Goal: Task Accomplishment & Management: Use online tool/utility

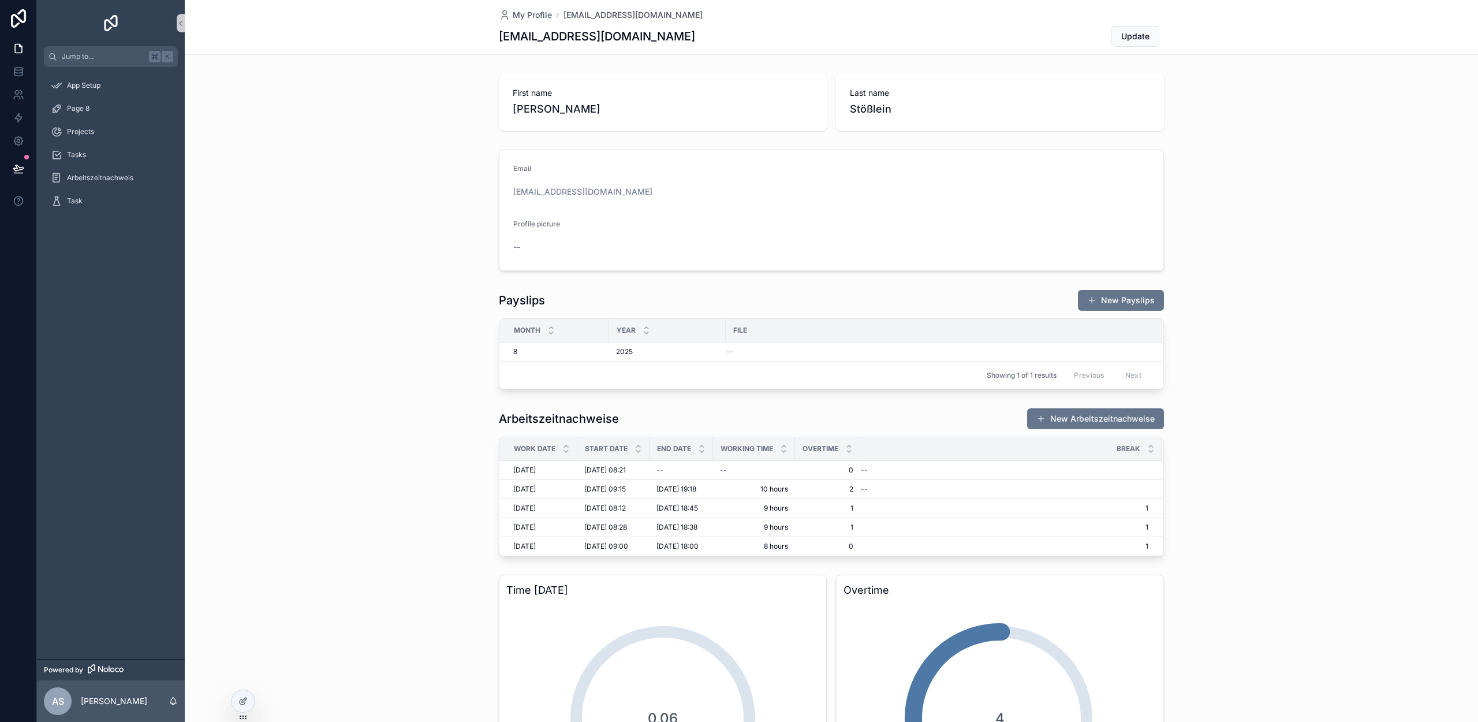
scroll to position [371, 0]
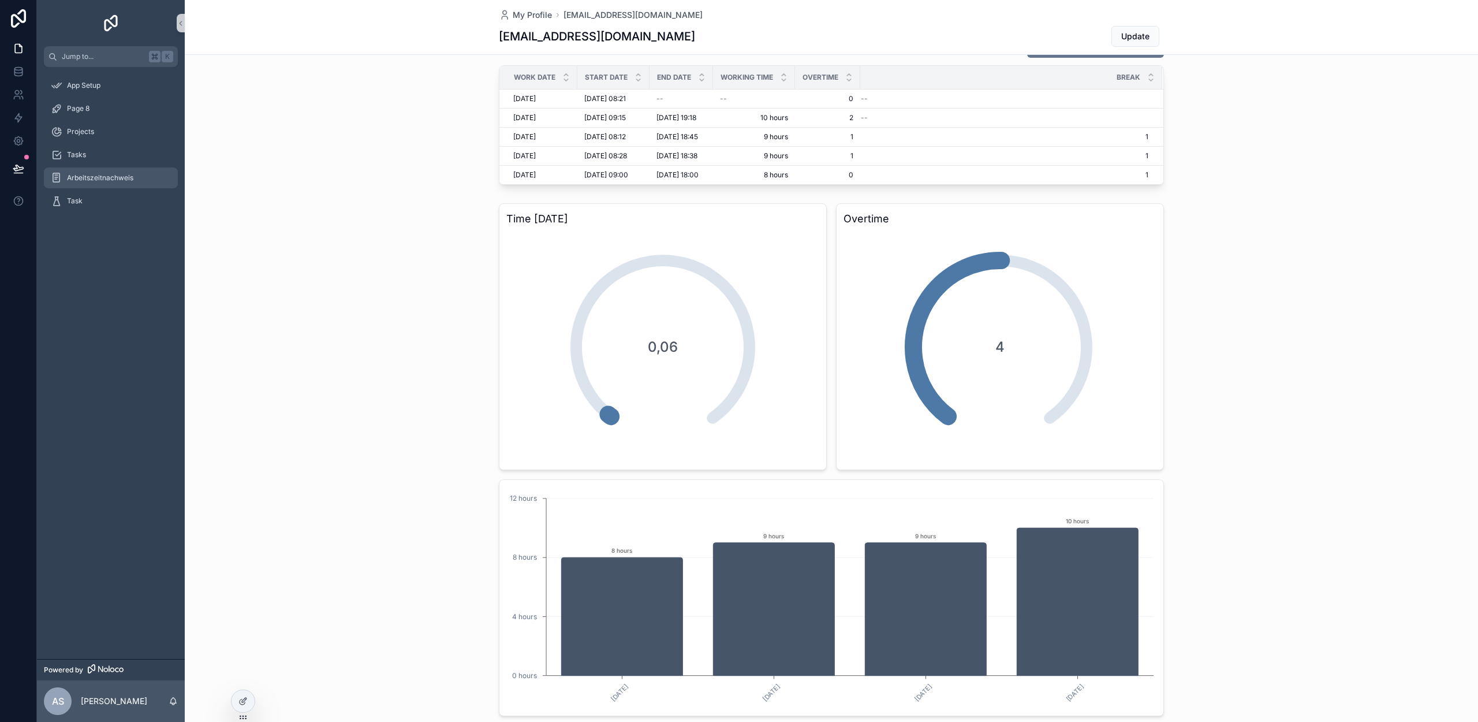
click at [90, 176] on span "Arbeitszeitnachweis" at bounding box center [100, 177] width 66 height 9
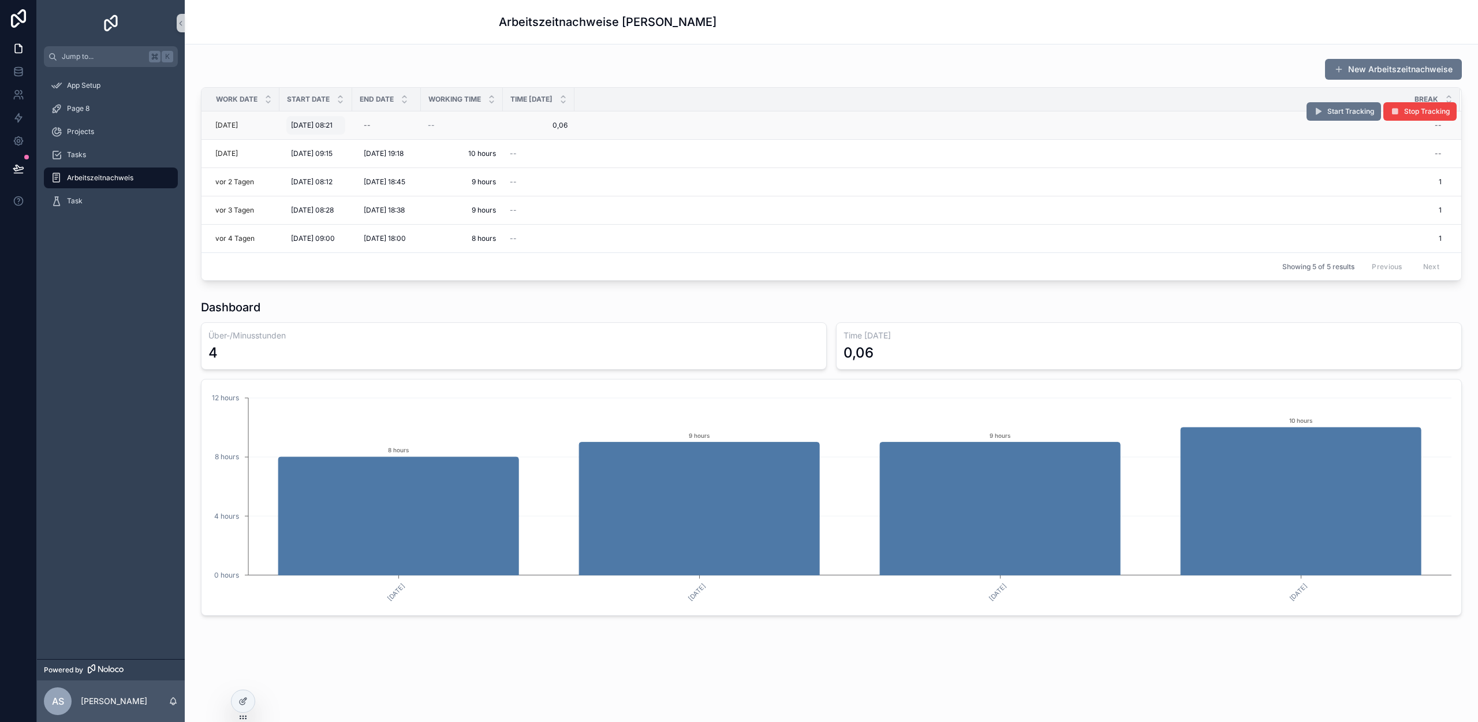
click at [332, 126] on span "28.8.2025 08:21" at bounding box center [312, 125] width 42 height 9
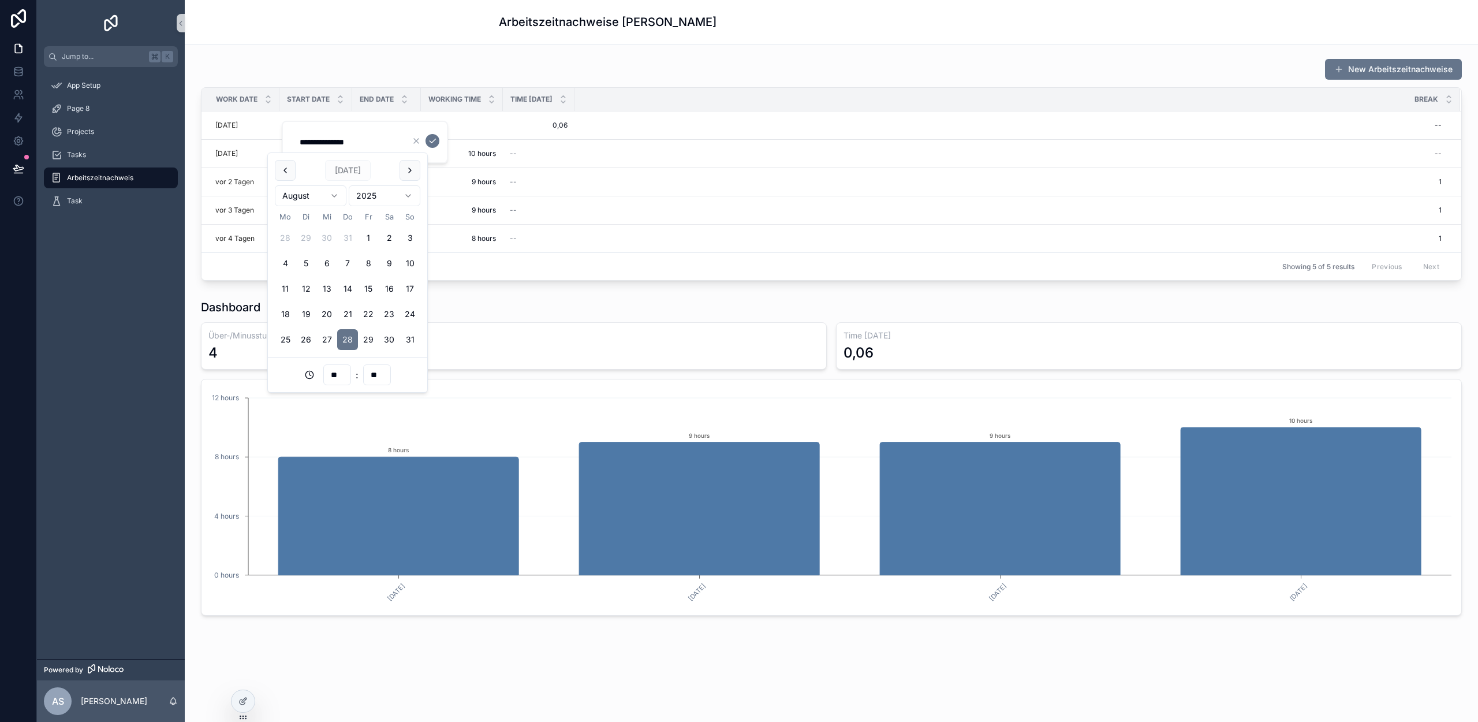
click at [335, 374] on input "**" at bounding box center [337, 375] width 27 height 16
click at [323, 498] on div "09" at bounding box center [337, 499] width 52 height 18
type input "**********"
type input "**"
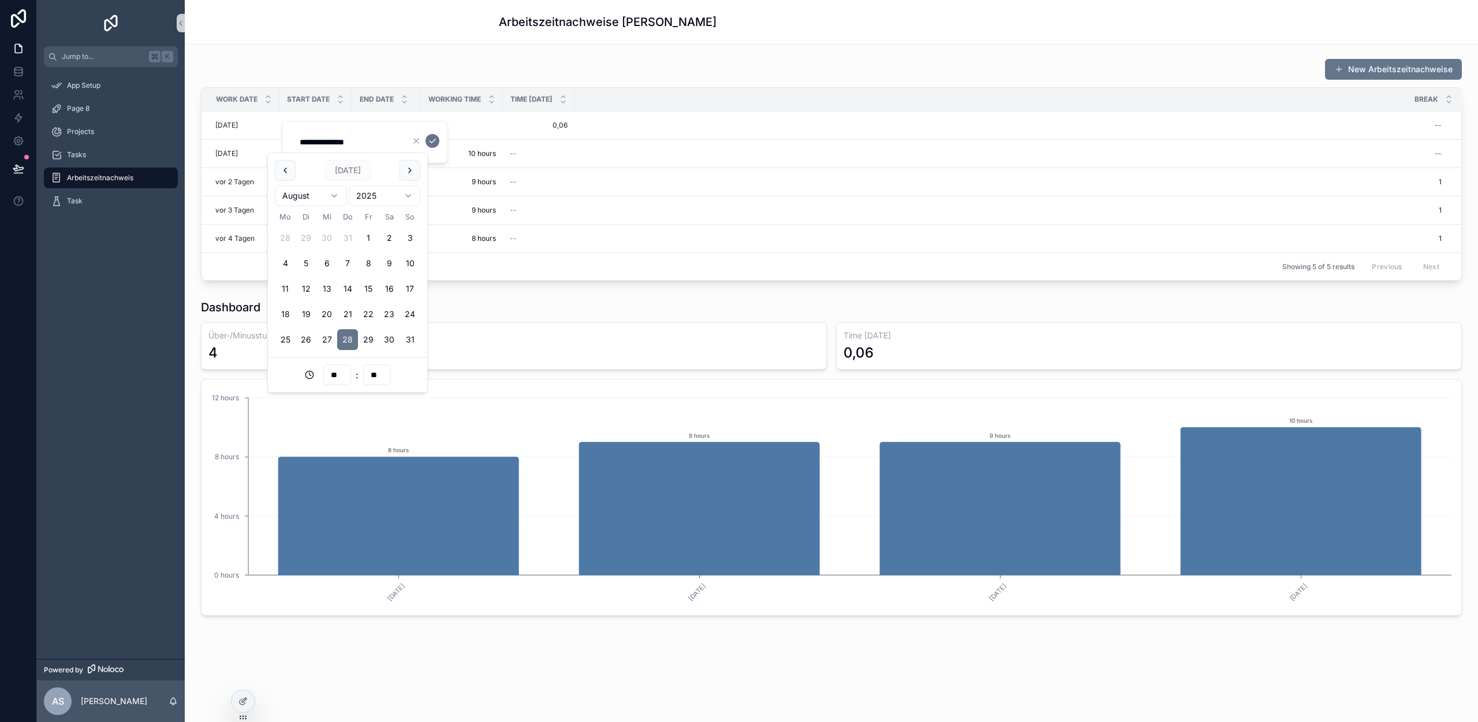
click at [374, 375] on input "**" at bounding box center [377, 375] width 27 height 16
click at [361, 505] on div "30" at bounding box center [377, 508] width 52 height 18
type input "**********"
type input "**"
click at [435, 145] on icon "scrollable content" at bounding box center [432, 140] width 9 height 9
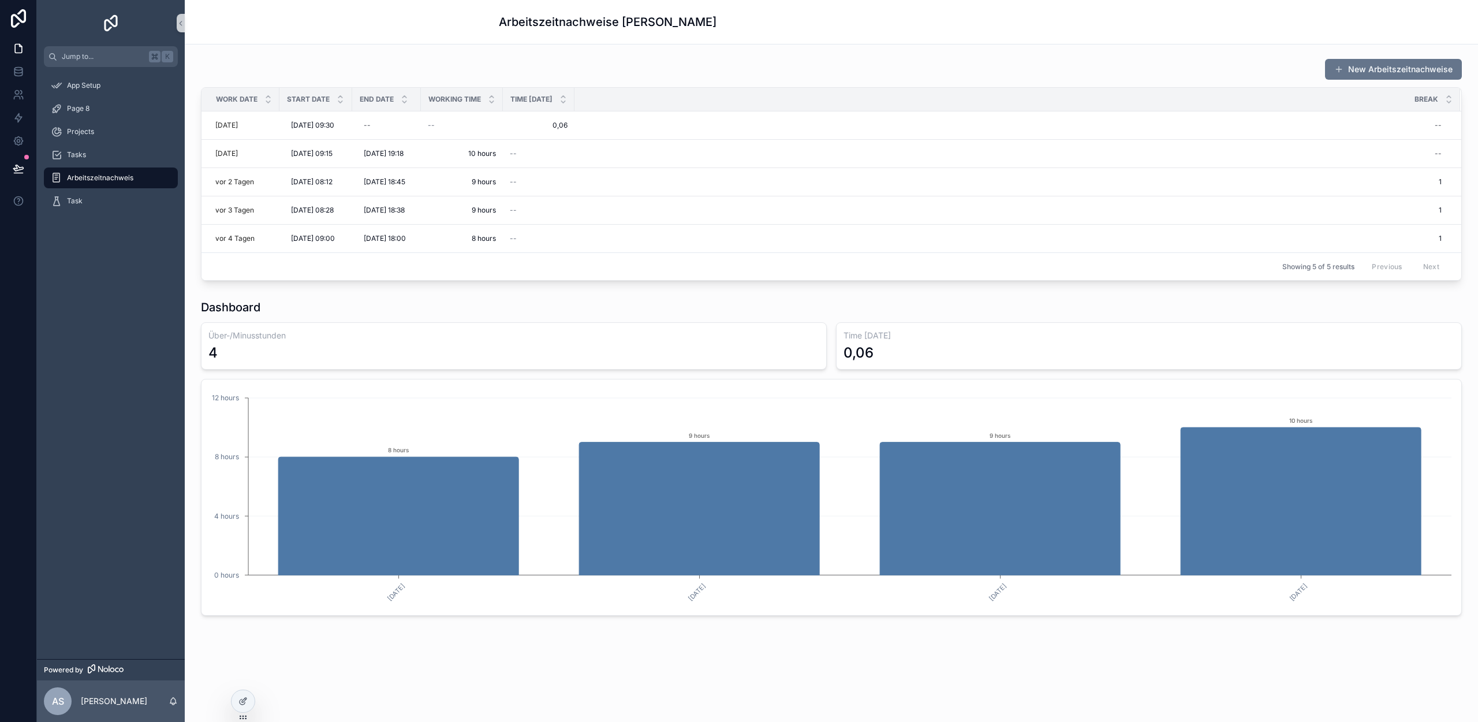
click at [679, 74] on div "New Arbeitszeitnachweise" at bounding box center [831, 69] width 1261 height 22
click at [117, 698] on p "[PERSON_NAME]" at bounding box center [114, 701] width 66 height 12
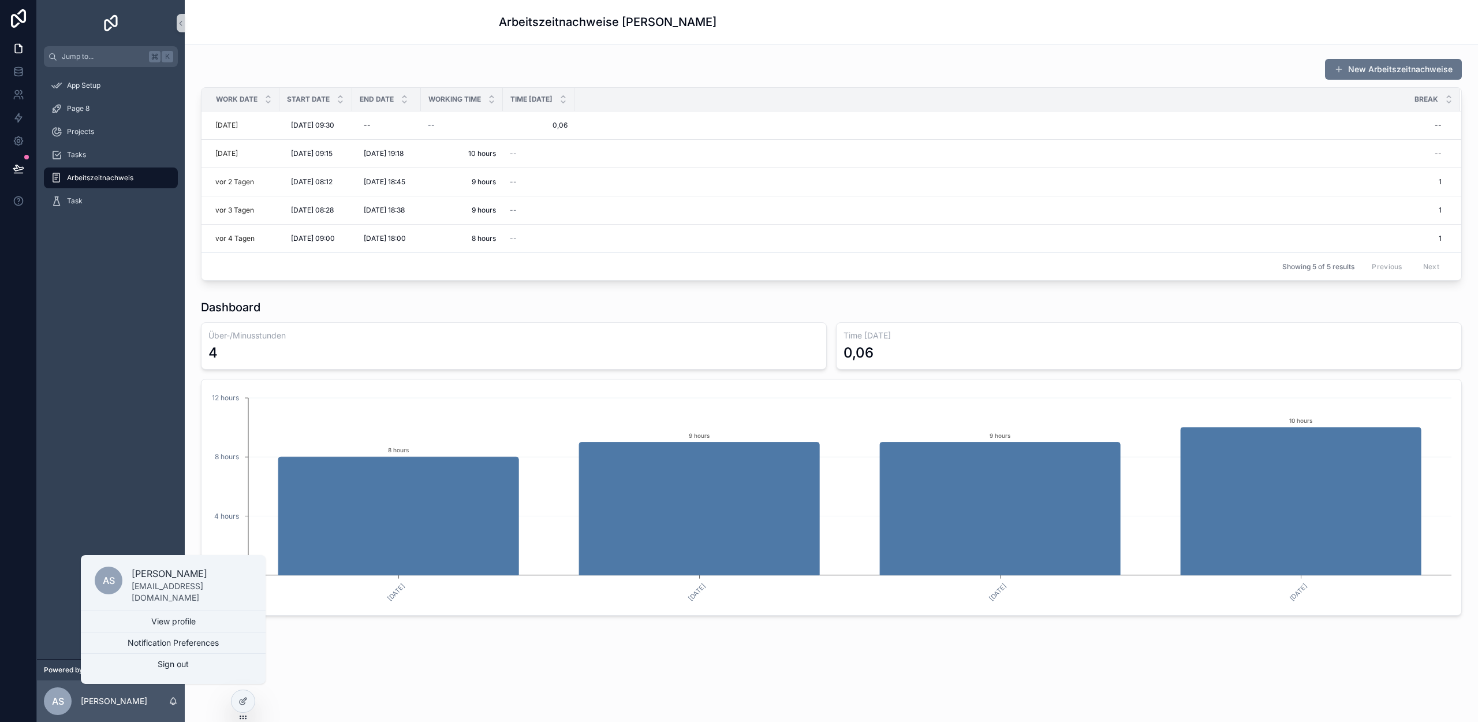
click at [137, 626] on link "View profile" at bounding box center [173, 621] width 185 height 21
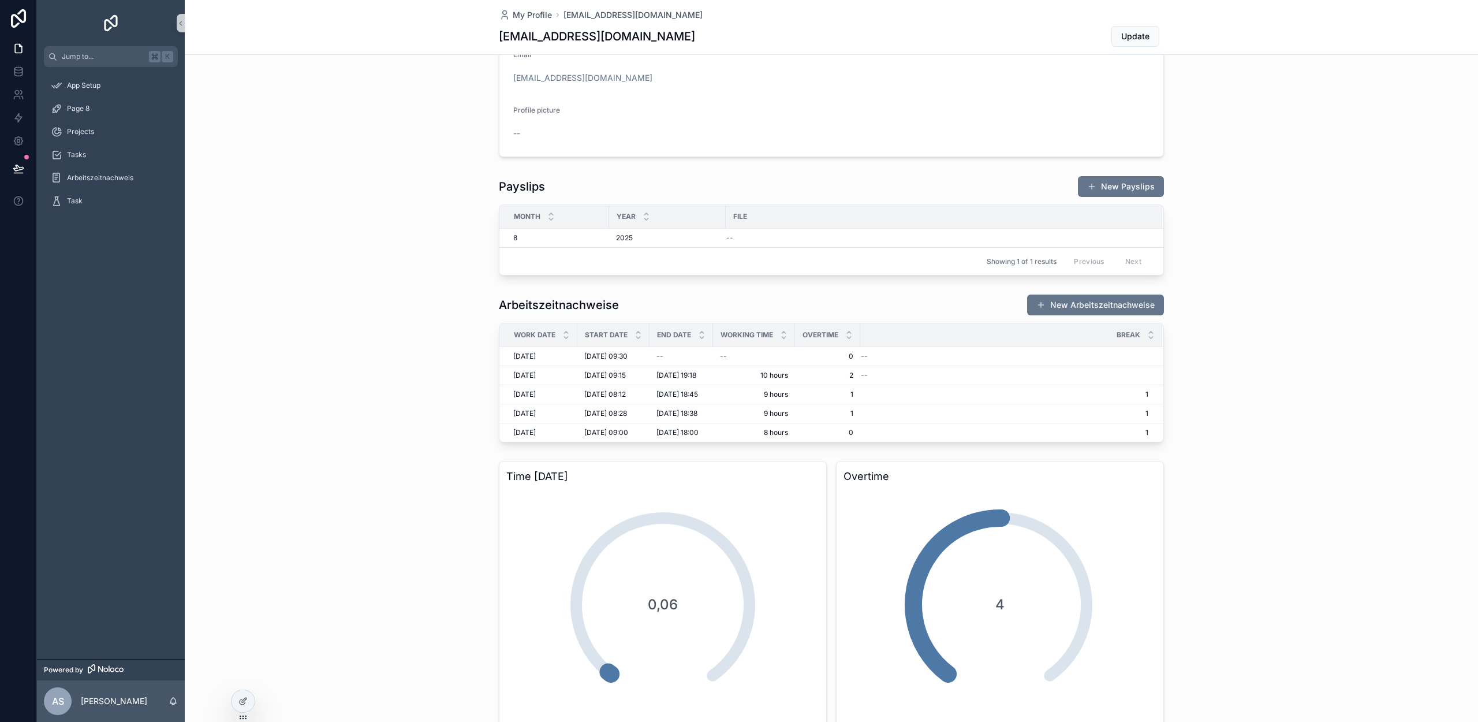
scroll to position [173, 0]
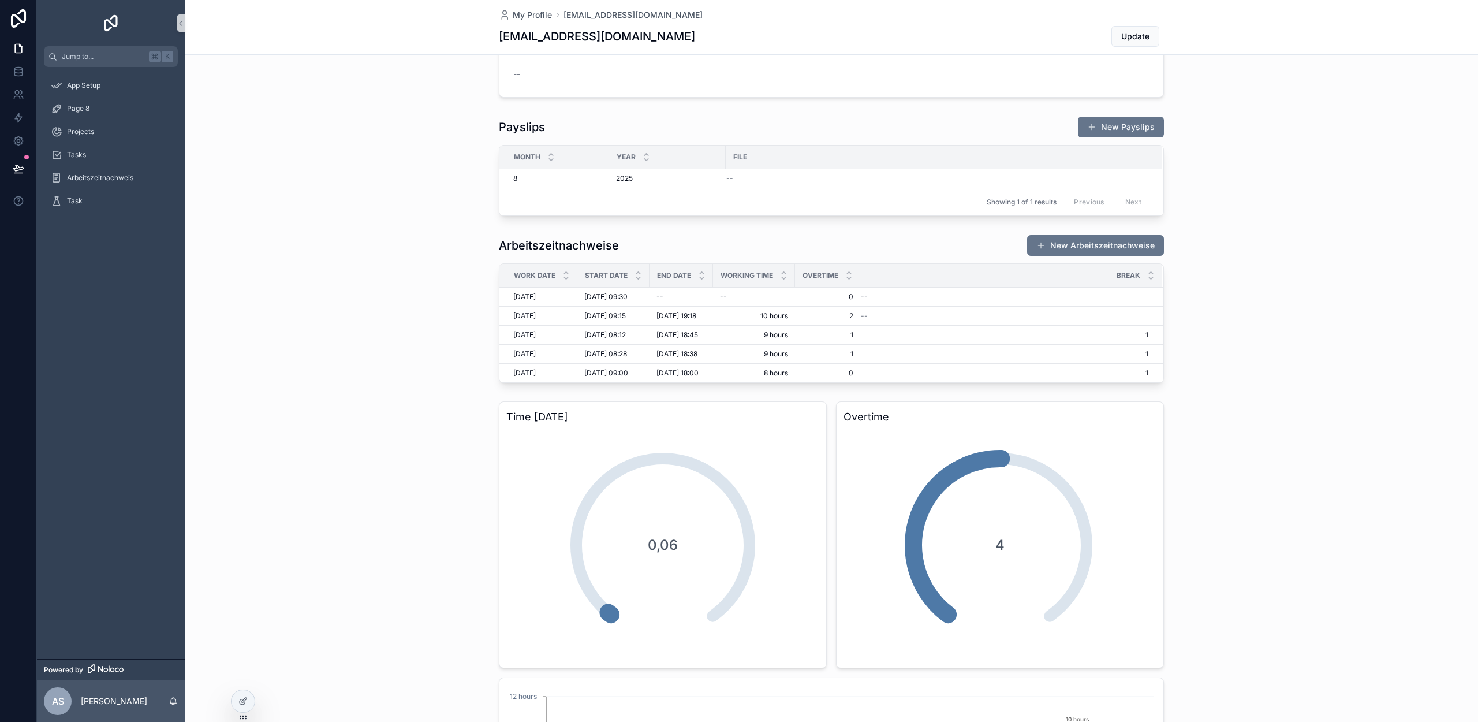
click at [493, 510] on div "Time today 0,06 Overtime 4 24.8.2025 25.8.2025 26.8.2025 27.8.2025 0 hours 4 ho…" at bounding box center [831, 658] width 1293 height 522
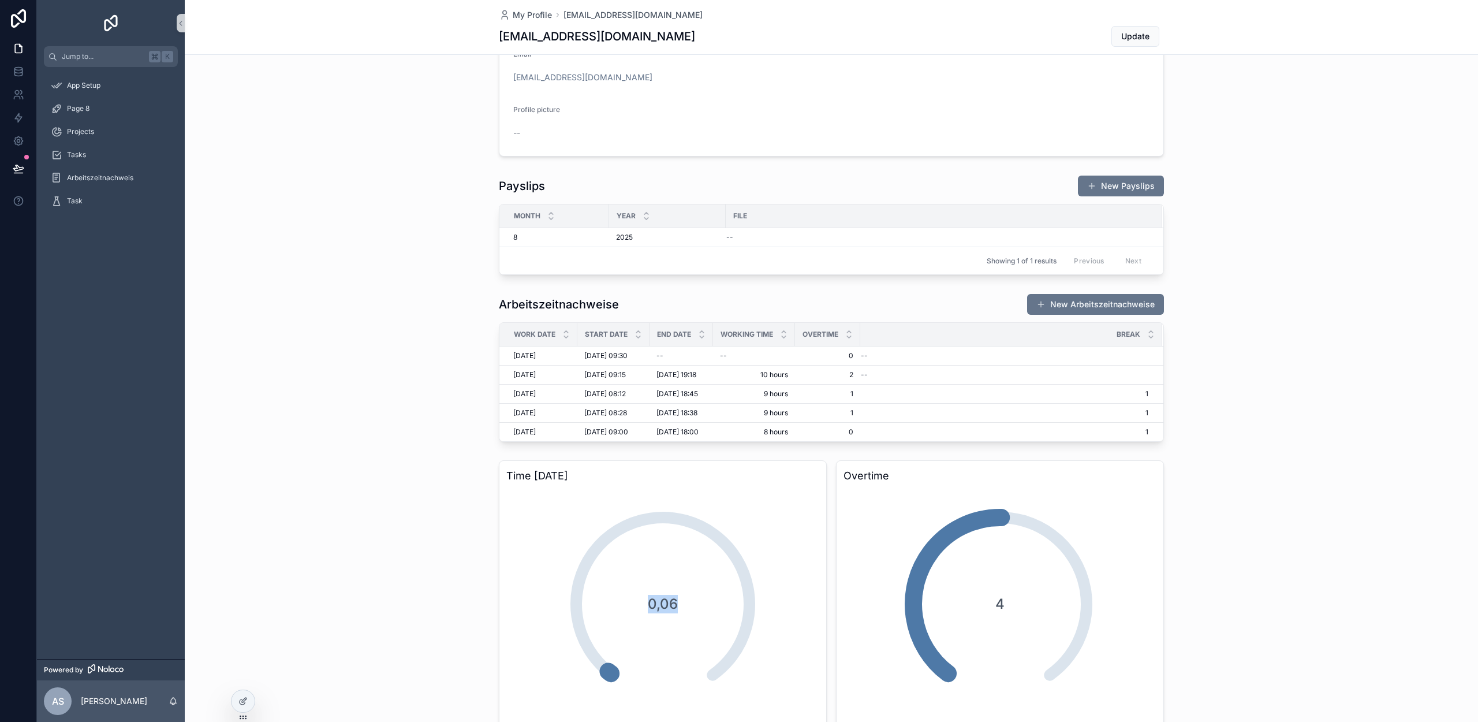
drag, startPoint x: 606, startPoint y: 667, endPoint x: 626, endPoint y: 517, distance: 150.8
click at [626, 517] on div "0,06" at bounding box center [662, 603] width 231 height 231
click at [534, 544] on div "0,06" at bounding box center [662, 603] width 313 height 231
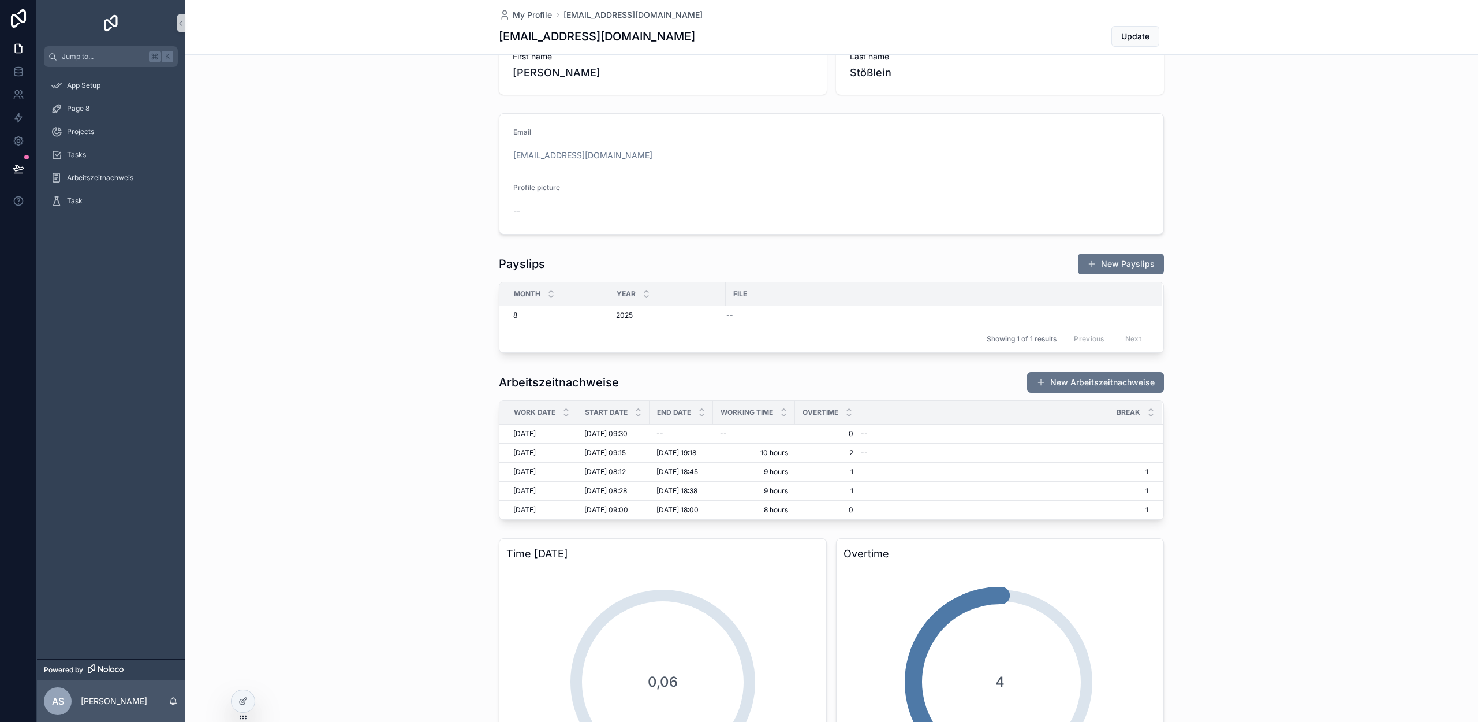
scroll to position [83, 0]
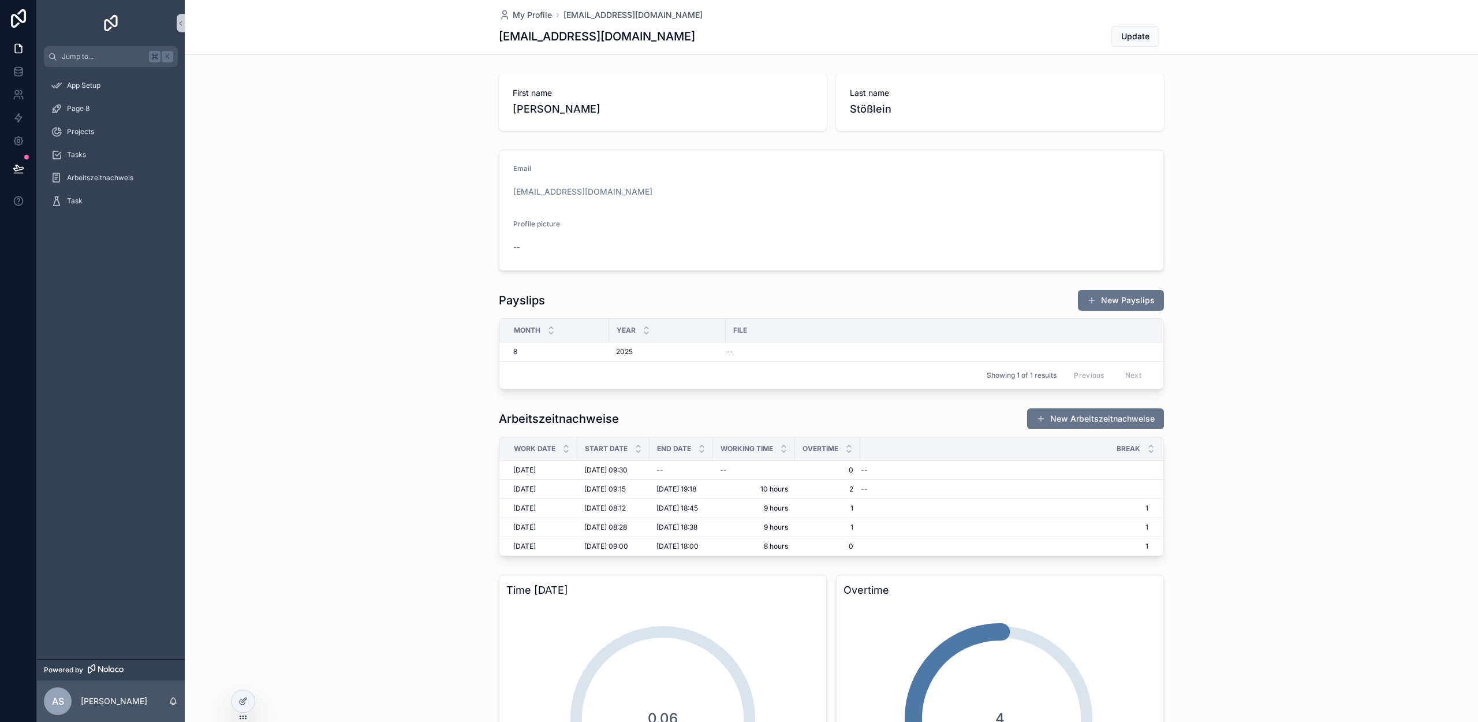
scroll to position [8, 0]
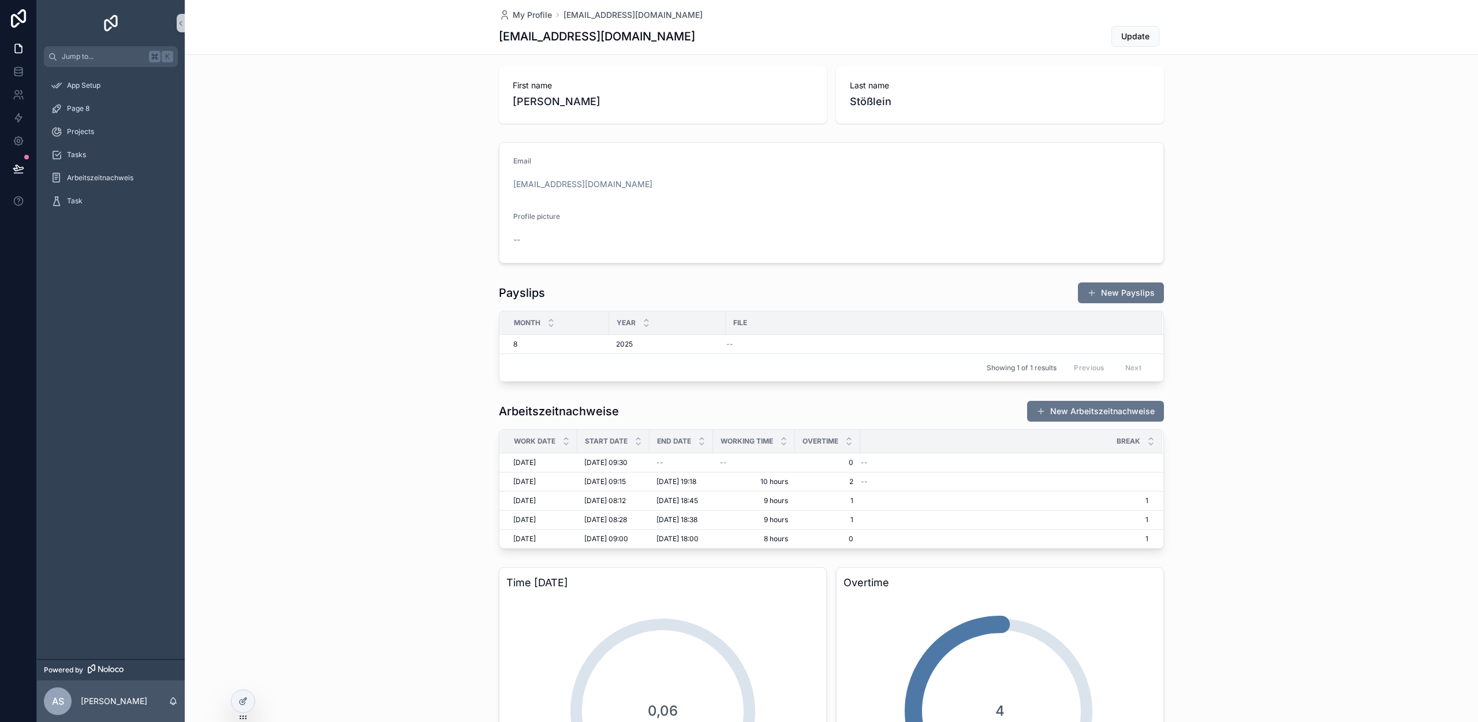
click at [826, 438] on span "Overtime" at bounding box center [821, 440] width 36 height 9
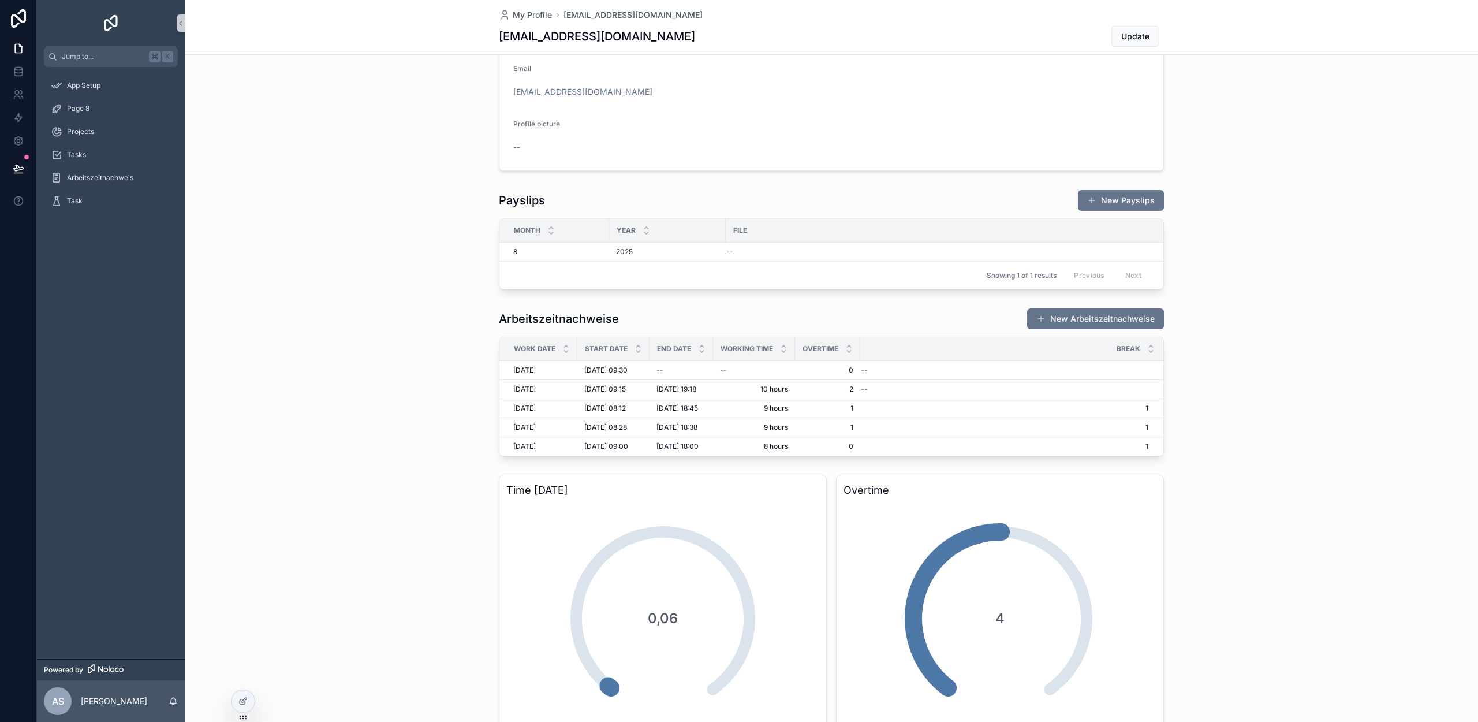
scroll to position [67, 0]
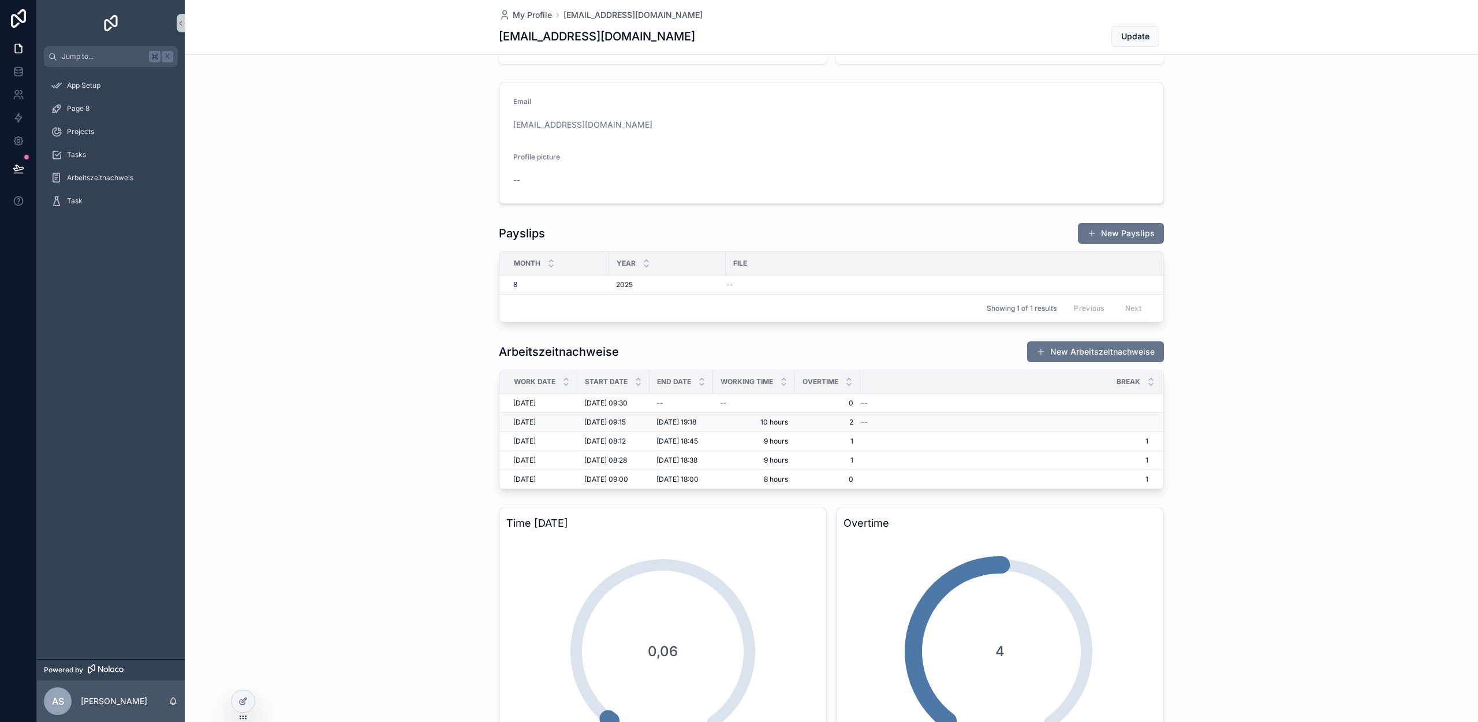
click at [1137, 420] on div "--" at bounding box center [1005, 421] width 288 height 9
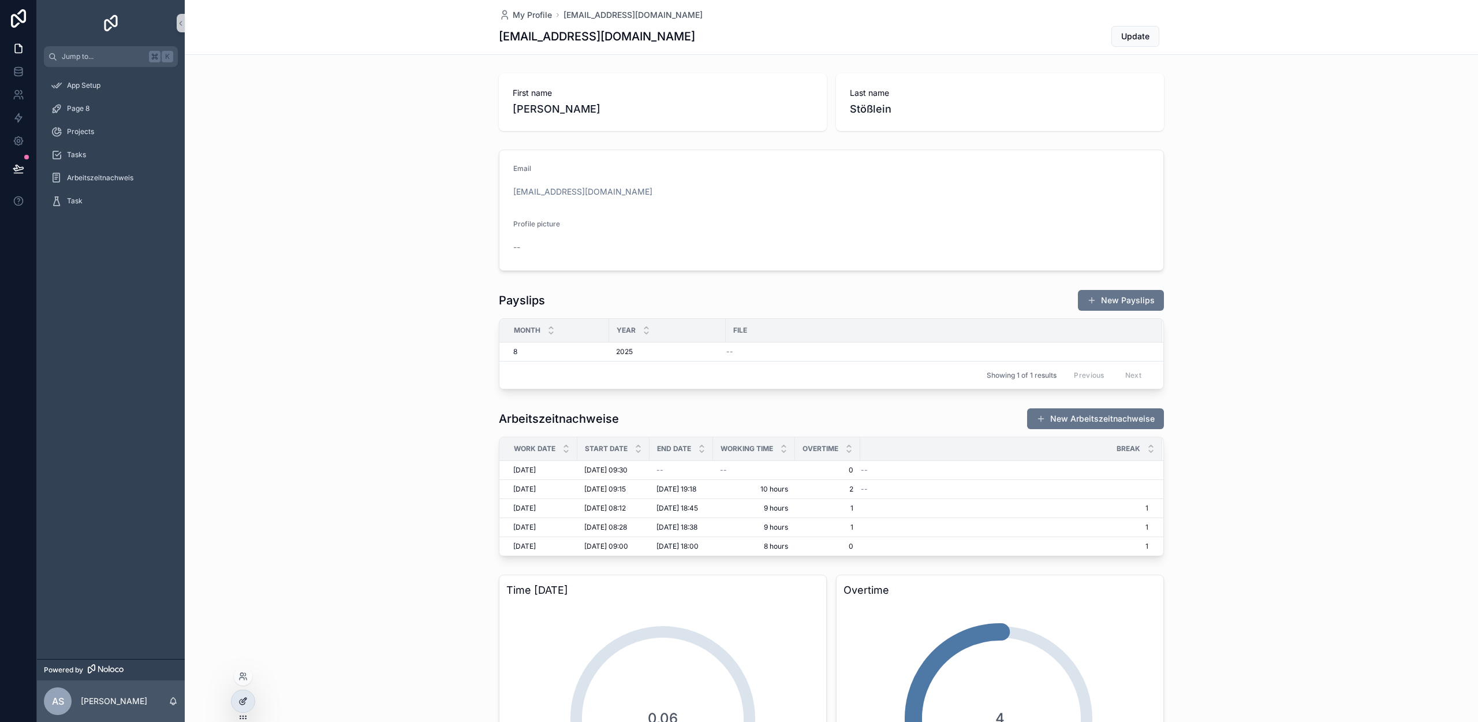
click at [247, 703] on icon at bounding box center [242, 700] width 9 height 9
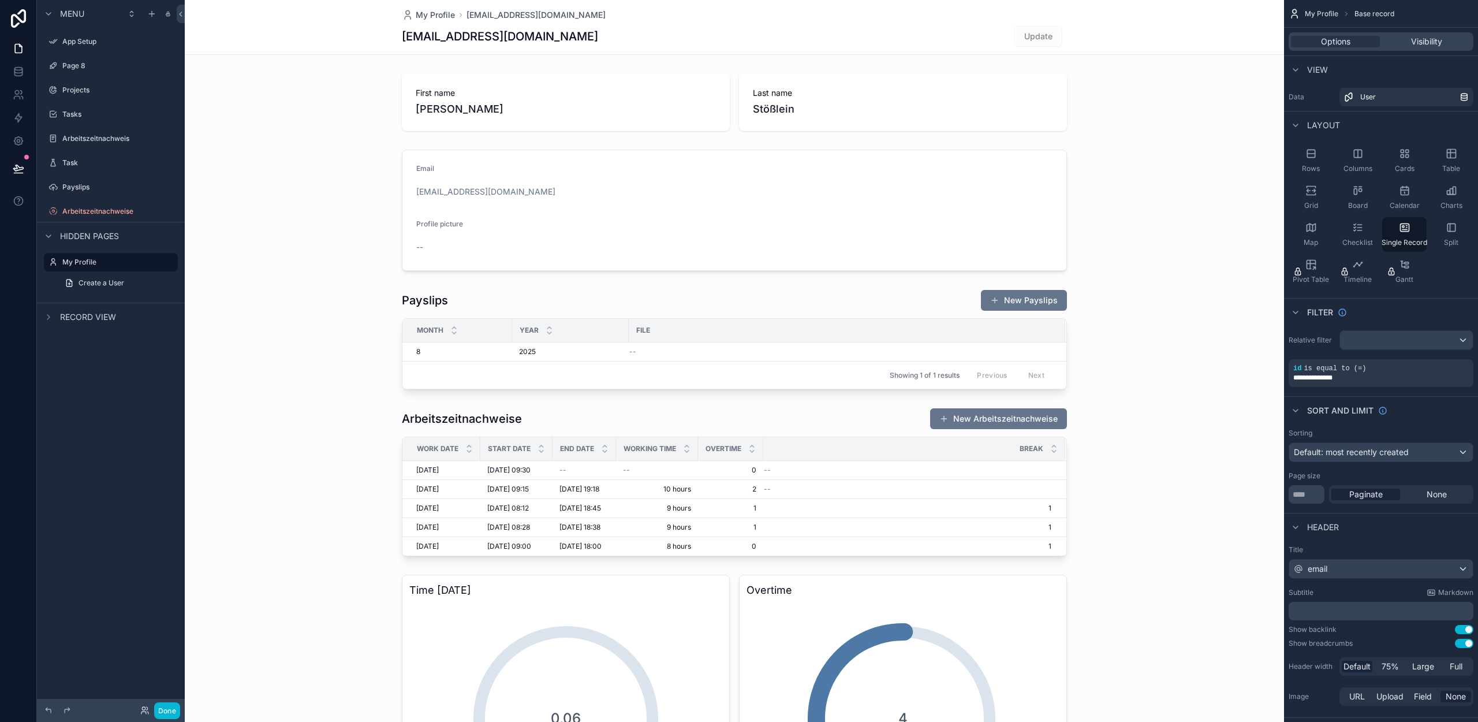
click at [871, 487] on div "scrollable content" at bounding box center [734, 482] width 1099 height 158
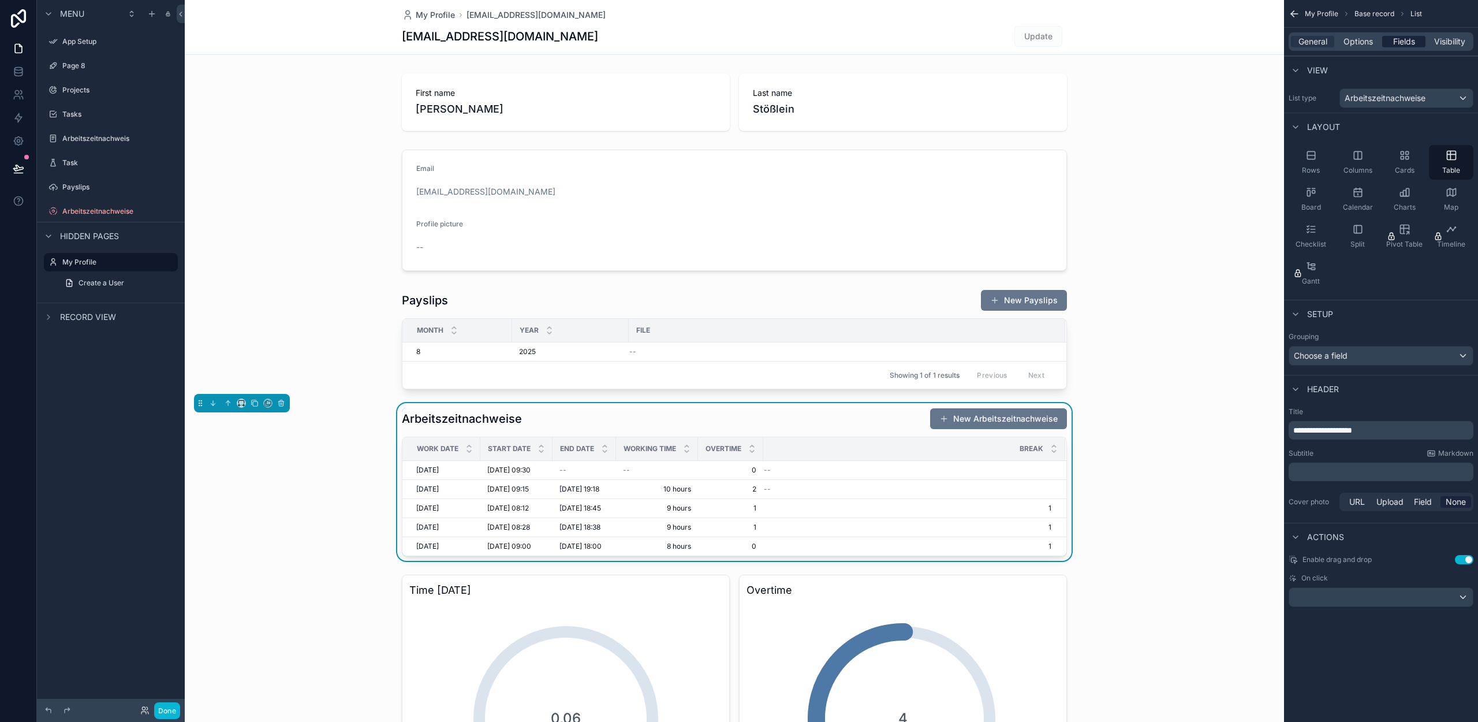
click at [1407, 42] on span "Fields" at bounding box center [1404, 42] width 22 height 12
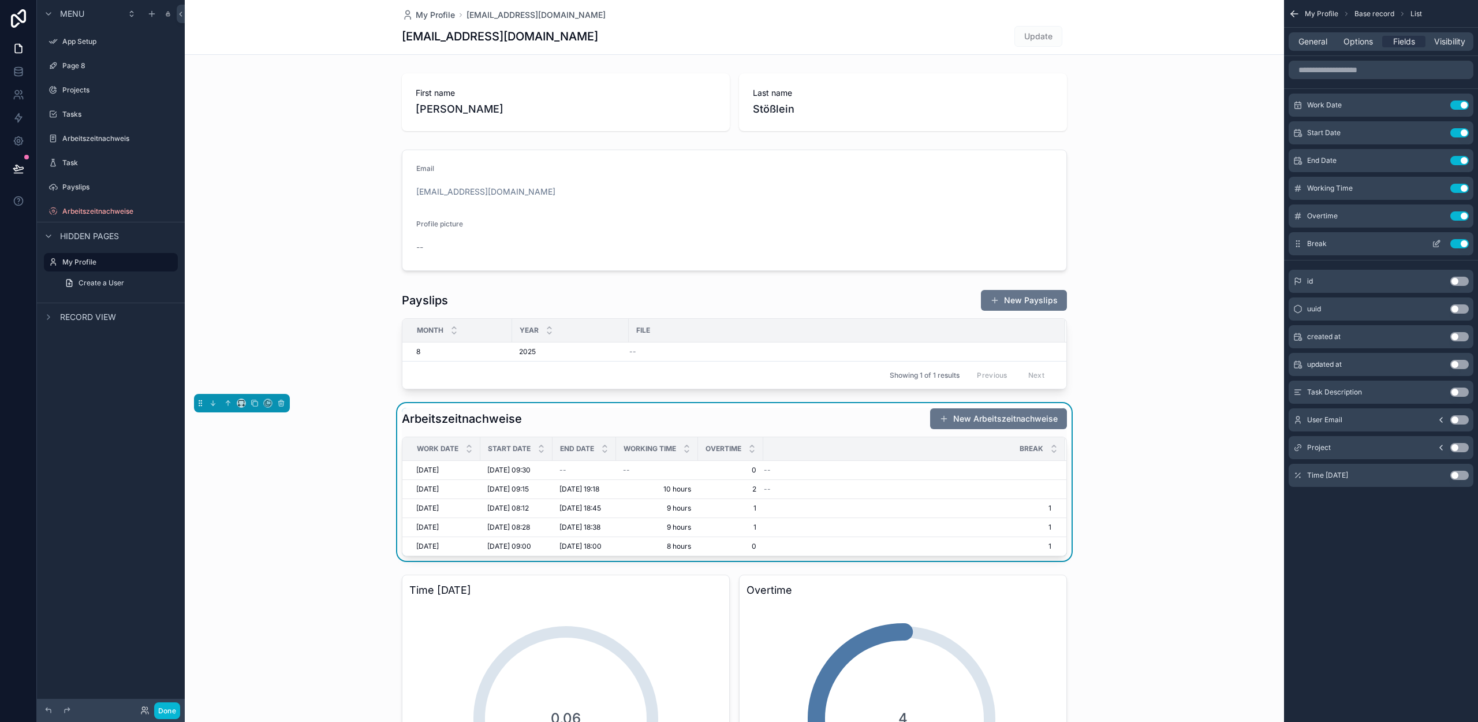
click at [1432, 245] on icon "scrollable content" at bounding box center [1436, 243] width 9 height 9
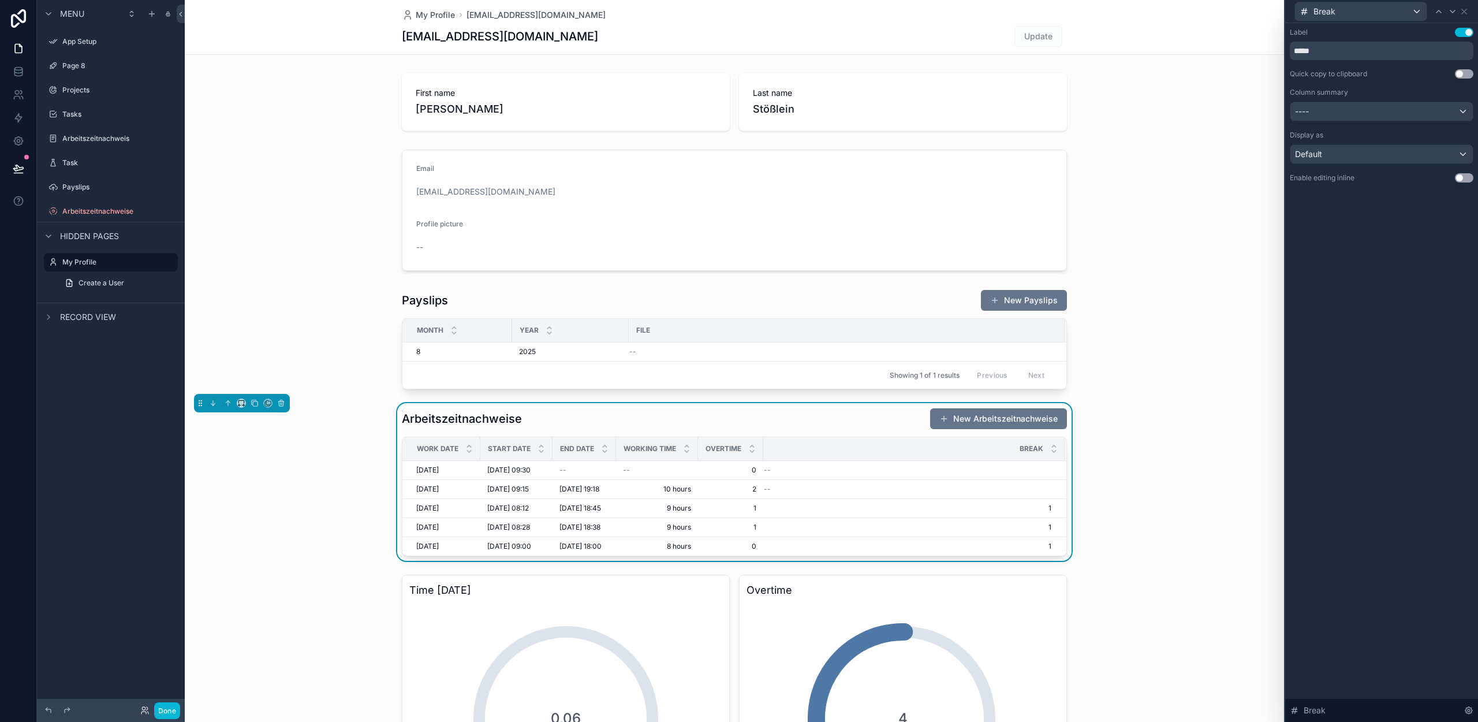
click at [1465, 175] on button "Use setting" at bounding box center [1464, 177] width 18 height 9
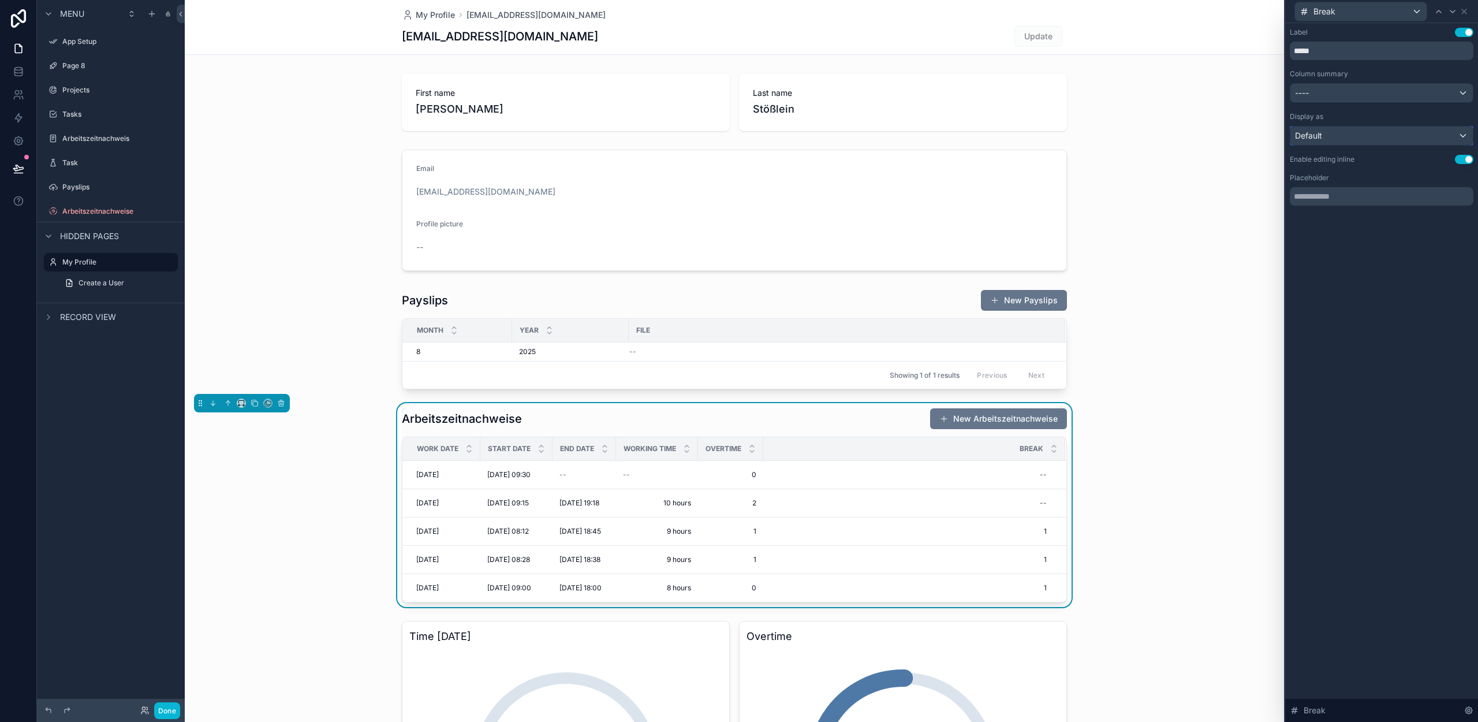
click at [1353, 130] on div "Default" at bounding box center [1381, 135] width 182 height 18
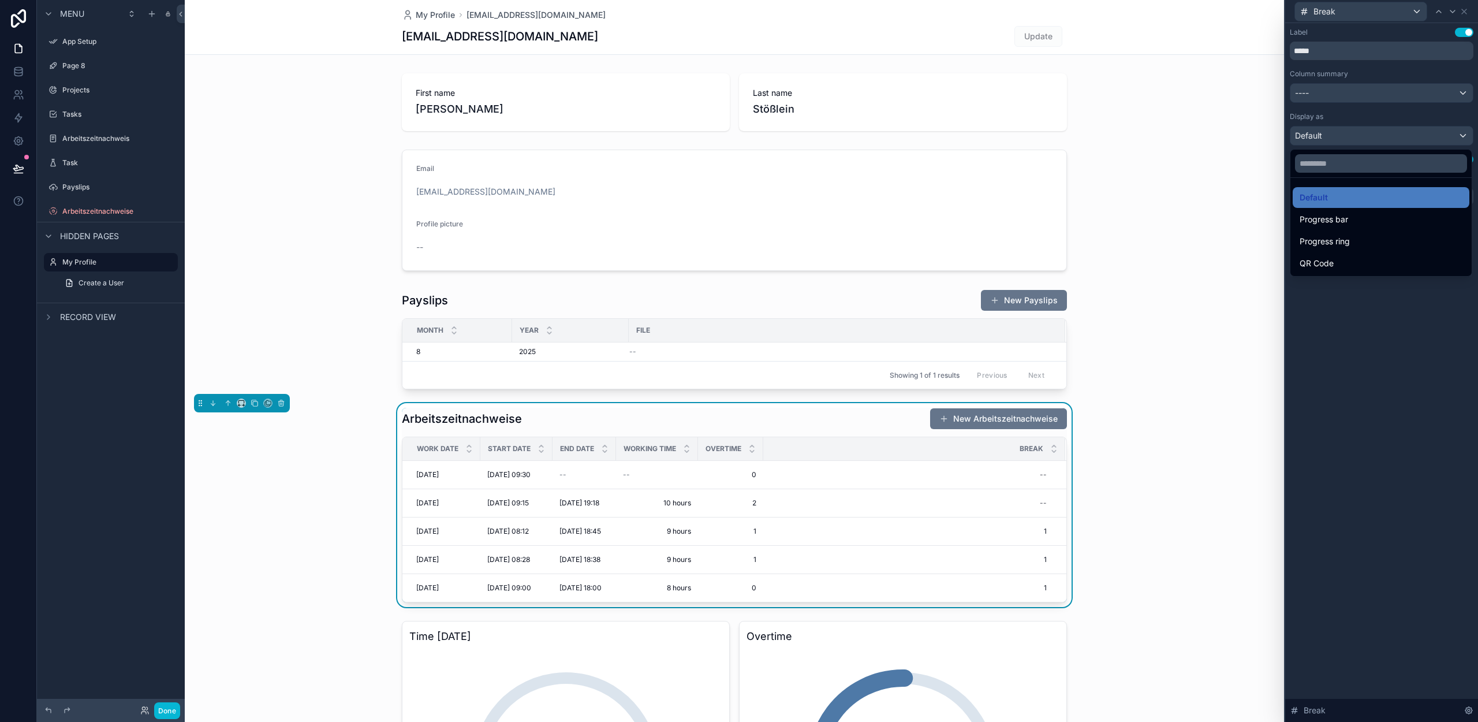
click at [1386, 383] on div at bounding box center [1381, 361] width 193 height 722
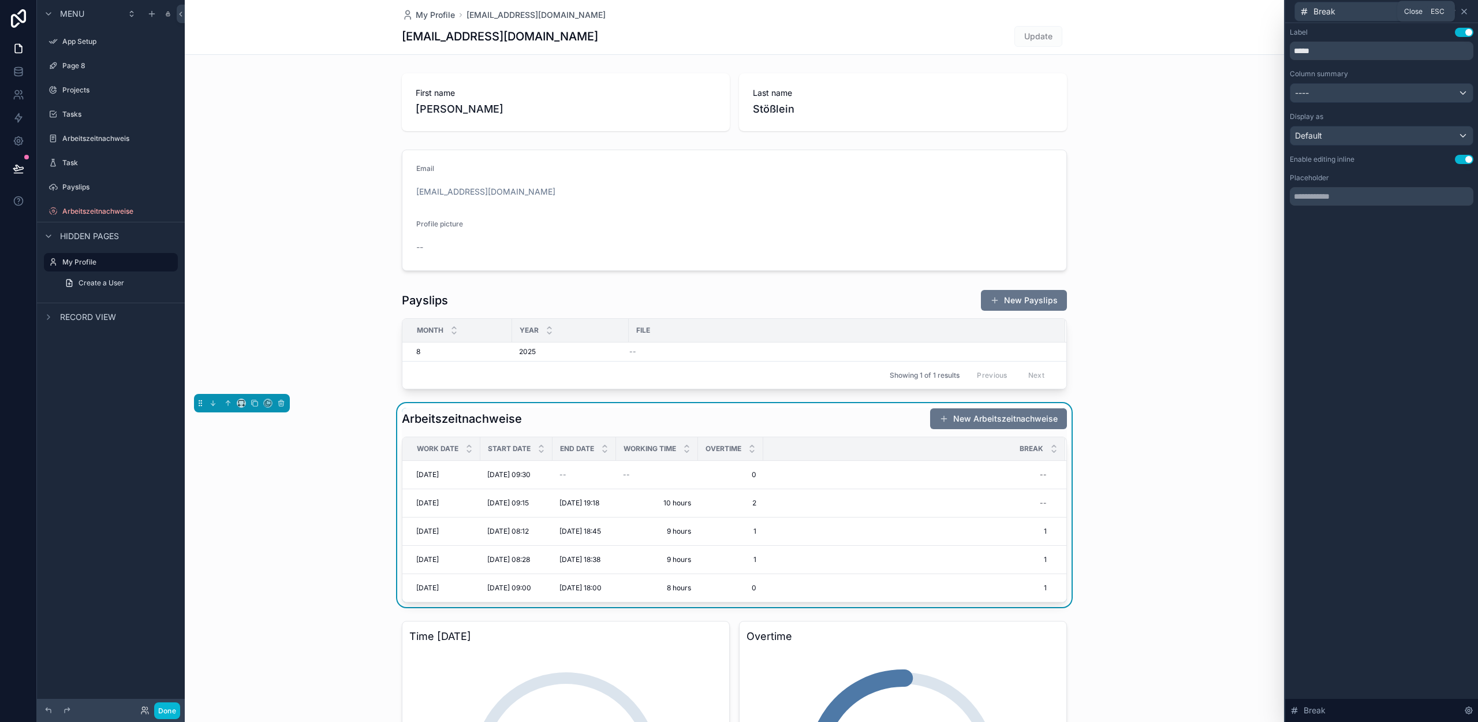
click at [1466, 12] on icon at bounding box center [1464, 11] width 9 height 9
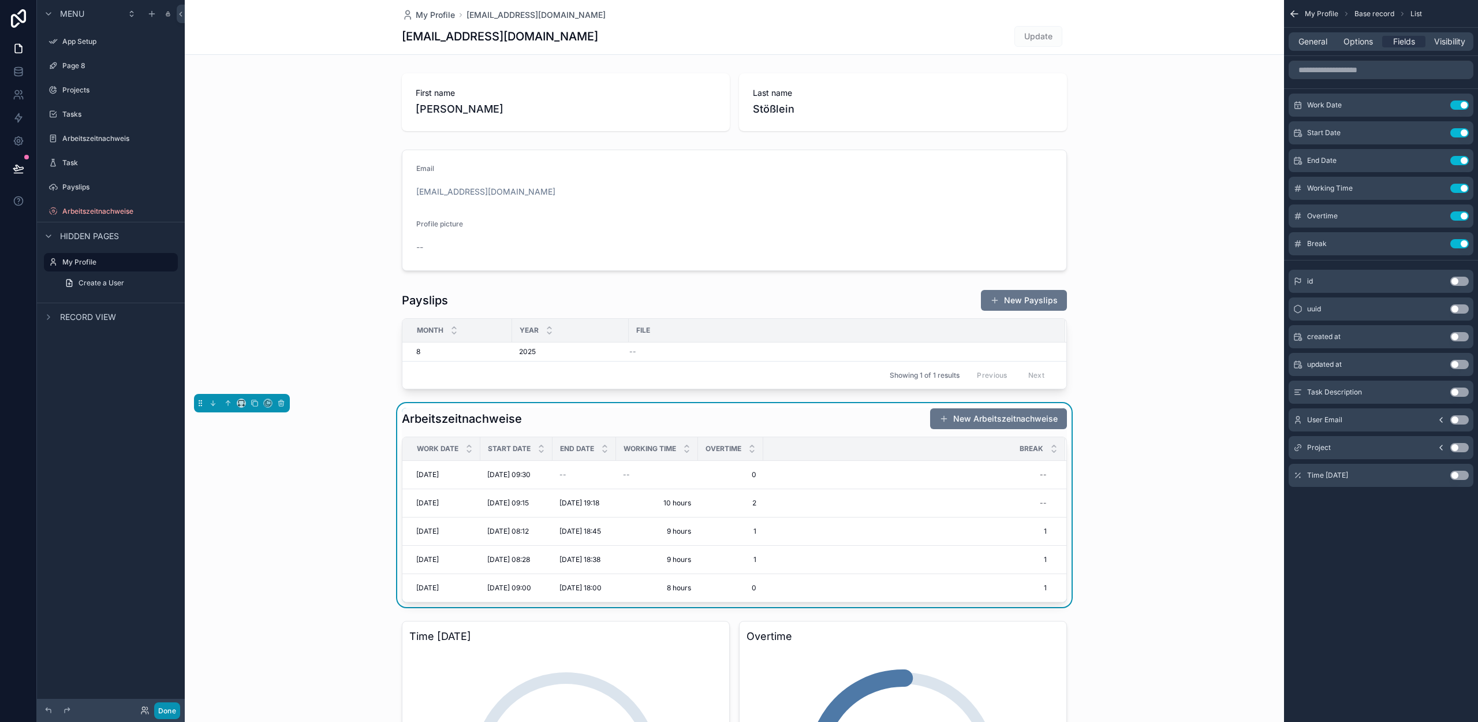
click at [169, 707] on button "Done" at bounding box center [167, 710] width 26 height 17
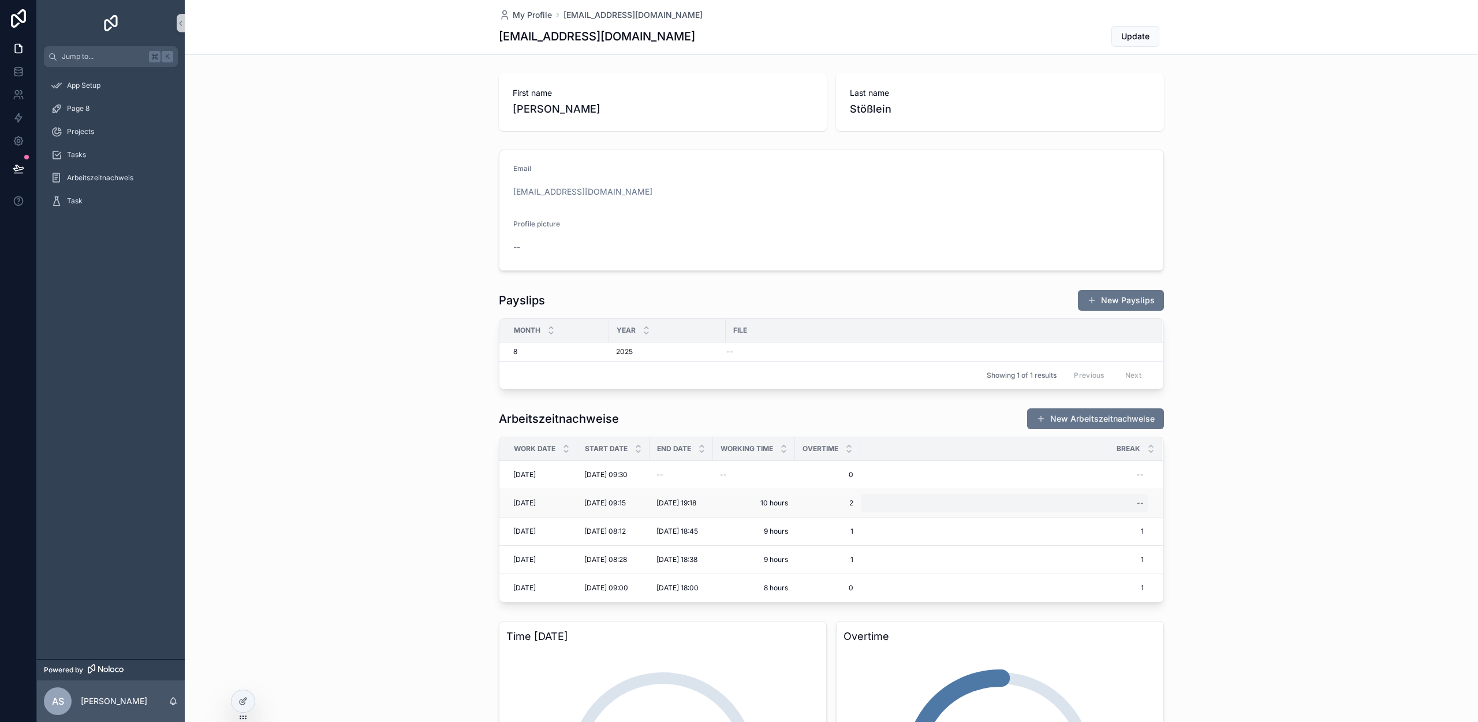
click at [1128, 502] on div "--" at bounding box center [1005, 503] width 288 height 18
type input "*"
click at [1273, 521] on icon "scrollable content" at bounding box center [1274, 518] width 9 height 9
click at [1138, 476] on div "--" at bounding box center [1140, 474] width 7 height 9
type input "*"
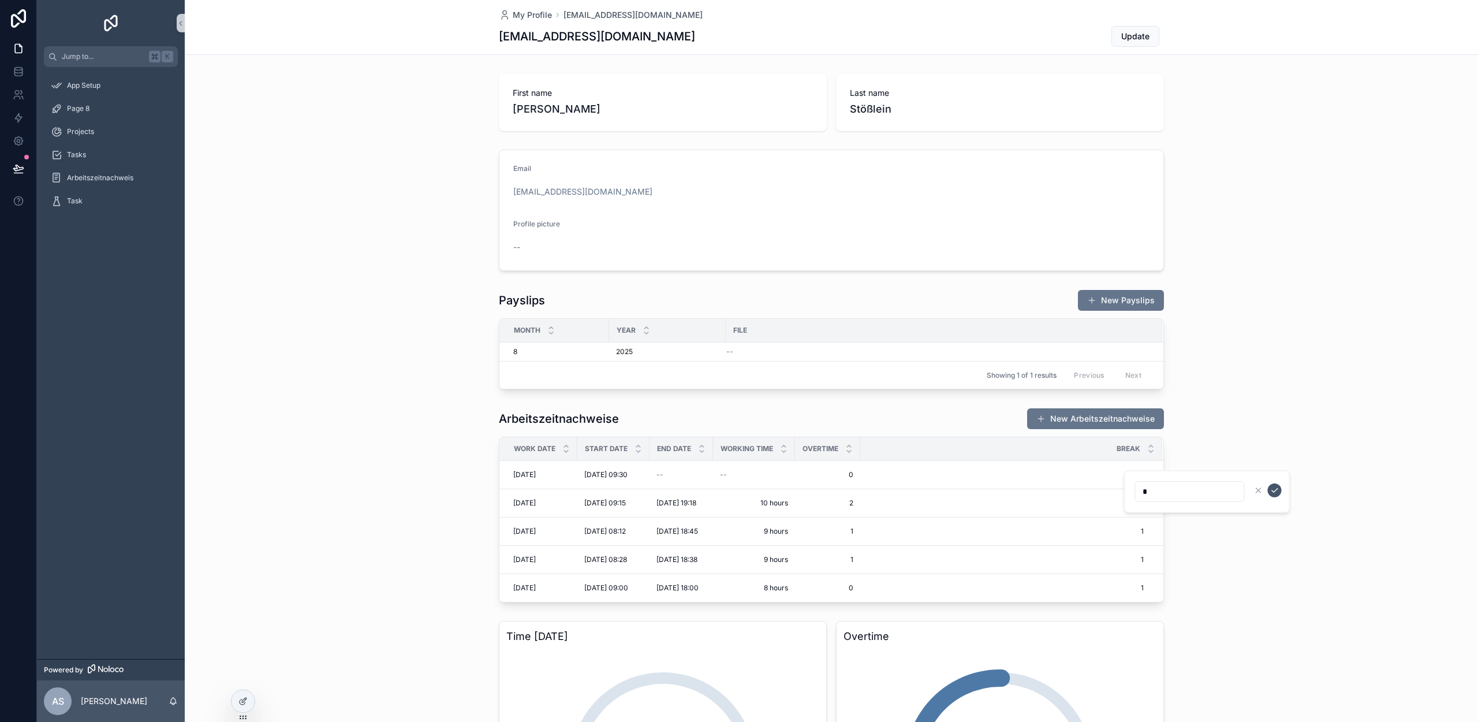
click at [1274, 490] on icon "scrollable content" at bounding box center [1275, 490] width 6 height 4
click at [1267, 530] on div "Arbeitszeitnachweise New Arbeitszeitnachweise Work Date Start Date End Date Wor…" at bounding box center [831, 505] width 1293 height 204
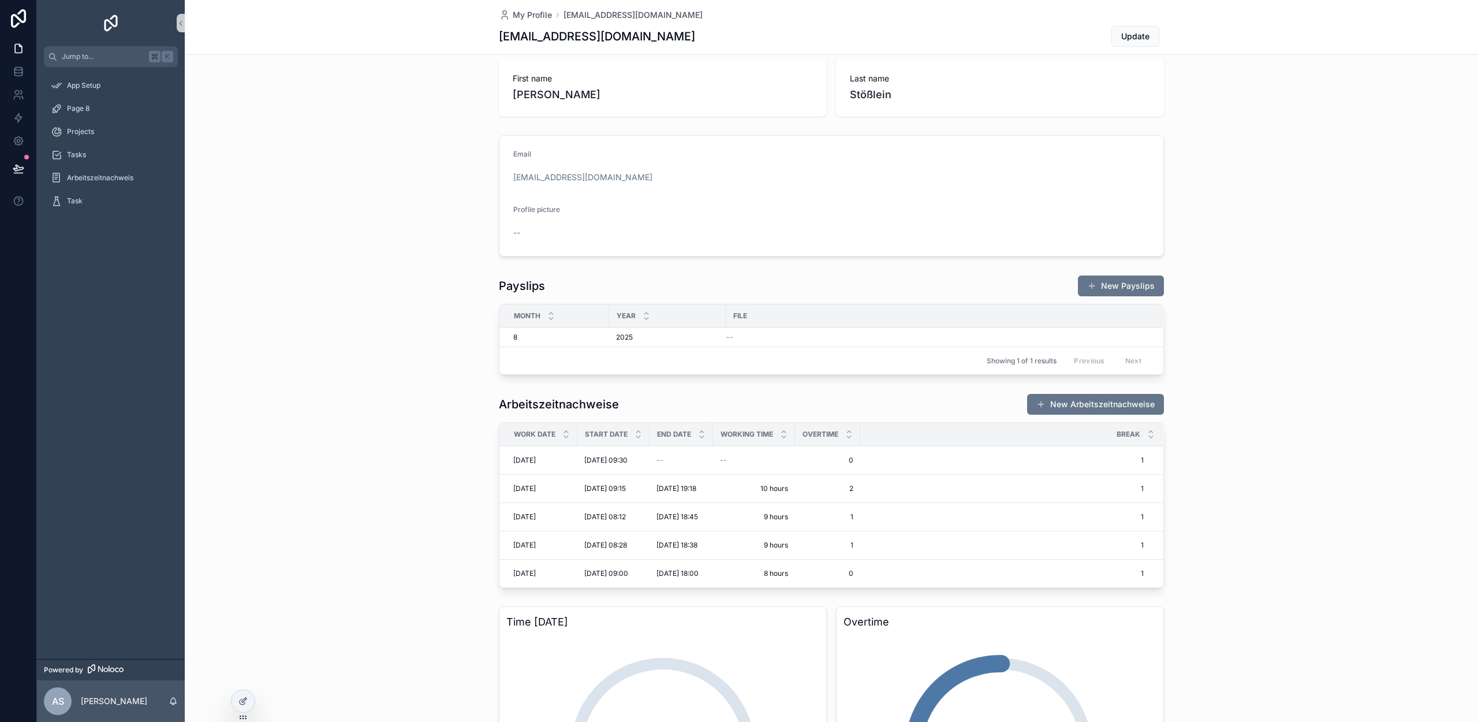
scroll to position [61, 0]
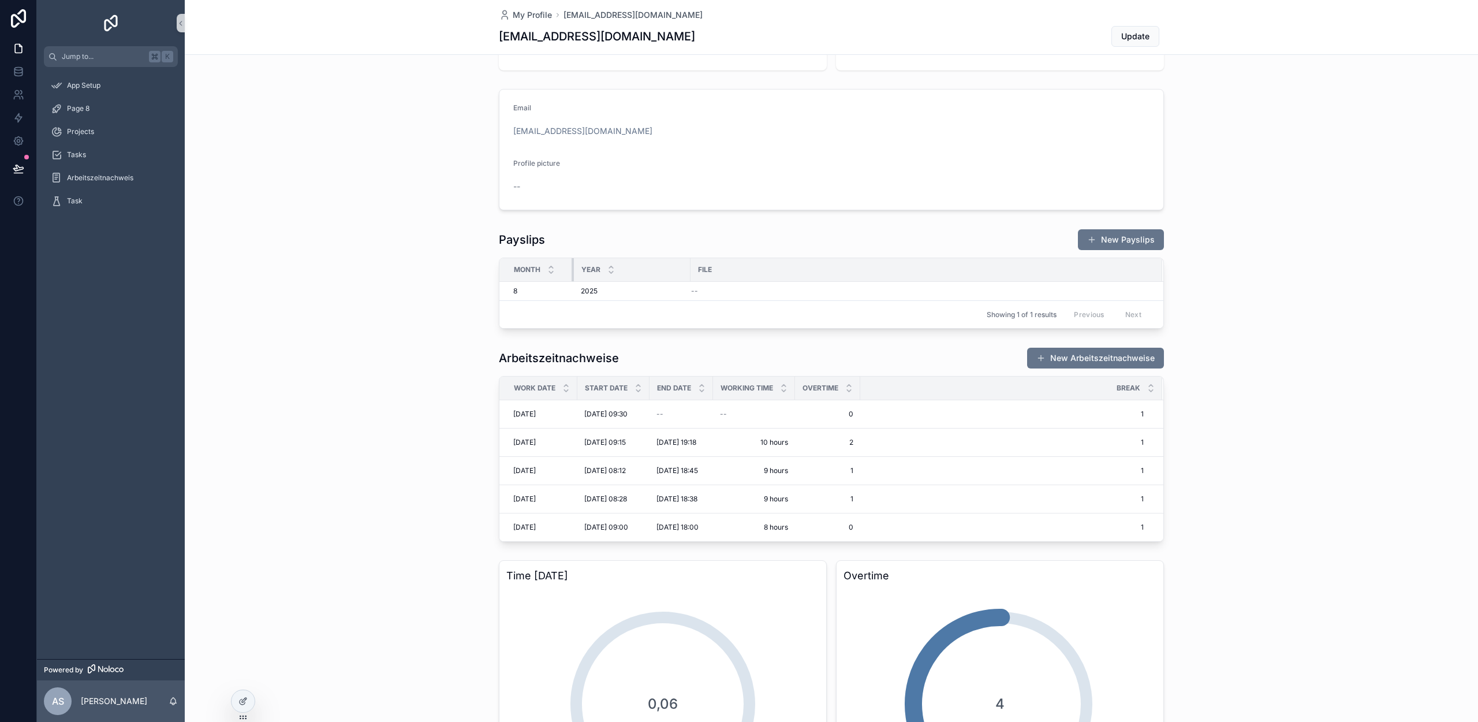
drag, startPoint x: 602, startPoint y: 271, endPoint x: 659, endPoint y: 273, distance: 56.6
click at [572, 270] on div "scrollable content" at bounding box center [574, 269] width 5 height 23
drag, startPoint x: 685, startPoint y: 269, endPoint x: 667, endPoint y: 271, distance: 18.0
click at [672, 271] on div "scrollable content" at bounding box center [674, 269] width 5 height 23
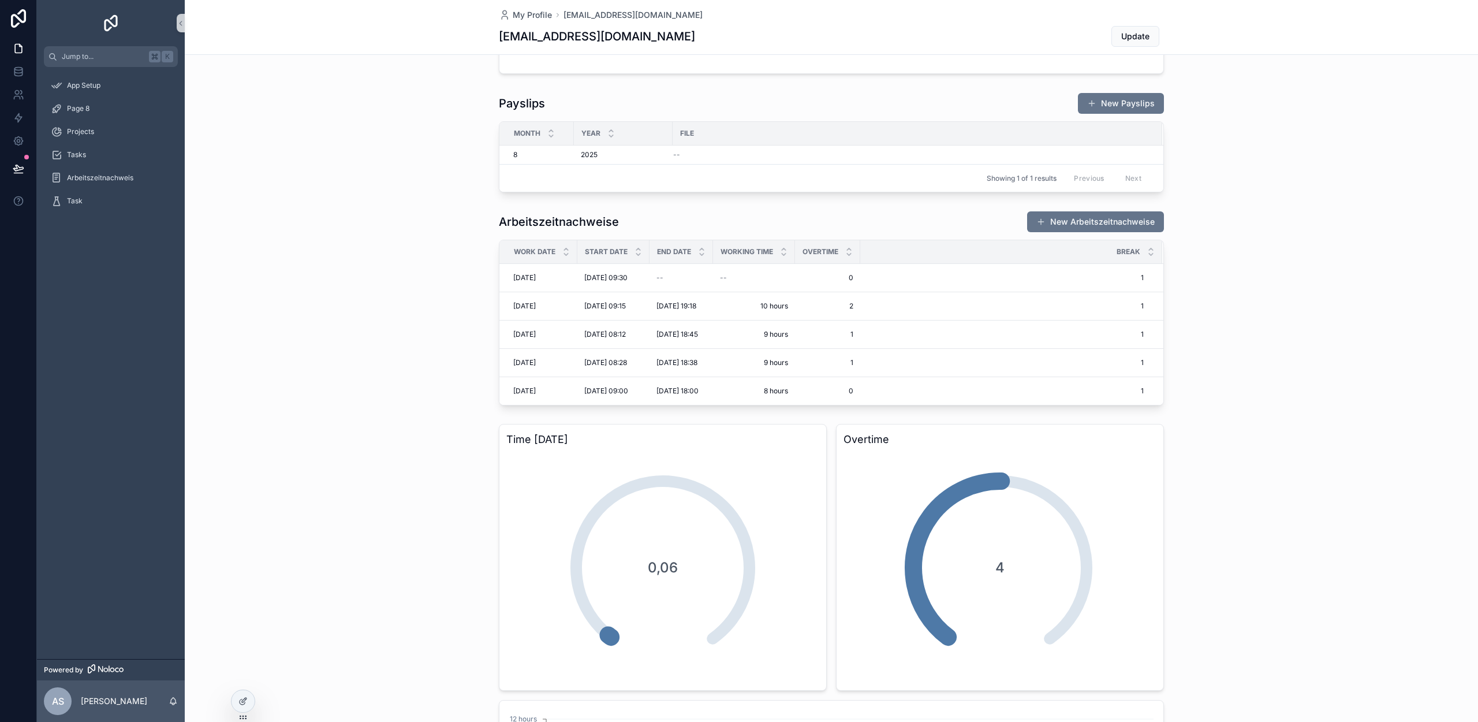
scroll to position [189, 0]
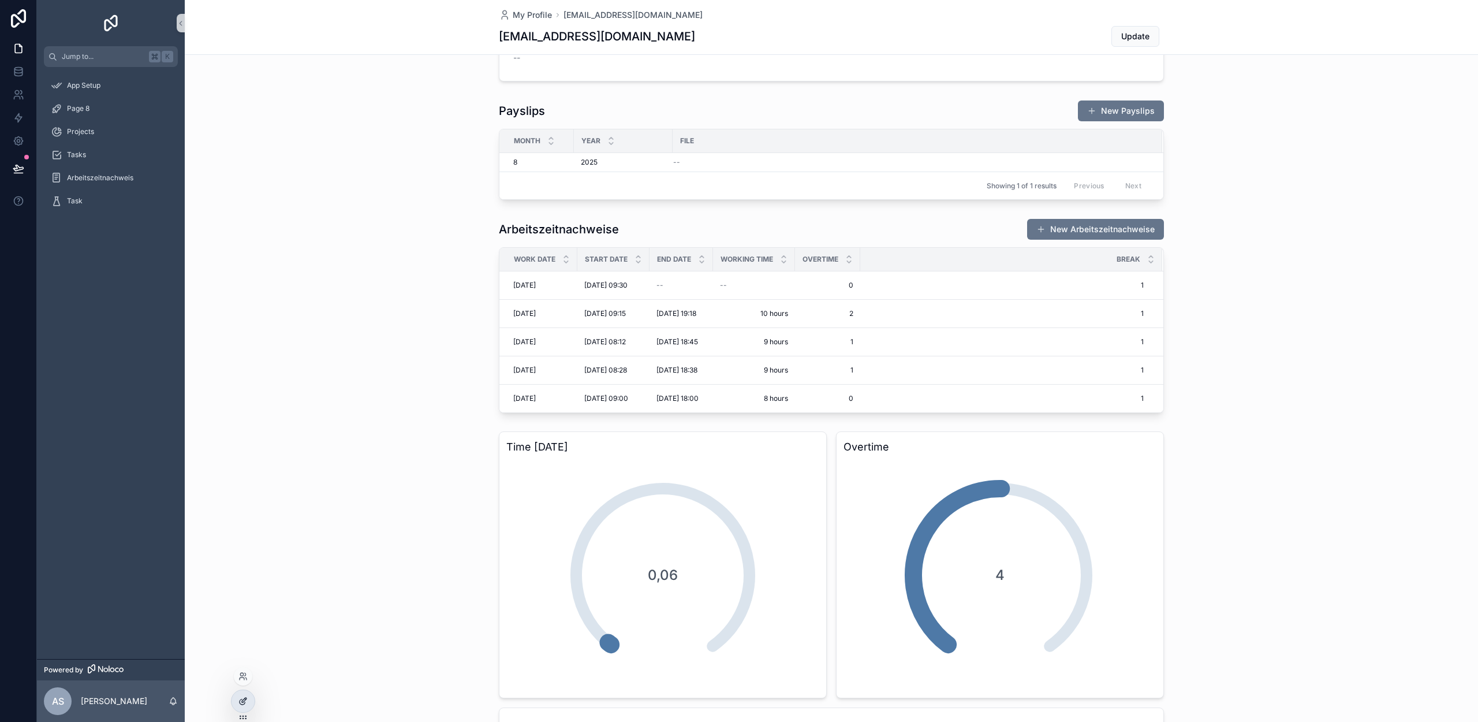
click at [238, 697] on icon at bounding box center [242, 700] width 9 height 9
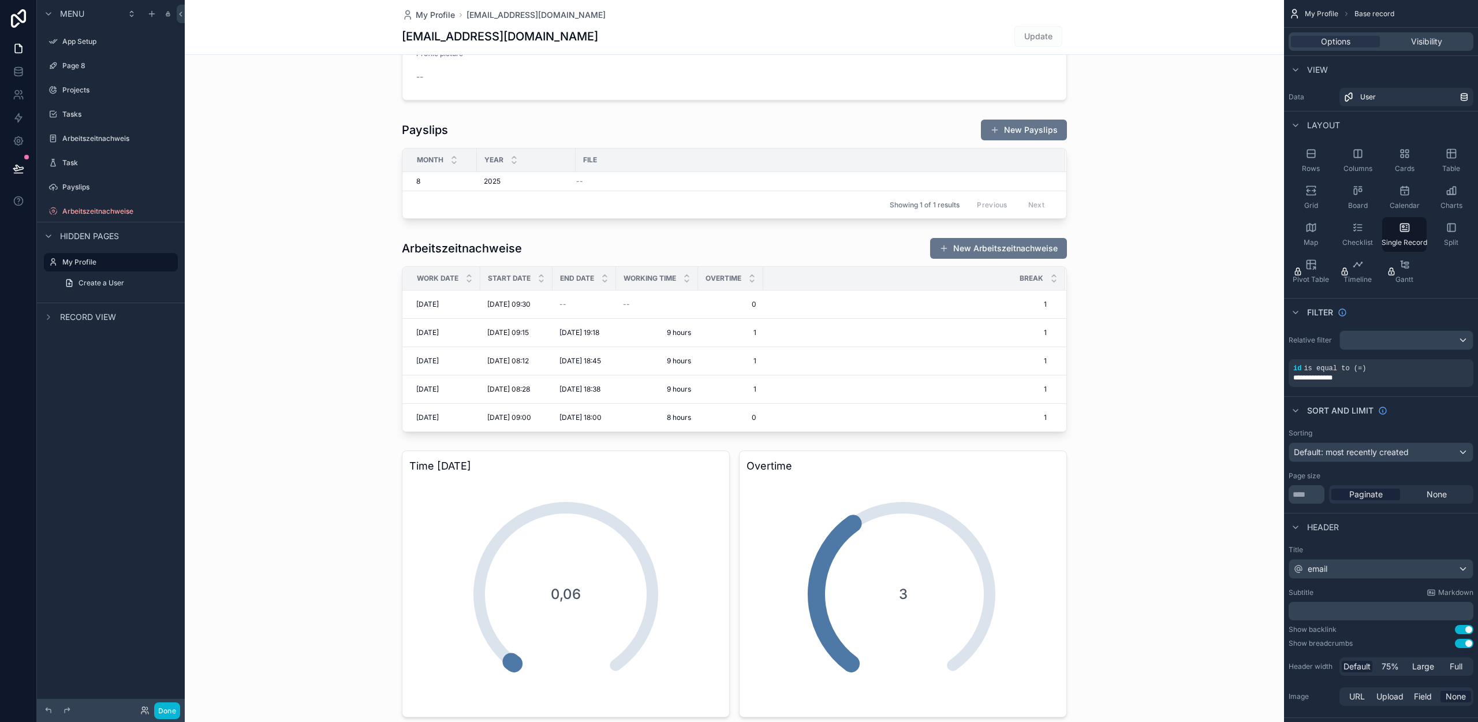
scroll to position [374, 0]
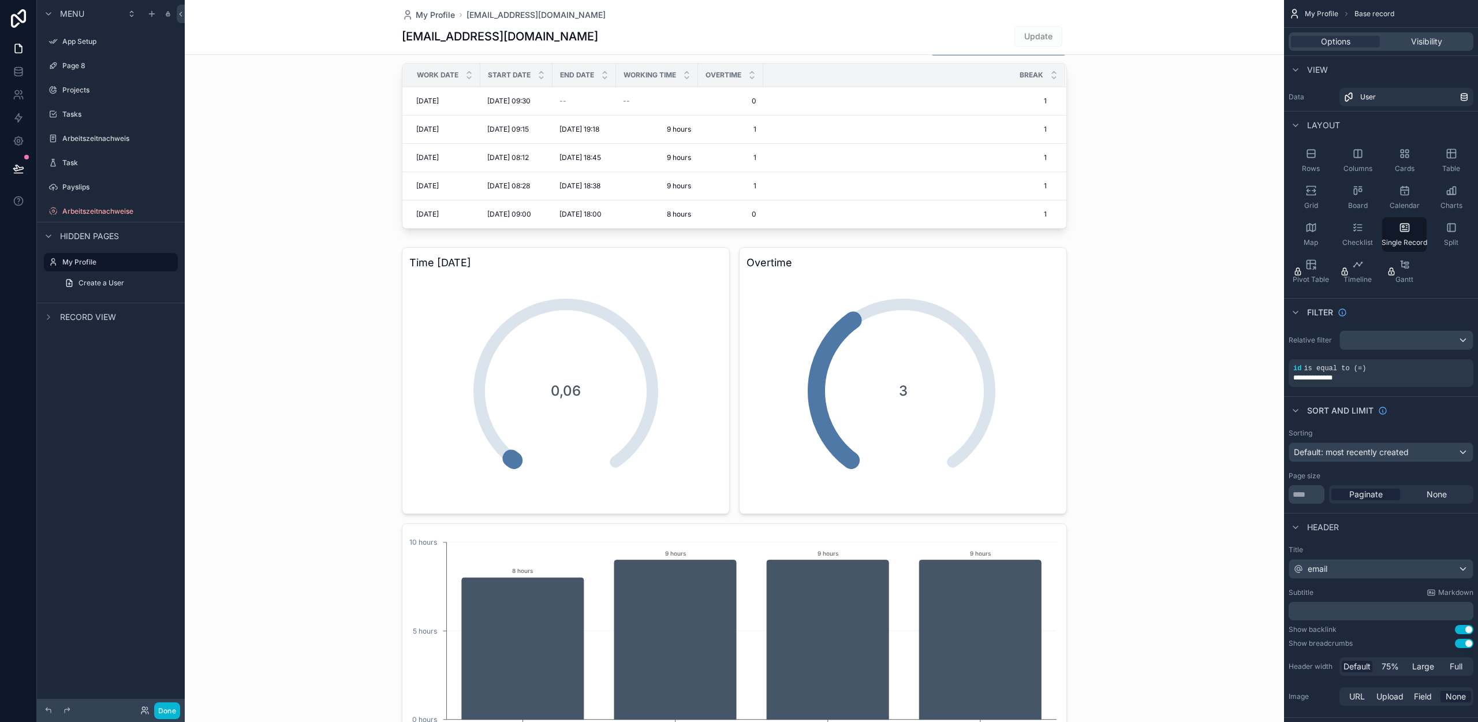
click at [1142, 352] on div "scrollable content" at bounding box center [734, 456] width 1099 height 1660
click at [1010, 354] on div "scrollable content" at bounding box center [734, 503] width 1099 height 522
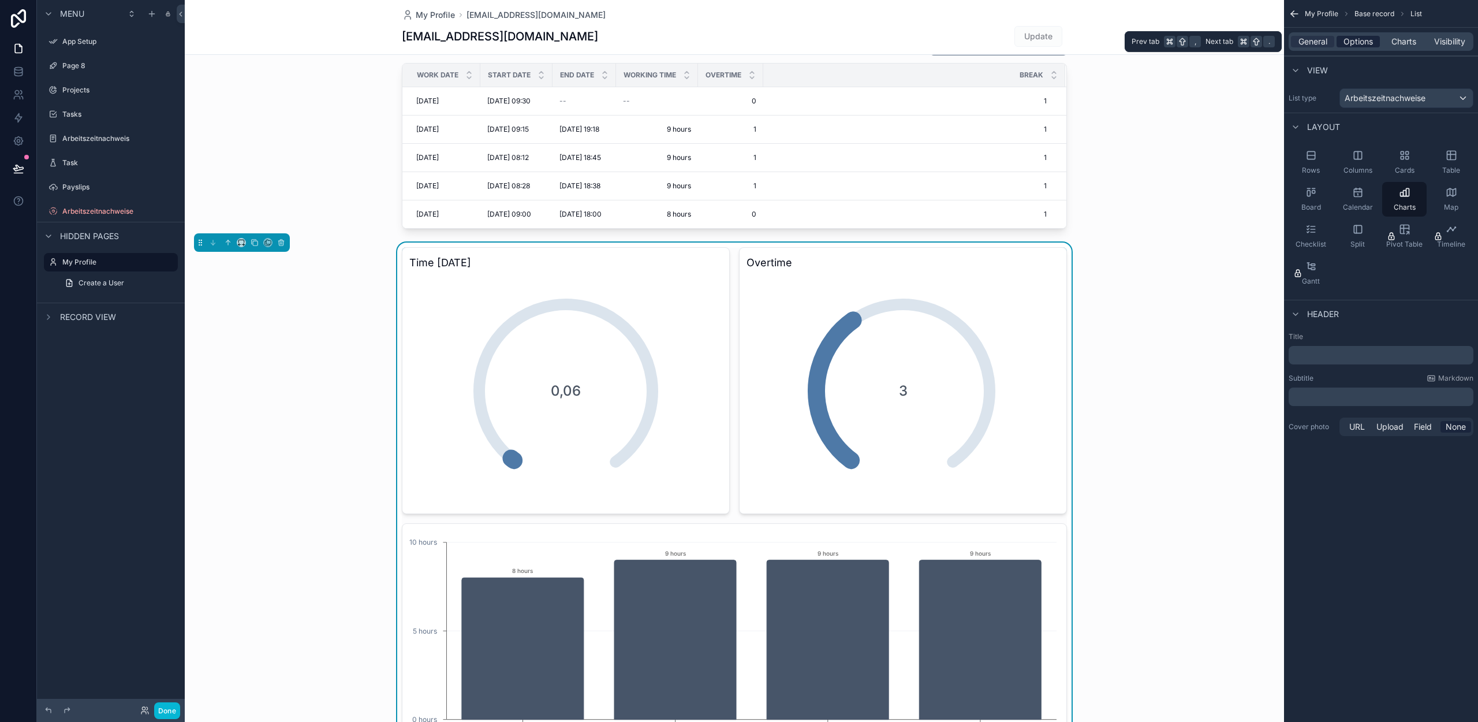
click at [1347, 39] on span "Options" at bounding box center [1358, 42] width 29 height 12
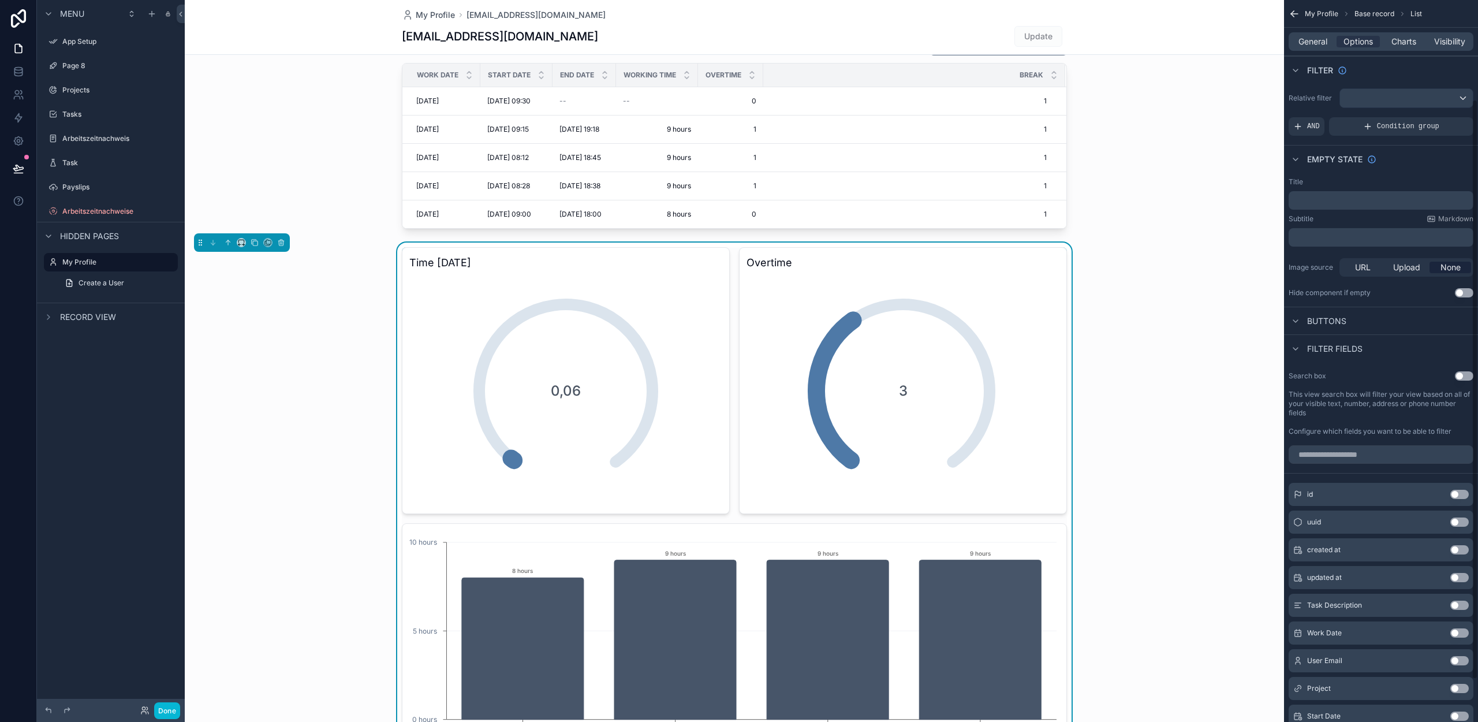
scroll to position [177, 0]
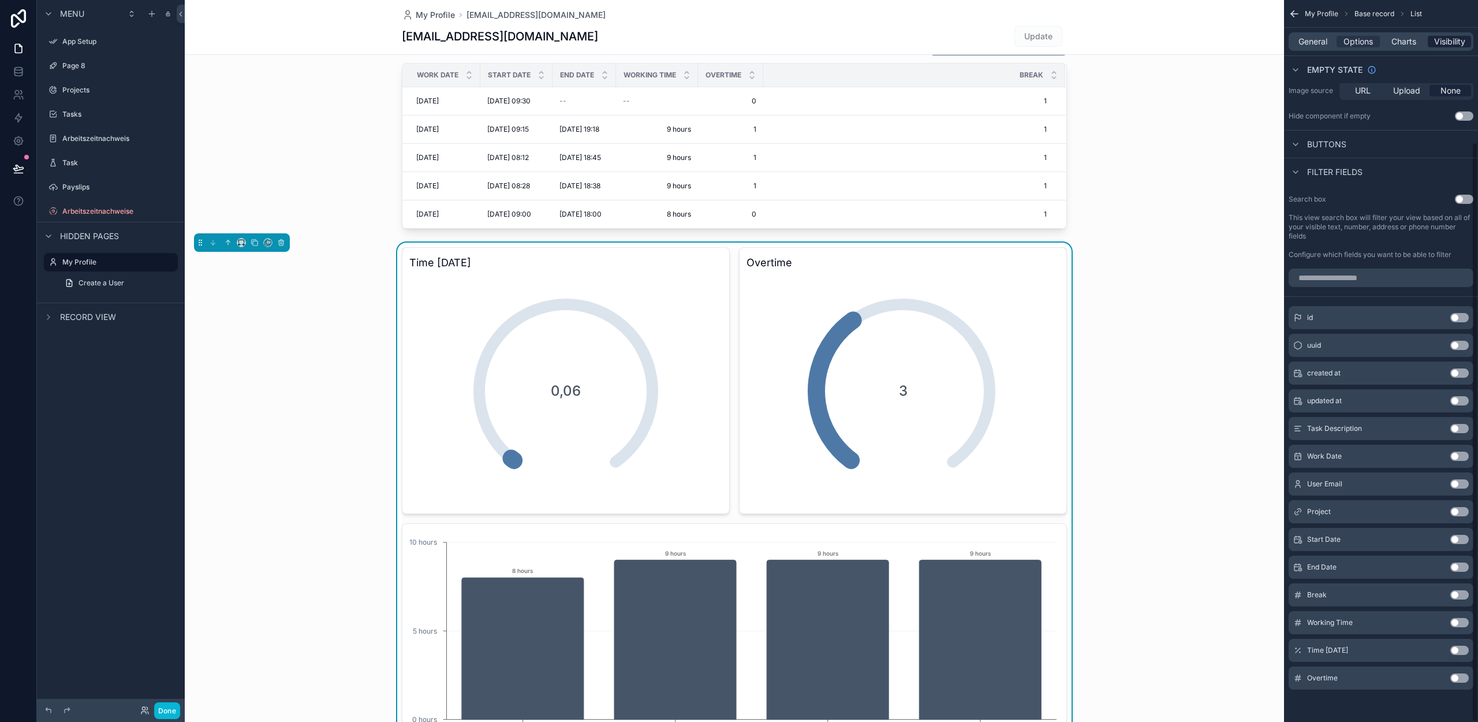
click at [1452, 38] on span "Visibility" at bounding box center [1449, 42] width 31 height 12
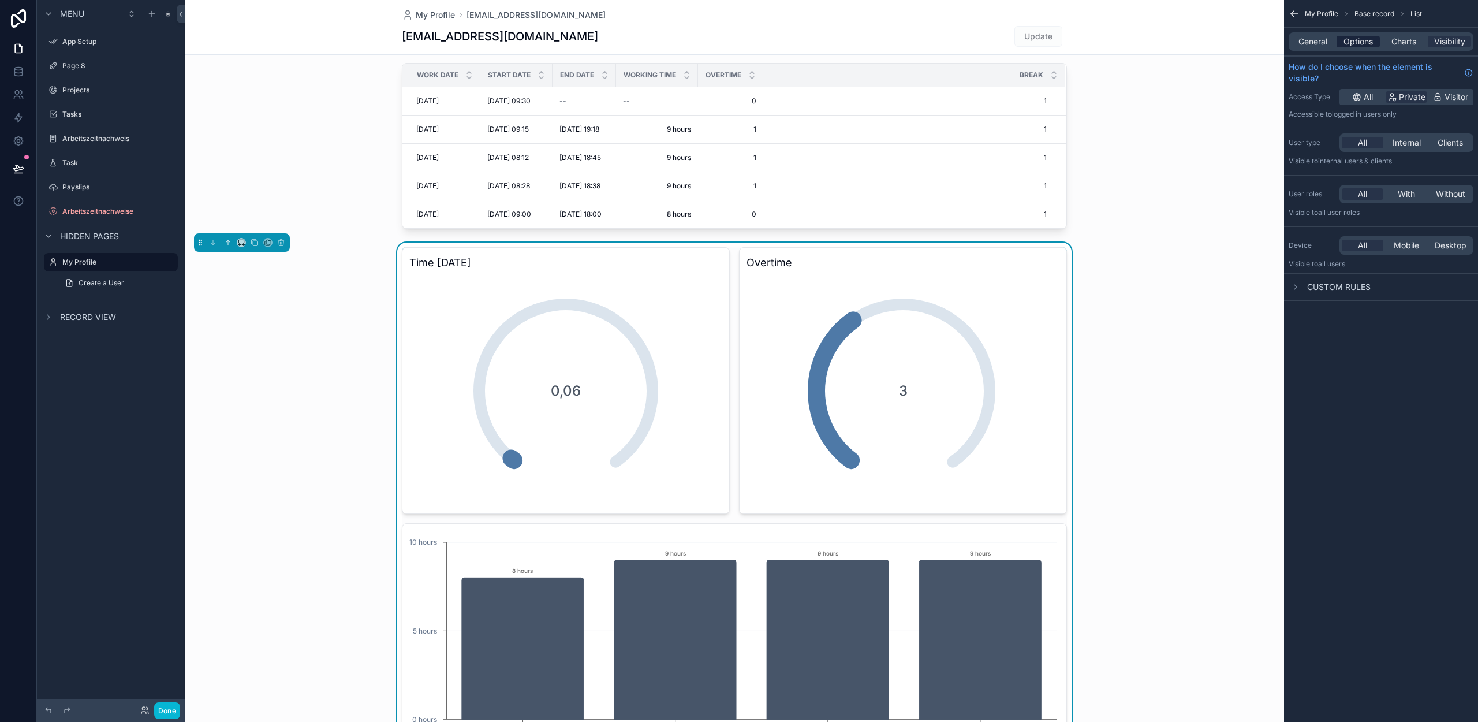
click at [1354, 36] on span "Options" at bounding box center [1358, 42] width 29 height 12
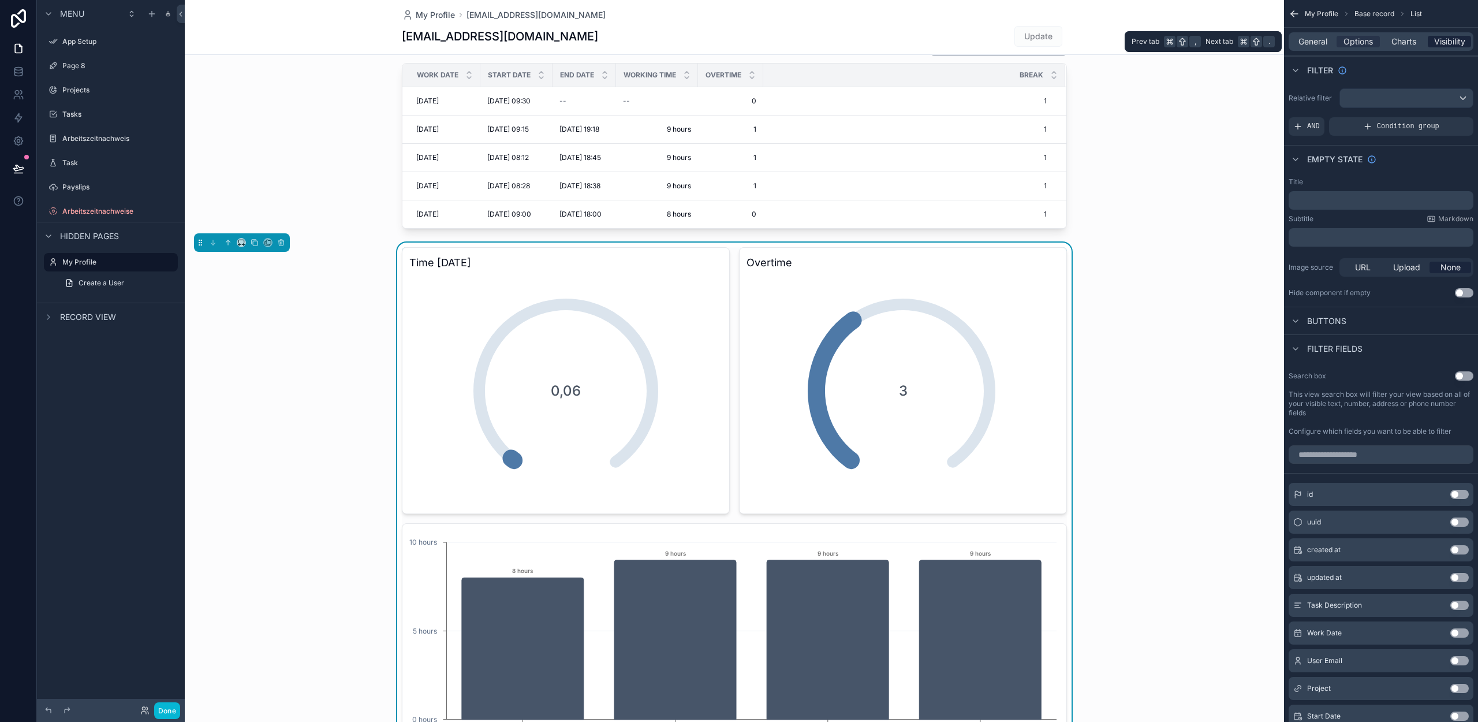
click at [1453, 40] on span "Visibility" at bounding box center [1449, 42] width 31 height 12
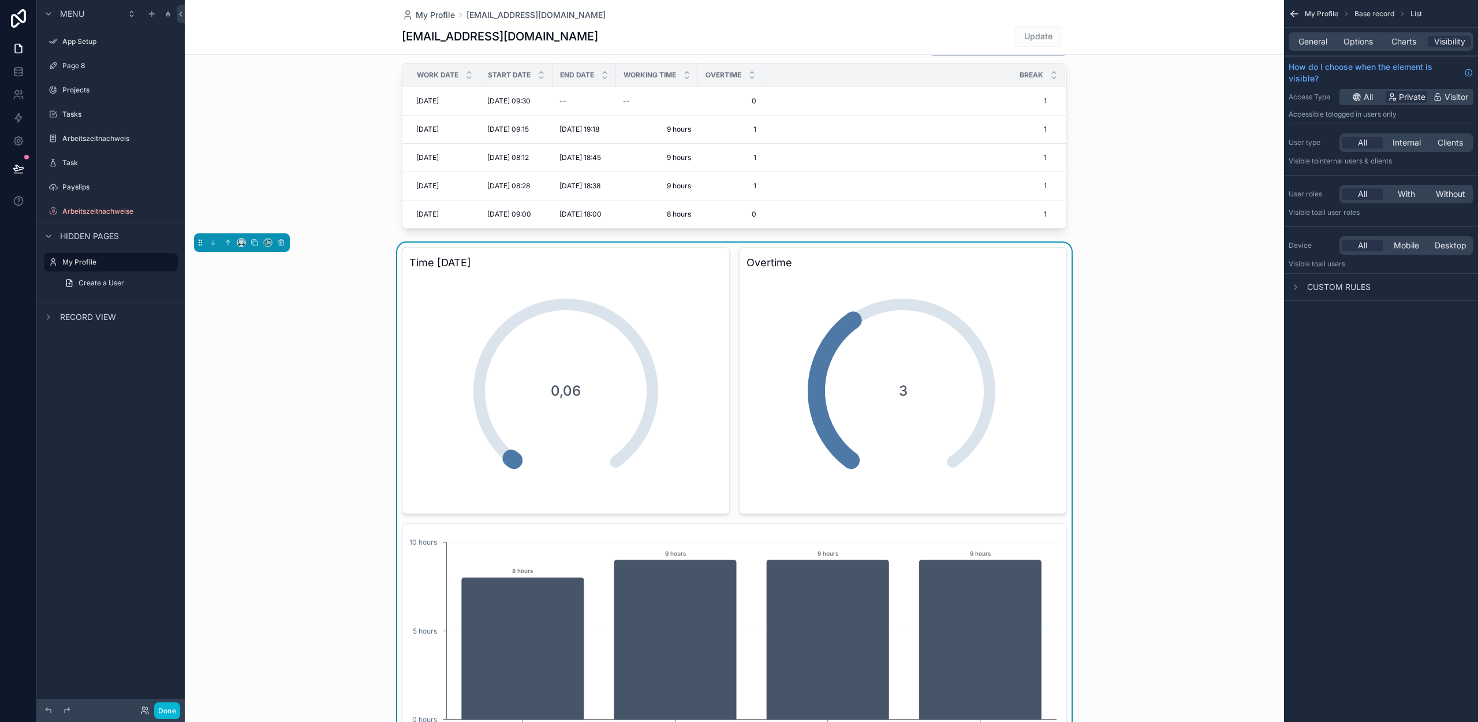
drag, startPoint x: 1295, startPoint y: 159, endPoint x: 1386, endPoint y: 161, distance: 90.7
click at [1386, 161] on p "Visible to Internal users & clients" at bounding box center [1381, 160] width 185 height 9
click at [1386, 161] on span "Internal users & clients" at bounding box center [1355, 160] width 74 height 9
click at [1405, 144] on span "Internal" at bounding box center [1407, 143] width 28 height 12
click at [1297, 286] on icon "scrollable content" at bounding box center [1295, 286] width 9 height 9
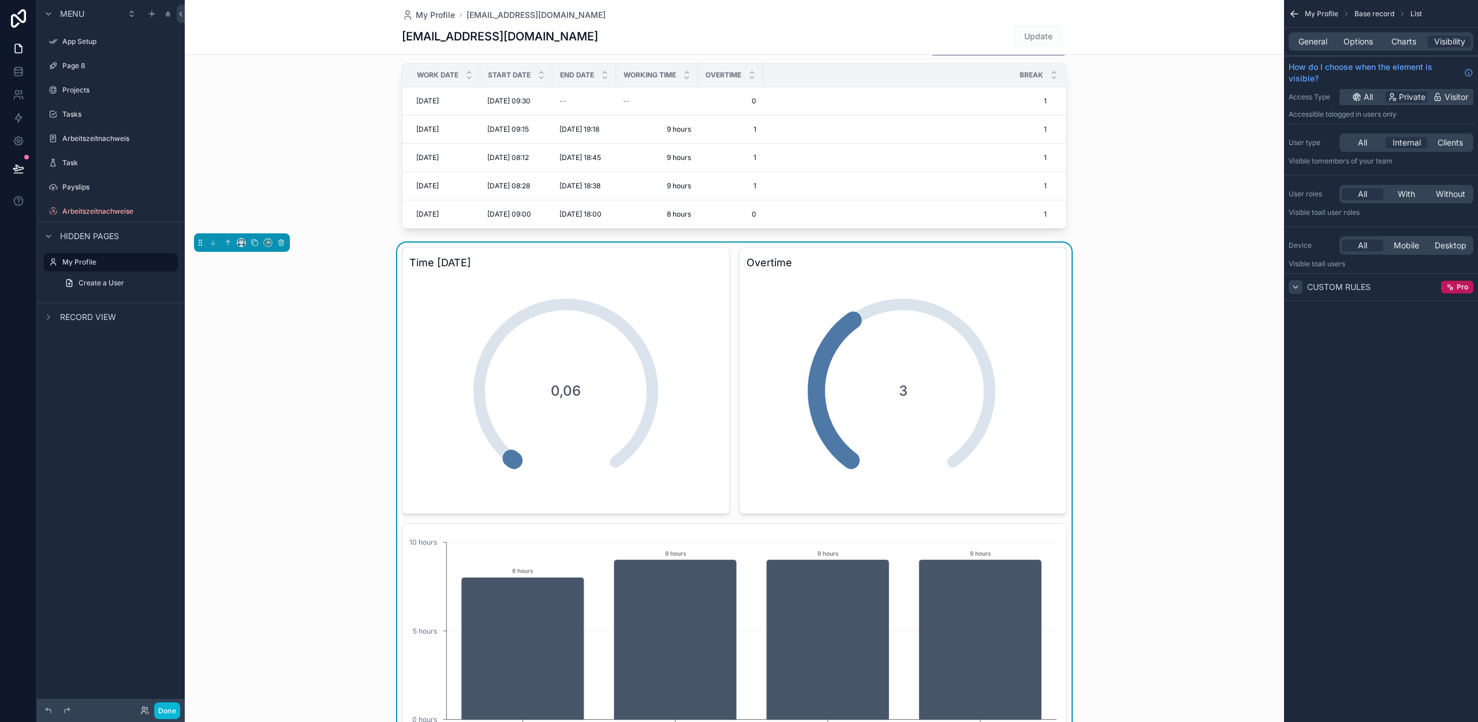
click at [1296, 289] on icon "scrollable content" at bounding box center [1295, 286] width 9 height 9
click at [1290, 15] on icon "scrollable content" at bounding box center [1295, 14] width 12 height 12
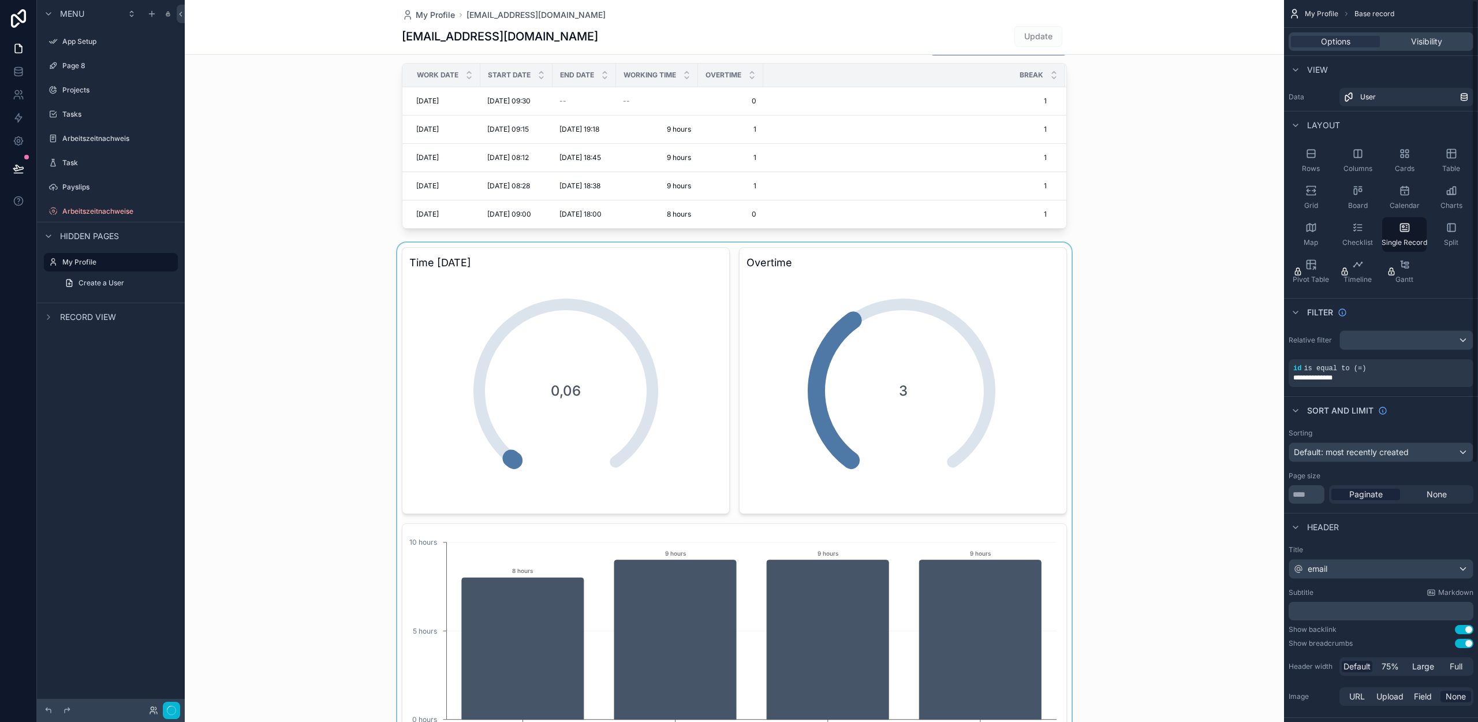
click at [1160, 468] on div "scrollable content" at bounding box center [734, 503] width 1099 height 522
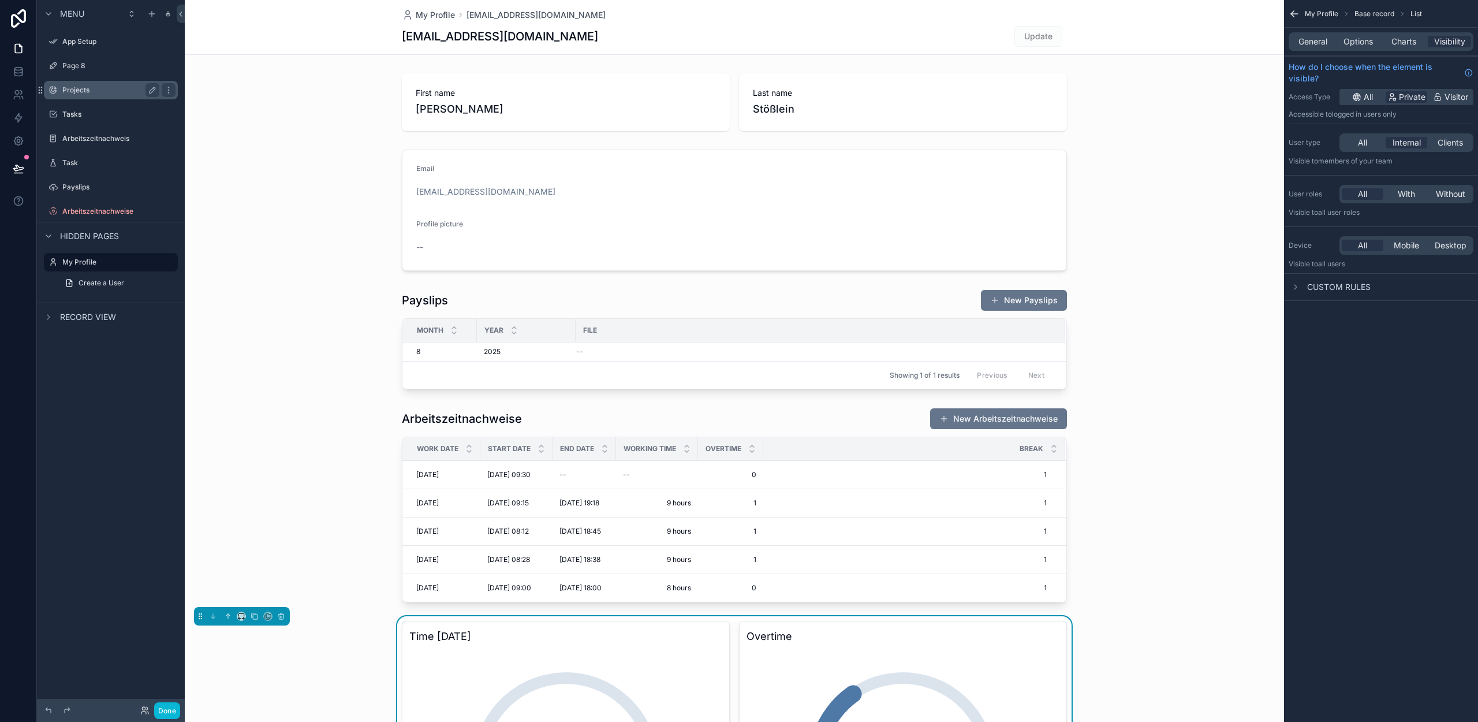
click at [102, 91] on label "Projects" at bounding box center [108, 89] width 92 height 9
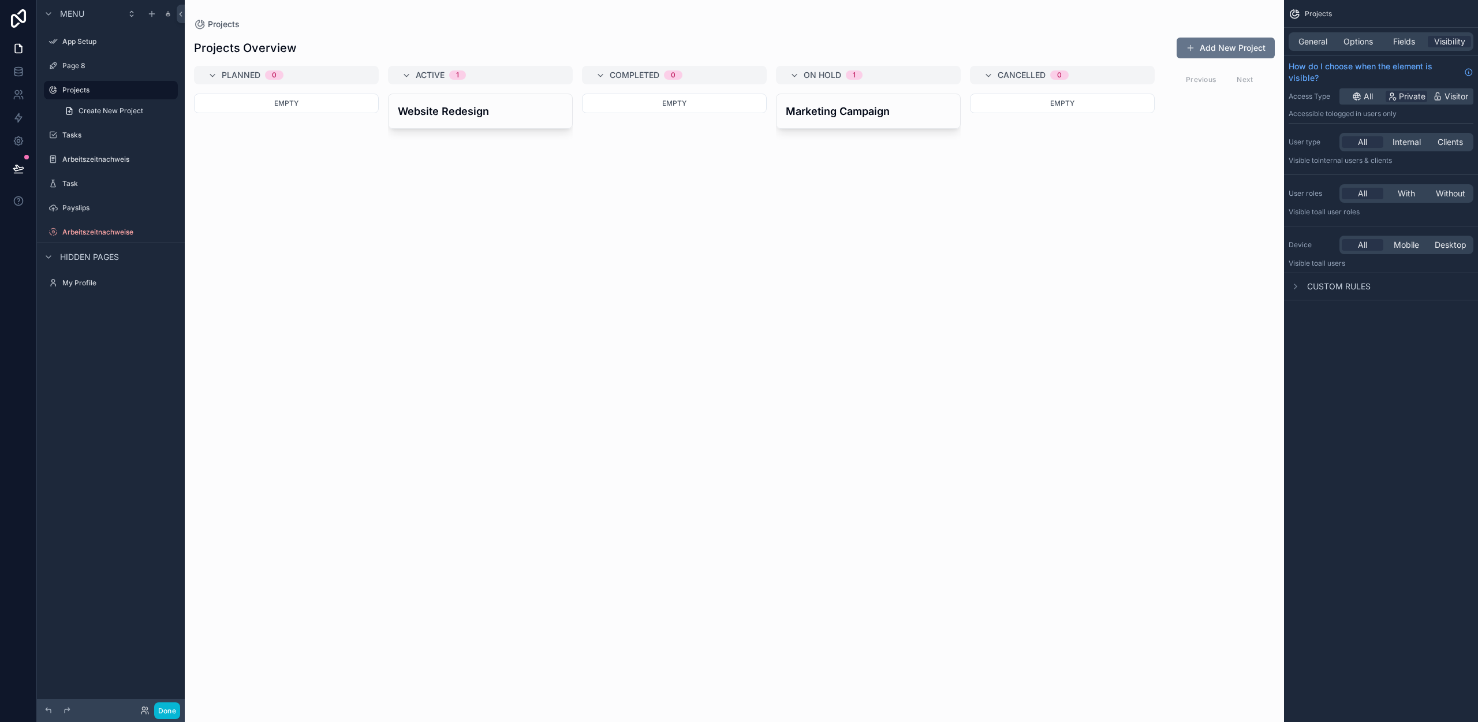
click at [476, 110] on div "scrollable content" at bounding box center [734, 361] width 1099 height 722
click at [491, 112] on h4 "Website Redesign" at bounding box center [480, 111] width 165 height 16
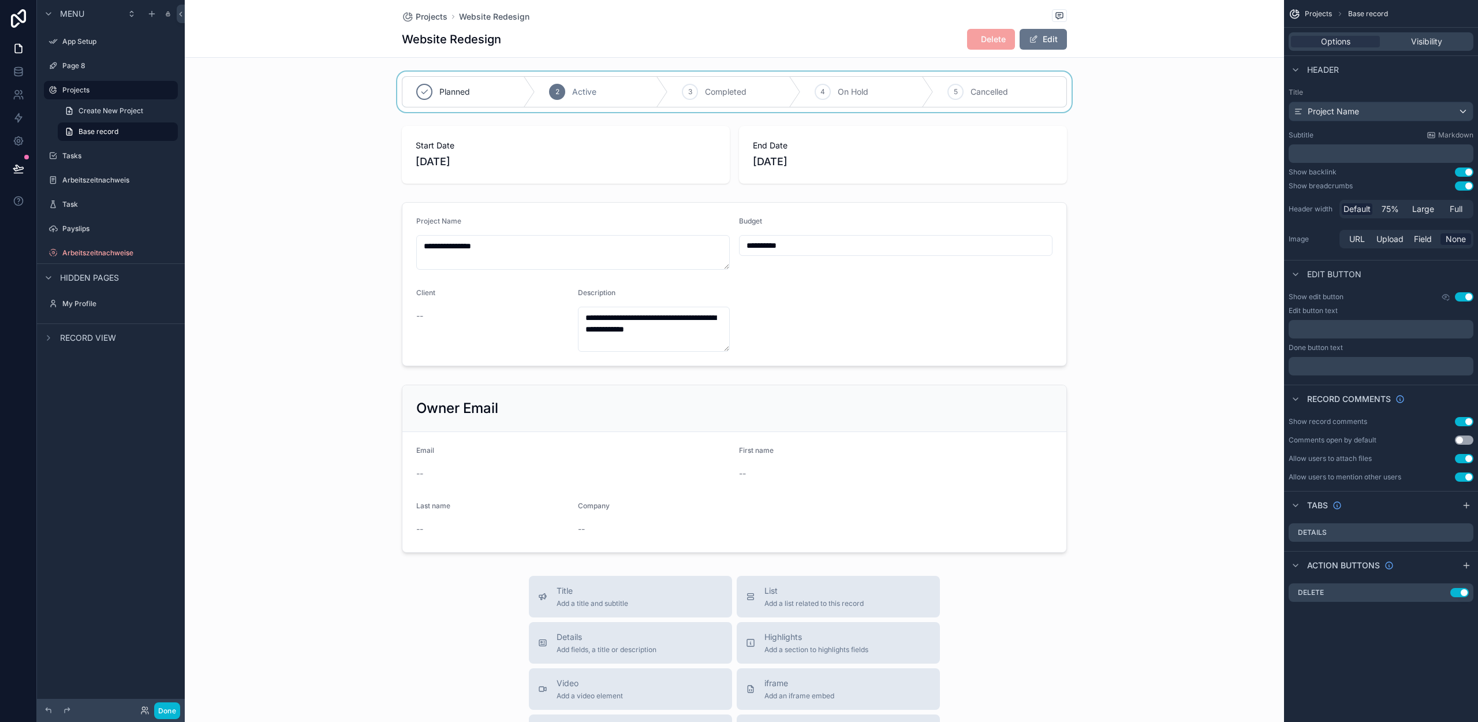
click at [1159, 86] on div "scrollable content" at bounding box center [734, 92] width 1099 height 40
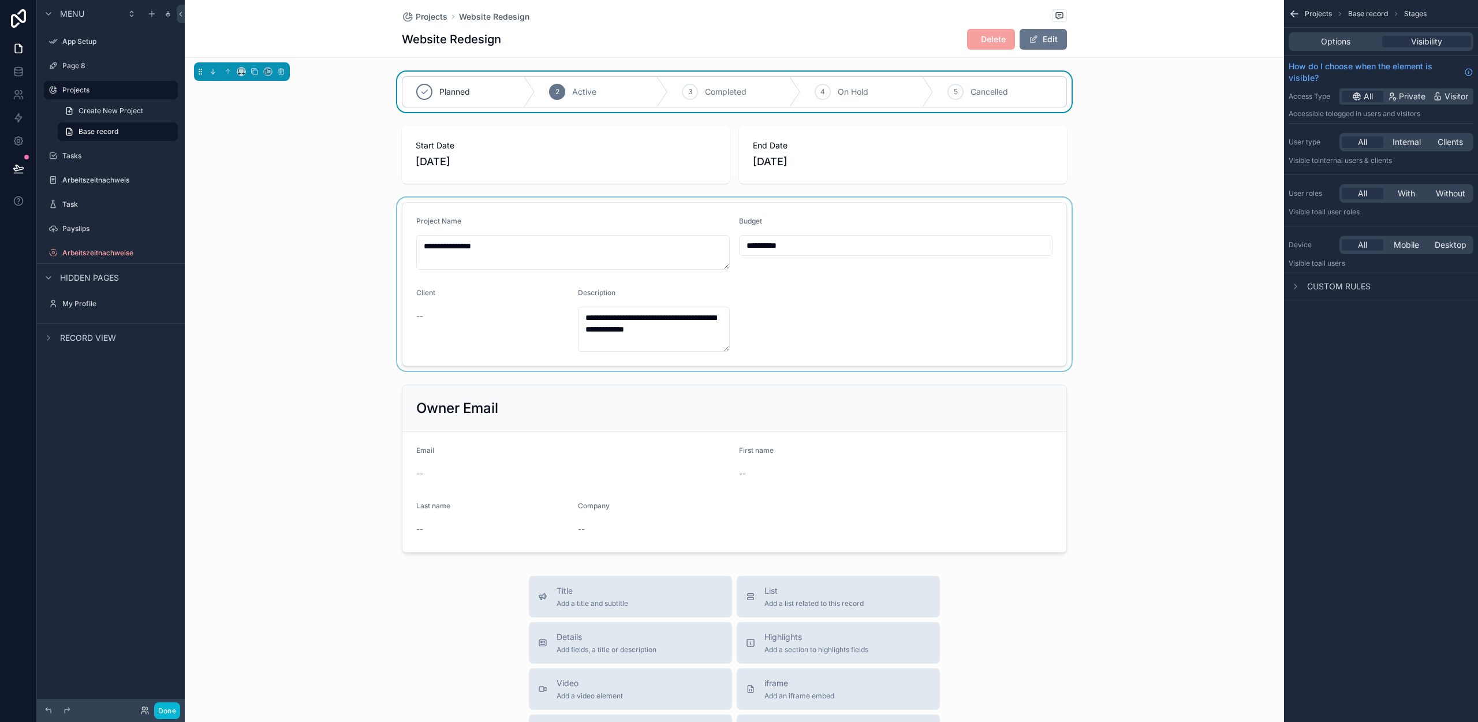
click at [1176, 241] on div "scrollable content" at bounding box center [734, 283] width 1099 height 173
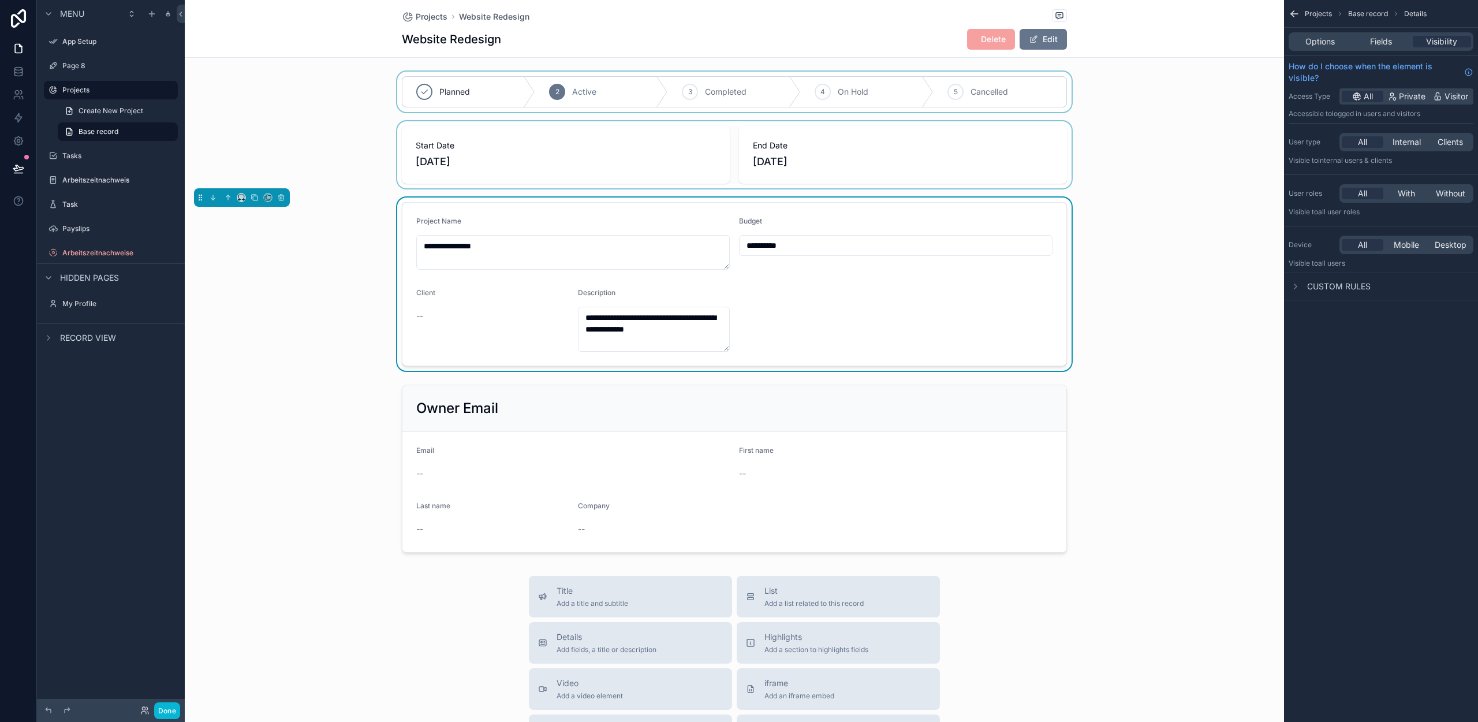
click at [1173, 127] on div "scrollable content" at bounding box center [734, 154] width 1099 height 67
click at [1319, 39] on span "Options" at bounding box center [1319, 42] width 29 height 12
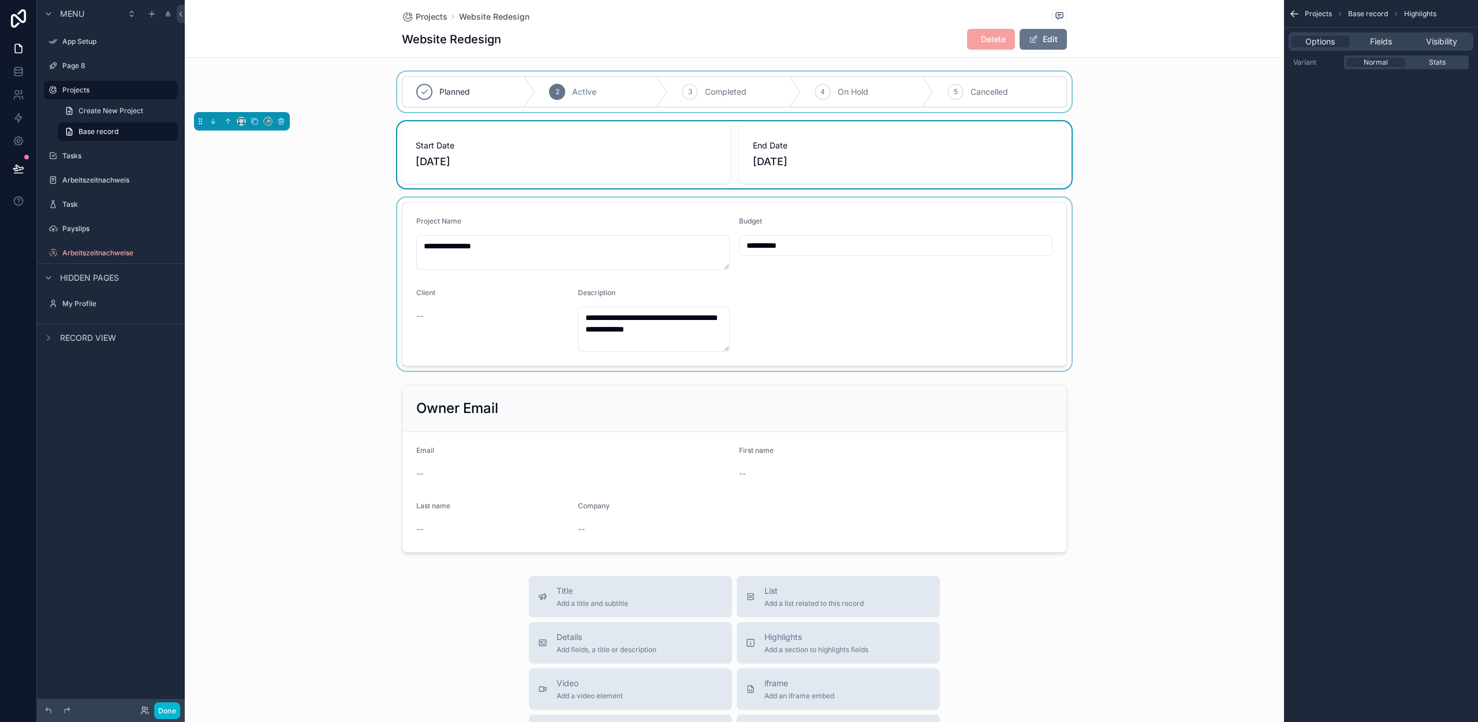
click at [1137, 180] on div "Start Date [DATE] End Date [DATE]" at bounding box center [734, 154] width 1099 height 67
click at [572, 29] on div "Website Redesign Delete Edit" at bounding box center [734, 39] width 665 height 22
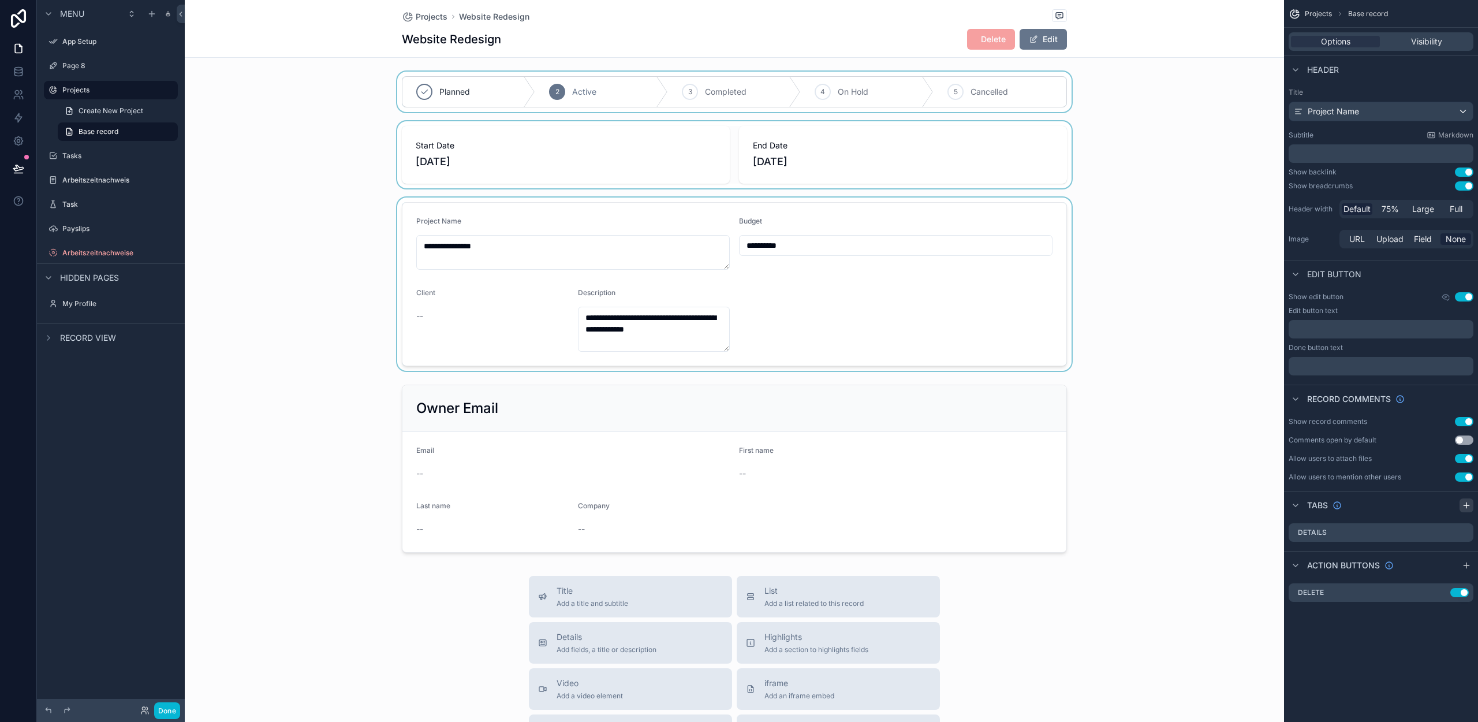
click at [1463, 508] on icon "scrollable content" at bounding box center [1466, 505] width 9 height 9
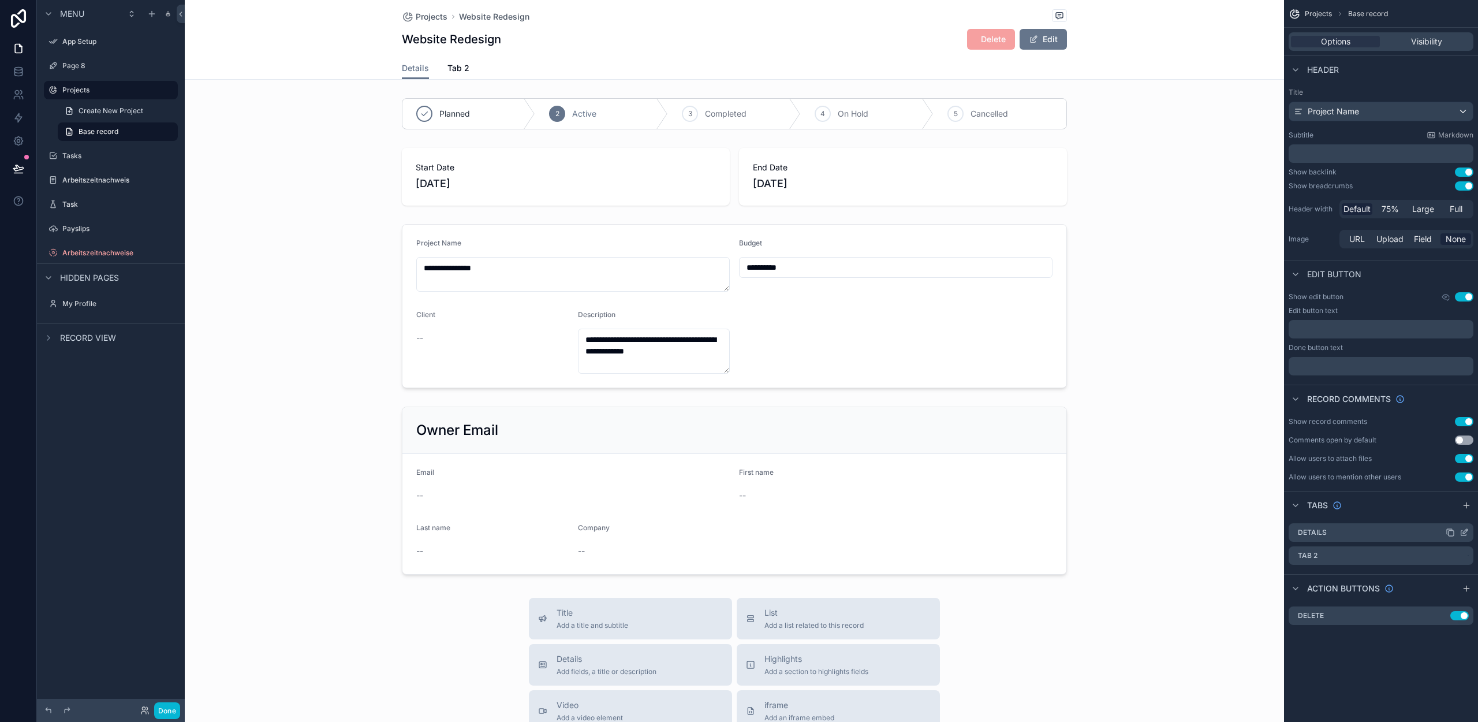
click at [1460, 532] on icon "scrollable content" at bounding box center [1464, 532] width 9 height 9
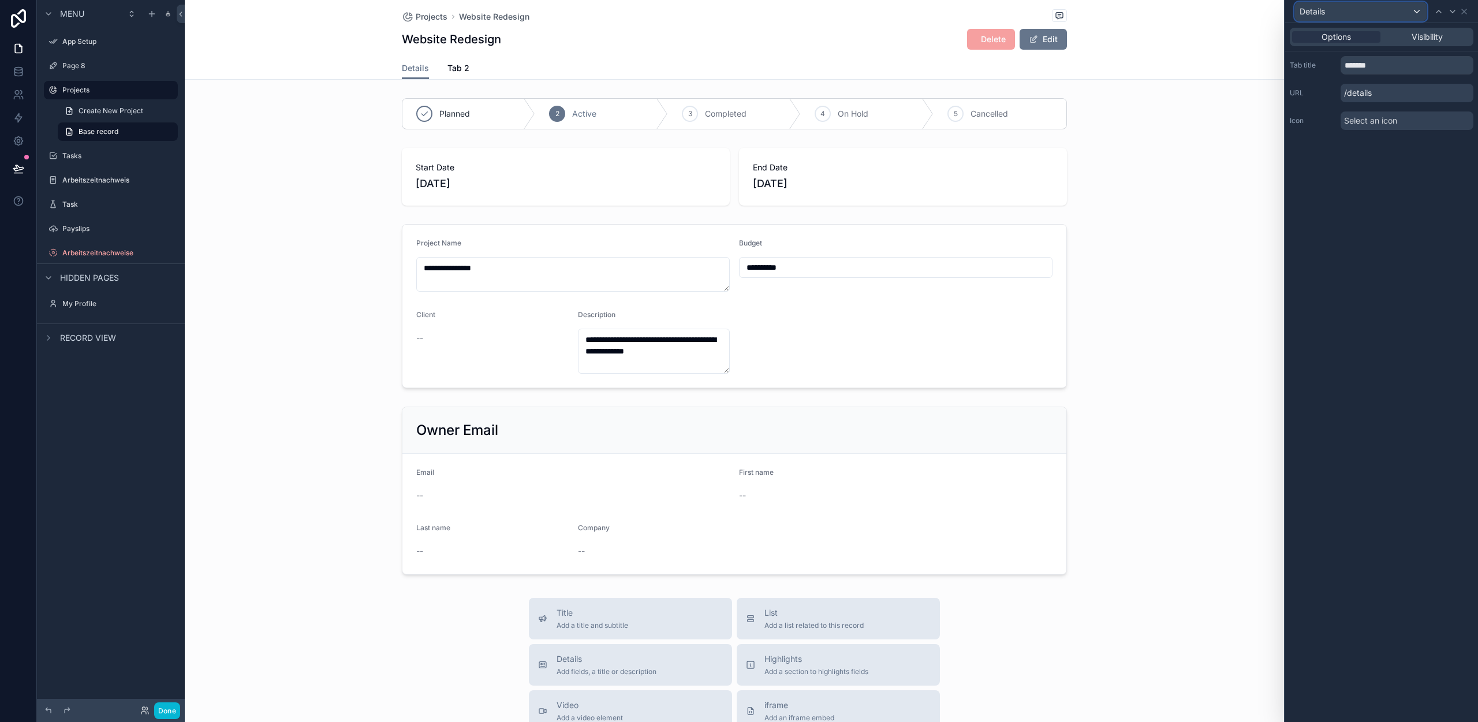
click at [1326, 12] on div "Details" at bounding box center [1361, 11] width 132 height 18
click at [1469, 98] on div at bounding box center [1381, 361] width 193 height 722
click at [1380, 59] on input "*******" at bounding box center [1407, 65] width 133 height 18
type input "********"
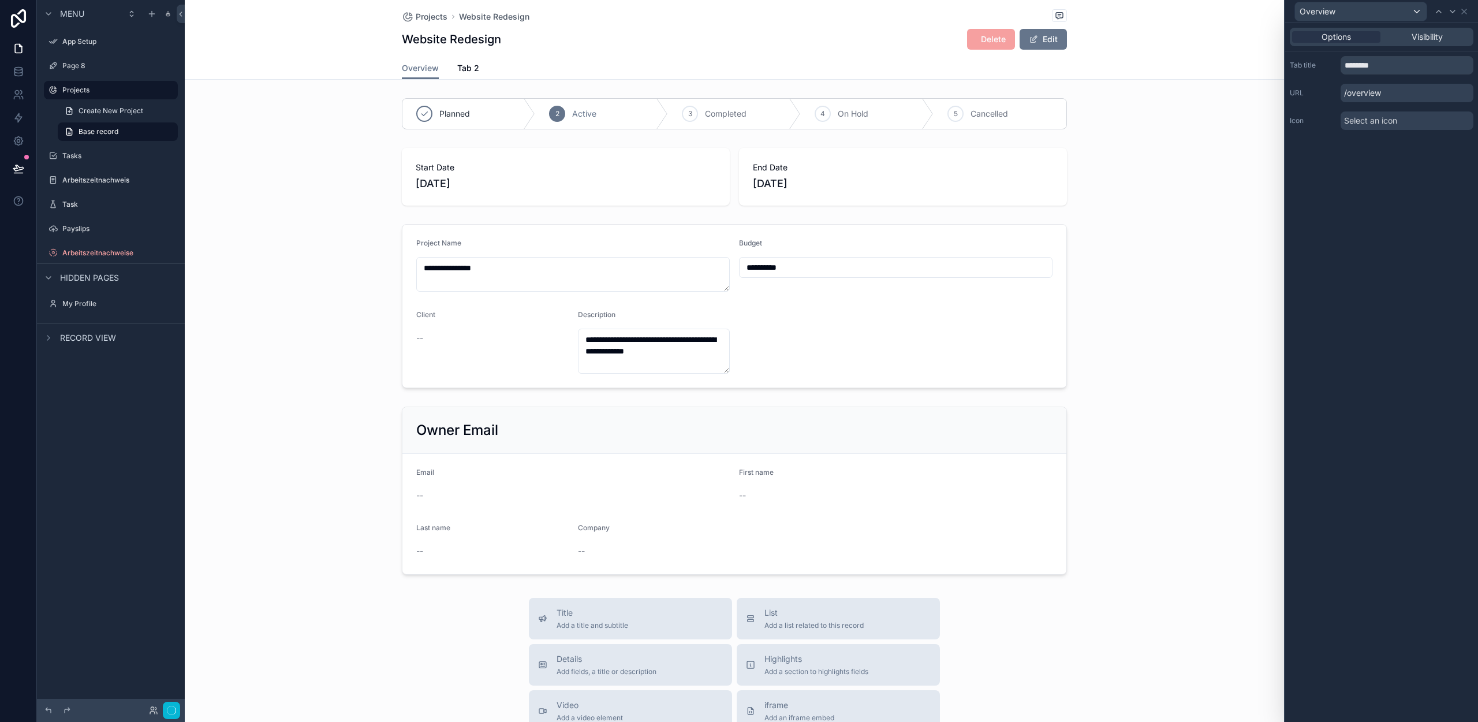
click at [1354, 220] on div "Options Visibility Tab title ******** URL /overview Icon Select an icon" at bounding box center [1381, 372] width 193 height 699
click at [1464, 12] on icon at bounding box center [1464, 11] width 9 height 9
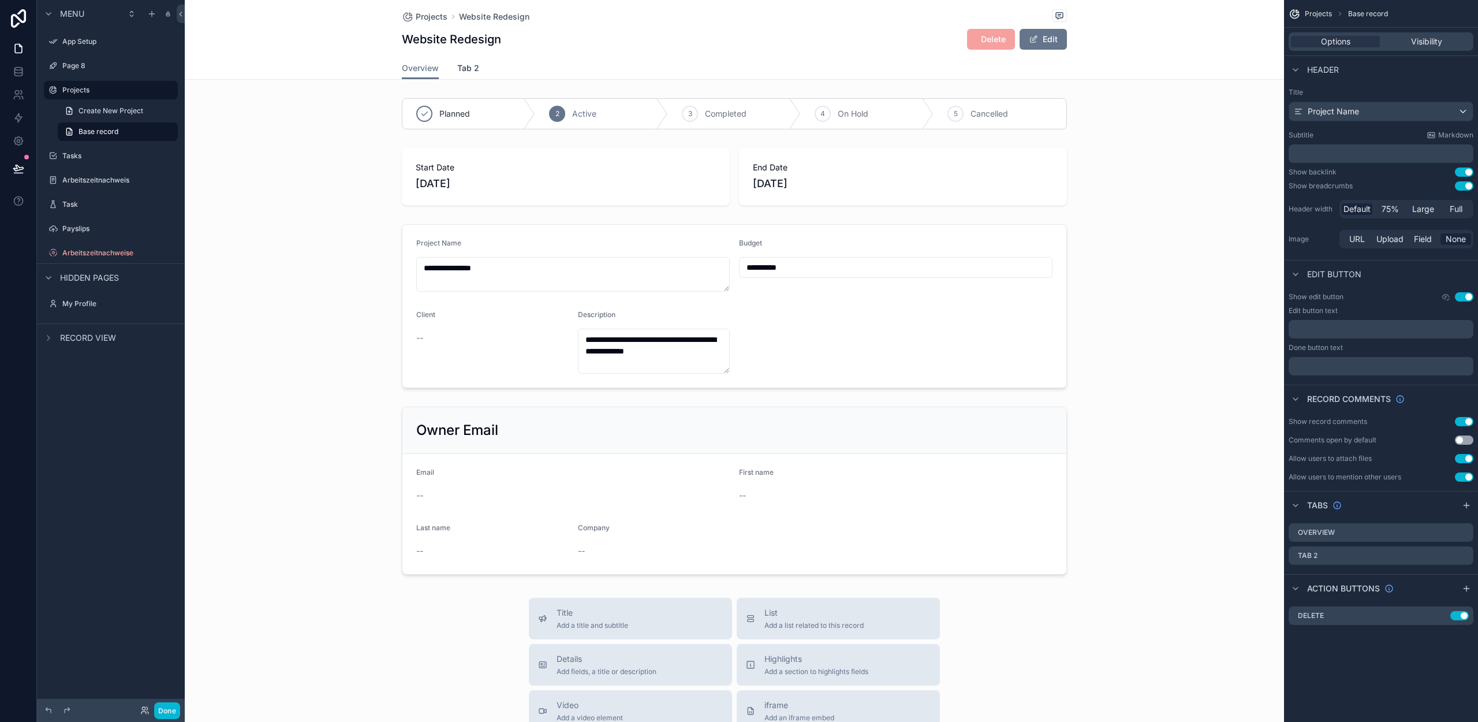
click at [469, 65] on span "Tab 2" at bounding box center [468, 68] width 22 height 12
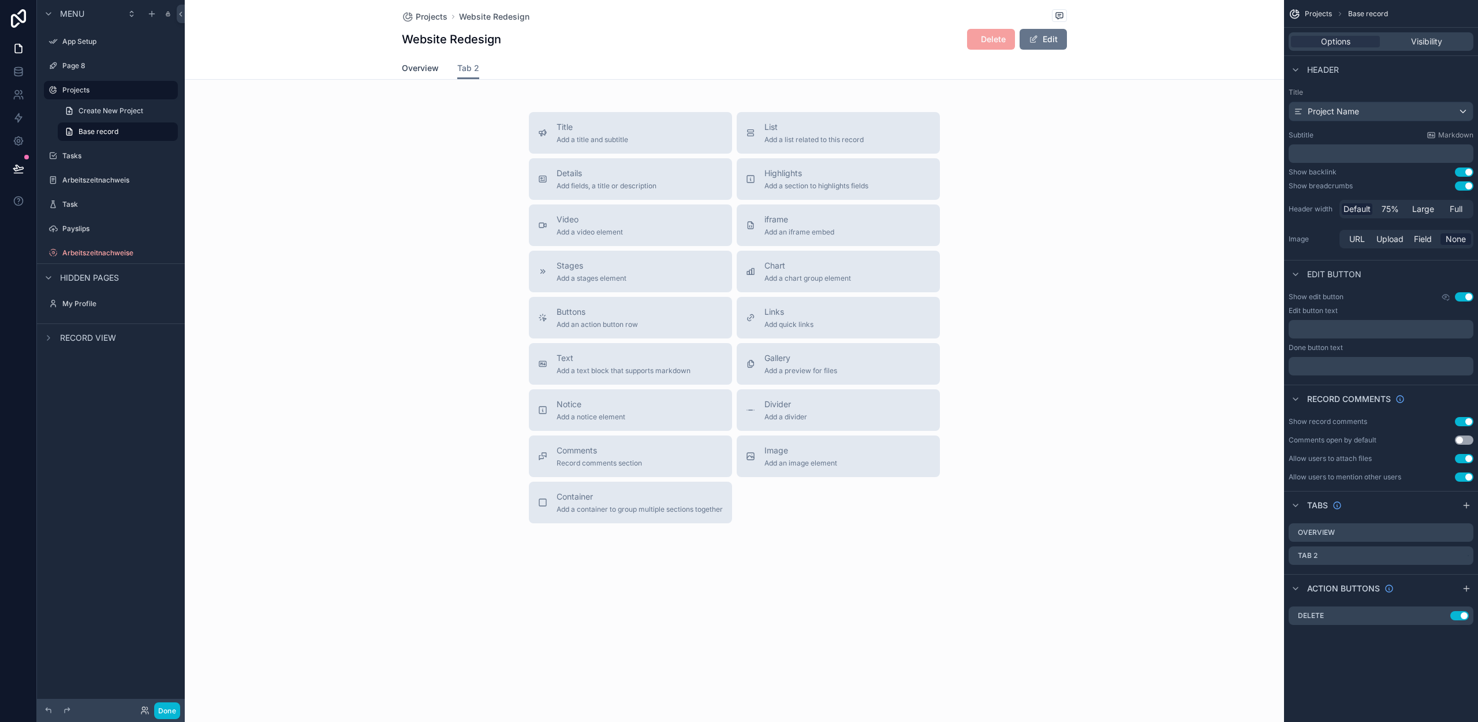
click at [419, 68] on span "Overview" at bounding box center [420, 68] width 37 height 12
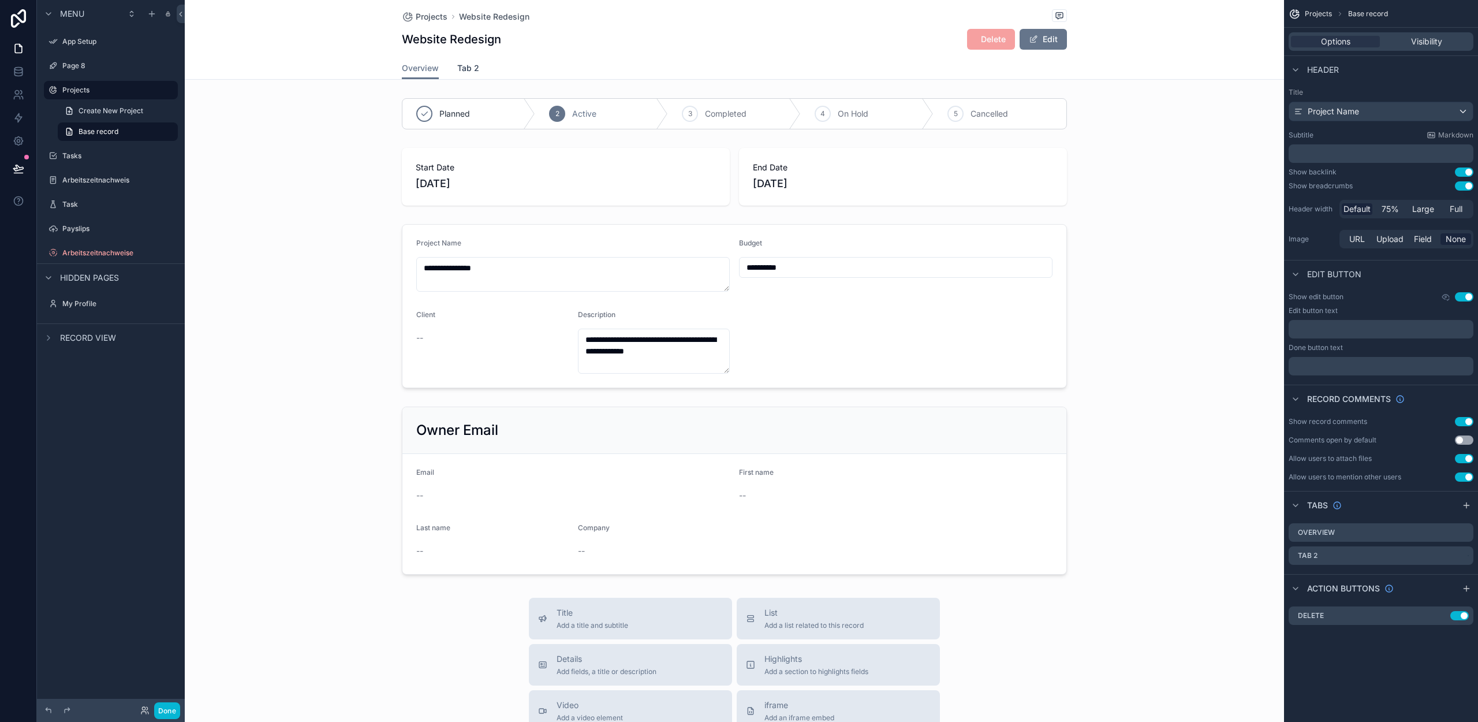
click at [465, 71] on span "Tab 2" at bounding box center [468, 68] width 22 height 12
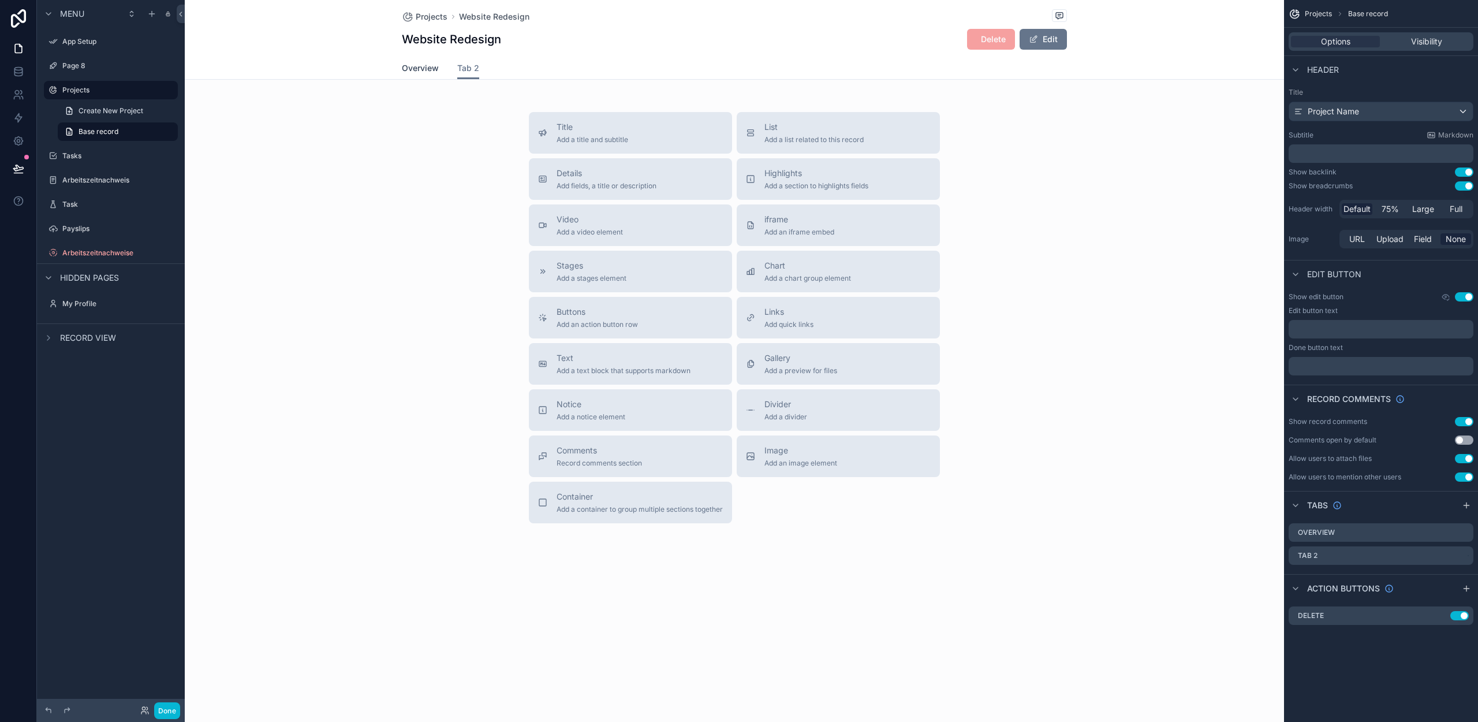
click at [431, 70] on span "Overview" at bounding box center [420, 68] width 37 height 12
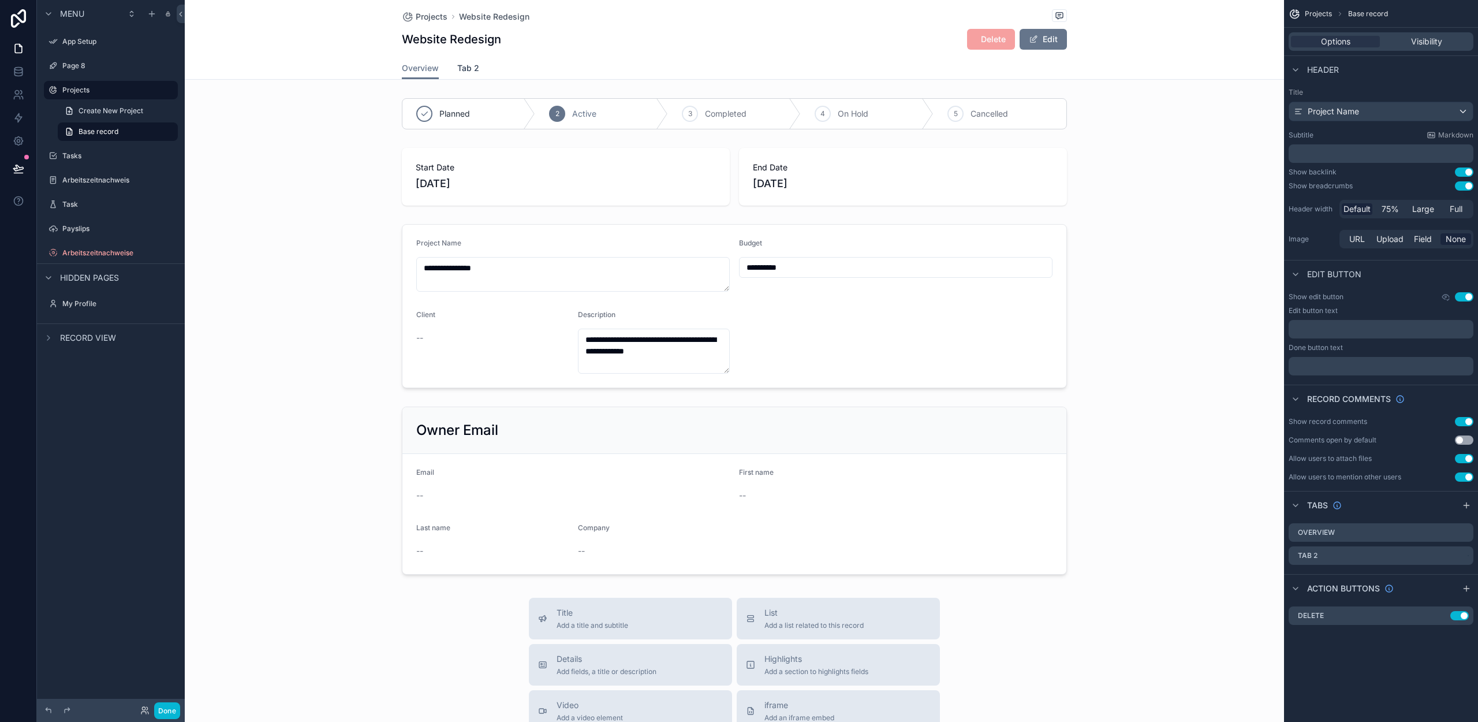
click at [458, 63] on span "Tab 2" at bounding box center [468, 68] width 22 height 12
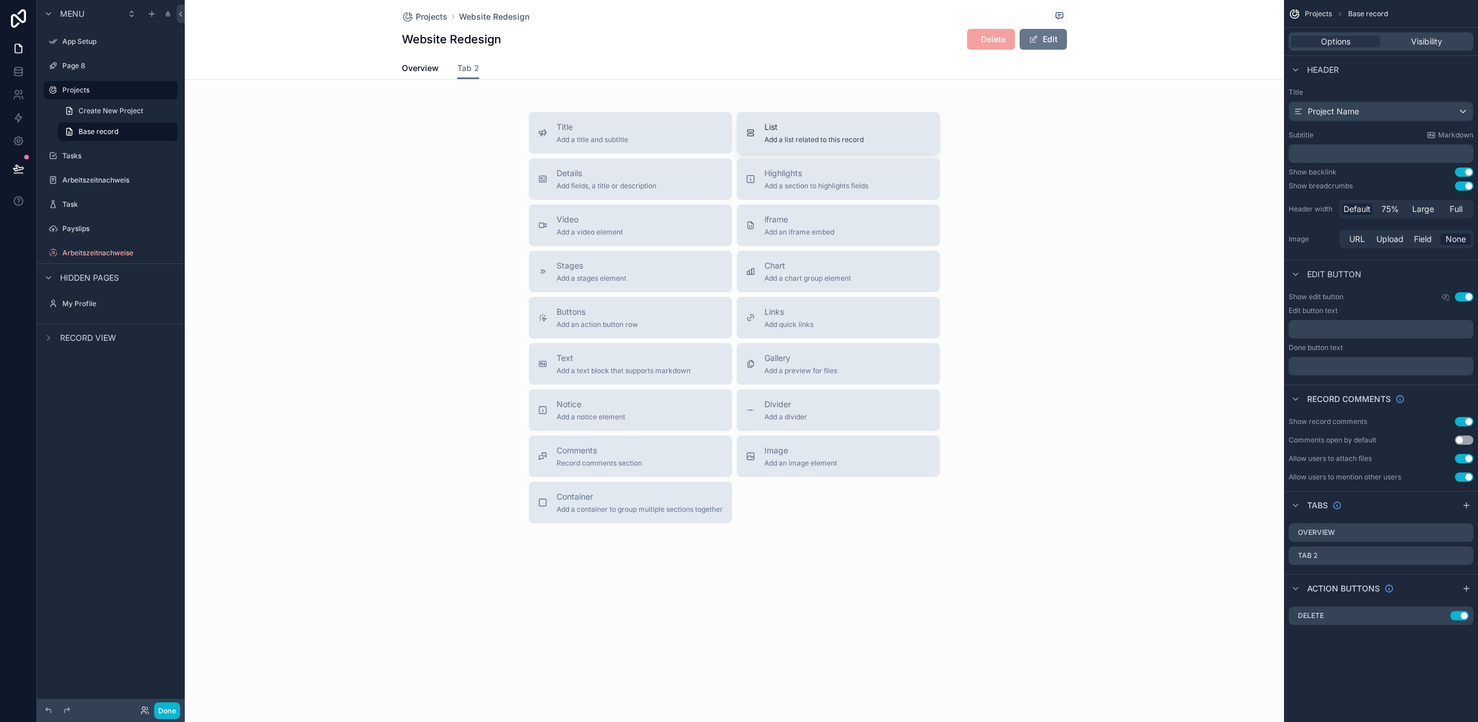
click at [796, 142] on span "Add a list related to this record" at bounding box center [813, 139] width 99 height 9
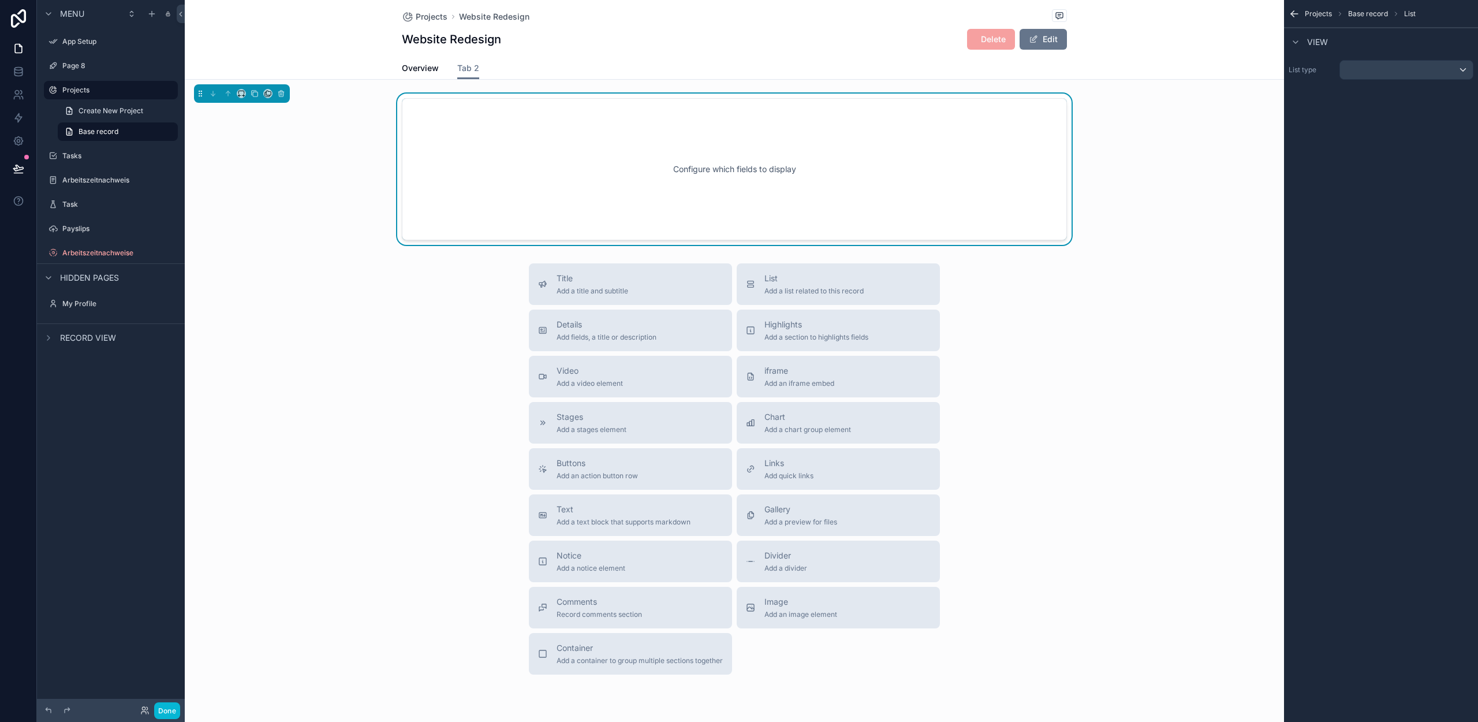
click at [495, 177] on div "Configure which fields to display" at bounding box center [734, 169] width 627 height 104
click at [1390, 80] on div "List type" at bounding box center [1381, 69] width 194 height 29
click at [1391, 74] on div "scrollable content" at bounding box center [1406, 70] width 133 height 18
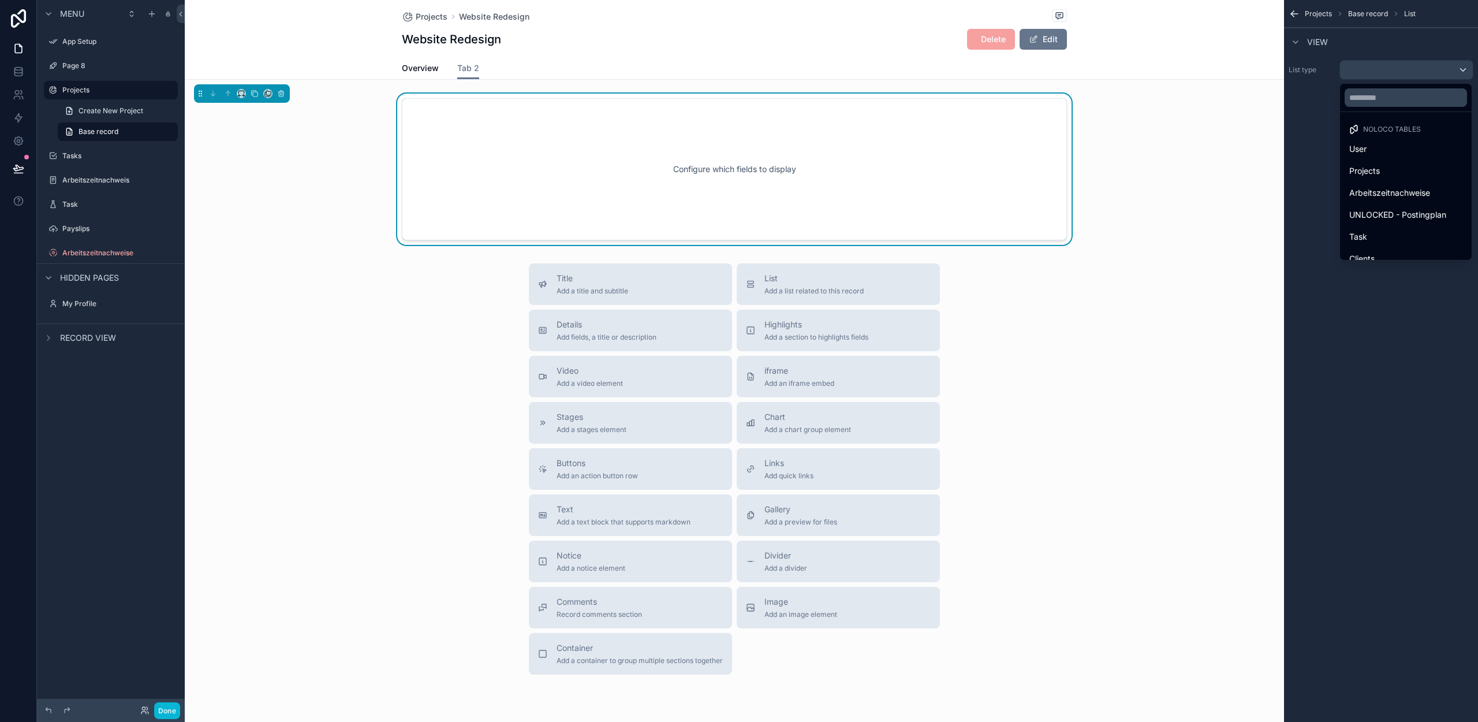
click at [1174, 190] on div "Configure which fields to display" at bounding box center [734, 169] width 1099 height 151
click at [163, 711] on div "scrollable content" at bounding box center [739, 361] width 1478 height 722
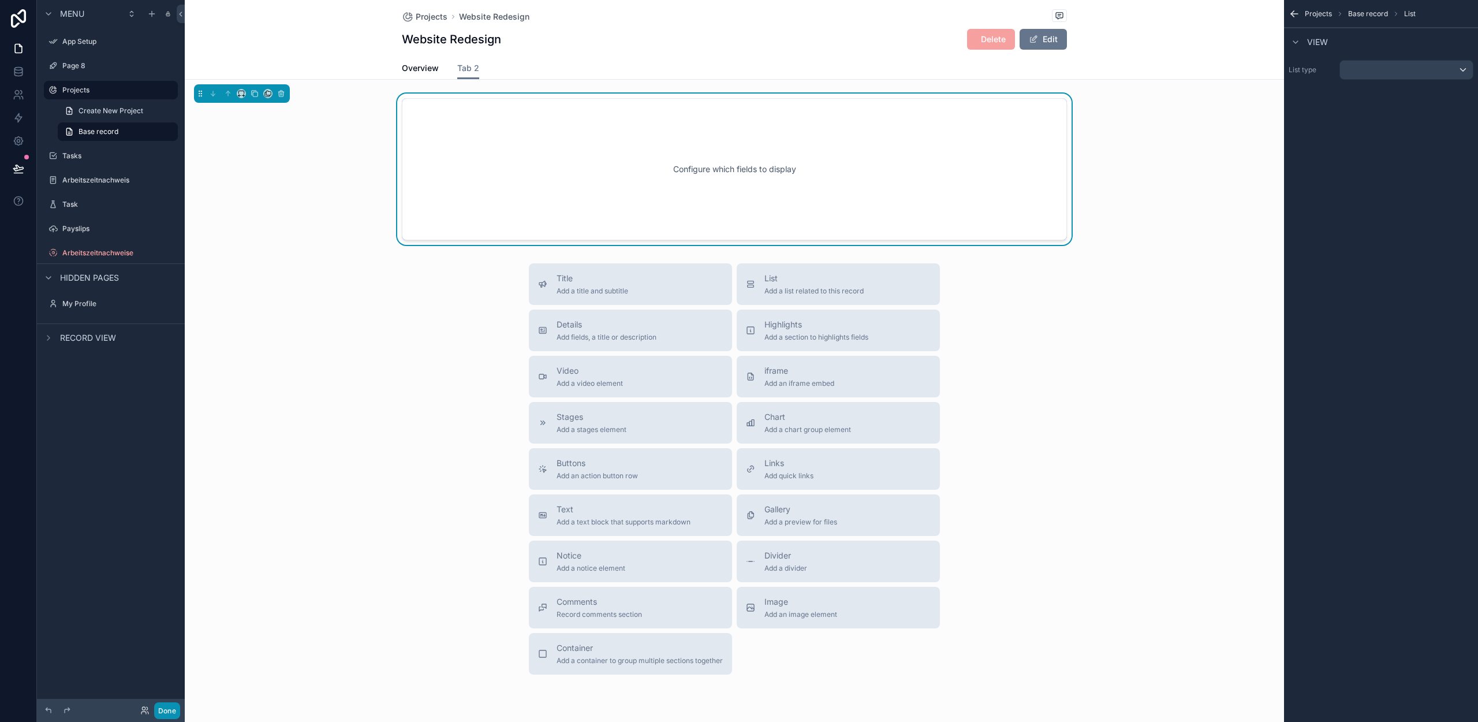
click at [166, 708] on button "Done" at bounding box center [167, 710] width 26 height 17
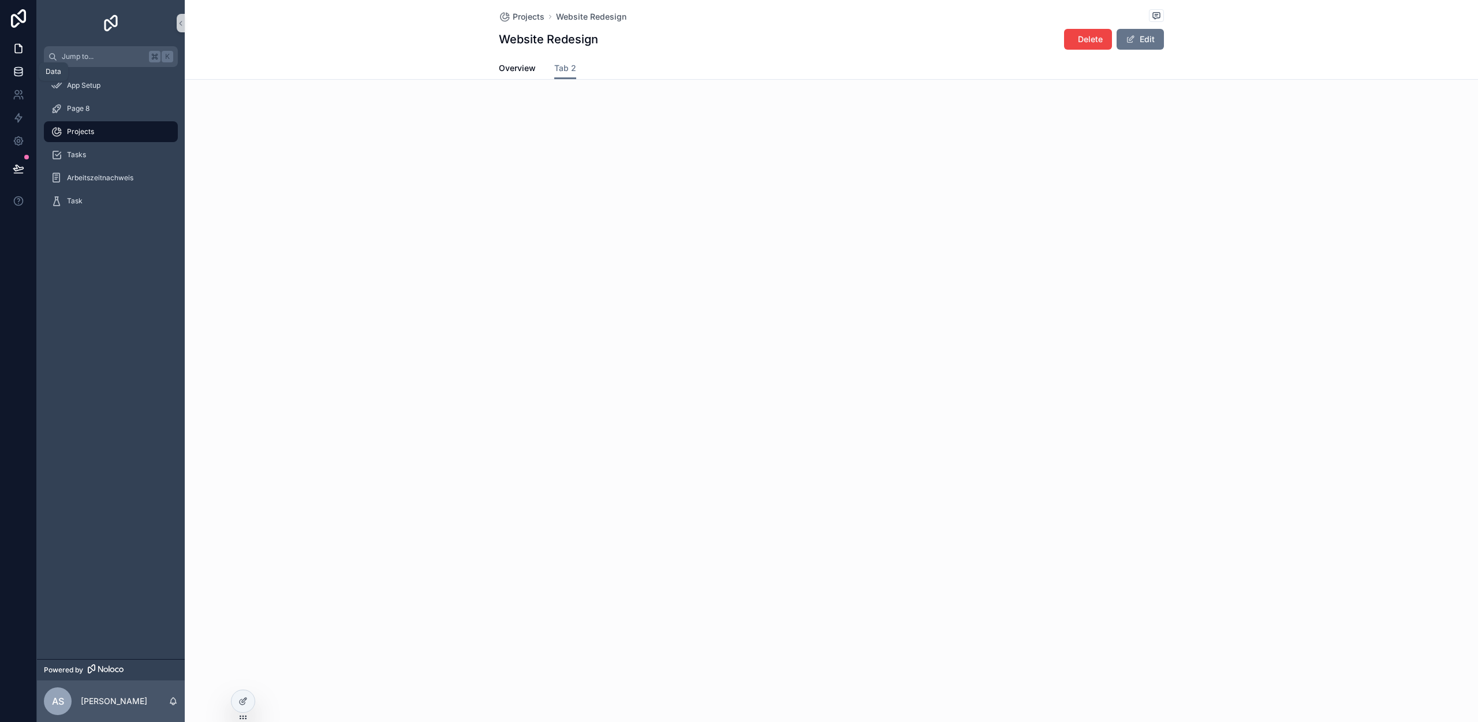
click at [16, 68] on icon at bounding box center [19, 72] width 12 height 12
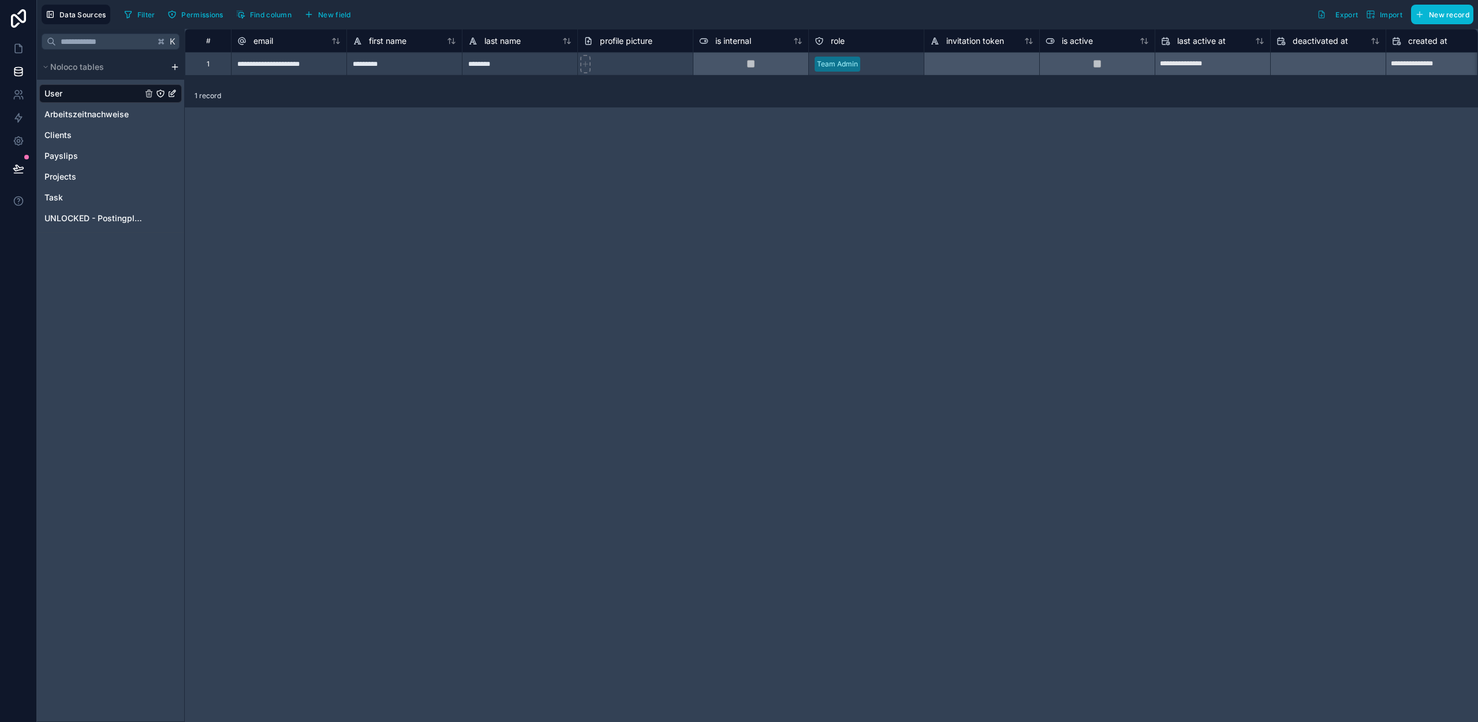
click at [172, 66] on html "**********" at bounding box center [739, 361] width 1478 height 722
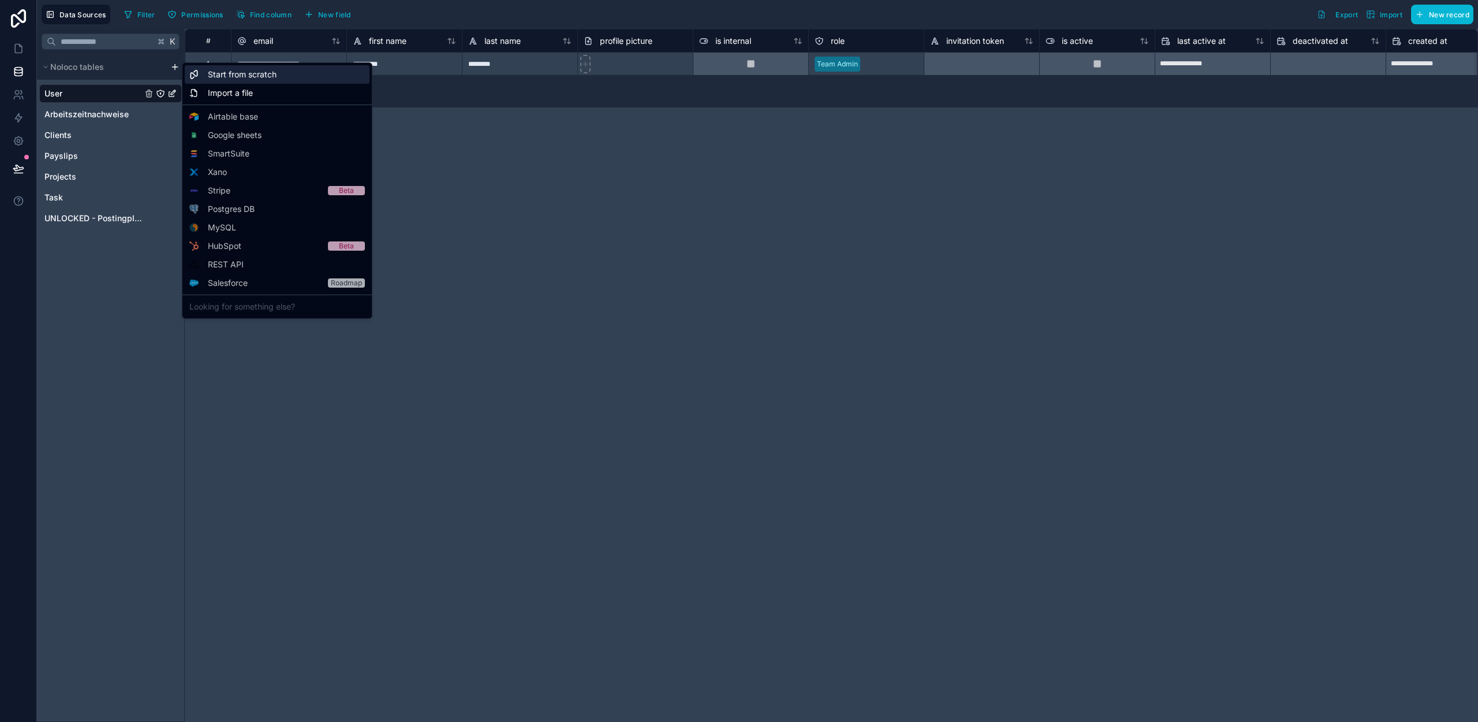
click at [251, 79] on span "Start from scratch" at bounding box center [242, 75] width 69 height 12
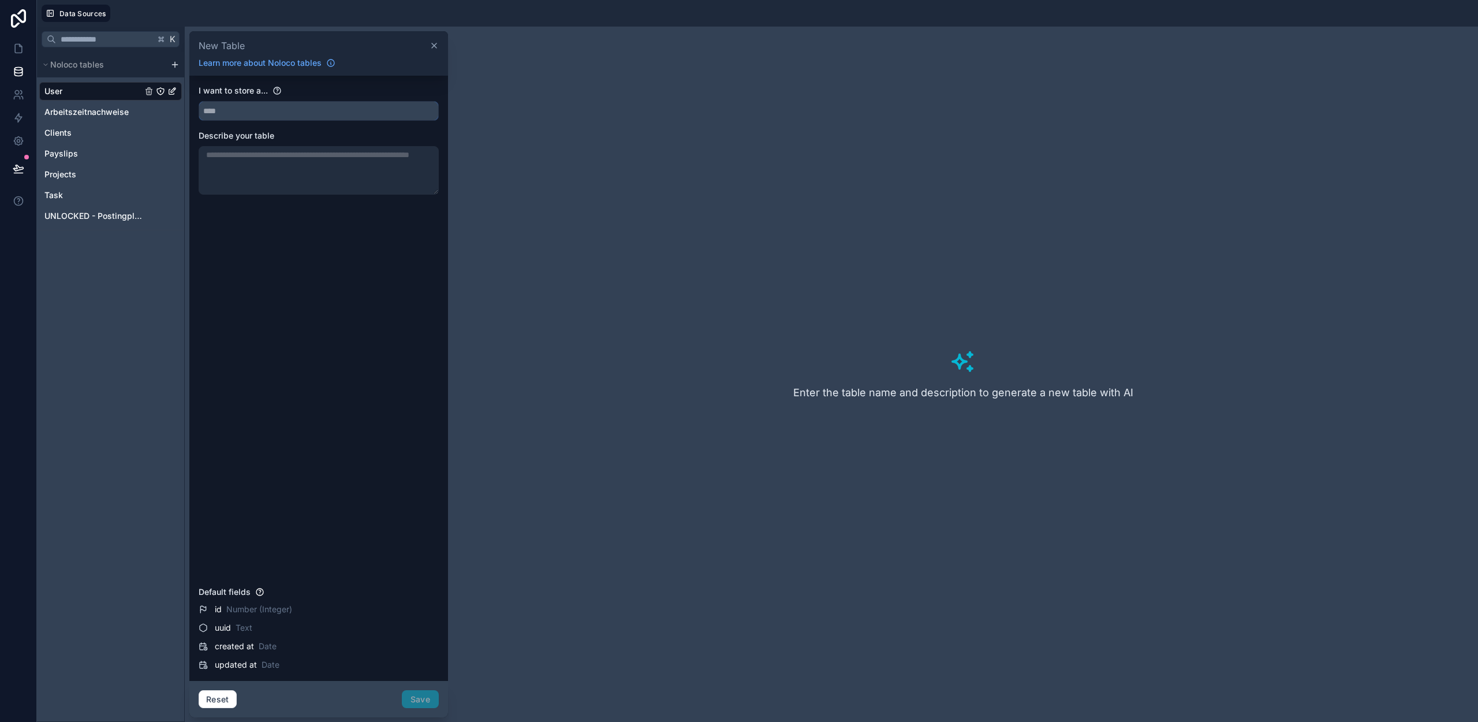
click at [304, 111] on input "text" at bounding box center [318, 111] width 239 height 18
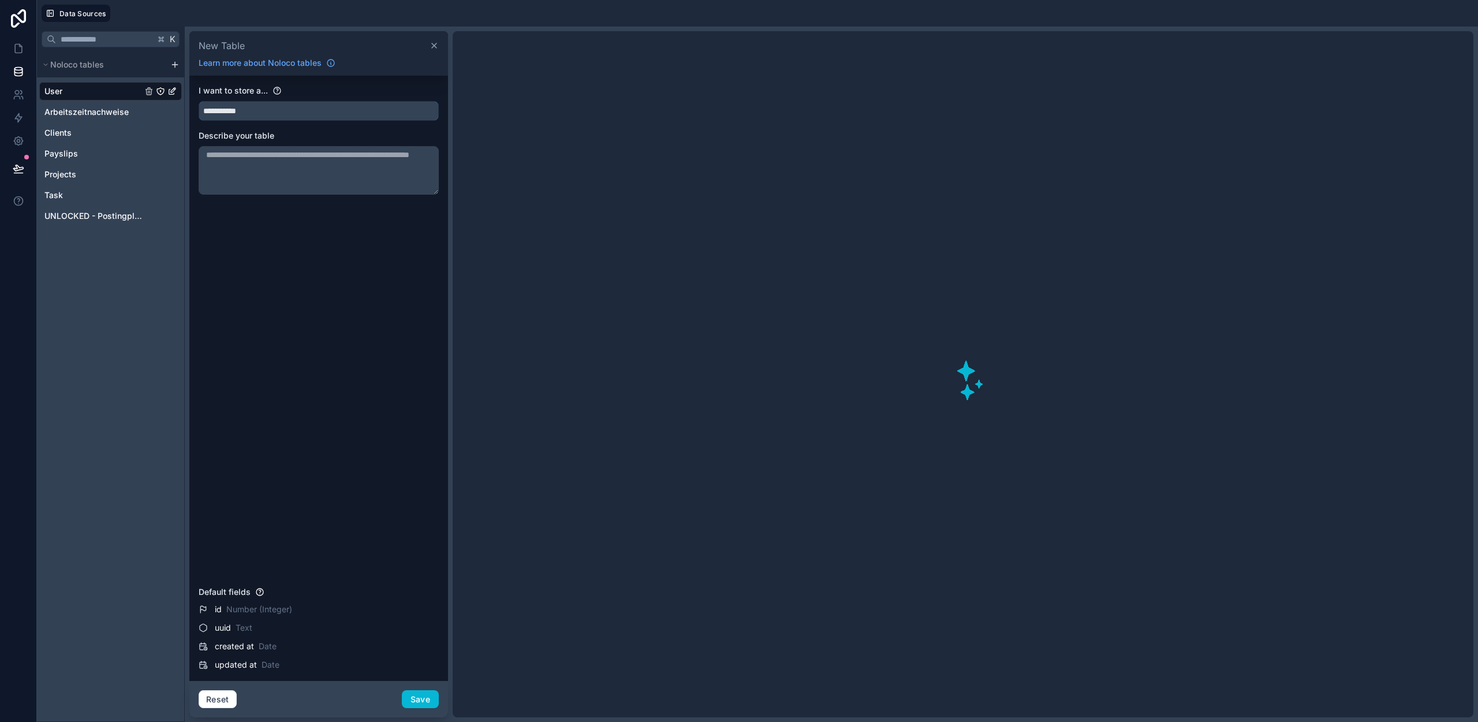
click at [244, 112] on input "**********" at bounding box center [318, 111] width 239 height 18
type input "**********"
click at [425, 699] on button "Save" at bounding box center [420, 699] width 37 height 18
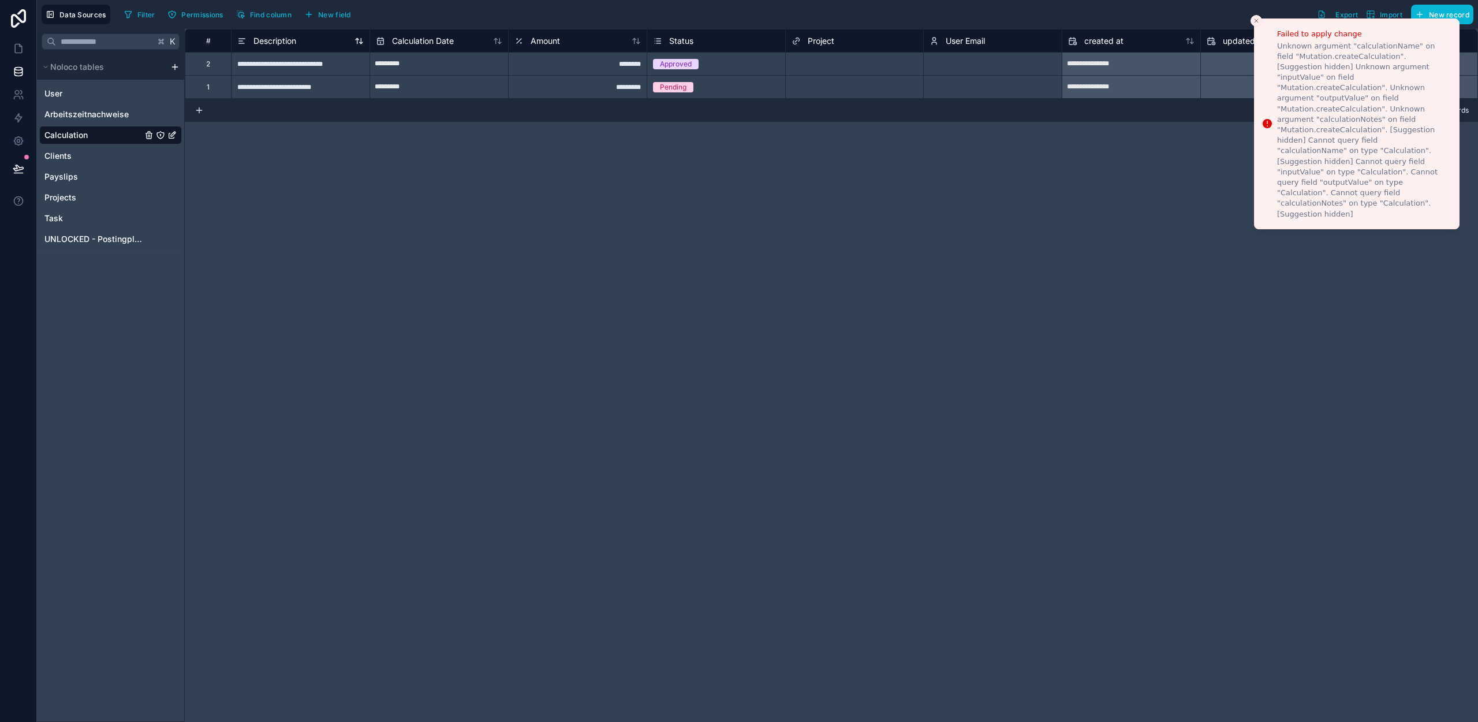
click at [285, 42] on span "Description" at bounding box center [274, 41] width 43 height 12
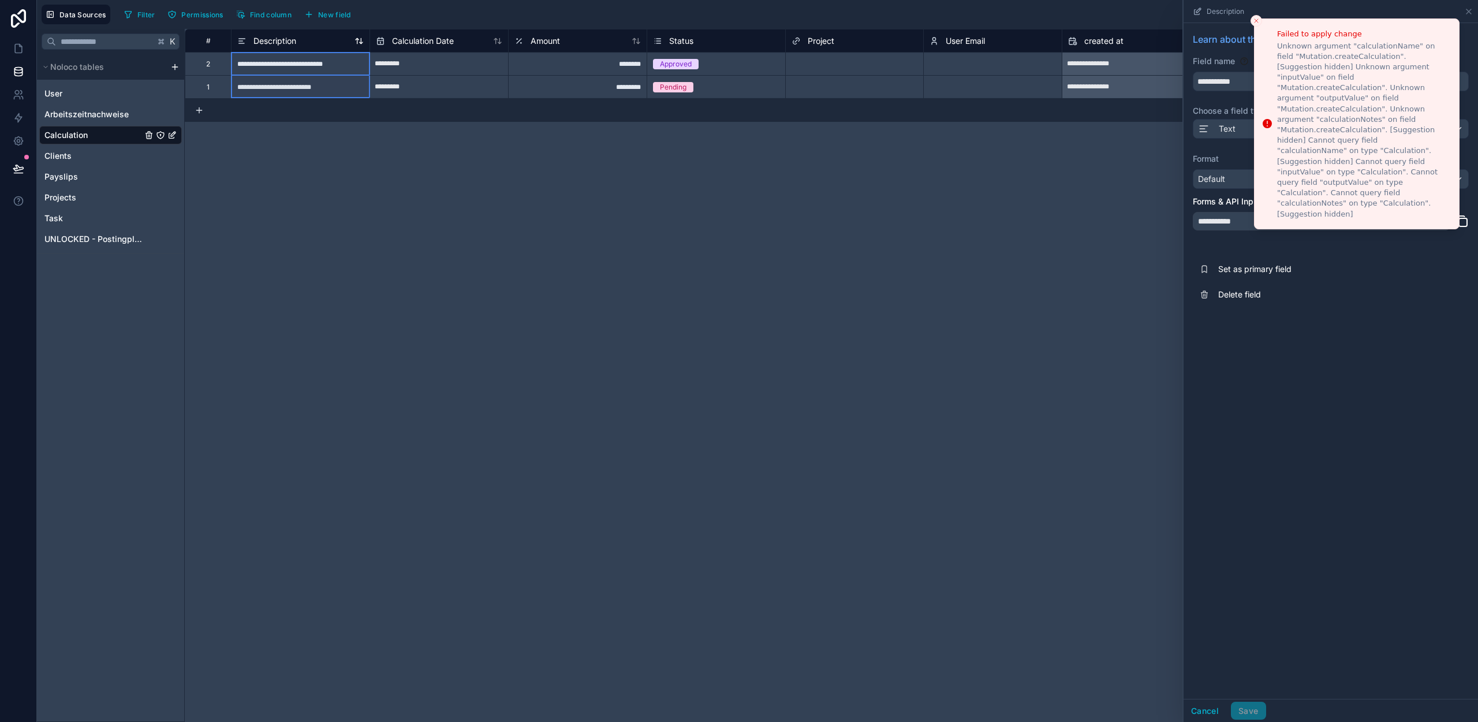
click at [281, 40] on span "Description" at bounding box center [274, 41] width 43 height 12
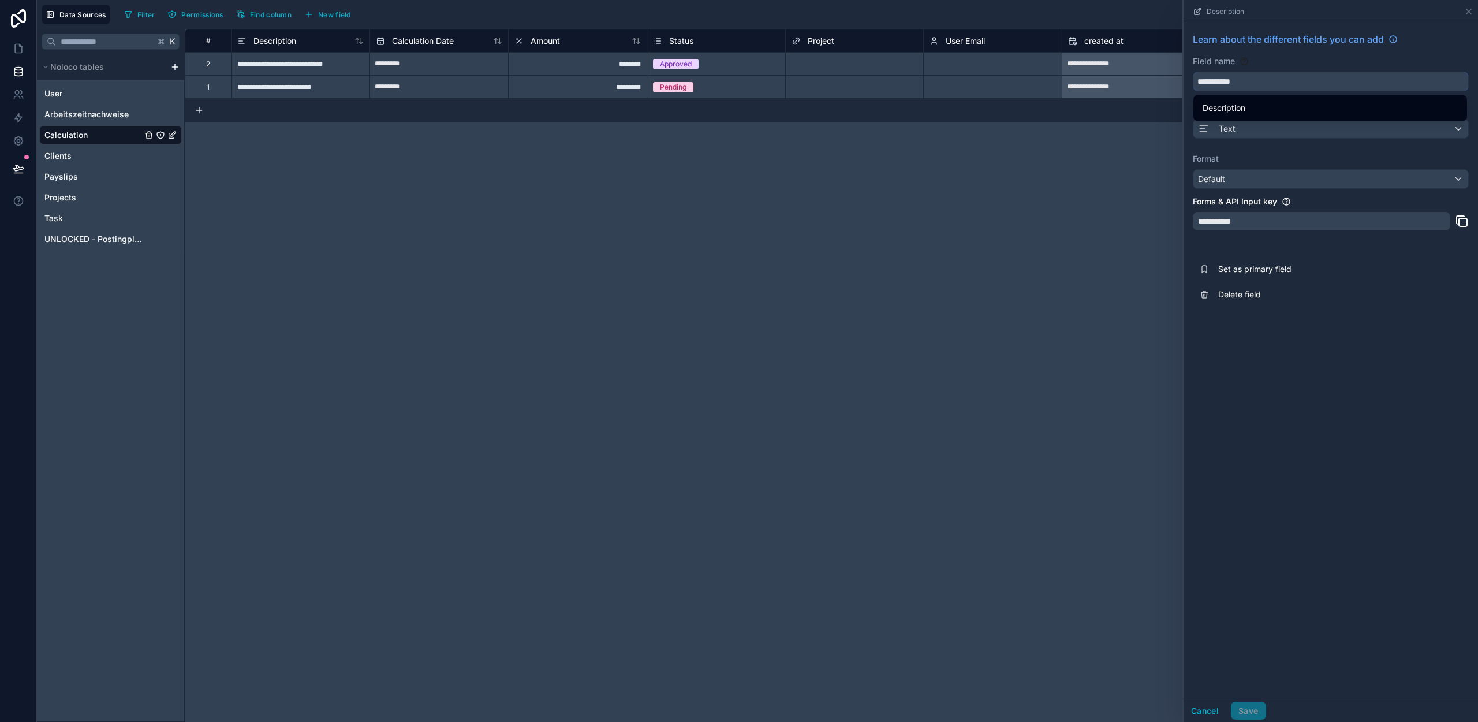
click at [1245, 80] on input "**********" at bounding box center [1330, 81] width 275 height 18
type input "********"
click at [1231, 363] on div "**********" at bounding box center [1331, 361] width 294 height 676
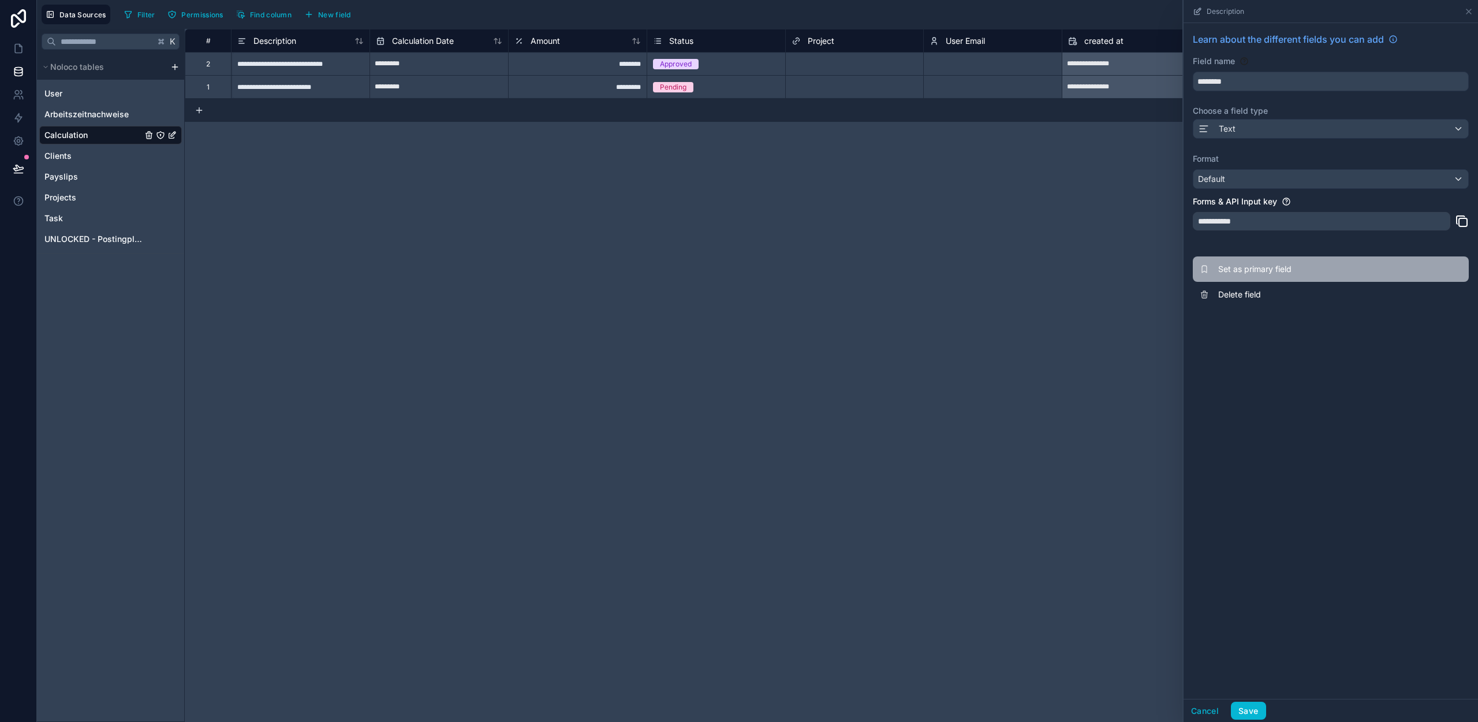
click at [1231, 270] on span "Set as primary field" at bounding box center [1301, 269] width 166 height 12
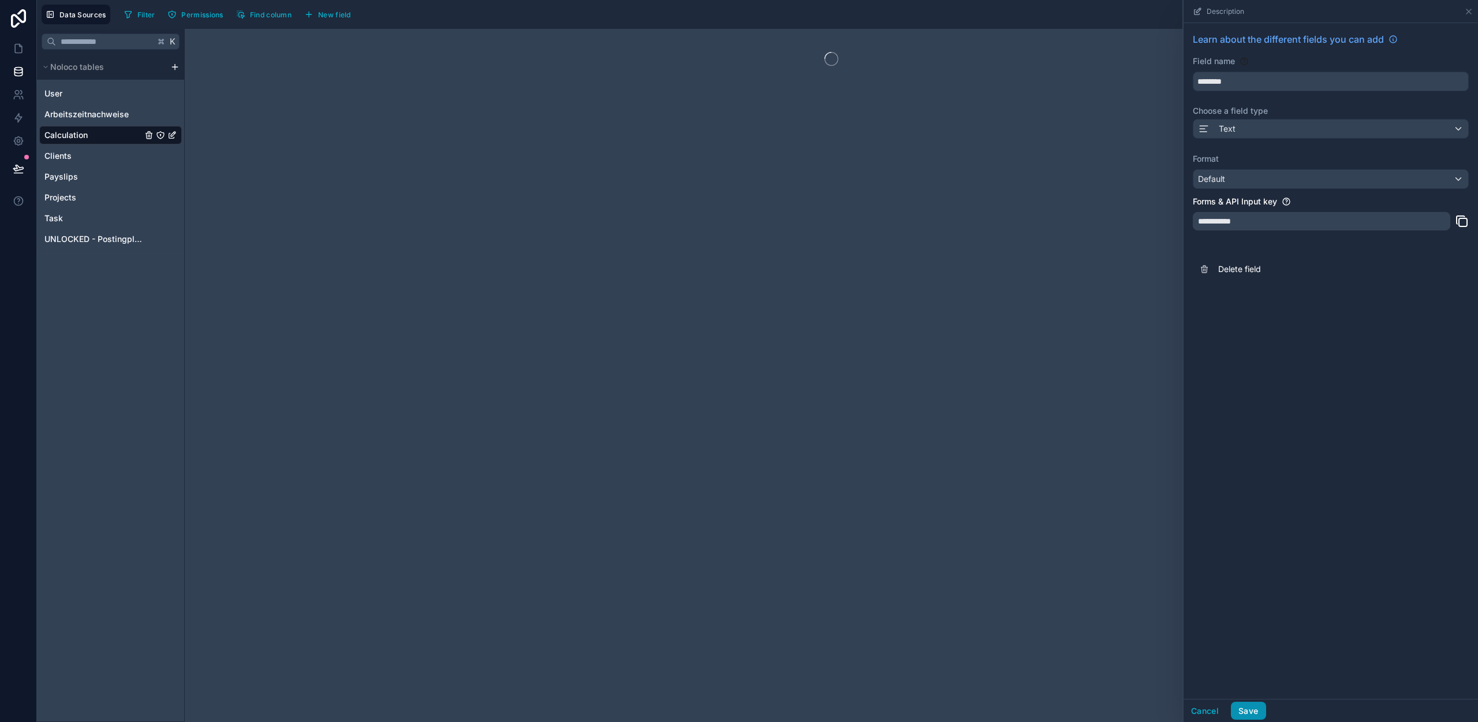
click at [1250, 709] on button "Save" at bounding box center [1248, 711] width 35 height 18
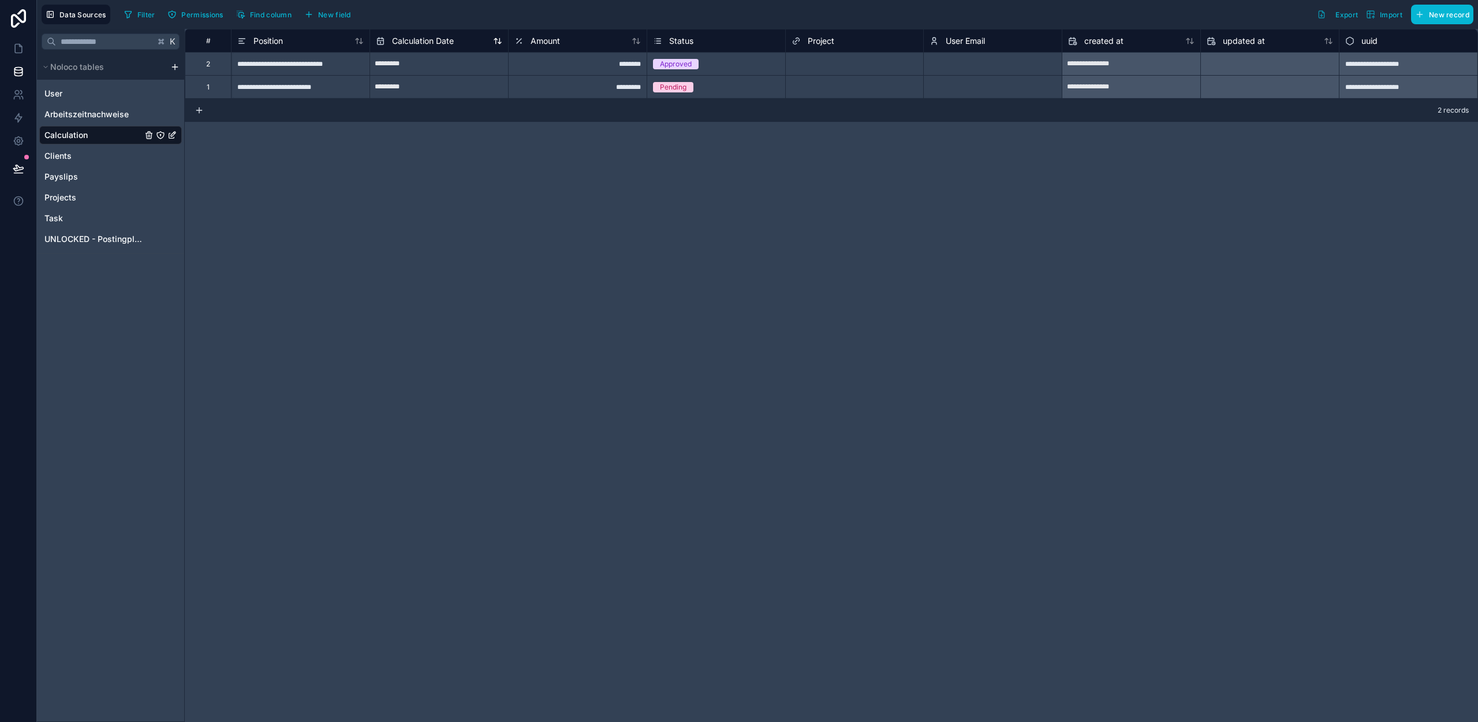
click at [441, 38] on span "Calculation Date" at bounding box center [423, 41] width 62 height 12
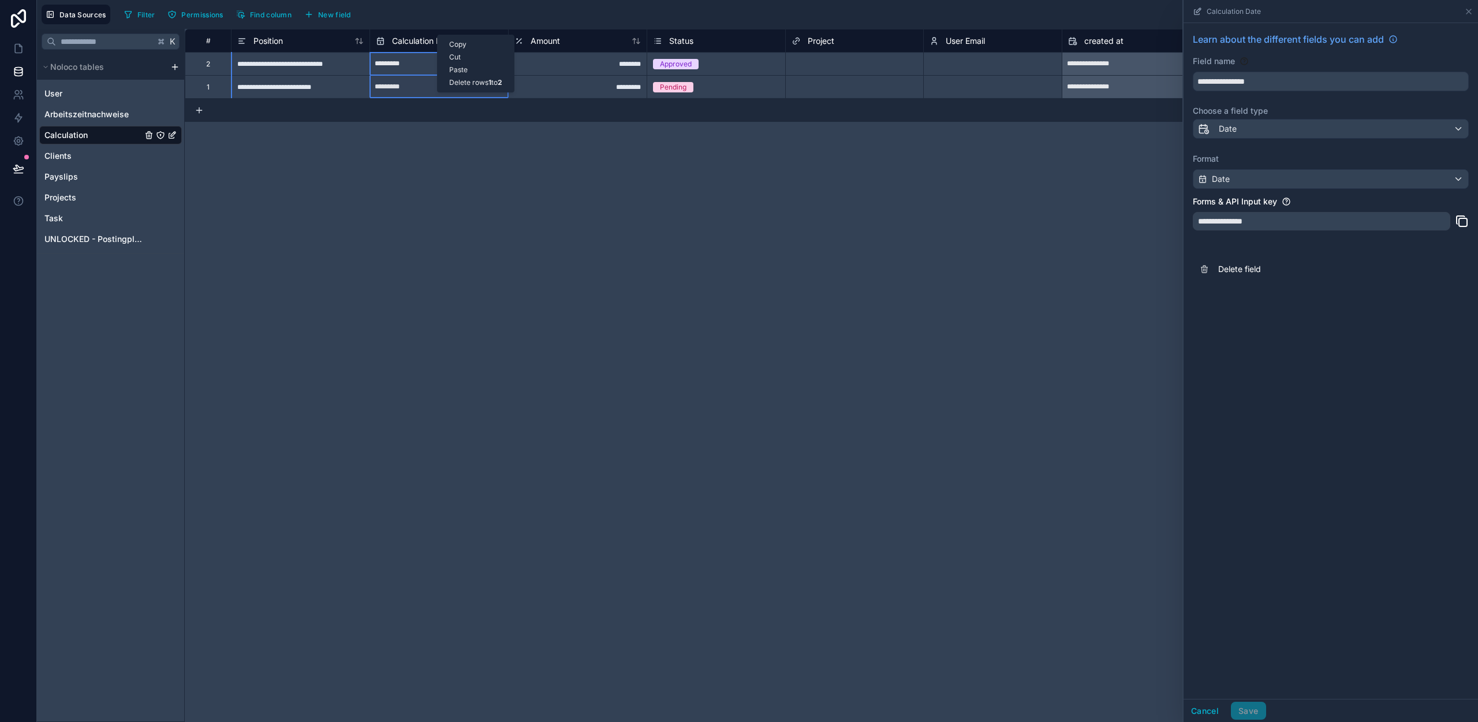
click at [1285, 311] on div "**********" at bounding box center [1331, 361] width 294 height 676
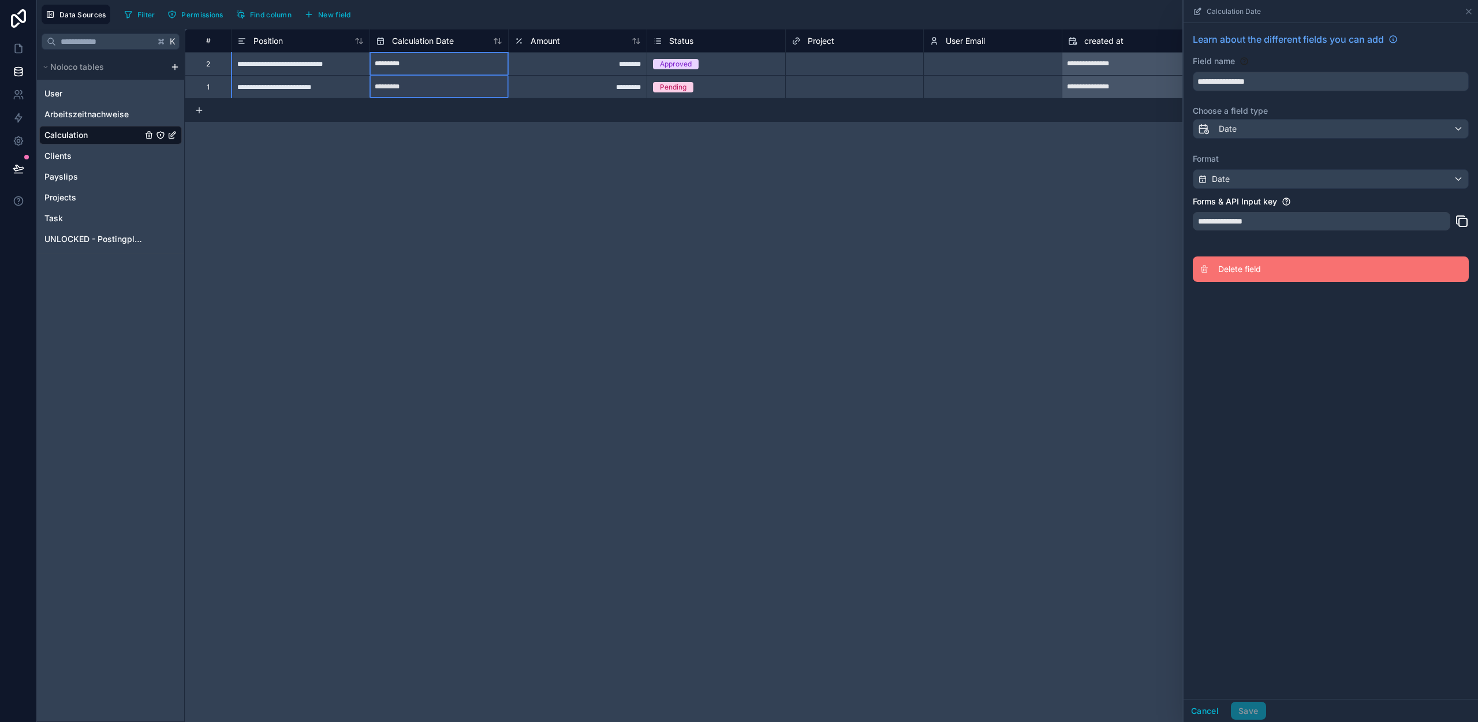
click at [1233, 268] on span "Delete field" at bounding box center [1301, 269] width 166 height 12
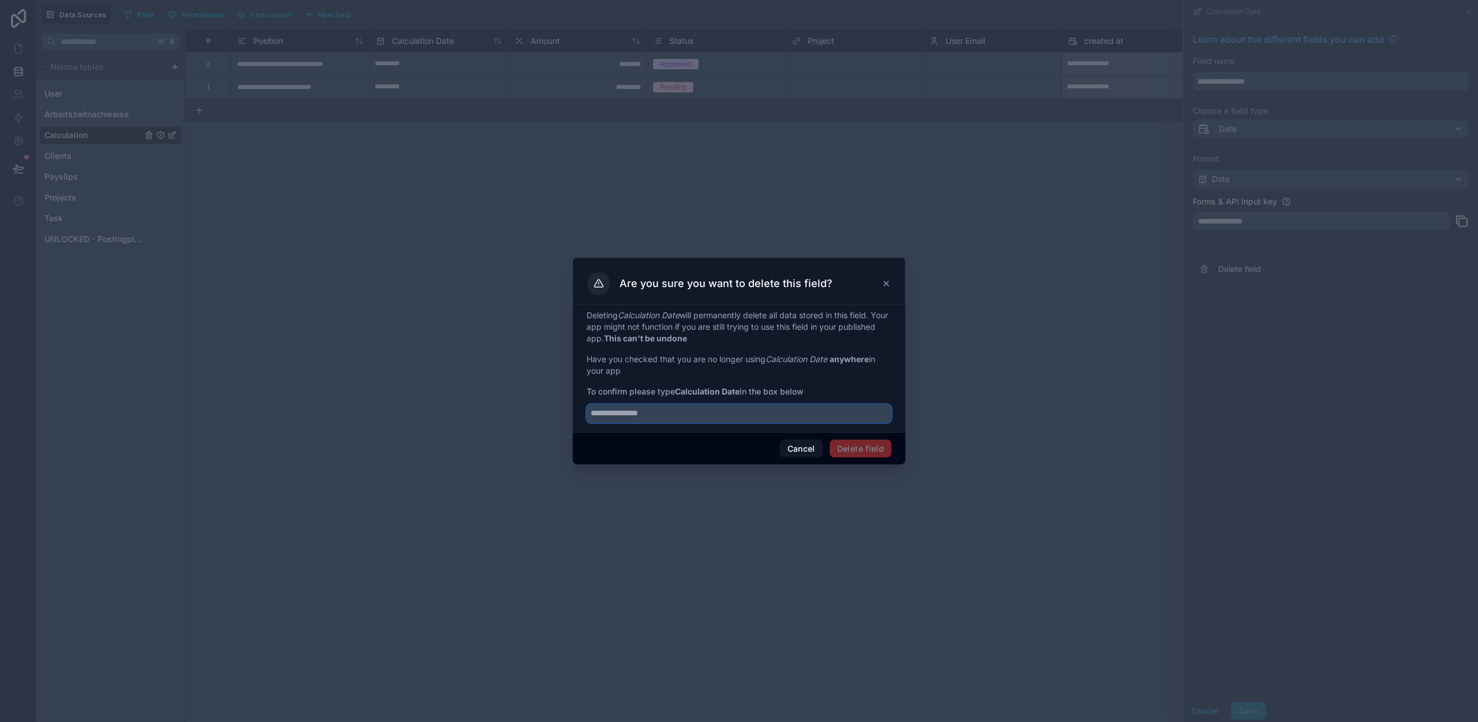
click at [739, 421] on input "text" at bounding box center [739, 413] width 305 height 18
drag, startPoint x: 684, startPoint y: 390, endPoint x: 741, endPoint y: 393, distance: 56.7
click at [740, 393] on strong "Calculation Date" at bounding box center [707, 391] width 65 height 10
copy strong "Calculation Date"
click at [656, 413] on input "text" at bounding box center [739, 413] width 305 height 18
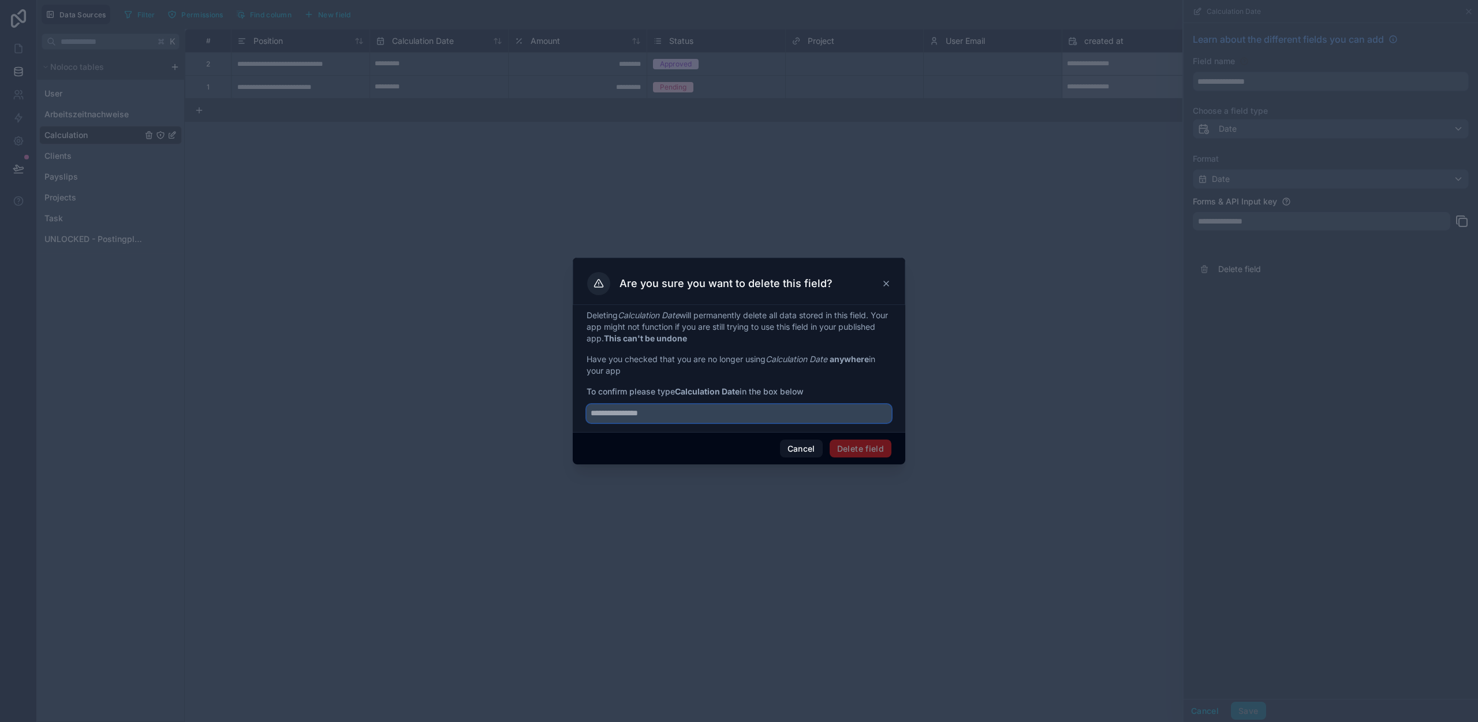
paste input "**********"
type input "**********"
click at [874, 445] on button "Delete field" at bounding box center [861, 448] width 62 height 18
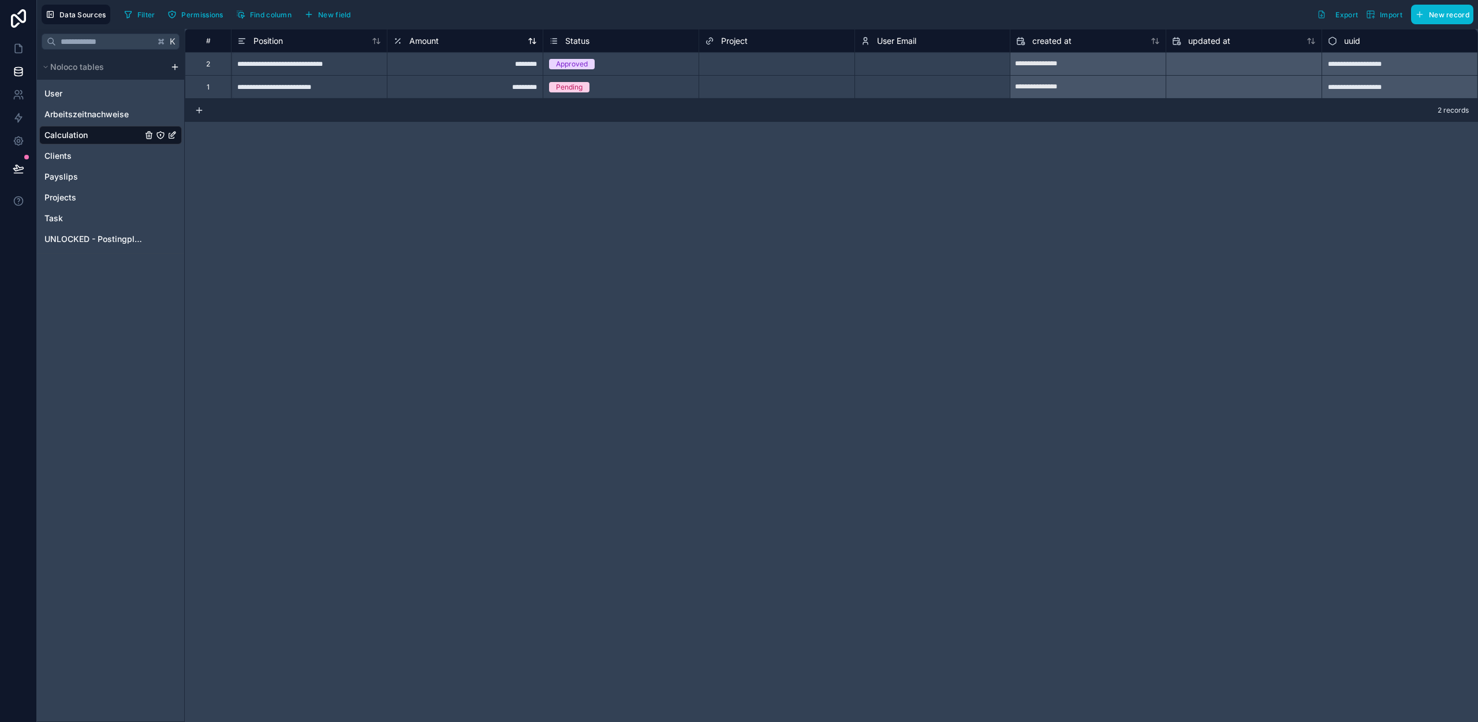
click at [428, 41] on span "Amount" at bounding box center [423, 41] width 29 height 12
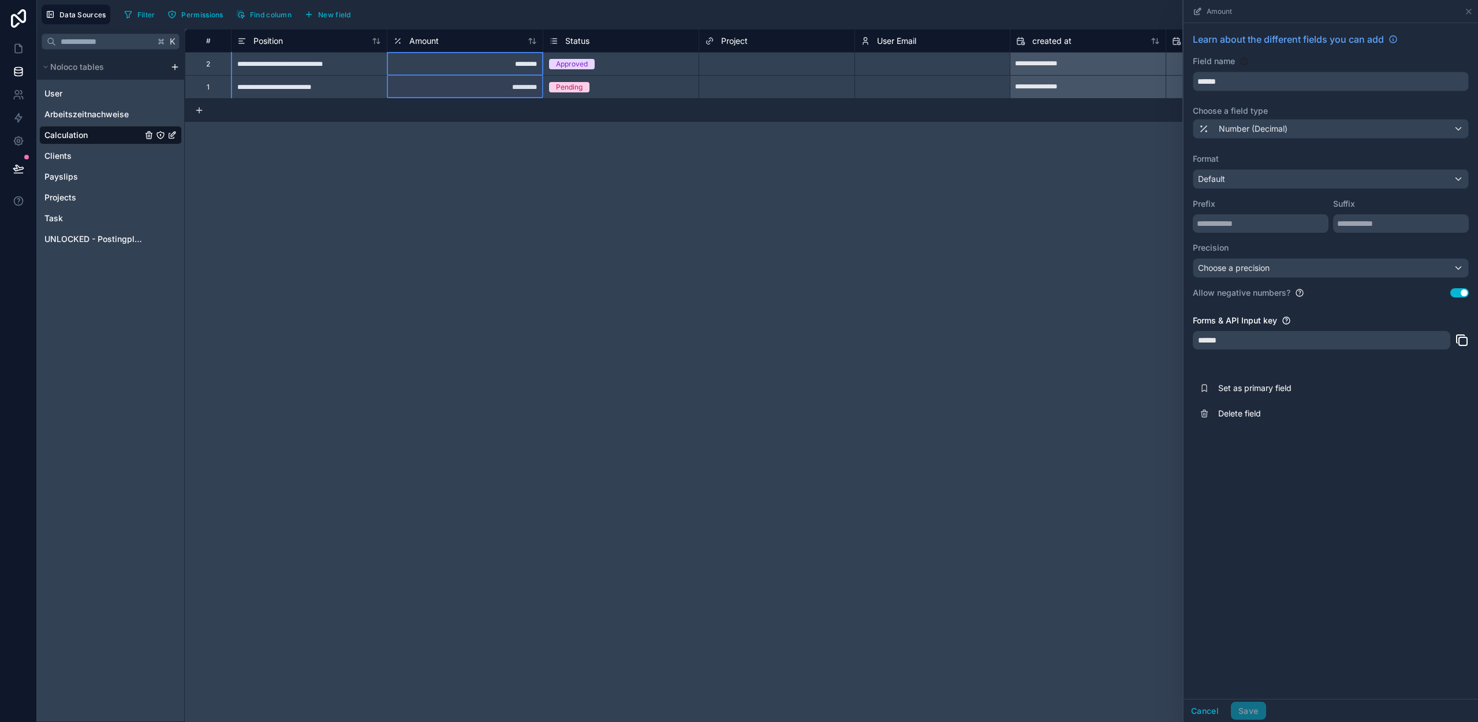
click at [1294, 257] on div "Format Default Prefix Suffix Precision Choose a precision" at bounding box center [1331, 215] width 276 height 125
click at [1292, 271] on div "Choose a precision" at bounding box center [1330, 268] width 275 height 18
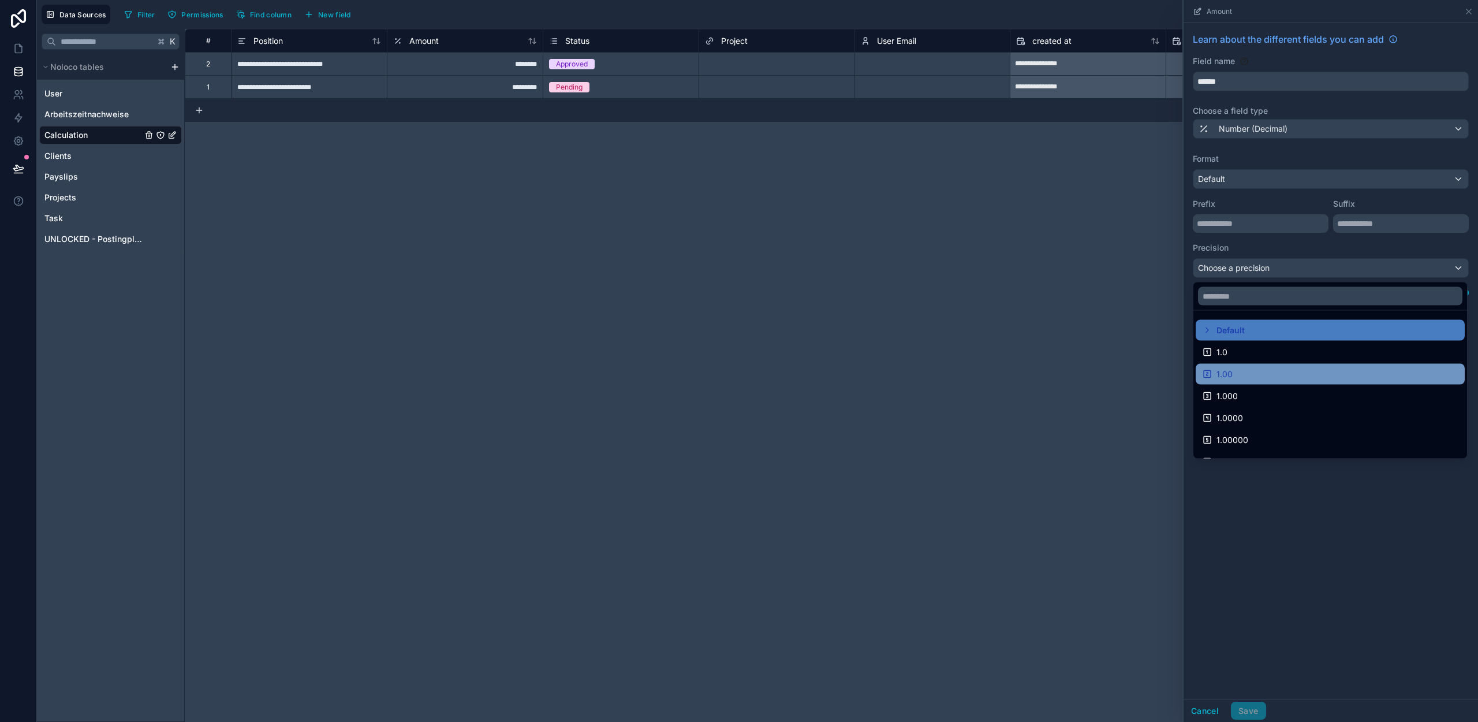
click at [1249, 374] on div "1.00" at bounding box center [1330, 374] width 255 height 14
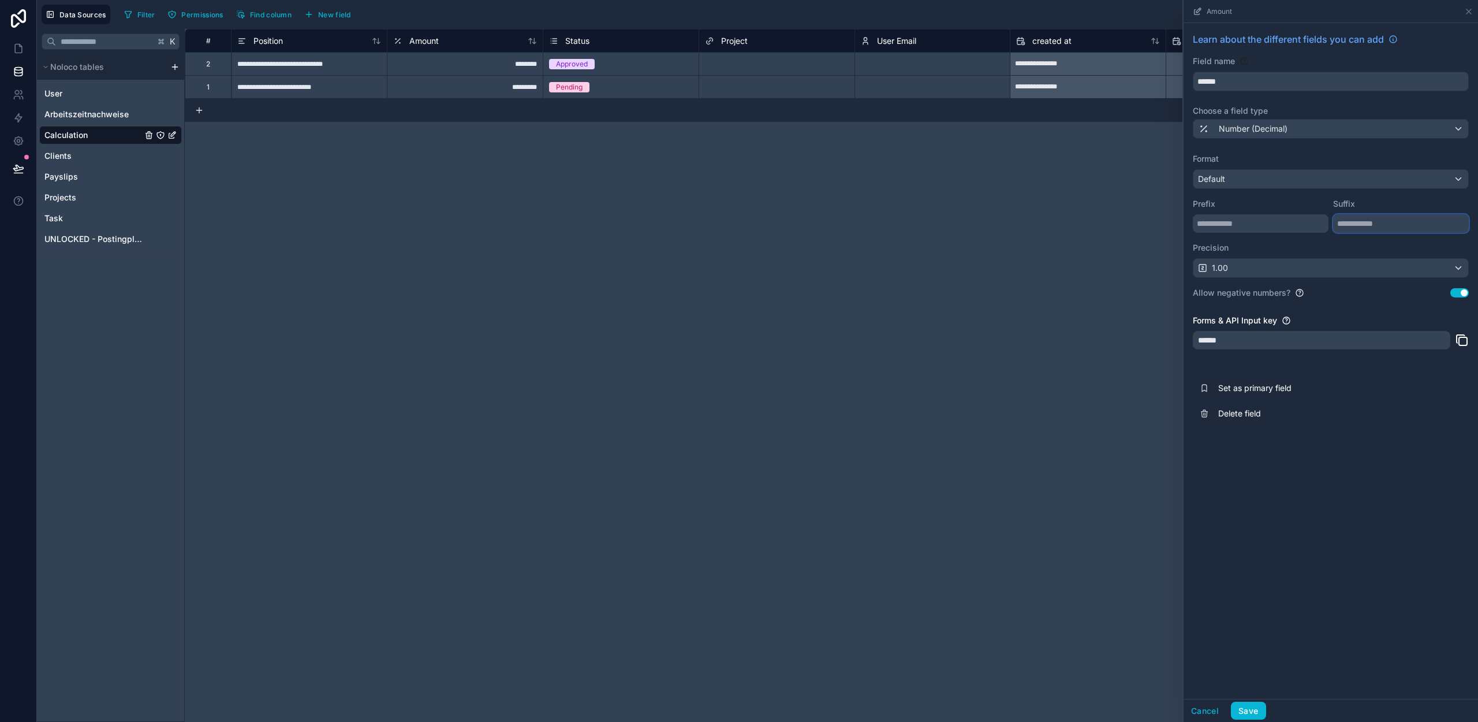
click at [1379, 222] on input "text" at bounding box center [1401, 223] width 136 height 18
click at [1256, 176] on div "Default" at bounding box center [1330, 179] width 275 height 18
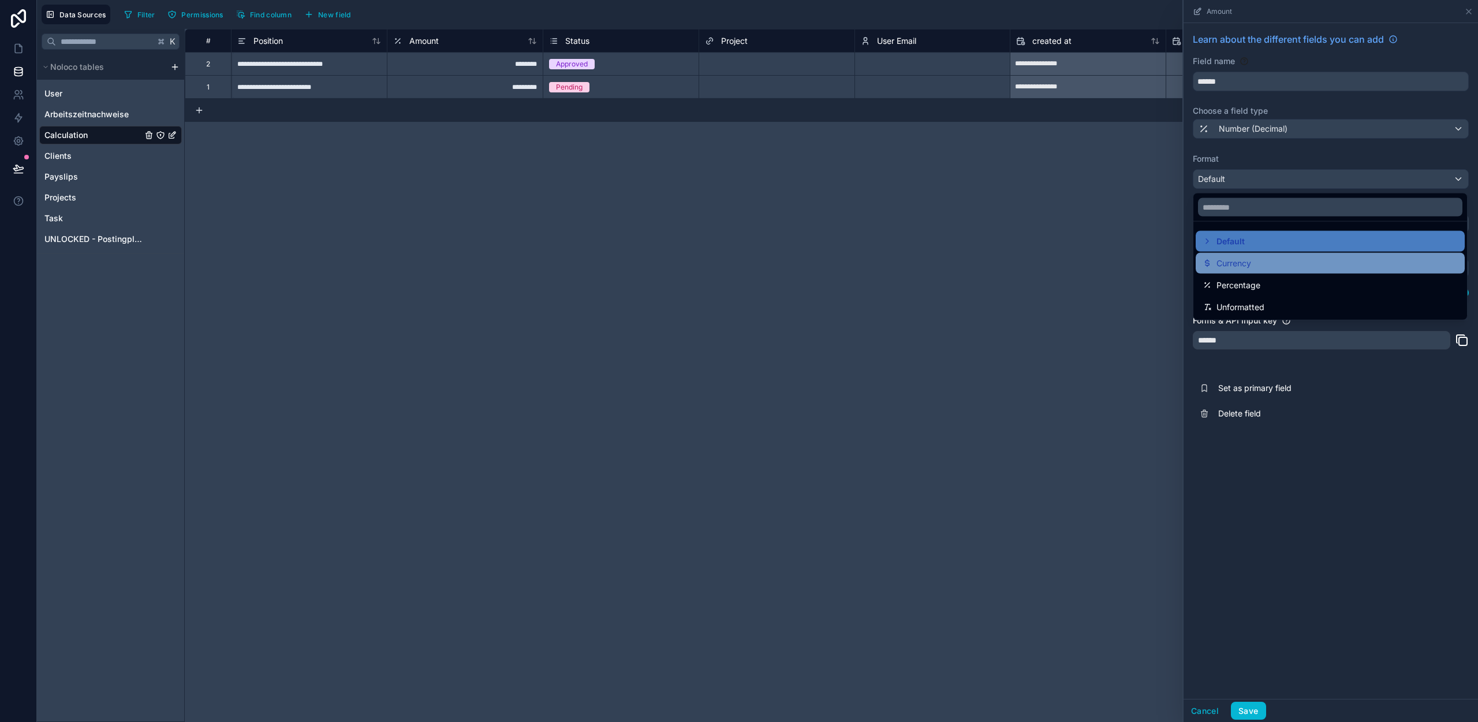
click at [1240, 255] on div "Currency" at bounding box center [1330, 263] width 269 height 21
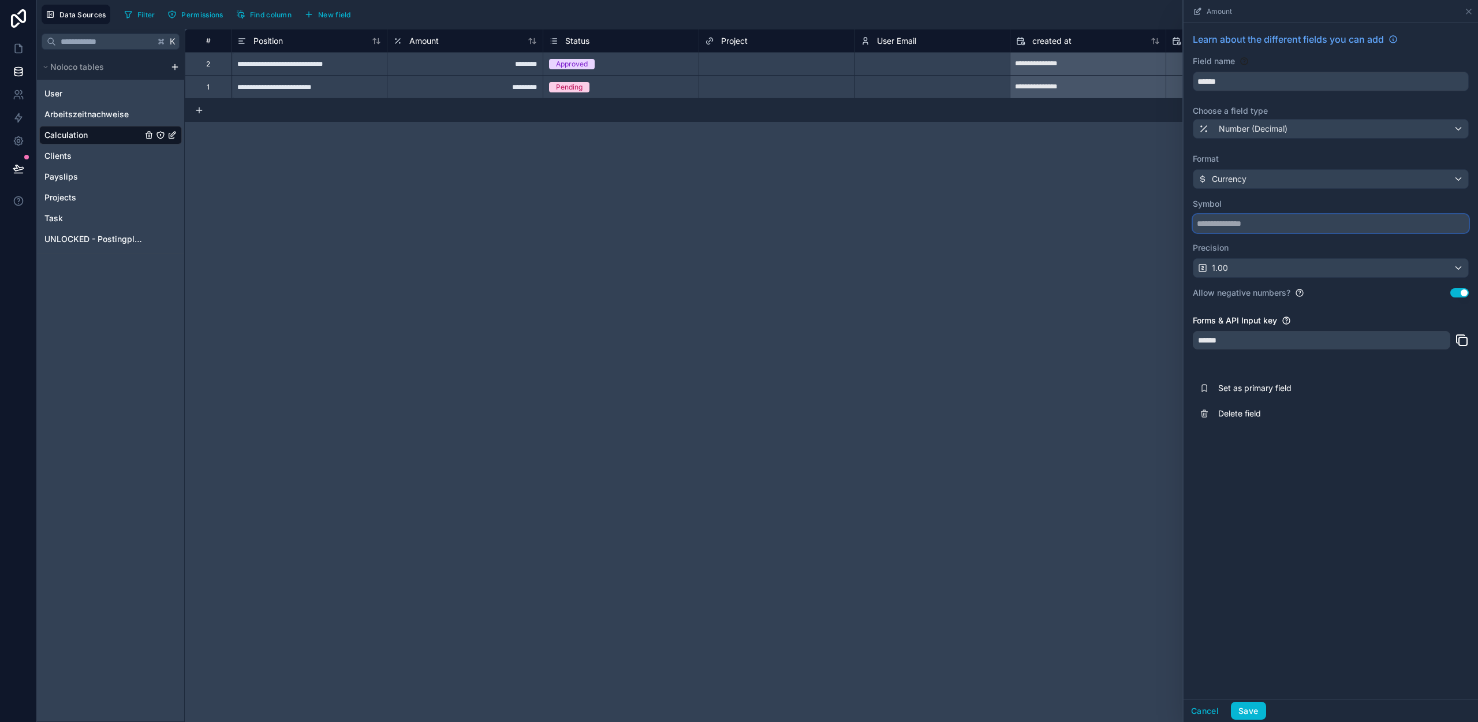
click at [1270, 225] on input "text" at bounding box center [1331, 223] width 276 height 18
type input "*"
click at [1241, 710] on button "Save" at bounding box center [1248, 711] width 35 height 18
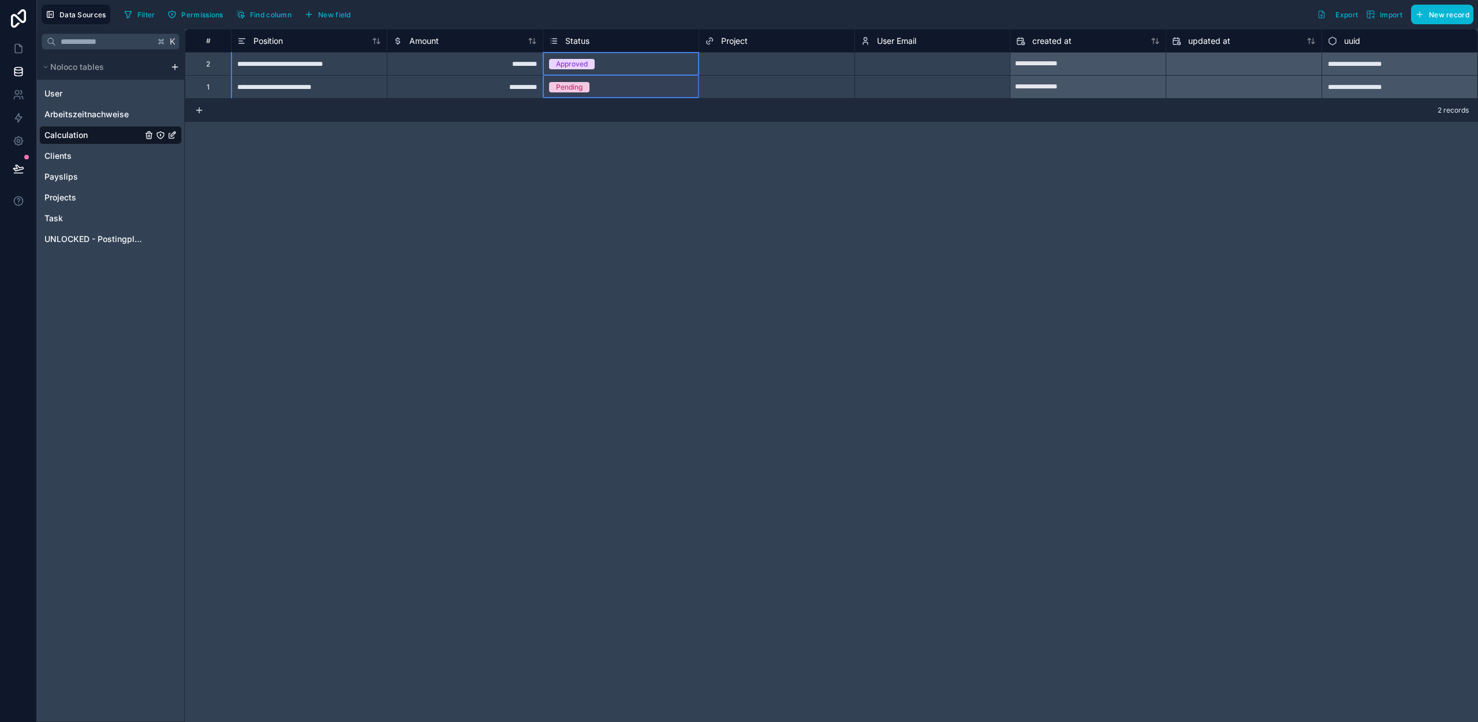
drag, startPoint x: 698, startPoint y: 40, endPoint x: 668, endPoint y: 40, distance: 30.0
click at [668, 40] on div "# Position Amount Status Project User Email created at updated at uuid" at bounding box center [831, 40] width 1293 height 23
click at [754, 38] on div "Project" at bounding box center [777, 41] width 144 height 14
click at [744, 40] on span "Project" at bounding box center [734, 41] width 27 height 12
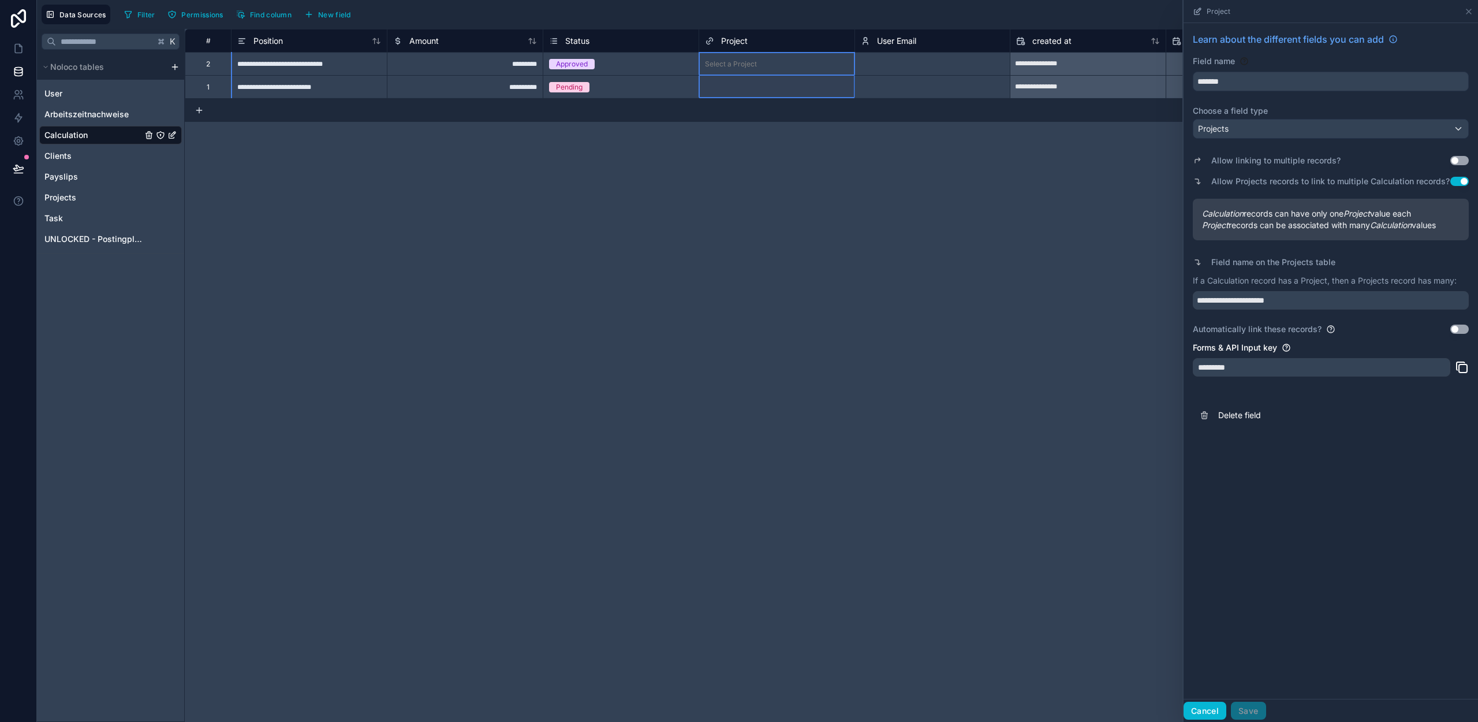
click at [1217, 711] on button "Cancel" at bounding box center [1205, 711] width 43 height 18
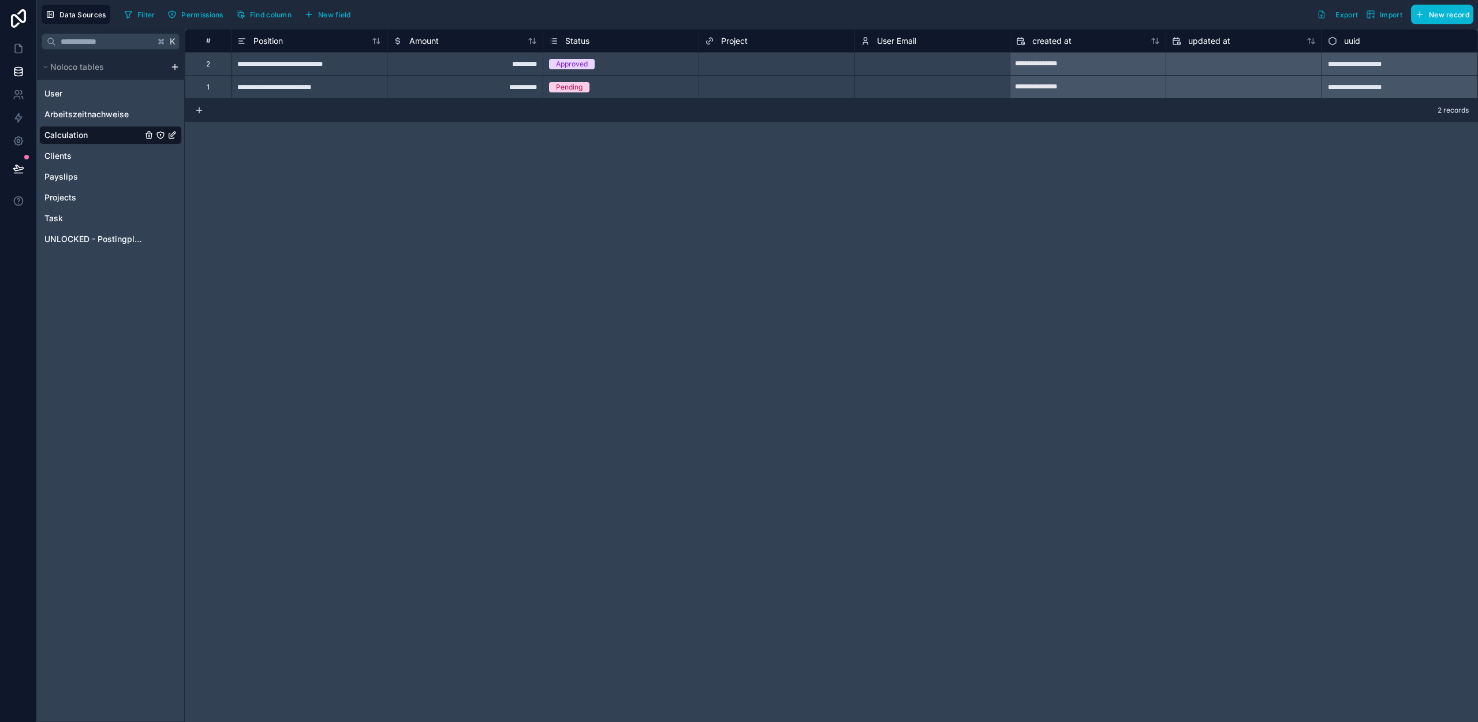
click at [893, 43] on span "User Email" at bounding box center [896, 41] width 39 height 12
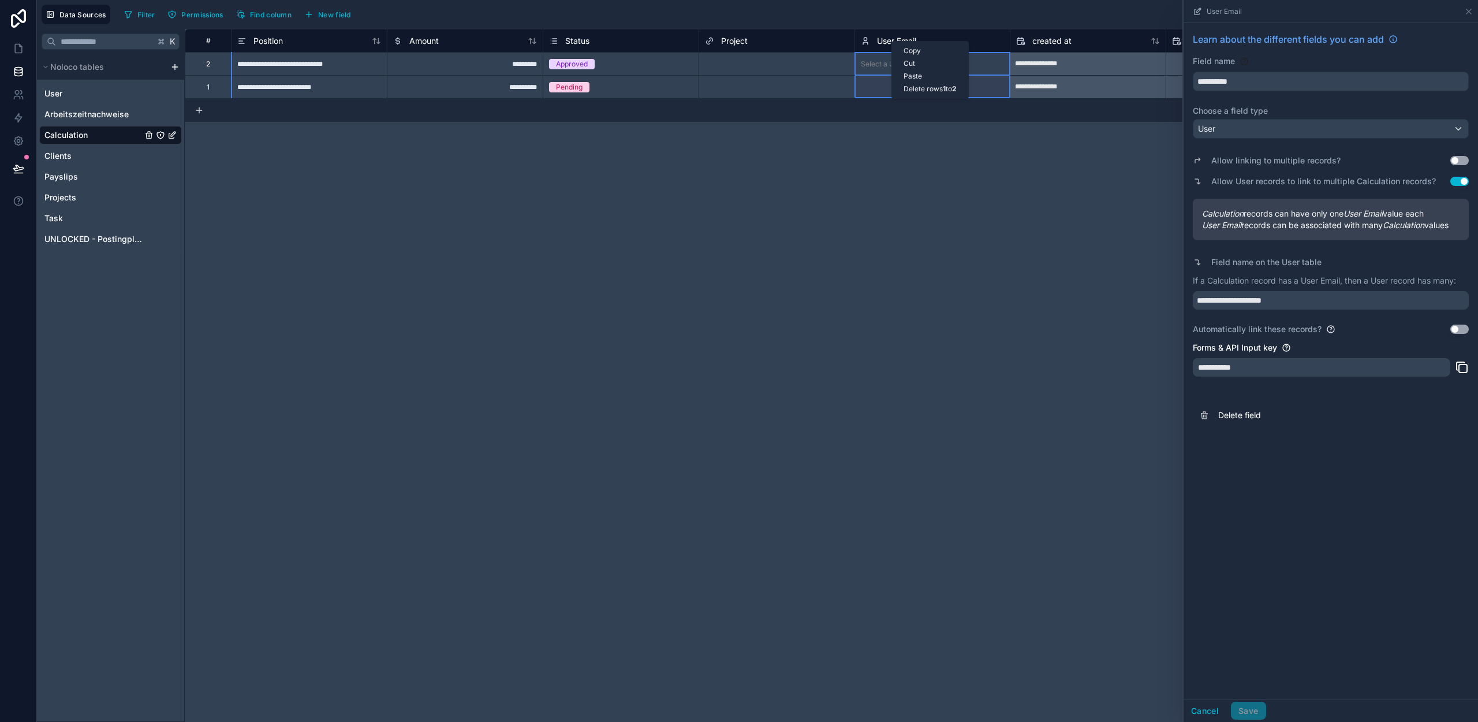
click at [922, 88] on div "Delete rows 1 to 2" at bounding box center [930, 89] width 76 height 13
click at [899, 42] on span "User Email" at bounding box center [896, 41] width 39 height 12
click at [911, 84] on div "Delete rows 1 to 2" at bounding box center [931, 87] width 76 height 13
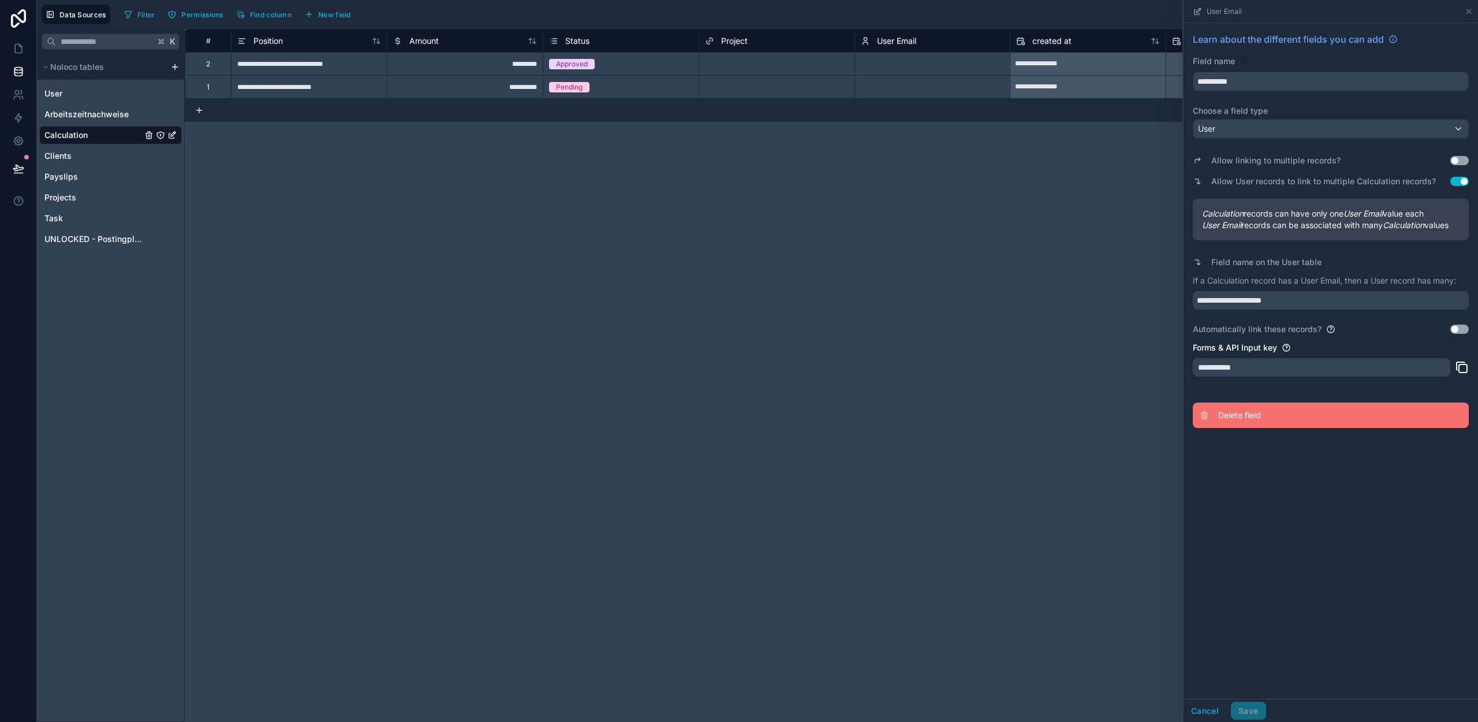
click at [1242, 422] on button "Delete field" at bounding box center [1331, 414] width 276 height 25
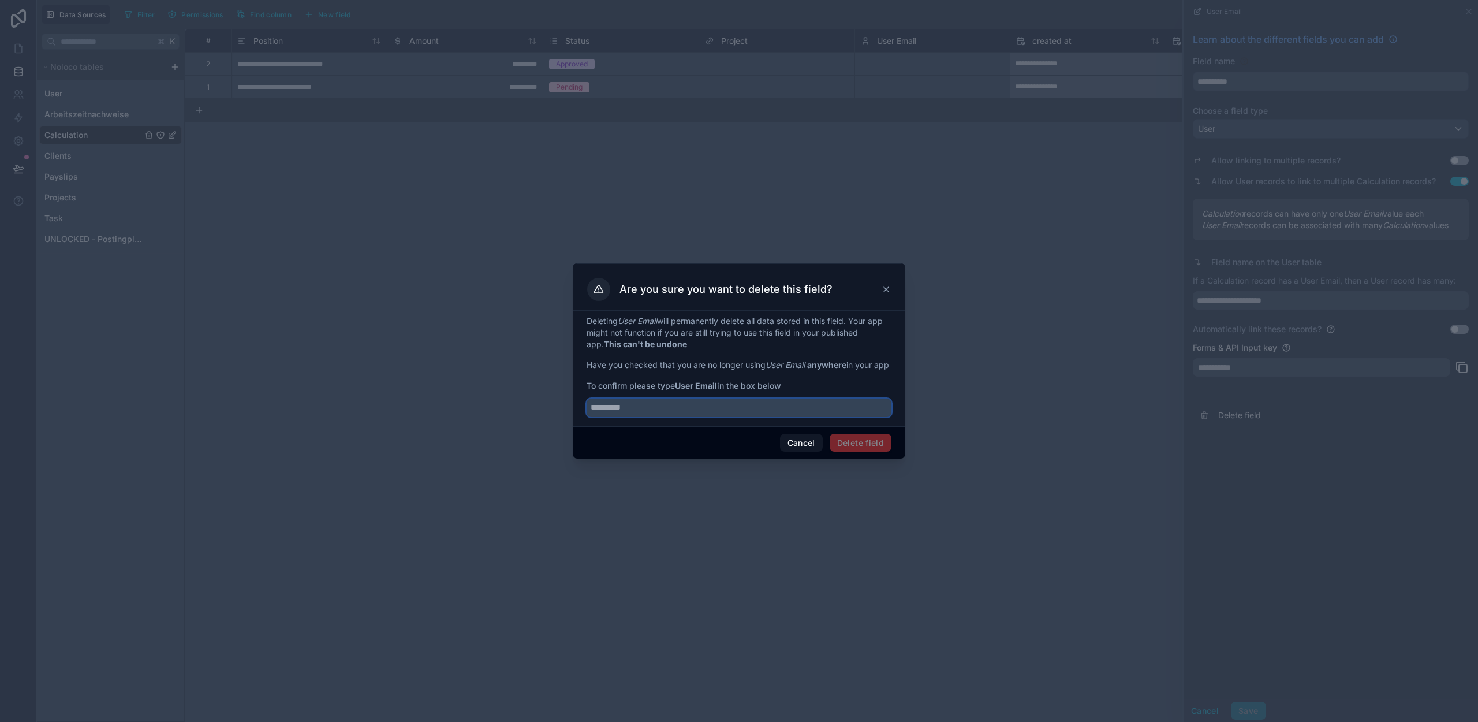
drag, startPoint x: 782, startPoint y: 420, endPoint x: 675, endPoint y: 395, distance: 110.4
click at [782, 417] on input "text" at bounding box center [739, 407] width 305 height 18
drag, startPoint x: 678, startPoint y: 393, endPoint x: 720, endPoint y: 394, distance: 42.2
click at [720, 391] on span "To confirm please type User Email in the box below" at bounding box center [739, 386] width 305 height 12
copy strong "User Email"
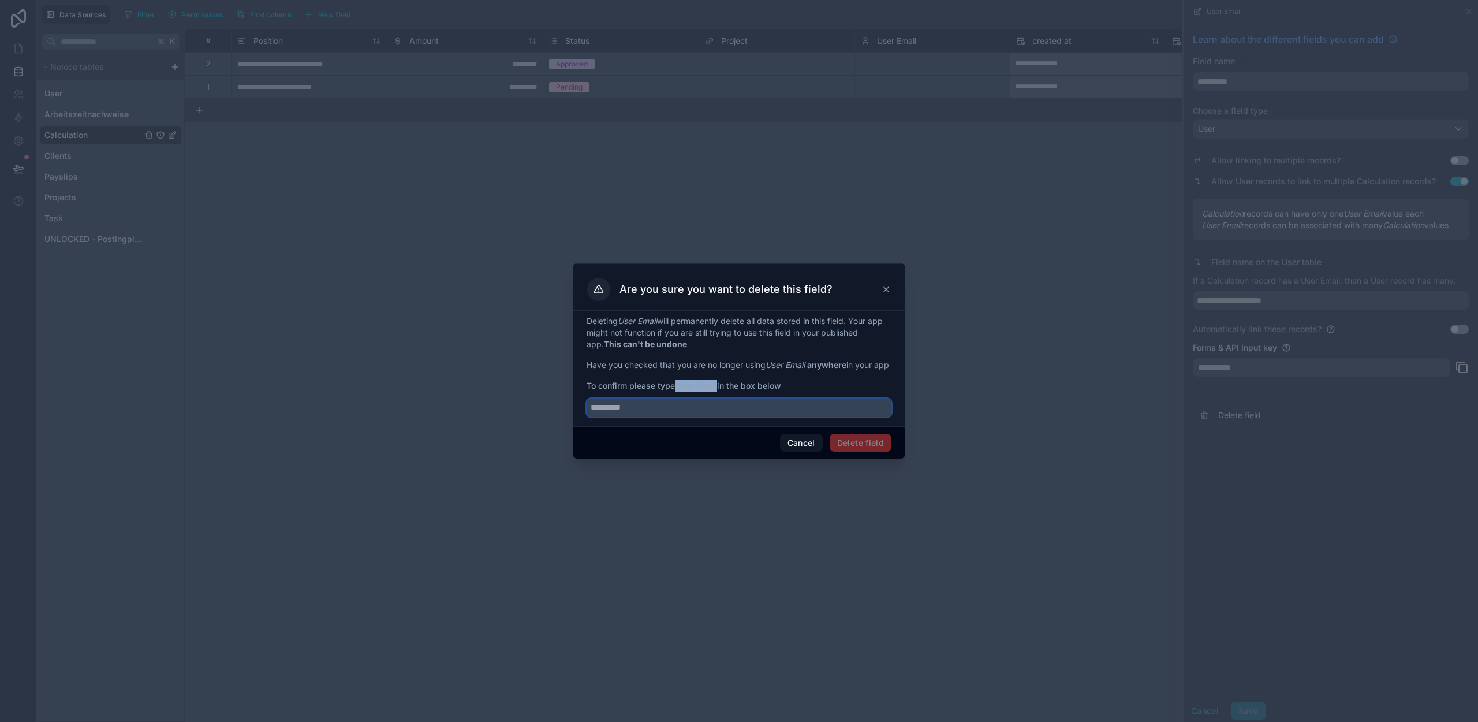
click at [710, 408] on input "text" at bounding box center [739, 407] width 305 height 18
paste input "**********"
type input "**********"
drag, startPoint x: 878, startPoint y: 446, endPoint x: 784, endPoint y: 468, distance: 96.1
click at [878, 446] on button "Delete field" at bounding box center [861, 443] width 62 height 18
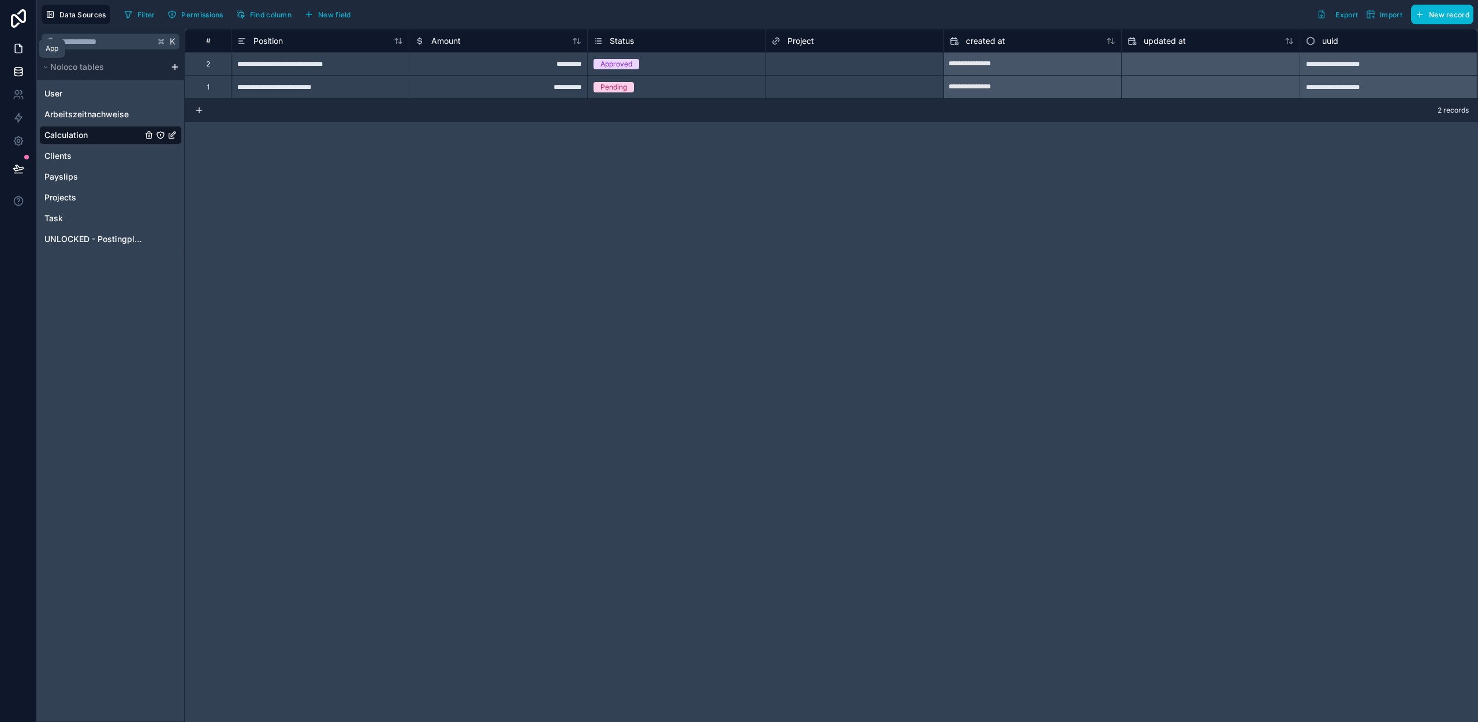
click at [11, 51] on link at bounding box center [18, 48] width 36 height 23
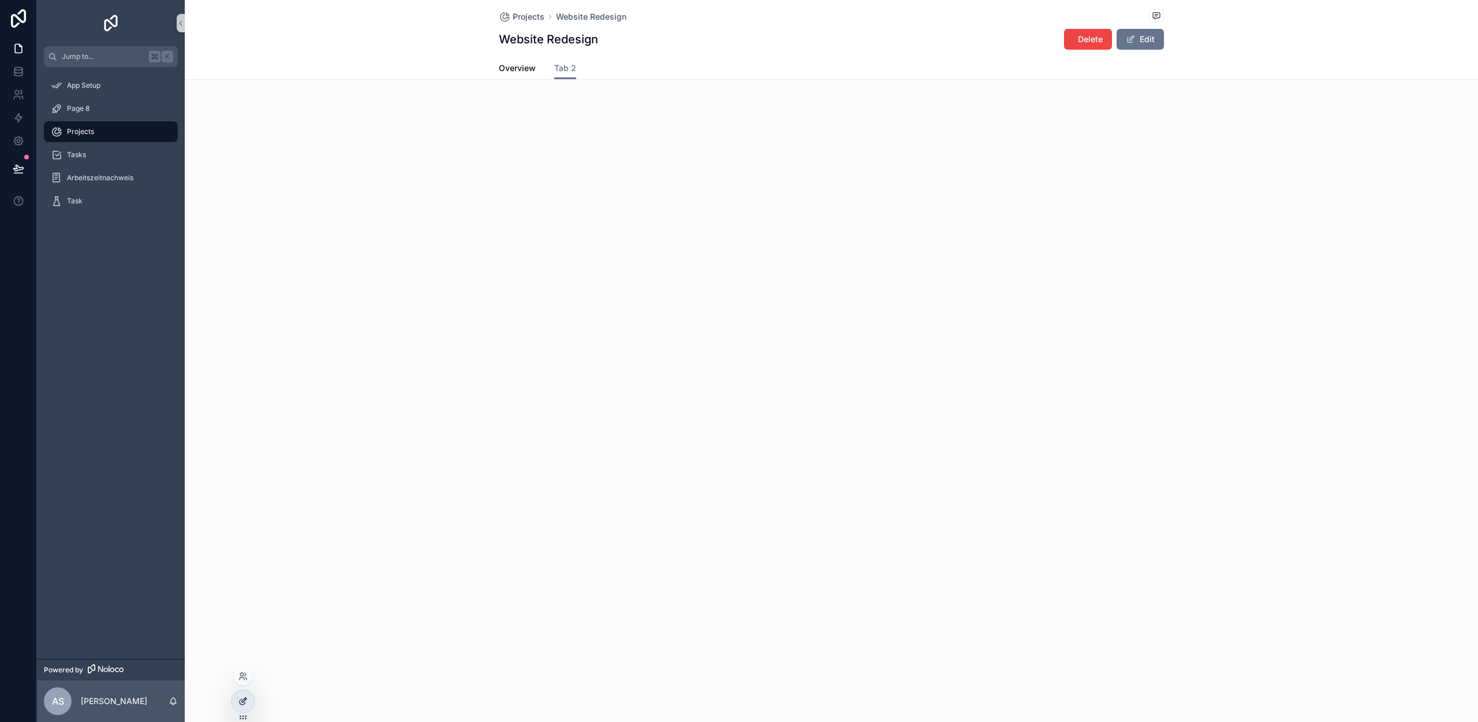
click at [244, 698] on icon at bounding box center [244, 699] width 5 height 5
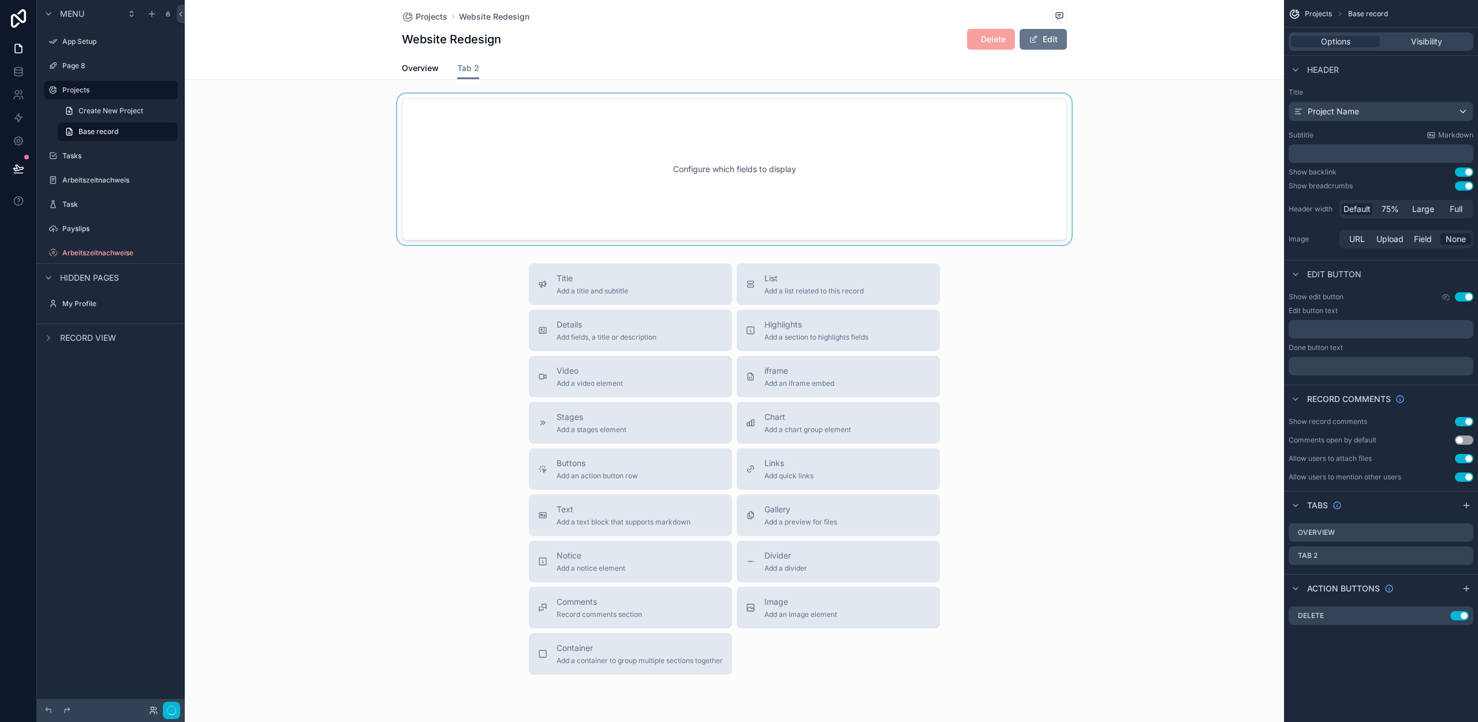
click at [644, 159] on div "scrollable content" at bounding box center [734, 169] width 1099 height 151
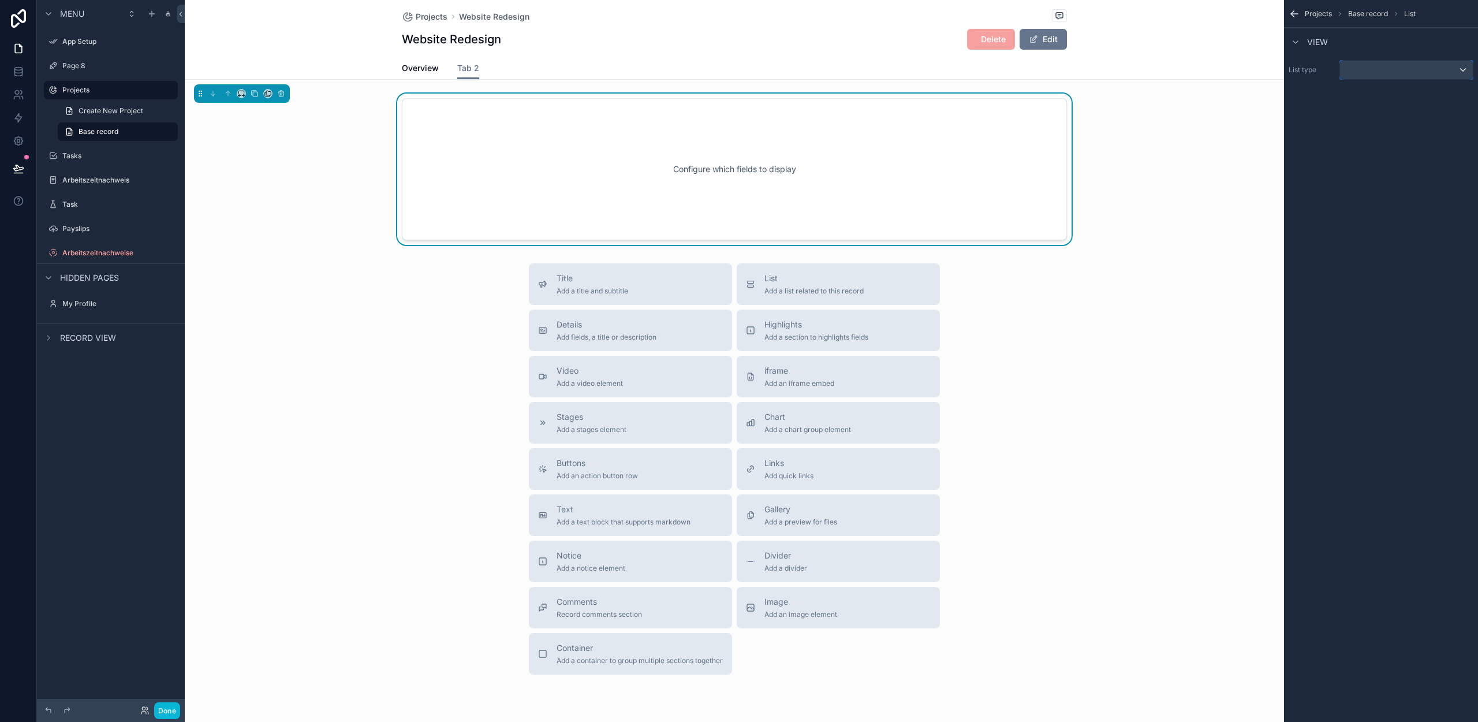
click at [1396, 74] on div "scrollable content" at bounding box center [1406, 70] width 133 height 18
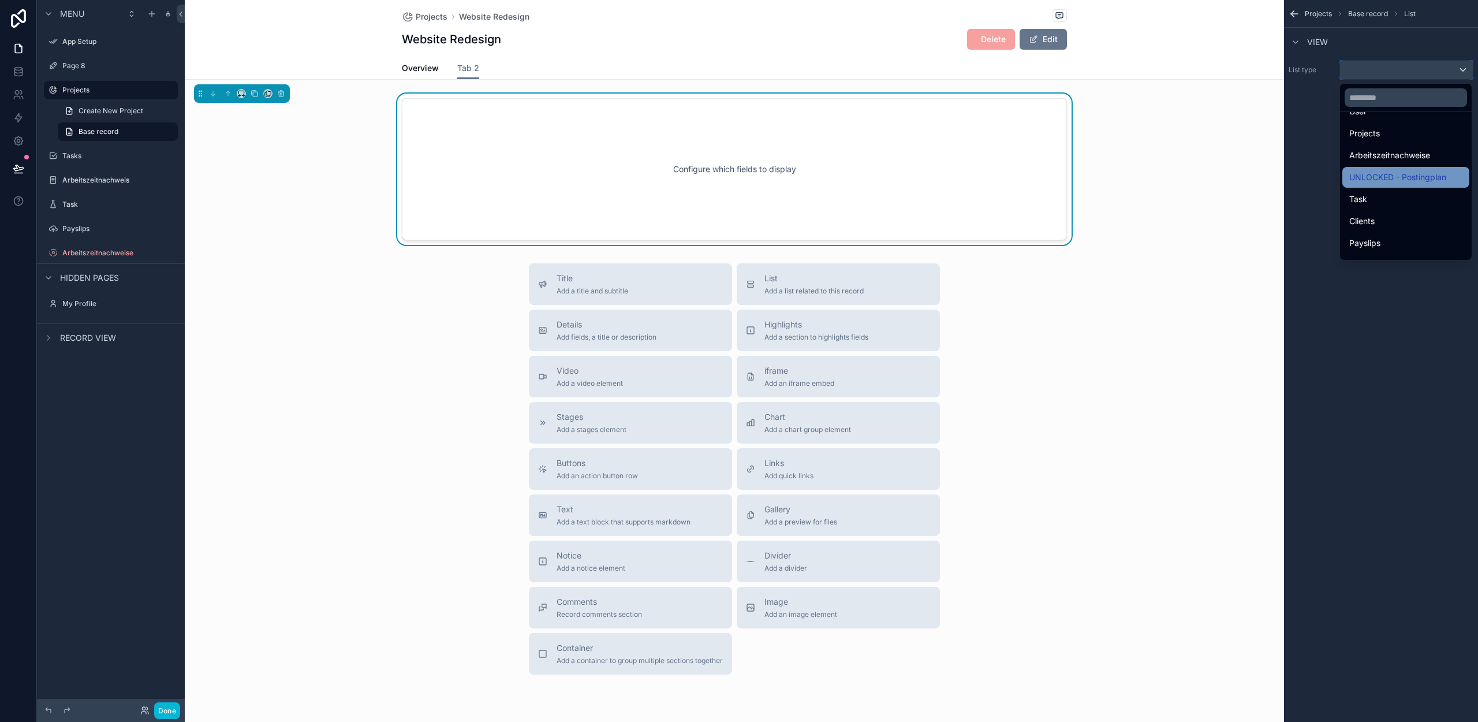
scroll to position [55, 0]
click at [1385, 233] on div "Payslips" at bounding box center [1405, 225] width 127 height 21
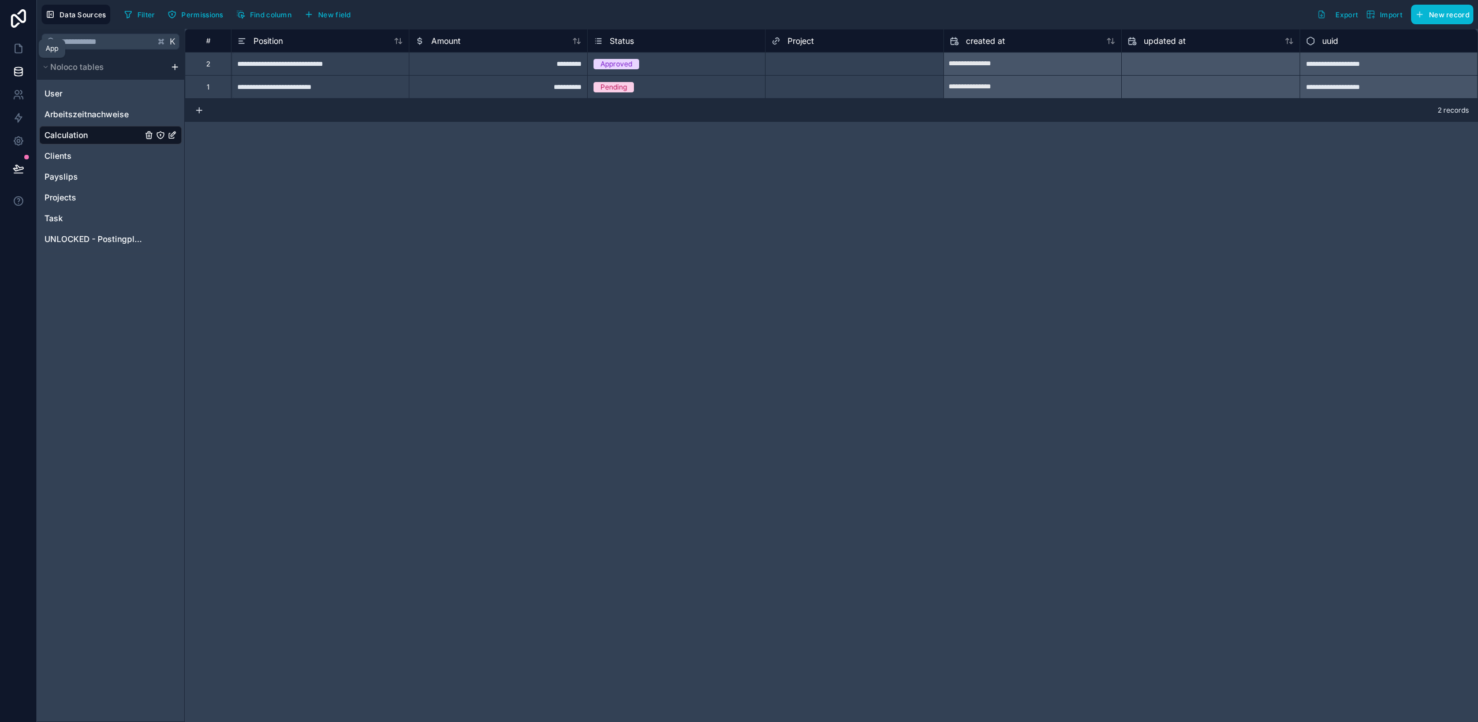
click at [11, 55] on link at bounding box center [18, 48] width 36 height 23
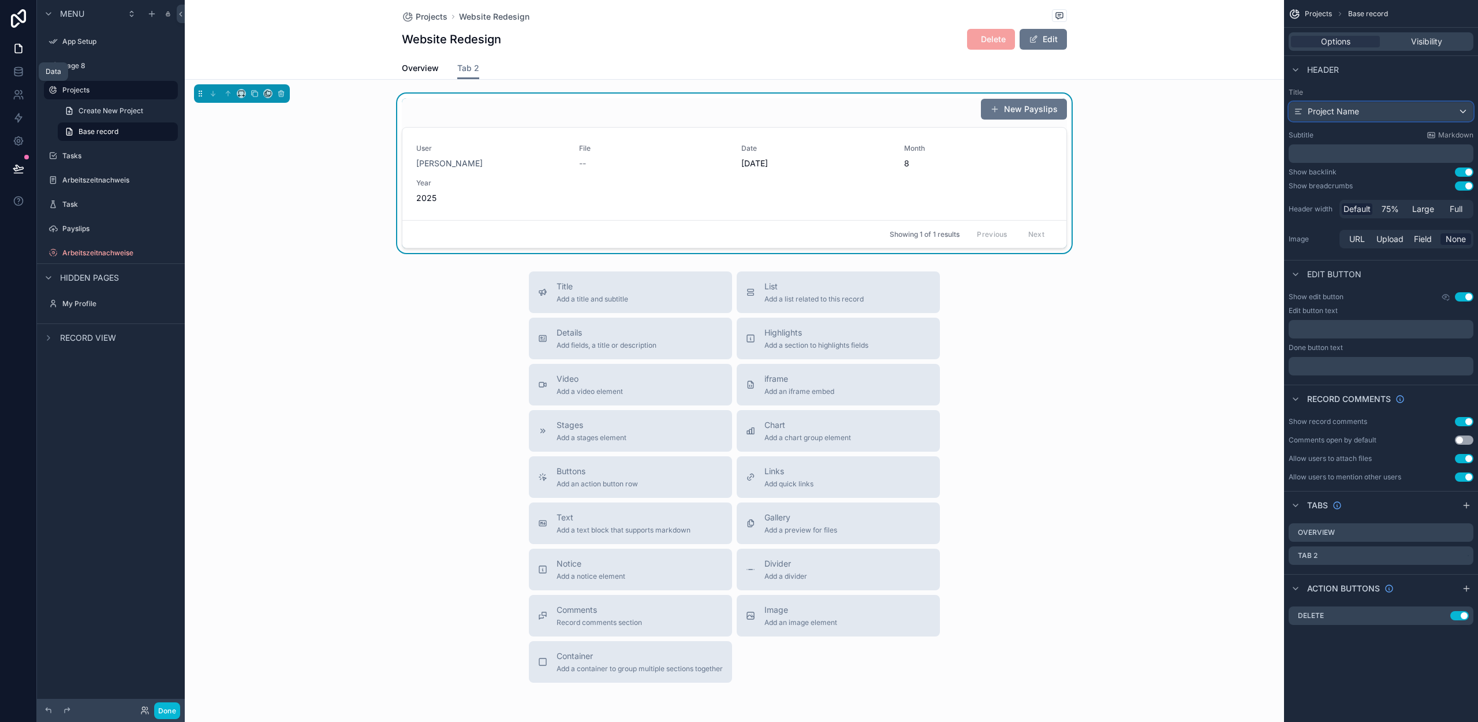
click at [1377, 110] on div "Project Name" at bounding box center [1381, 111] width 184 height 18
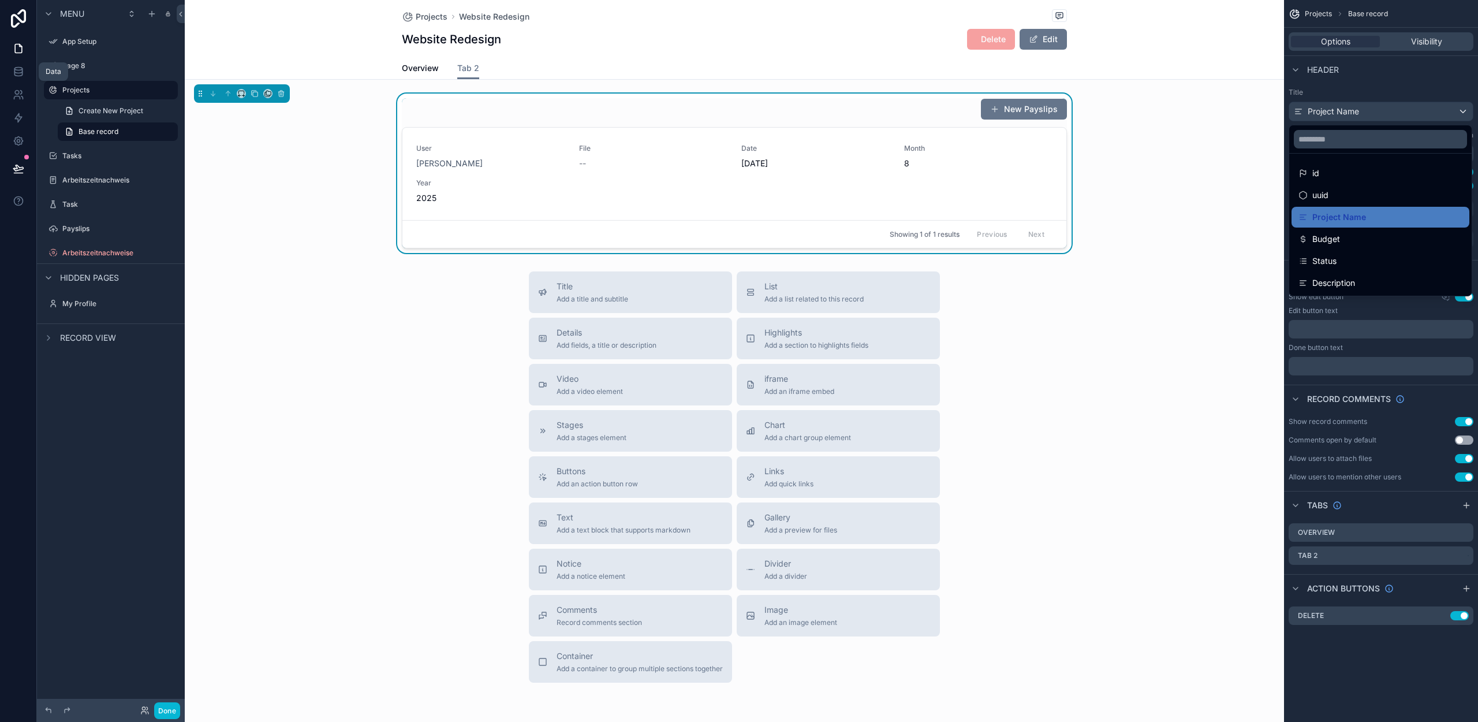
click at [1351, 73] on div "scrollable content" at bounding box center [739, 361] width 1478 height 722
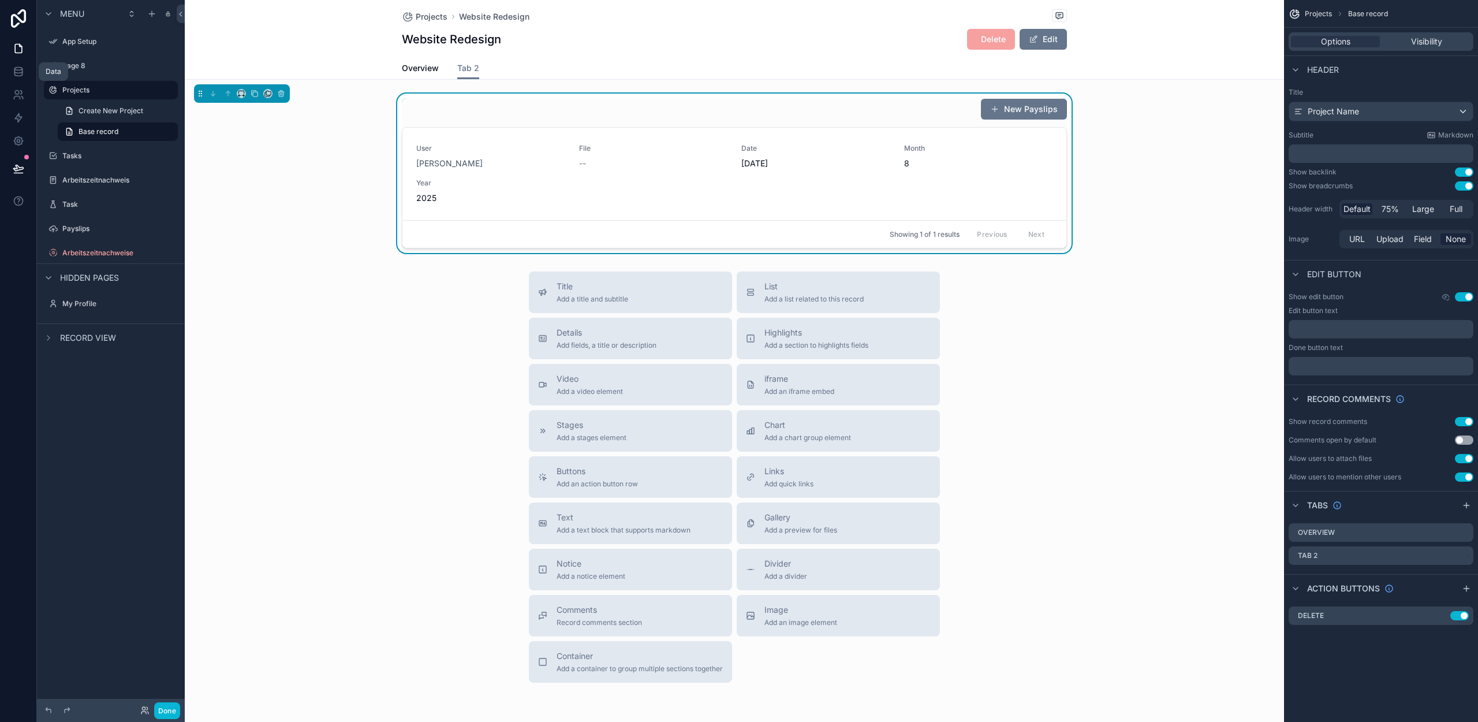
click at [442, 110] on div "New Payslips" at bounding box center [734, 109] width 665 height 22
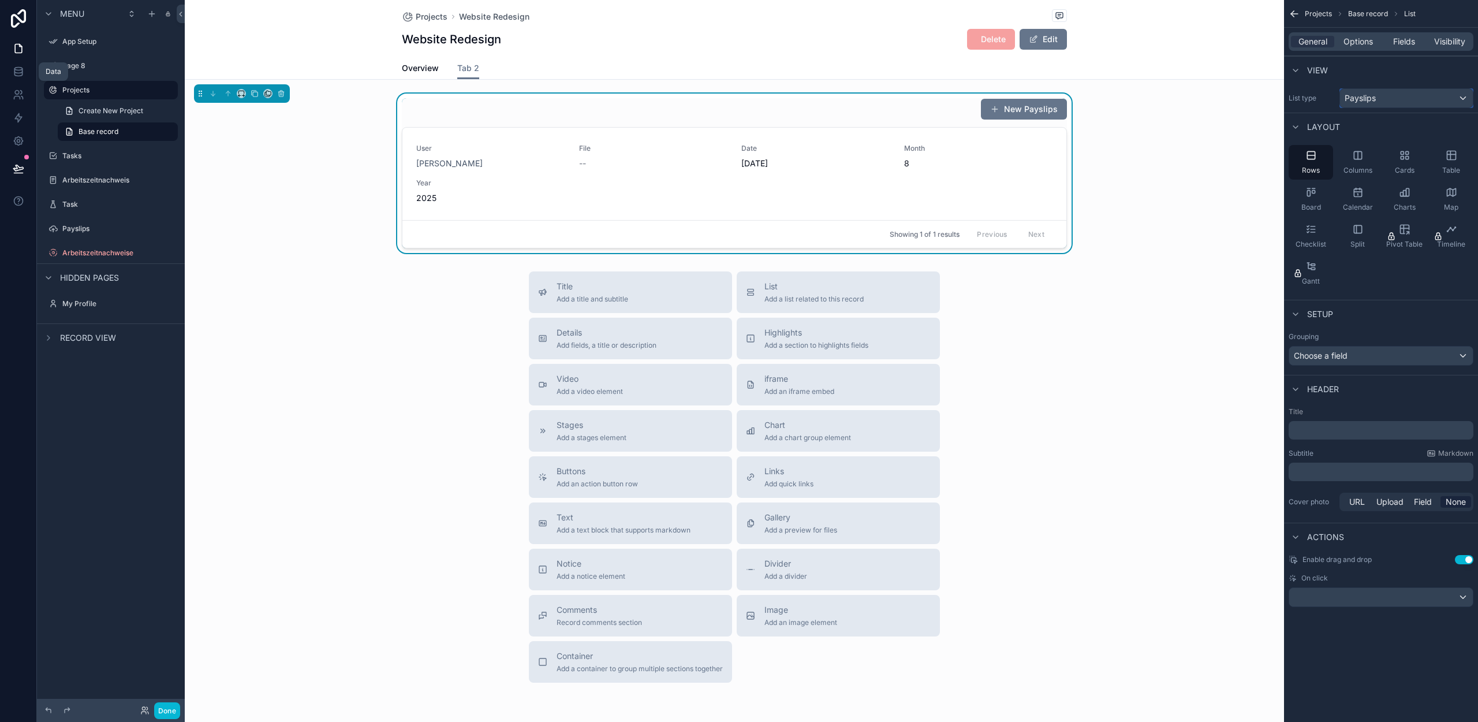
click at [1390, 98] on div "Payslips" at bounding box center [1406, 98] width 133 height 18
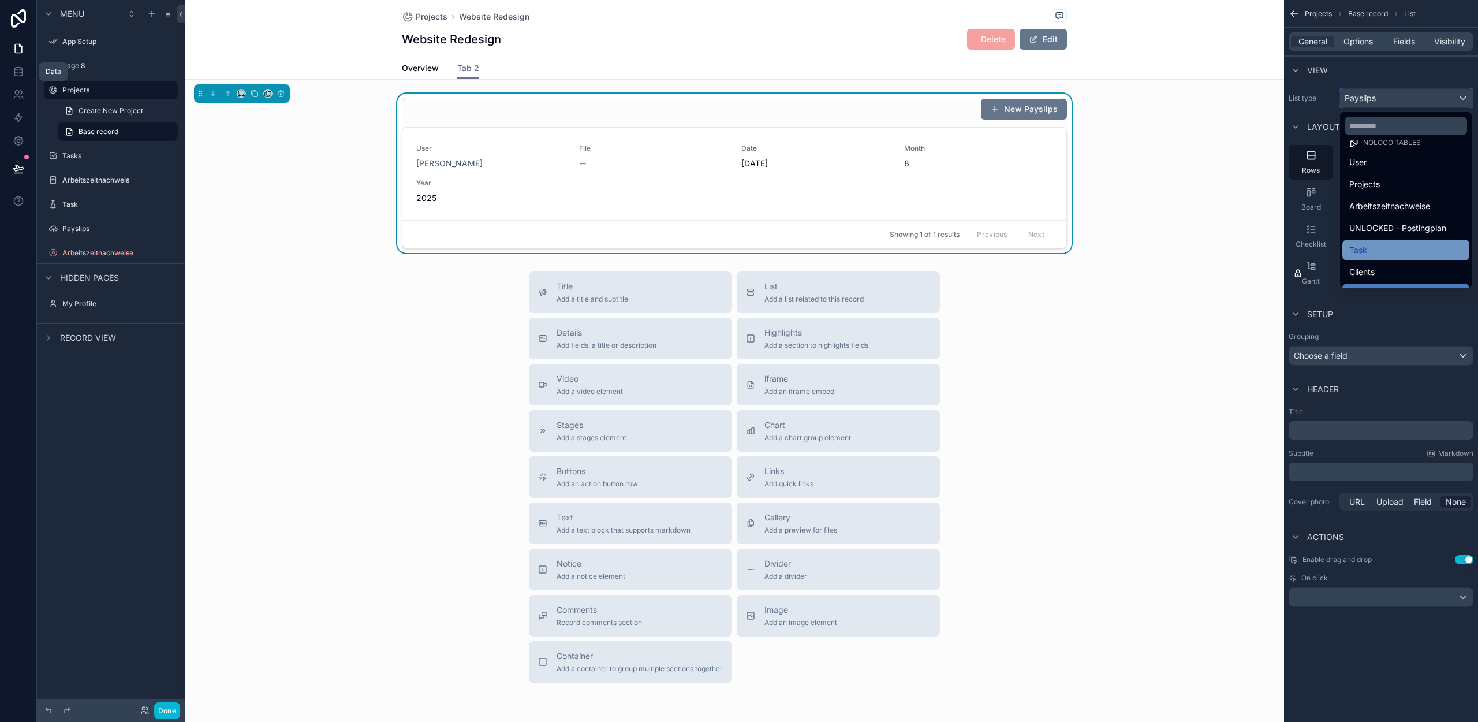
scroll to position [55, 0]
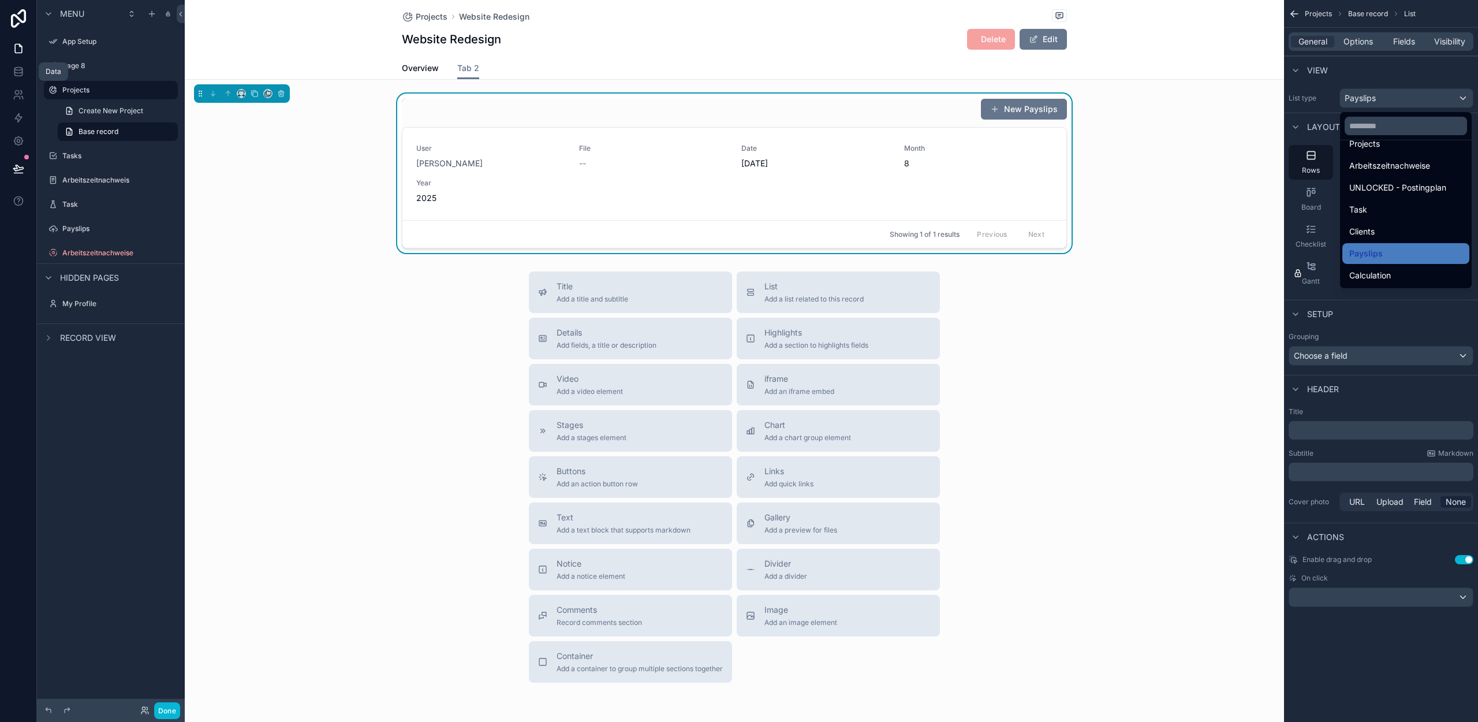
click at [1374, 279] on span "Calculation" at bounding box center [1370, 275] width 42 height 14
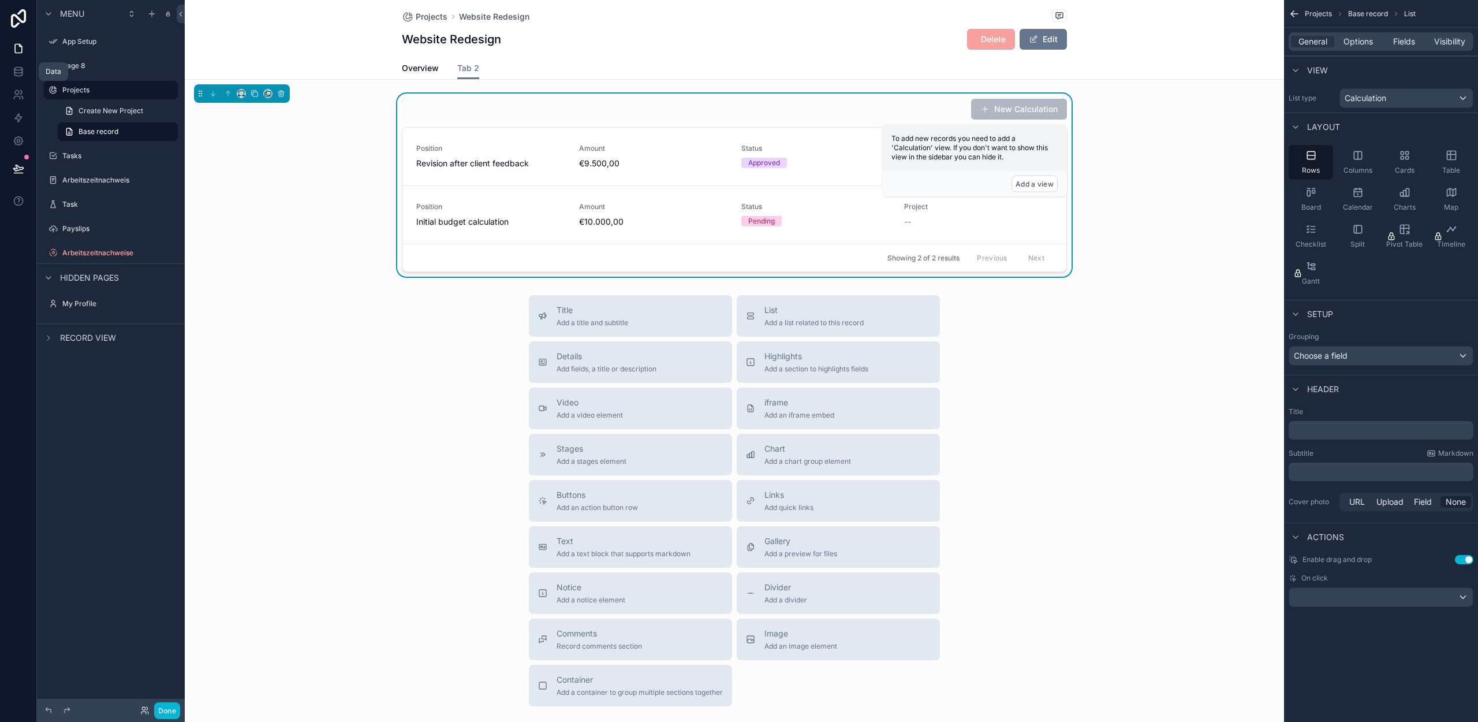
click at [1166, 248] on div "New Calculation Position Revision after client feedback Amount €9.500,00 Status…" at bounding box center [734, 185] width 1099 height 183
click at [1454, 166] on span "Table" at bounding box center [1451, 170] width 18 height 9
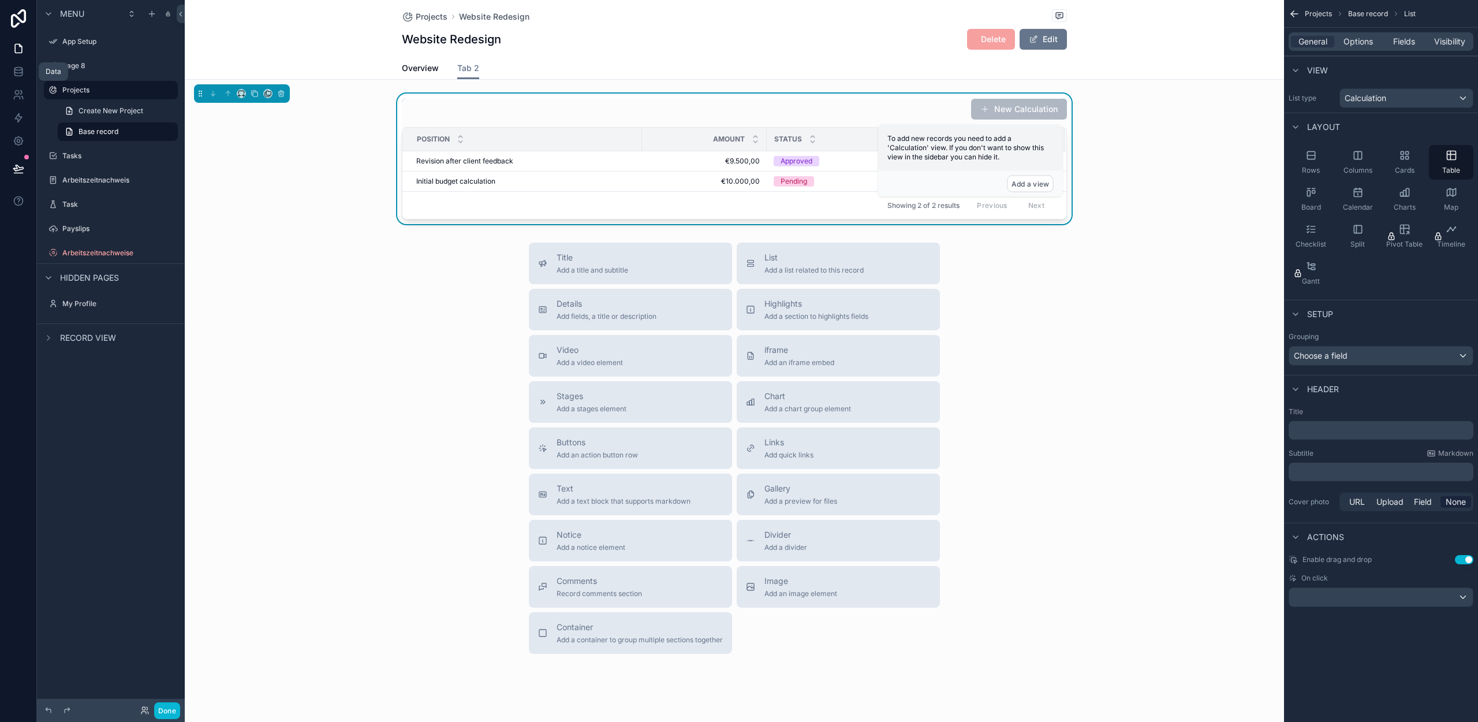
click at [1081, 226] on div "Projects Website Redesign Website Redesign Delete Edit Tab 2 Overview Tab 2 New…" at bounding box center [734, 373] width 1099 height 746
click at [1044, 183] on button "Add a view" at bounding box center [1031, 184] width 46 height 17
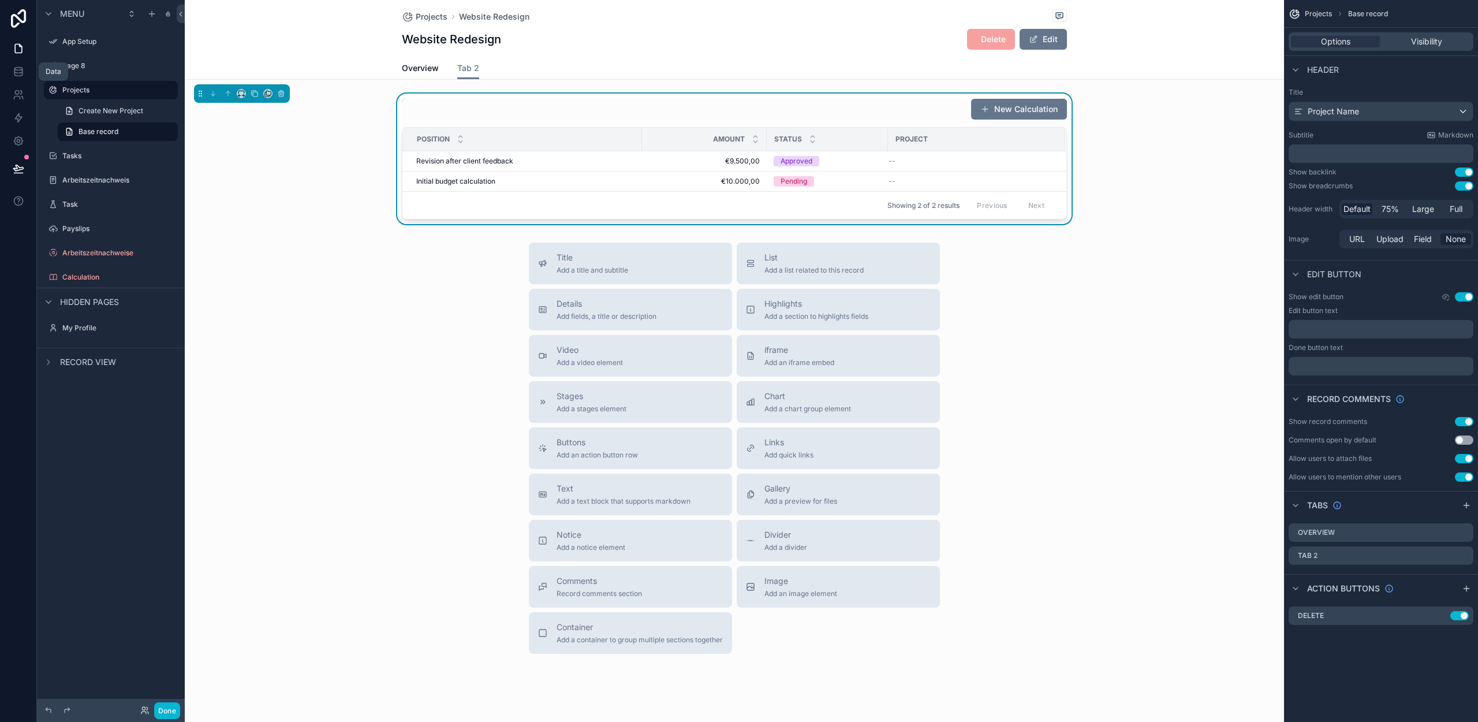
click at [0, 0] on icon "scrollable content" at bounding box center [0, 0] width 0 height 0
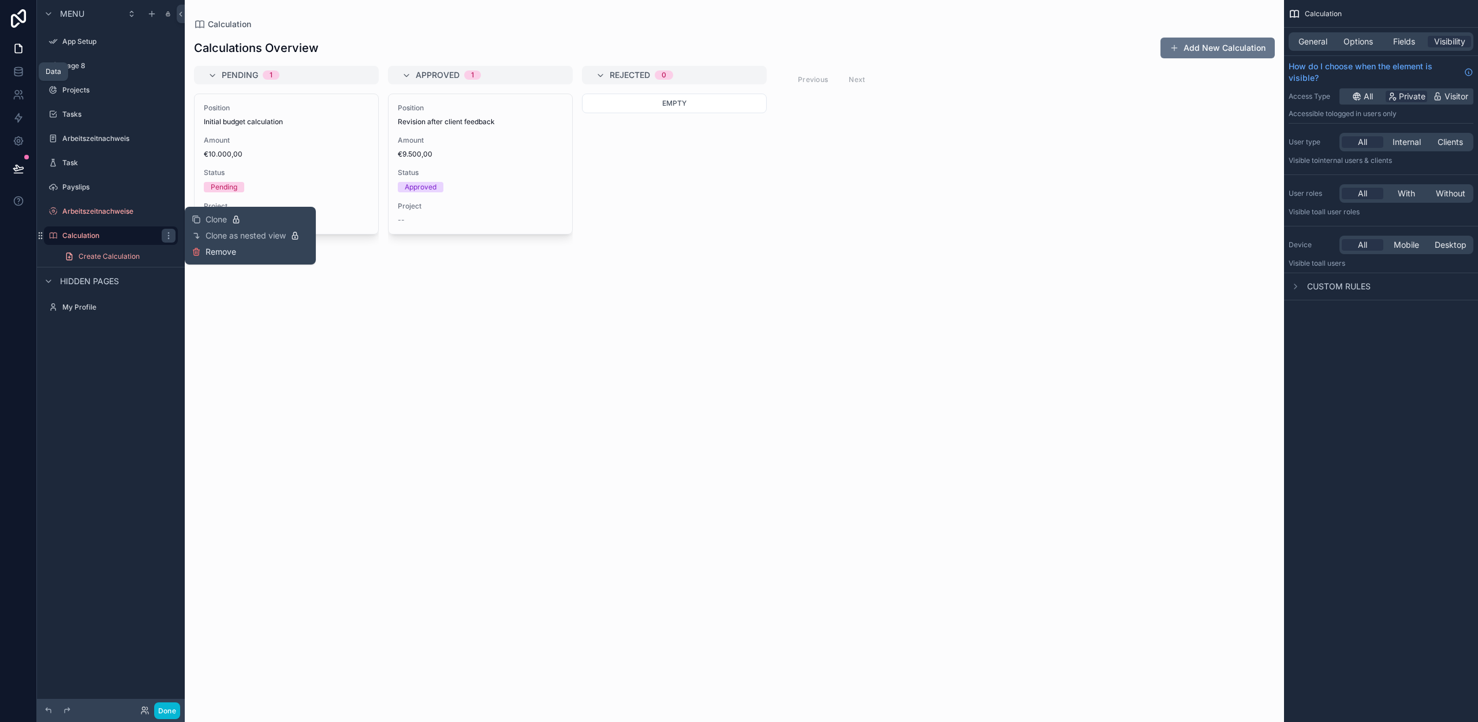
click at [207, 252] on span "Remove" at bounding box center [221, 252] width 31 height 12
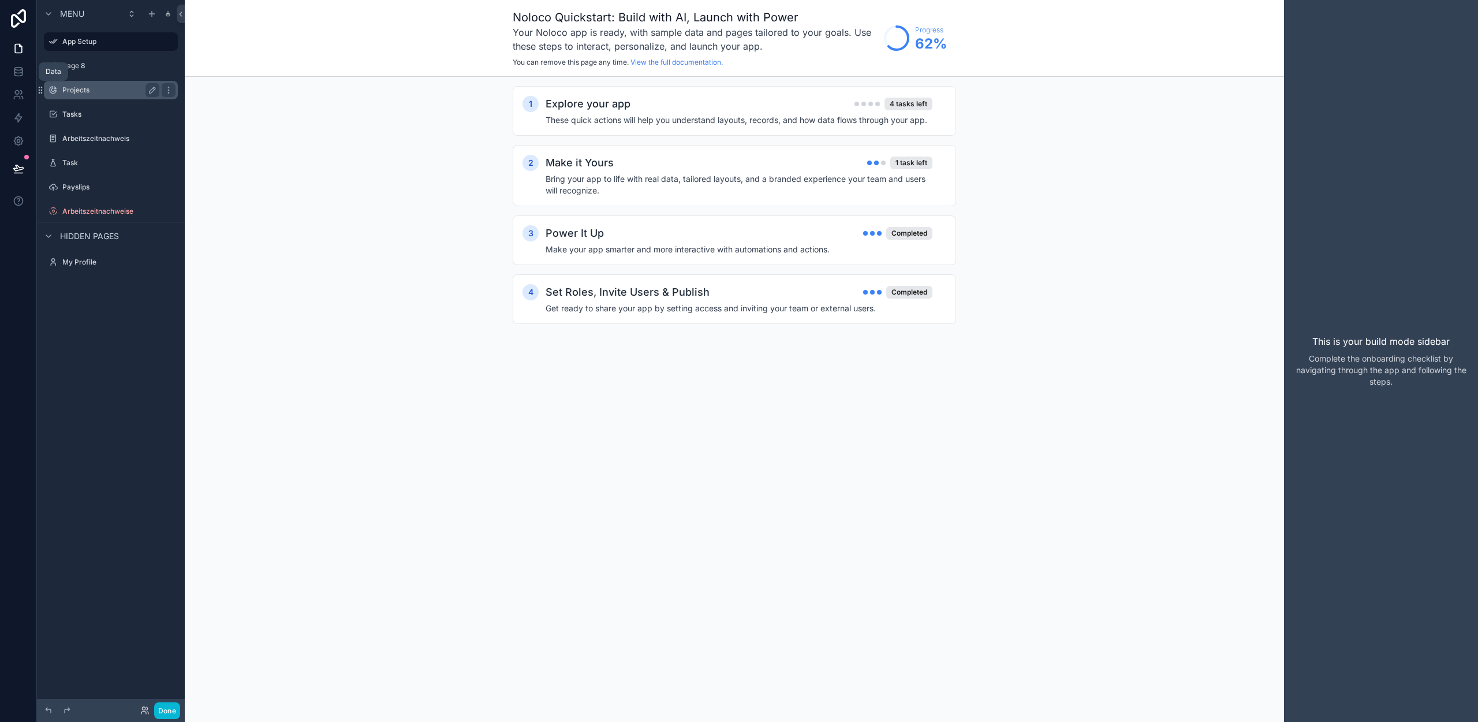
click at [106, 85] on label "Projects" at bounding box center [108, 89] width 92 height 9
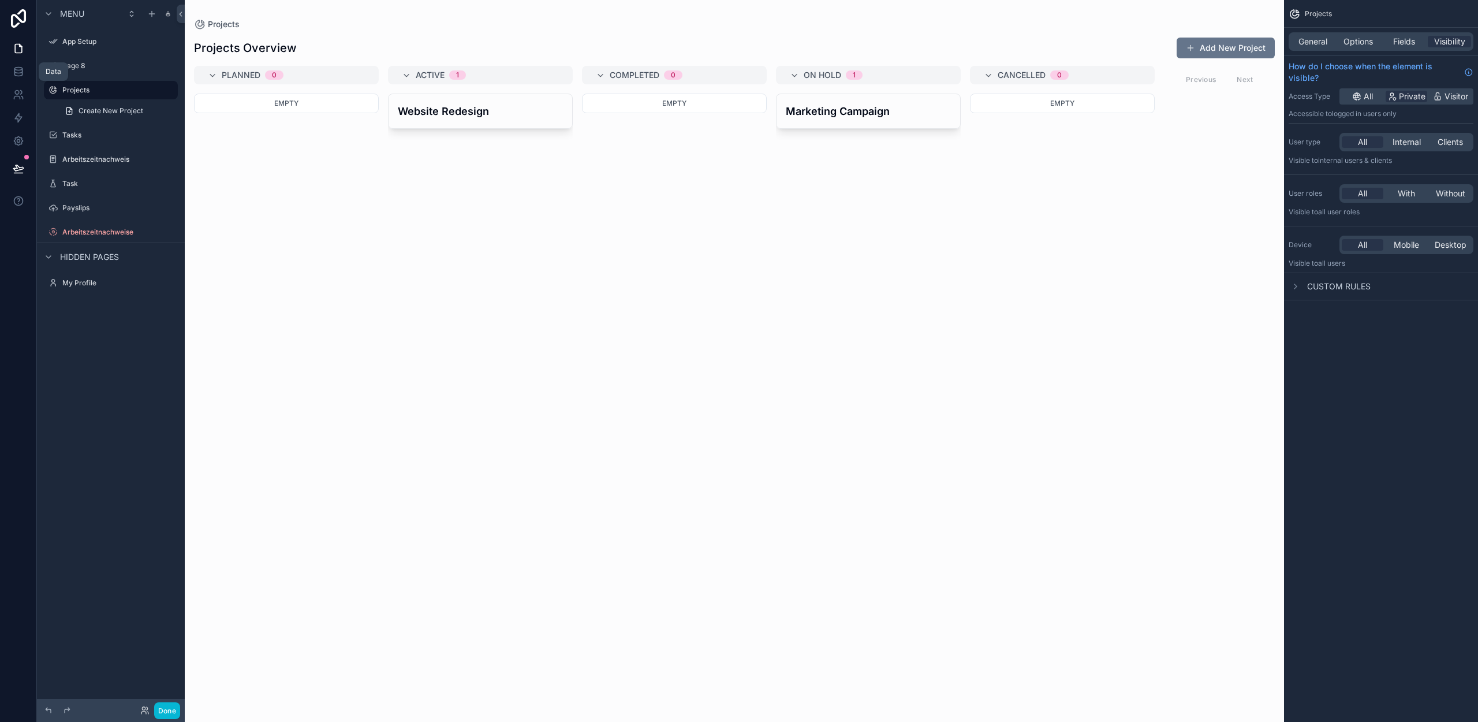
click at [473, 111] on div "scrollable content" at bounding box center [734, 361] width 1099 height 722
click at [467, 109] on h4 "Website Redesign" at bounding box center [480, 111] width 165 height 16
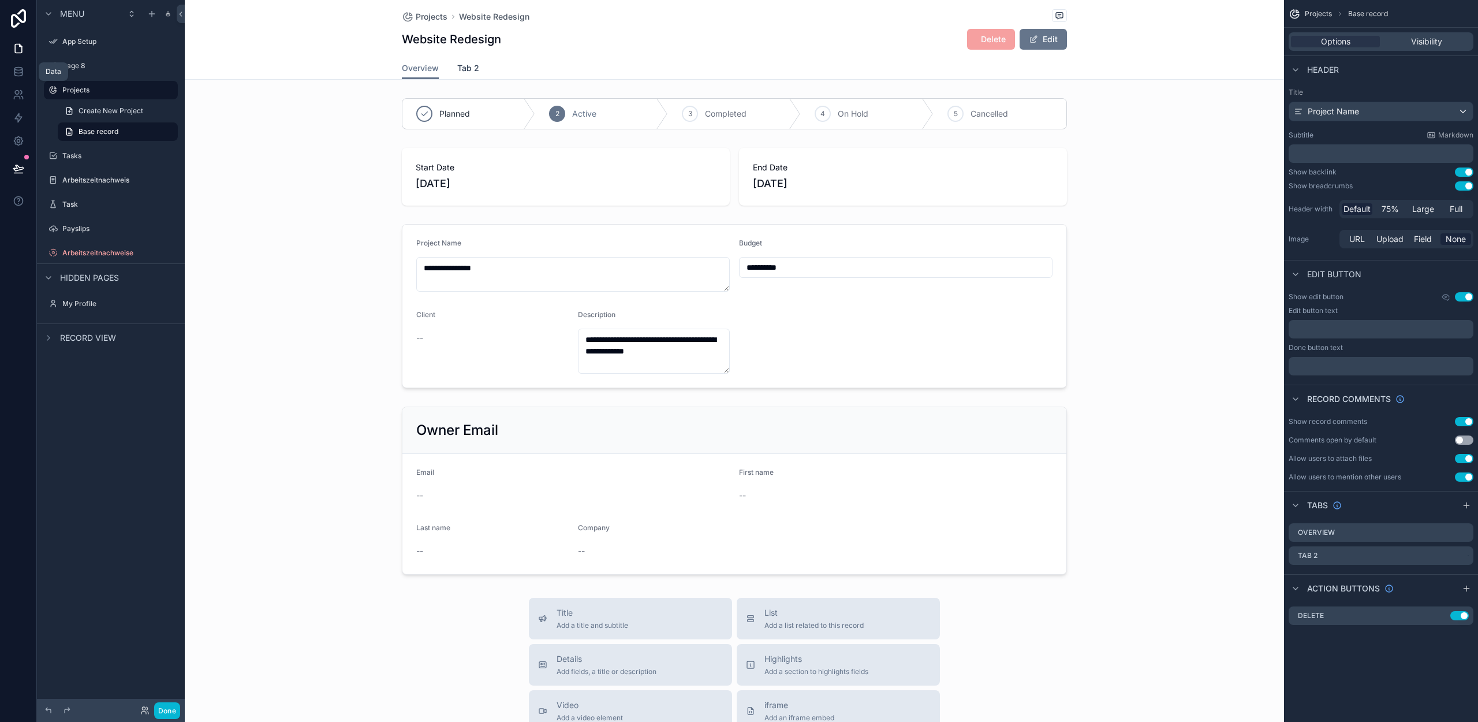
click at [460, 70] on span "Tab 2" at bounding box center [468, 68] width 22 height 12
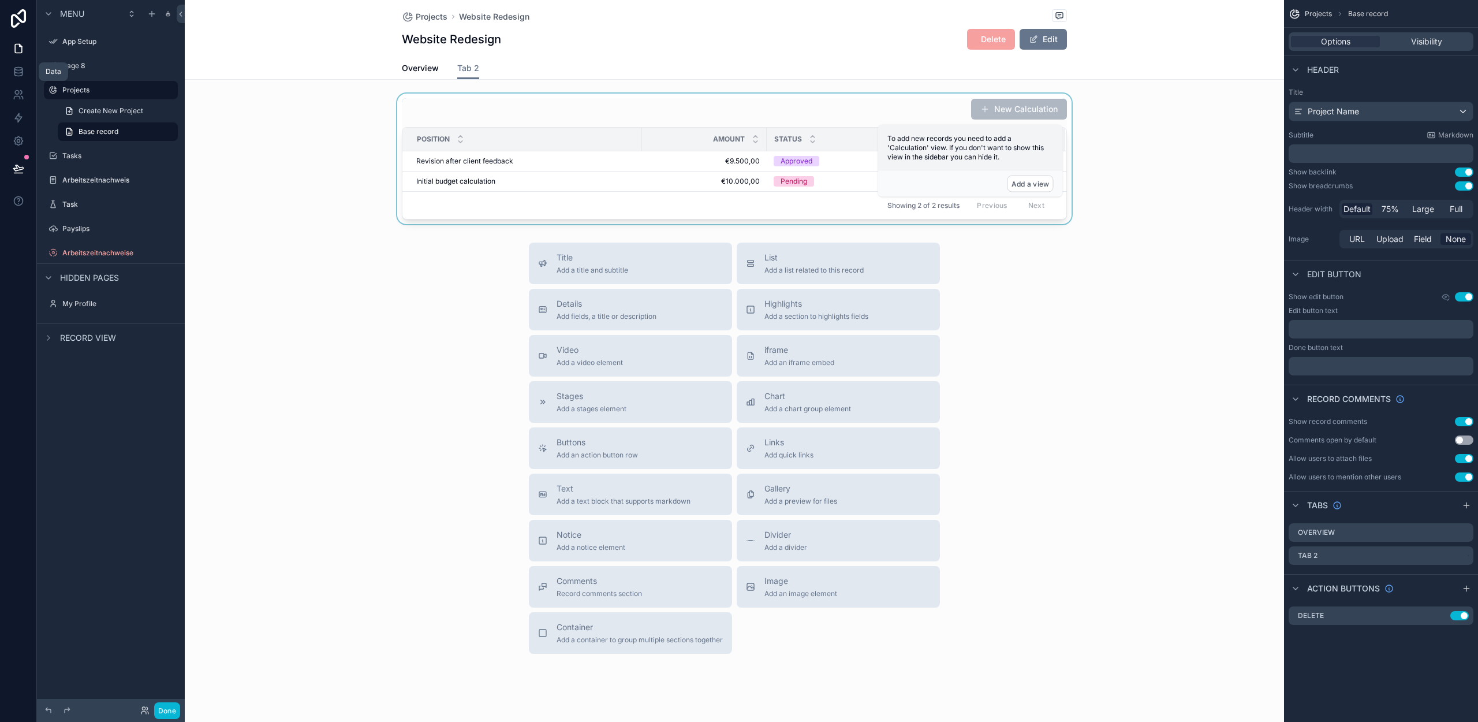
click at [628, 145] on div "Position" at bounding box center [522, 139] width 238 height 22
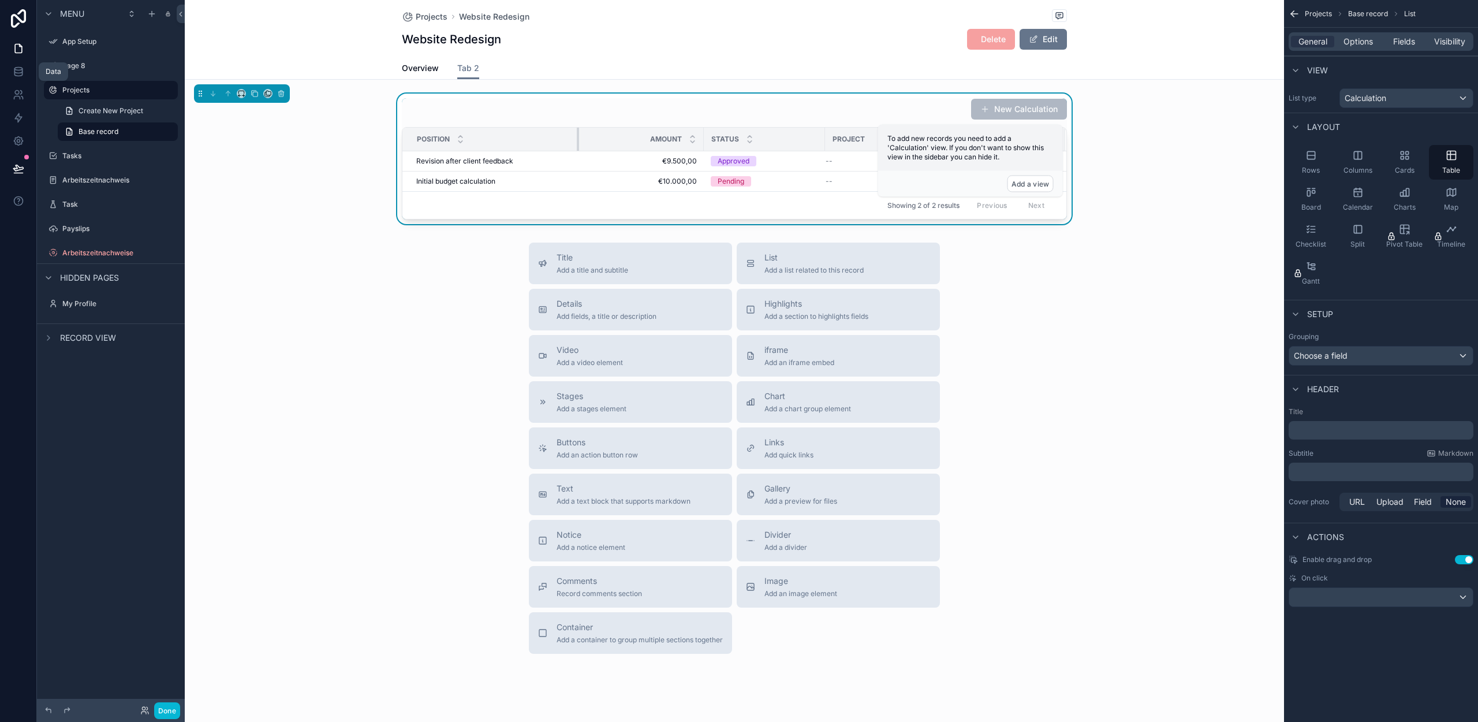
drag, startPoint x: 636, startPoint y: 140, endPoint x: 570, endPoint y: 139, distance: 65.8
click at [577, 139] on div "scrollable content" at bounding box center [579, 139] width 5 height 23
click at [1120, 174] on div "New Calculation Position Amount Status Project Revision after client feedback R…" at bounding box center [734, 159] width 1099 height 130
click at [898, 124] on div "New Calculation Position Amount Status Project Revision after client feedback R…" at bounding box center [734, 158] width 665 height 121
drag, startPoint x: 930, startPoint y: 143, endPoint x: 1000, endPoint y: 153, distance: 71.2
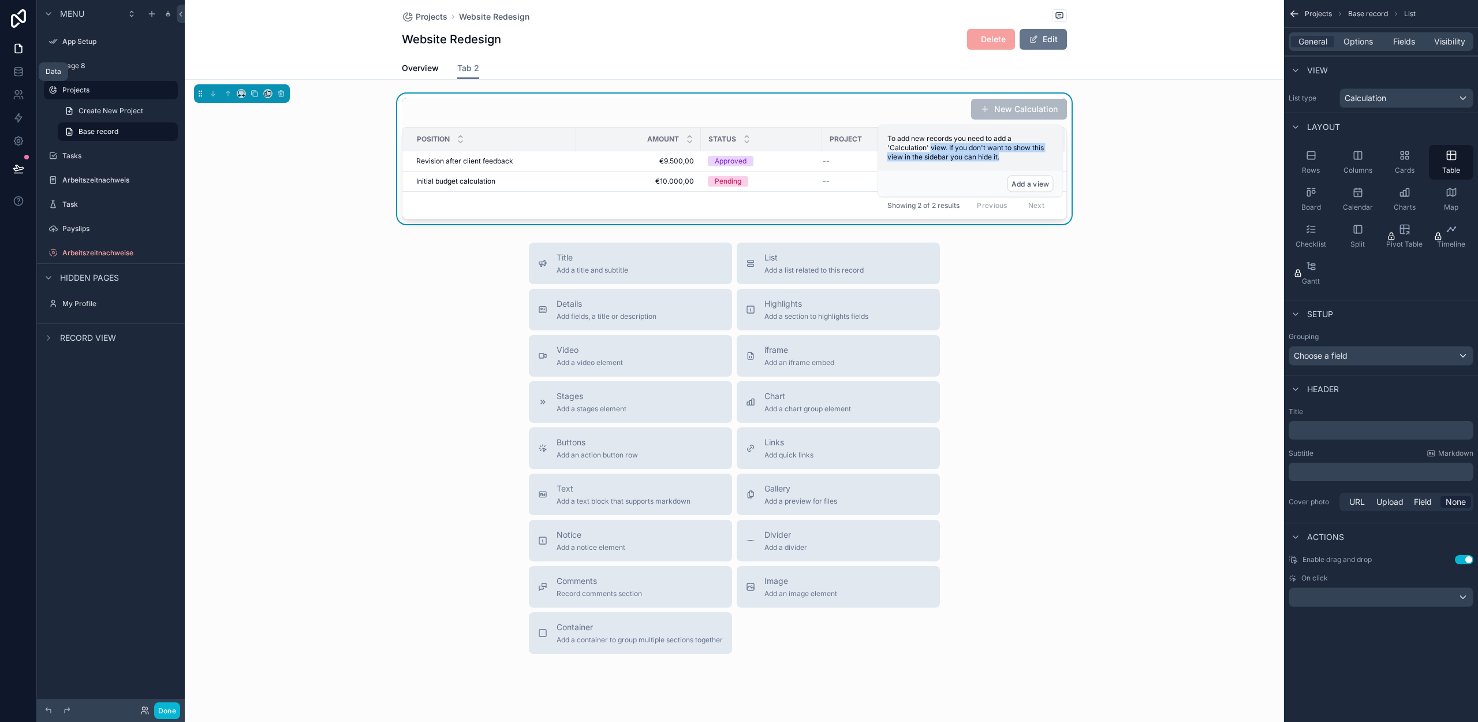
click at [1000, 153] on span "To add new records you need to add a 'Calculation' view. If you don't want to s…" at bounding box center [965, 147] width 156 height 27
click at [1001, 155] on div "To add new records you need to add a 'Calculation' view. If you don't want to s…" at bounding box center [970, 148] width 185 height 46
click at [1023, 181] on button "Add a view" at bounding box center [1031, 184] width 46 height 17
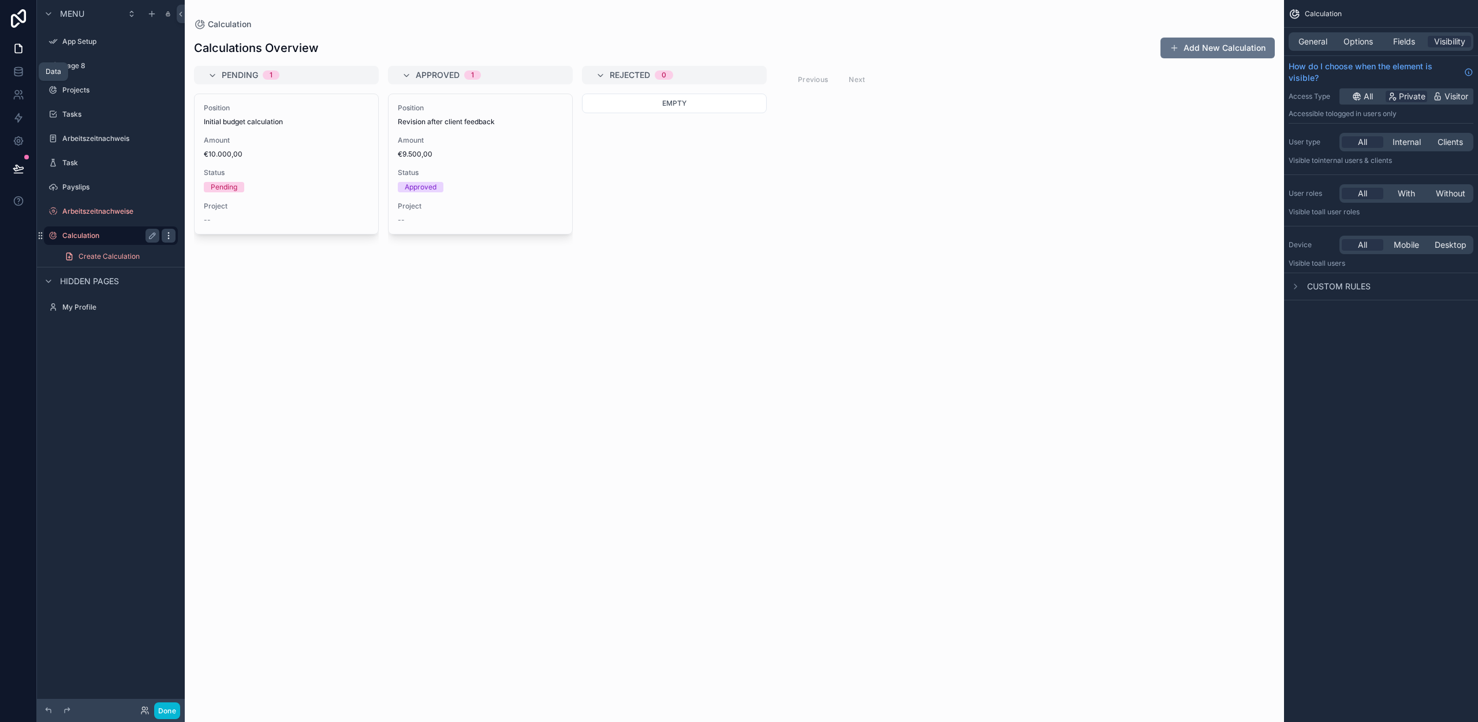
click at [169, 237] on icon "scrollable content" at bounding box center [168, 235] width 9 height 9
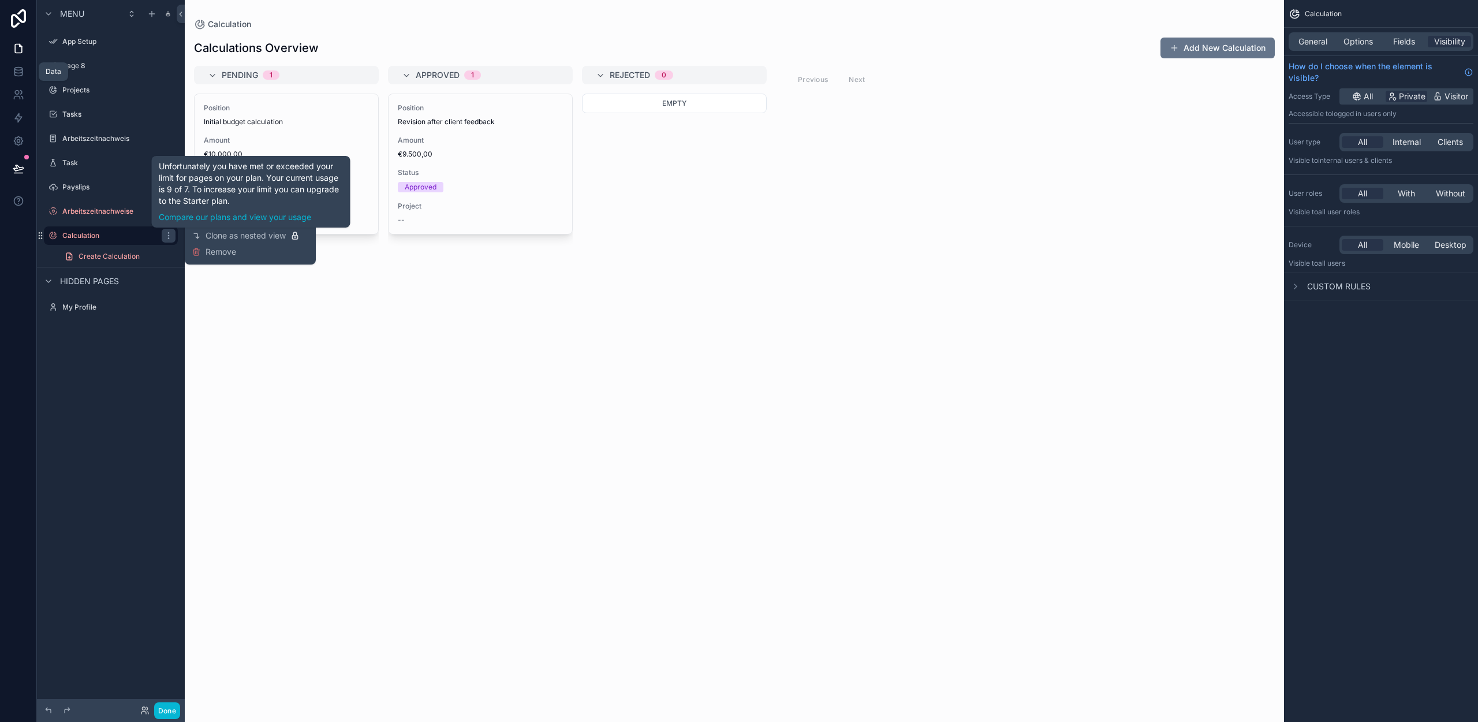
click at [375, 316] on div "scrollable content" at bounding box center [734, 361] width 1099 height 722
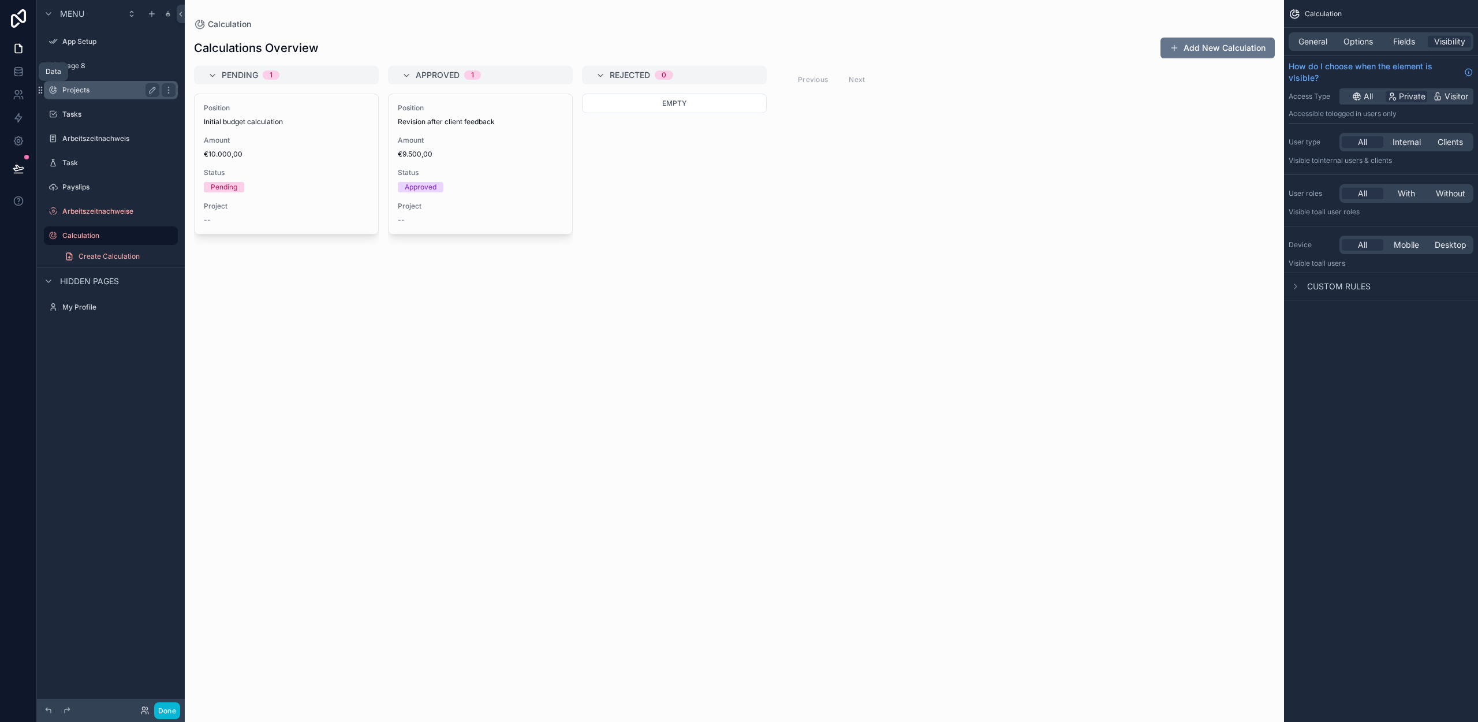
click at [103, 89] on label "Projects" at bounding box center [108, 89] width 92 height 9
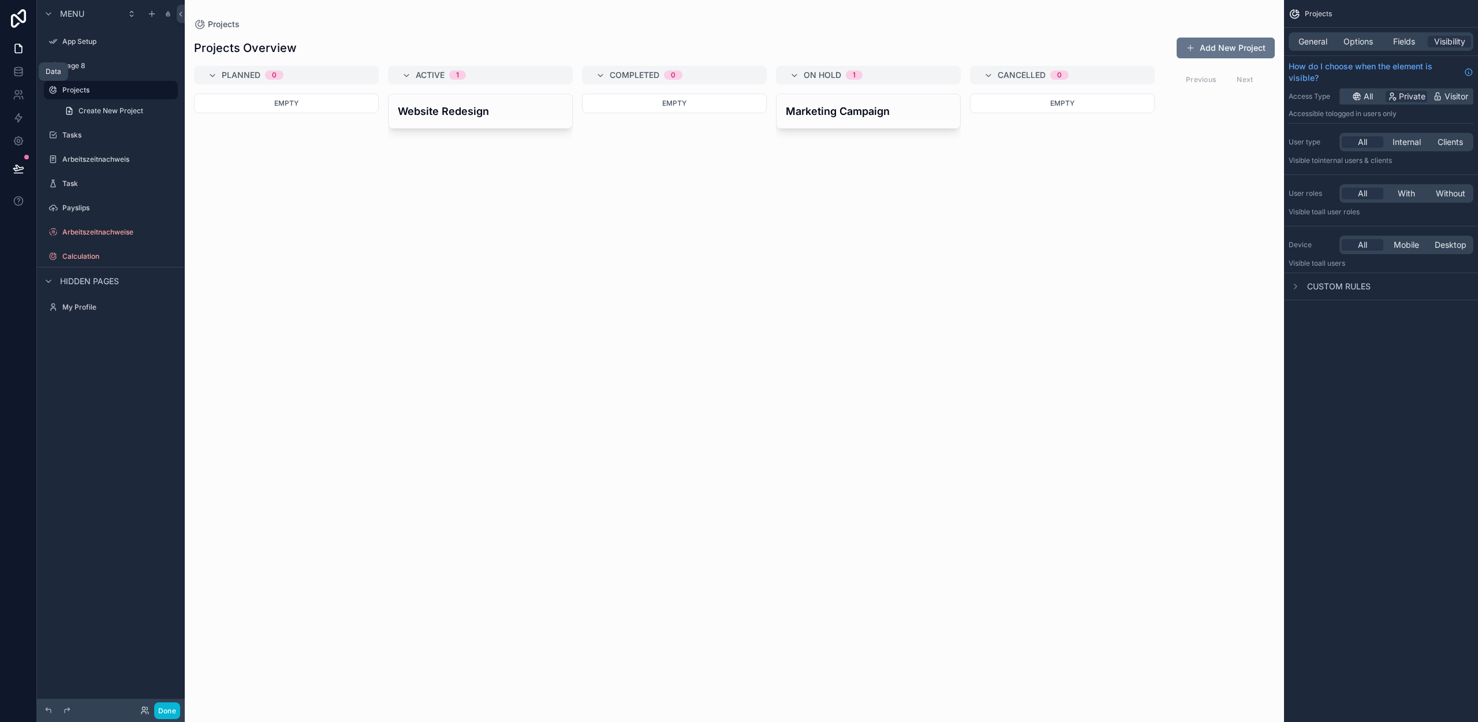
click at [478, 113] on div "scrollable content" at bounding box center [734, 361] width 1099 height 722
click at [468, 105] on h4 "Website Redesign" at bounding box center [480, 111] width 165 height 16
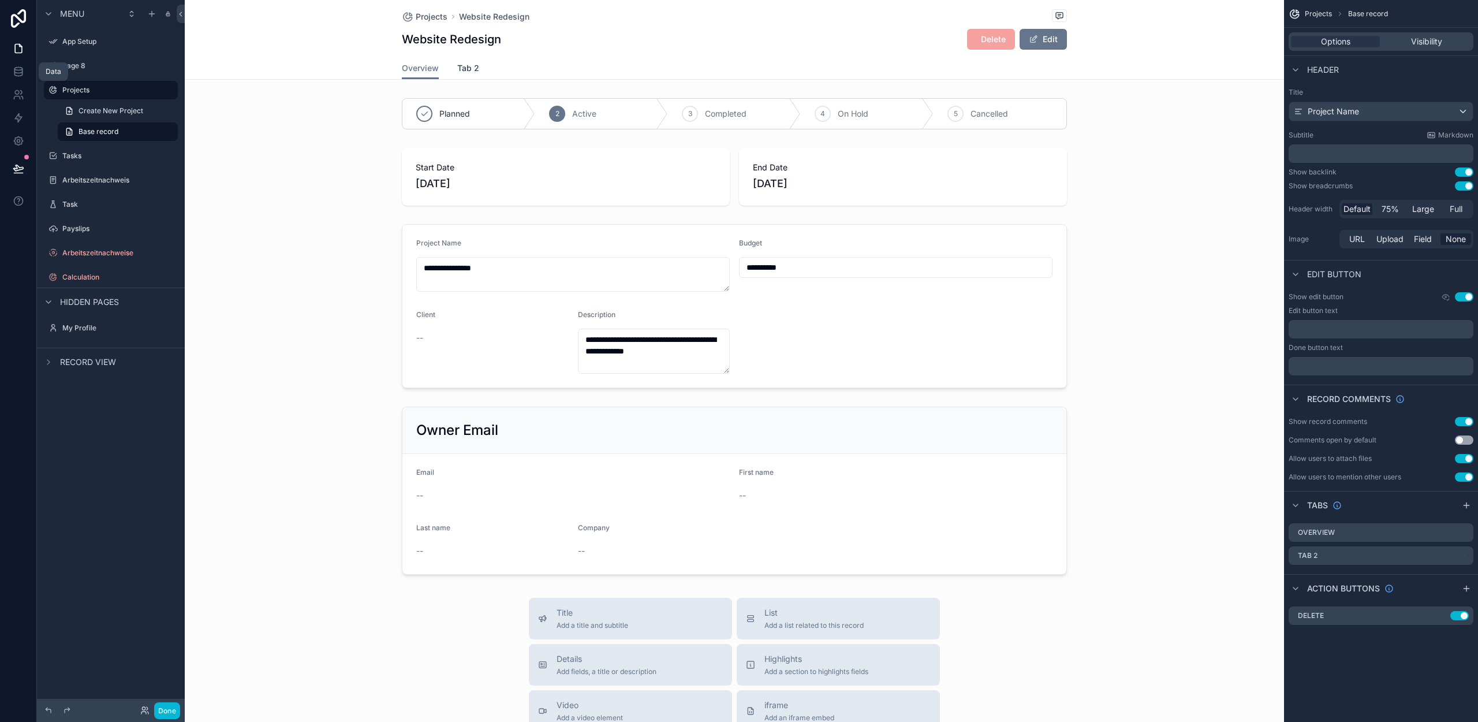
click at [464, 65] on span "Tab 2" at bounding box center [468, 68] width 22 height 12
click at [460, 68] on span "Tab 2" at bounding box center [468, 68] width 22 height 12
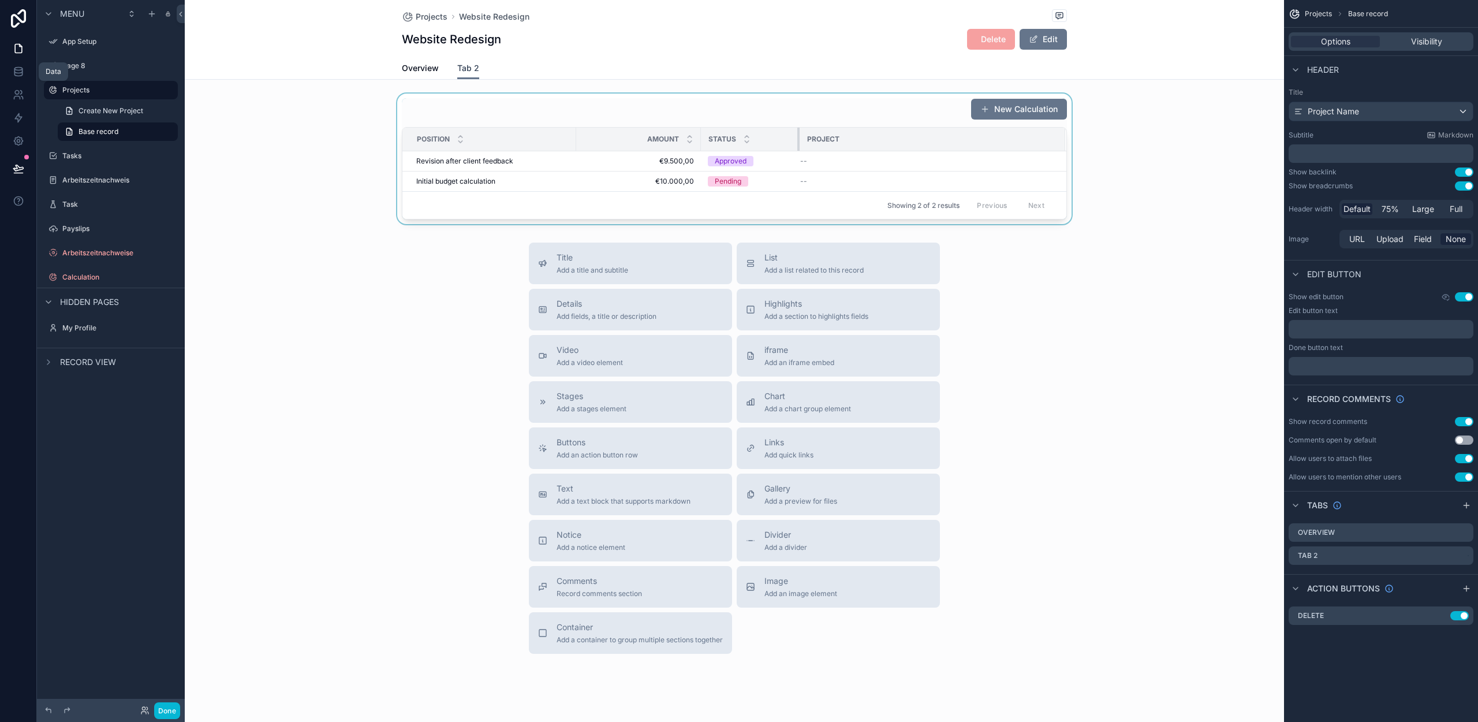
drag, startPoint x: 817, startPoint y: 140, endPoint x: 768, endPoint y: 140, distance: 49.1
click at [797, 142] on div "scrollable content" at bounding box center [799, 139] width 5 height 23
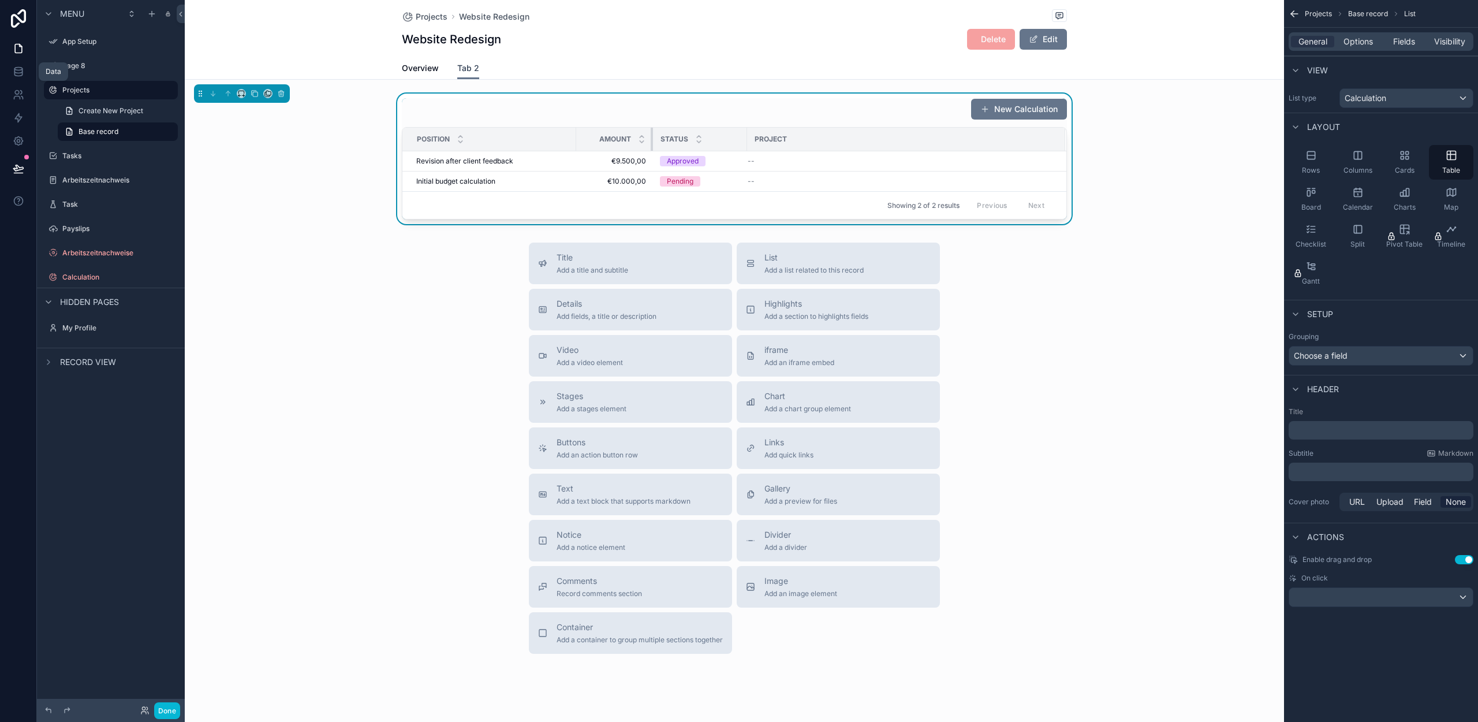
drag, startPoint x: 695, startPoint y: 137, endPoint x: 647, endPoint y: 141, distance: 48.0
click at [651, 141] on div "scrollable content" at bounding box center [653, 139] width 5 height 23
click at [1362, 41] on span "Options" at bounding box center [1358, 42] width 29 height 12
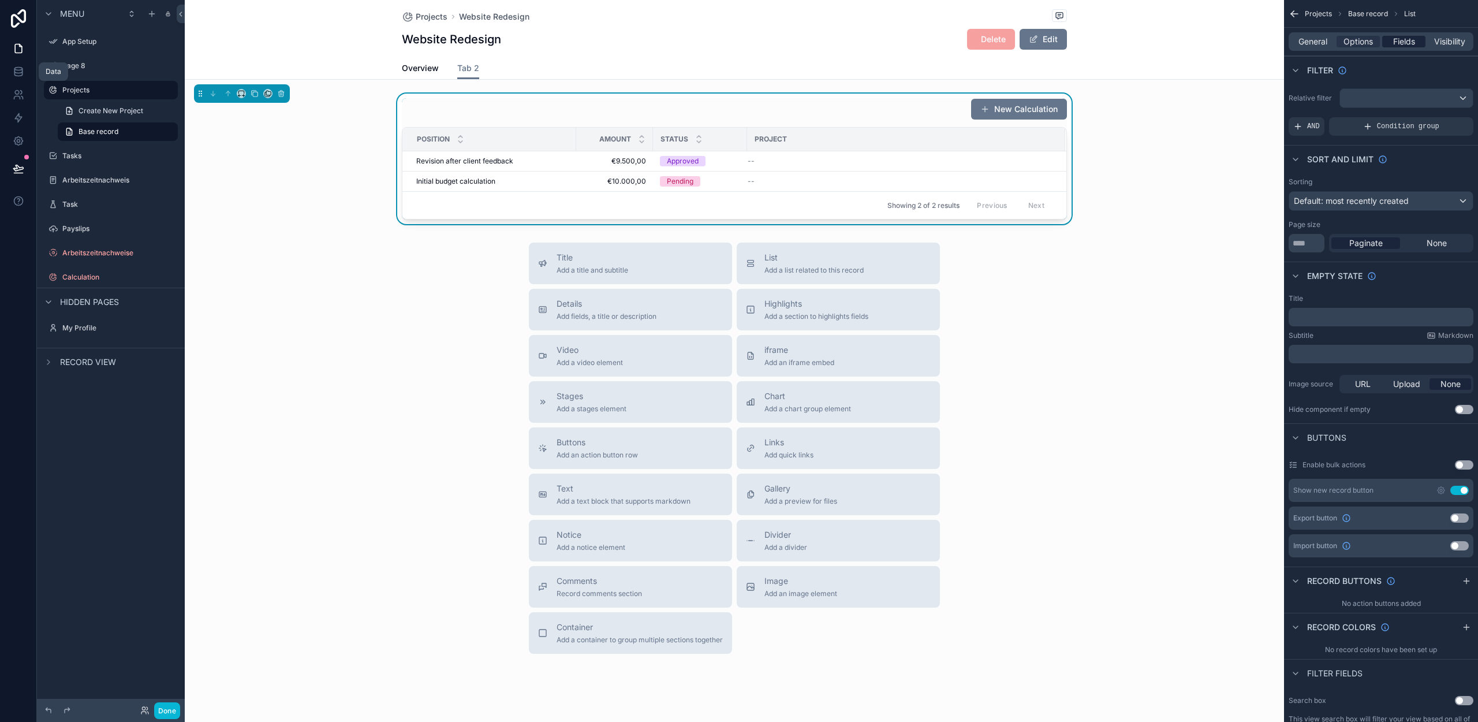
click at [1402, 40] on span "Fields" at bounding box center [1404, 42] width 22 height 12
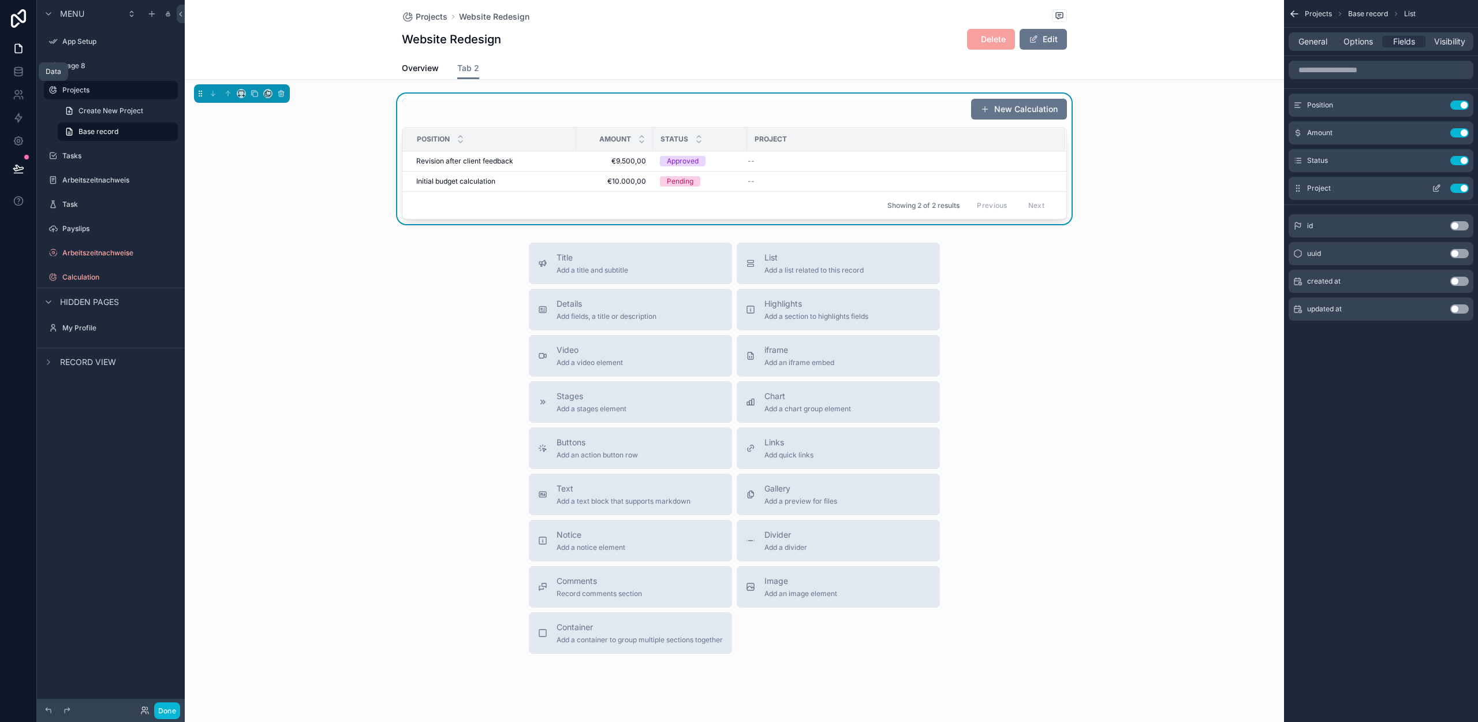
click at [1432, 186] on icon "scrollable content" at bounding box center [1436, 188] width 9 height 9
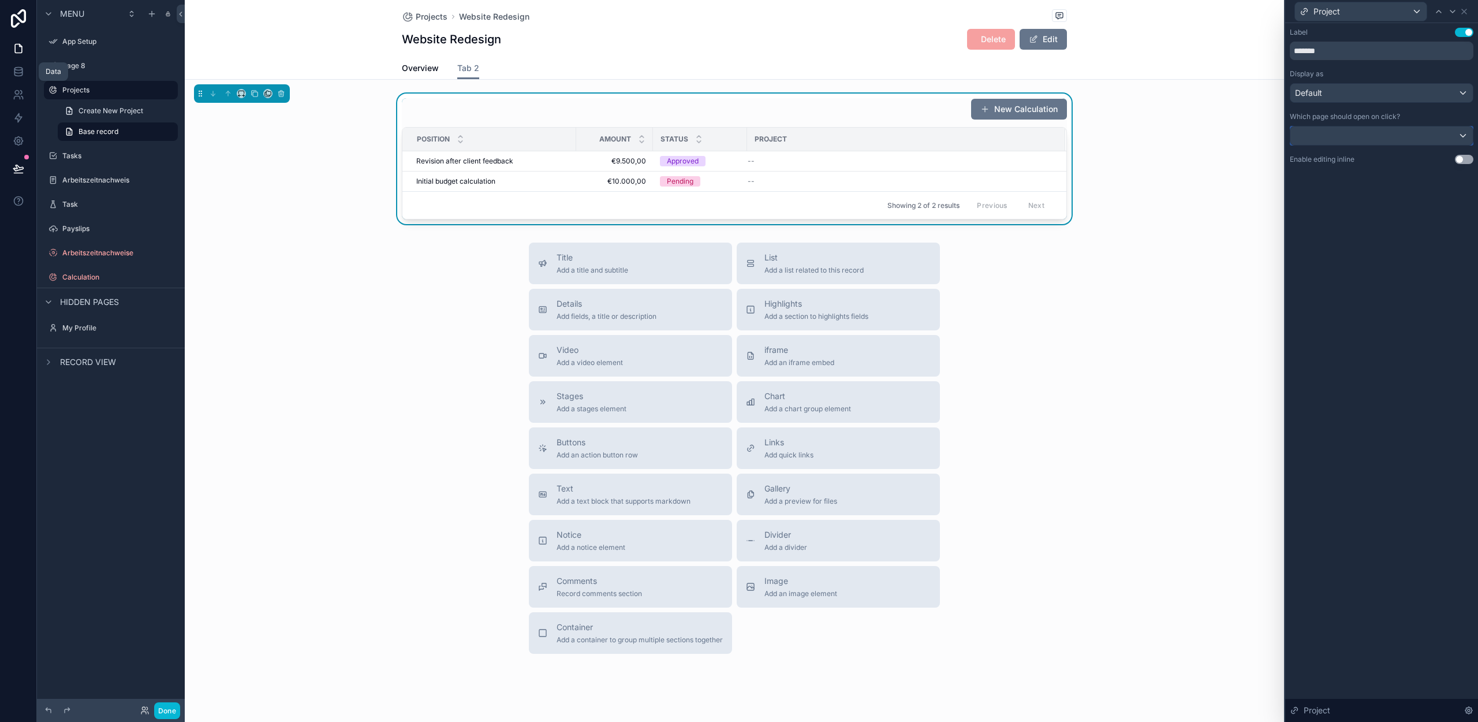
click at [1364, 133] on div at bounding box center [1381, 135] width 182 height 18
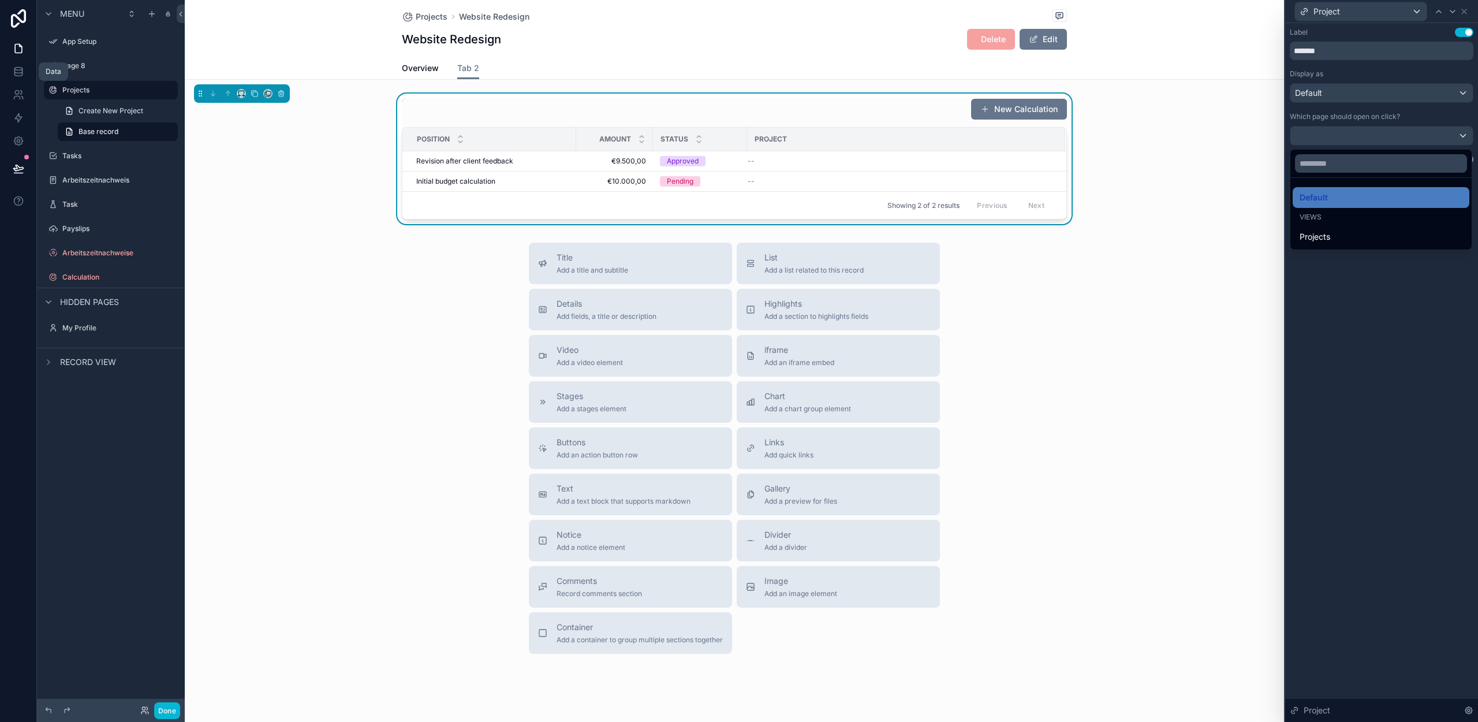
click at [1371, 285] on div at bounding box center [1381, 361] width 193 height 722
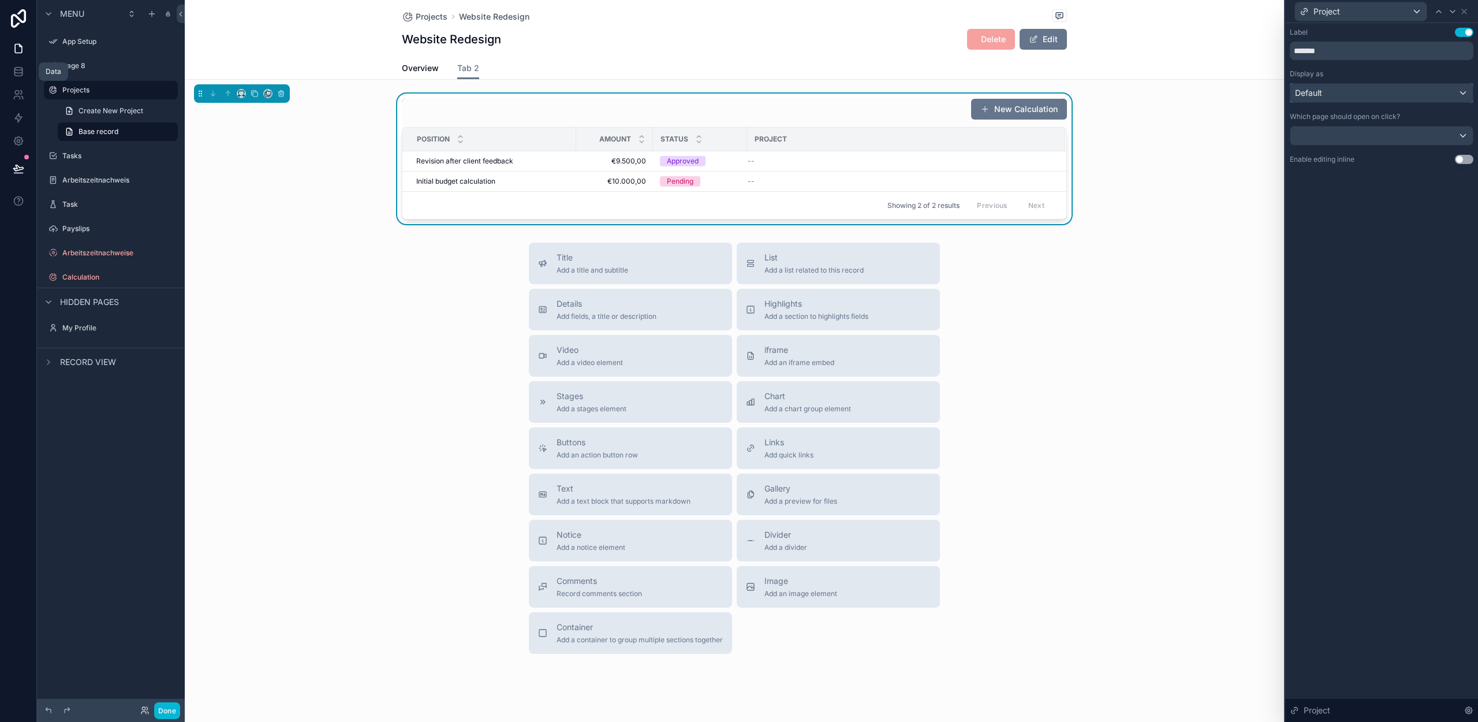
click at [1334, 91] on div "Default" at bounding box center [1381, 93] width 182 height 18
click at [1362, 236] on div at bounding box center [1381, 361] width 193 height 722
click at [1464, 159] on button "Use setting" at bounding box center [1464, 159] width 18 height 9
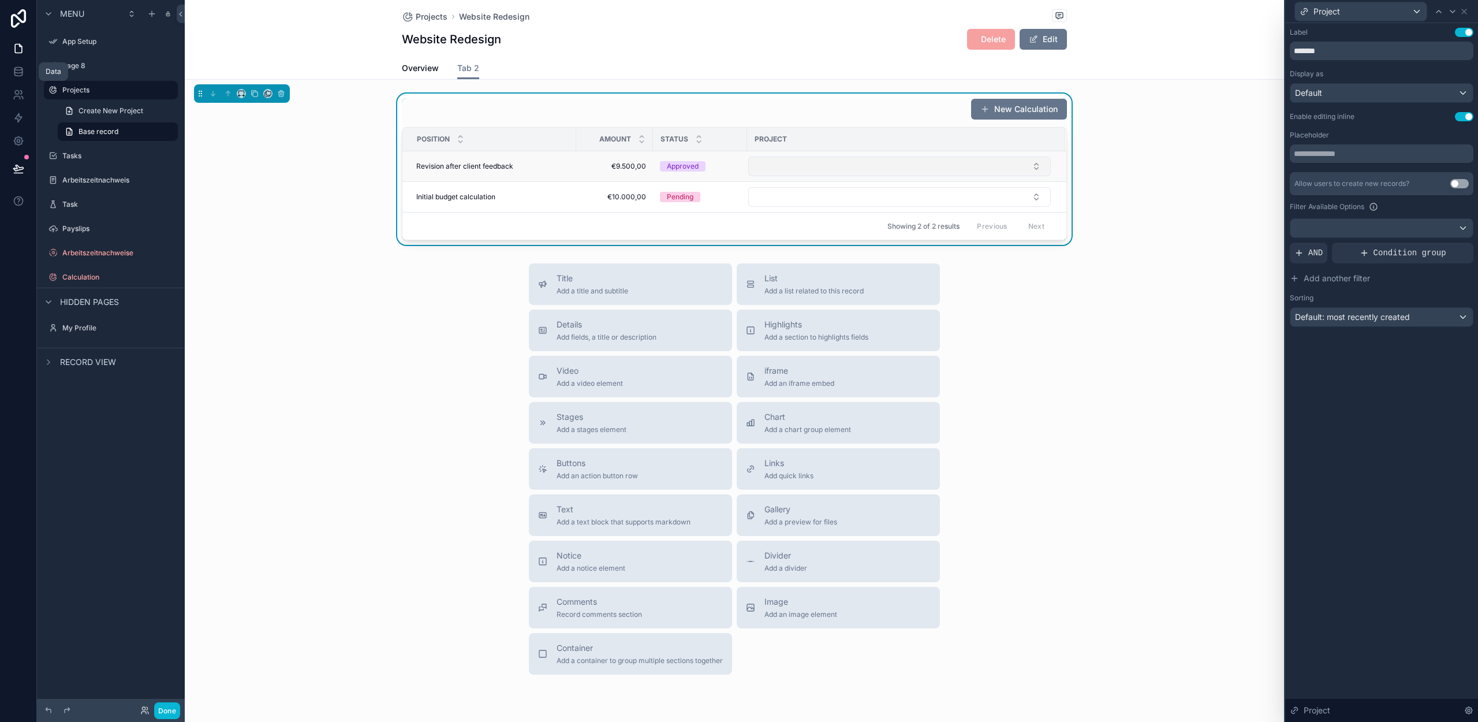
click at [826, 165] on button "Select Button" at bounding box center [899, 166] width 303 height 20
click at [1141, 212] on div "New Calculation Position Amount Status Project Revision after client feedback R…" at bounding box center [734, 169] width 1099 height 151
click at [1331, 231] on div at bounding box center [1381, 228] width 182 height 18
click at [1330, 293] on div "----" at bounding box center [1381, 290] width 163 height 14
click at [1315, 255] on span "AND" at bounding box center [1315, 253] width 14 height 12
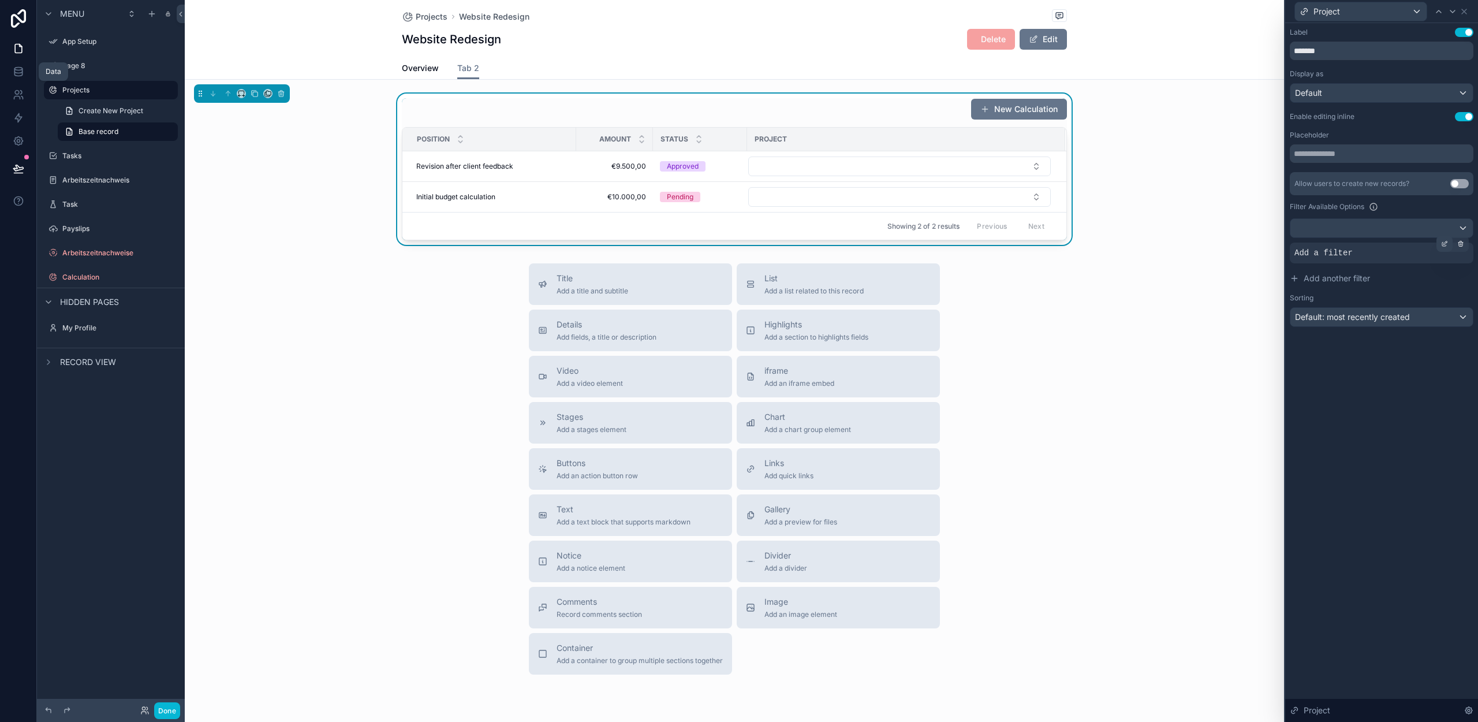
click at [1446, 242] on icon at bounding box center [1445, 242] width 3 height 3
click at [1199, 232] on div "Select a field" at bounding box center [1178, 235] width 69 height 18
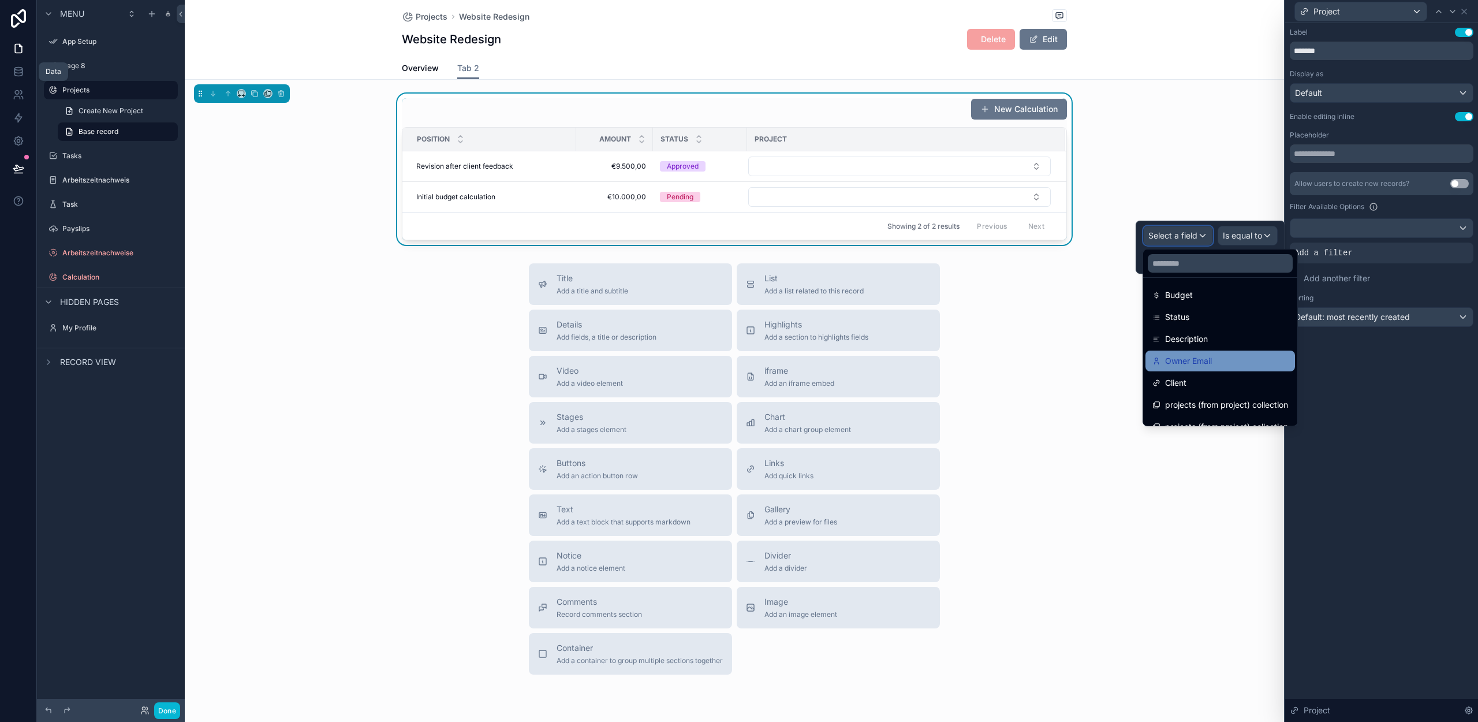
scroll to position [170, 0]
click at [1212, 391] on span "projects (from project) collection" at bounding box center [1226, 391] width 123 height 14
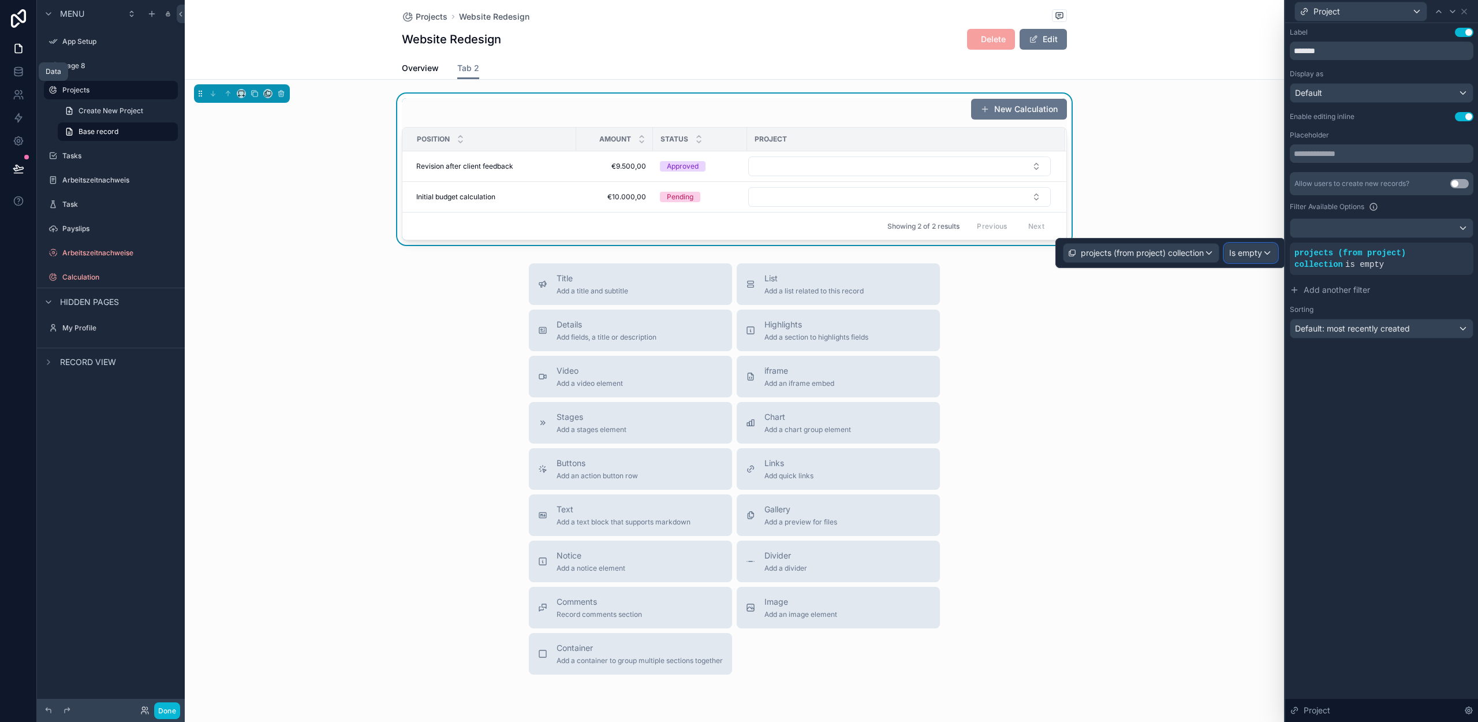
click at [1256, 251] on span "Is empty" at bounding box center [1245, 253] width 33 height 12
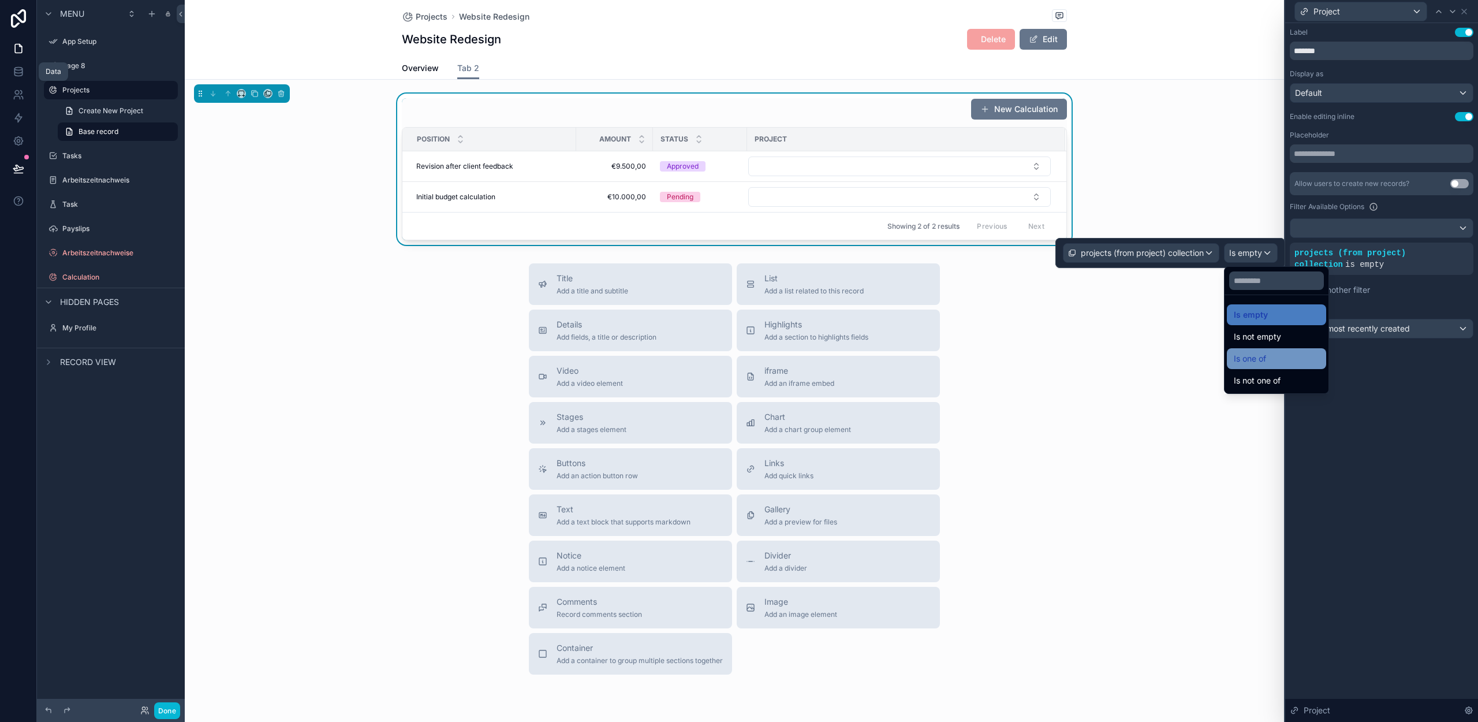
click at [1257, 358] on span "Is one of" at bounding box center [1250, 359] width 32 height 14
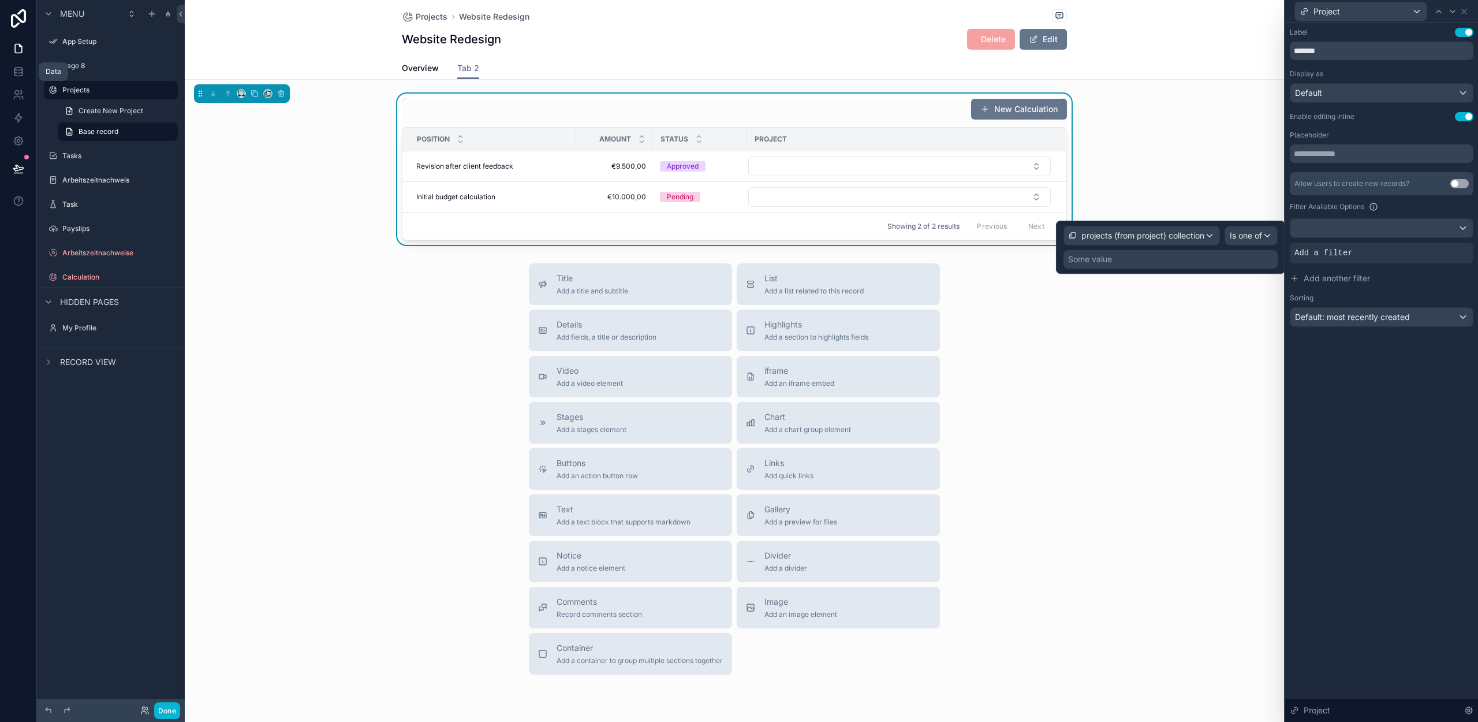
click at [1133, 262] on div "Some value" at bounding box center [1171, 259] width 214 height 18
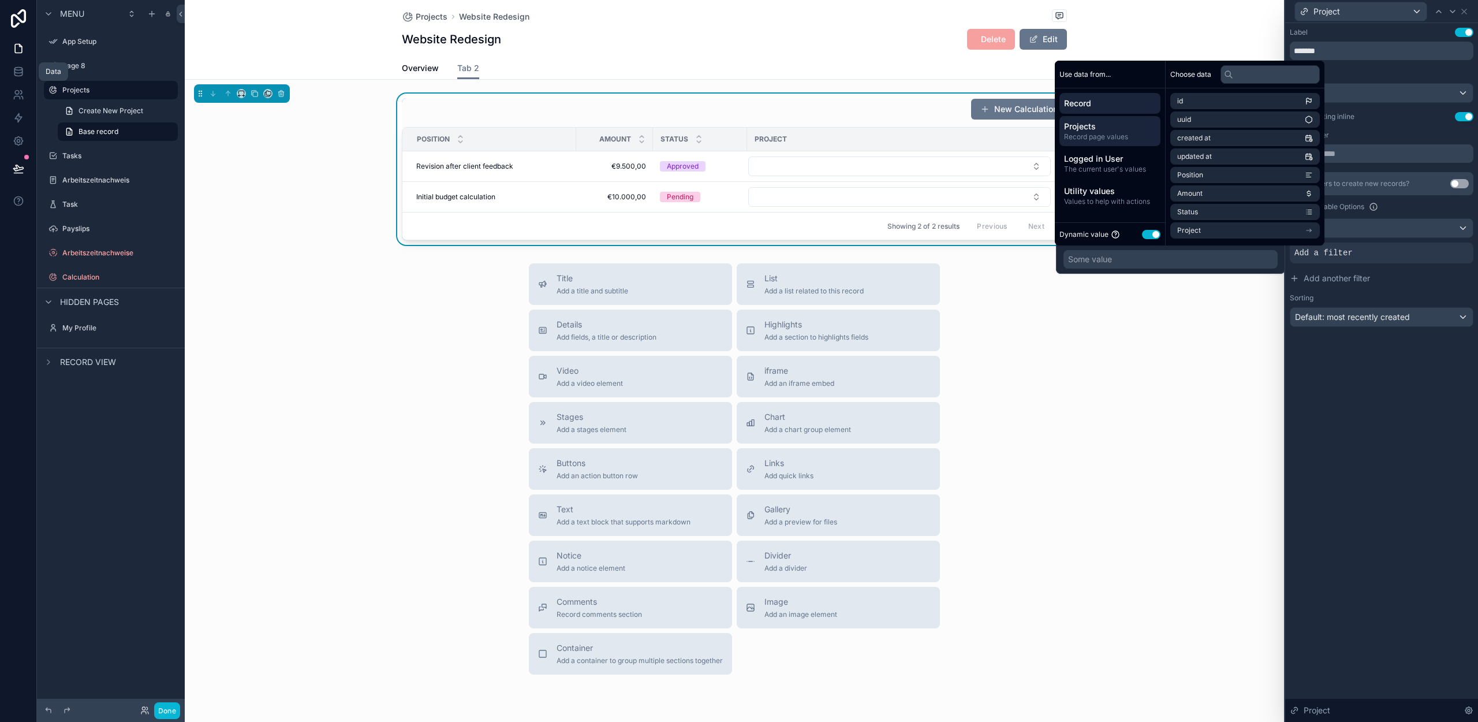
click at [1107, 133] on span "Record page values" at bounding box center [1110, 136] width 92 height 9
click at [1089, 101] on span "Record" at bounding box center [1110, 104] width 92 height 12
click at [1223, 233] on li "Project" at bounding box center [1245, 230] width 150 height 16
click at [1223, 173] on li "Project Name" at bounding box center [1245, 172] width 150 height 16
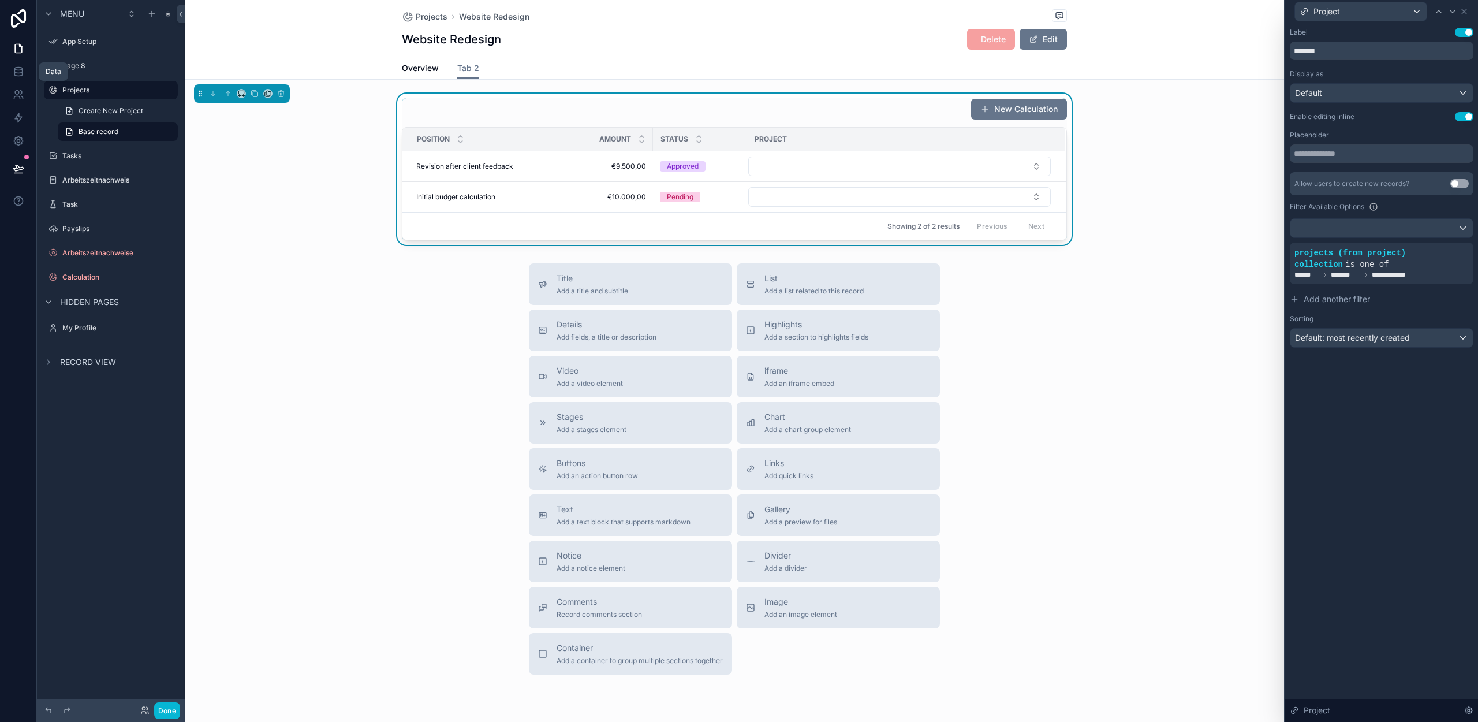
click at [1391, 415] on div "**********" at bounding box center [1381, 372] width 193 height 699
click at [1367, 256] on span "projects (from project) collection" at bounding box center [1349, 258] width 111 height 21
click at [1439, 244] on div at bounding box center [1445, 244] width 16 height 16
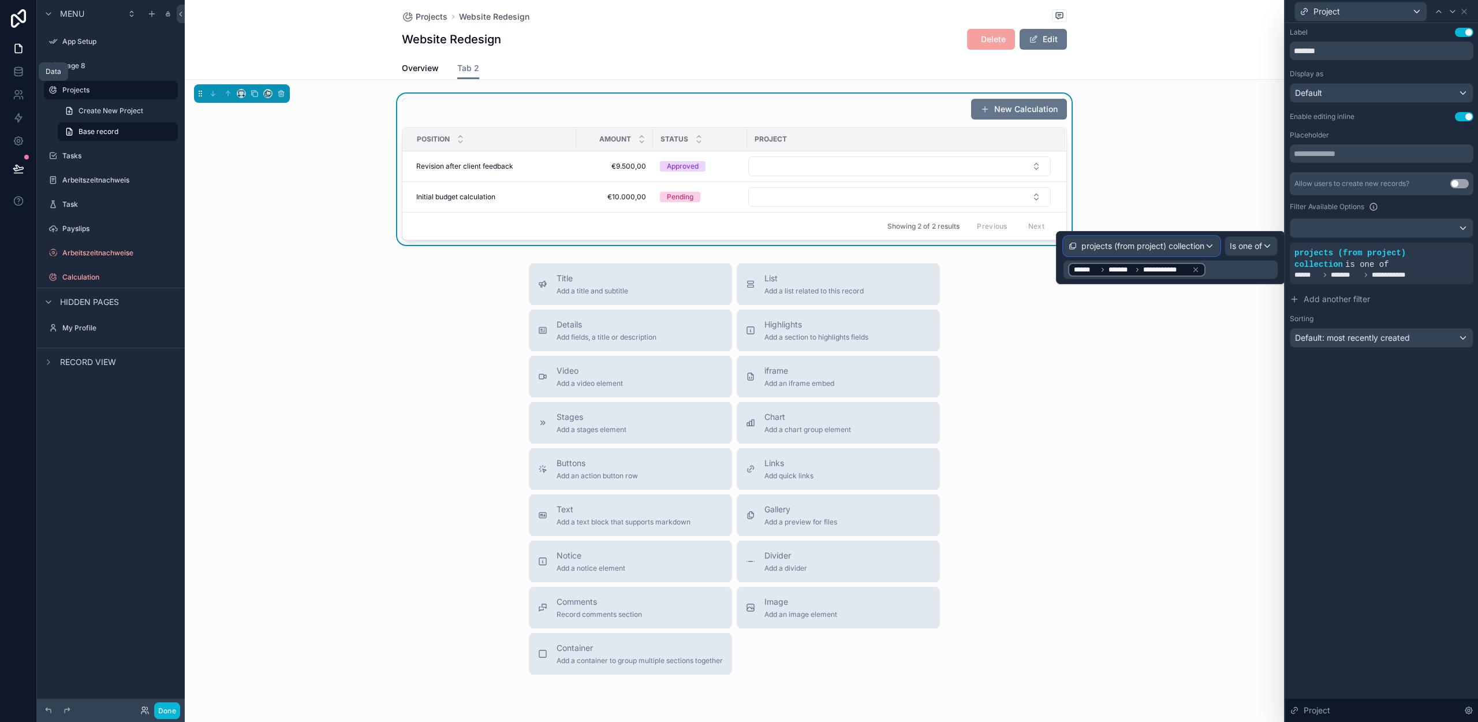
click at [1132, 247] on span "projects (from project) collection" at bounding box center [1142, 246] width 123 height 12
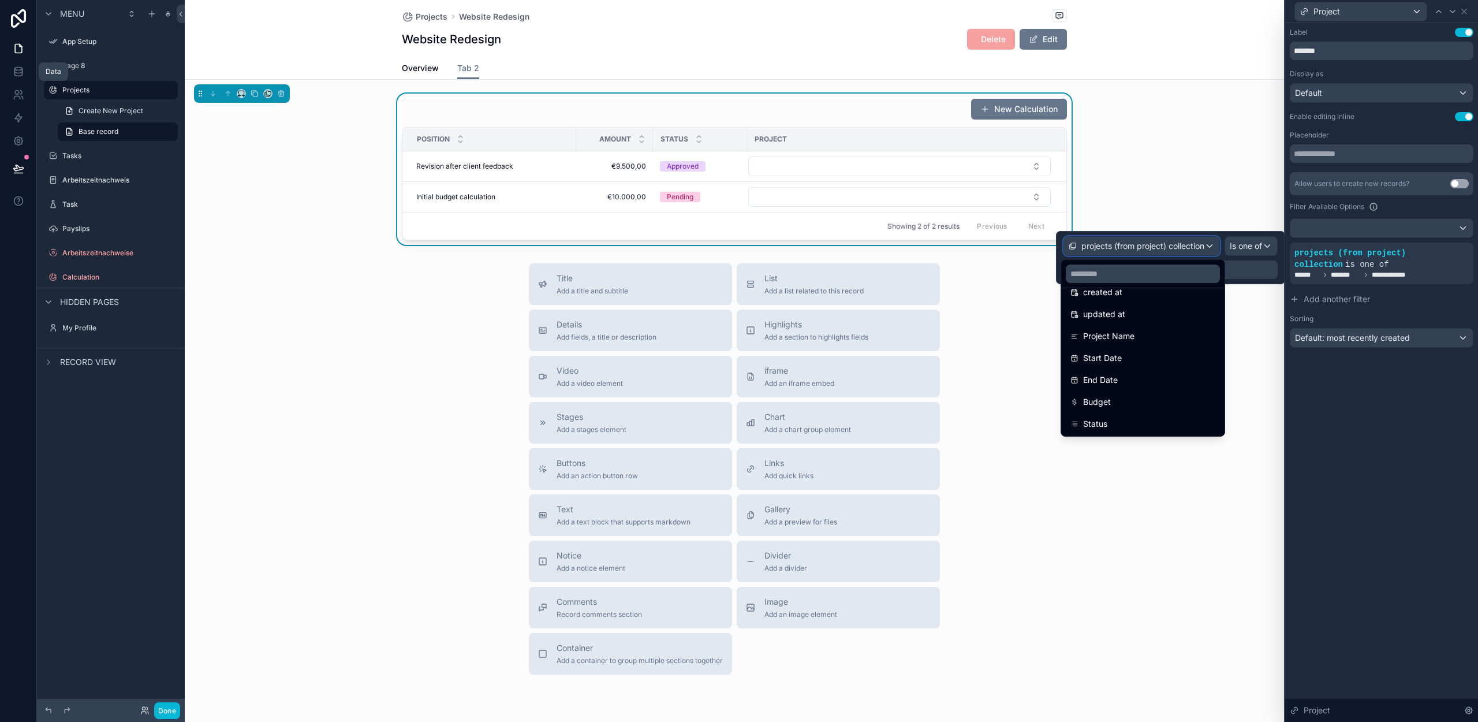
scroll to position [67, 0]
click at [1114, 329] on span "Project Name" at bounding box center [1108, 329] width 51 height 14
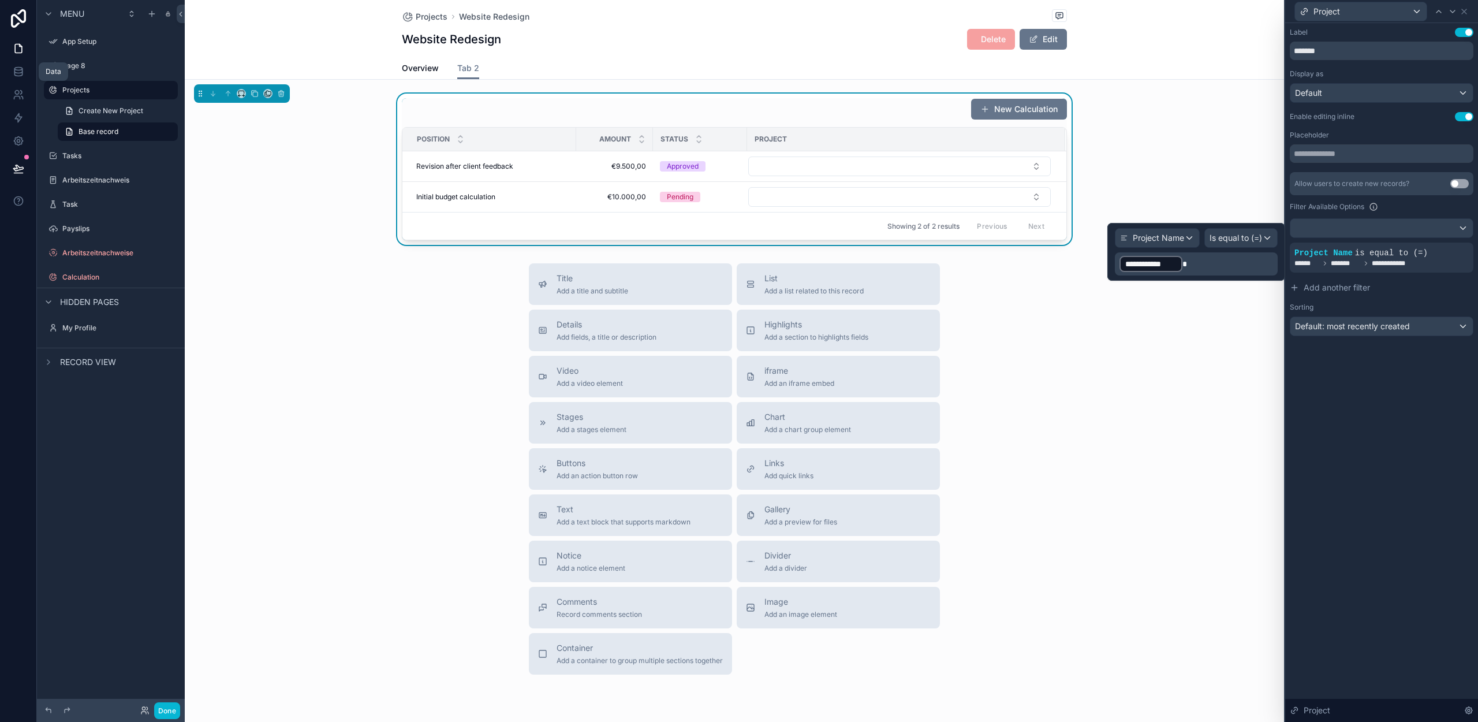
click at [1361, 392] on div "**********" at bounding box center [1381, 372] width 193 height 699
click at [1385, 252] on span "is equal to (=)" at bounding box center [1391, 252] width 73 height 9
click at [1447, 241] on icon at bounding box center [1445, 242] width 3 height 3
click at [1197, 259] on p "**********" at bounding box center [1198, 264] width 156 height 18
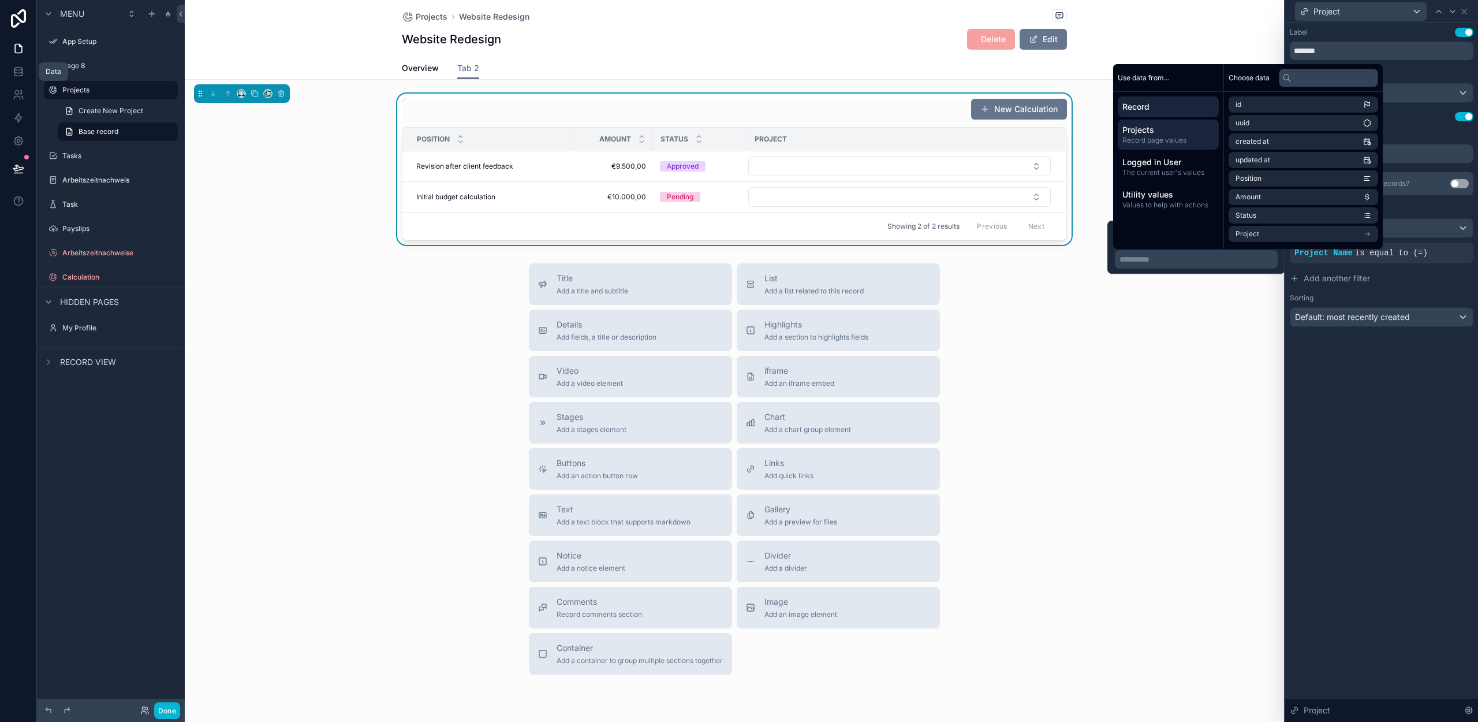
click at [1155, 137] on span "Record page values" at bounding box center [1168, 140] width 92 height 9
click at [1278, 125] on span "Project Name" at bounding box center [1258, 122] width 45 height 9
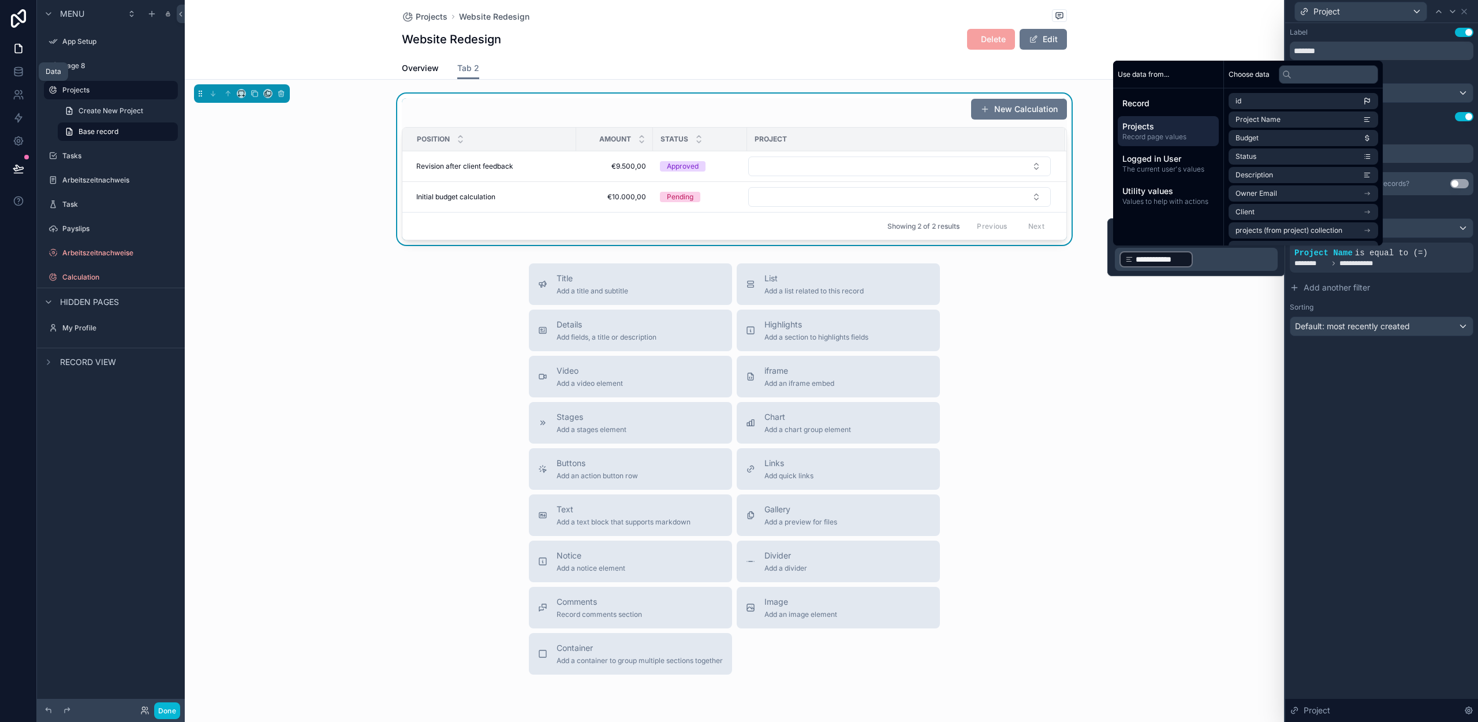
click at [1378, 404] on div "**********" at bounding box center [1381, 372] width 193 height 699
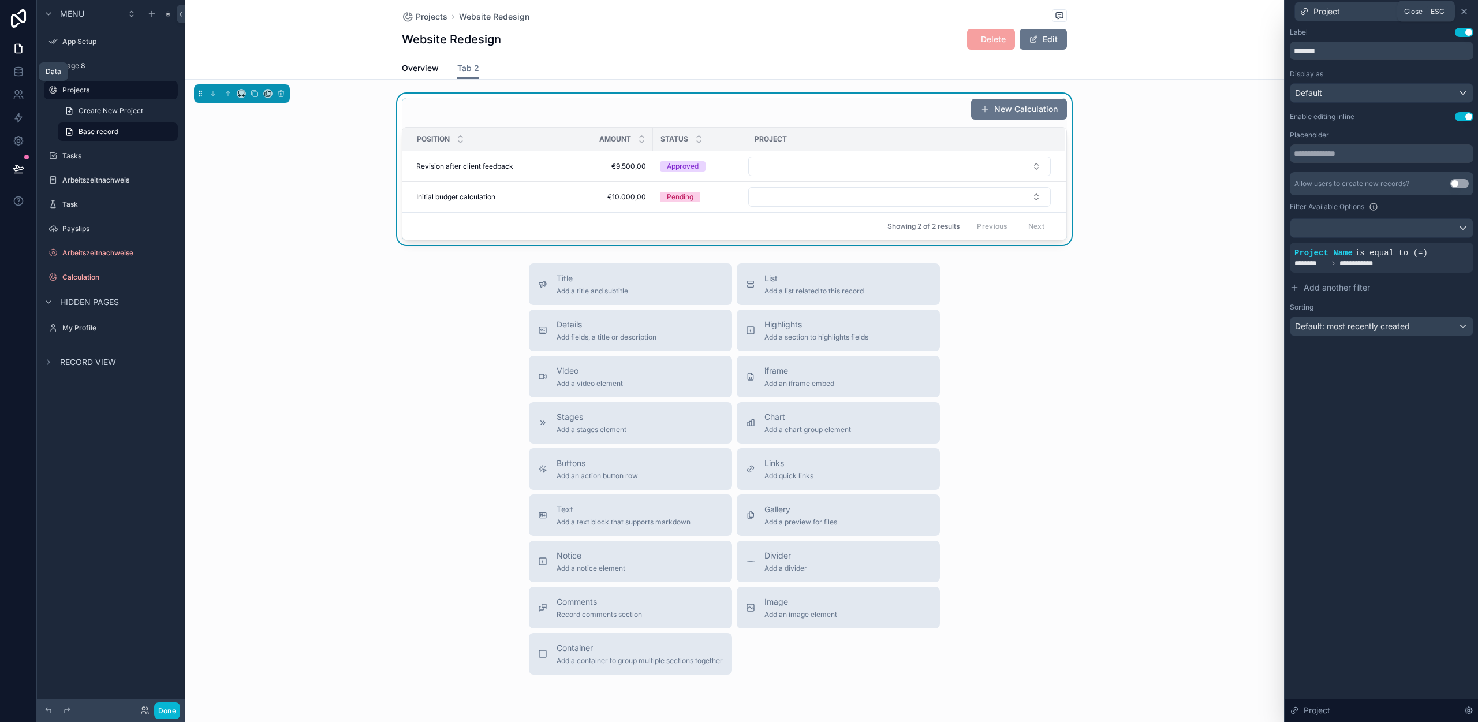
click at [1466, 12] on icon at bounding box center [1464, 11] width 9 height 9
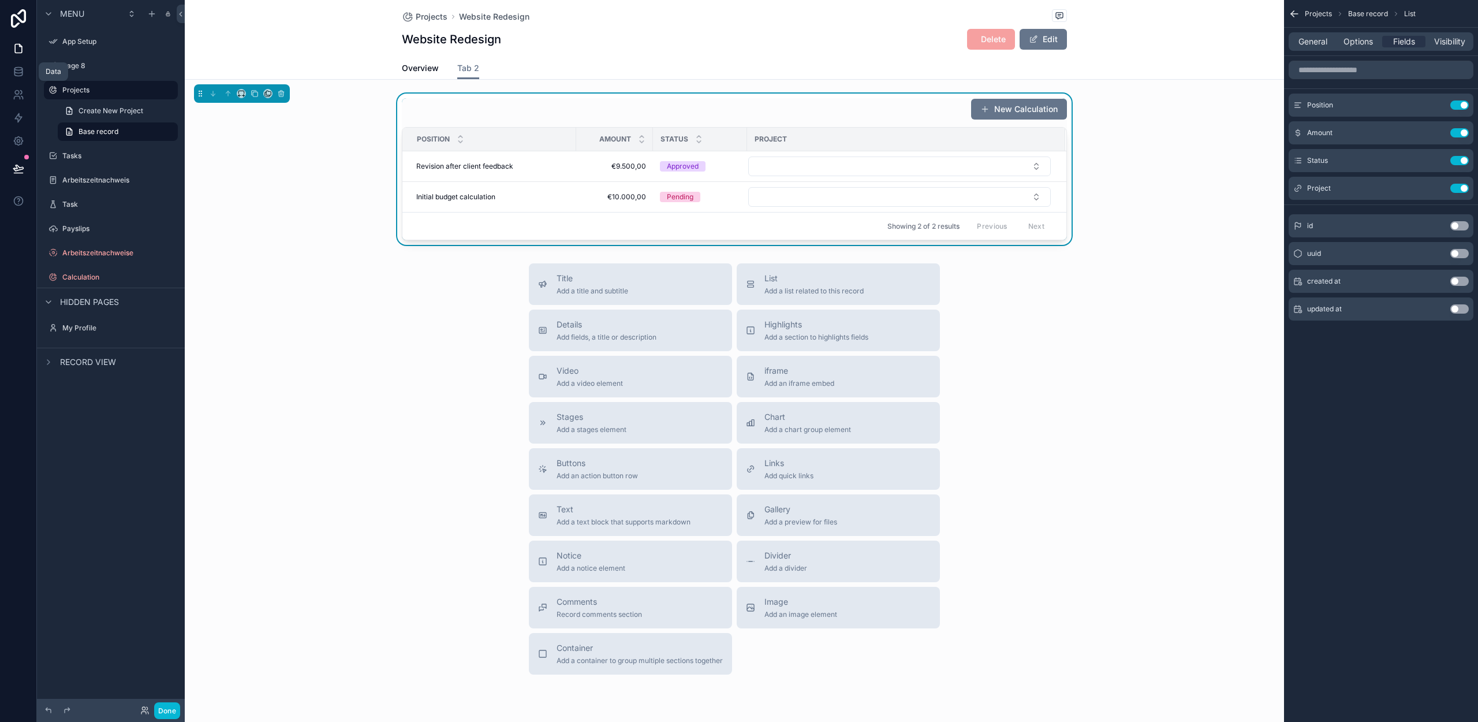
click at [1291, 15] on icon "scrollable content" at bounding box center [1295, 14] width 12 height 12
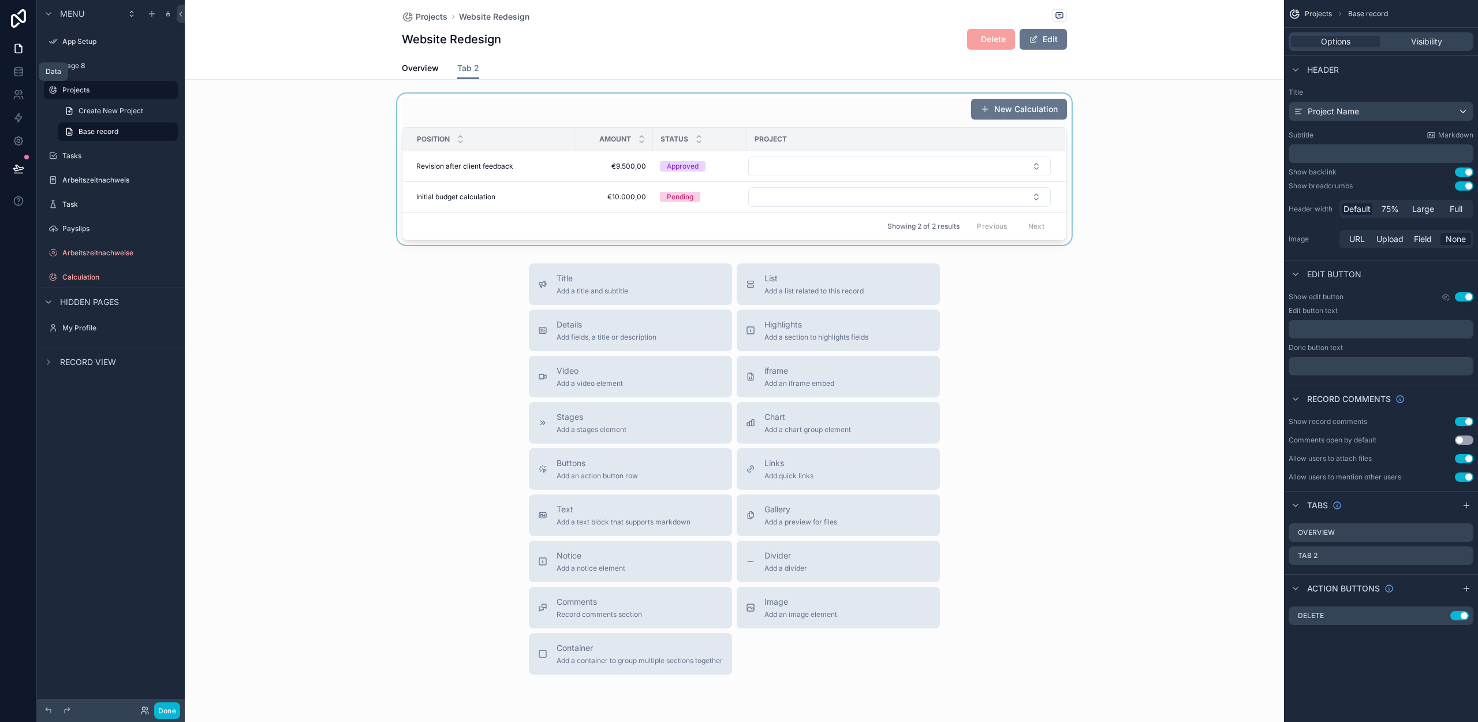
click at [650, 124] on div "scrollable content" at bounding box center [734, 169] width 1099 height 151
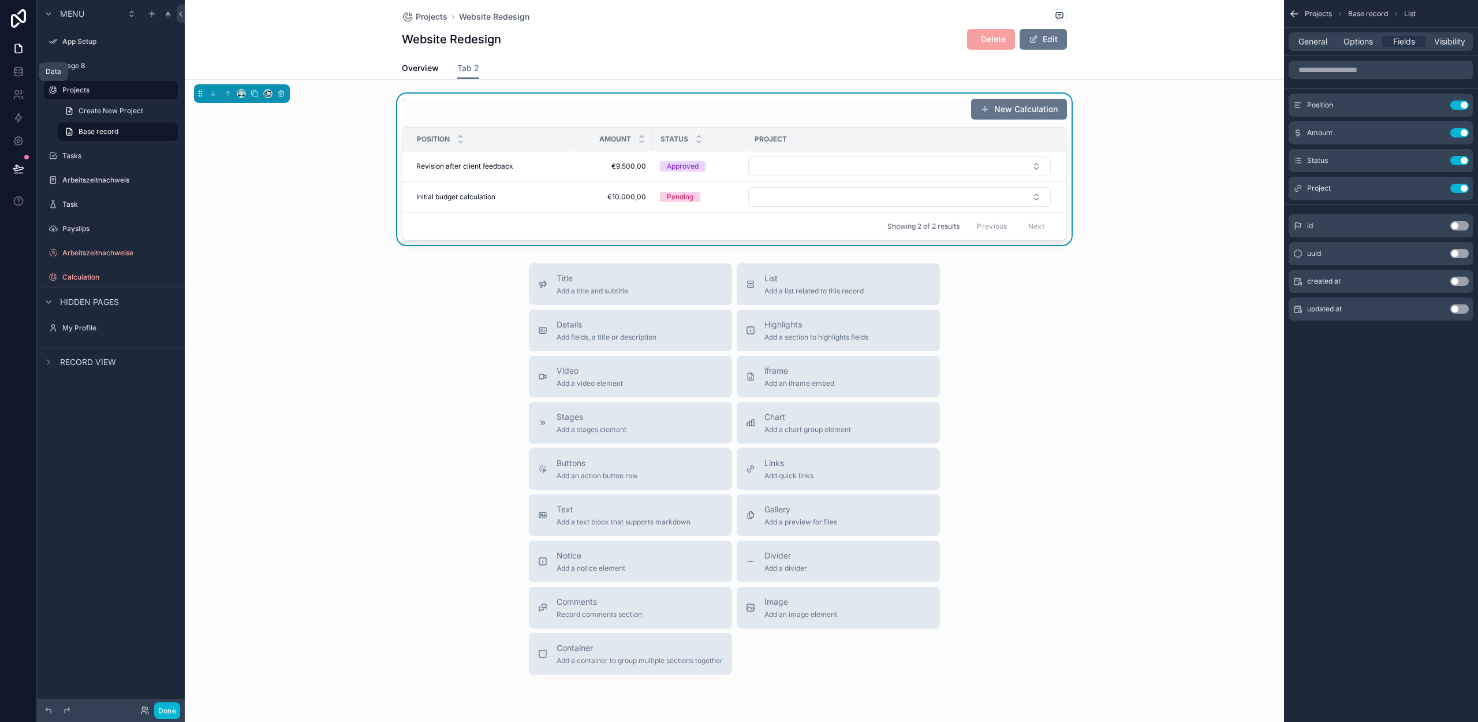
click at [1357, 49] on div "General Options Fields Visibility" at bounding box center [1381, 41] width 185 height 18
click at [1357, 44] on span "Options" at bounding box center [1358, 42] width 29 height 12
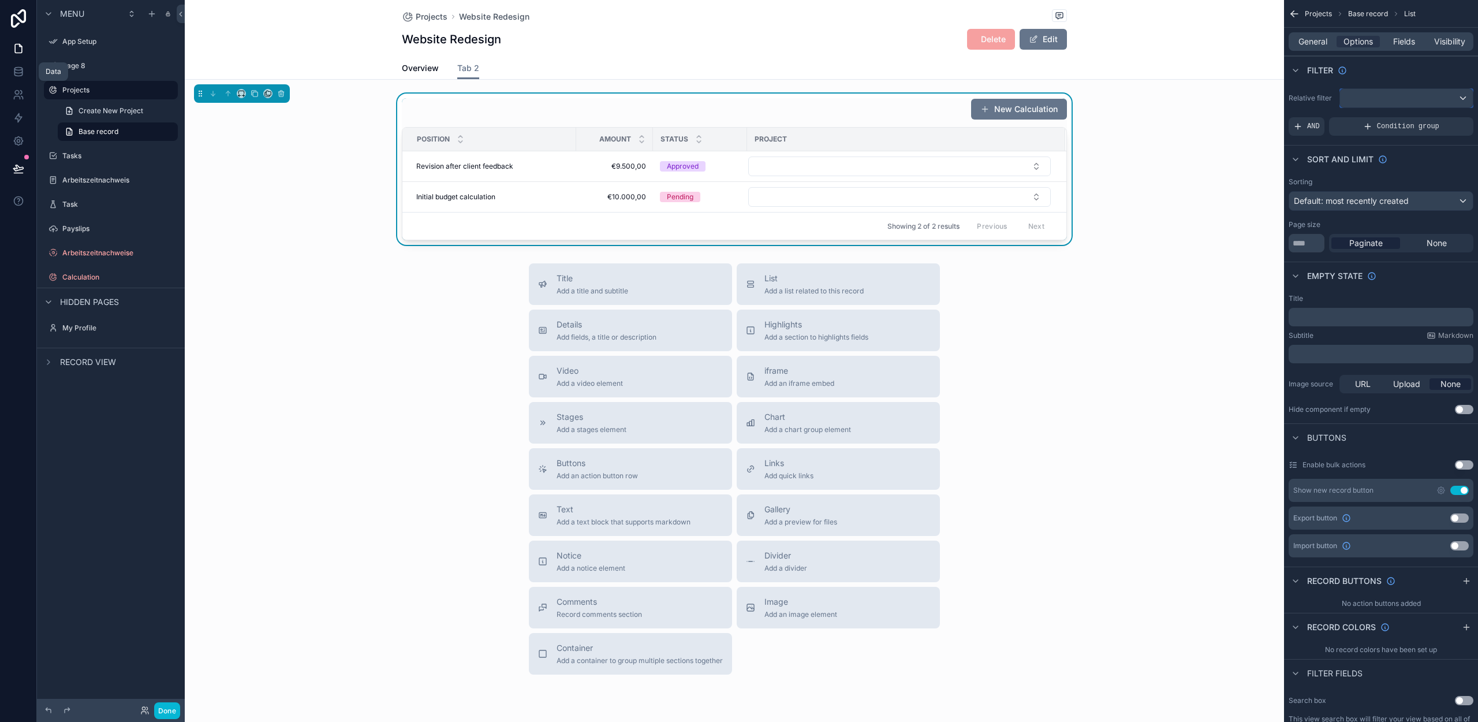
click at [1378, 95] on div "scrollable content" at bounding box center [1406, 98] width 133 height 18
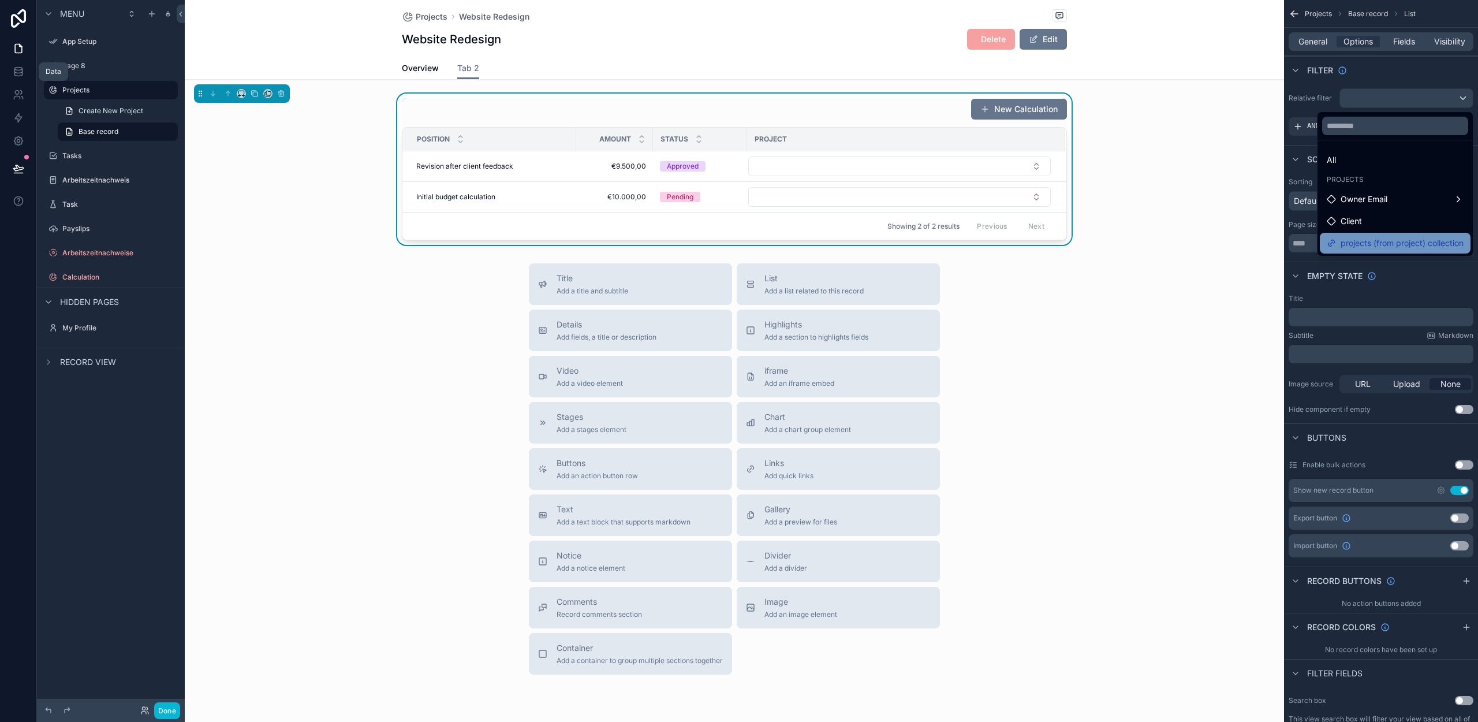
click at [1354, 239] on span "projects (from project) collection" at bounding box center [1402, 243] width 123 height 14
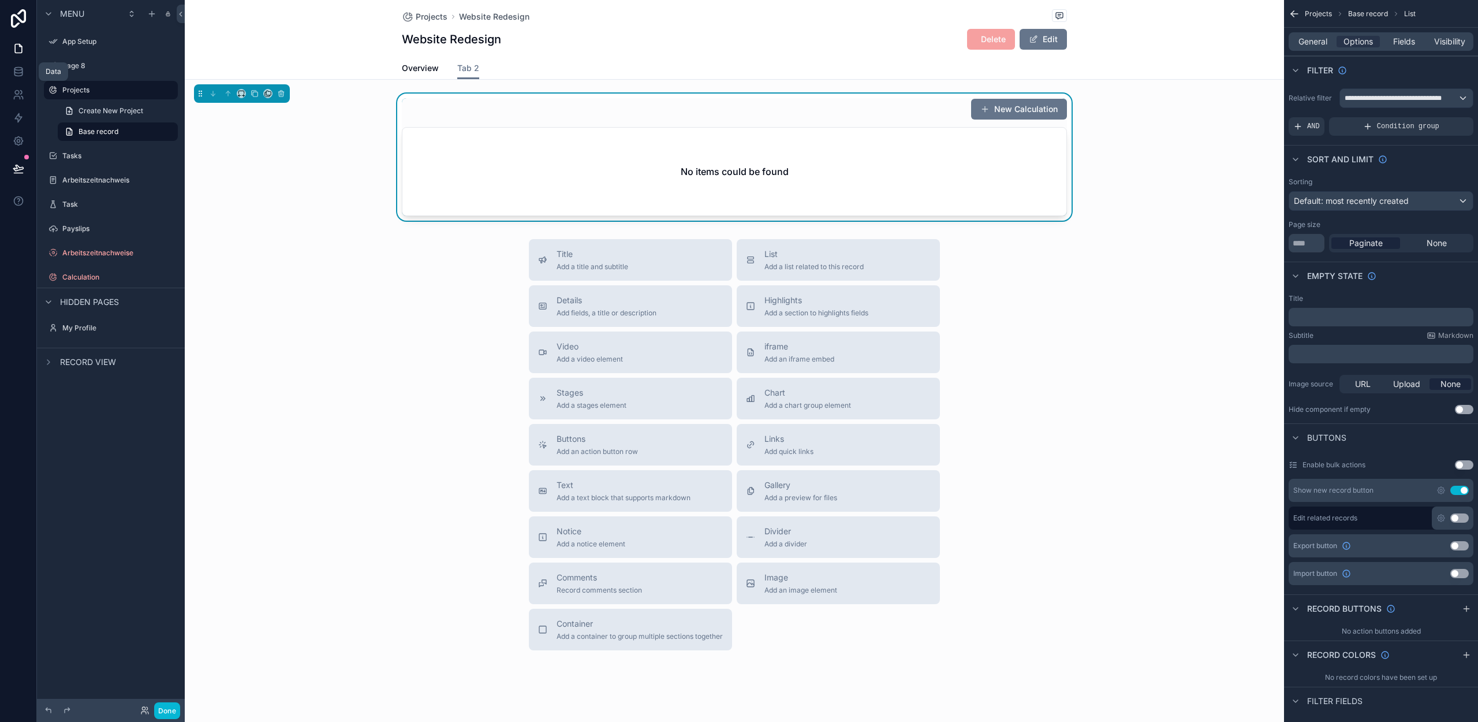
click at [1130, 163] on div "New Calculation No items could be found" at bounding box center [734, 157] width 1099 height 127
click at [173, 710] on button "Done" at bounding box center [167, 710] width 26 height 17
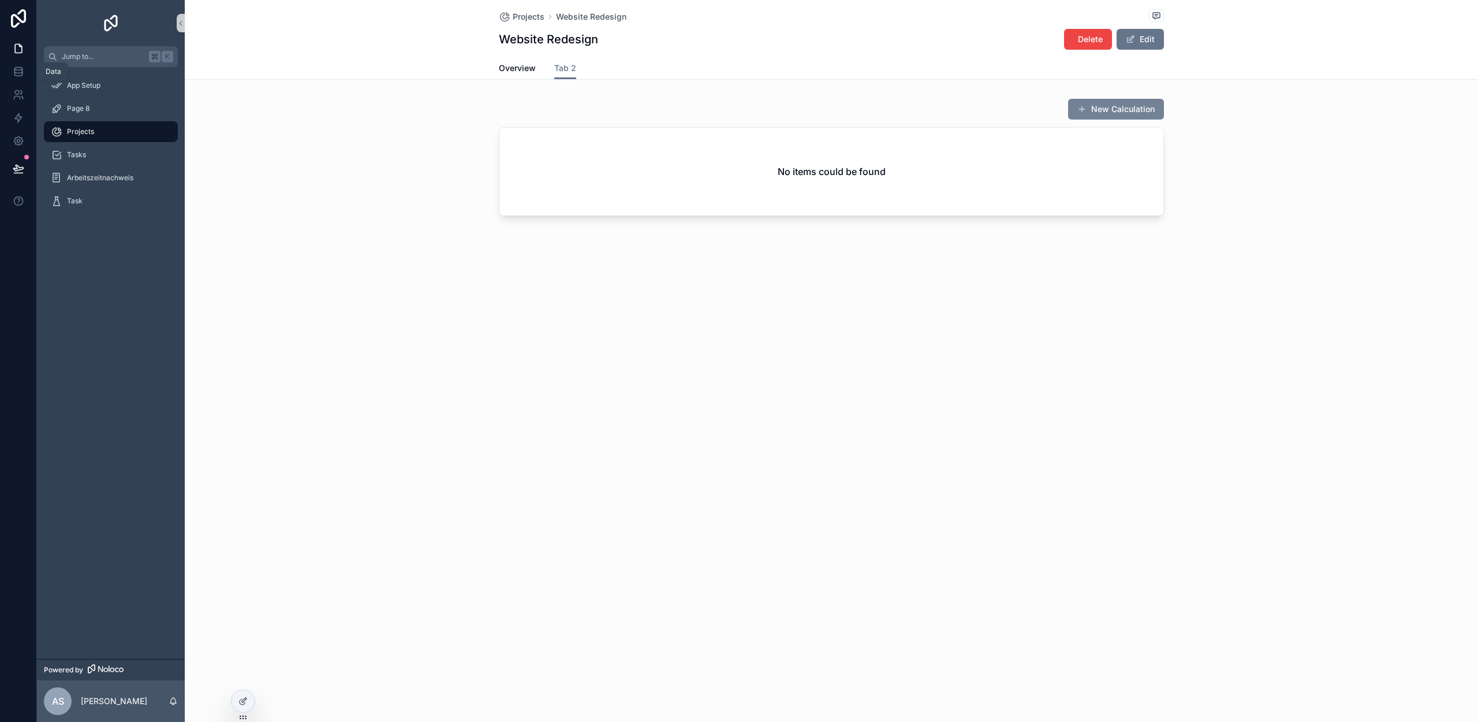
click at [1118, 111] on button "New Calculation" at bounding box center [1116, 109] width 96 height 21
click at [242, 699] on icon at bounding box center [242, 700] width 9 height 9
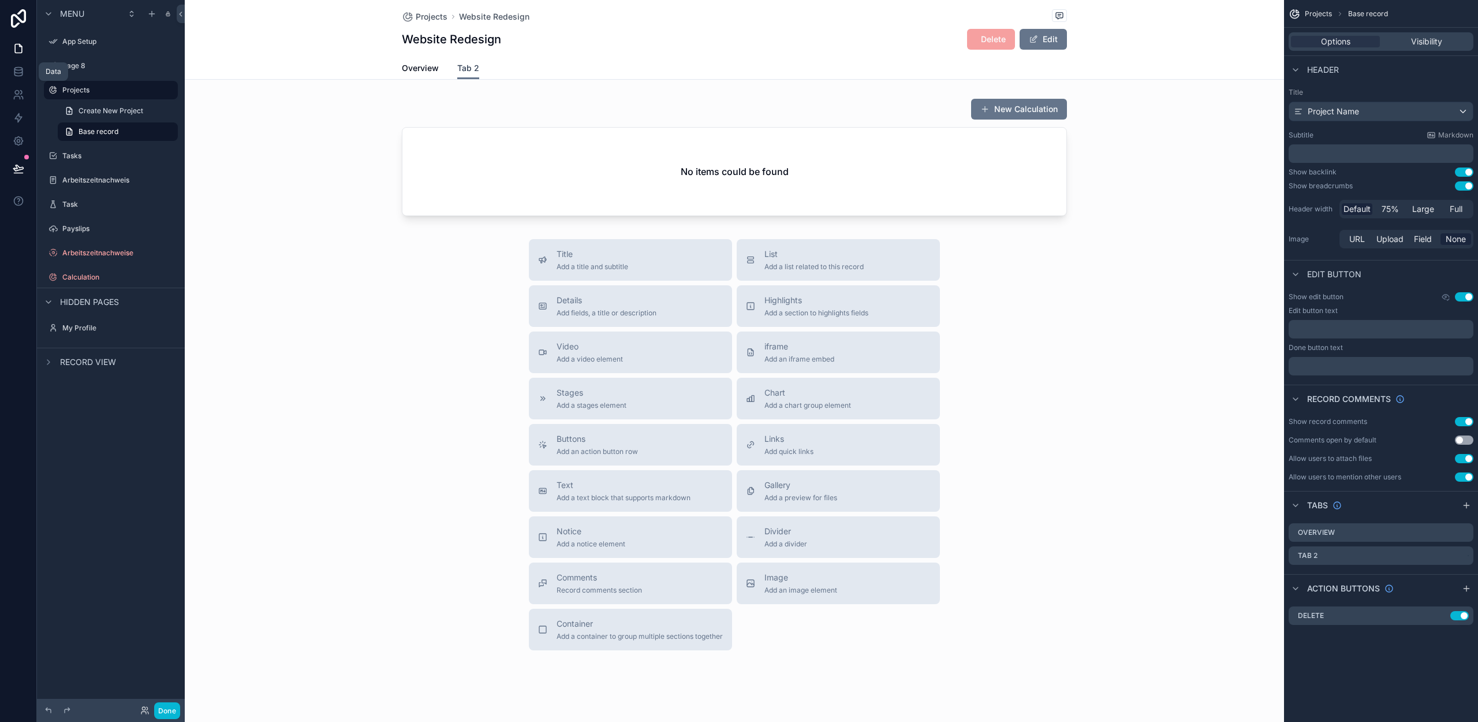
click at [465, 72] on span "Tab 2" at bounding box center [468, 68] width 22 height 12
click at [1467, 557] on icon "scrollable content" at bounding box center [1464, 555] width 9 height 9
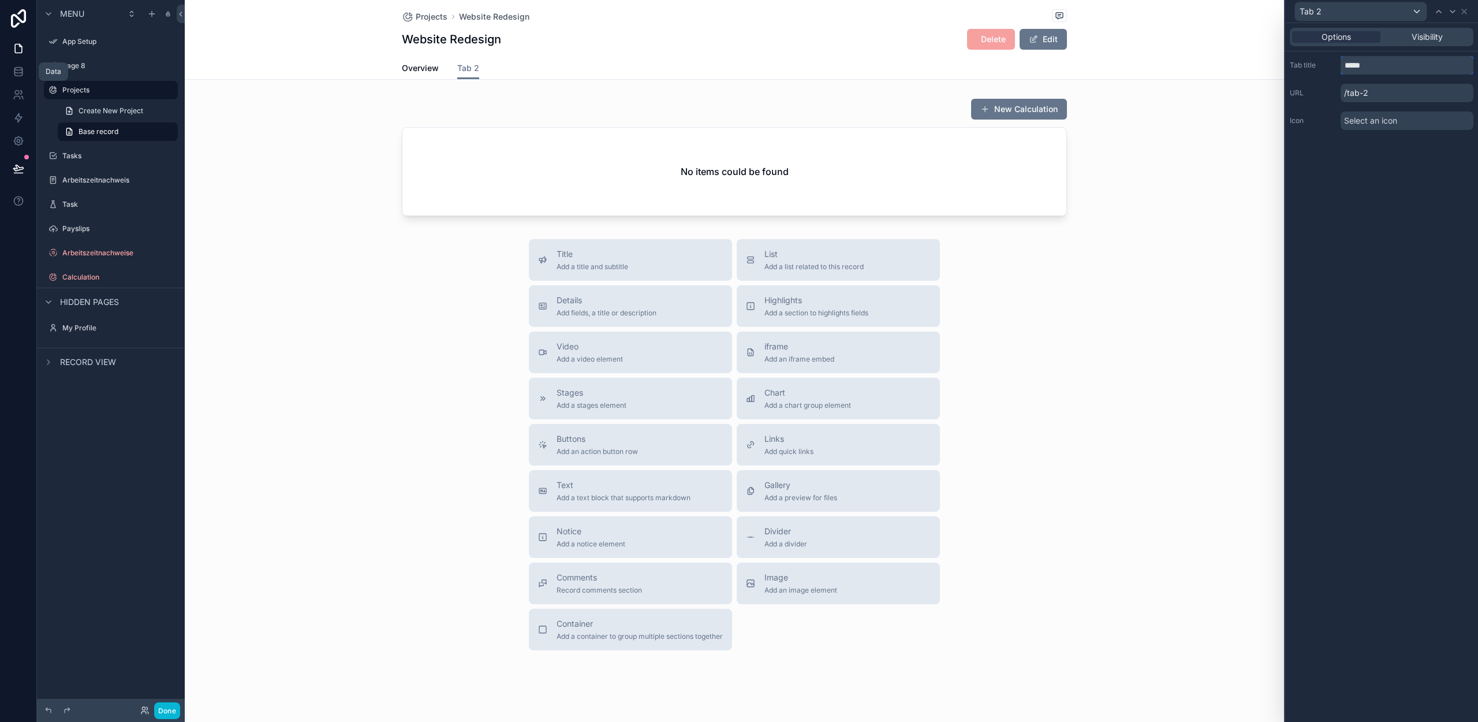
click at [1362, 65] on input "*****" at bounding box center [1407, 65] width 133 height 18
type input "**********"
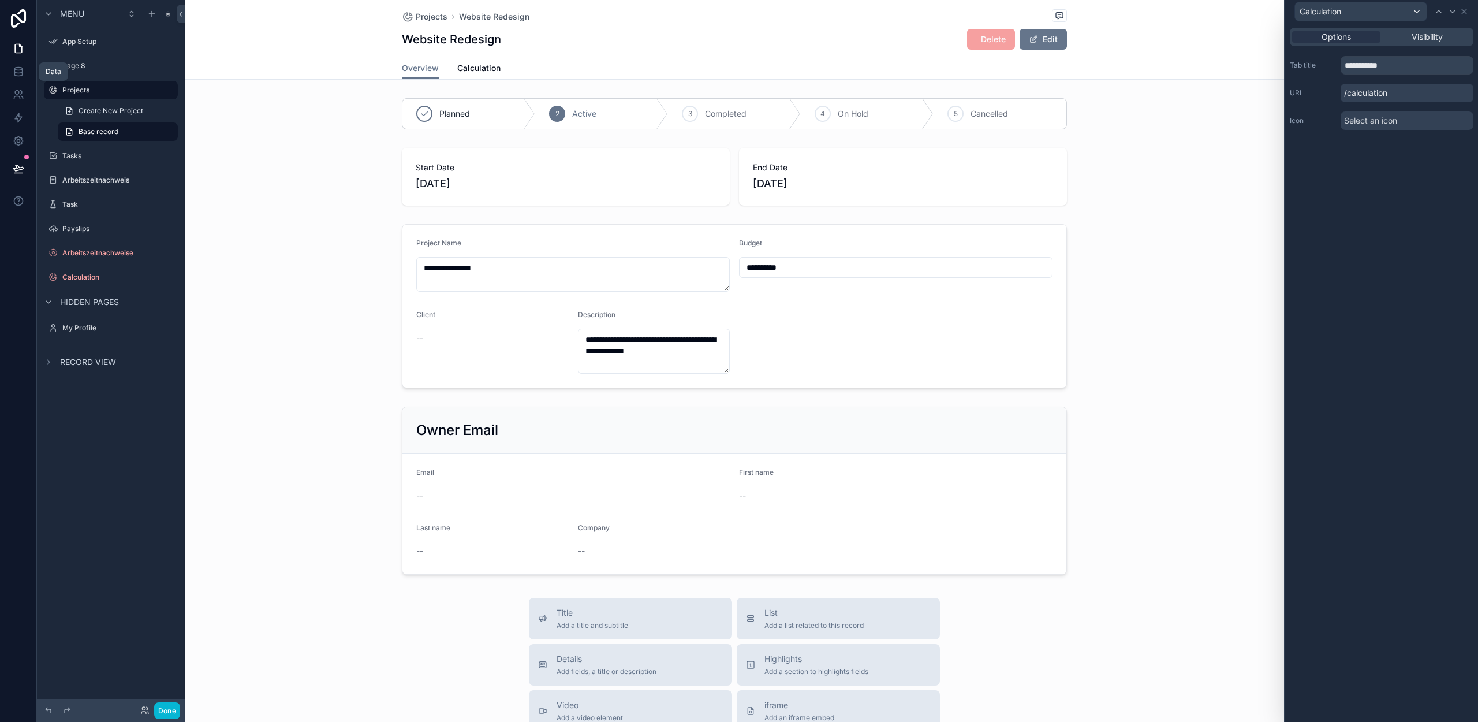
click at [1365, 123] on span "Select an icon" at bounding box center [1370, 121] width 53 height 12
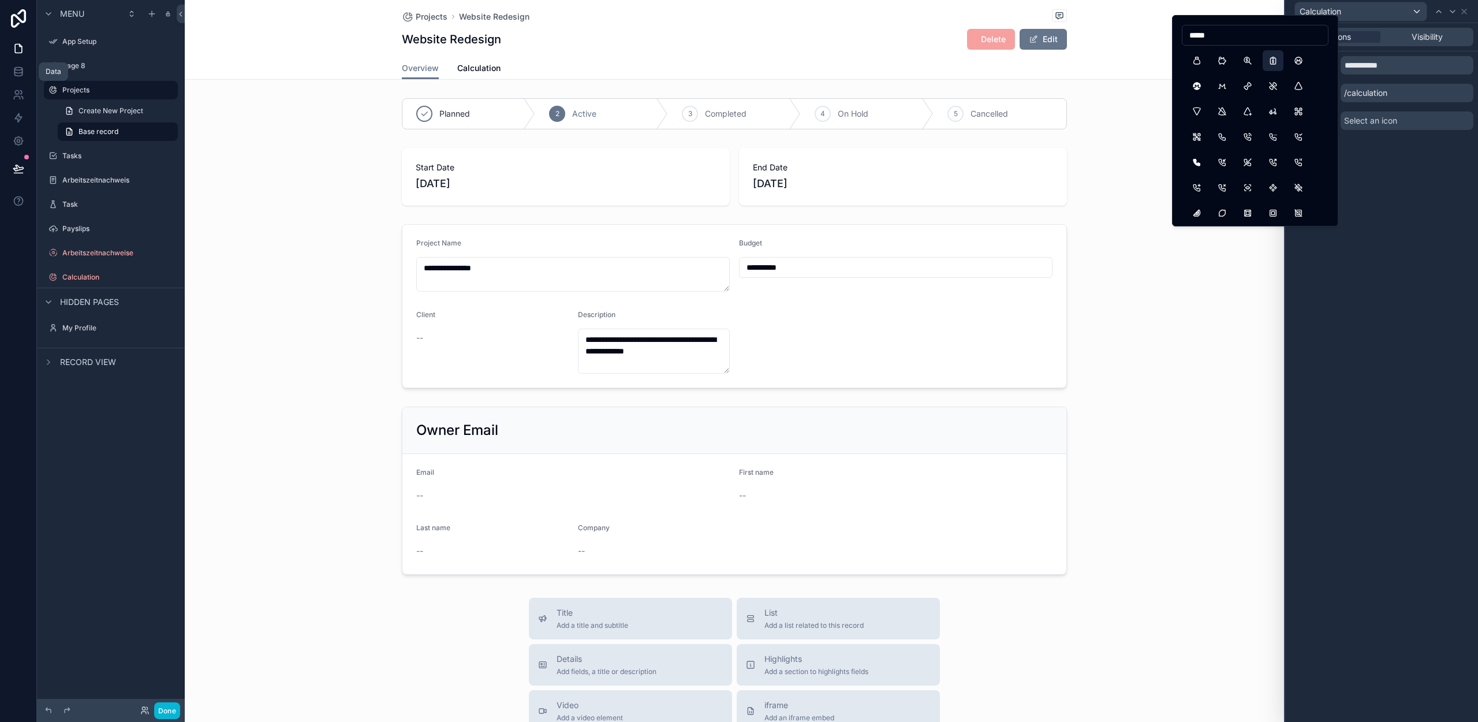
type input "*****"
click at [1272, 62] on button "ReportMoney" at bounding box center [1273, 60] width 21 height 21
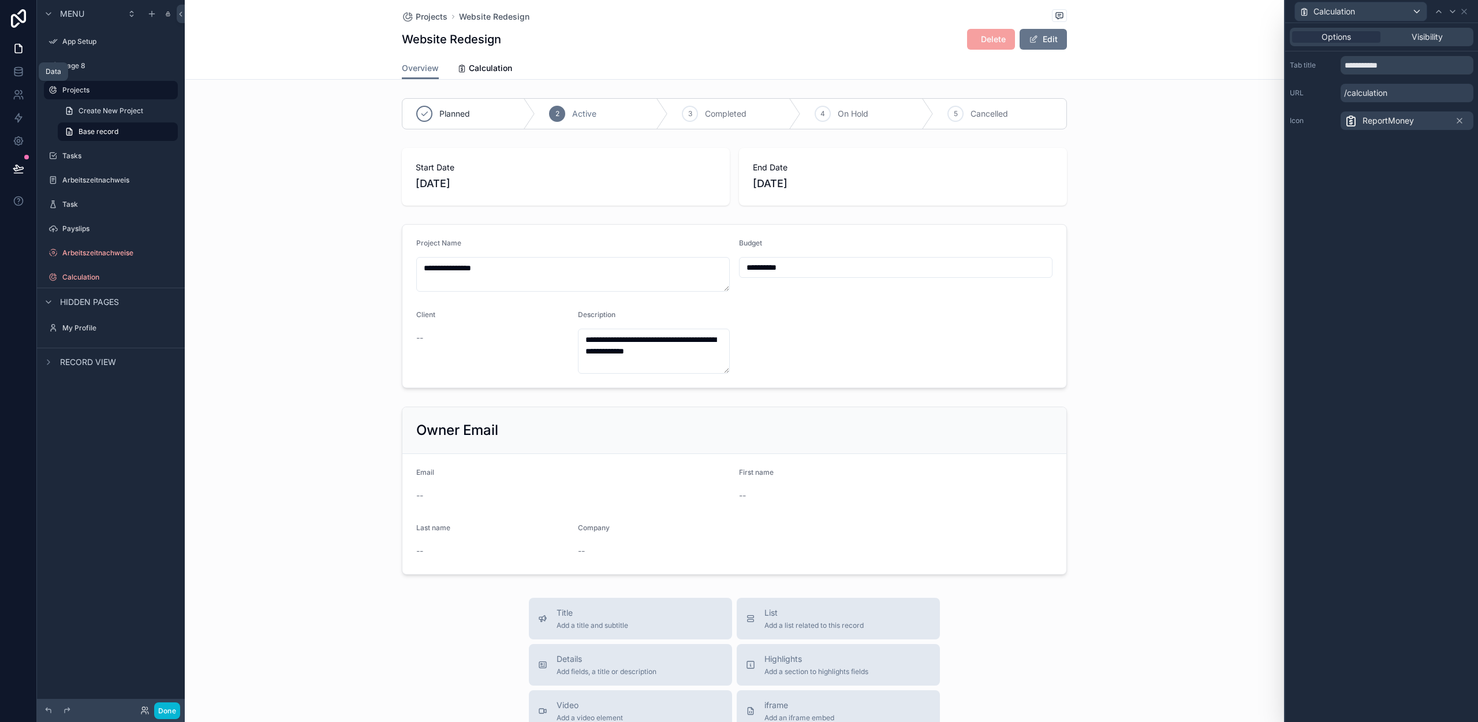
click at [1466, 120] on div "ReportMoney" at bounding box center [1407, 120] width 133 height 18
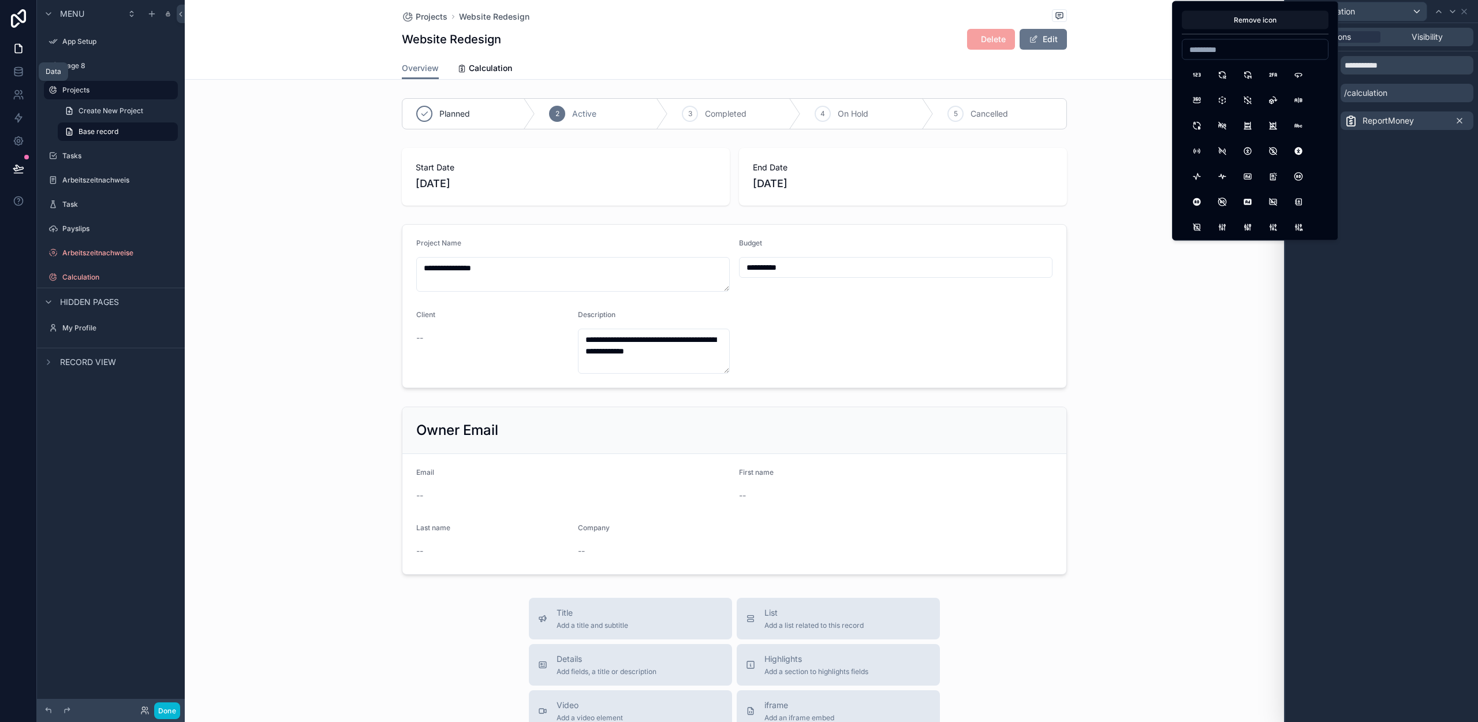
click at [1462, 120] on icon at bounding box center [1459, 120] width 9 height 9
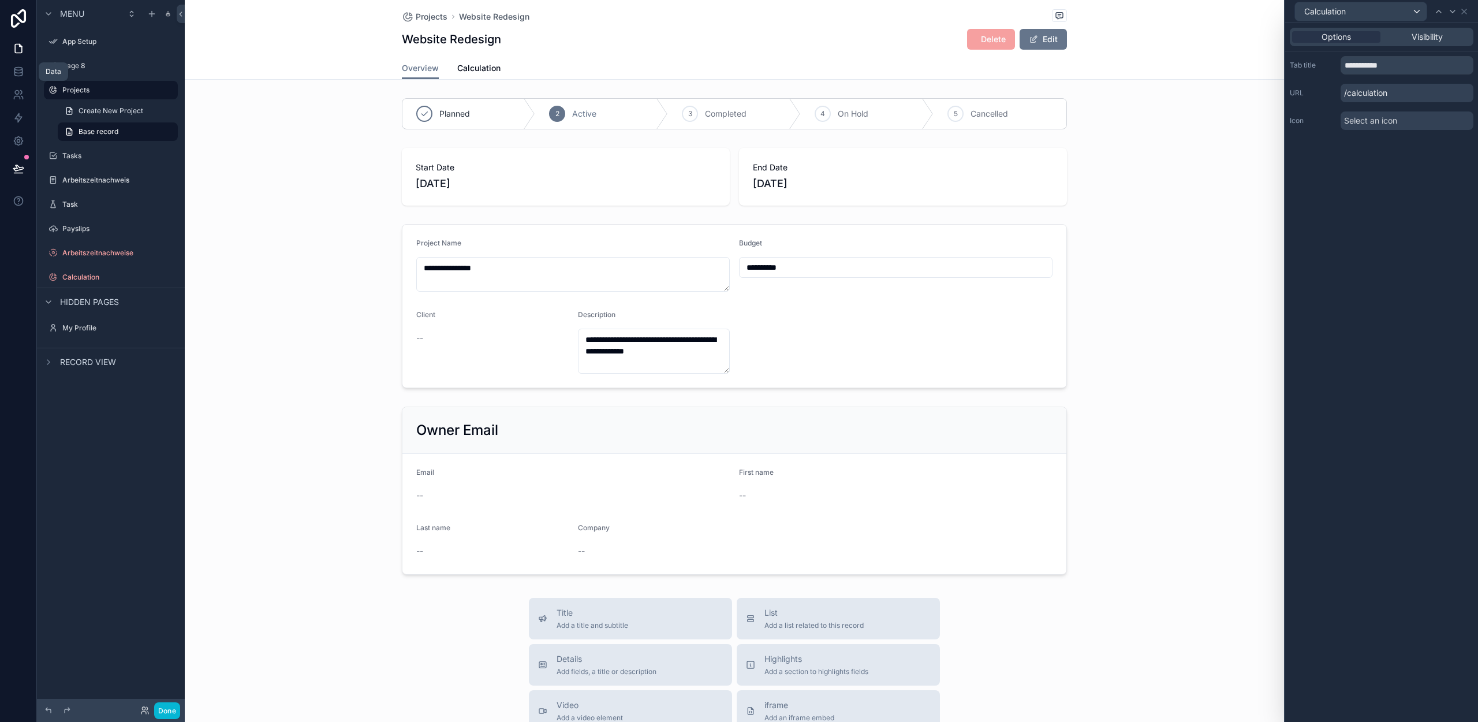
click at [1162, 385] on div "scrollable content" at bounding box center [734, 305] width 1099 height 173
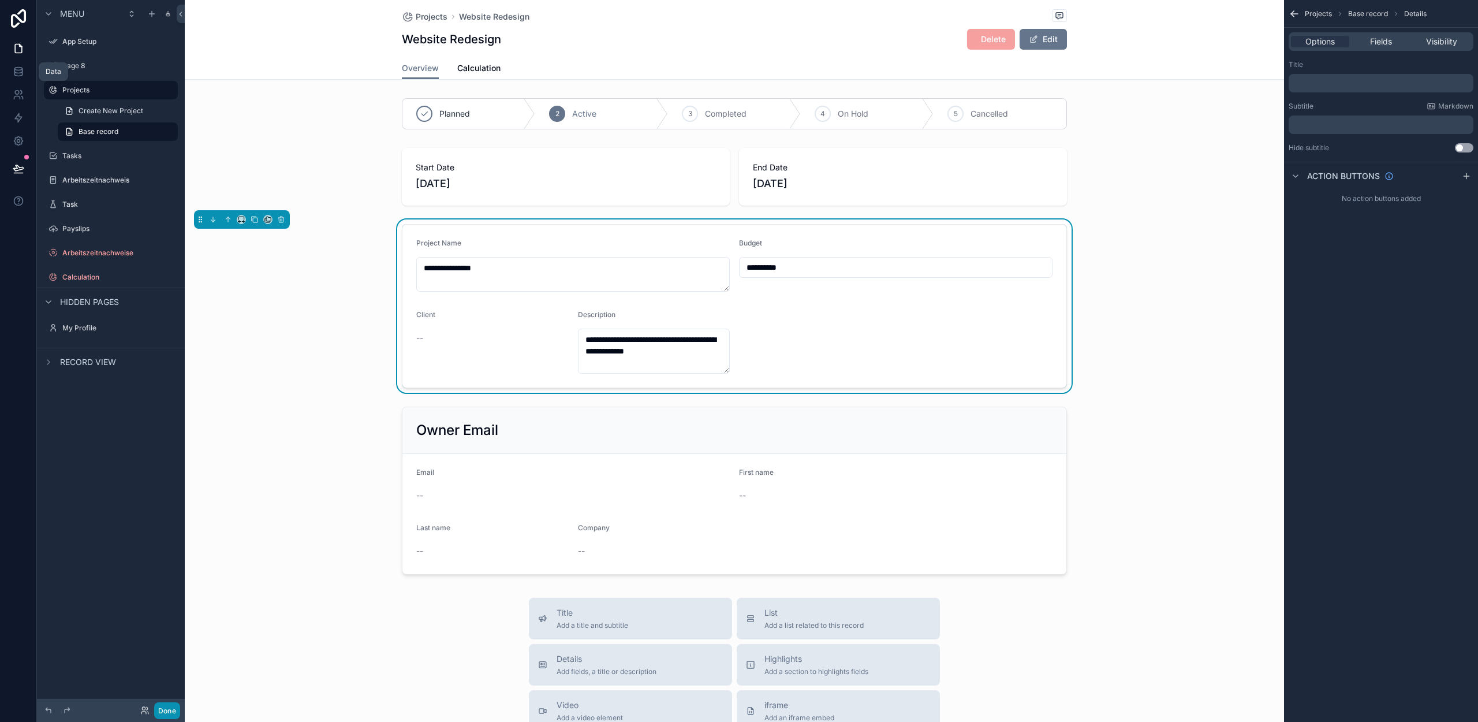
click at [173, 715] on button "Done" at bounding box center [167, 710] width 26 height 17
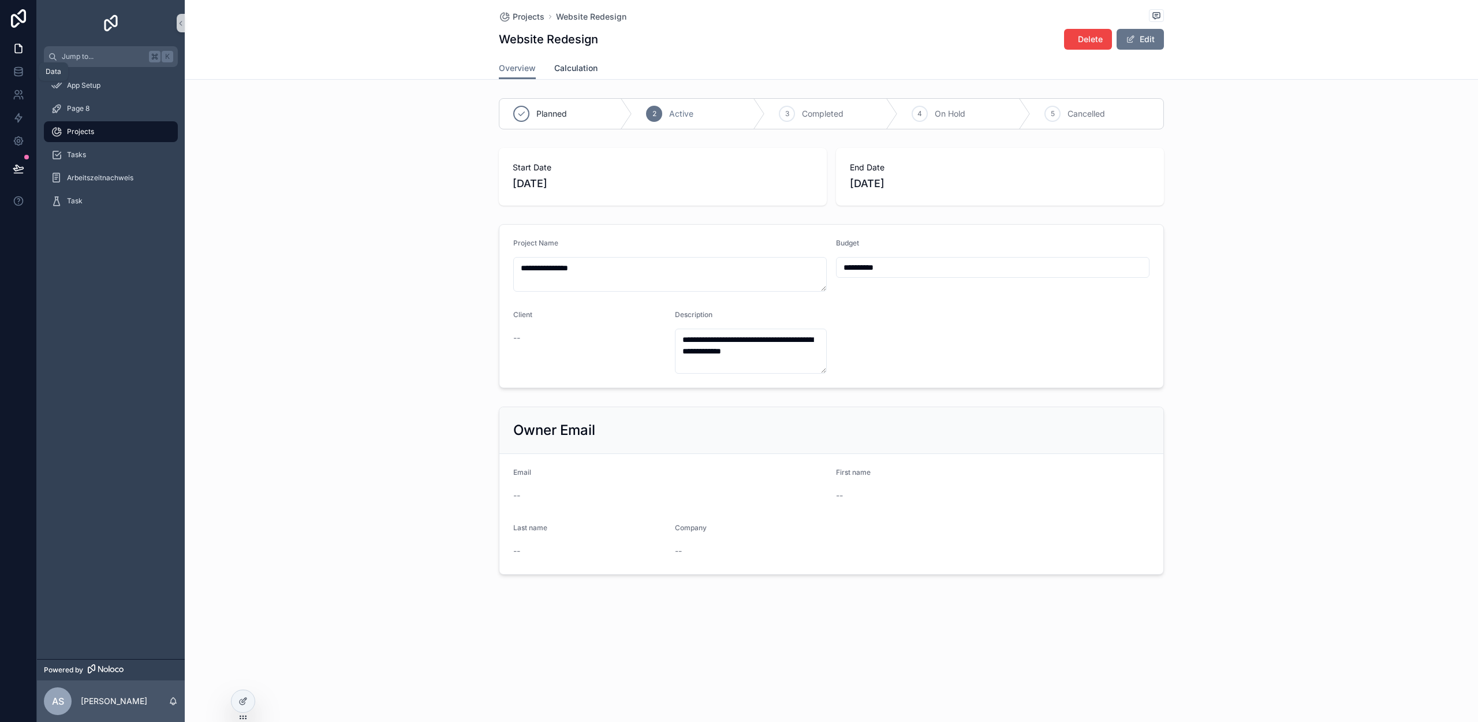
click at [584, 73] on span "Calculation" at bounding box center [575, 68] width 43 height 12
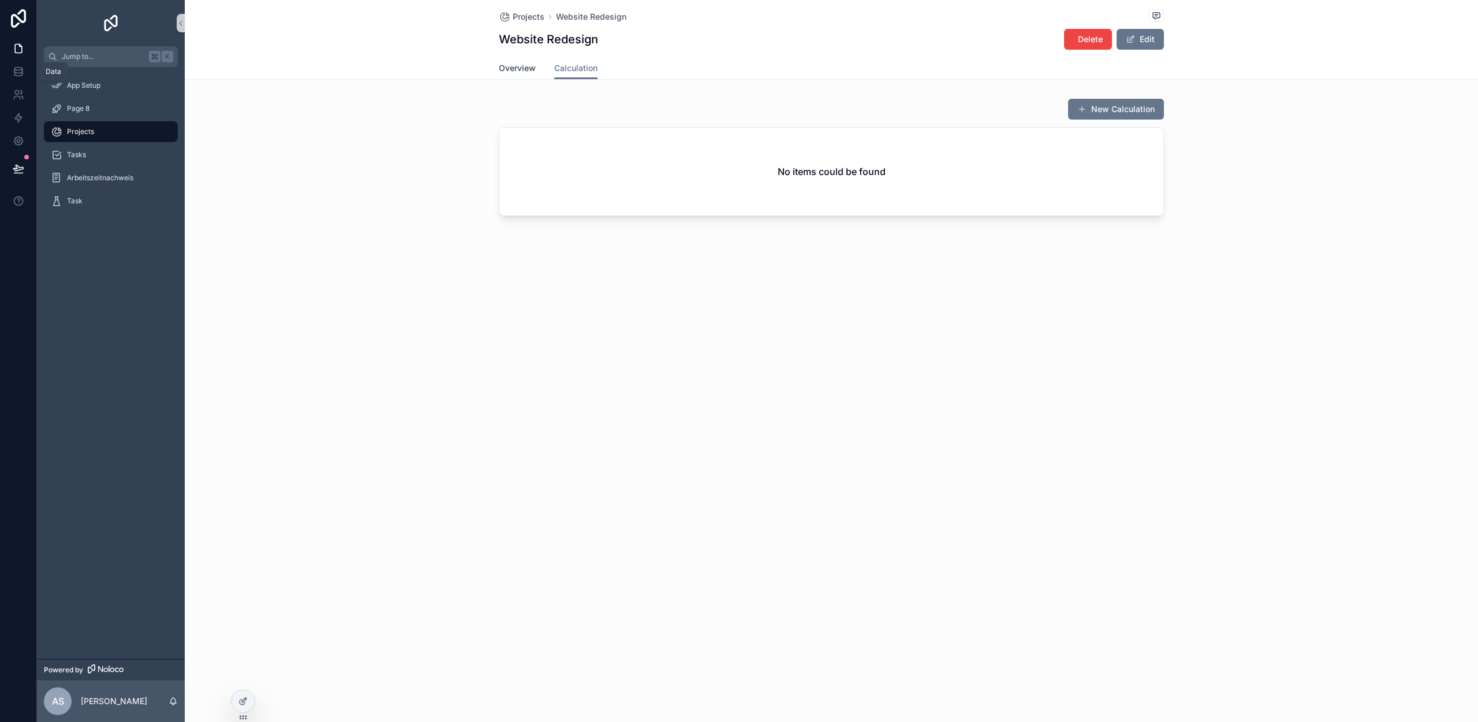
click at [533, 69] on span "Overview" at bounding box center [517, 68] width 37 height 12
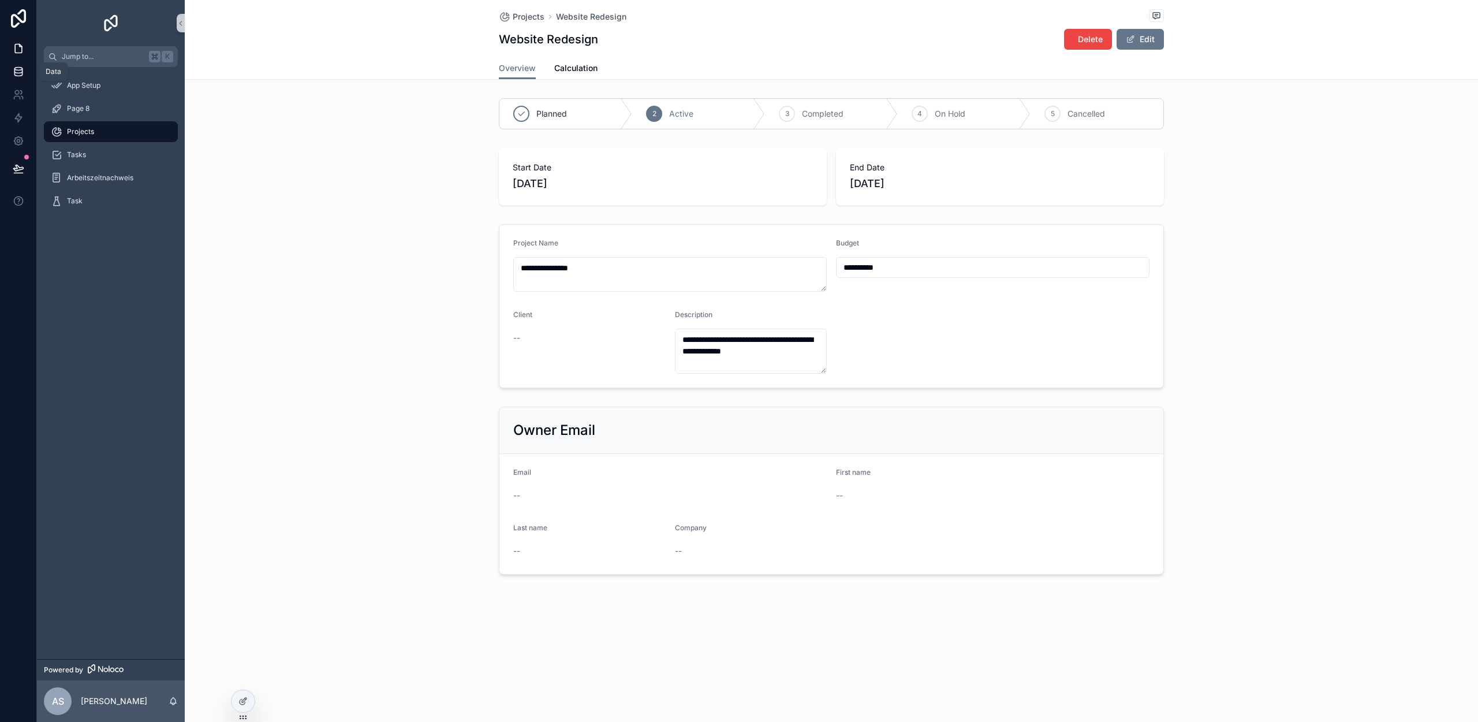
click at [22, 69] on icon at bounding box center [18, 71] width 8 height 5
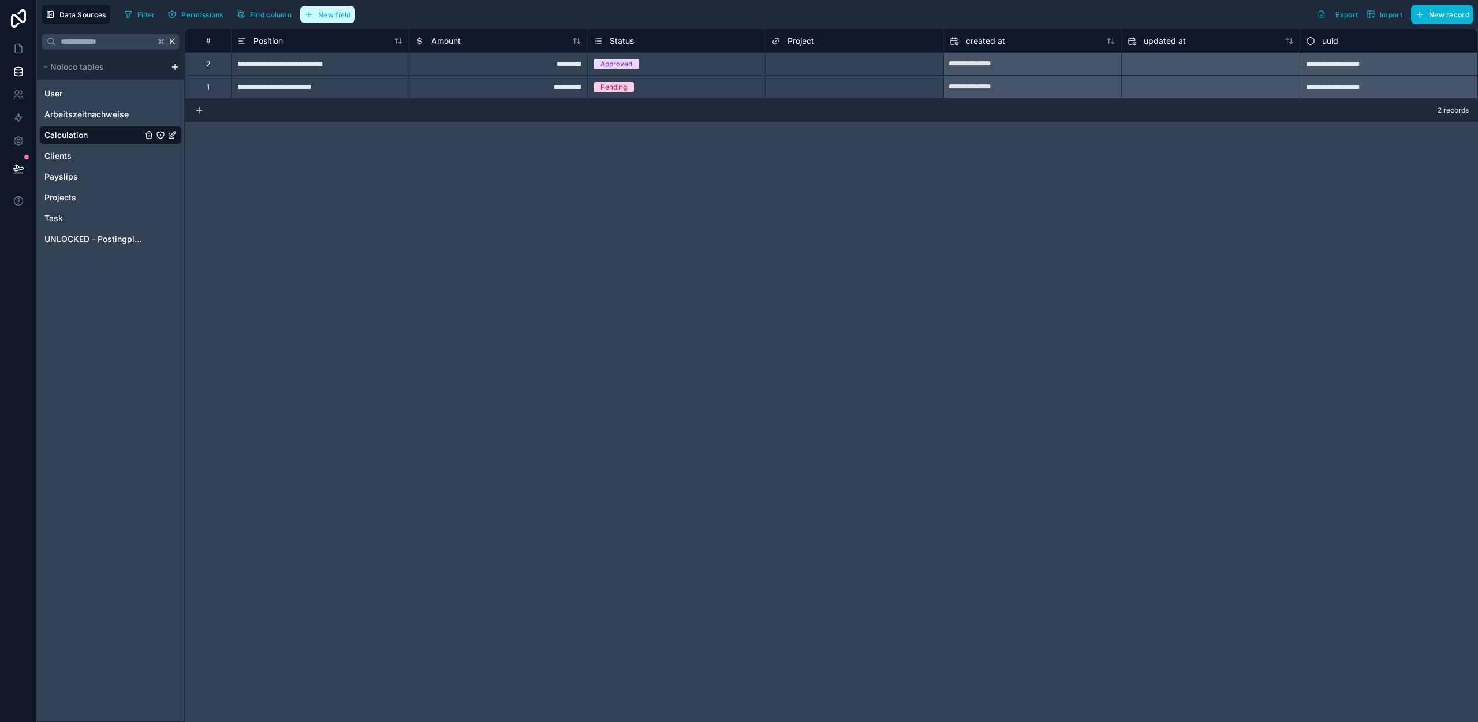
click at [341, 6] on button "New field" at bounding box center [327, 14] width 55 height 17
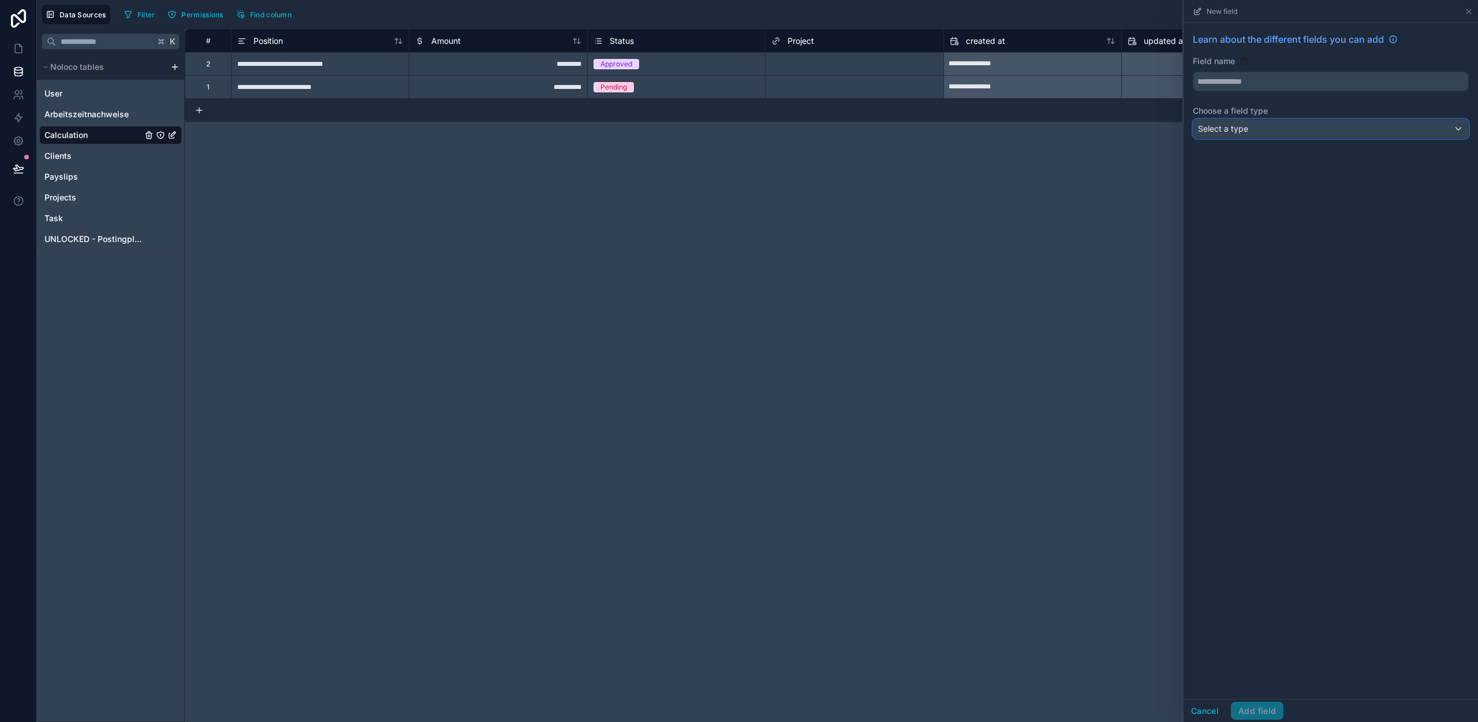
click at [1238, 133] on span "Select a type" at bounding box center [1223, 129] width 50 height 10
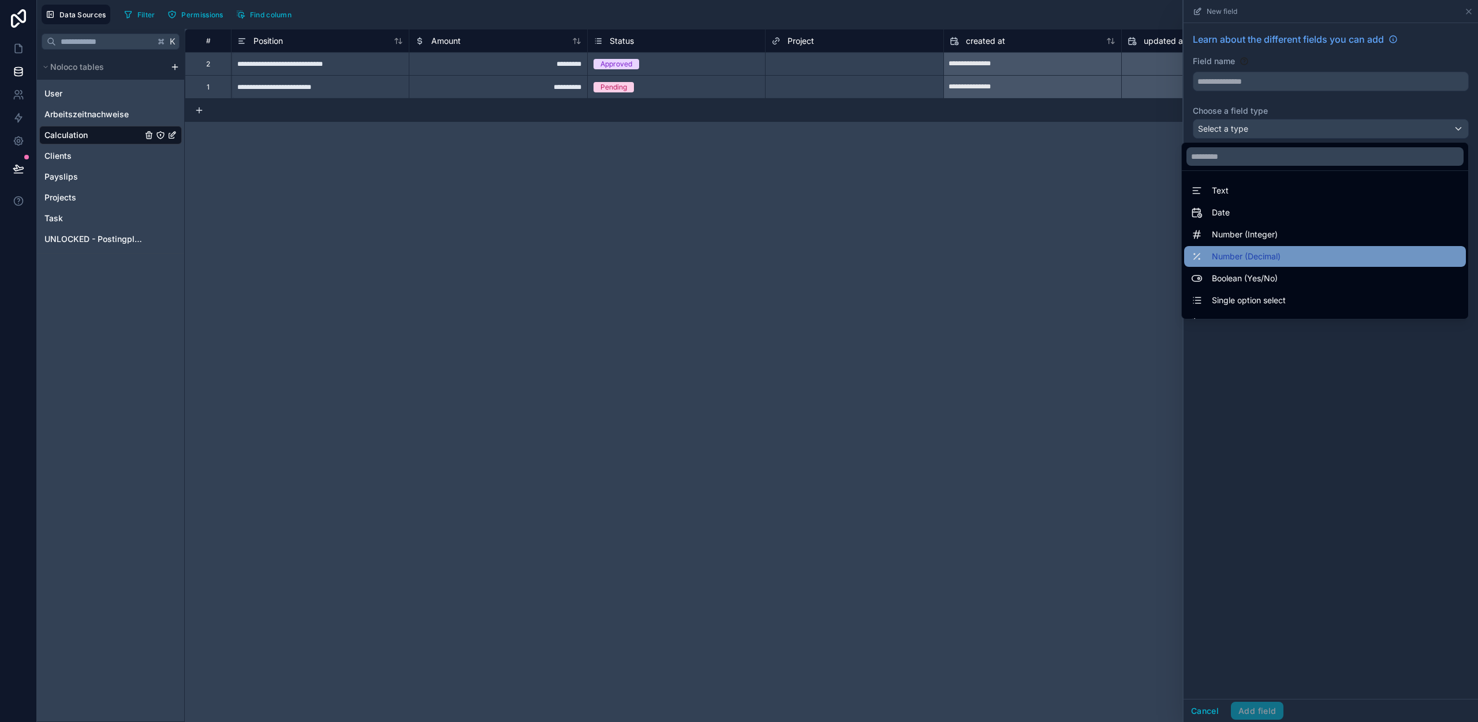
click at [1237, 253] on span "Number (Decimal)" at bounding box center [1246, 256] width 69 height 14
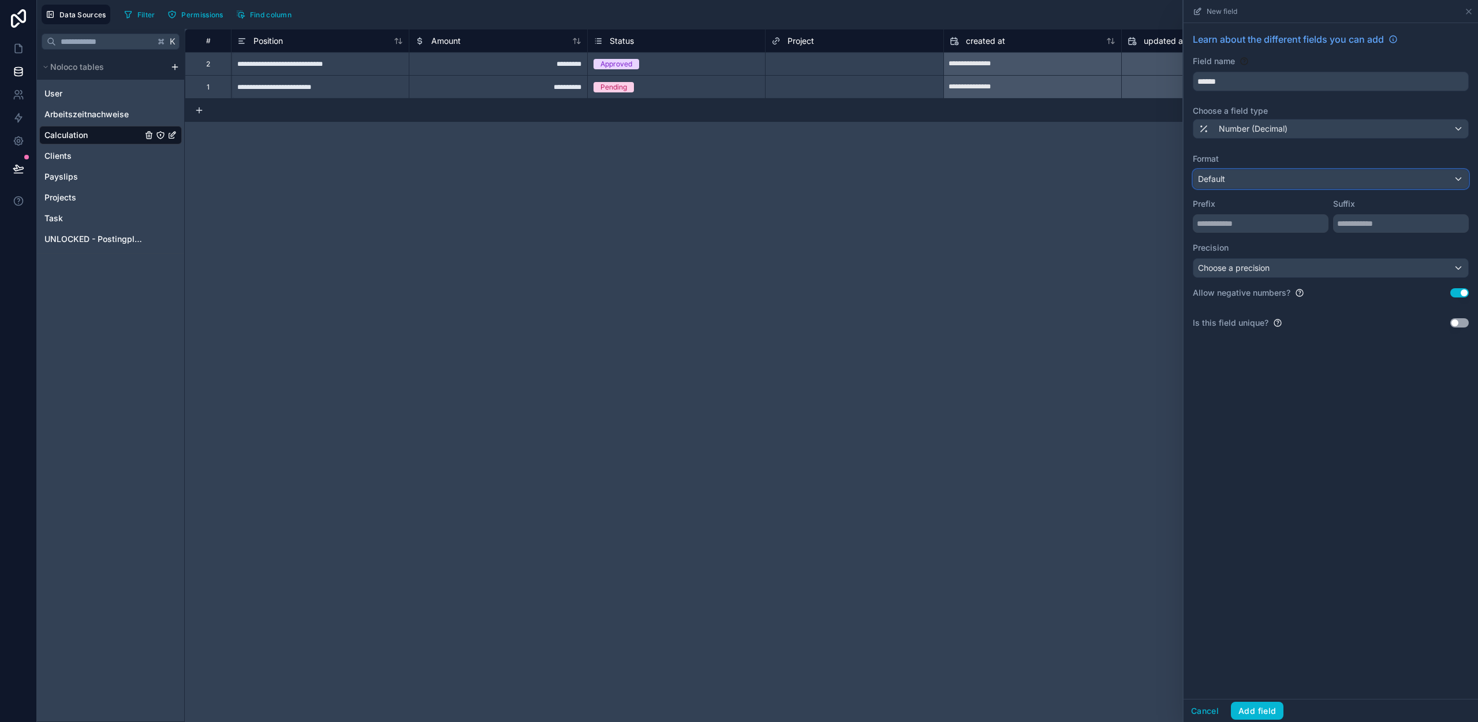
click at [1244, 184] on div "Default" at bounding box center [1330, 179] width 275 height 18
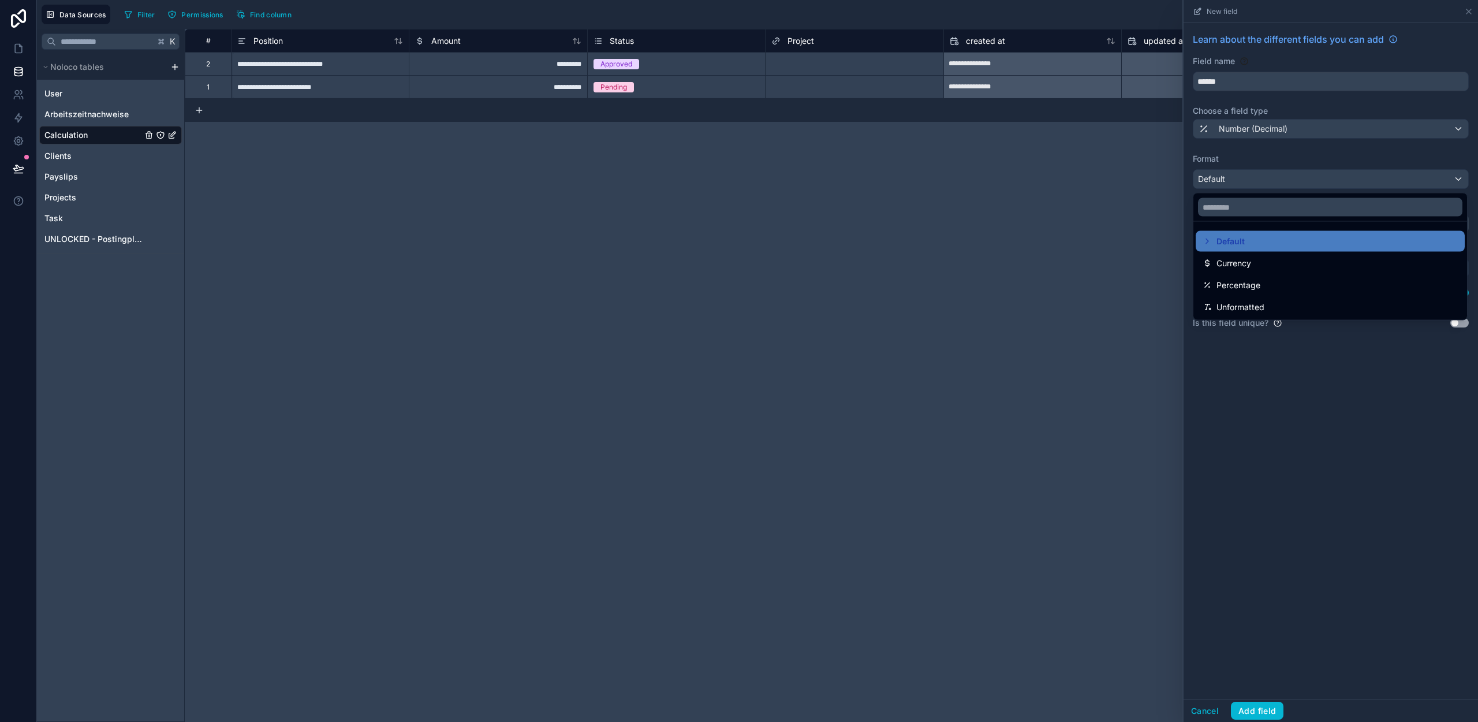
drag, startPoint x: 1271, startPoint y: 178, endPoint x: 1266, endPoint y: 204, distance: 26.6
click at [1271, 178] on div at bounding box center [1331, 361] width 294 height 722
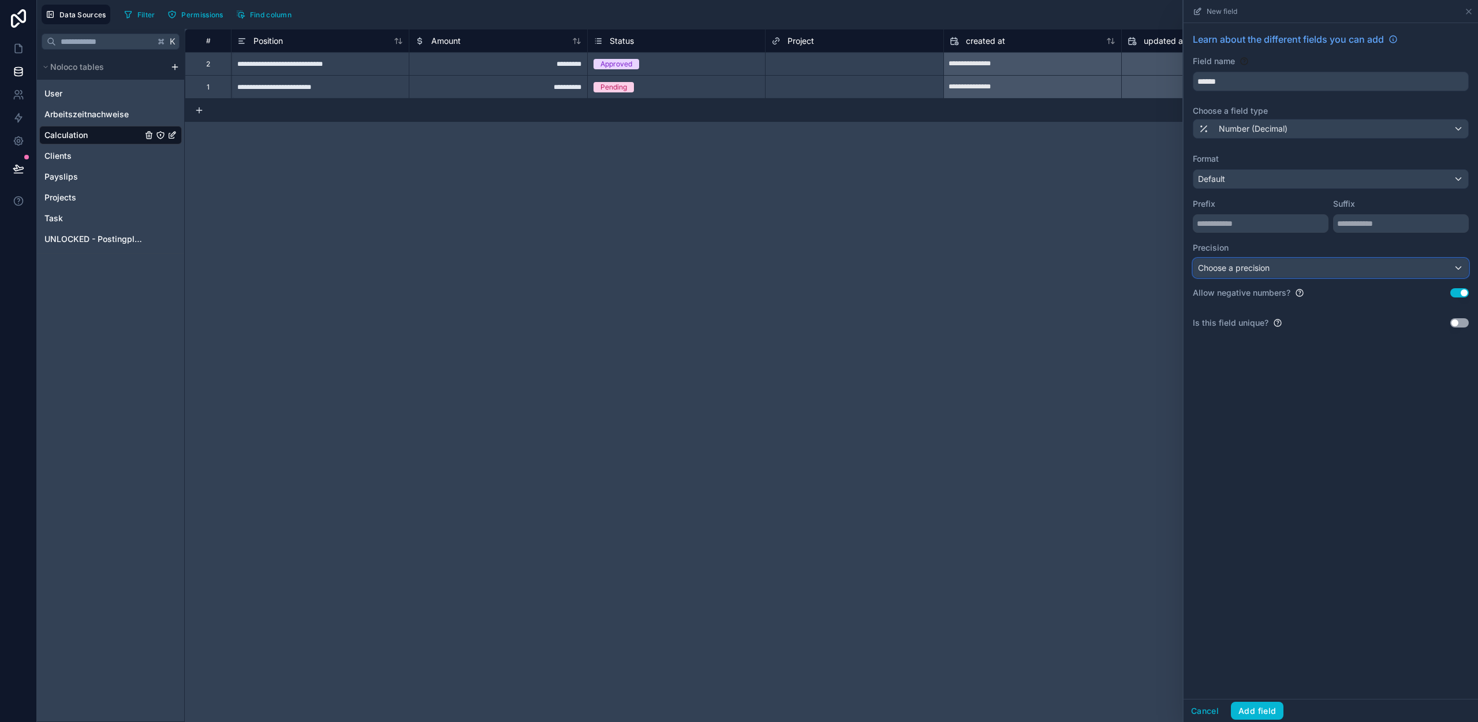
click at [1250, 266] on span "Choose a precision" at bounding box center [1234, 268] width 72 height 10
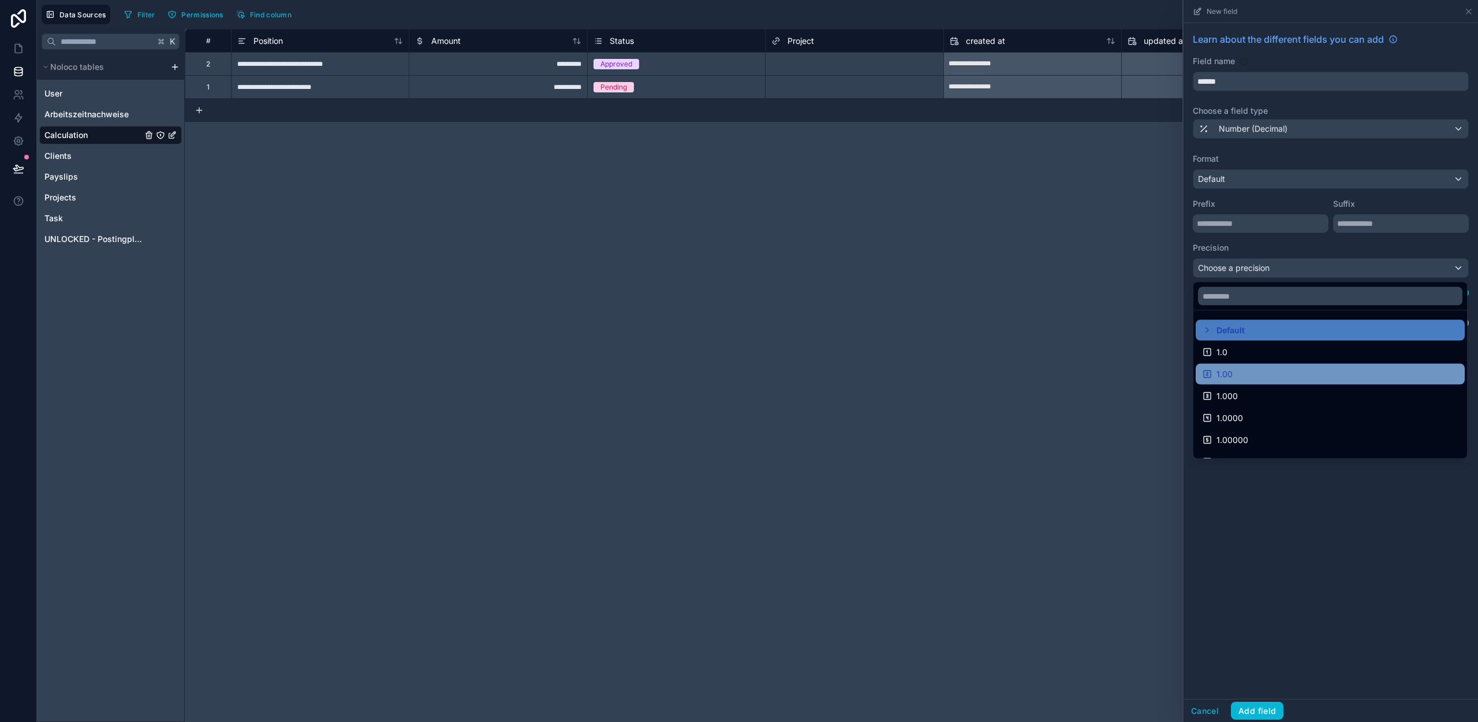
click at [1239, 372] on div "1.00" at bounding box center [1330, 374] width 255 height 14
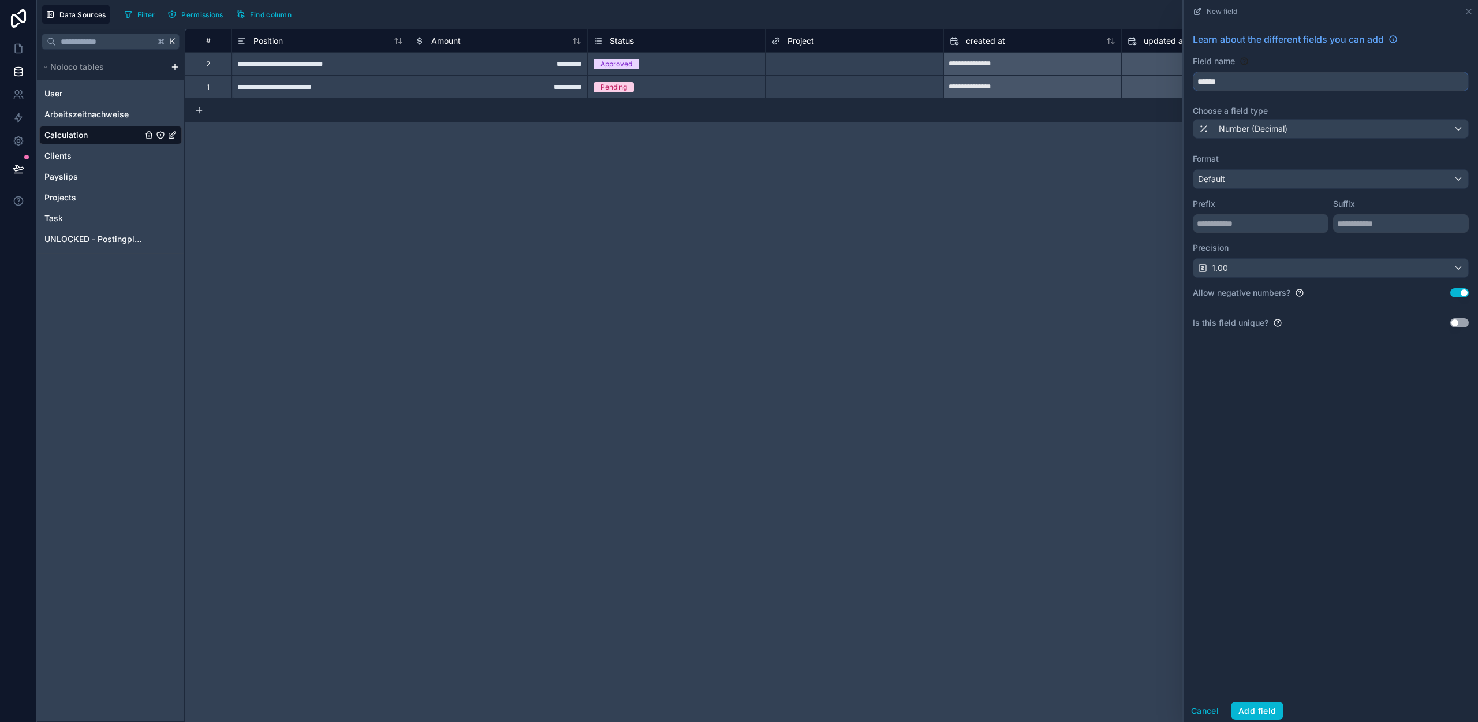
click at [1232, 81] on input "******" at bounding box center [1330, 81] width 275 height 18
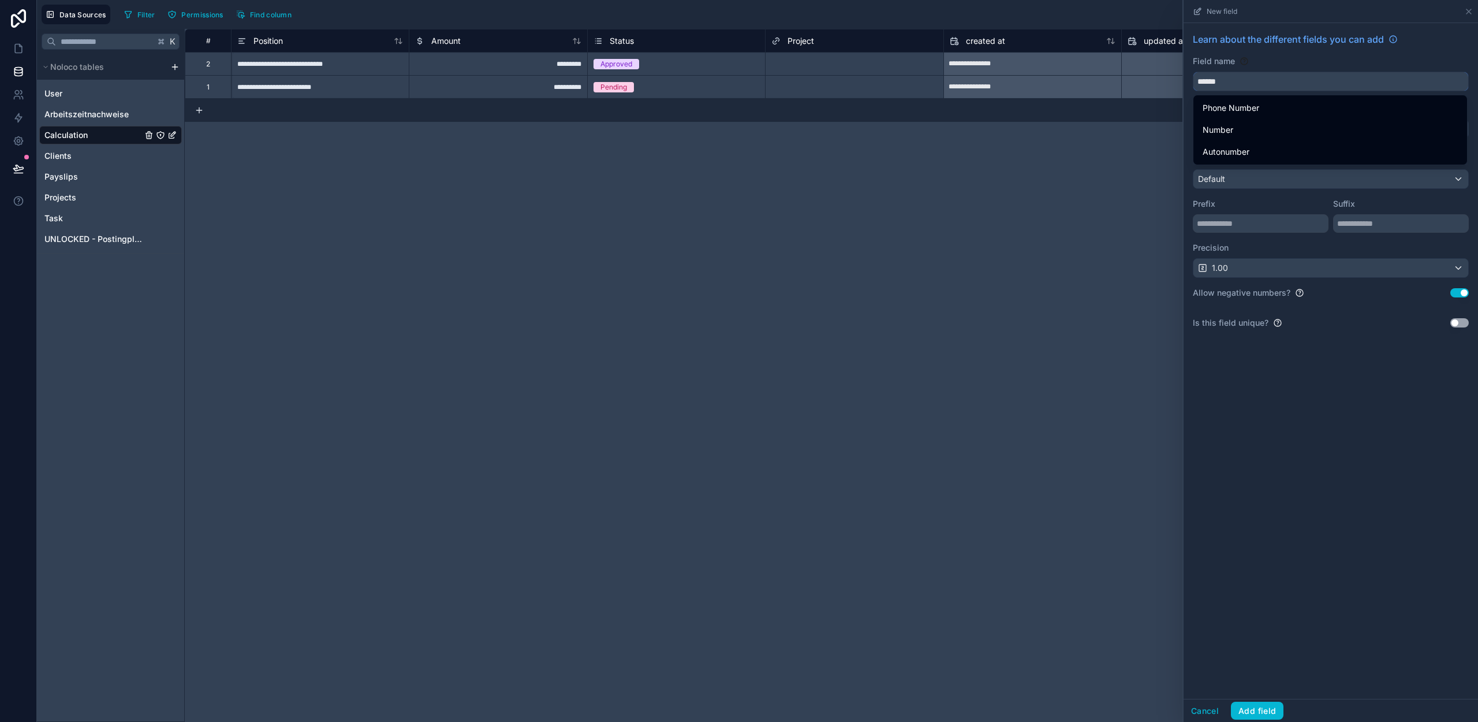
click at [1232, 81] on input "******" at bounding box center [1330, 81] width 275 height 18
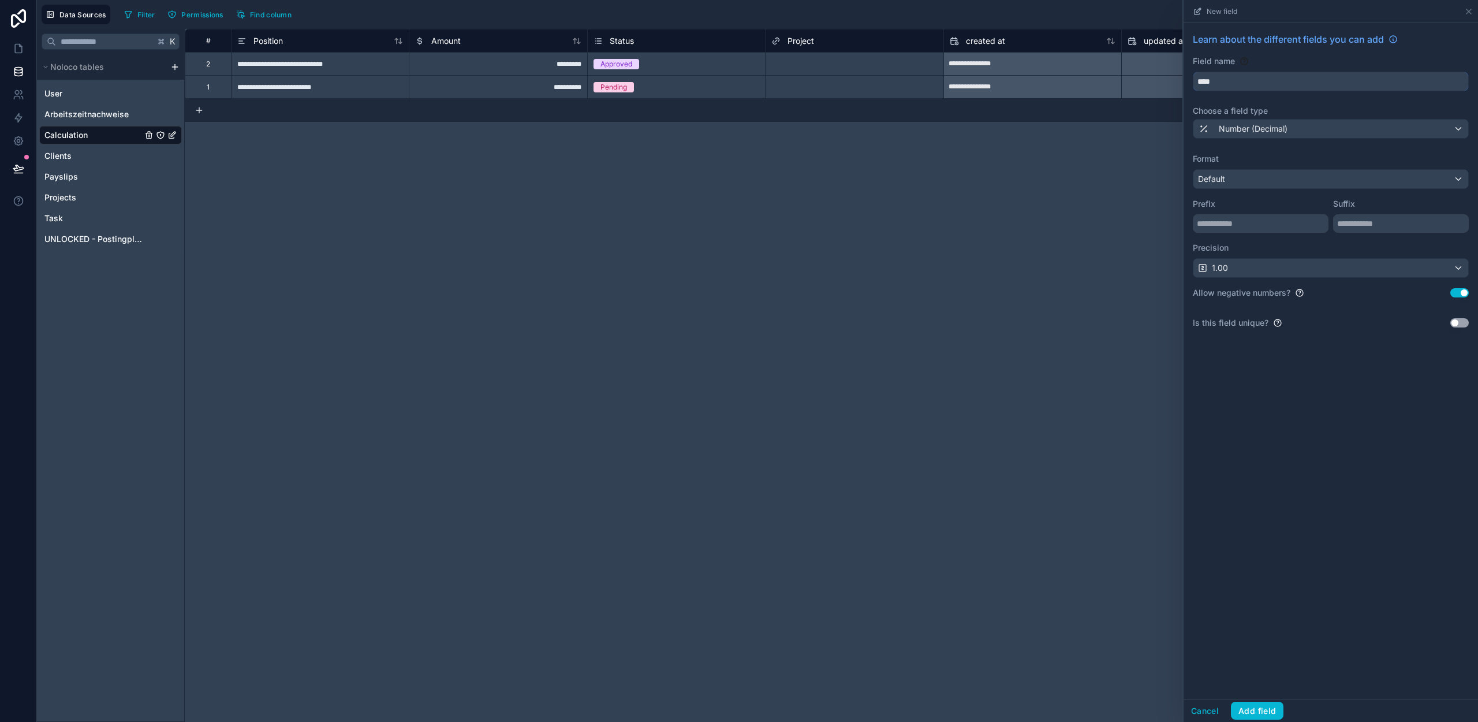
type input "****"
click at [1456, 289] on button "Use setting" at bounding box center [1459, 292] width 18 height 9
click at [1263, 711] on button "Add field" at bounding box center [1257, 711] width 53 height 18
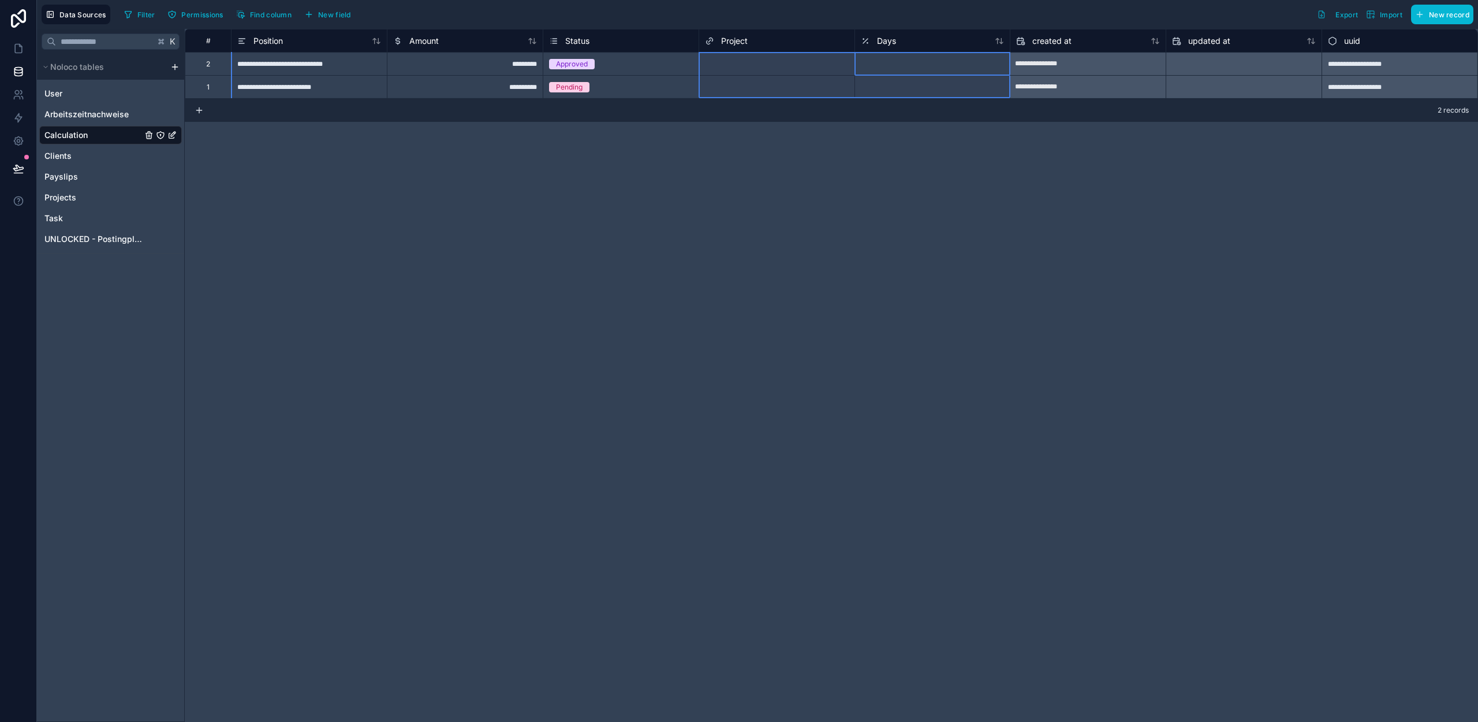
drag, startPoint x: 879, startPoint y: 36, endPoint x: 719, endPoint y: 37, distance: 159.4
click at [719, 37] on div "# Position Amount Status Project Days created at updated at uuid" at bounding box center [831, 40] width 1293 height 23
drag, startPoint x: 892, startPoint y: 188, endPoint x: 890, endPoint y: 182, distance: 6.0
click at [892, 187] on div "**********" at bounding box center [831, 375] width 1293 height 693
drag, startPoint x: 473, startPoint y: 44, endPoint x: 456, endPoint y: 47, distance: 17.6
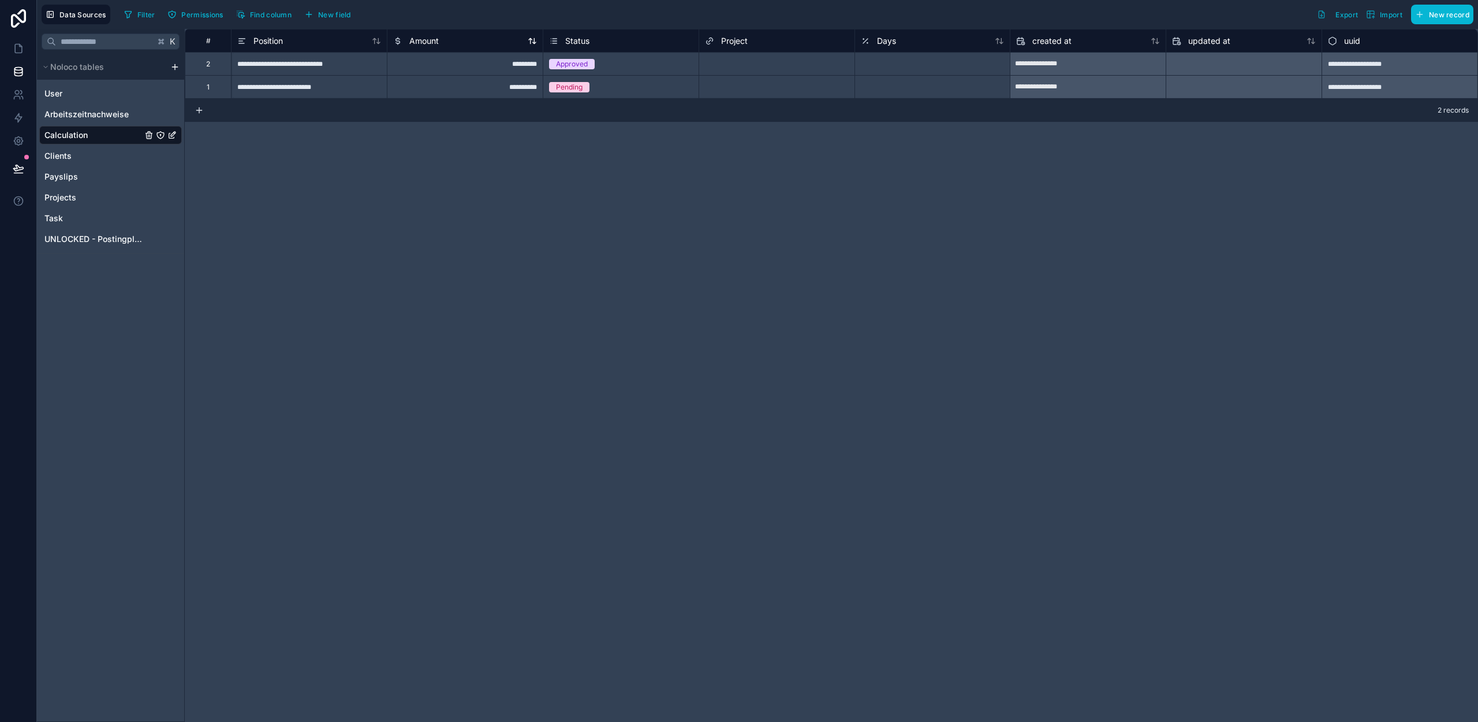
click at [473, 44] on div "Amount" at bounding box center [465, 41] width 144 height 14
click at [432, 43] on span "Amount" at bounding box center [423, 41] width 29 height 12
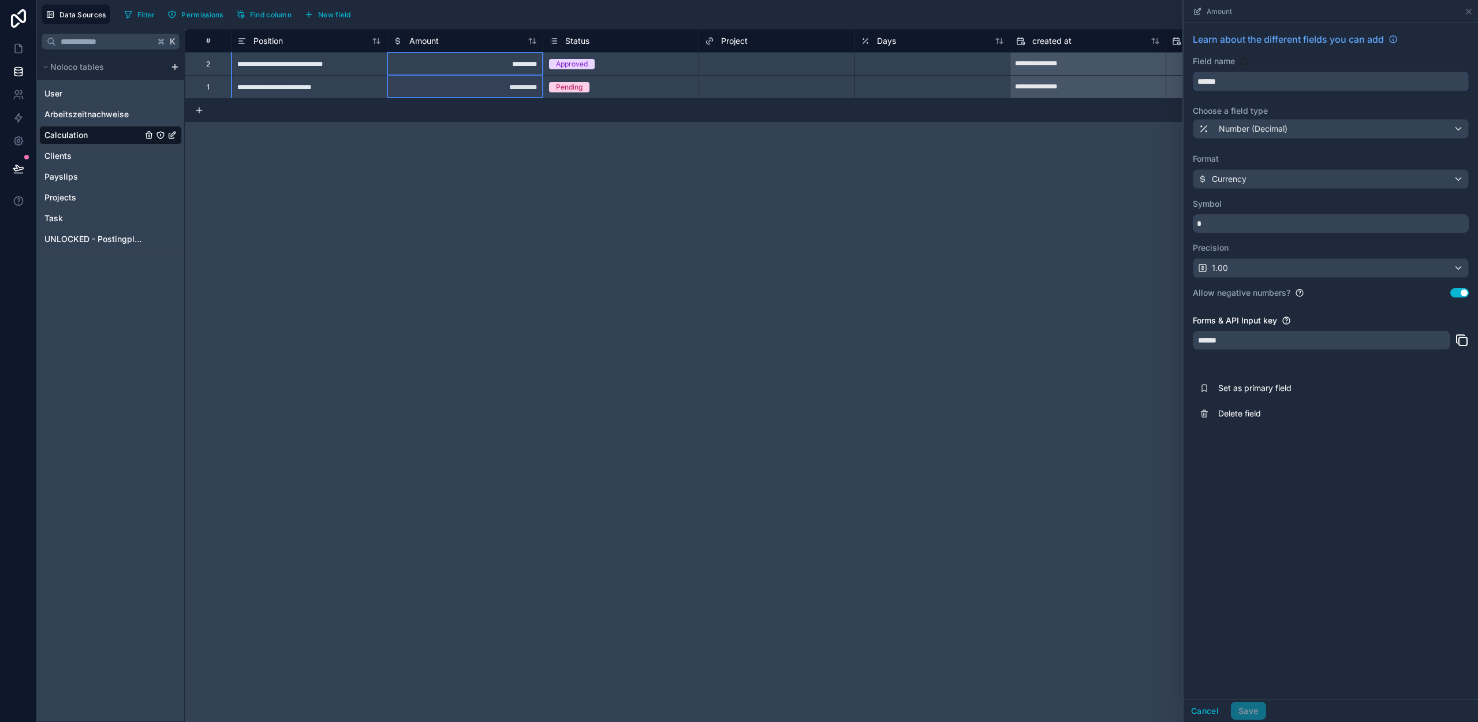
click at [1223, 84] on input "******" at bounding box center [1330, 81] width 275 height 18
click at [1244, 124] on span "Number (Decimal)" at bounding box center [1253, 129] width 69 height 12
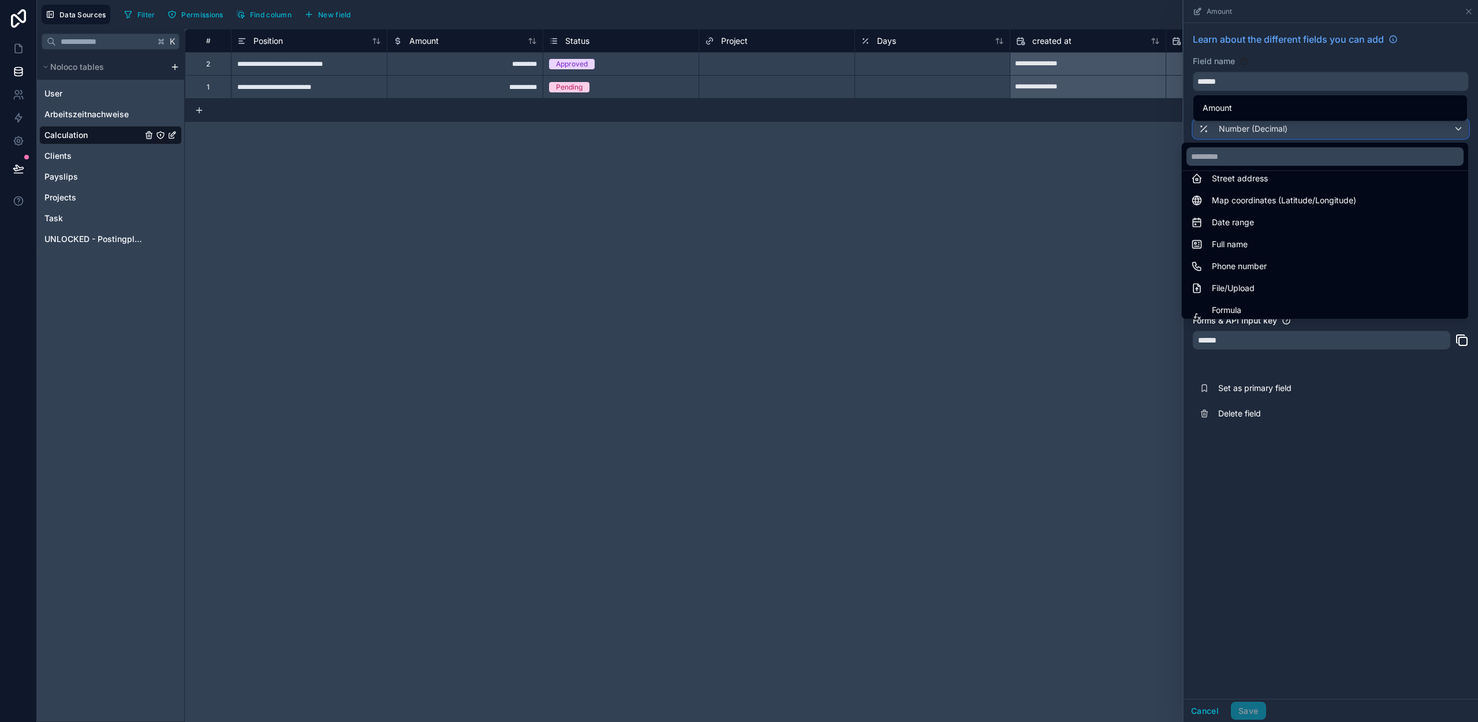
scroll to position [228, 0]
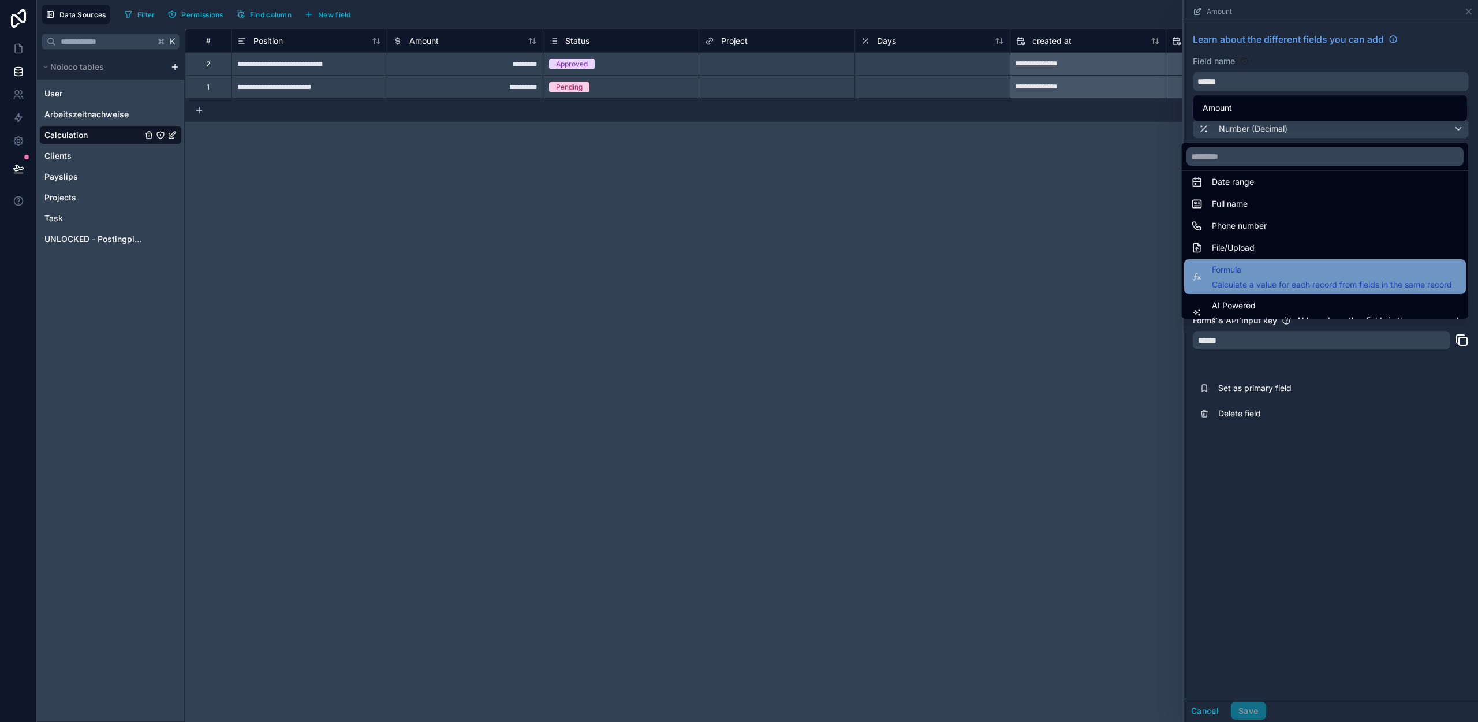
click at [1229, 279] on span "Calculate a value for each record from fields in the same record" at bounding box center [1332, 285] width 240 height 12
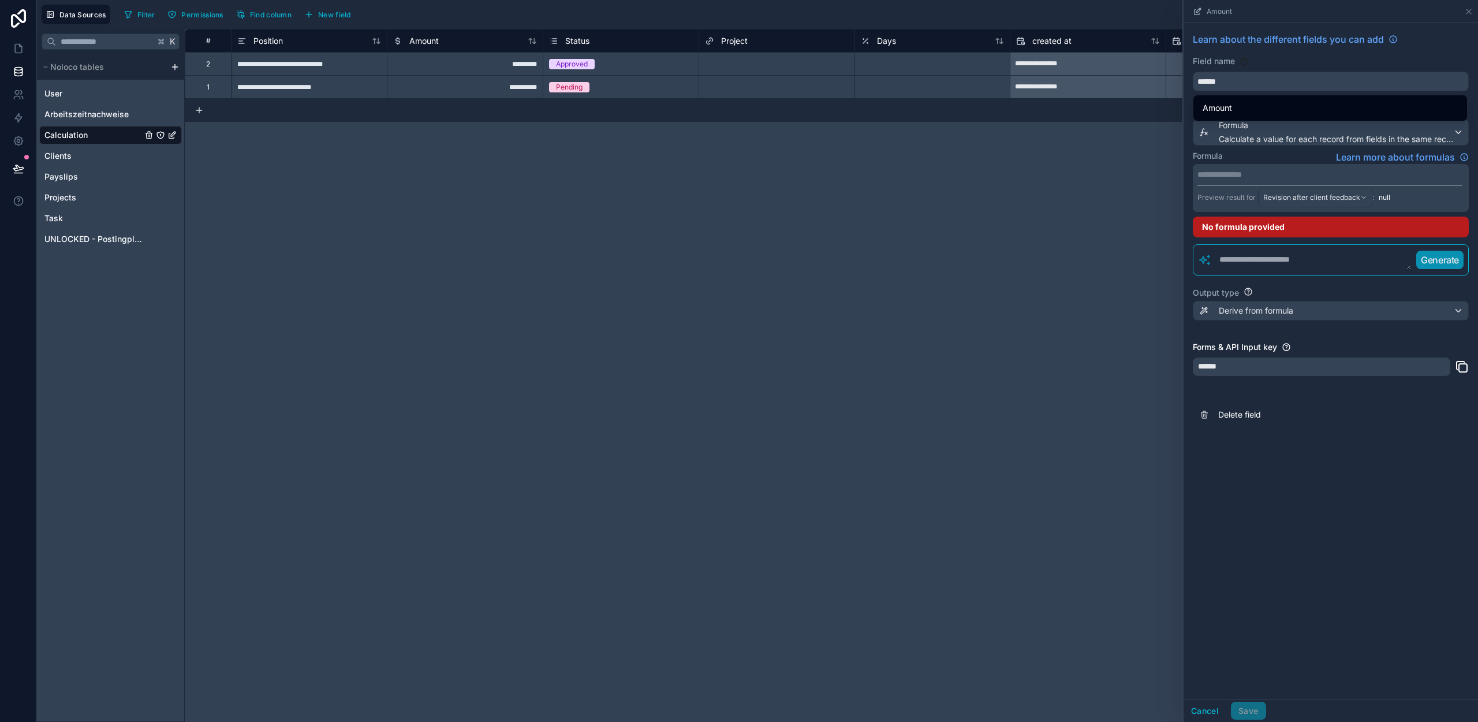
click at [934, 189] on div "**********" at bounding box center [831, 375] width 1293 height 693
click at [1464, 10] on div "Amount" at bounding box center [1330, 11] width 285 height 23
click at [1465, 13] on icon at bounding box center [1468, 11] width 9 height 9
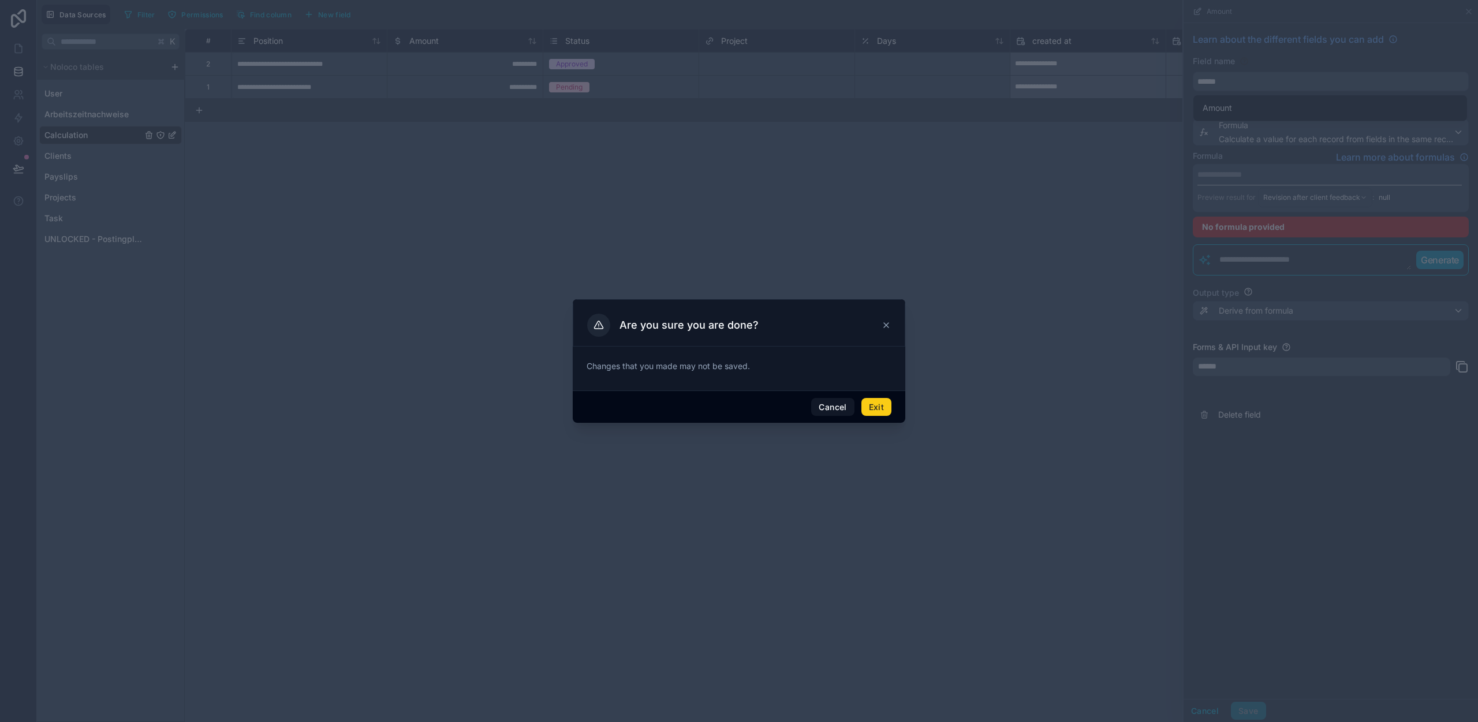
click at [876, 409] on button "Exit" at bounding box center [876, 407] width 30 height 18
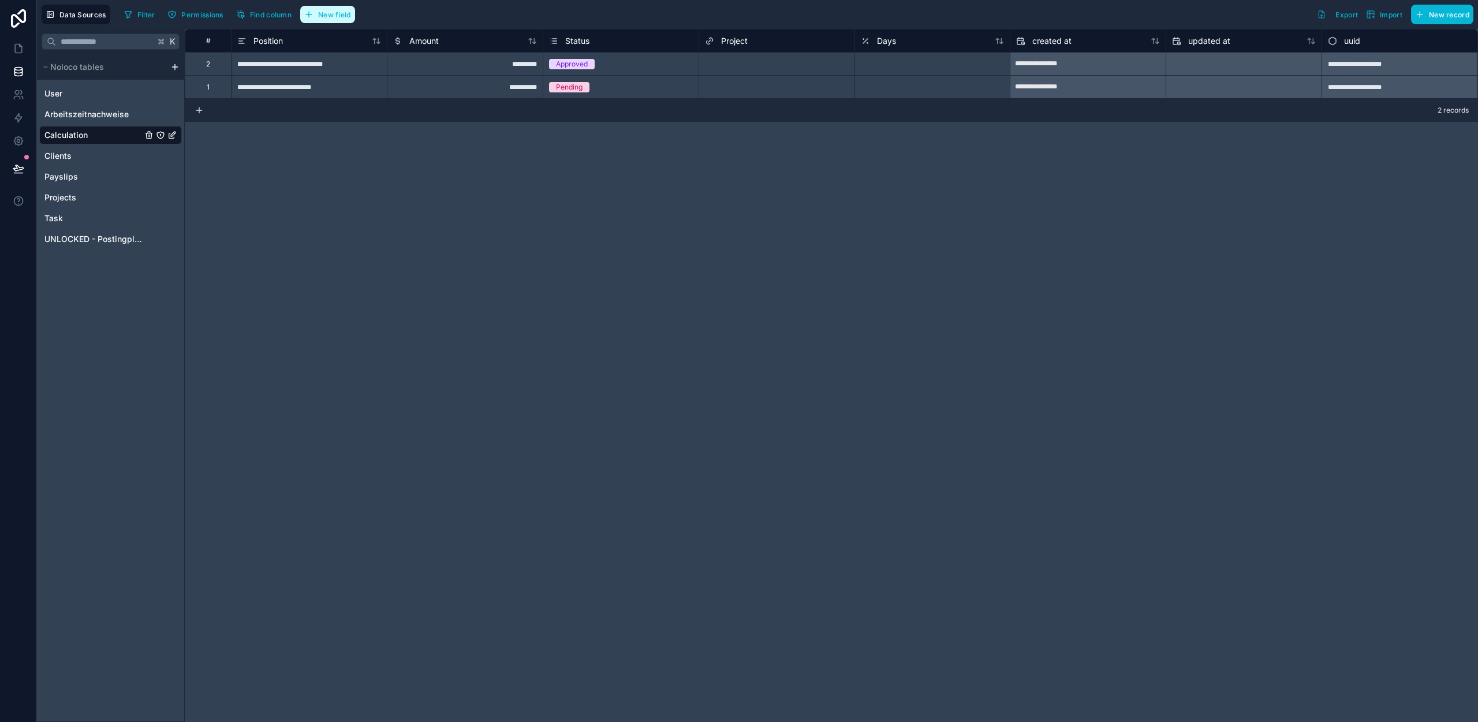
drag, startPoint x: 334, startPoint y: 16, endPoint x: 378, endPoint y: 74, distance: 73.0
click at [334, 16] on span "New field" at bounding box center [334, 14] width 33 height 9
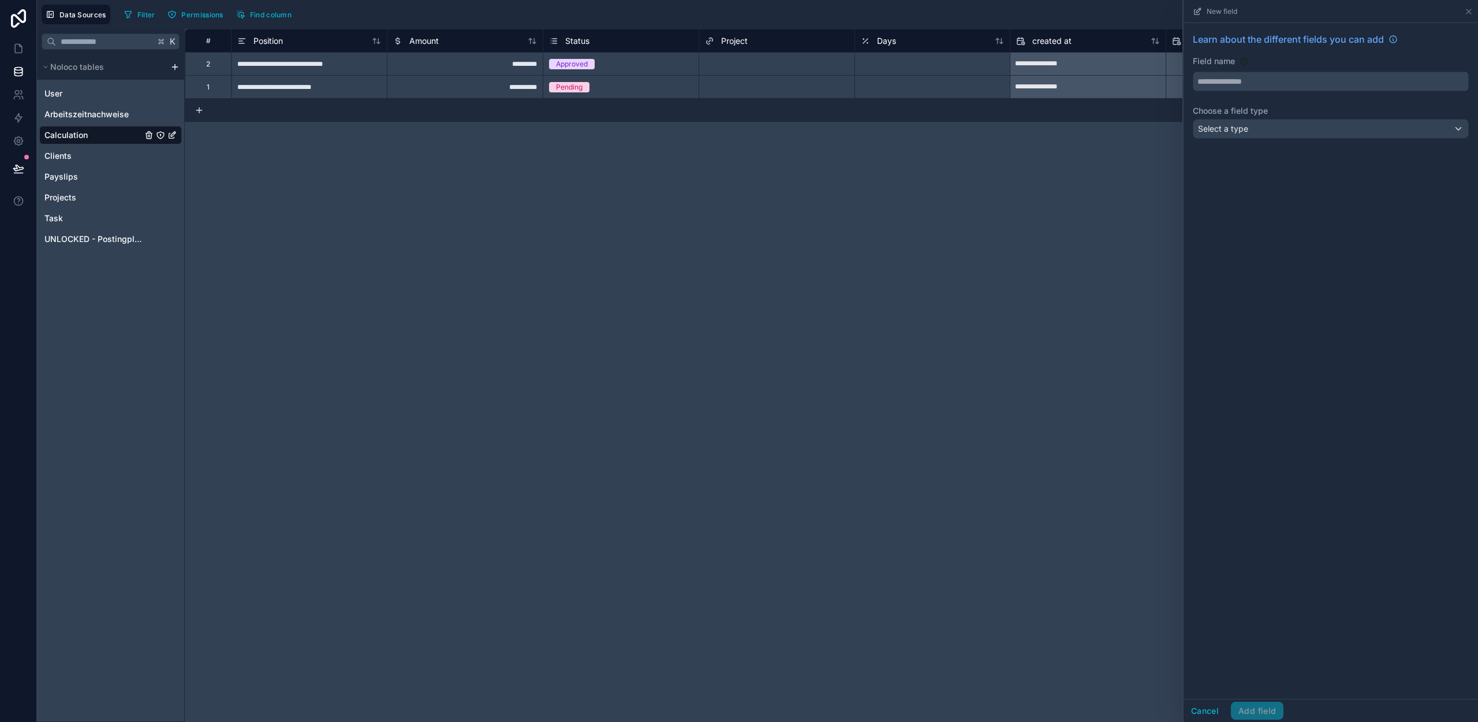
click at [1266, 84] on input "text" at bounding box center [1330, 81] width 275 height 18
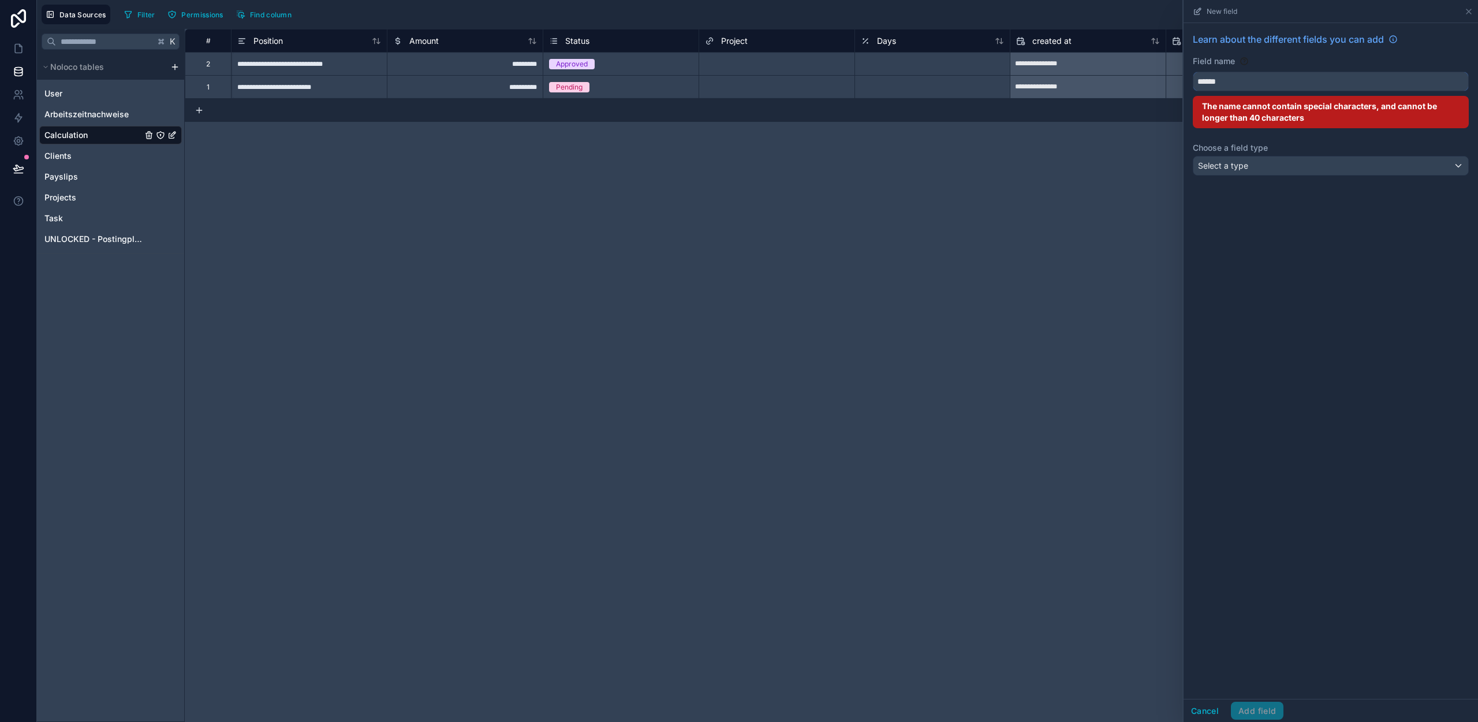
click at [1193, 72] on button "*****" at bounding box center [1331, 82] width 276 height 20
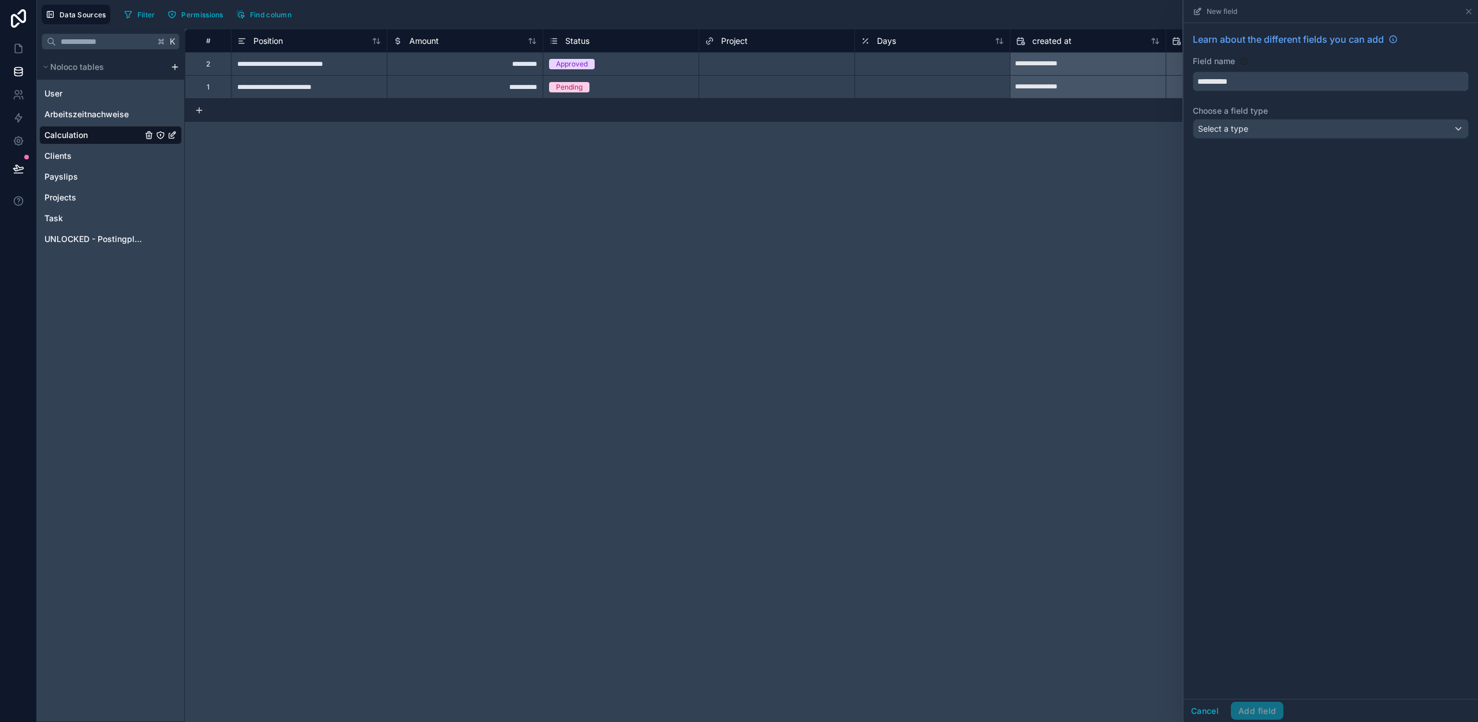
type input "**********"
click at [1243, 125] on span "Select a type" at bounding box center [1223, 129] width 50 height 10
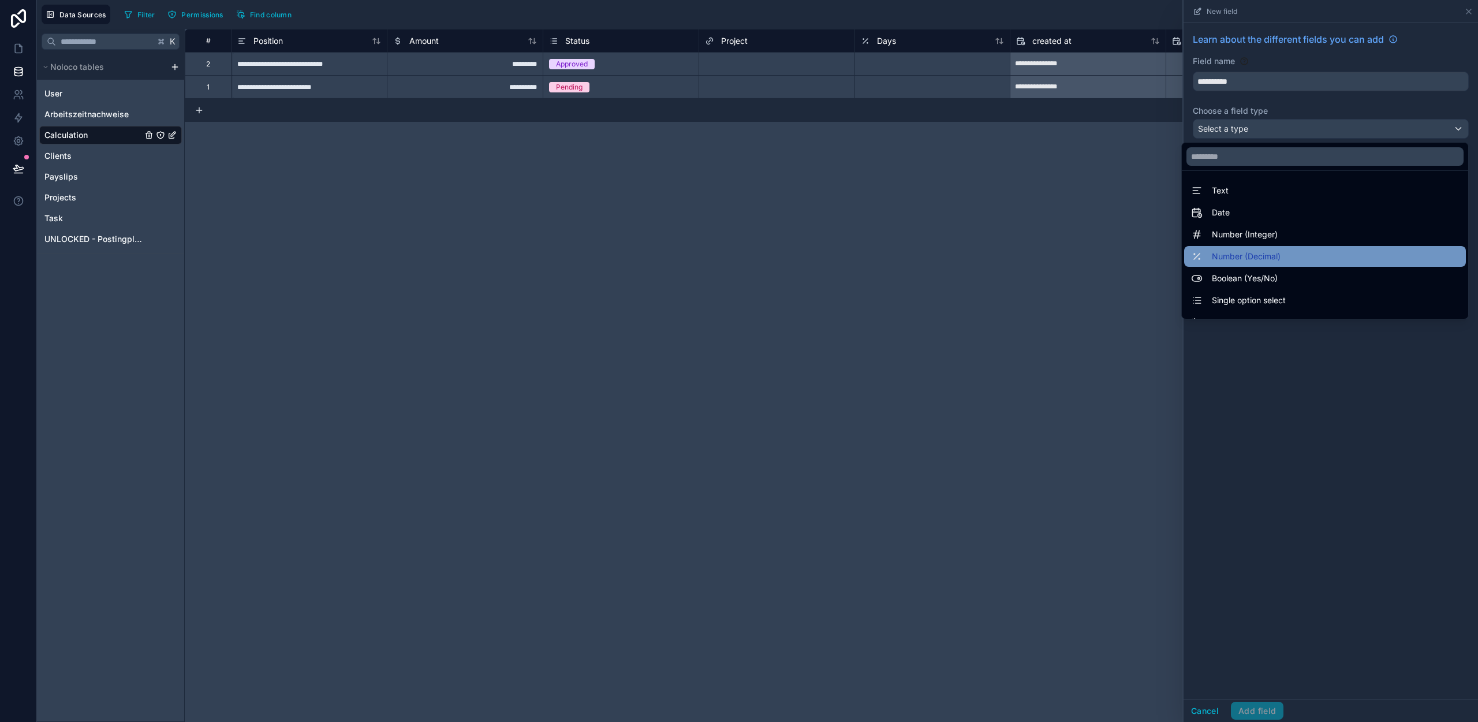
click at [1238, 250] on span "Number (Decimal)" at bounding box center [1246, 256] width 69 height 14
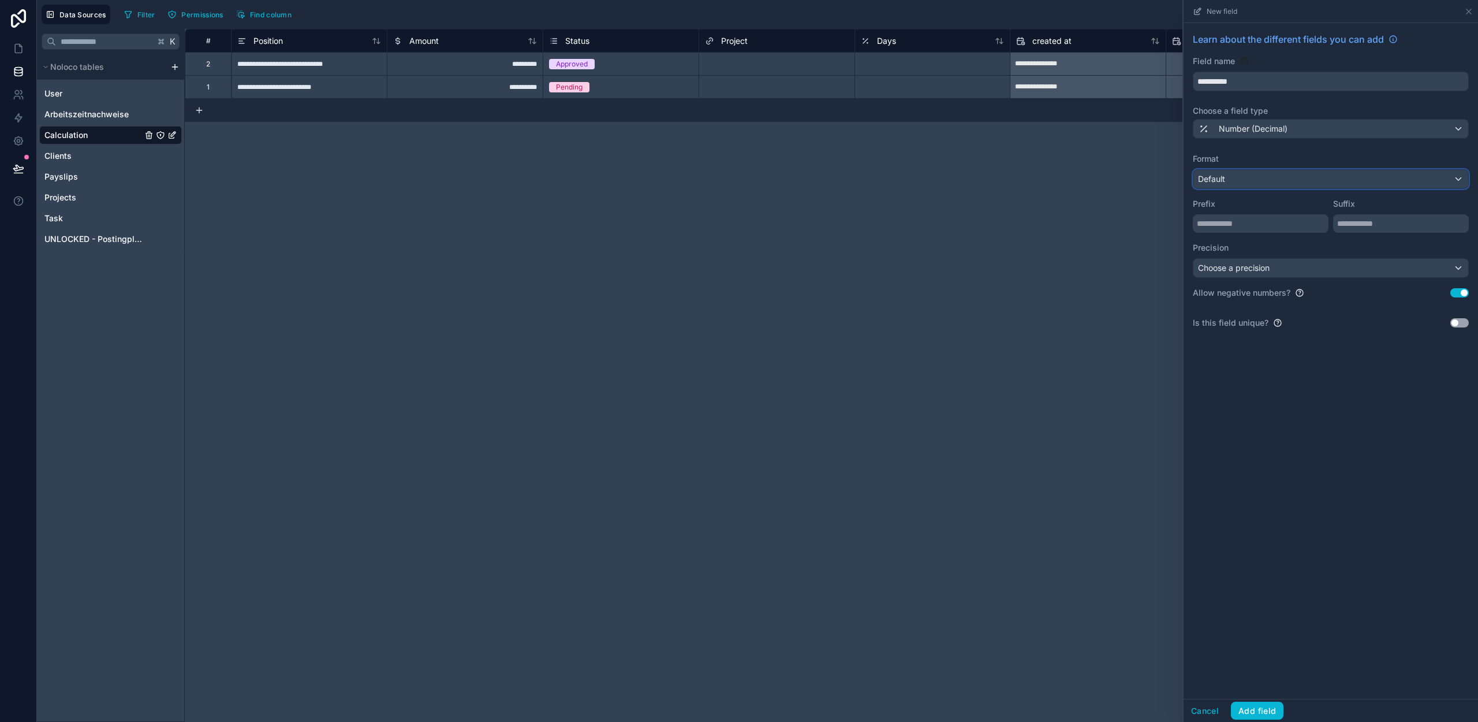
click at [1247, 182] on div "Default" at bounding box center [1330, 179] width 275 height 18
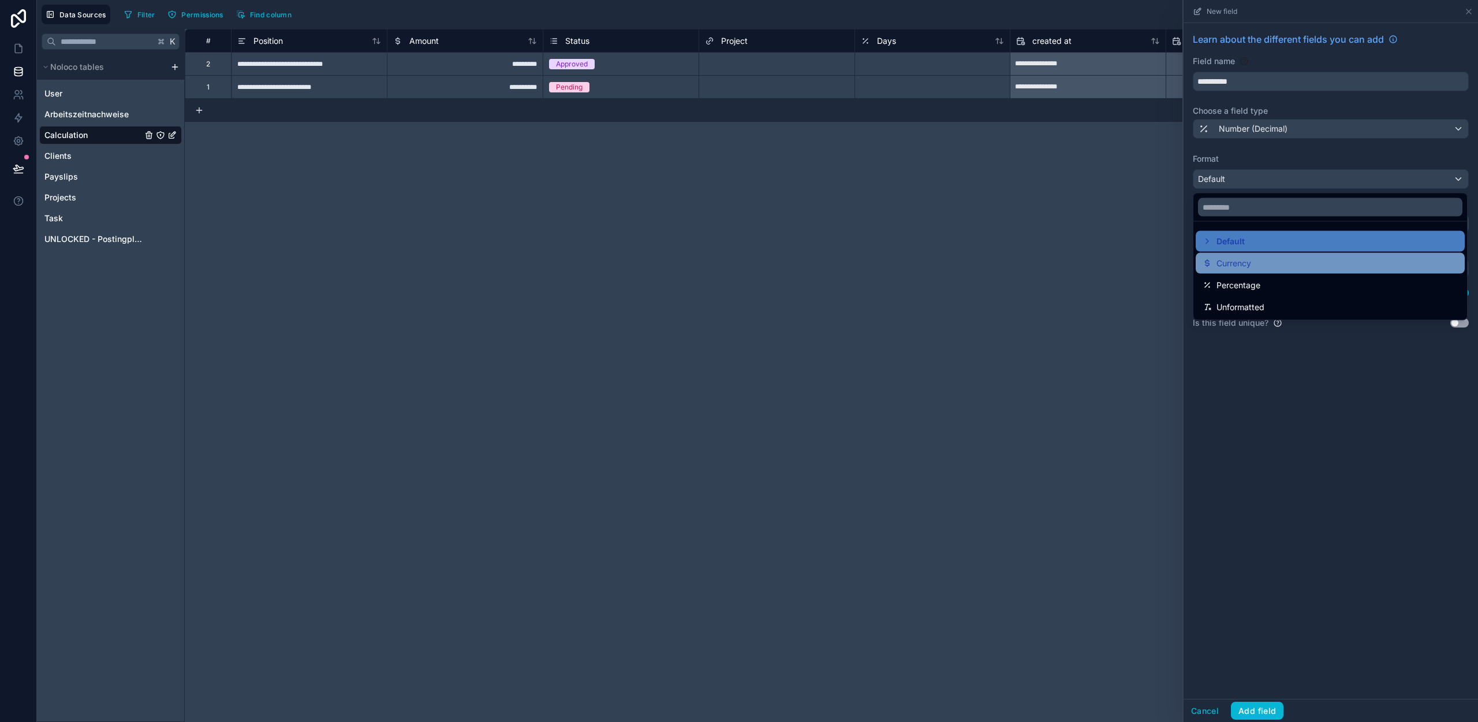
click at [1247, 266] on span "Currency" at bounding box center [1234, 263] width 35 height 14
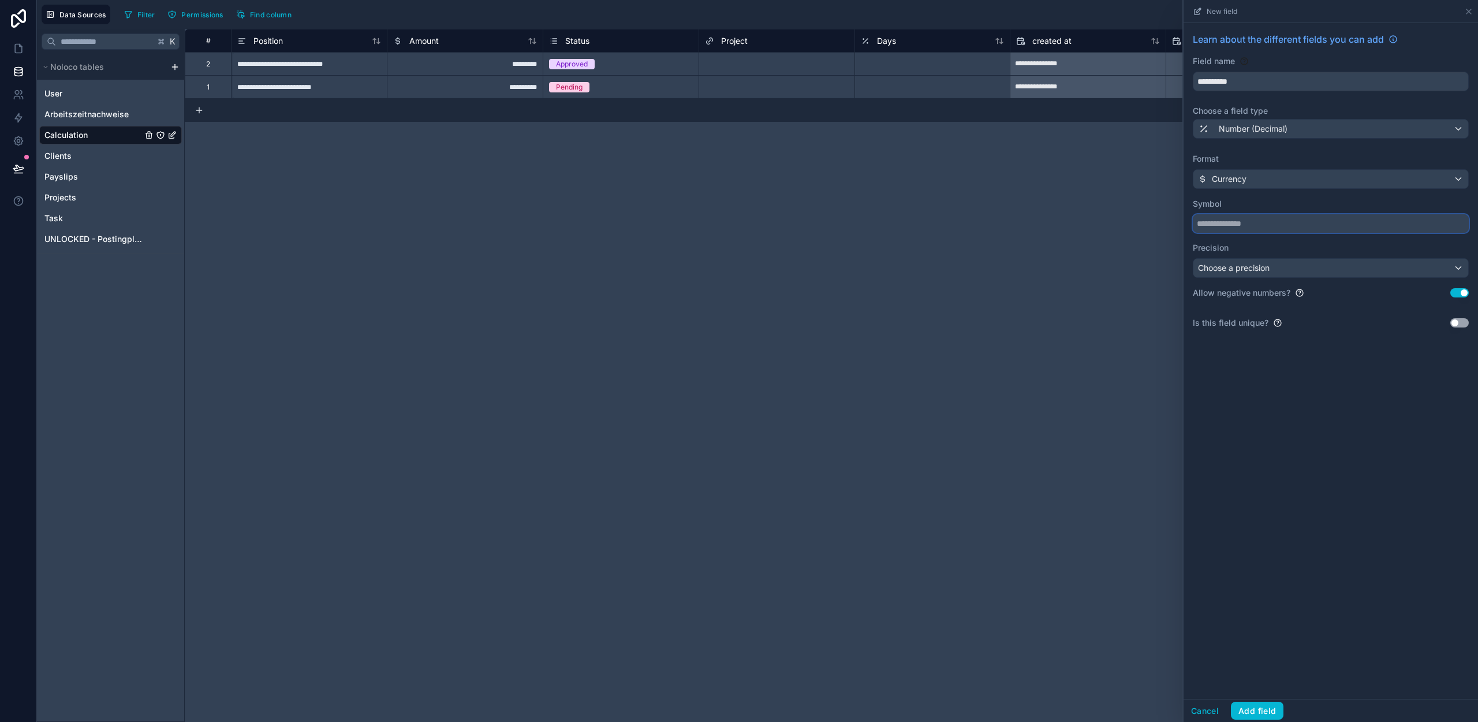
click at [1247, 225] on input "text" at bounding box center [1331, 223] width 276 height 18
type input "*"
click at [1256, 275] on div "Choose a precision" at bounding box center [1330, 268] width 275 height 18
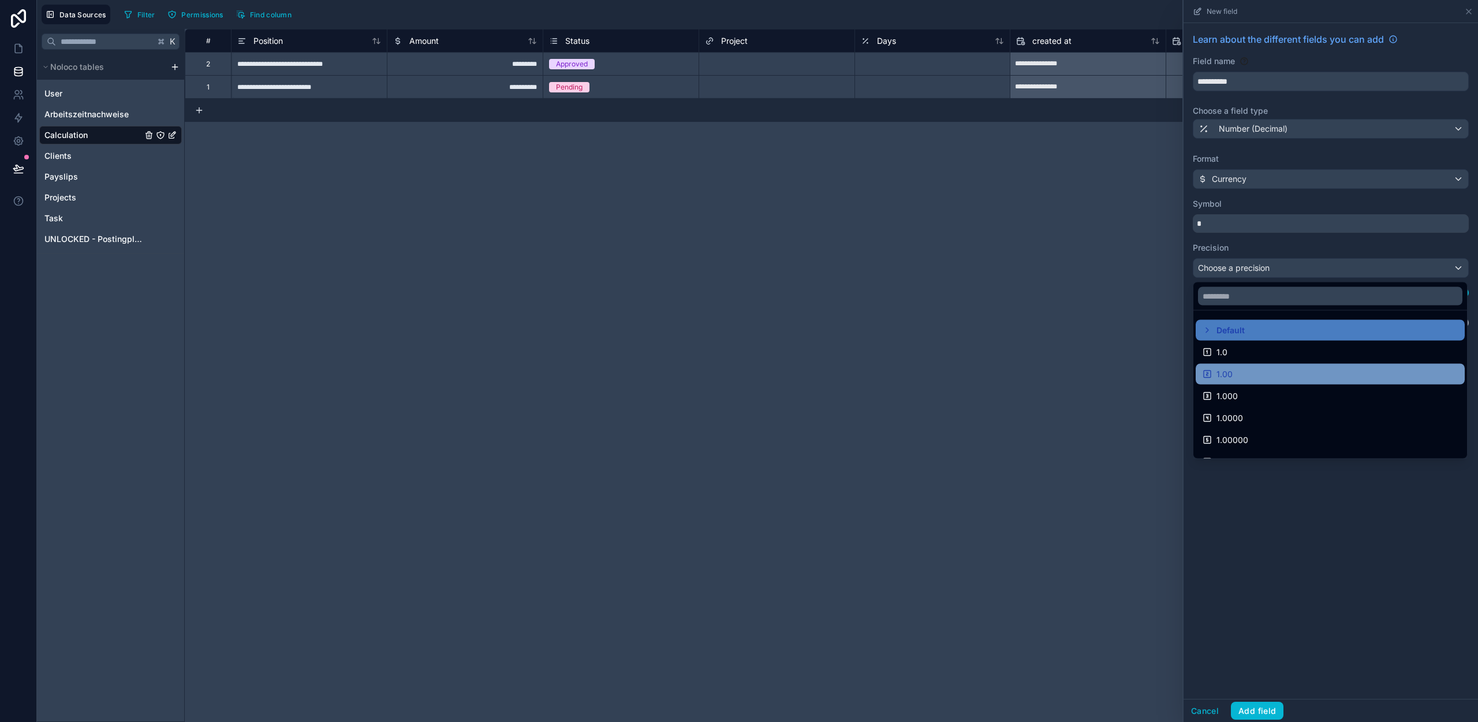
click at [1251, 369] on div "1.00" at bounding box center [1330, 374] width 255 height 14
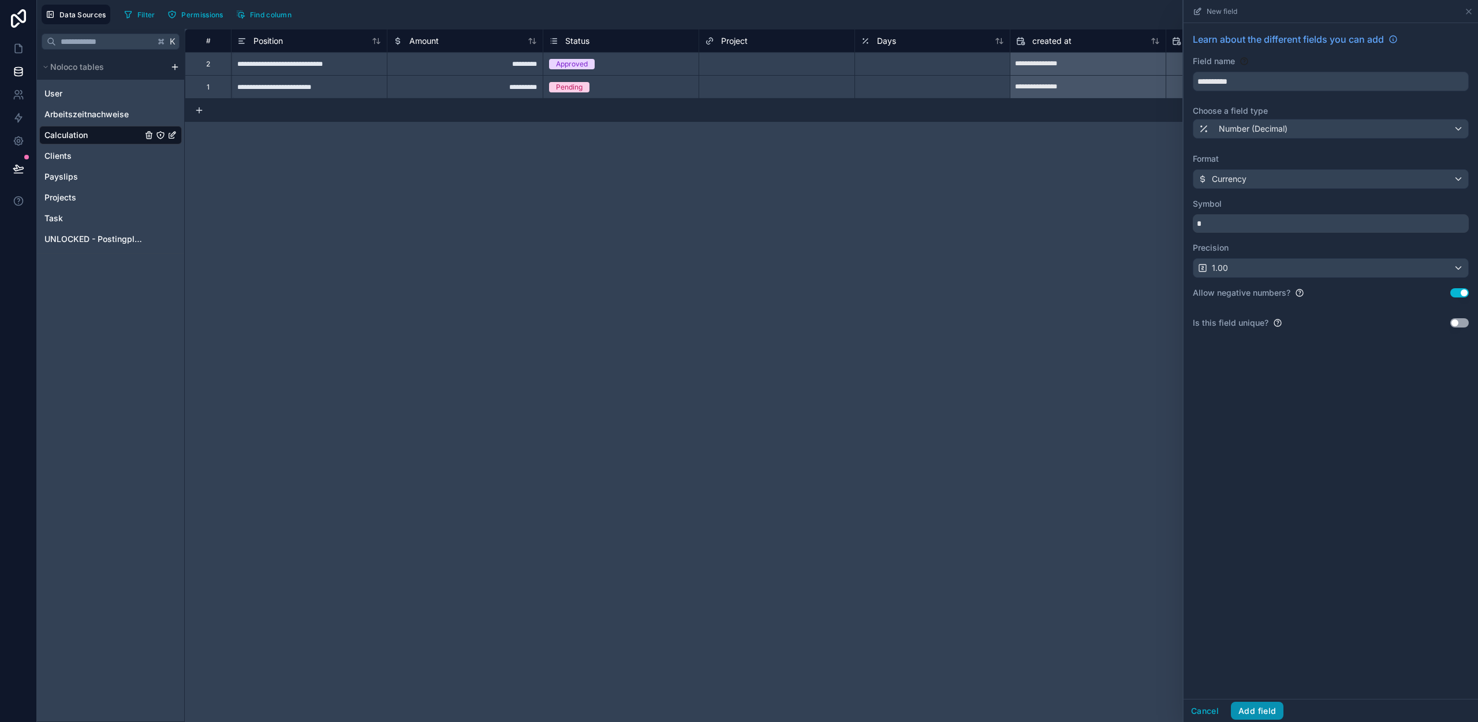
click at [1254, 716] on button "Add field" at bounding box center [1257, 711] width 53 height 18
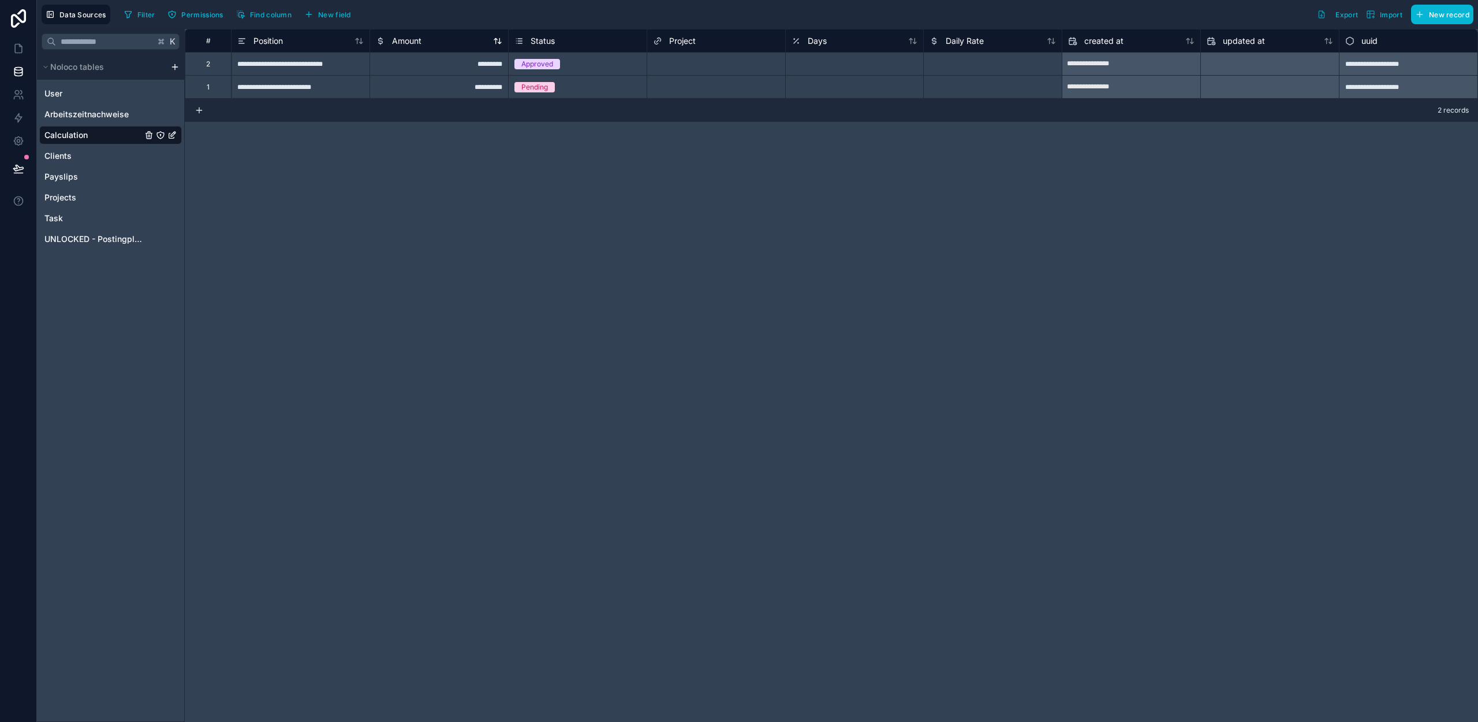
click at [418, 39] on span "Amount" at bounding box center [406, 41] width 29 height 12
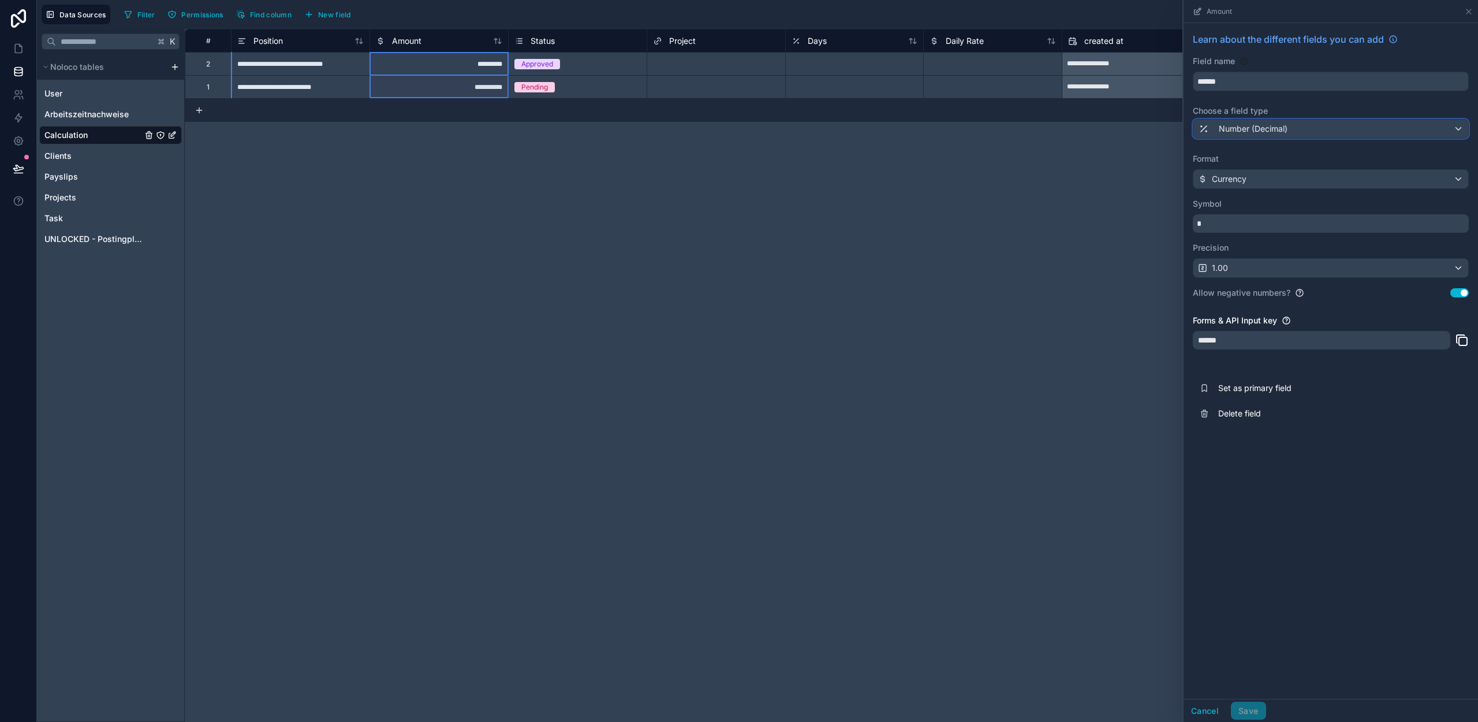
click at [1253, 129] on span "Number (Decimal)" at bounding box center [1253, 129] width 69 height 12
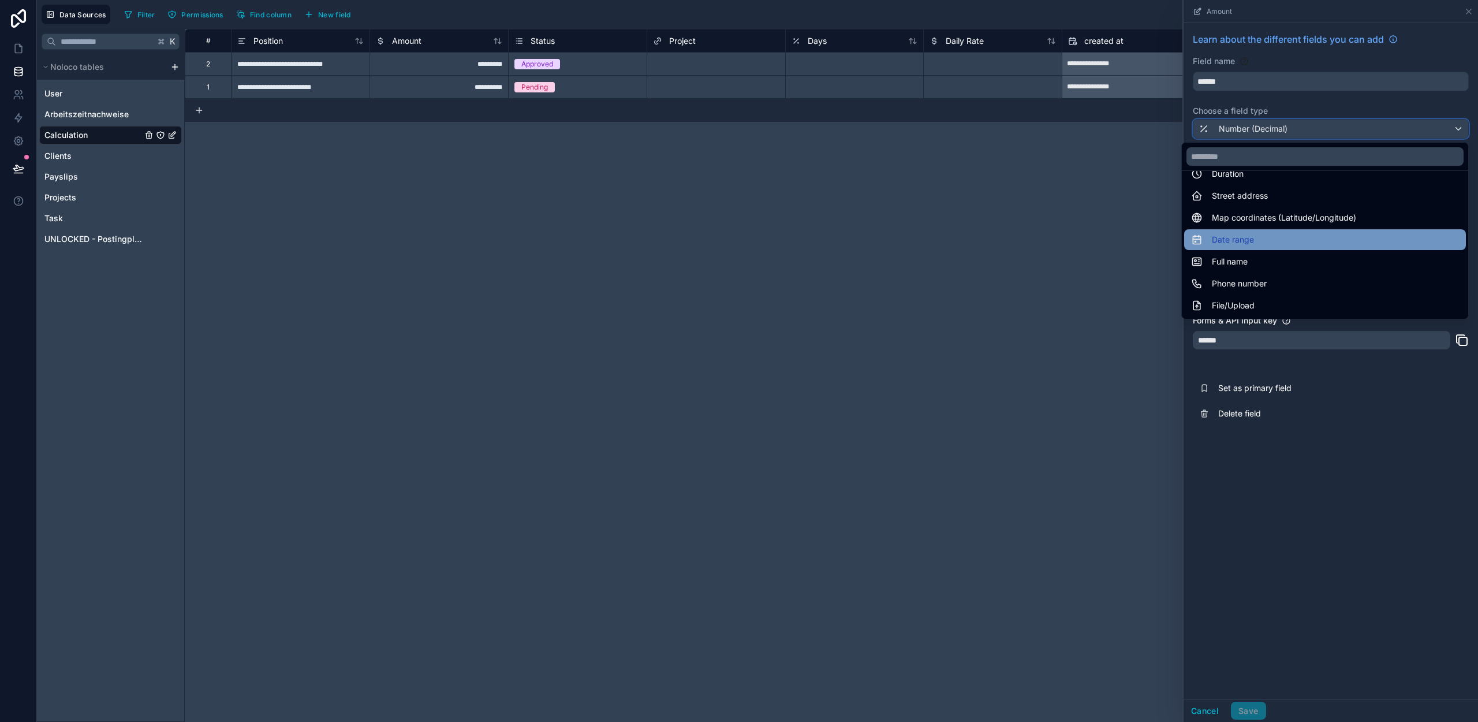
scroll to position [301, 0]
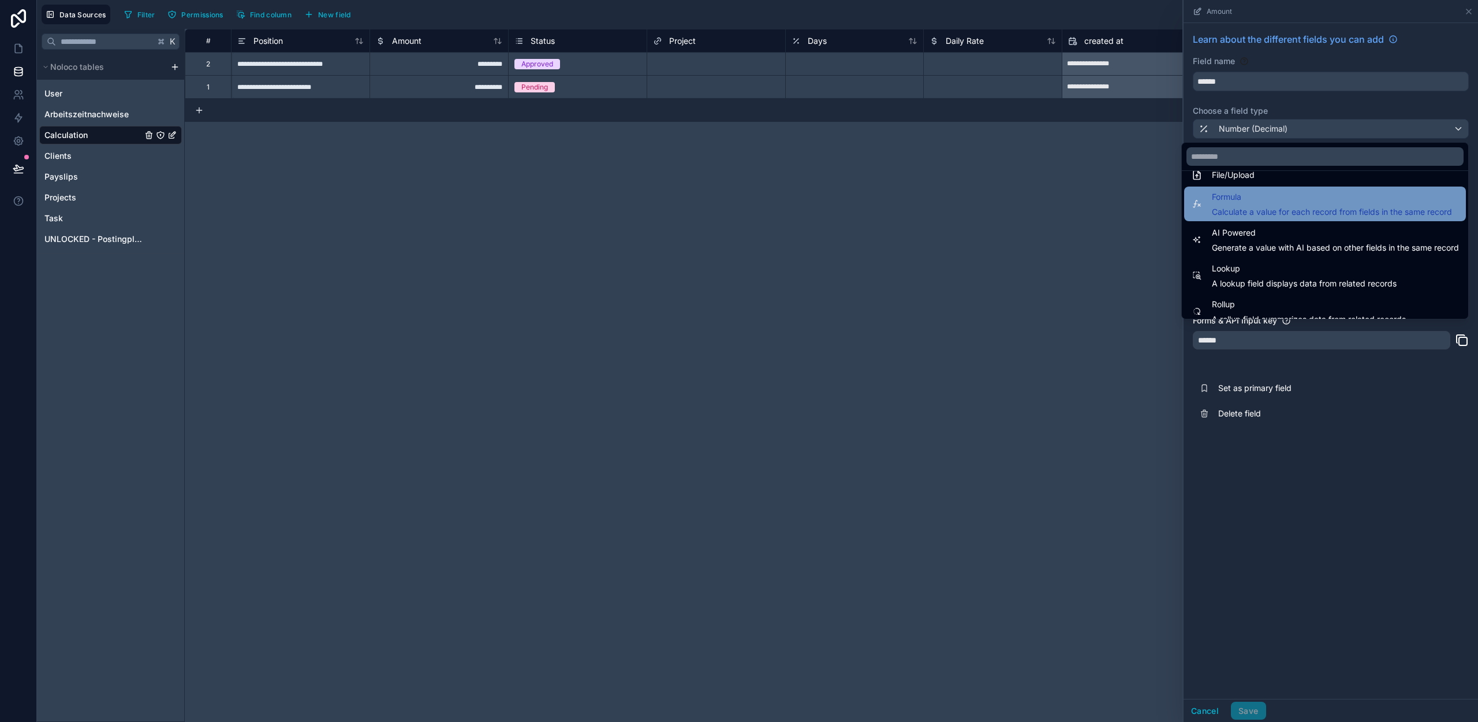
click at [1243, 218] on div "Formula Calculate a value for each record from fields in the same record" at bounding box center [1325, 203] width 282 height 35
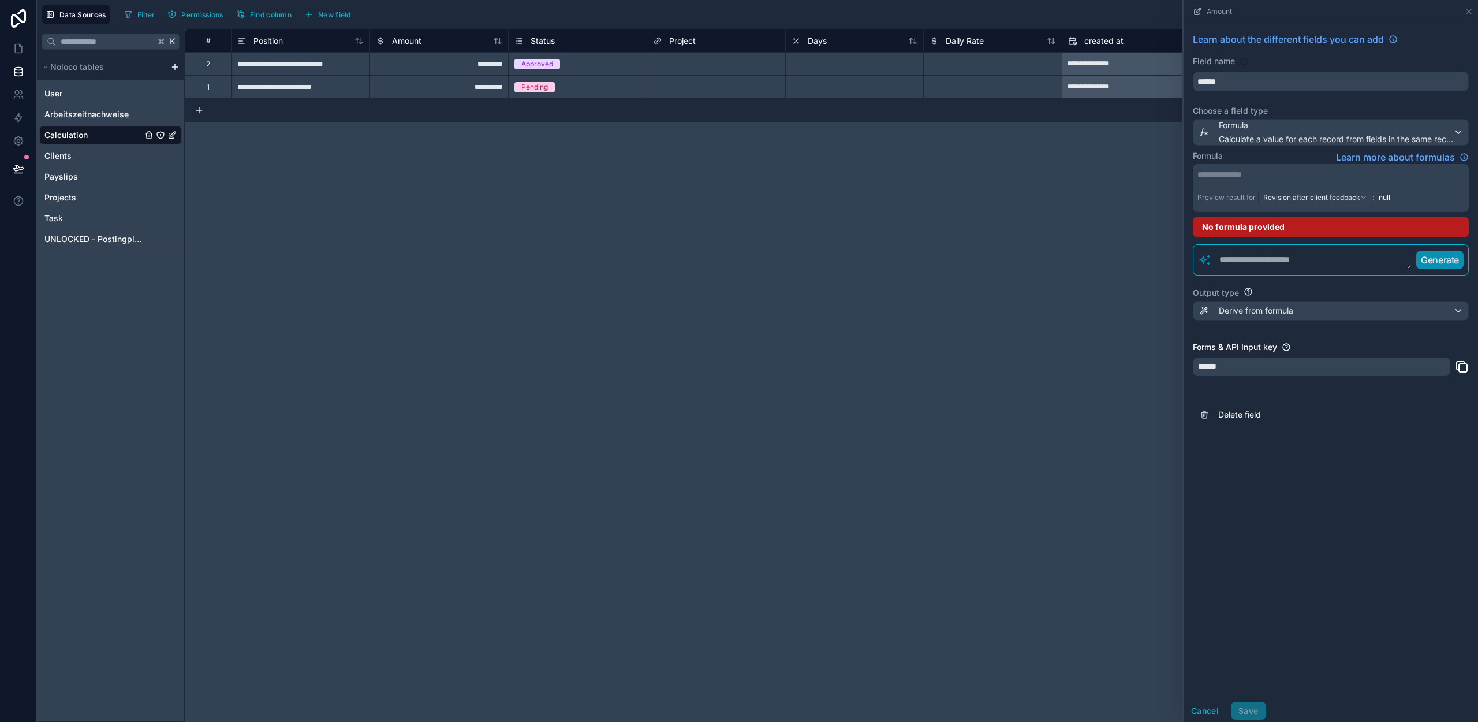
click at [1236, 174] on p "**********" at bounding box center [1329, 175] width 264 height 12
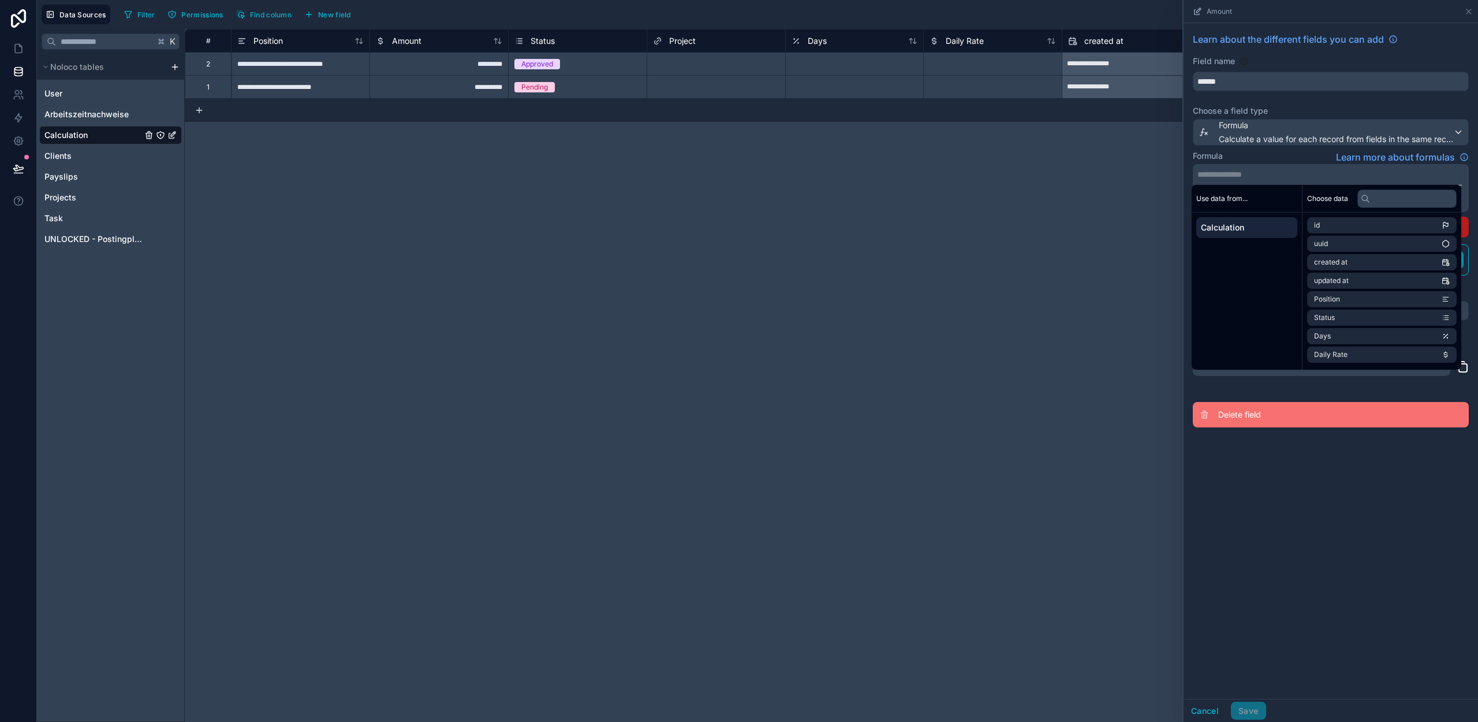
click at [1287, 408] on button "Delete field" at bounding box center [1331, 414] width 276 height 25
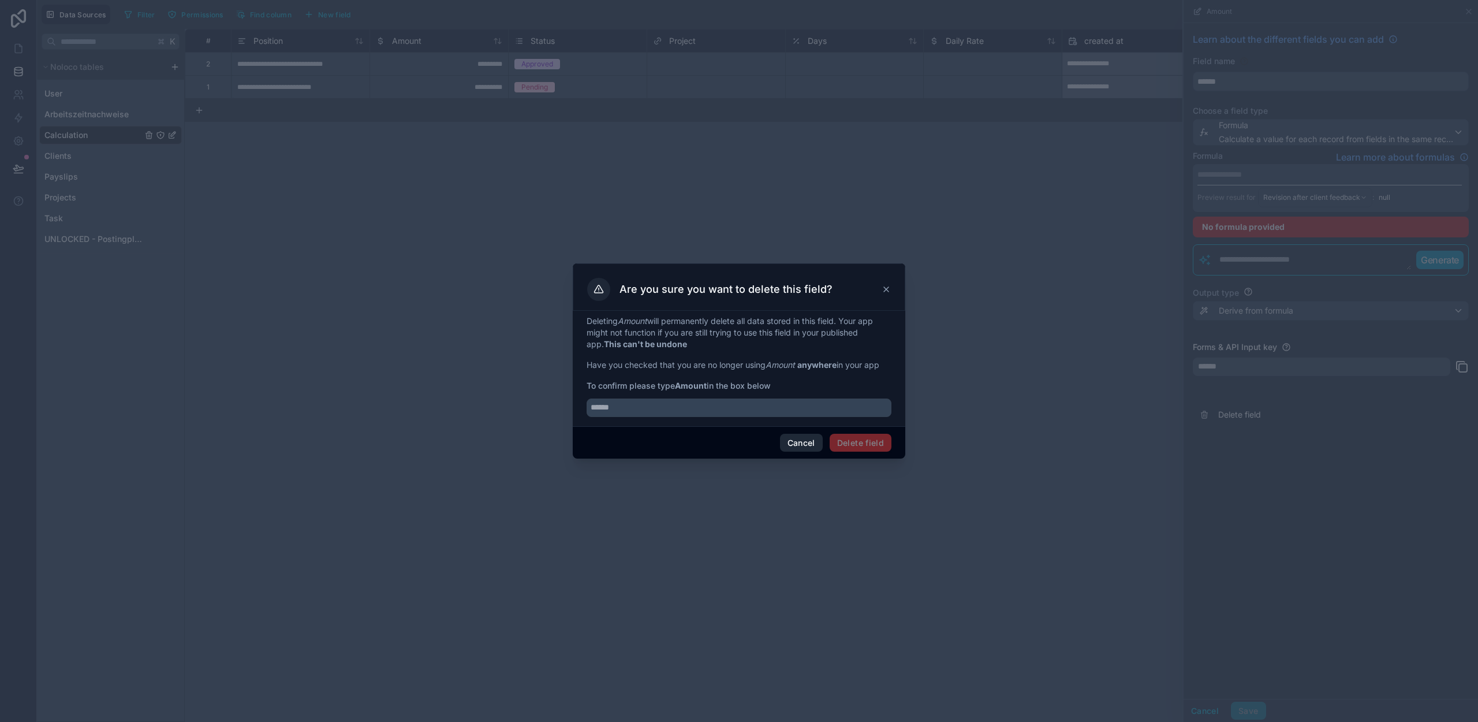
click at [809, 442] on button "Cancel" at bounding box center [801, 443] width 43 height 18
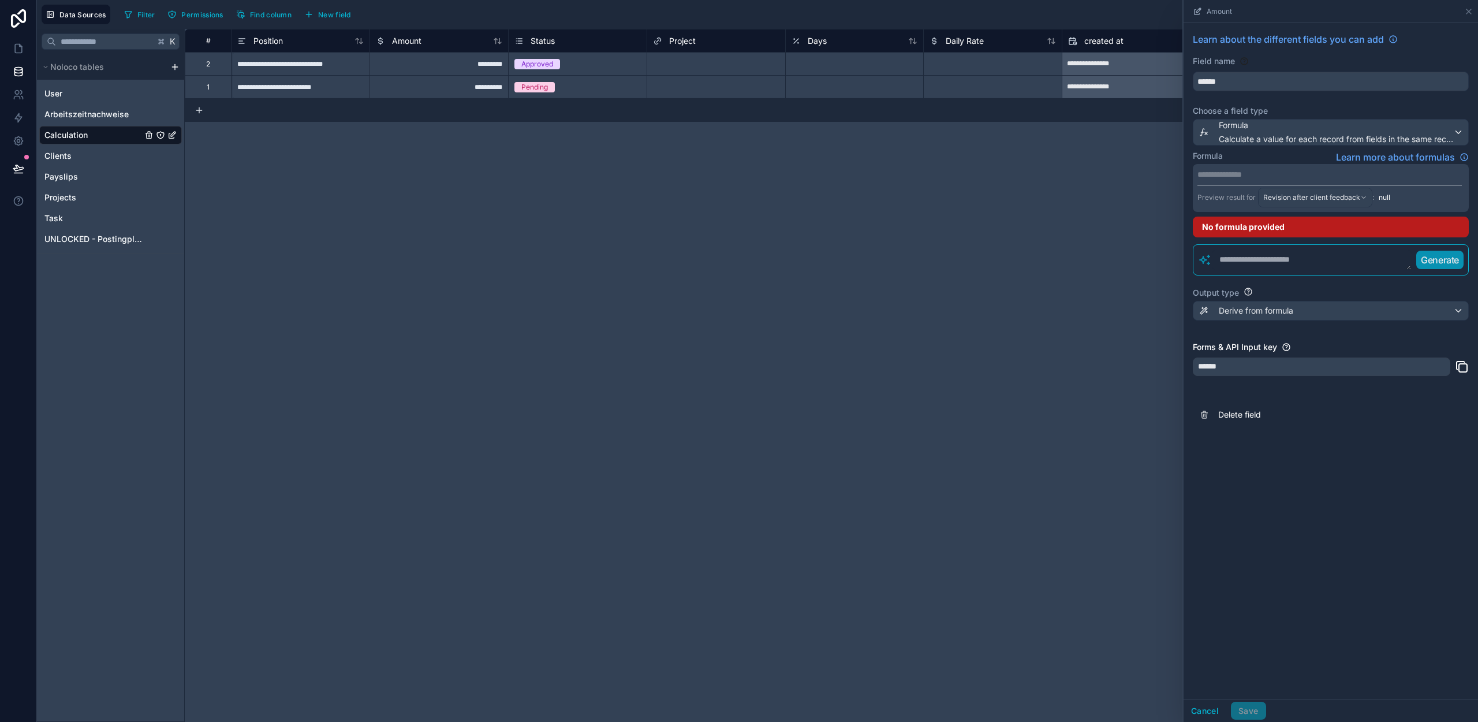
click at [1257, 268] on textarea at bounding box center [1312, 259] width 200 height 21
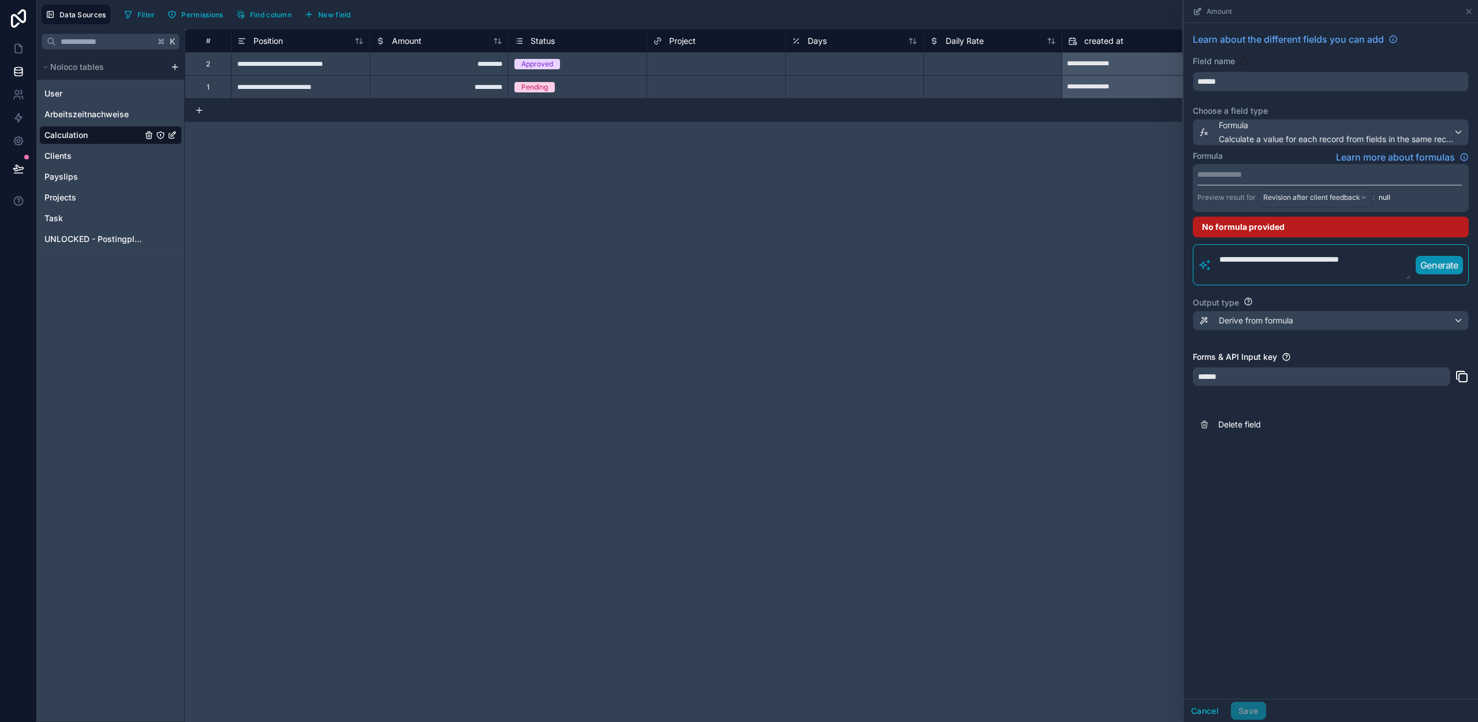
type textarea "**********"
click at [1443, 259] on p "Generate" at bounding box center [1439, 265] width 38 height 14
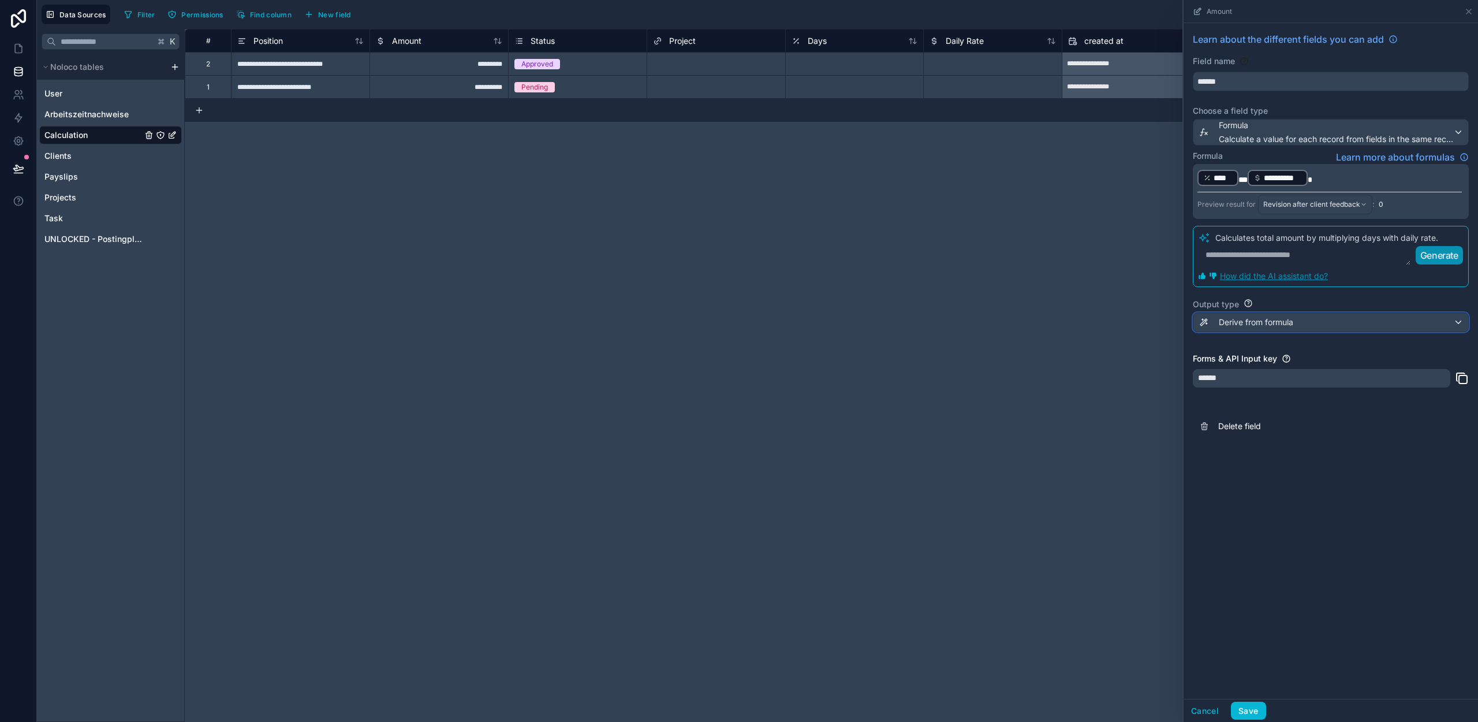
click at [1259, 318] on span "Derive from formula" at bounding box center [1256, 322] width 74 height 12
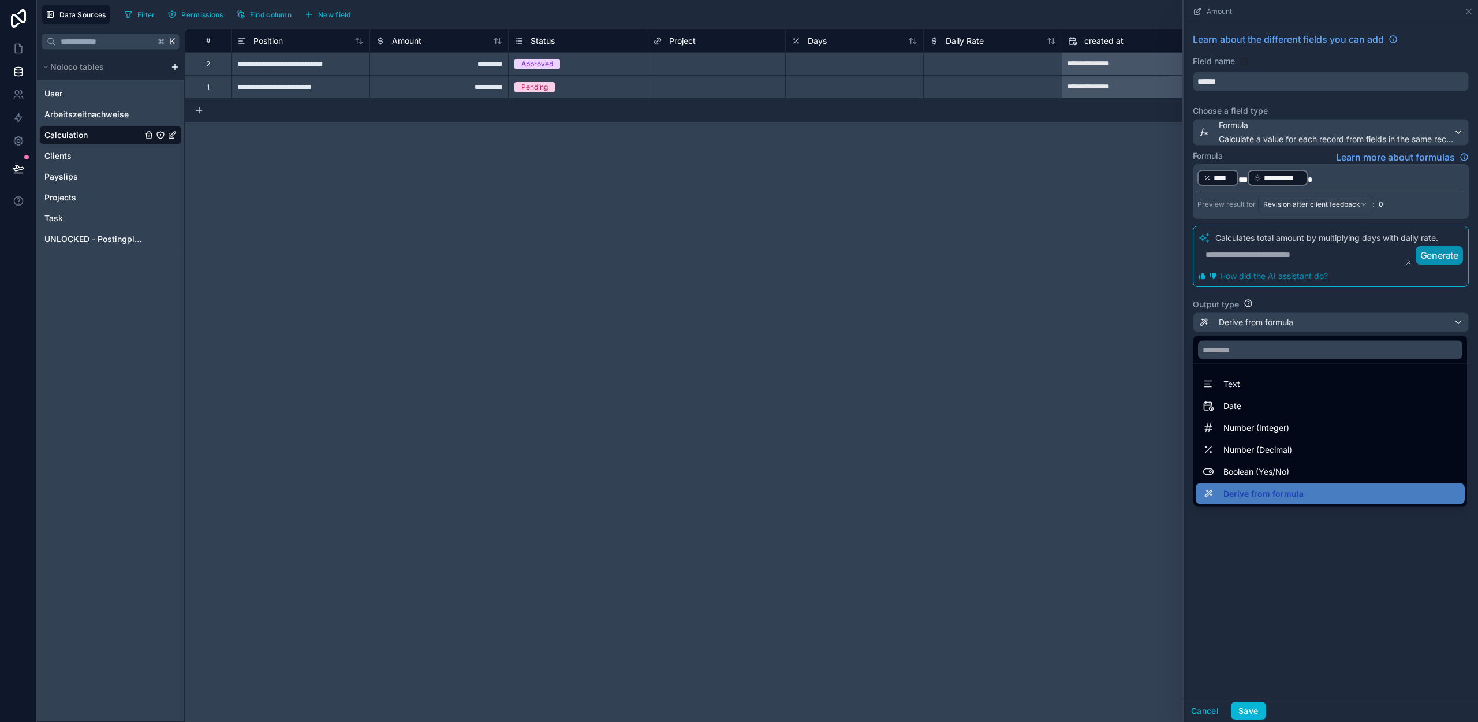
click at [1259, 319] on div at bounding box center [1331, 361] width 294 height 722
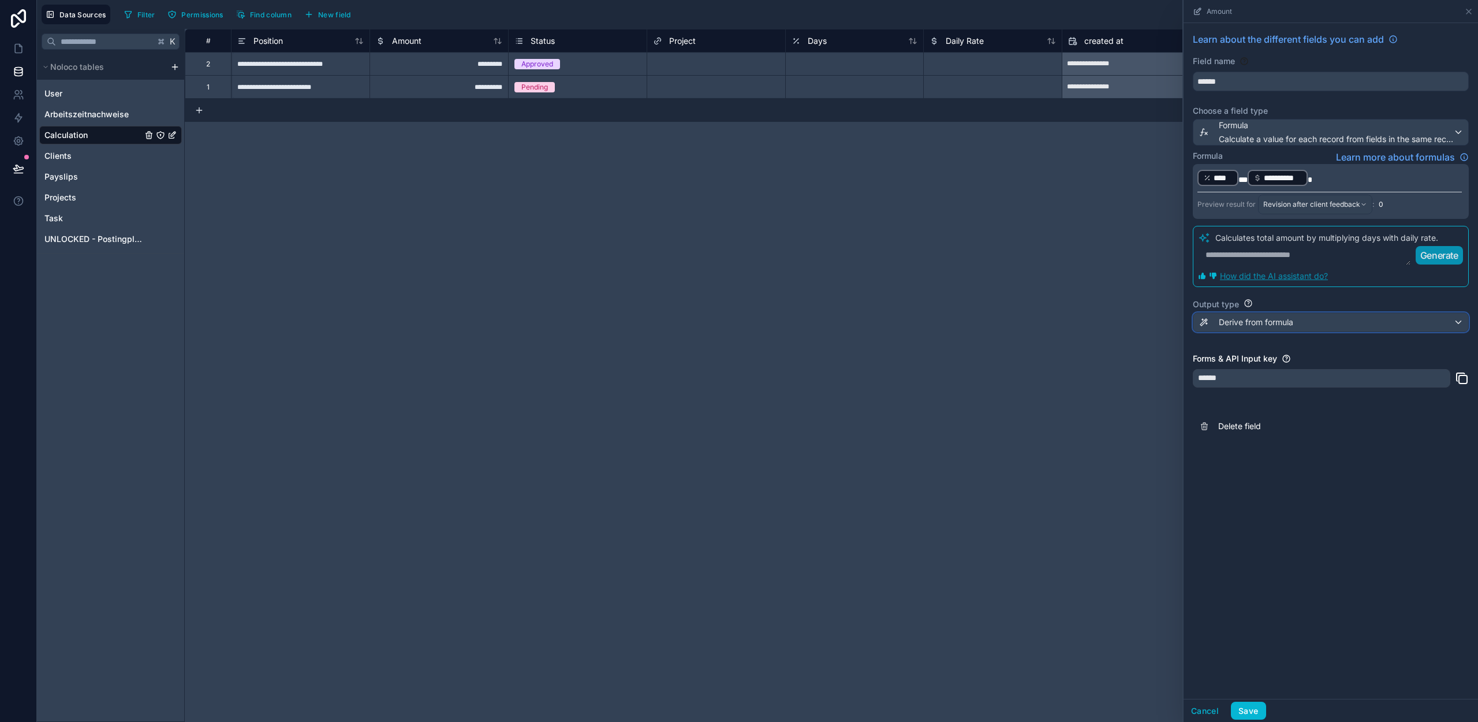
click at [1266, 325] on span "Derive from formula" at bounding box center [1256, 322] width 74 height 12
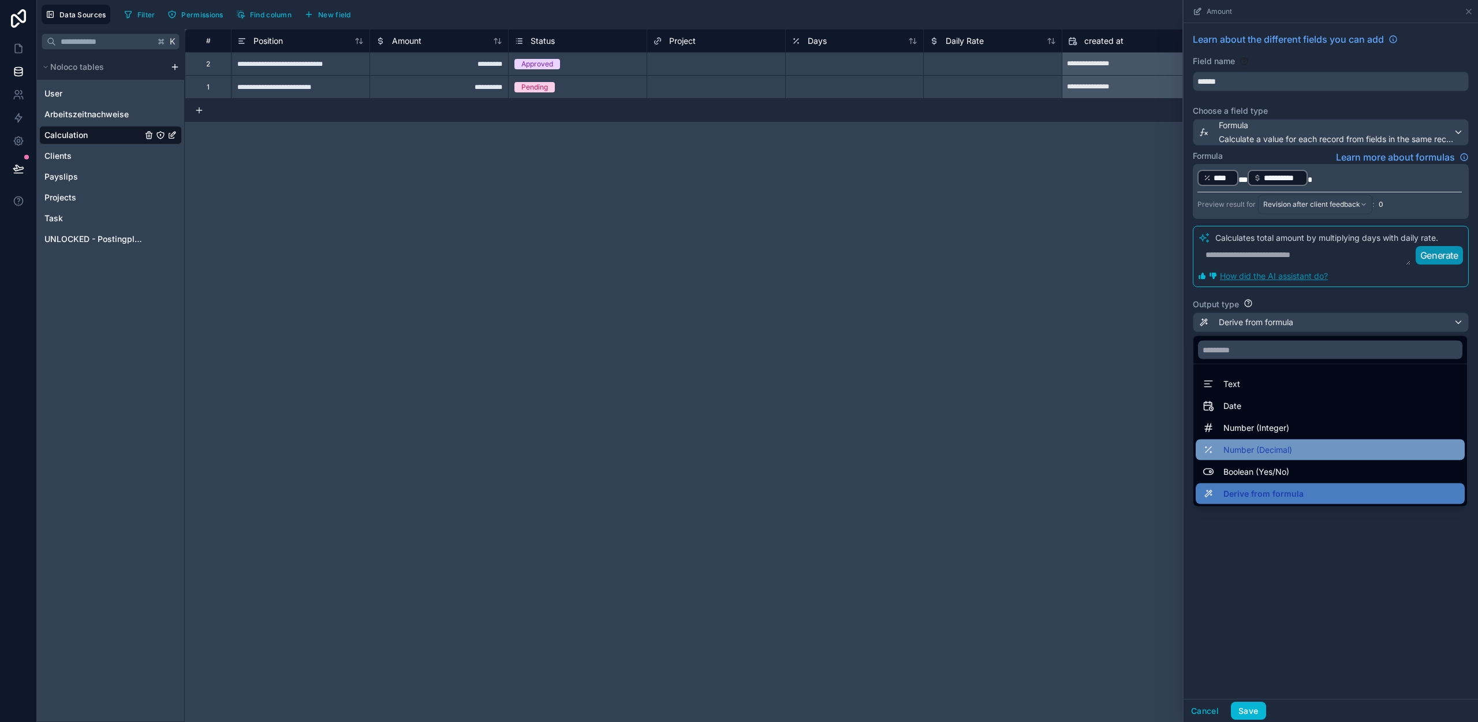
click at [1255, 444] on span "Number (Decimal)" at bounding box center [1257, 450] width 69 height 14
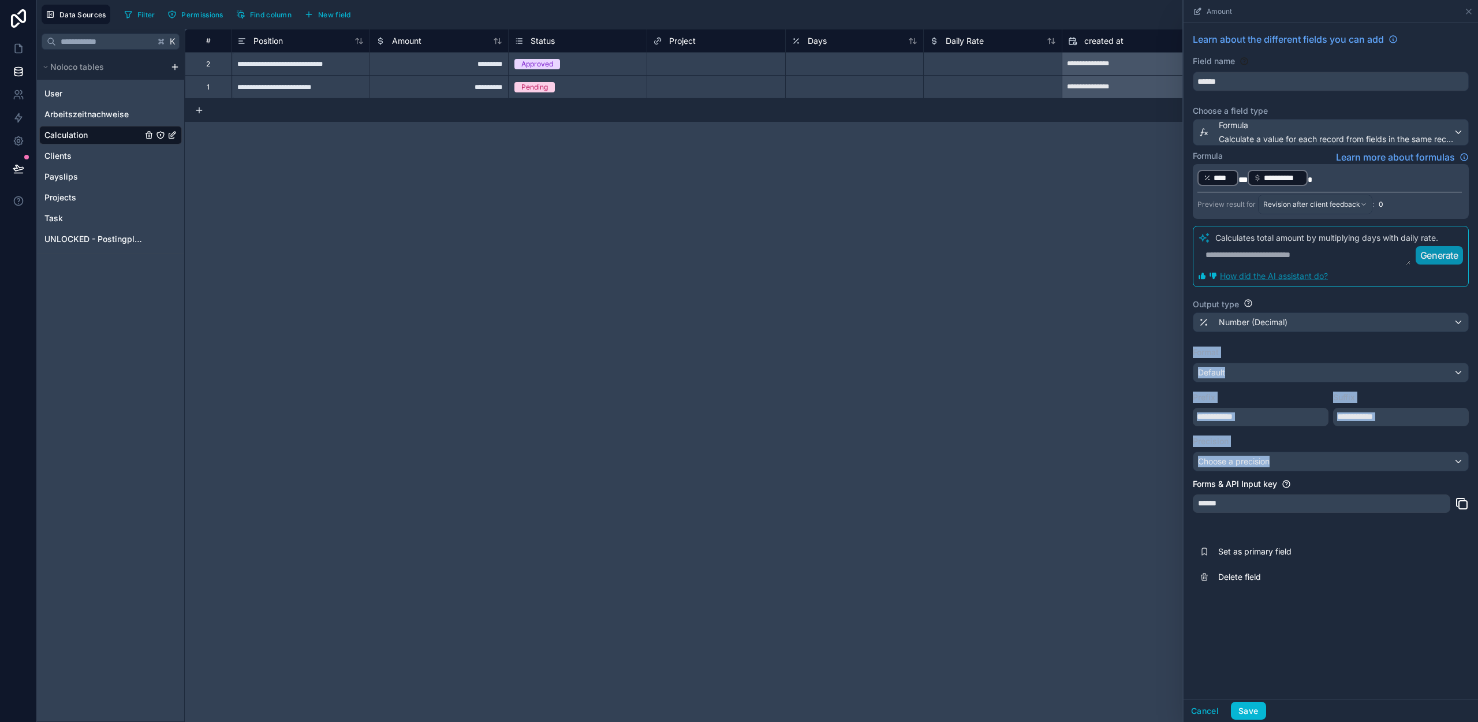
click at [1271, 348] on label "Format" at bounding box center [1331, 352] width 276 height 12
click at [1247, 373] on div "Default" at bounding box center [1330, 372] width 275 height 18
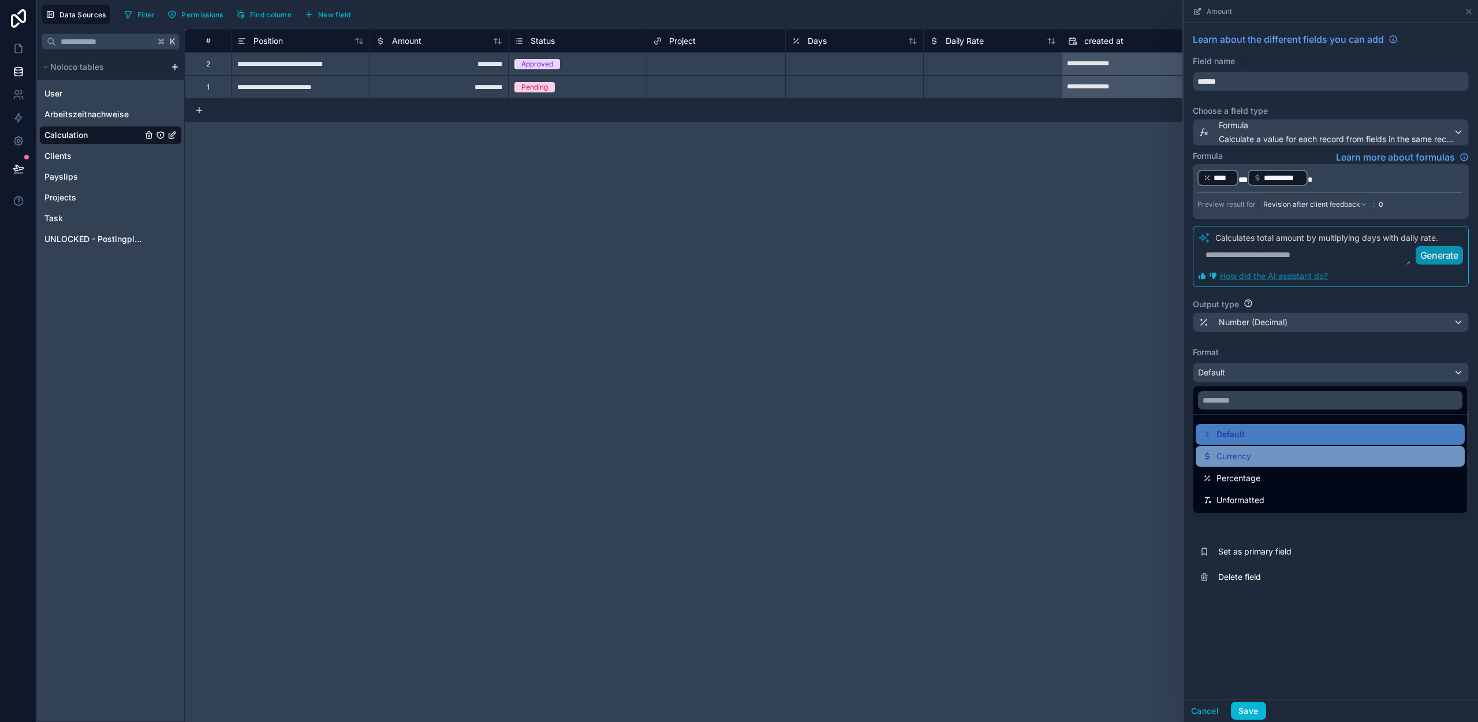
click at [1241, 456] on span "Currency" at bounding box center [1234, 456] width 35 height 14
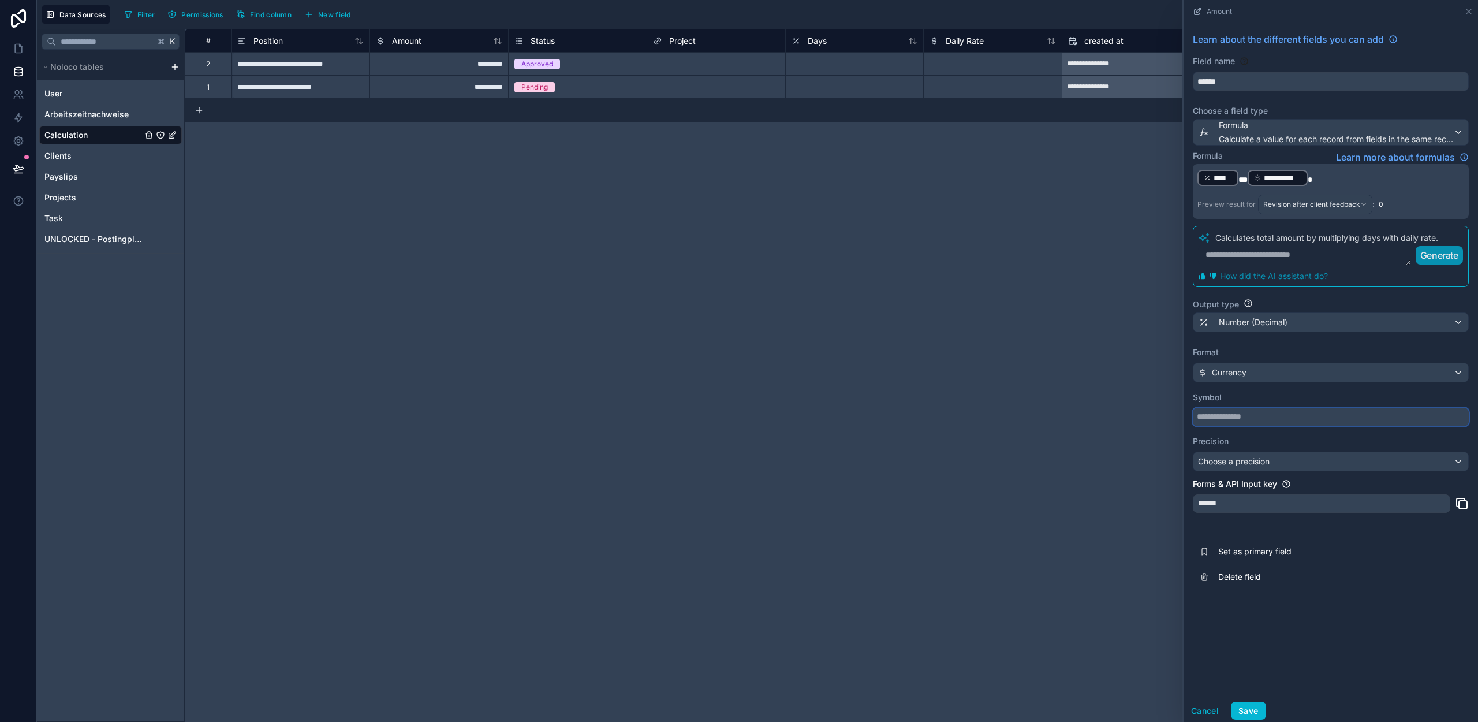
click at [1228, 417] on input "text" at bounding box center [1331, 417] width 276 height 18
type input "*"
click at [1216, 467] on span "Choose a precision" at bounding box center [1234, 462] width 72 height 12
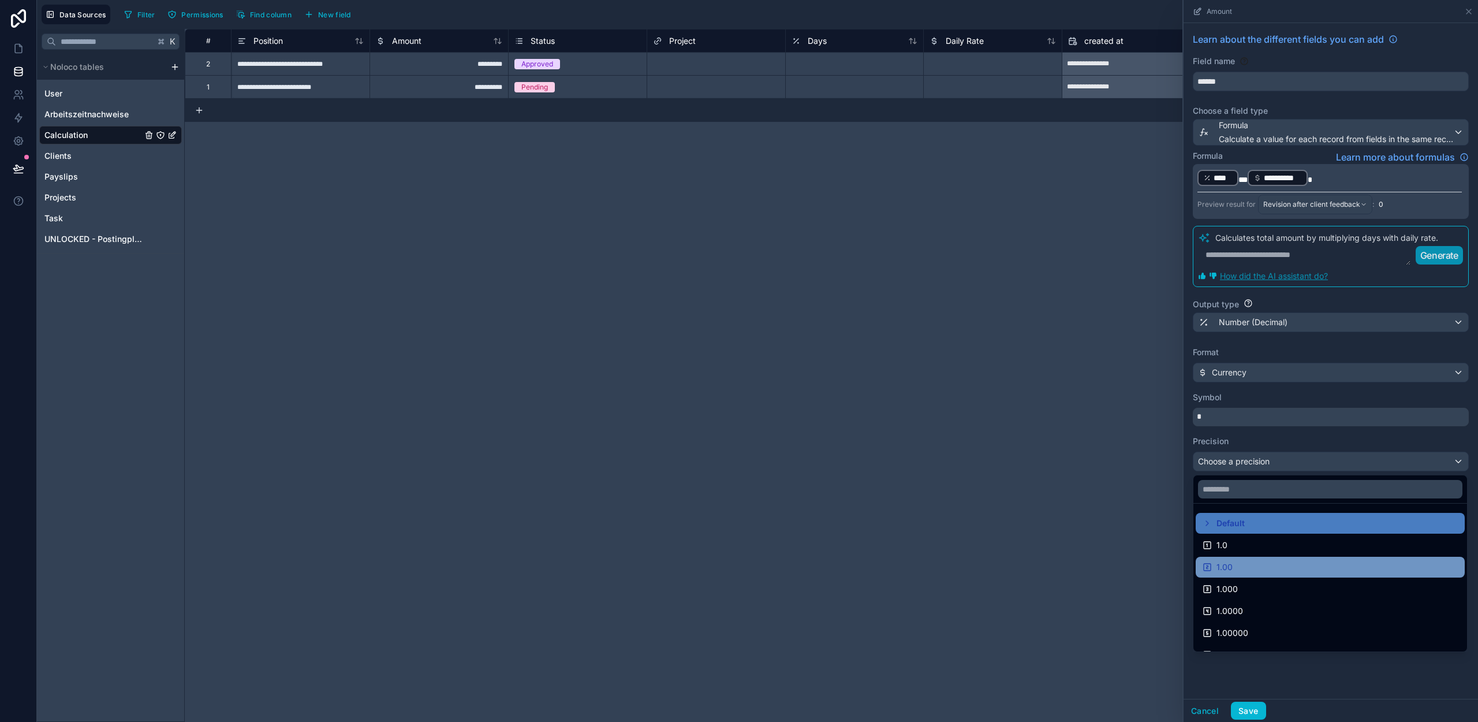
click at [1244, 564] on div "1.00" at bounding box center [1330, 567] width 255 height 14
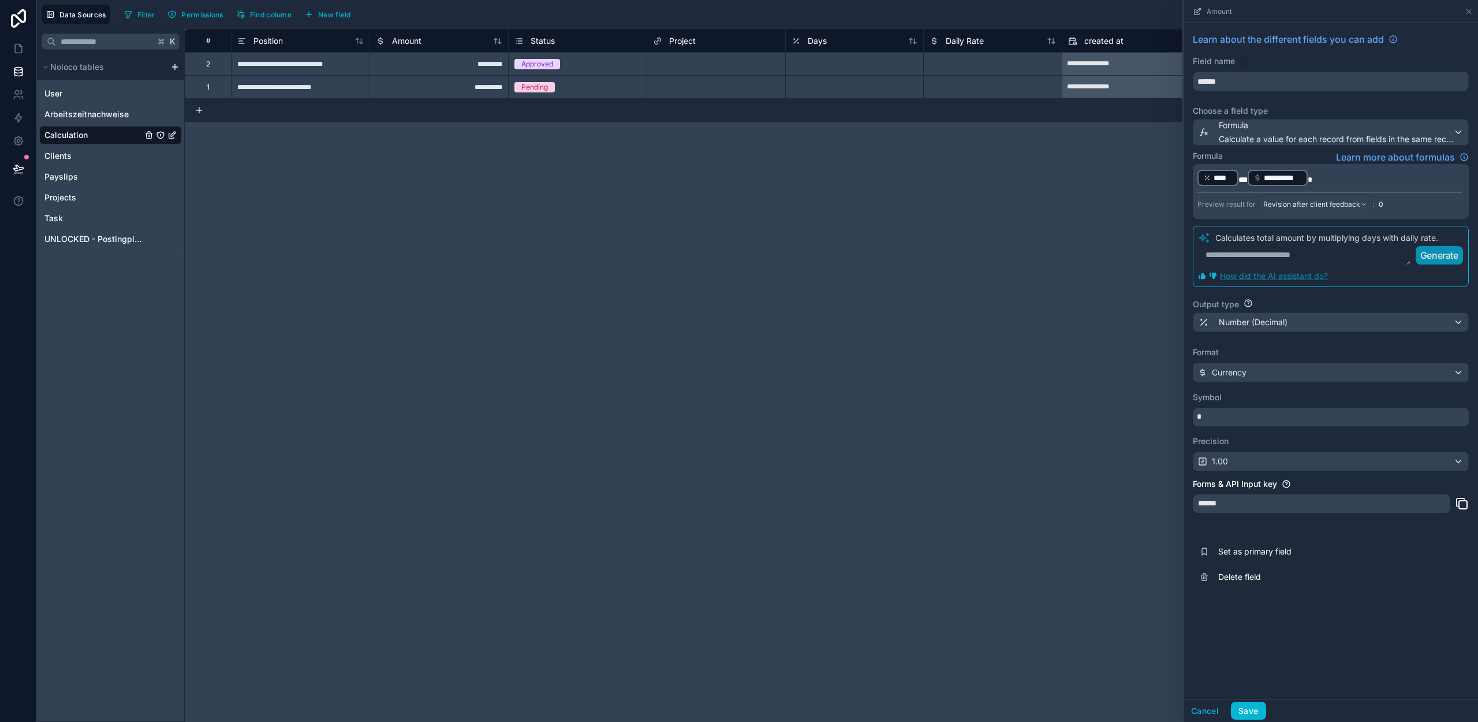
drag, startPoint x: 1269, startPoint y: 633, endPoint x: 1237, endPoint y: 688, distance: 63.9
click at [1269, 632] on div "**********" at bounding box center [1331, 361] width 294 height 676
drag, startPoint x: 1242, startPoint y: 708, endPoint x: 1227, endPoint y: 638, distance: 72.0
click at [1242, 708] on button "Save" at bounding box center [1248, 711] width 35 height 18
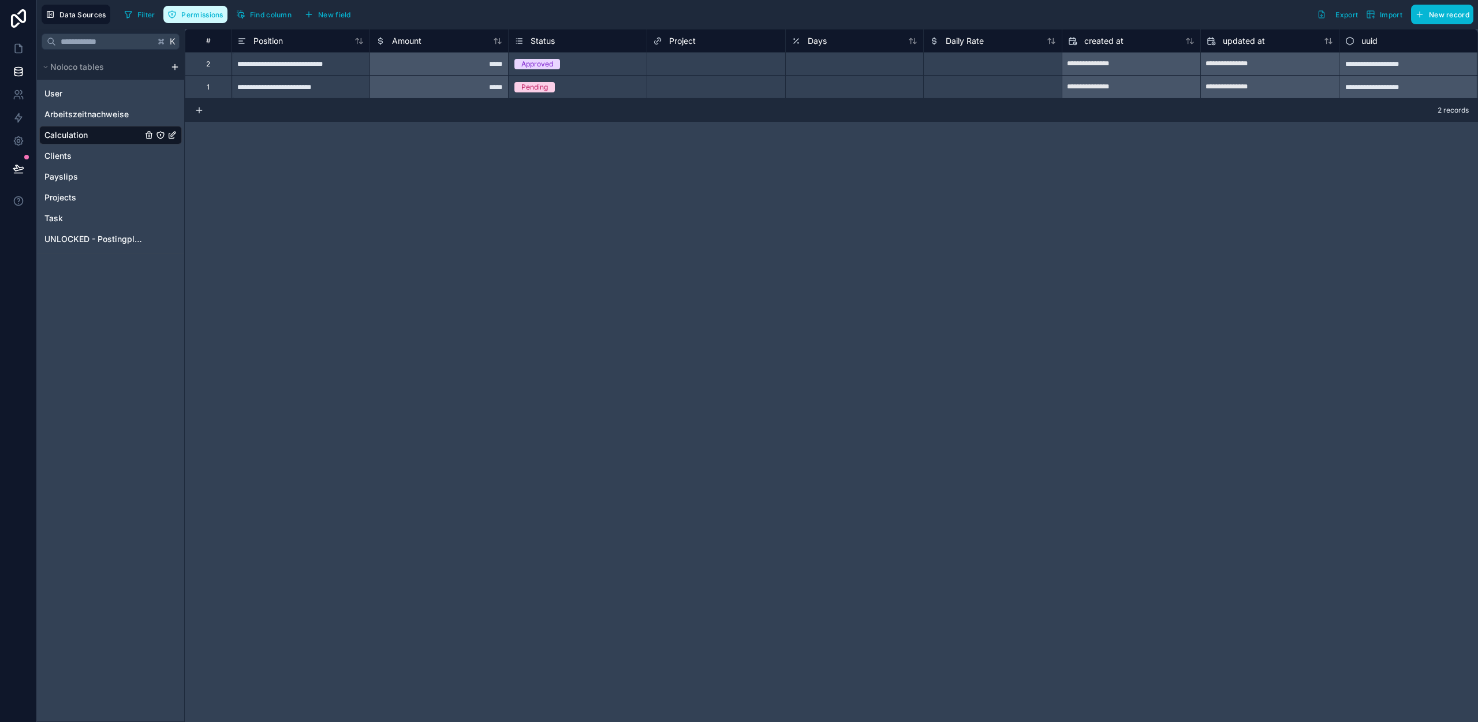
click at [201, 16] on span "Permissions" at bounding box center [202, 14] width 42 height 9
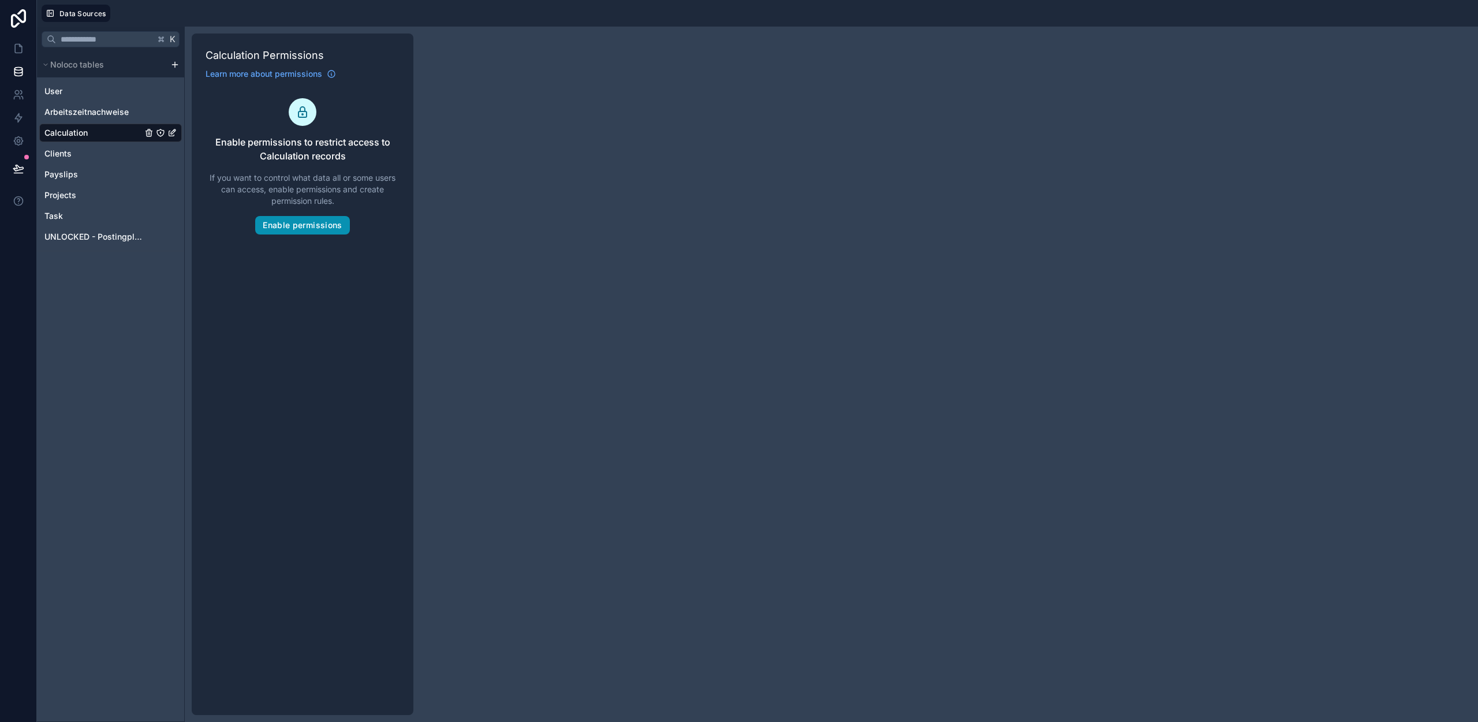
click at [312, 227] on button "Enable permissions" at bounding box center [302, 225] width 94 height 18
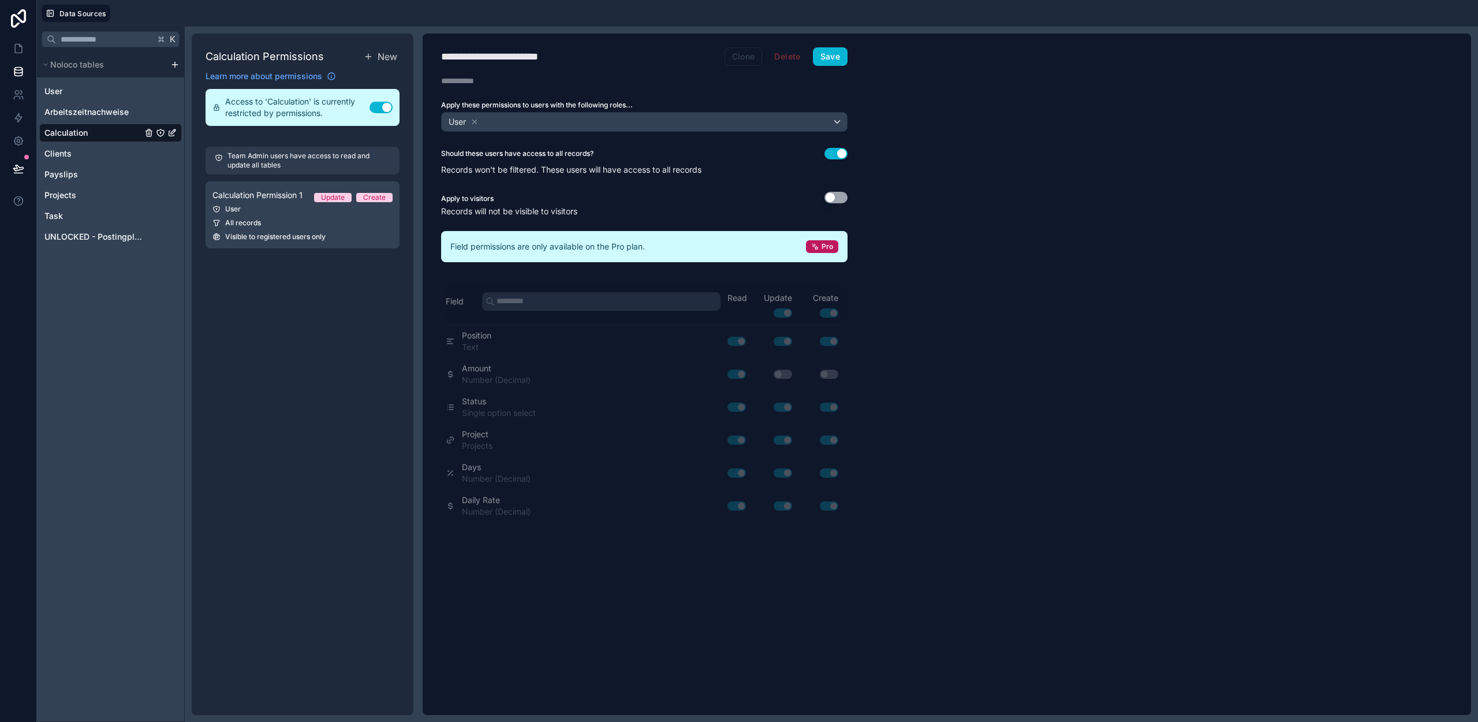
click at [738, 53] on button "Clone" at bounding box center [744, 56] width 38 height 18
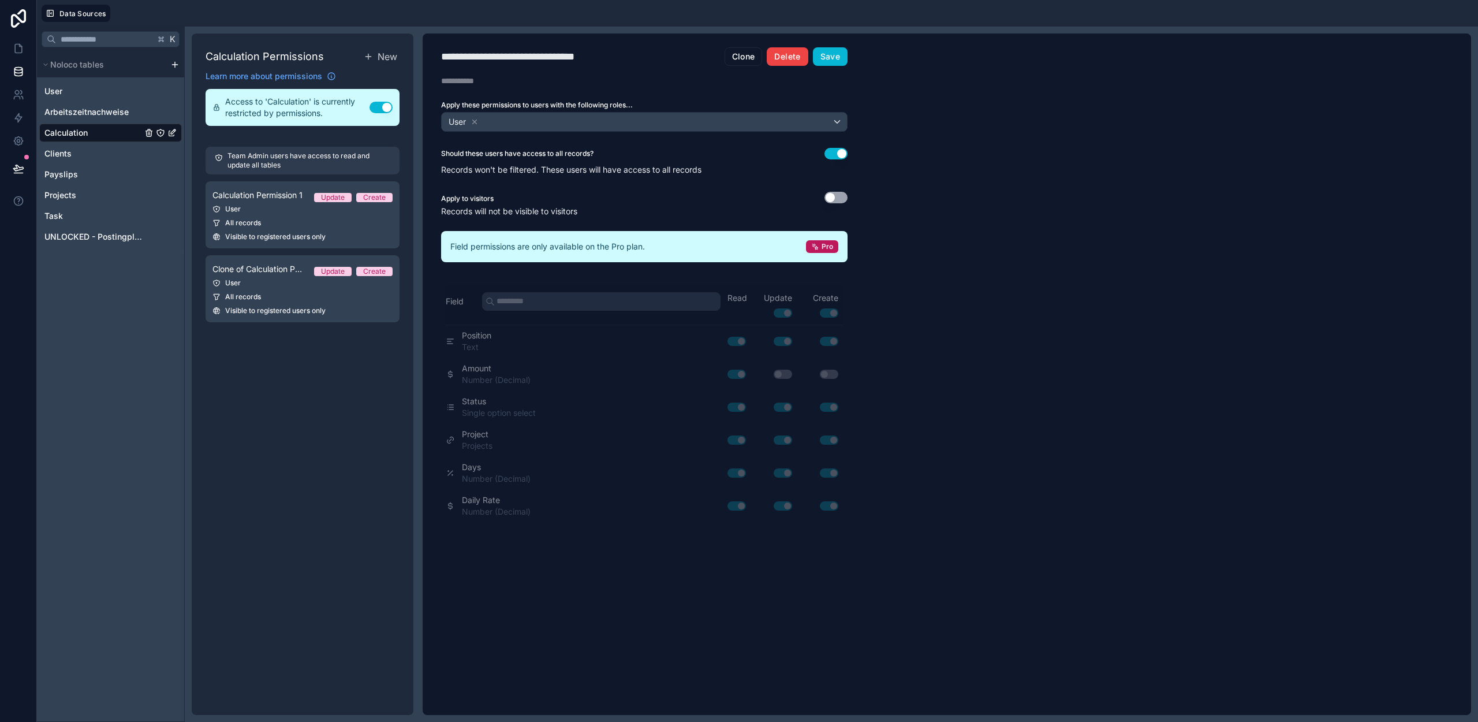
click at [789, 53] on button "Delete" at bounding box center [787, 56] width 41 height 18
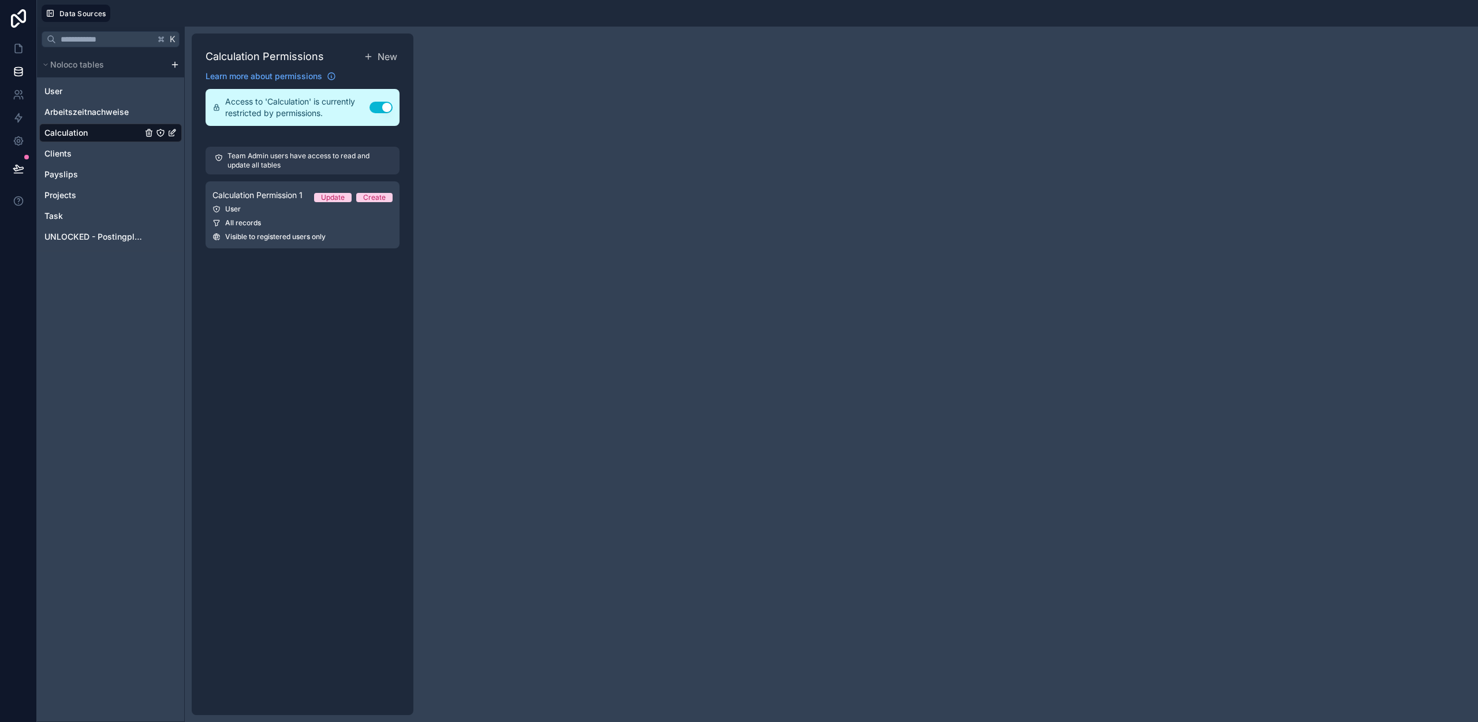
click at [380, 106] on button "Use setting" at bounding box center [381, 108] width 23 height 12
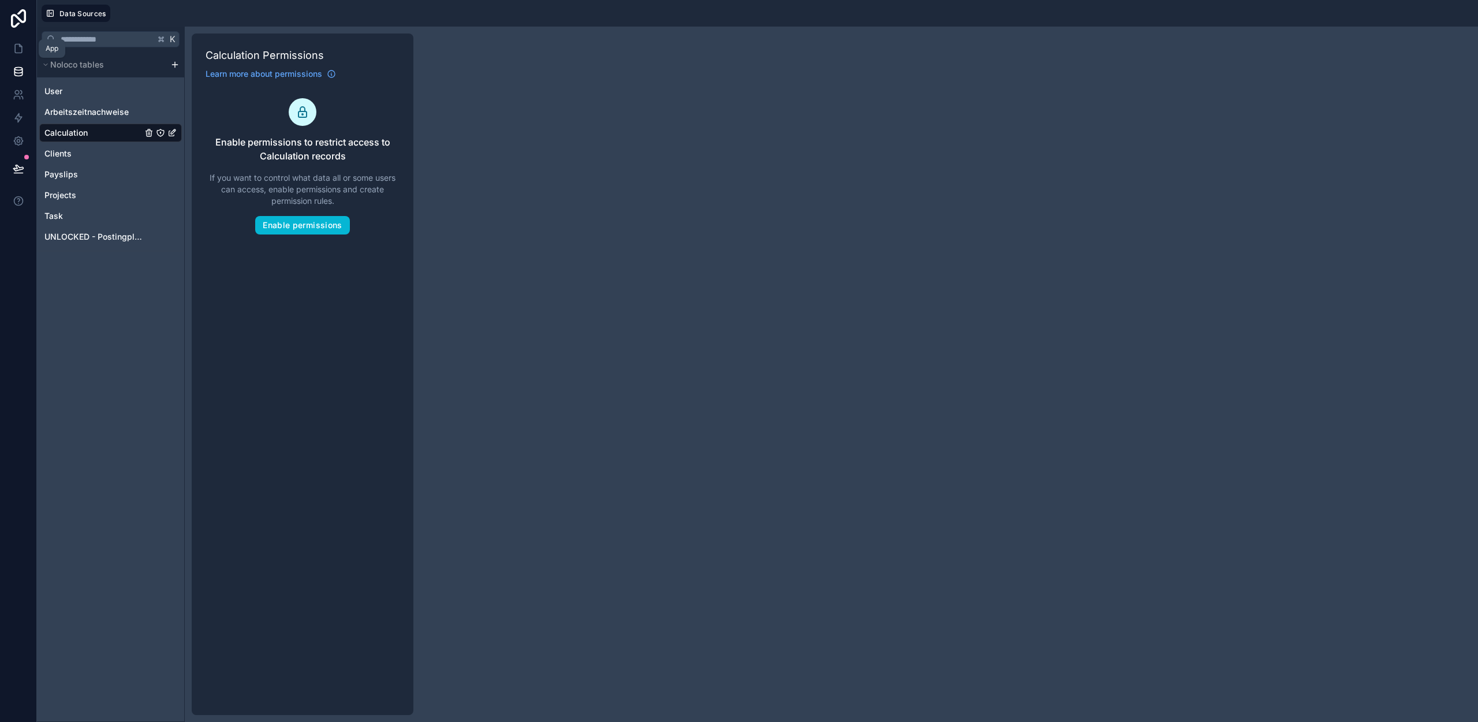
click at [18, 55] on link at bounding box center [18, 48] width 36 height 23
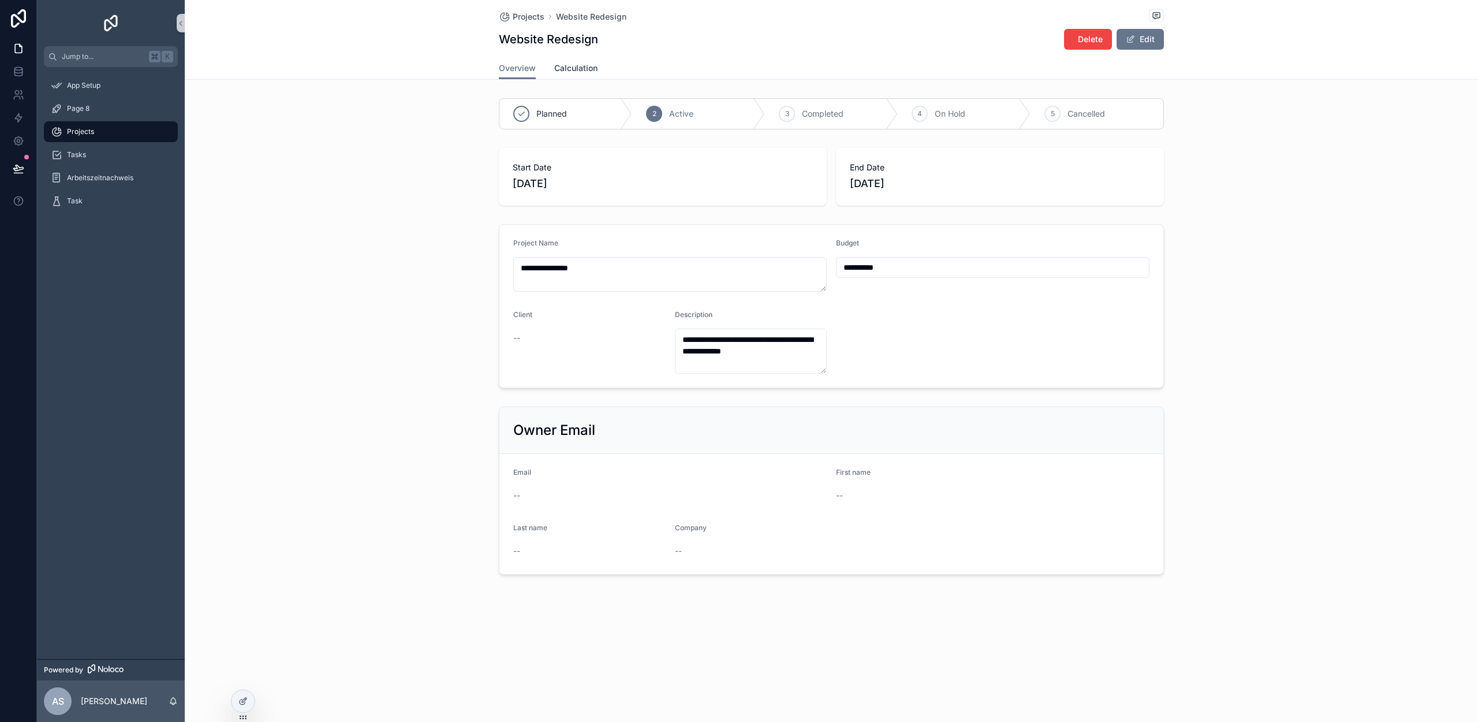
click at [577, 68] on span "Calculation" at bounding box center [575, 68] width 43 height 12
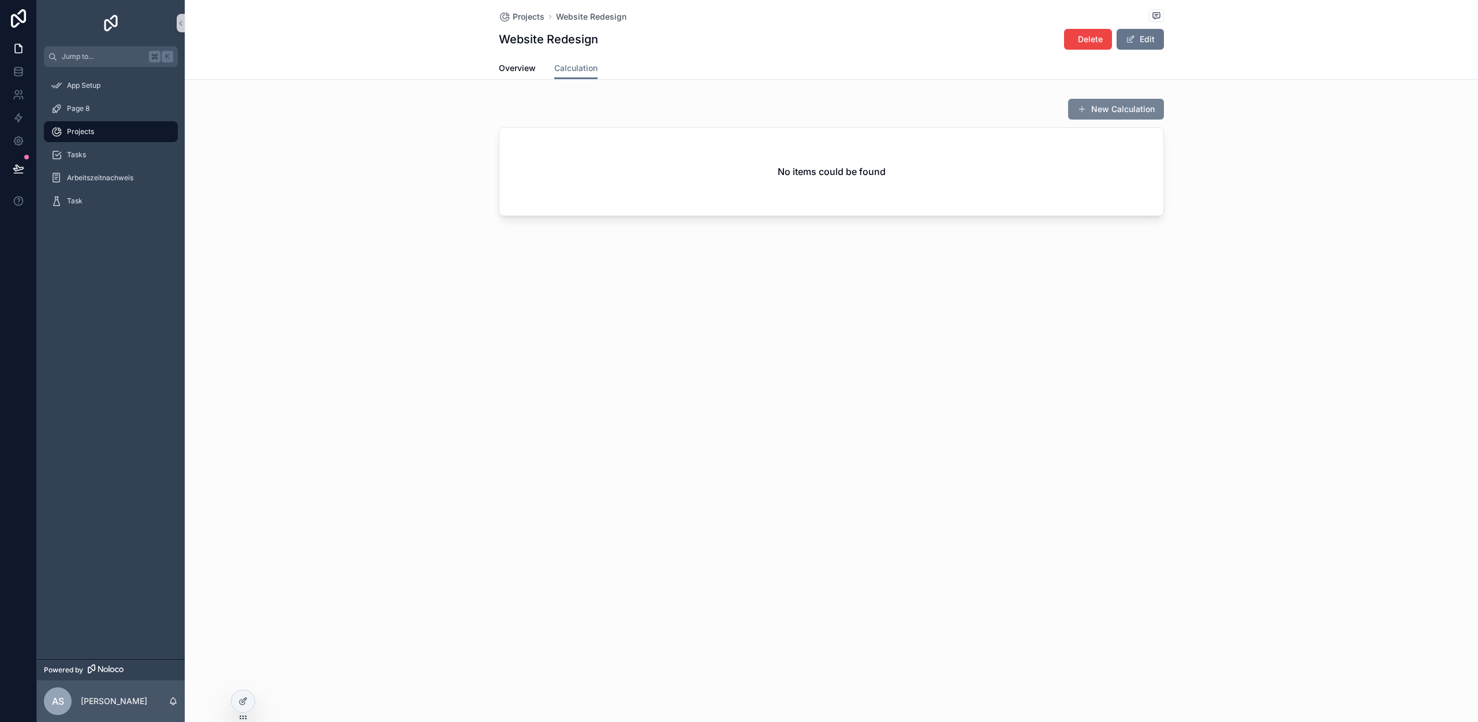
click at [1114, 113] on button "New Calculation" at bounding box center [1116, 109] width 96 height 21
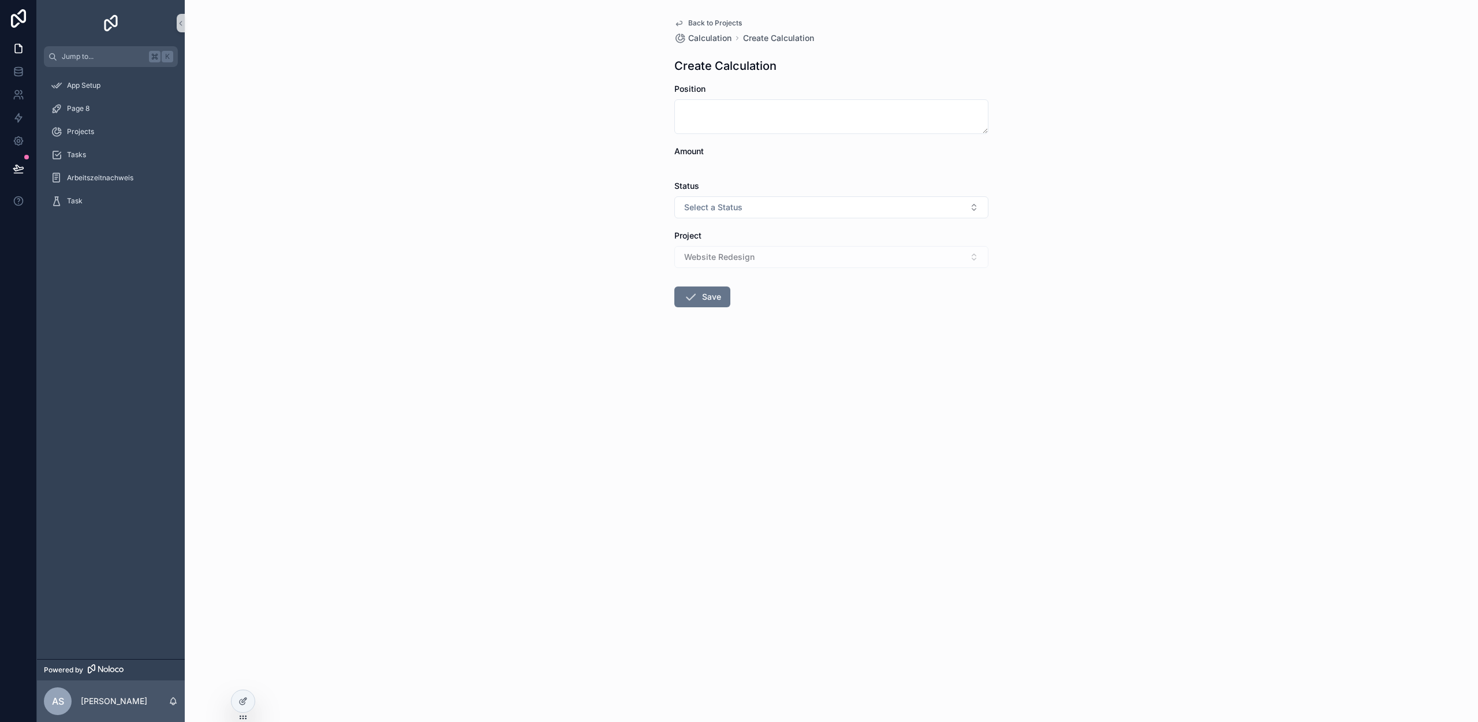
click at [553, 285] on div "Back to Projects Calculation Create Calculation Create Calculation Position Amo…" at bounding box center [831, 361] width 1293 height 722
click at [240, 704] on icon at bounding box center [242, 700] width 9 height 9
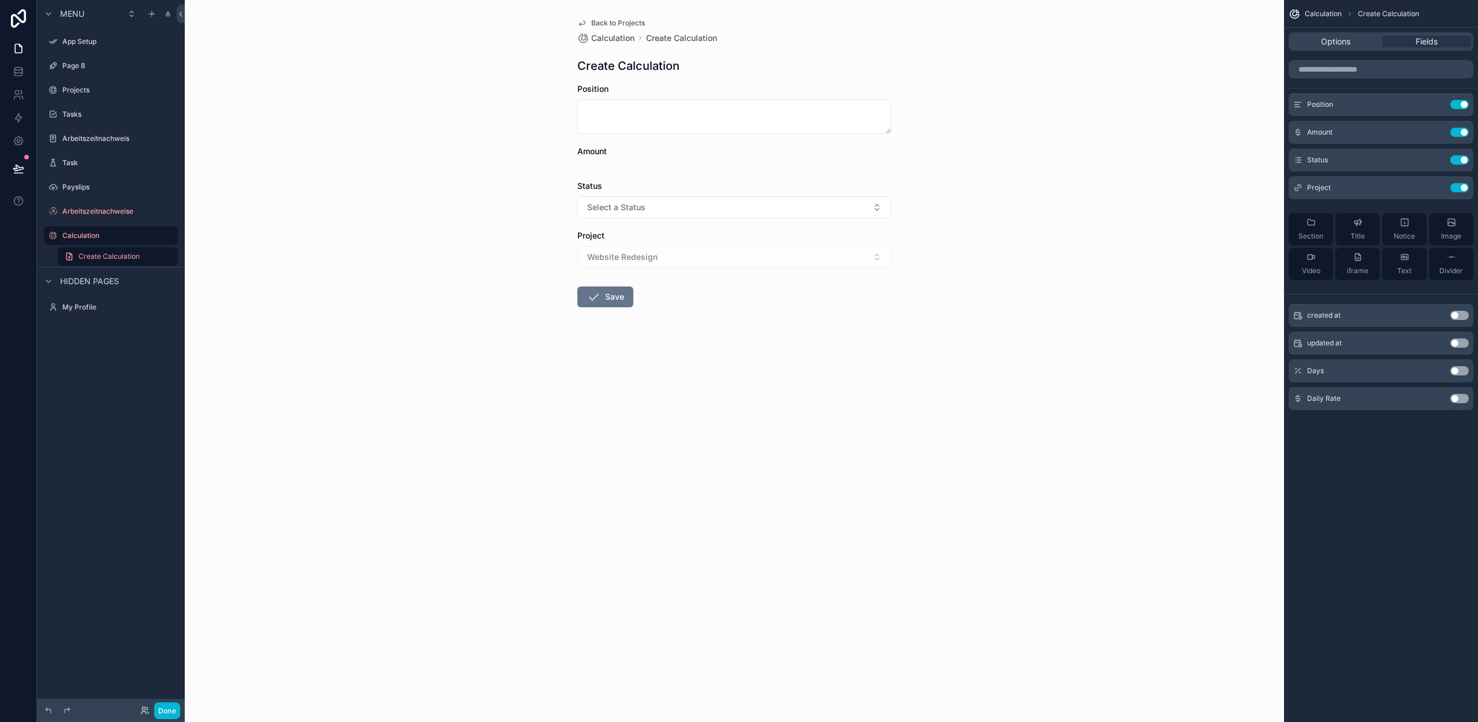
click at [788, 166] on div "scrollable content" at bounding box center [734, 165] width 314 height 7
click at [1463, 368] on button "Use setting" at bounding box center [1459, 370] width 18 height 9
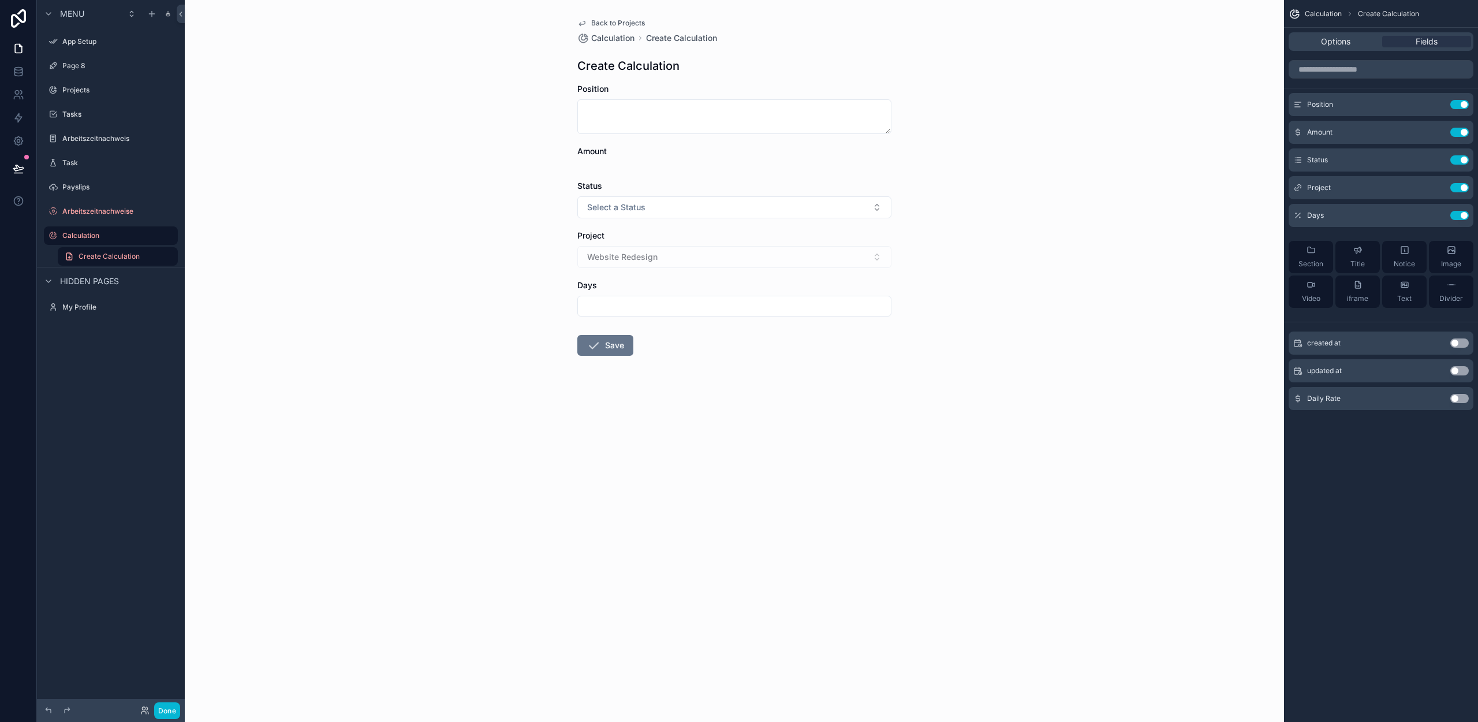
click at [1460, 397] on button "Use setting" at bounding box center [1459, 398] width 18 height 9
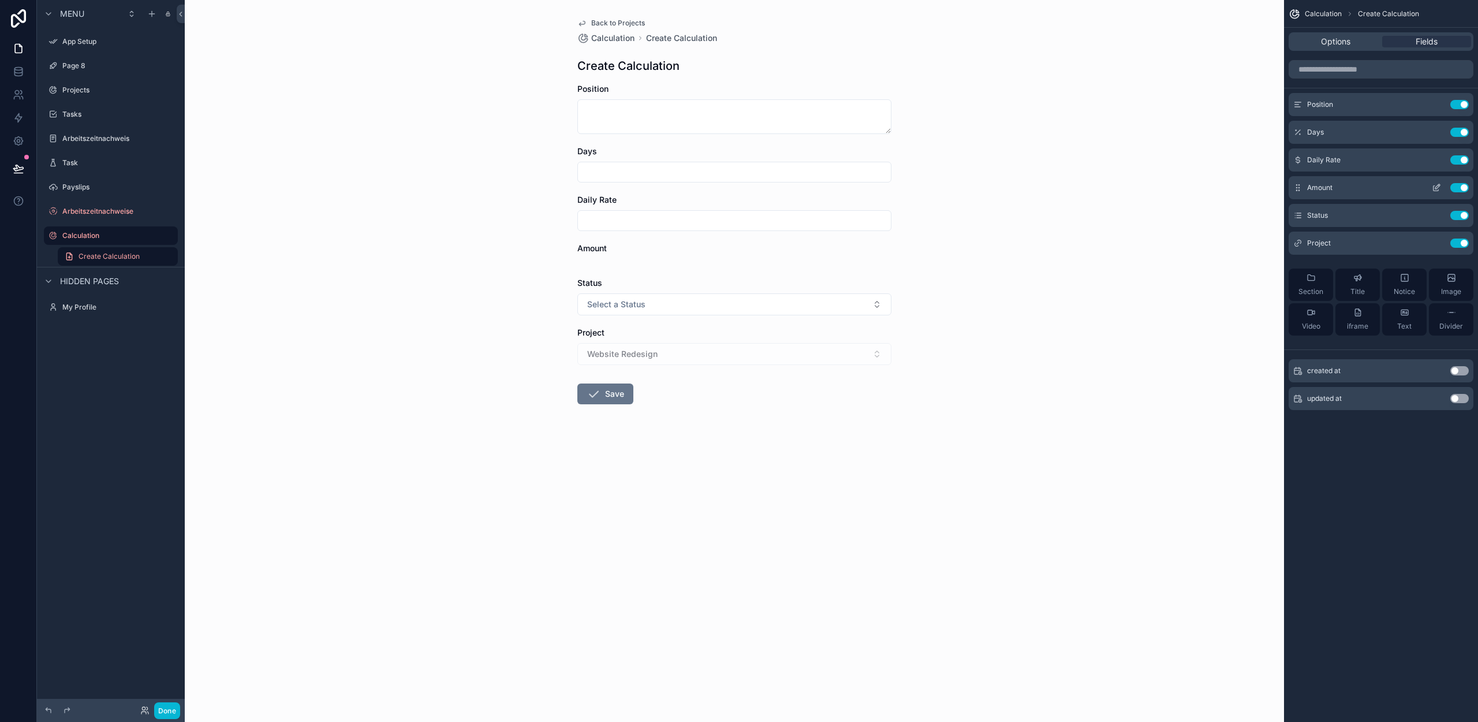
click at [1462, 191] on button "Use setting" at bounding box center [1459, 187] width 18 height 9
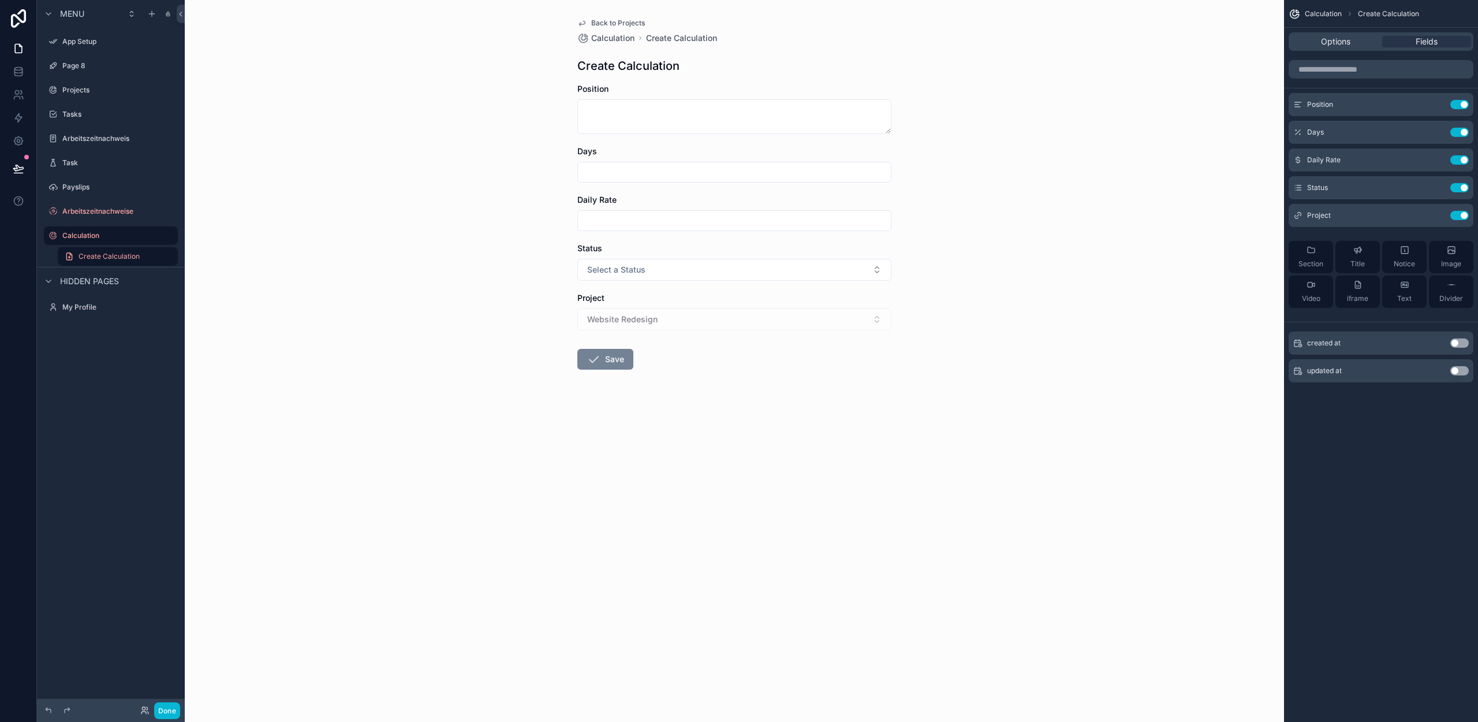
click at [616, 363] on button "Save" at bounding box center [605, 359] width 56 height 21
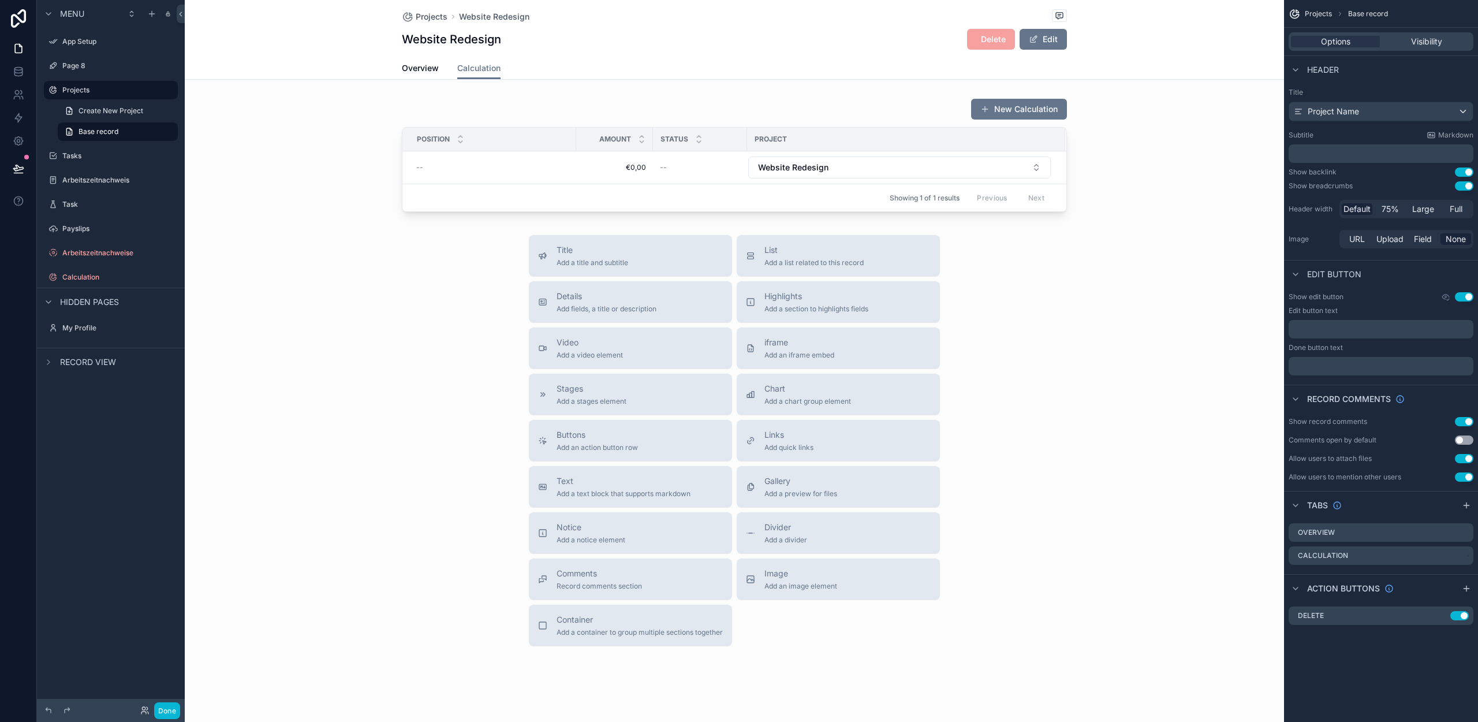
click at [333, 235] on div "Title Add a title and subtitle List Add a list related to this record Details A…" at bounding box center [734, 440] width 1099 height 411
click at [768, 122] on div "scrollable content" at bounding box center [734, 155] width 1099 height 123
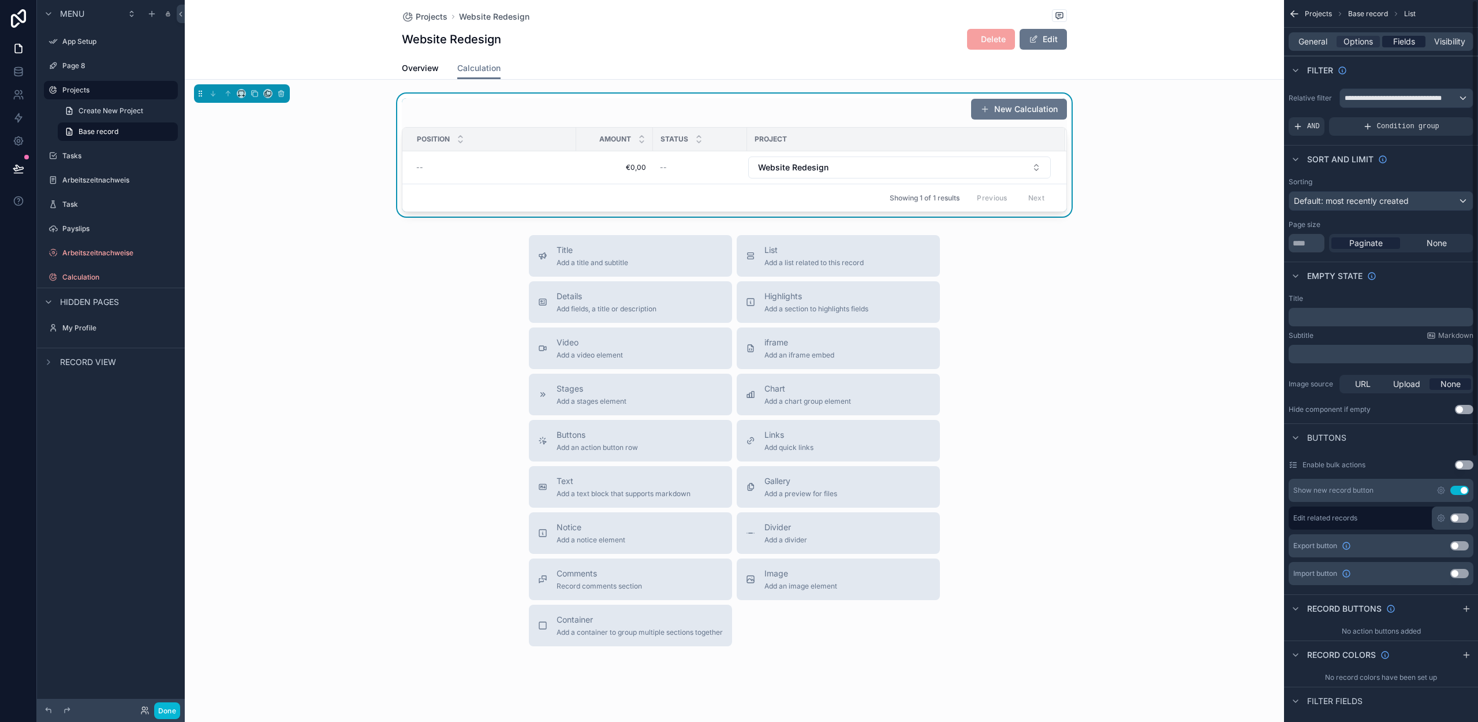
click at [1419, 39] on div "Fields" at bounding box center [1403, 42] width 43 height 12
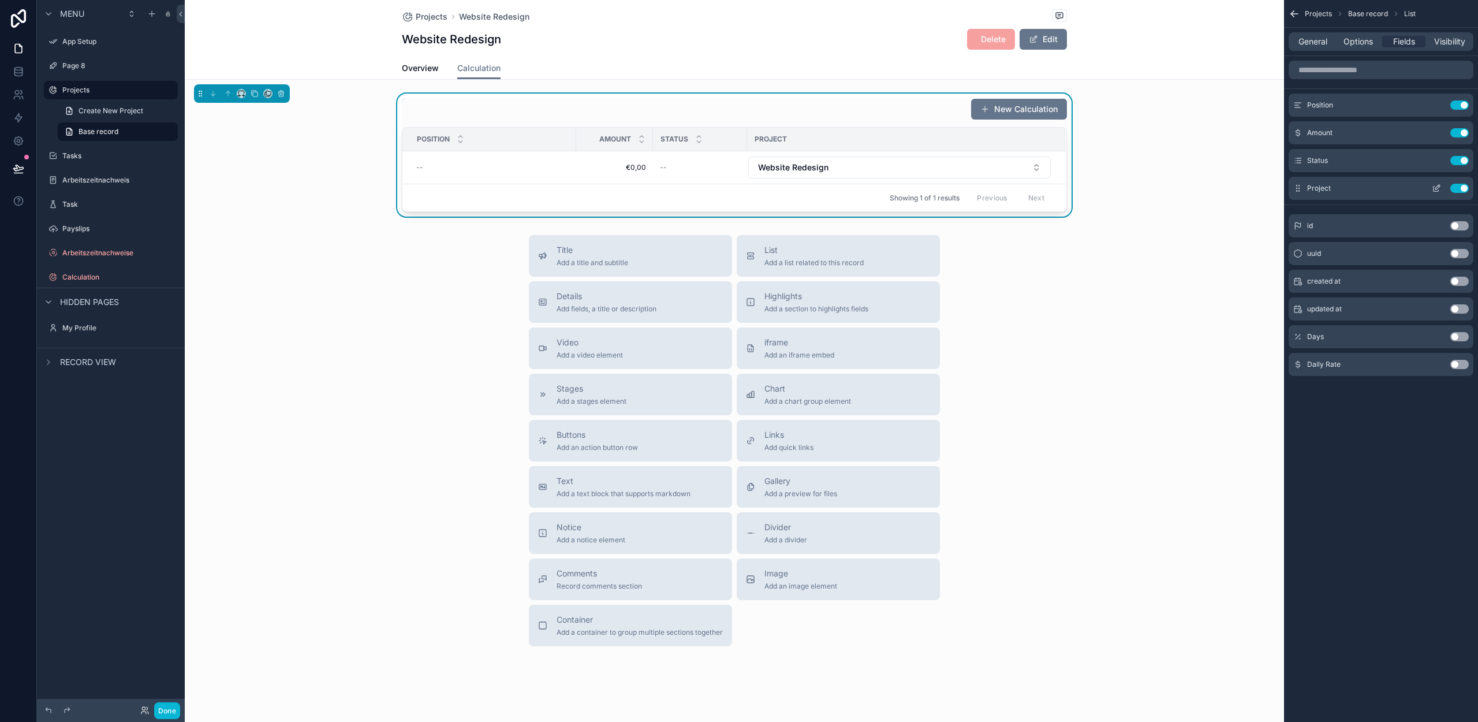
click at [1465, 187] on button "Use setting" at bounding box center [1459, 188] width 18 height 9
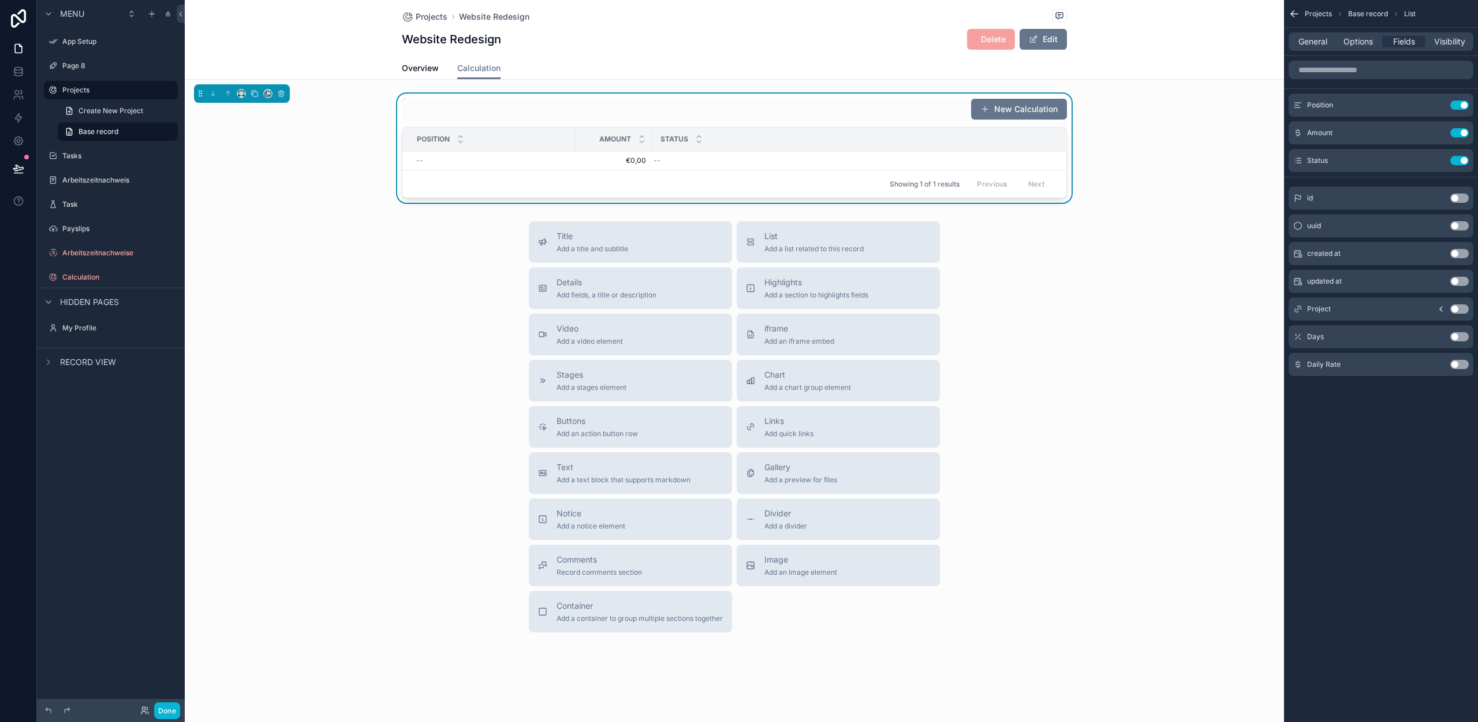
click at [1460, 161] on button "Use setting" at bounding box center [1459, 160] width 18 height 9
click at [1457, 338] on button "Use setting" at bounding box center [1459, 336] width 18 height 9
click at [1460, 363] on button "Use setting" at bounding box center [1459, 364] width 18 height 9
click at [171, 706] on button "Done" at bounding box center [167, 710] width 26 height 17
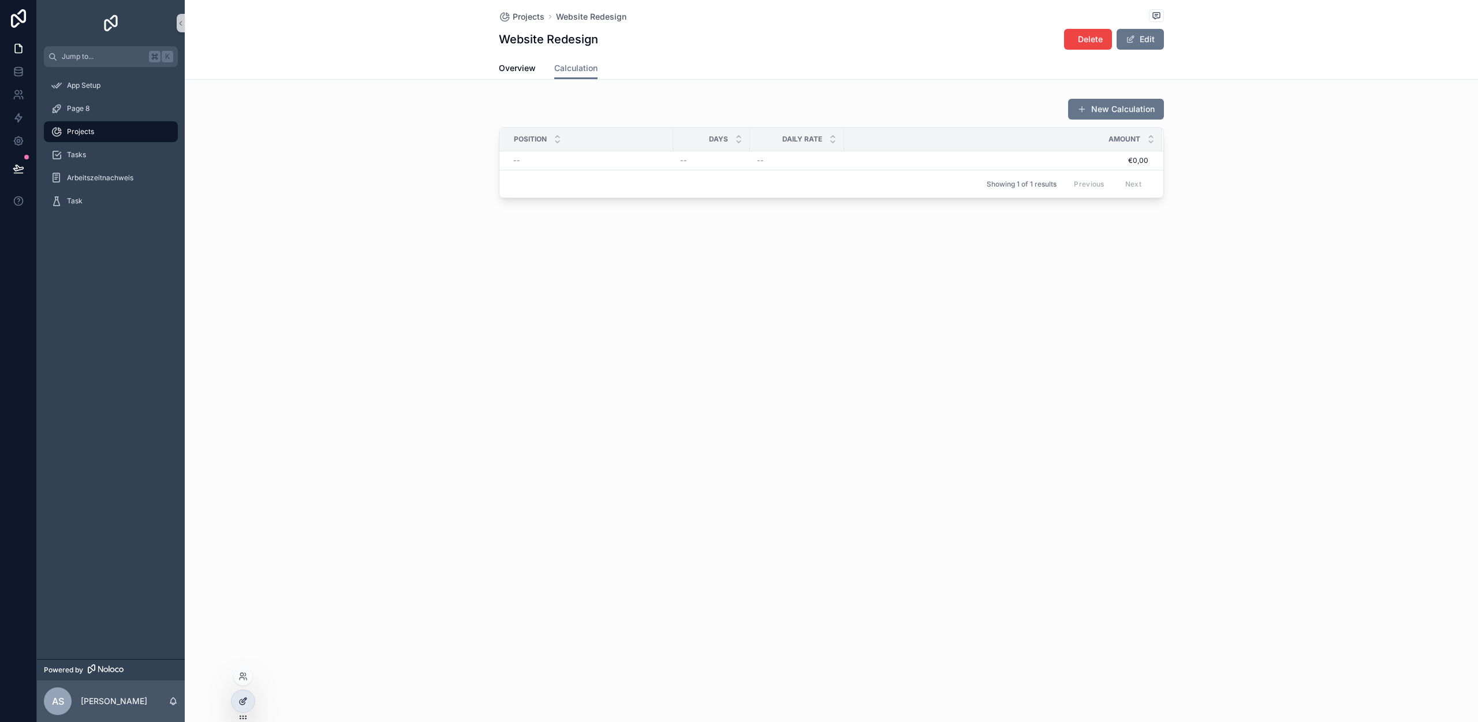
click at [242, 702] on icon at bounding box center [244, 699] width 5 height 5
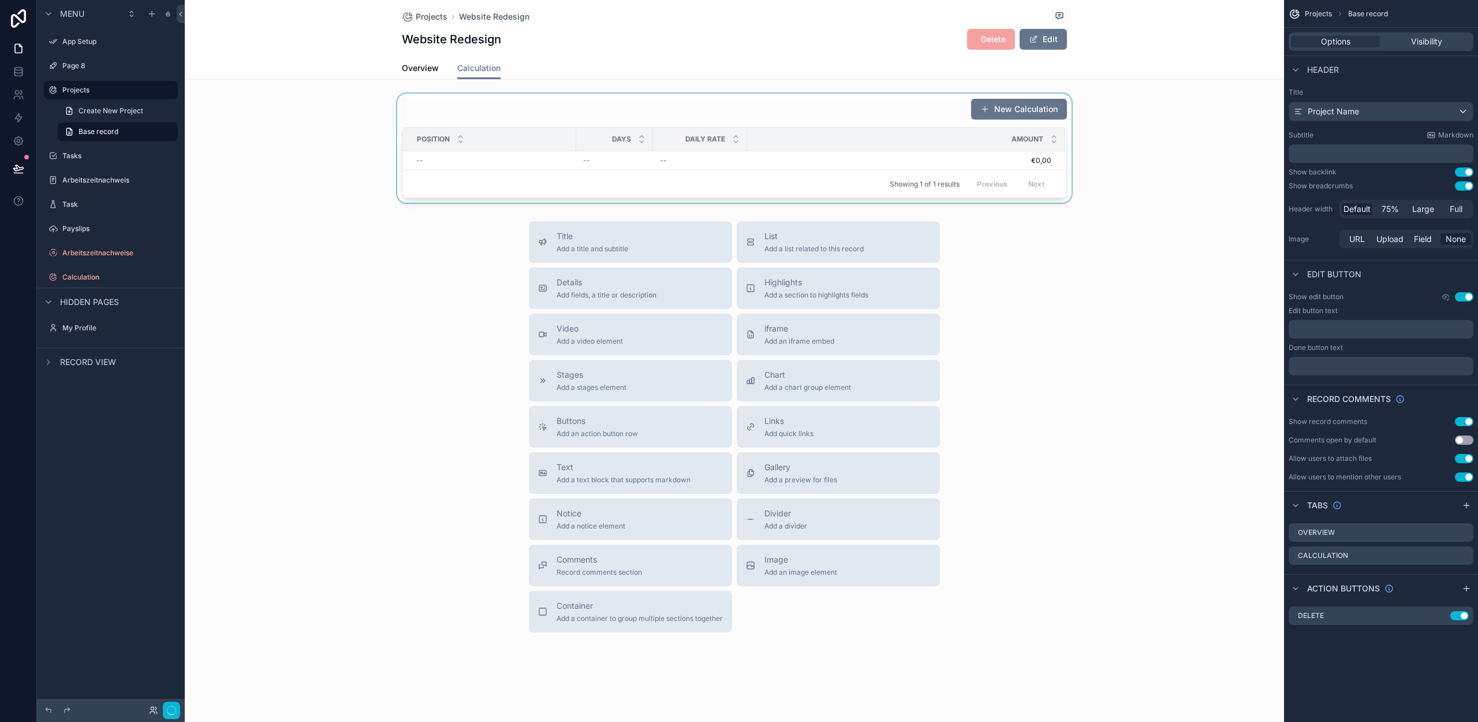
click at [706, 107] on div "scrollable content" at bounding box center [734, 148] width 1099 height 109
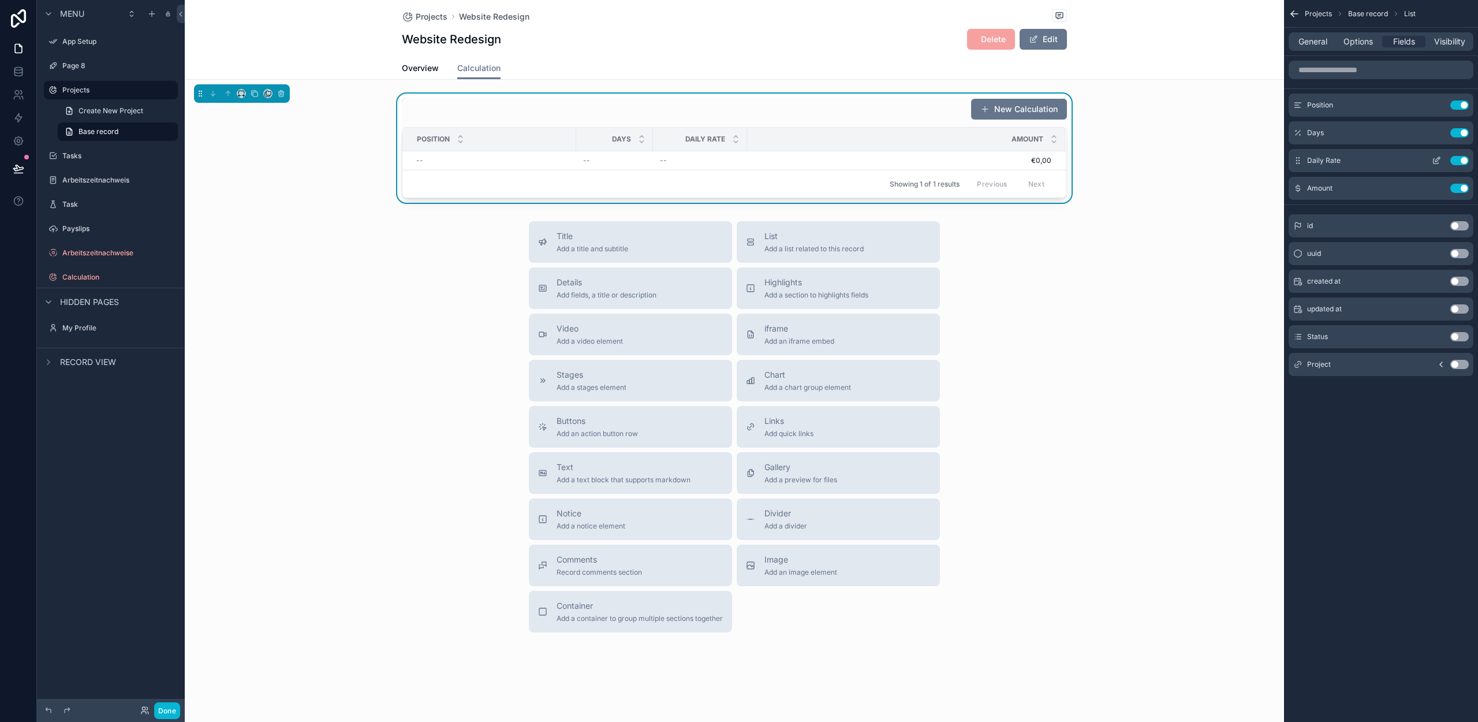
click at [1436, 161] on icon "scrollable content" at bounding box center [1436, 160] width 9 height 9
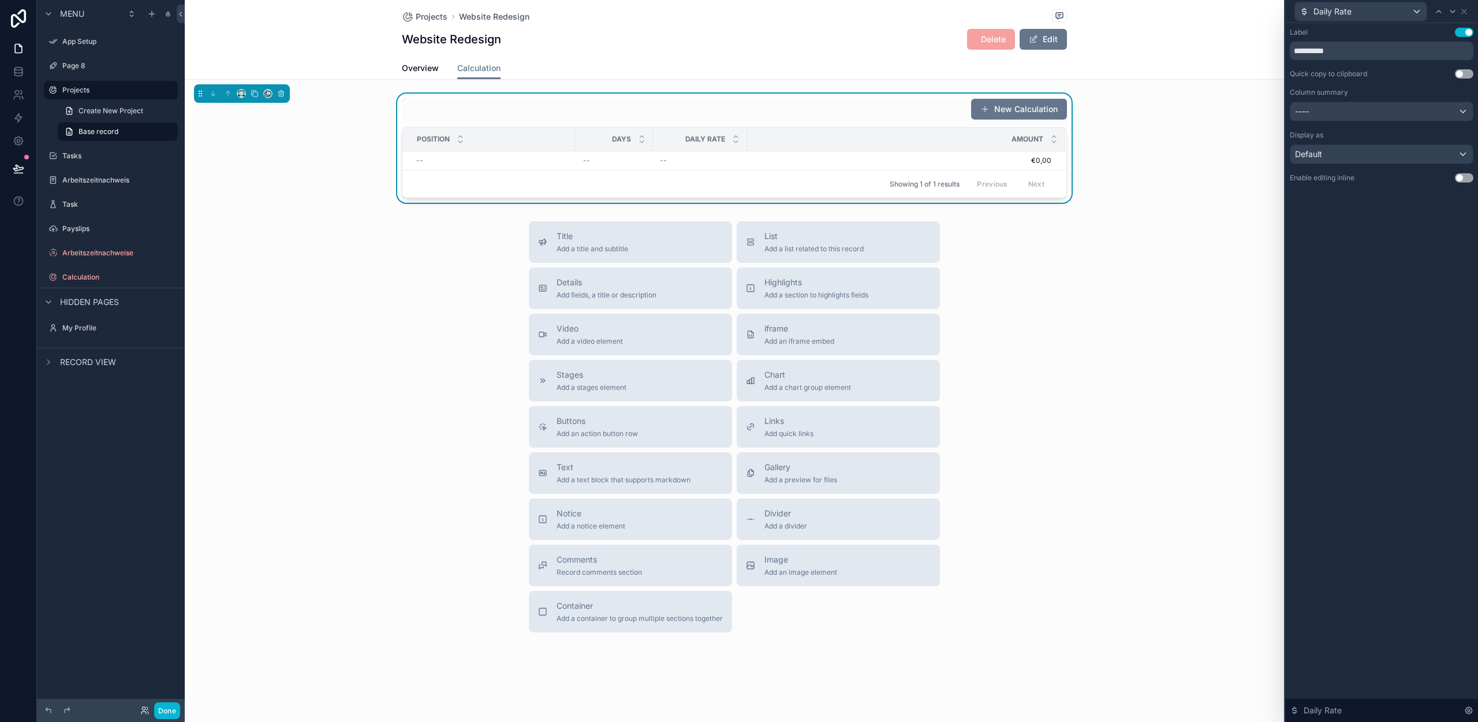
drag, startPoint x: 1464, startPoint y: 177, endPoint x: 1462, endPoint y: 171, distance: 6.0
click at [1464, 177] on button "Use setting" at bounding box center [1464, 177] width 18 height 9
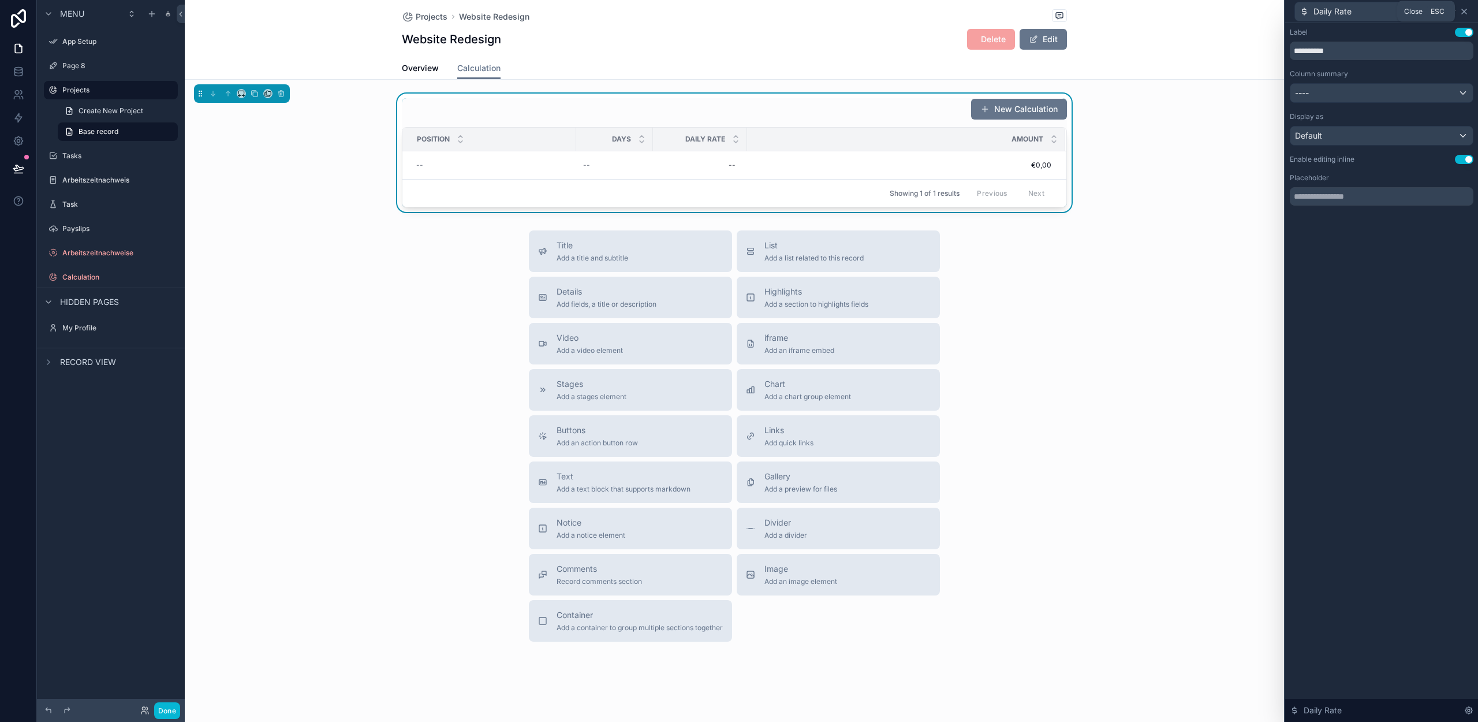
click at [1462, 12] on icon at bounding box center [1464, 11] width 9 height 9
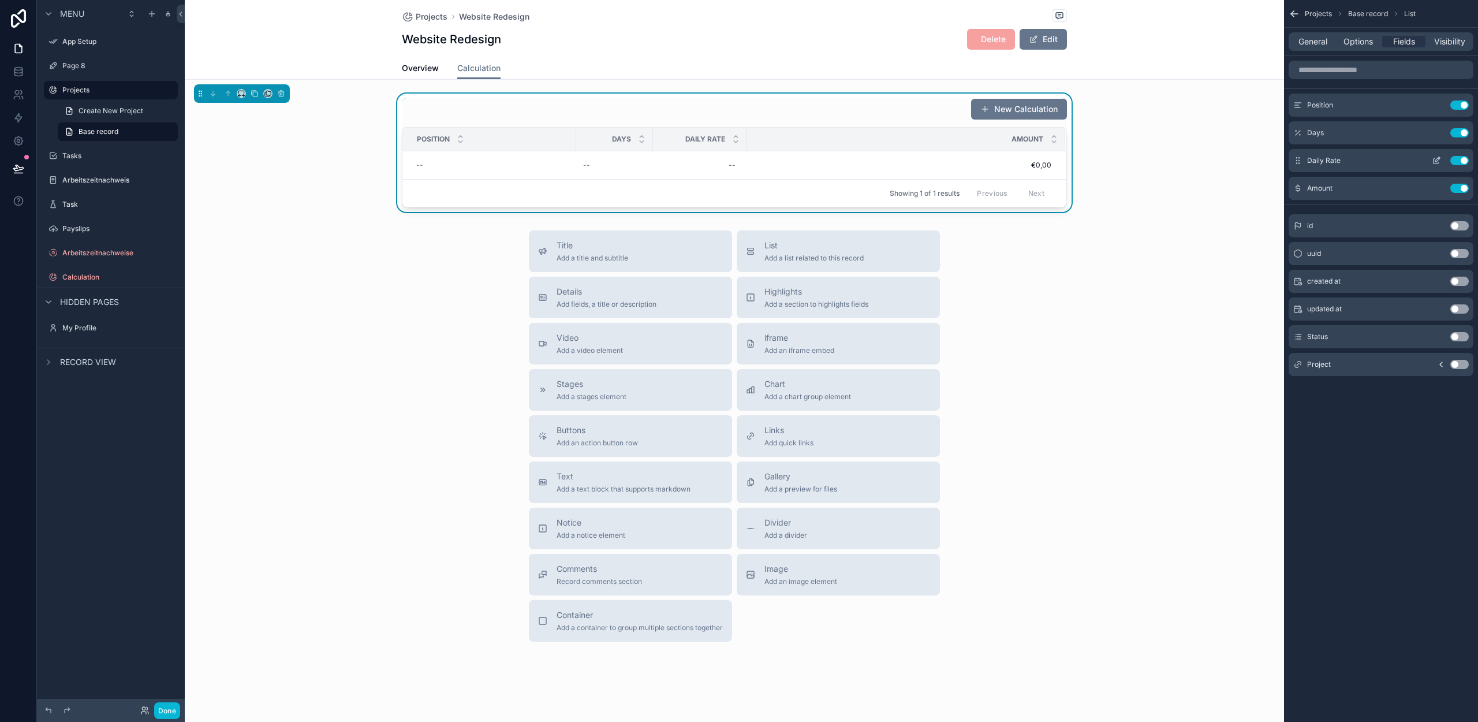
click at [1435, 162] on icon "scrollable content" at bounding box center [1437, 159] width 5 height 5
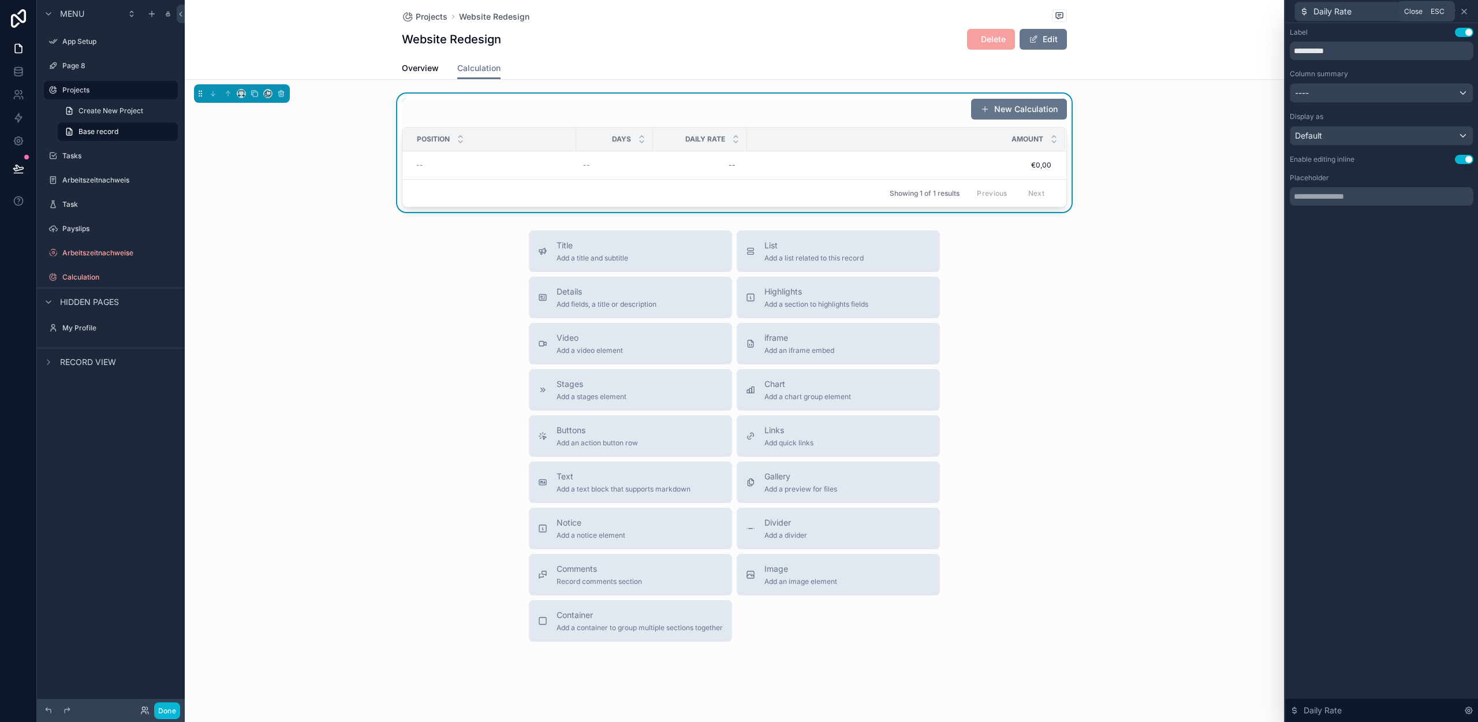
click at [1467, 10] on icon at bounding box center [1464, 11] width 9 height 9
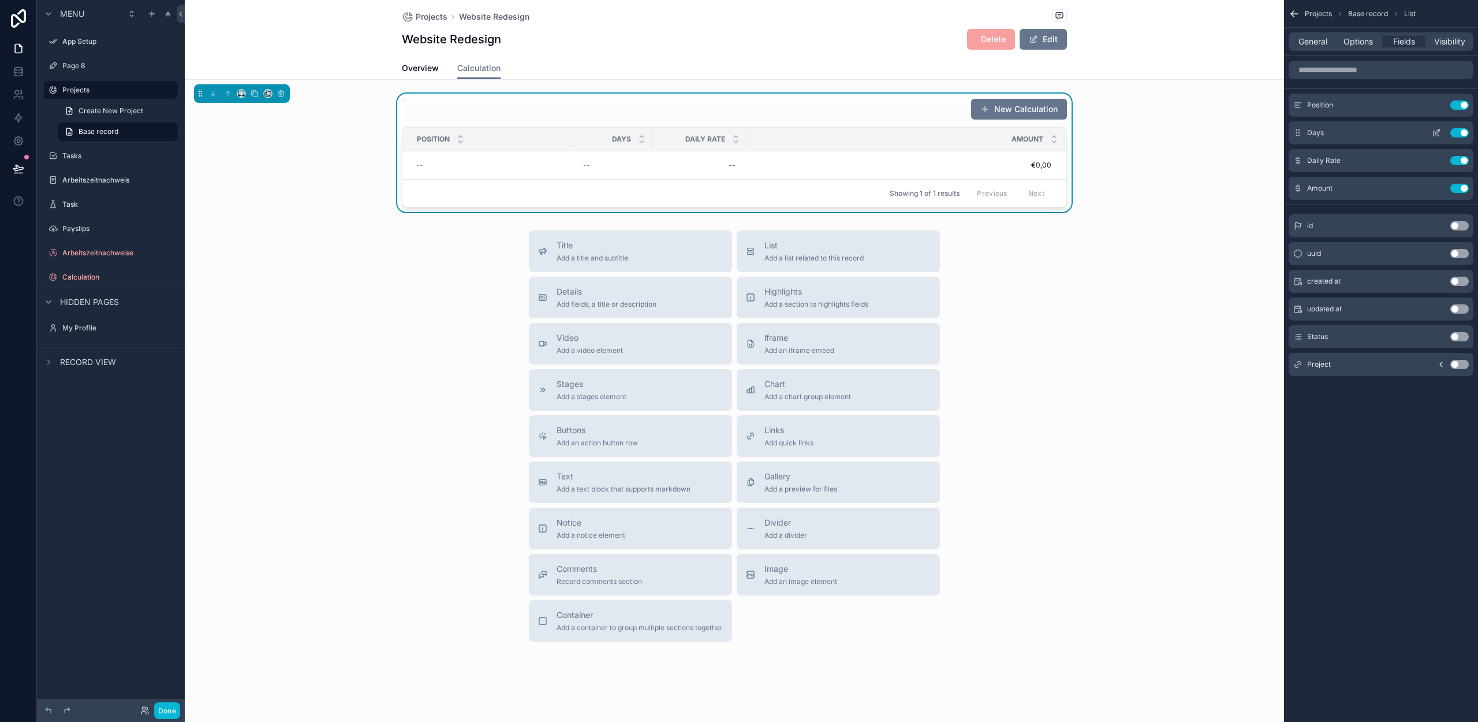
click at [1434, 133] on icon "scrollable content" at bounding box center [1436, 133] width 5 height 5
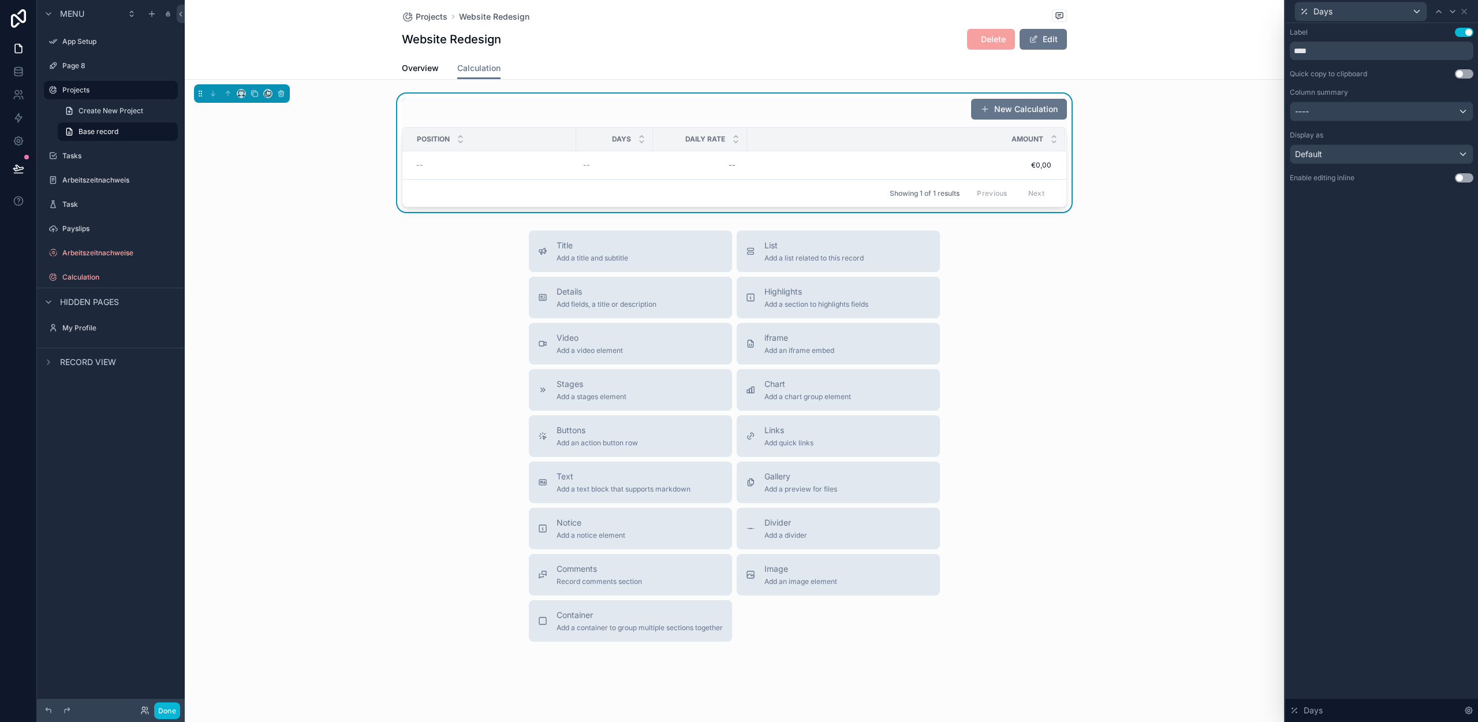
click at [1461, 176] on button "Use setting" at bounding box center [1464, 177] width 18 height 9
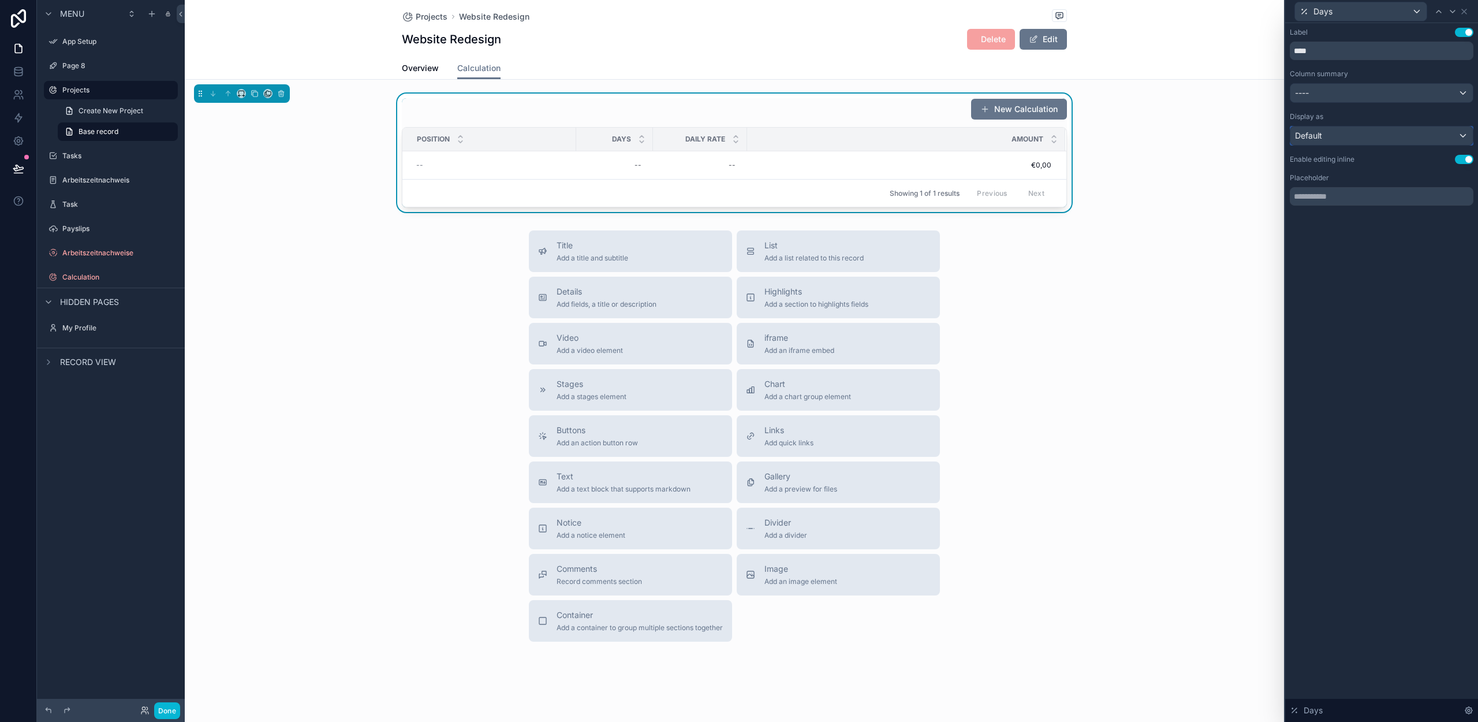
click at [1338, 132] on div "Default" at bounding box center [1381, 135] width 182 height 18
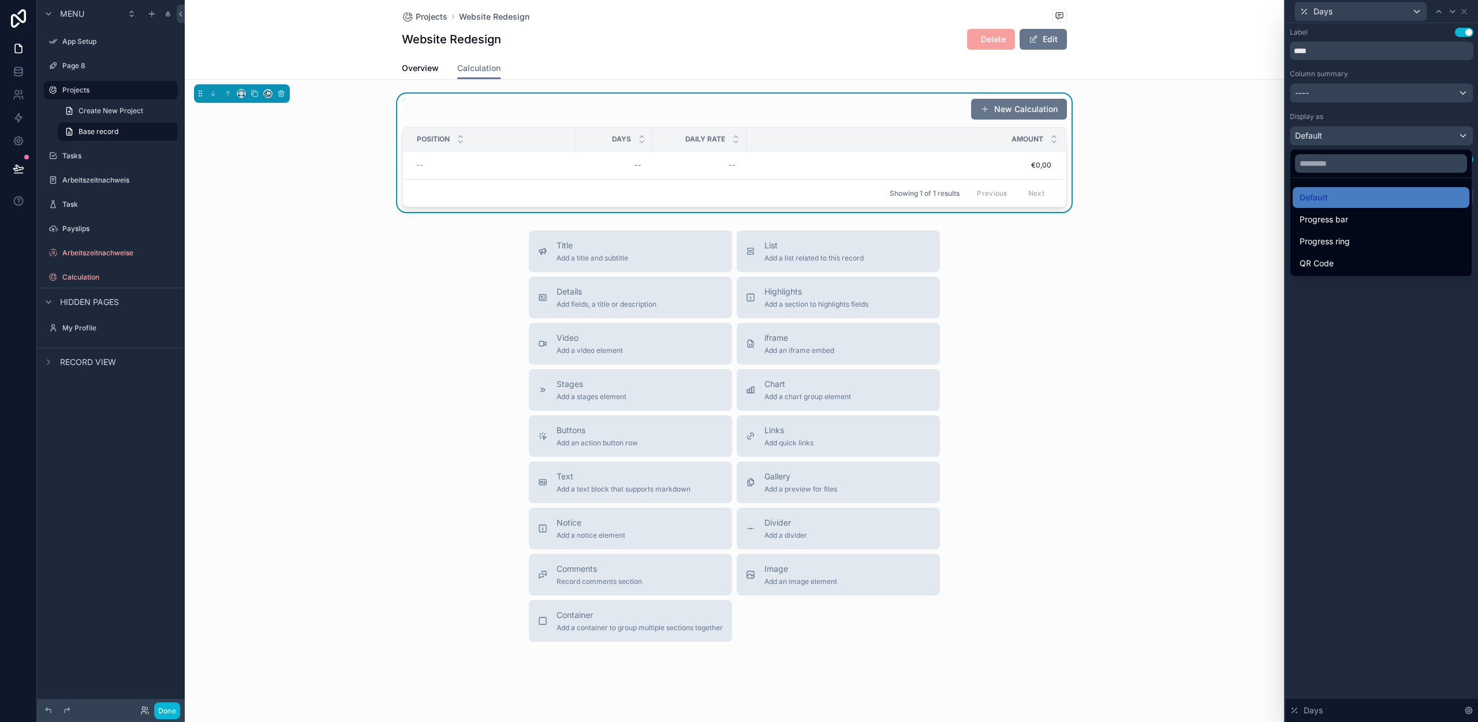
click at [1329, 355] on div at bounding box center [1381, 361] width 193 height 722
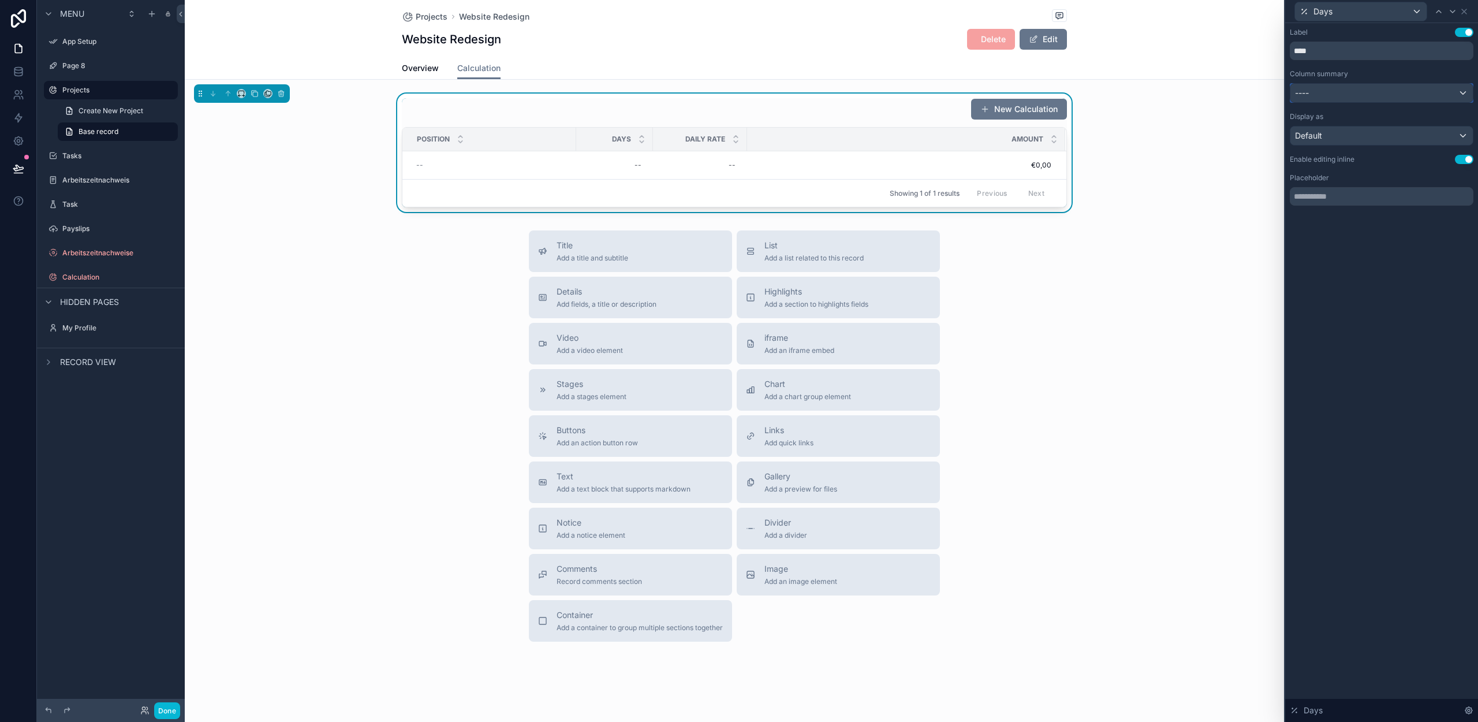
click at [1416, 91] on div "----" at bounding box center [1381, 93] width 182 height 18
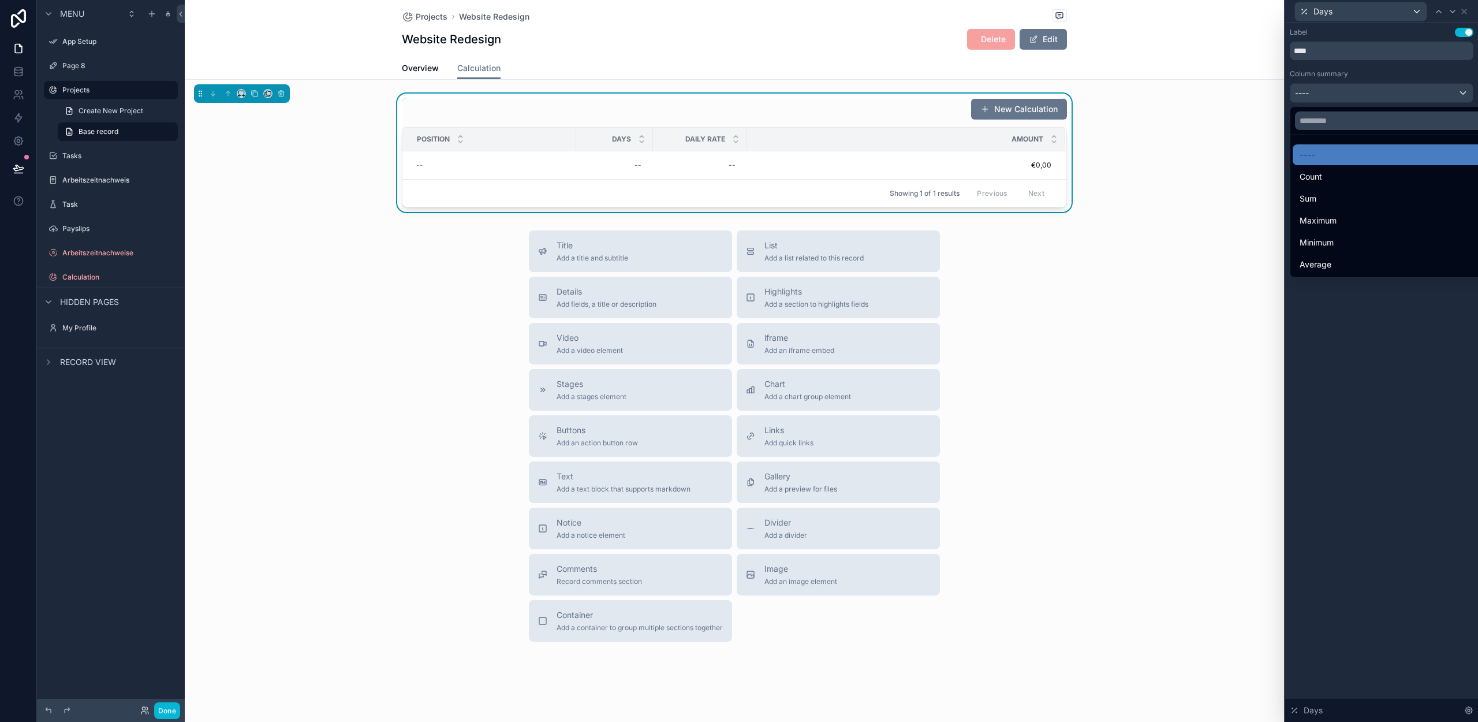
click at [1373, 92] on div at bounding box center [1381, 361] width 193 height 722
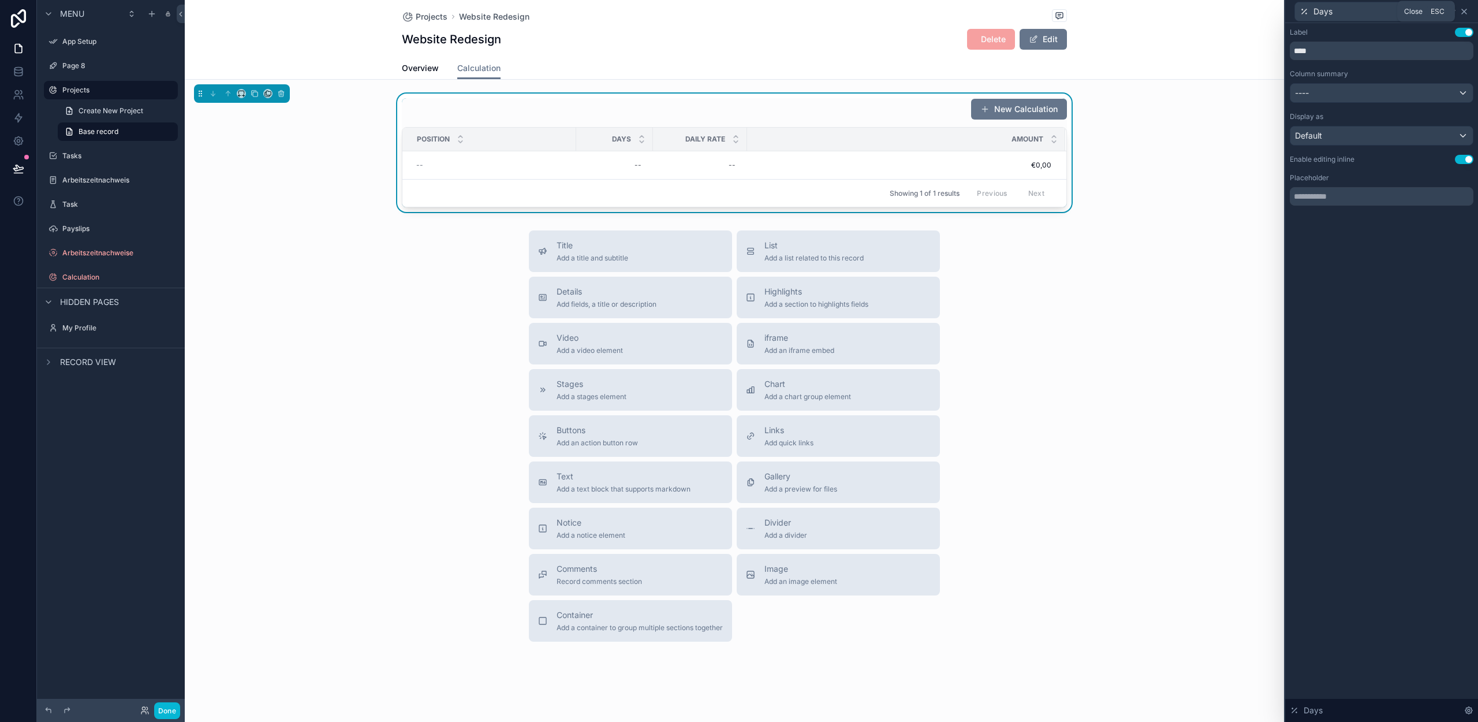
click at [1465, 12] on icon at bounding box center [1464, 11] width 5 height 5
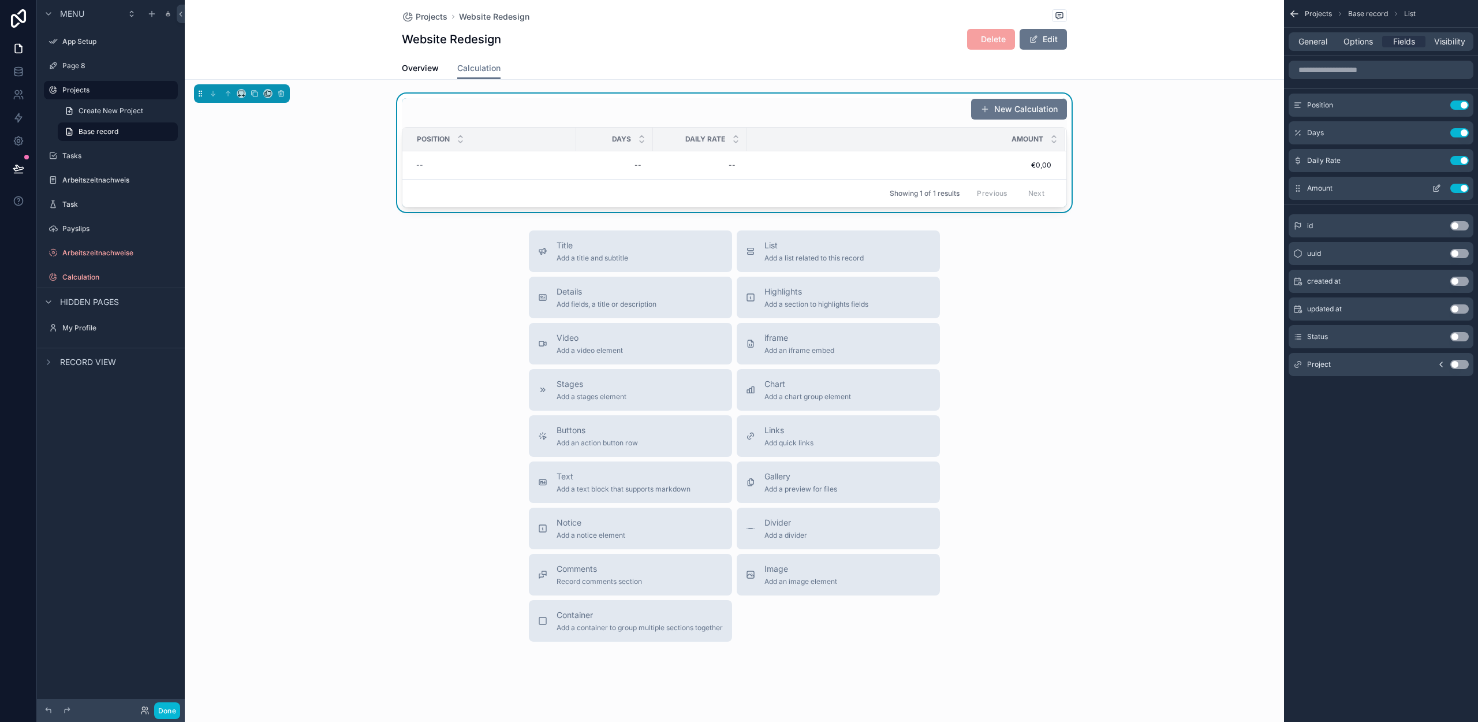
click at [1434, 186] on icon "scrollable content" at bounding box center [1436, 188] width 5 height 5
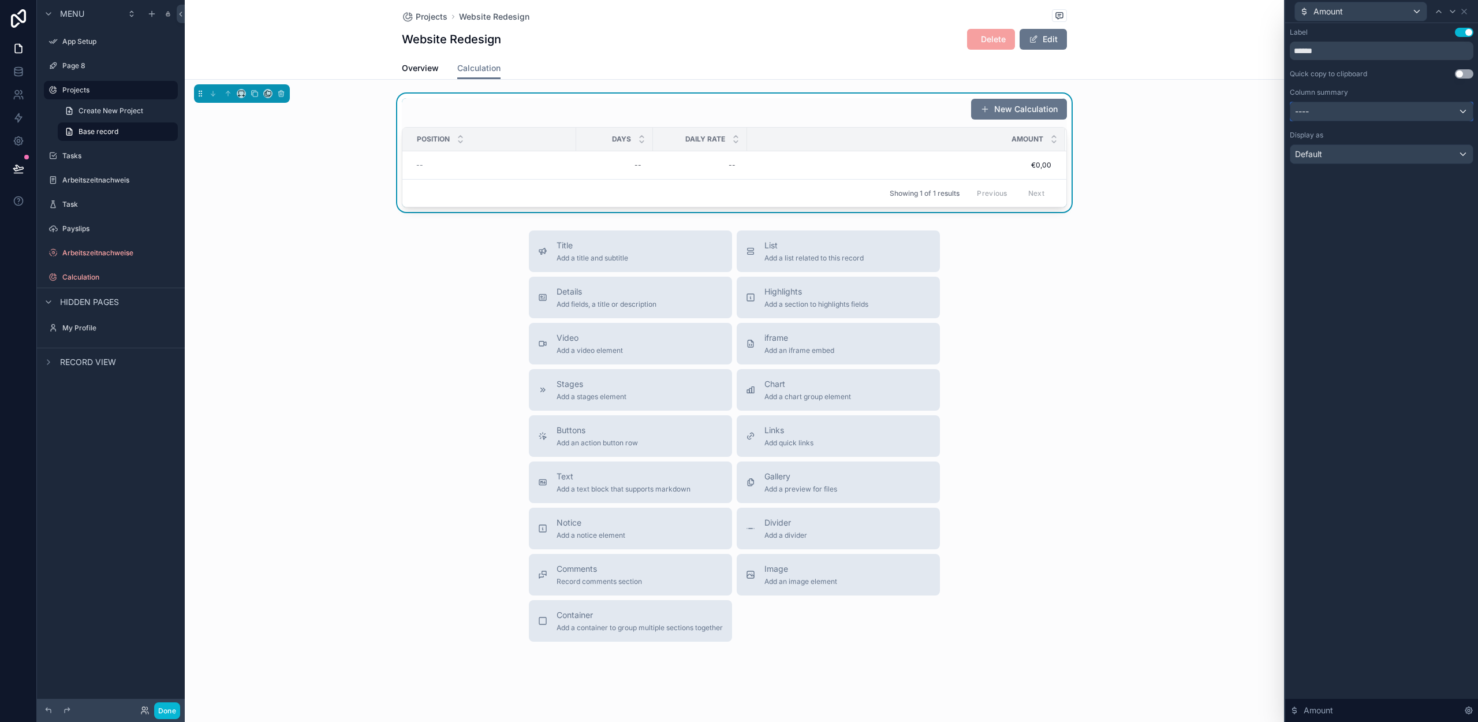
click at [1350, 115] on div "----" at bounding box center [1381, 111] width 182 height 18
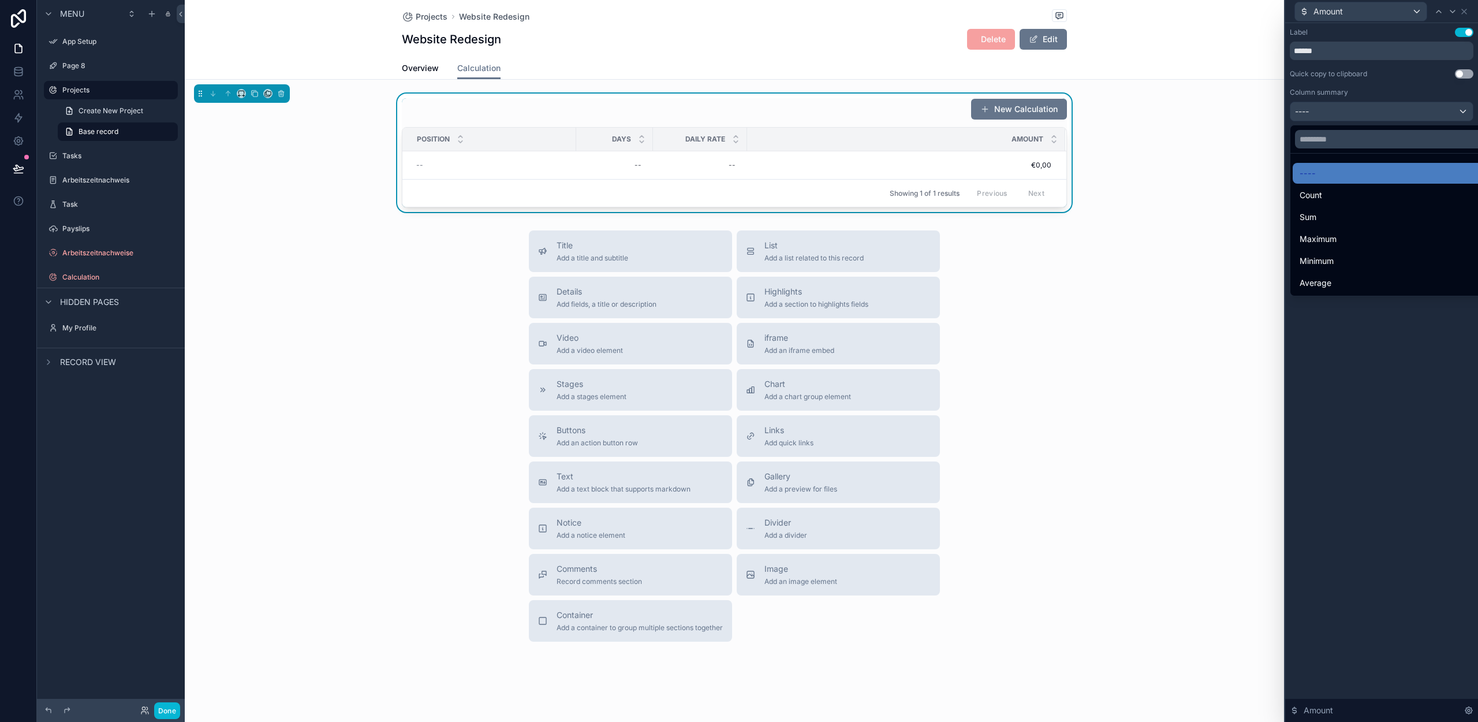
click at [1338, 217] on div "Sum" at bounding box center [1395, 217] width 191 height 14
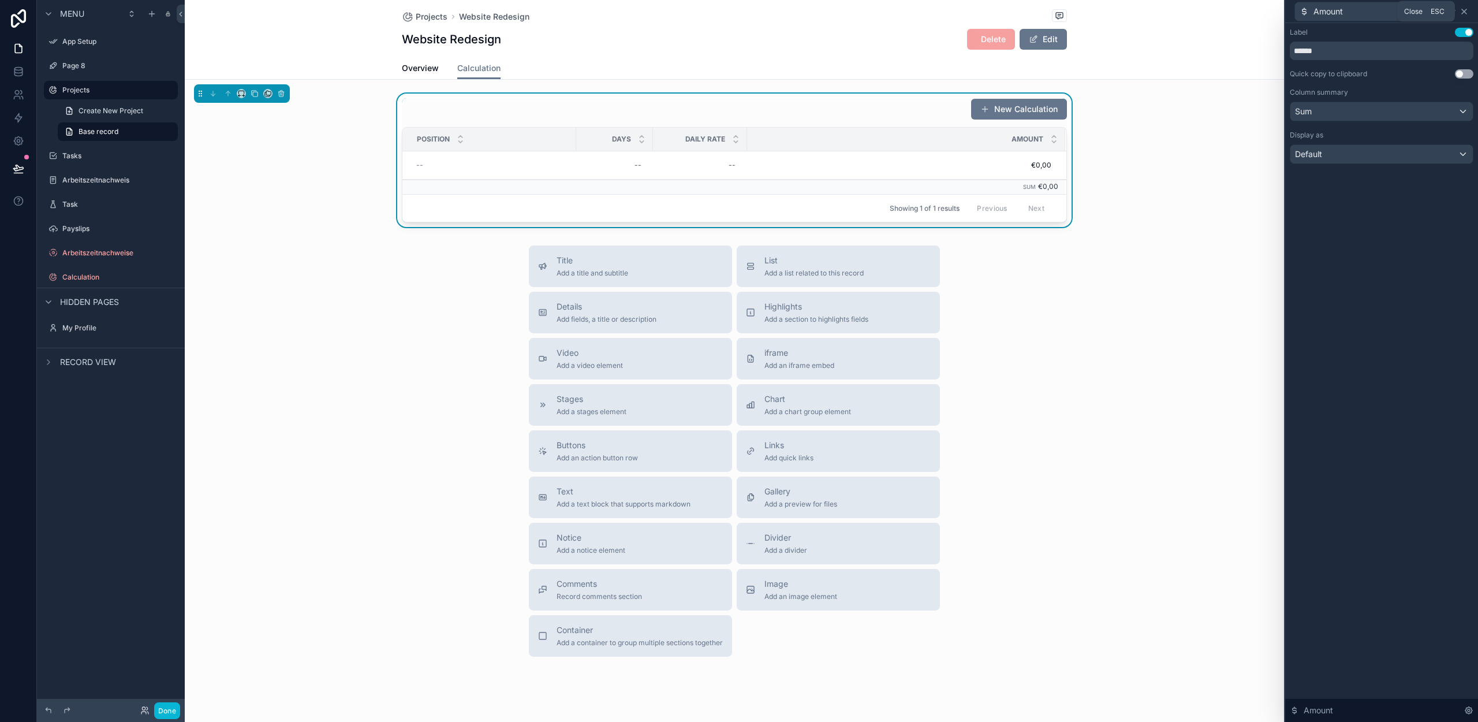
click at [1467, 10] on icon at bounding box center [1464, 11] width 9 height 9
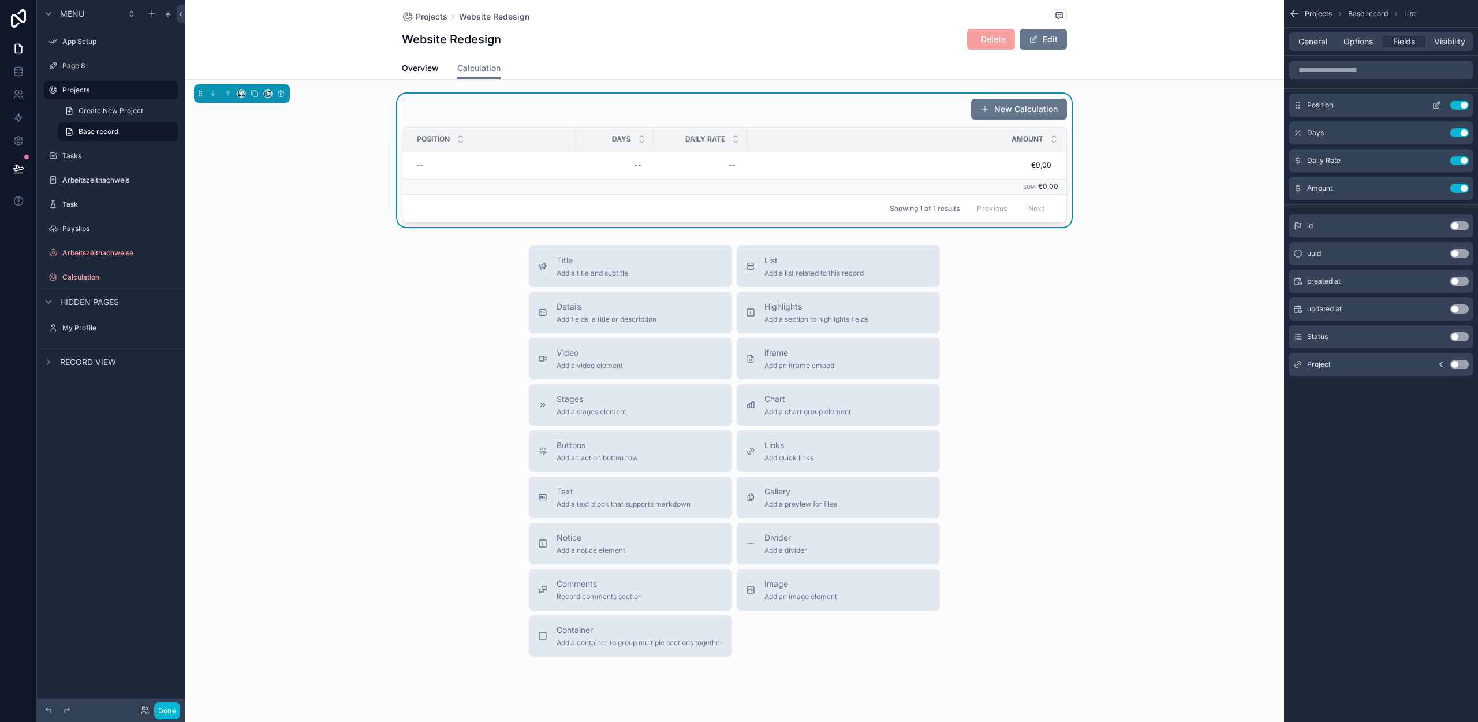
click at [1435, 105] on icon "scrollable content" at bounding box center [1437, 104] width 5 height 5
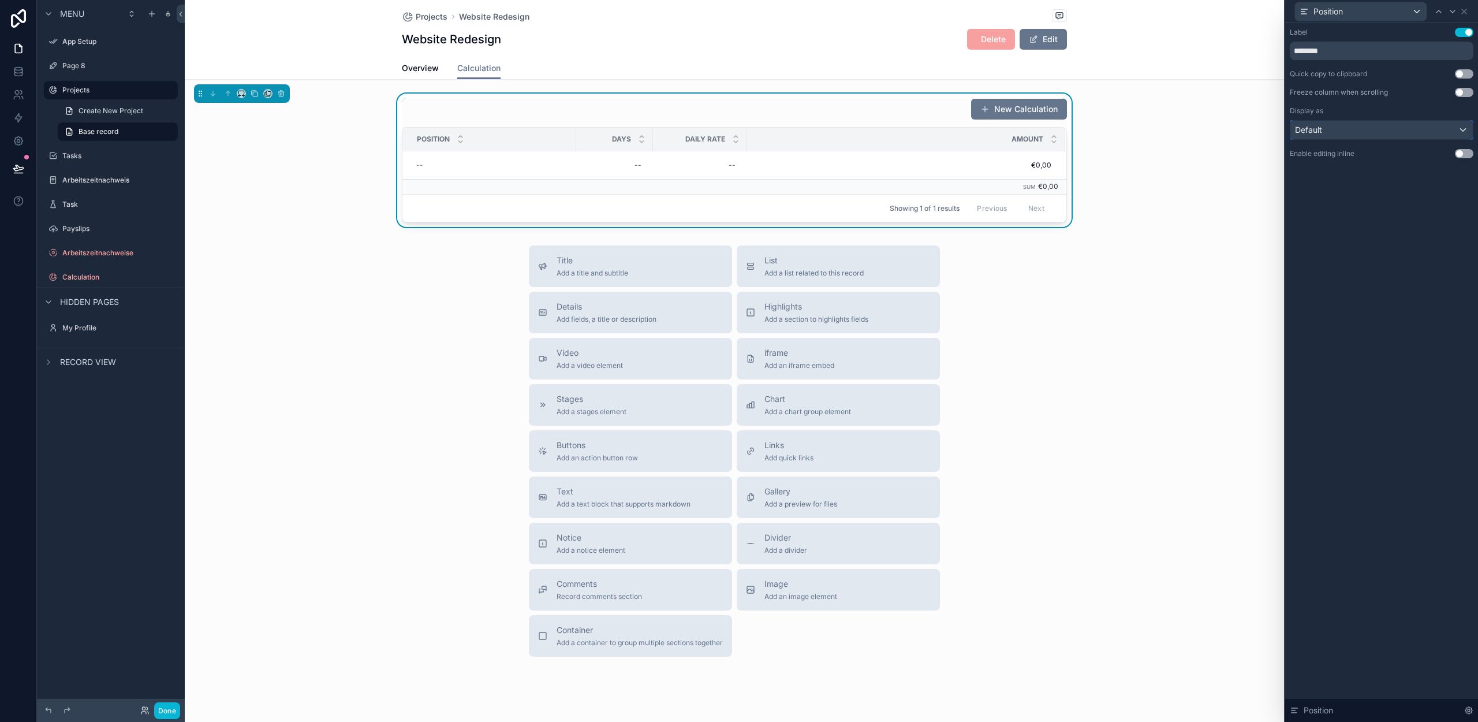
click at [1356, 128] on div "Default" at bounding box center [1381, 130] width 182 height 18
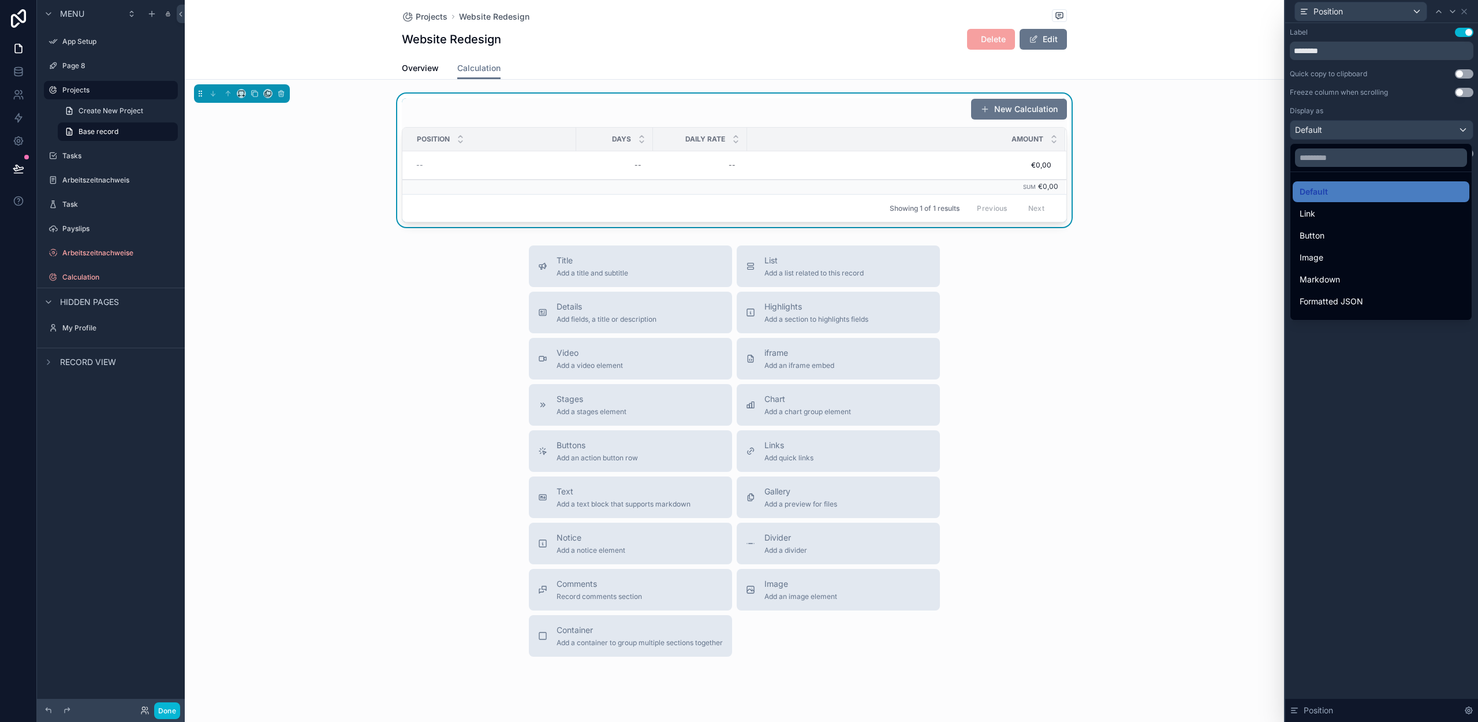
click at [1357, 121] on div at bounding box center [1381, 361] width 193 height 722
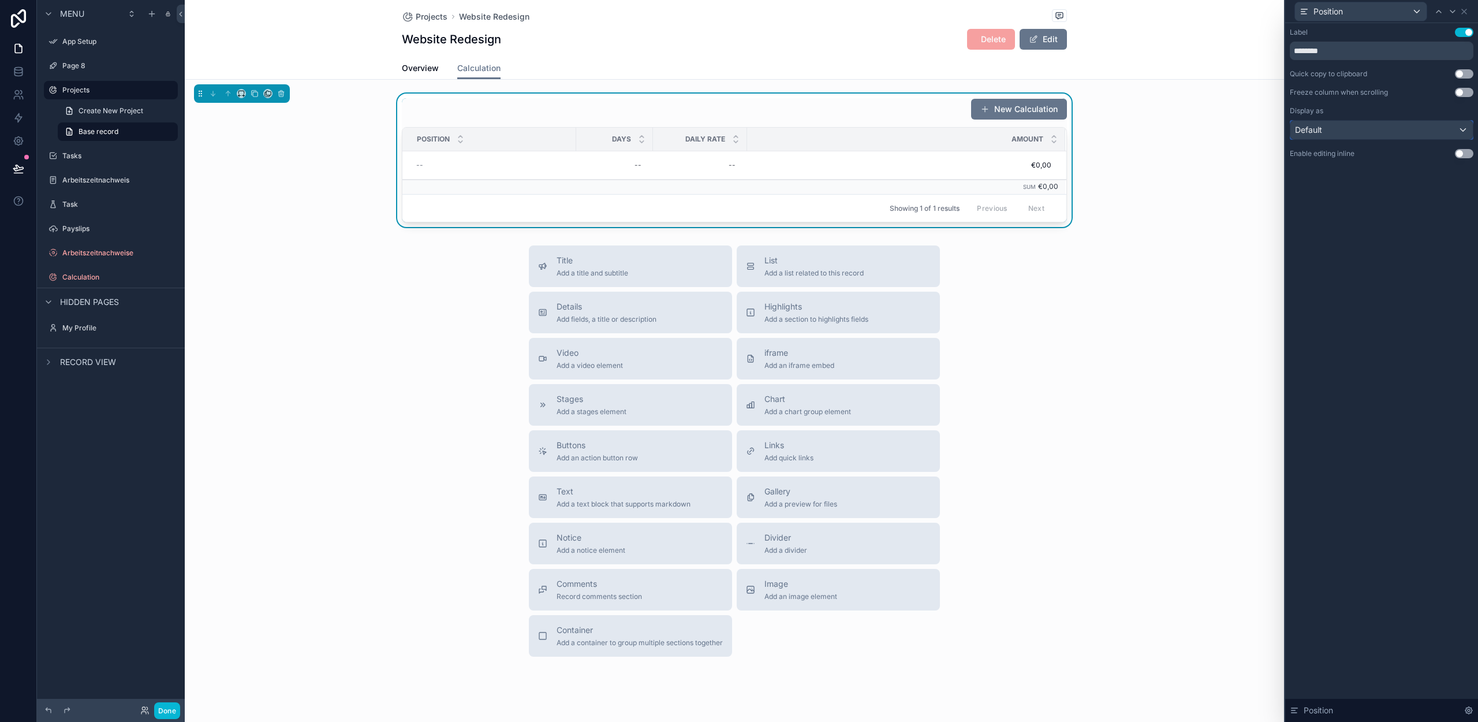
click at [1370, 128] on div "Default" at bounding box center [1381, 130] width 182 height 18
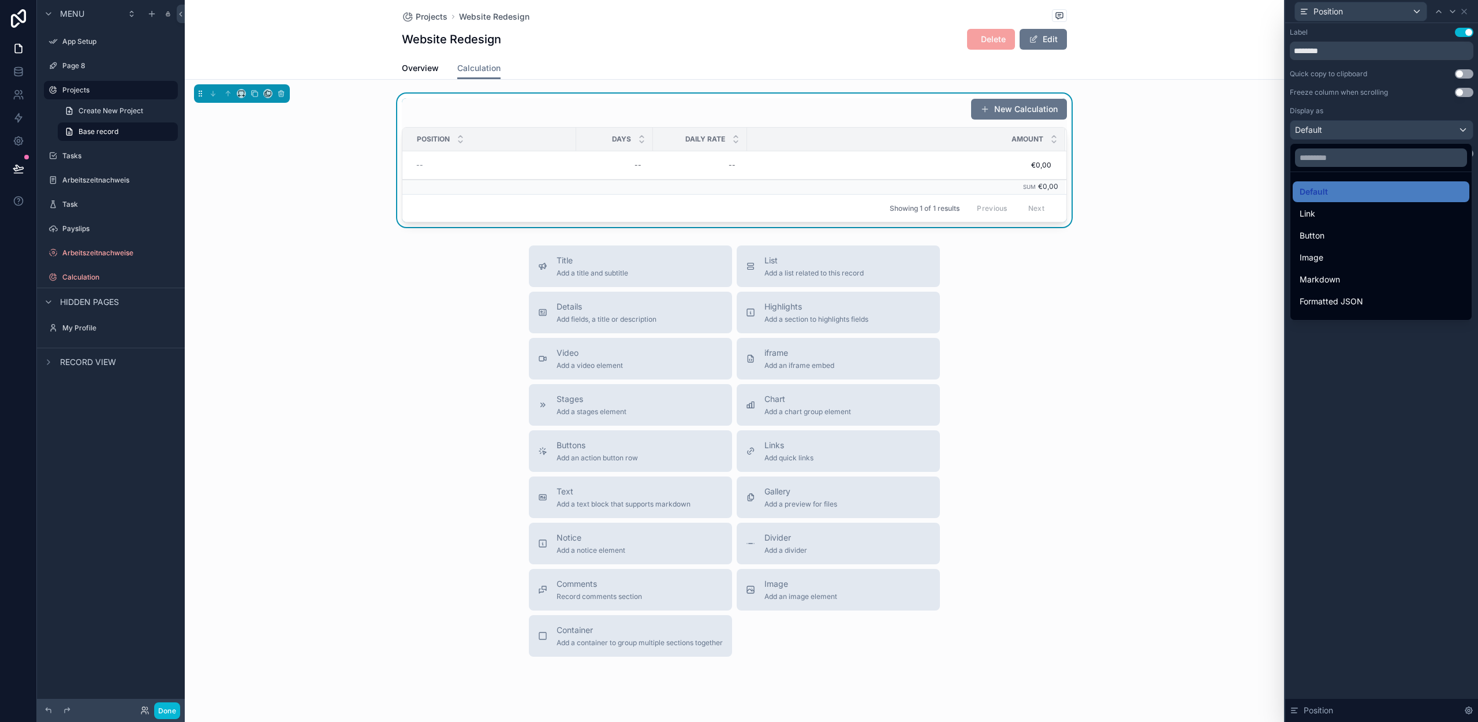
drag, startPoint x: 1379, startPoint y: 394, endPoint x: 1420, endPoint y: 279, distance: 122.3
click at [1379, 394] on div at bounding box center [1381, 361] width 193 height 722
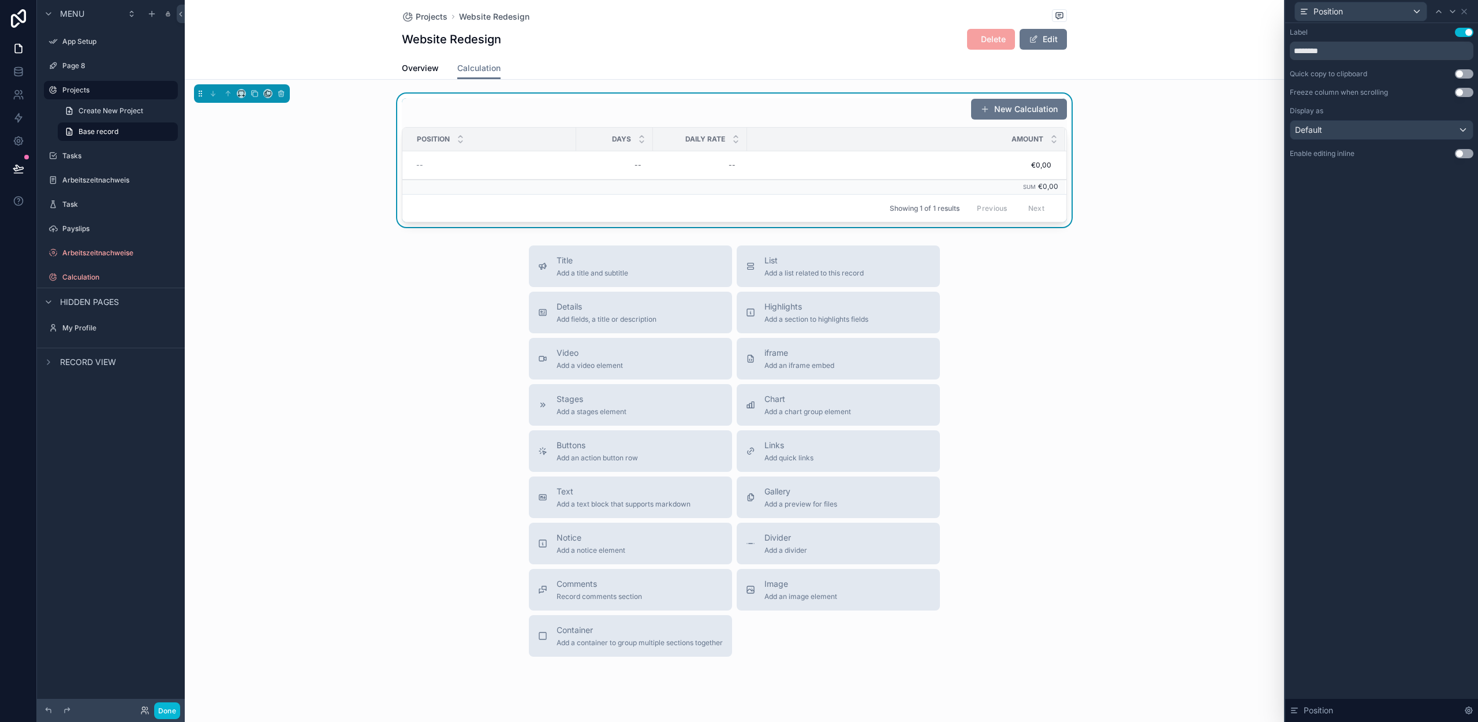
click at [1462, 154] on button "Use setting" at bounding box center [1464, 153] width 18 height 9
click at [1340, 105] on div "Default" at bounding box center [1381, 111] width 182 height 18
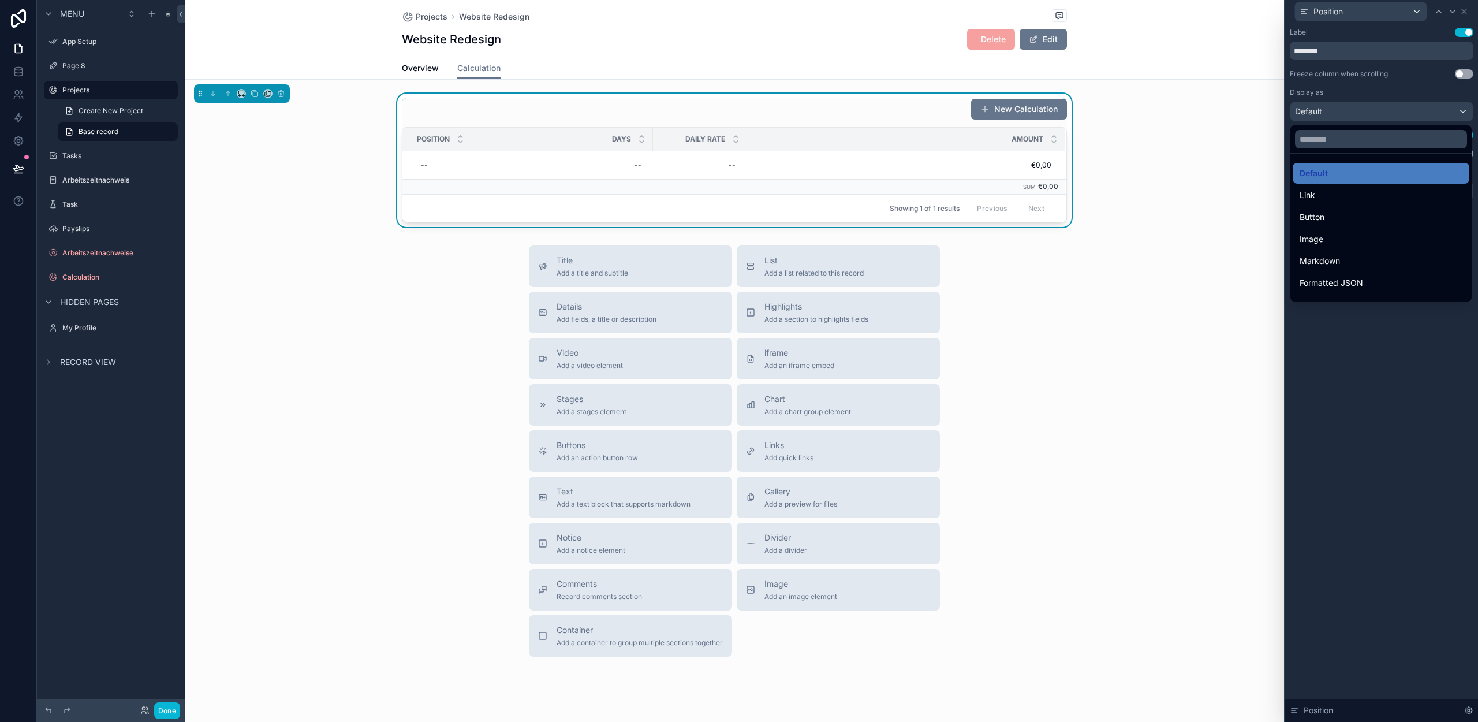
click at [1397, 329] on div at bounding box center [1381, 361] width 193 height 722
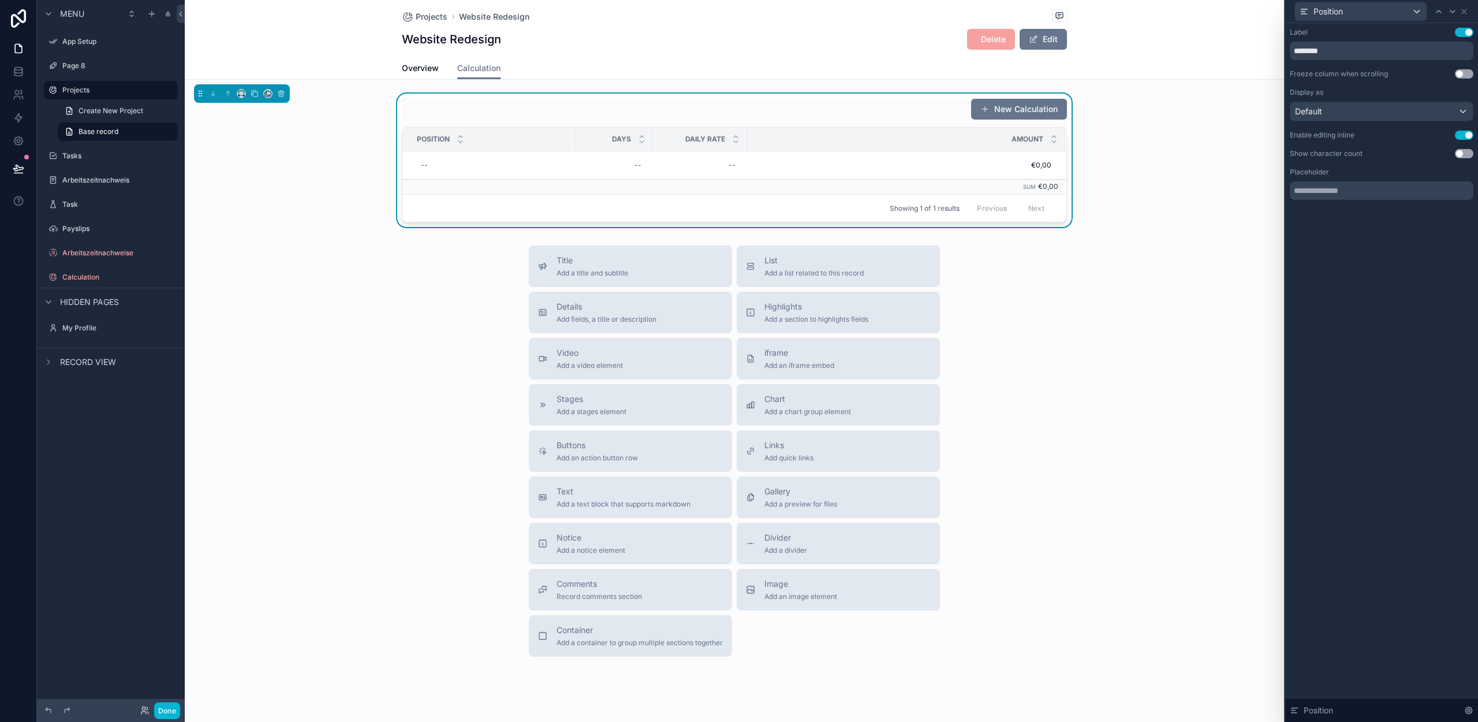
click at [1363, 244] on div "Label Use setting ******** Freeze column when scrolling Use setting Display as …" at bounding box center [1381, 372] width 193 height 699
click at [172, 710] on button "Done" at bounding box center [167, 710] width 26 height 17
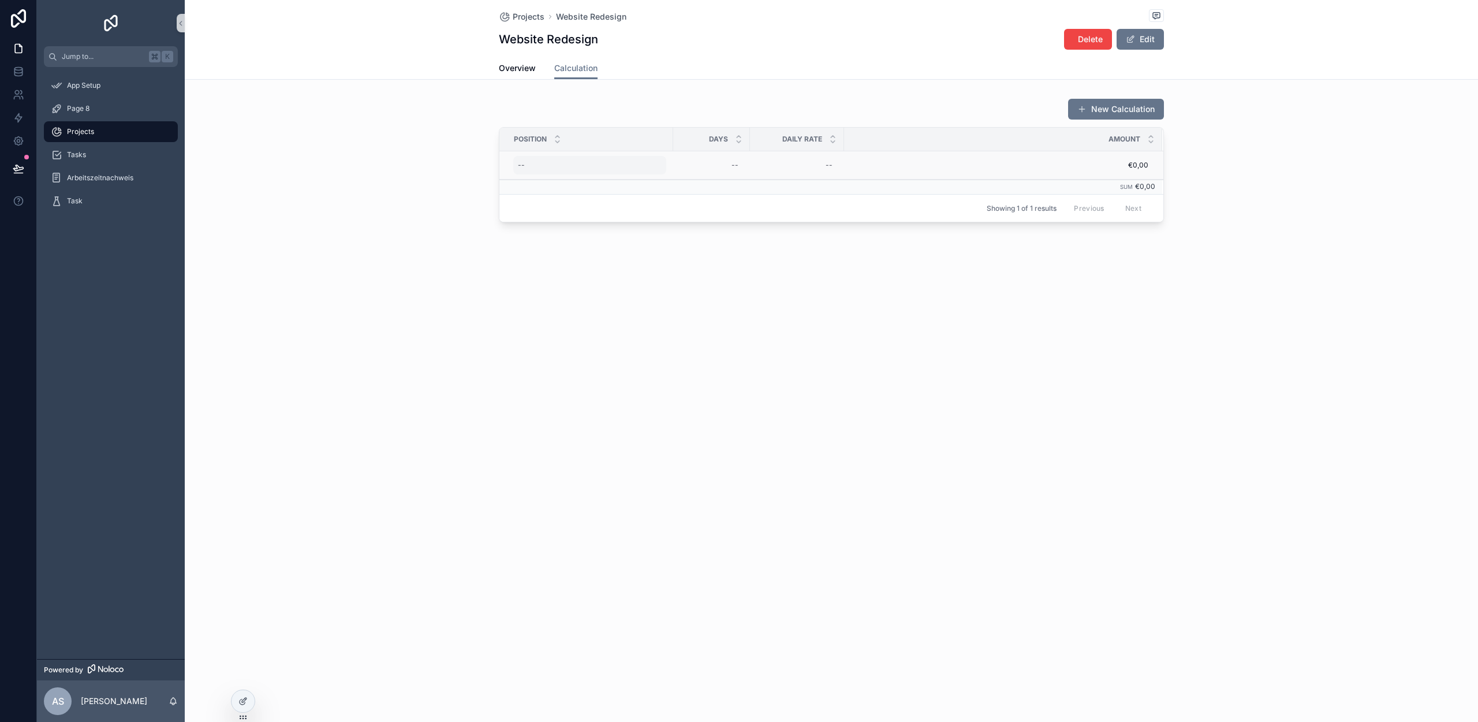
click at [531, 169] on div "--" at bounding box center [589, 165] width 153 height 18
drag, startPoint x: 638, startPoint y: 293, endPoint x: 688, endPoint y: 184, distance: 120.7
click at [638, 293] on div "Projects Website Redesign Website Redesign Delete Edit Calculation Overview Cal…" at bounding box center [831, 150] width 1293 height 301
click at [721, 163] on div "--" at bounding box center [711, 165] width 63 height 18
click at [718, 316] on div "Projects Website Redesign Website Redesign Delete Edit Calculation Overview Cal…" at bounding box center [831, 361] width 1293 height 722
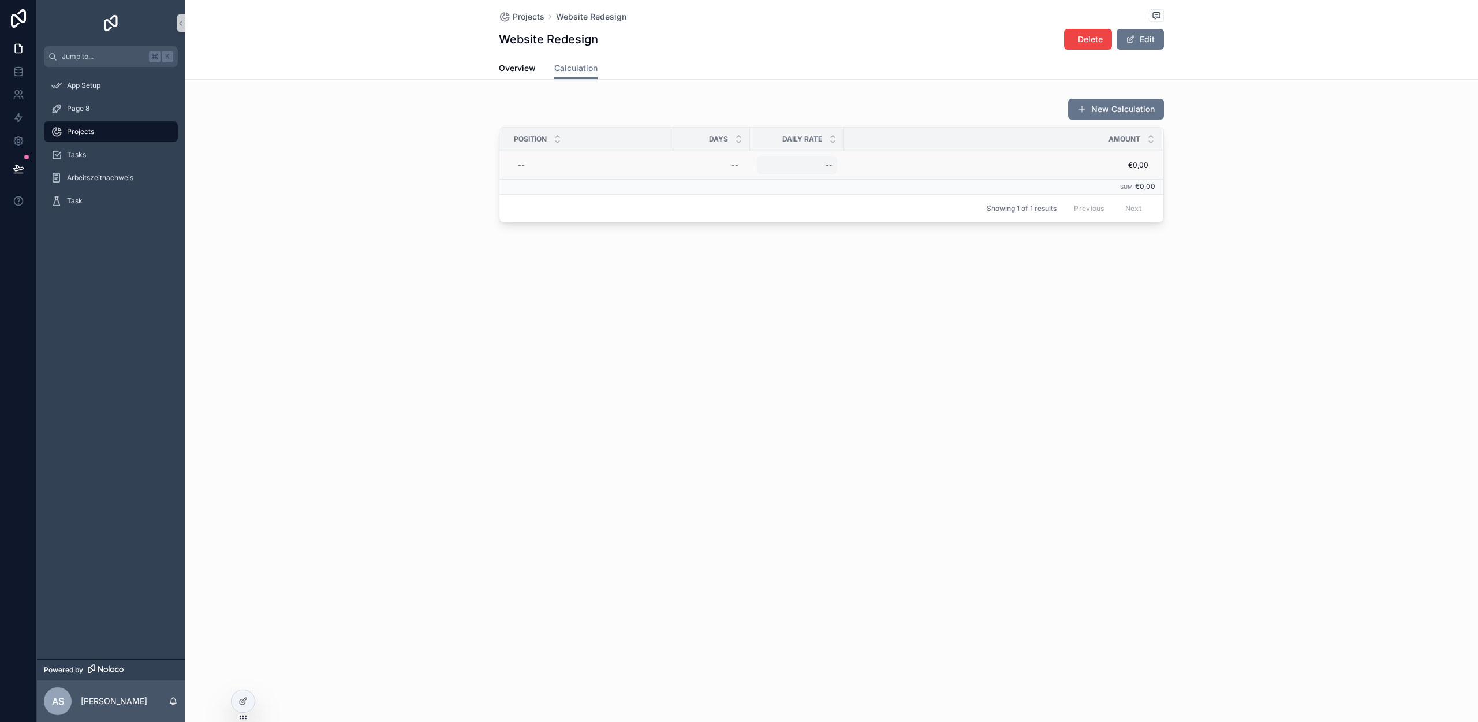
click at [819, 166] on div "--" at bounding box center [797, 165] width 80 height 18
drag, startPoint x: 814, startPoint y: 320, endPoint x: 1089, endPoint y: 143, distance: 327.5
click at [814, 320] on div "Projects Website Redesign Website Redesign Delete Edit Calculation Overview Cal…" at bounding box center [831, 361] width 1293 height 722
click at [1138, 166] on span "€0,00" at bounding box center [997, 165] width 304 height 9
click at [508, 67] on span "Overview" at bounding box center [517, 68] width 37 height 12
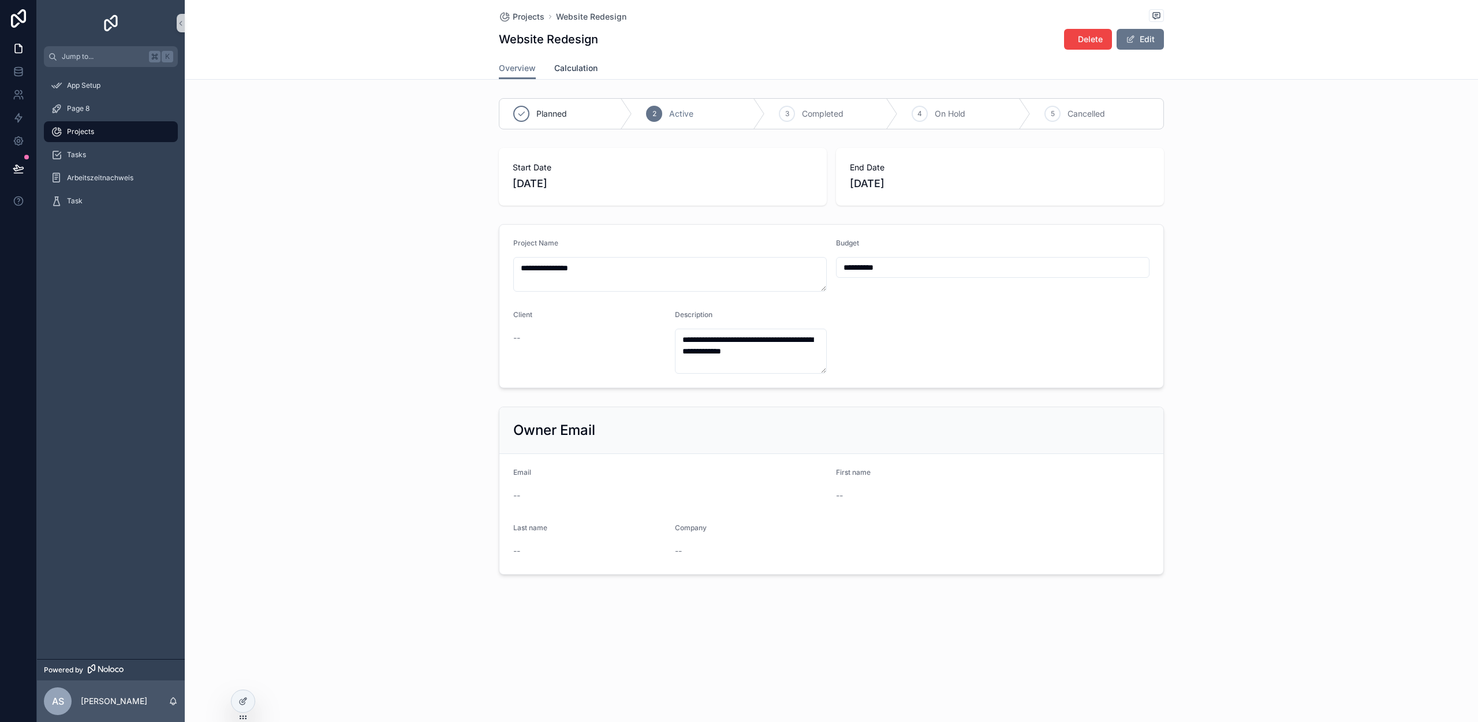
click at [584, 69] on span "Calculation" at bounding box center [575, 68] width 43 height 12
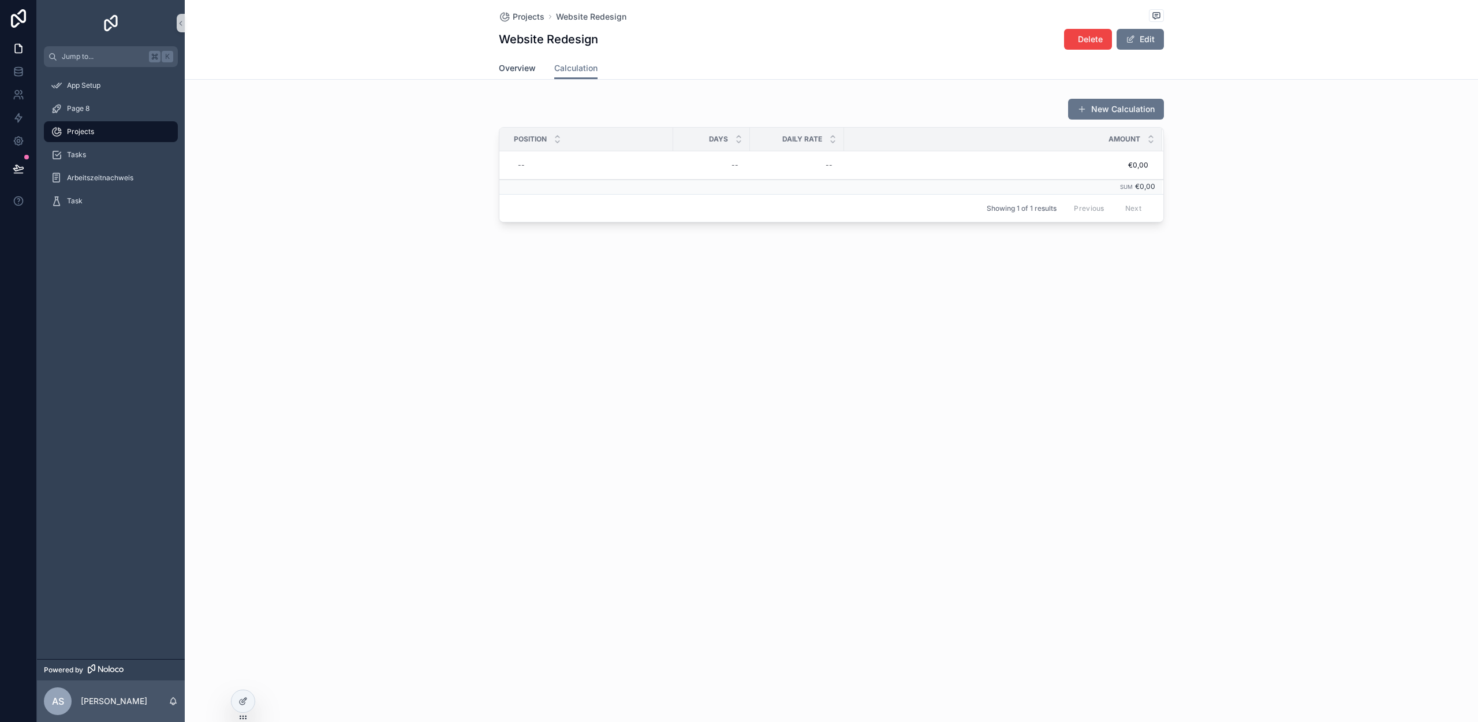
click at [517, 71] on span "Overview" at bounding box center [517, 68] width 37 height 12
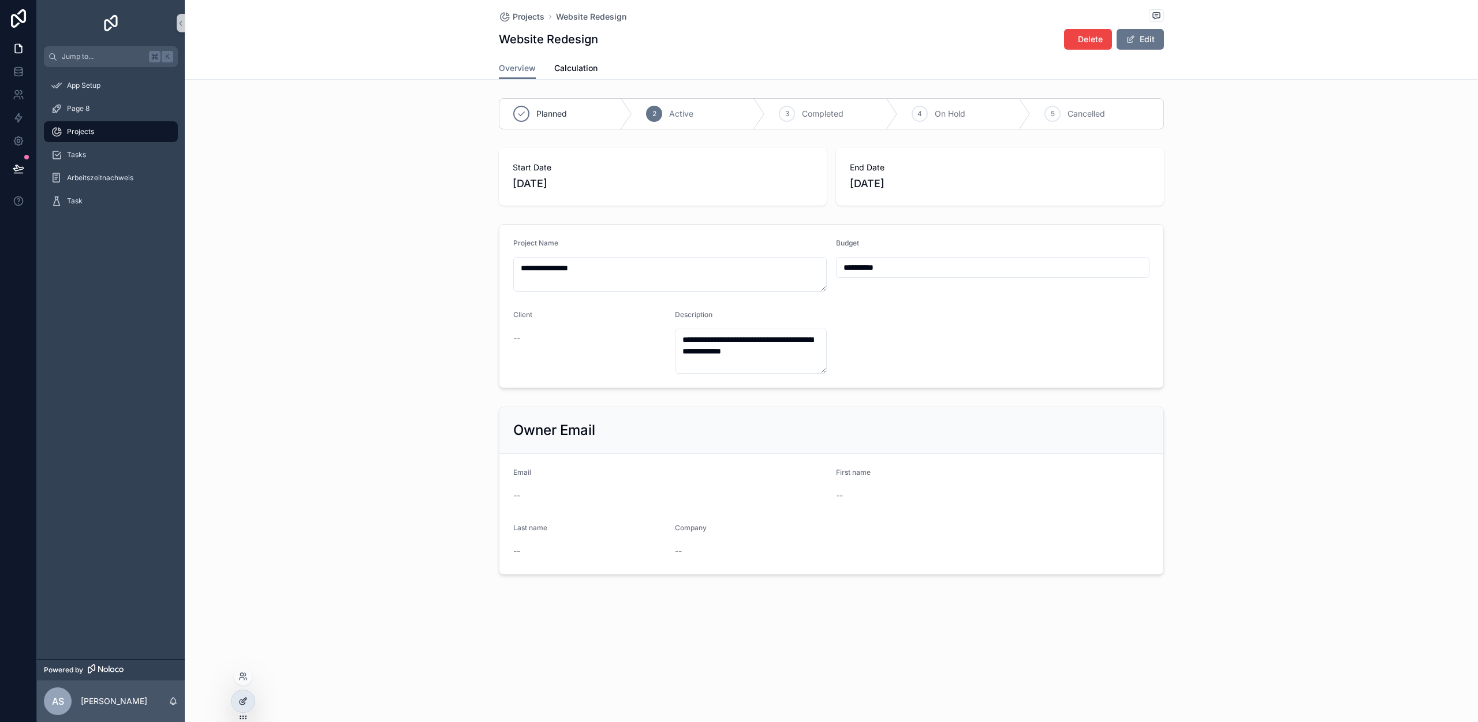
click at [236, 700] on div at bounding box center [243, 701] width 23 height 22
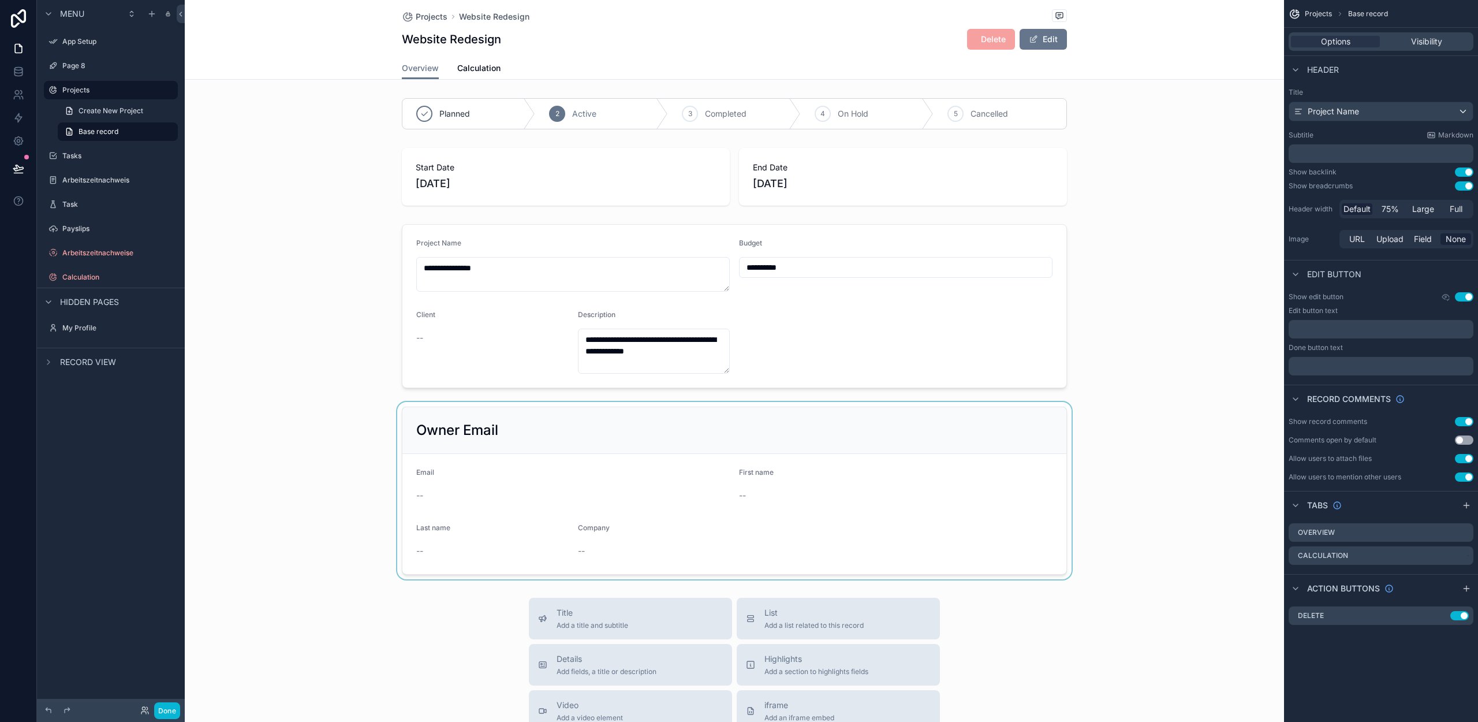
click at [639, 437] on div "scrollable content" at bounding box center [734, 490] width 1099 height 177
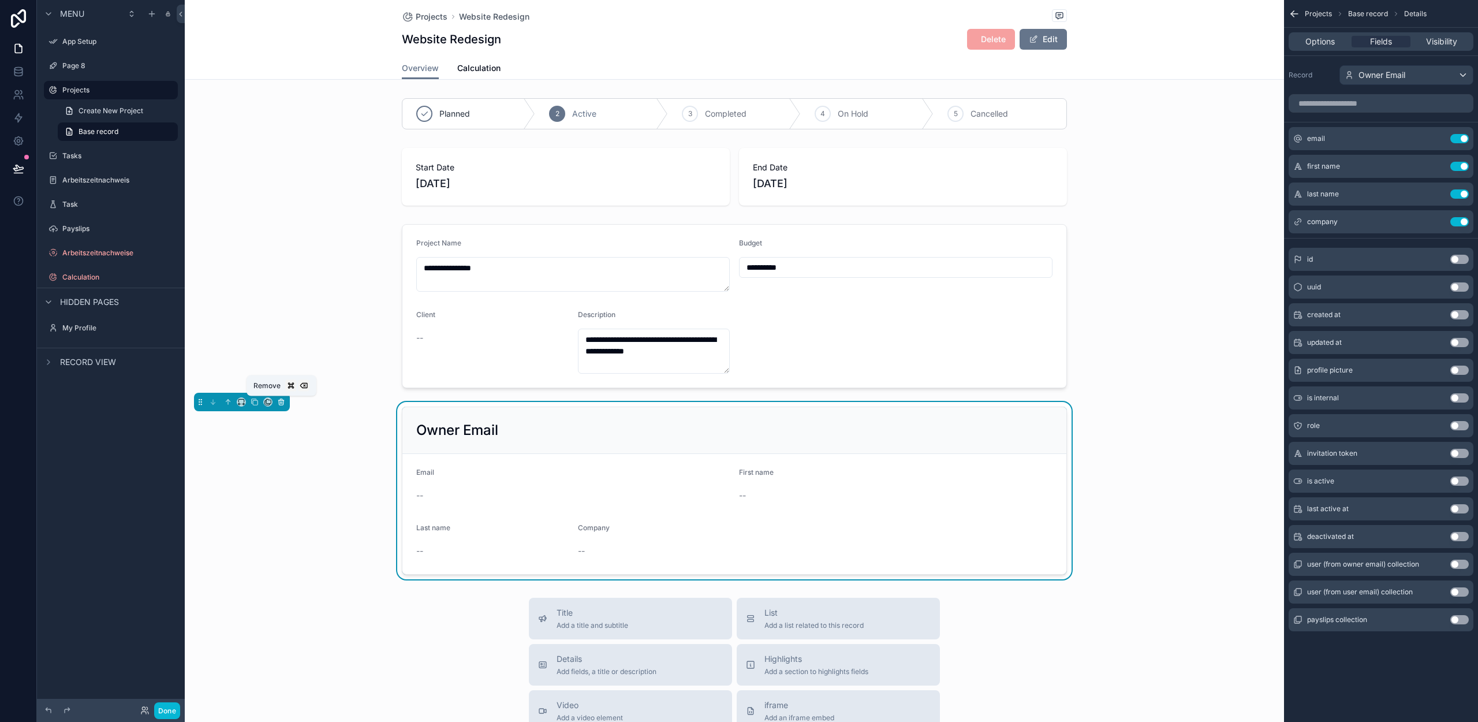
click at [282, 404] on icon "scrollable content" at bounding box center [281, 402] width 8 height 8
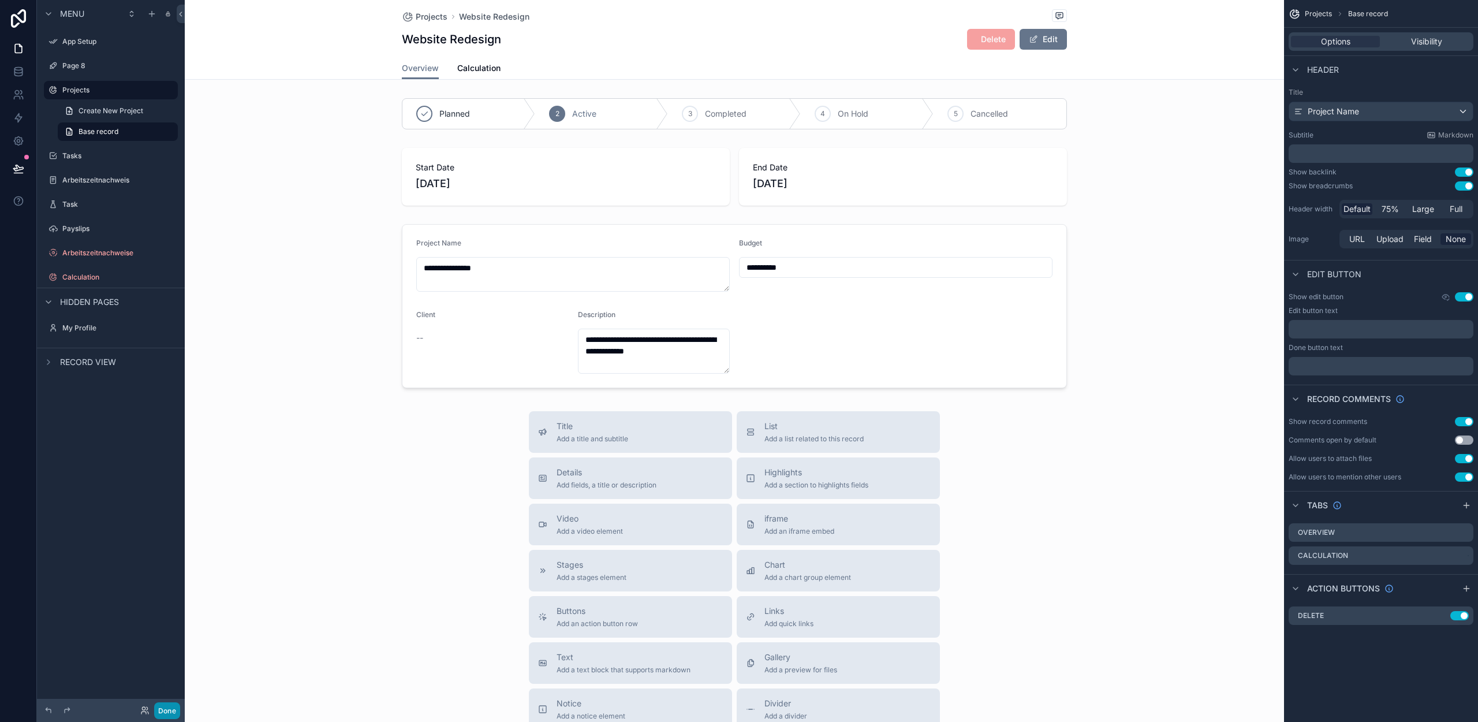
click at [163, 707] on button "Done" at bounding box center [167, 710] width 26 height 17
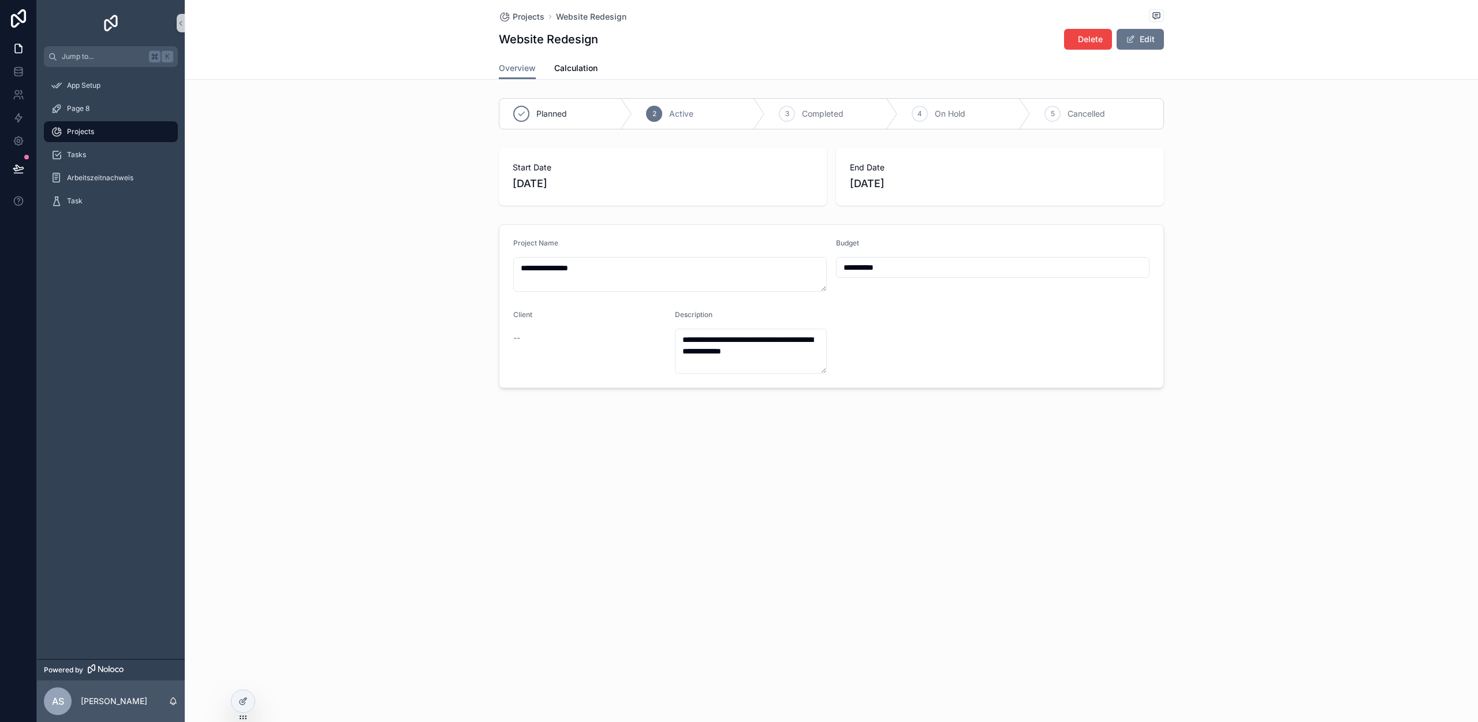
click at [513, 338] on form "**********" at bounding box center [831, 306] width 664 height 163
click at [234, 696] on div at bounding box center [243, 701] width 23 height 22
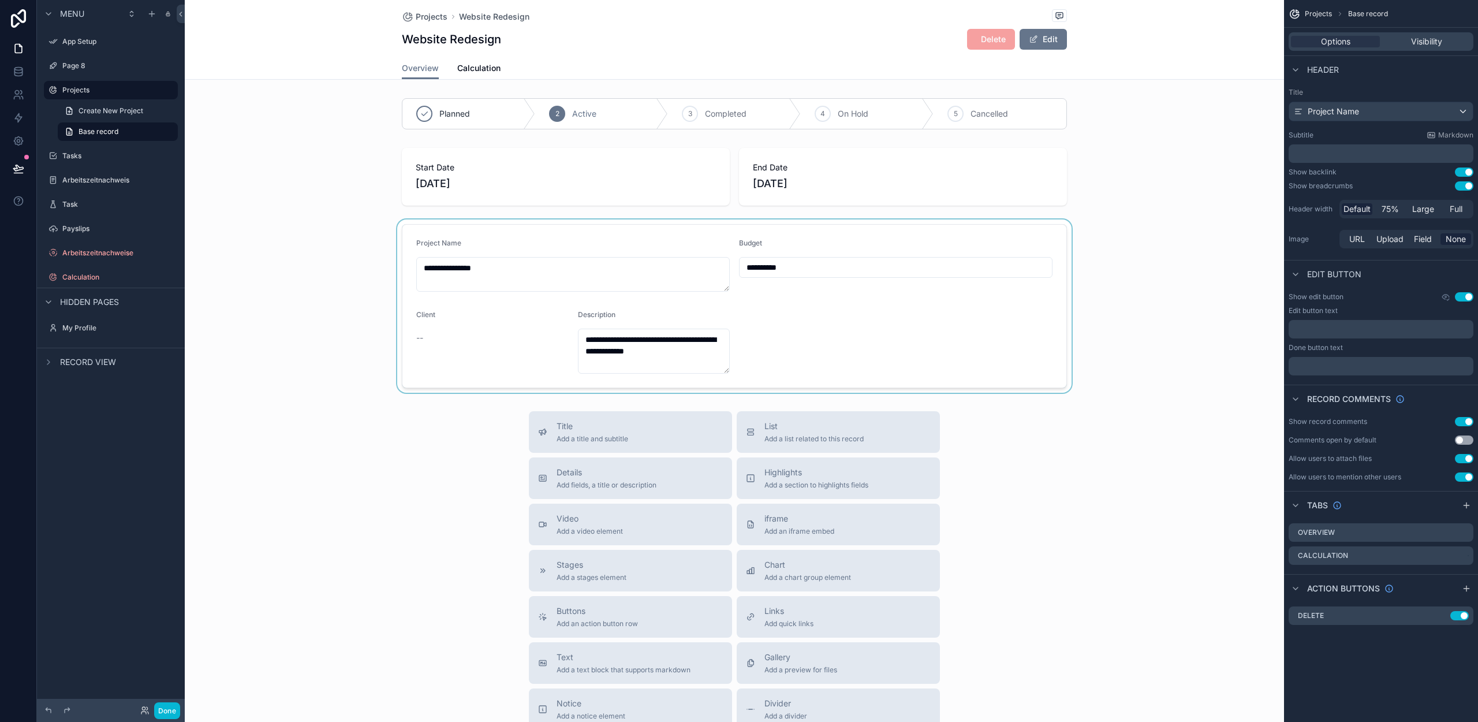
click at [420, 330] on div "scrollable content" at bounding box center [734, 305] width 1099 height 173
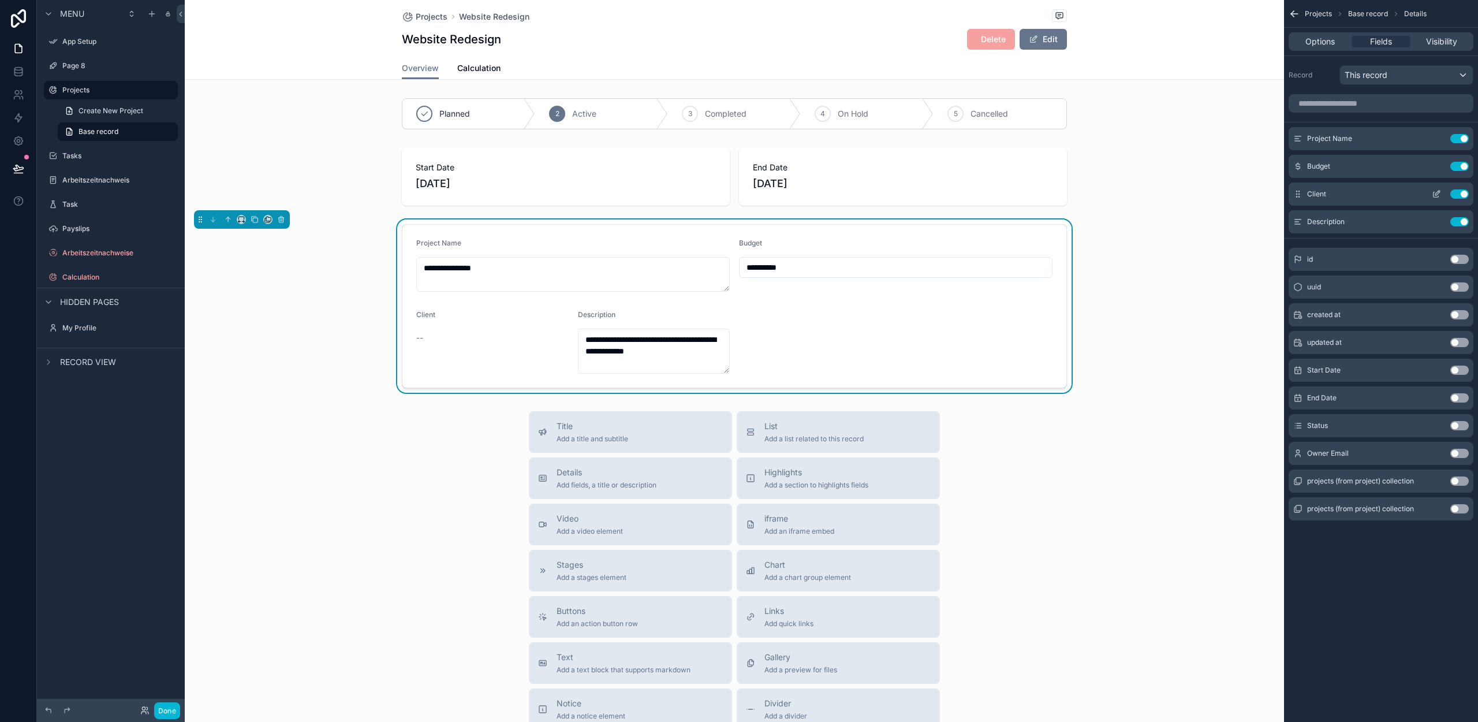
click at [1437, 193] on icon "scrollable content" at bounding box center [1436, 193] width 9 height 9
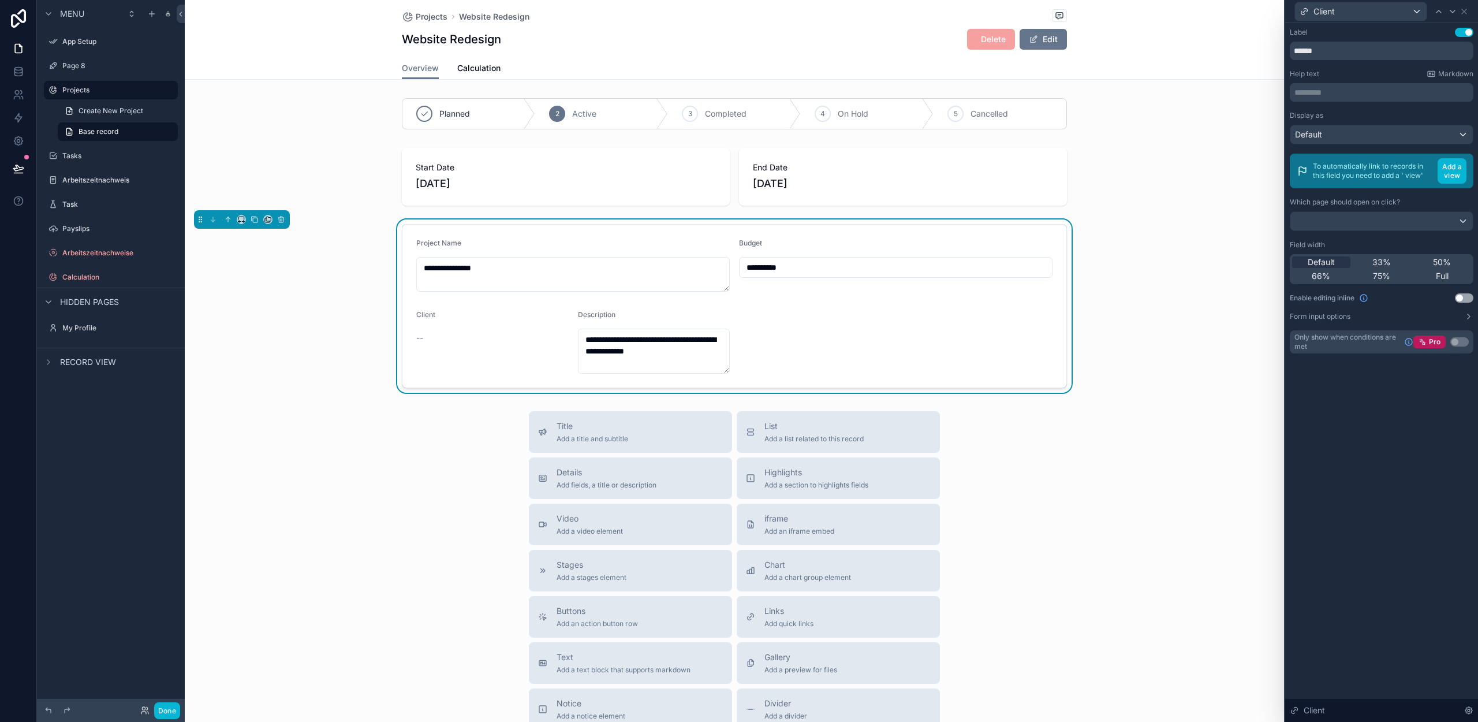
click at [1468, 297] on button "Use setting" at bounding box center [1464, 297] width 18 height 9
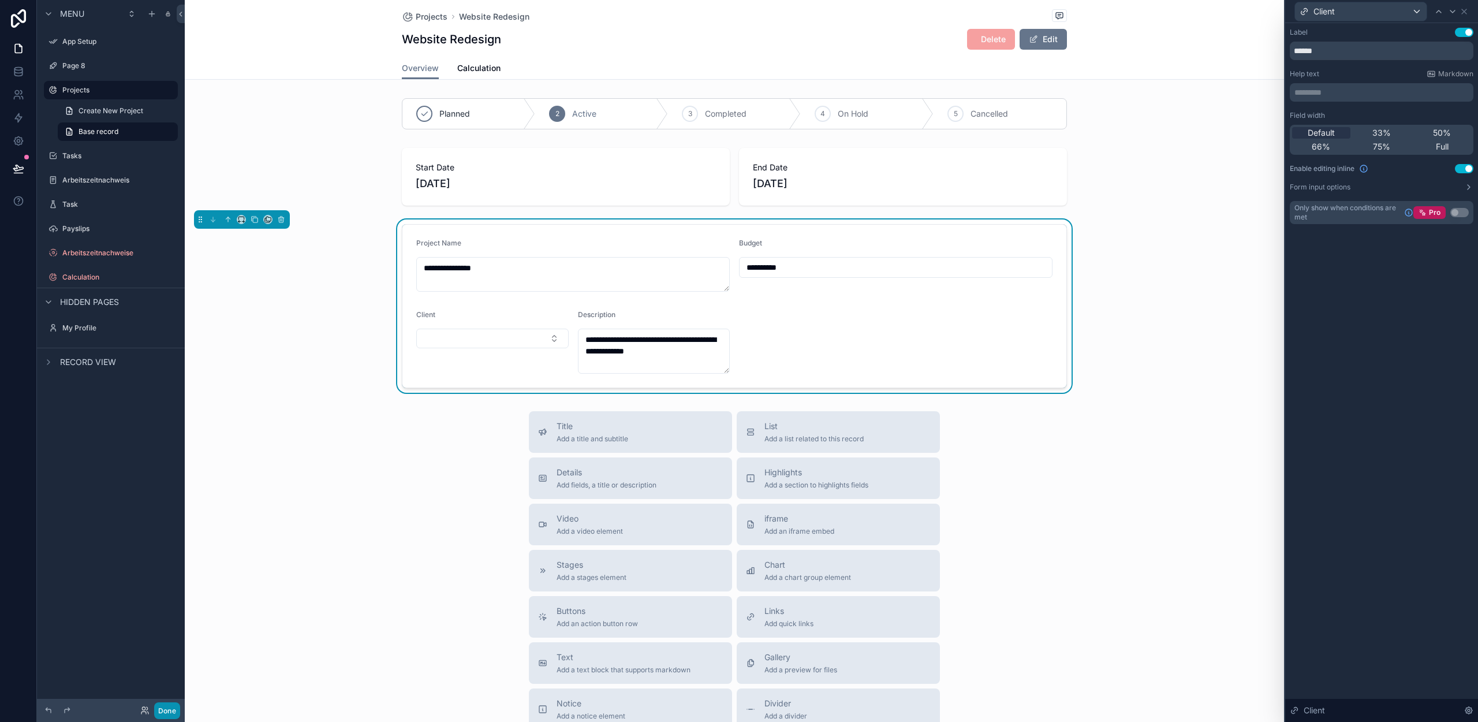
click at [174, 704] on button "Done" at bounding box center [167, 710] width 26 height 17
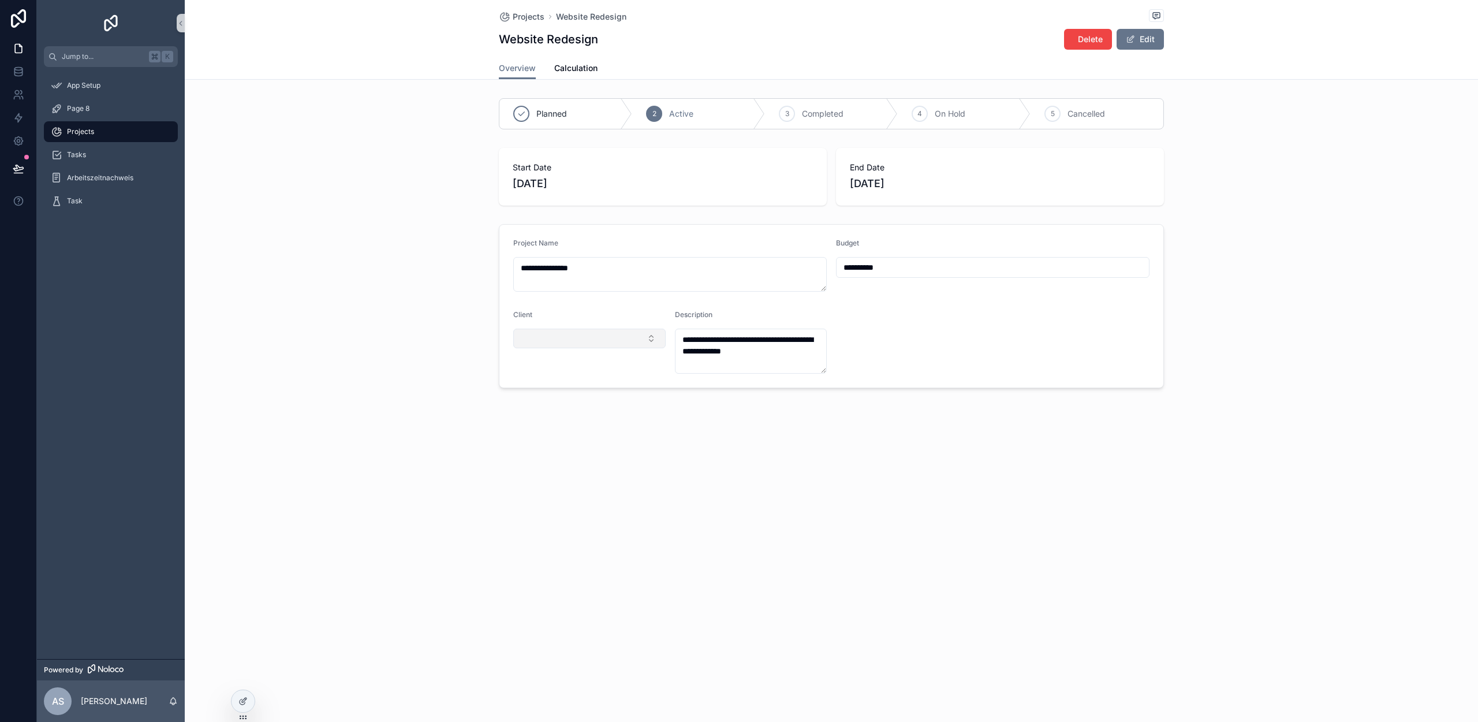
click at [579, 345] on button "Select Button" at bounding box center [589, 339] width 152 height 20
click at [499, 460] on div "**********" at bounding box center [831, 233] width 1293 height 467
click at [876, 266] on input "**********" at bounding box center [993, 267] width 312 height 16
click at [887, 411] on div "**********" at bounding box center [831, 233] width 1293 height 467
drag, startPoint x: 241, startPoint y: 700, endPoint x: 411, endPoint y: 663, distance: 173.6
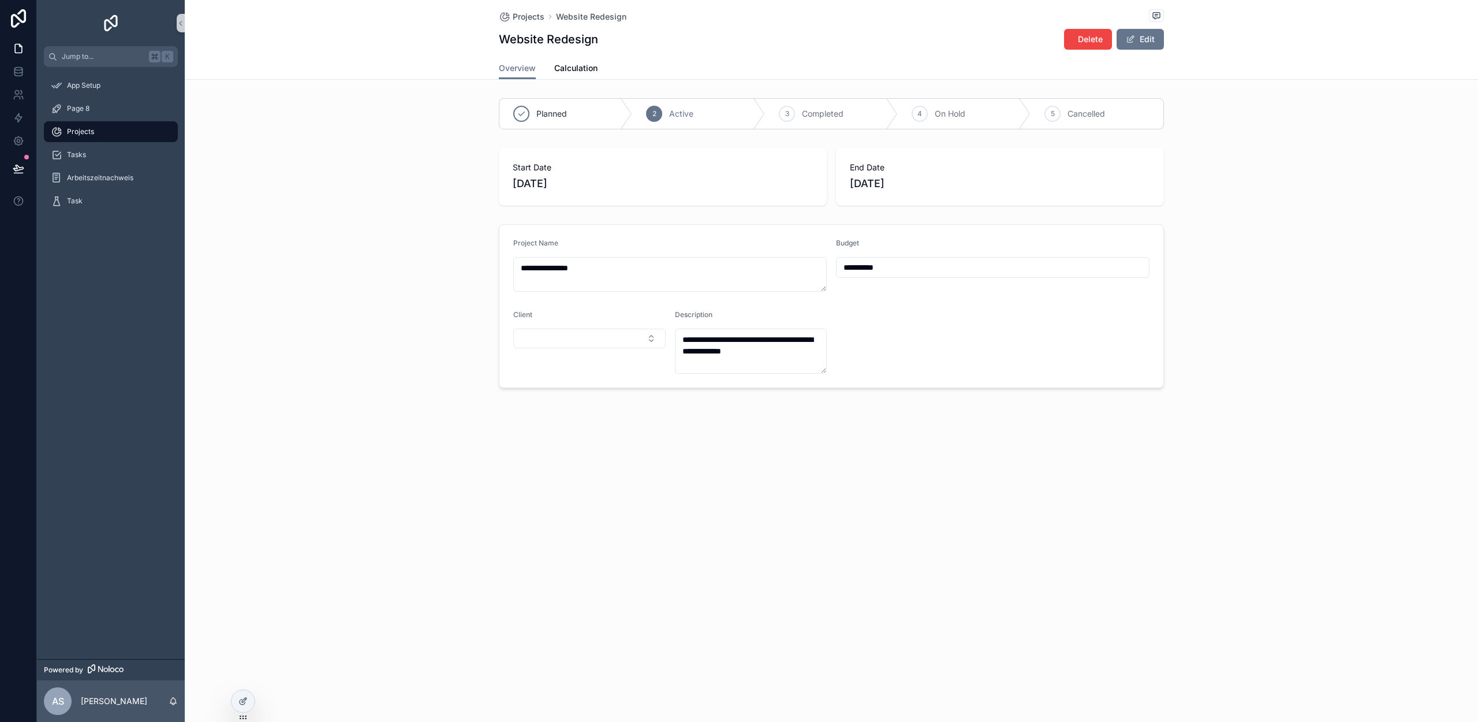
click at [241, 700] on icon at bounding box center [242, 700] width 9 height 9
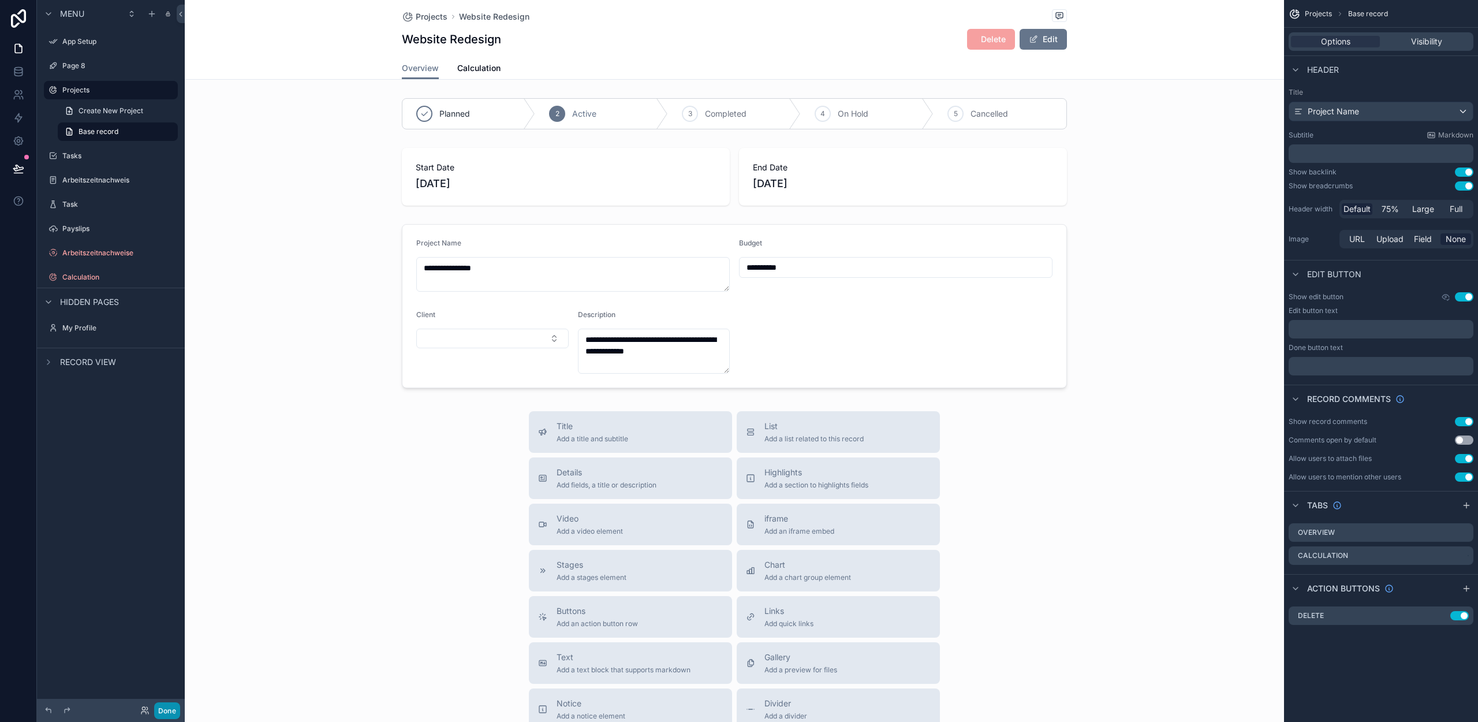
click at [165, 709] on button "Done" at bounding box center [167, 710] width 26 height 17
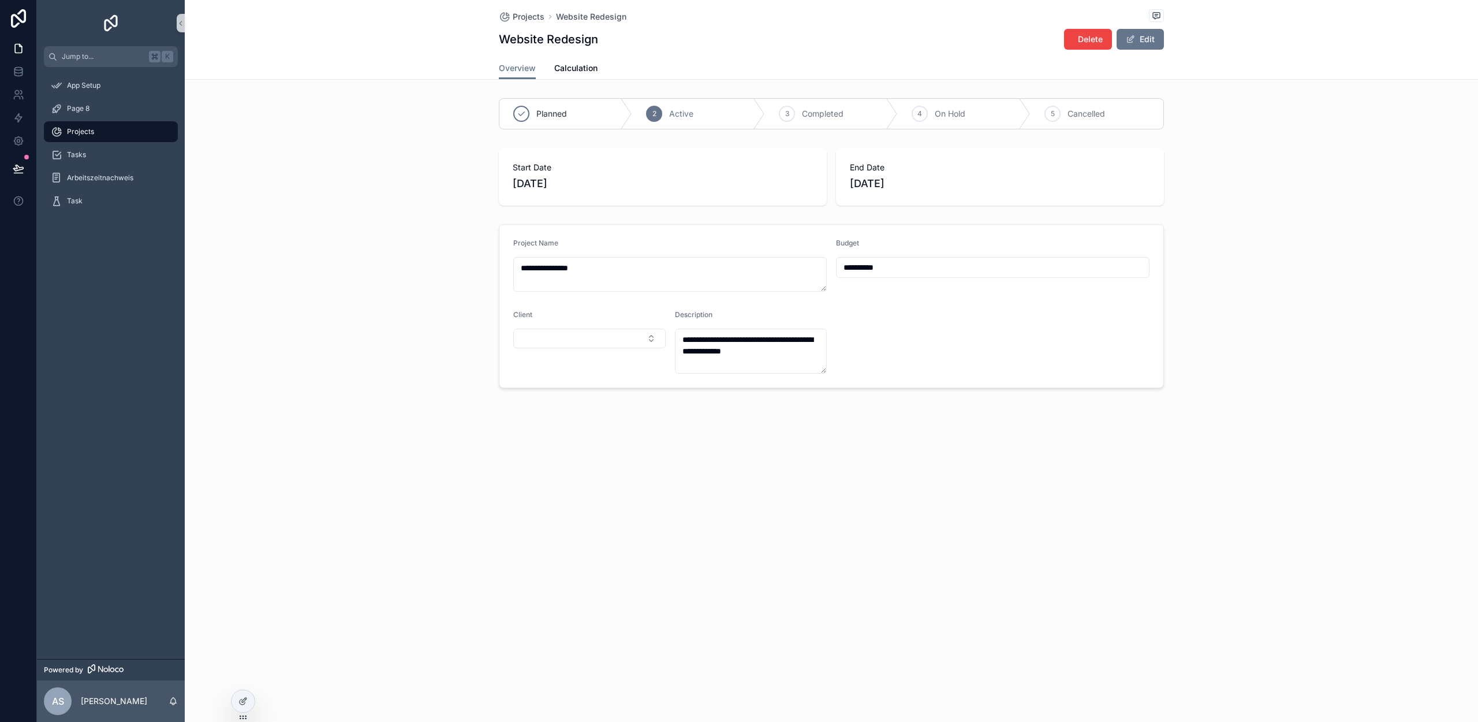
click at [97, 125] on div "Projects" at bounding box center [111, 131] width 120 height 18
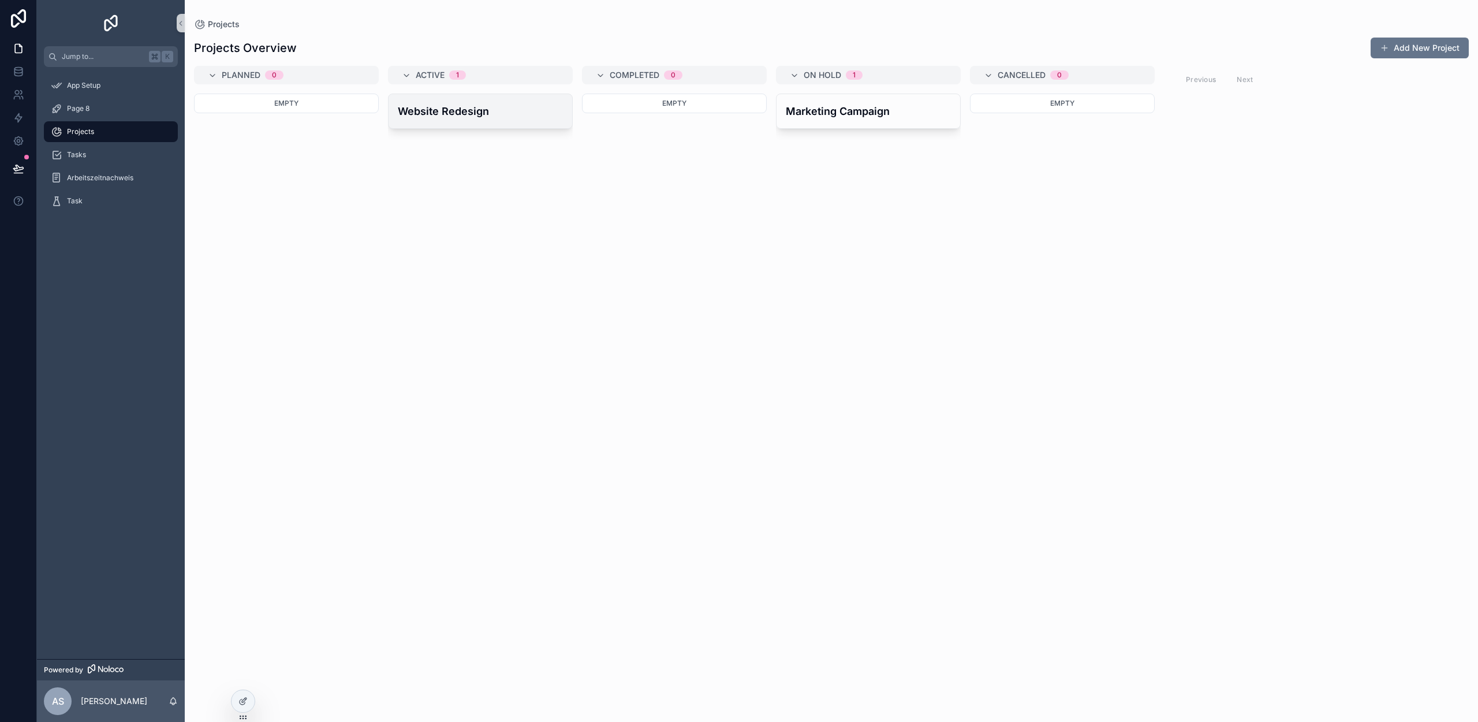
click at [469, 115] on h4 "Website Redesign" at bounding box center [480, 111] width 165 height 16
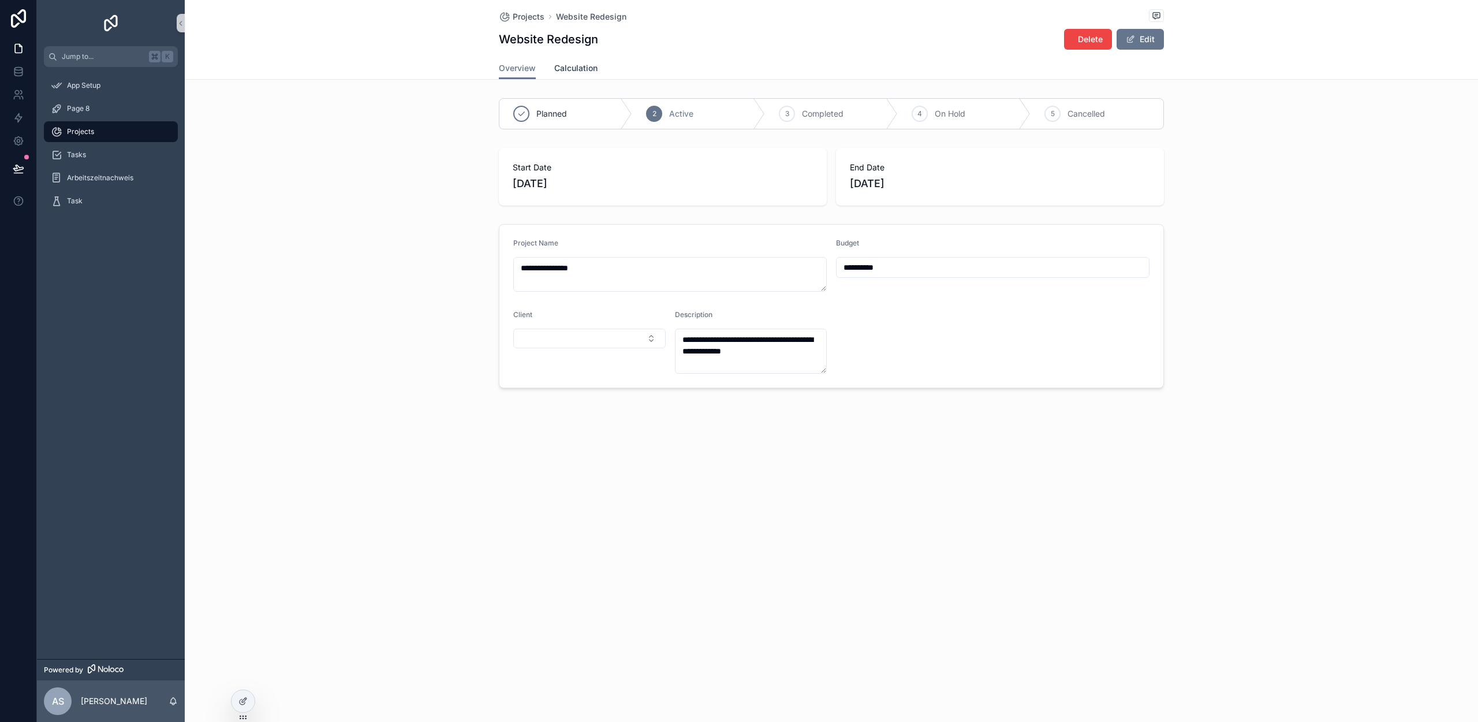
click at [575, 69] on span "Calculation" at bounding box center [575, 68] width 43 height 12
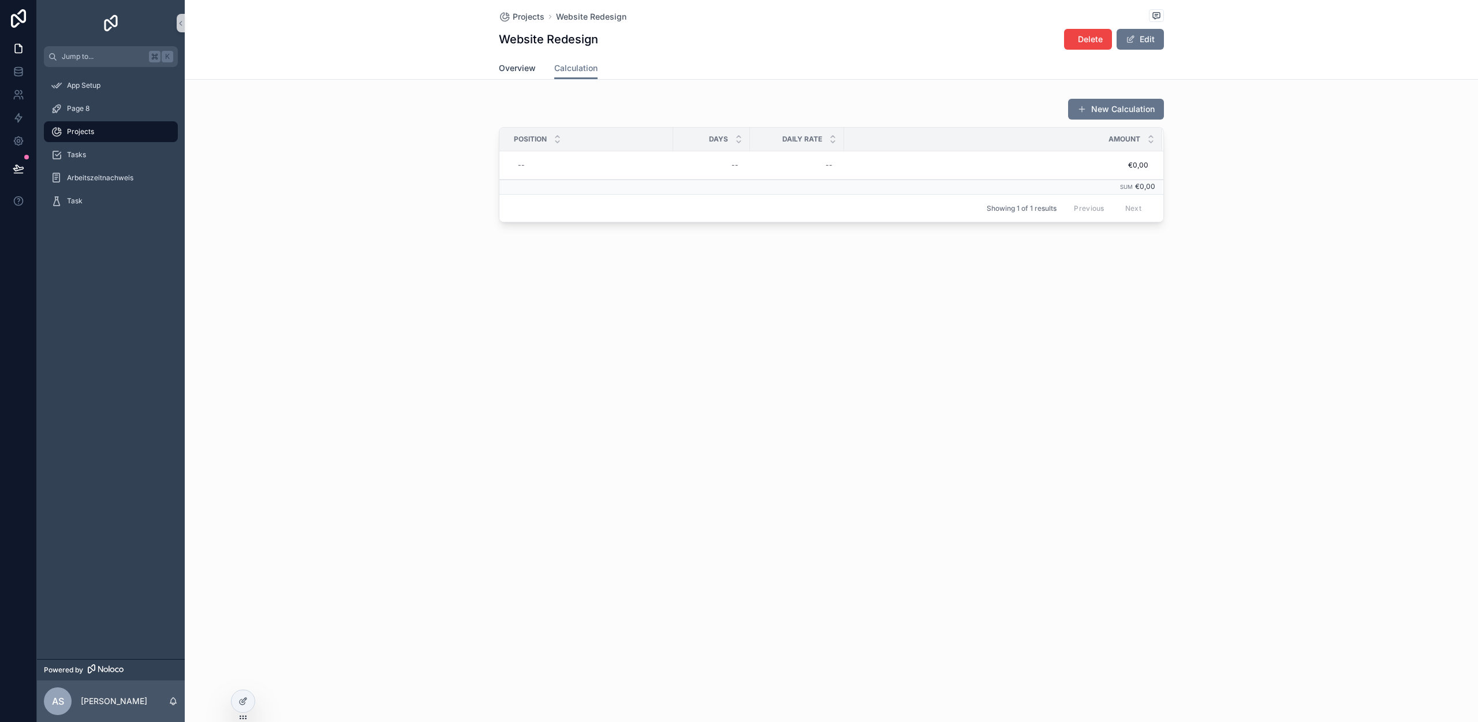
click at [506, 72] on span "Overview" at bounding box center [517, 68] width 37 height 12
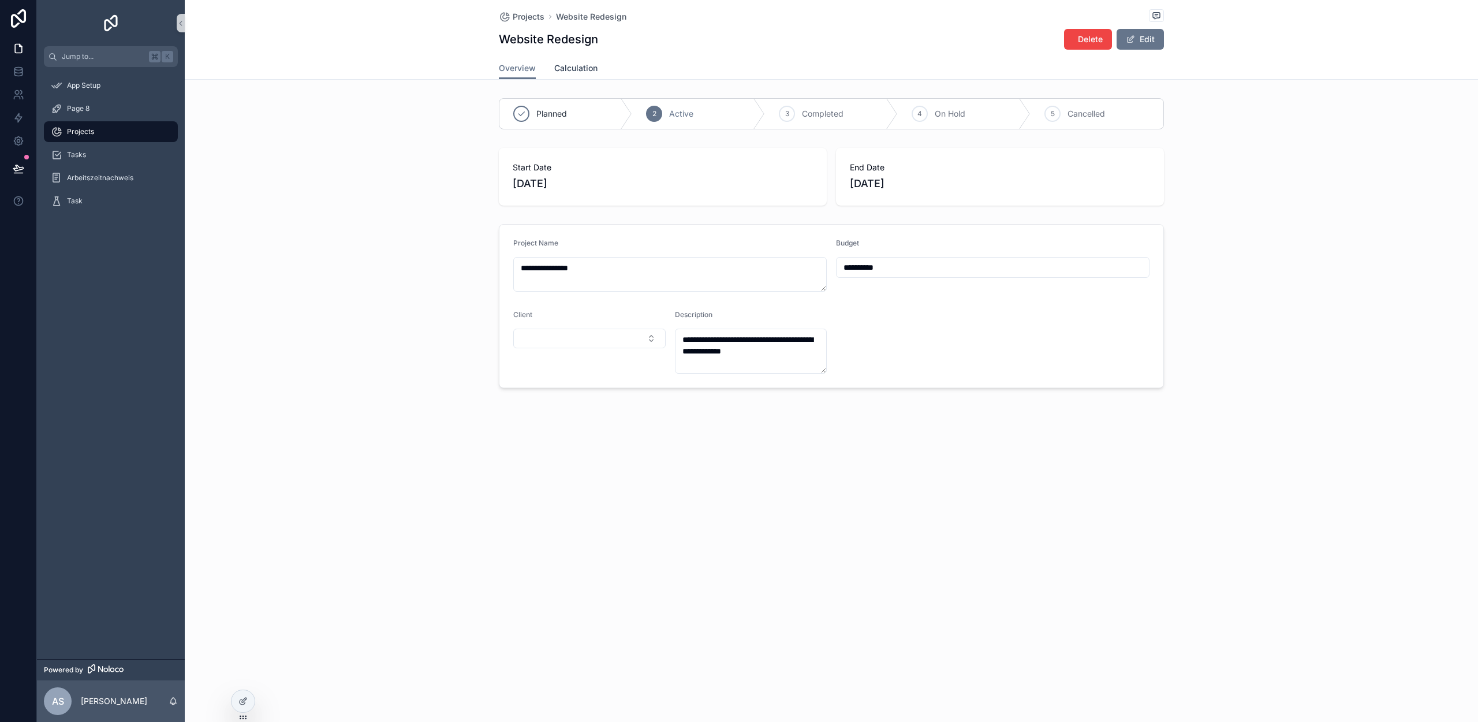
click at [585, 72] on span "Calculation" at bounding box center [575, 68] width 43 height 12
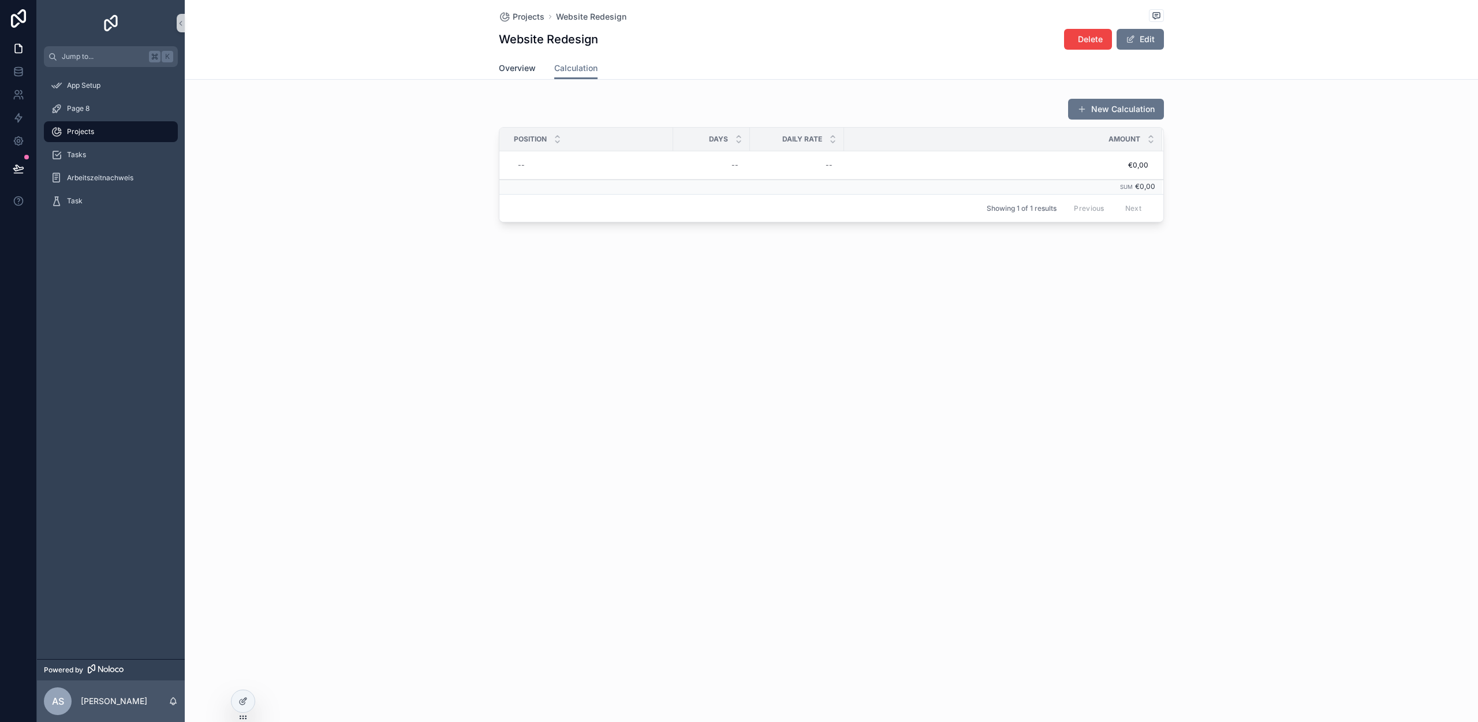
click at [532, 69] on span "Overview" at bounding box center [517, 68] width 37 height 12
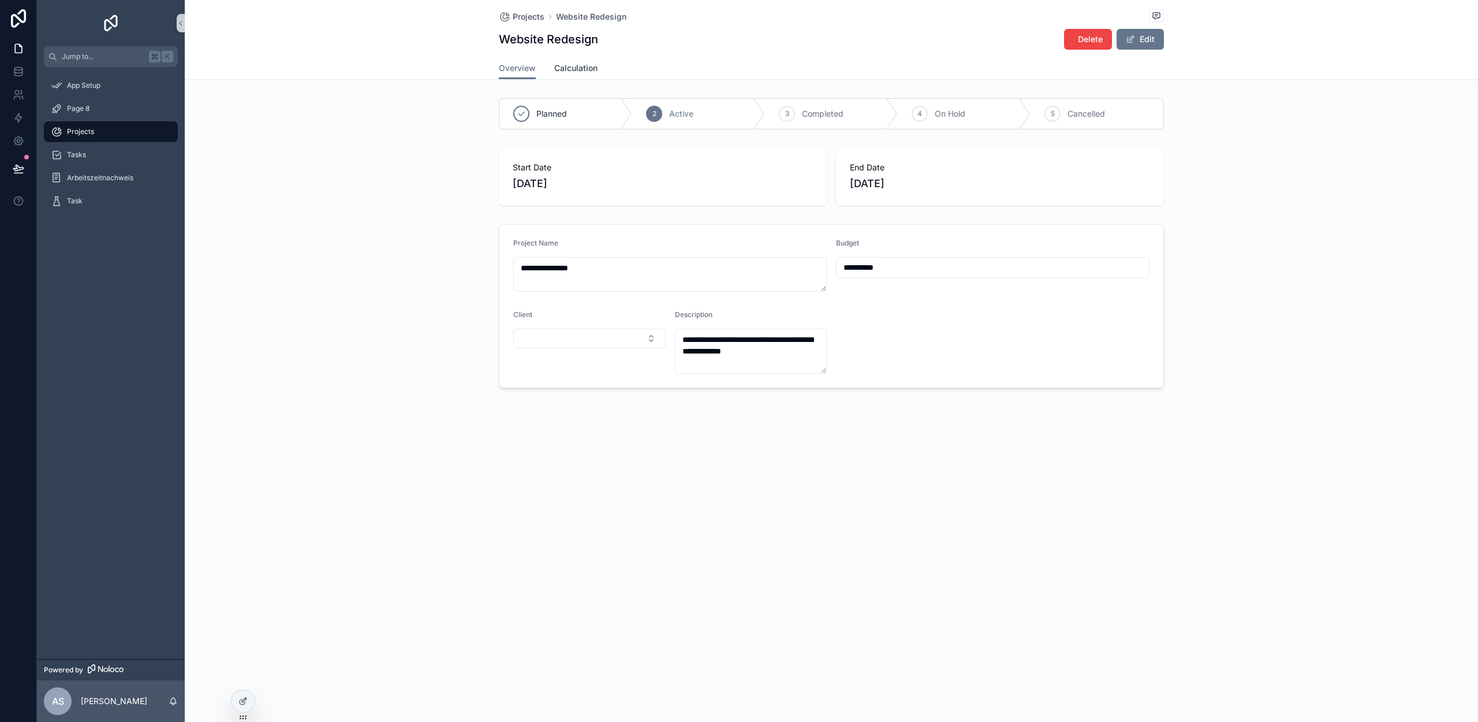
click at [569, 70] on span "Calculation" at bounding box center [575, 68] width 43 height 12
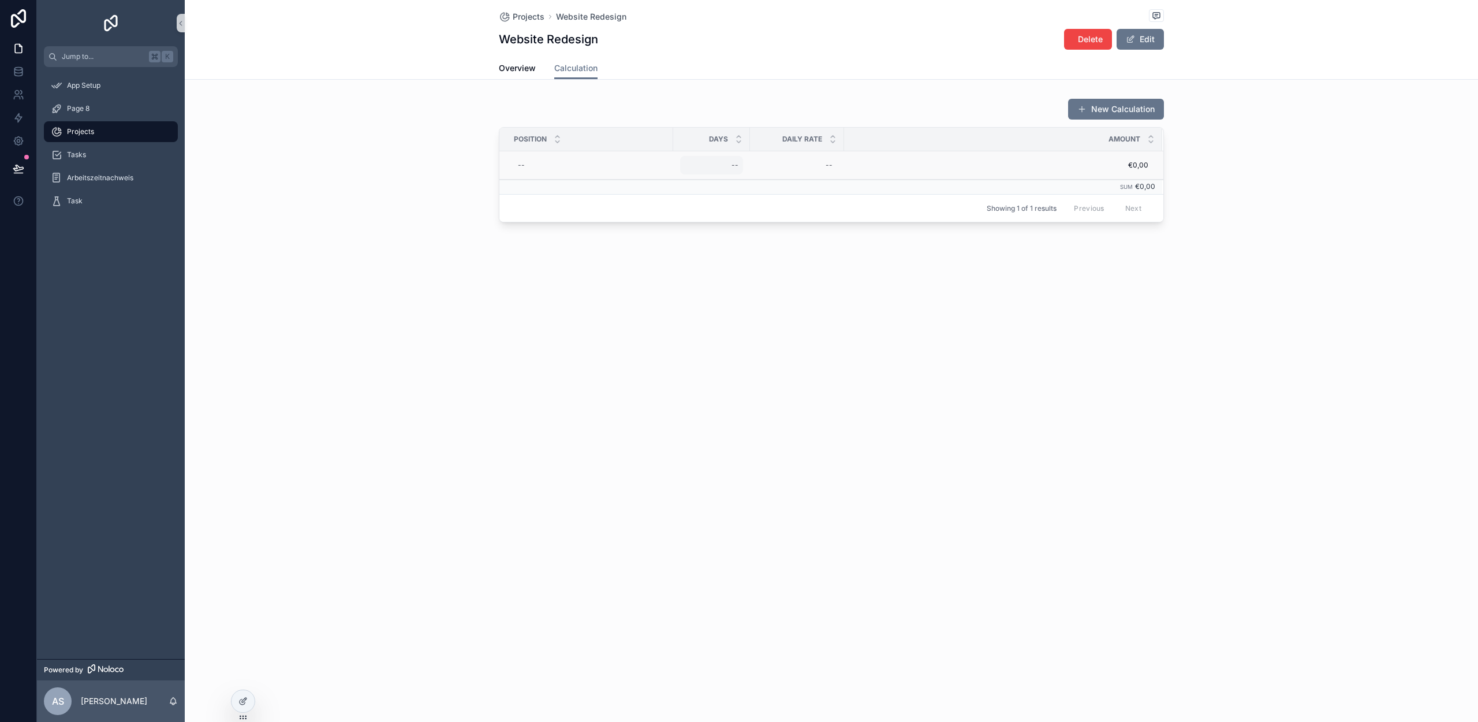
click at [733, 163] on div "--" at bounding box center [735, 165] width 7 height 9
click at [709, 246] on div "Projects Website Redesign Website Redesign Delete Edit Calculation Overview Cal…" at bounding box center [831, 150] width 1293 height 301
click at [730, 164] on div "--" at bounding box center [711, 165] width 63 height 18
type input "****"
click at [876, 182] on icon "scrollable content" at bounding box center [873, 181] width 9 height 9
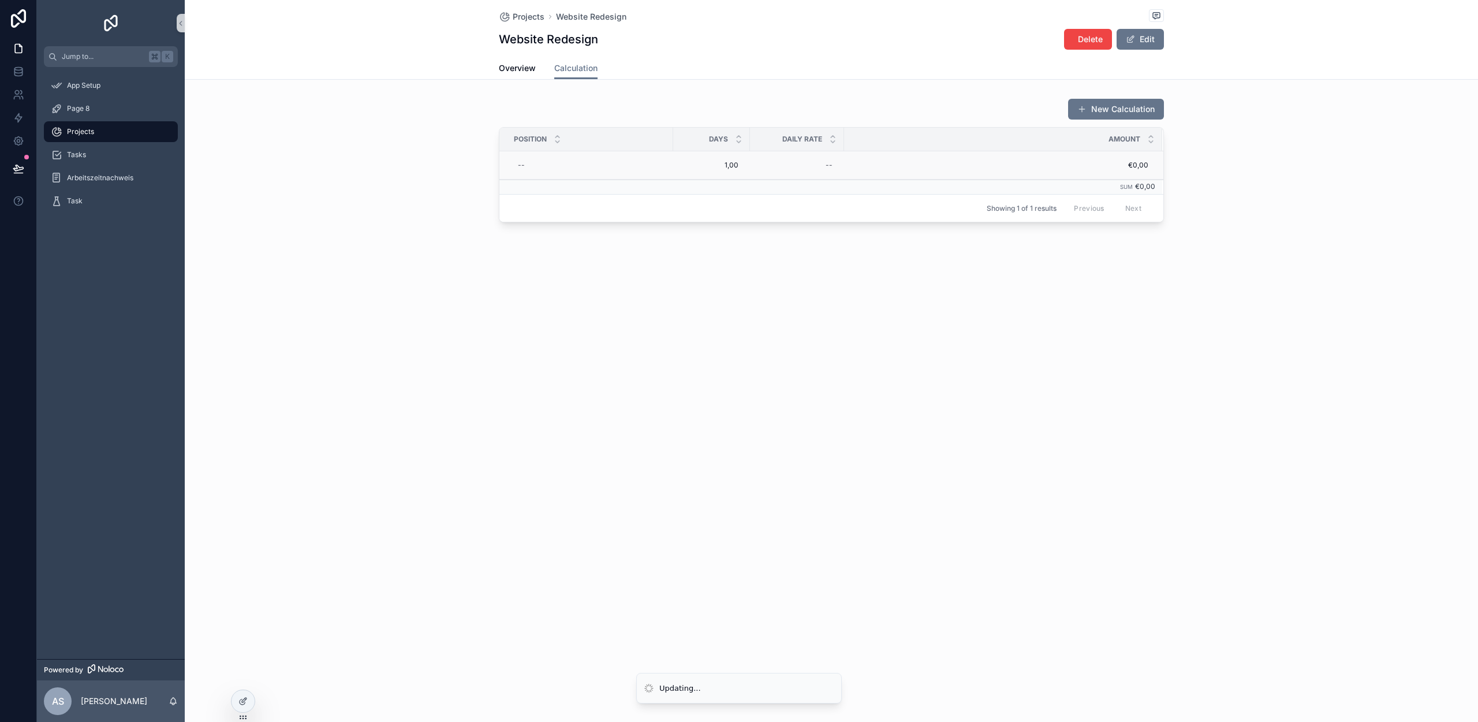
click at [814, 163] on div "--" at bounding box center [797, 165] width 80 height 18
click at [813, 154] on td "--" at bounding box center [797, 165] width 94 height 28
click at [812, 166] on div "--" at bounding box center [797, 165] width 80 height 18
type input "*******"
click button "scrollable content" at bounding box center [968, 181] width 14 height 14
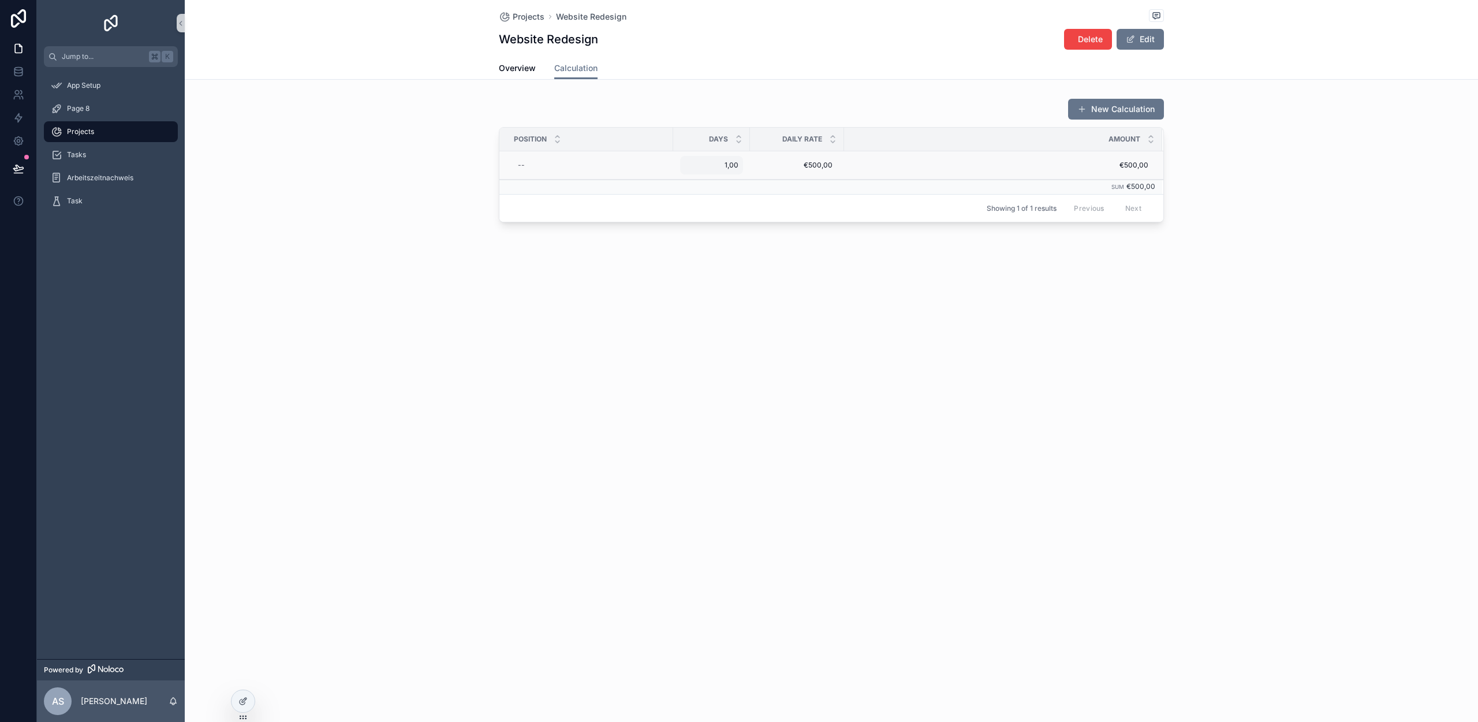
click at [713, 160] on div "1,00 1,00" at bounding box center [711, 165] width 63 height 18
click at [696, 182] on input "****" at bounding box center [741, 182] width 109 height 16
type input "*****"
click button "scrollable content" at bounding box center [826, 181] width 14 height 14
click at [724, 160] on div "20,00 20,00" at bounding box center [711, 165] width 63 height 18
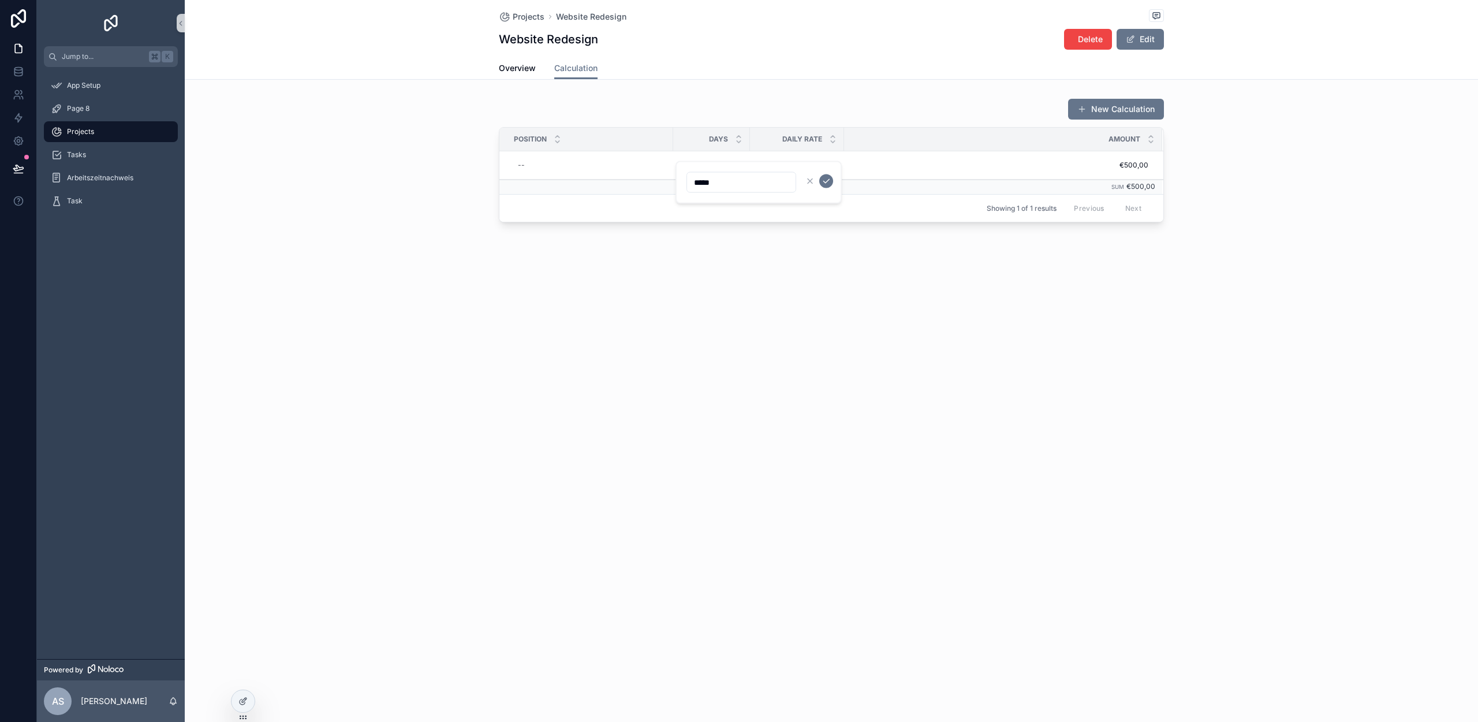
click at [702, 180] on input "*****" at bounding box center [741, 182] width 109 height 16
type input "****"
click at [824, 184] on icon "scrollable content" at bounding box center [826, 181] width 9 height 9
click at [1150, 33] on button "Edit" at bounding box center [1140, 39] width 47 height 21
click at [242, 697] on icon at bounding box center [242, 700] width 9 height 9
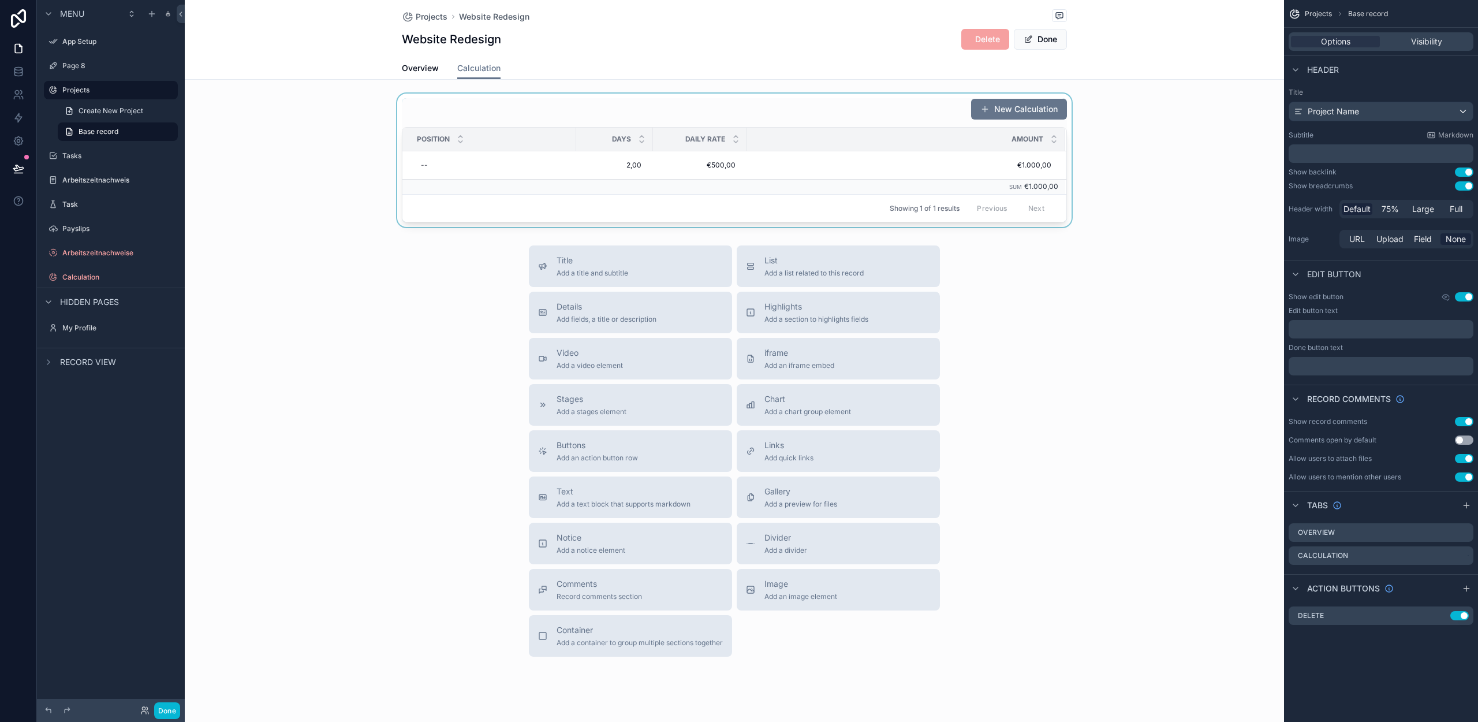
click at [805, 145] on div "Amount" at bounding box center [906, 139] width 317 height 22
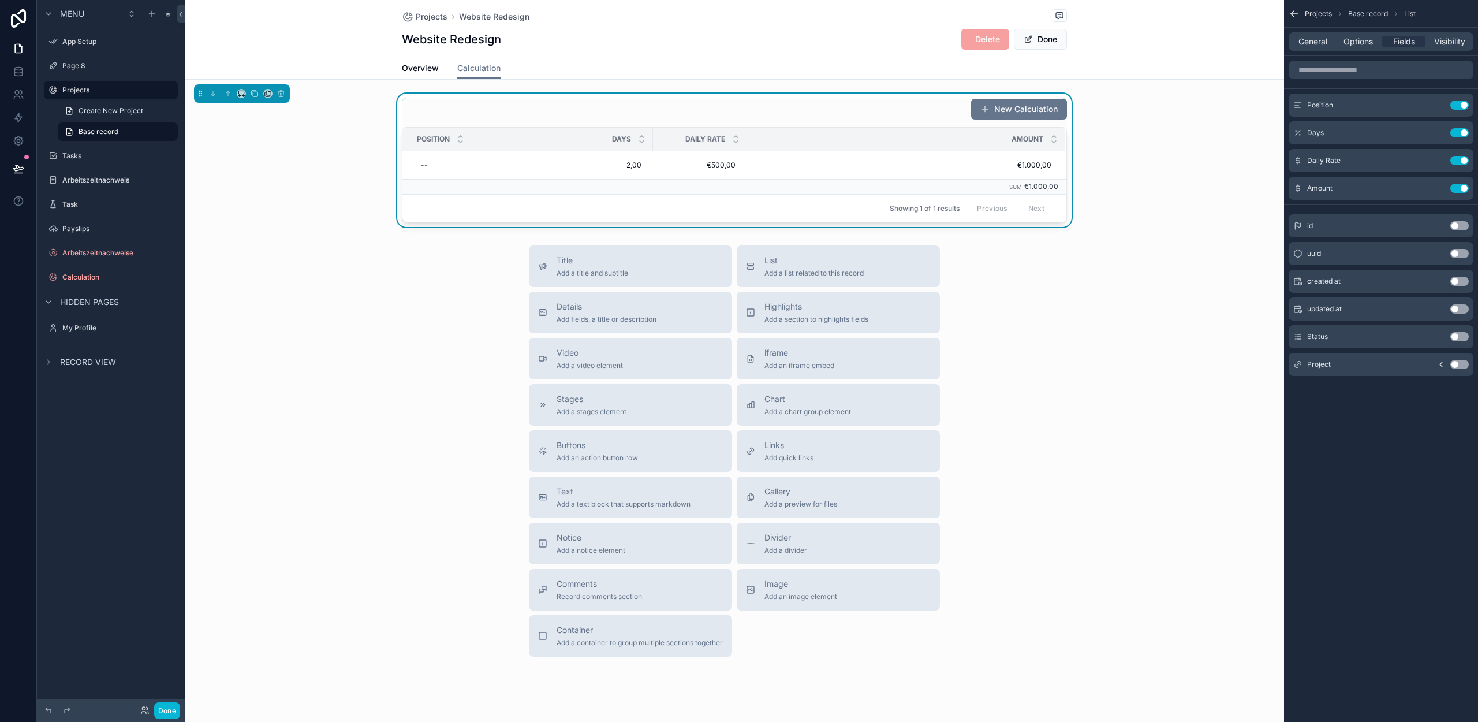
click at [1350, 43] on span "Options" at bounding box center [1358, 42] width 29 height 12
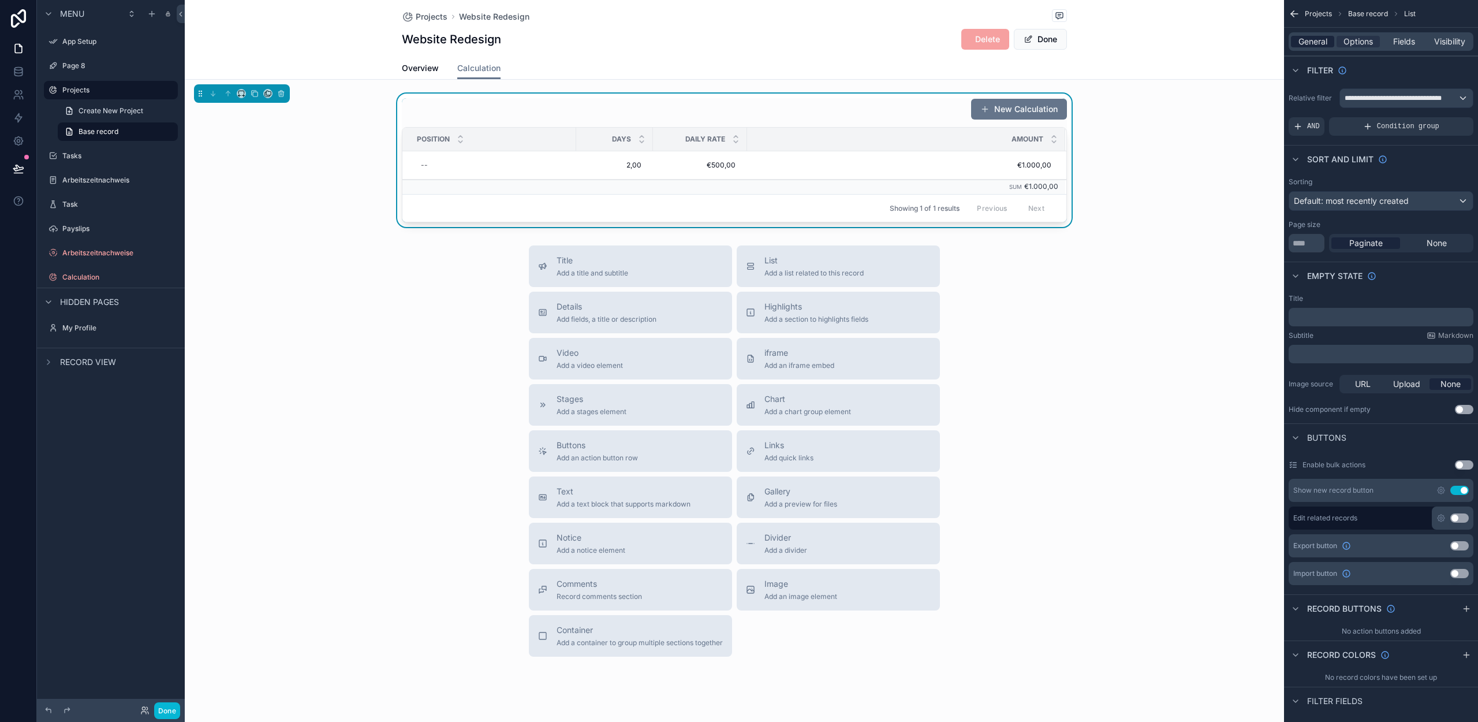
click at [1309, 44] on span "General" at bounding box center [1313, 42] width 29 height 12
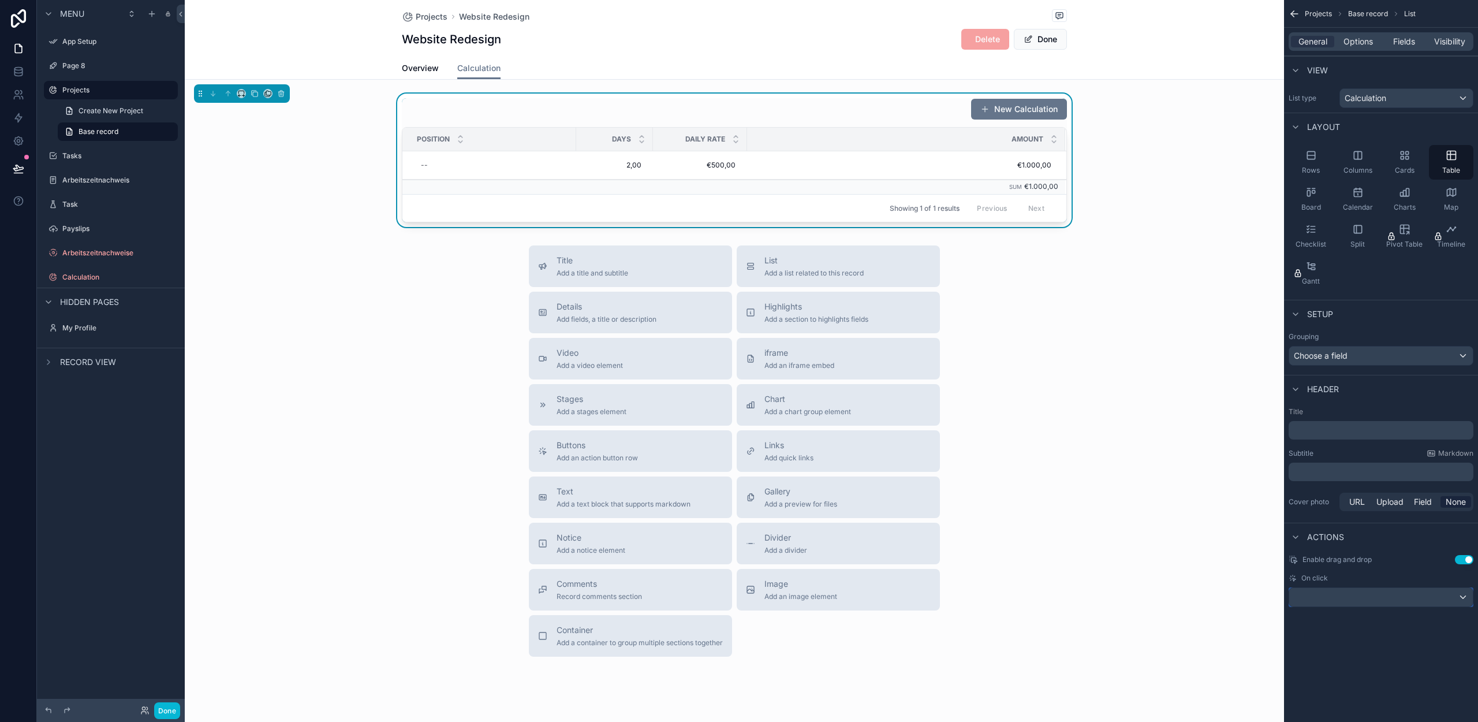
click at [1427, 602] on div "scrollable content" at bounding box center [1381, 597] width 184 height 18
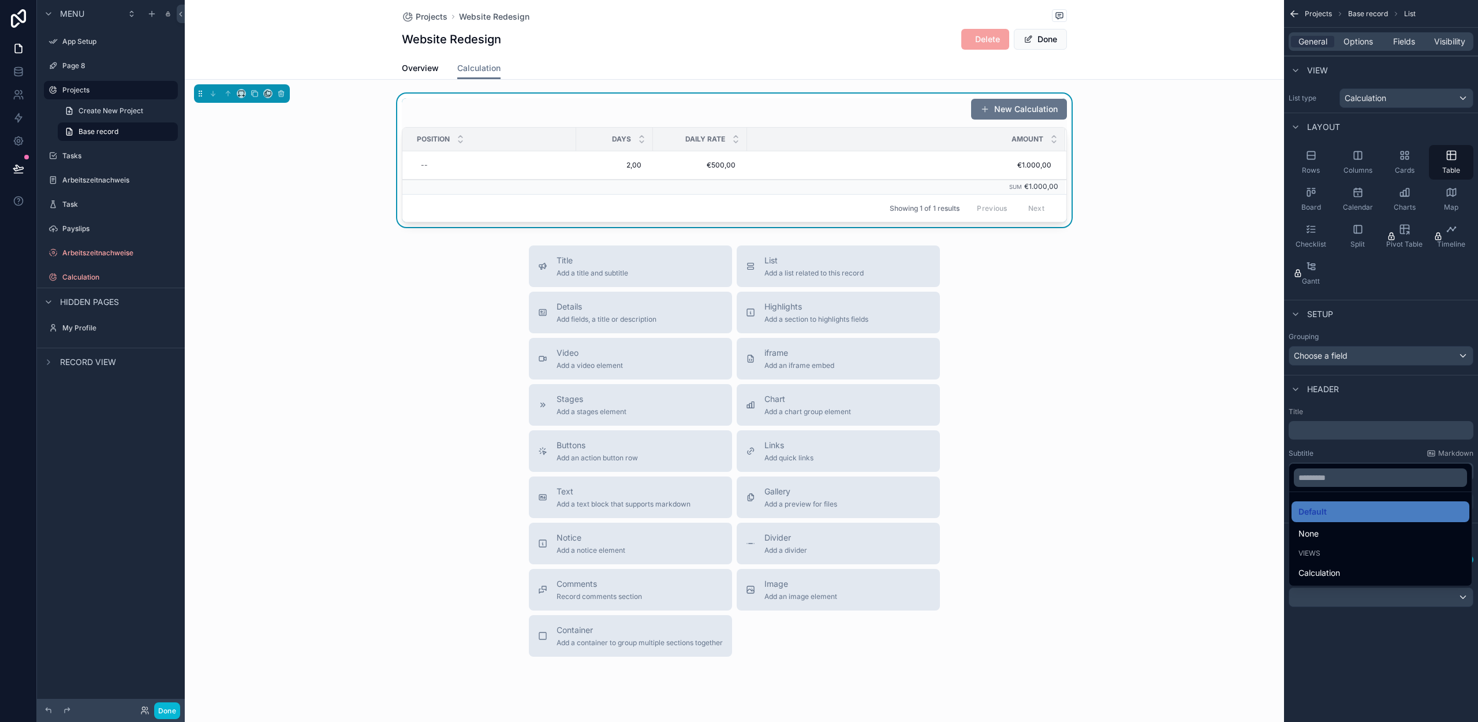
click at [1379, 600] on div "scrollable content" at bounding box center [739, 361] width 1478 height 722
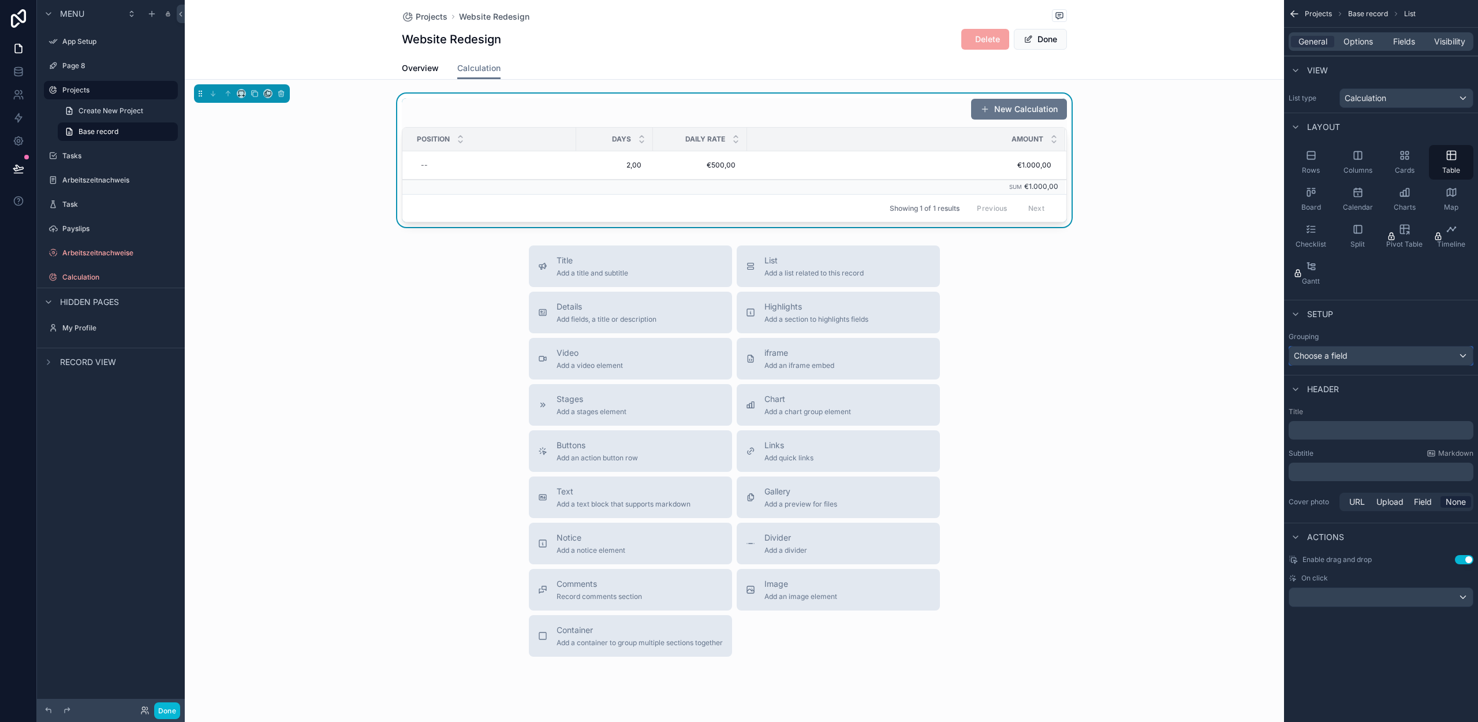
click at [1370, 355] on div "Choose a field" at bounding box center [1381, 355] width 184 height 18
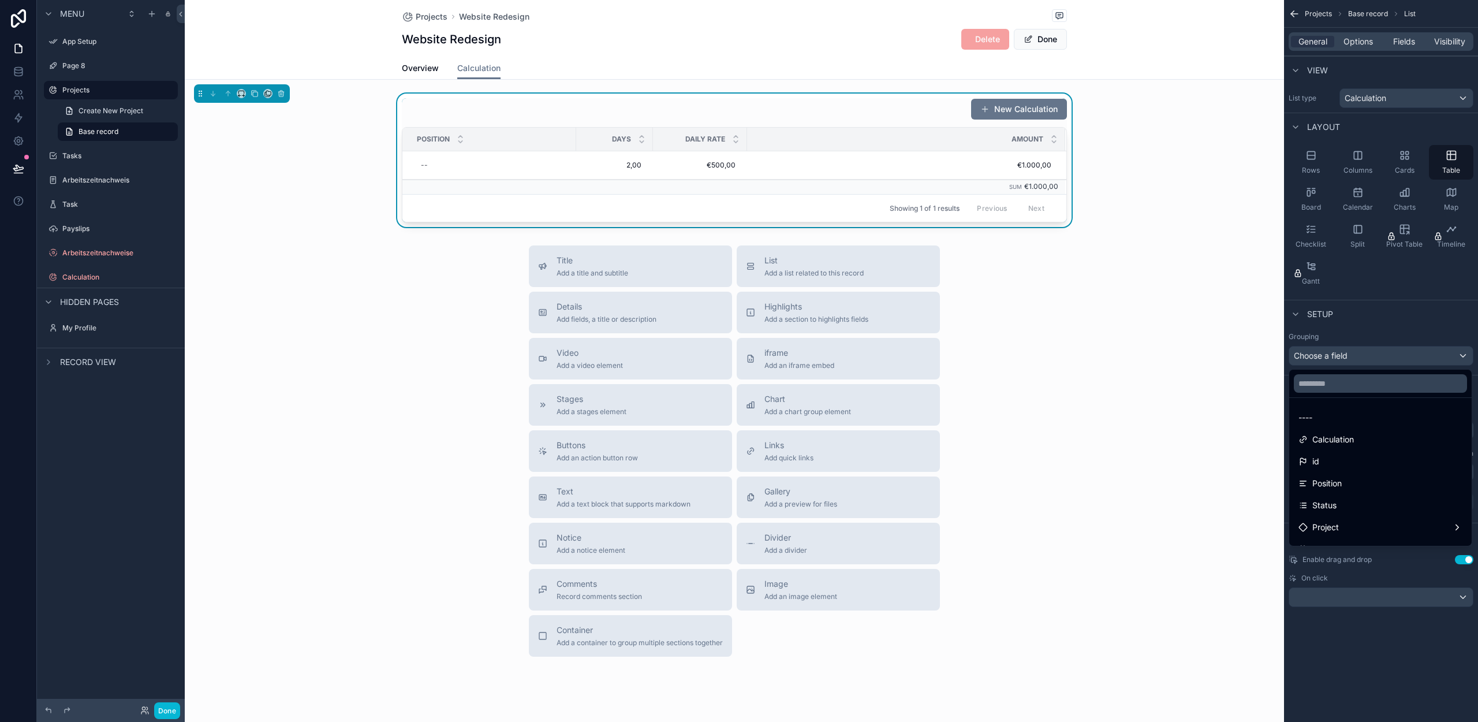
click at [1357, 355] on div "scrollable content" at bounding box center [739, 361] width 1478 height 722
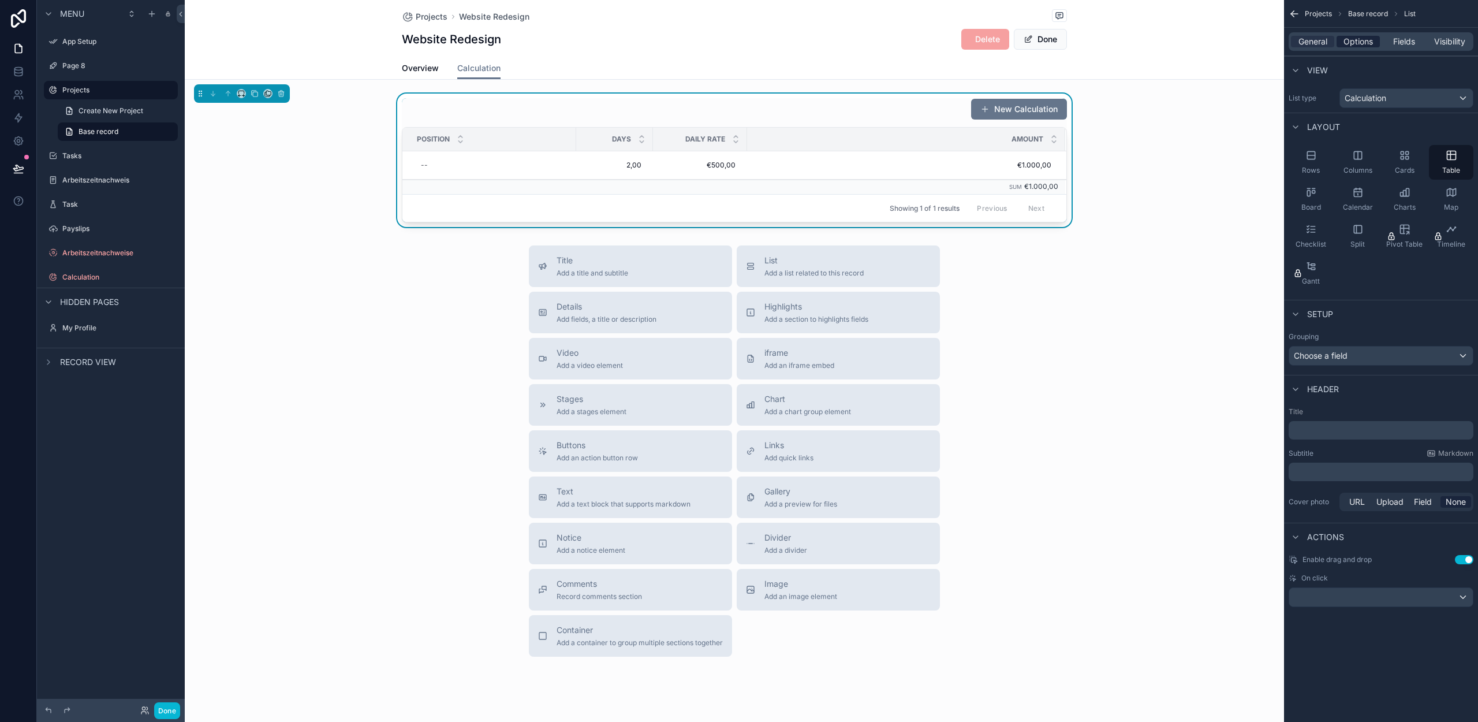
click at [1349, 42] on span "Options" at bounding box center [1358, 42] width 29 height 12
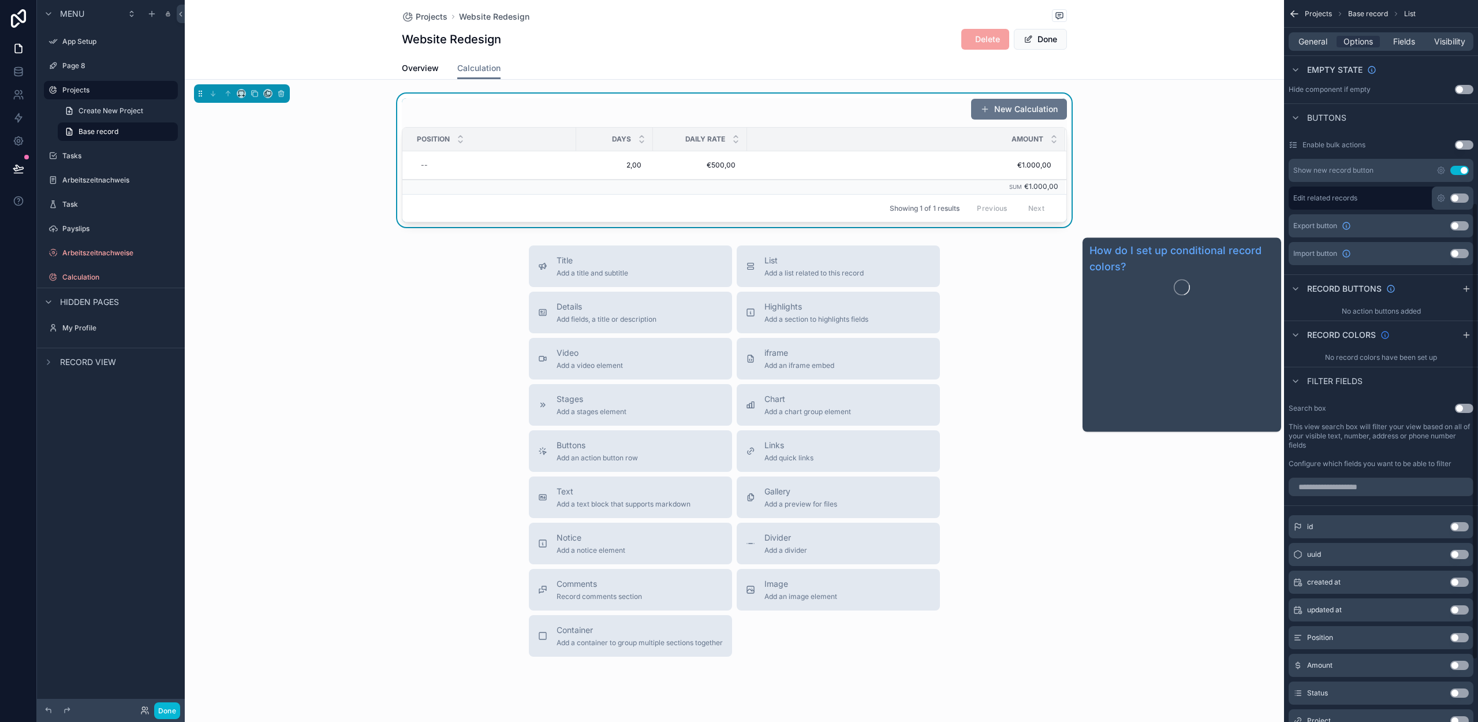
scroll to position [379, 0]
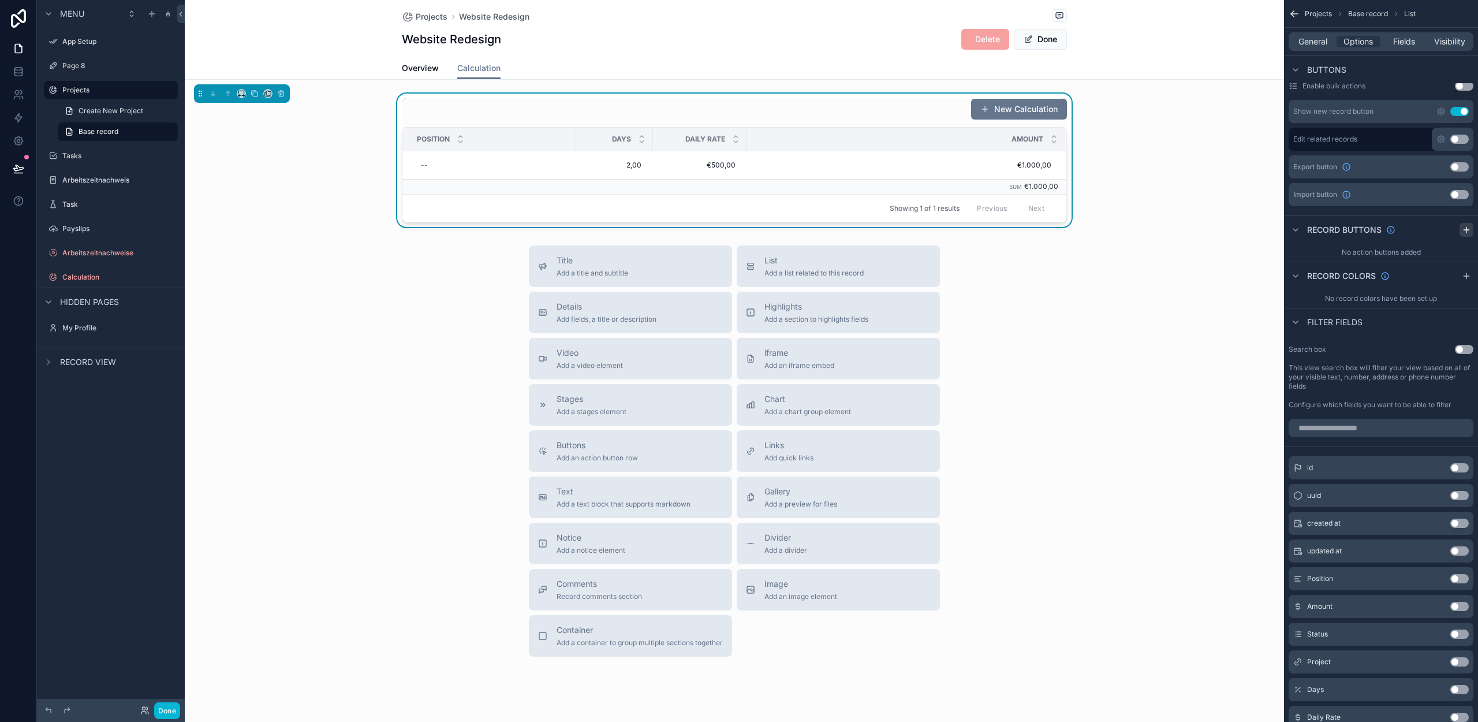
click at [1465, 229] on icon "scrollable content" at bounding box center [1466, 229] width 9 height 9
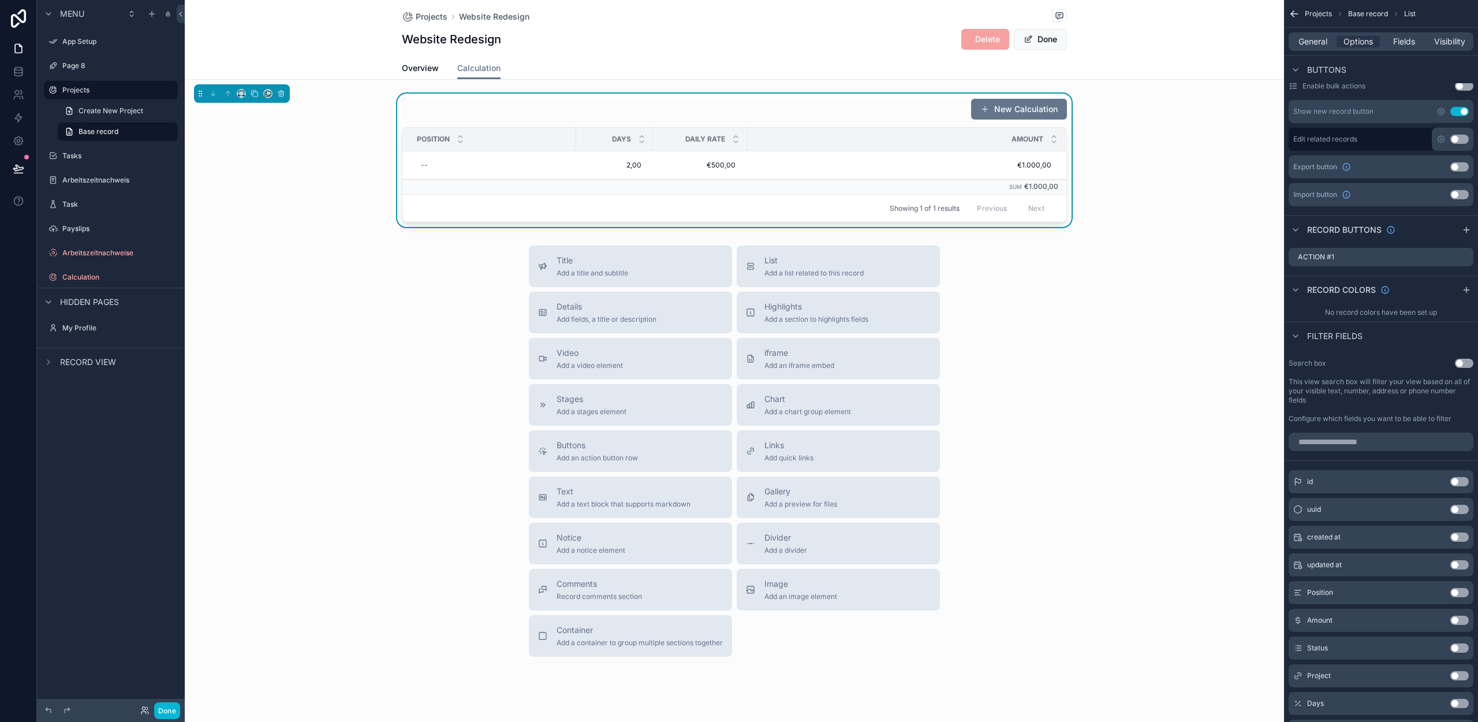
drag, startPoint x: 1361, startPoint y: 258, endPoint x: 1368, endPoint y: 267, distance: 11.5
click at [1361, 258] on div "Action #1" at bounding box center [1381, 257] width 185 height 18
click at [1464, 255] on icon "scrollable content" at bounding box center [1465, 255] width 5 height 5
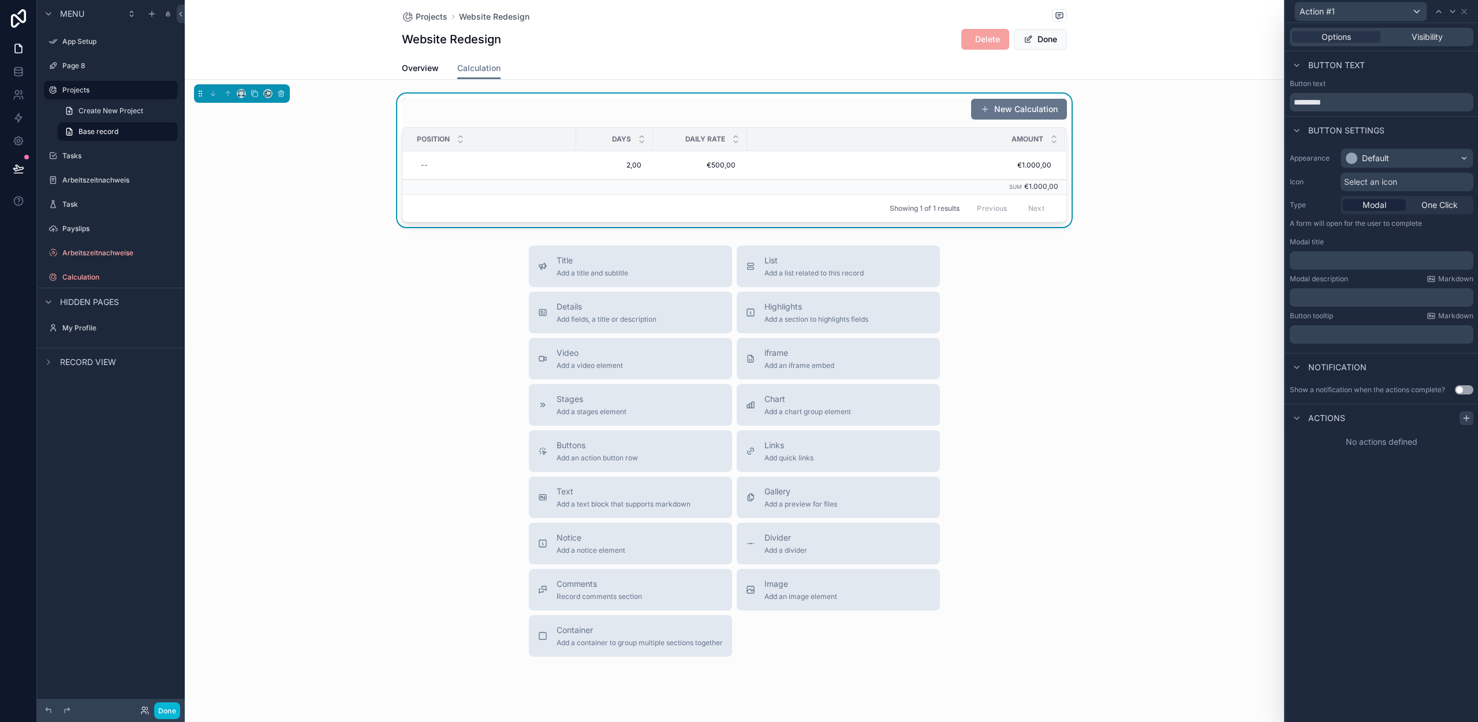
click at [1470, 416] on icon at bounding box center [1466, 417] width 9 height 9
click at [1336, 465] on span "Select a type" at bounding box center [1325, 464] width 50 height 10
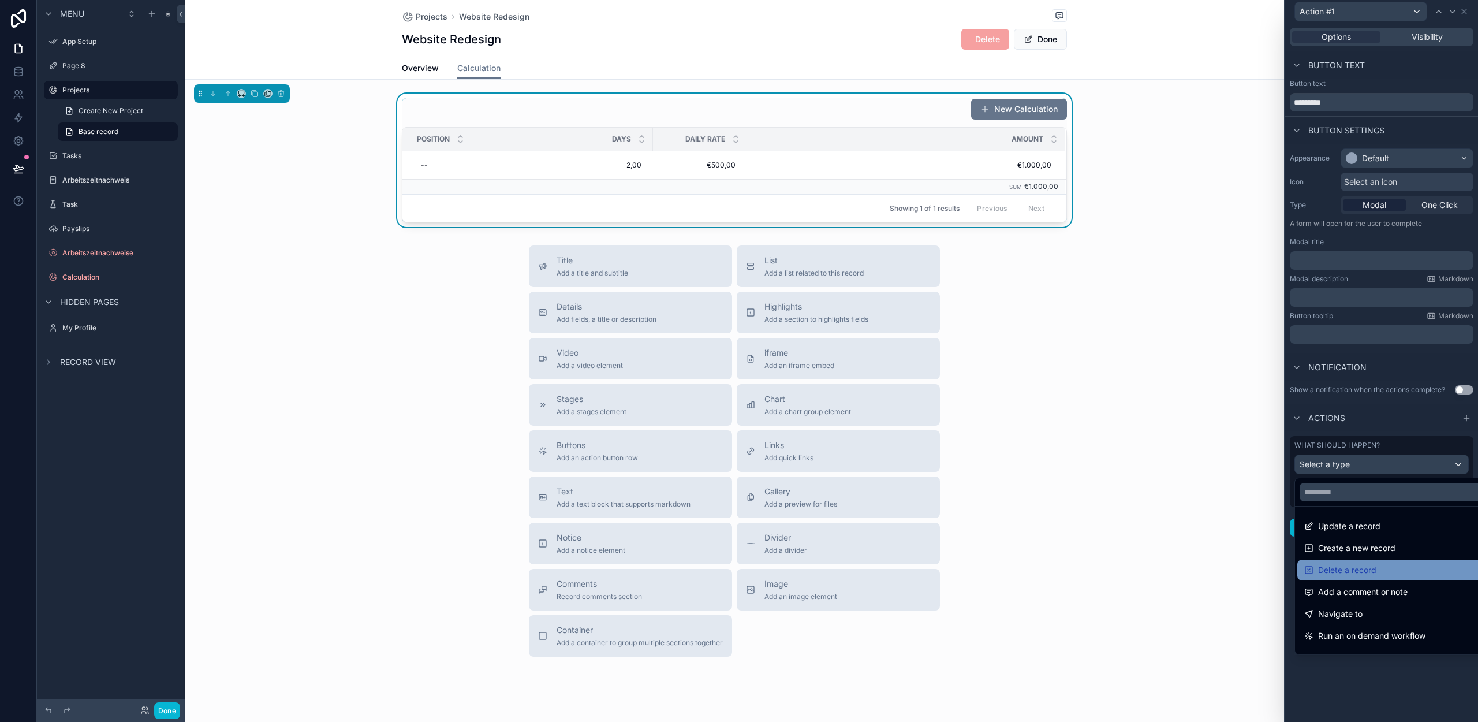
click at [1352, 567] on span "Delete a record" at bounding box center [1347, 570] width 58 height 14
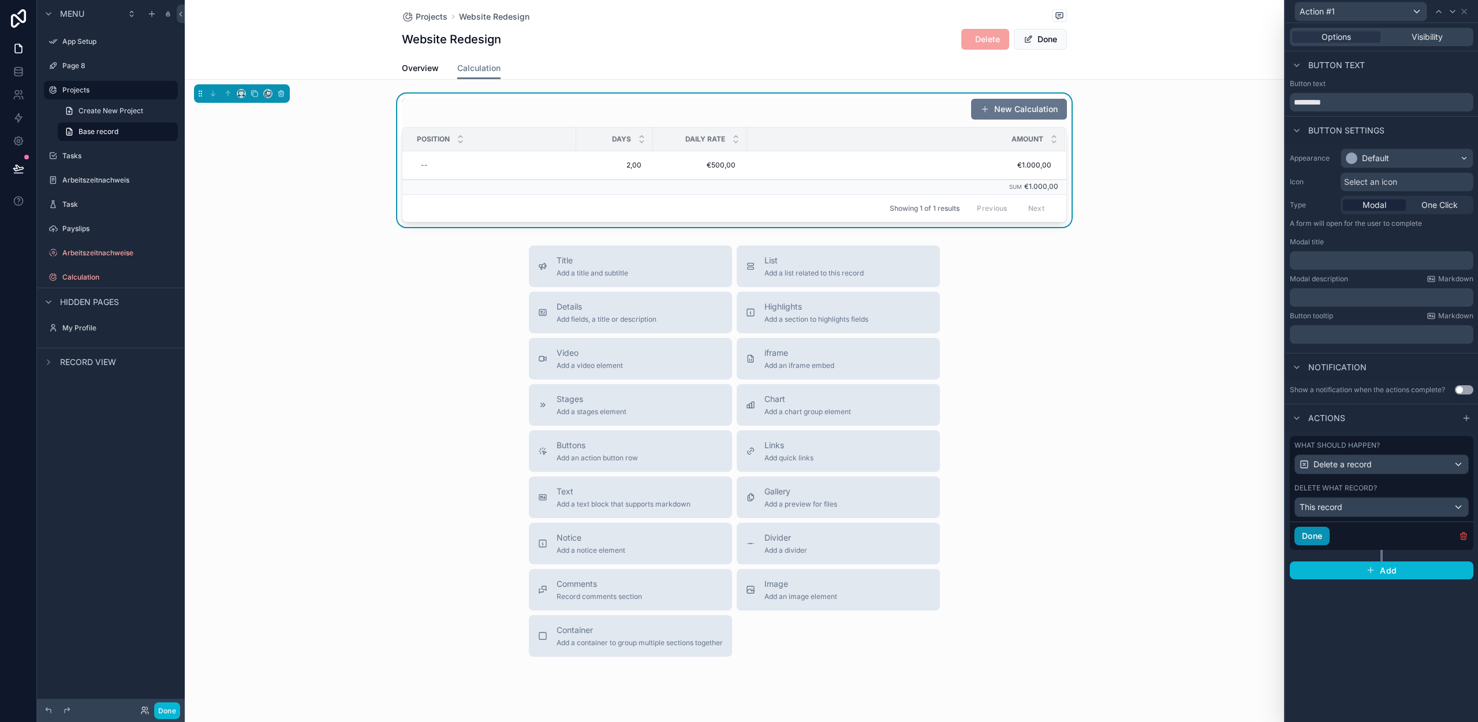
click at [1322, 534] on button "Done" at bounding box center [1311, 536] width 35 height 18
click at [1339, 104] on input "*********" at bounding box center [1382, 102] width 184 height 18
type input "******"
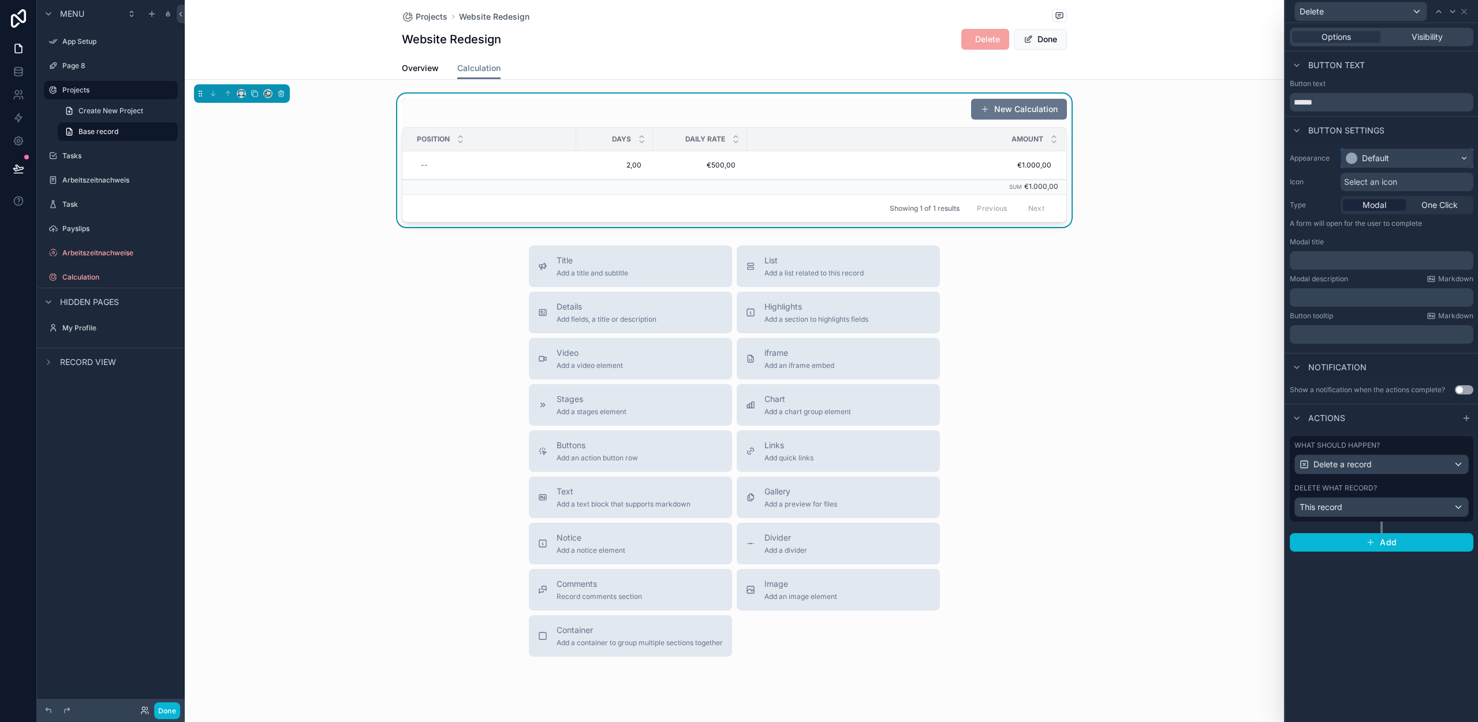
click at [1389, 156] on div "Default" at bounding box center [1375, 158] width 27 height 12
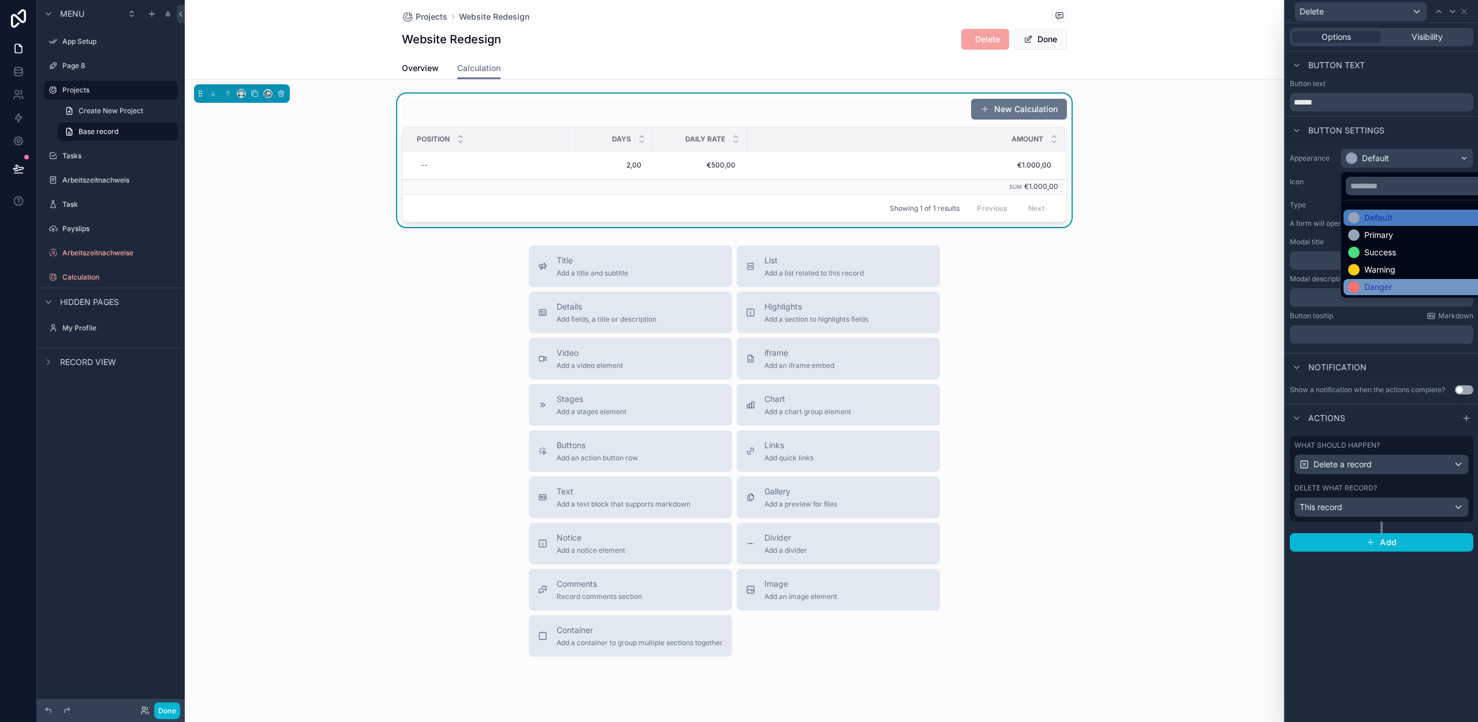
click at [1390, 292] on div "Danger" at bounding box center [1378, 287] width 28 height 12
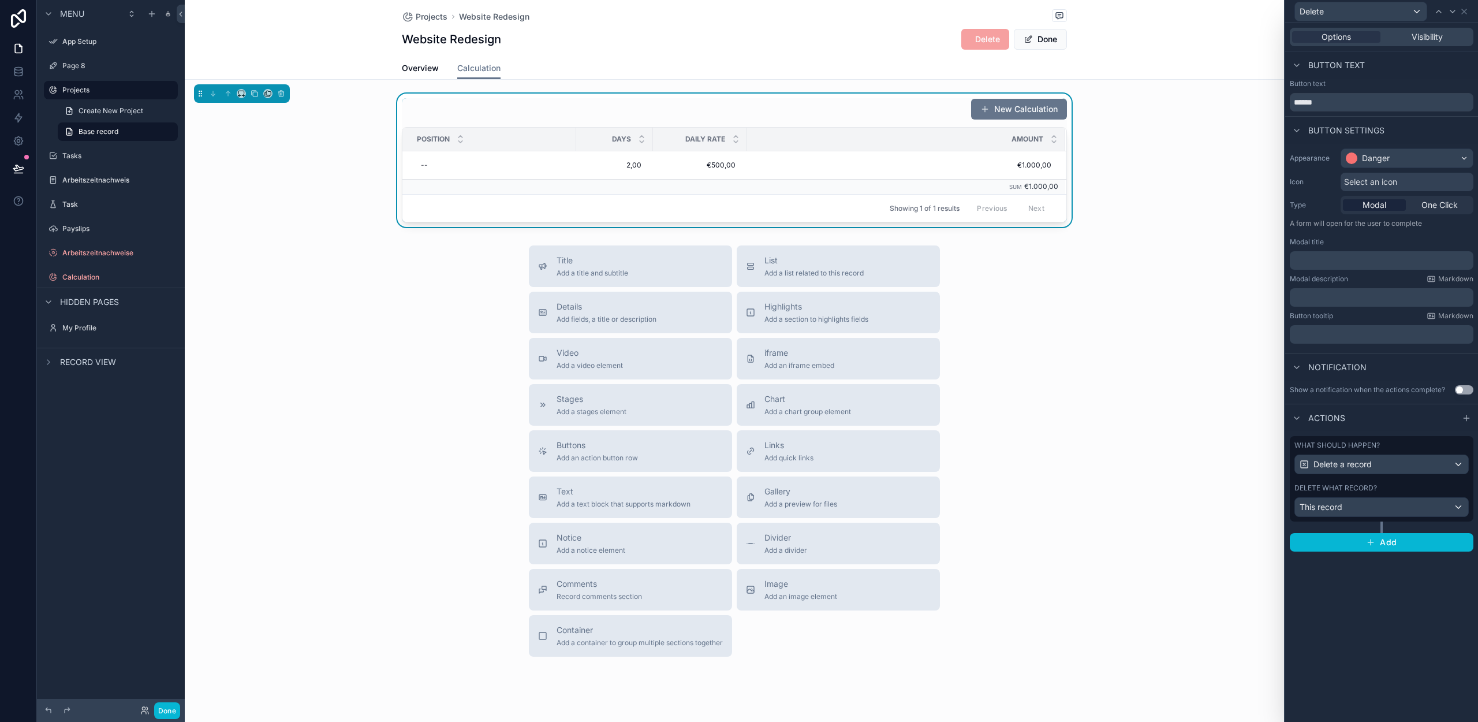
drag, startPoint x: 1363, startPoint y: 611, endPoint x: 1368, endPoint y: 593, distance: 18.5
click at [1364, 611] on div "Options Visibility Button text Button text ****** Button settings Appearance Da…" at bounding box center [1381, 372] width 193 height 699
click at [1431, 197] on div "Modal One Click" at bounding box center [1407, 205] width 133 height 18
click at [1432, 202] on span "One Click" at bounding box center [1440, 205] width 36 height 12
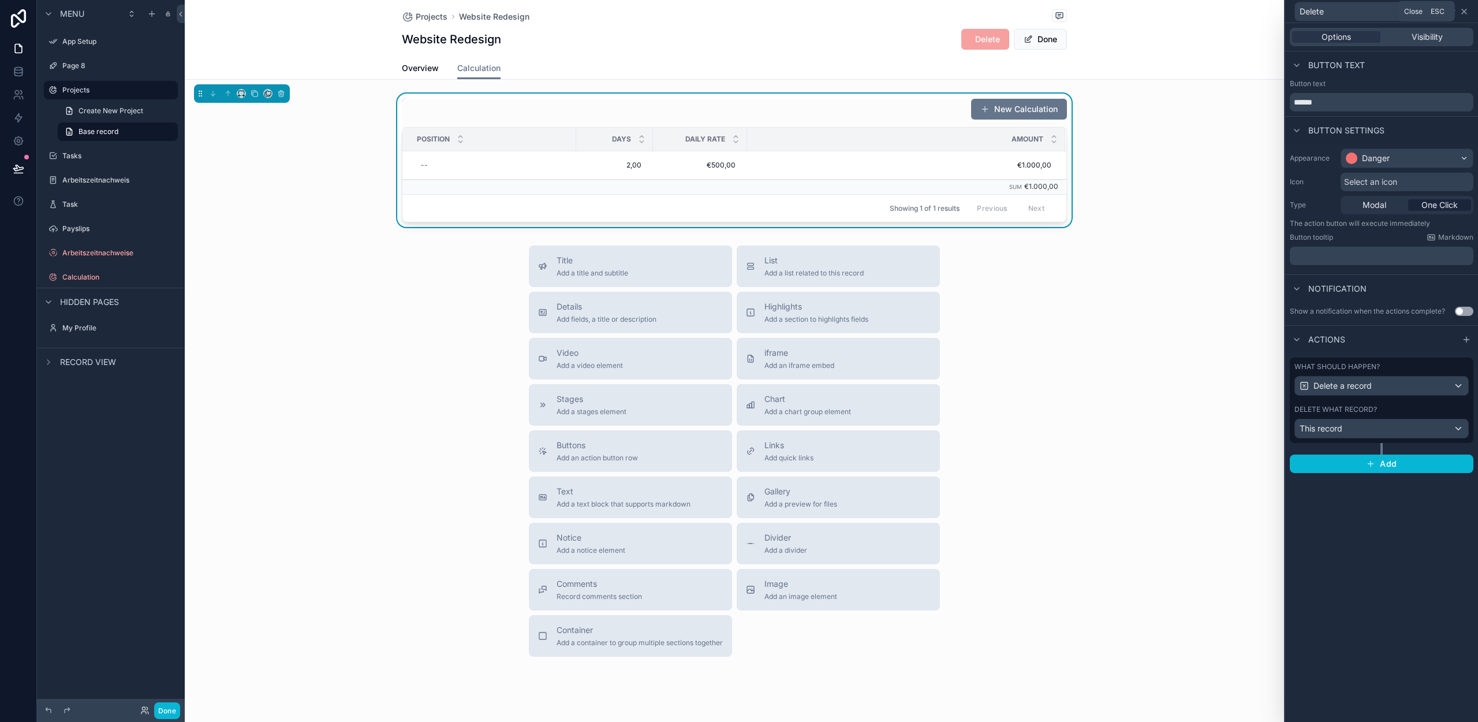
click at [1463, 12] on icon at bounding box center [1464, 11] width 5 height 5
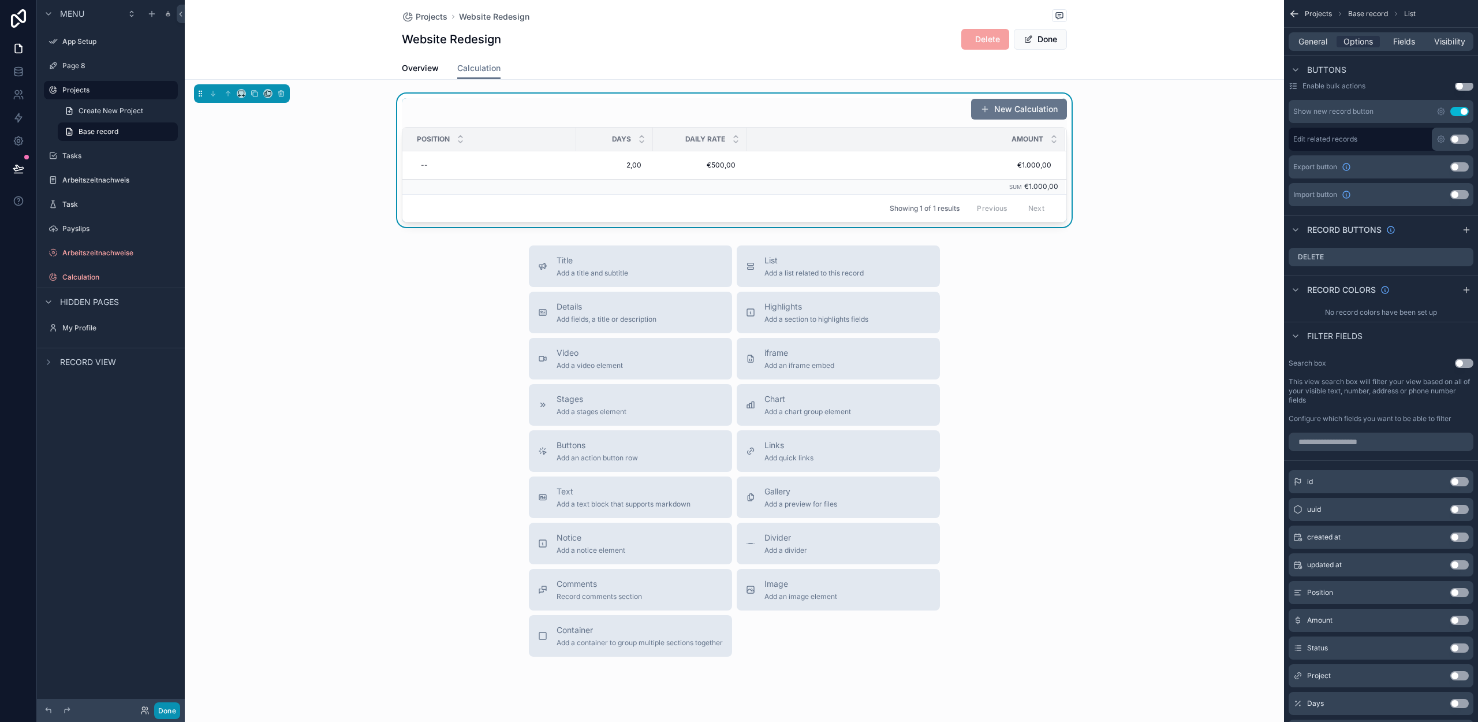
click at [162, 712] on button "Done" at bounding box center [167, 710] width 26 height 17
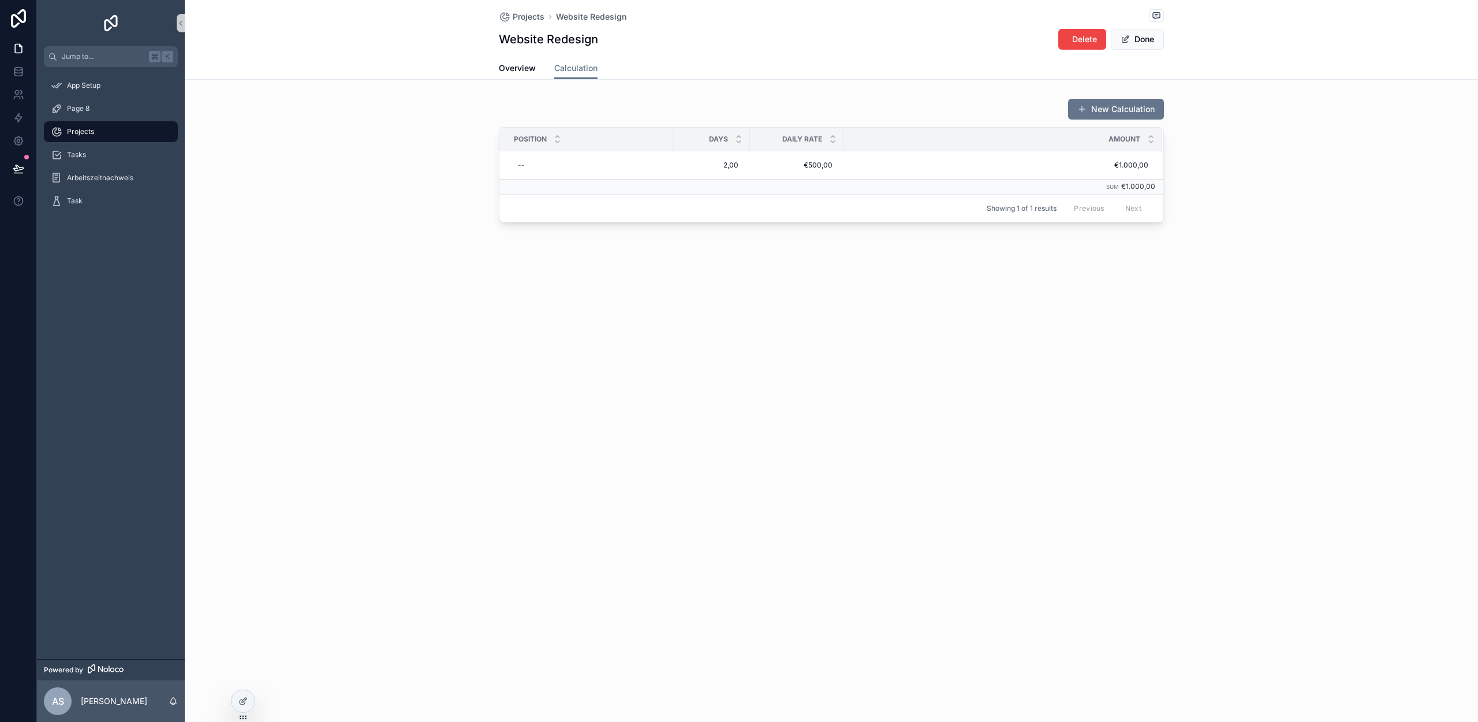
click at [517, 286] on div "Projects Website Redesign Website Redesign Delete Done Calculation Overview Cal…" at bounding box center [831, 150] width 1293 height 301
click at [506, 67] on span "Overview" at bounding box center [517, 68] width 37 height 12
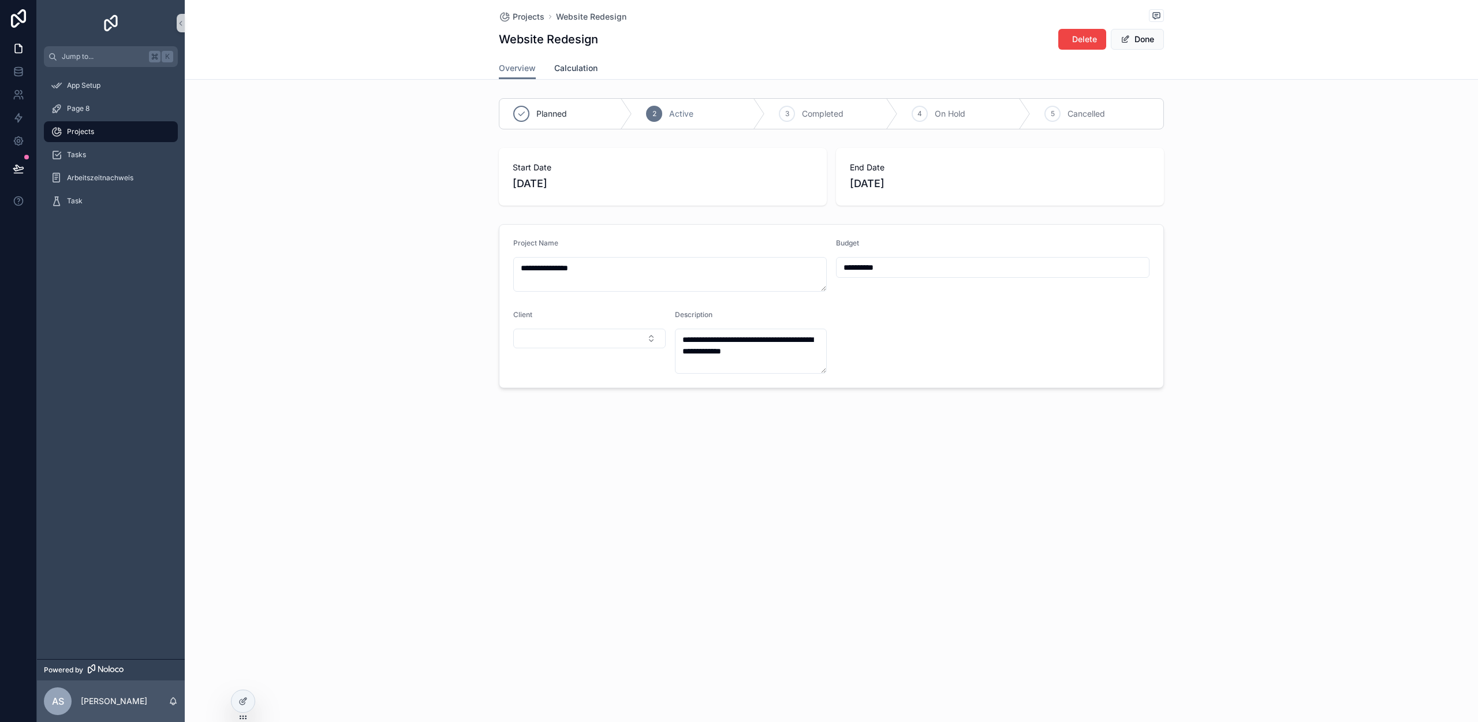
click at [587, 72] on span "Calculation" at bounding box center [575, 68] width 43 height 12
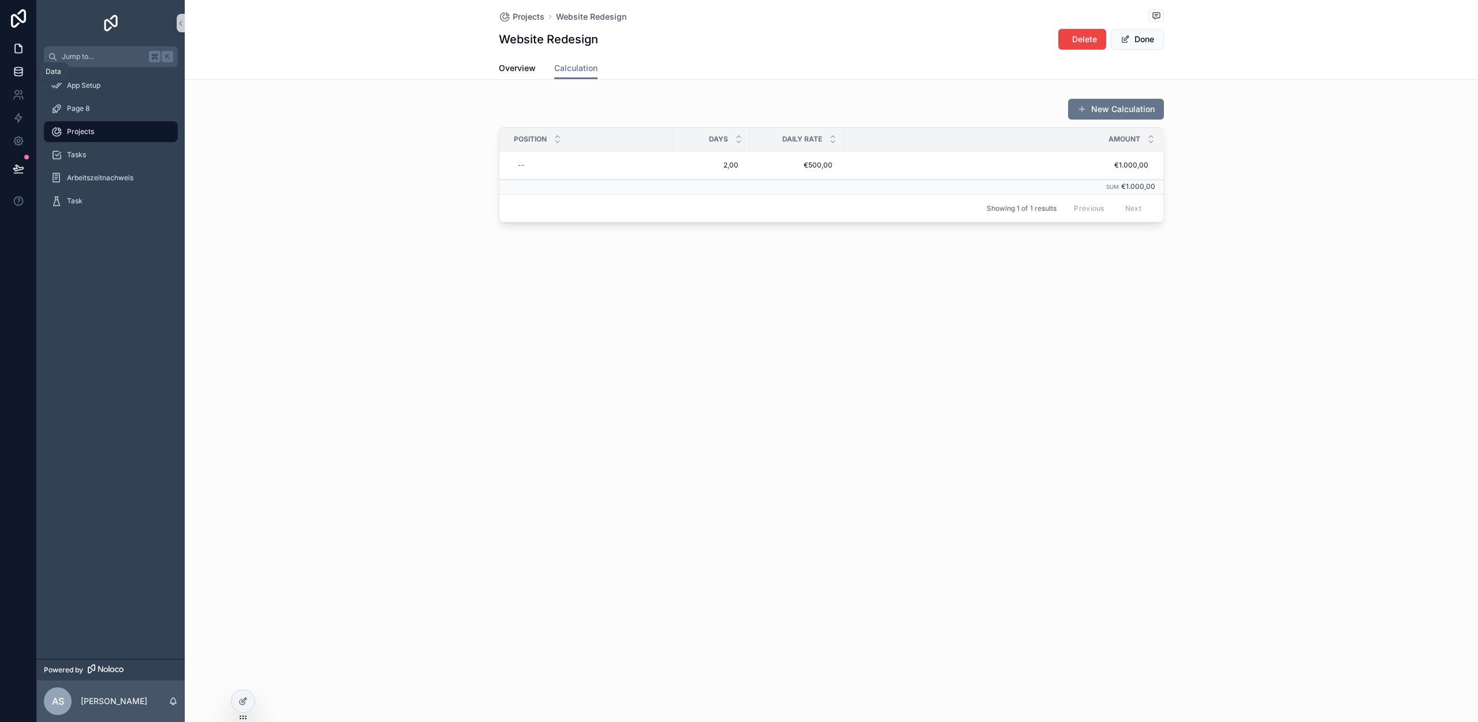
click at [17, 72] on icon at bounding box center [18, 71] width 8 height 5
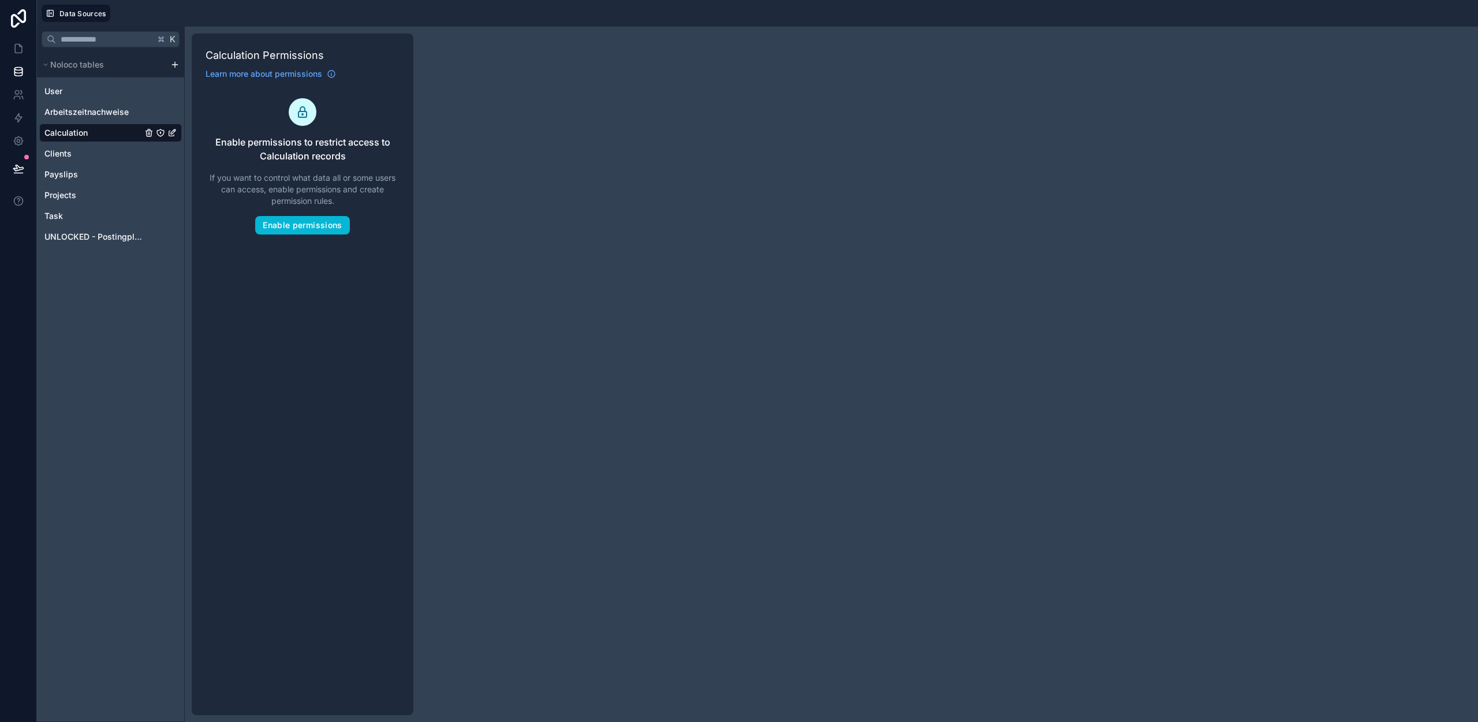
click at [595, 167] on div "K Noloco tables User Arbeitszeitnachweise Calculation Clients Payslips Projects…" at bounding box center [757, 374] width 1441 height 695
click at [114, 108] on span "Arbeitszeitnachweise" at bounding box center [86, 112] width 84 height 12
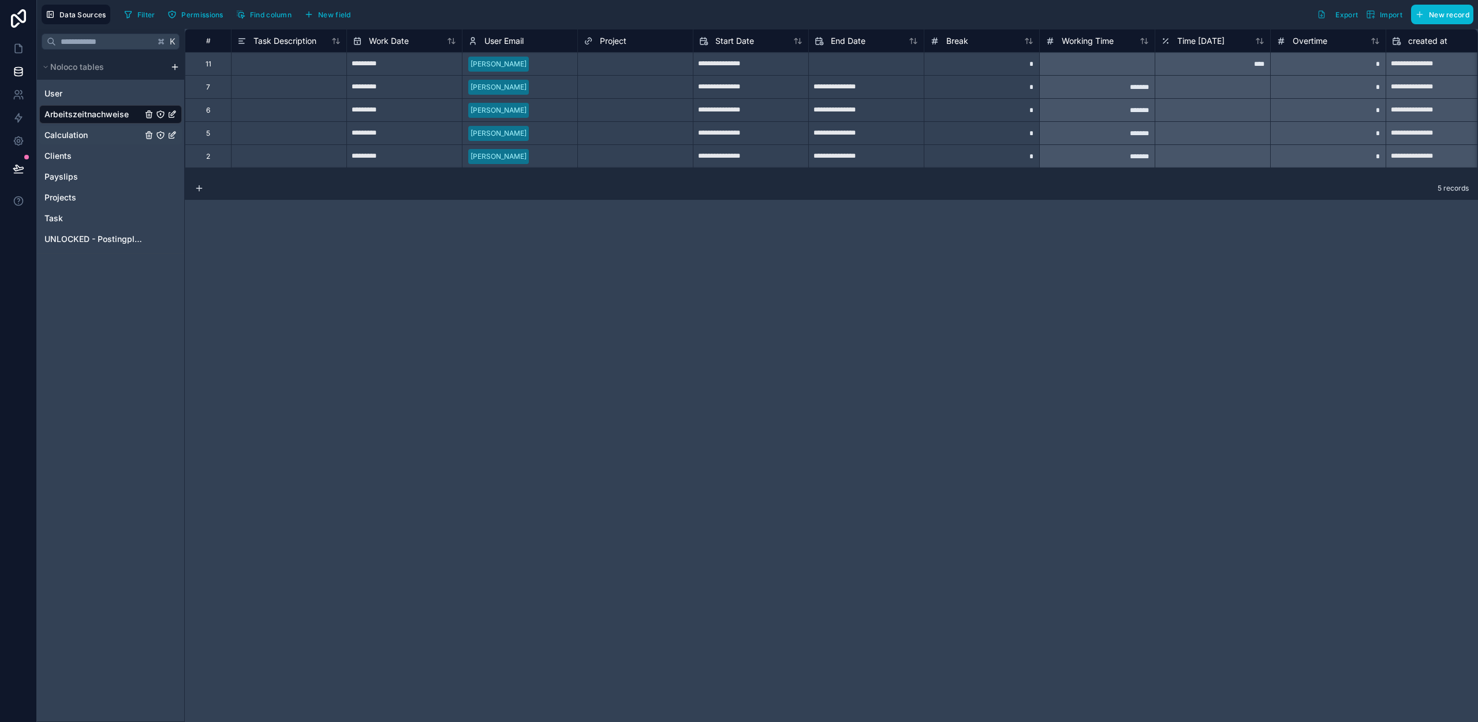
click at [94, 133] on div "Calculation" at bounding box center [110, 135] width 143 height 18
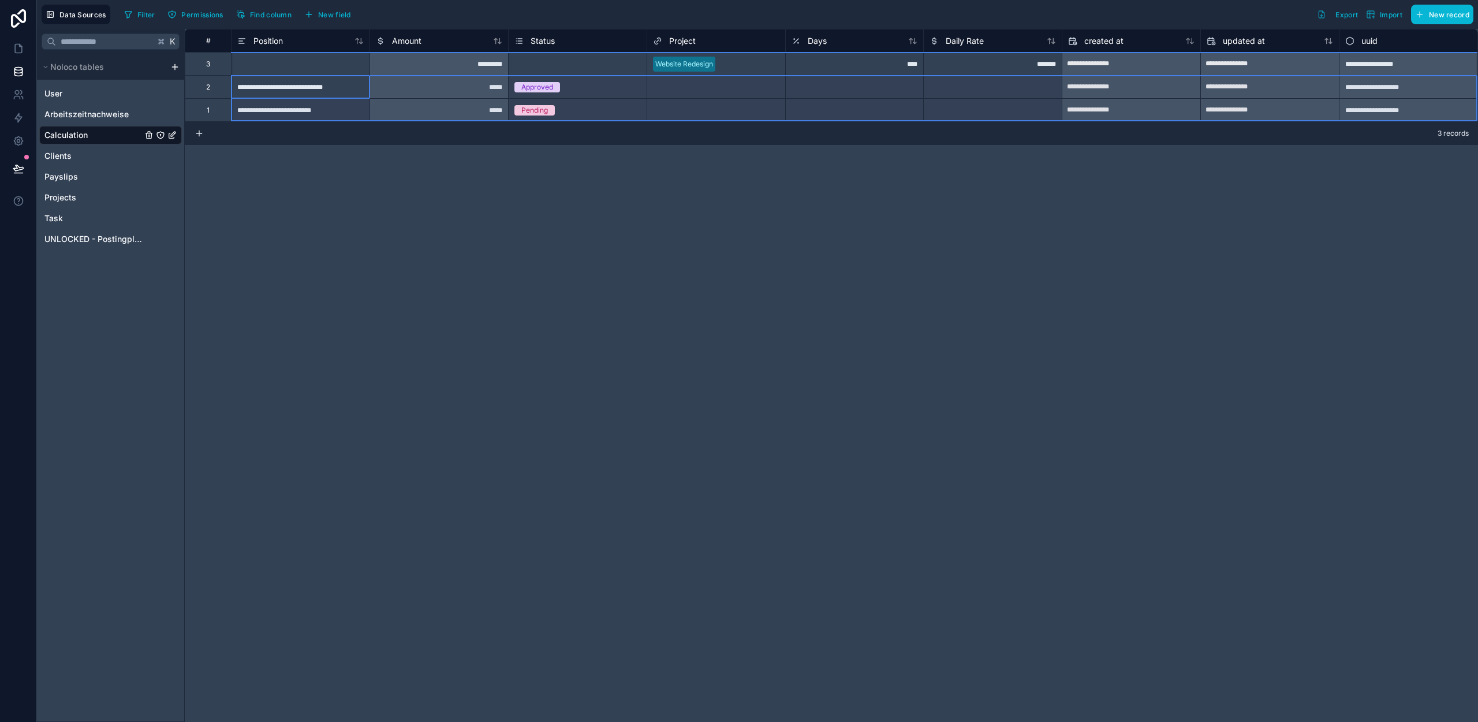
drag, startPoint x: 218, startPoint y: 96, endPoint x: 240, endPoint y: 111, distance: 26.6
click at [240, 111] on div "**********" at bounding box center [831, 75] width 1293 height 92
click at [258, 136] on div "Delete rows 2 to 3" at bounding box center [253, 134] width 78 height 13
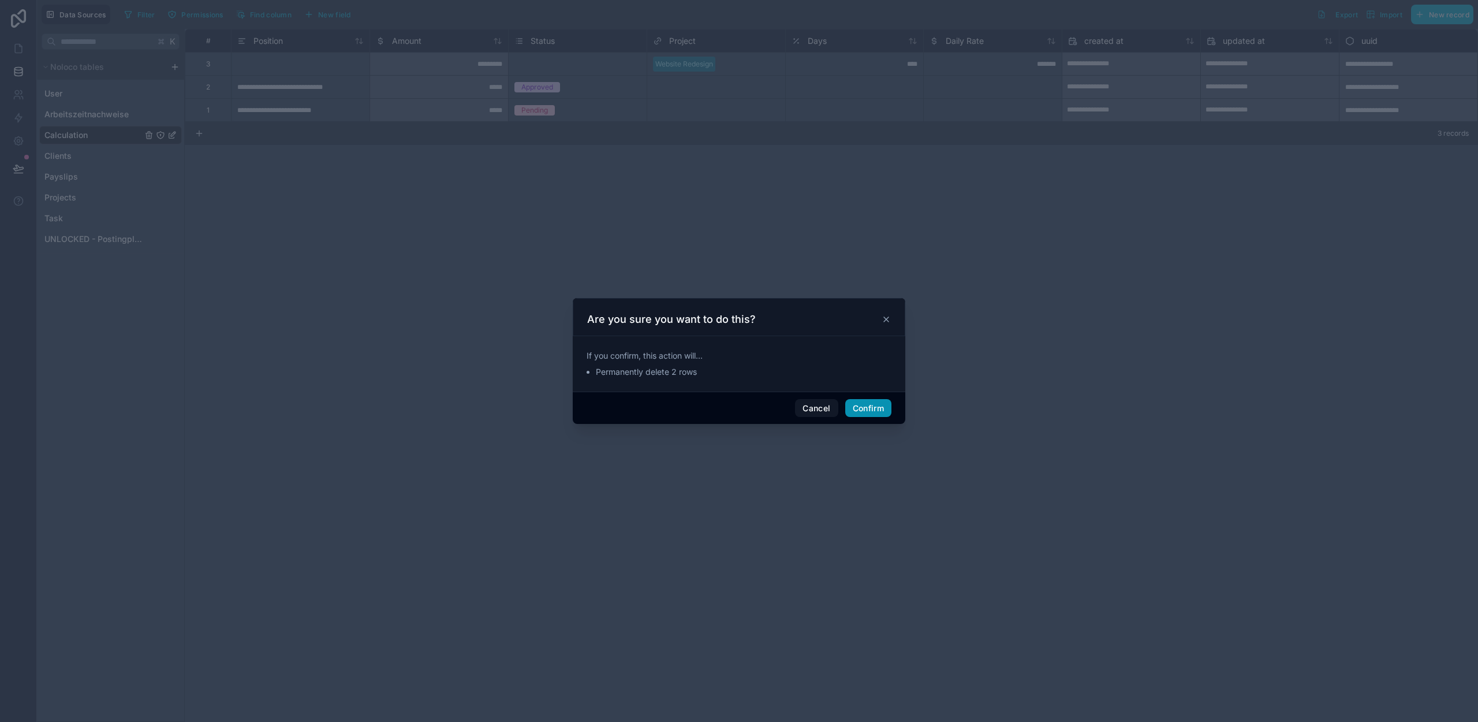
click at [870, 412] on button "Confirm" at bounding box center [868, 408] width 46 height 18
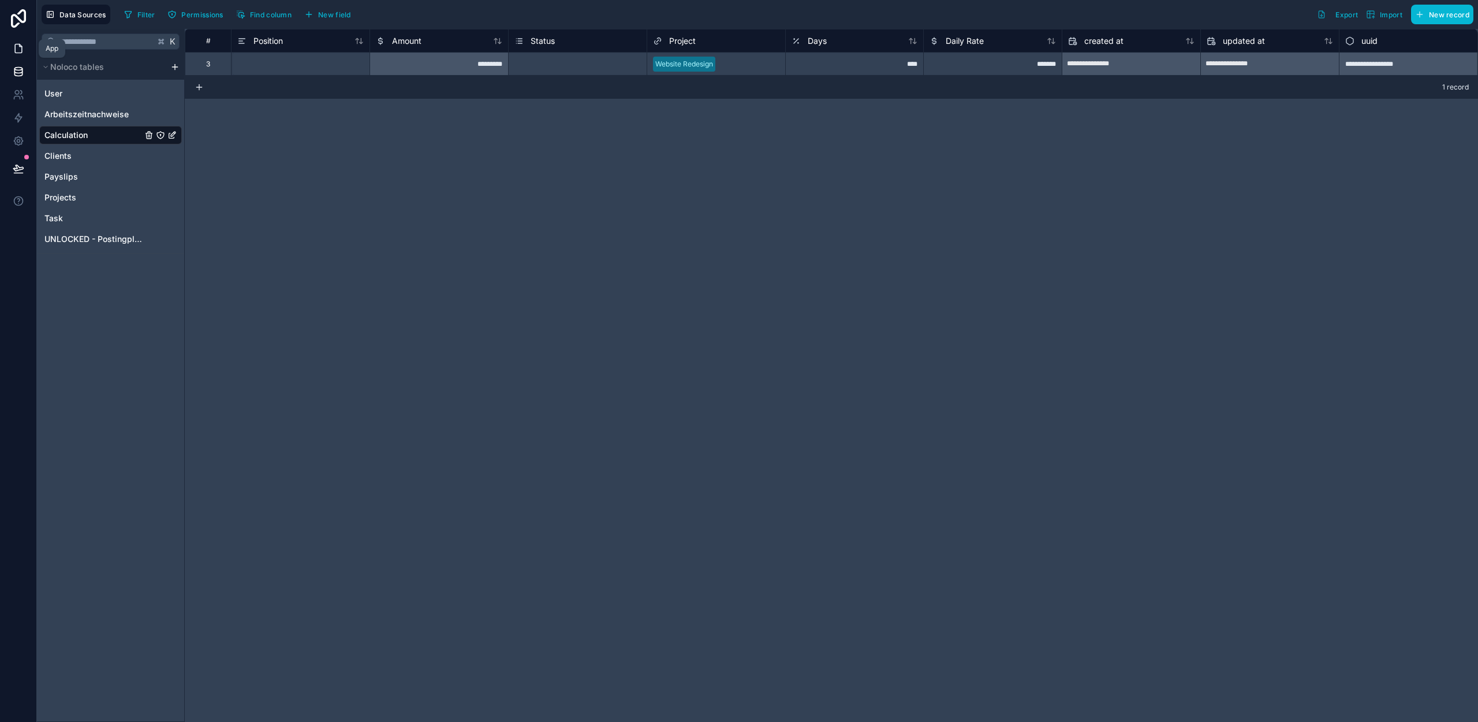
click at [19, 46] on icon at bounding box center [20, 45] width 2 height 2
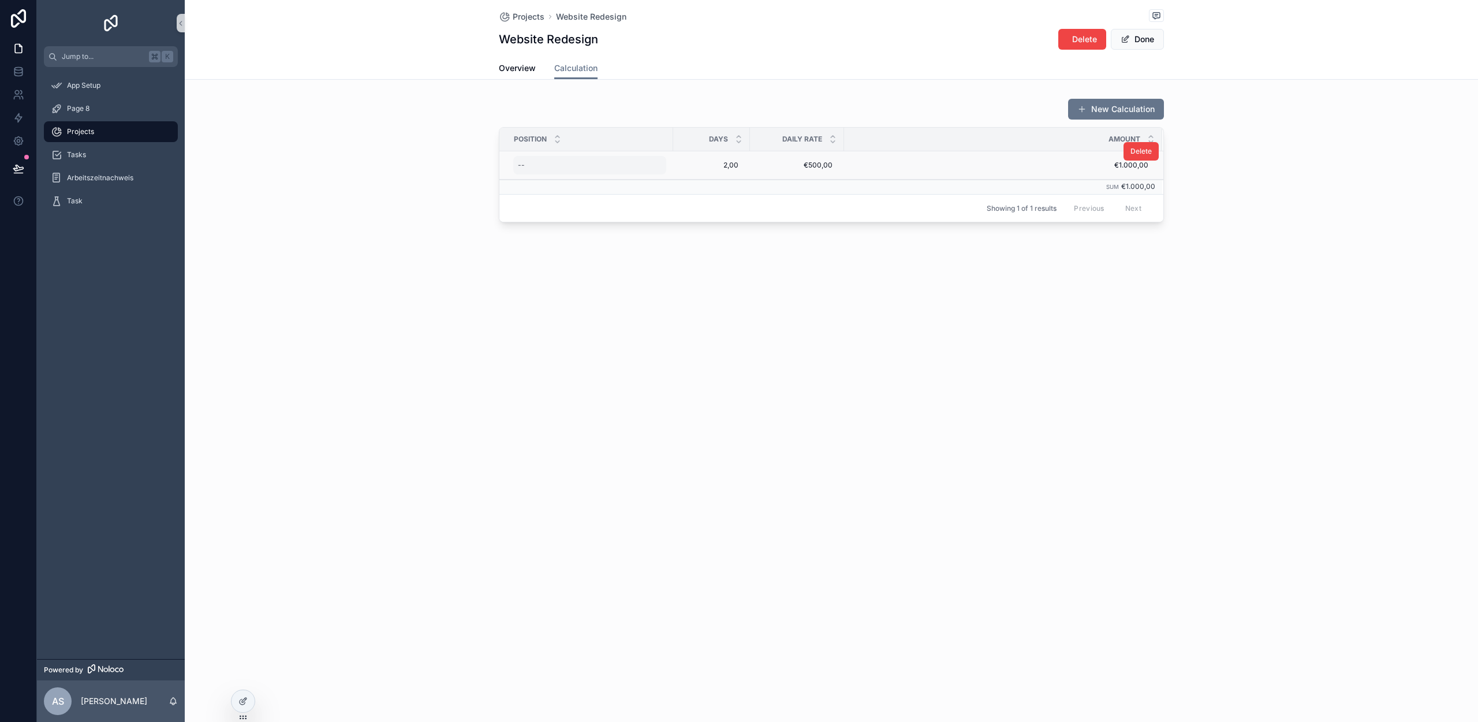
click at [532, 165] on div "--" at bounding box center [589, 165] width 153 height 18
type textarea "**********"
click at [655, 181] on icon "scrollable content" at bounding box center [659, 181] width 9 height 9
drag, startPoint x: 254, startPoint y: 260, endPoint x: 46, endPoint y: 145, distance: 238.0
click at [253, 260] on div "Projects Website Redesign Website Redesign Delete Done Calculation Overview Cal…" at bounding box center [831, 150] width 1293 height 301
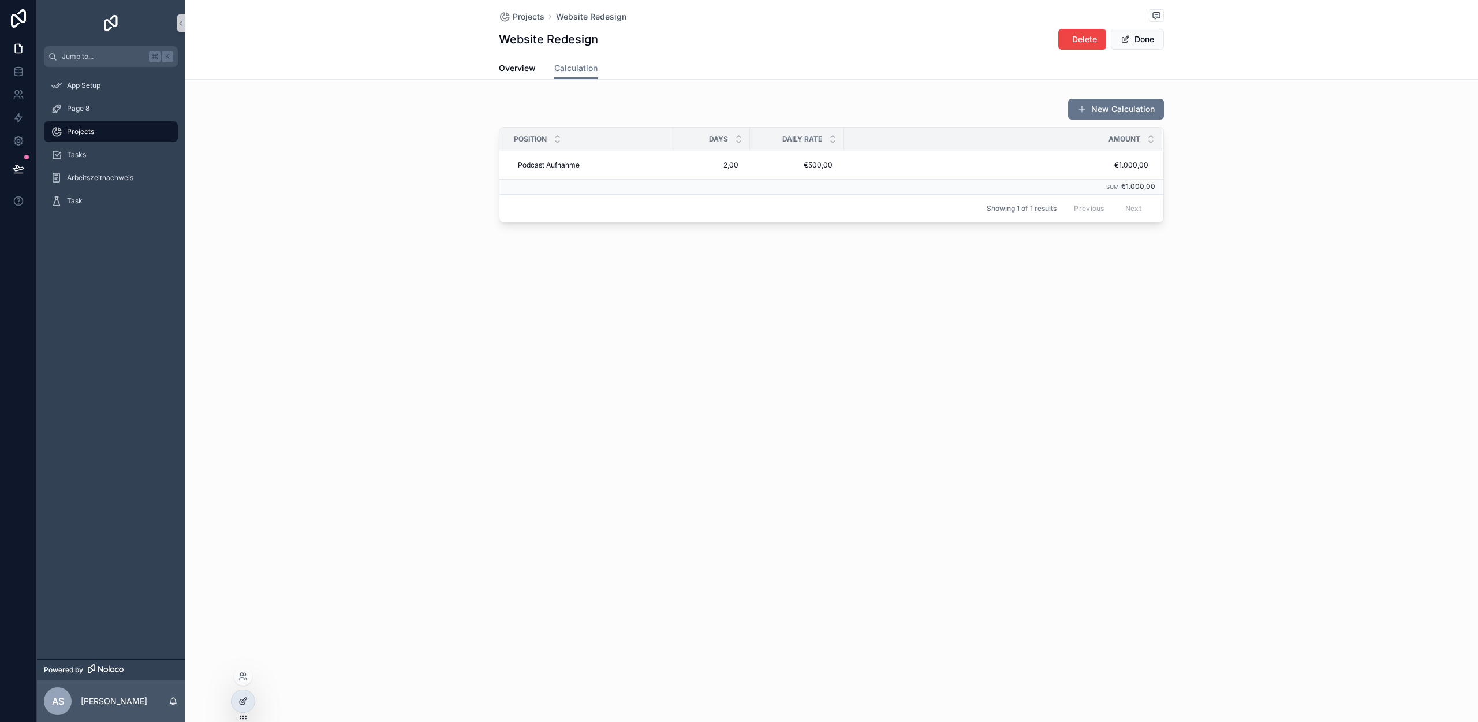
click at [237, 702] on div at bounding box center [243, 701] width 23 height 22
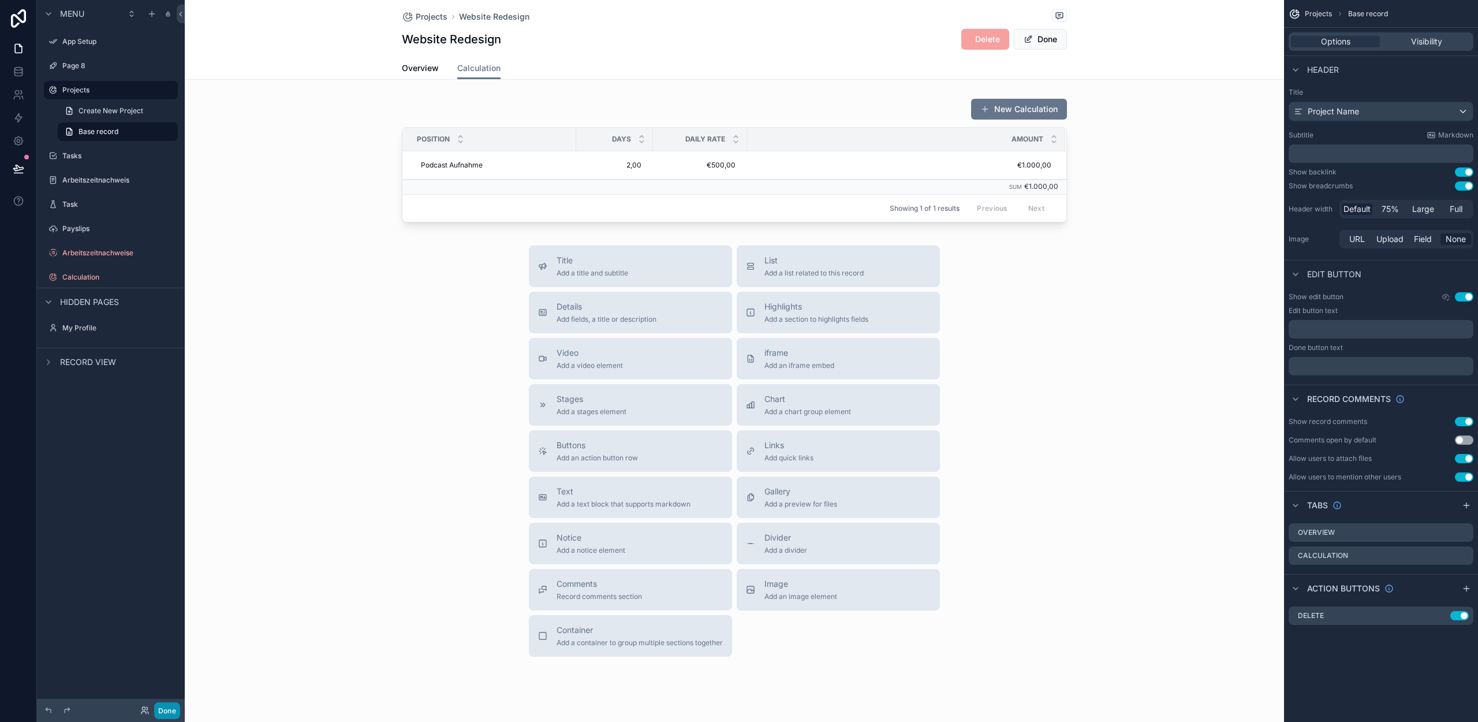
click at [169, 704] on button "Done" at bounding box center [167, 710] width 26 height 17
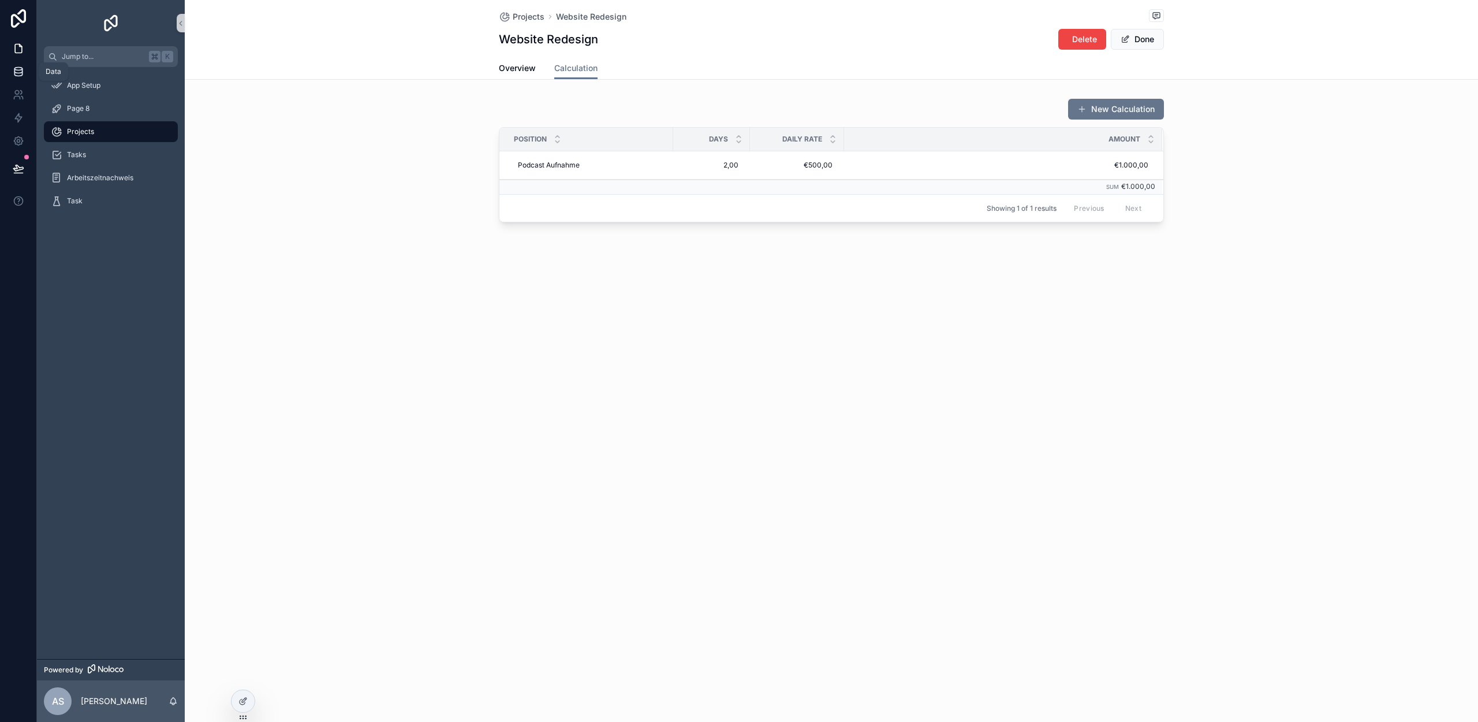
click at [16, 64] on link at bounding box center [18, 71] width 36 height 23
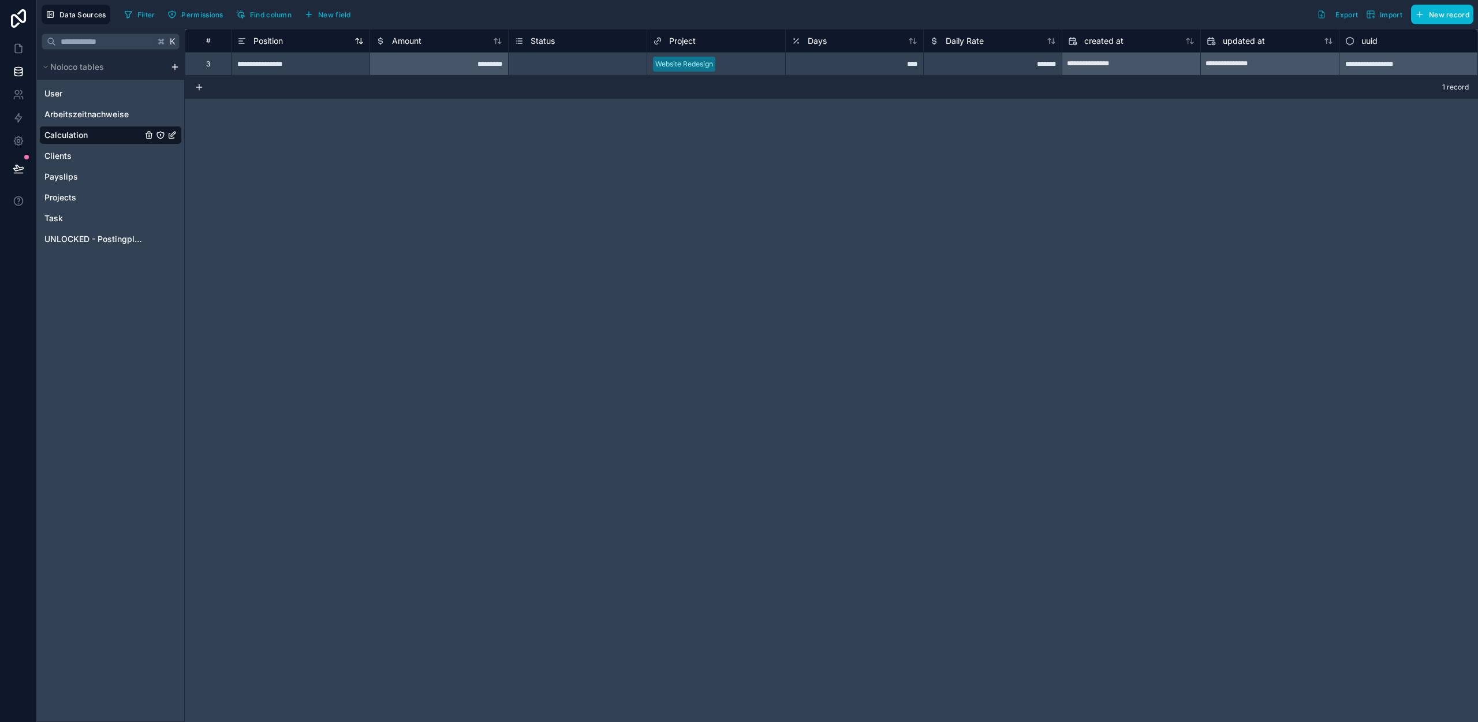
click at [291, 44] on div "Position" at bounding box center [300, 41] width 126 height 14
click at [267, 39] on span "Position" at bounding box center [267, 41] width 29 height 12
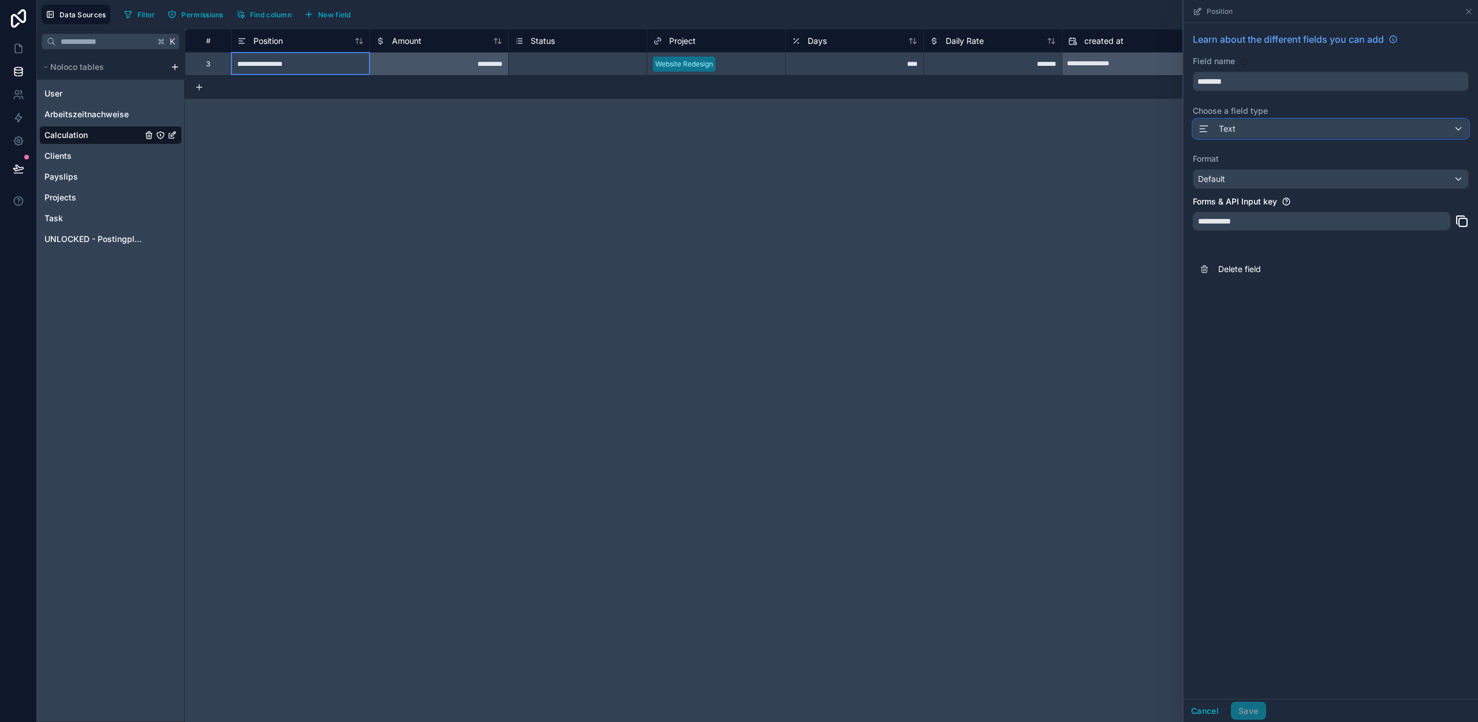
click at [1285, 128] on div "Text" at bounding box center [1330, 129] width 275 height 18
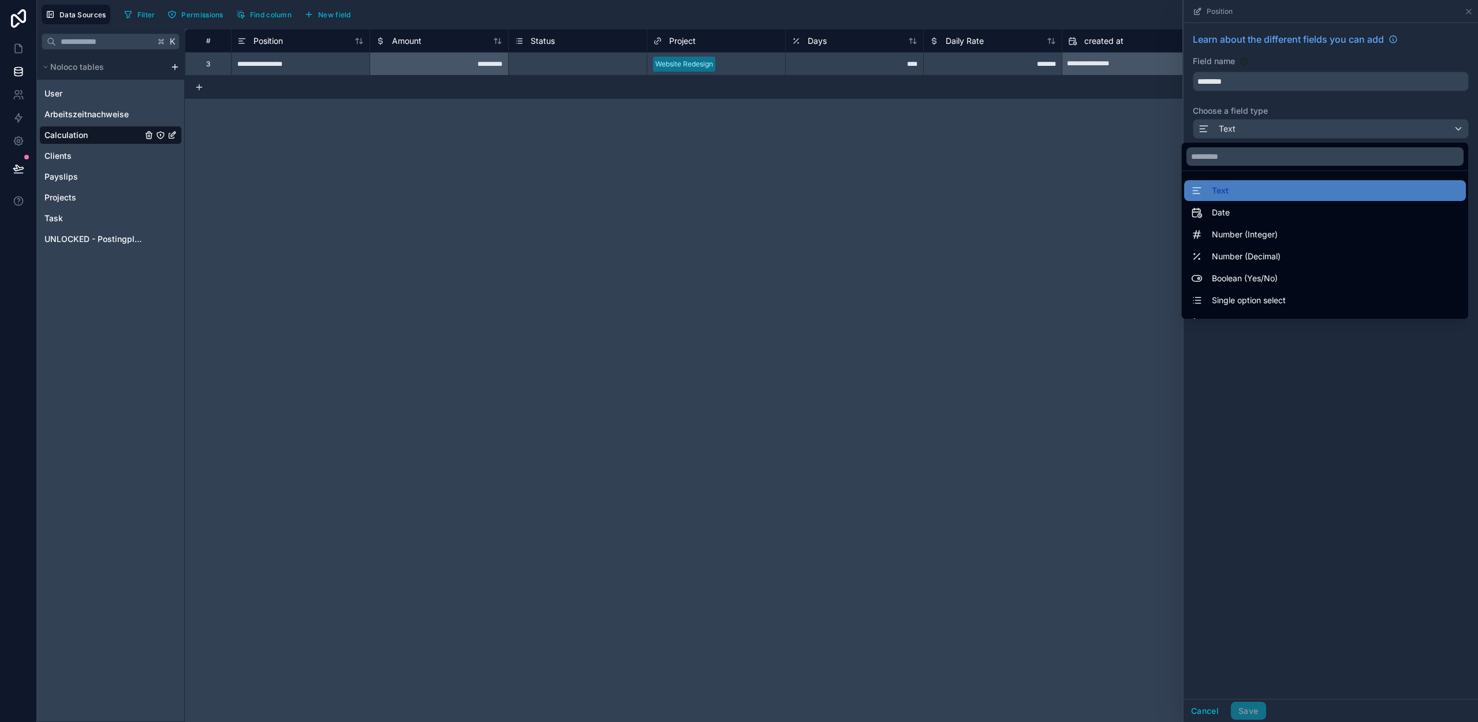
click at [1256, 124] on div at bounding box center [1331, 361] width 294 height 722
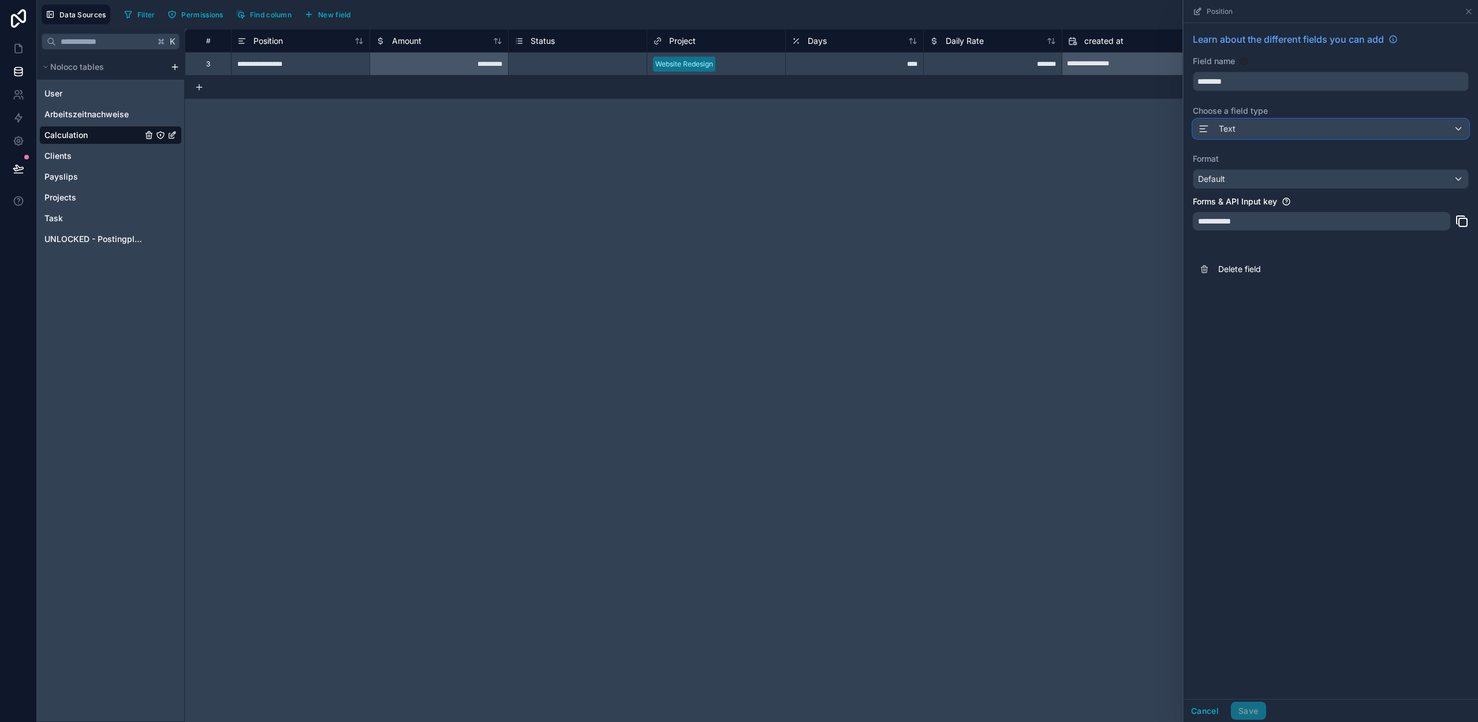
click at [1242, 125] on div "Text" at bounding box center [1330, 129] width 275 height 18
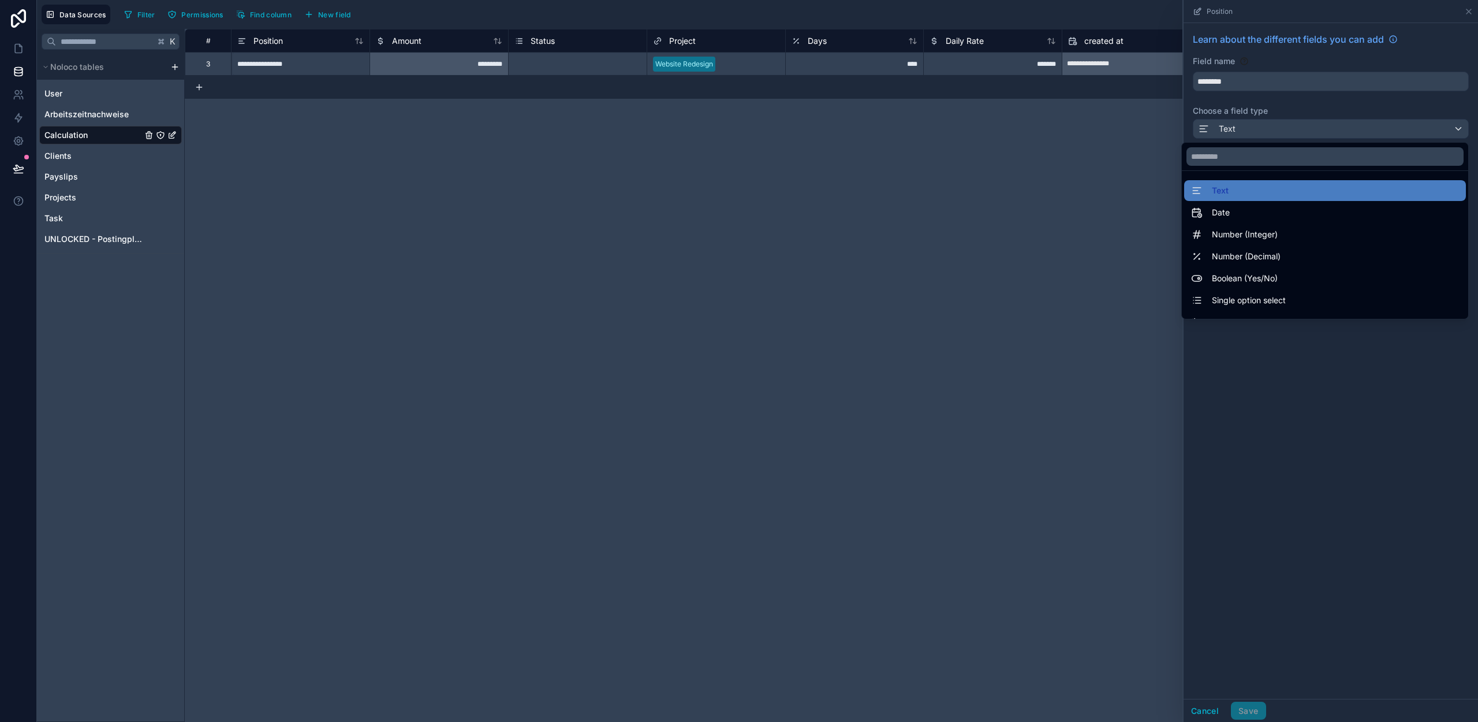
click at [1266, 109] on div at bounding box center [1331, 361] width 294 height 722
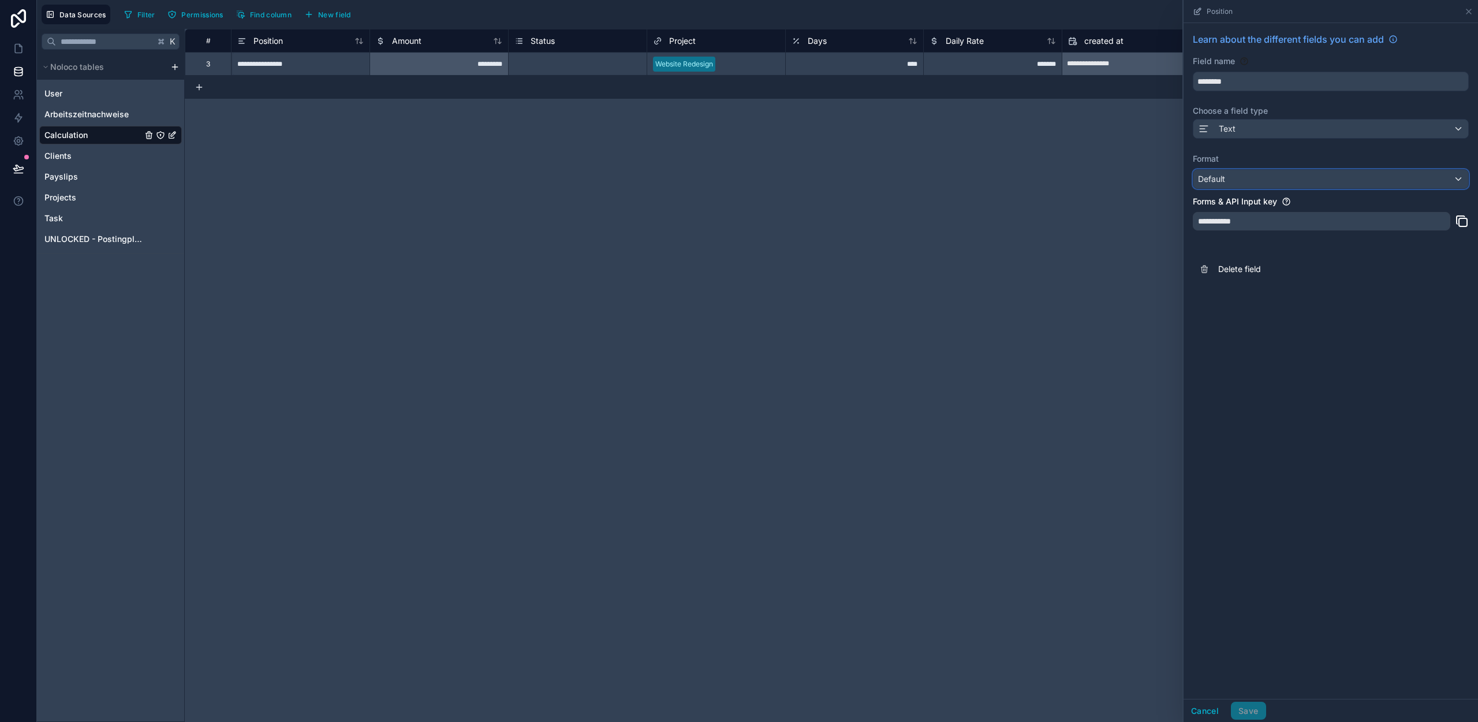
click at [1240, 176] on div "Default" at bounding box center [1330, 179] width 275 height 18
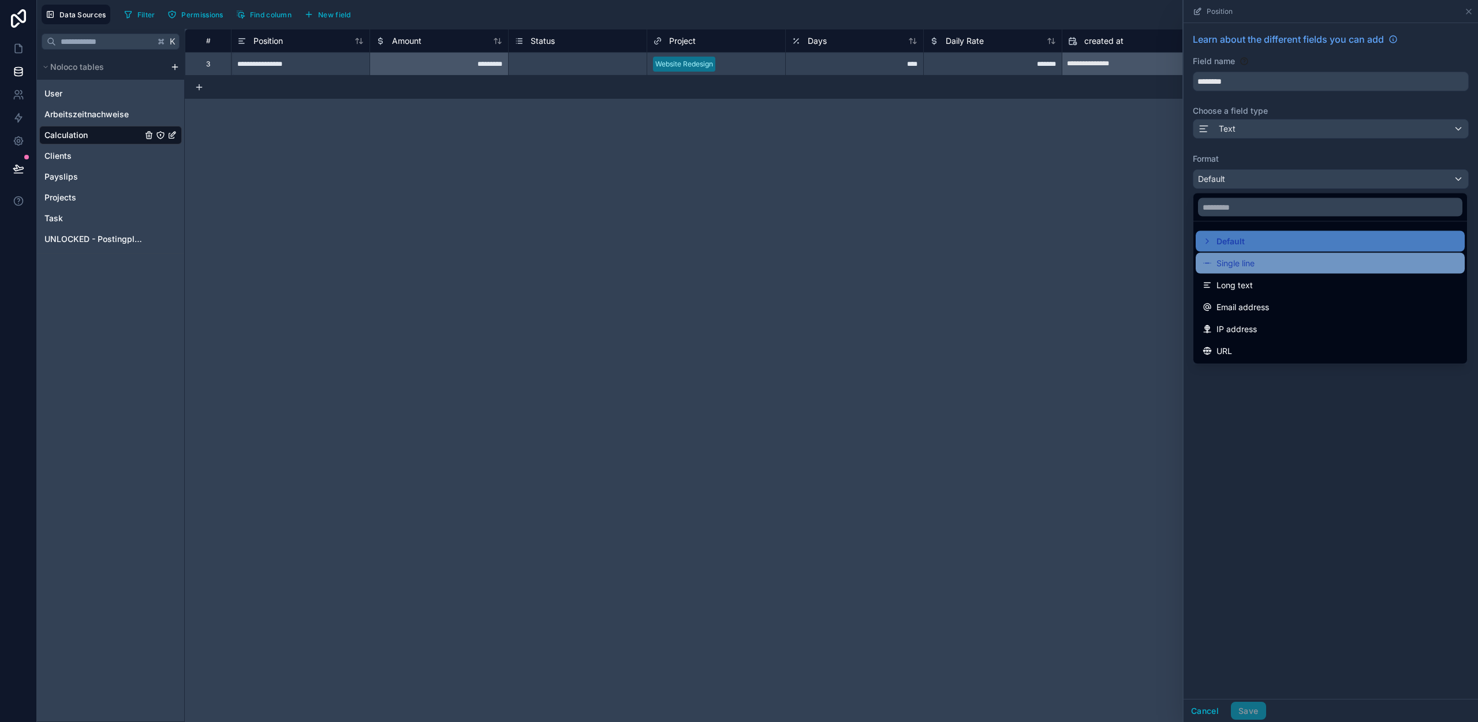
click at [1245, 265] on span "Single line" at bounding box center [1236, 263] width 38 height 14
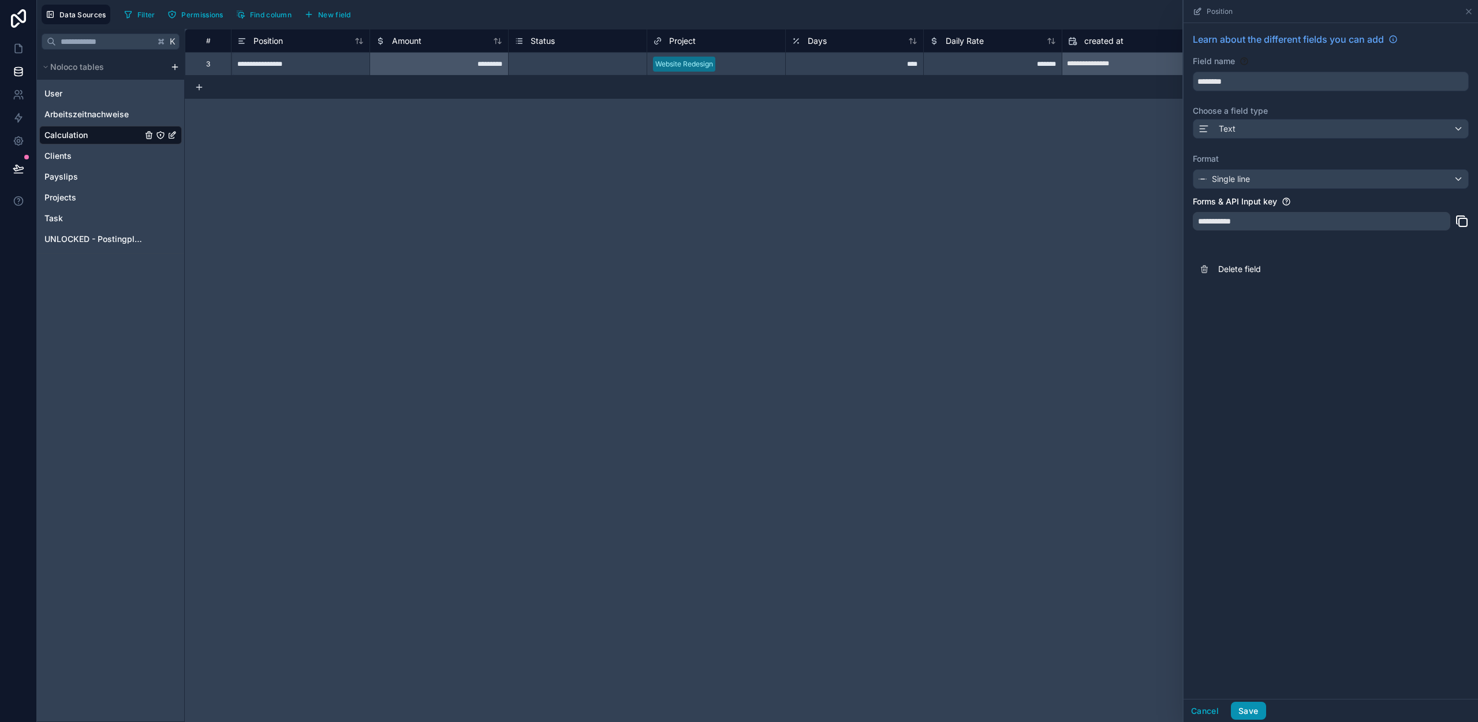
click at [1258, 708] on button "Save" at bounding box center [1248, 711] width 35 height 18
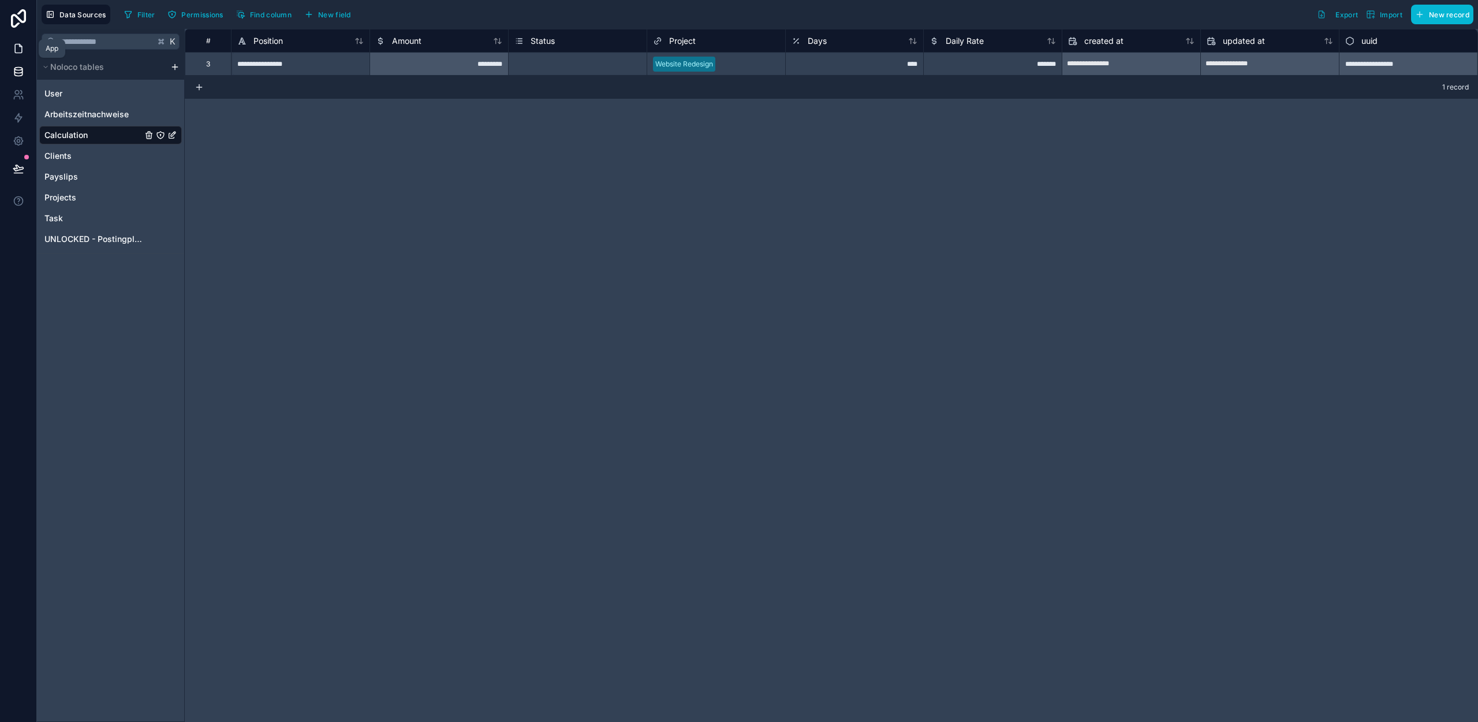
click at [14, 53] on icon at bounding box center [19, 49] width 12 height 12
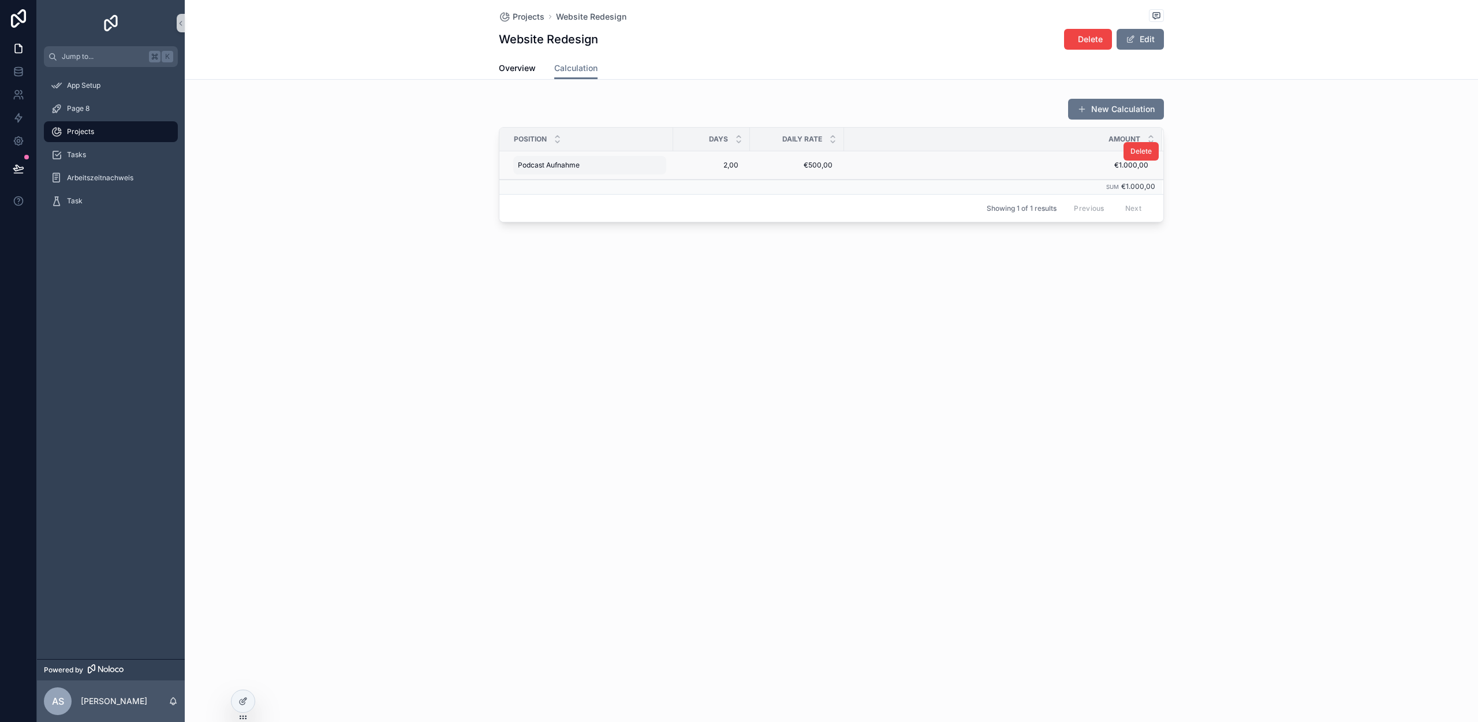
click at [538, 158] on div "Podcast Aufnahme Podcast Aufnahme" at bounding box center [589, 165] width 153 height 18
click at [656, 182] on icon "scrollable content" at bounding box center [659, 181] width 9 height 9
click at [523, 64] on span "Overview" at bounding box center [517, 68] width 37 height 12
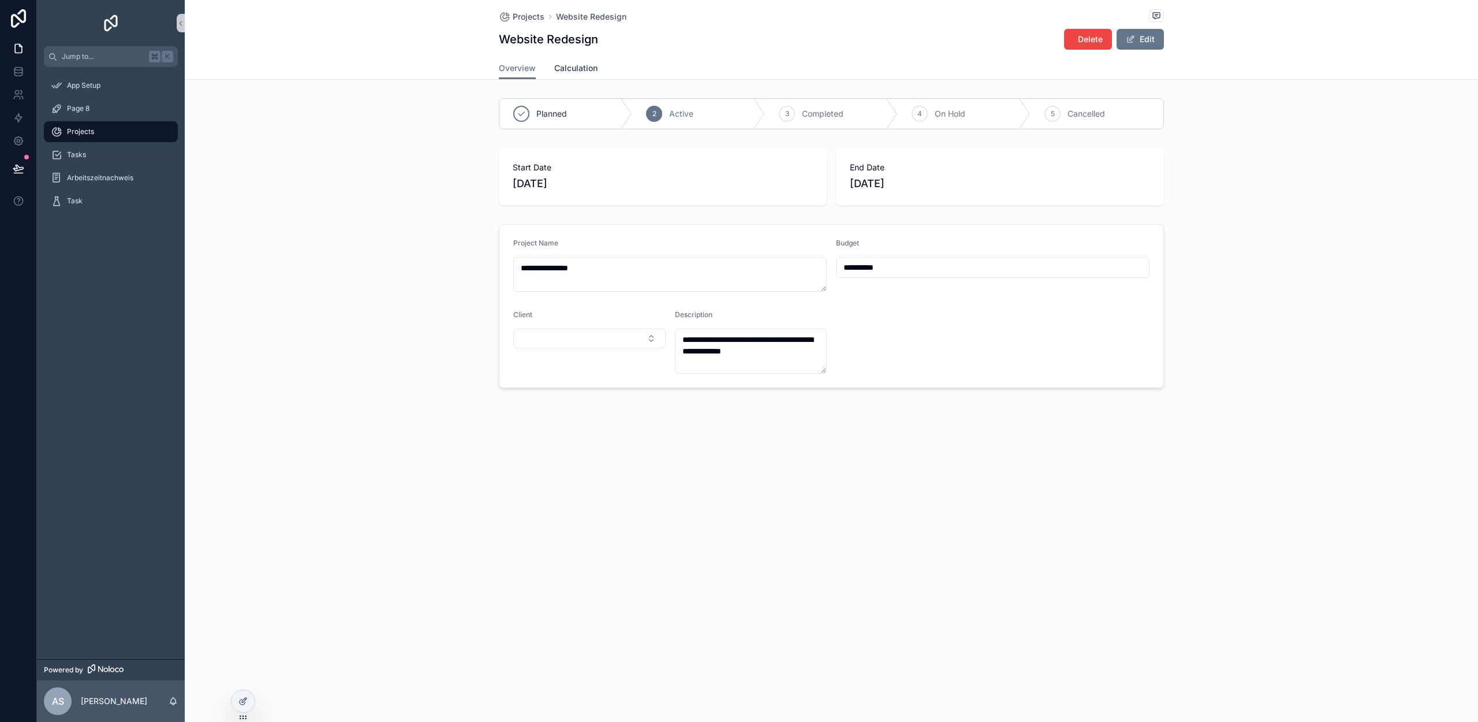
click at [580, 76] on link "Calculation" at bounding box center [575, 69] width 43 height 23
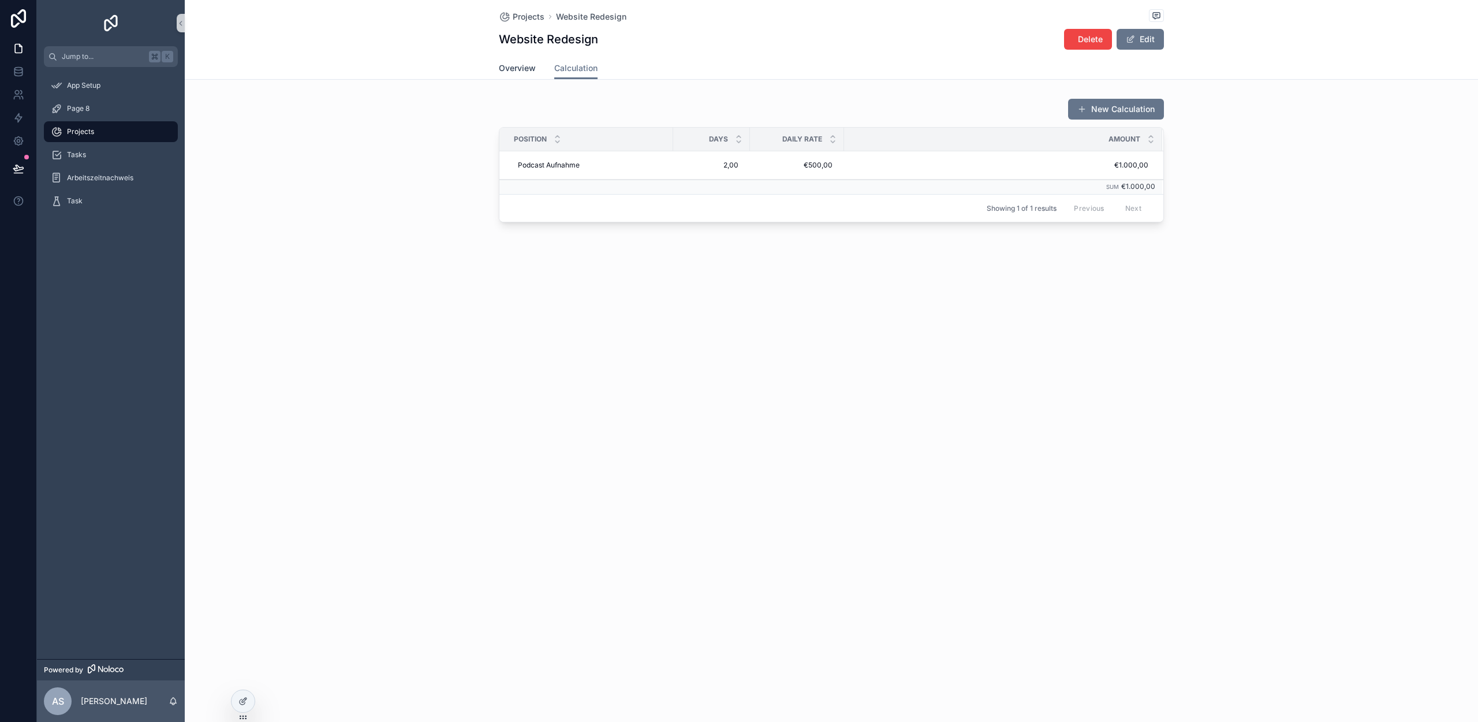
click at [517, 68] on span "Overview" at bounding box center [517, 68] width 37 height 12
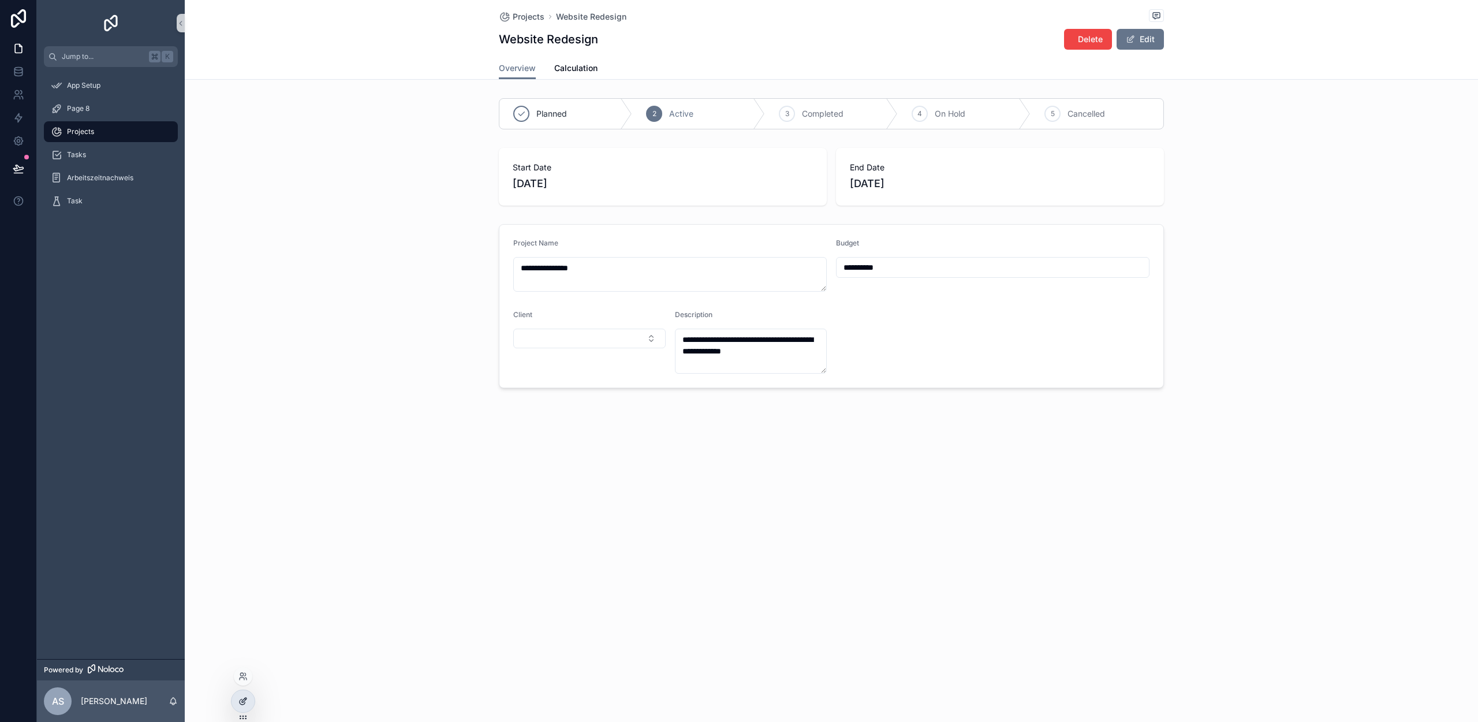
click at [251, 700] on div at bounding box center [243, 701] width 23 height 22
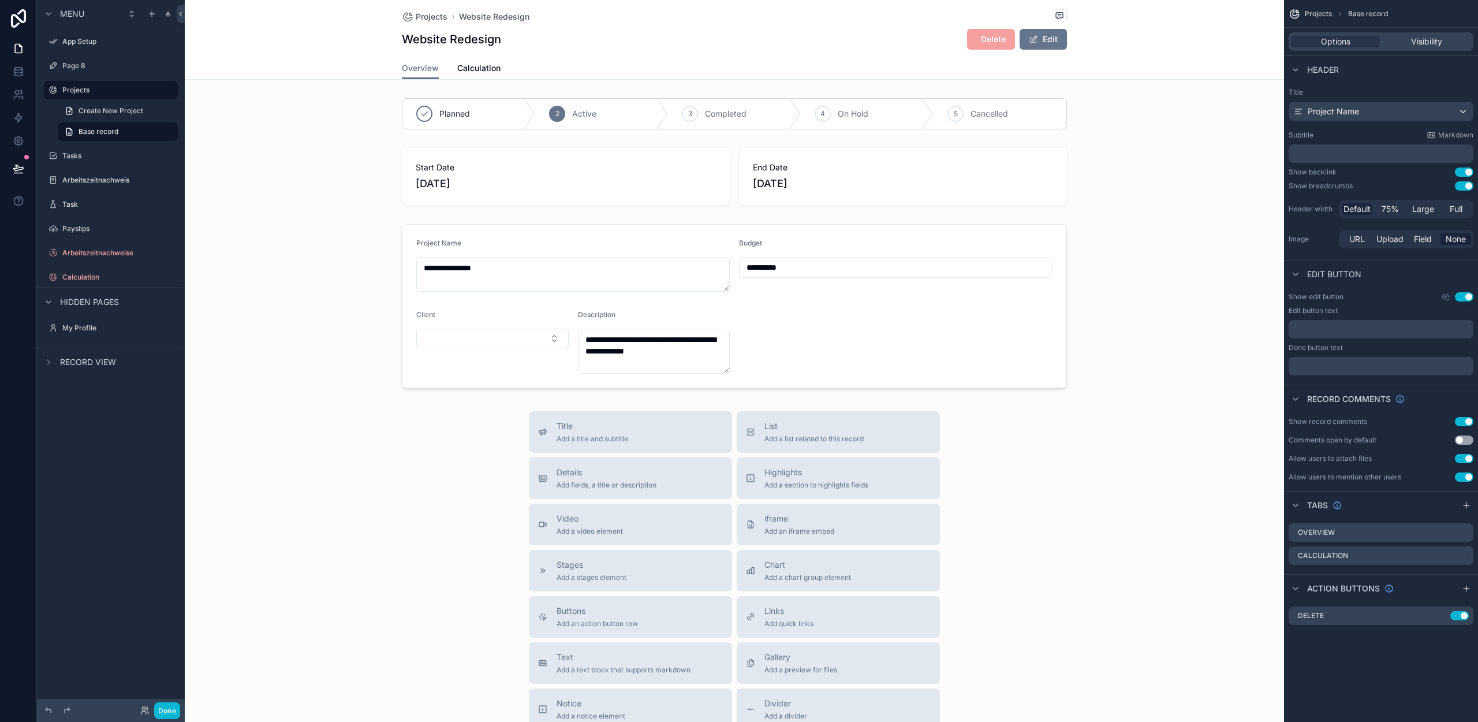
scroll to position [7, 0]
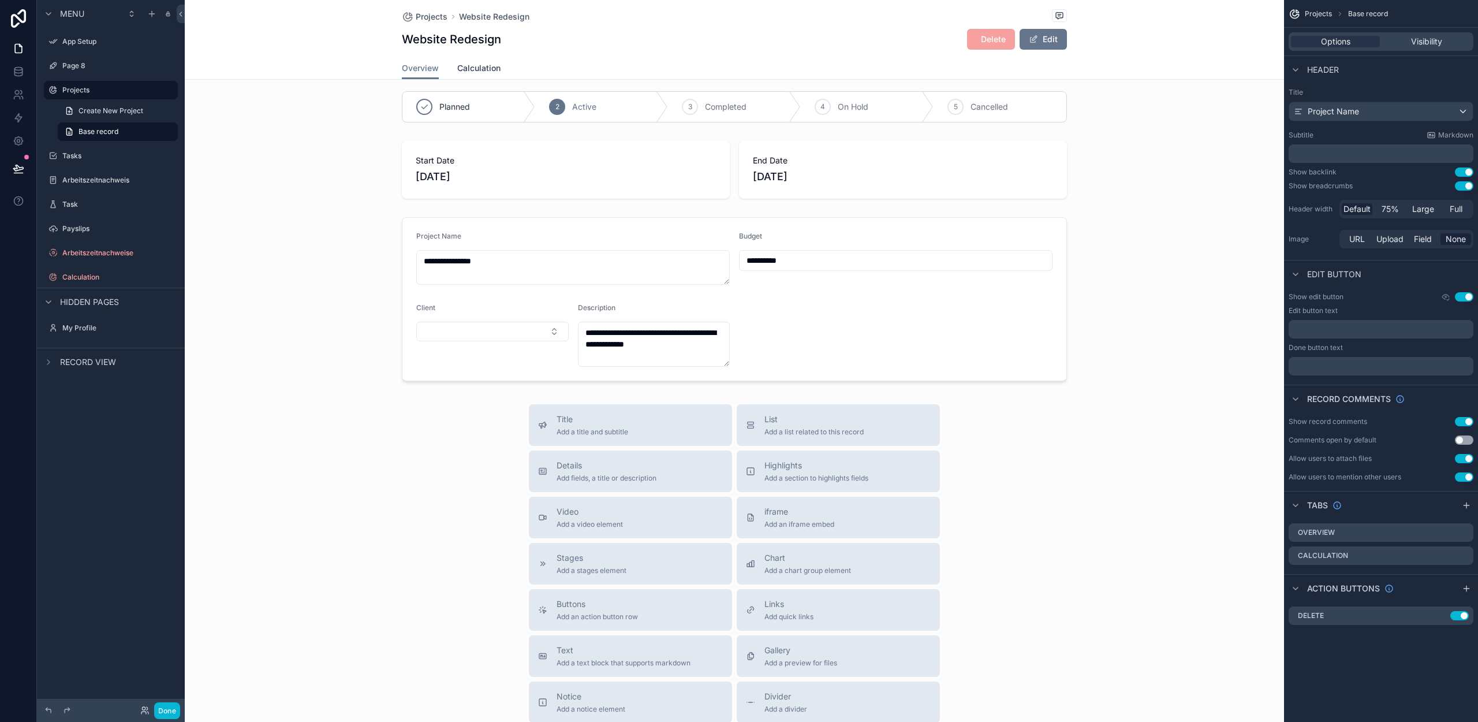
click at [477, 73] on span "Calculation" at bounding box center [478, 68] width 43 height 12
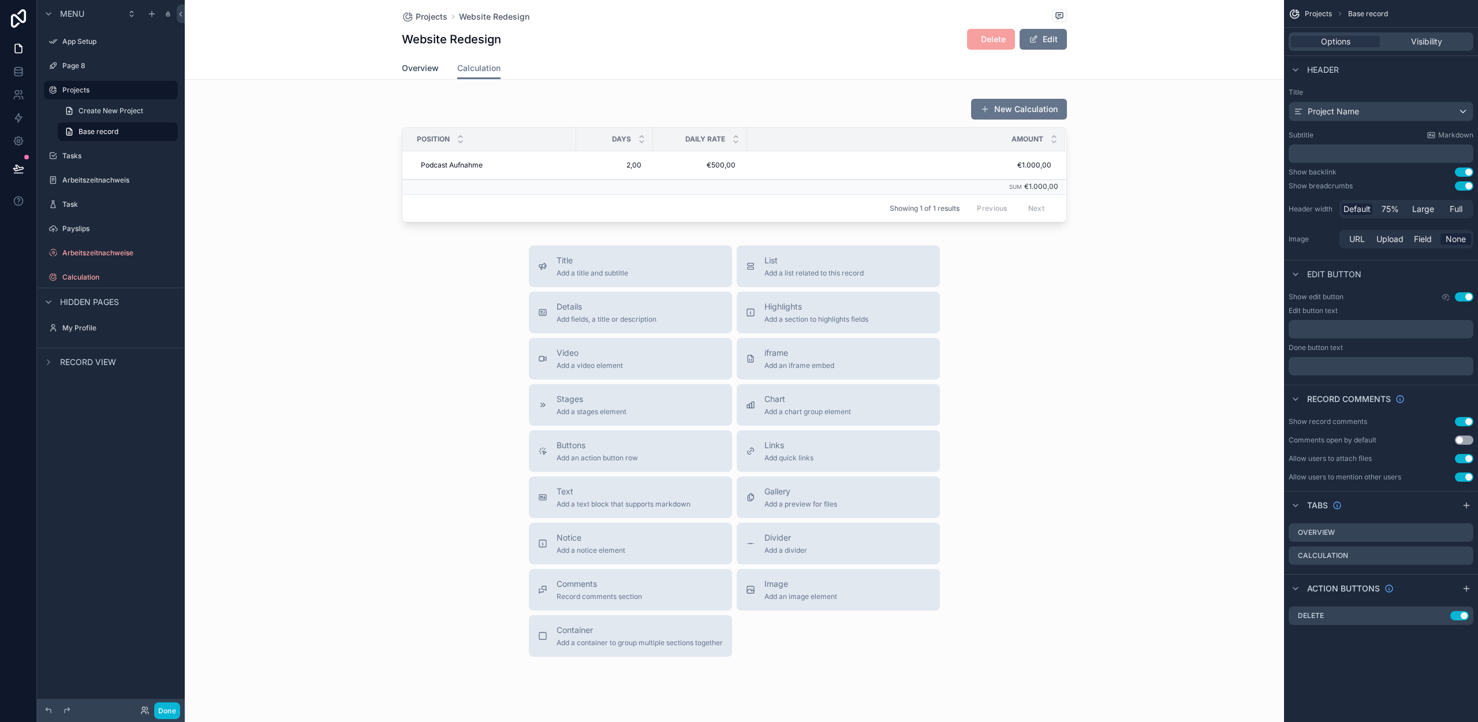
click at [419, 70] on span "Overview" at bounding box center [420, 68] width 37 height 12
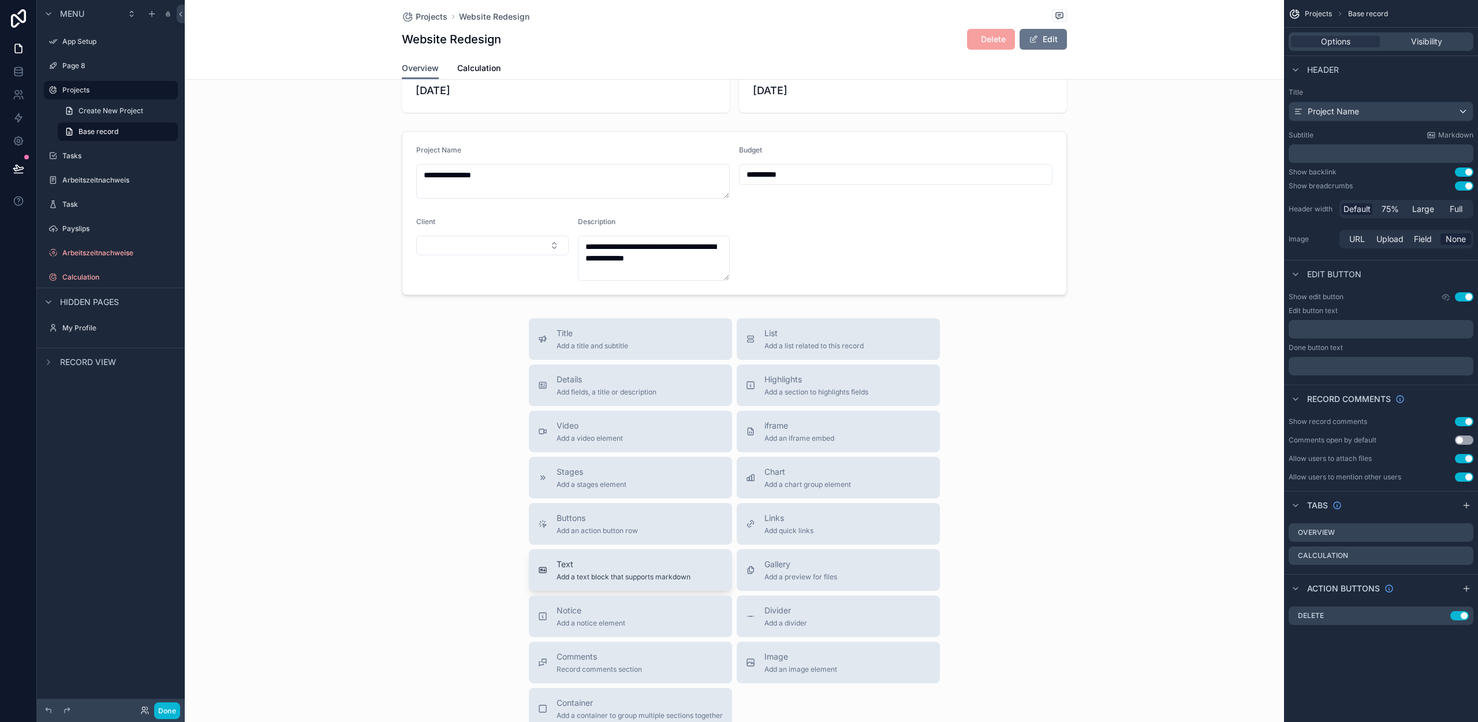
scroll to position [120, 0]
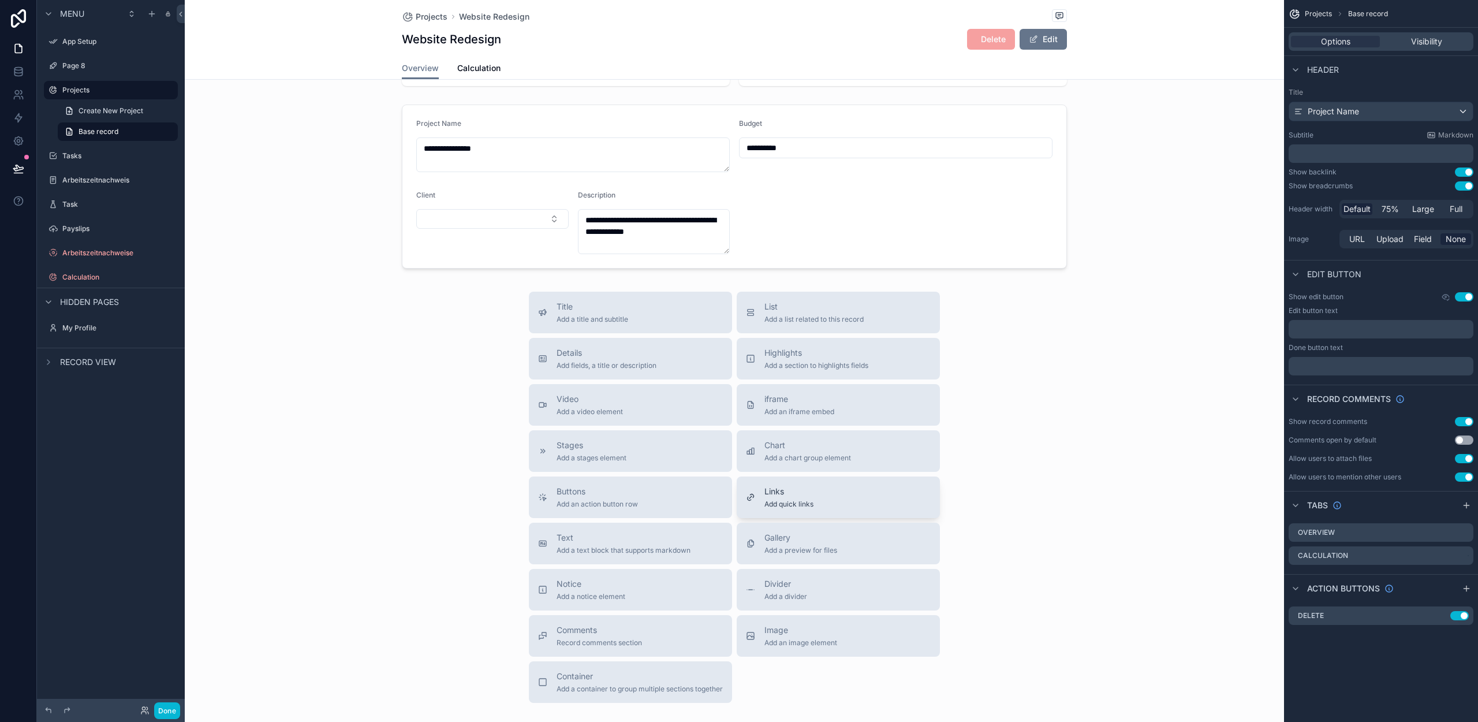
click at [791, 502] on span "Add quick links" at bounding box center [788, 503] width 49 height 9
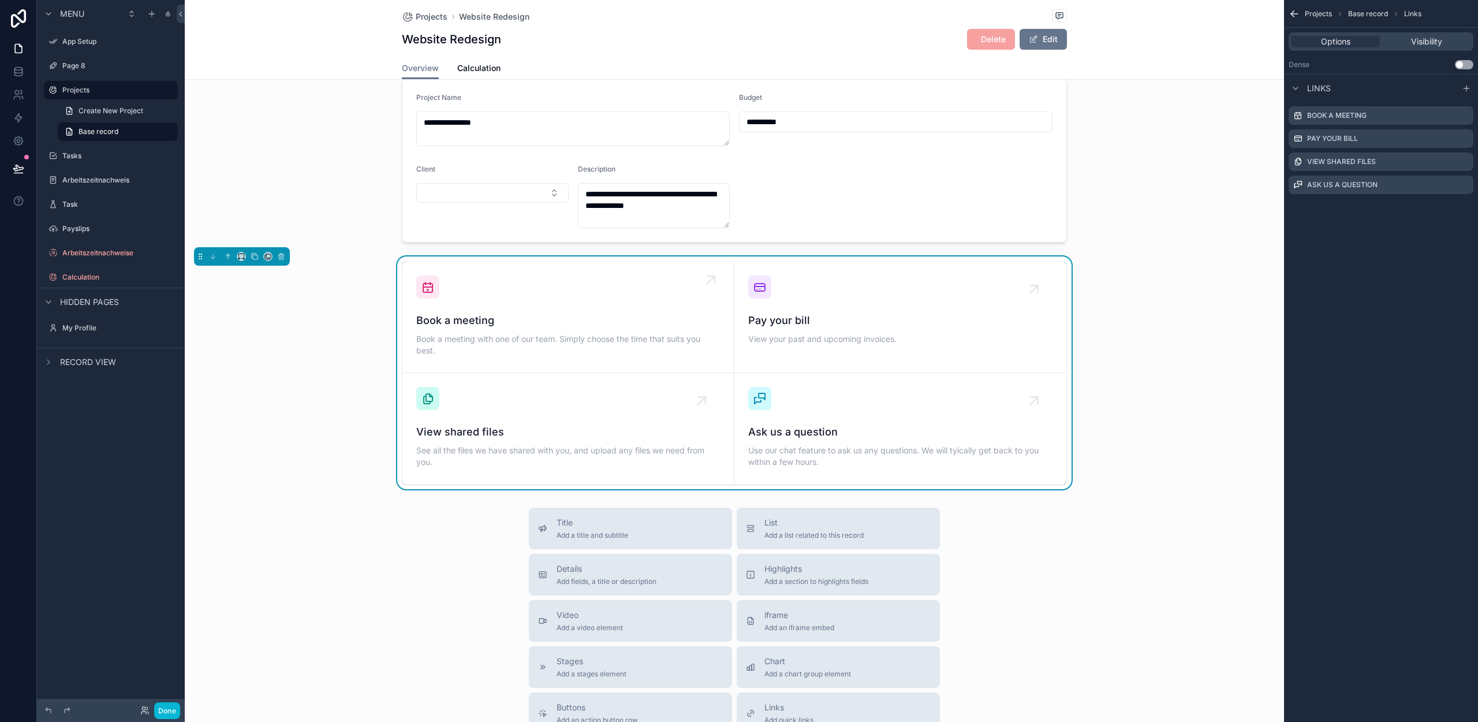
scroll to position [158, 0]
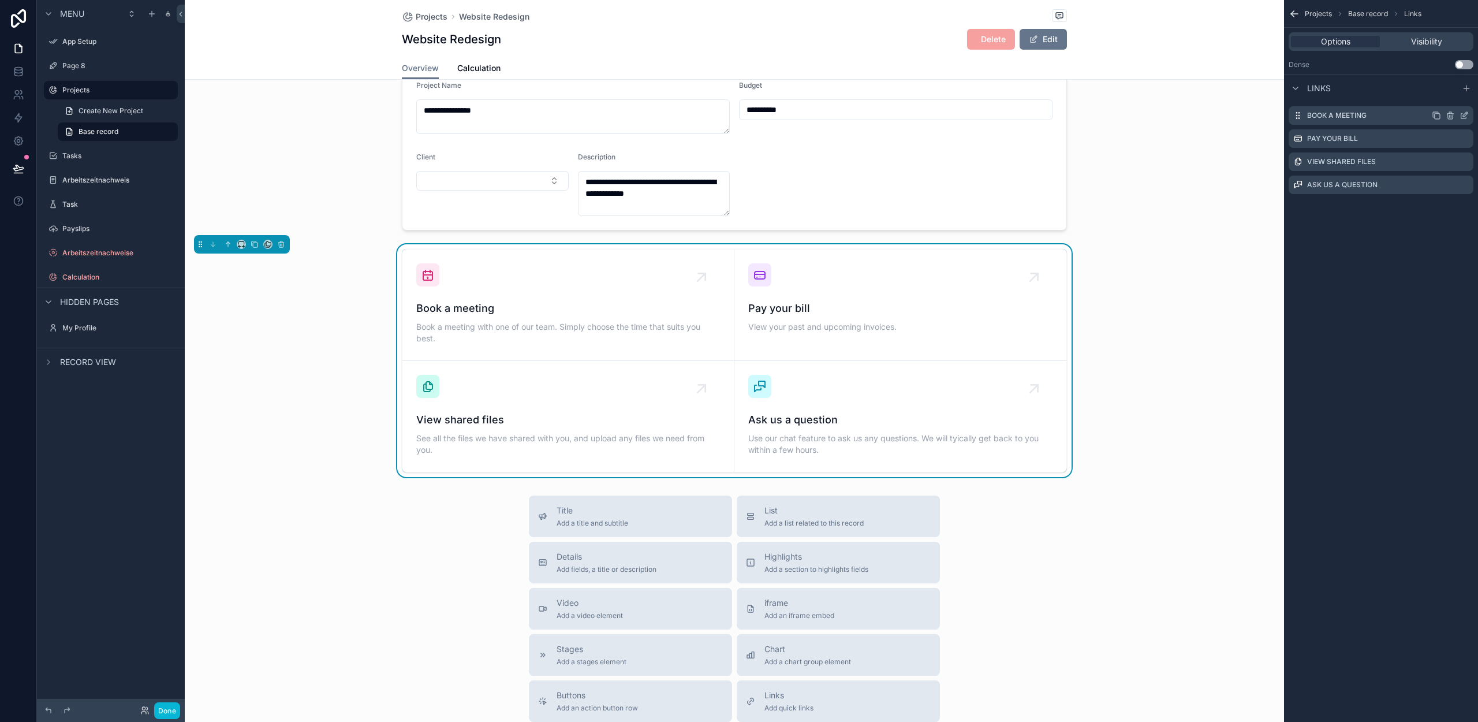
click at [1464, 114] on icon "scrollable content" at bounding box center [1464, 115] width 9 height 9
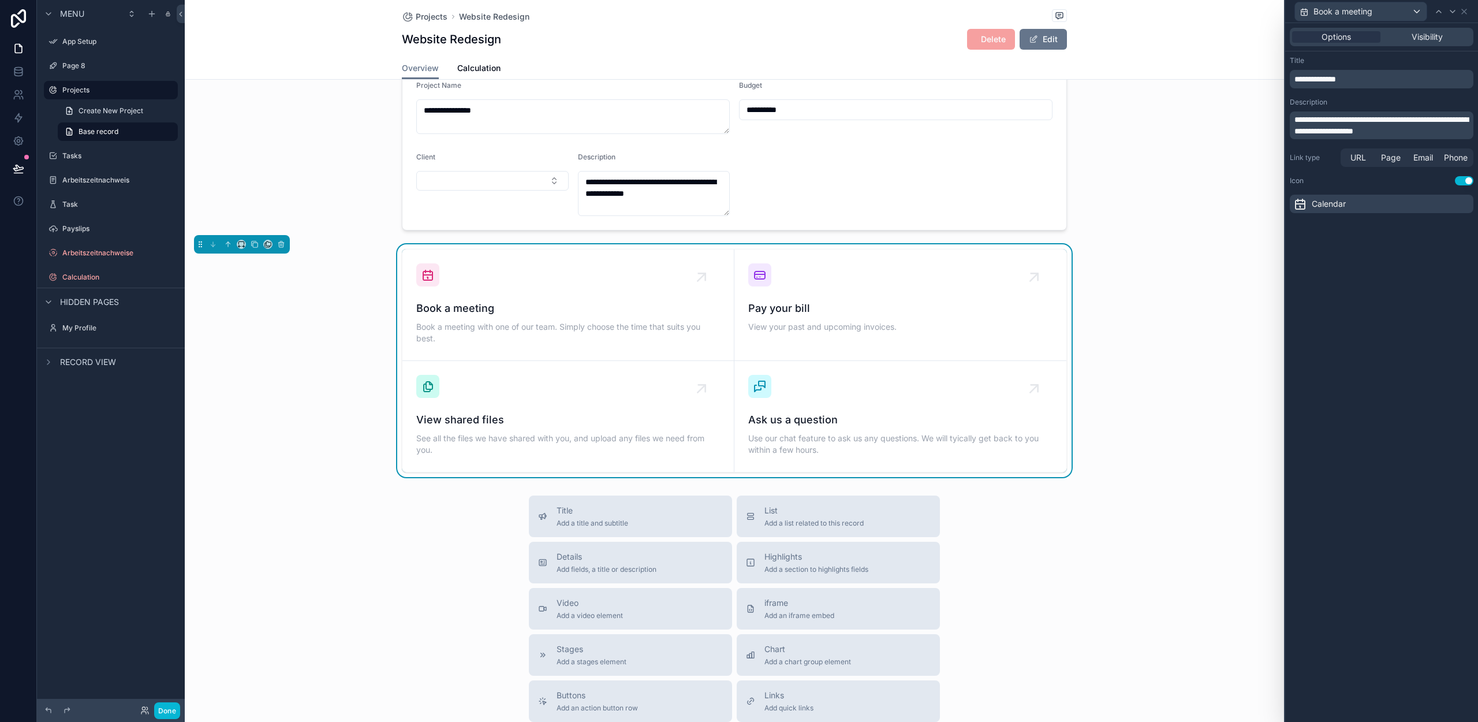
click at [1336, 76] on span "**********" at bounding box center [1315, 79] width 42 height 8
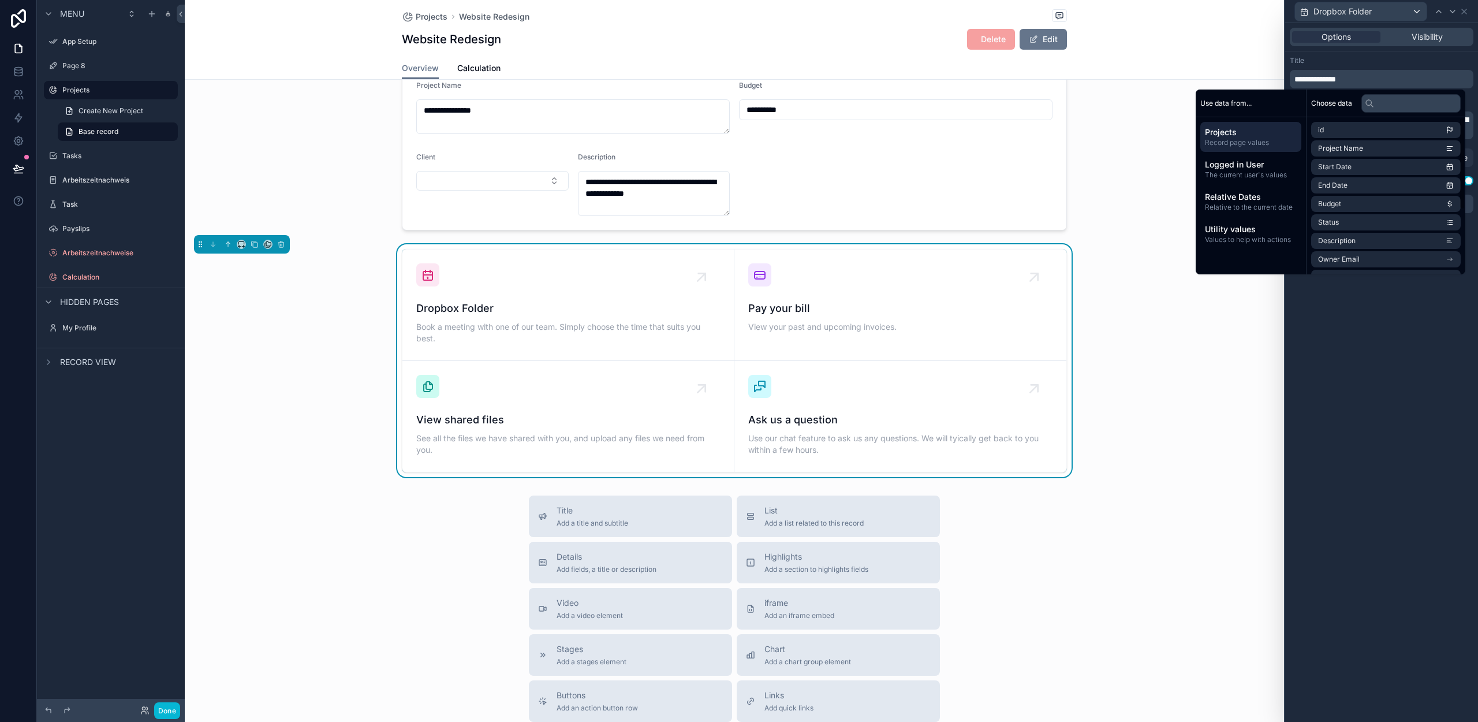
click at [1336, 77] on span "**********" at bounding box center [1315, 79] width 42 height 8
click at [1404, 357] on div "**********" at bounding box center [1381, 372] width 193 height 699
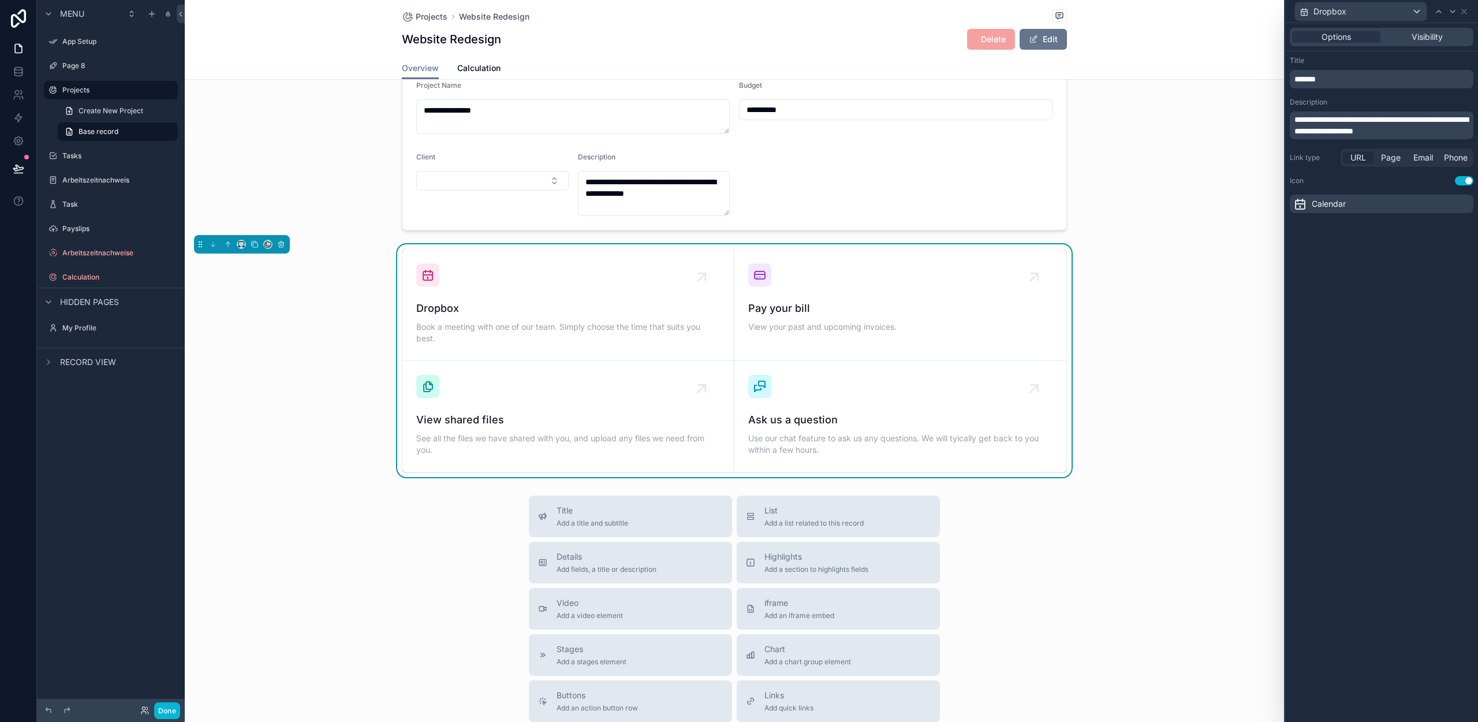
click at [1357, 161] on span "URL" at bounding box center [1358, 158] width 16 height 12
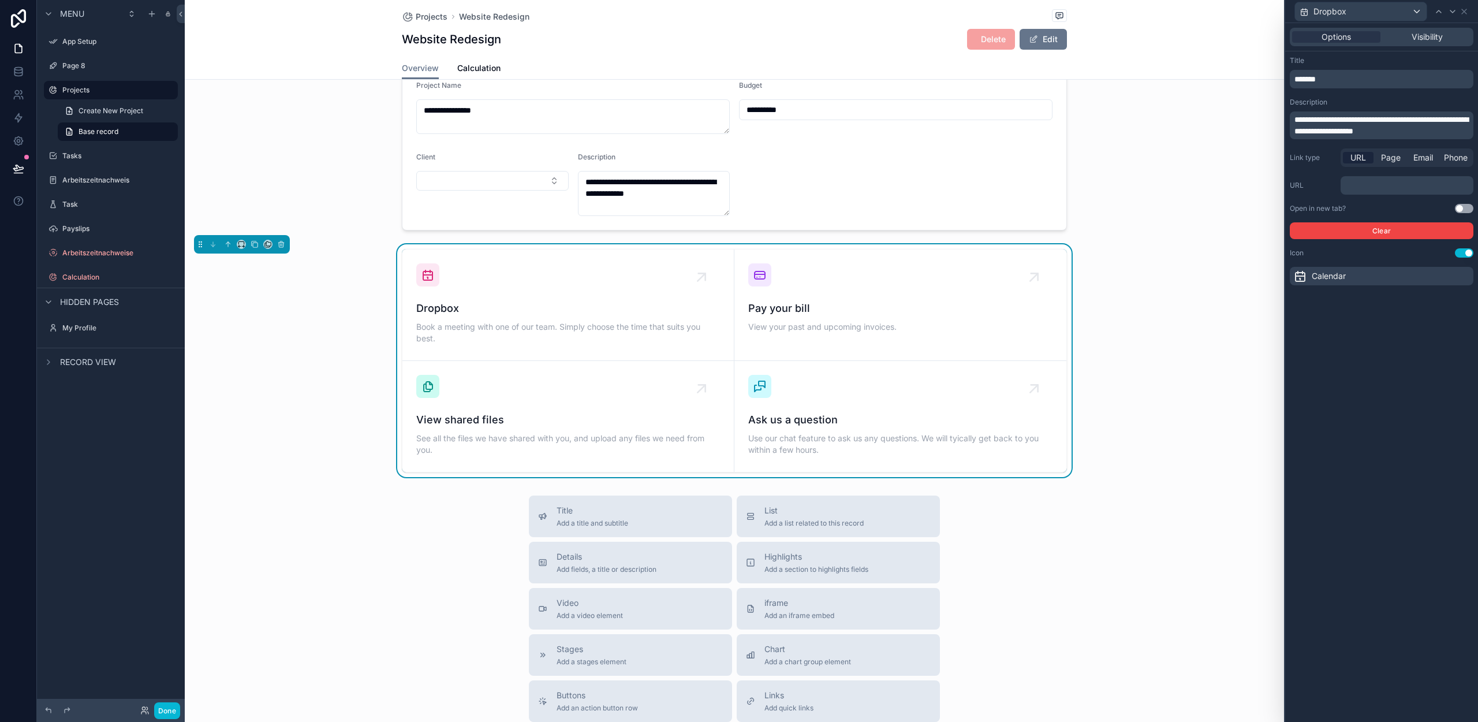
click at [1300, 277] on icon at bounding box center [1300, 276] width 14 height 14
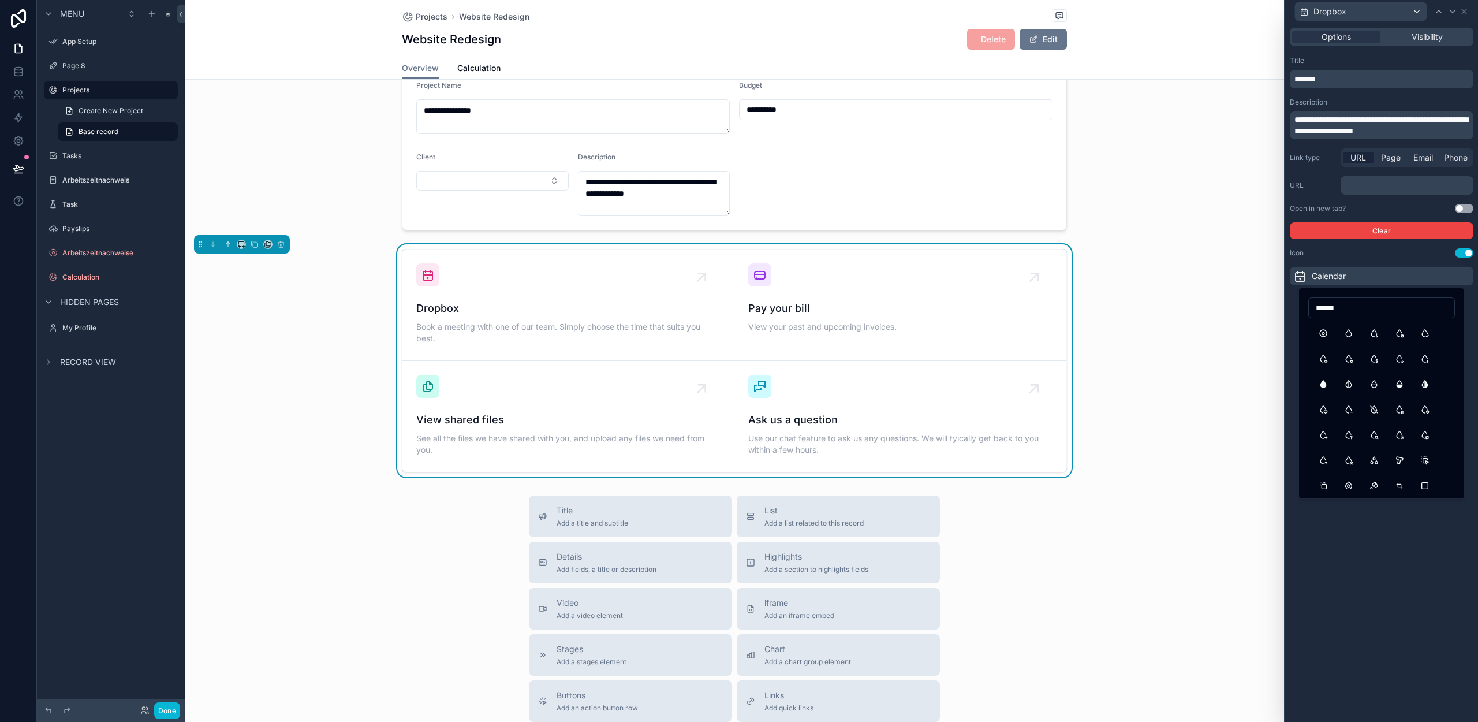
type input "*******"
type input "****"
click at [1319, 334] on button "File" at bounding box center [1323, 333] width 21 height 21
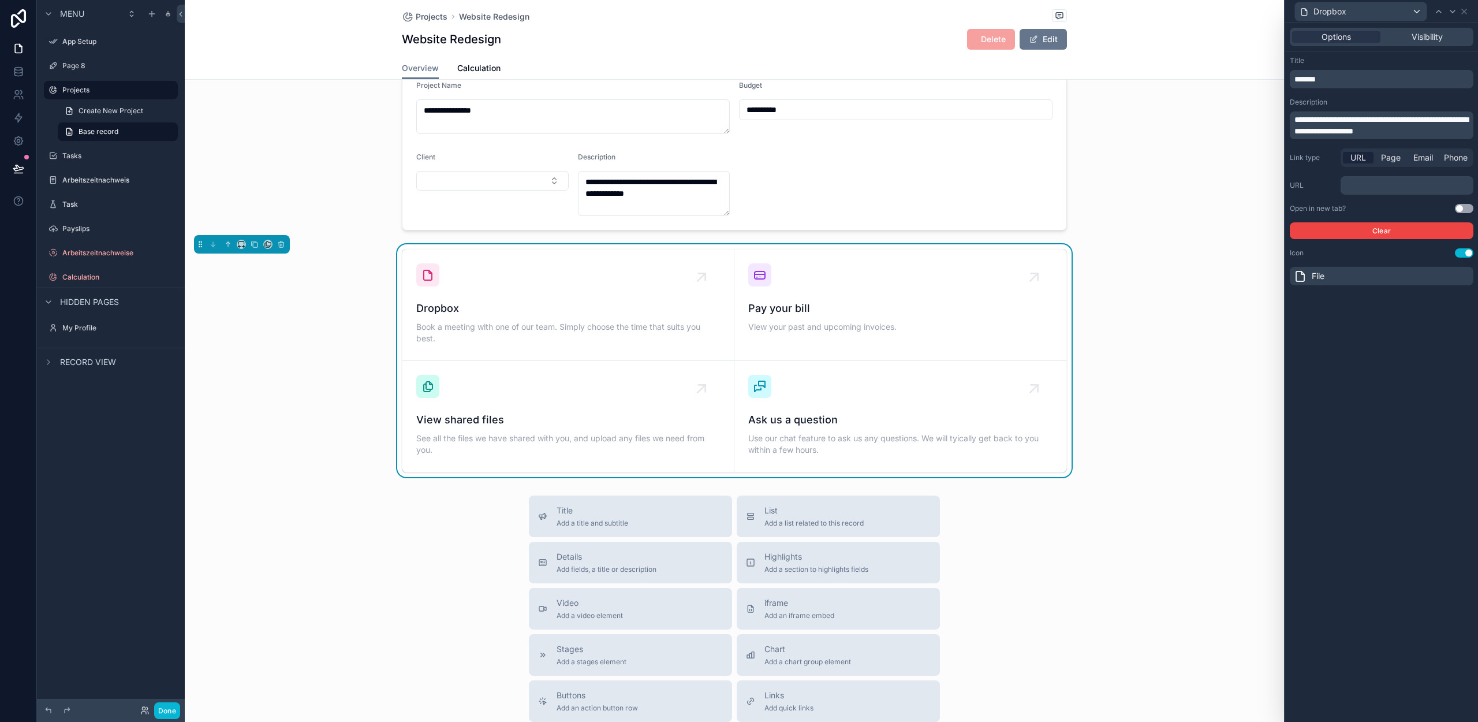
click at [1464, 208] on button "Use setting" at bounding box center [1464, 208] width 18 height 9
click at [1432, 40] on span "Visibility" at bounding box center [1427, 37] width 31 height 12
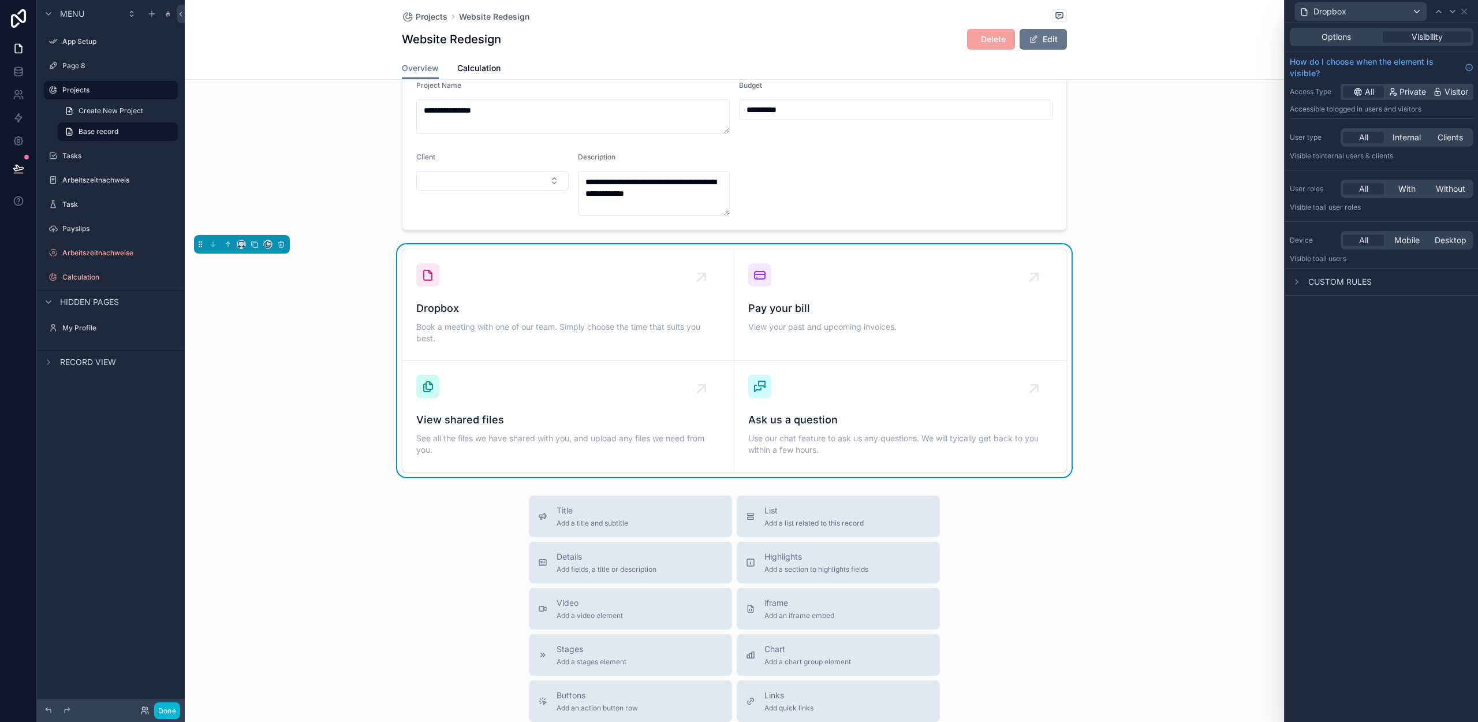
click at [1344, 43] on div "Options Visibility" at bounding box center [1382, 37] width 184 height 18
click at [1320, 32] on div "Options" at bounding box center [1336, 37] width 88 height 12
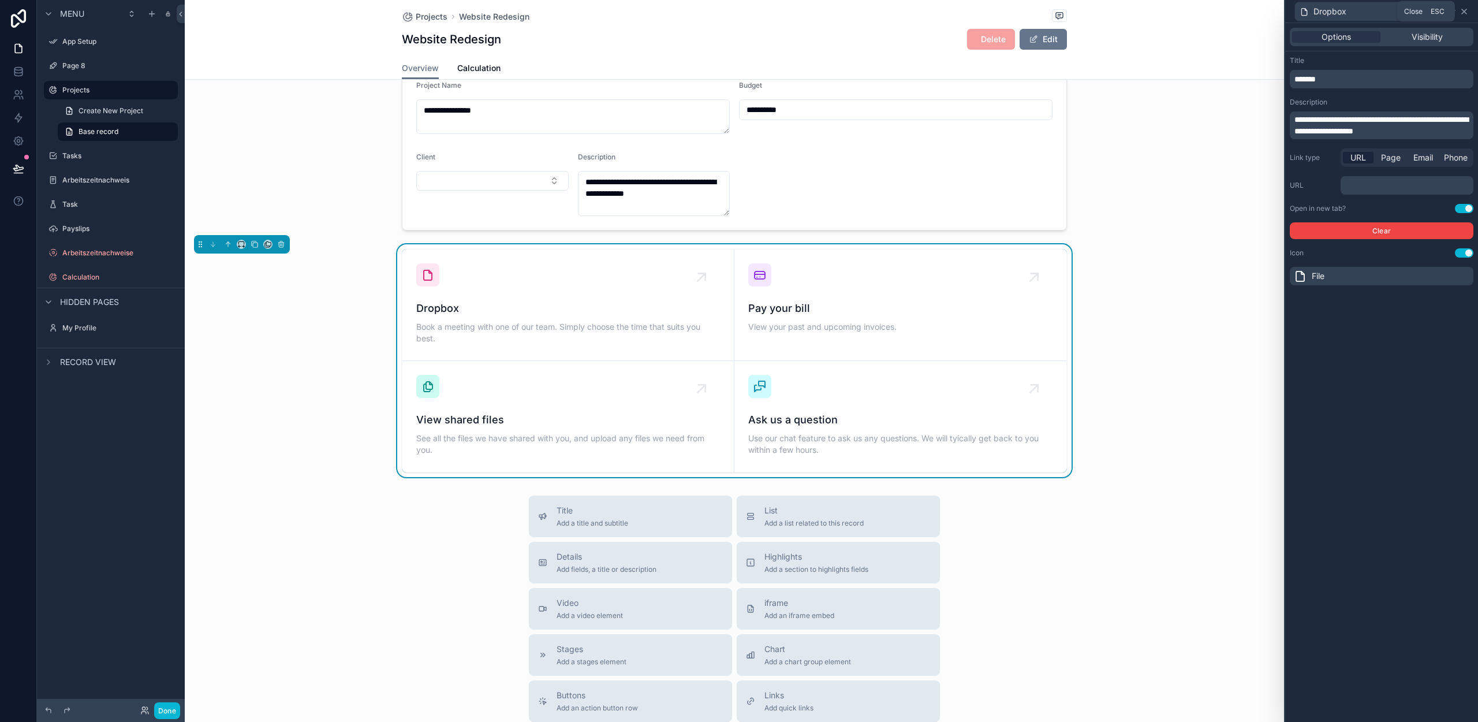
click at [1468, 12] on icon at bounding box center [1464, 11] width 9 height 9
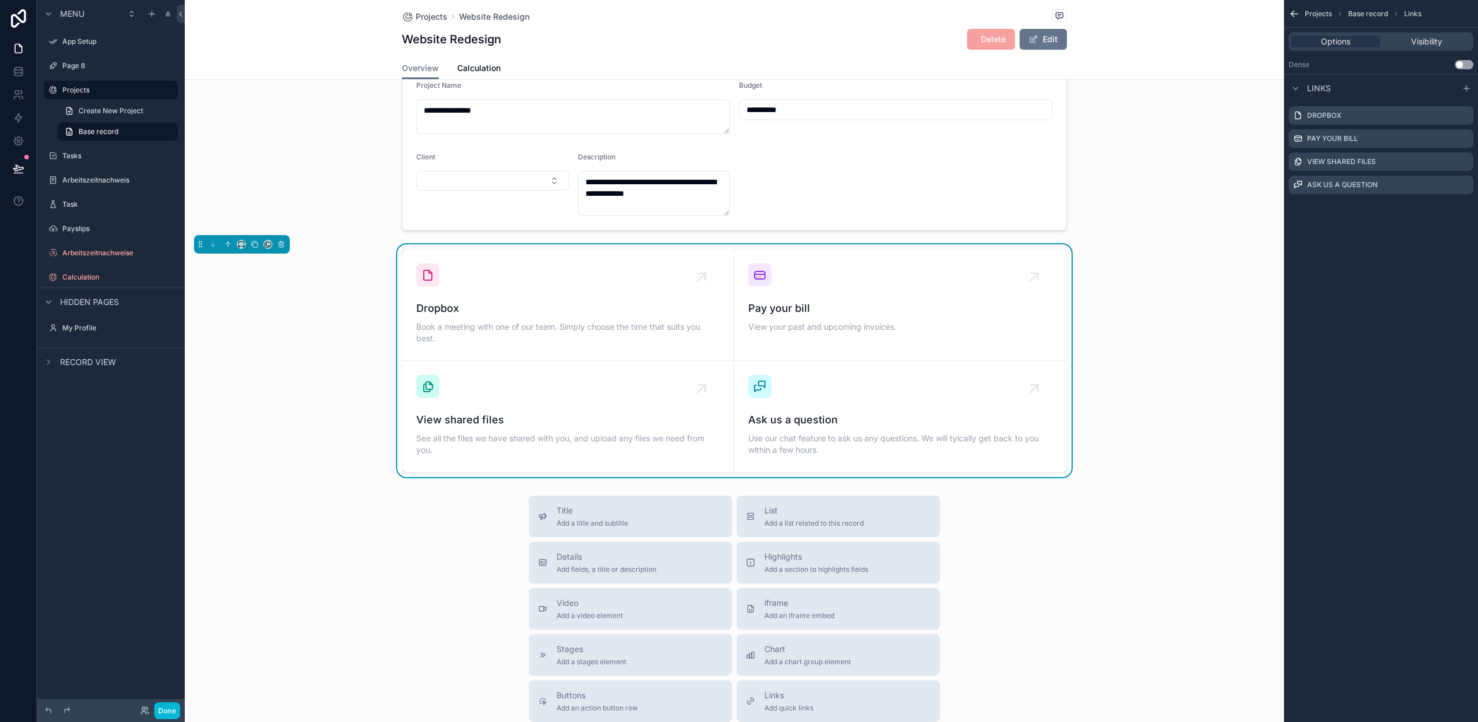
drag, startPoint x: 1179, startPoint y: 319, endPoint x: 1093, endPoint y: 339, distance: 88.2
click at [1179, 319] on div "Dropbox Book a meeting with one of our team. Simply choose the time that suits …" at bounding box center [734, 360] width 1099 height 233
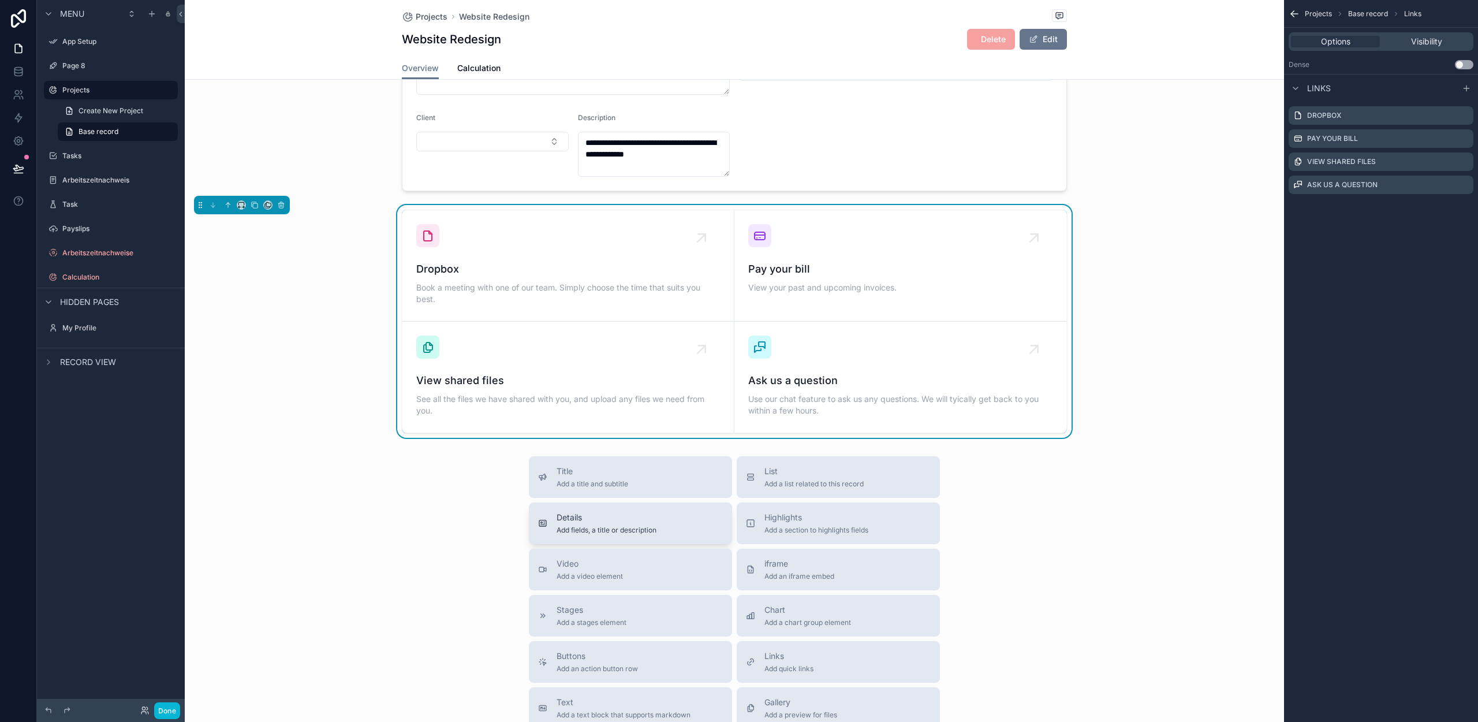
scroll to position [0, 0]
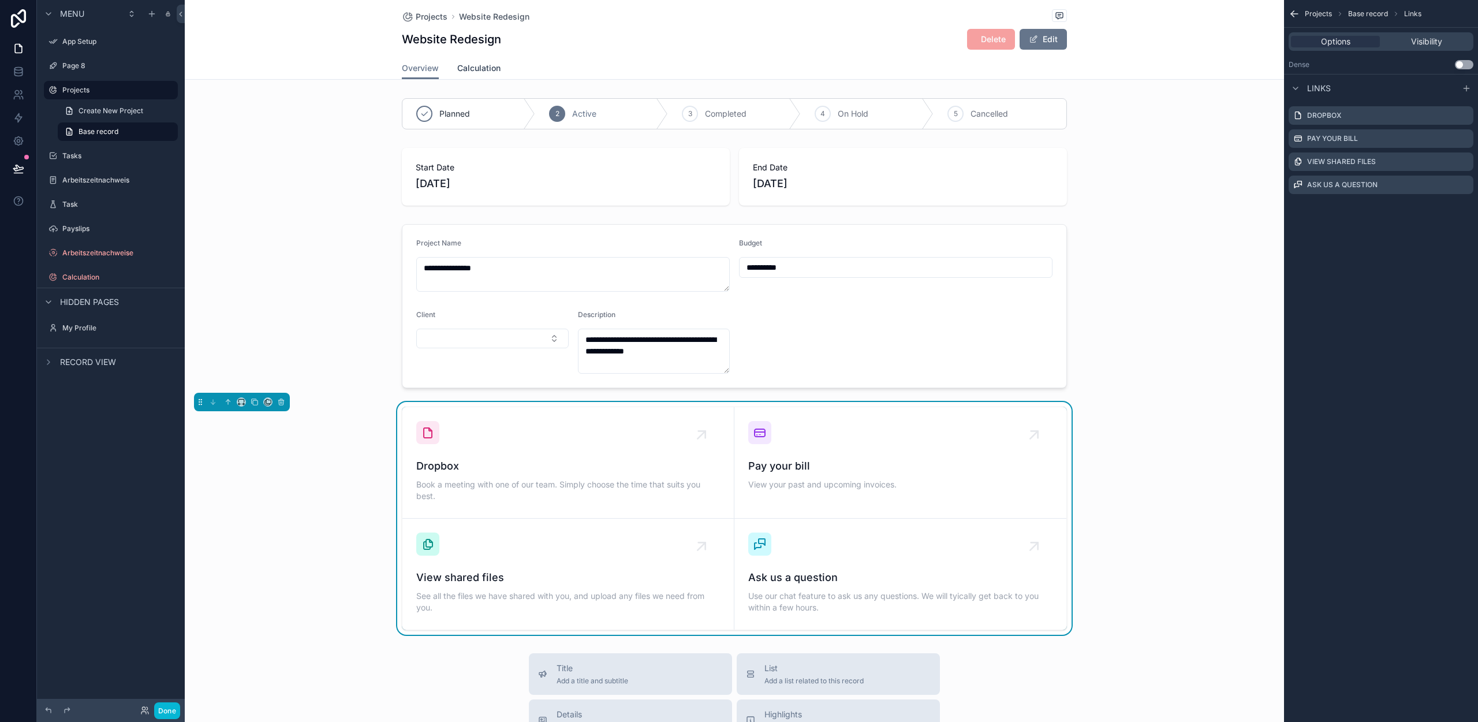
click at [458, 70] on span "Calculation" at bounding box center [478, 68] width 43 height 12
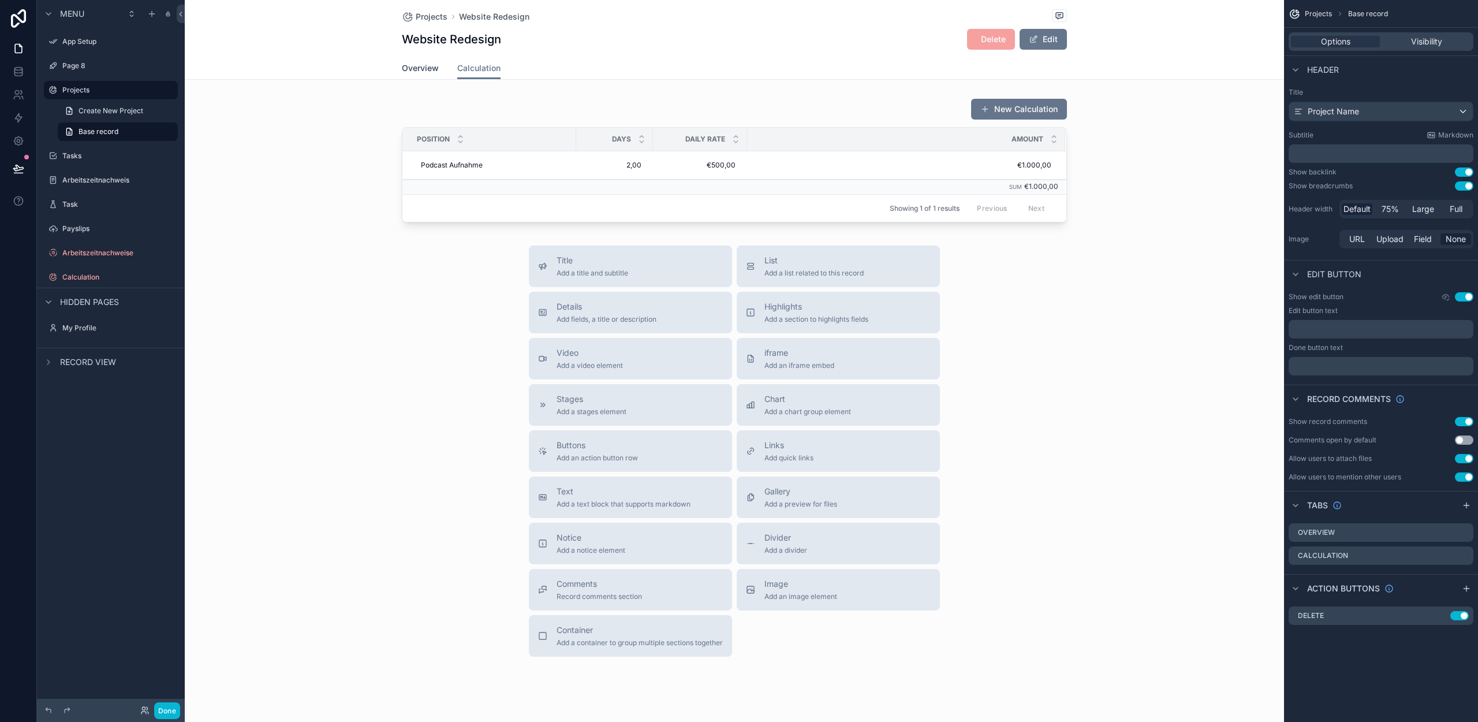
click at [419, 68] on span "Overview" at bounding box center [420, 68] width 37 height 12
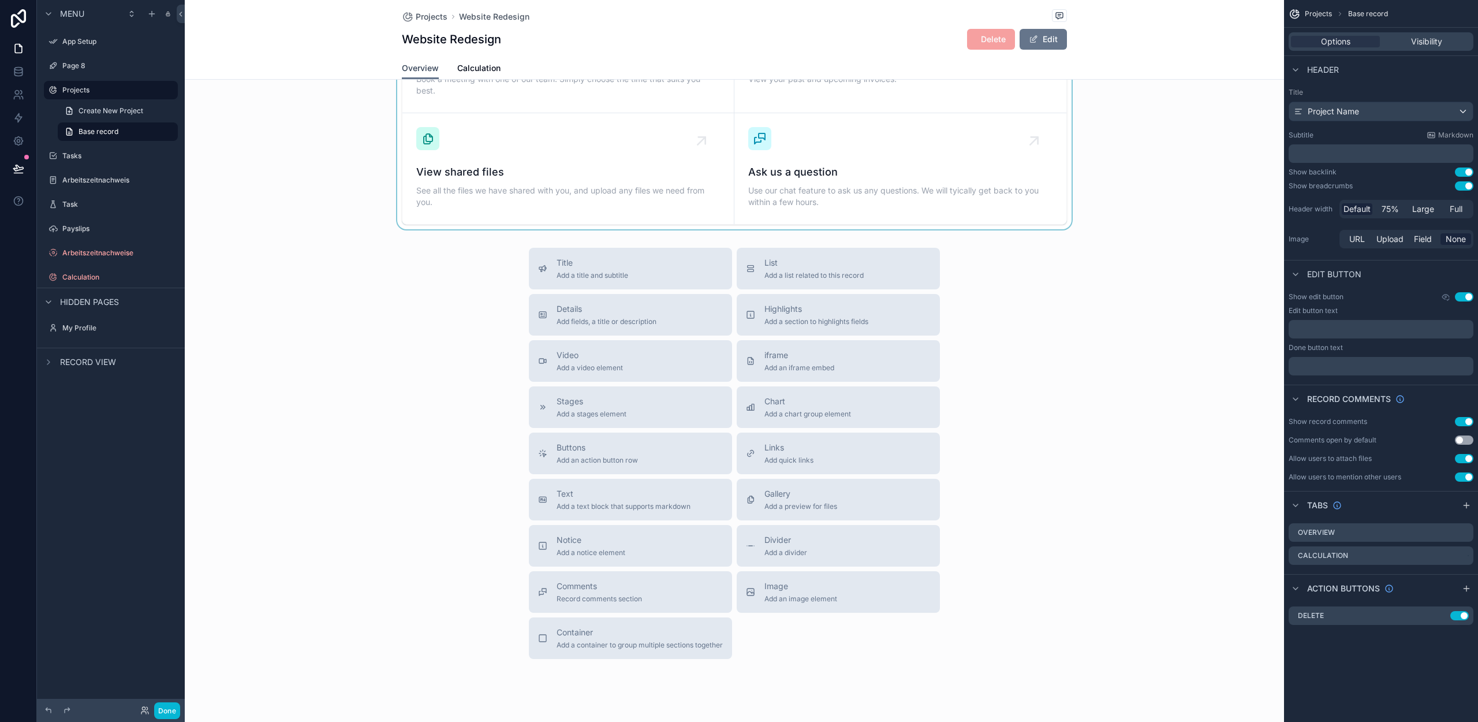
scroll to position [42, 0]
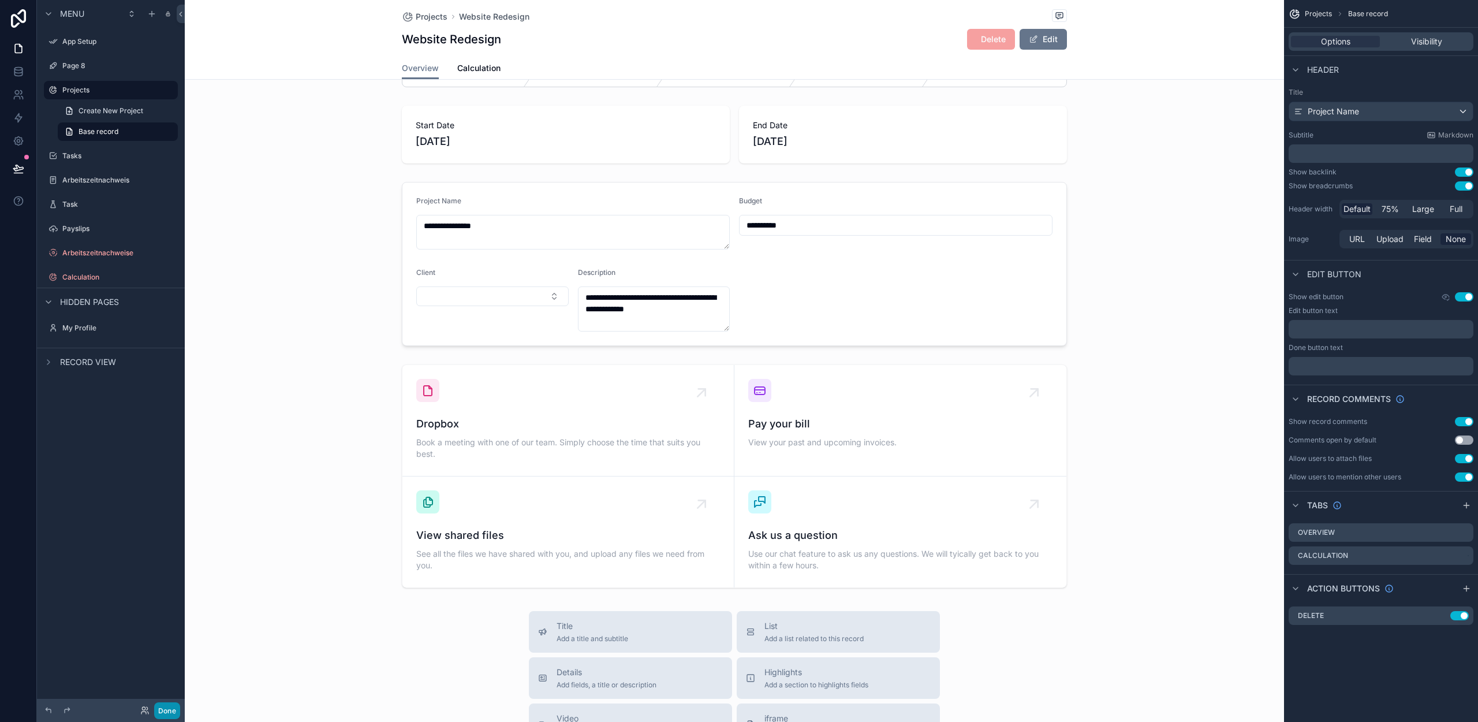
click at [171, 711] on button "Done" at bounding box center [167, 710] width 26 height 17
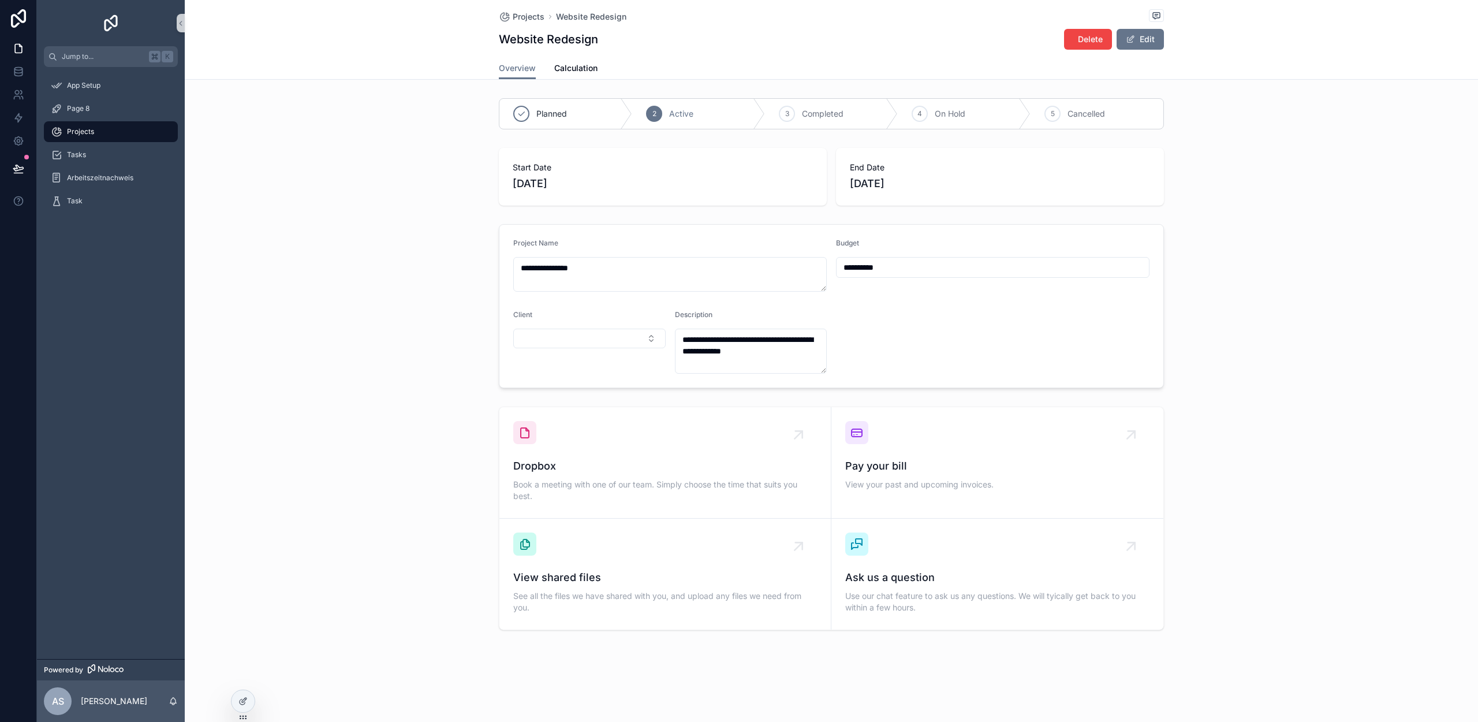
scroll to position [0, 0]
click at [241, 700] on icon at bounding box center [242, 701] width 5 height 5
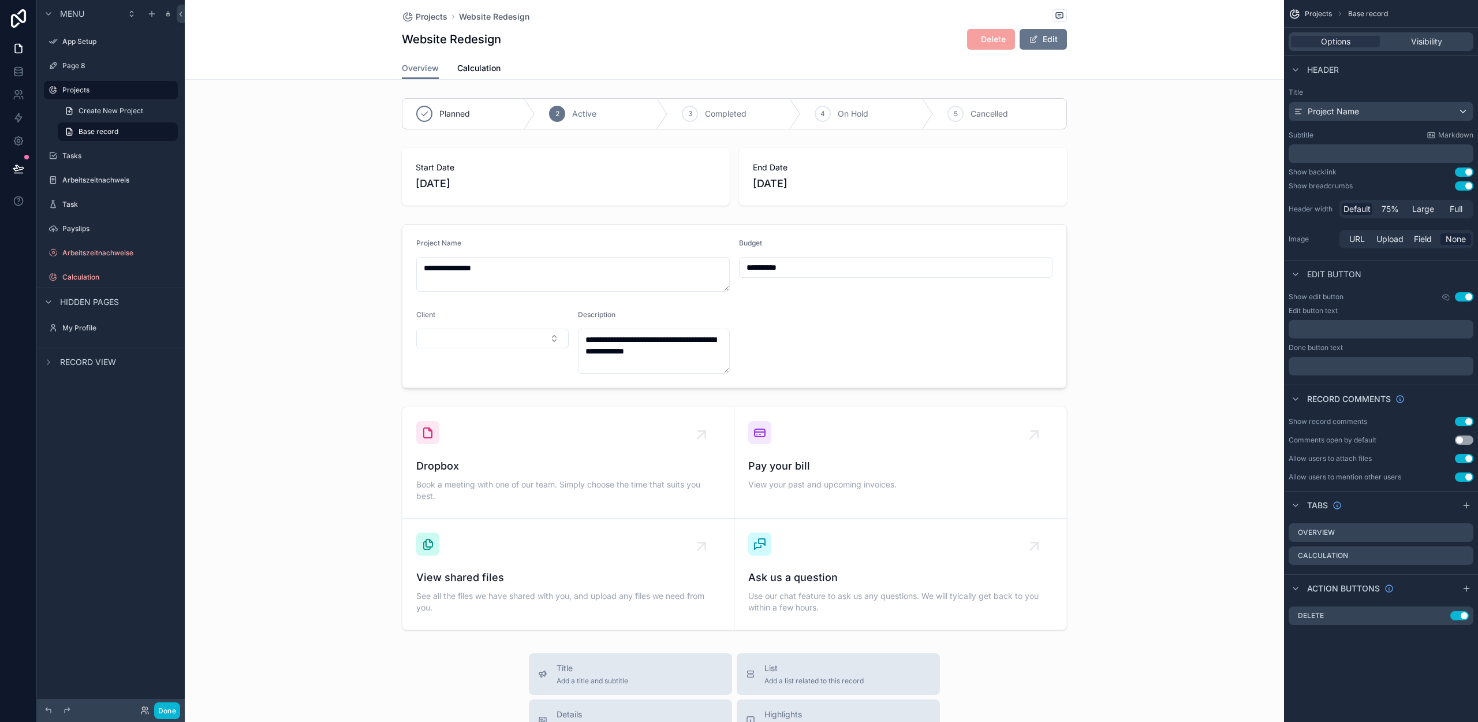
click at [535, 62] on div "Overview Calculation" at bounding box center [734, 68] width 665 height 22
click at [1467, 505] on icon "scrollable content" at bounding box center [1466, 505] width 9 height 9
click at [1464, 577] on icon "scrollable content" at bounding box center [1464, 578] width 9 height 9
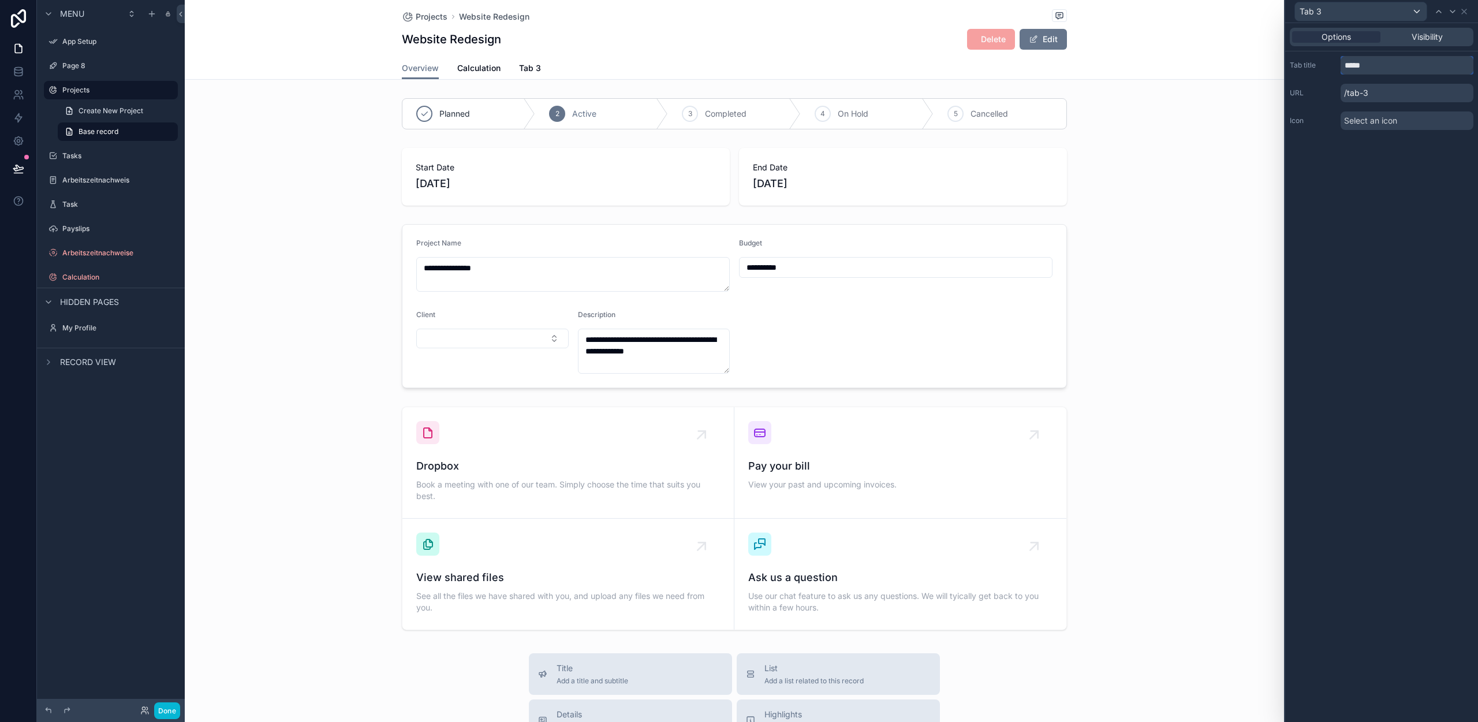
click at [1361, 63] on input "*****" at bounding box center [1407, 65] width 133 height 18
type input "*******"
click at [1366, 216] on div "Options Visibility Tab title ******* URL /konzept Icon Select an icon" at bounding box center [1381, 372] width 193 height 699
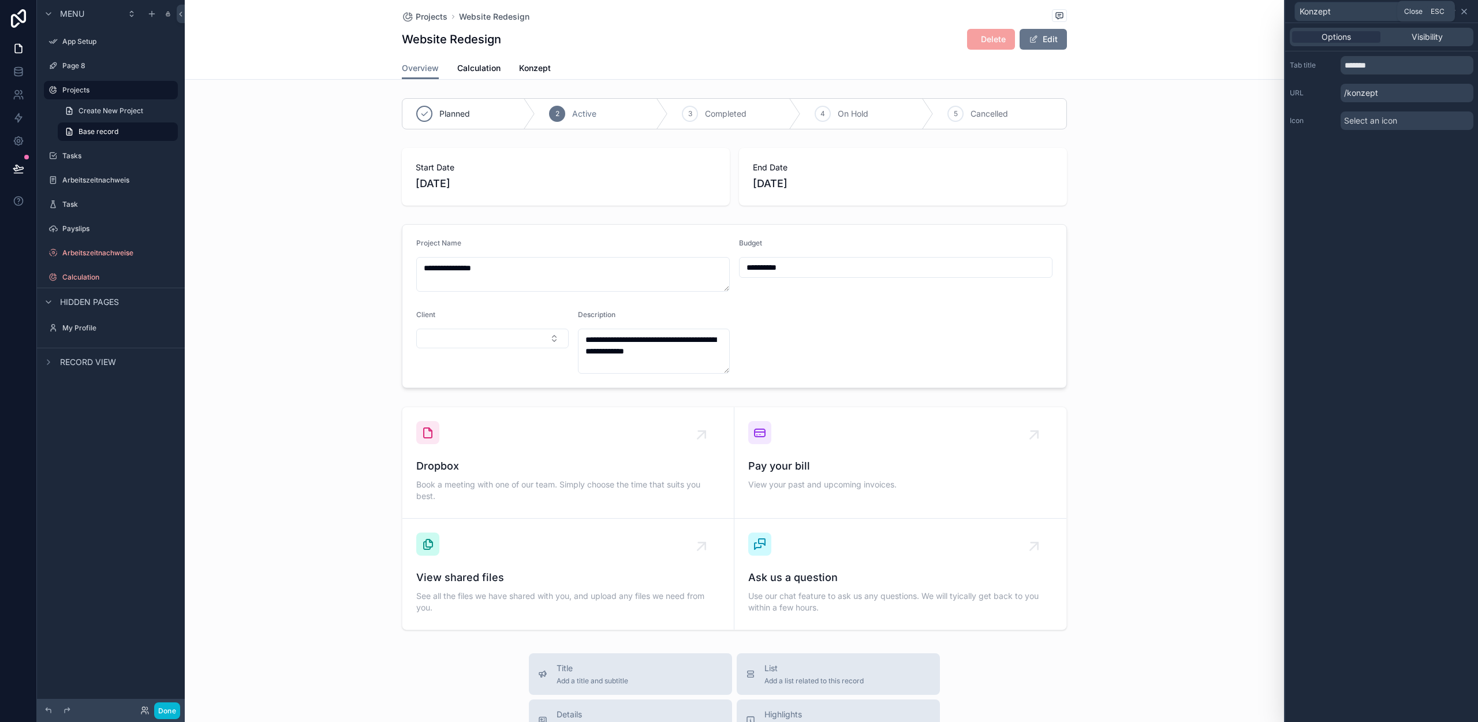
click at [1466, 12] on icon at bounding box center [1464, 11] width 9 height 9
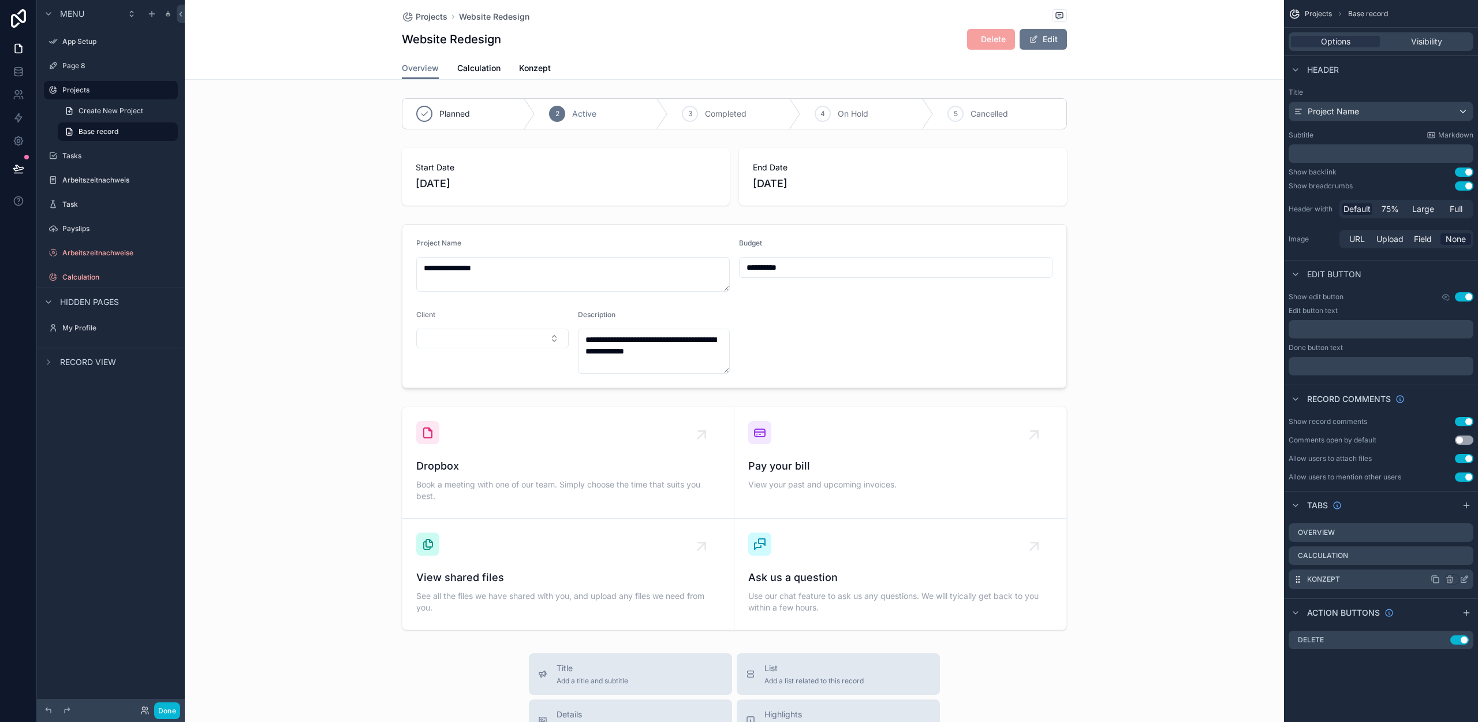
click at [1463, 577] on icon "scrollable content" at bounding box center [1464, 578] width 9 height 9
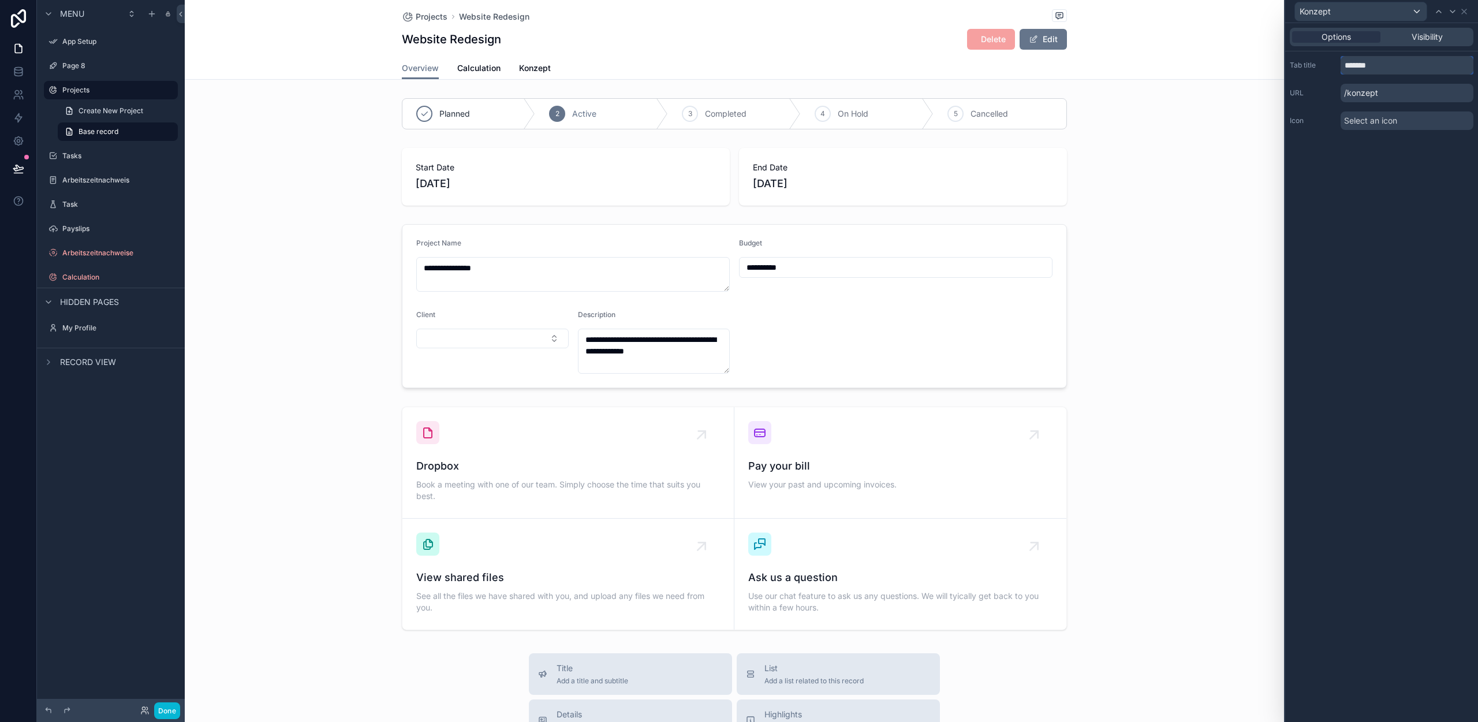
click at [1369, 66] on input "*******" at bounding box center [1407, 65] width 133 height 18
type input "*******"
click at [1462, 5] on div "Concept" at bounding box center [1382, 11] width 184 height 23
click at [1461, 10] on icon at bounding box center [1464, 11] width 9 height 9
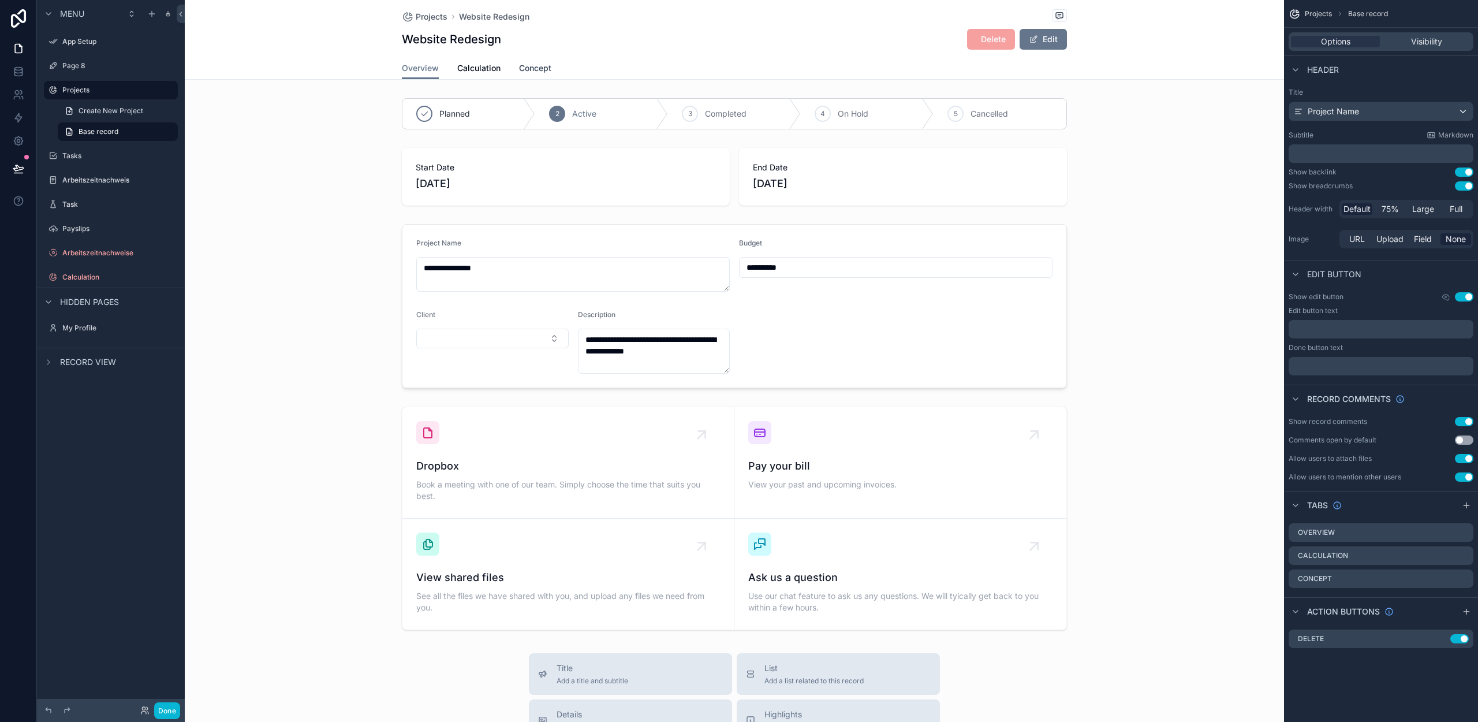
click at [542, 70] on span "Concept" at bounding box center [535, 68] width 32 height 12
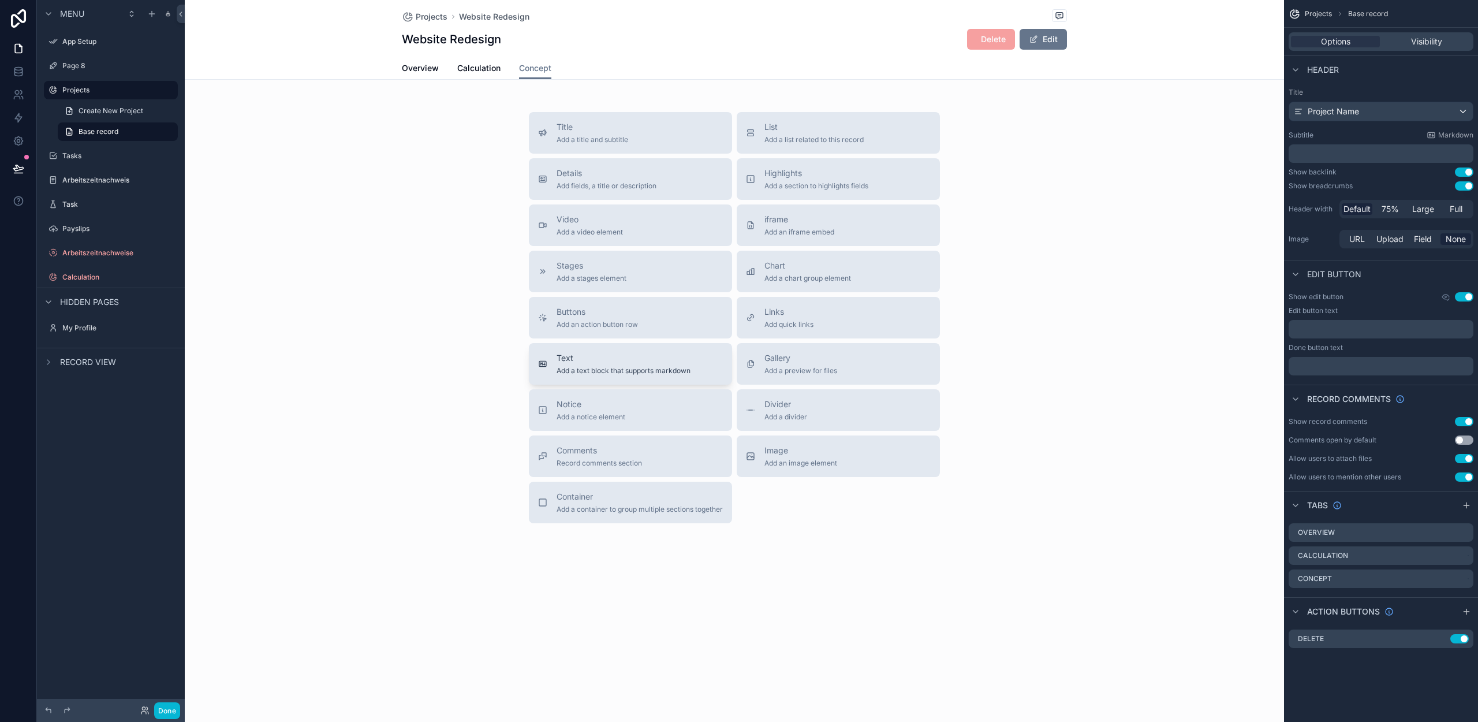
click at [589, 368] on span "Add a text block that supports markdown" at bounding box center [624, 370] width 134 height 9
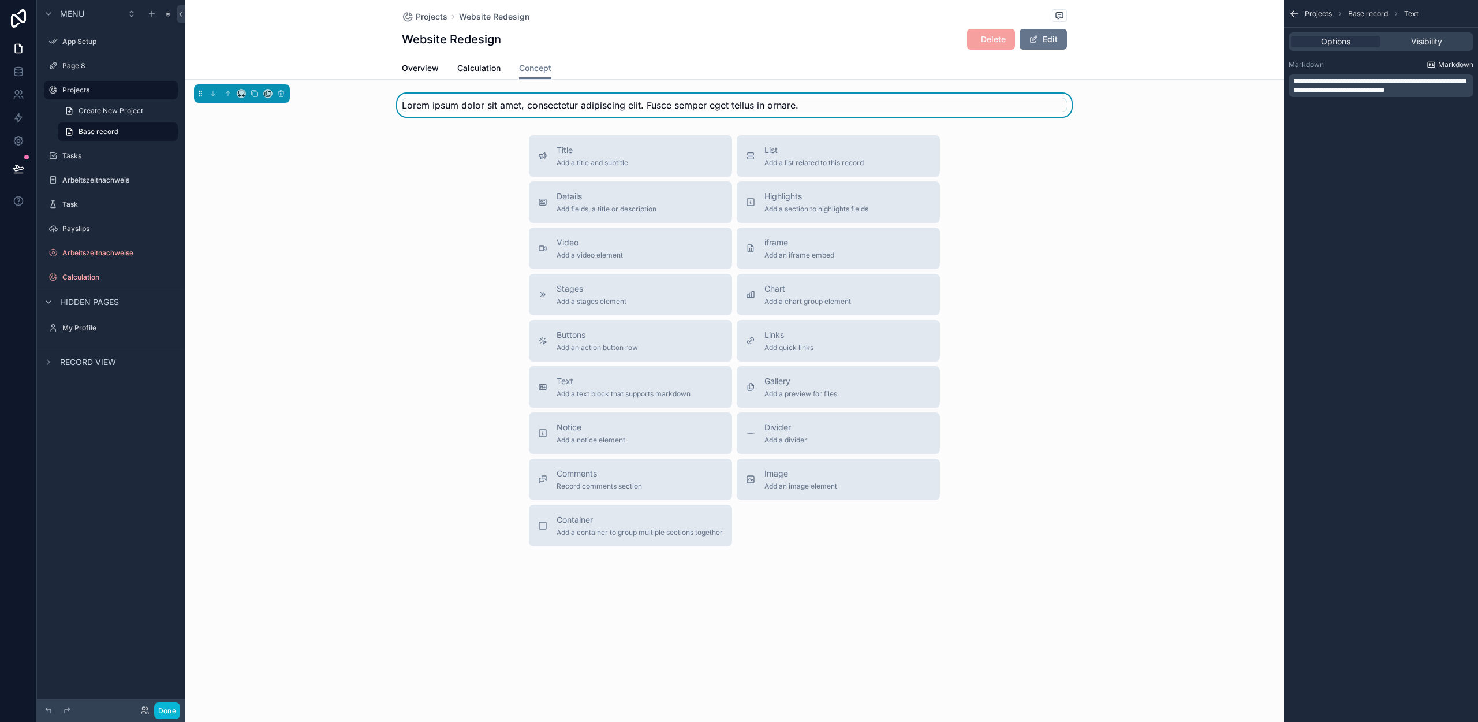
click at [1445, 65] on span "Markdown" at bounding box center [1455, 64] width 35 height 9
click at [166, 706] on button "Done" at bounding box center [167, 710] width 26 height 17
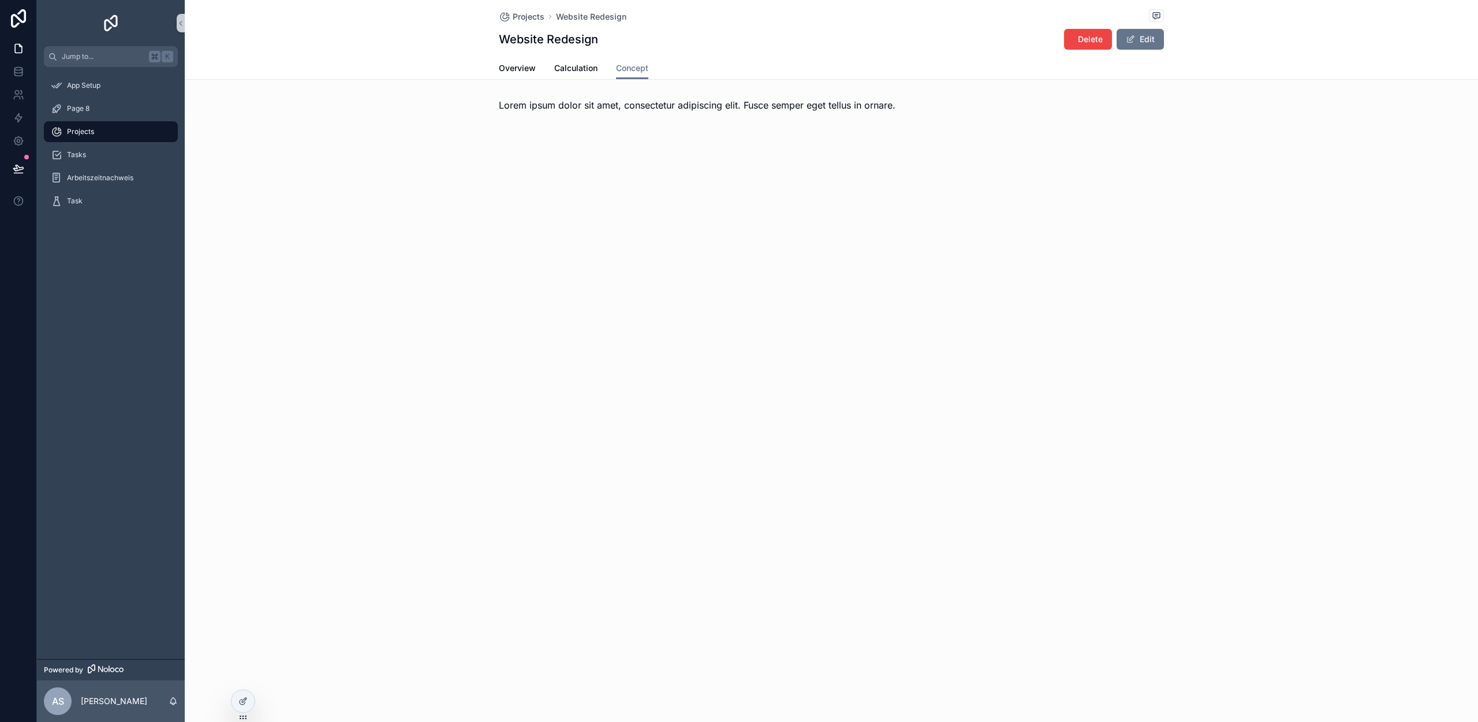
drag, startPoint x: 248, startPoint y: 696, endPoint x: 341, endPoint y: 486, distance: 230.6
click at [248, 696] on div at bounding box center [243, 701] width 23 height 22
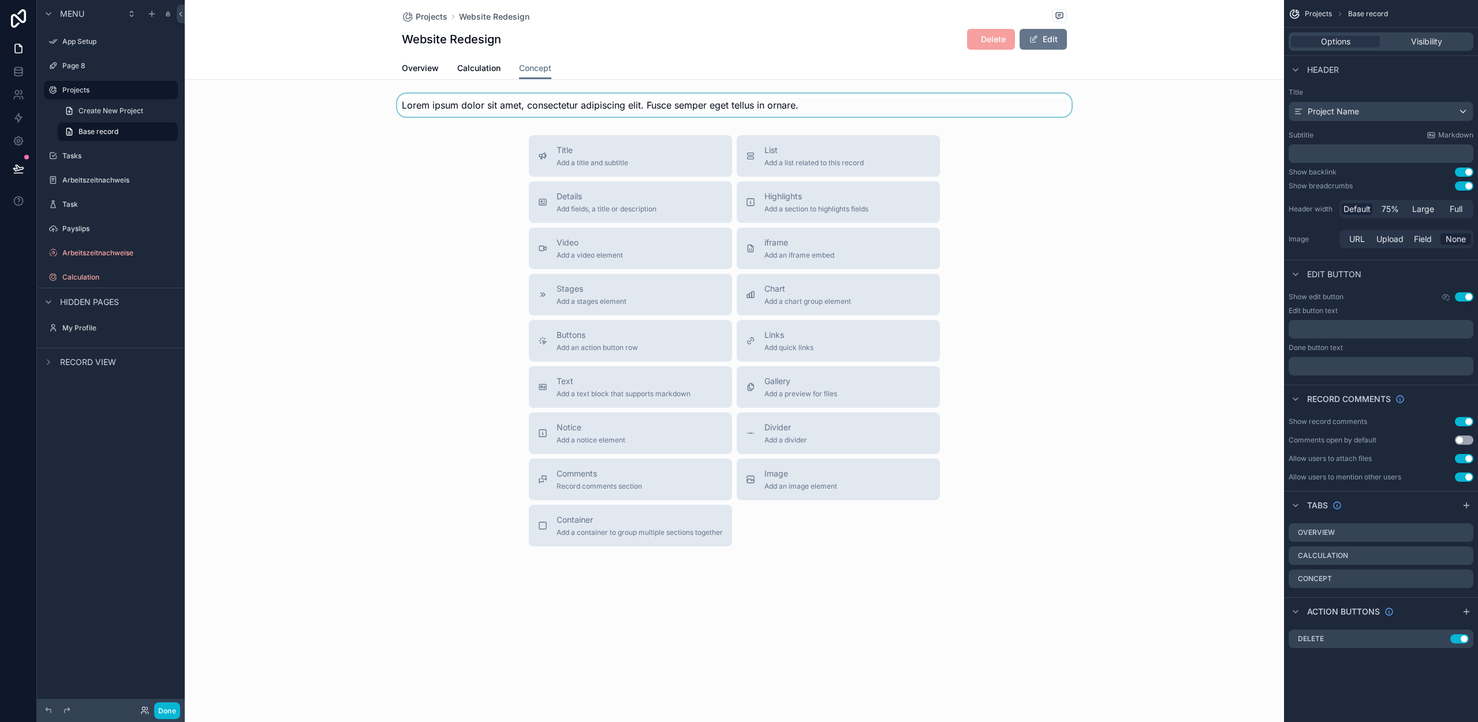
click at [654, 102] on div "scrollable content" at bounding box center [734, 105] width 1099 height 23
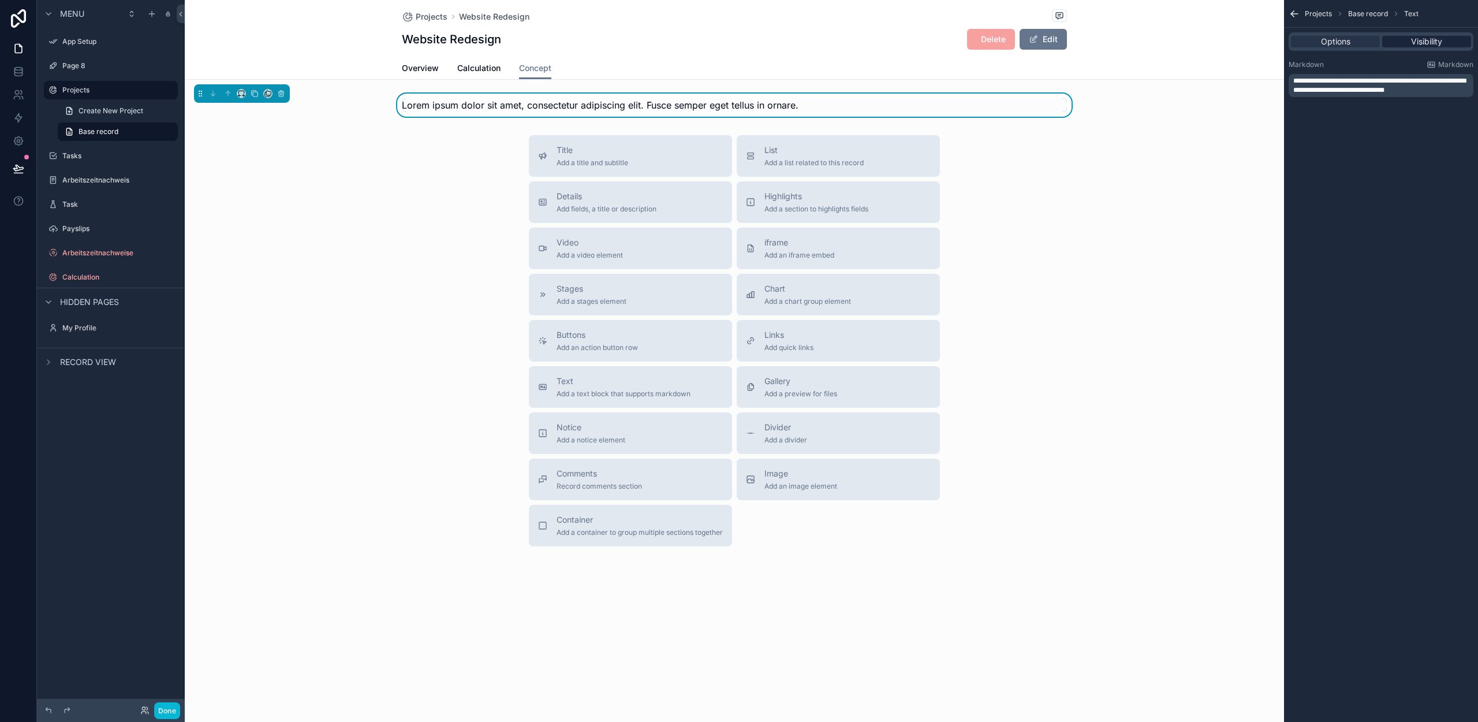
click at [1419, 42] on span "Visibility" at bounding box center [1426, 42] width 31 height 12
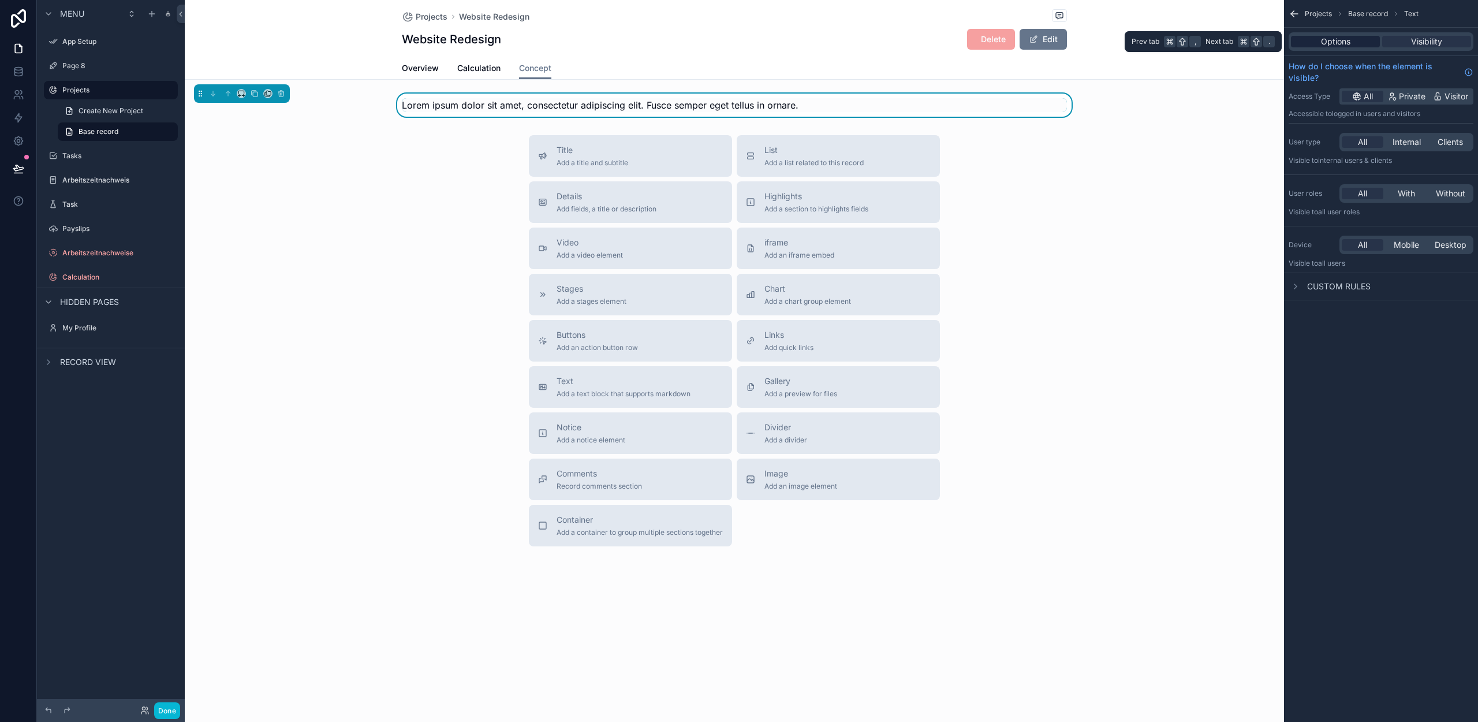
click at [1349, 46] on span "Options" at bounding box center [1335, 42] width 29 height 12
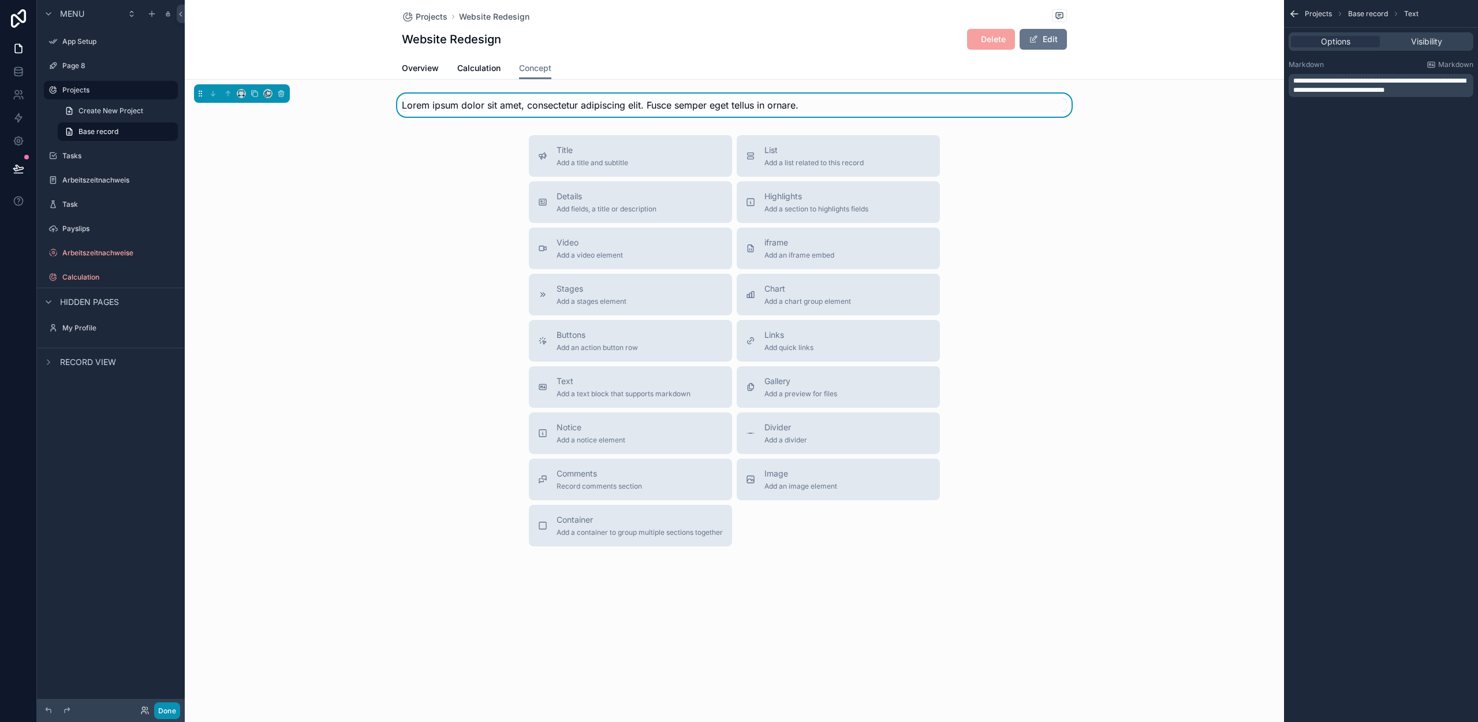
click at [166, 703] on button "Done" at bounding box center [167, 710] width 26 height 17
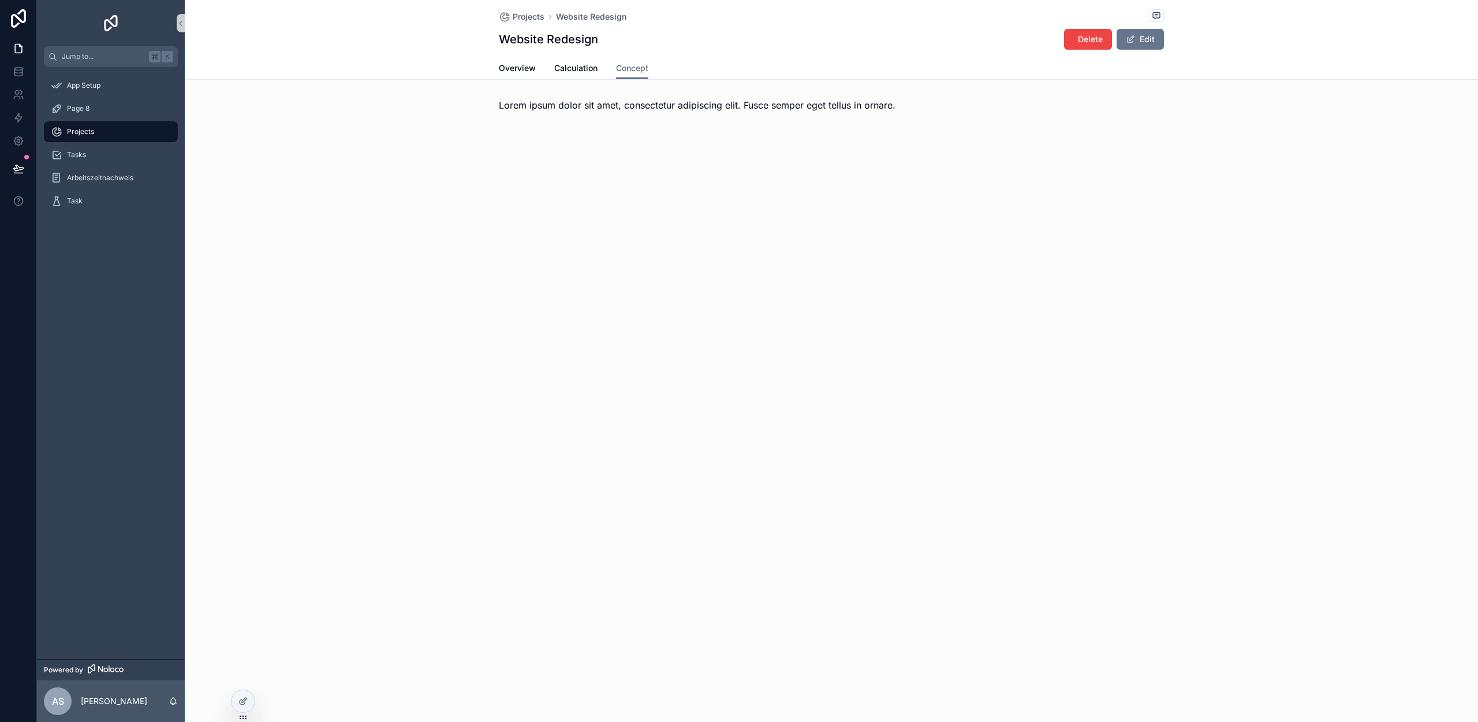
drag, startPoint x: 1151, startPoint y: 40, endPoint x: 1126, endPoint y: 54, distance: 27.9
click at [1151, 40] on button "Edit" at bounding box center [1140, 39] width 47 height 21
click at [655, 107] on span "Lorem ipsum dolor sit amet, consectetur adipiscing elit. Fusce semper eget tell…" at bounding box center [697, 105] width 397 height 12
click at [809, 101] on span "Lorem ipsum dolor sit amet, consectetur adipiscing elit. Fusce semper eget tell…" at bounding box center [697, 105] width 397 height 12
click at [1152, 43] on button "Done" at bounding box center [1137, 39] width 53 height 21
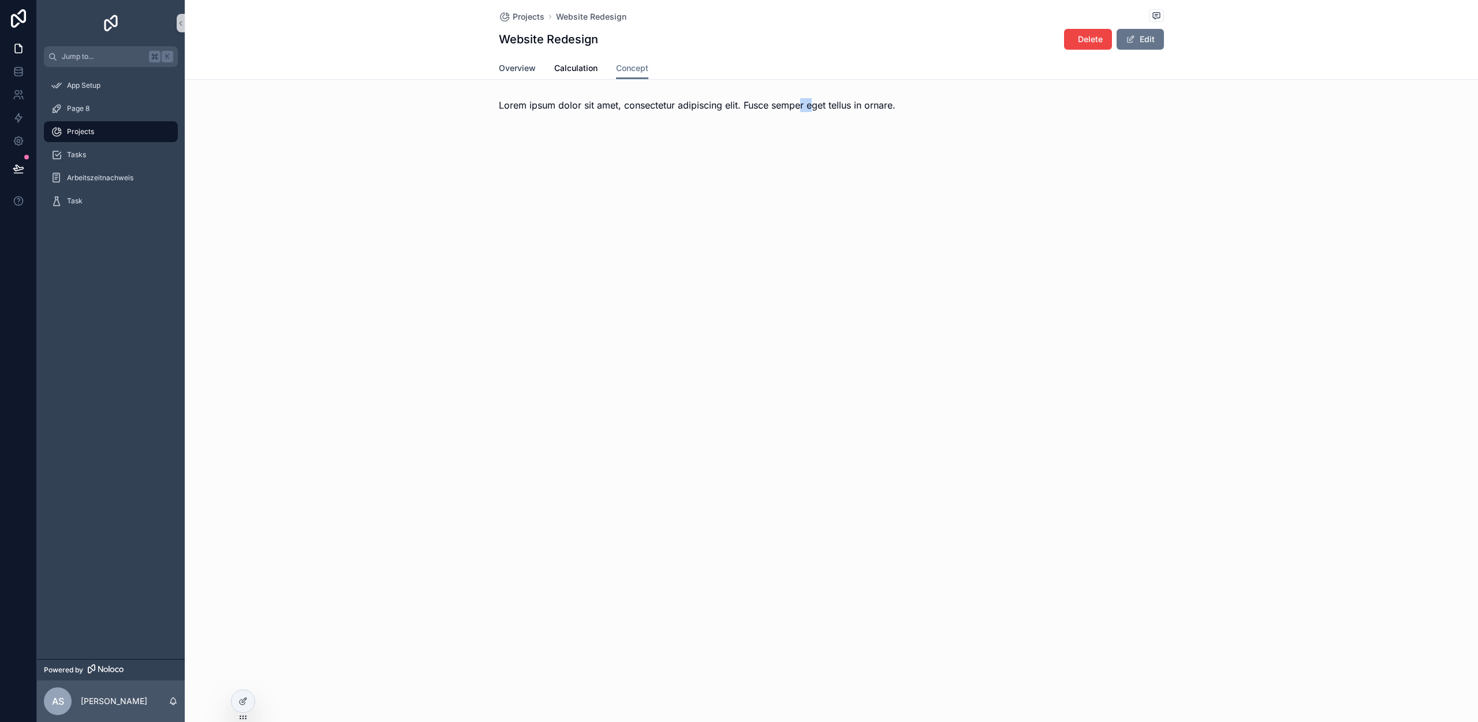
click at [523, 66] on span "Overview" at bounding box center [517, 68] width 37 height 12
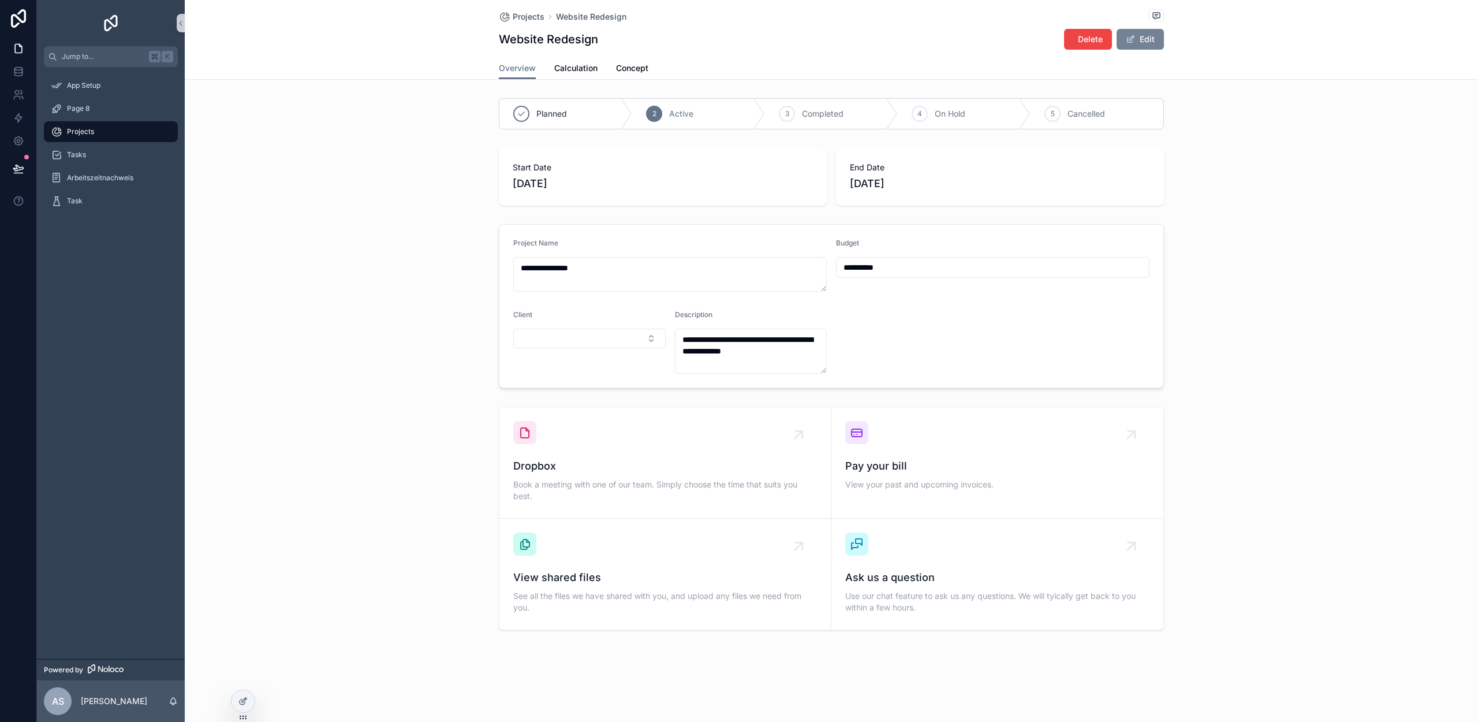
click at [1143, 39] on button "Edit" at bounding box center [1140, 39] width 47 height 21
drag, startPoint x: 1149, startPoint y: 45, endPoint x: 1099, endPoint y: 50, distance: 50.5
click at [1149, 45] on button "Done" at bounding box center [1137, 39] width 53 height 21
drag, startPoint x: 650, startPoint y: 67, endPoint x: 660, endPoint y: 73, distance: 11.7
click at [650, 67] on div "Overview Calculation Concept" at bounding box center [831, 68] width 665 height 22
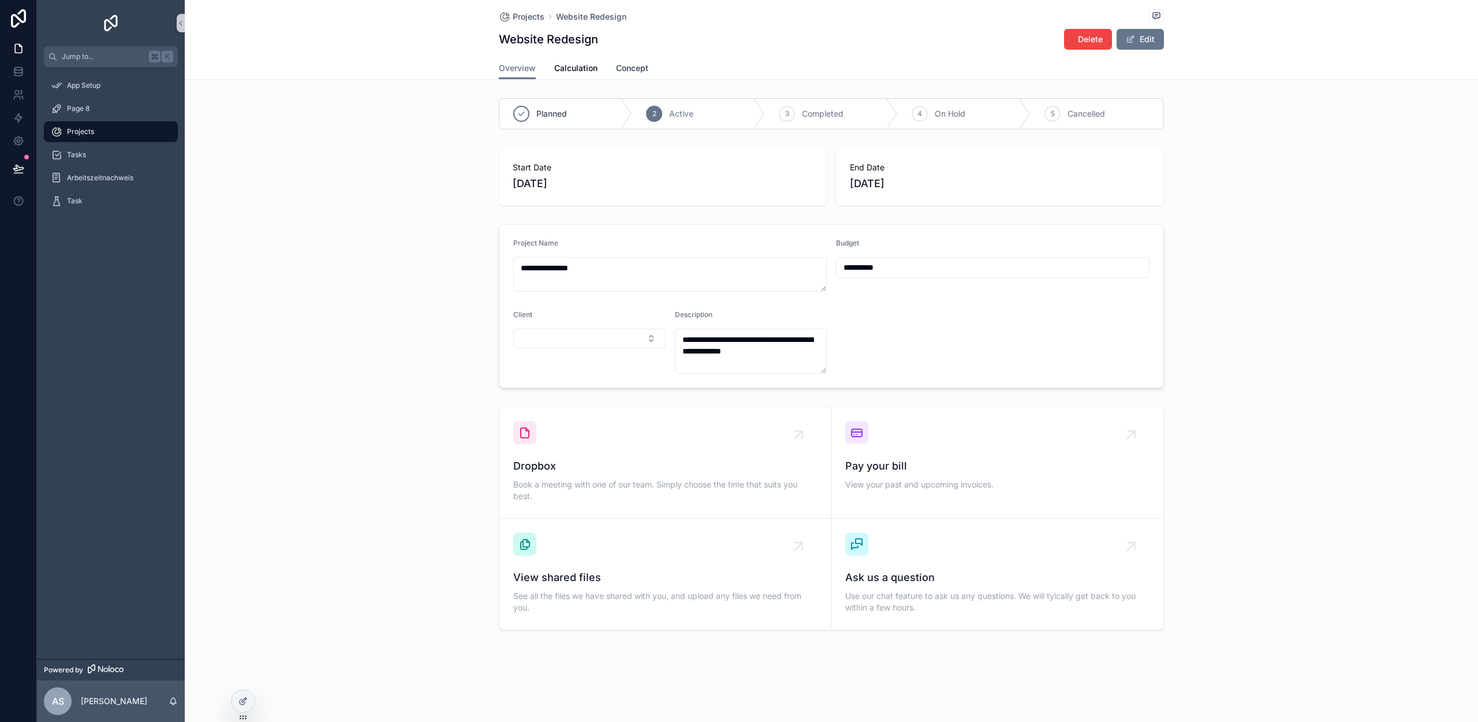
click at [635, 68] on span "Concept" at bounding box center [632, 68] width 32 height 12
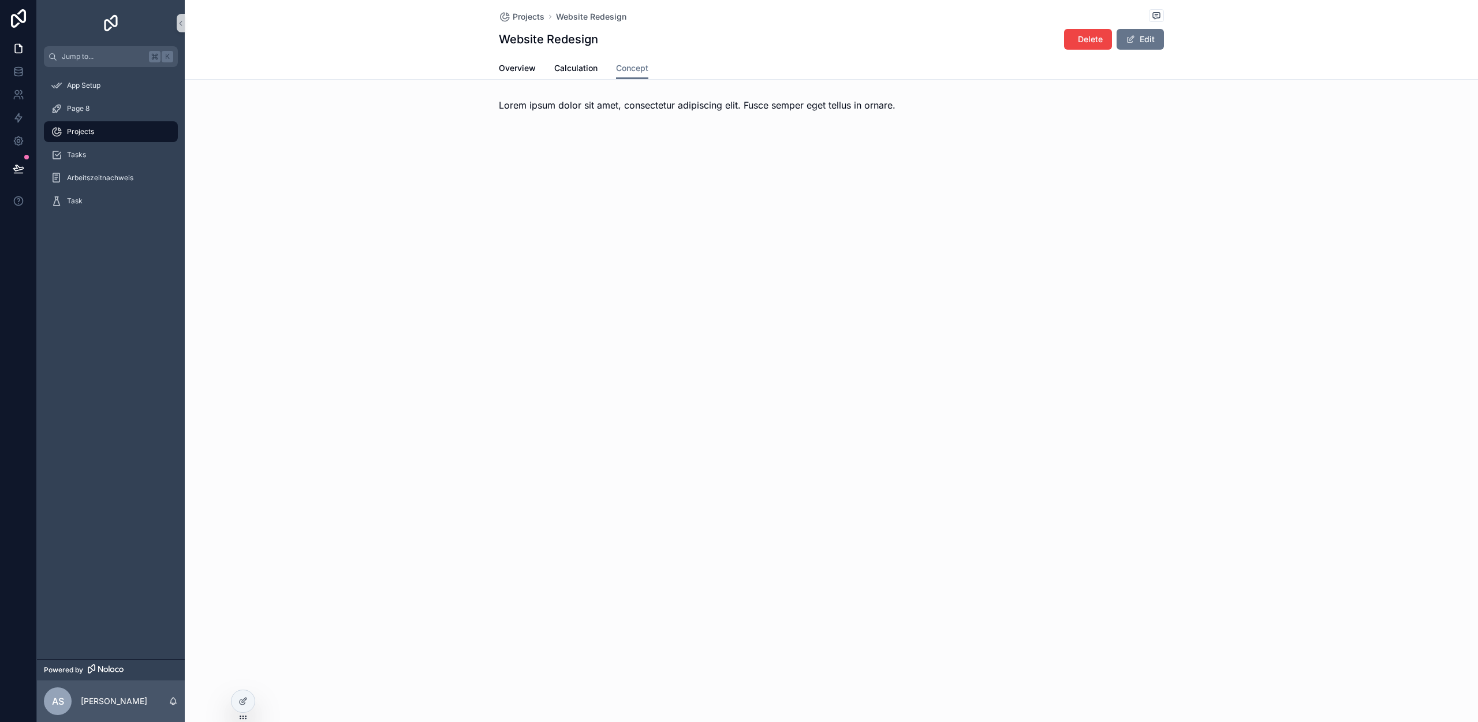
click at [700, 107] on span "Lorem ipsum dolor sit amet, consectetur adipiscing elit. Fusce semper eget tell…" at bounding box center [697, 105] width 397 height 12
click at [1148, 37] on button "Edit" at bounding box center [1140, 39] width 47 height 21
click at [834, 99] on span "Lorem ipsum dolor sit amet, consectetur adipiscing elit. Fusce semper eget tell…" at bounding box center [697, 105] width 397 height 12
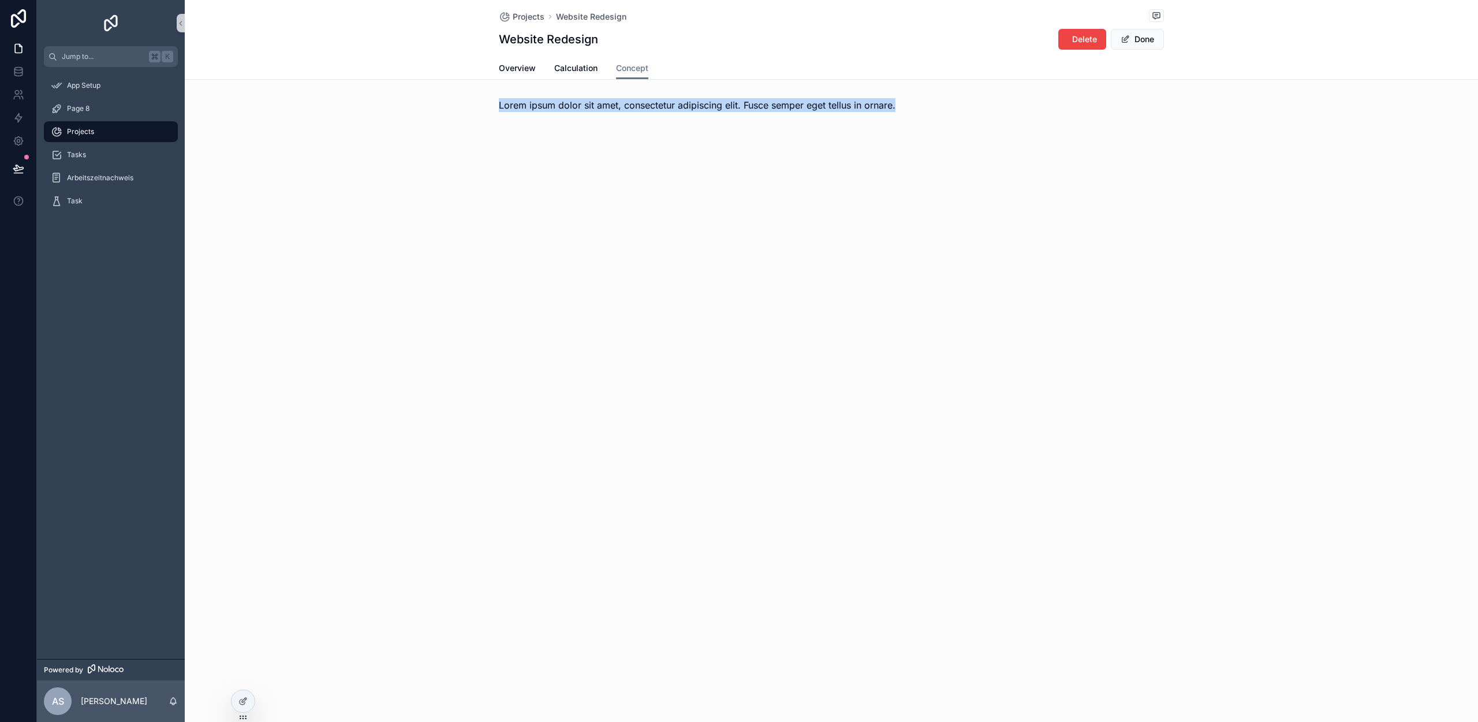
click at [834, 99] on span "Lorem ipsum dolor sit amet, consectetur adipiscing elit. Fusce semper eget tell…" at bounding box center [697, 105] width 397 height 12
click at [844, 101] on span "Lorem ipsum dolor sit amet, consectetur adipiscing elit. Fusce semper eget tell…" at bounding box center [697, 105] width 397 height 12
click at [911, 103] on div "Lorem ipsum dolor sit amet, consectetur adipiscing elit. Fusce semper eget tell…" at bounding box center [831, 105] width 665 height 14
click at [892, 106] on span "Lorem ipsum dolor sit amet, consectetur adipiscing elit. Fusce semper eget tell…" at bounding box center [697, 105] width 397 height 12
click at [909, 105] on div "Lorem ipsum dolor sit amet, consectetur adipiscing elit. Fusce semper eget tell…" at bounding box center [831, 105] width 665 height 14
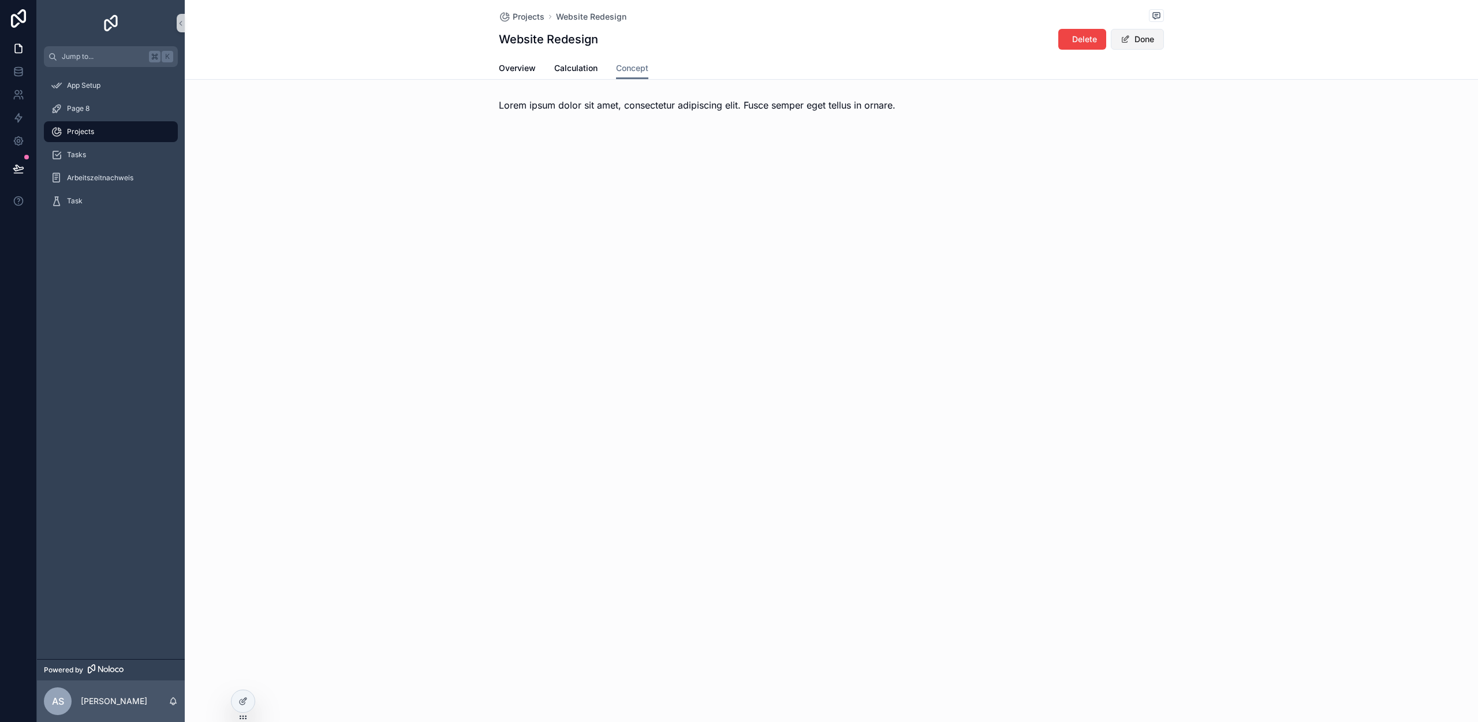
click at [1146, 36] on button "Done" at bounding box center [1137, 39] width 53 height 21
click at [244, 706] on div at bounding box center [243, 701] width 23 height 22
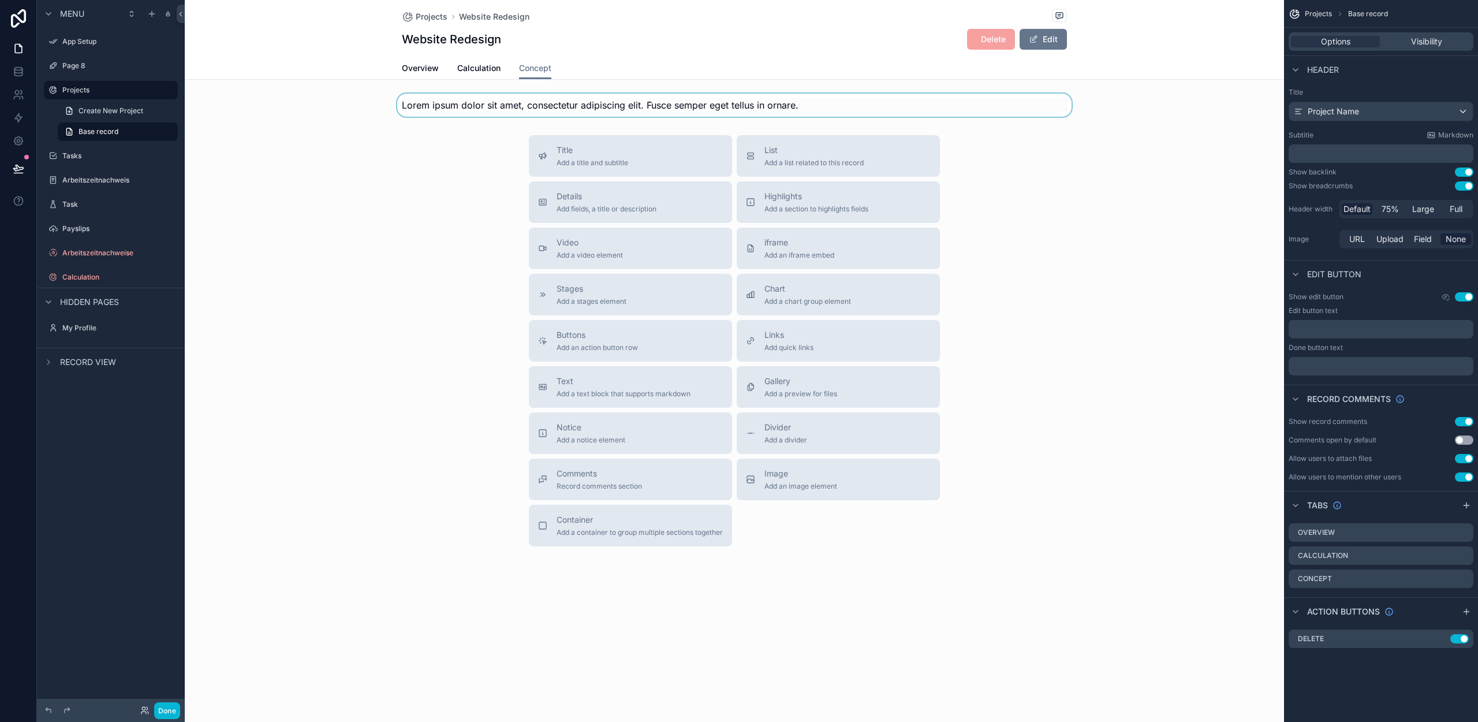
click at [739, 98] on div "scrollable content" at bounding box center [734, 105] width 1099 height 23
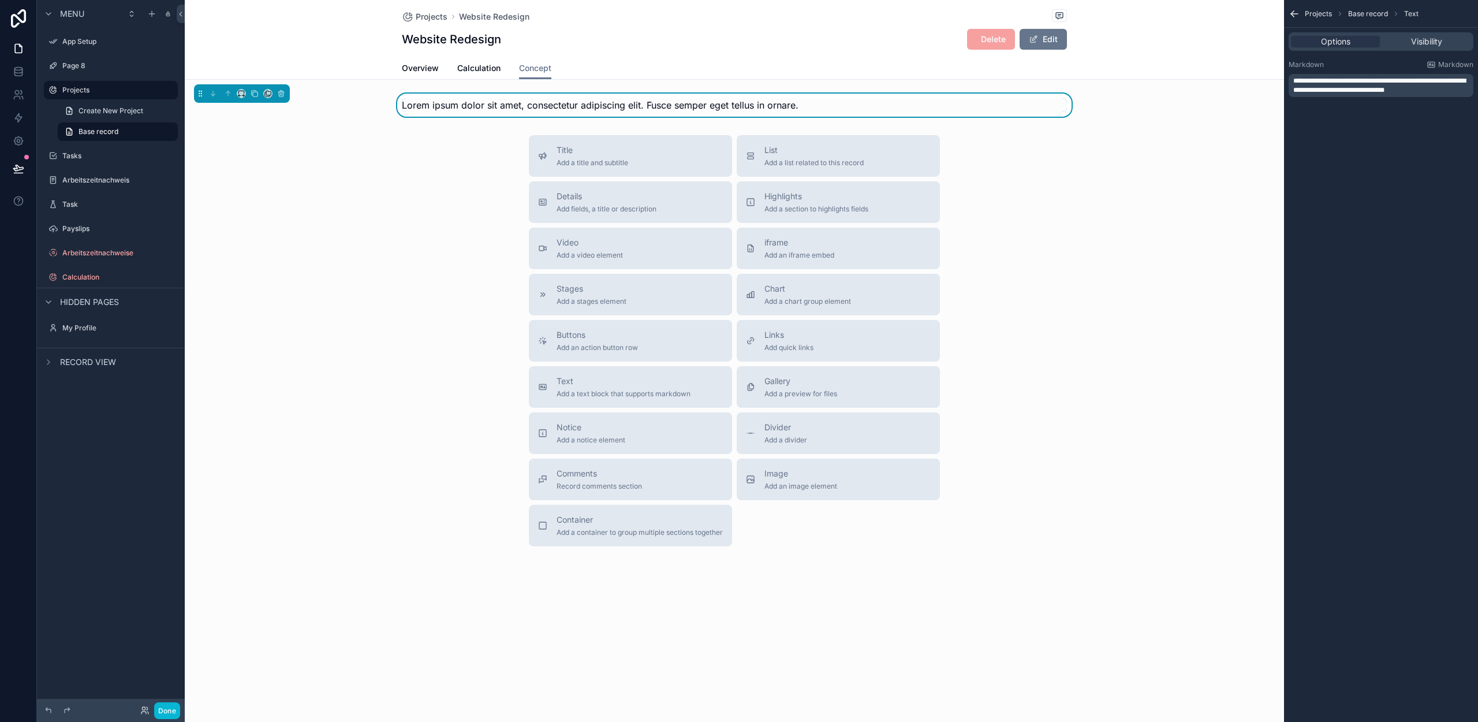
click at [1381, 80] on span "**********" at bounding box center [1379, 85] width 173 height 16
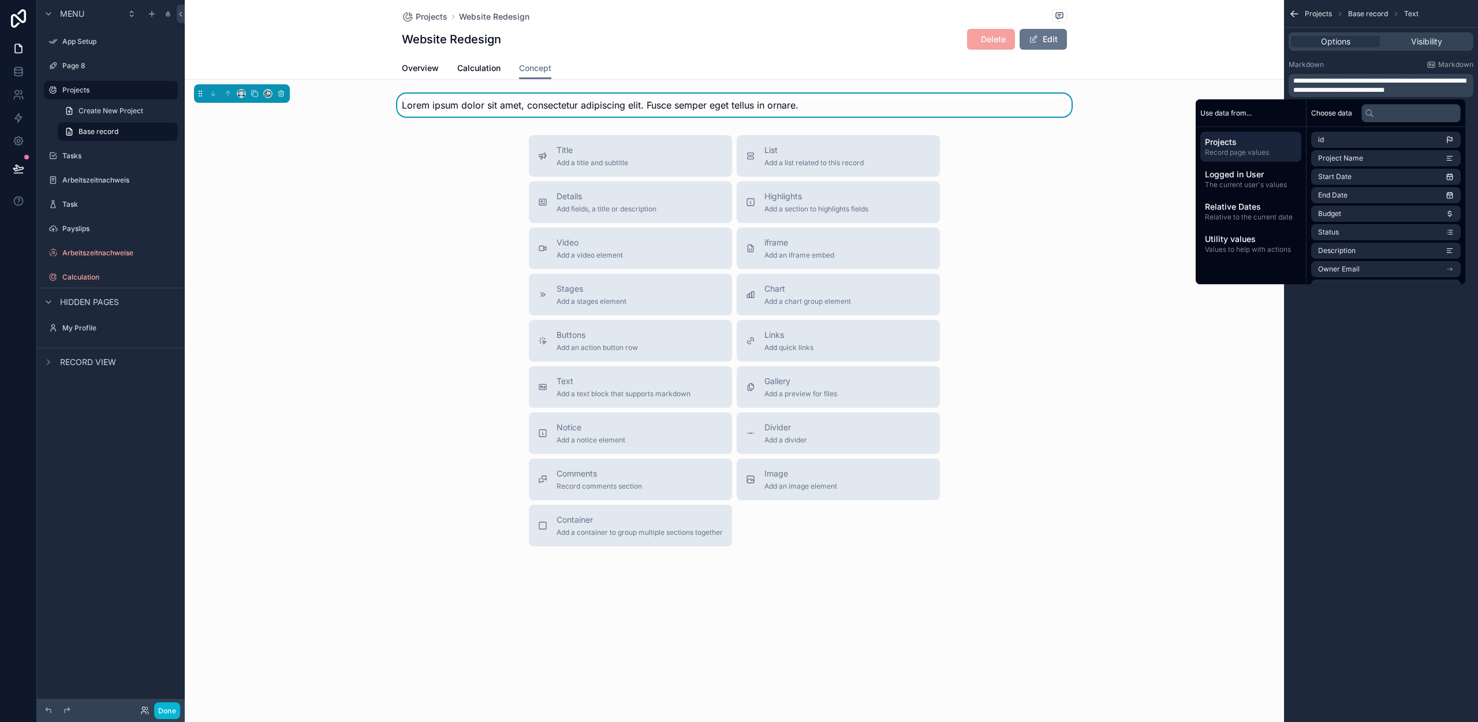
click at [1430, 90] on p "**********" at bounding box center [1382, 85] width 178 height 18
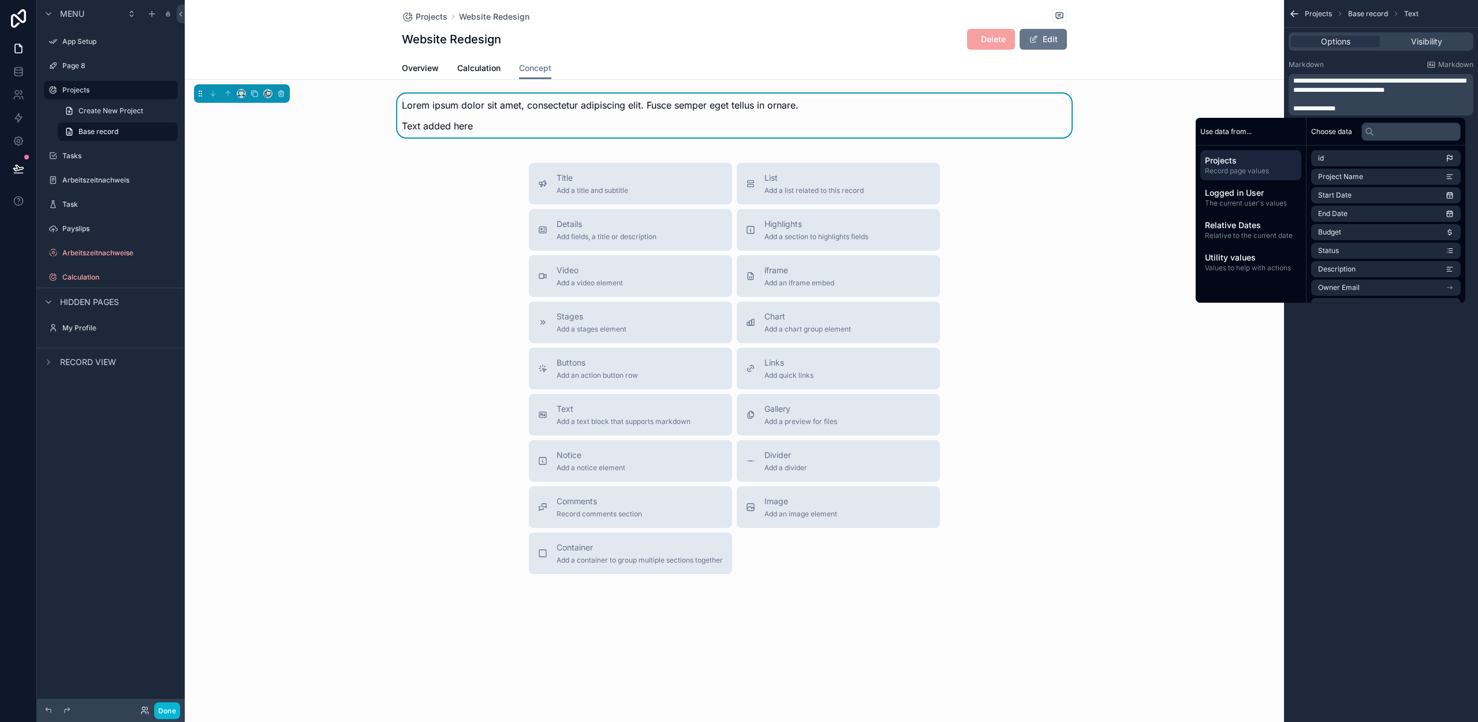
click at [404, 319] on div "Title Add a title and subtitle List Add a list related to this record Details A…" at bounding box center [734, 368] width 1099 height 411
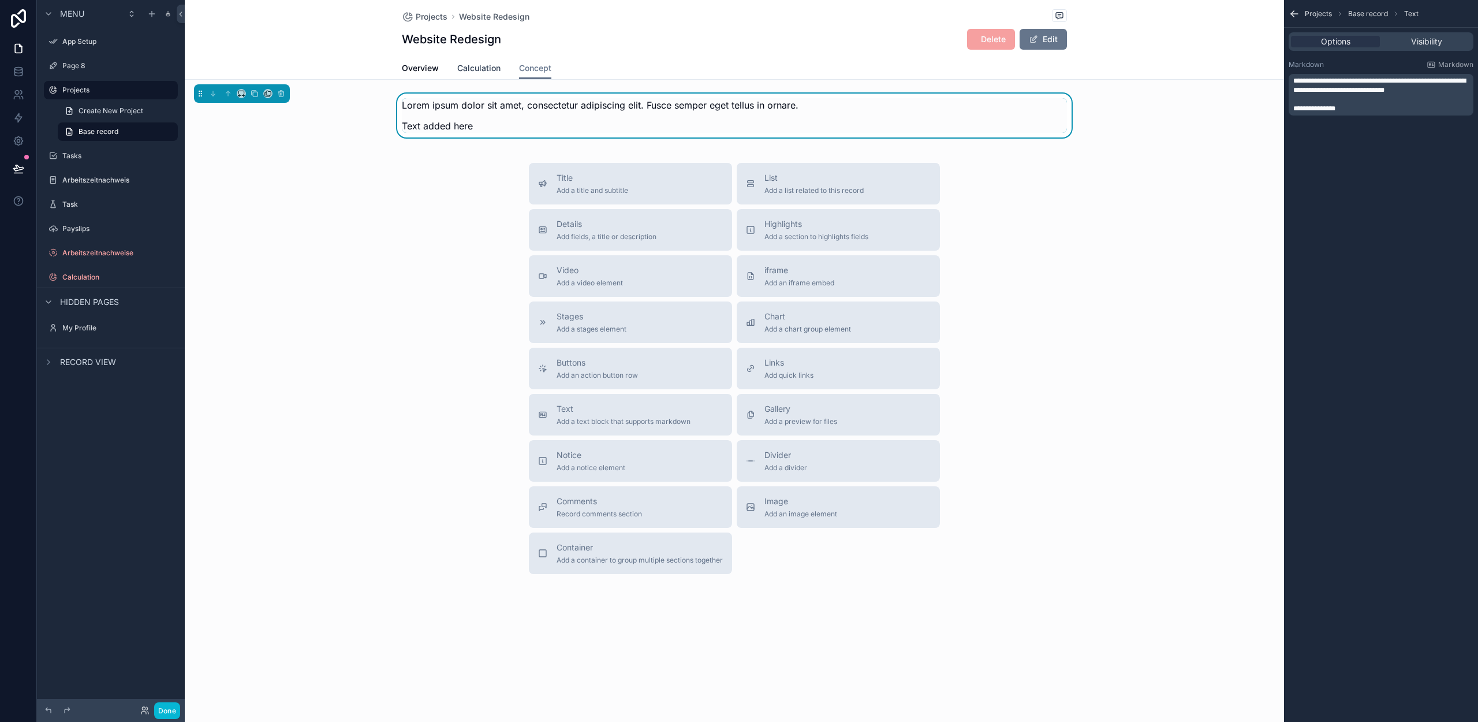
click at [475, 61] on link "Calculation" at bounding box center [478, 69] width 43 height 23
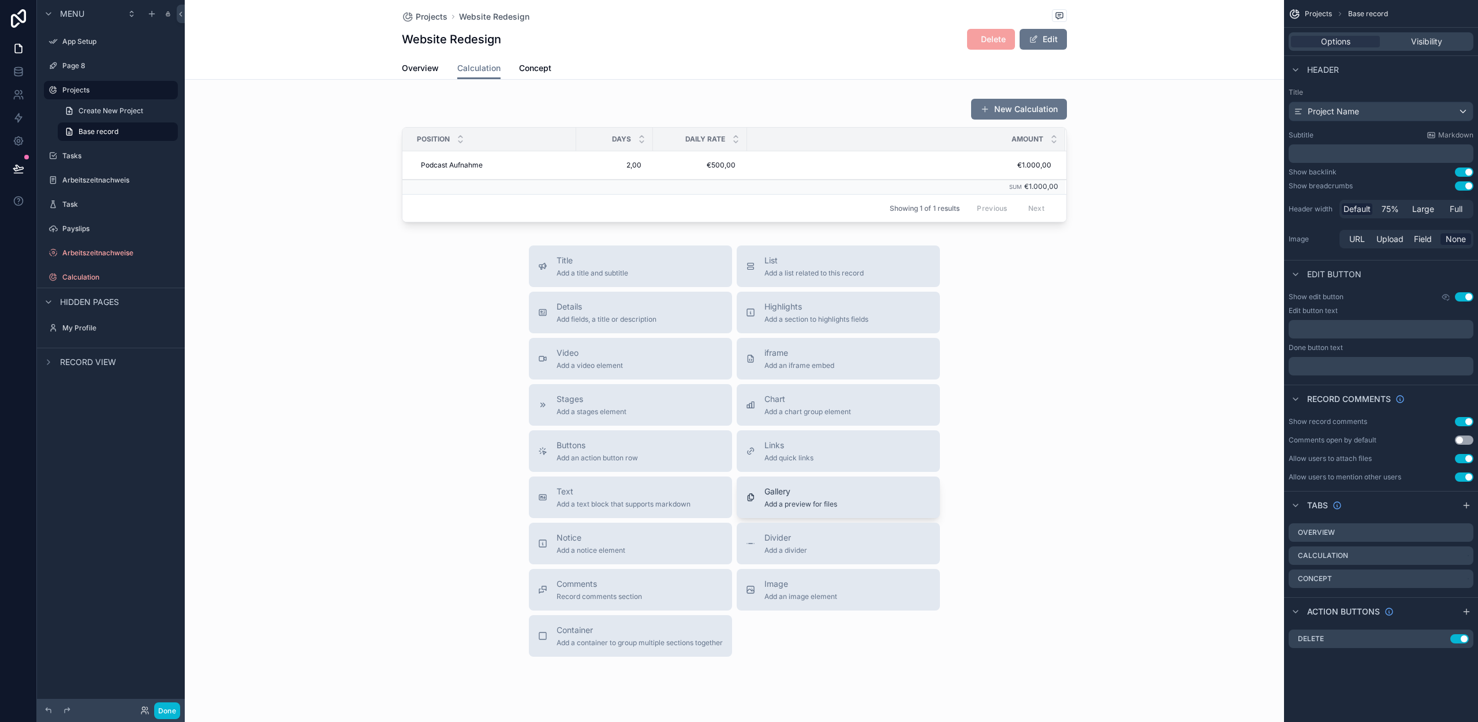
click at [786, 489] on span "Gallery" at bounding box center [800, 492] width 73 height 12
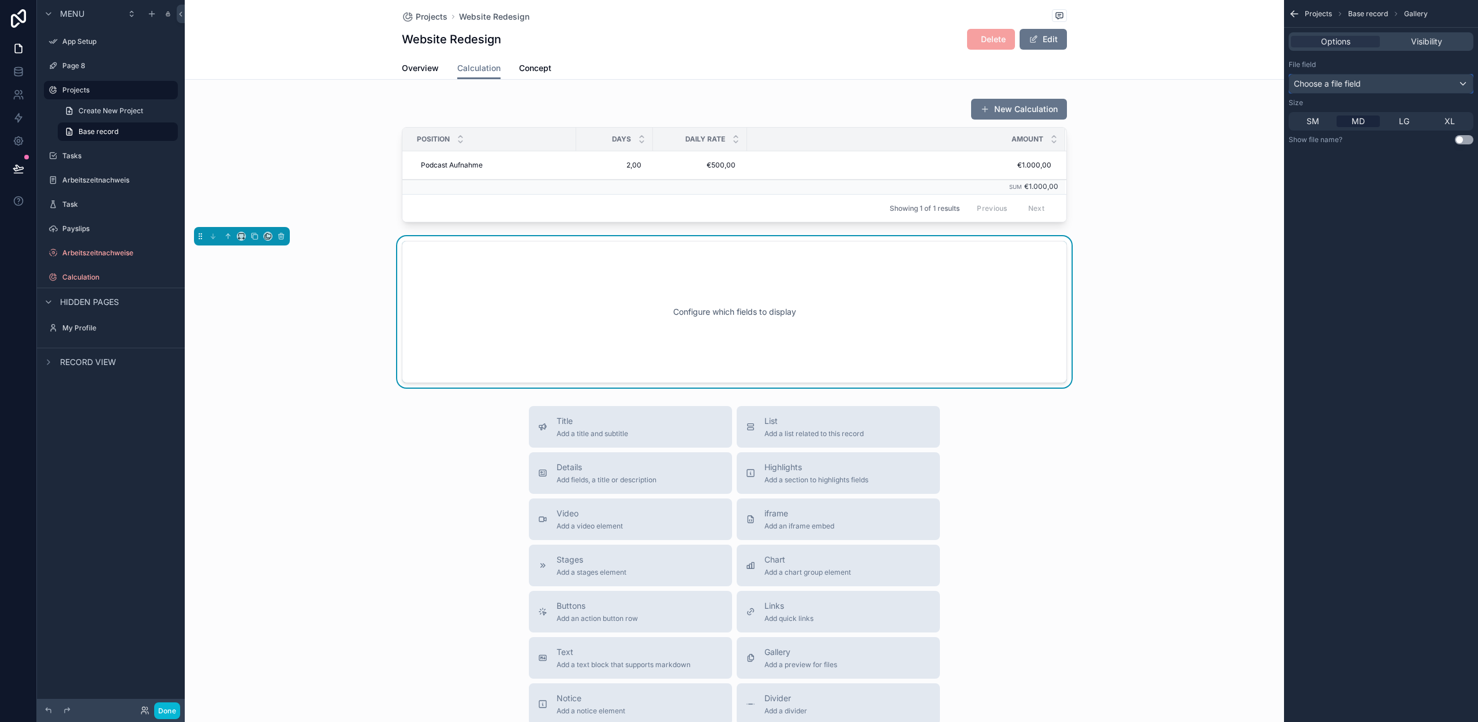
click at [1338, 83] on span "Choose a file field" at bounding box center [1327, 84] width 67 height 10
click at [1233, 221] on div "scrollable content" at bounding box center [734, 160] width 1099 height 133
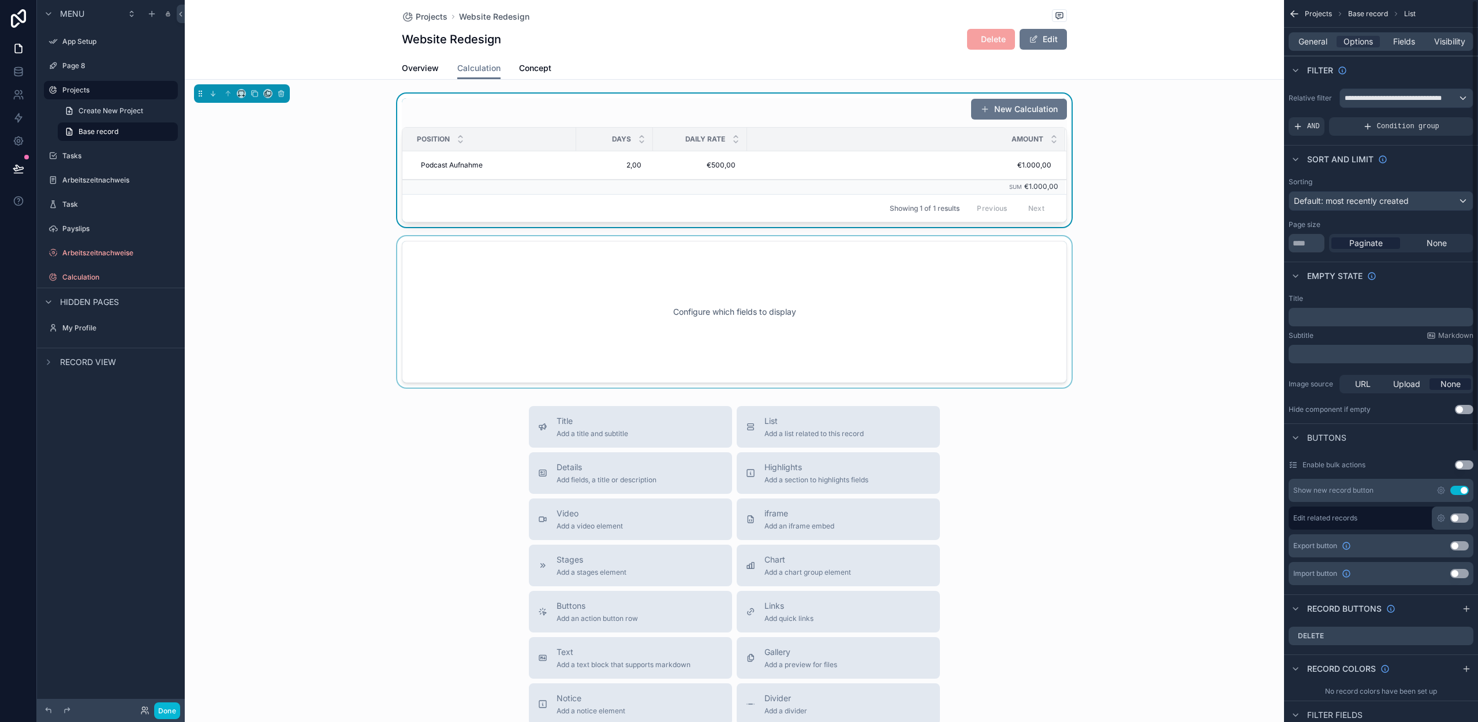
click at [909, 333] on div "scrollable content" at bounding box center [734, 311] width 1099 height 151
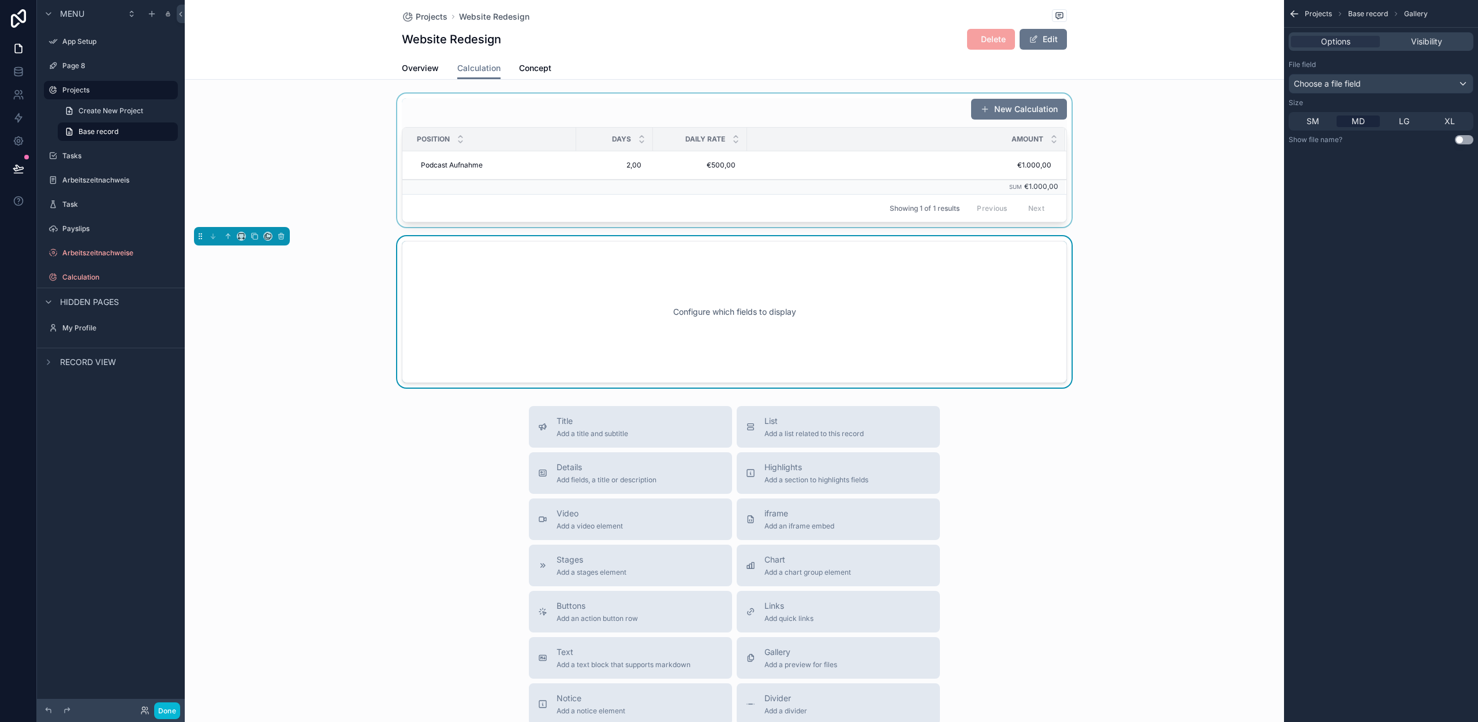
click at [1462, 138] on button "Use setting" at bounding box center [1464, 139] width 18 height 9
click at [1461, 138] on button "Use setting" at bounding box center [1464, 139] width 18 height 9
click at [168, 714] on button "Done" at bounding box center [167, 710] width 26 height 17
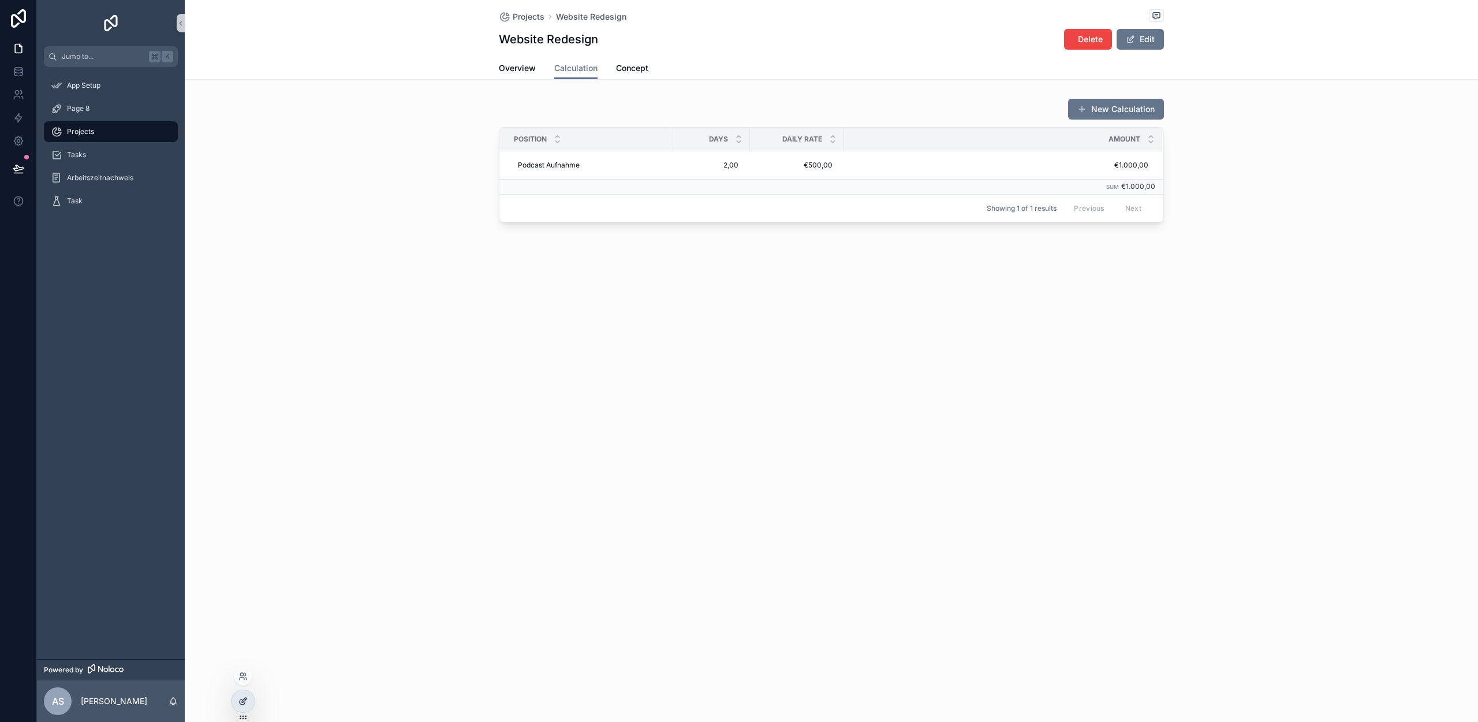
click at [238, 699] on div at bounding box center [243, 701] width 23 height 22
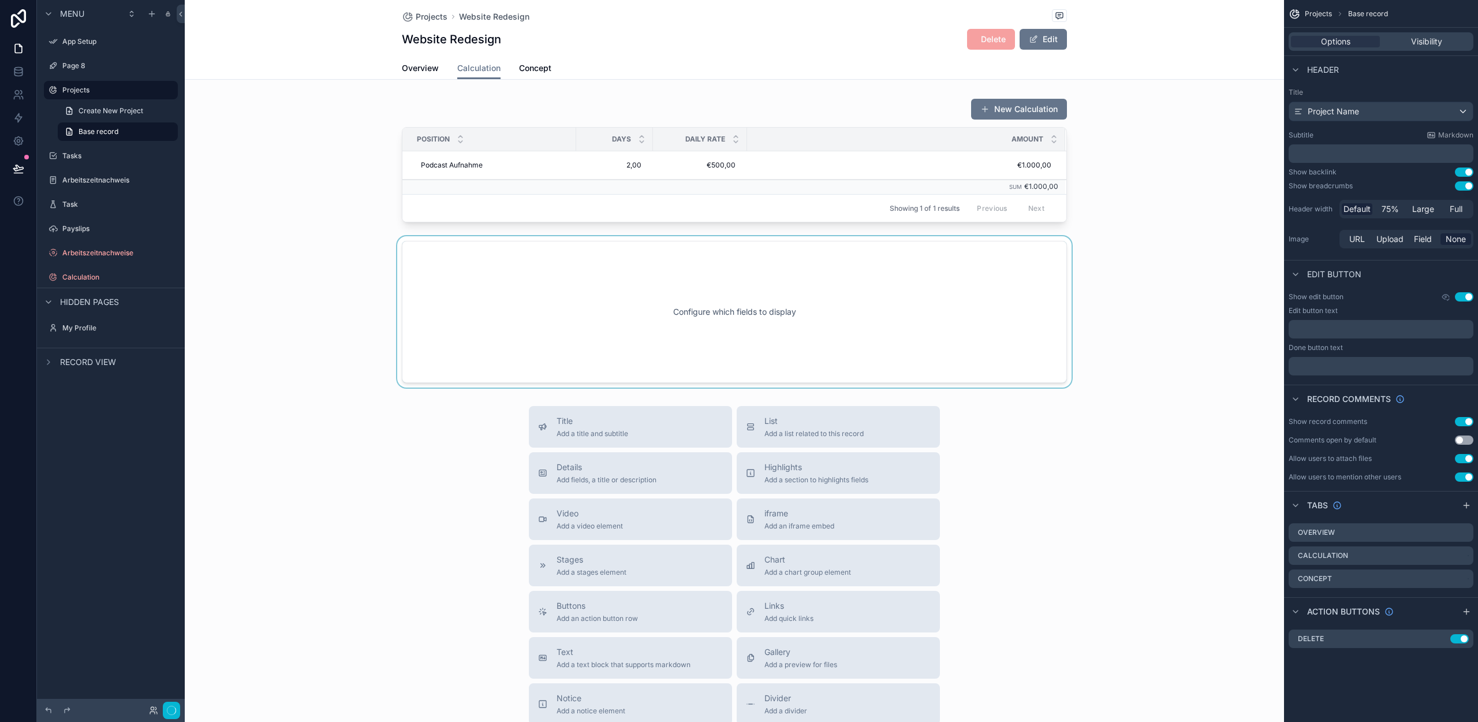
click at [730, 311] on div "scrollable content" at bounding box center [734, 311] width 1099 height 151
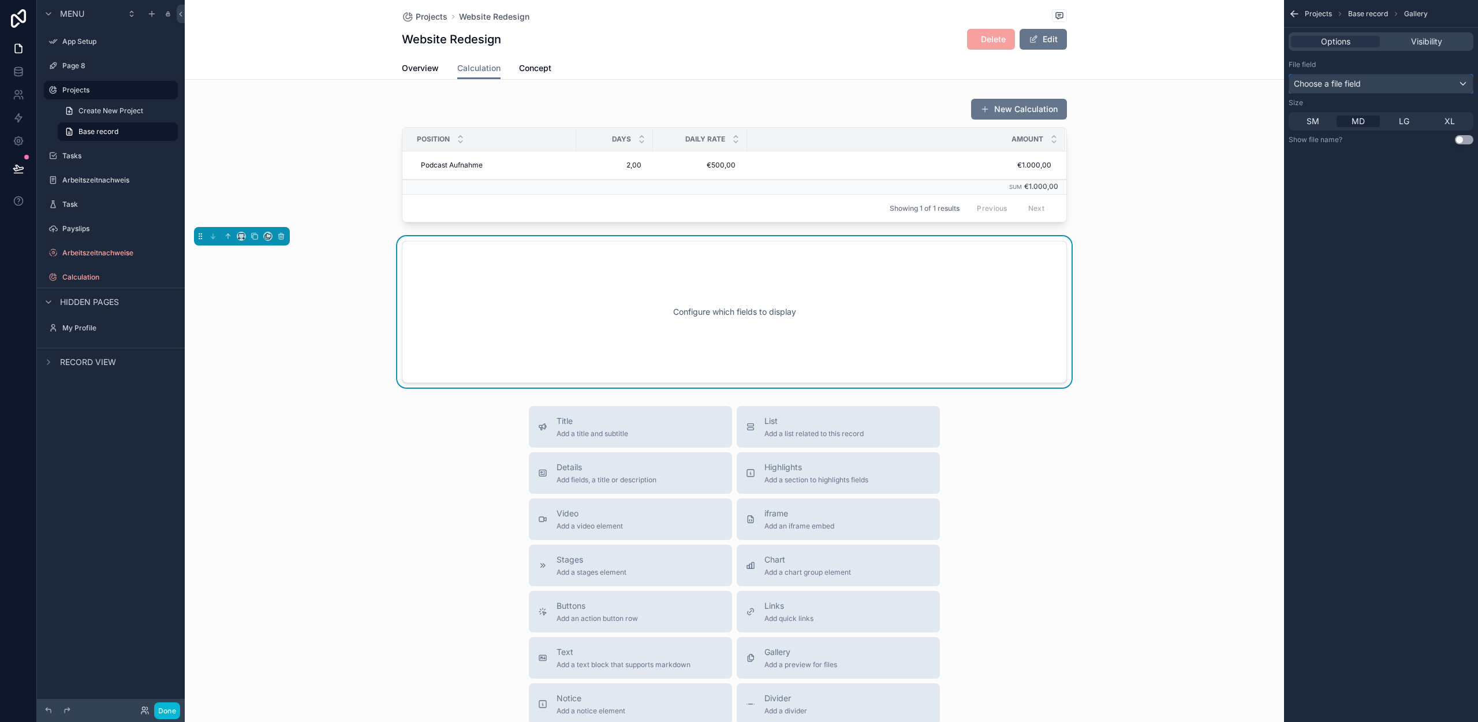
click at [1342, 83] on span "Choose a file field" at bounding box center [1327, 84] width 67 height 10
click at [1340, 84] on div "scrollable content" at bounding box center [739, 361] width 1478 height 722
click at [160, 708] on button "Done" at bounding box center [167, 710] width 26 height 17
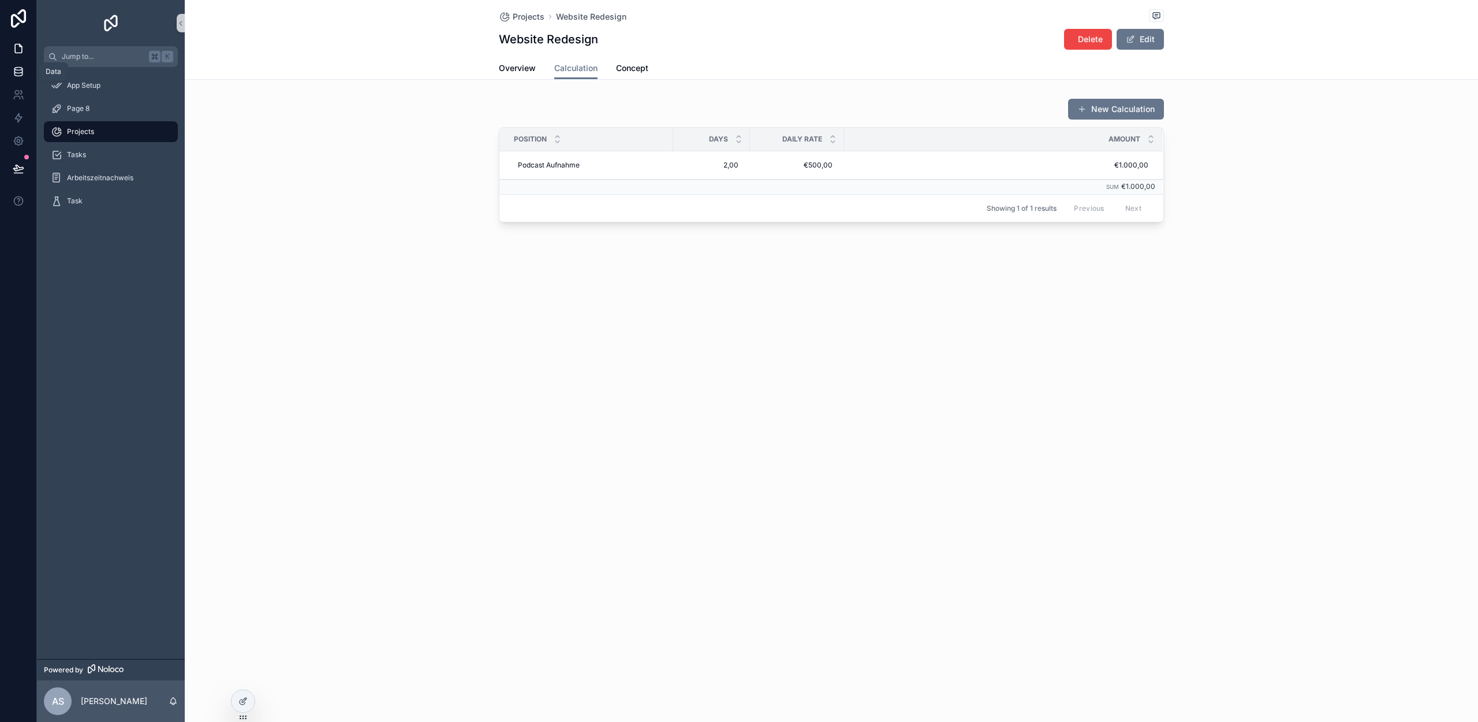
click at [16, 70] on icon at bounding box center [19, 72] width 12 height 12
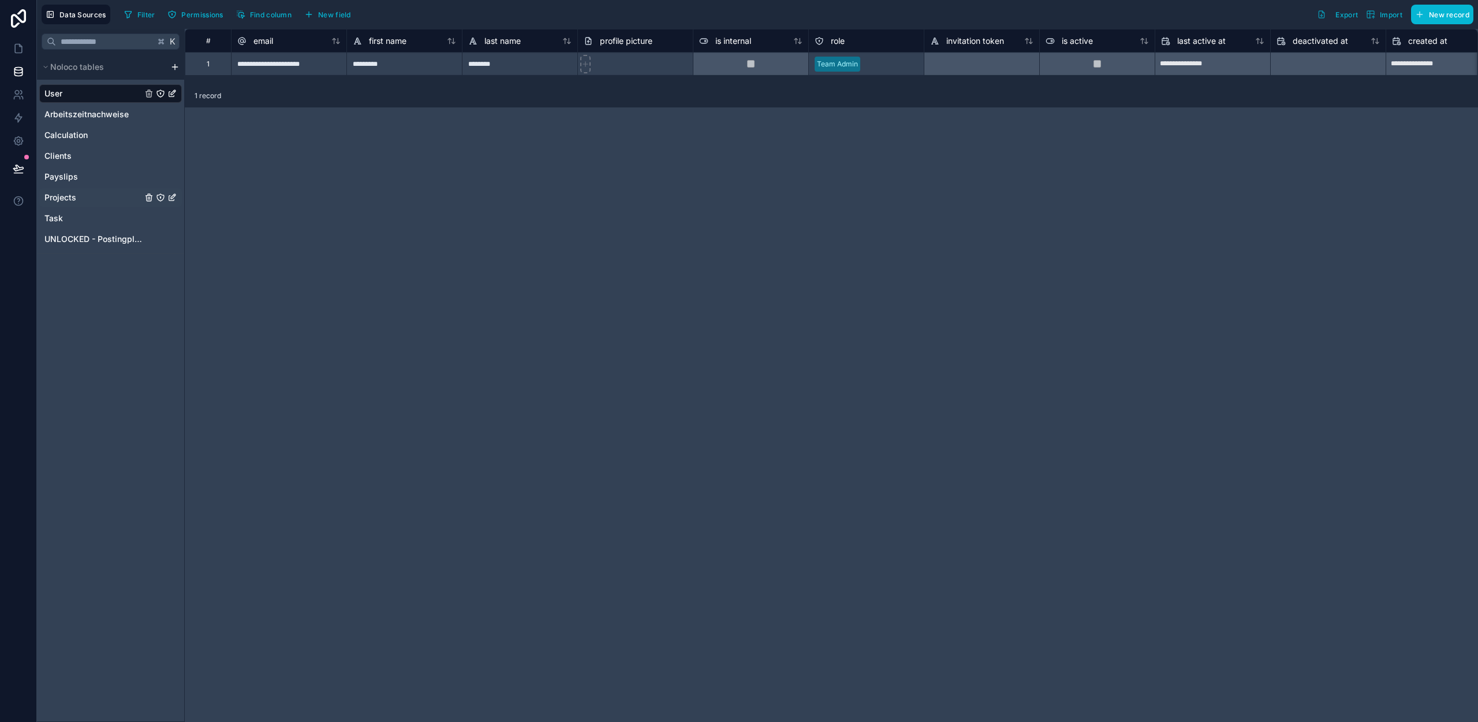
click at [73, 193] on span "Projects" at bounding box center [60, 198] width 32 height 12
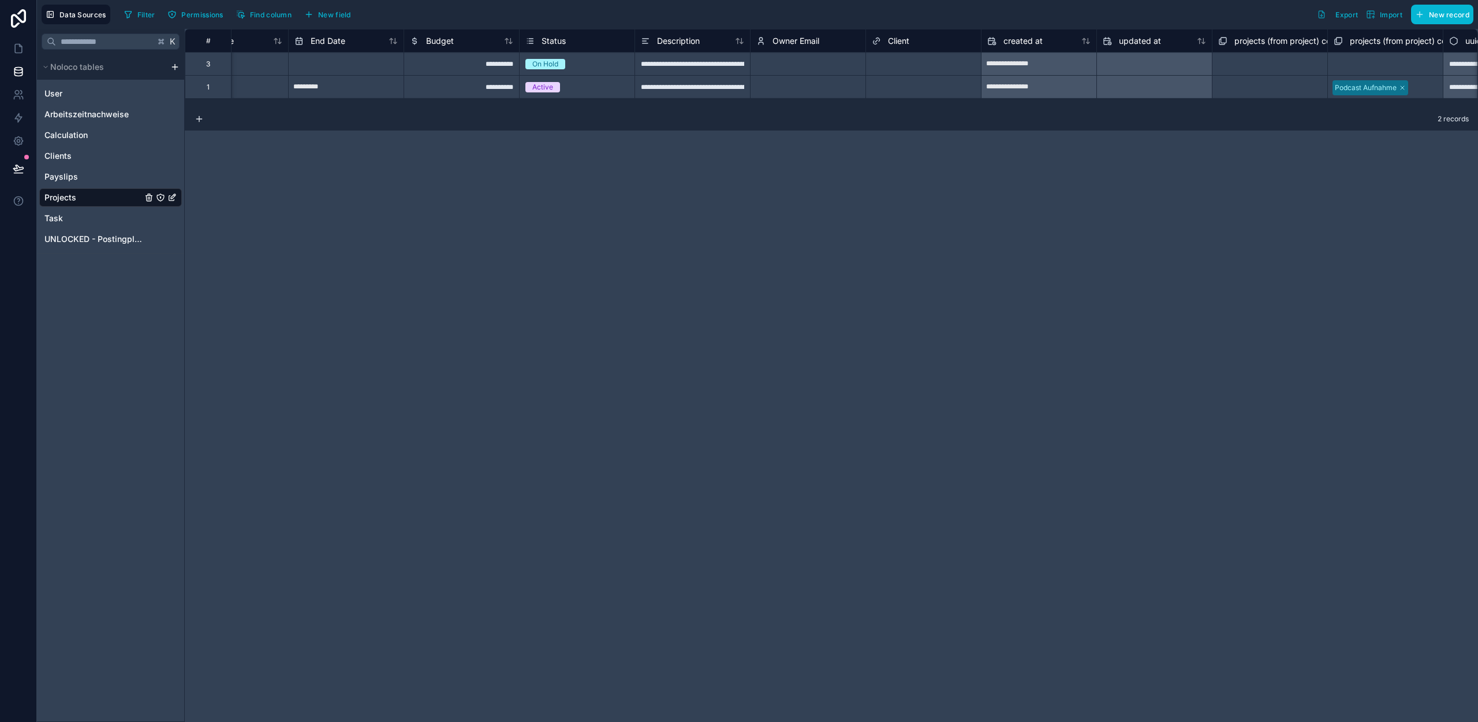
scroll to position [0, 255]
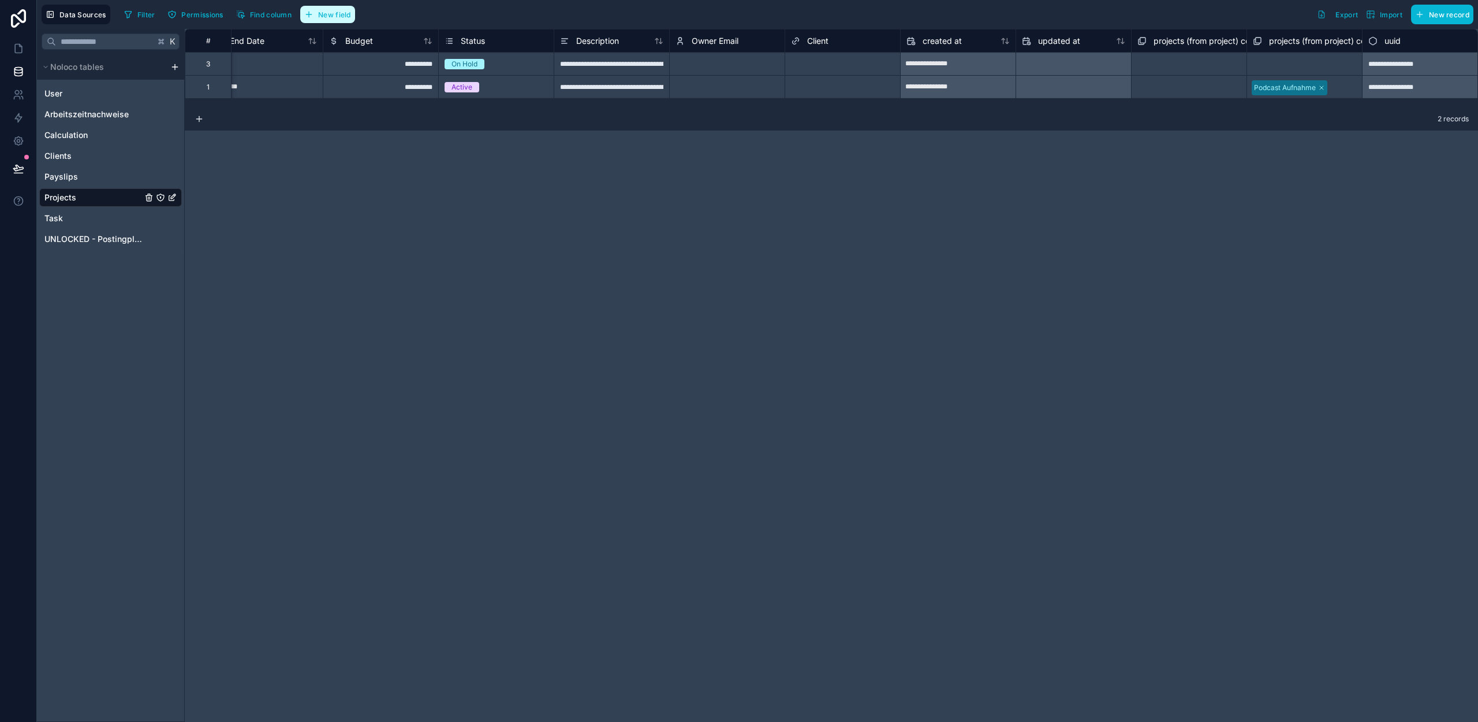
click at [343, 13] on span "New field" at bounding box center [334, 14] width 33 height 9
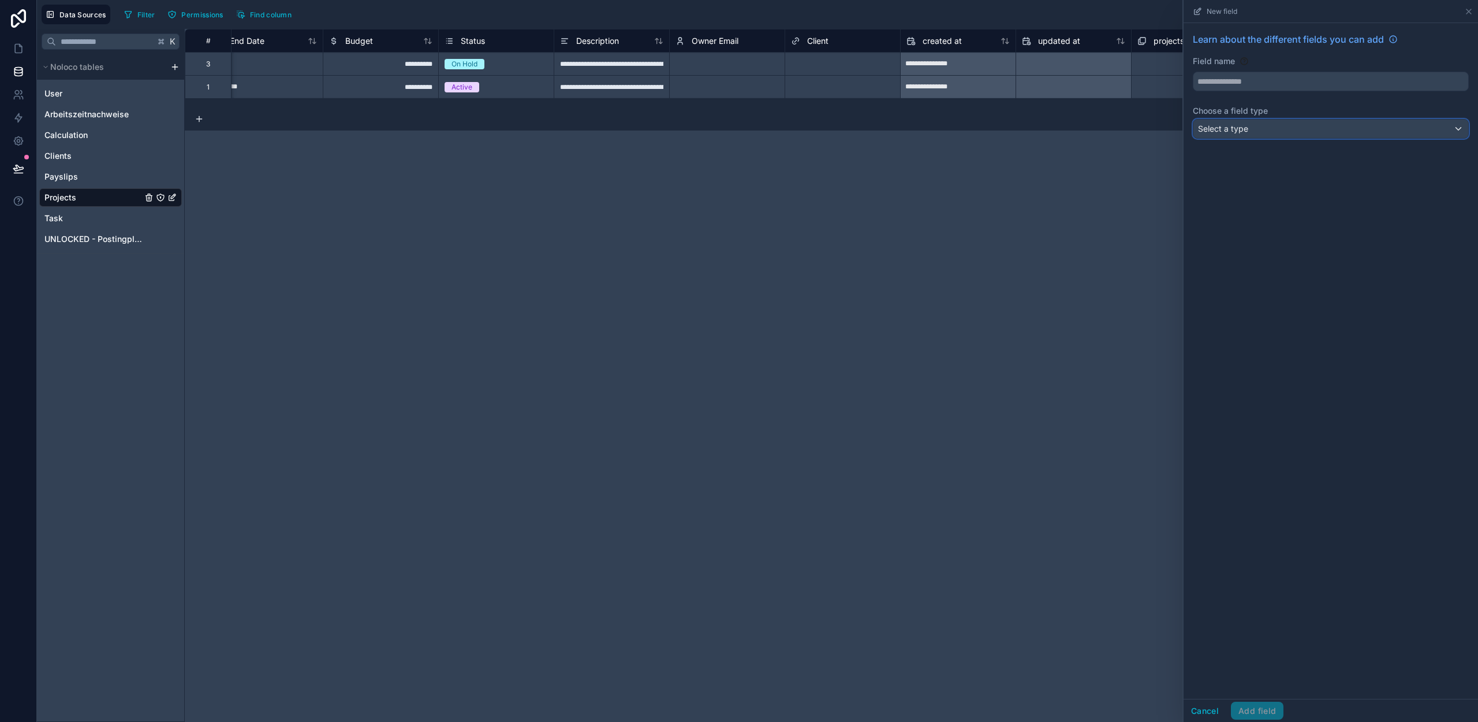
click at [1278, 121] on div "Select a type" at bounding box center [1330, 129] width 275 height 18
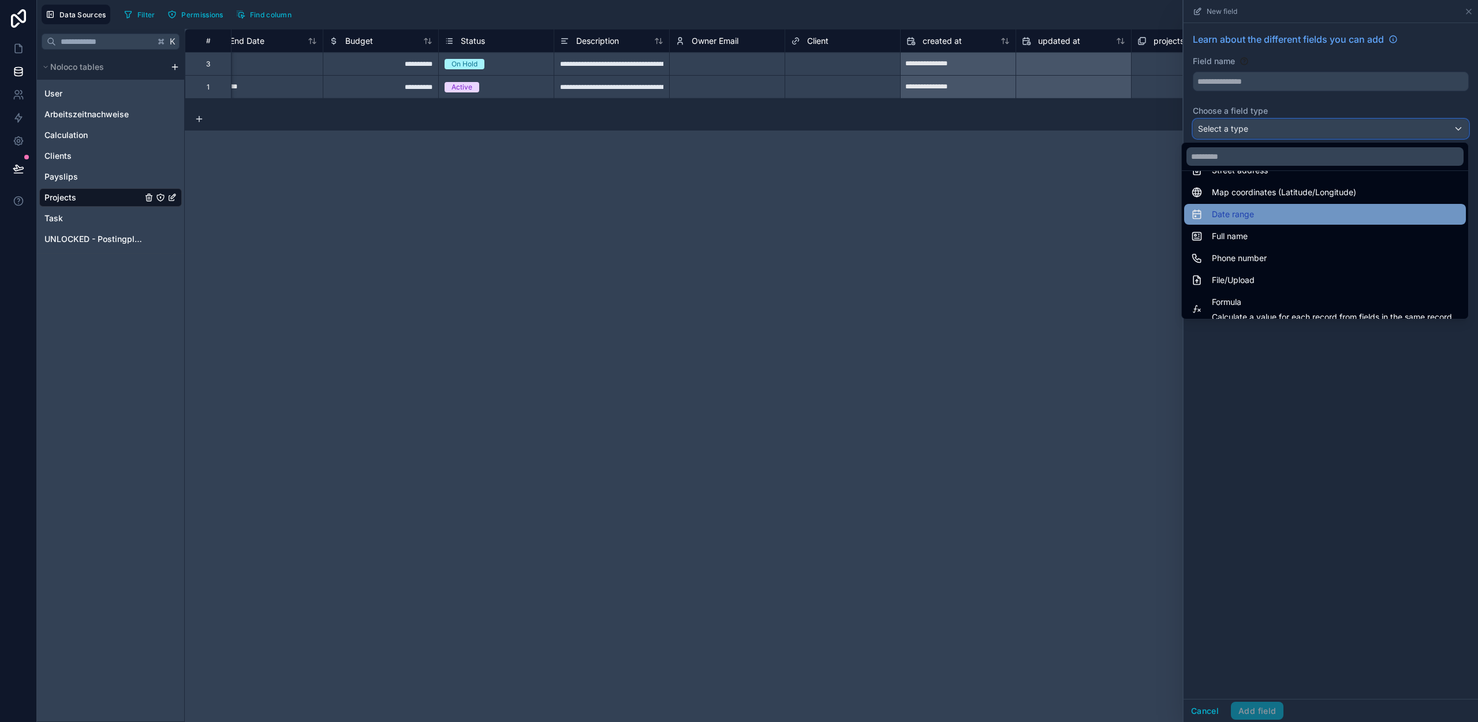
scroll to position [203, 0]
click at [1217, 271] on span "File/Upload" at bounding box center [1233, 273] width 43 height 14
type input "****"
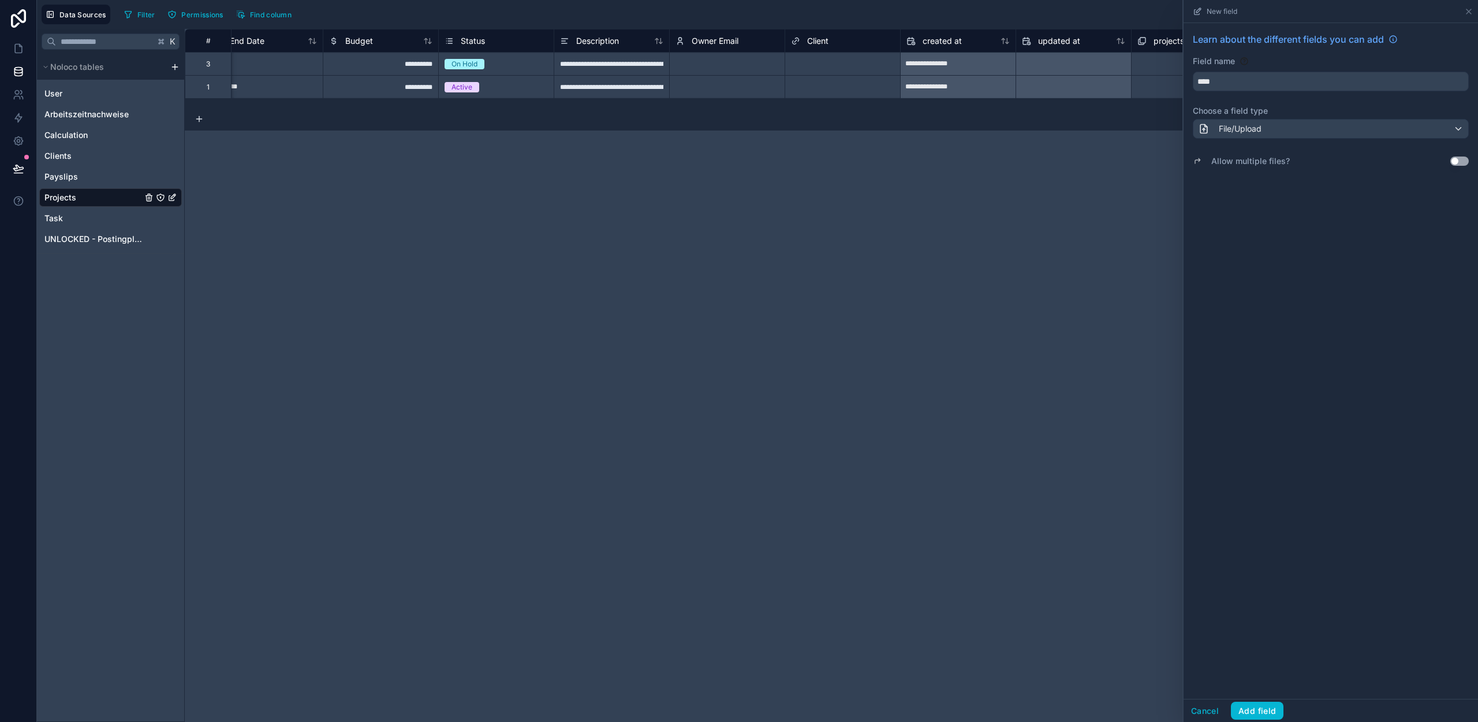
click at [1461, 162] on button "Use setting" at bounding box center [1459, 160] width 18 height 9
click at [1260, 712] on button "Add field" at bounding box center [1257, 711] width 53 height 18
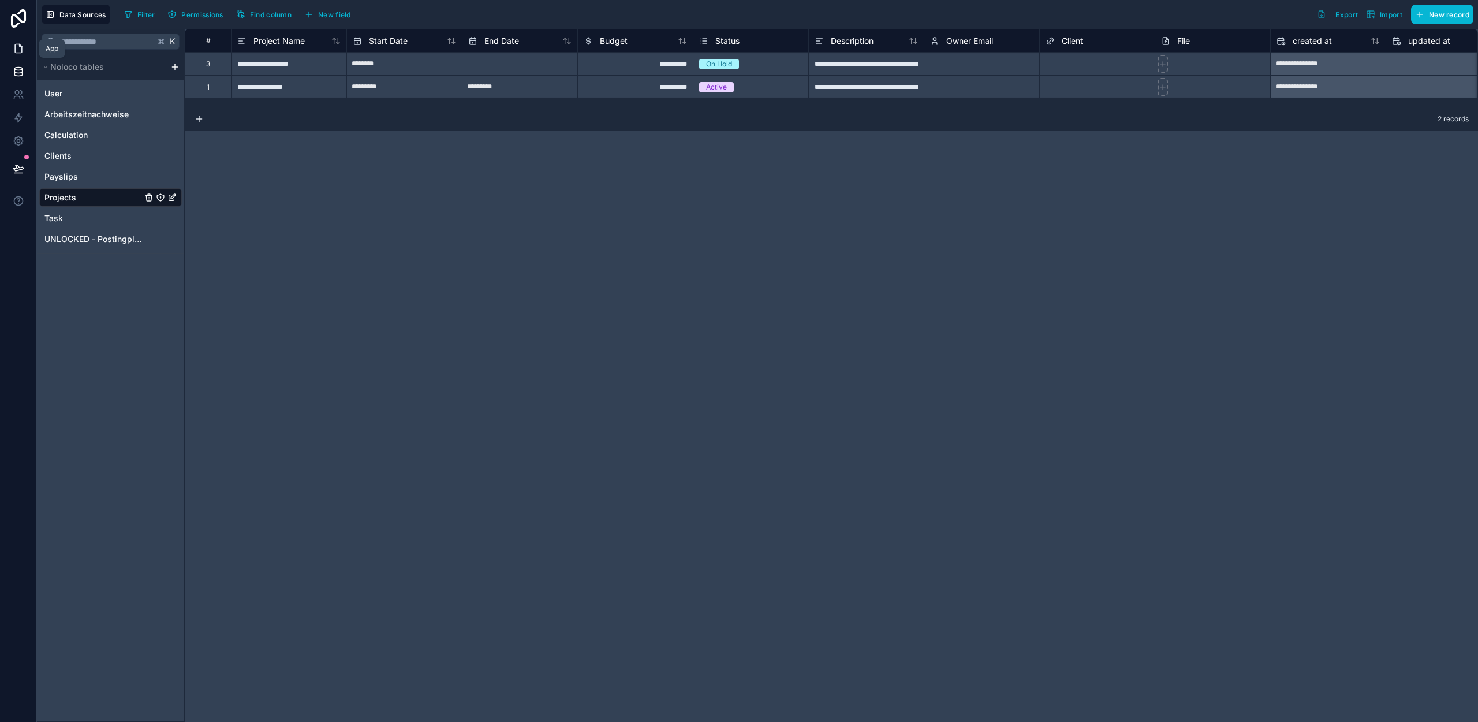
click at [20, 51] on icon at bounding box center [19, 49] width 12 height 12
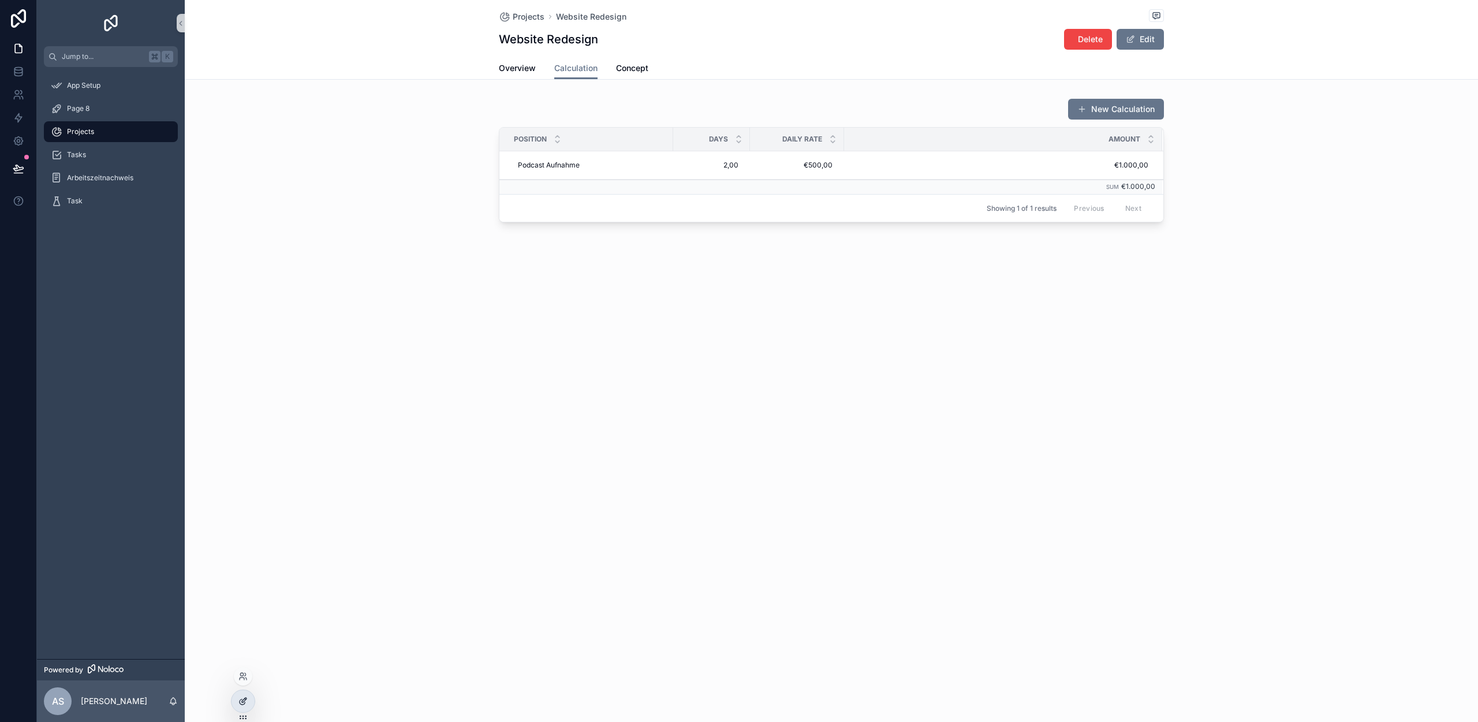
click at [242, 702] on icon at bounding box center [244, 699] width 5 height 5
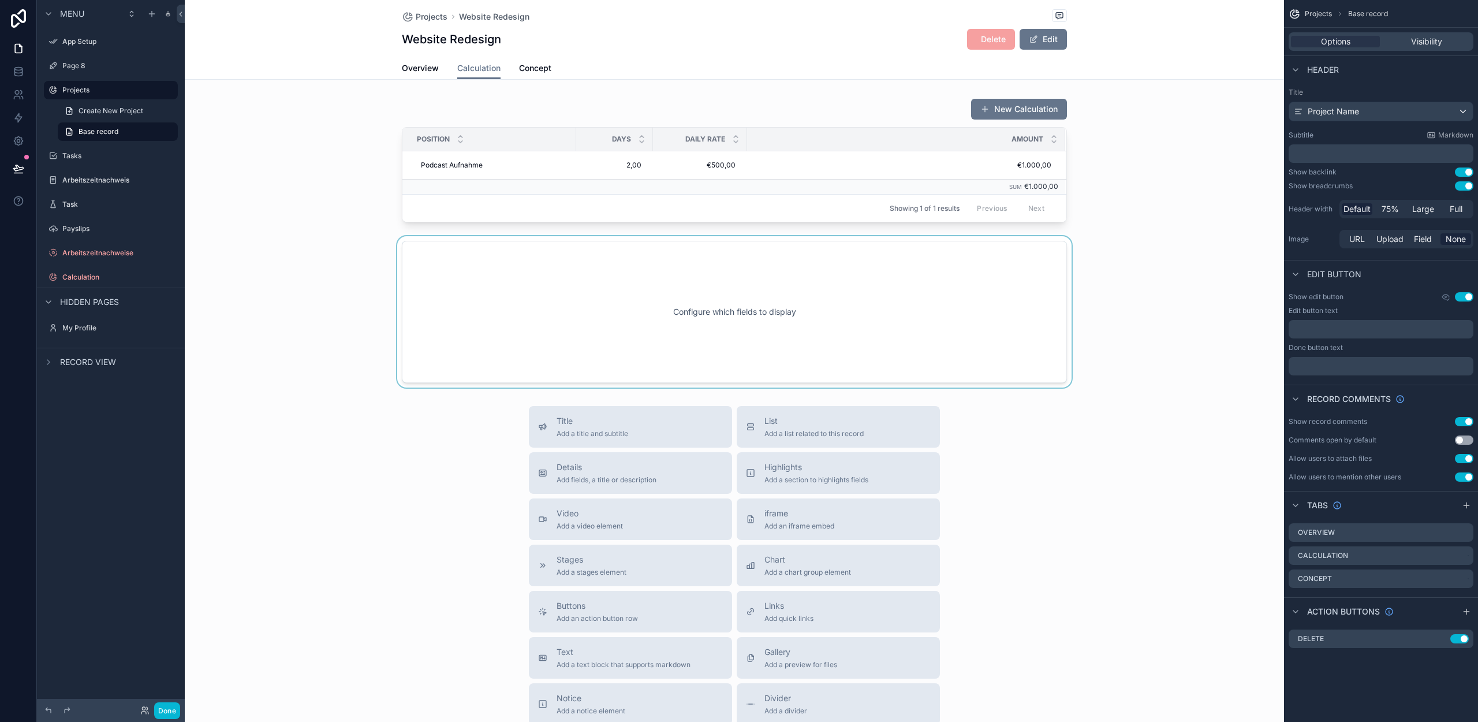
click at [663, 297] on div "scrollable content" at bounding box center [734, 311] width 1099 height 151
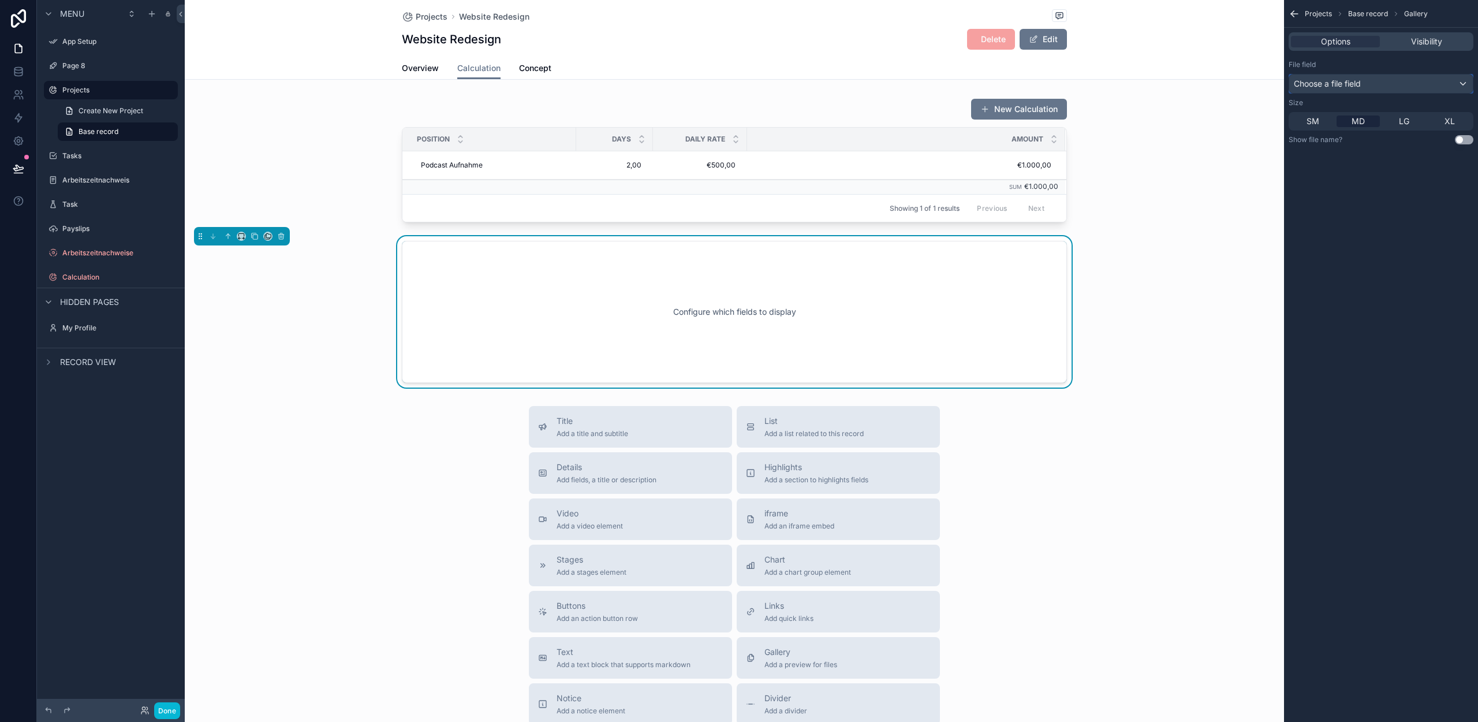
click at [1356, 75] on div "Choose a file field" at bounding box center [1381, 83] width 184 height 18
click at [1330, 151] on div "File" at bounding box center [1395, 146] width 192 height 14
click at [159, 708] on button "Done" at bounding box center [167, 710] width 26 height 17
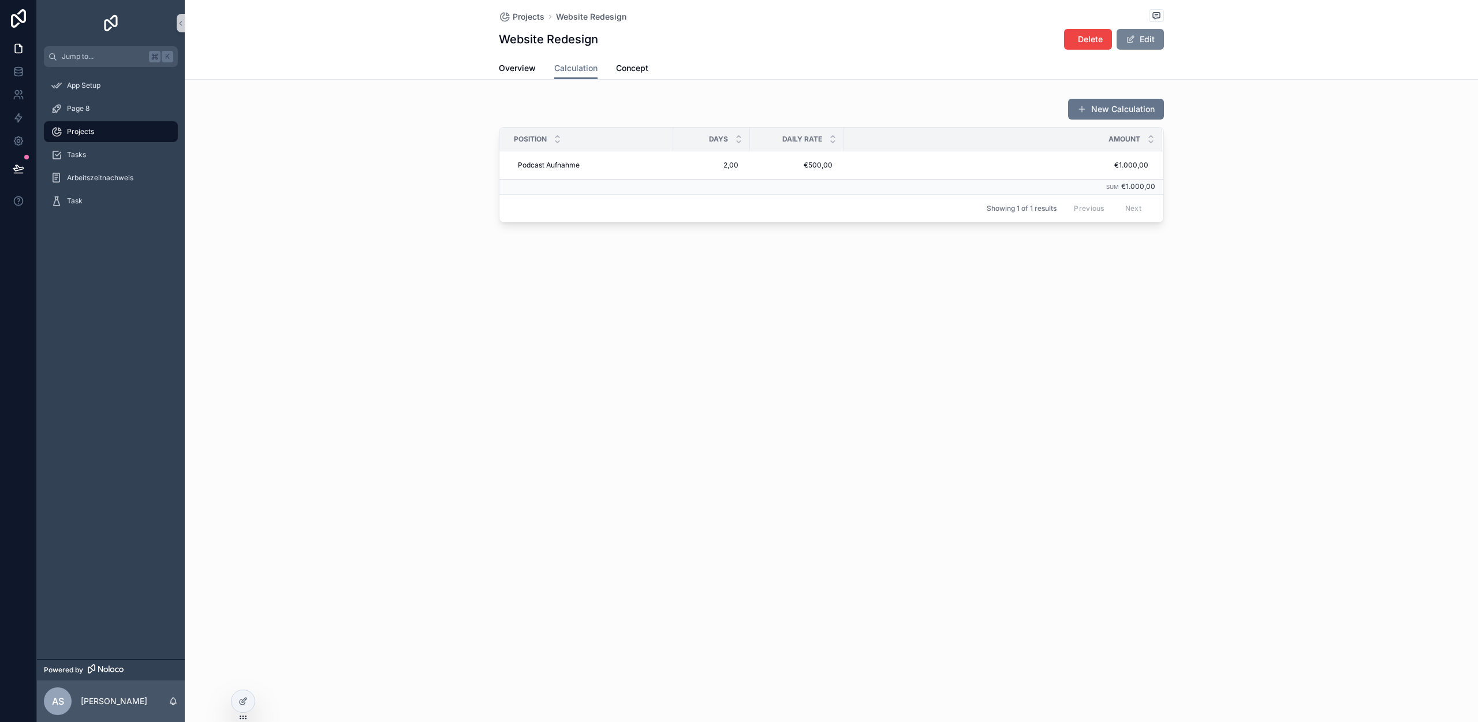
click at [1117, 39] on button "Edit" at bounding box center [1140, 39] width 47 height 21
click at [1135, 28] on div "Projects Website Redesign Website Redesign Delete Done" at bounding box center [831, 28] width 665 height 57
click at [1131, 36] on button "Done" at bounding box center [1137, 39] width 53 height 21
click at [248, 703] on div at bounding box center [243, 701] width 23 height 22
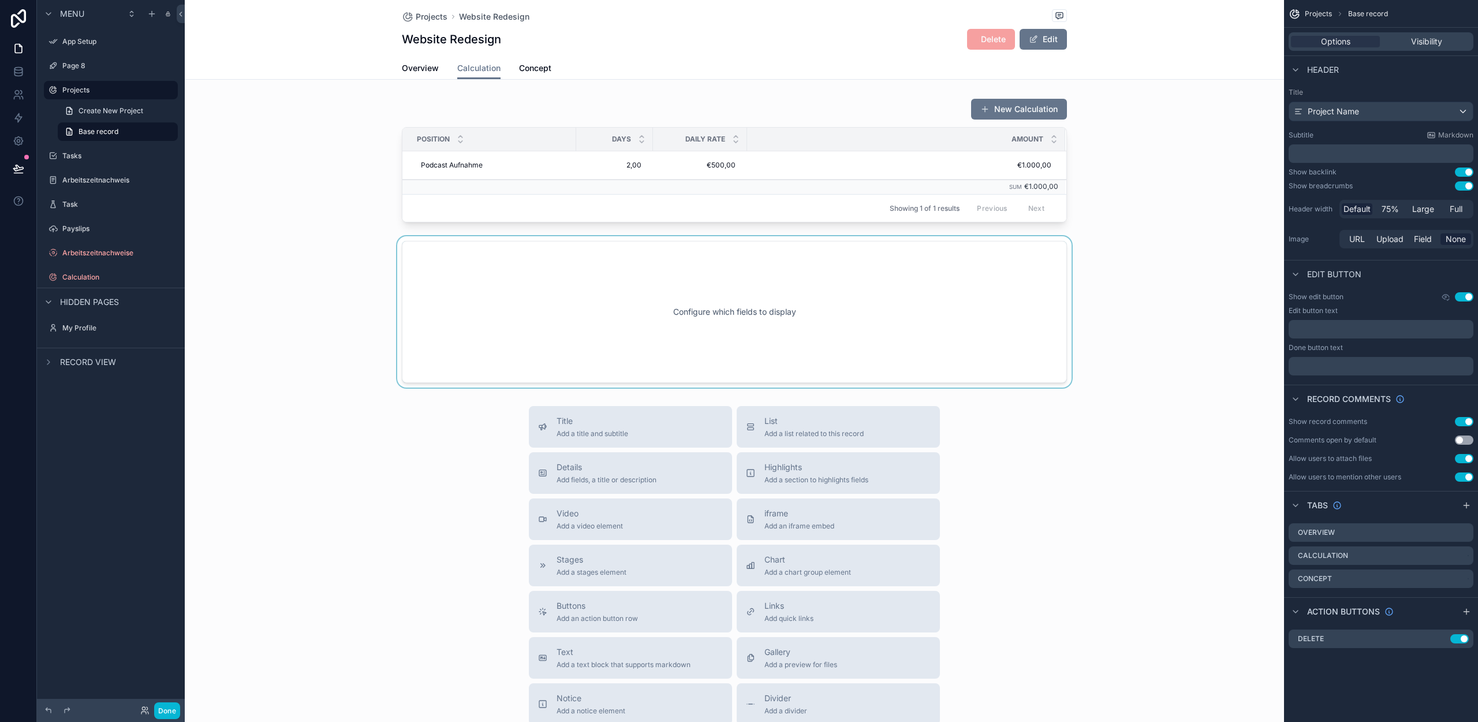
click at [701, 286] on div "scrollable content" at bounding box center [734, 311] width 1099 height 151
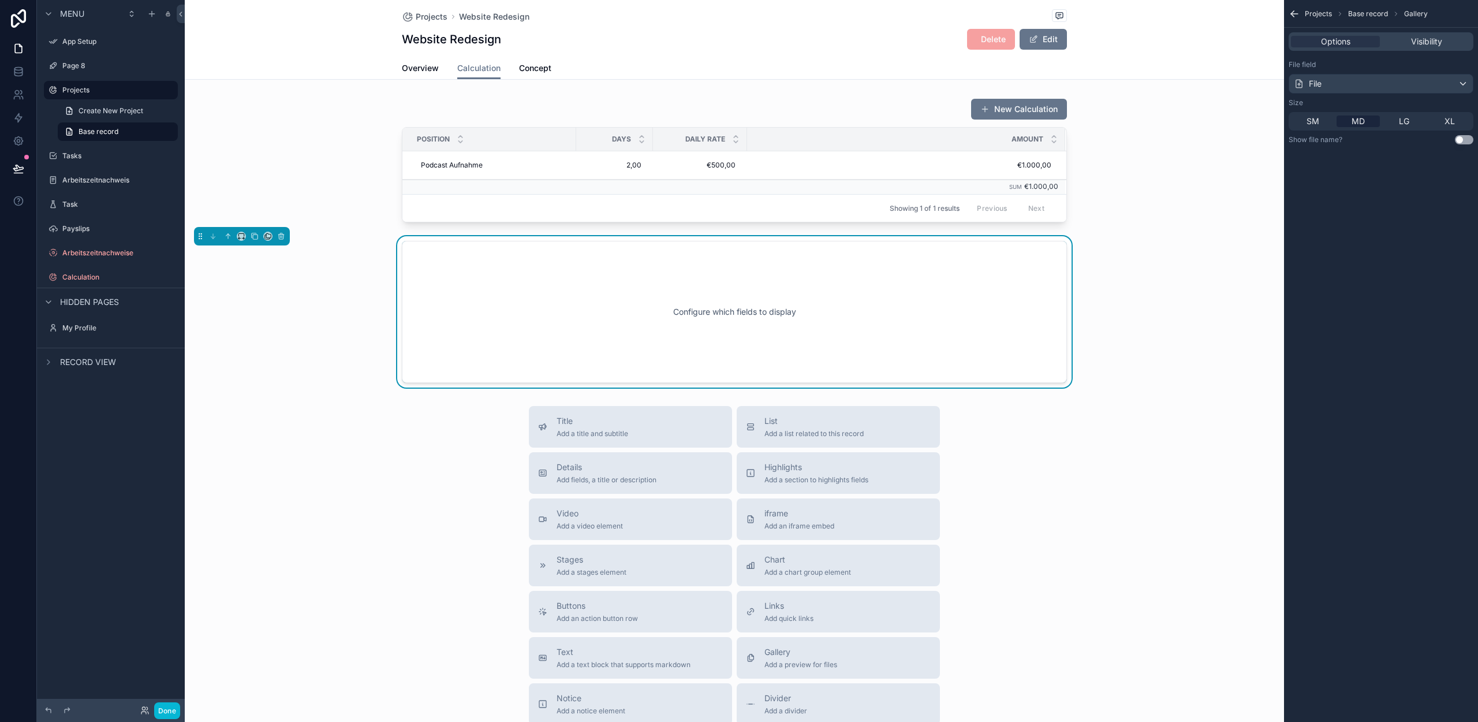
click at [1469, 140] on button "Use setting" at bounding box center [1464, 139] width 18 height 9
click at [1360, 159] on div "Projects Base record Gallery Options Visibility File field File Size SM MD LG X…" at bounding box center [1381, 83] width 194 height 167
click at [621, 343] on div "Configure which fields to display" at bounding box center [734, 312] width 627 height 104
click at [172, 707] on button "Done" at bounding box center [167, 710] width 26 height 17
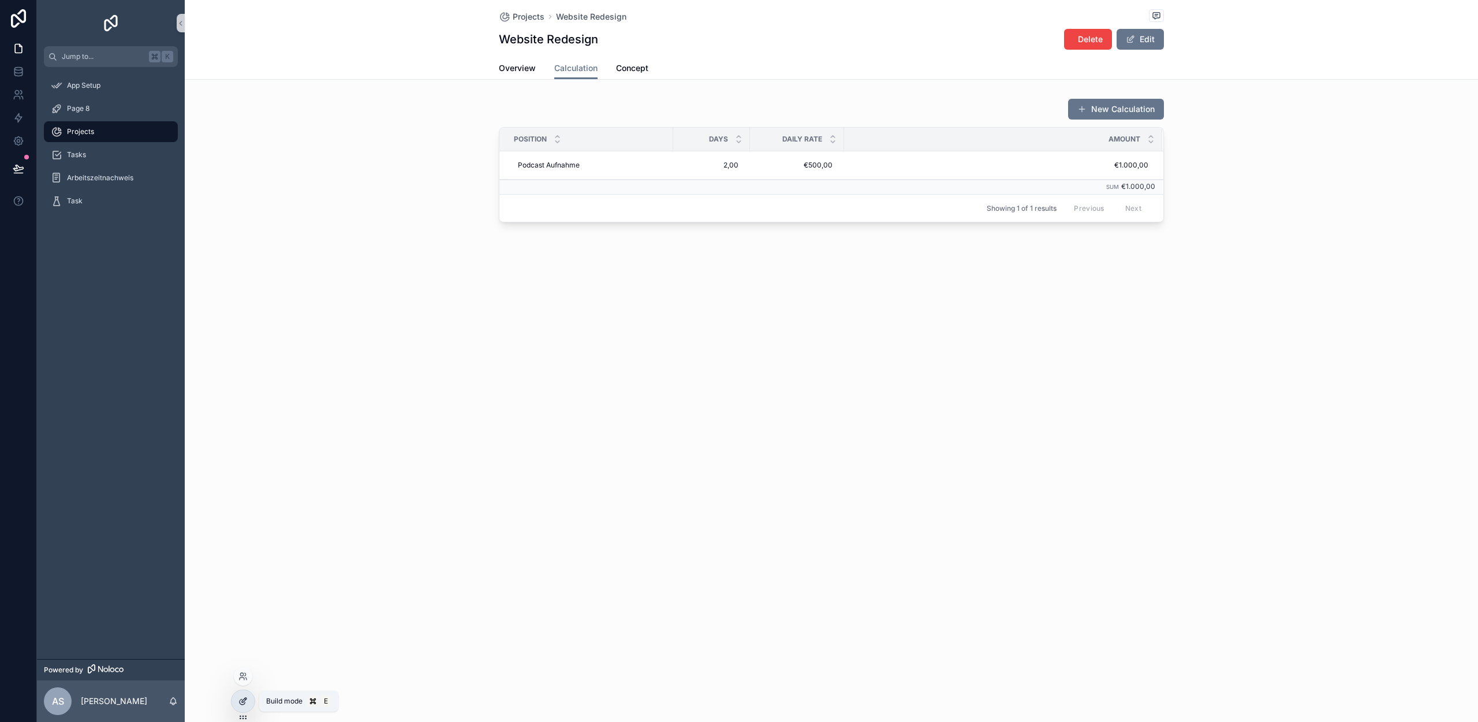
click at [236, 696] on div at bounding box center [243, 701] width 23 height 22
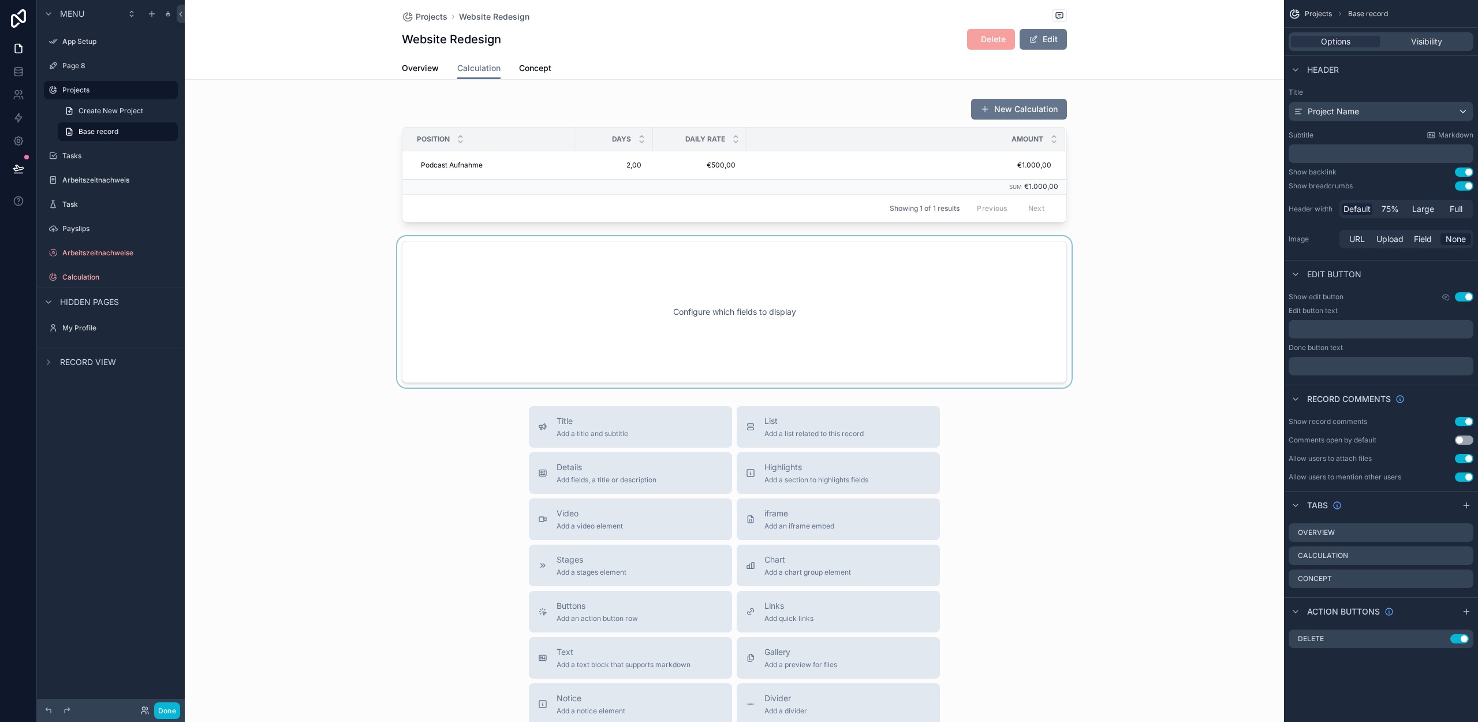
click at [974, 294] on div "scrollable content" at bounding box center [734, 311] width 1099 height 151
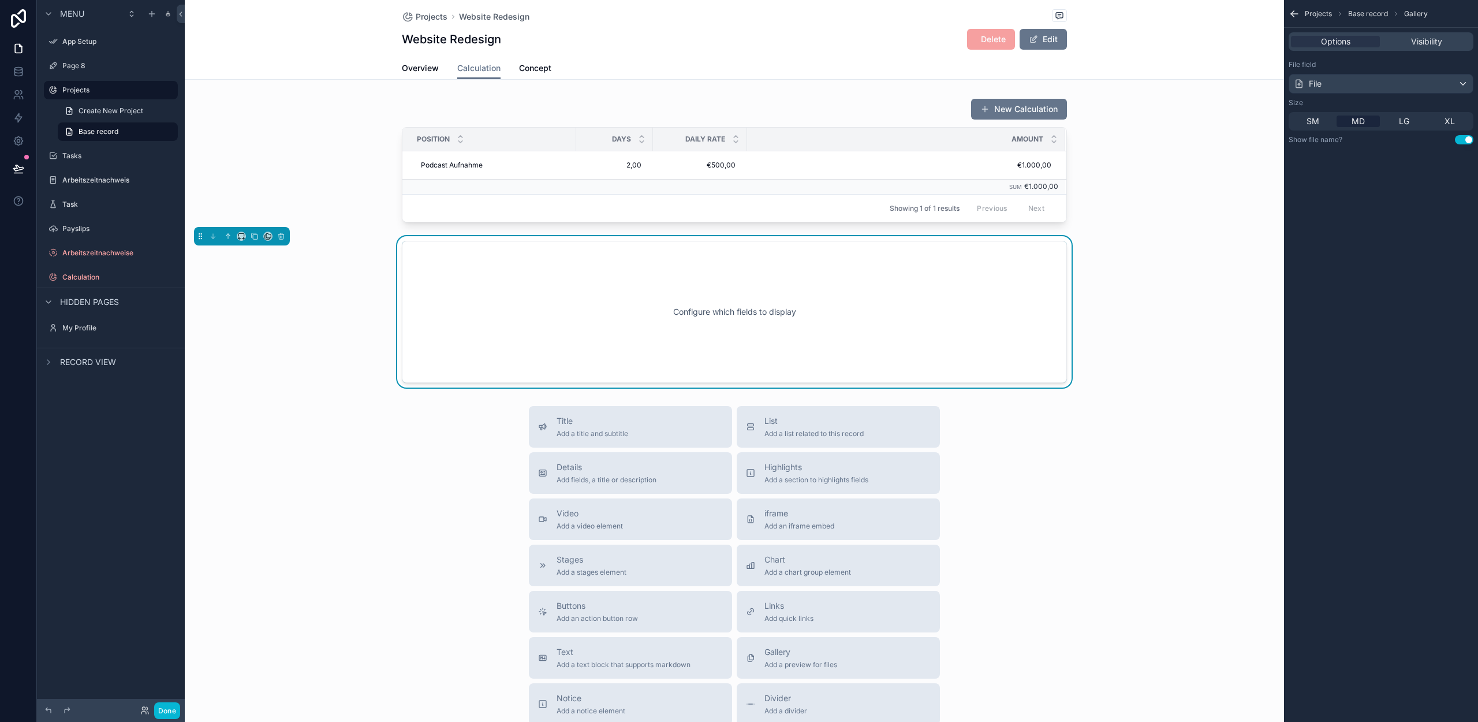
click at [1200, 259] on div "Configure which fields to display" at bounding box center [734, 311] width 1099 height 151
click at [1107, 283] on div "Configure which fields to display" at bounding box center [734, 311] width 1099 height 151
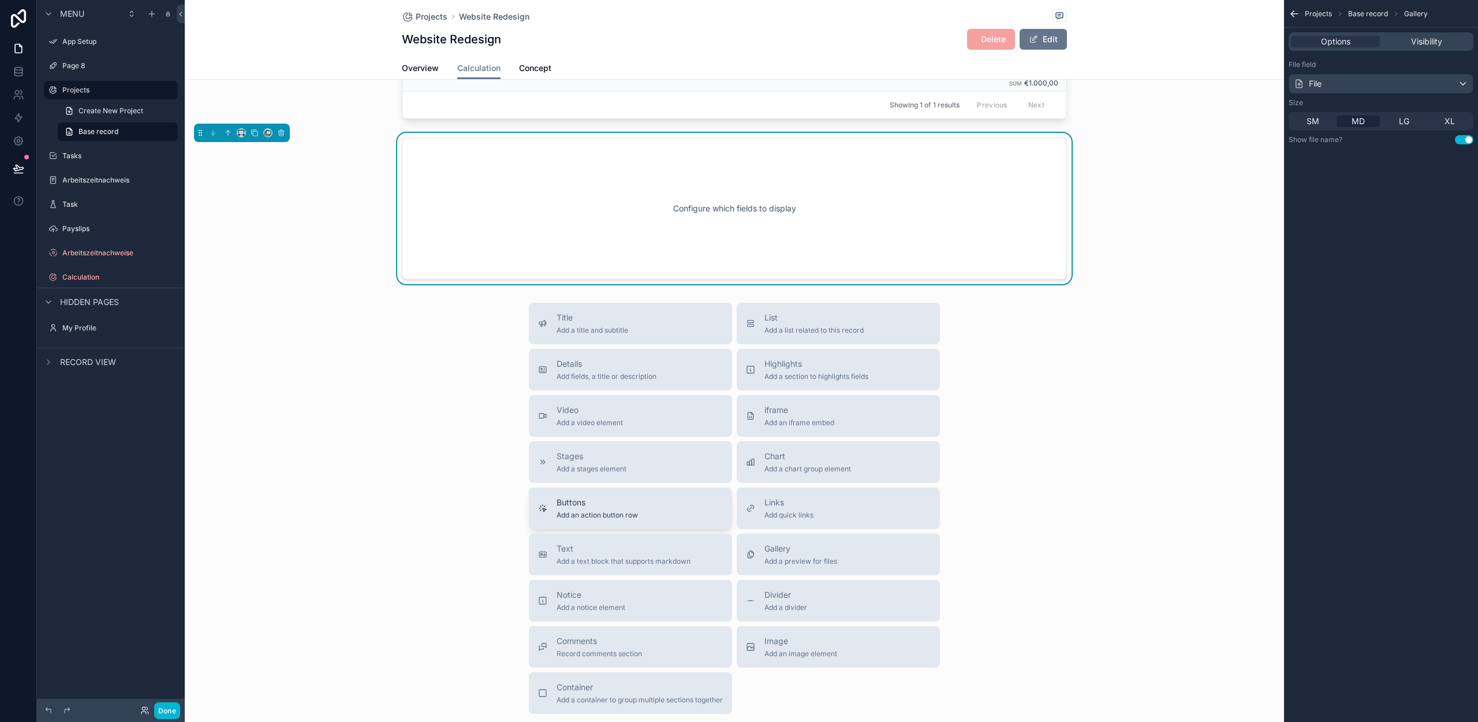
click at [594, 508] on span "Buttons" at bounding box center [597, 503] width 81 height 12
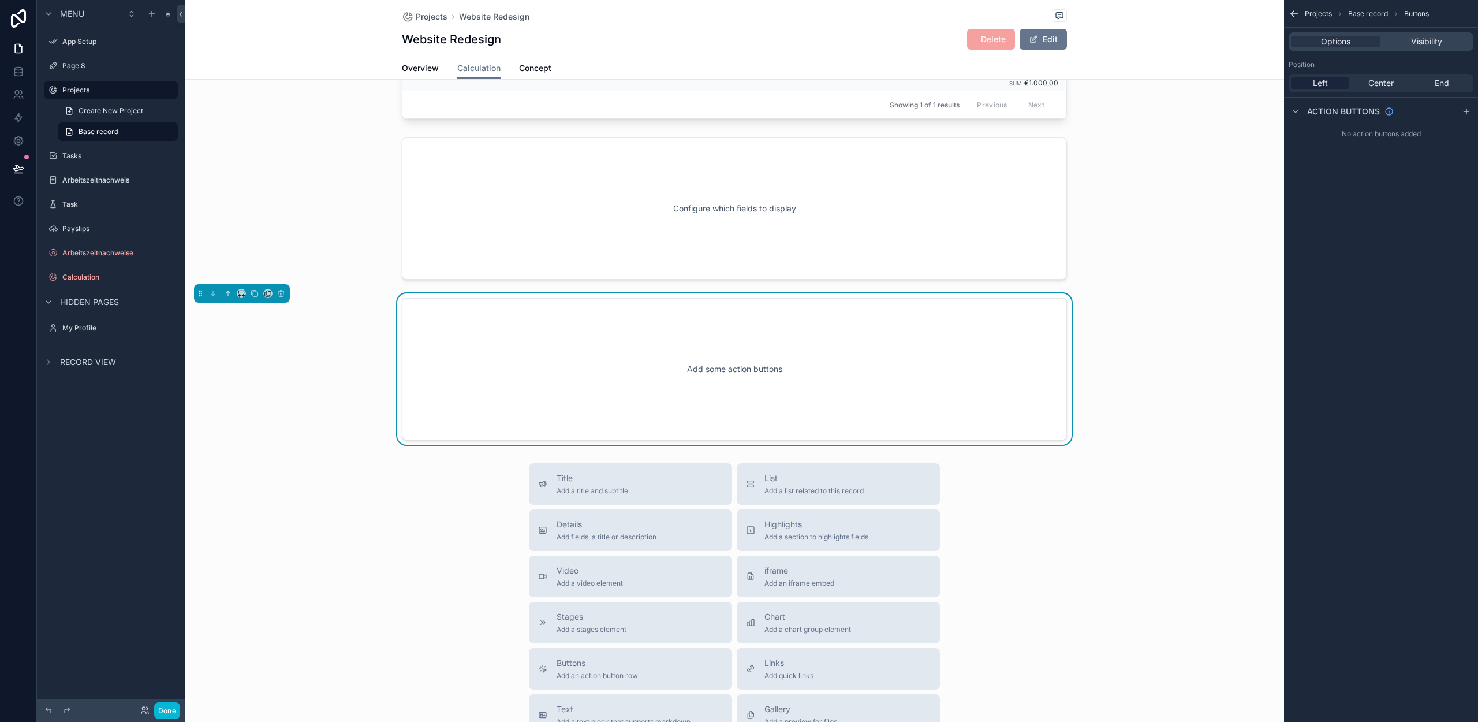
scroll to position [111, 0]
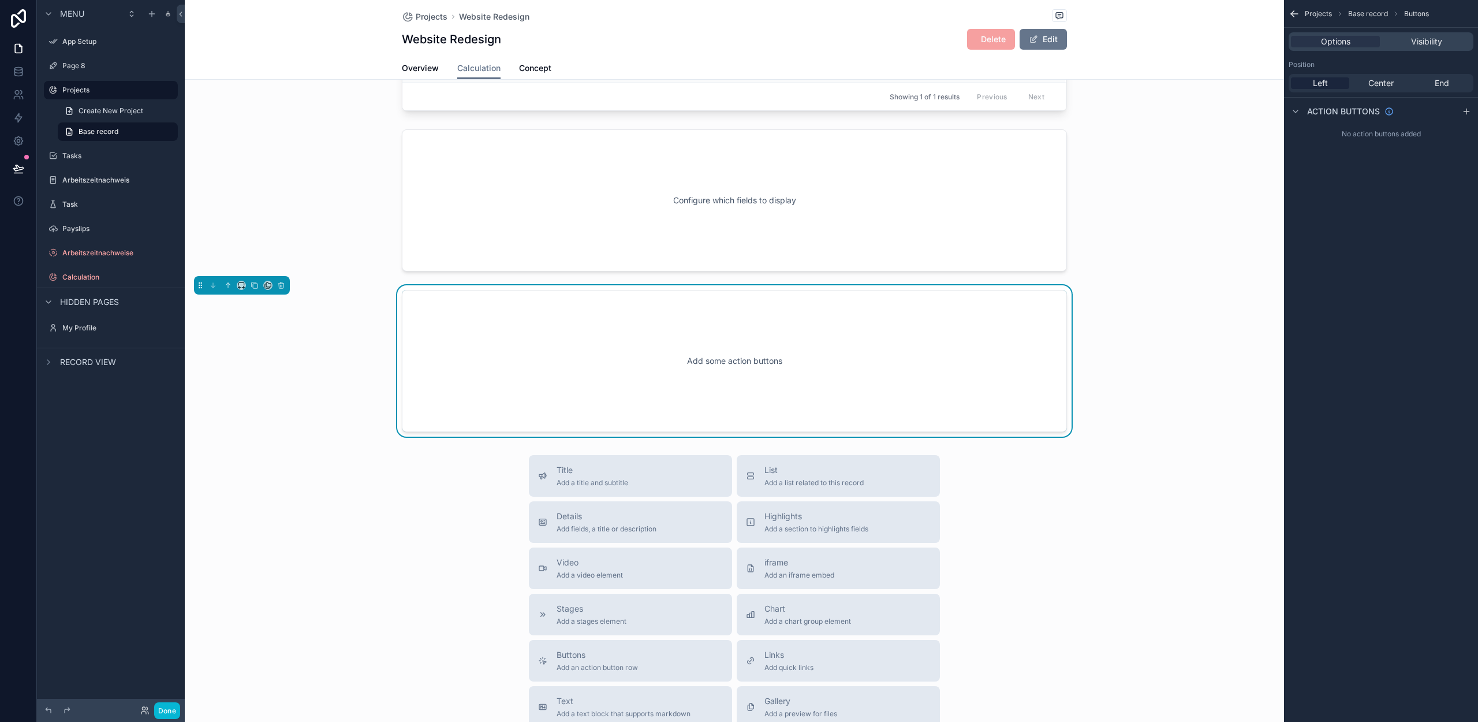
click at [782, 365] on div "Add some action buttons" at bounding box center [734, 361] width 627 height 104
click at [1471, 109] on icon "scrollable content" at bounding box center [1466, 111] width 9 height 9
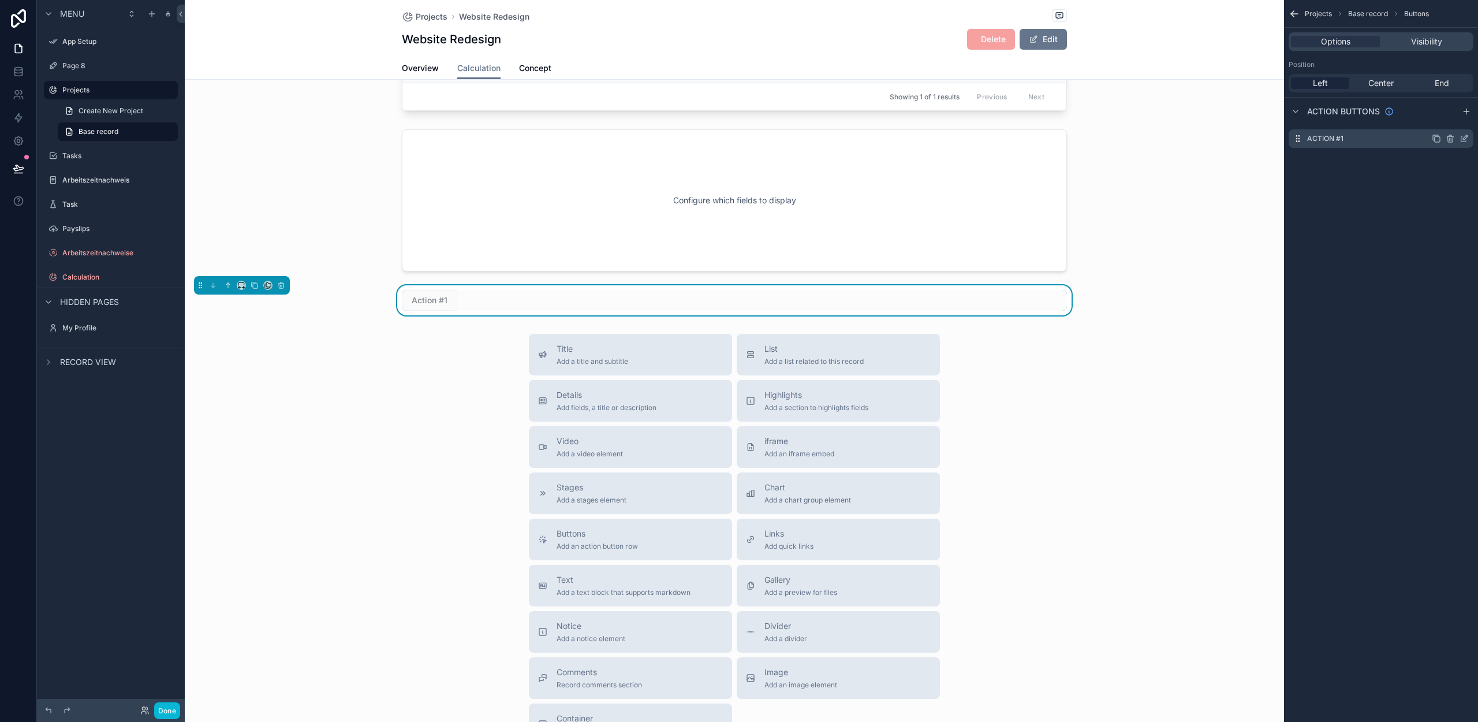
click at [1466, 139] on icon "scrollable content" at bounding box center [1464, 138] width 9 height 9
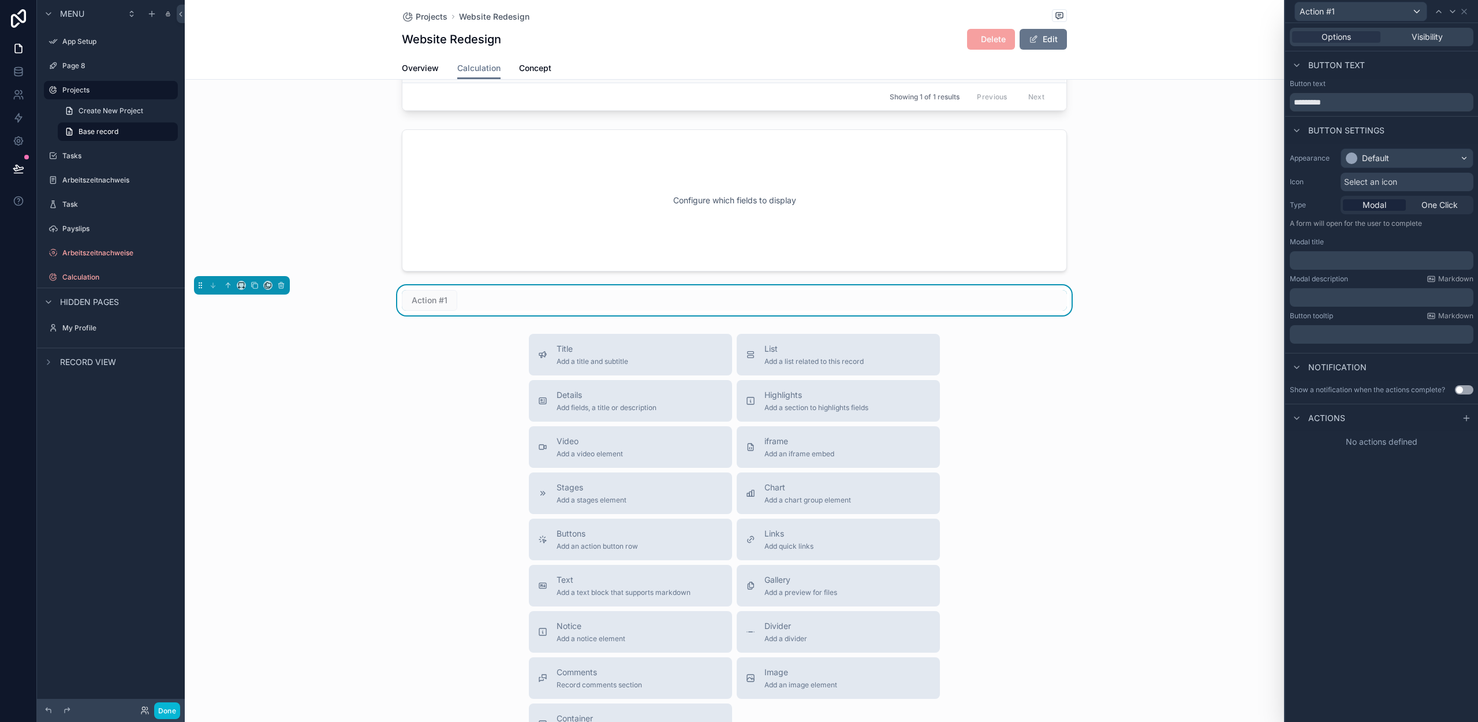
click at [1463, 419] on icon at bounding box center [1466, 417] width 9 height 9
click at [1352, 465] on div "Select a type" at bounding box center [1381, 464] width 173 height 18
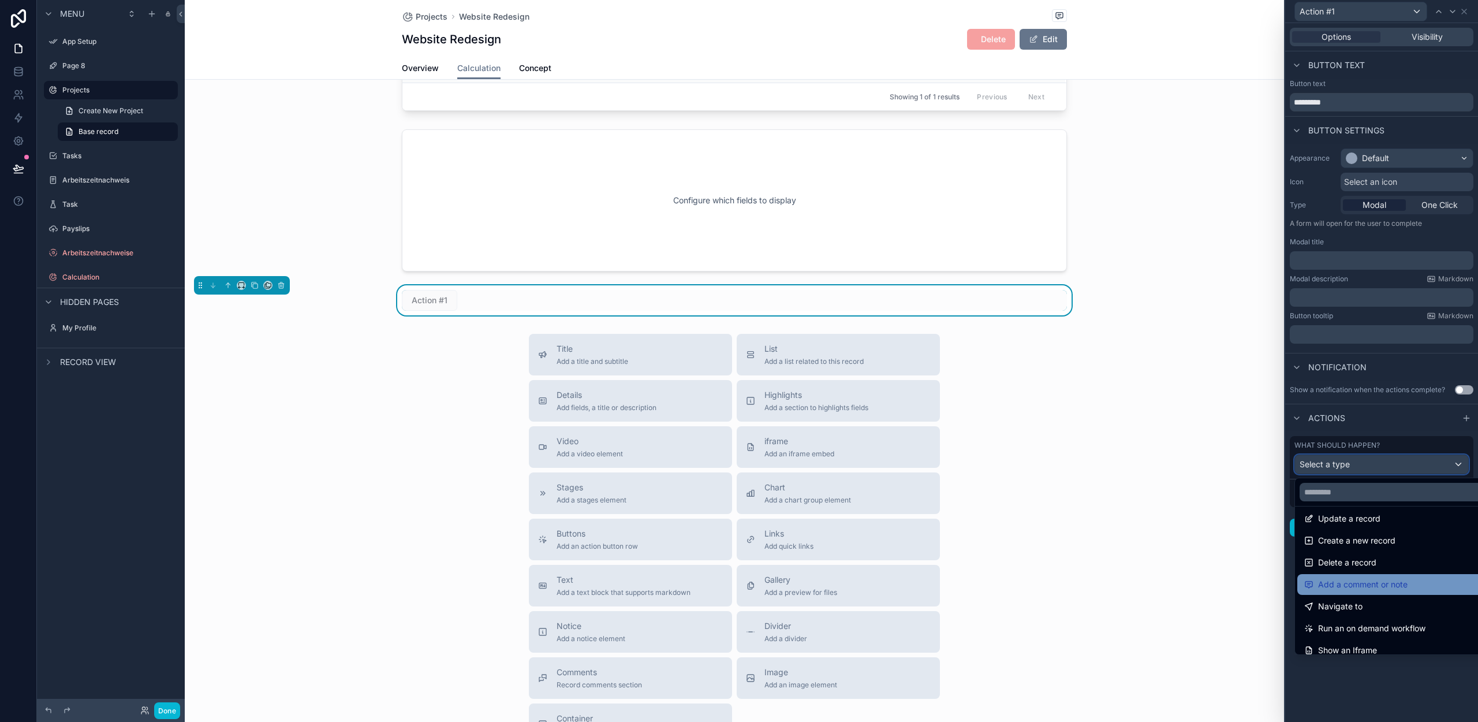
scroll to position [0, 0]
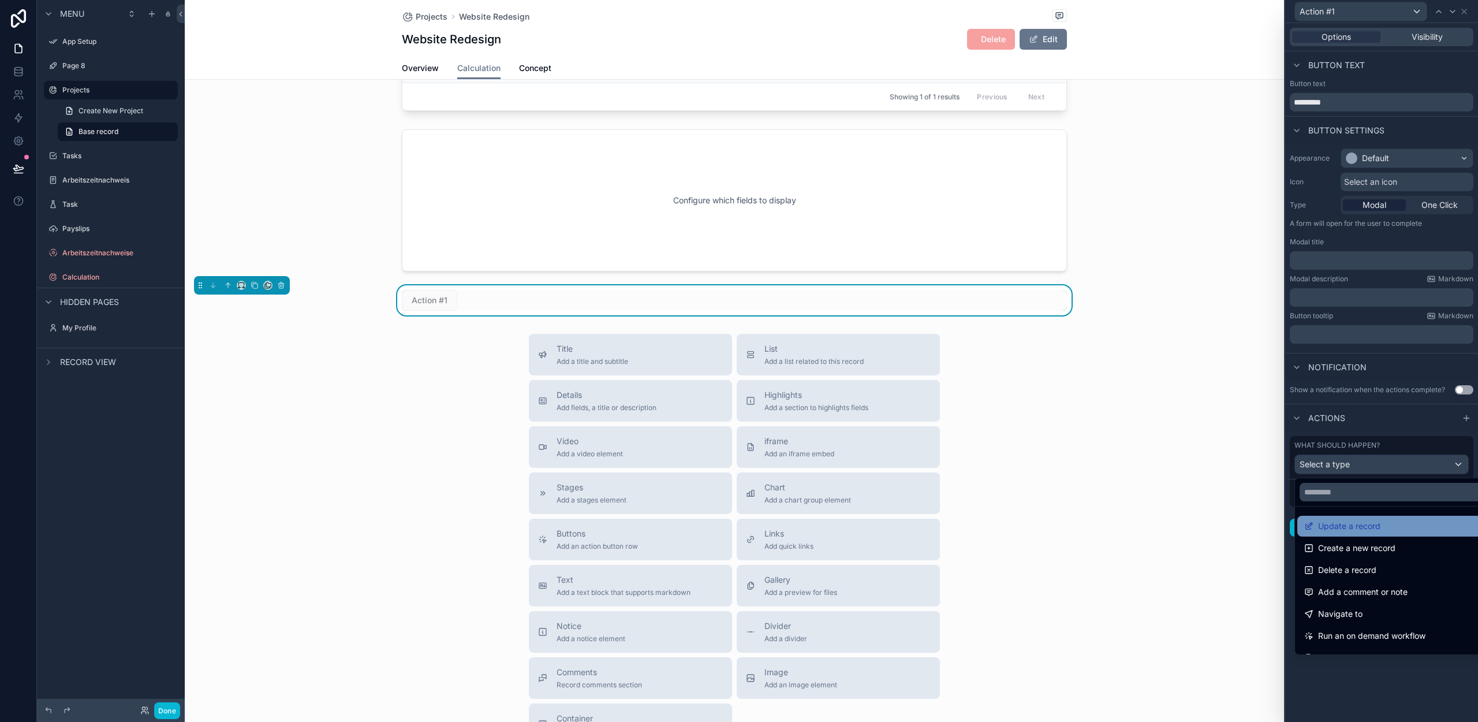
click at [1345, 528] on span "Update a record" at bounding box center [1349, 526] width 62 height 14
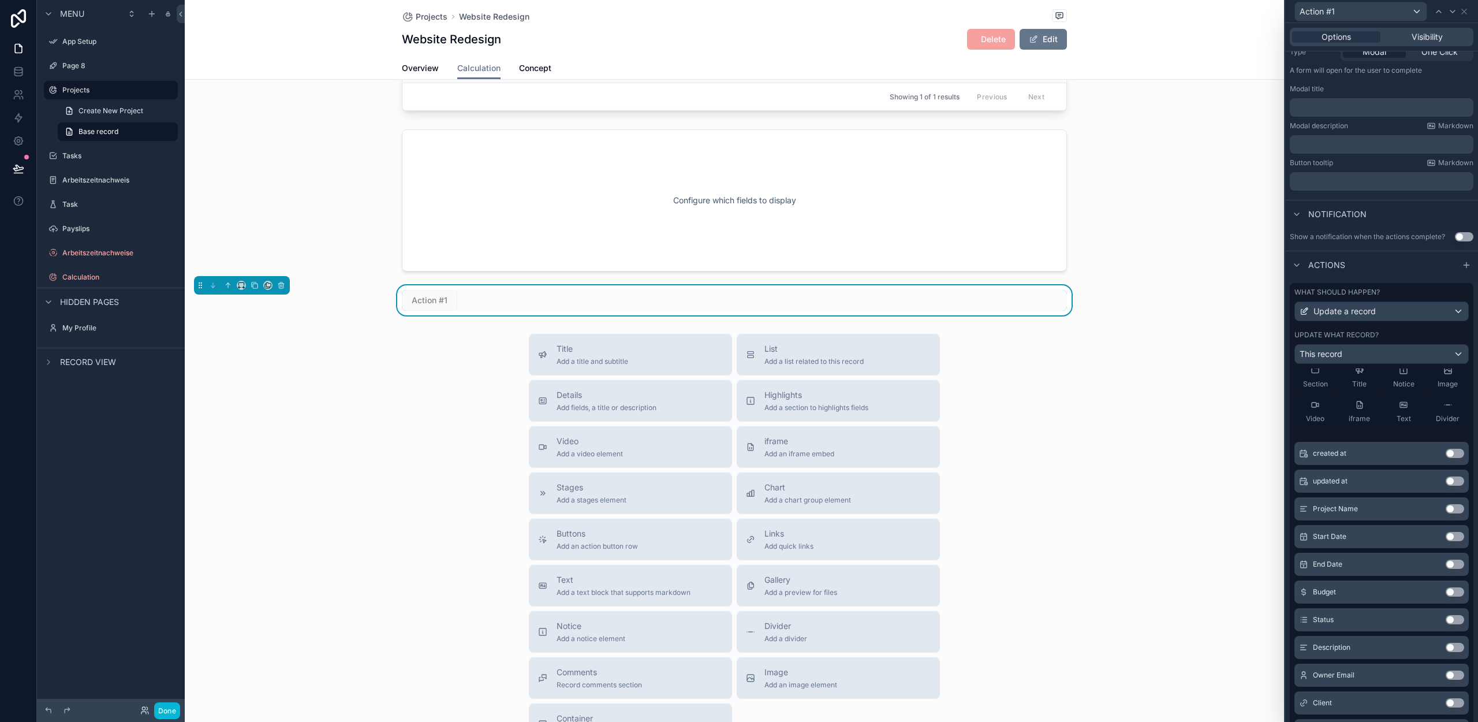
scroll to position [132, 0]
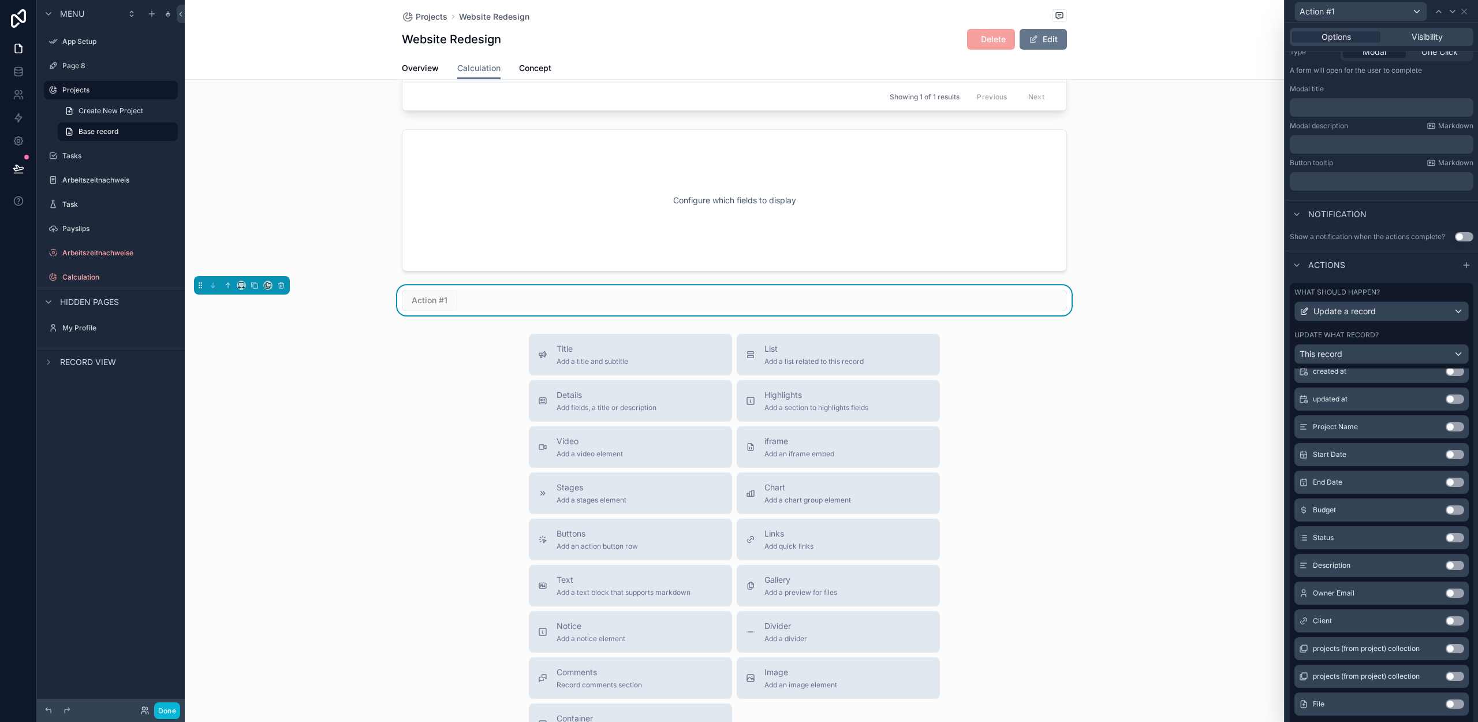
drag, startPoint x: 1438, startPoint y: 704, endPoint x: 1429, endPoint y: 700, distance: 10.1
click at [1446, 704] on button "Use setting" at bounding box center [1455, 703] width 18 height 9
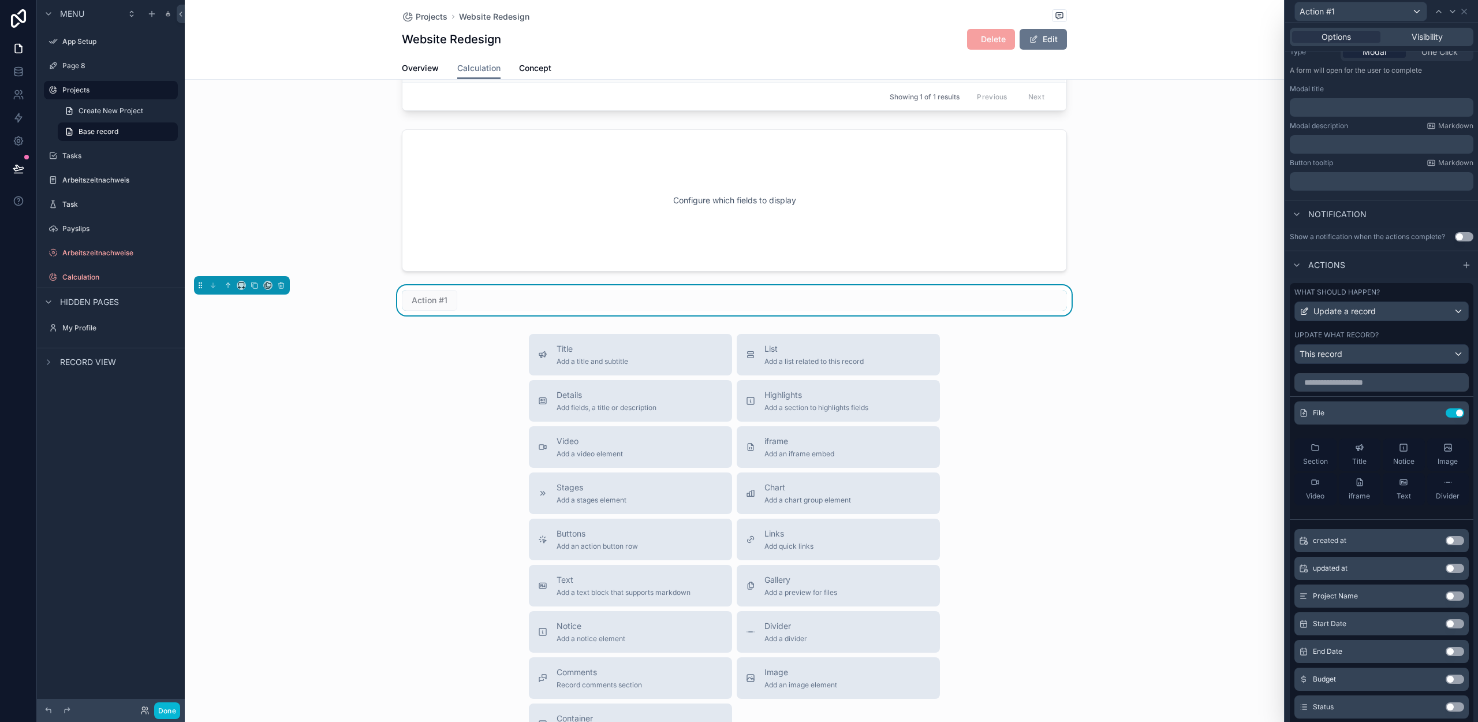
scroll to position [0, 0]
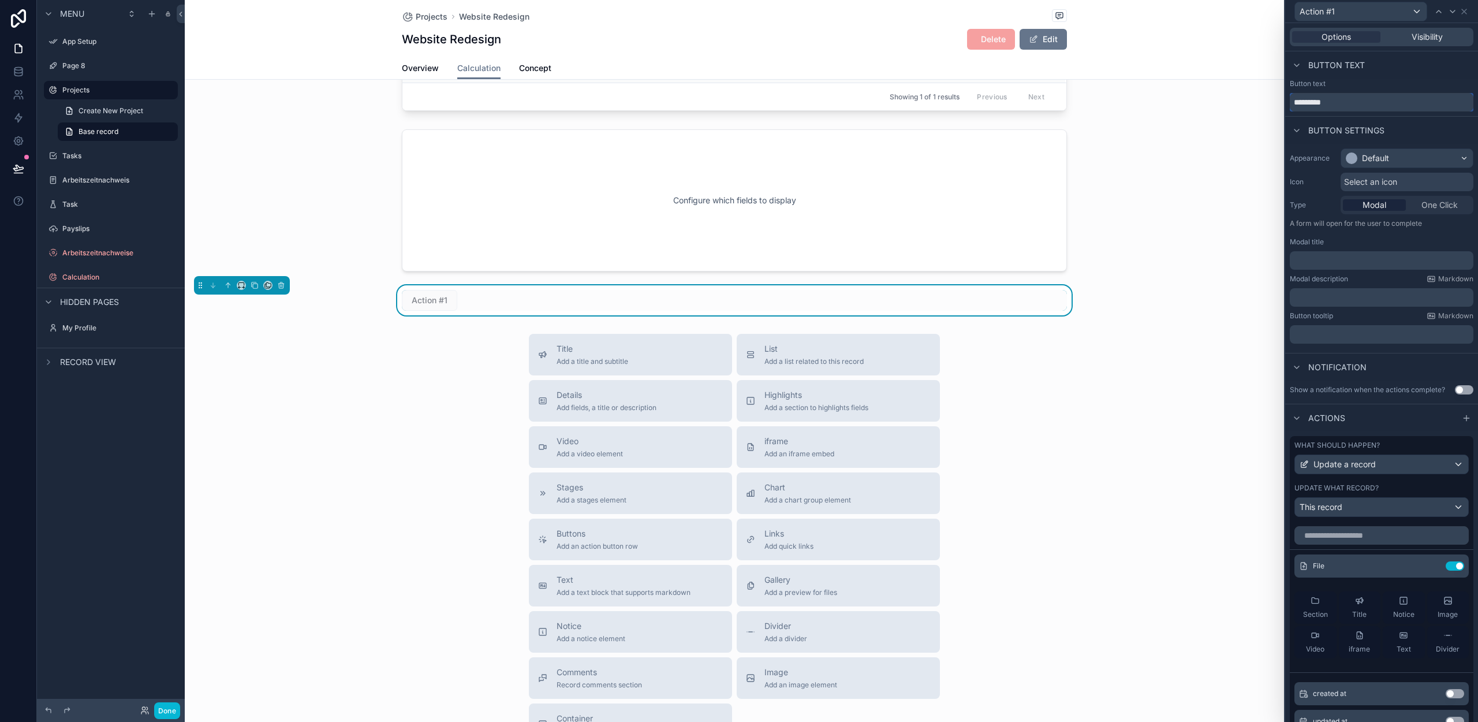
click at [1315, 103] on input "*********" at bounding box center [1382, 102] width 184 height 18
type input "**********"
click at [228, 289] on icon "scrollable content" at bounding box center [228, 285] width 8 height 8
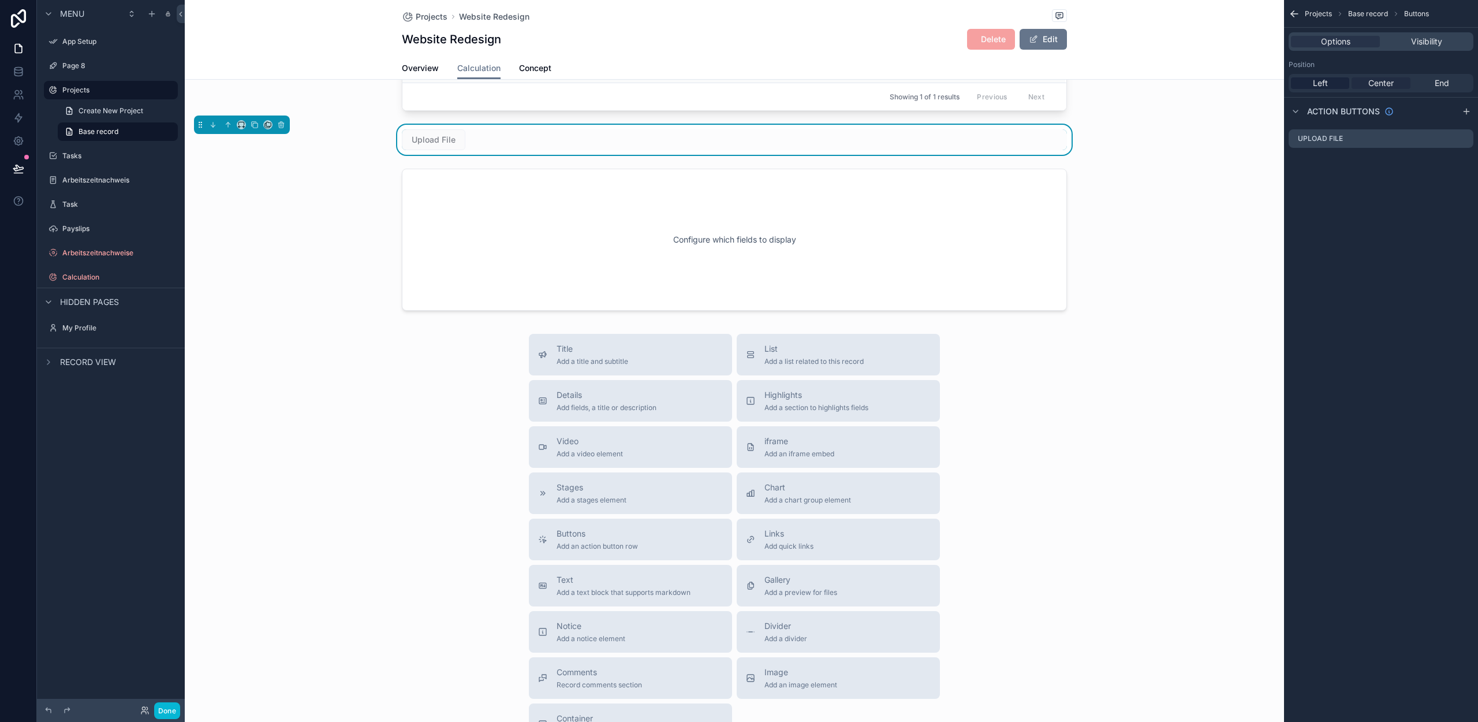
click at [1383, 87] on span "Center" at bounding box center [1380, 83] width 25 height 12
click at [1450, 76] on div "Left Center End" at bounding box center [1381, 83] width 185 height 18
click at [1449, 78] on span "End" at bounding box center [1442, 83] width 14 height 12
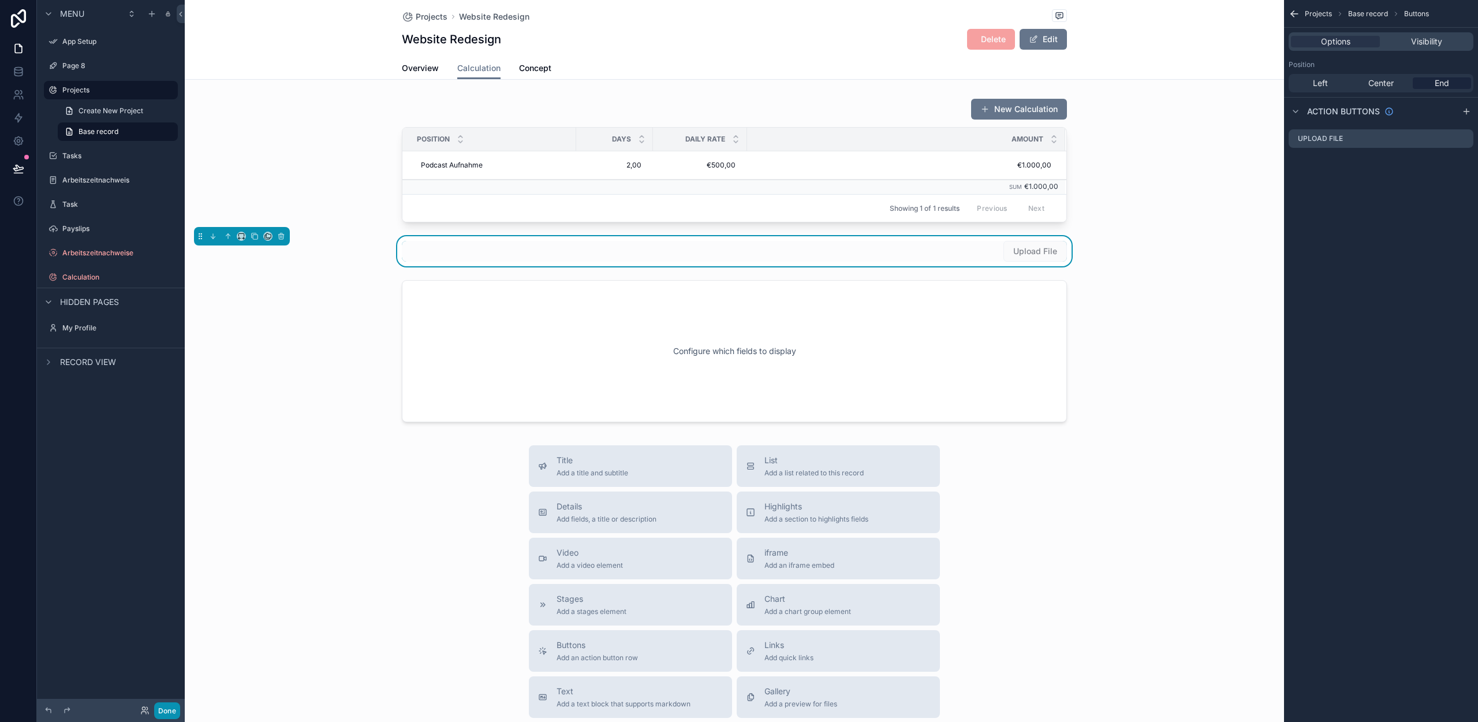
drag, startPoint x: 169, startPoint y: 707, endPoint x: 267, endPoint y: 680, distance: 102.4
click at [169, 707] on button "Done" at bounding box center [167, 710] width 26 height 17
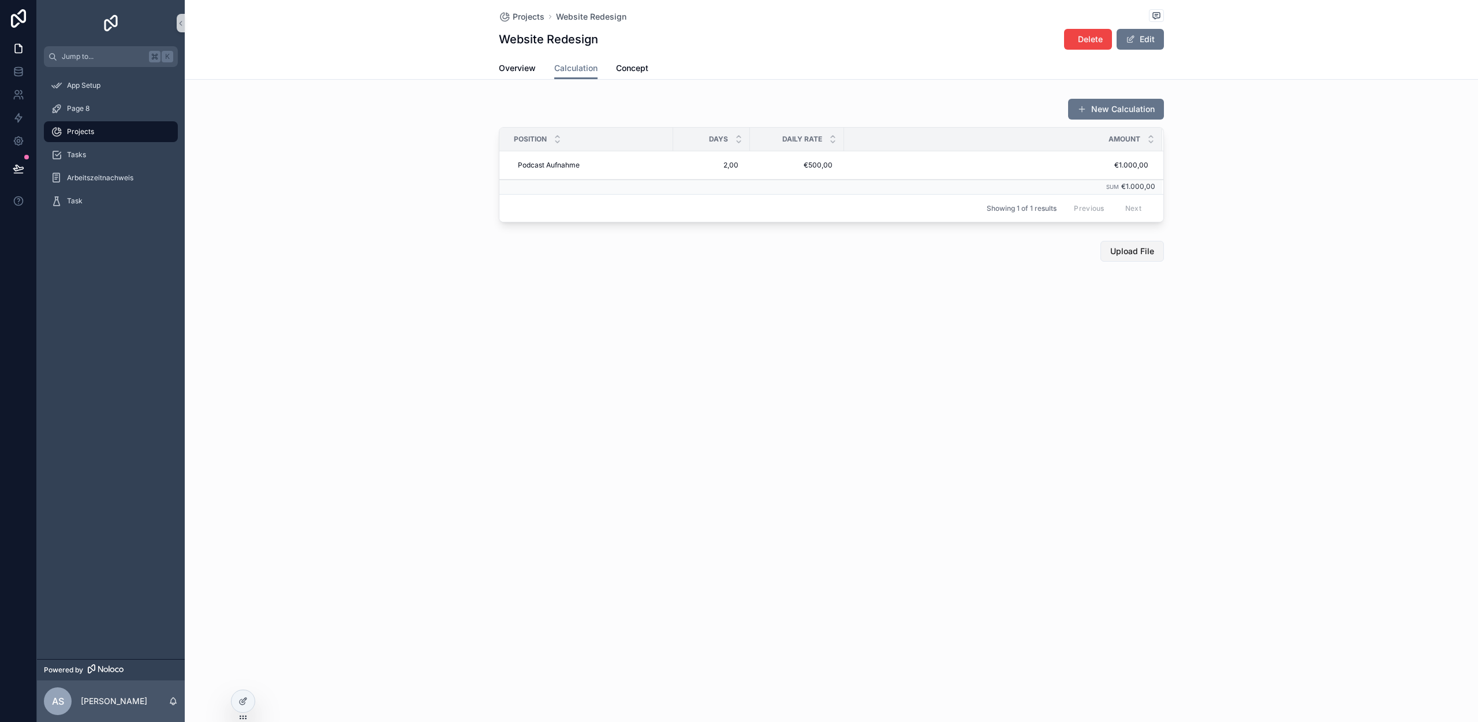
click at [1137, 254] on span "Upload File" at bounding box center [1132, 251] width 44 height 12
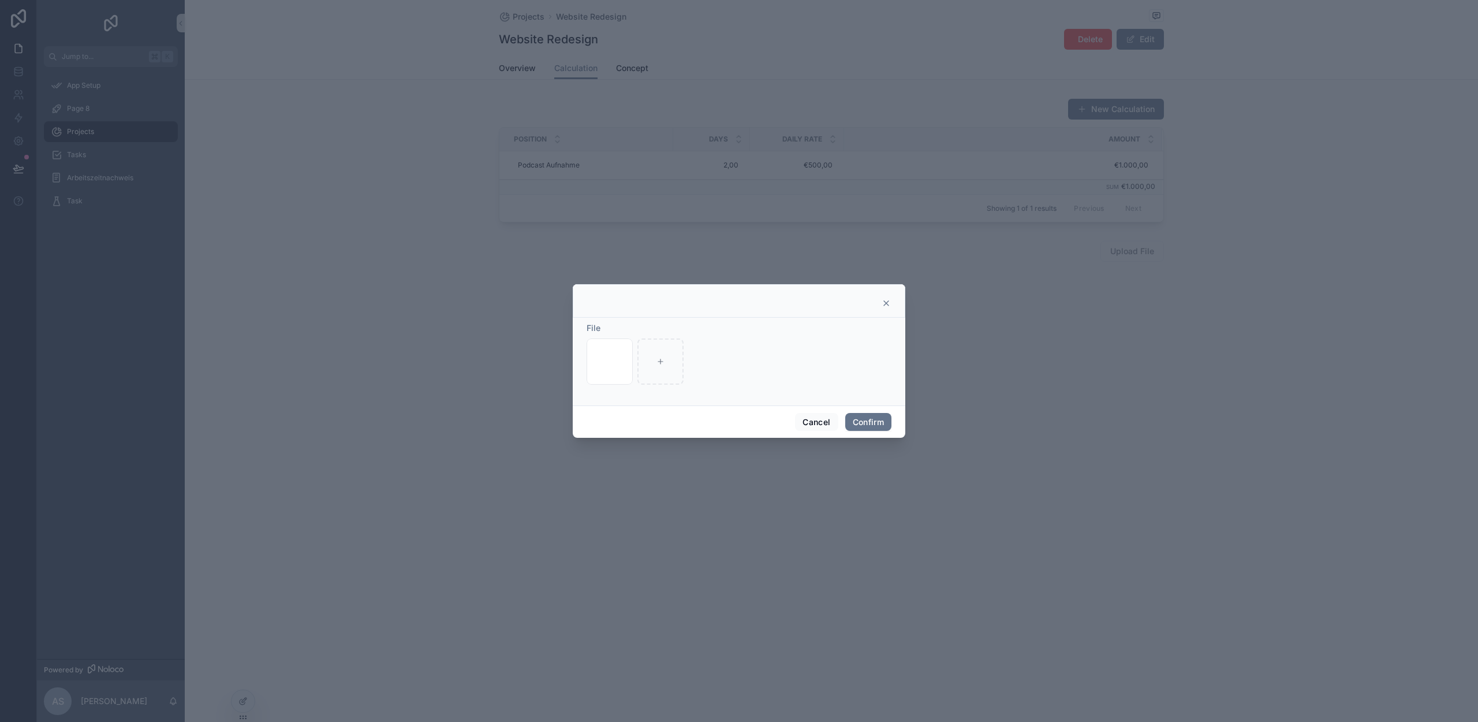
click at [867, 377] on div "Haweli_0825 .jpg" at bounding box center [739, 361] width 305 height 46
click at [869, 430] on button "Confirm" at bounding box center [868, 422] width 46 height 18
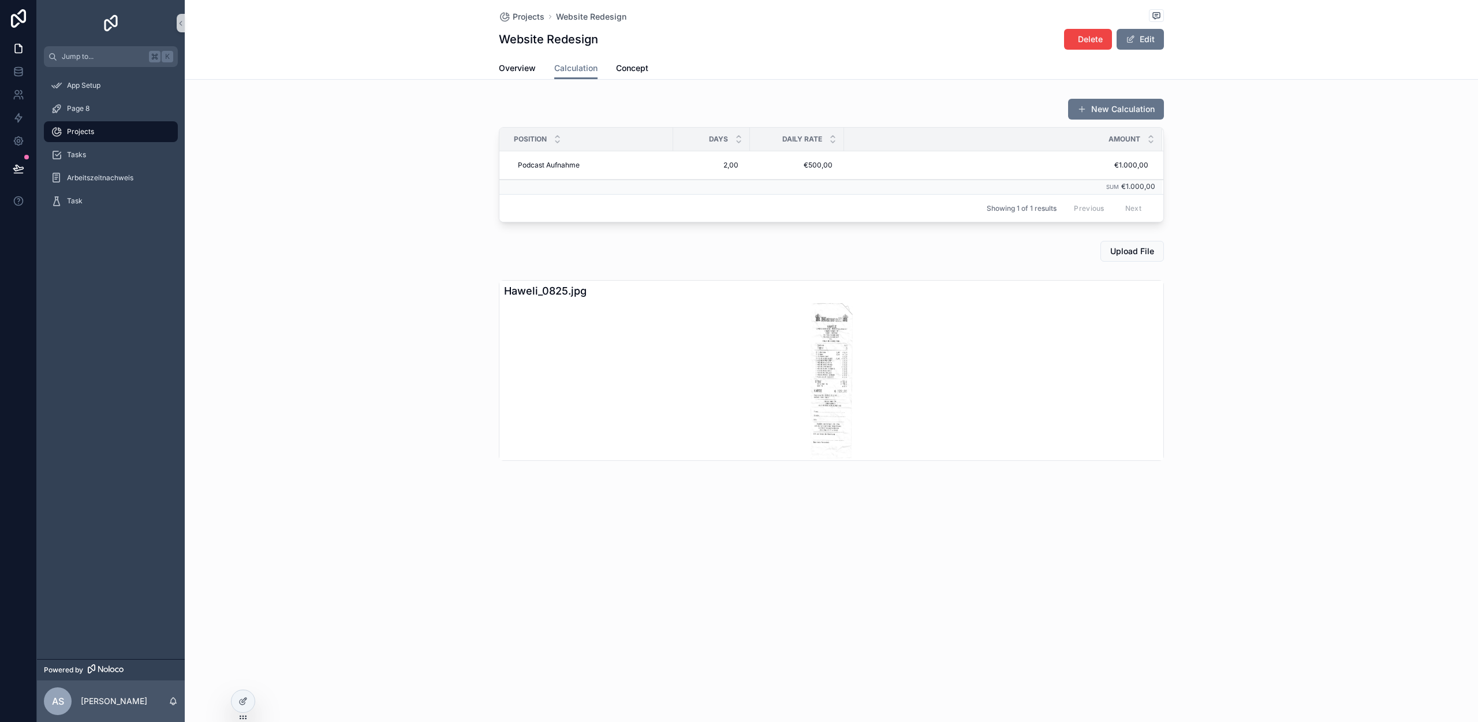
click at [839, 369] on img "scrollable content" at bounding box center [831, 380] width 45 height 158
drag, startPoint x: 793, startPoint y: 364, endPoint x: 777, endPoint y: 372, distance: 17.6
click at [790, 365] on div "scrollable content" at bounding box center [831, 380] width 664 height 159
click at [666, 421] on div "scrollable content" at bounding box center [831, 380] width 664 height 159
click at [246, 698] on icon at bounding box center [242, 700] width 9 height 9
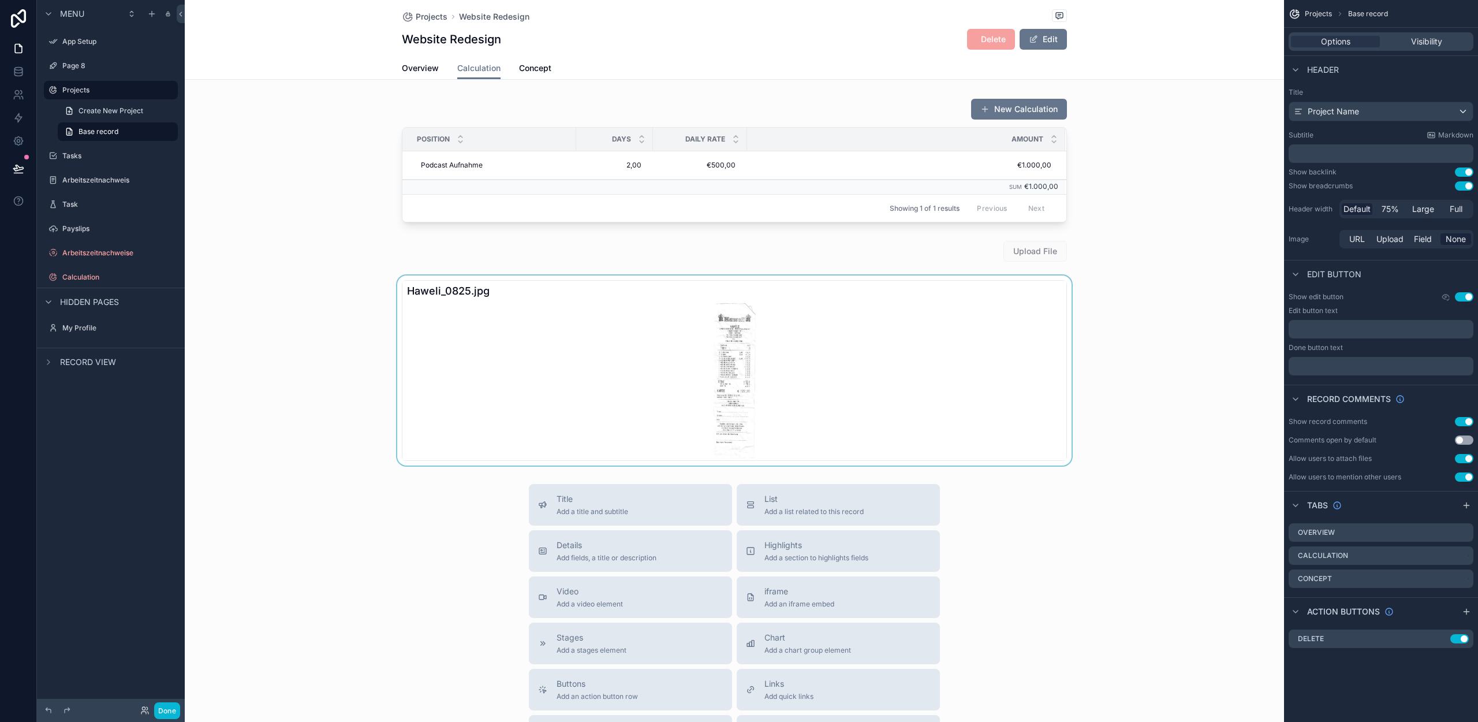
click at [640, 363] on div "scrollable content" at bounding box center [734, 370] width 1099 height 190
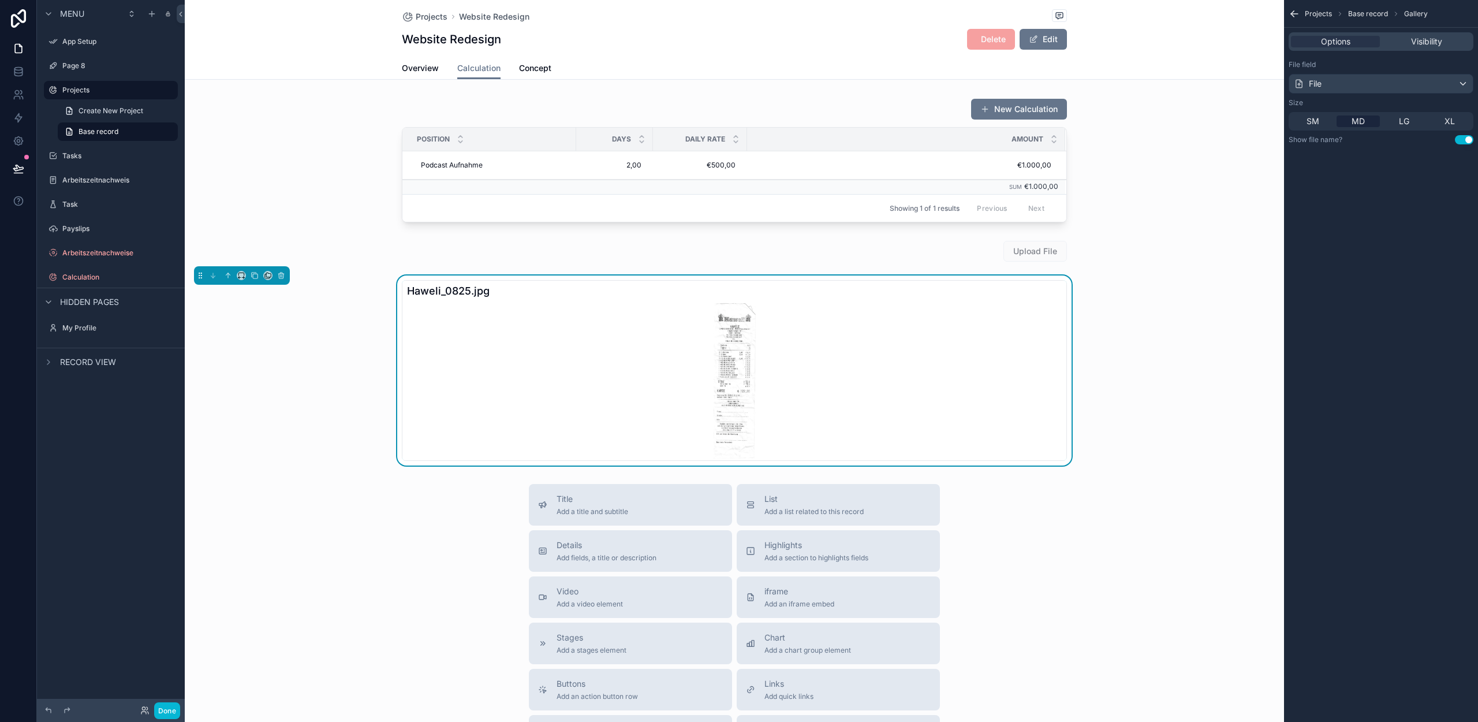
click at [1465, 142] on button "Use setting" at bounding box center [1464, 139] width 18 height 9
click at [1458, 138] on button "Use setting" at bounding box center [1464, 139] width 18 height 9
click at [1307, 121] on span "SM" at bounding box center [1313, 121] width 13 height 12
click at [1319, 125] on div "SM" at bounding box center [1312, 121] width 43 height 12
click at [1361, 121] on span "MD" at bounding box center [1358, 121] width 13 height 12
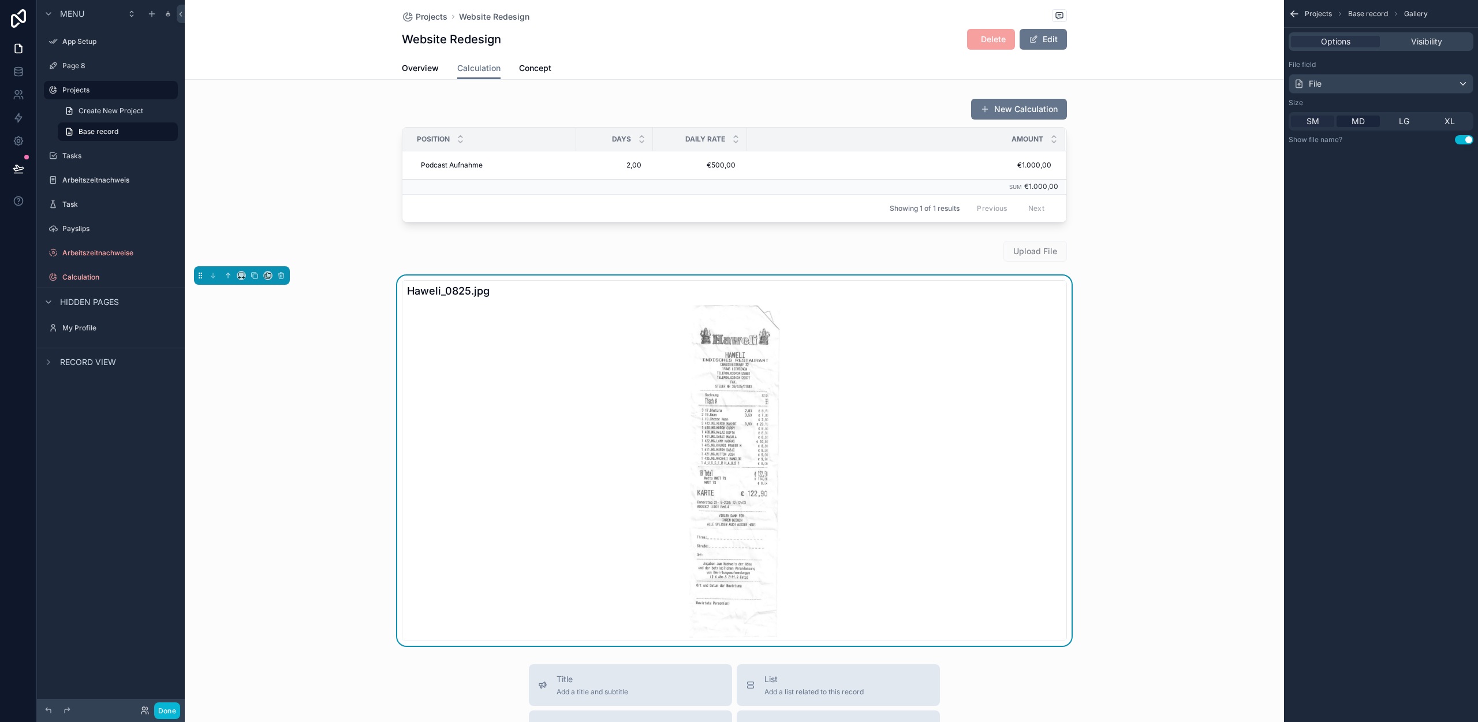
click at [1322, 124] on div "SM" at bounding box center [1312, 121] width 43 height 12
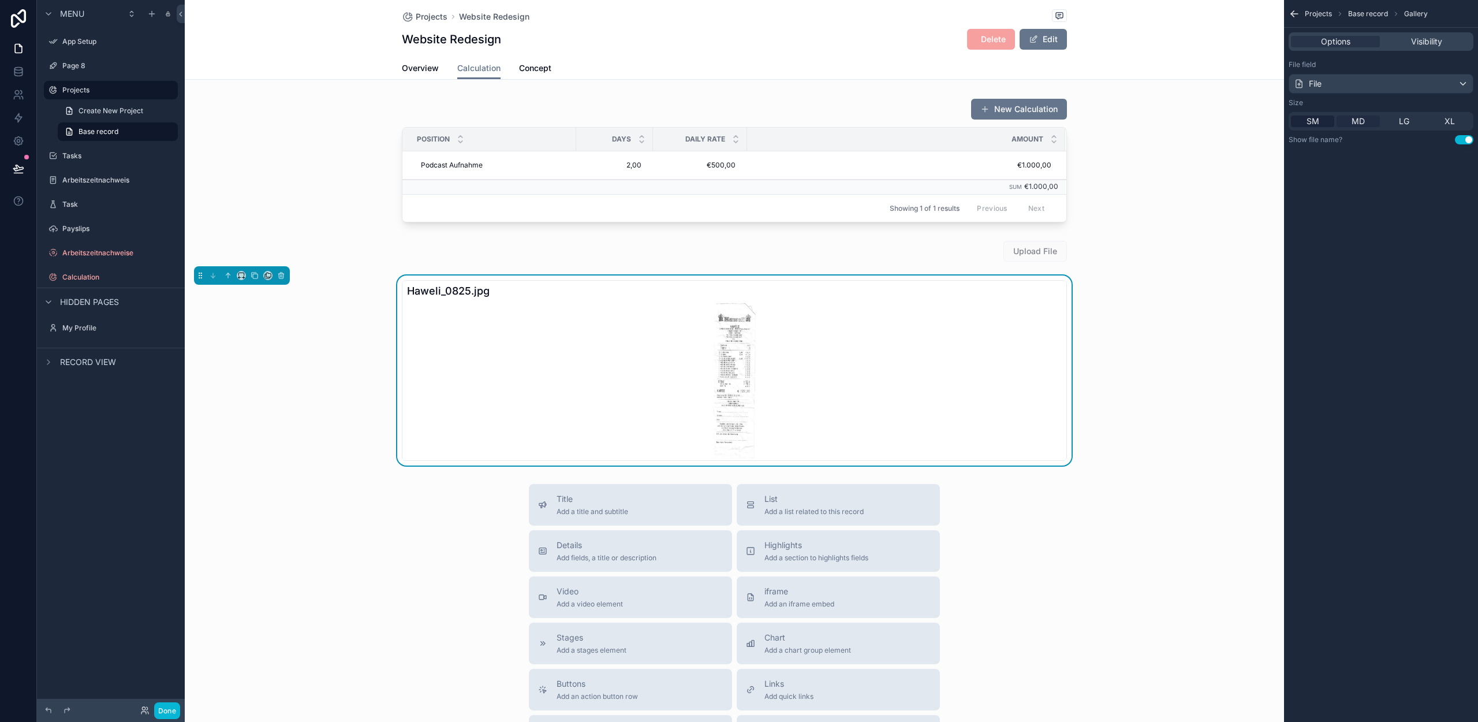
click at [1345, 125] on div "MD" at bounding box center [1358, 121] width 43 height 12
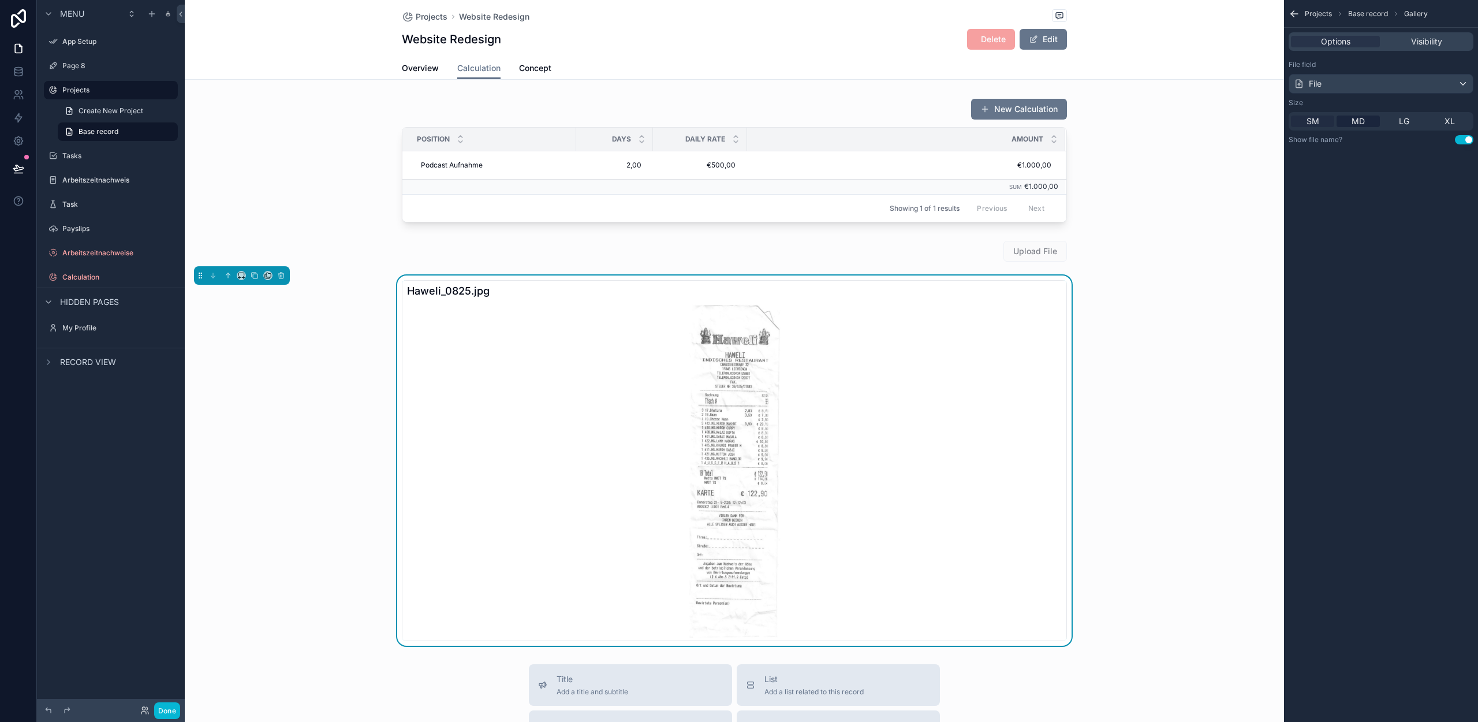
click at [1307, 120] on span "SM" at bounding box center [1313, 121] width 13 height 12
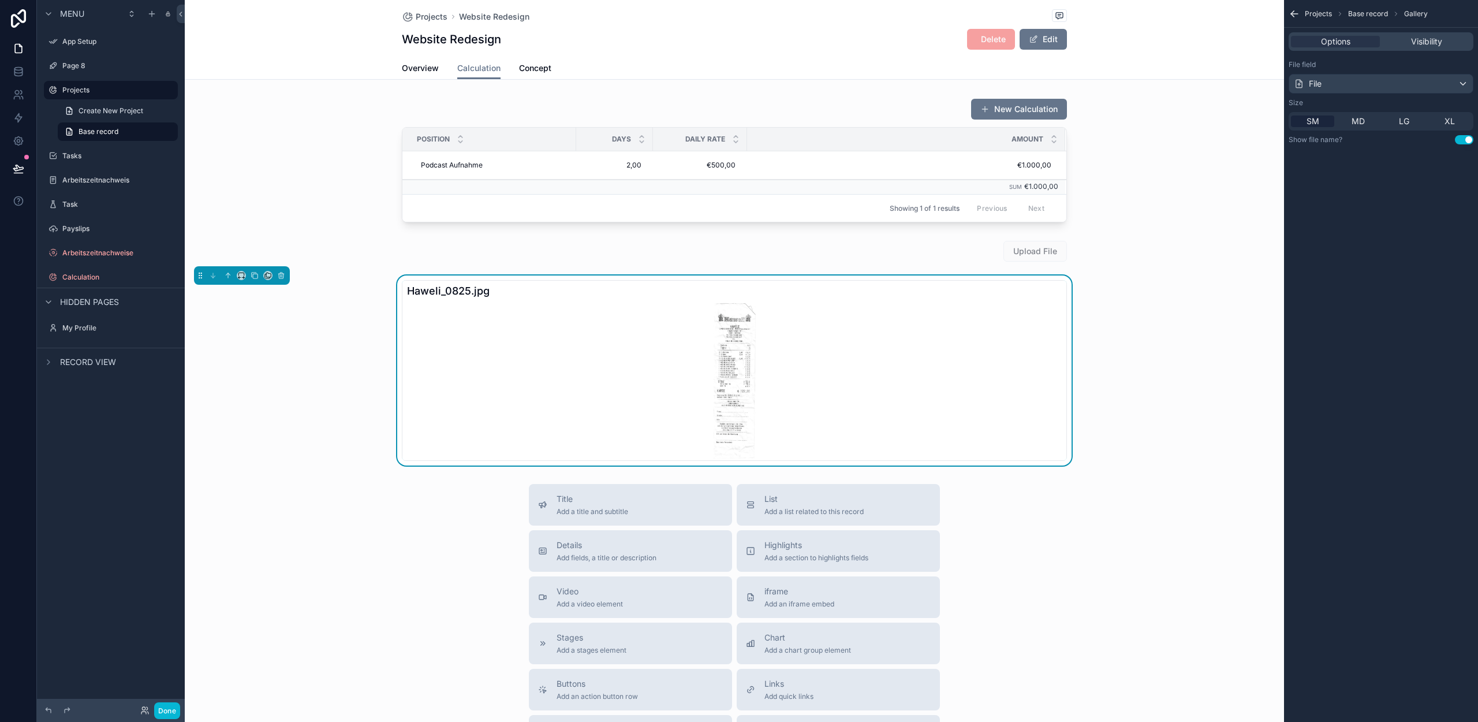
click at [1426, 47] on div "Options Visibility" at bounding box center [1381, 41] width 185 height 18
click at [1420, 43] on span "Visibility" at bounding box center [1426, 42] width 31 height 12
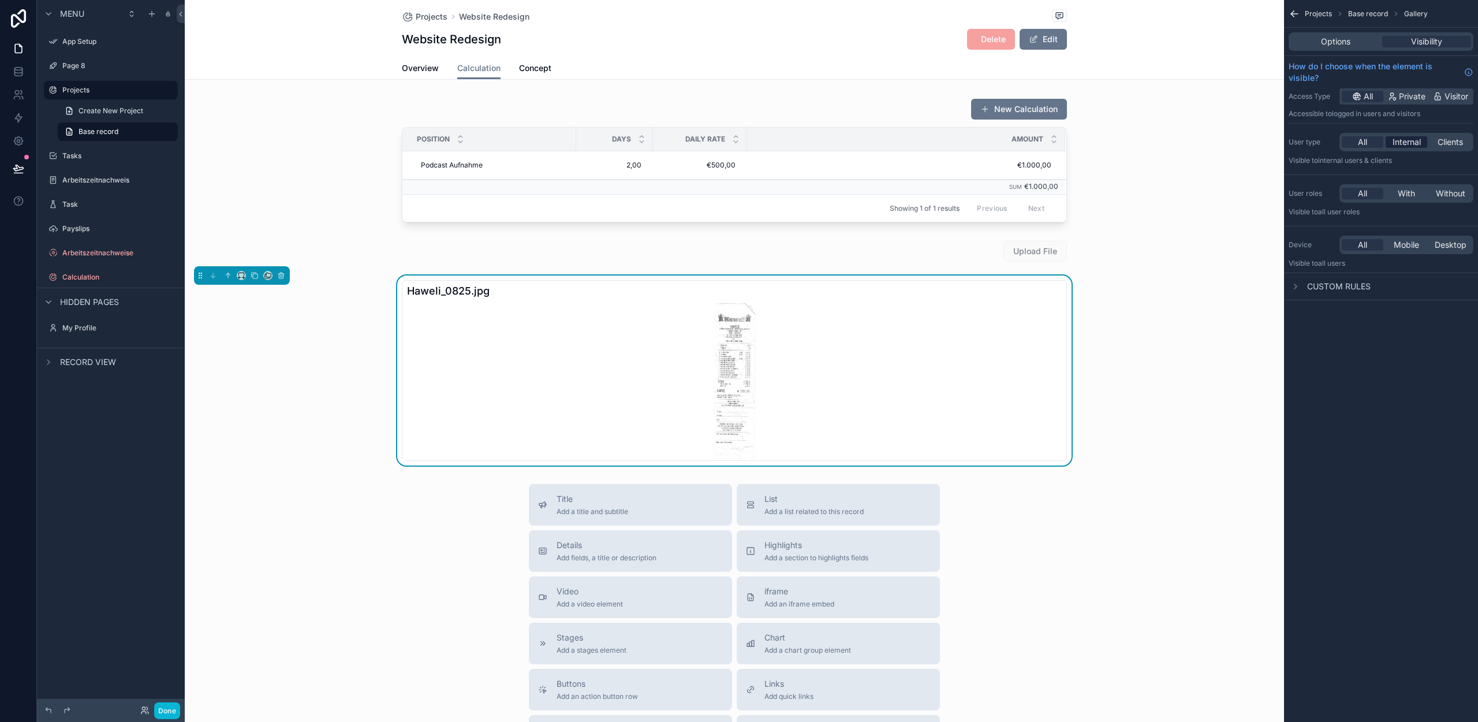
click at [1399, 137] on span "Internal" at bounding box center [1407, 142] width 28 height 12
click at [165, 711] on button "Done" at bounding box center [167, 710] width 26 height 17
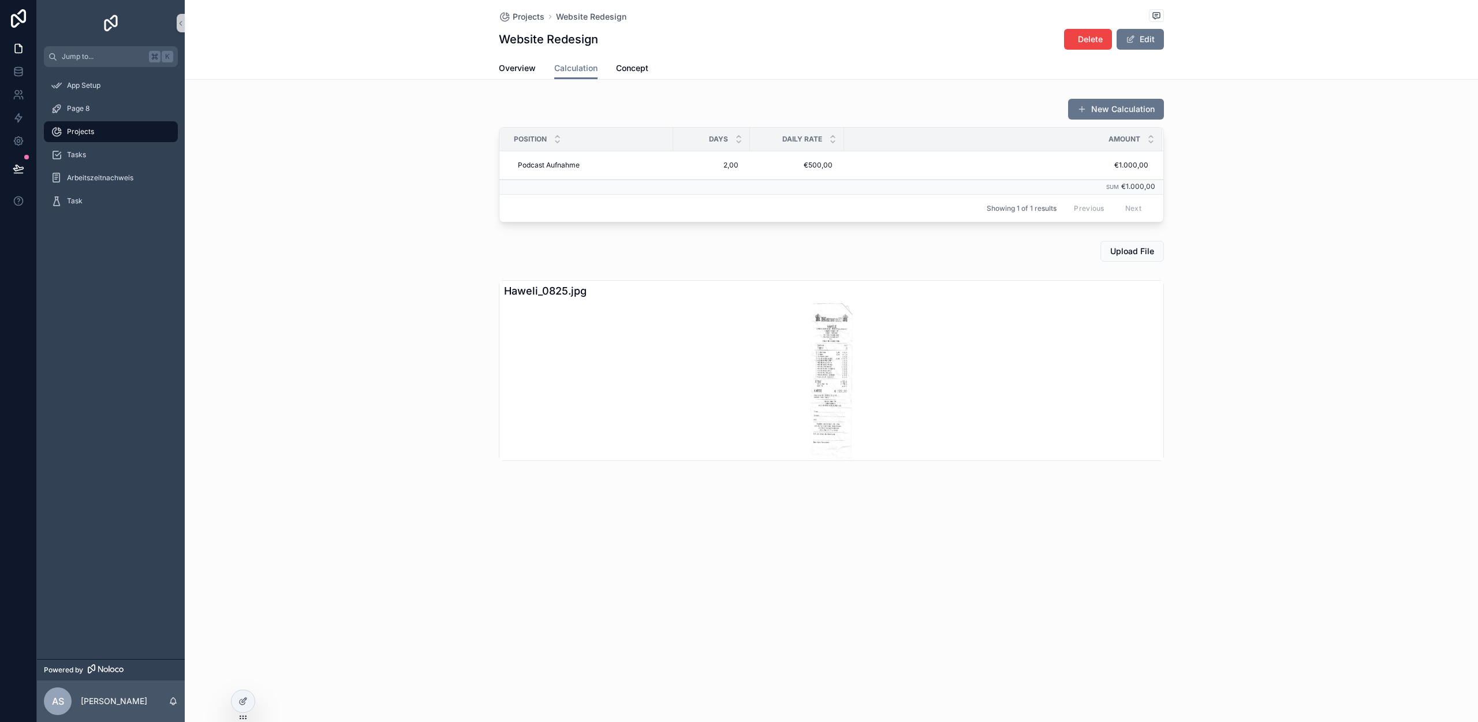
click at [819, 372] on img "scrollable content" at bounding box center [831, 380] width 45 height 158
click at [844, 355] on img "scrollable content" at bounding box center [831, 380] width 45 height 158
click at [840, 358] on img "scrollable content" at bounding box center [831, 380] width 45 height 158
click at [523, 323] on div "scrollable content" at bounding box center [831, 380] width 664 height 159
click at [531, 280] on div "Haweli_0825.jpg" at bounding box center [831, 370] width 665 height 181
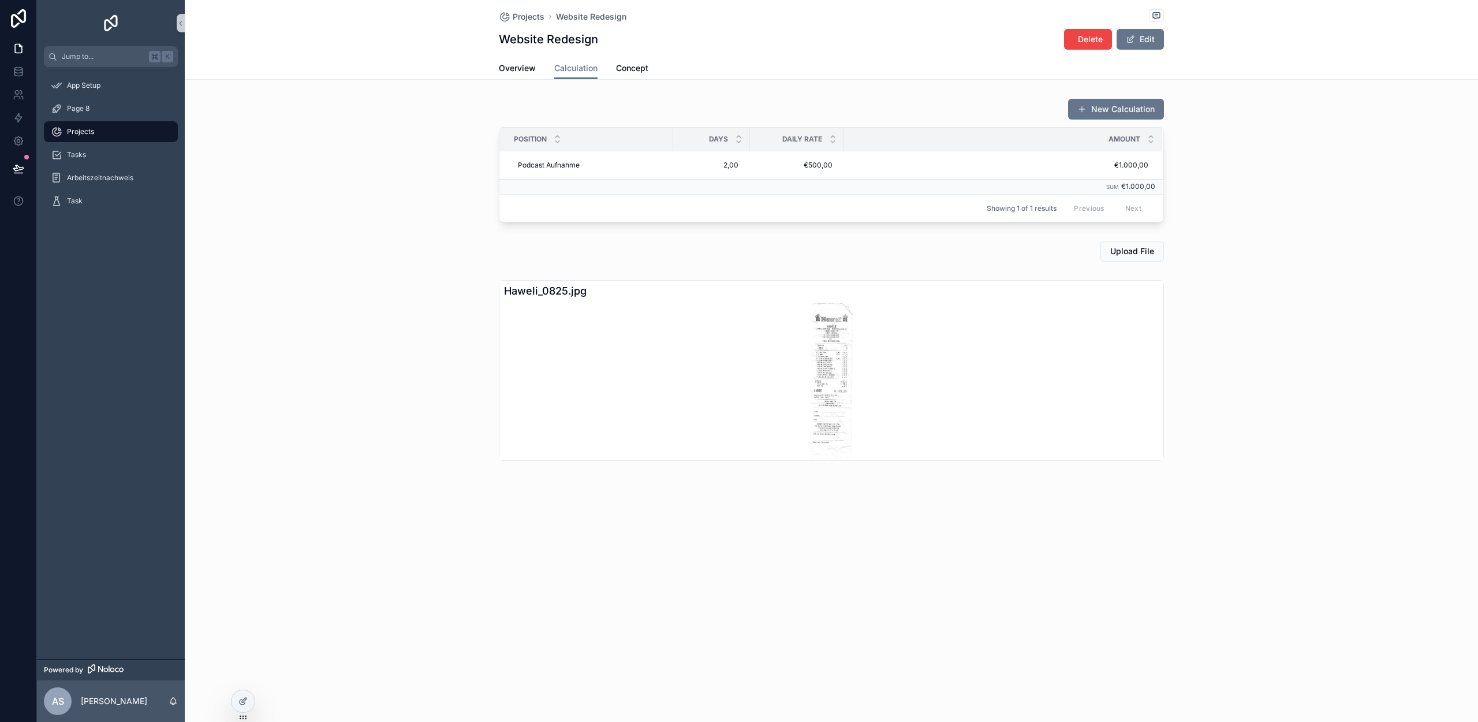
click at [560, 293] on div "Haweli_0825.jpg" at bounding box center [831, 291] width 664 height 21
click at [573, 294] on div "Haweli_0825.jpg" at bounding box center [831, 291] width 664 height 21
click at [249, 707] on div at bounding box center [243, 701] width 23 height 22
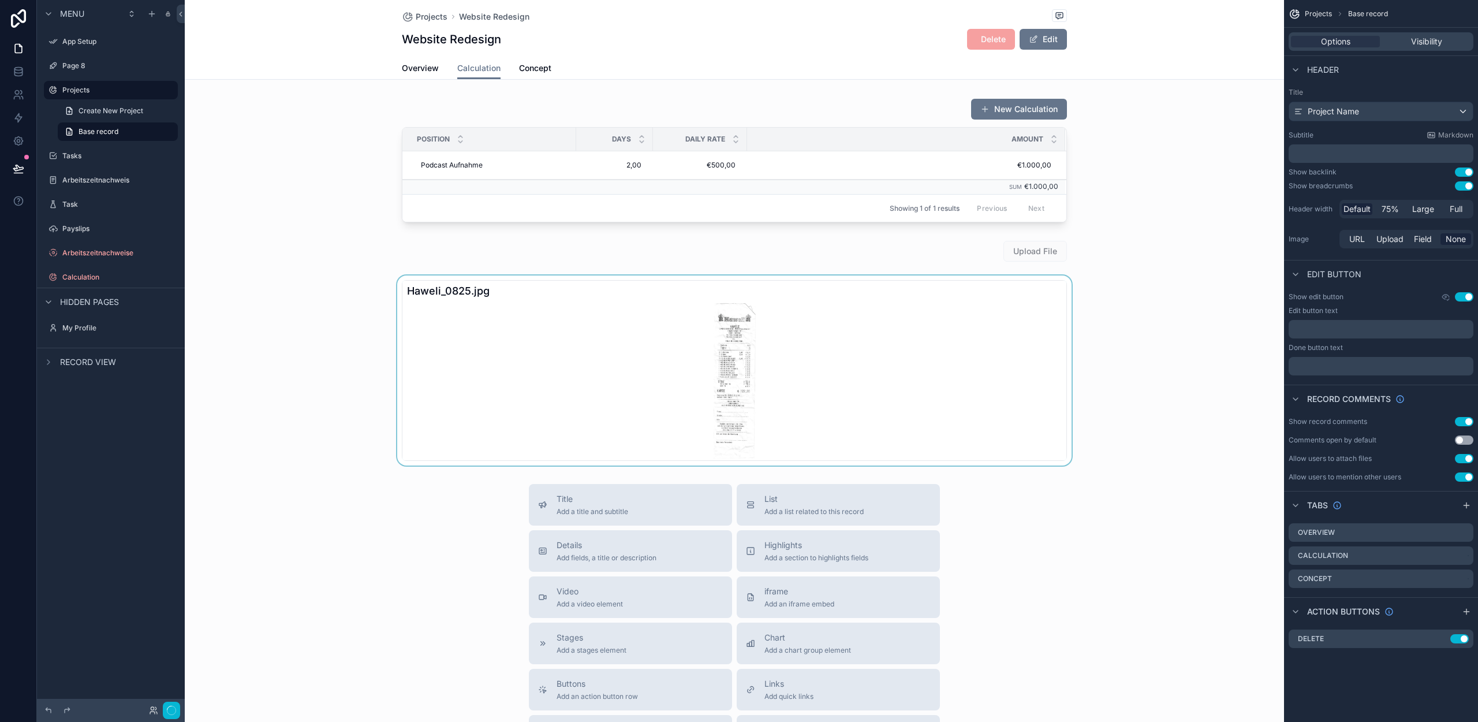
click at [837, 375] on div "scrollable content" at bounding box center [734, 370] width 1099 height 190
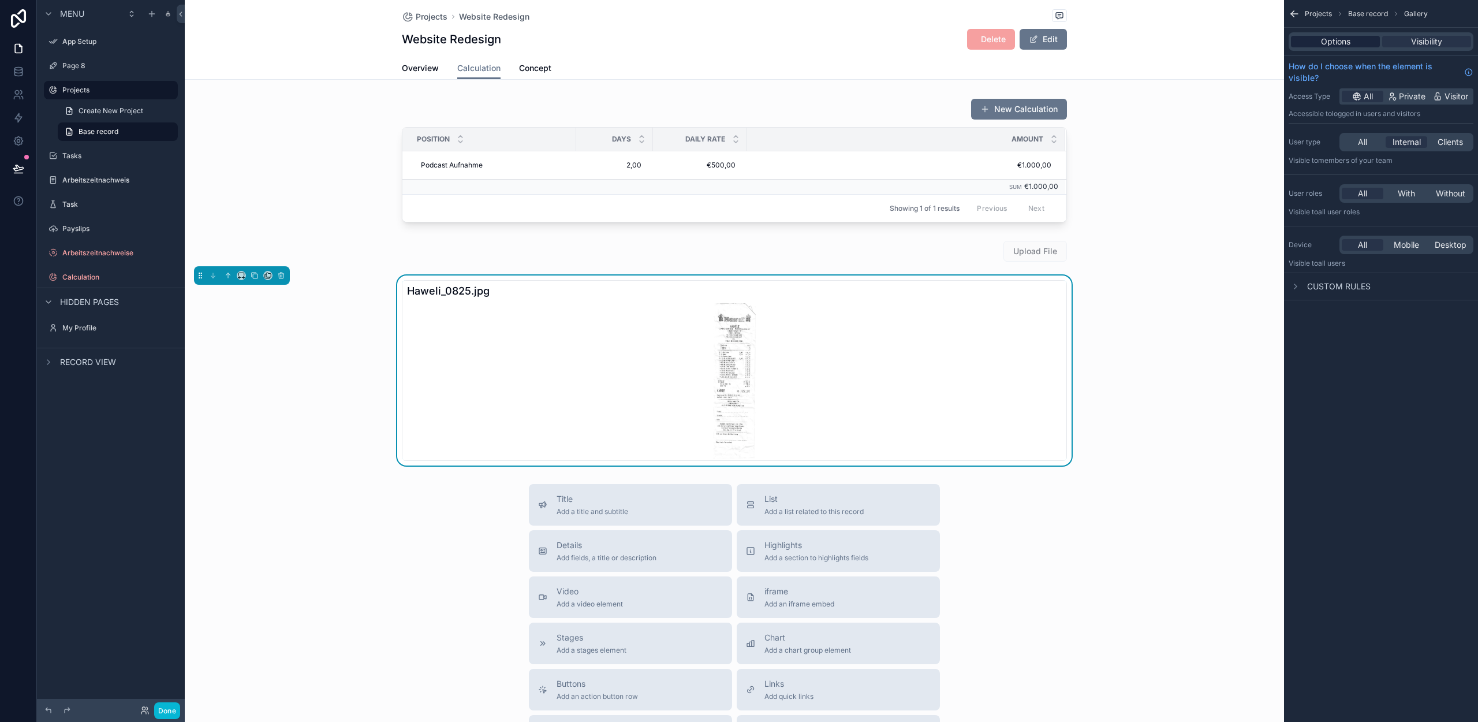
click at [1347, 39] on span "Options" at bounding box center [1335, 42] width 29 height 12
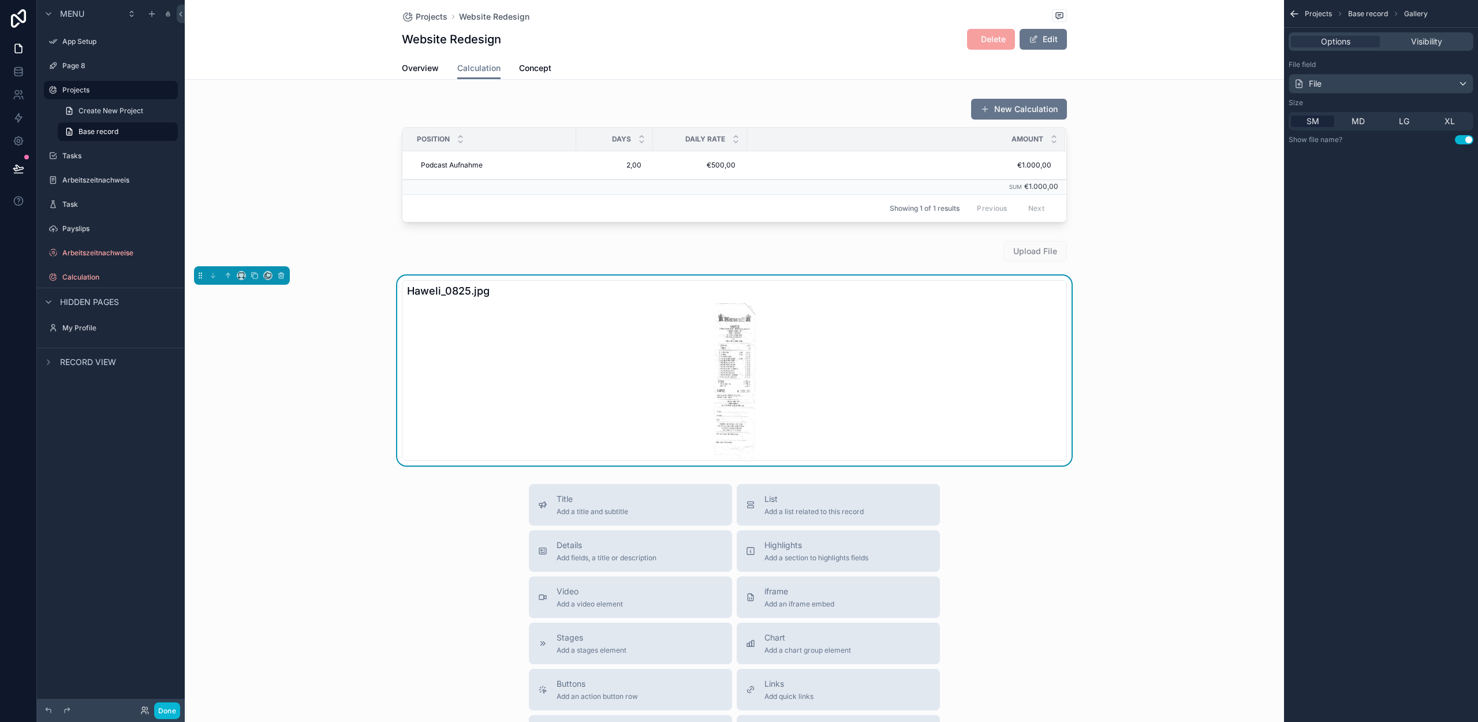
click at [1132, 426] on div "Haweli_0825.jpg" at bounding box center [734, 370] width 1099 height 190
click at [941, 379] on div "scrollable content" at bounding box center [734, 380] width 664 height 159
click at [906, 259] on div "scrollable content" at bounding box center [734, 251] width 1099 height 30
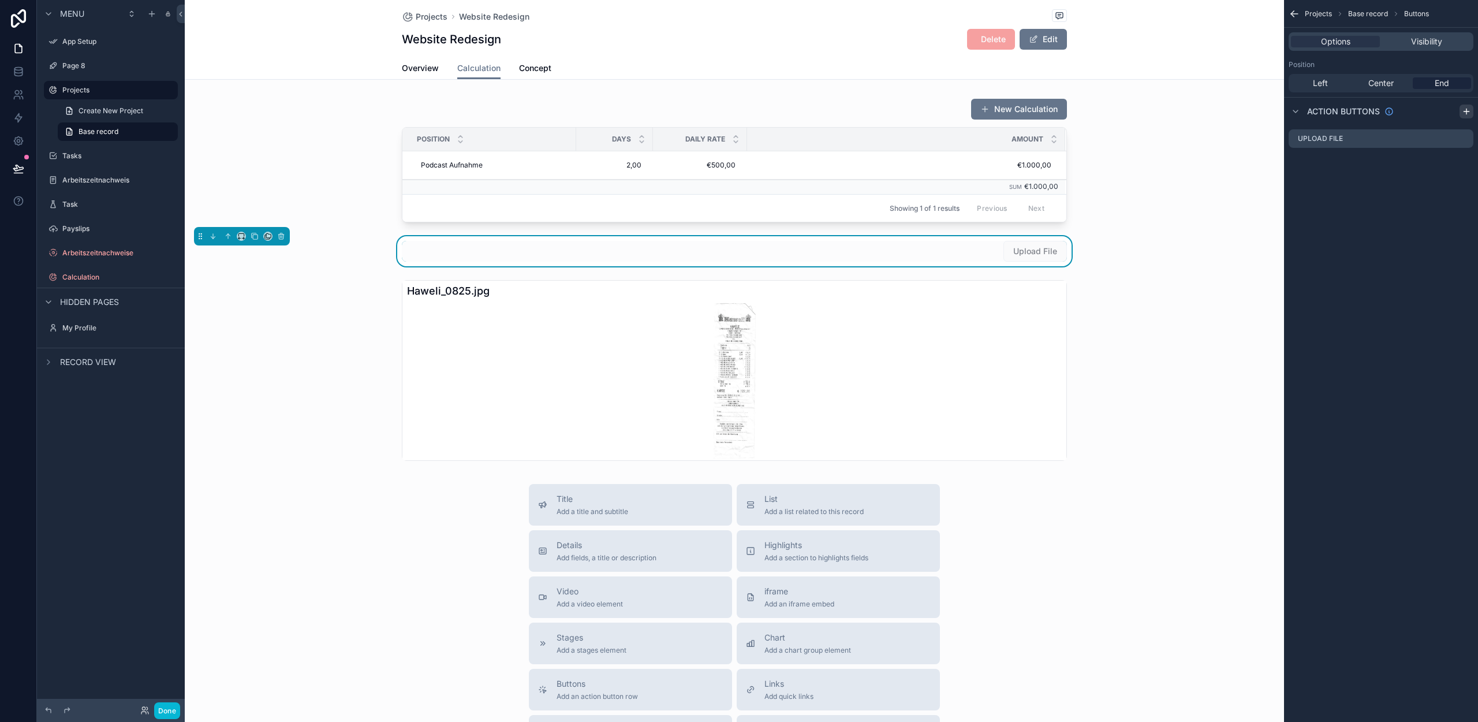
click at [1465, 110] on icon "scrollable content" at bounding box center [1466, 111] width 9 height 9
click at [1463, 163] on icon "scrollable content" at bounding box center [1465, 160] width 5 height 5
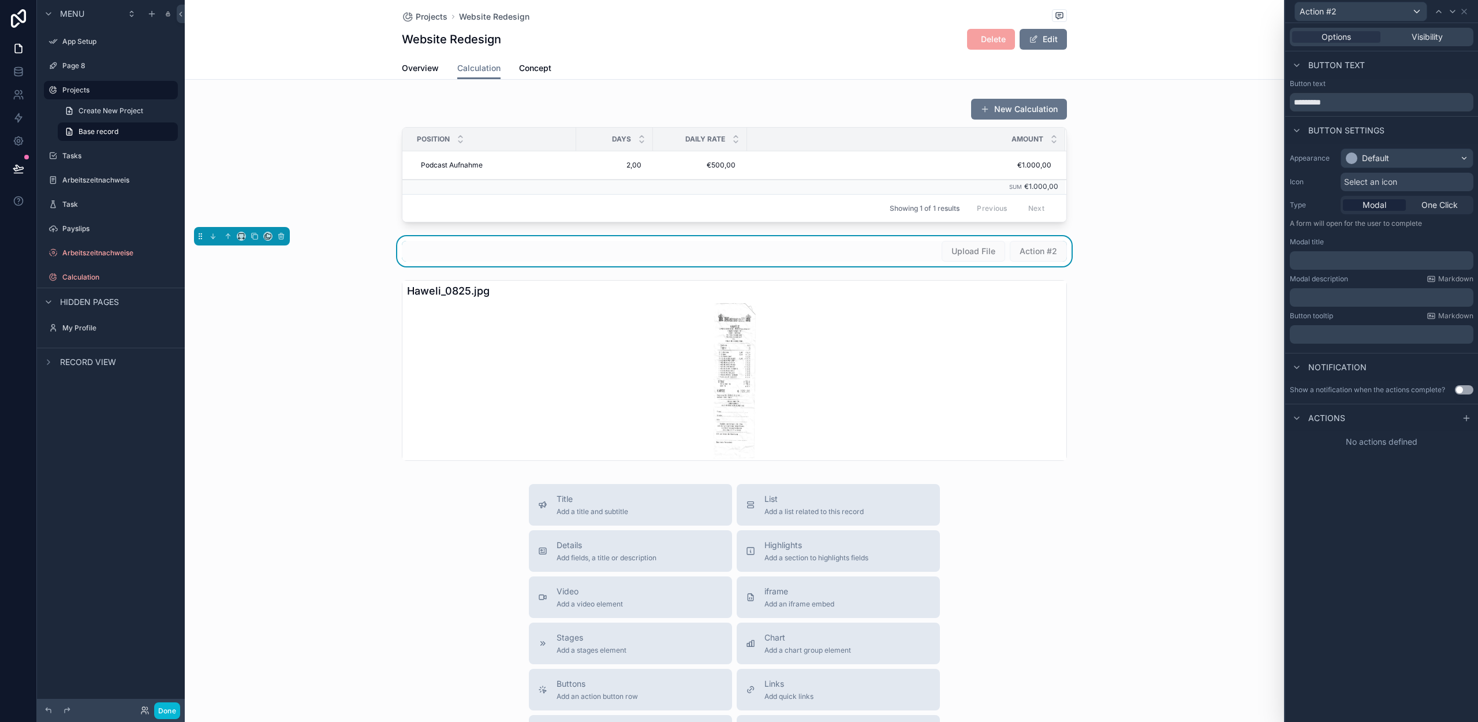
click at [1473, 418] on div "Actions" at bounding box center [1381, 418] width 193 height 28
click at [1469, 420] on icon at bounding box center [1466, 417] width 9 height 9
click at [1366, 462] on div "Select a type" at bounding box center [1381, 464] width 173 height 18
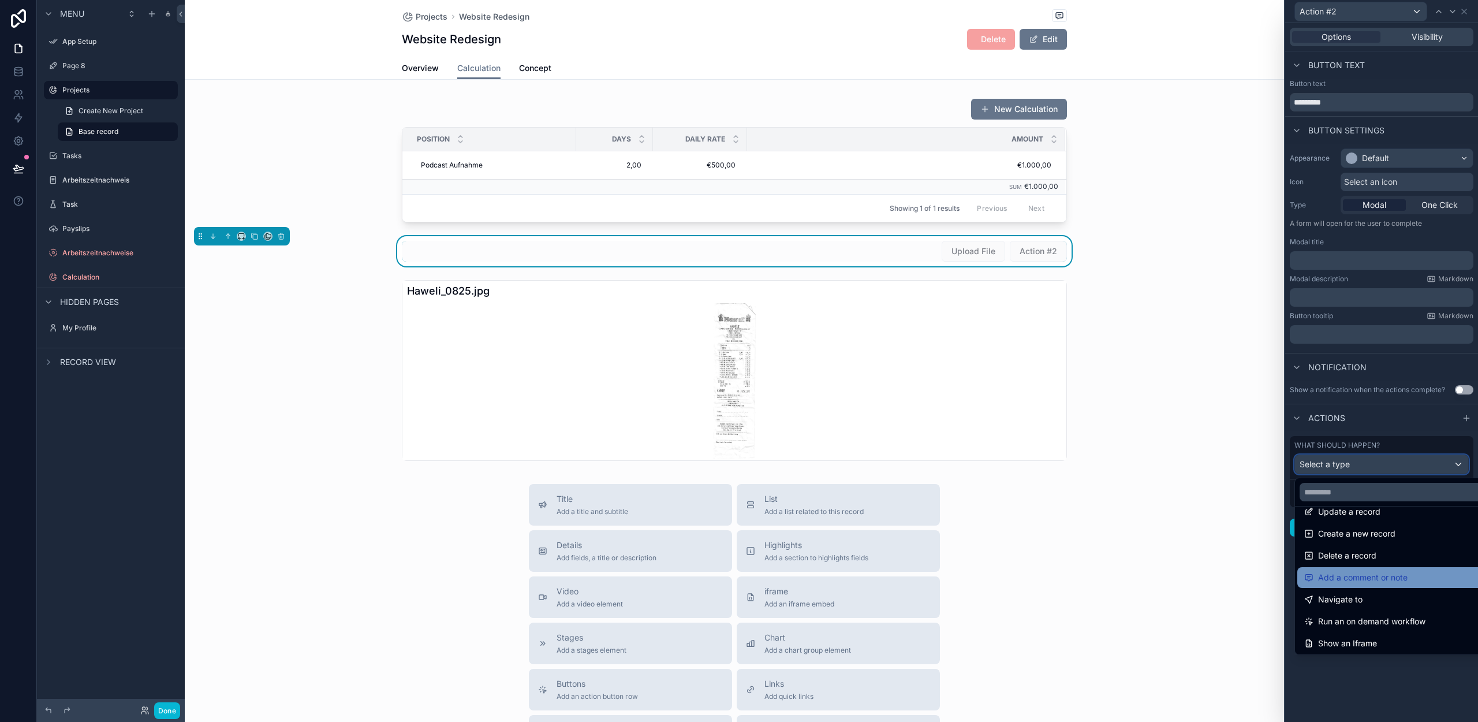
scroll to position [22, 0]
click at [1140, 559] on div "Title Add a title and subtitle List Add a list related to this record Details A…" at bounding box center [734, 689] width 1099 height 411
click at [170, 711] on button "Done" at bounding box center [167, 710] width 26 height 17
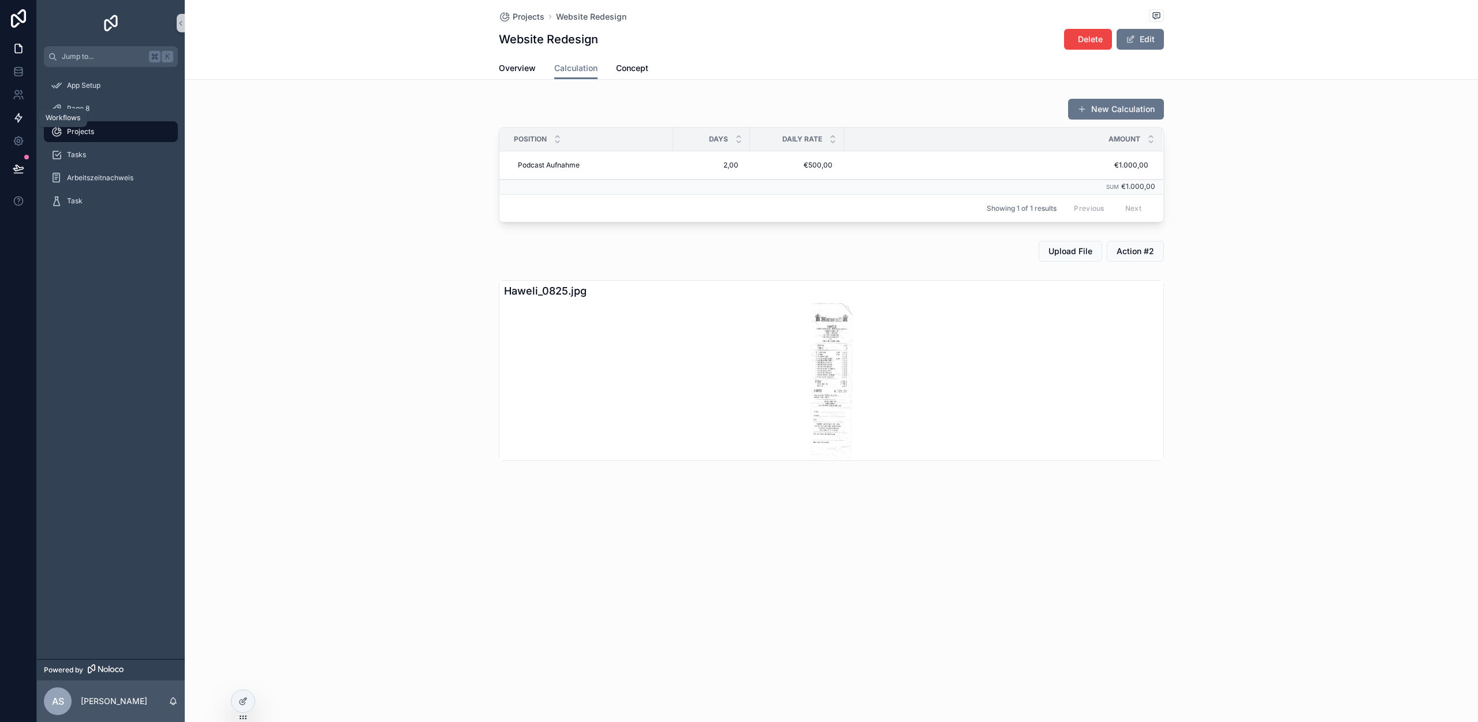
click at [14, 115] on icon at bounding box center [19, 118] width 12 height 12
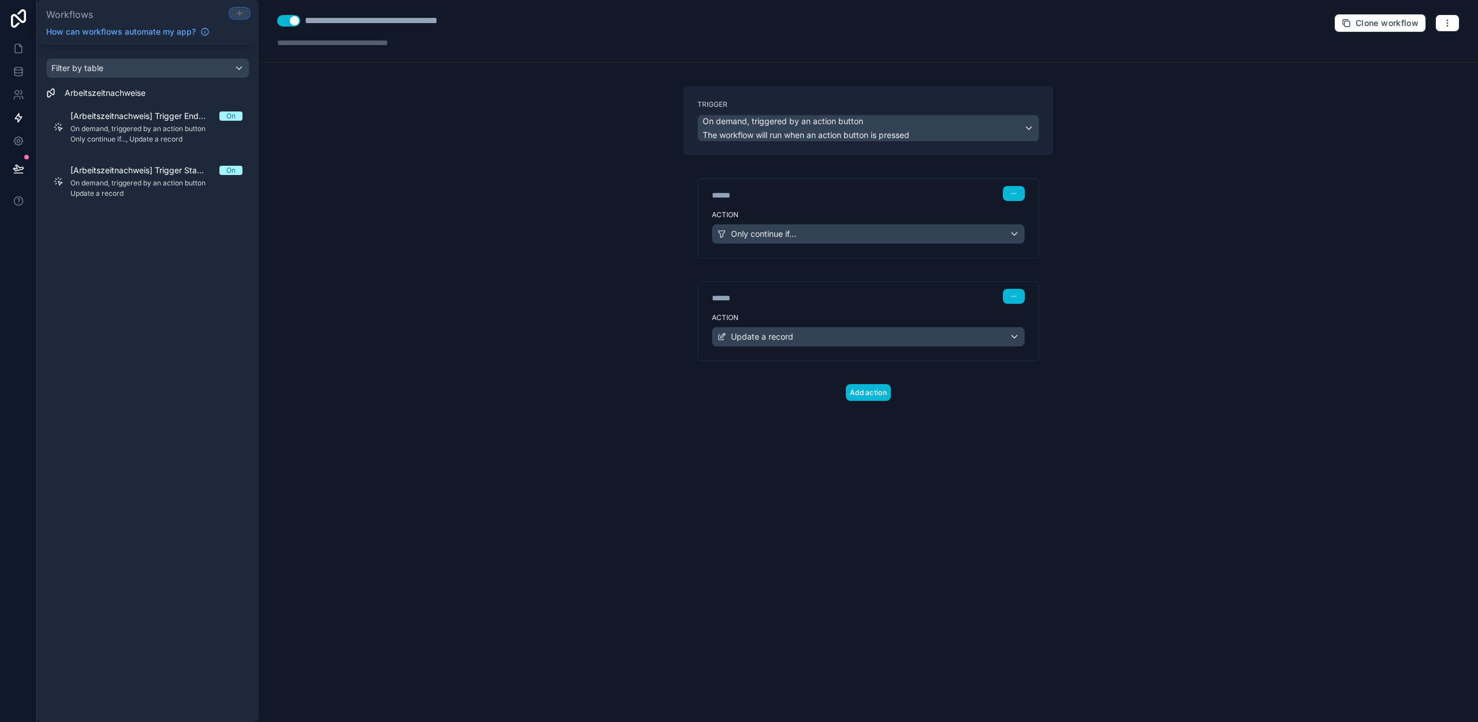
click at [238, 11] on icon at bounding box center [239, 13] width 9 height 9
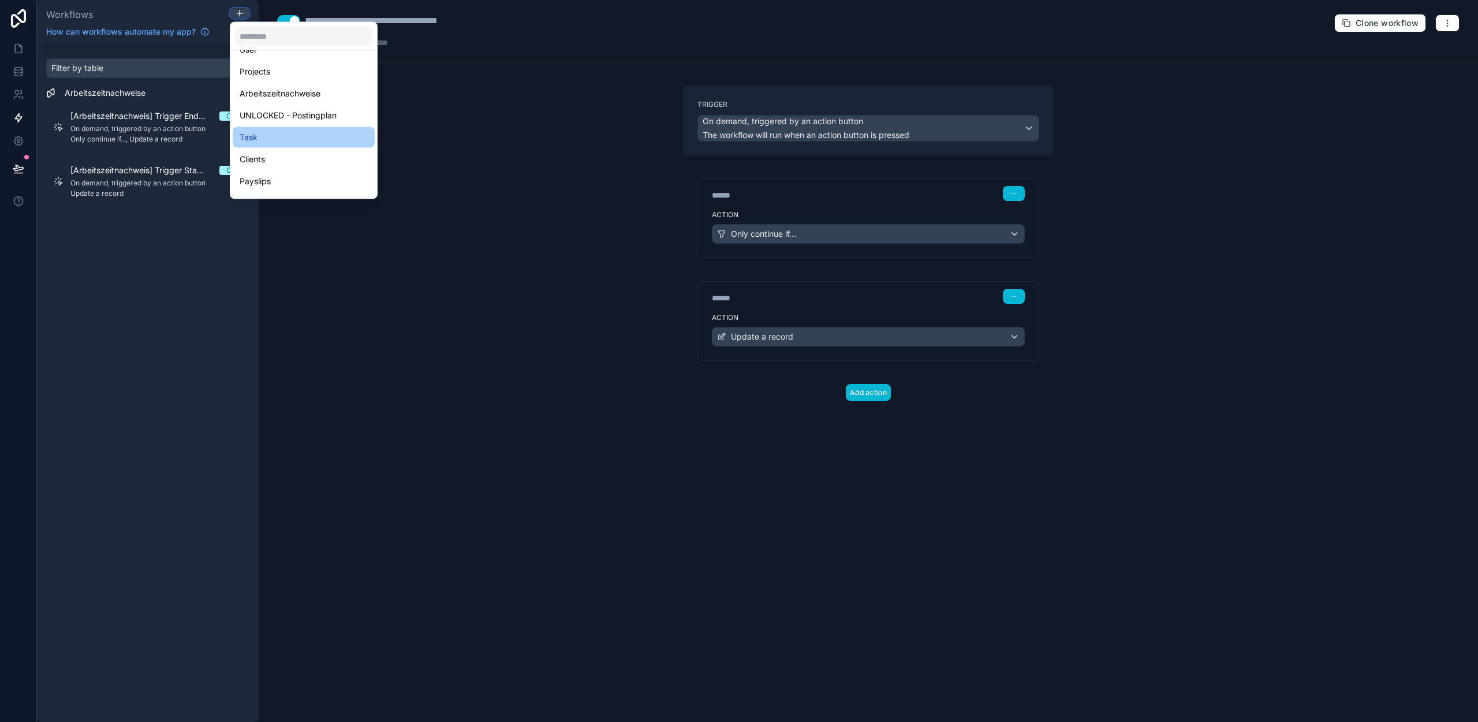
scroll to position [31, 0]
click at [277, 84] on div "Projects" at bounding box center [304, 79] width 128 height 14
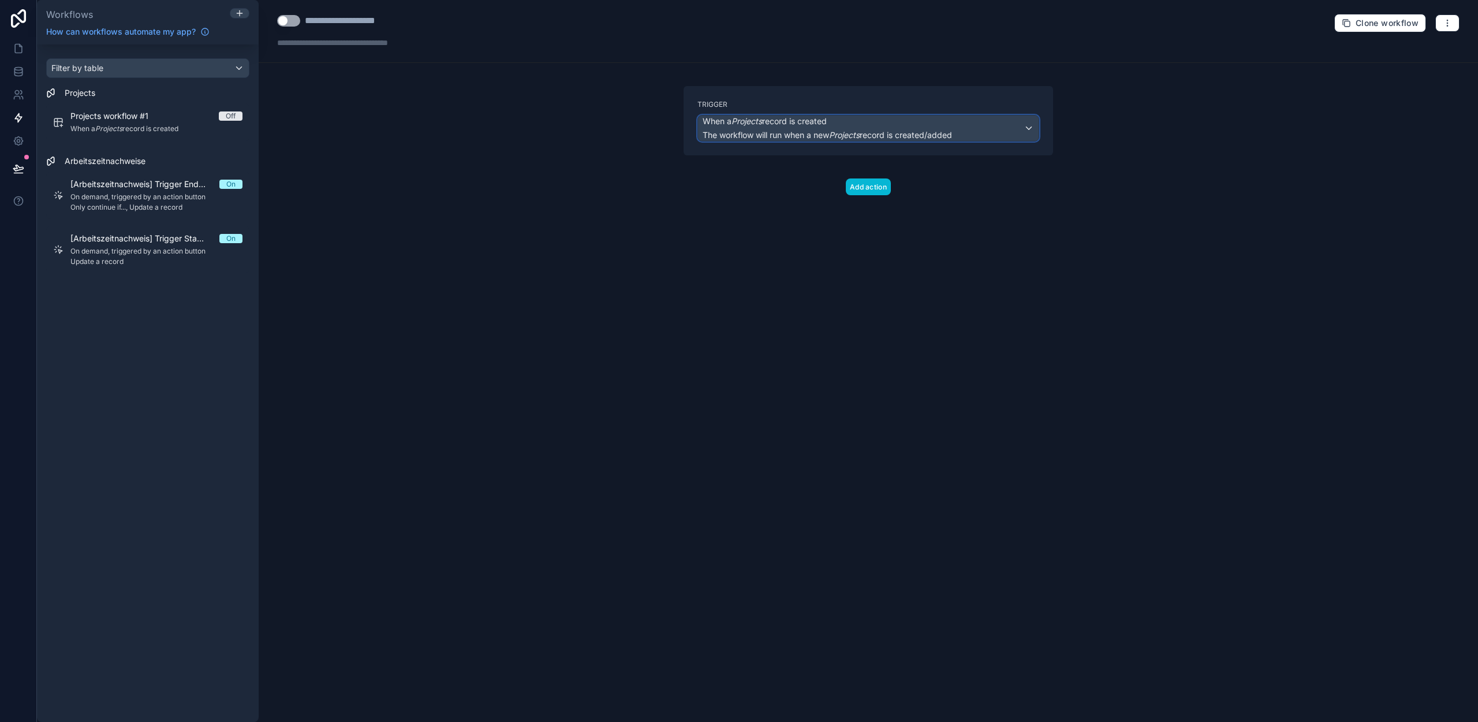
click at [857, 129] on span "The workflow will run when a new Projects record is created/added" at bounding box center [827, 135] width 249 height 12
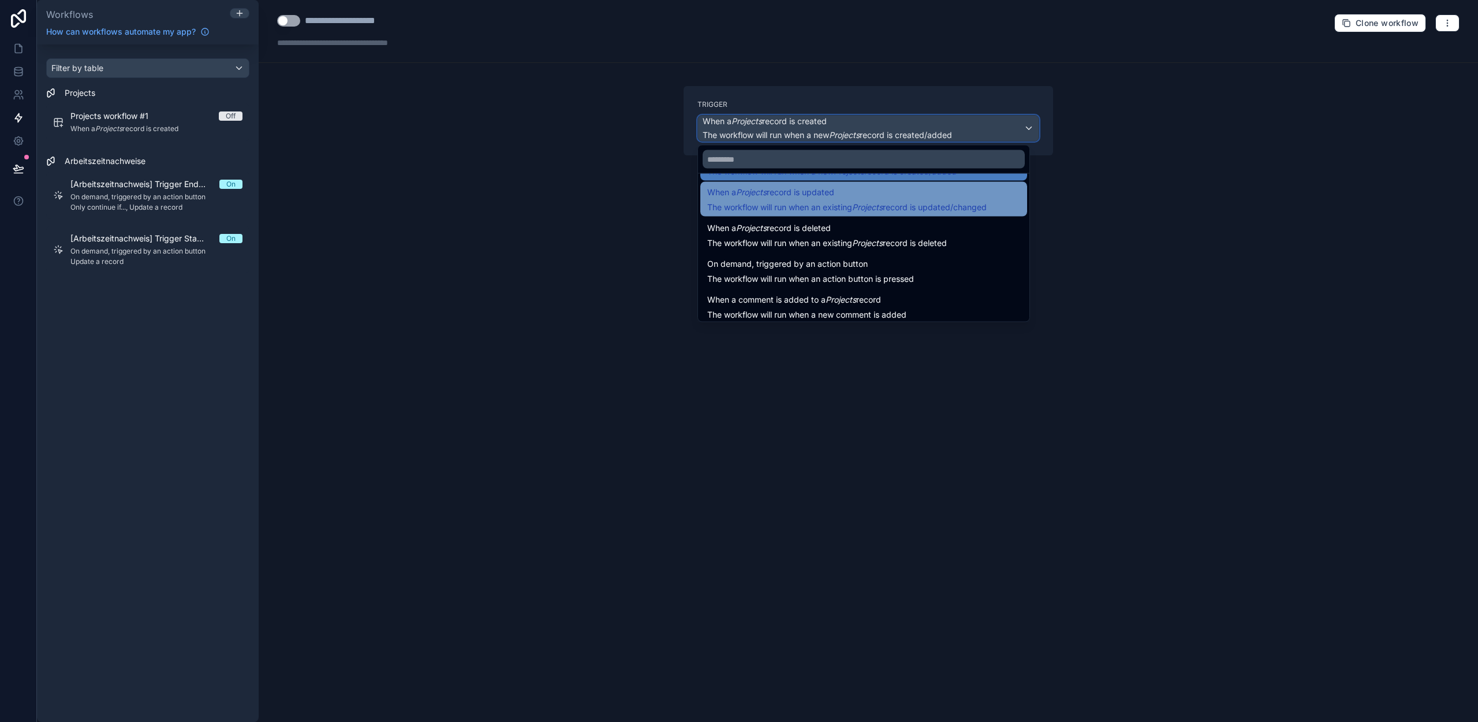
scroll to position [42, 0]
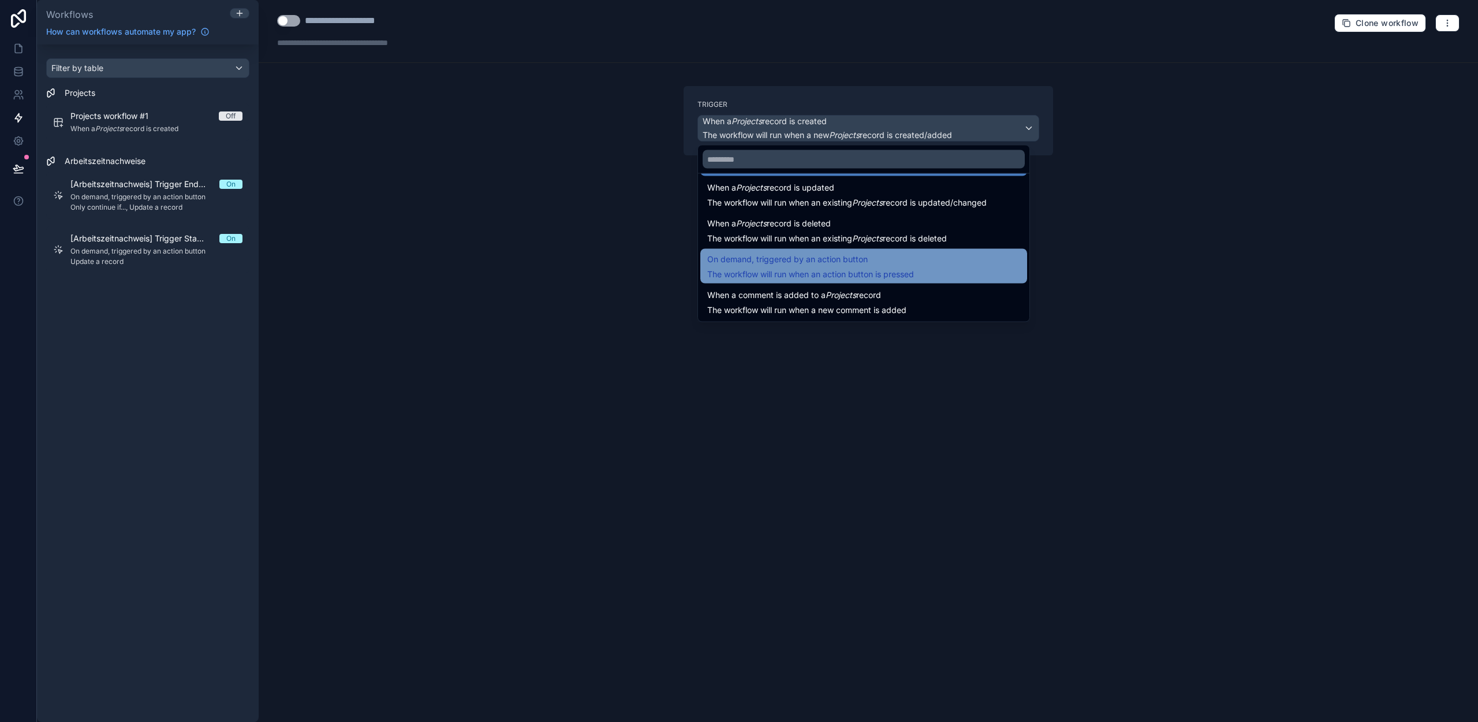
click at [793, 263] on span "On demand, triggered by an action button" at bounding box center [787, 259] width 161 height 14
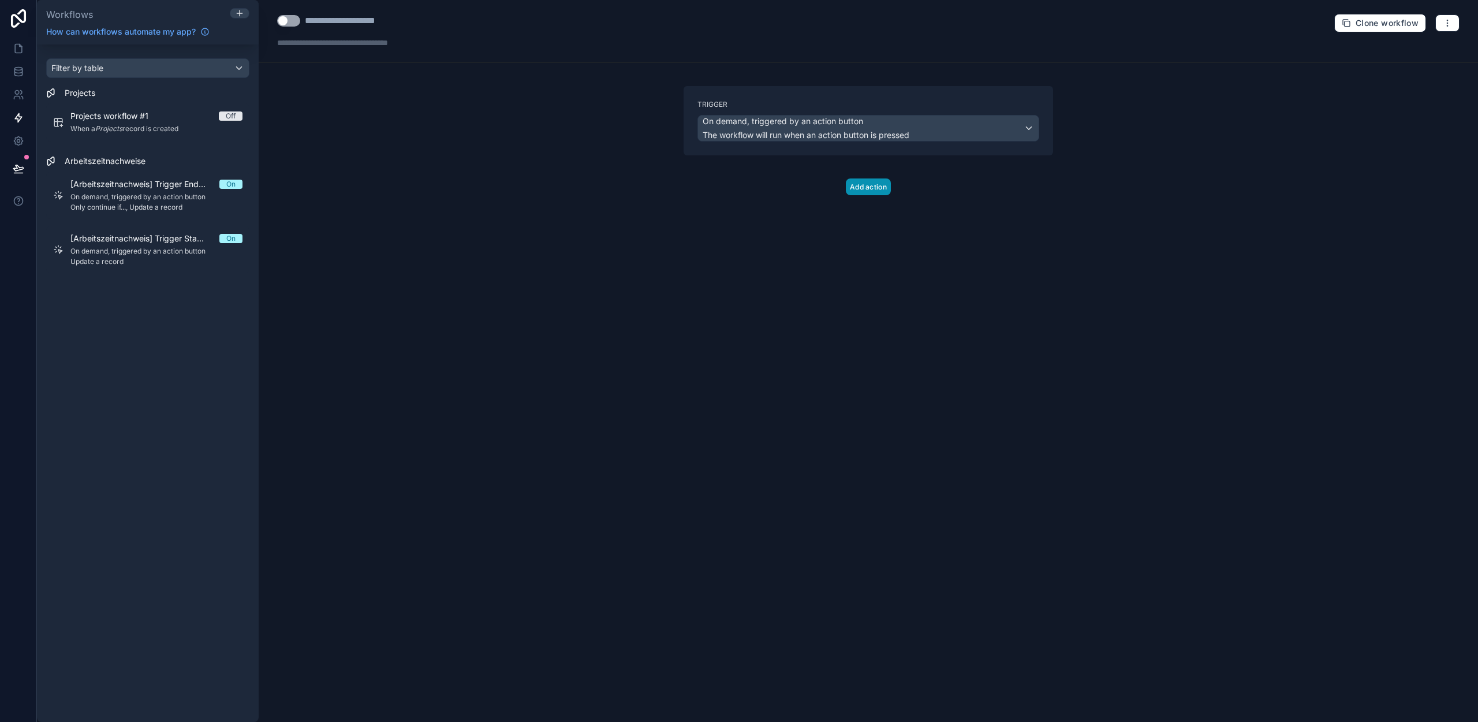
click at [875, 189] on button "Add action" at bounding box center [868, 186] width 45 height 17
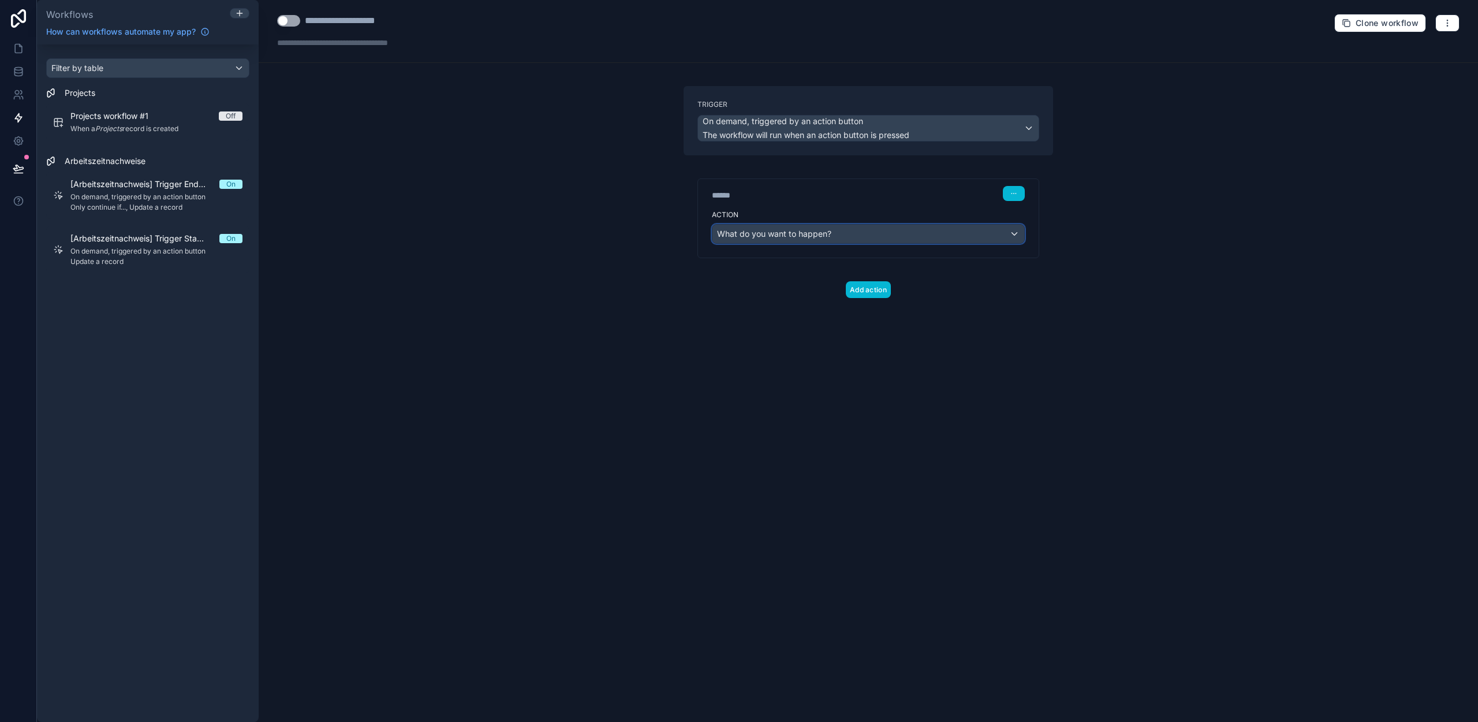
click at [805, 234] on span "What do you want to happen?" at bounding box center [774, 234] width 114 height 10
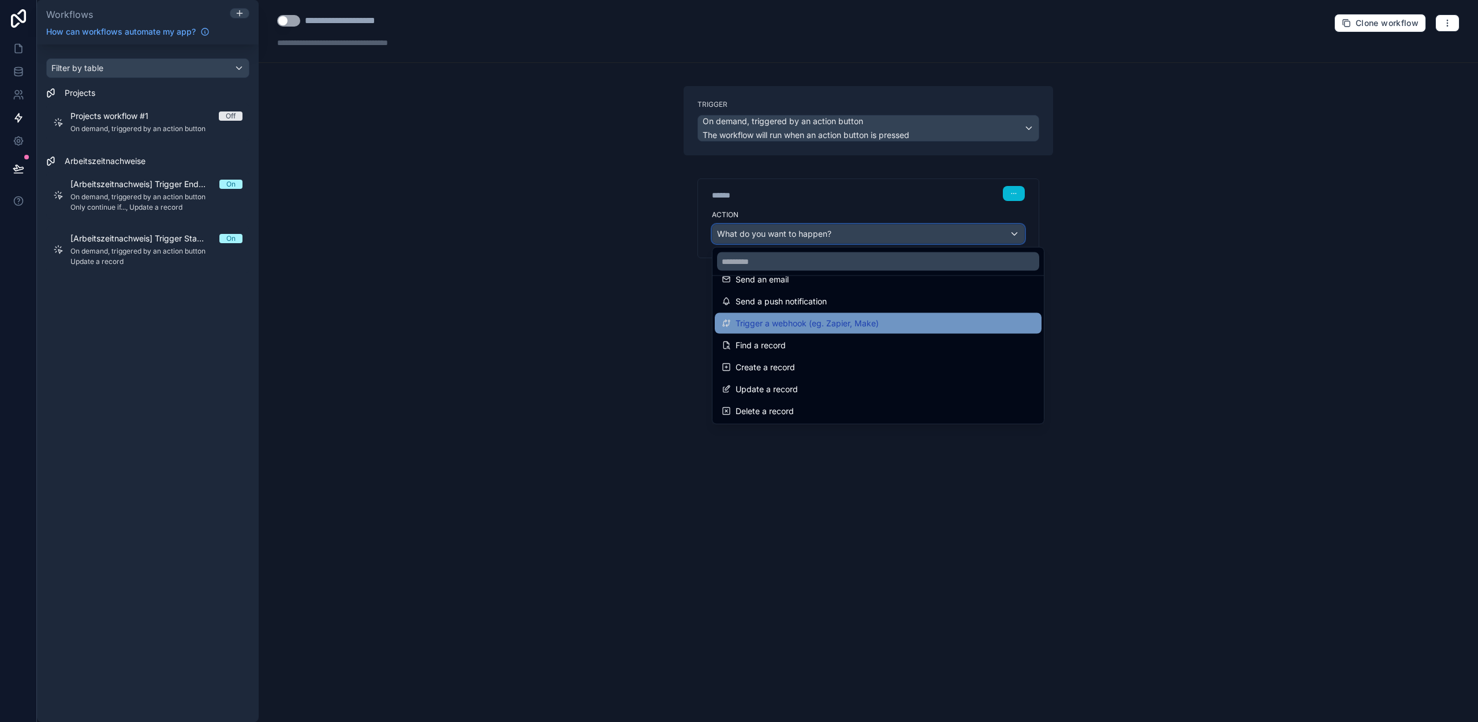
scroll to position [0, 0]
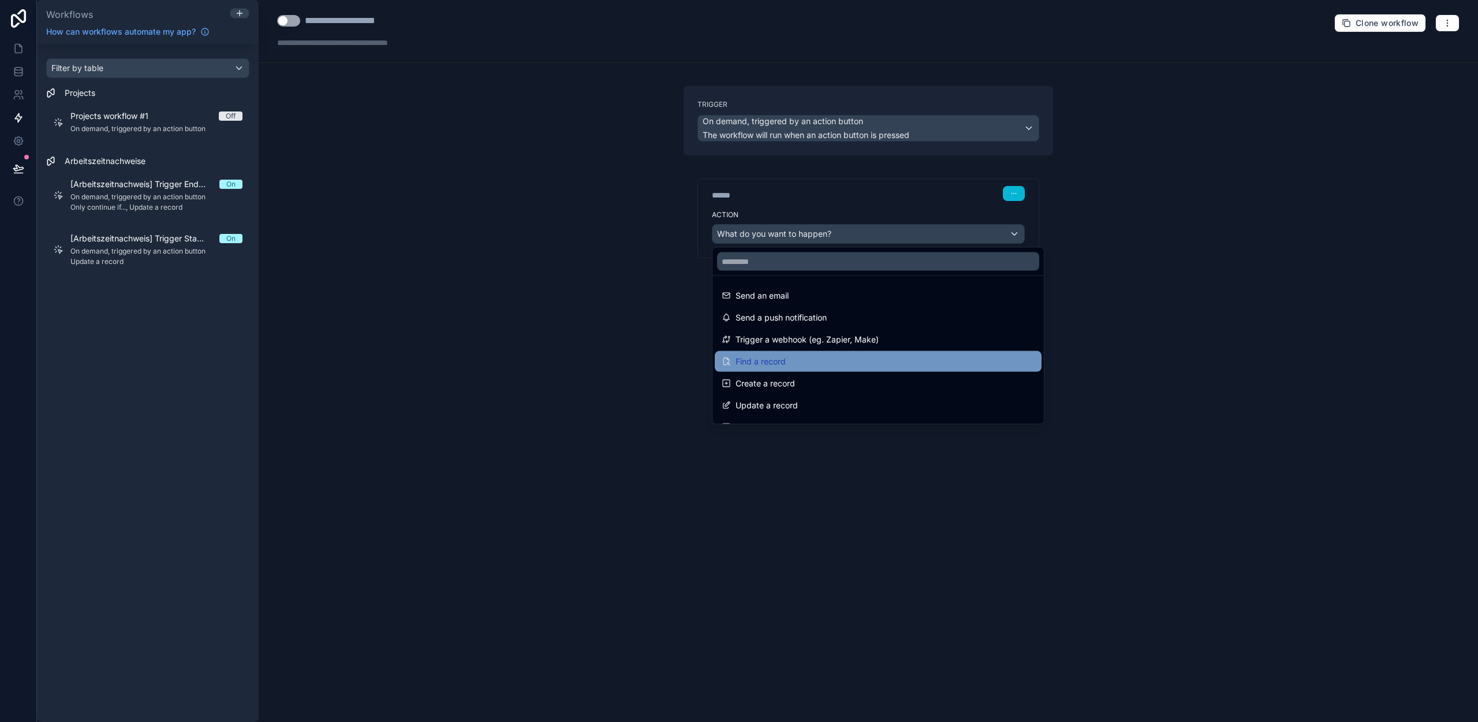
click at [784, 360] on span "Find a record" at bounding box center [761, 362] width 50 height 14
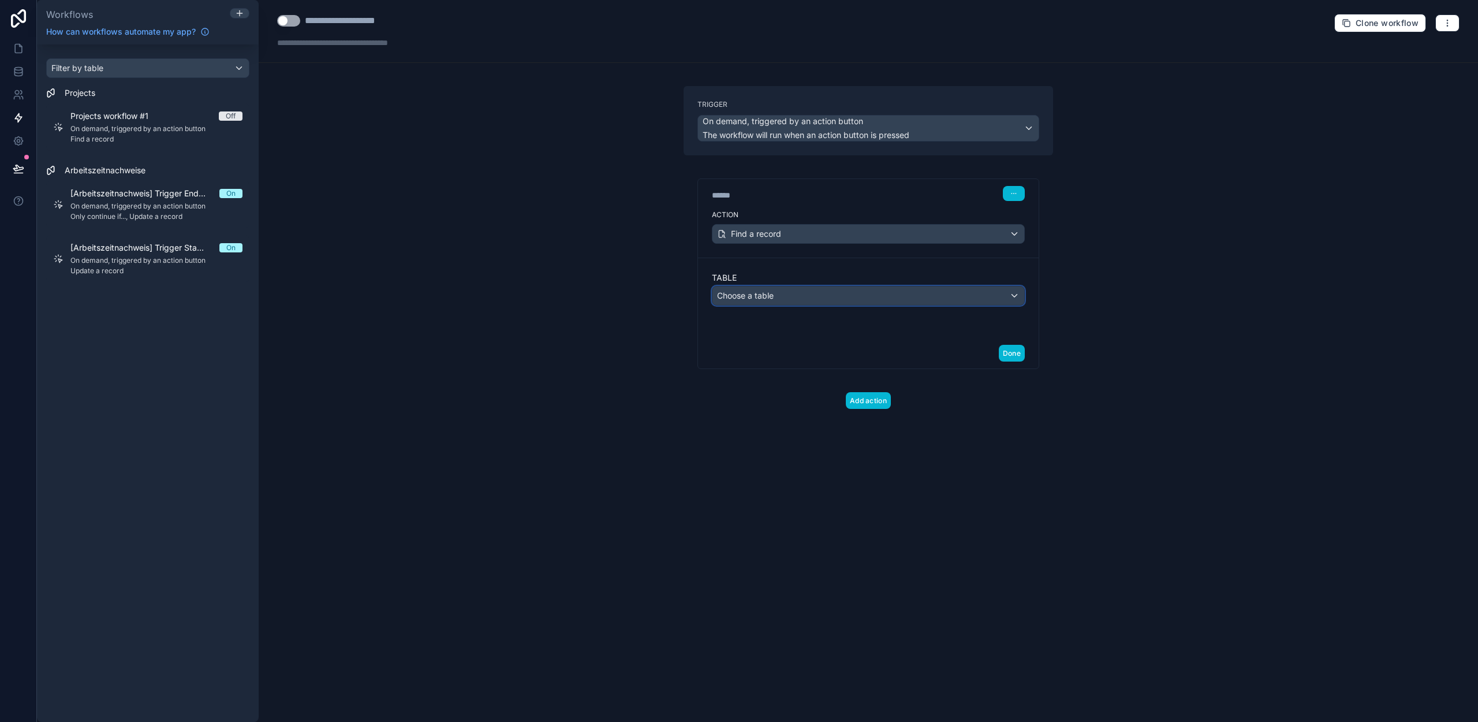
click at [789, 292] on div "Choose a table" at bounding box center [868, 295] width 312 height 18
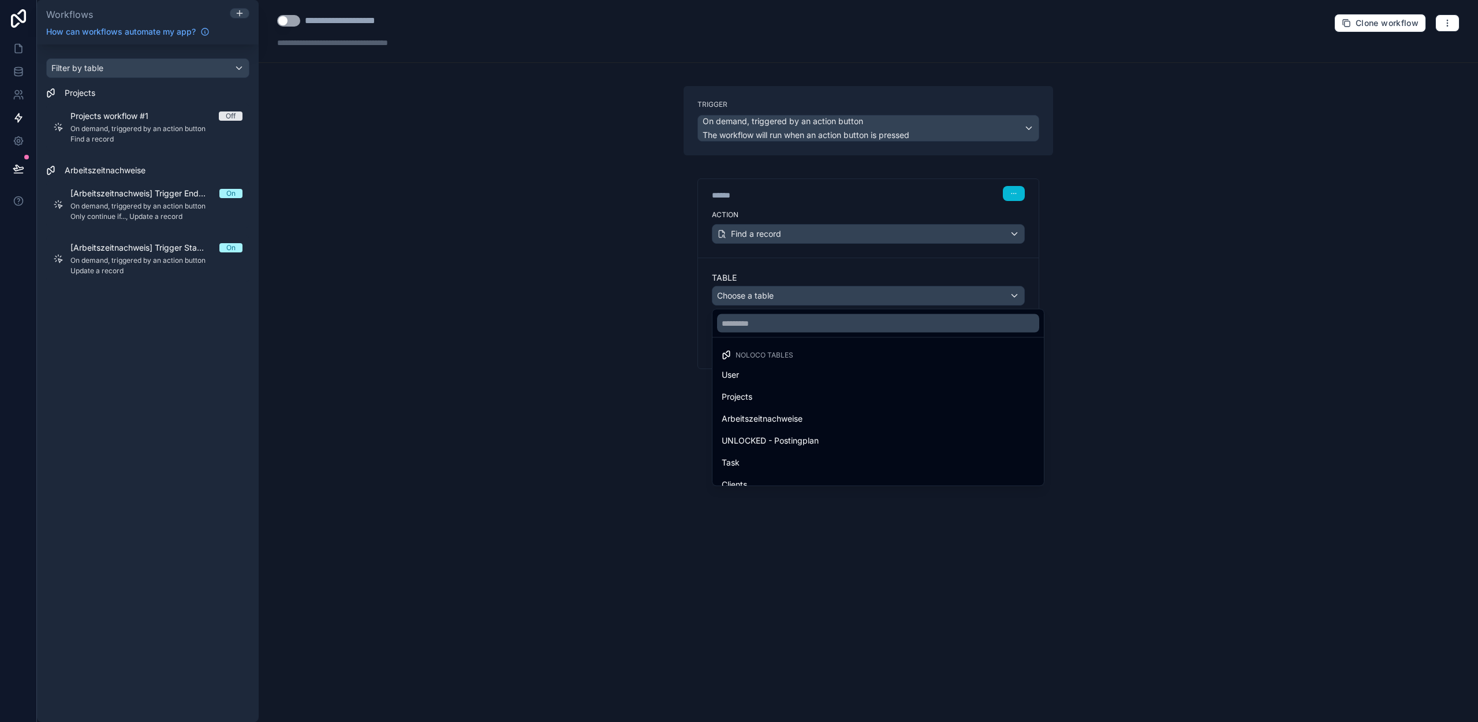
click at [791, 262] on div at bounding box center [739, 361] width 1478 height 722
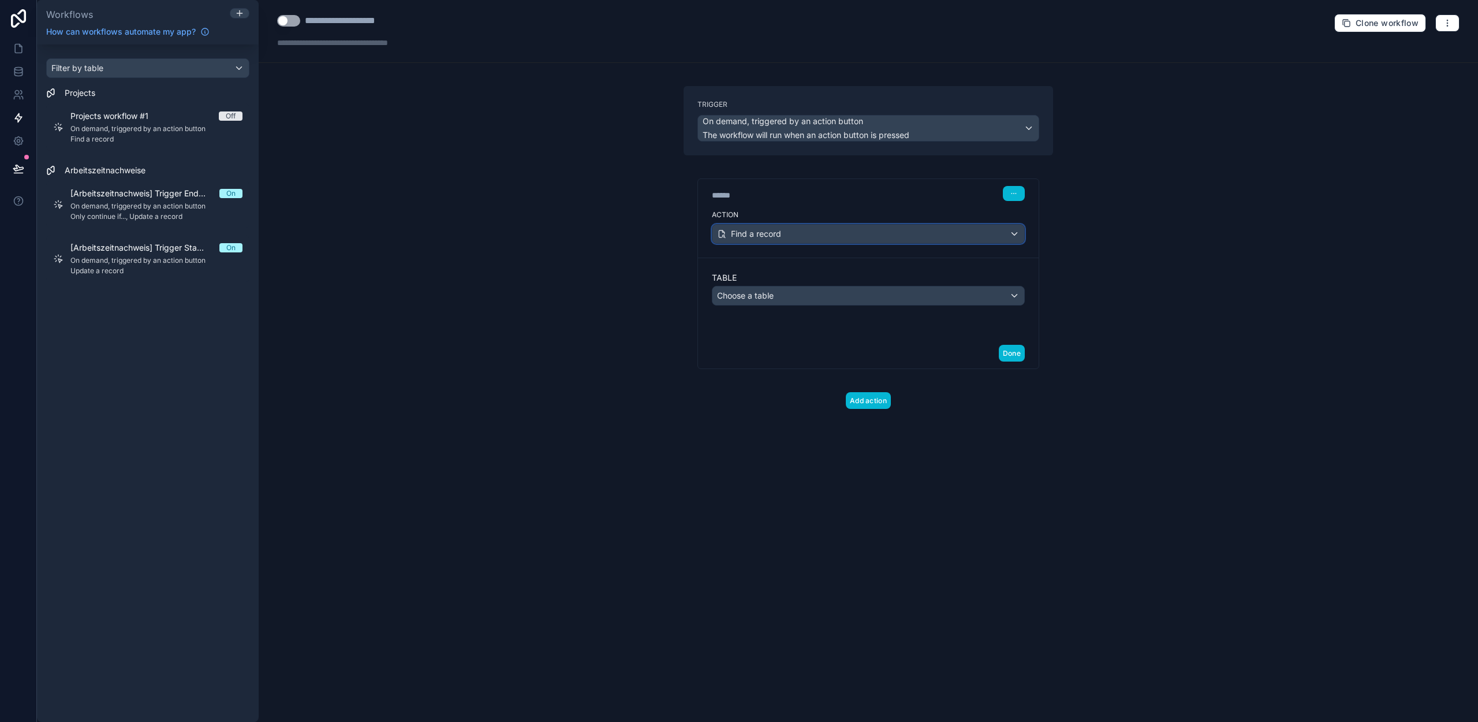
click at [778, 239] on div "Find a record" at bounding box center [868, 234] width 312 height 18
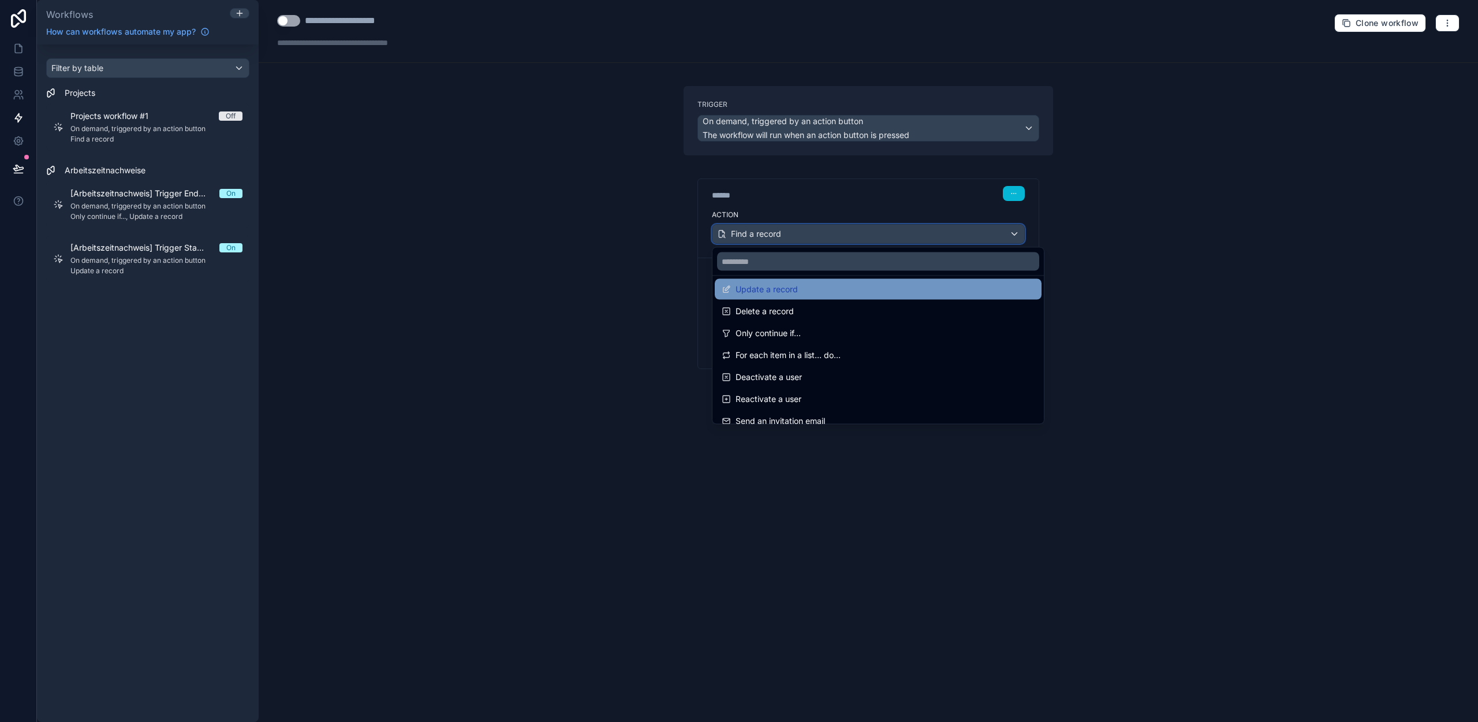
scroll to position [124, 0]
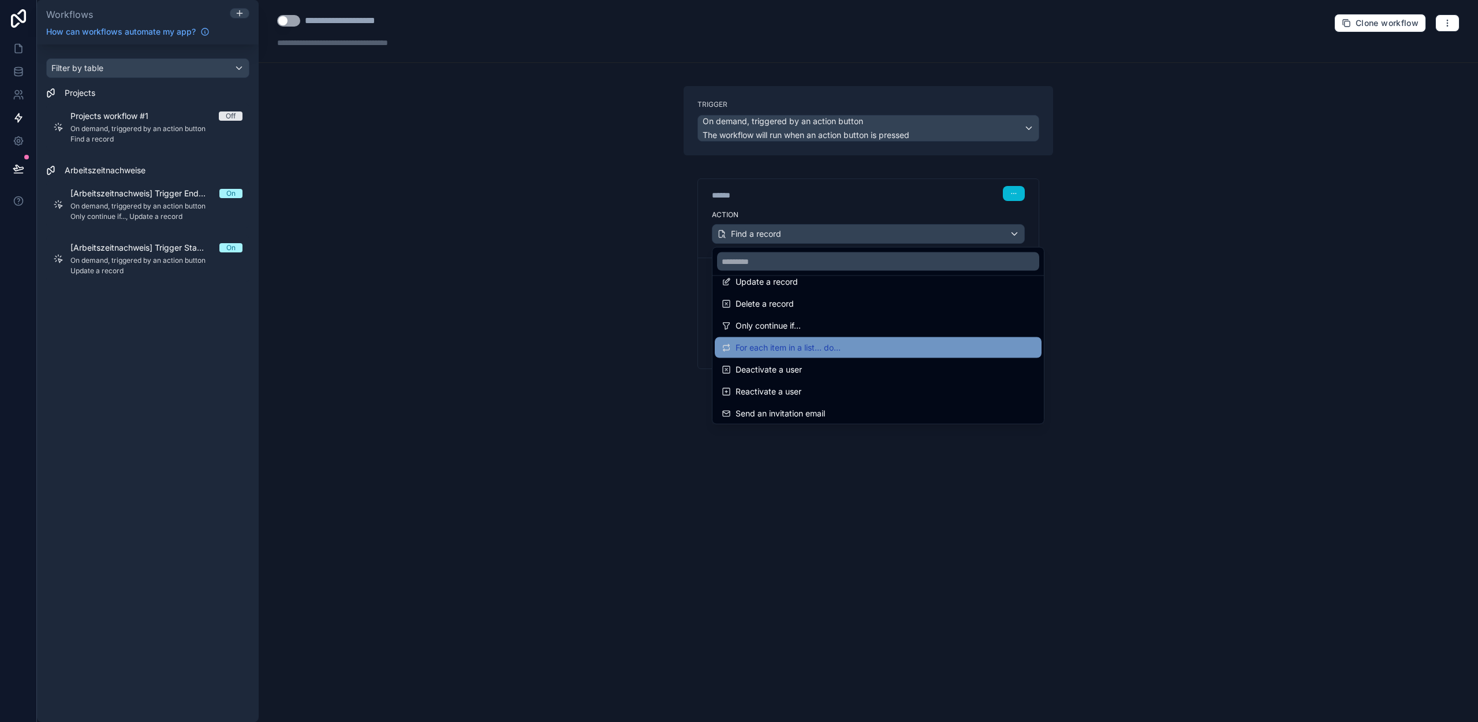
click at [775, 349] on span "For each item in a list... do..." at bounding box center [788, 348] width 105 height 14
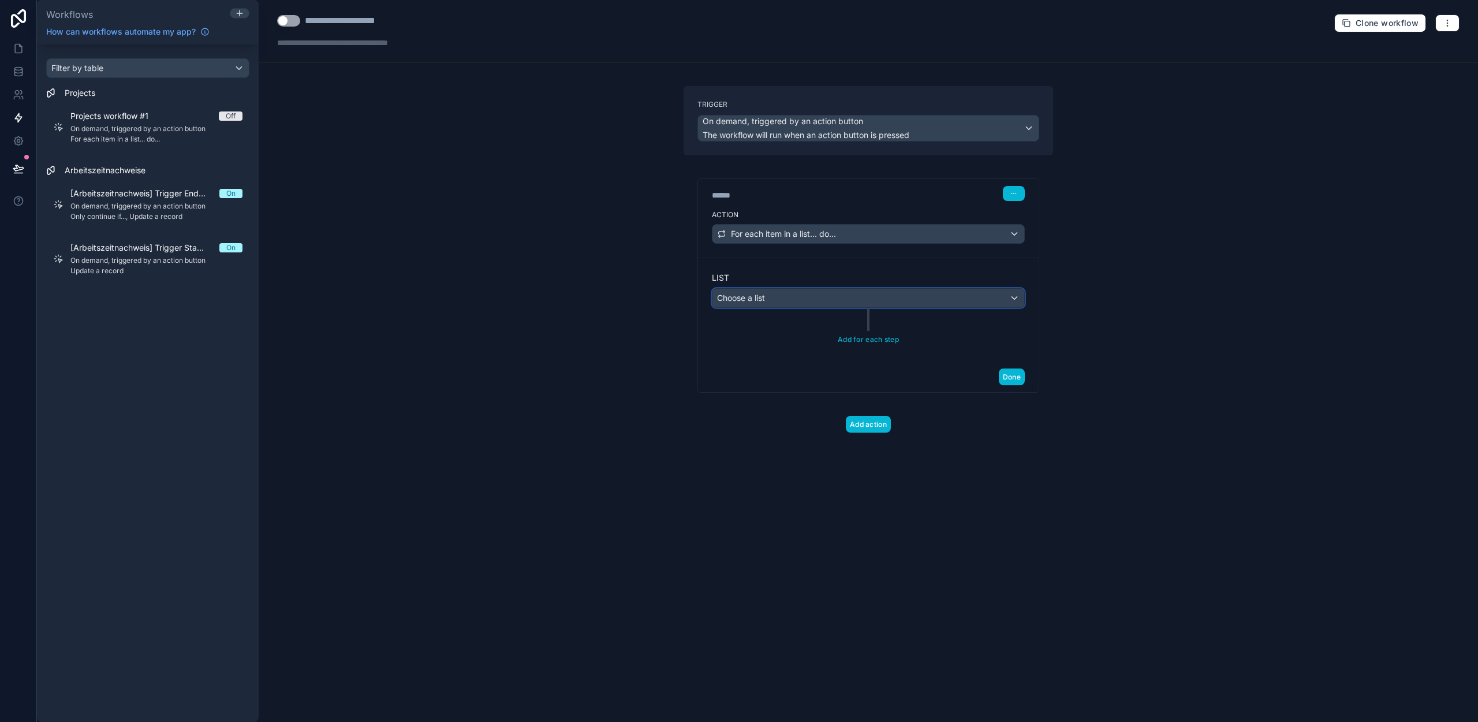
click at [786, 301] on div "Choose a list" at bounding box center [868, 298] width 312 height 18
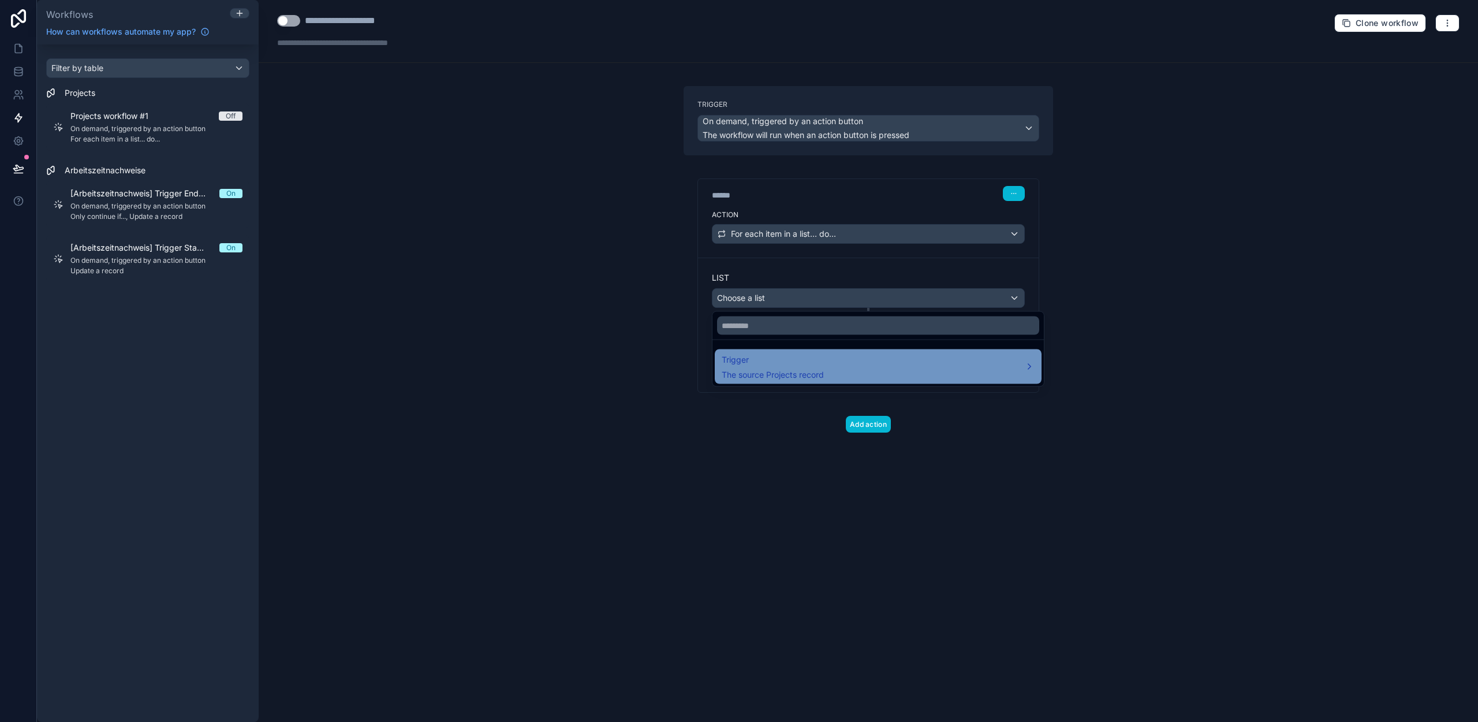
click at [778, 361] on span "Trigger" at bounding box center [773, 360] width 102 height 14
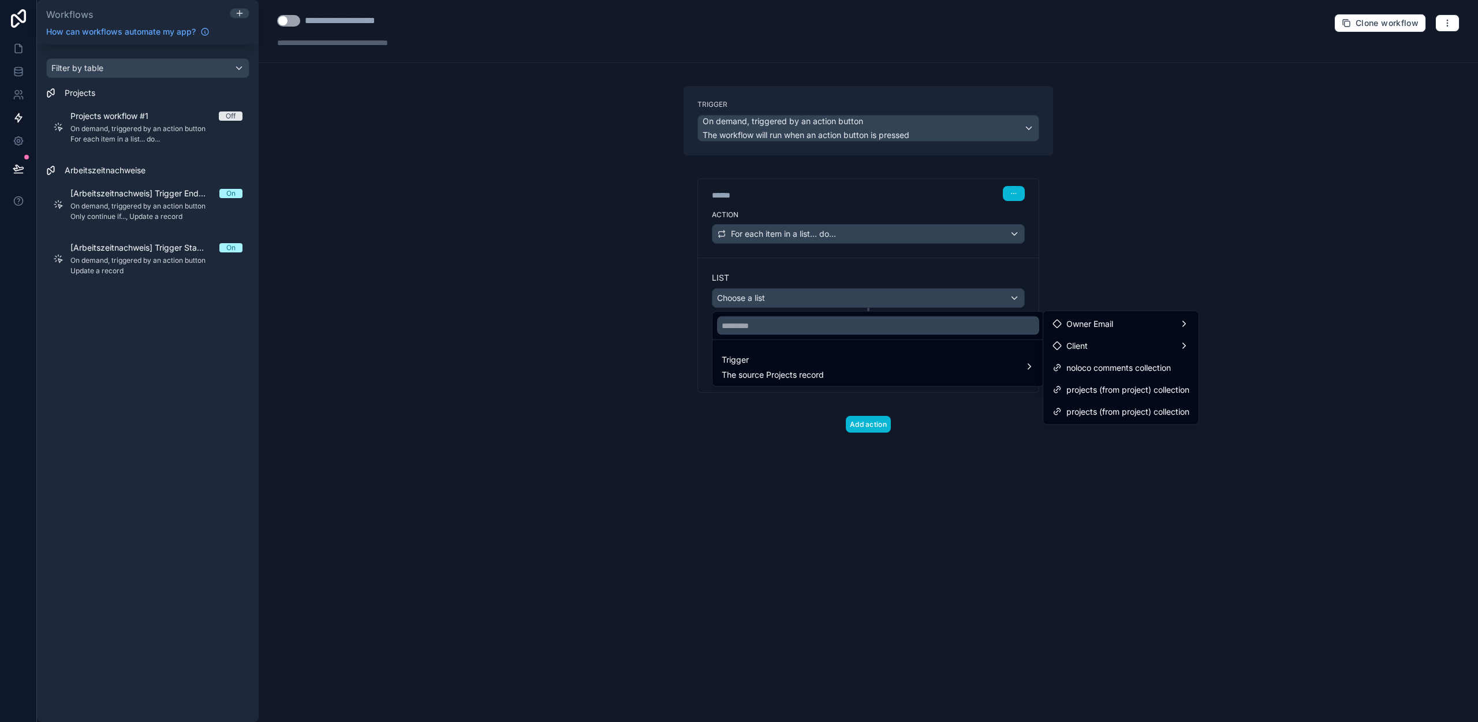
click at [1005, 424] on div at bounding box center [739, 361] width 1478 height 722
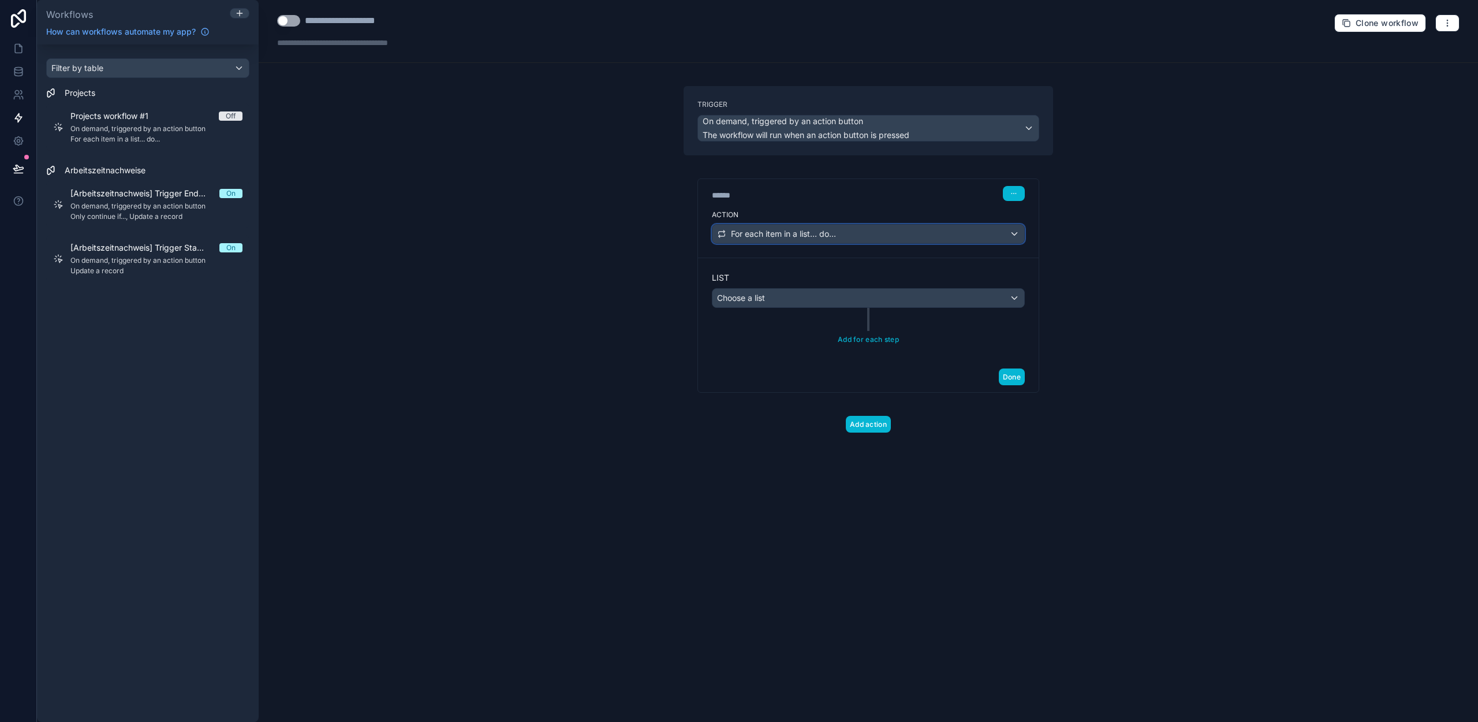
click at [776, 225] on div "For each item in a list... do..." at bounding box center [868, 234] width 312 height 18
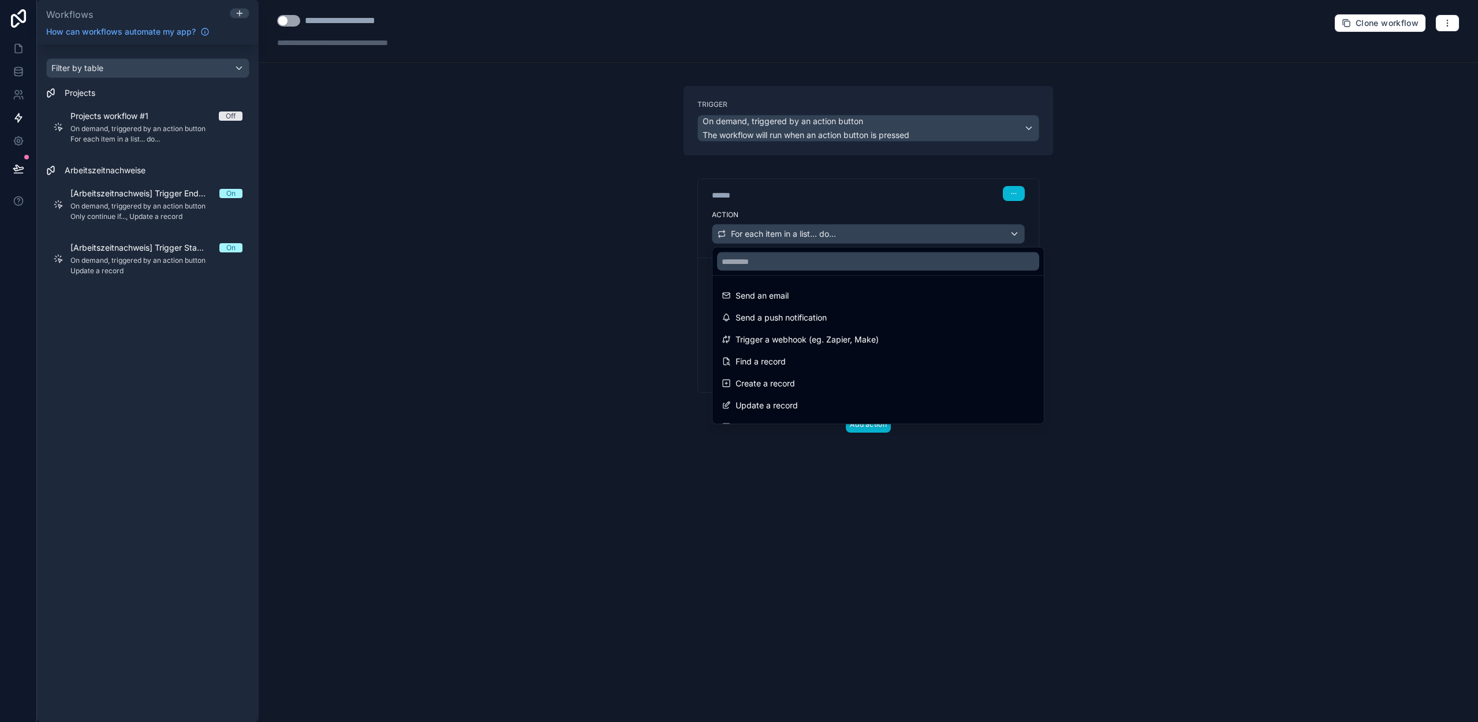
click at [790, 356] on div "Find a record" at bounding box center [878, 362] width 313 height 14
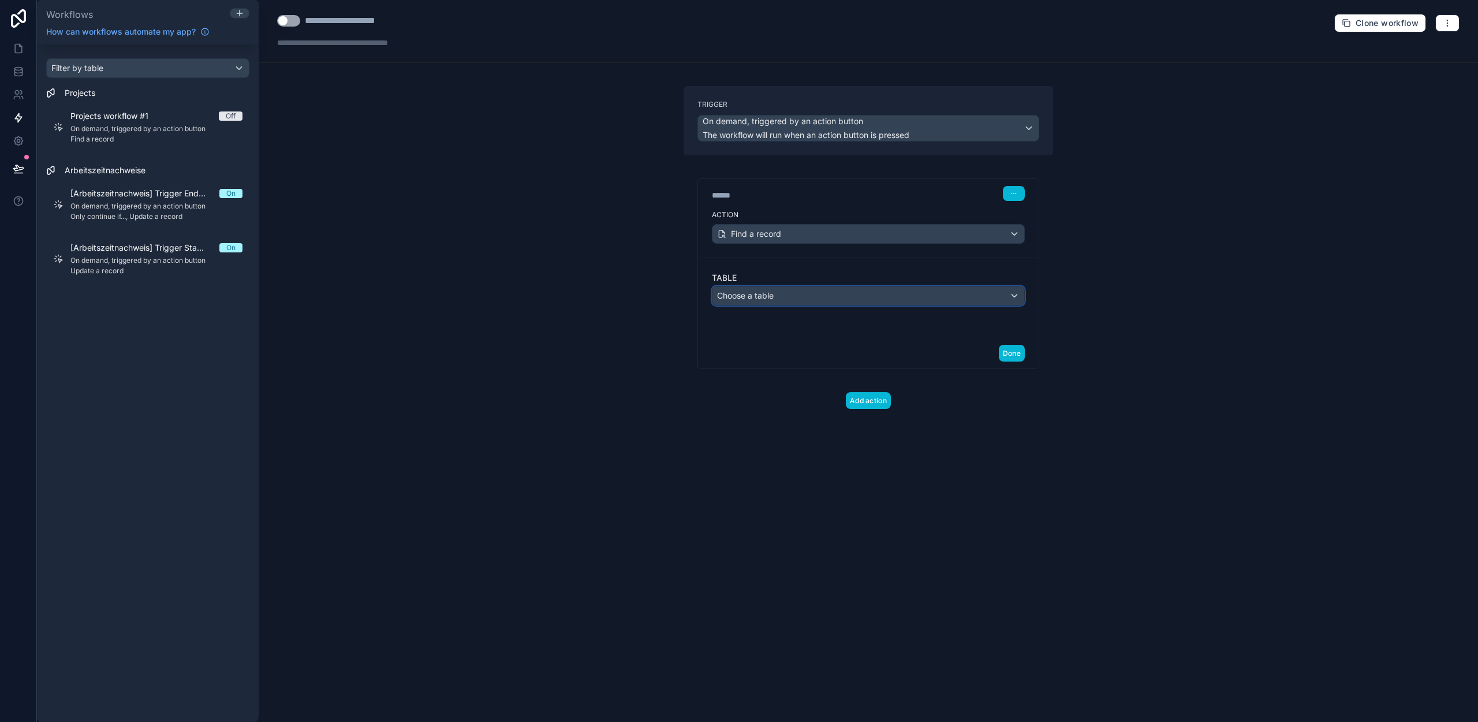
click at [799, 295] on div "Choose a table" at bounding box center [868, 295] width 312 height 18
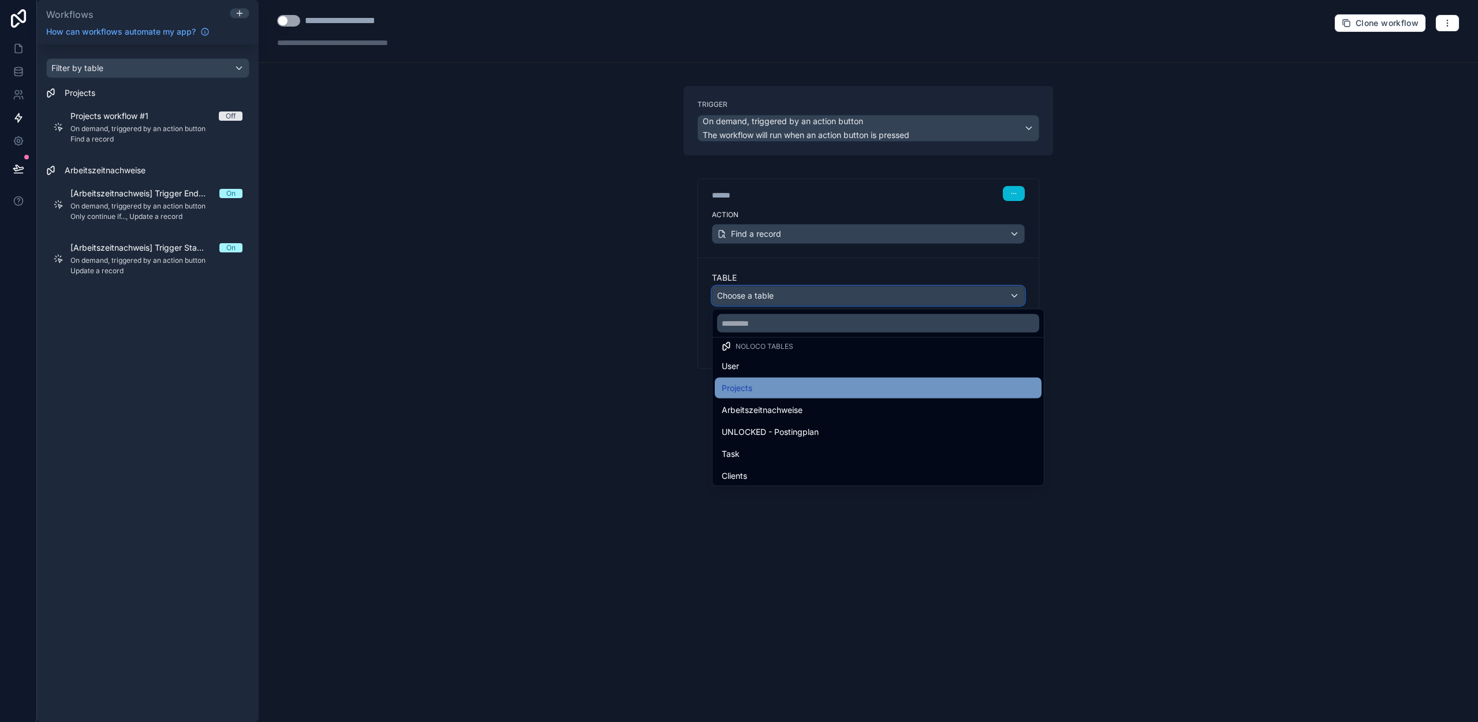
scroll to position [1, 0]
click at [782, 389] on div "Projects" at bounding box center [878, 396] width 313 height 14
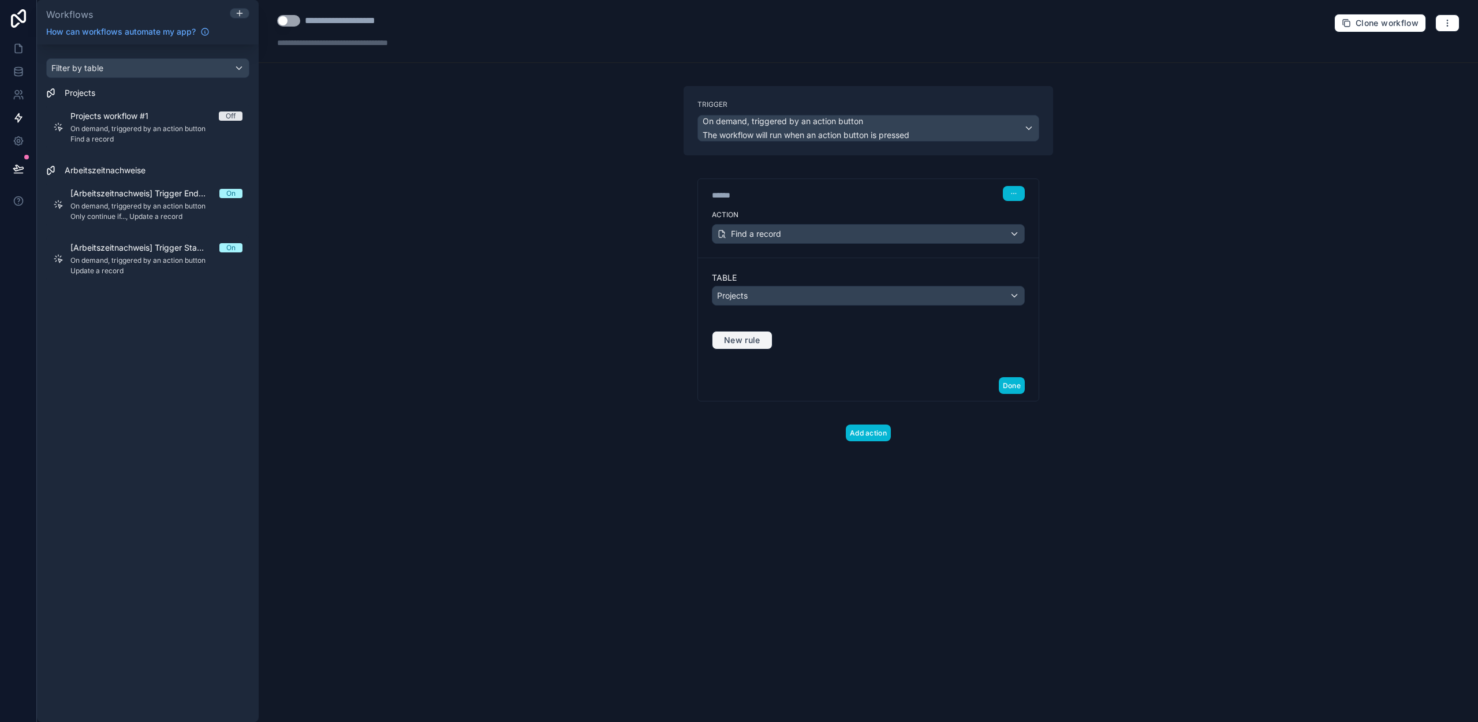
click at [740, 336] on span "New rule" at bounding box center [742, 340] width 46 height 10
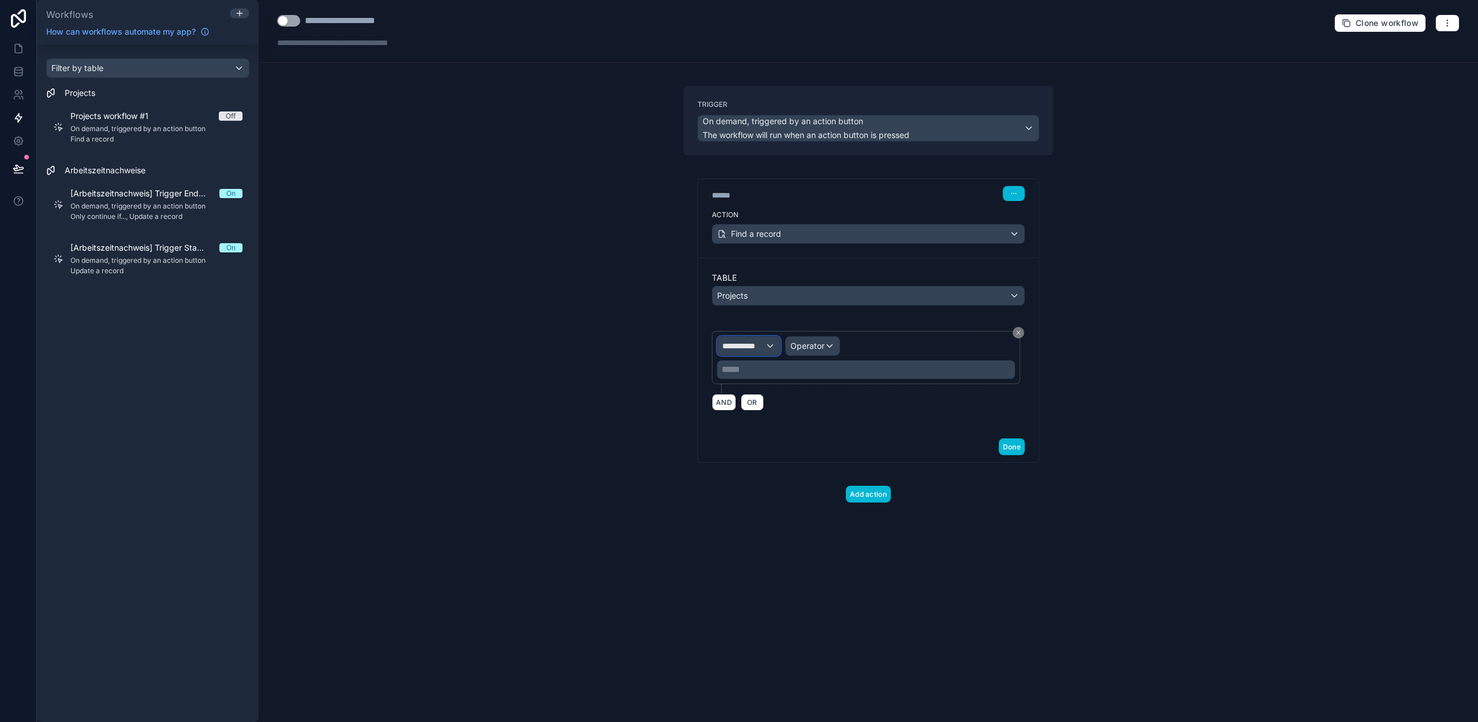
click at [760, 341] on span "**********" at bounding box center [743, 346] width 43 height 12
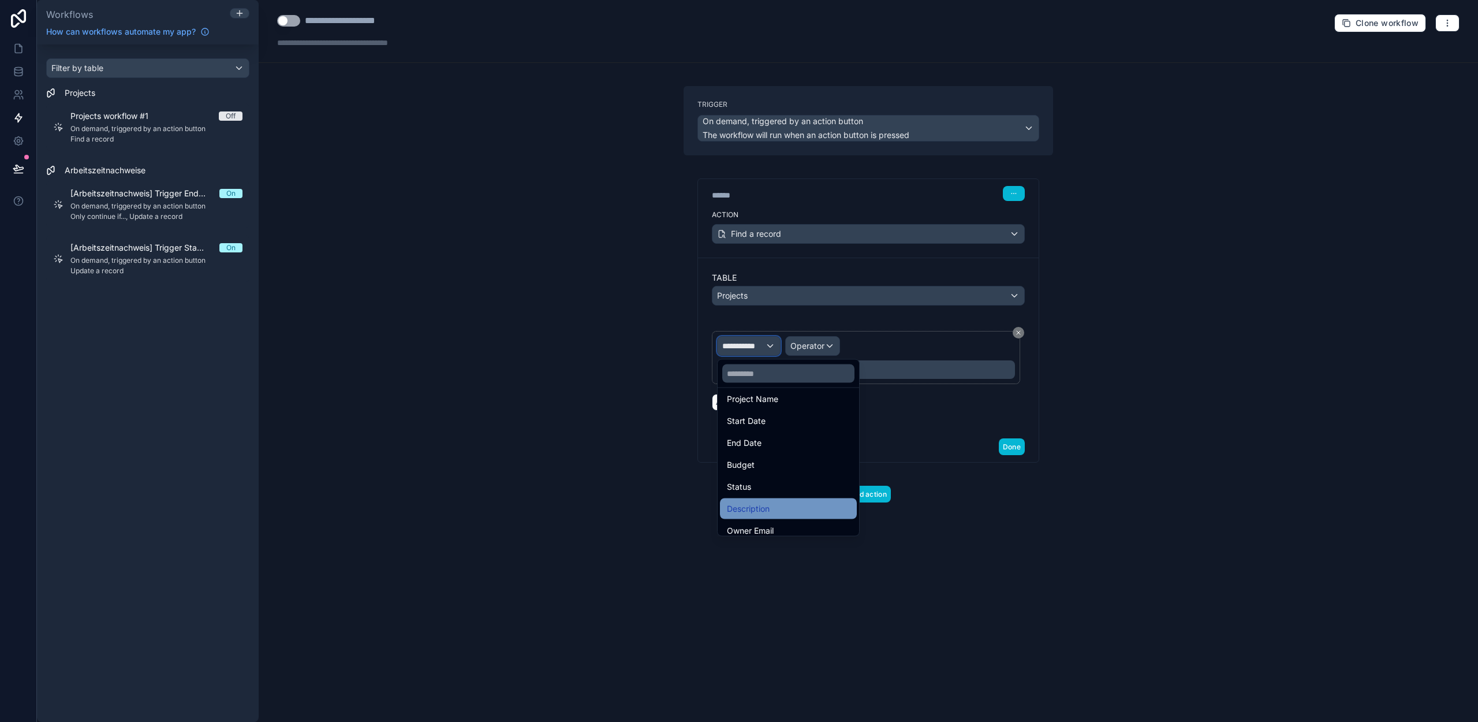
scroll to position [62, 0]
click at [771, 432] on span "Project Name" at bounding box center [752, 433] width 51 height 14
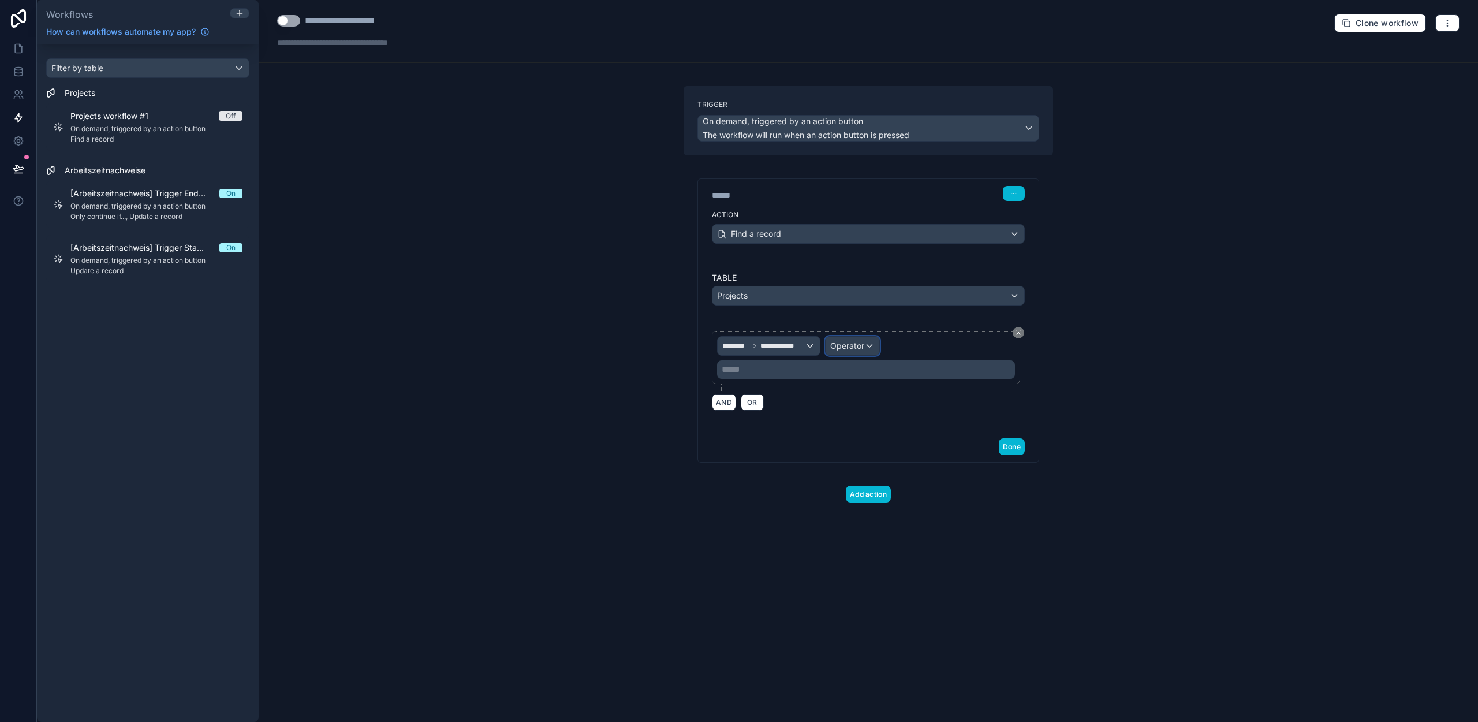
click at [863, 341] on span "Operator" at bounding box center [847, 346] width 34 height 10
click at [860, 411] on span "Is equal to (=)" at bounding box center [861, 408] width 53 height 14
click at [790, 371] on p "***** ﻿" at bounding box center [867, 370] width 291 height 14
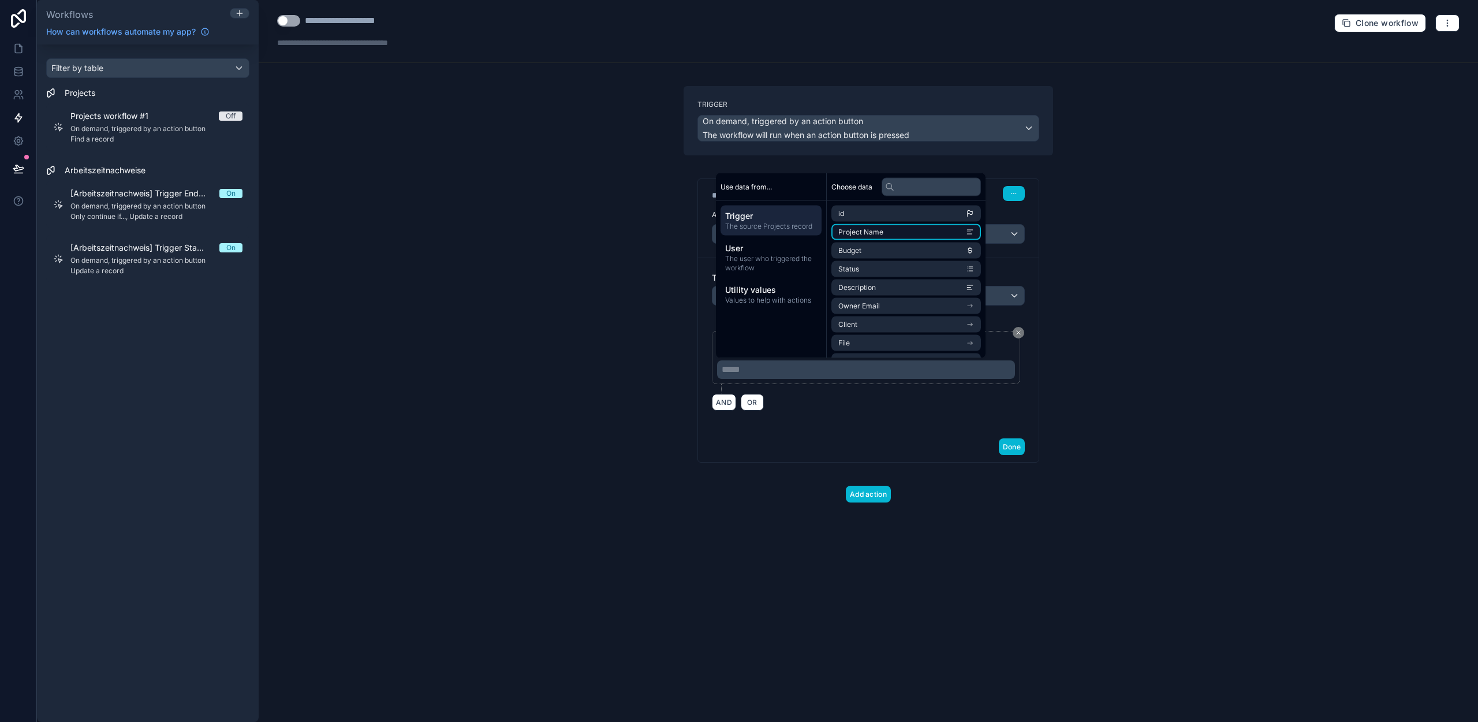
click at [876, 230] on span "Project Name" at bounding box center [860, 231] width 45 height 9
click at [978, 420] on div "**********" at bounding box center [868, 374] width 313 height 100
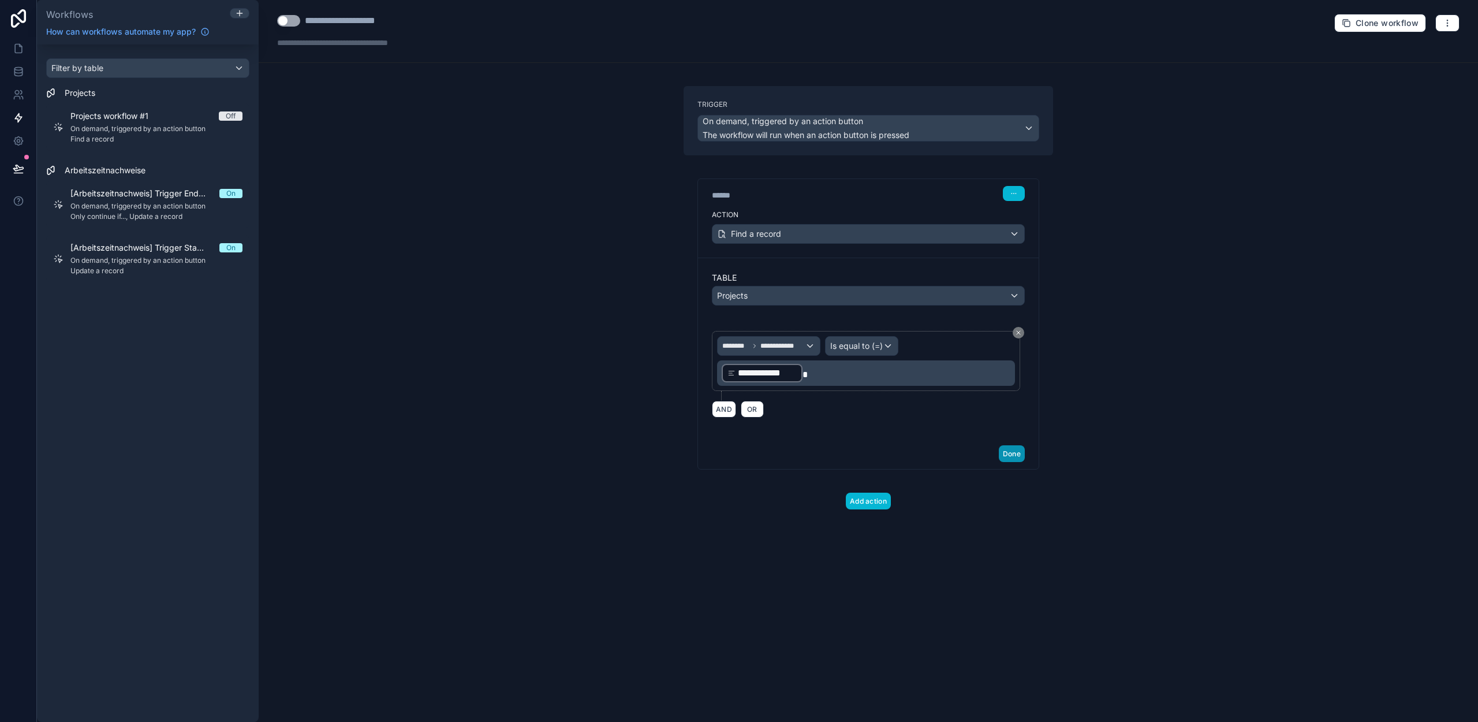
click at [1013, 450] on button "Done" at bounding box center [1012, 453] width 26 height 17
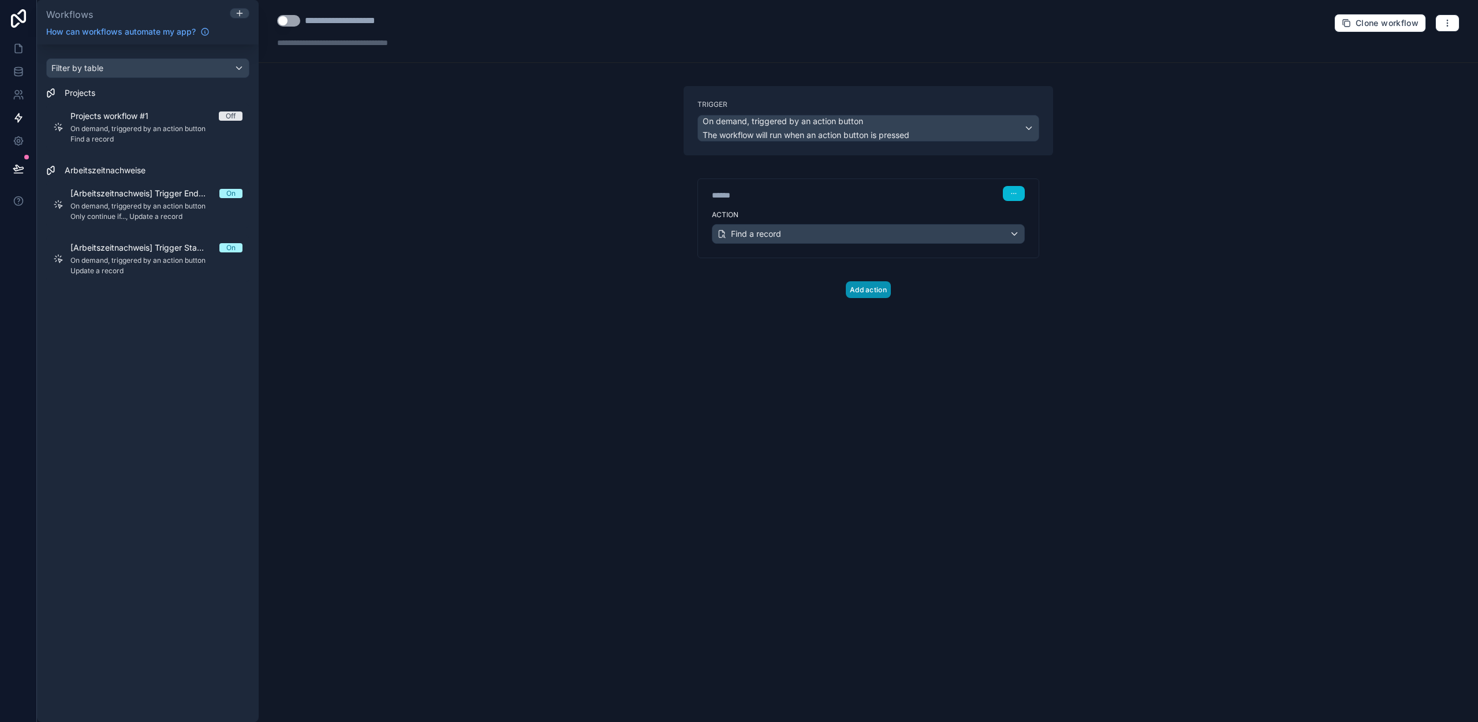
click at [882, 283] on button "Add action" at bounding box center [868, 289] width 45 height 17
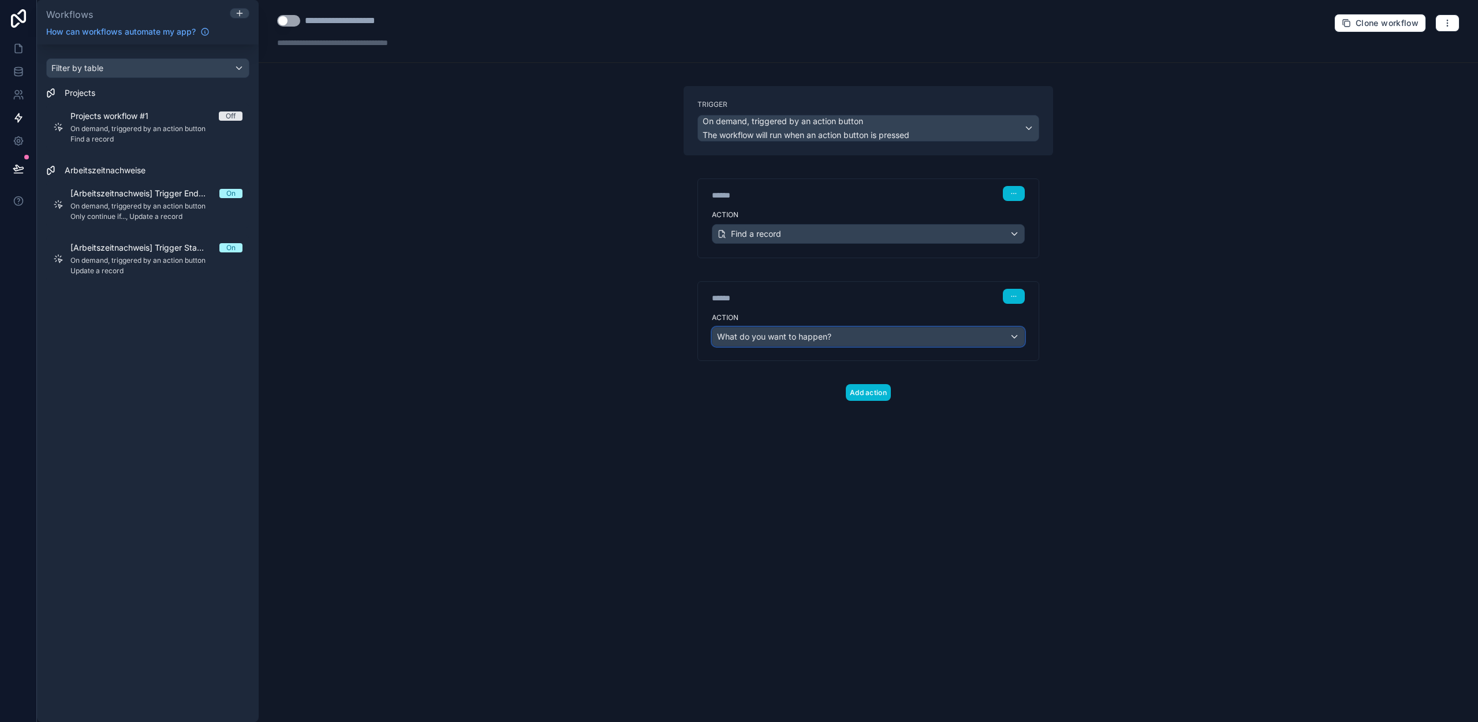
click at [812, 346] on button "What do you want to happen?" at bounding box center [868, 337] width 313 height 20
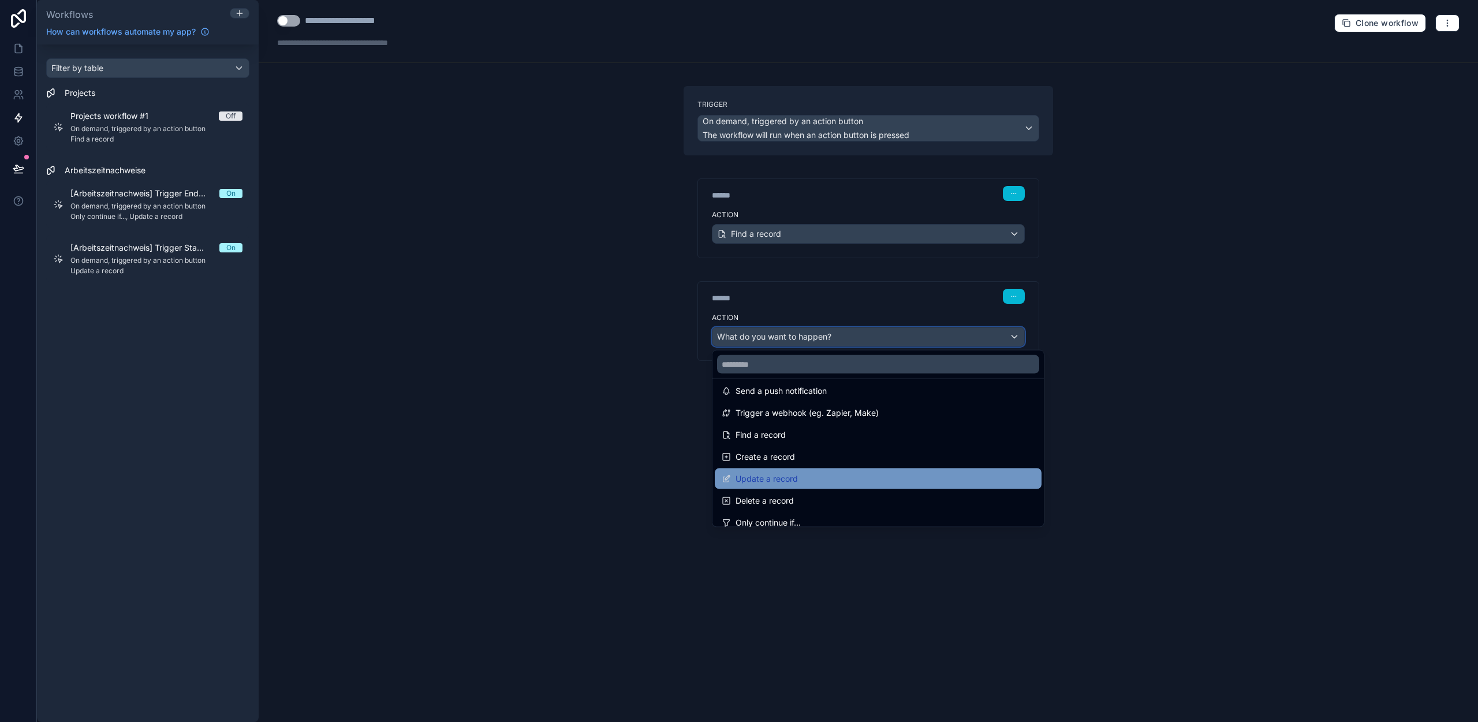
scroll to position [67, 0]
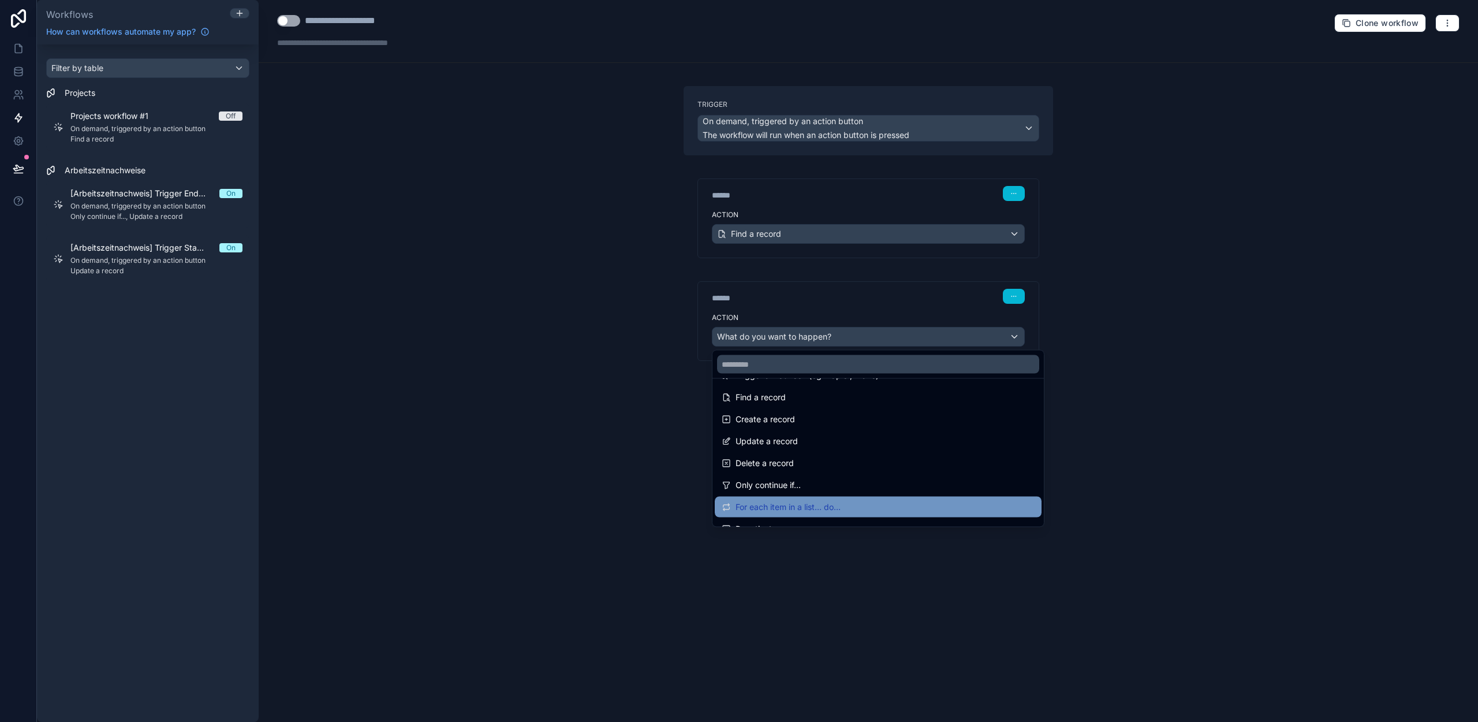
click at [802, 498] on div "For each item in a list... do..." at bounding box center [878, 507] width 327 height 21
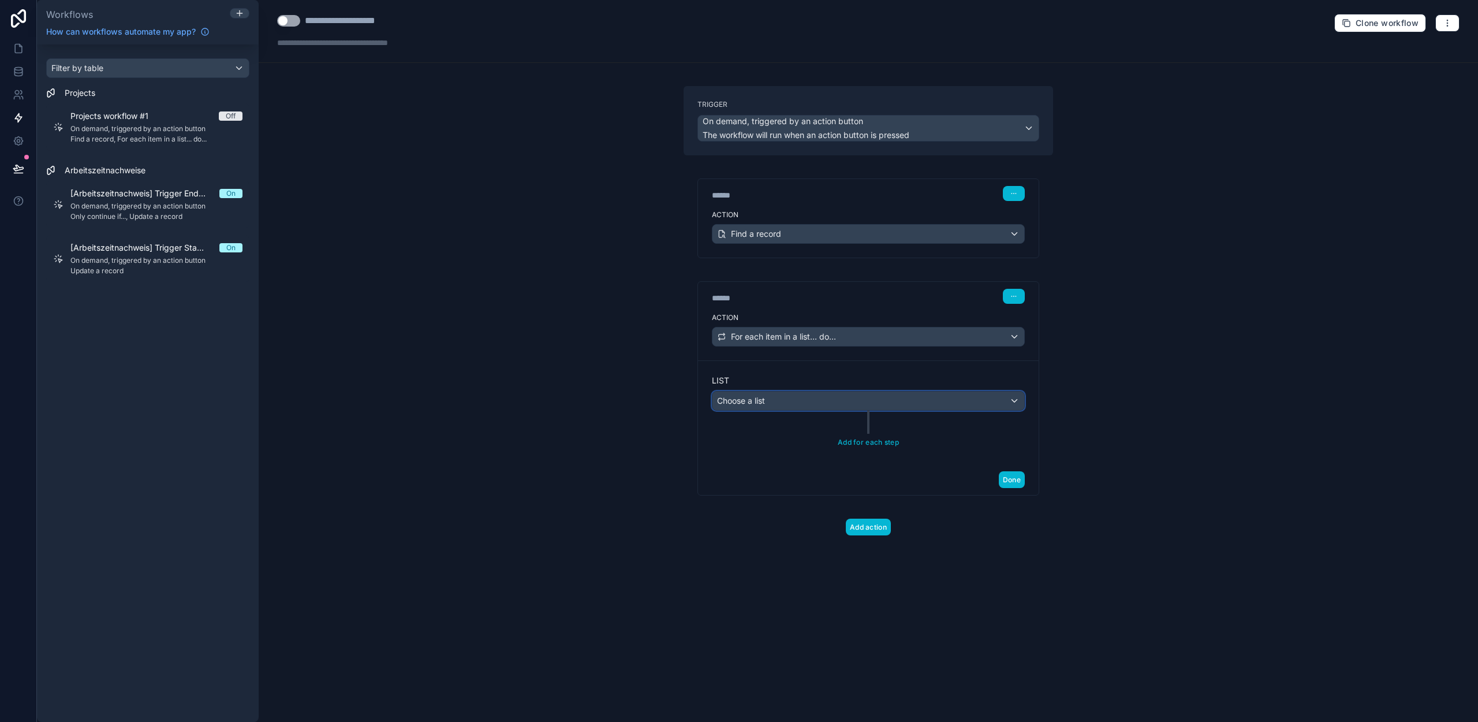
click at [803, 398] on div "Choose a list" at bounding box center [868, 400] width 312 height 18
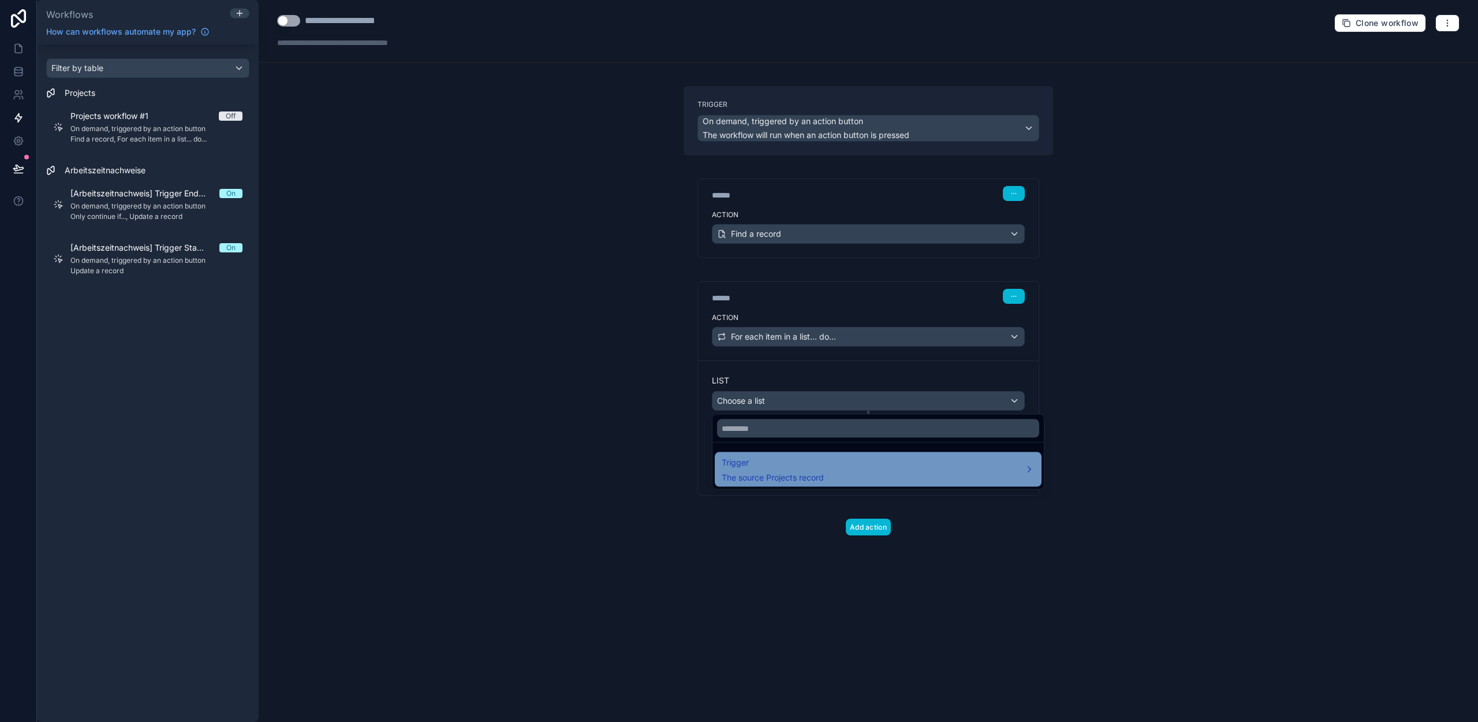
click at [793, 475] on span "The source Projects record" at bounding box center [773, 478] width 102 height 12
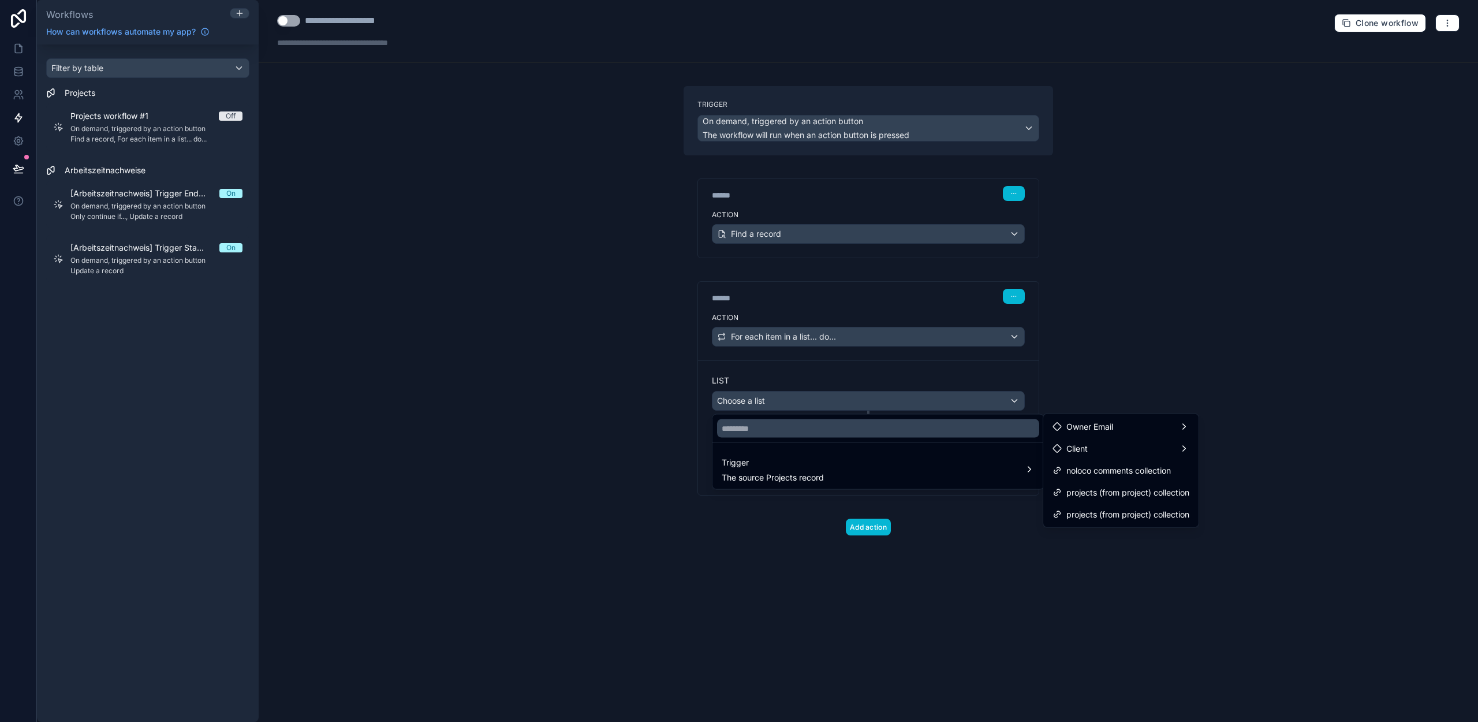
click at [852, 501] on div at bounding box center [739, 361] width 1478 height 722
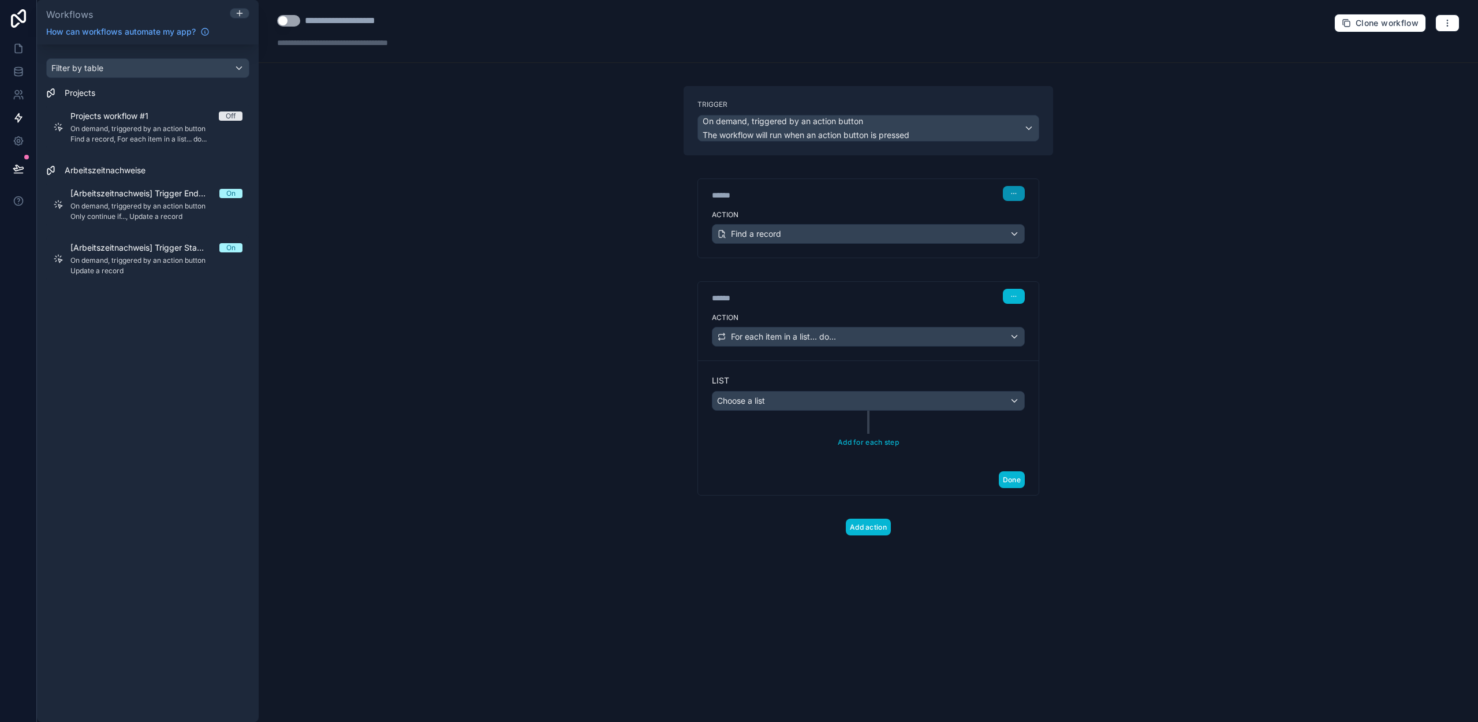
click at [1017, 193] on button "button" at bounding box center [1014, 193] width 22 height 15
click at [1032, 240] on span "Delete" at bounding box center [1035, 237] width 21 height 9
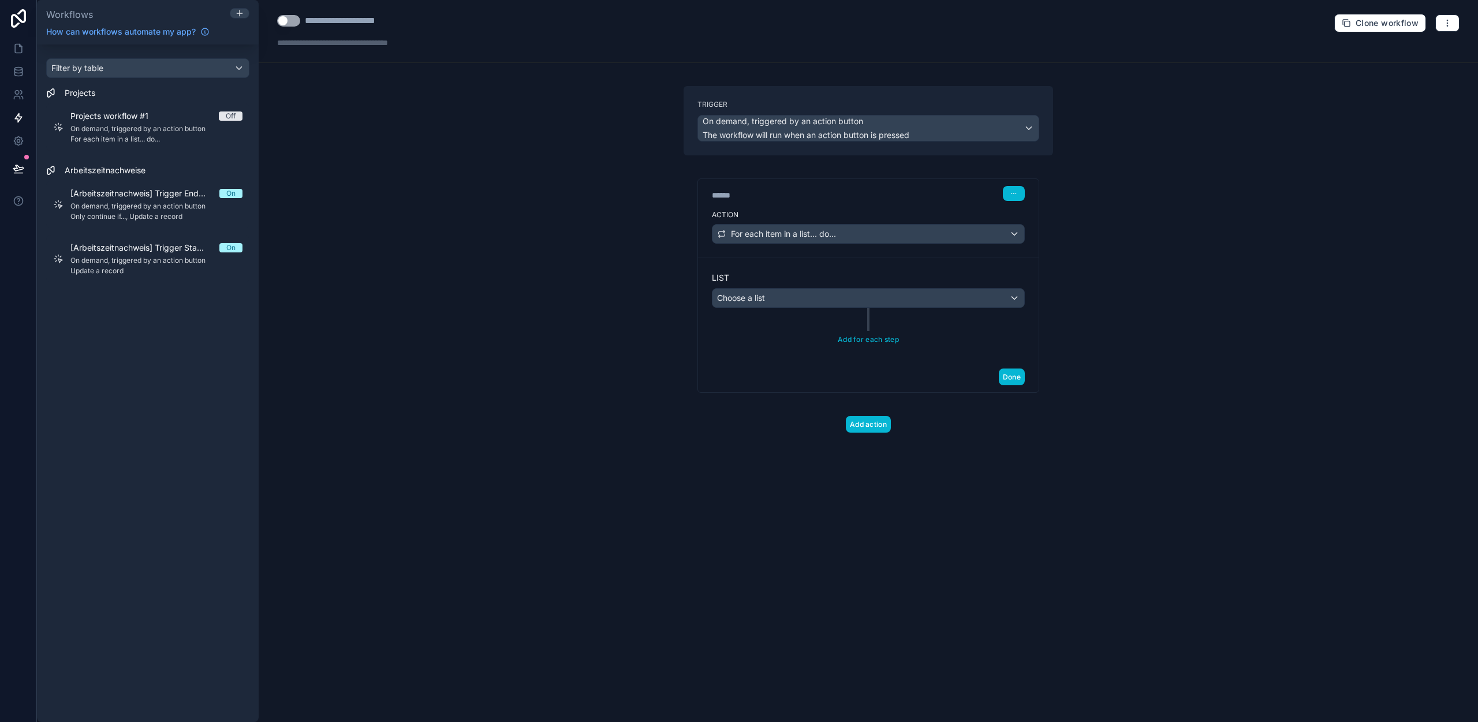
click at [875, 244] on div "Action For each item in a list... do..." at bounding box center [868, 232] width 341 height 52
click at [838, 237] on div "For each item in a list... do..." at bounding box center [868, 234] width 312 height 18
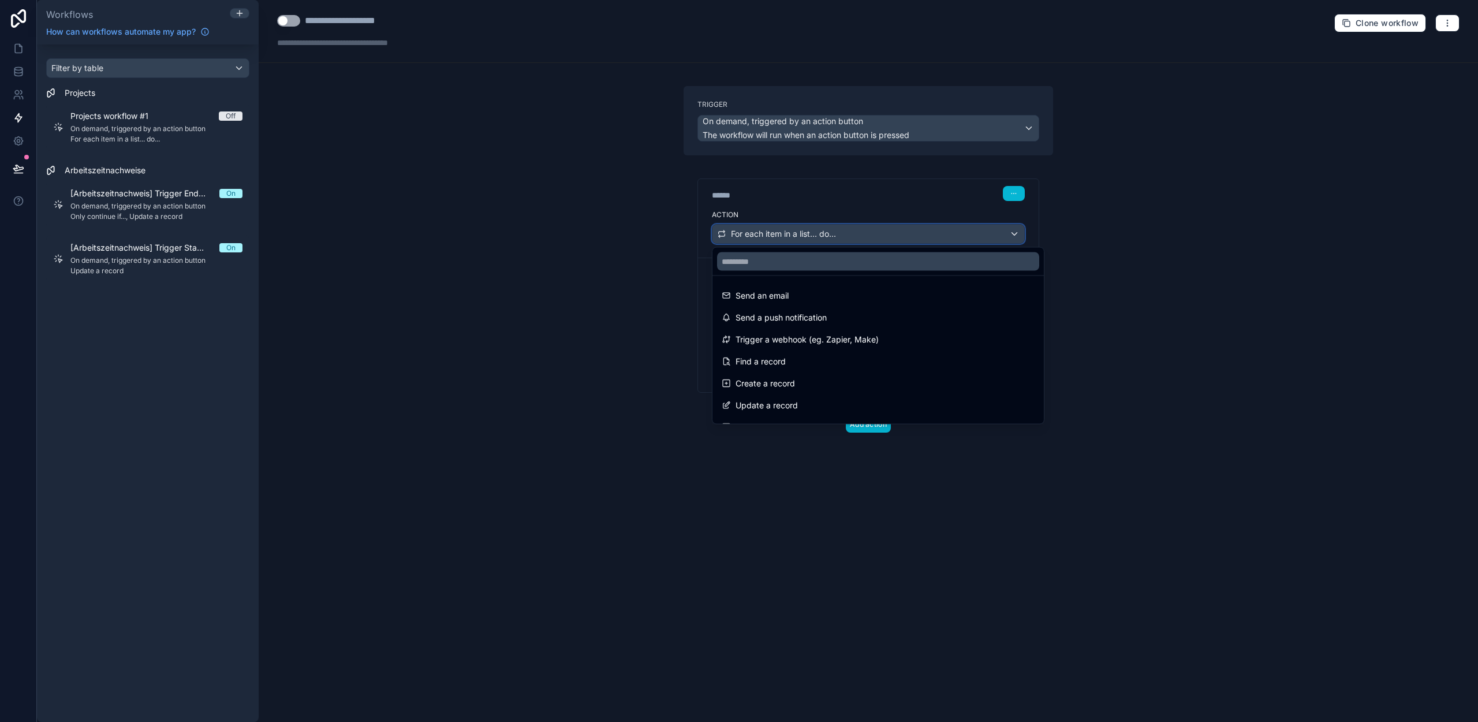
scroll to position [214, 0]
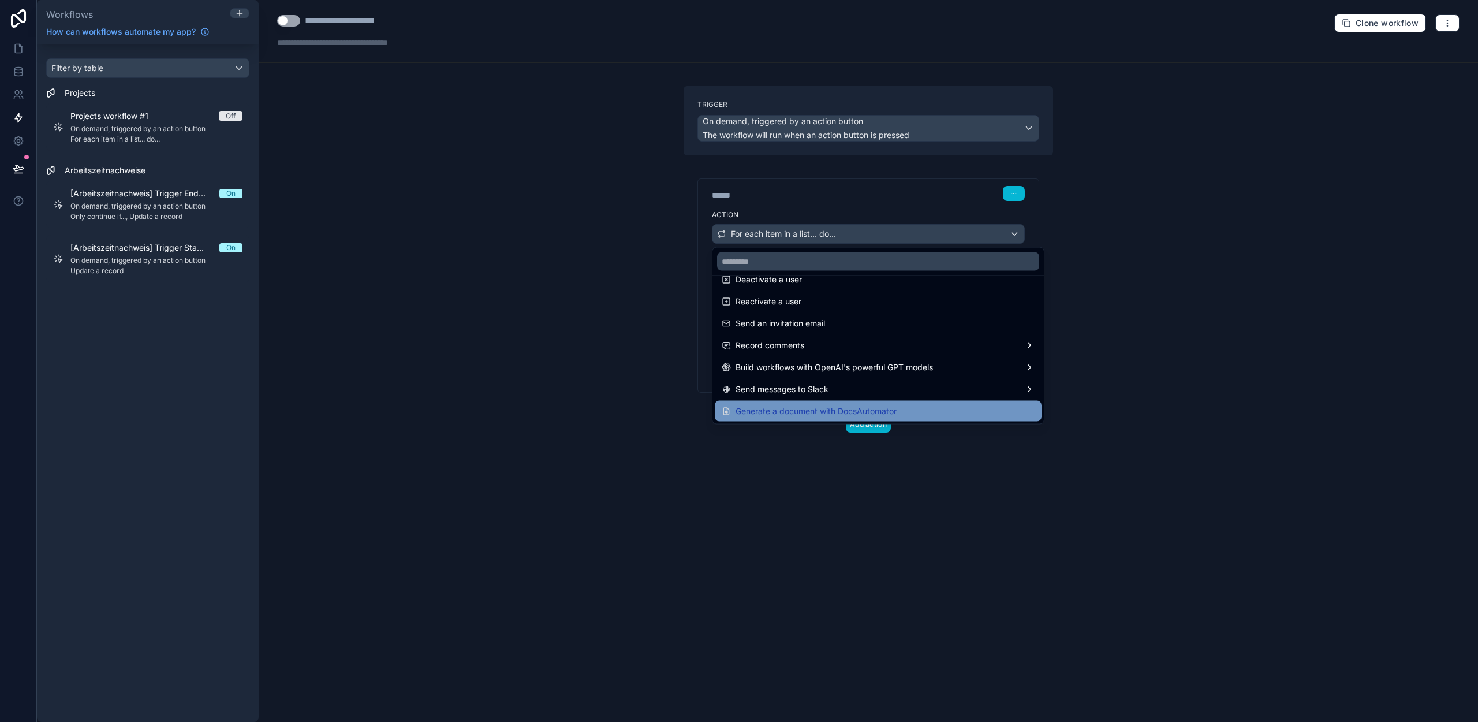
click at [779, 412] on span "Generate a document with DocsAutomator" at bounding box center [816, 411] width 161 height 14
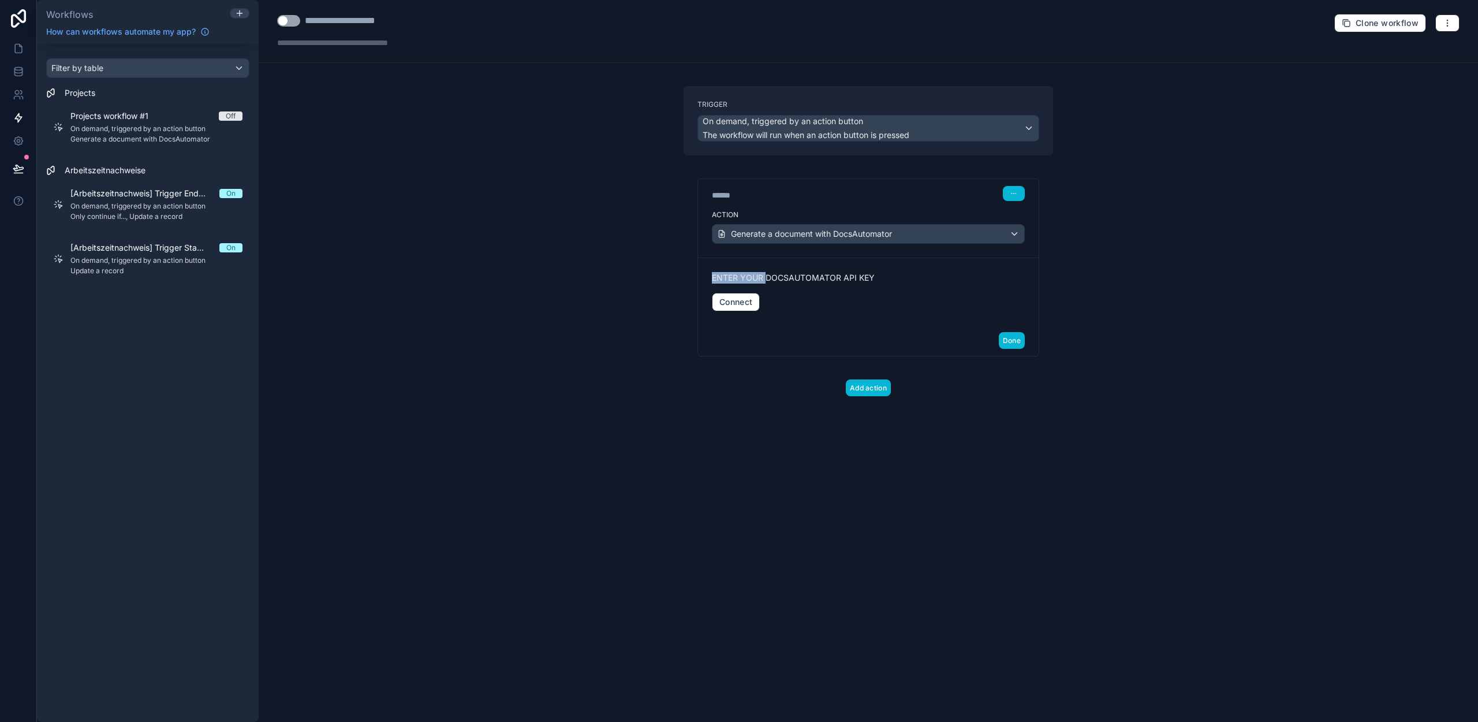
drag, startPoint x: 766, startPoint y: 278, endPoint x: 870, endPoint y: 270, distance: 104.3
click at [870, 269] on div "Enter your DocsAutomator API key Connect" at bounding box center [868, 292] width 341 height 68
click at [874, 270] on div "Enter your DocsAutomator API key Connect" at bounding box center [868, 292] width 341 height 68
click at [205, 114] on div "Projects workflow #1 Off" at bounding box center [156, 116] width 172 height 12
click at [1444, 20] on icon "button" at bounding box center [1447, 22] width 9 height 9
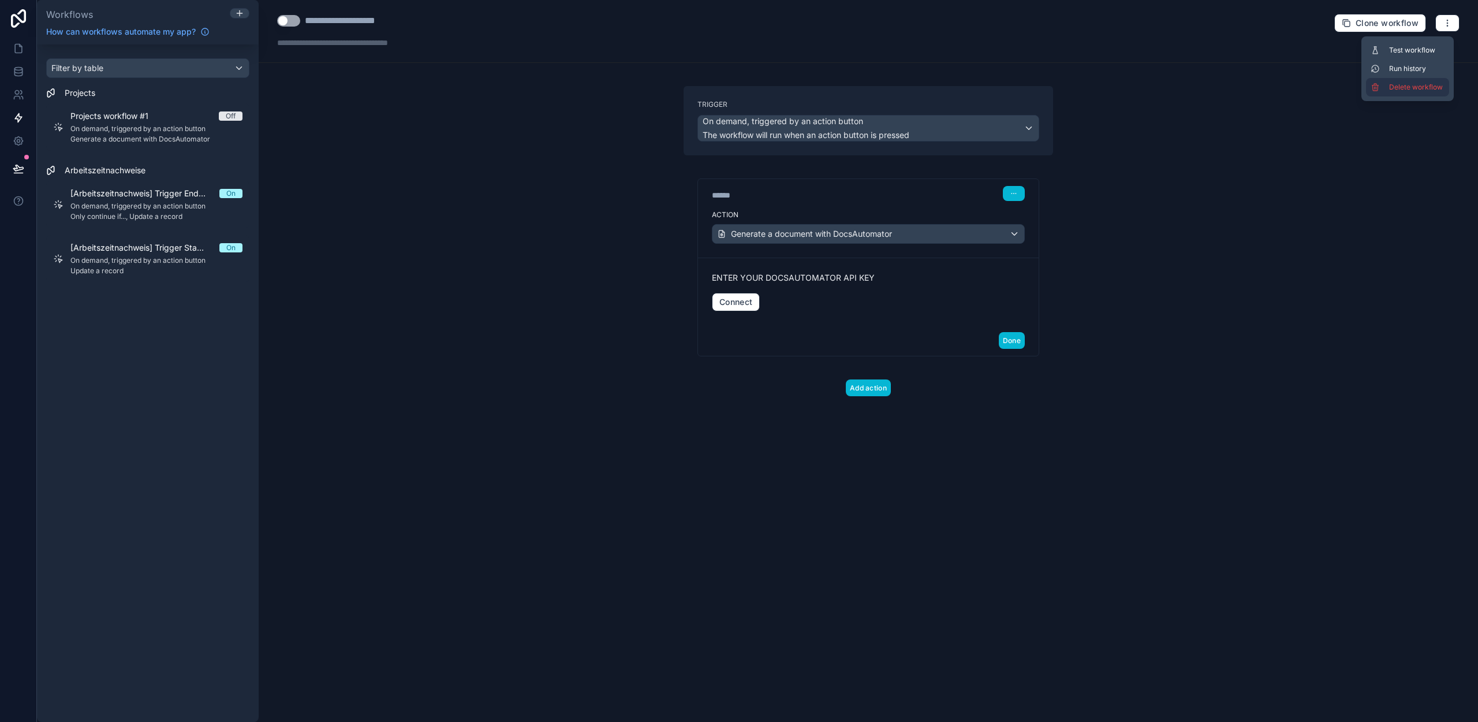
click at [1401, 88] on span "Delete workflow" at bounding box center [1416, 87] width 55 height 9
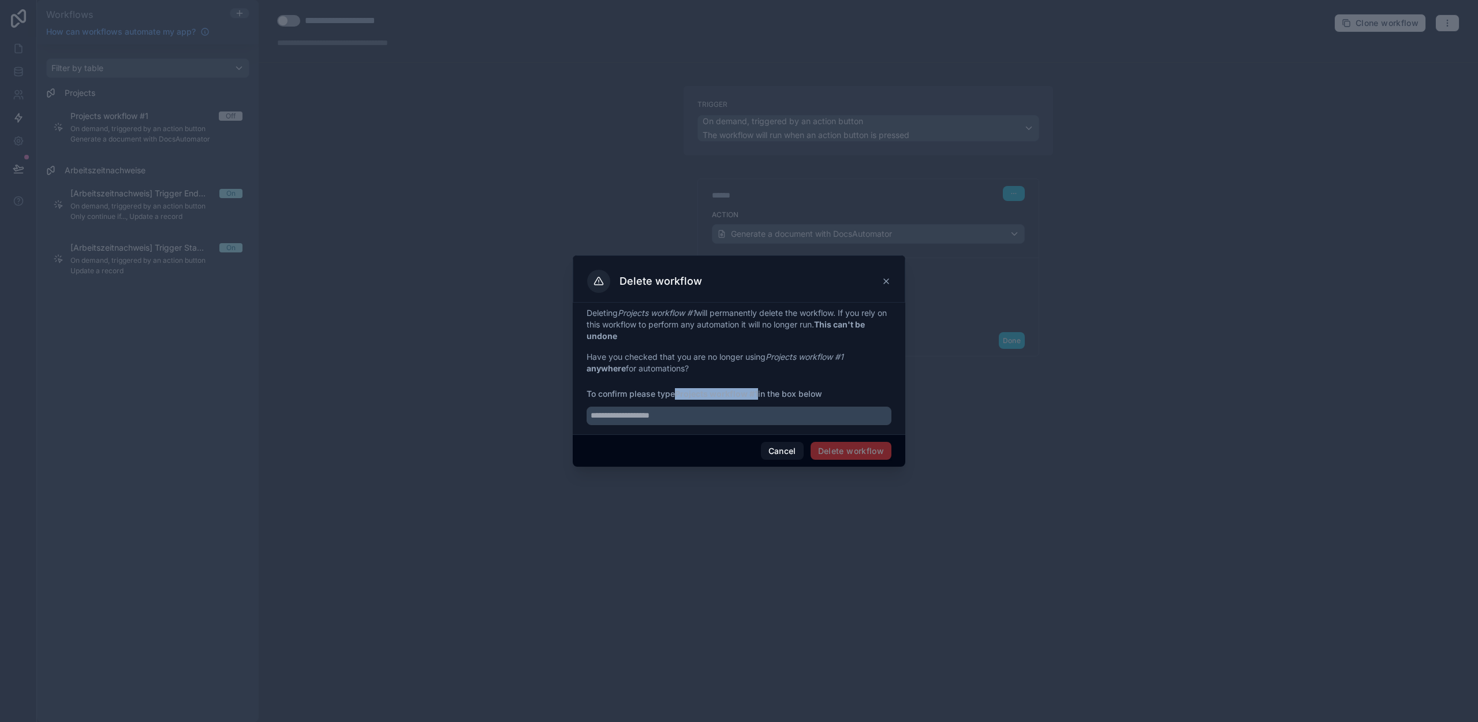
drag, startPoint x: 677, startPoint y: 393, endPoint x: 759, endPoint y: 393, distance: 82.0
click at [759, 393] on span "To confirm please type Projects workflow #1 in the box below" at bounding box center [739, 394] width 305 height 12
copy strong "Projects workflow #1"
click at [667, 420] on input "text" at bounding box center [739, 415] width 305 height 18
paste input "**********"
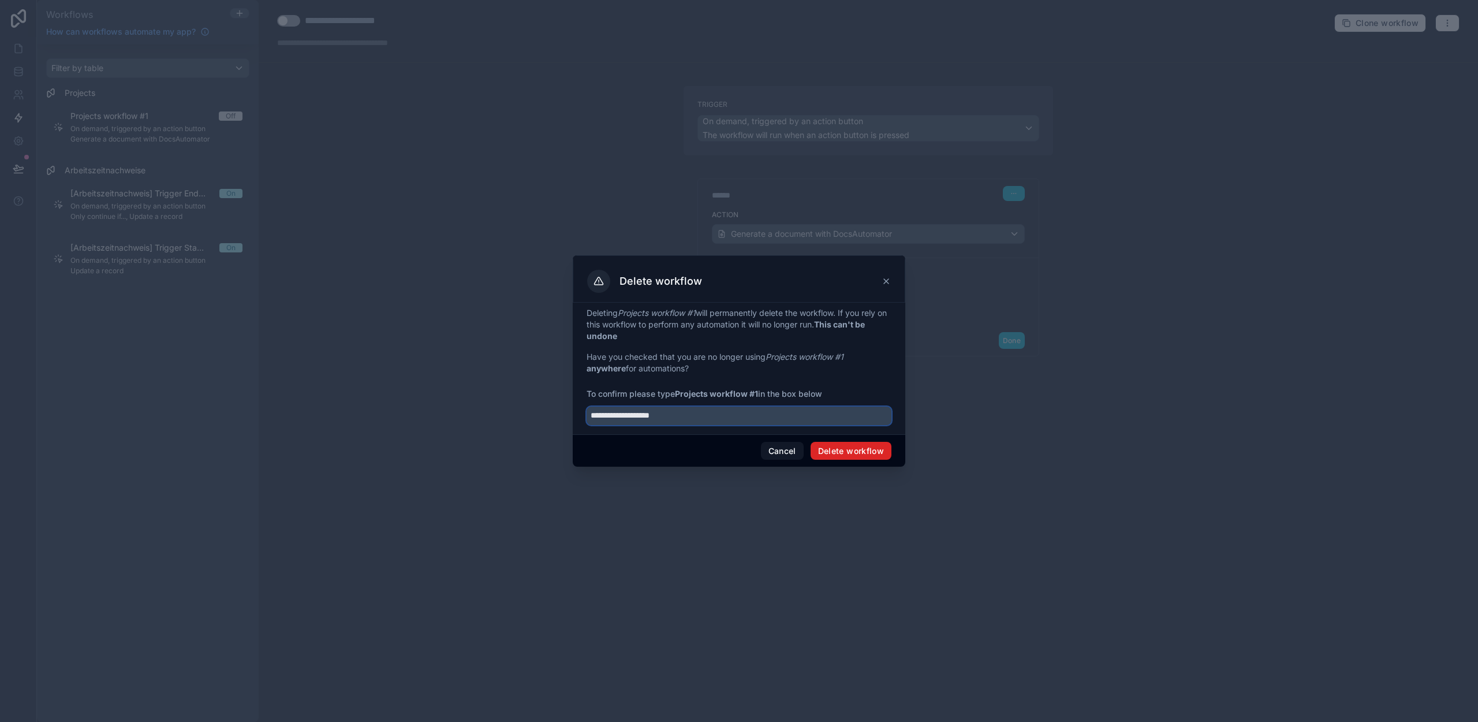
type input "**********"
click at [842, 451] on button "Delete workflow" at bounding box center [851, 451] width 81 height 18
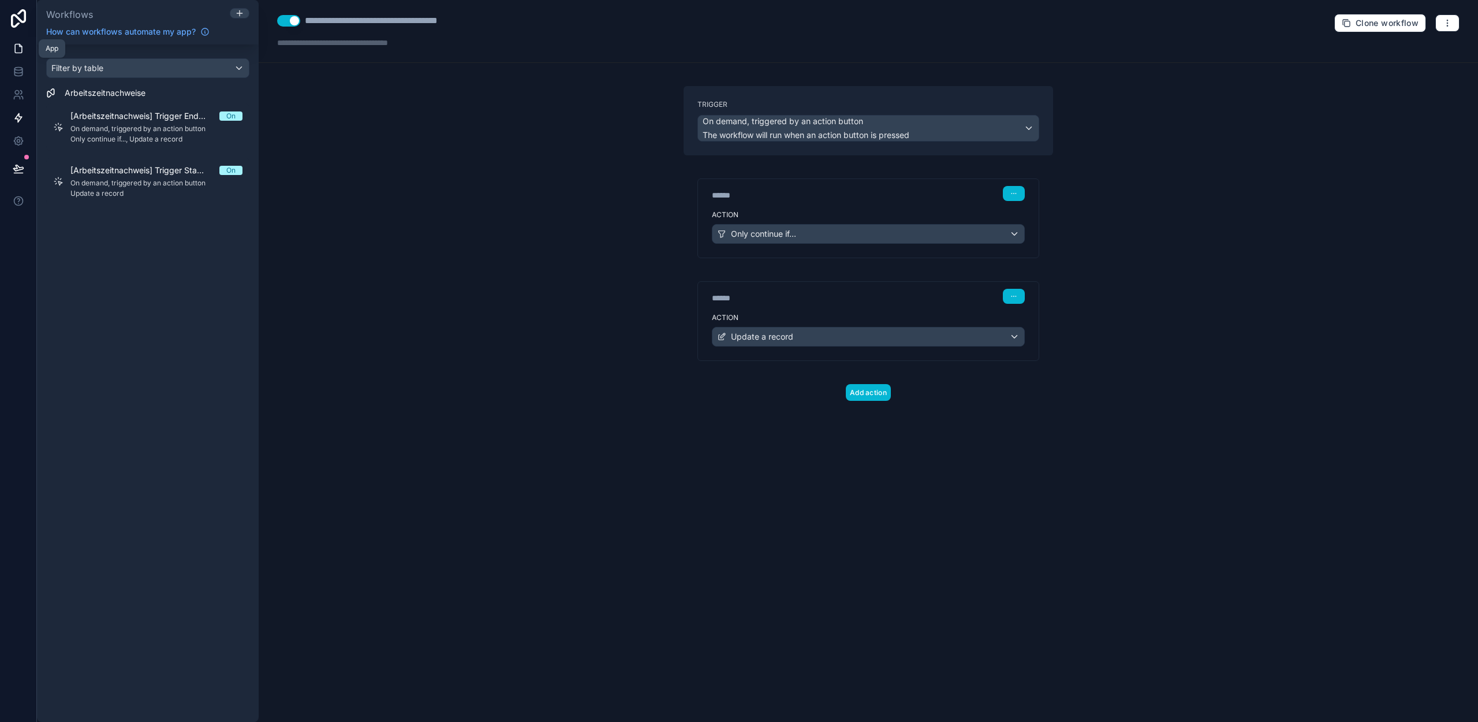
click at [20, 46] on icon at bounding box center [19, 49] width 12 height 12
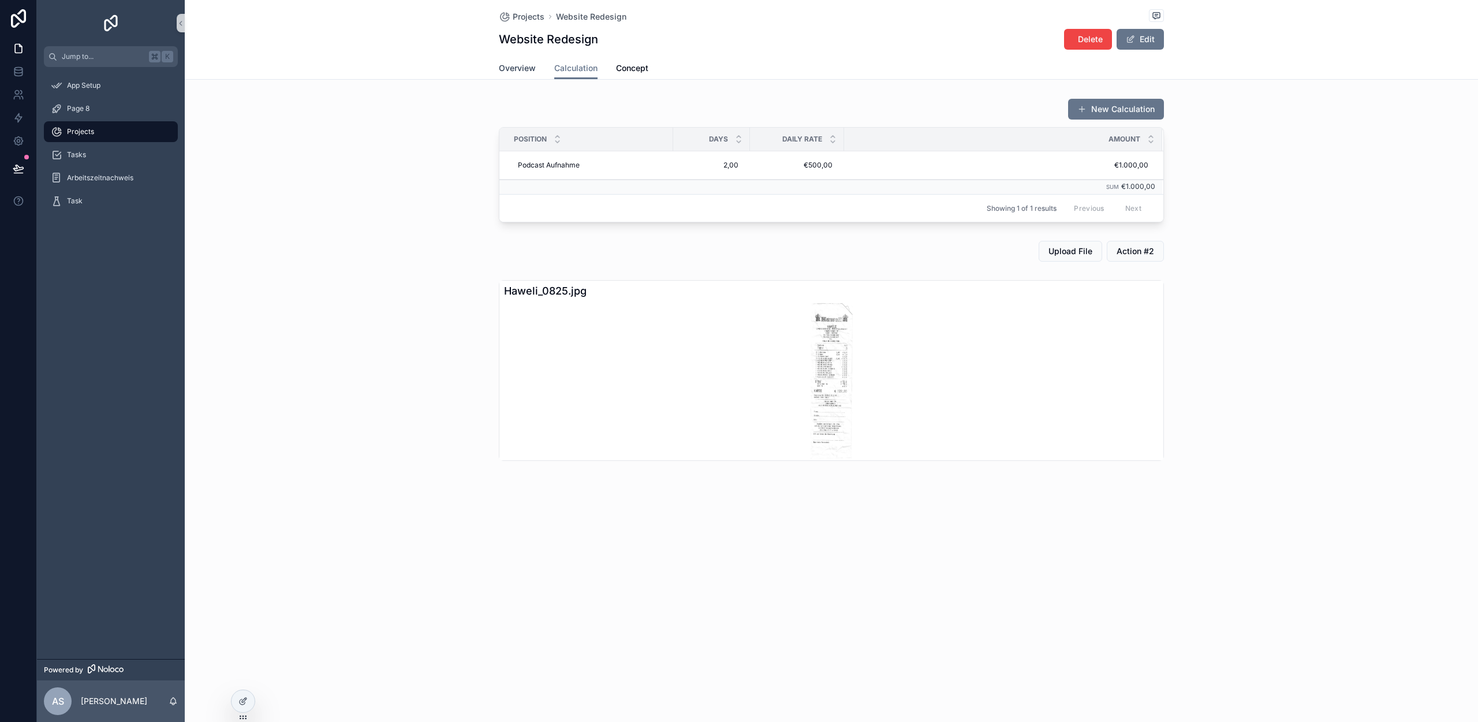
click at [523, 70] on span "Overview" at bounding box center [517, 68] width 37 height 12
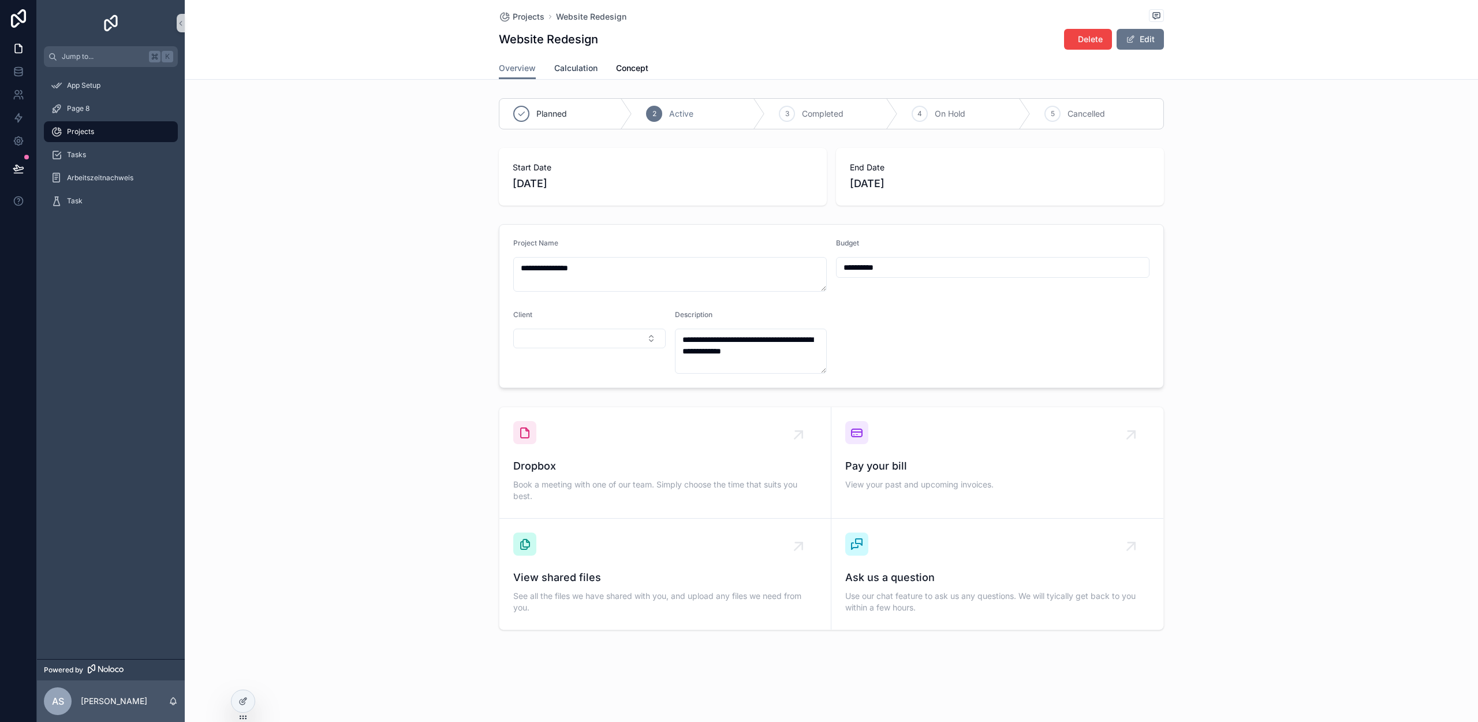
click at [583, 70] on span "Calculation" at bounding box center [575, 68] width 43 height 12
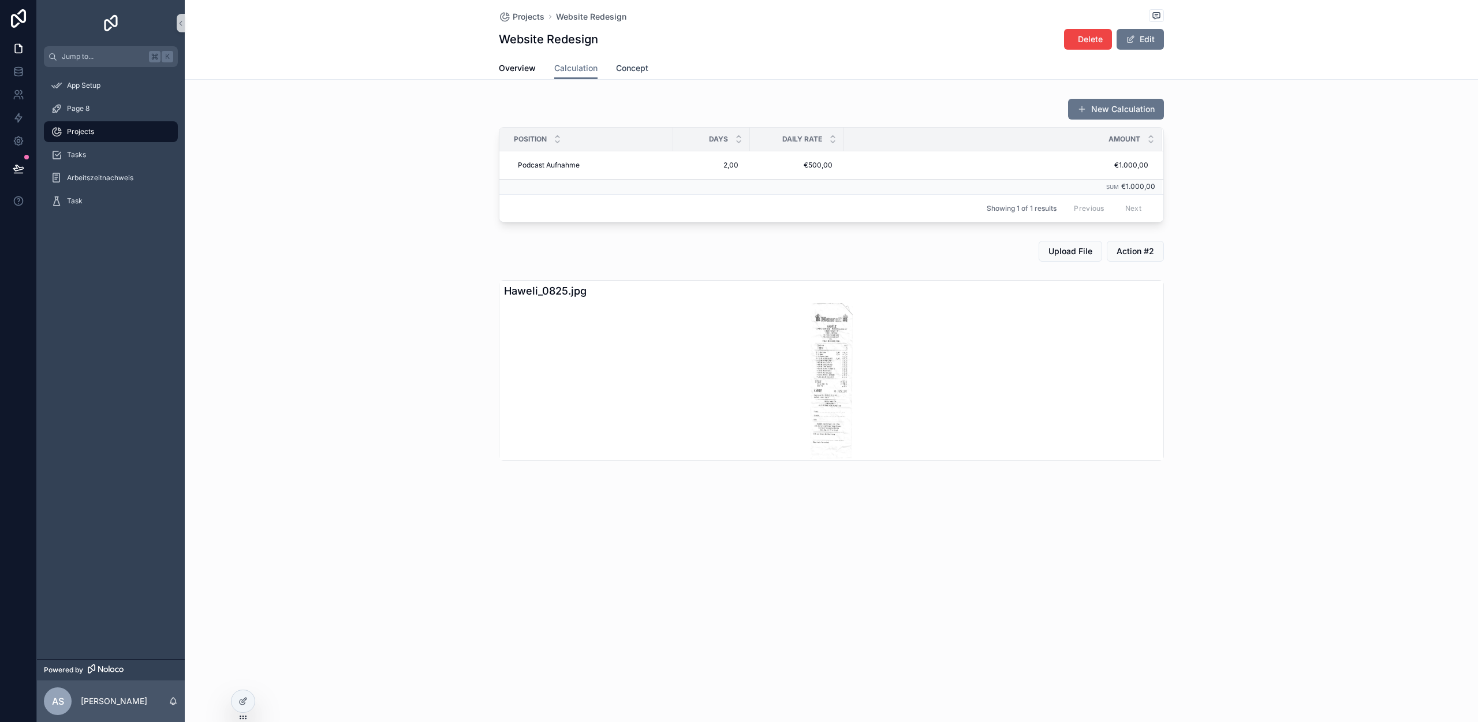
click at [644, 69] on span "Concept" at bounding box center [632, 68] width 32 height 12
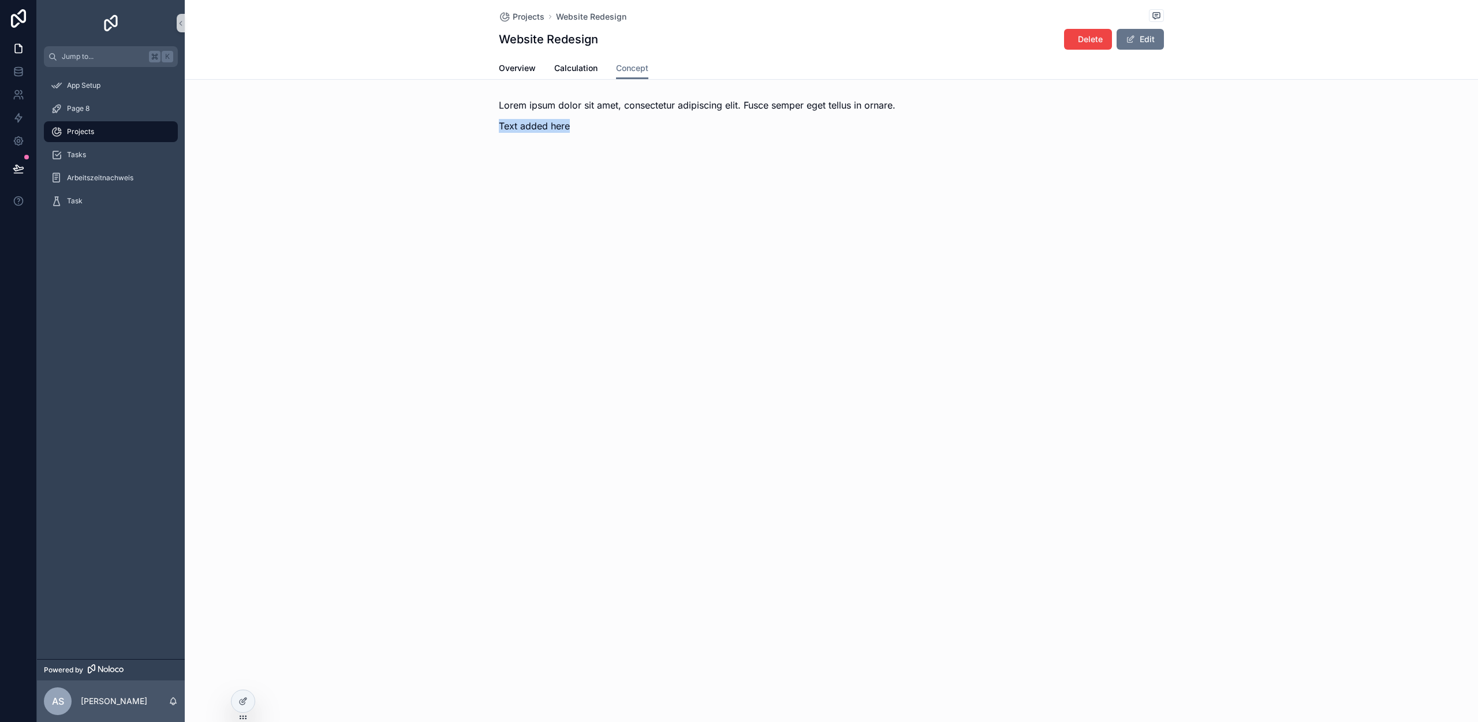
click at [580, 119] on p "Text added here" at bounding box center [831, 126] width 665 height 14
click at [1129, 39] on span "scrollable content" at bounding box center [1130, 39] width 9 height 9
click at [764, 136] on div "Lorem ipsum dolor sit amet, consectetur adipiscing elit. Fusce semper eget tell…" at bounding box center [831, 119] width 1293 height 51
click at [1126, 38] on span "scrollable content" at bounding box center [1125, 39] width 9 height 9
click at [240, 696] on icon at bounding box center [242, 700] width 9 height 9
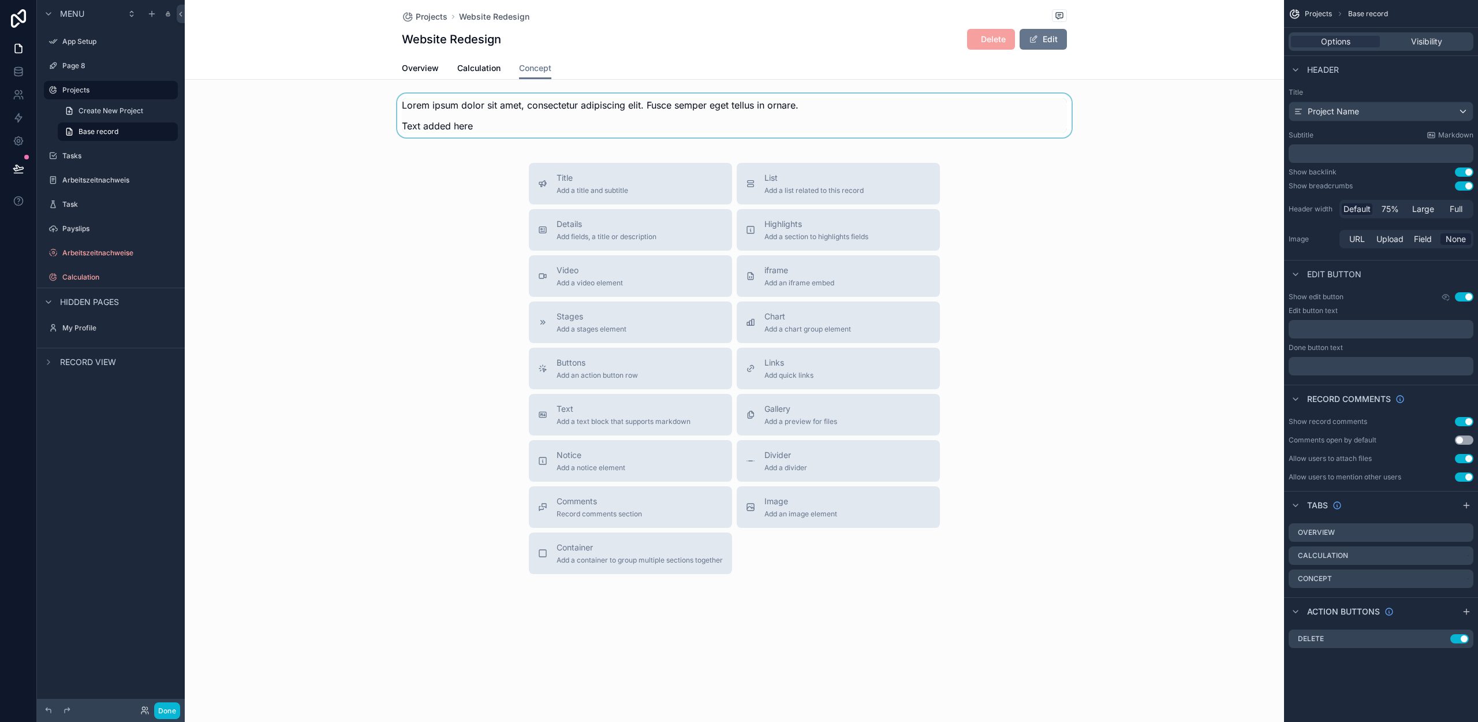
click at [487, 128] on div "scrollable content" at bounding box center [734, 119] width 1099 height 51
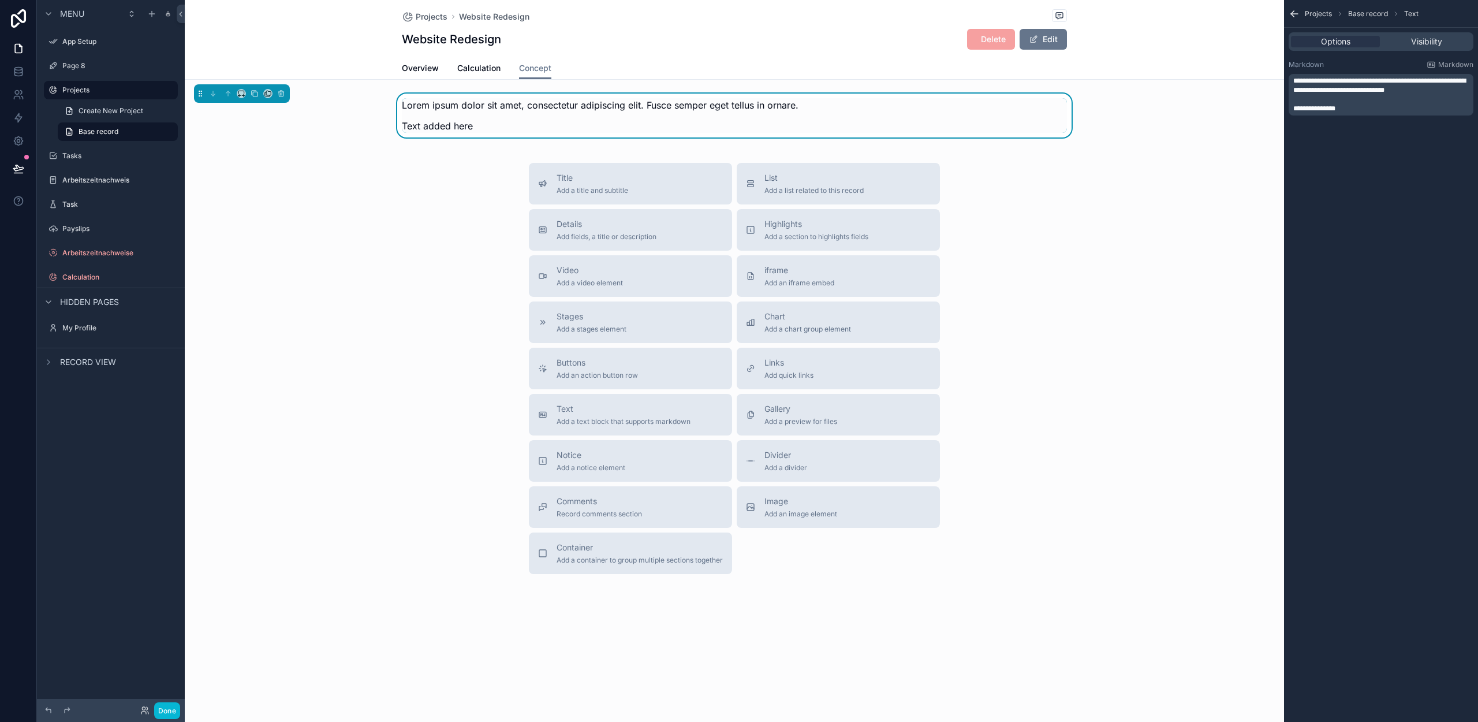
click at [486, 128] on p "Text added here" at bounding box center [734, 126] width 665 height 14
click at [1040, 148] on div "Projects Website Redesign Website Redesign Delete Edit Concept Overview Calcula…" at bounding box center [734, 333] width 1099 height 666
click at [835, 120] on p "Text added here" at bounding box center [734, 126] width 665 height 14
click at [1347, 95] on p "﻿" at bounding box center [1382, 99] width 178 height 9
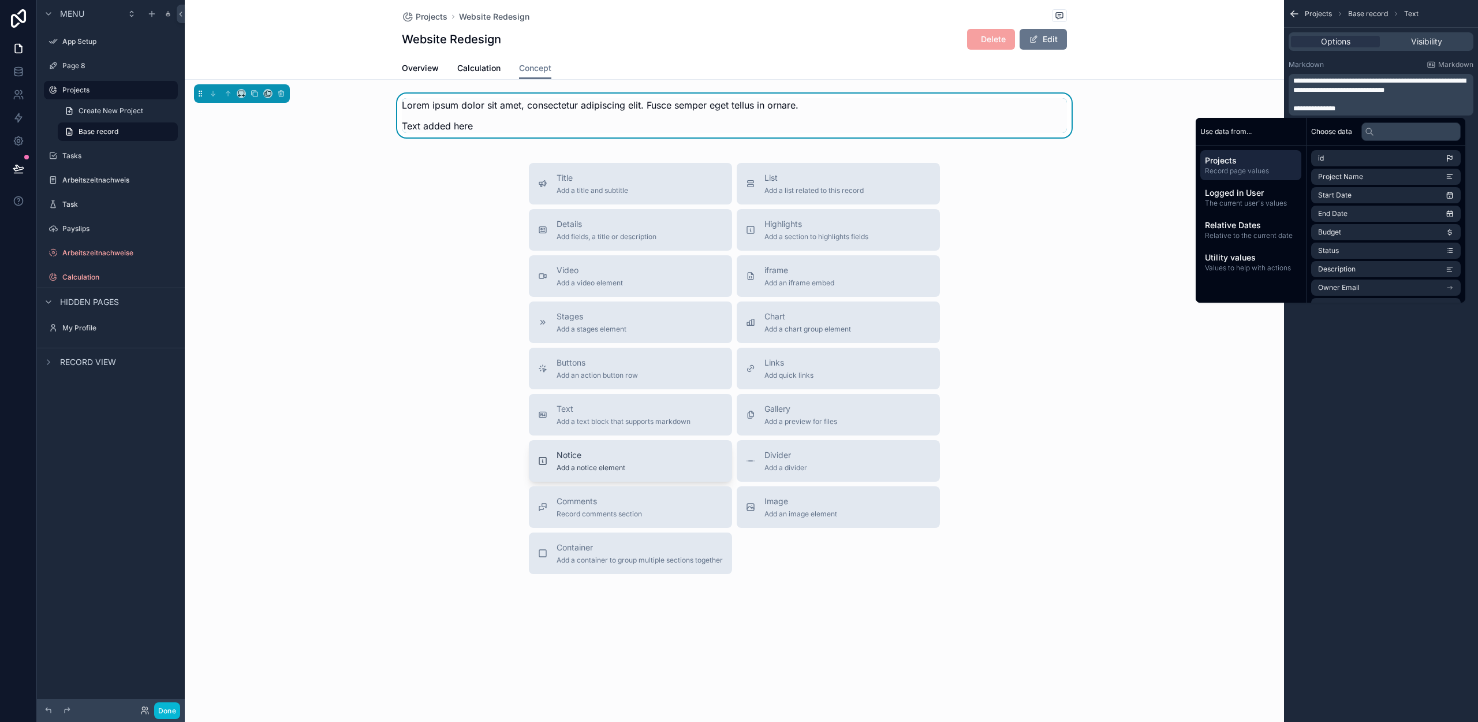
click at [610, 465] on span "Add a notice element" at bounding box center [591, 467] width 69 height 9
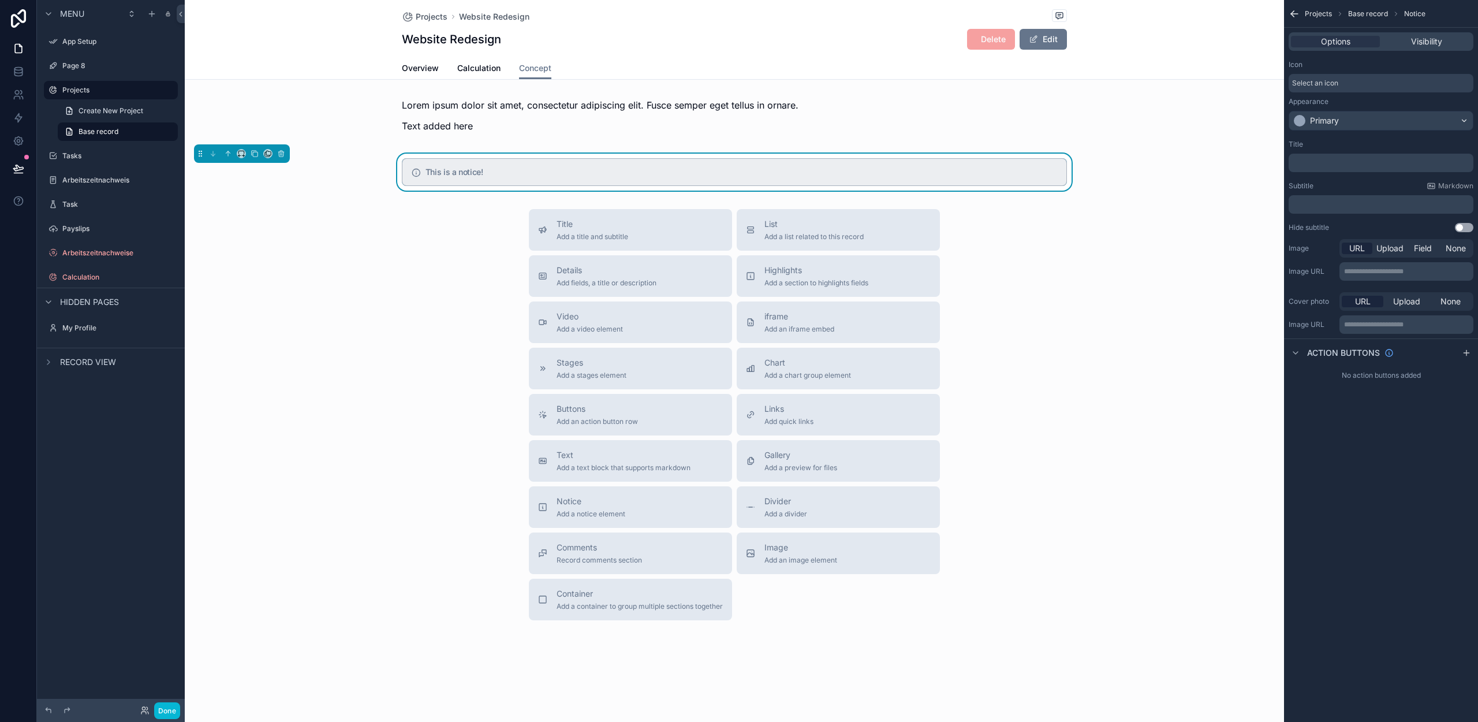
click at [477, 170] on h5 "This is a notice!" at bounding box center [742, 172] width 632 height 8
click at [477, 171] on h5 "This is a notice!" at bounding box center [742, 172] width 632 height 8
click at [511, 171] on h5 "This is a notice!" at bounding box center [742, 172] width 632 height 8
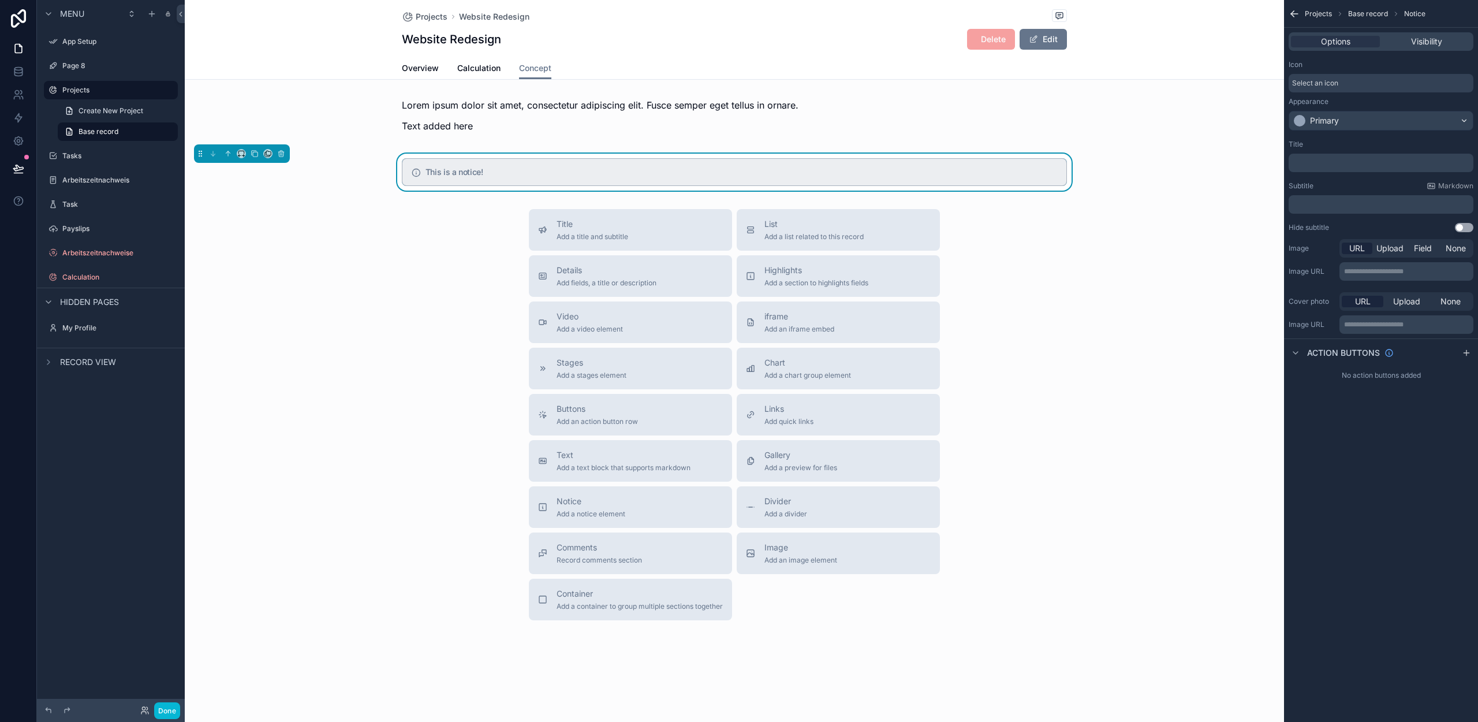
click at [1461, 229] on button "Use setting" at bounding box center [1464, 227] width 18 height 9
click at [1463, 227] on button "Use setting" at bounding box center [1464, 227] width 18 height 9
click at [282, 155] on icon "scrollable content" at bounding box center [281, 154] width 8 height 8
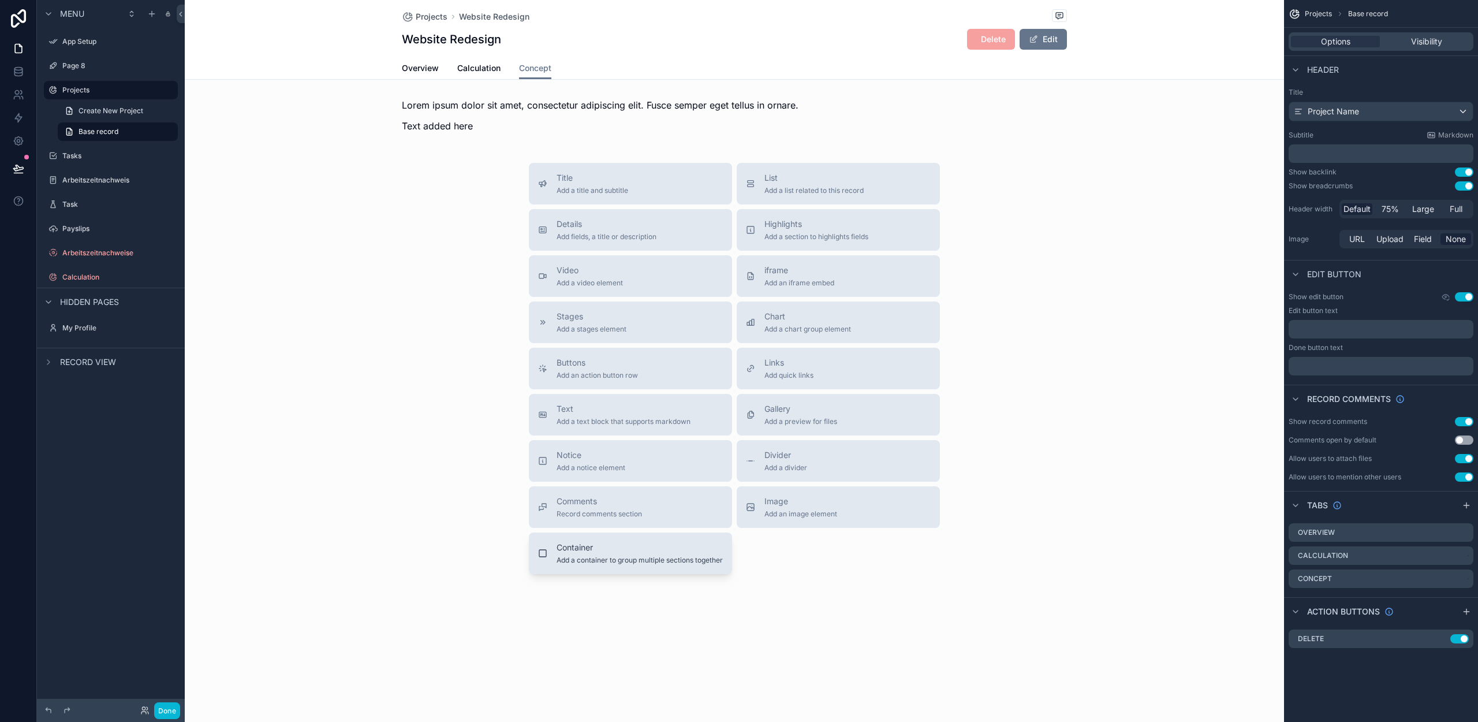
click at [587, 565] on button "Container Add a container to group multiple sections together" at bounding box center [630, 553] width 203 height 42
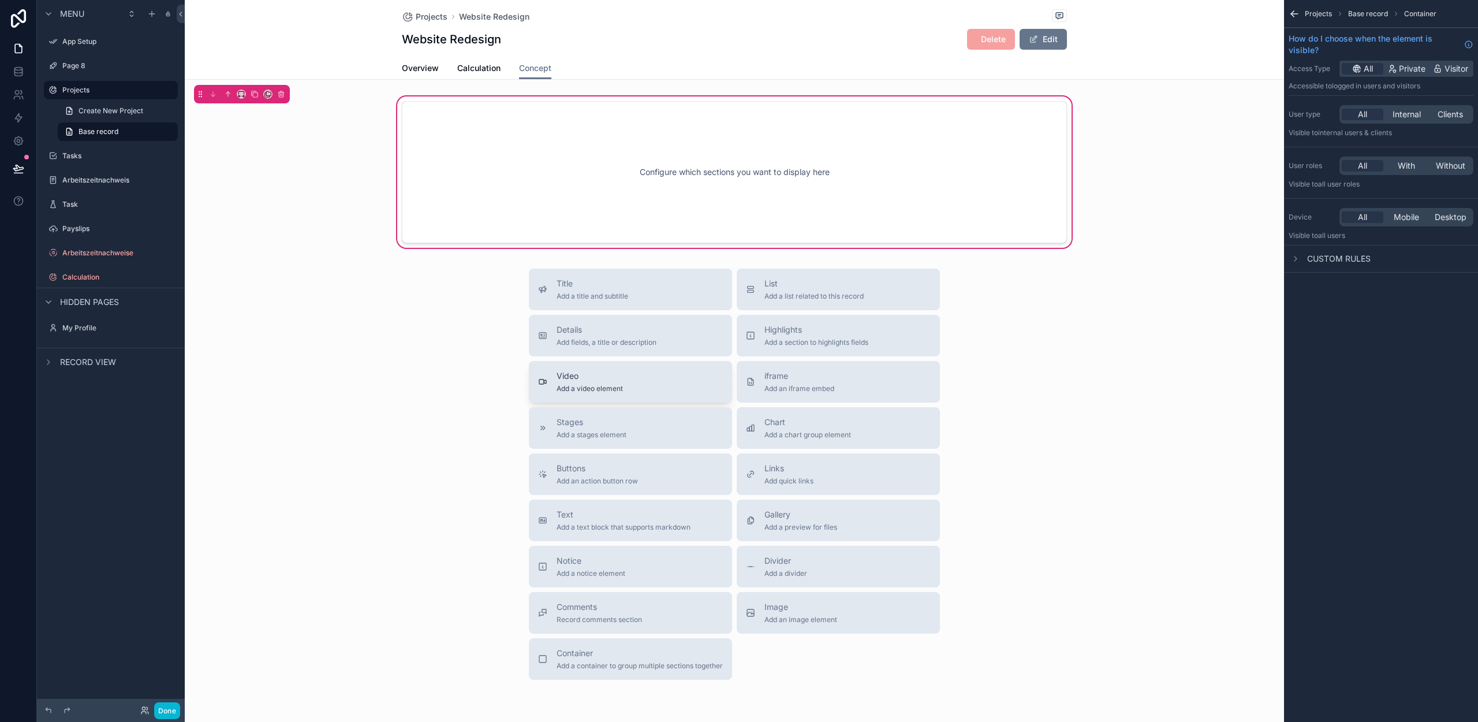
scroll to position [67, 0]
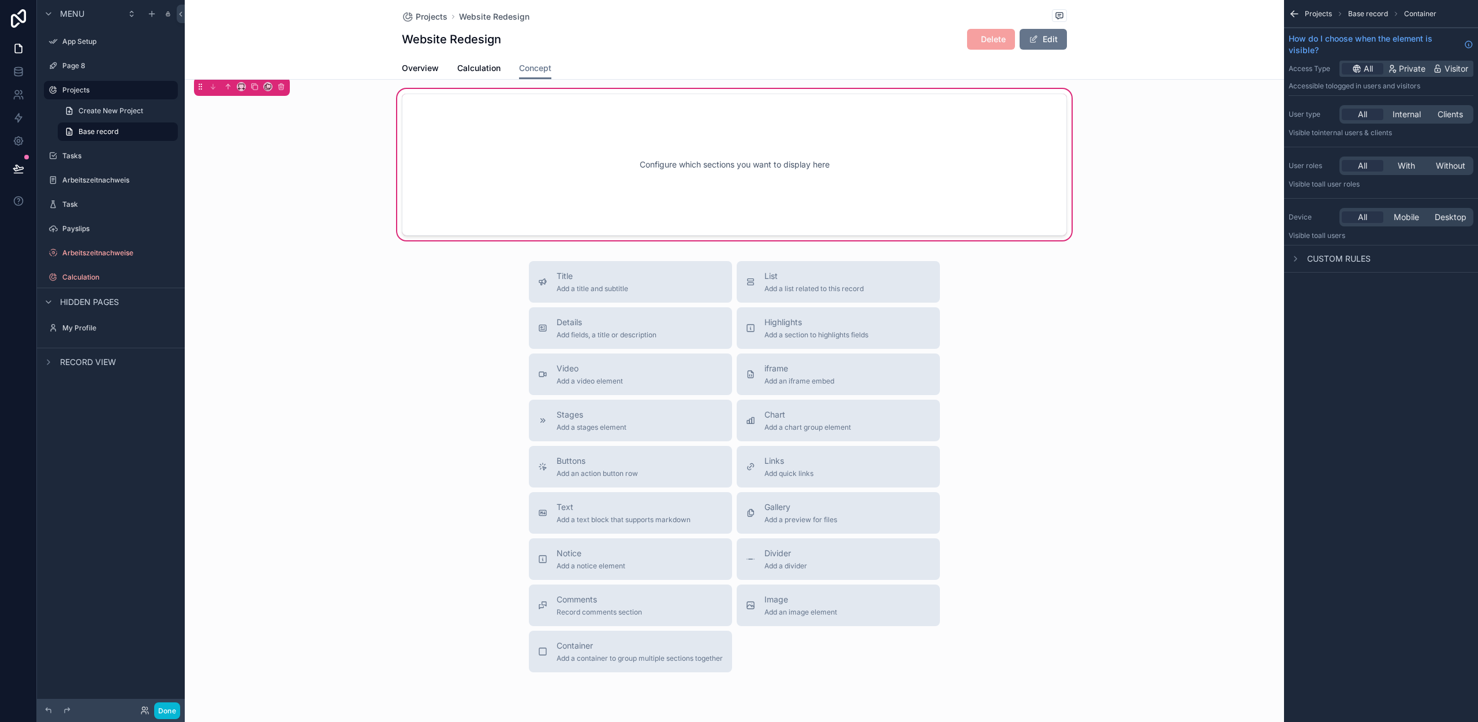
drag, startPoint x: 571, startPoint y: 439, endPoint x: 607, endPoint y: 156, distance: 285.2
click at [613, 130] on div "Projects Website Redesign Website Redesign Delete Edit Concept Overview Calcula…" at bounding box center [734, 348] width 1099 height 831
click at [805, 335] on span "Add a section to highlights fields" at bounding box center [816, 334] width 104 height 9
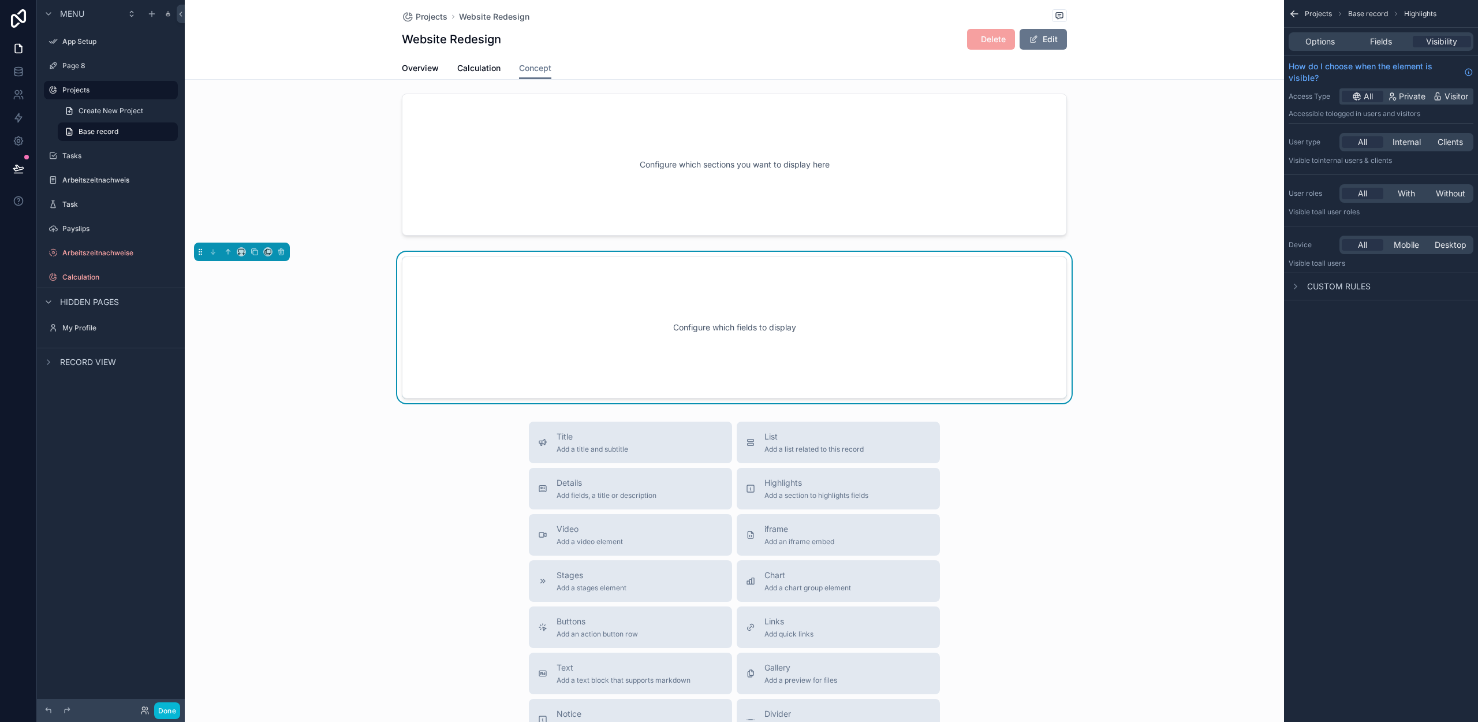
scroll to position [33, 0]
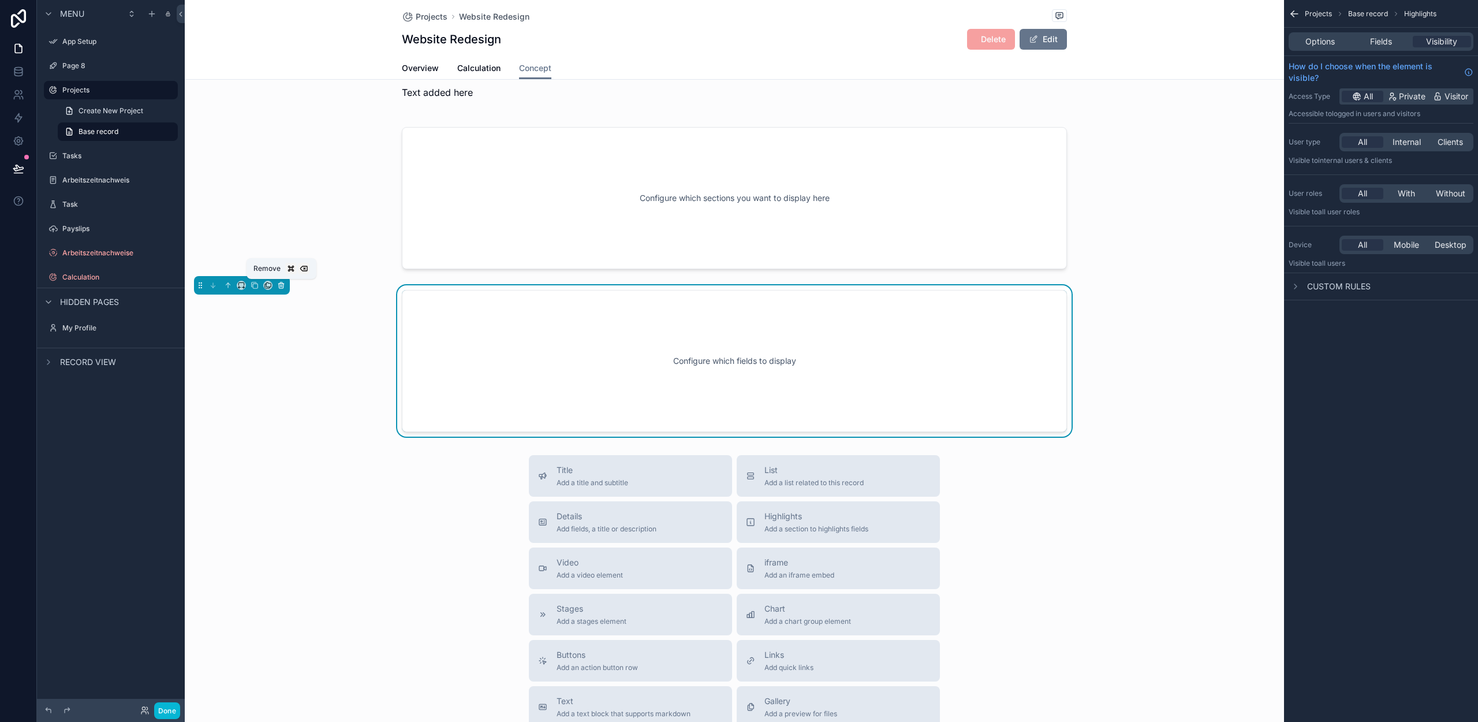
click at [282, 286] on icon "scrollable content" at bounding box center [282, 286] width 0 height 2
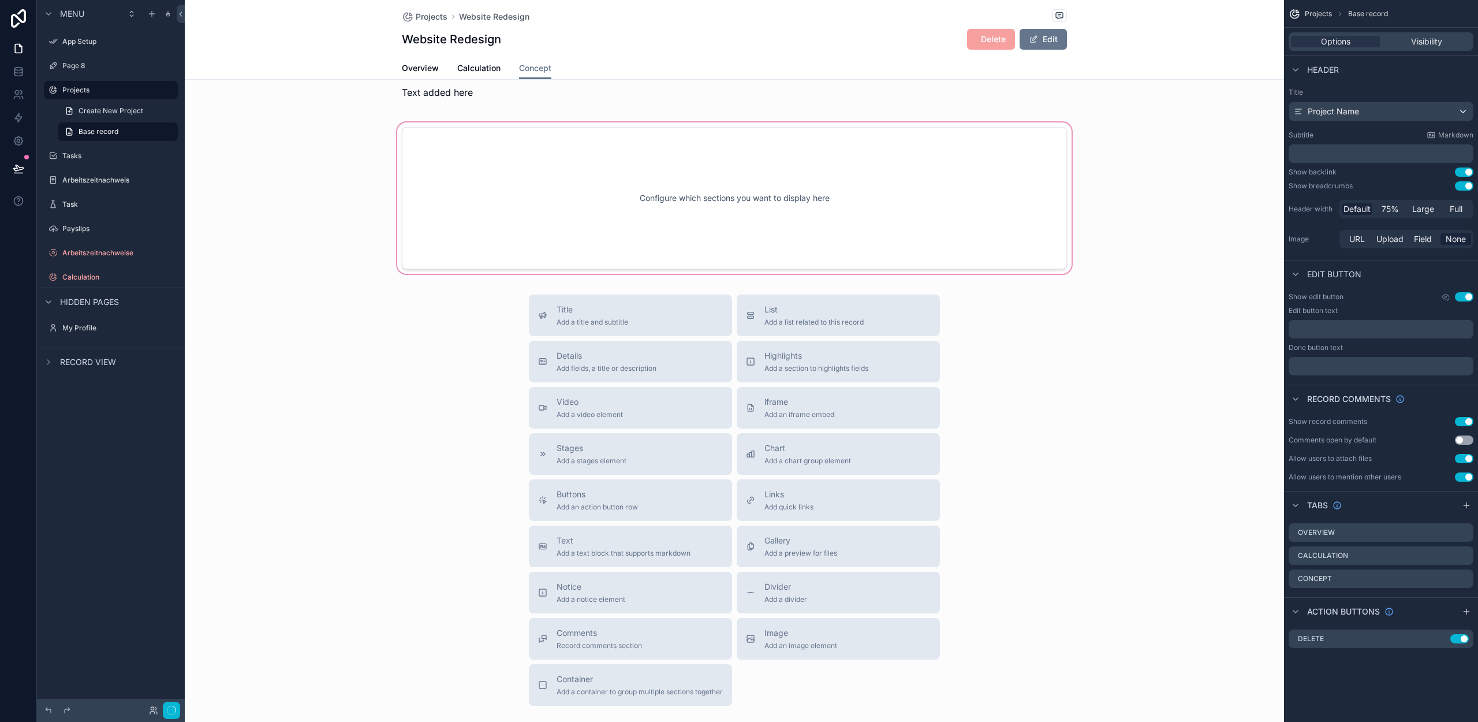
click at [572, 228] on div "scrollable content" at bounding box center [734, 198] width 1099 height 156
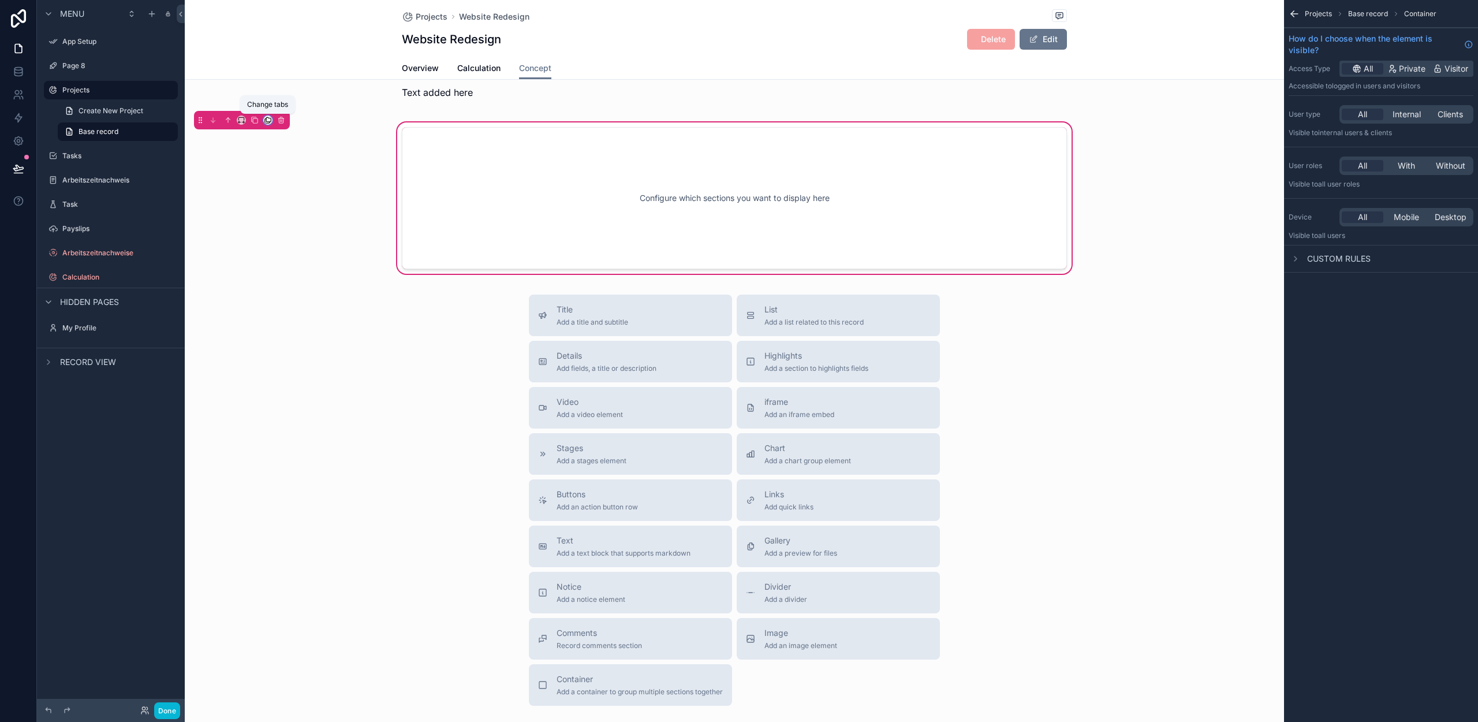
click at [268, 121] on icon "scrollable content" at bounding box center [268, 120] width 8 height 8
click at [368, 128] on div "scrollable content" at bounding box center [739, 361] width 1478 height 722
click at [588, 502] on span "Add an action button row" at bounding box center [597, 506] width 81 height 9
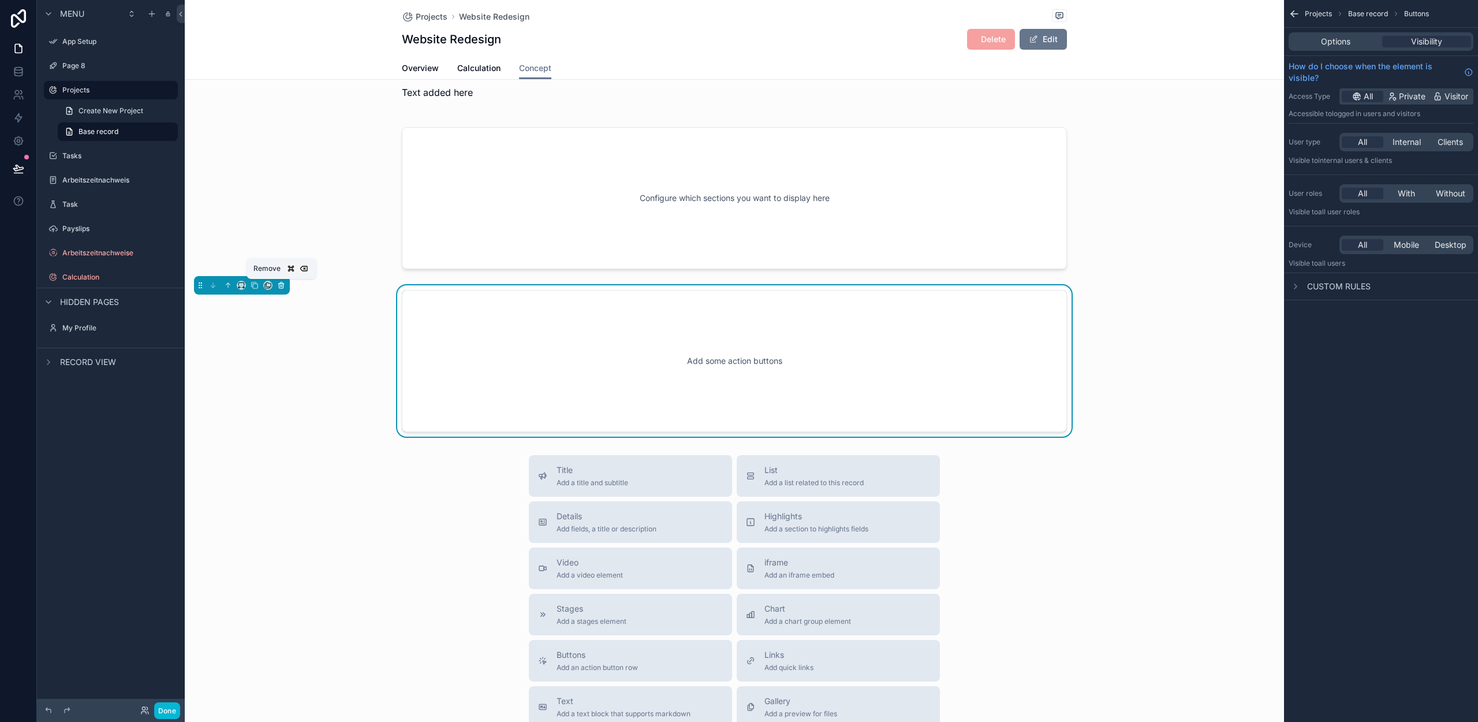
click at [280, 288] on icon "scrollable content" at bounding box center [281, 285] width 5 height 5
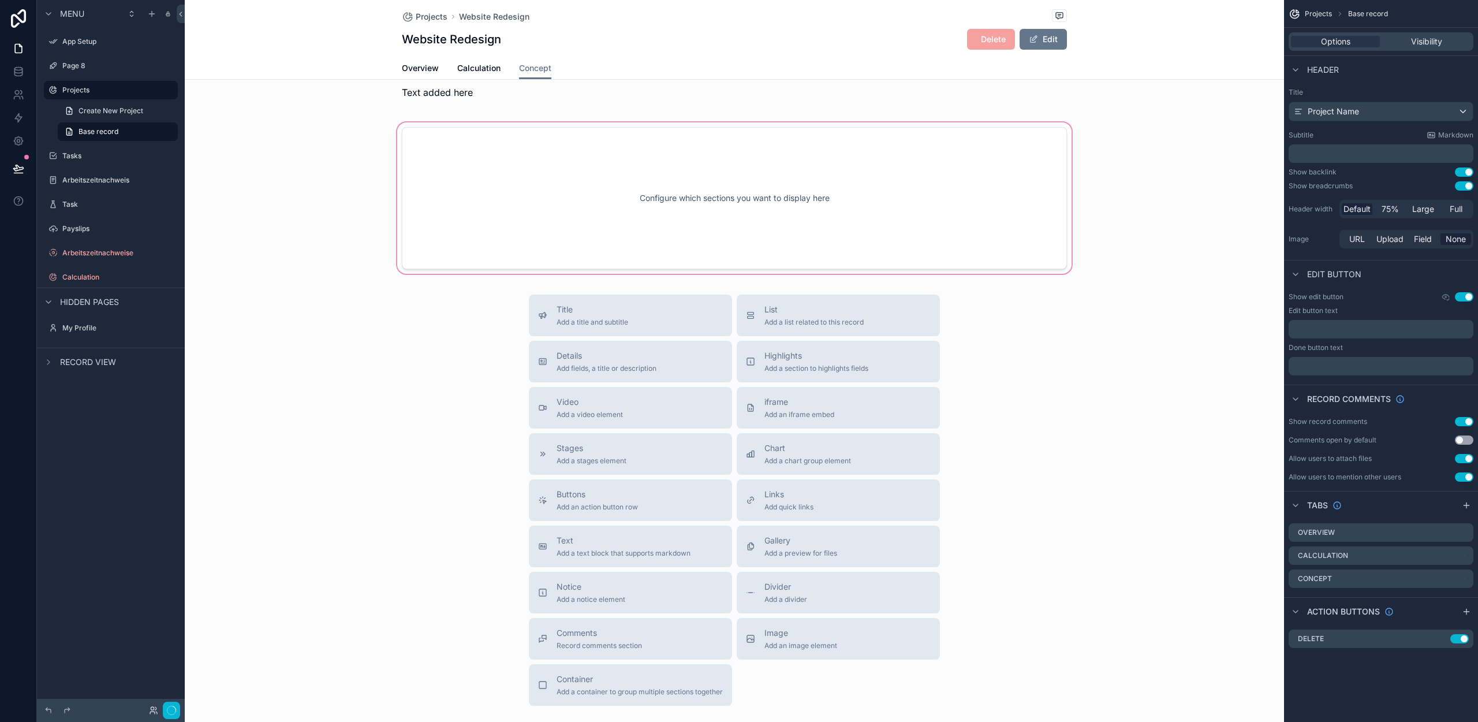
click at [560, 249] on div "scrollable content" at bounding box center [734, 198] width 1099 height 156
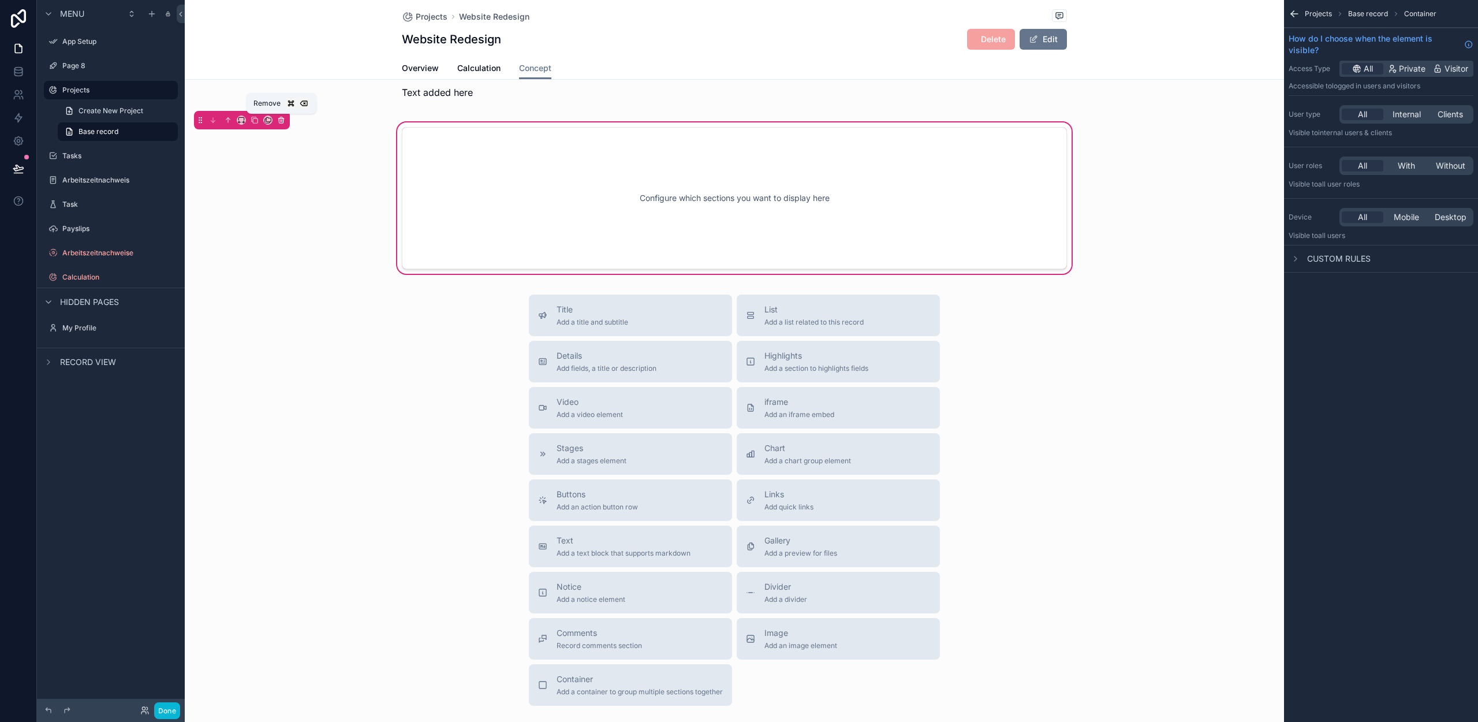
click at [285, 122] on button "scrollable content" at bounding box center [281, 120] width 13 height 13
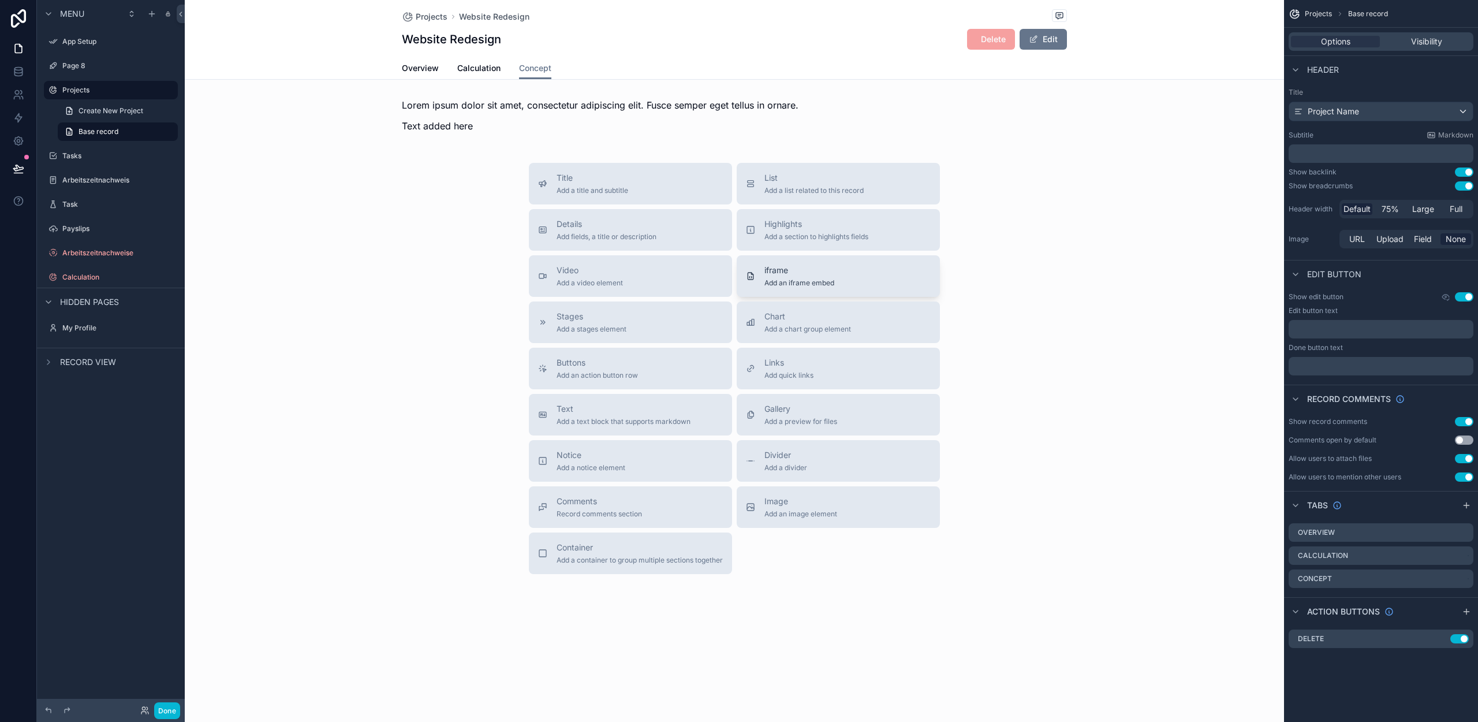
click at [800, 276] on span "iframe" at bounding box center [799, 270] width 70 height 12
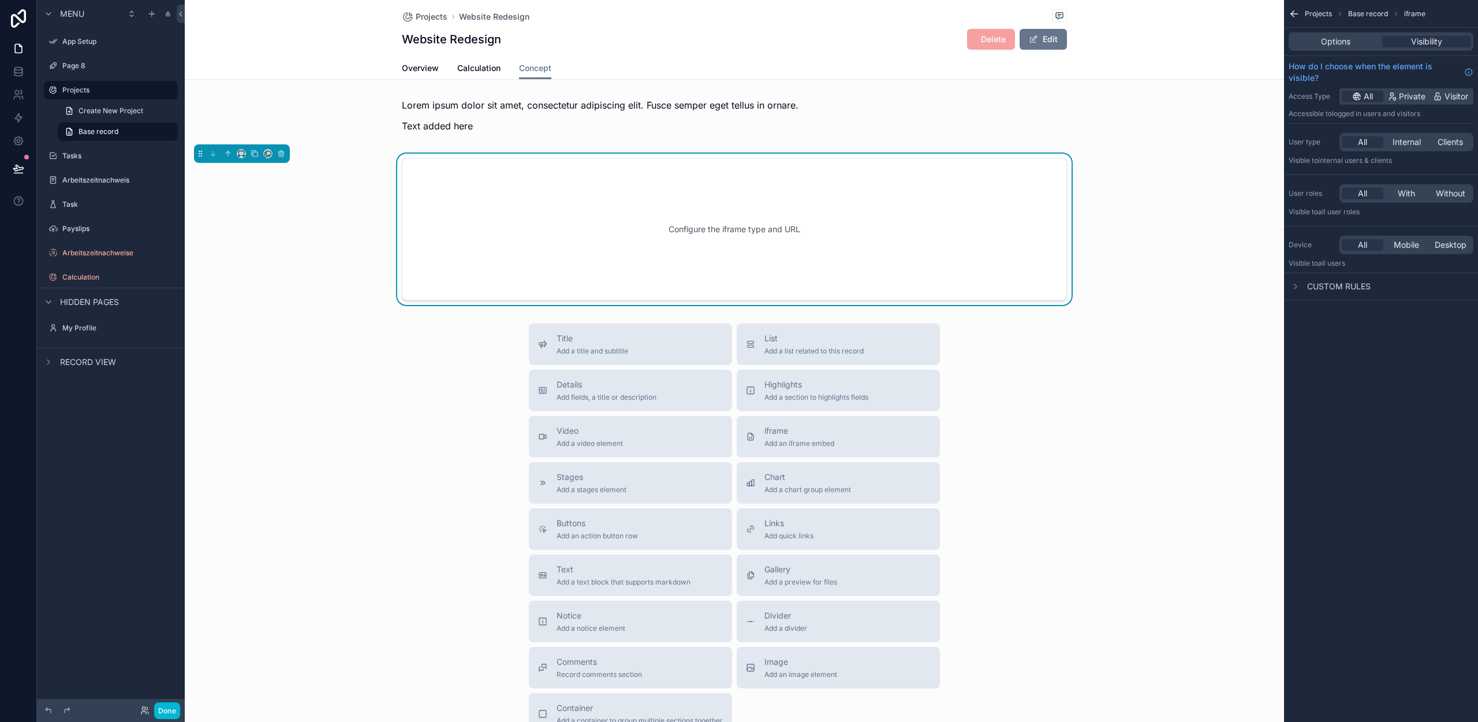
click at [648, 256] on div "Configure the iframe type and URL" at bounding box center [734, 229] width 627 height 104
click at [286, 155] on button "scrollable content" at bounding box center [281, 153] width 13 height 13
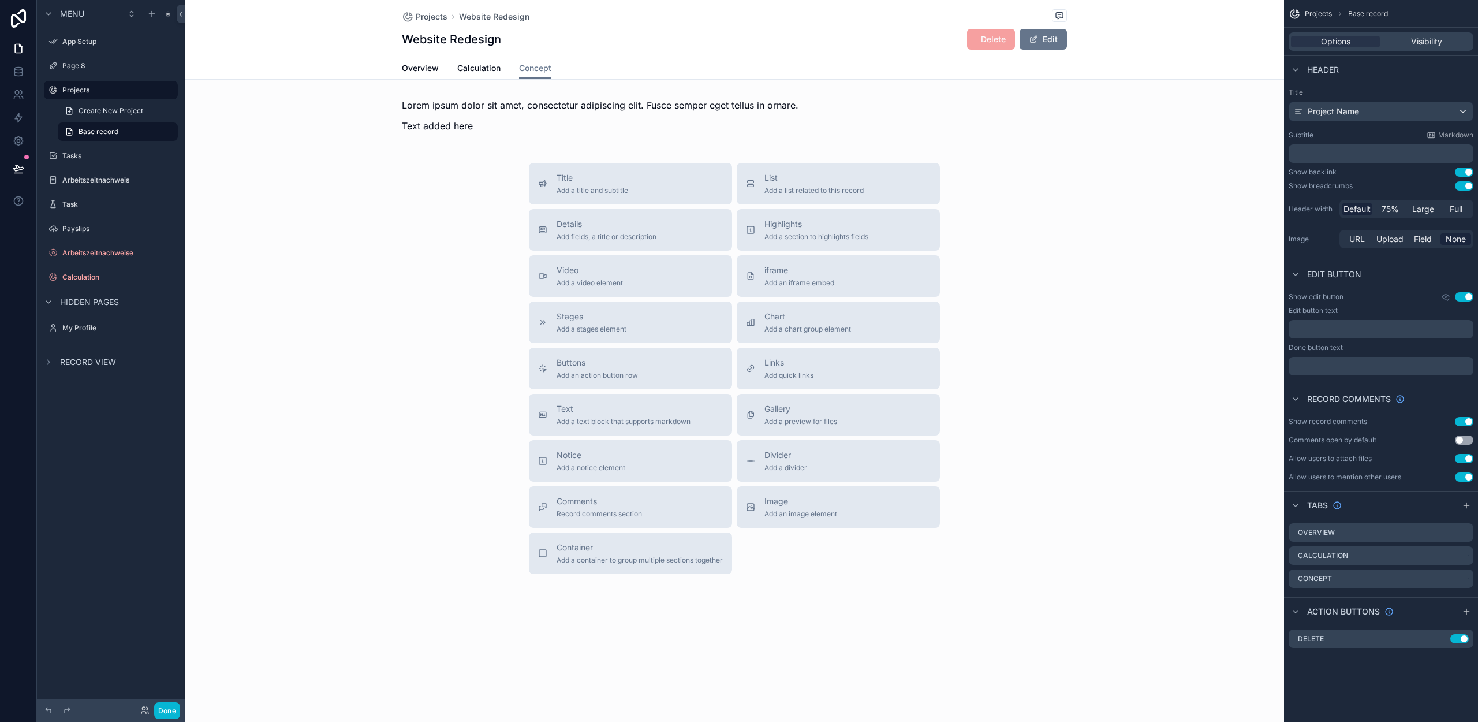
click at [482, 186] on div "Title Add a title and subtitle List Add a list related to this record Details A…" at bounding box center [734, 368] width 1099 height 411
click at [482, 120] on div "scrollable content" at bounding box center [734, 119] width 1099 height 51
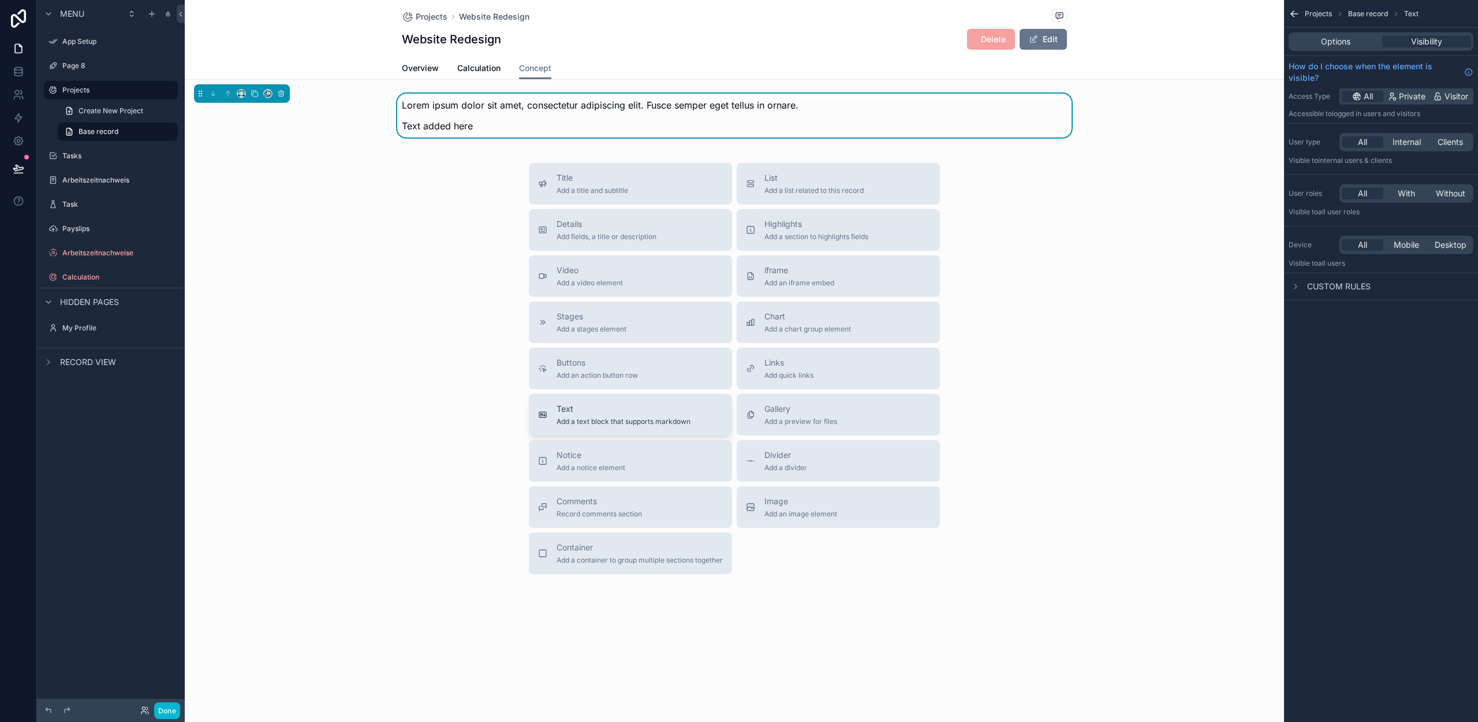
click at [616, 422] on span "Add a text block that supports markdown" at bounding box center [624, 421] width 134 height 9
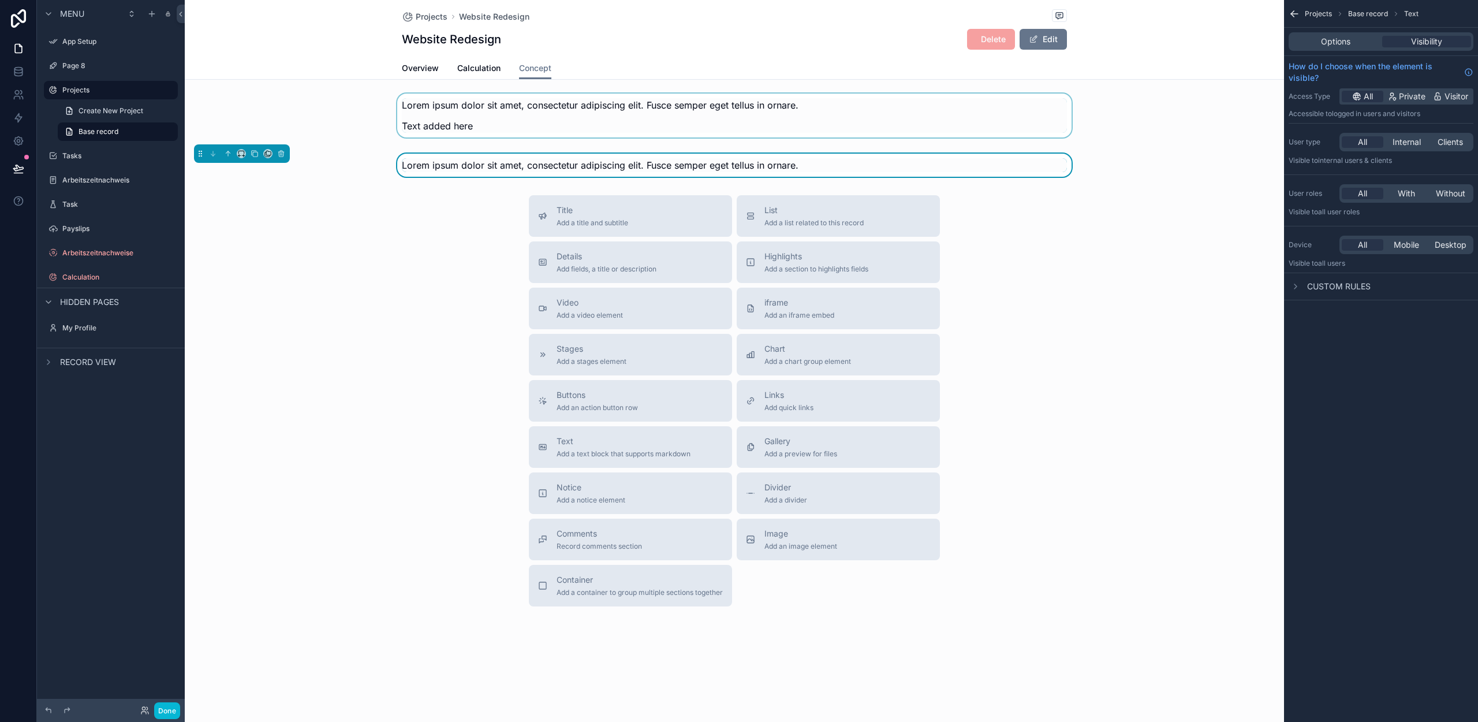
click at [731, 130] on div "scrollable content" at bounding box center [734, 119] width 1099 height 51
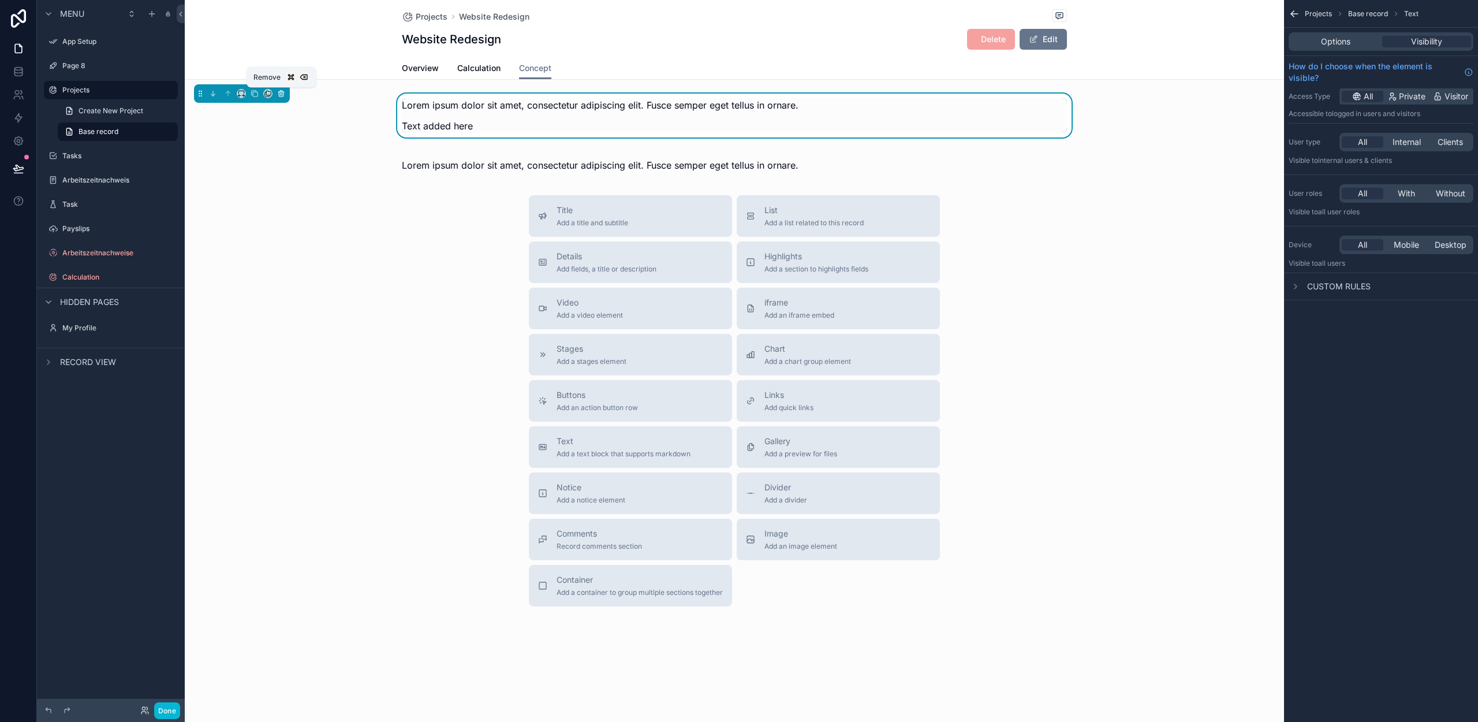
click at [286, 97] on button "scrollable content" at bounding box center [281, 93] width 13 height 13
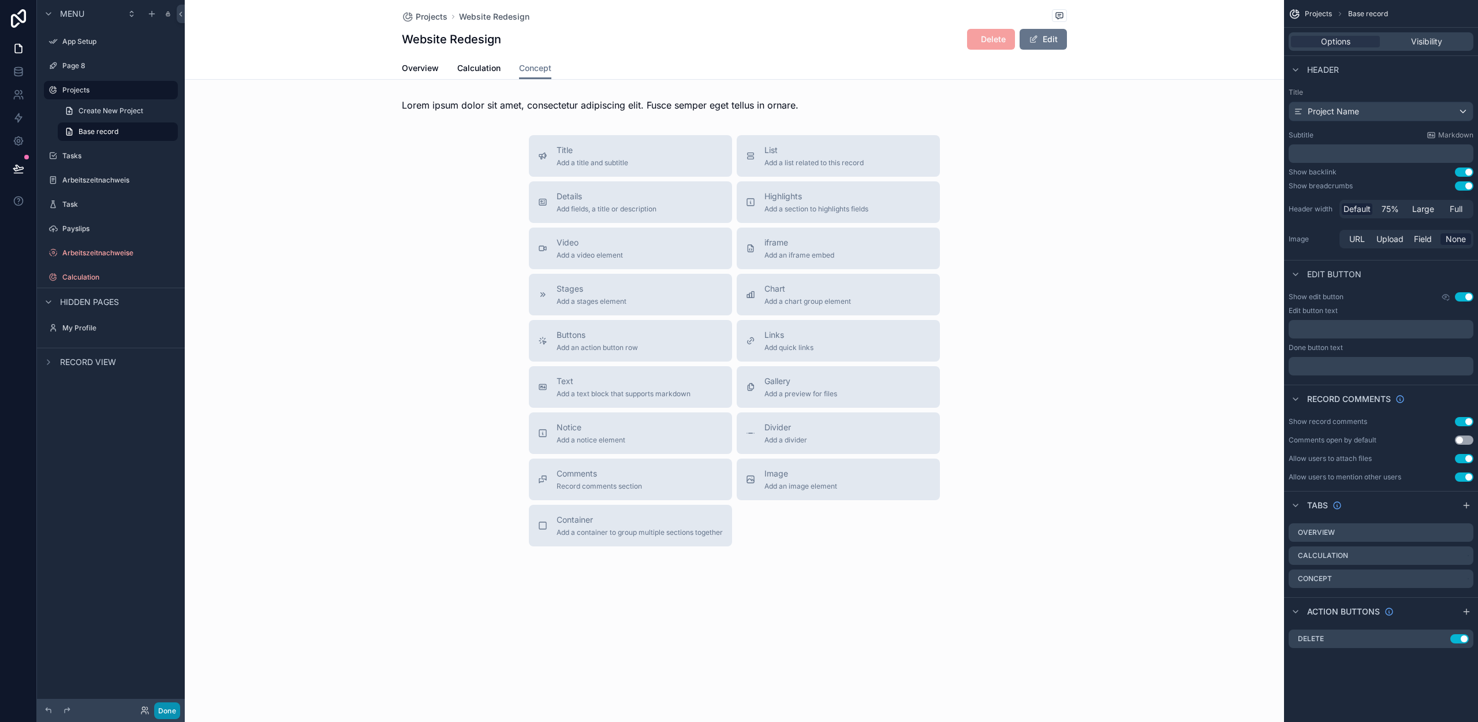
click at [168, 704] on button "Done" at bounding box center [167, 710] width 26 height 17
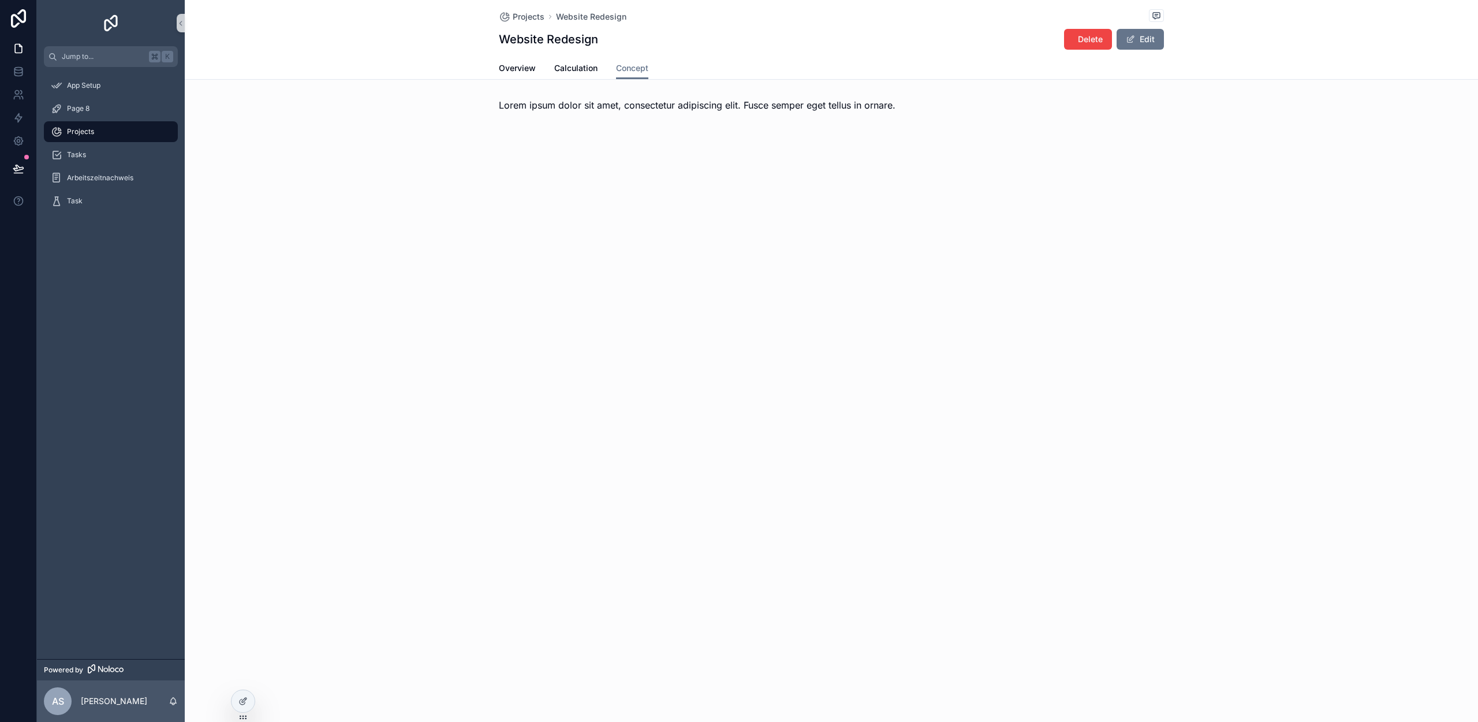
drag, startPoint x: 849, startPoint y: 110, endPoint x: 860, endPoint y: 107, distance: 11.3
click at [849, 110] on span "Lorem ipsum dolor sit amet, consectetur adipiscing elit. Fusce semper eget tell…" at bounding box center [697, 105] width 397 height 12
click at [876, 105] on span "Lorem ipsum dolor sit amet, consectetur adipiscing elit. Fusce semper eget tell…" at bounding box center [697, 105] width 397 height 12
click at [886, 105] on span "Lorem ipsum dolor sit amet, consectetur adipiscing elit. Fusce semper eget tell…" at bounding box center [697, 105] width 397 height 12
click at [889, 105] on span "Lorem ipsum dolor sit amet, consectetur adipiscing elit. Fusce semper eget tell…" at bounding box center [697, 105] width 397 height 12
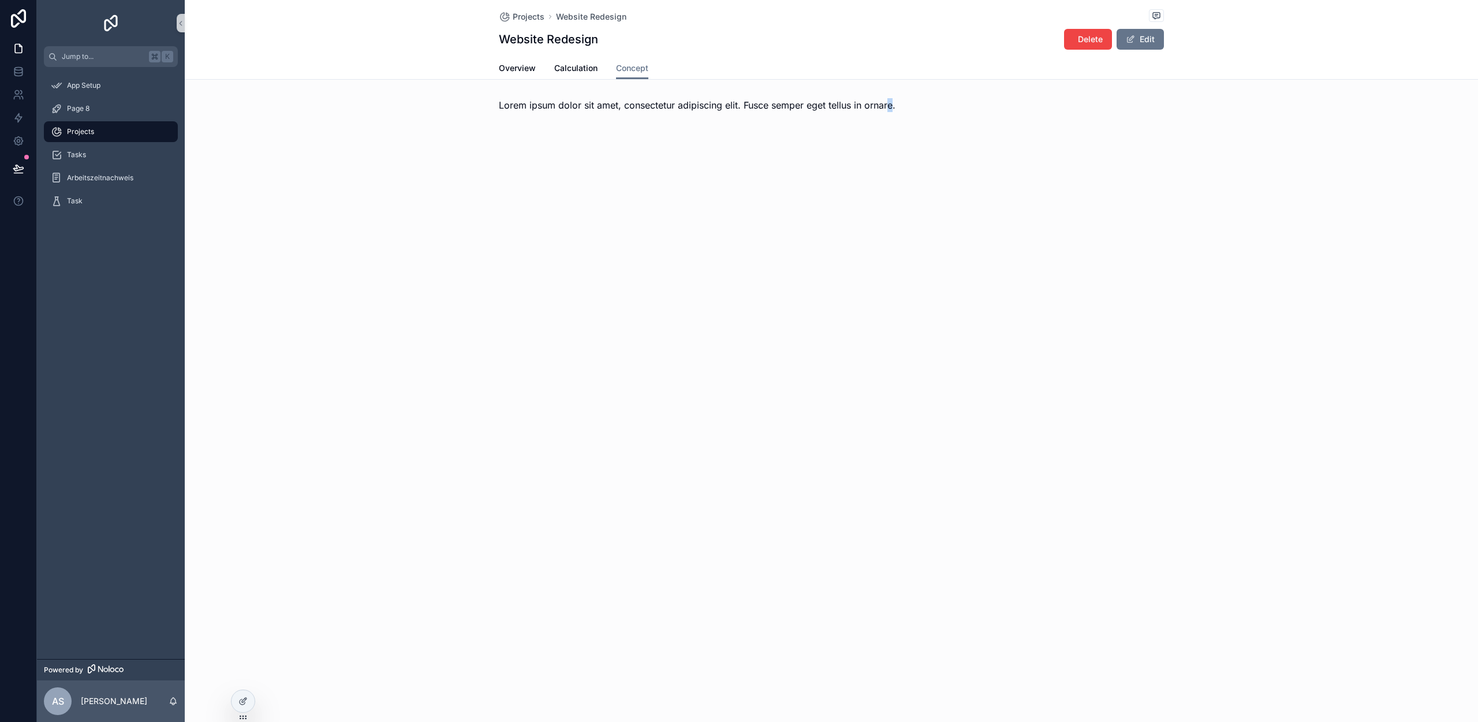
click at [891, 105] on span "Lorem ipsum dolor sit amet, consectetur adipiscing elit. Fusce semper eget tell…" at bounding box center [697, 105] width 397 height 12
click at [896, 105] on span "Lorem ipsum dolor sit amet, consectetur adipiscing elit. Fusce semper eget tell…" at bounding box center [697, 105] width 397 height 12
click at [896, 106] on span "Lorem ipsum dolor sit amet, consectetur adipiscing elit. Fusce semper eget tell…" at bounding box center [697, 105] width 397 height 12
click at [244, 708] on div at bounding box center [243, 701] width 23 height 22
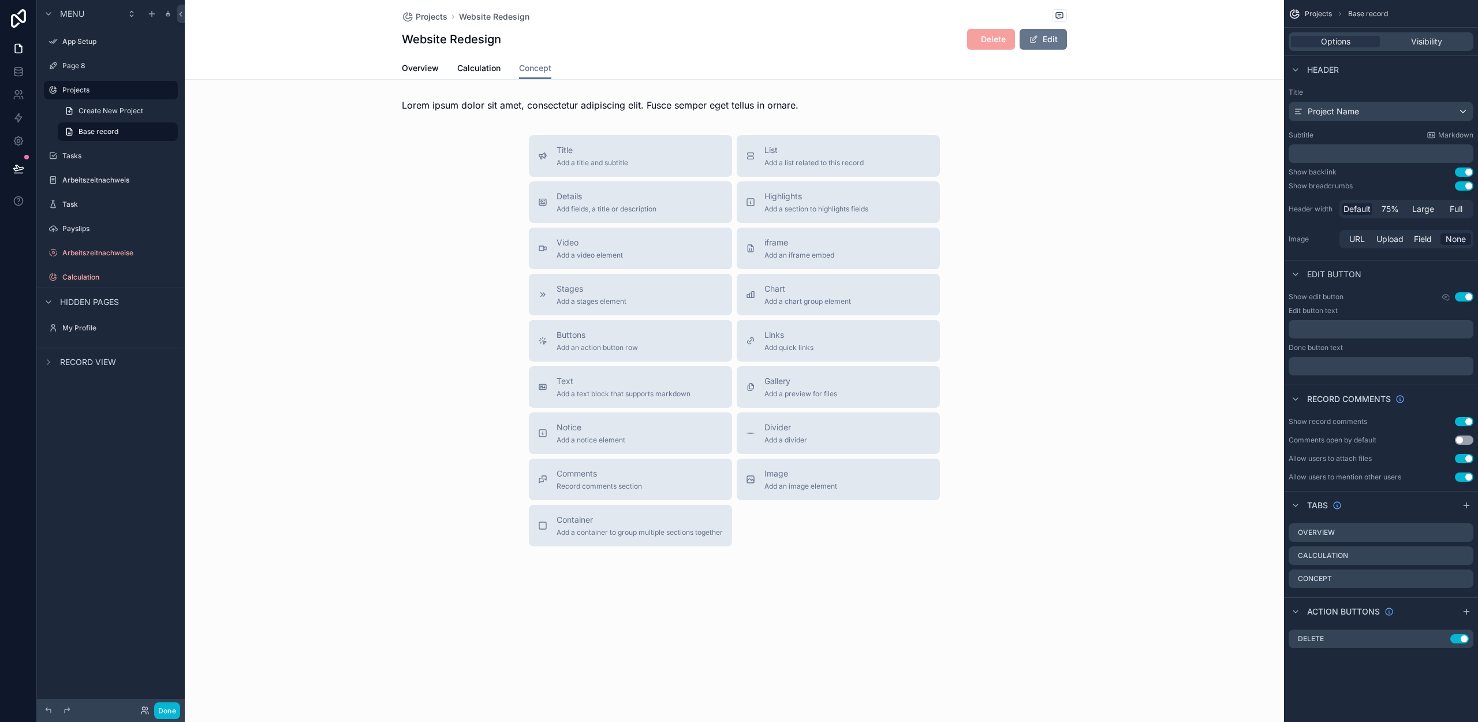
click at [908, 618] on div "Projects Website Redesign Website Redesign Delete Edit Concept Overview Calcula…" at bounding box center [734, 319] width 1099 height 639
click at [621, 341] on div "Buttons Add an action button row" at bounding box center [597, 340] width 81 height 23
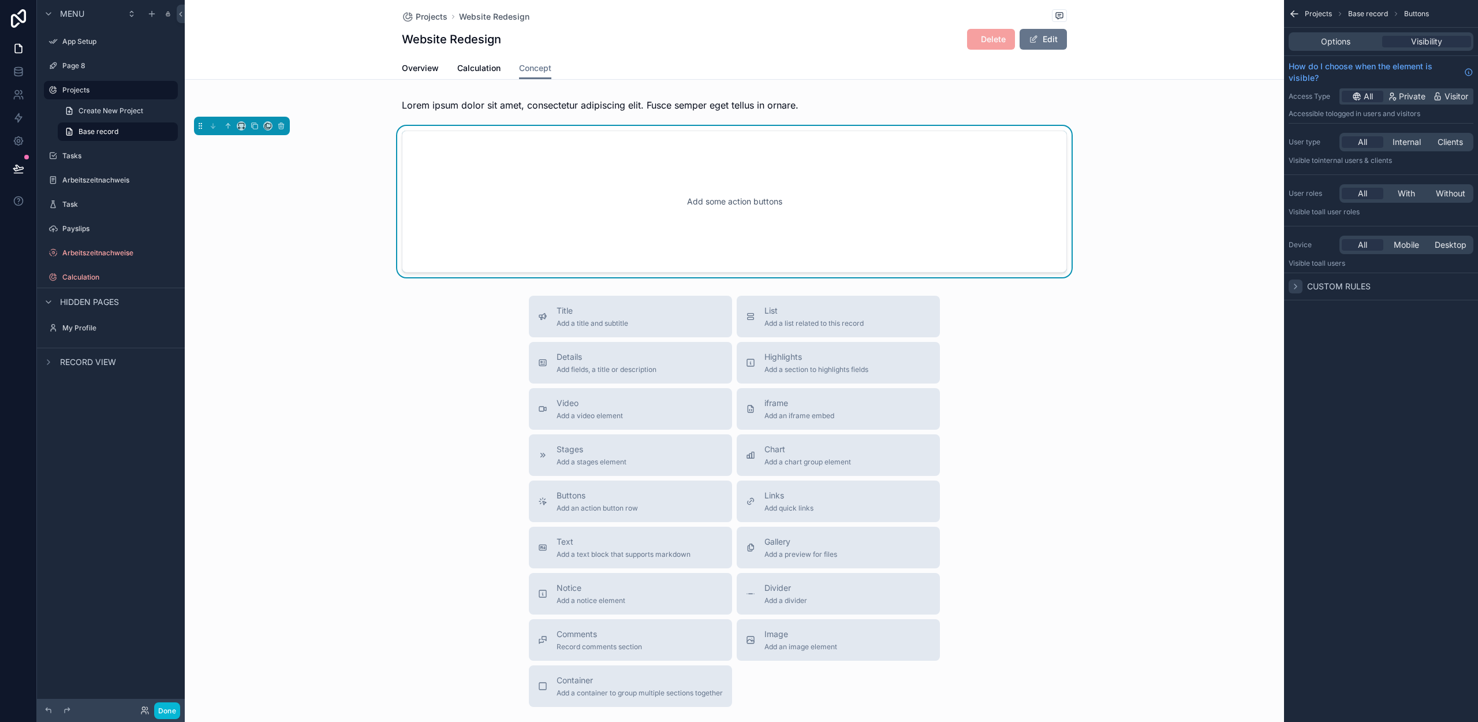
click at [1301, 286] on div "scrollable content" at bounding box center [1296, 286] width 14 height 14
click at [1299, 286] on icon "scrollable content" at bounding box center [1295, 286] width 9 height 9
click at [1346, 42] on span "Options" at bounding box center [1335, 42] width 29 height 12
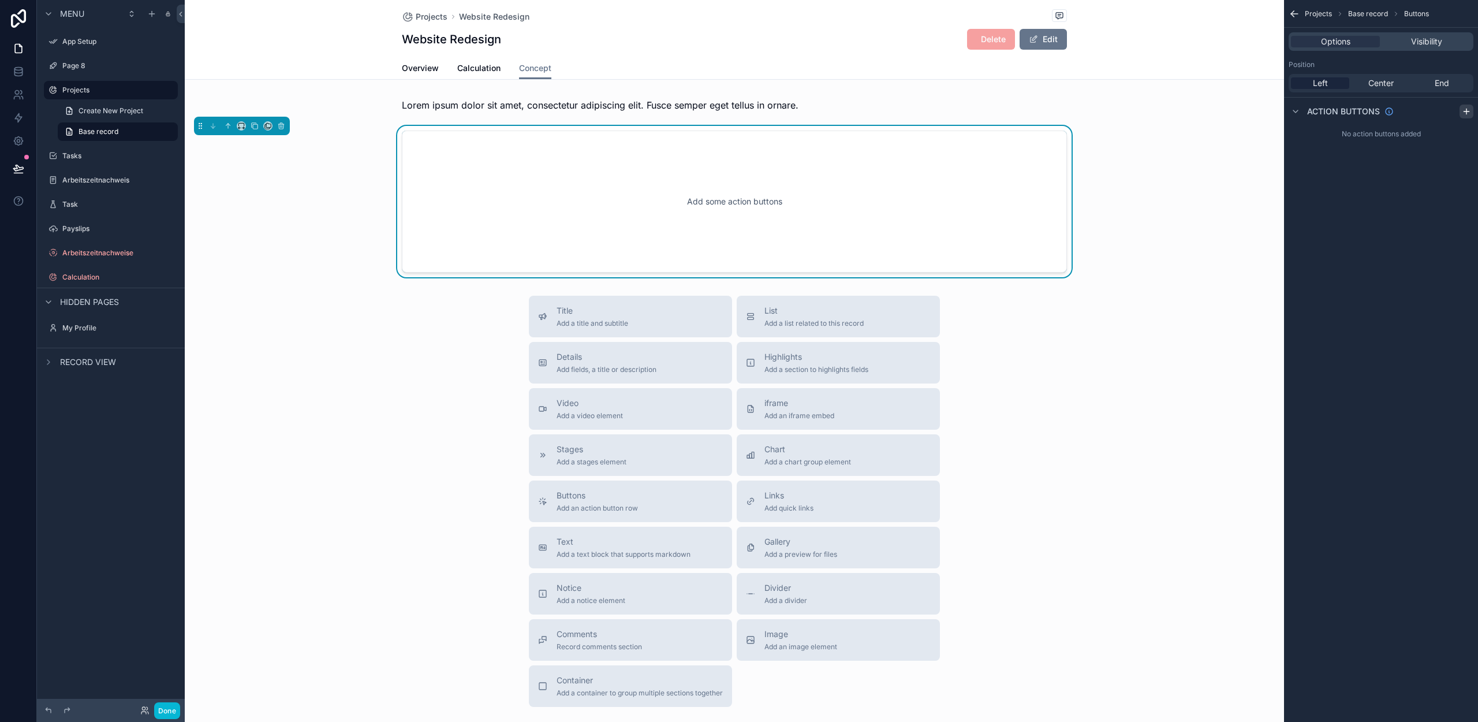
click at [1468, 111] on icon "scrollable content" at bounding box center [1466, 111] width 5 height 0
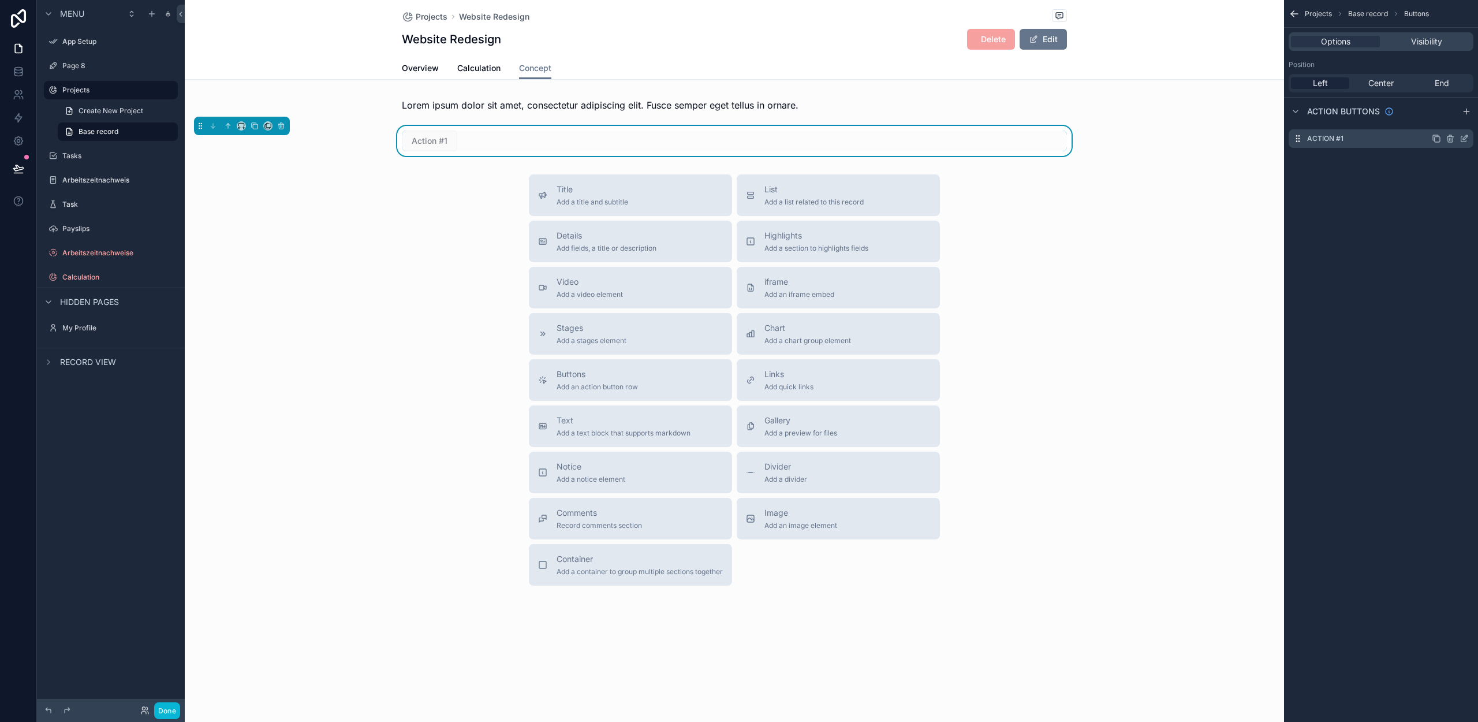
click at [1461, 137] on icon "scrollable content" at bounding box center [1463, 139] width 5 height 5
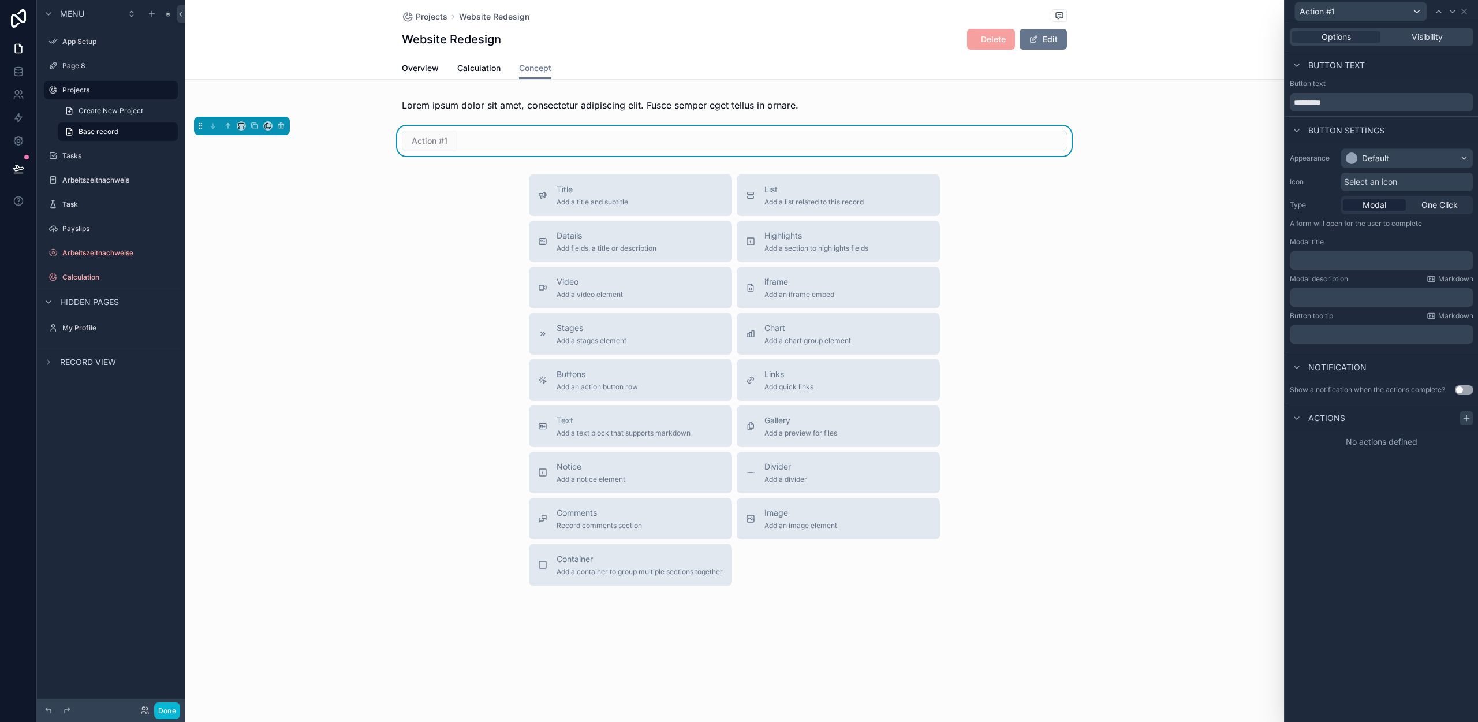
click at [1460, 414] on div at bounding box center [1467, 418] width 14 height 14
click at [1342, 462] on span "Select a type" at bounding box center [1325, 464] width 50 height 10
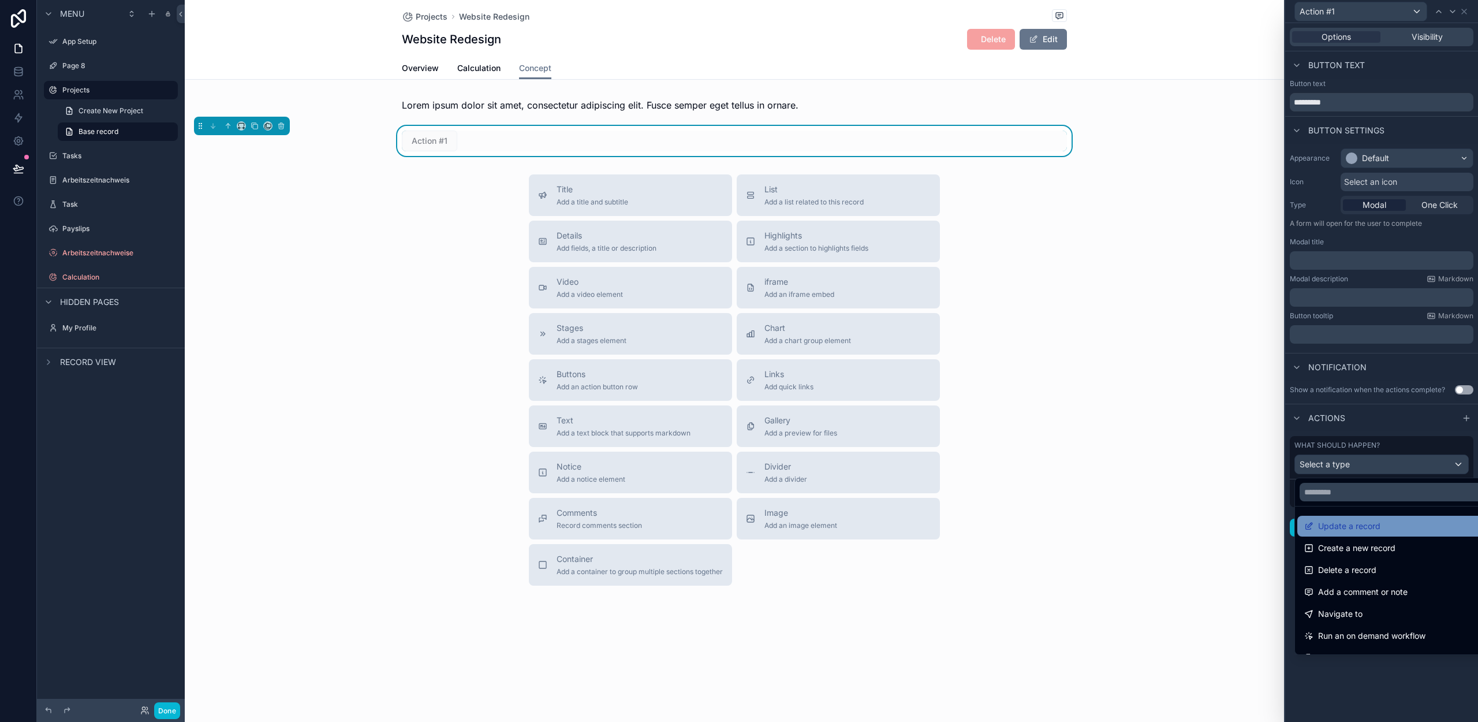
click at [1348, 527] on span "Update a record" at bounding box center [1349, 526] width 62 height 14
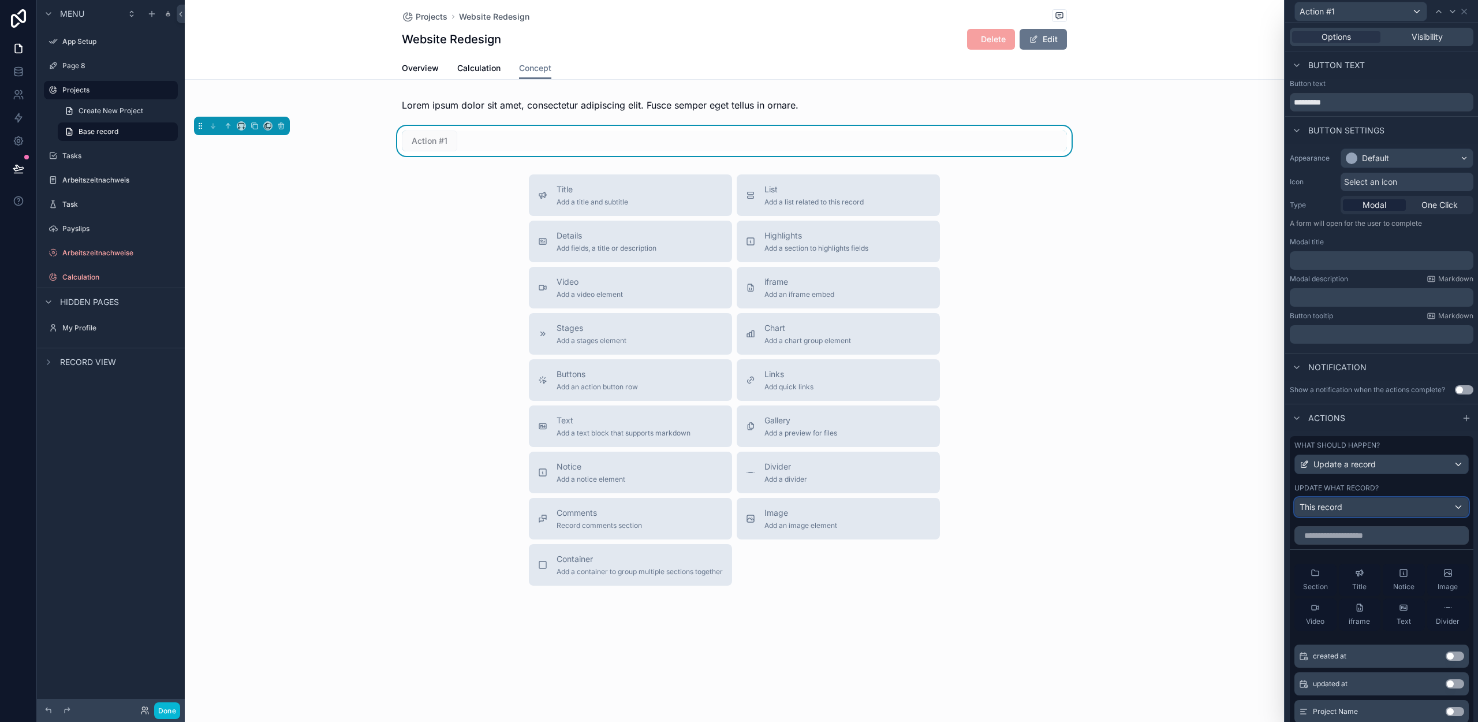
click at [1336, 503] on span "This record" at bounding box center [1321, 507] width 43 height 12
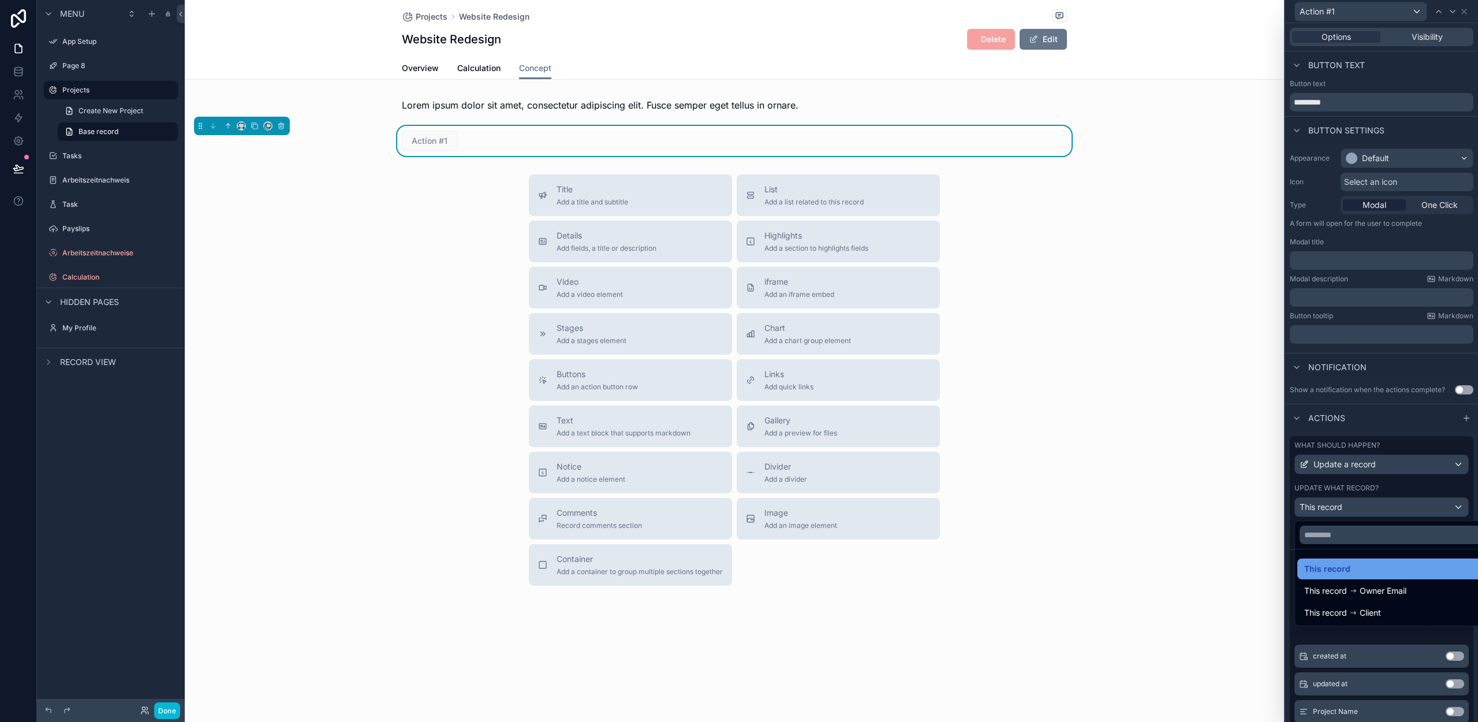
click at [1343, 569] on span "This record" at bounding box center [1327, 569] width 46 height 14
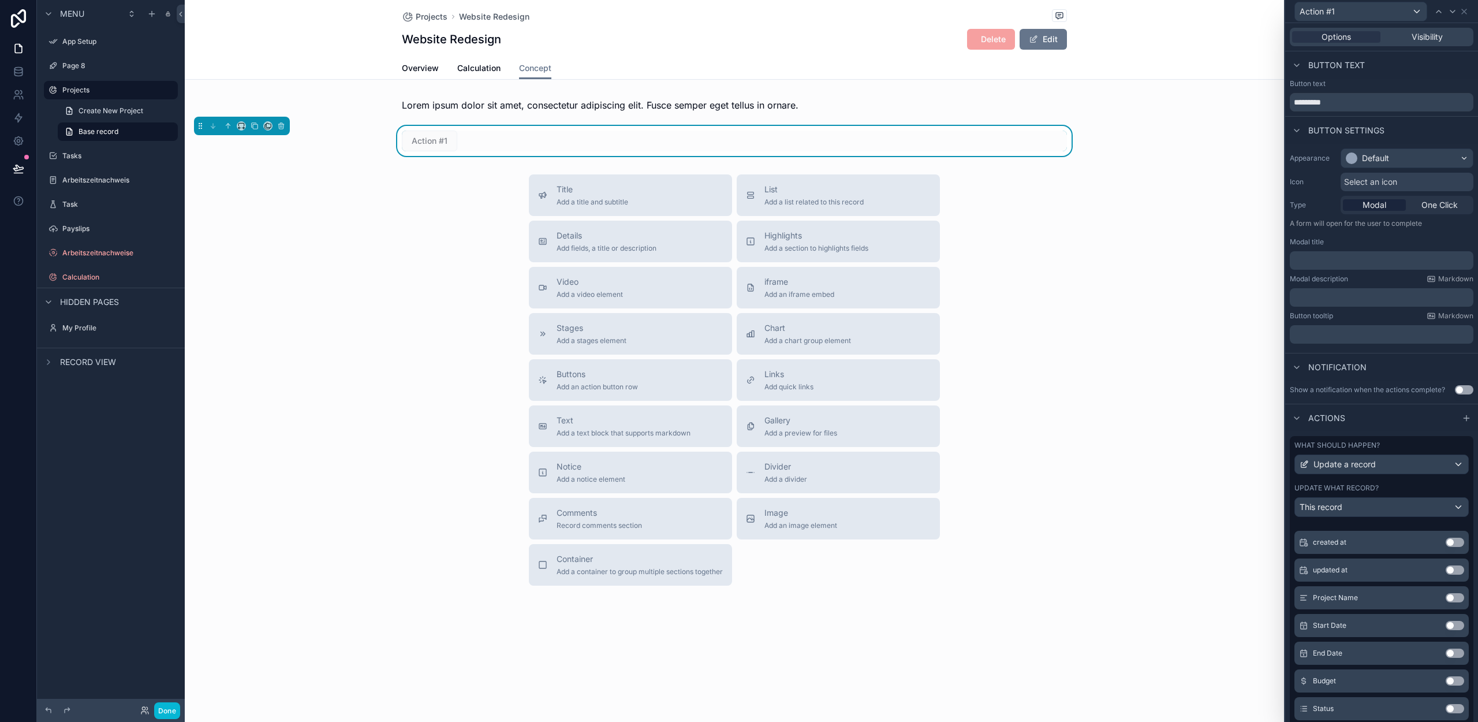
scroll to position [129, 0]
click at [1222, 521] on div "Title Add a title and subtitle List Add a list related to this record Details A…" at bounding box center [734, 379] width 1099 height 411
click at [279, 129] on icon "scrollable content" at bounding box center [281, 126] width 5 height 5
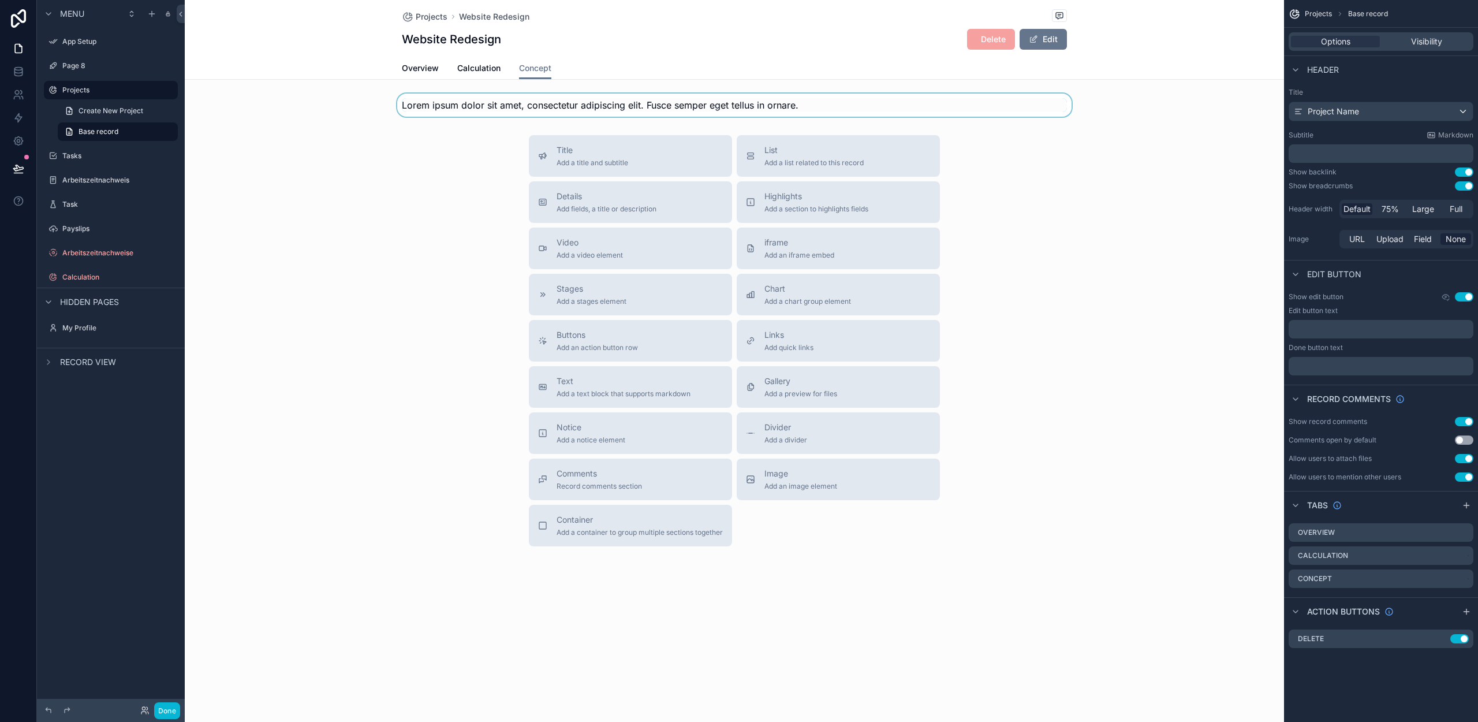
click at [494, 107] on div "scrollable content" at bounding box center [734, 105] width 1099 height 23
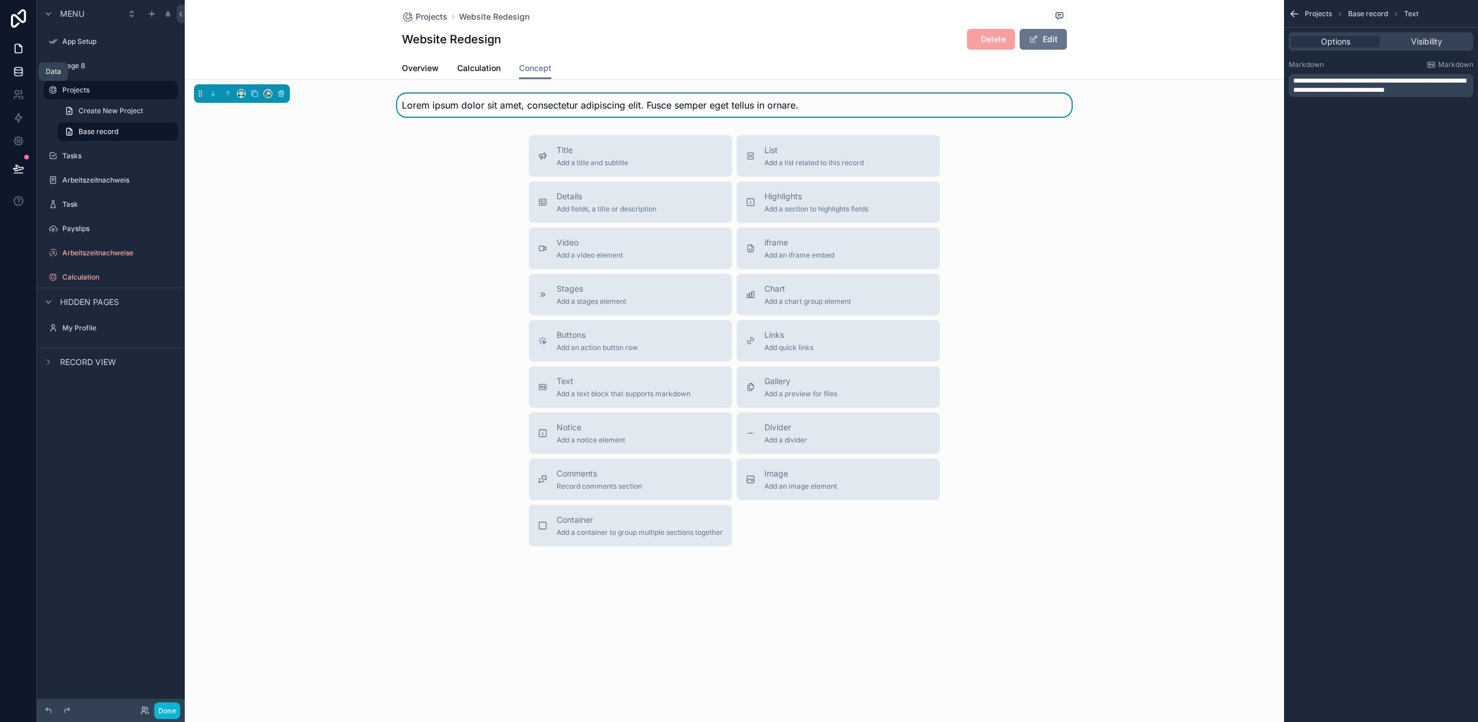
click at [13, 69] on icon at bounding box center [19, 72] width 12 height 12
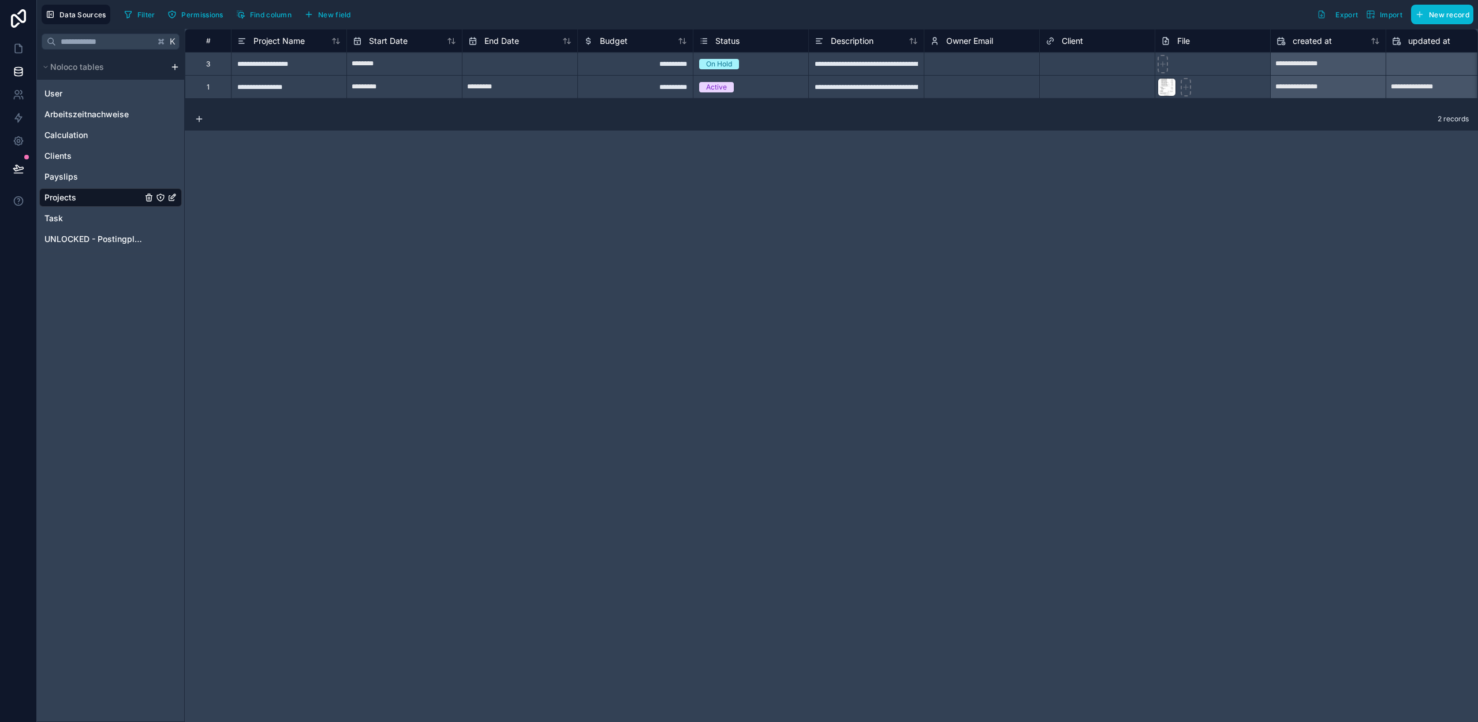
scroll to position [0, 102]
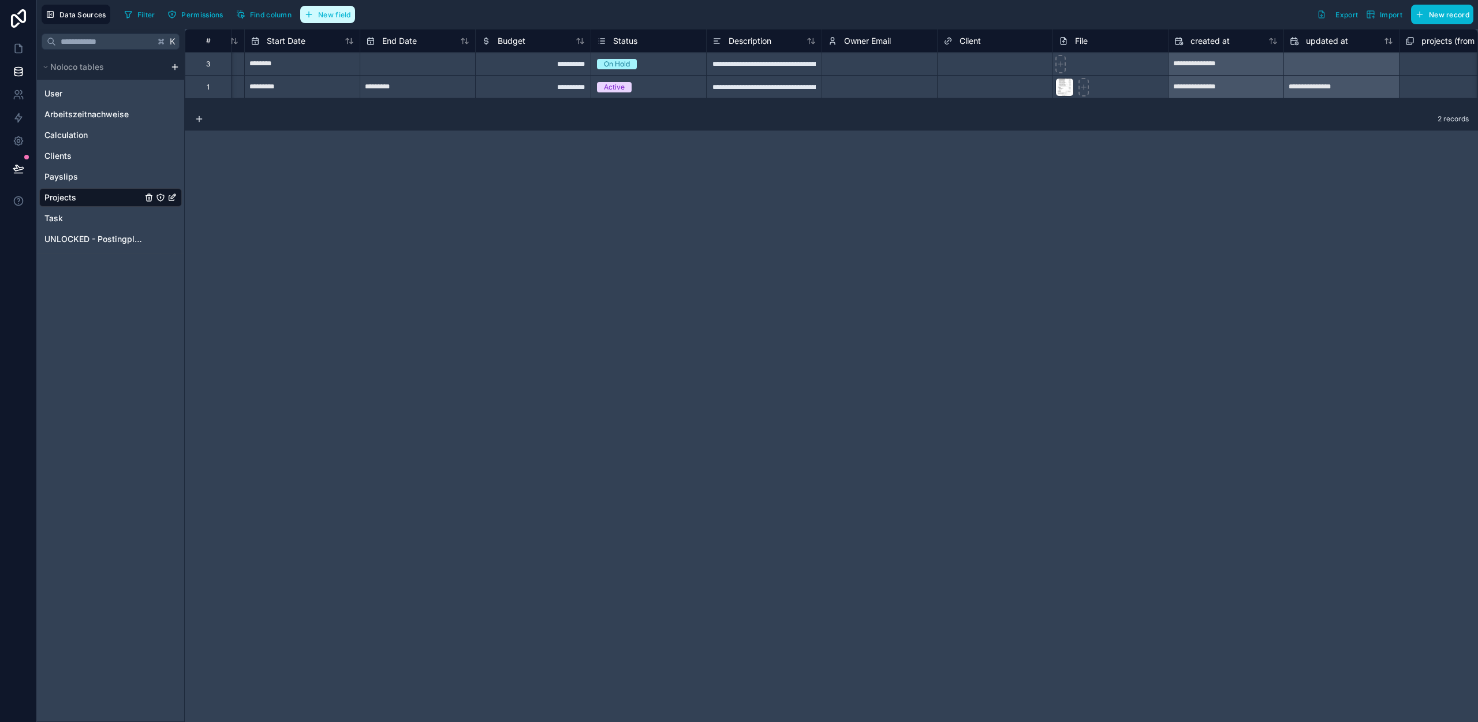
click at [317, 12] on button "New field" at bounding box center [327, 14] width 55 height 17
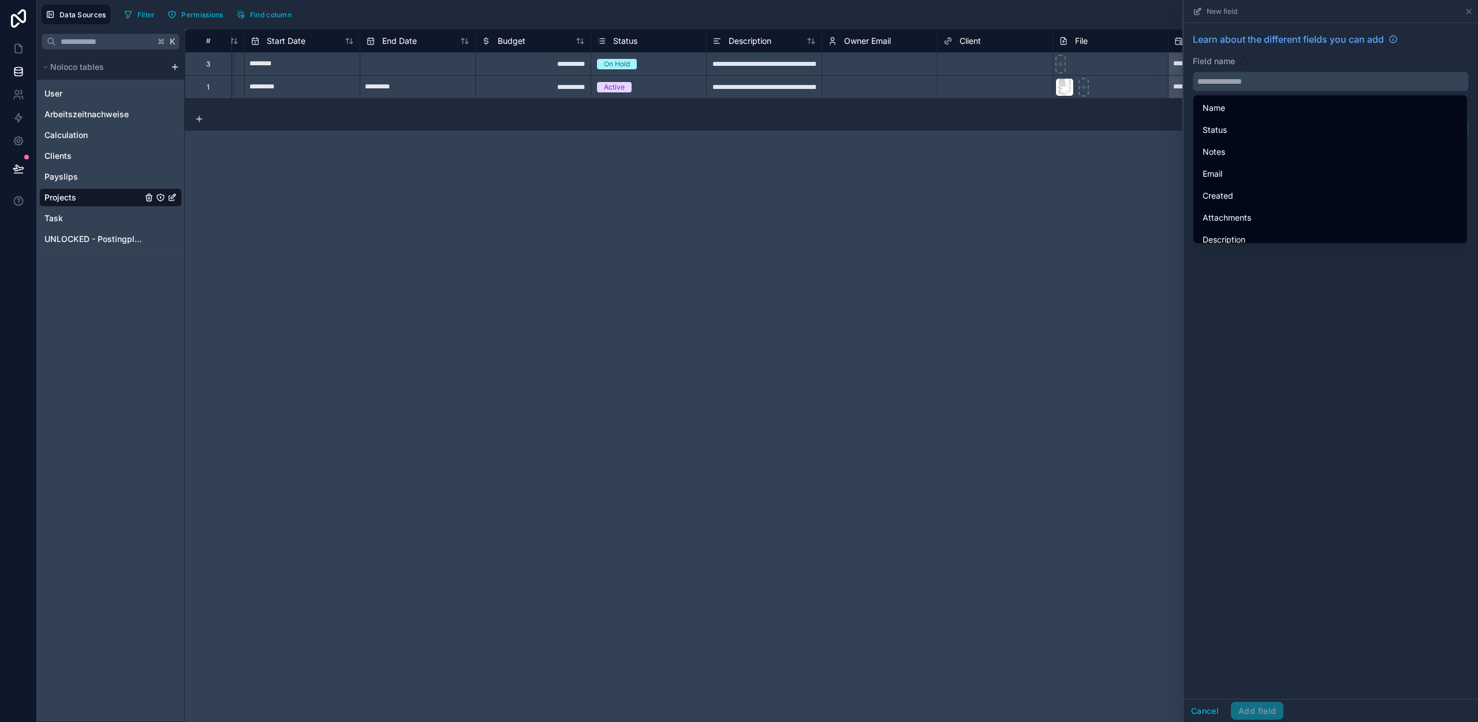
click at [1264, 82] on input "text" at bounding box center [1330, 81] width 275 height 18
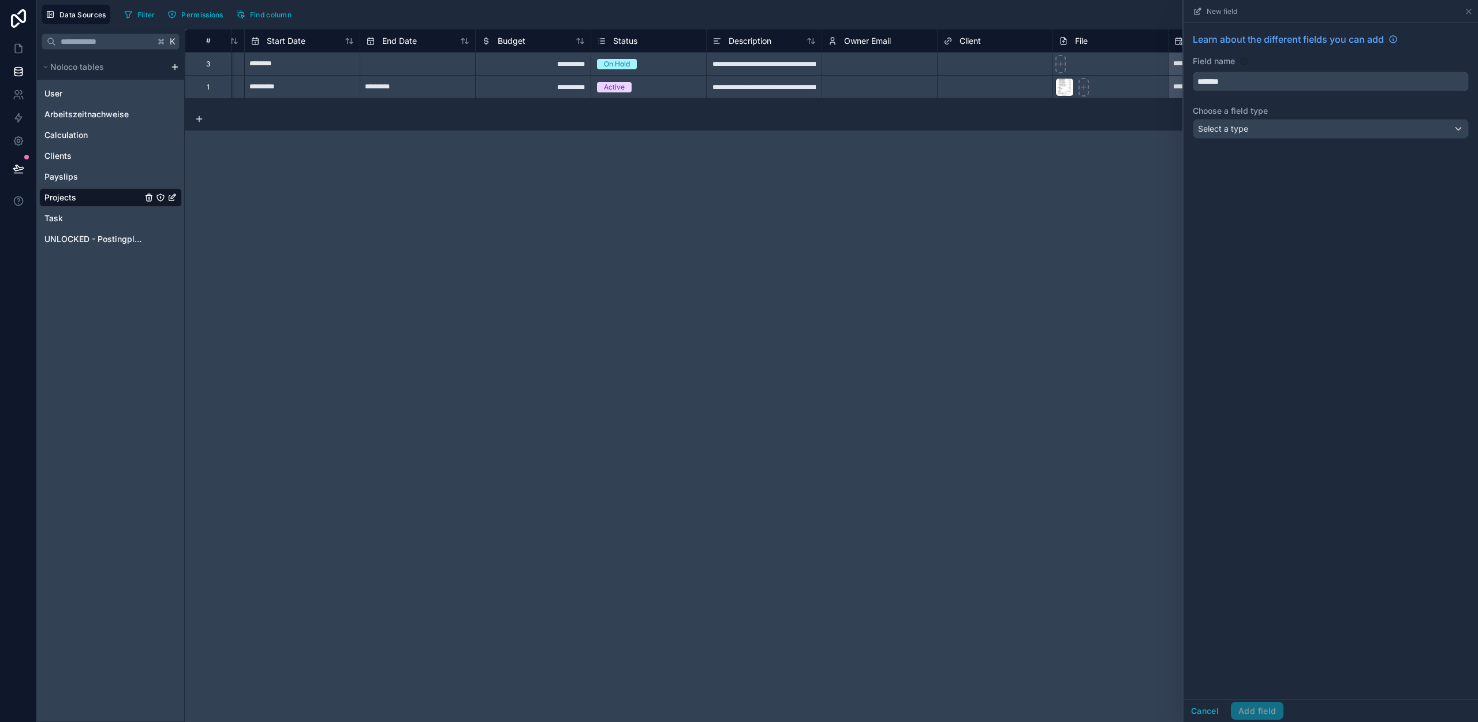
type input "*******"
click at [1264, 128] on div "Select a type" at bounding box center [1330, 129] width 275 height 18
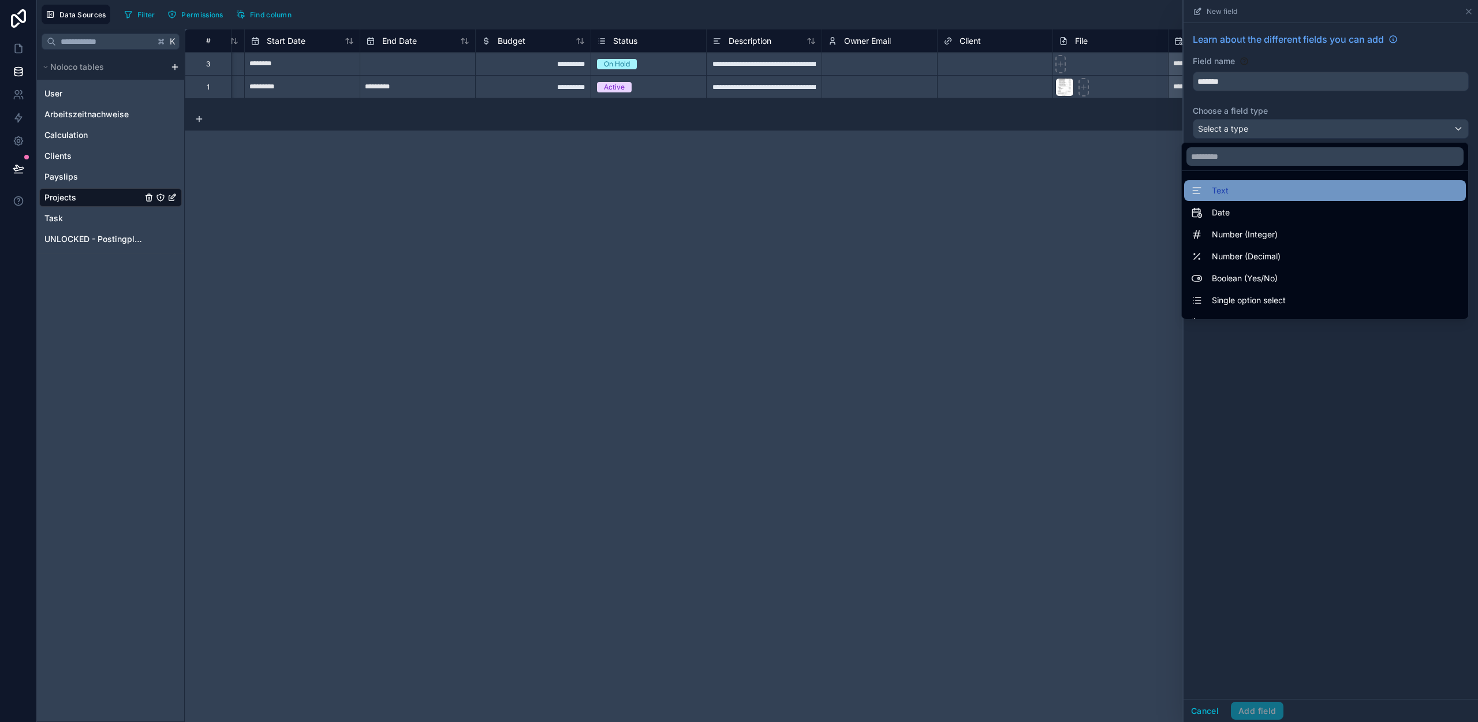
click at [1233, 190] on div "Text" at bounding box center [1325, 191] width 268 height 14
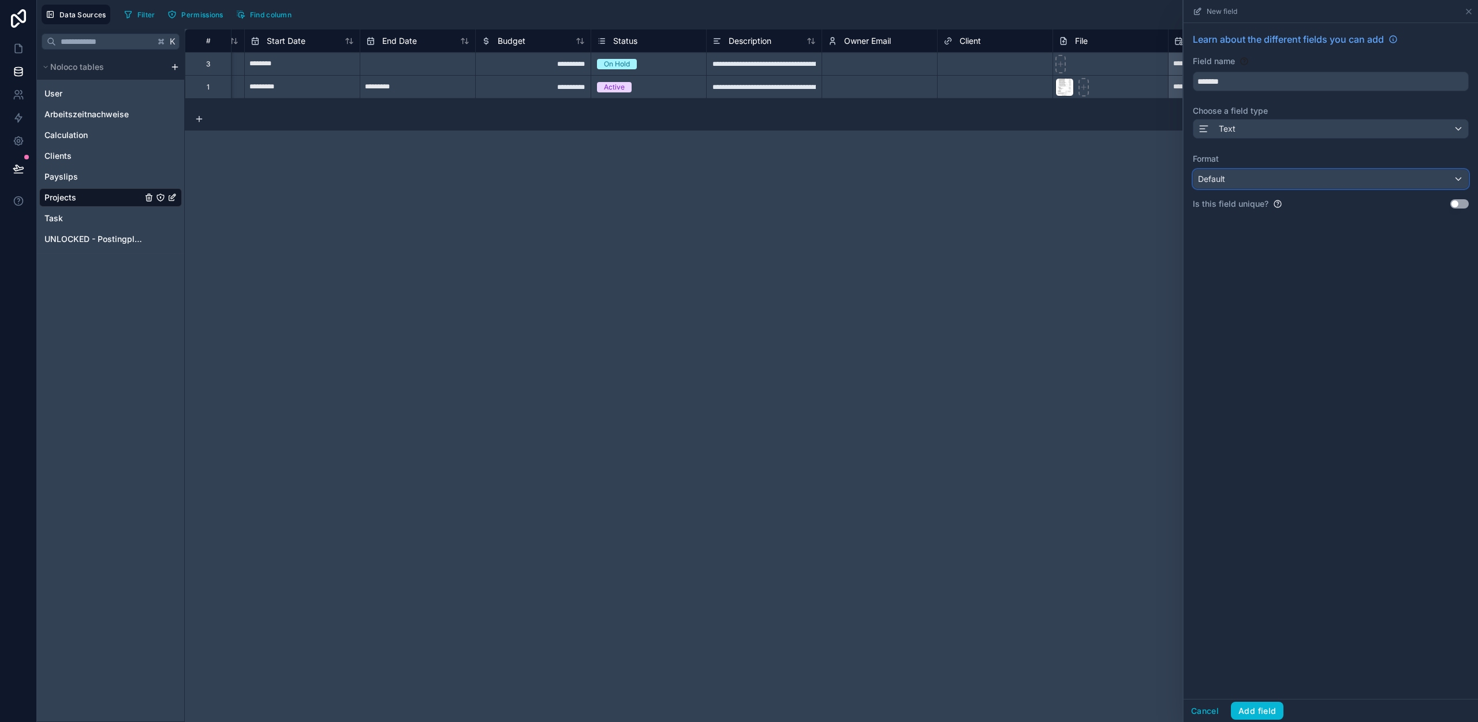
click at [1246, 172] on div "Default" at bounding box center [1330, 179] width 275 height 18
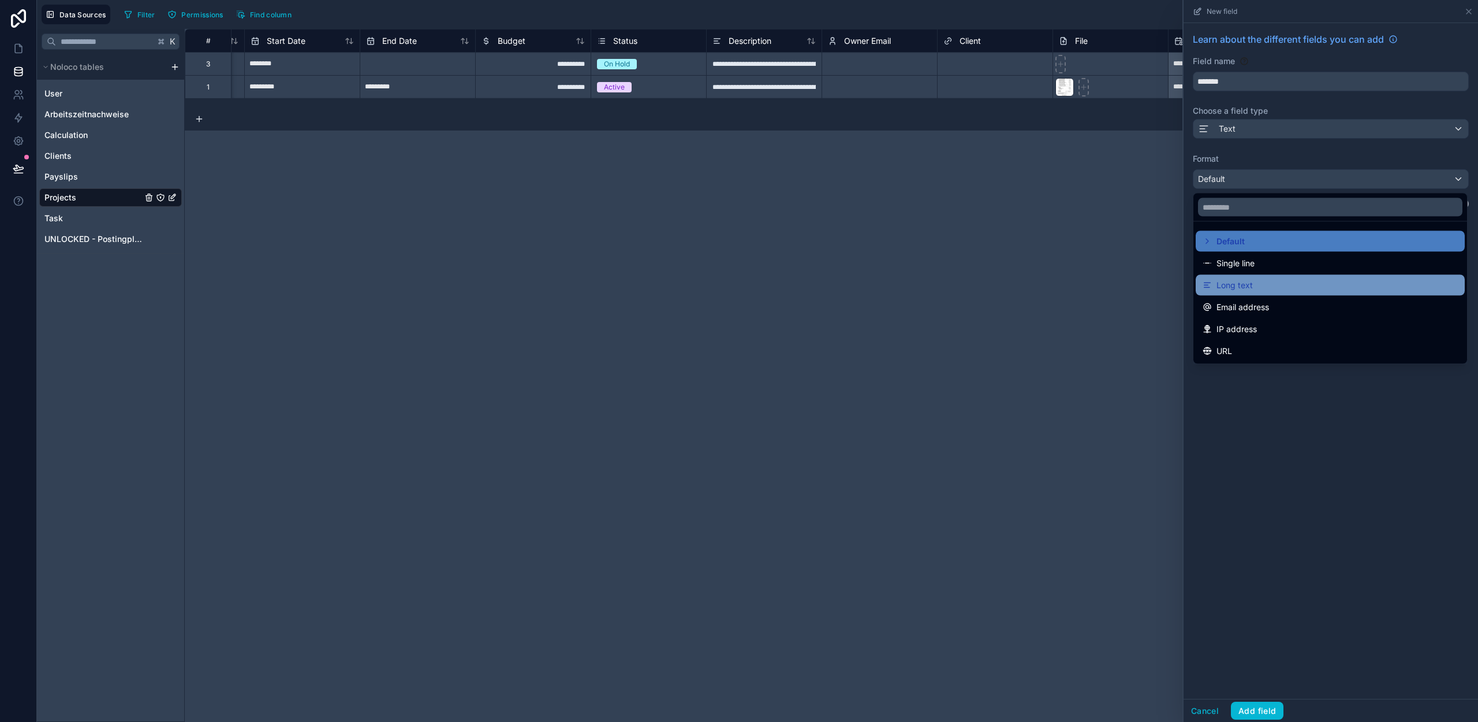
click at [1242, 285] on span "Long text" at bounding box center [1235, 285] width 36 height 14
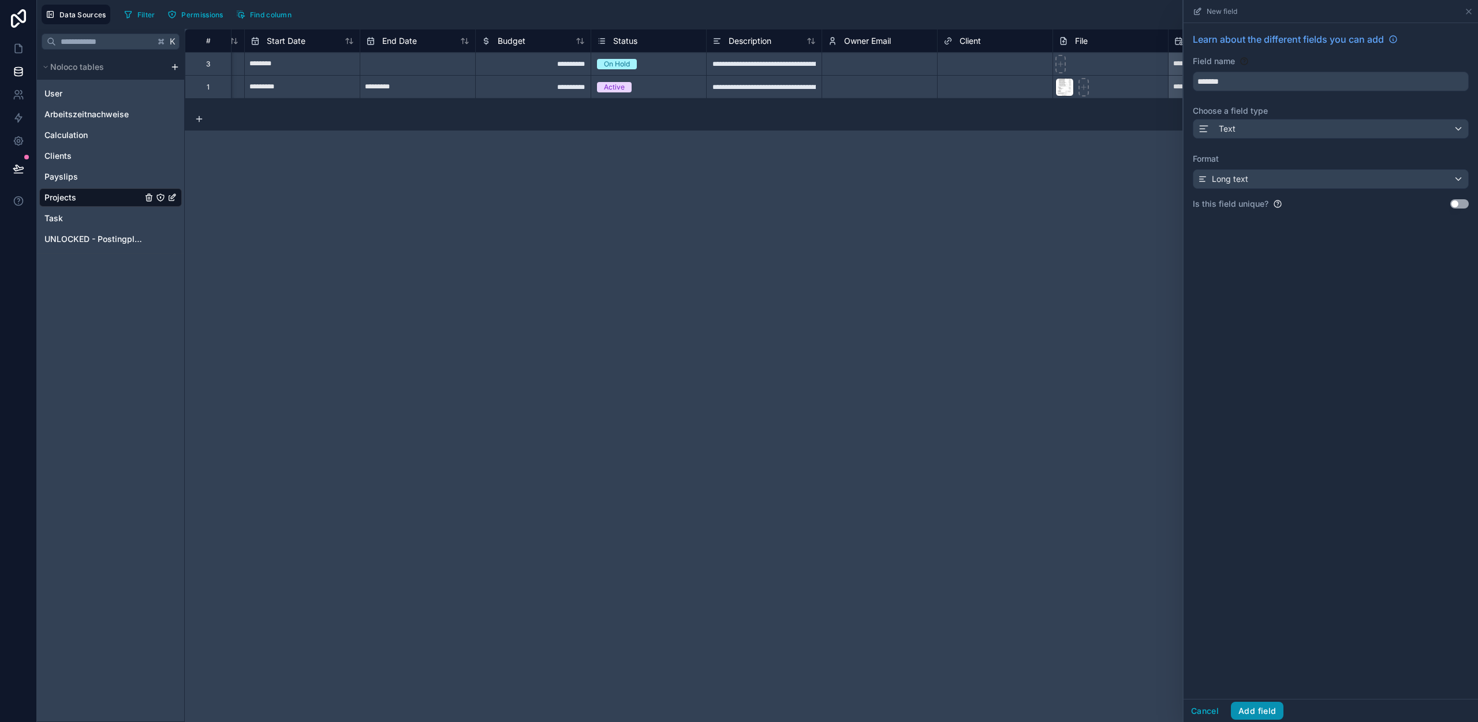
click at [1255, 708] on button "Add field" at bounding box center [1257, 711] width 53 height 18
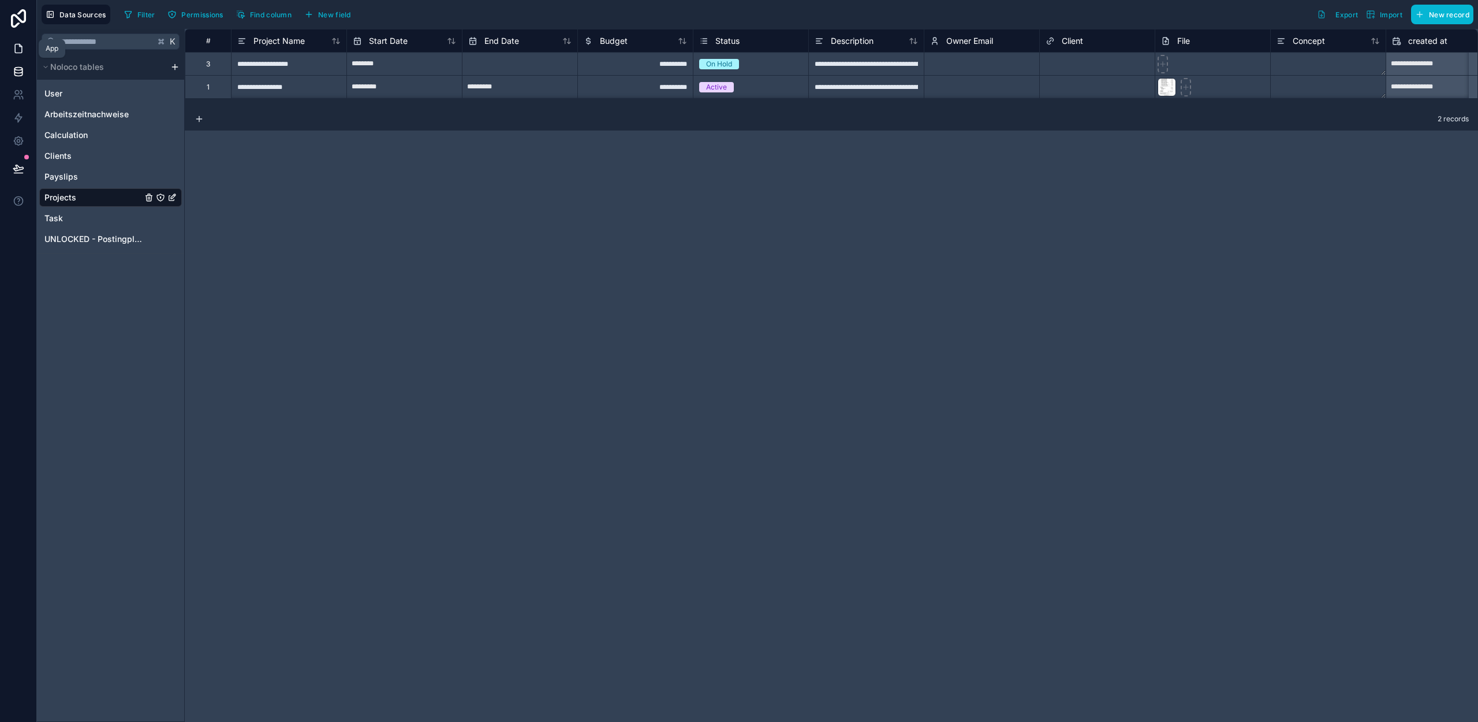
click at [16, 48] on icon at bounding box center [19, 49] width 12 height 12
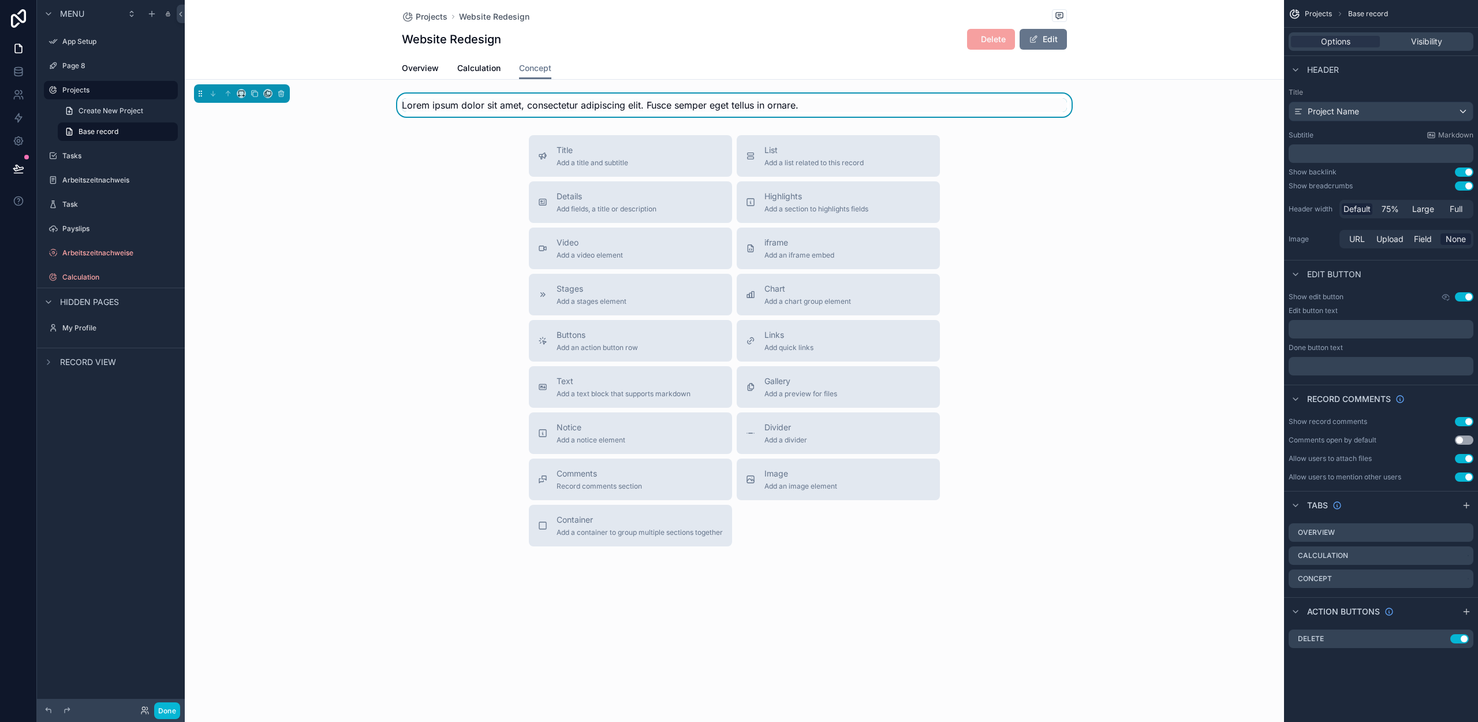
click at [453, 155] on div "Title Add a title and subtitle List Add a list related to this record Details A…" at bounding box center [734, 340] width 1099 height 411
click at [277, 94] on icon "scrollable content" at bounding box center [281, 93] width 8 height 8
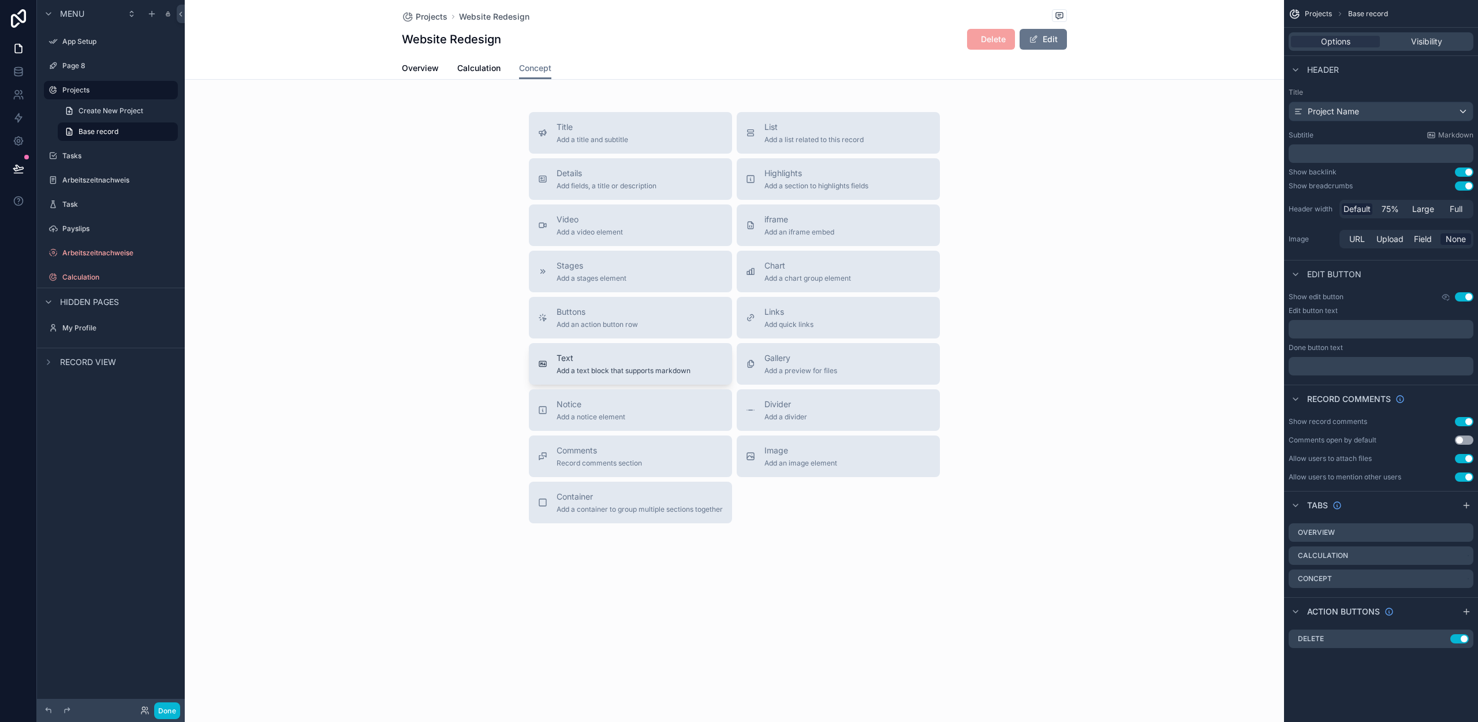
click at [584, 376] on button "Text Add a text block that supports markdown" at bounding box center [630, 364] width 203 height 42
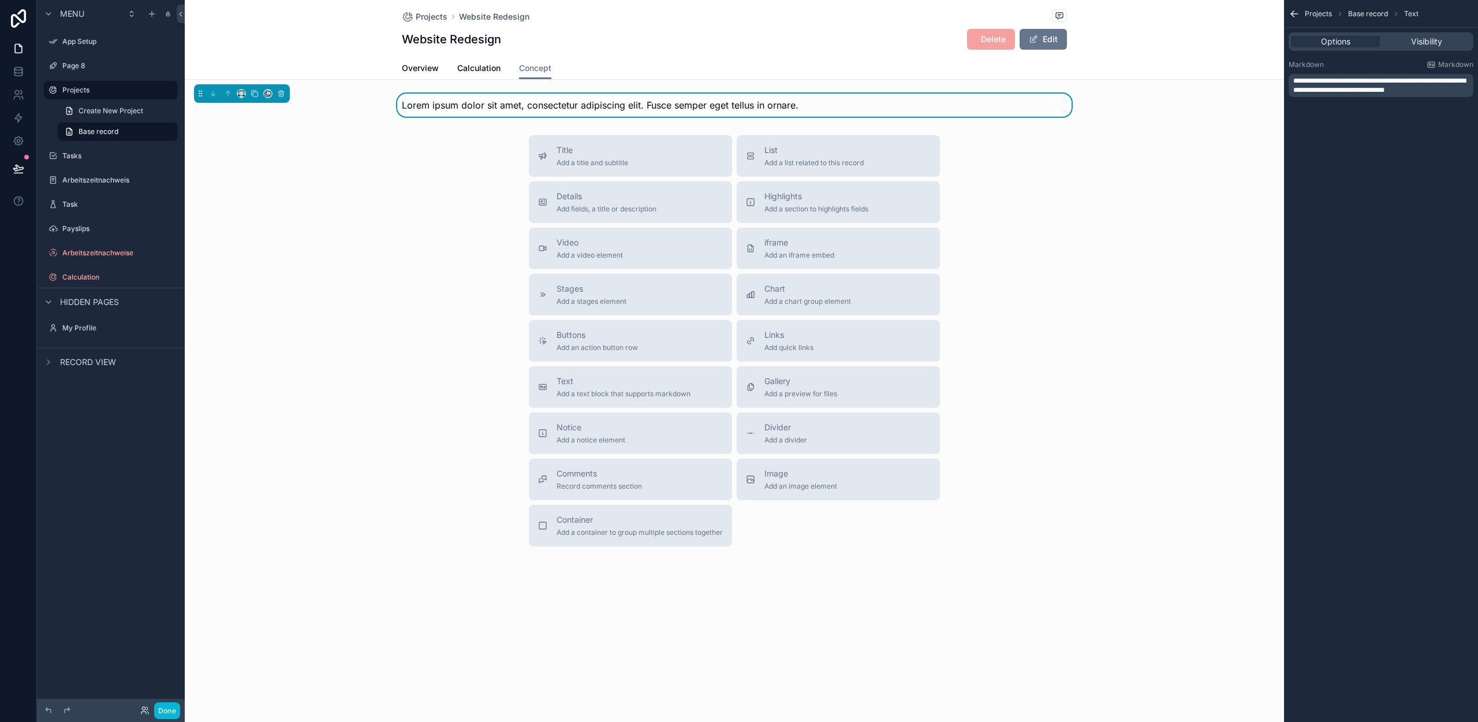
click at [1389, 91] on span "**********" at bounding box center [1379, 85] width 173 height 16
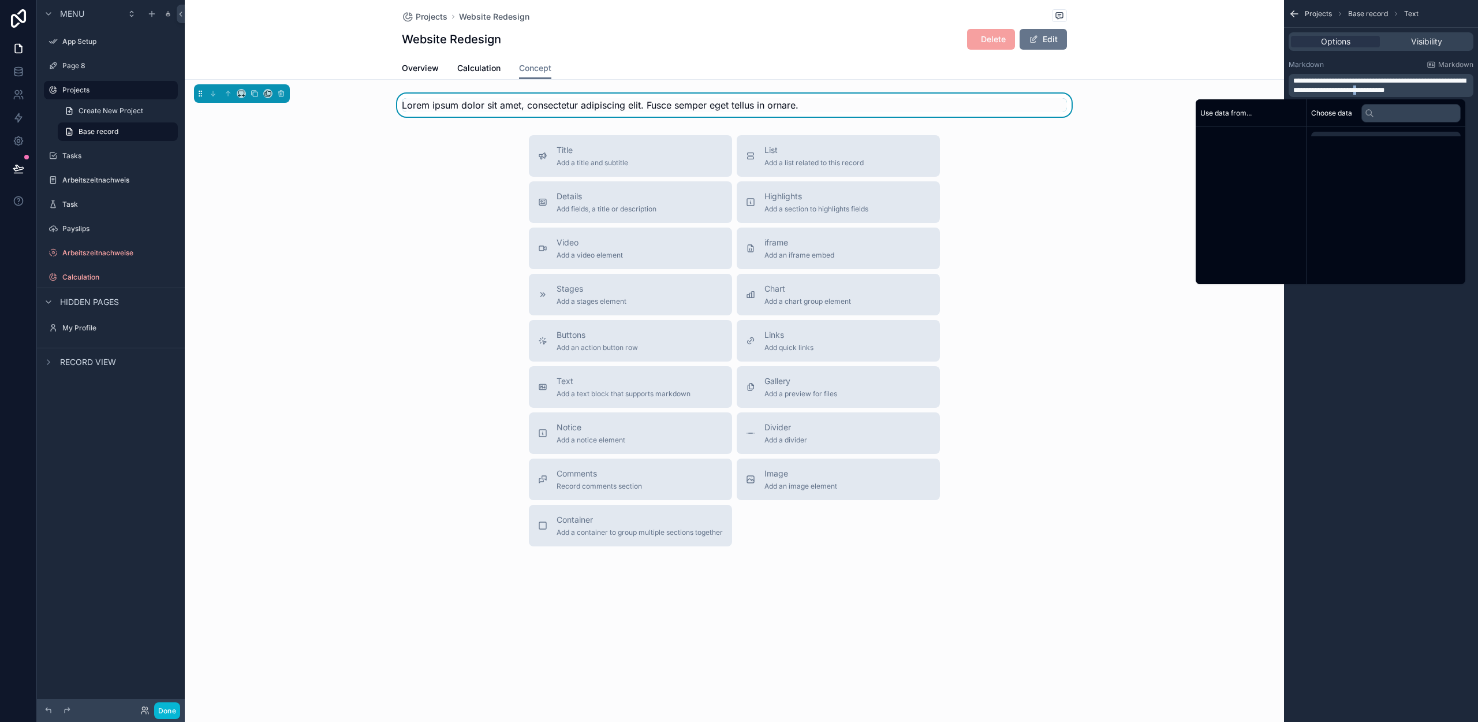
click at [1389, 91] on span "**********" at bounding box center [1379, 85] width 173 height 16
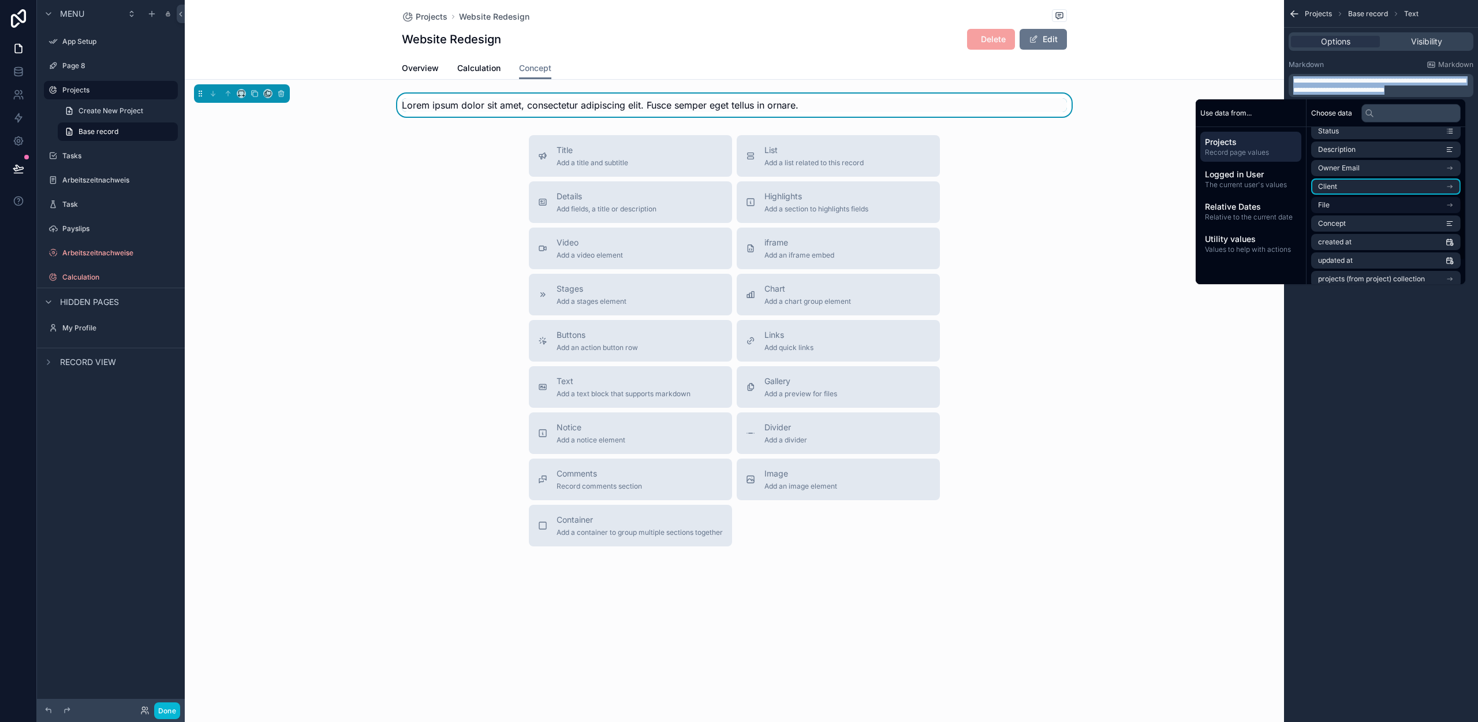
scroll to position [116, 0]
click at [1336, 208] on span "Concept" at bounding box center [1332, 208] width 28 height 9
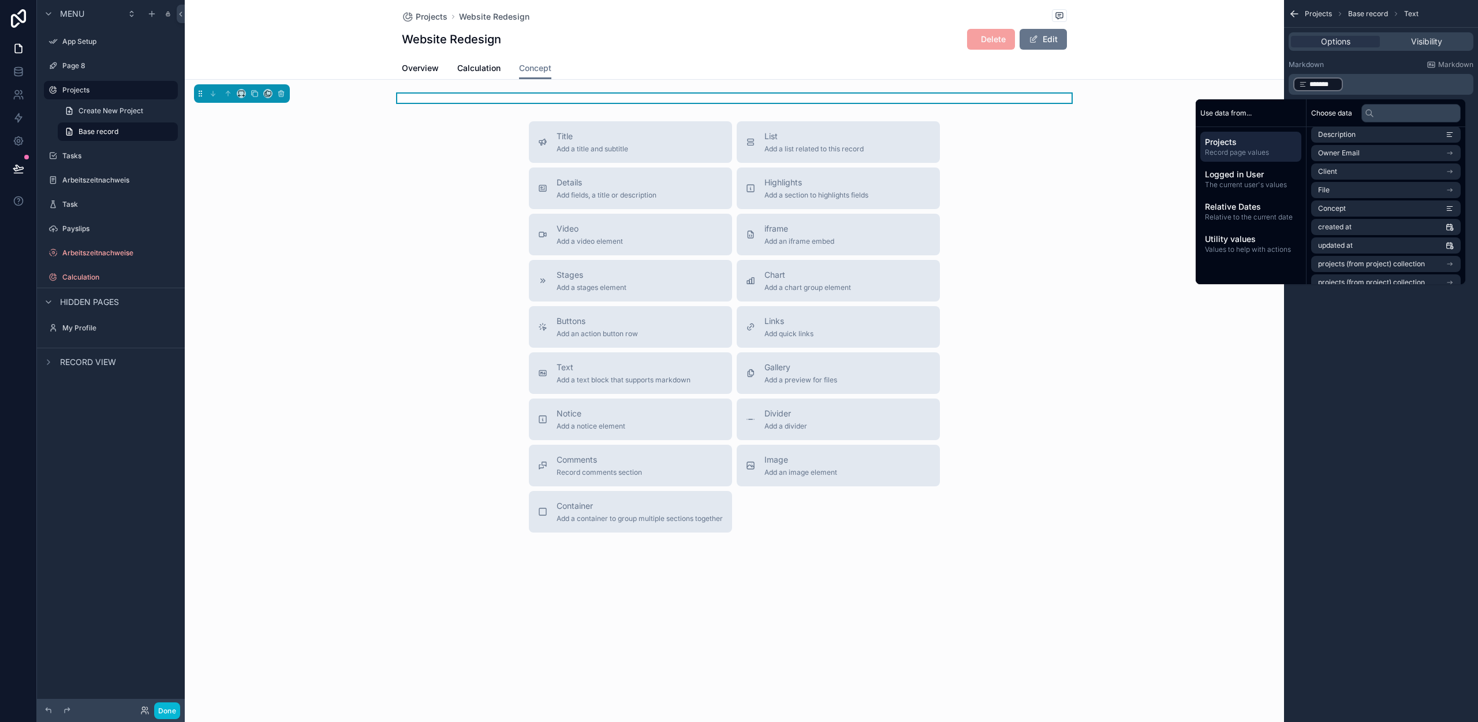
click at [1099, 374] on div "Title Add a title and subtitle List Add a list related to this record Details A…" at bounding box center [734, 326] width 1099 height 411
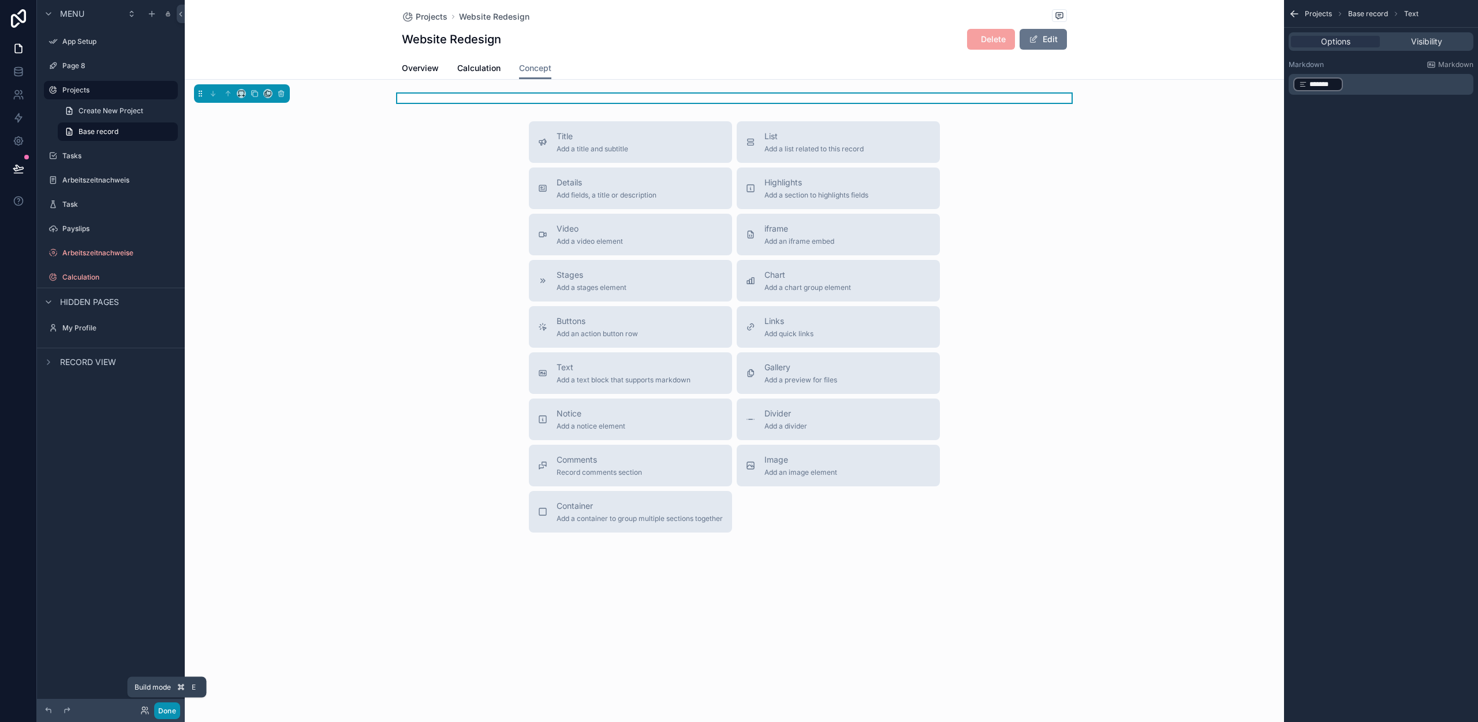
click at [169, 715] on button "Done" at bounding box center [167, 710] width 26 height 17
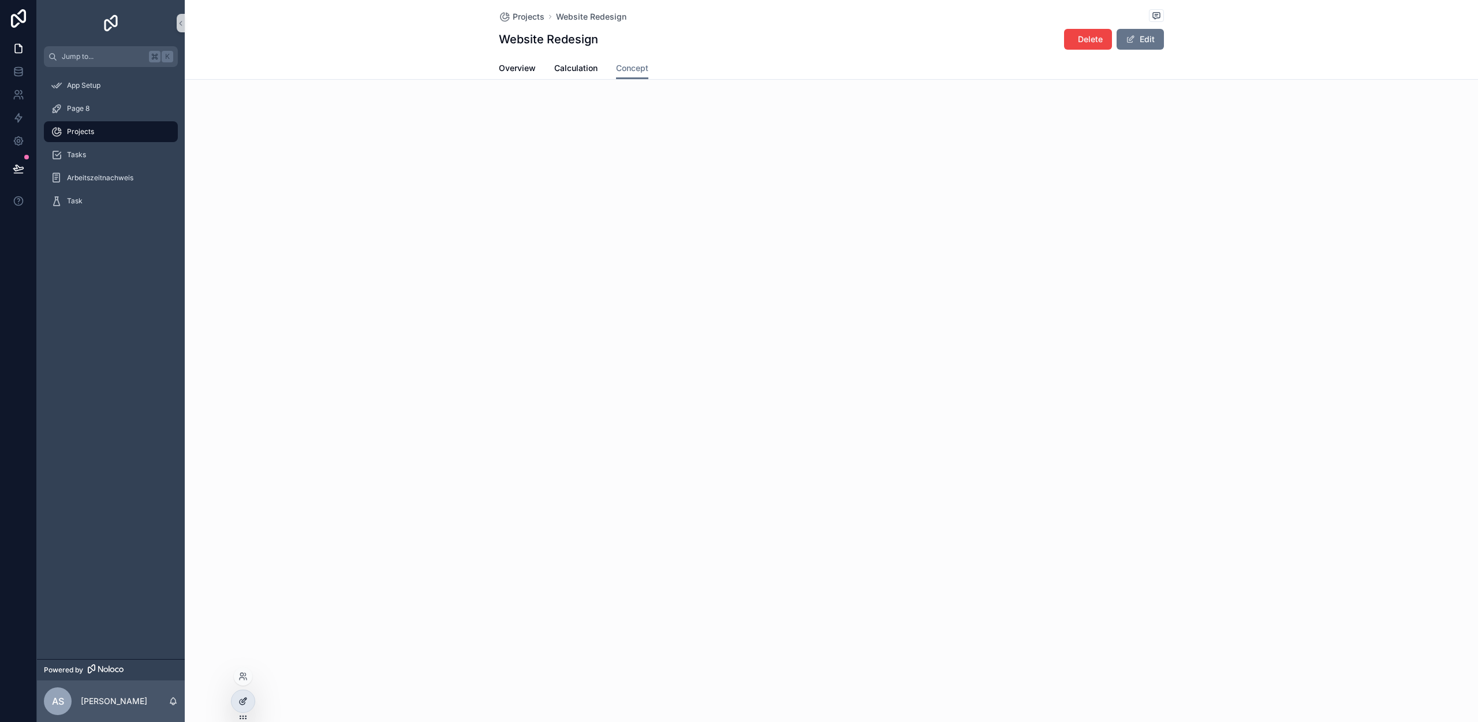
click at [237, 698] on div at bounding box center [243, 701] width 23 height 22
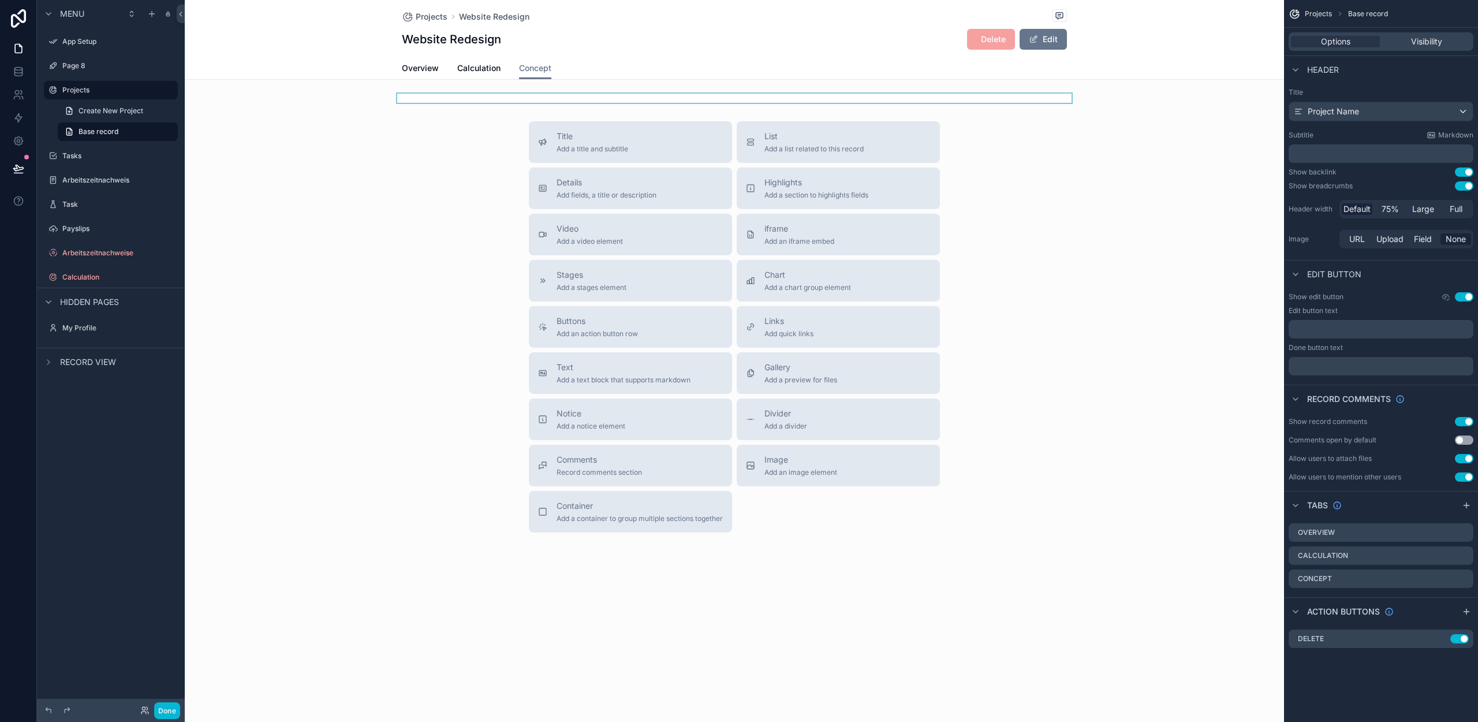
click at [491, 97] on div "scrollable content" at bounding box center [734, 98] width 1099 height 9
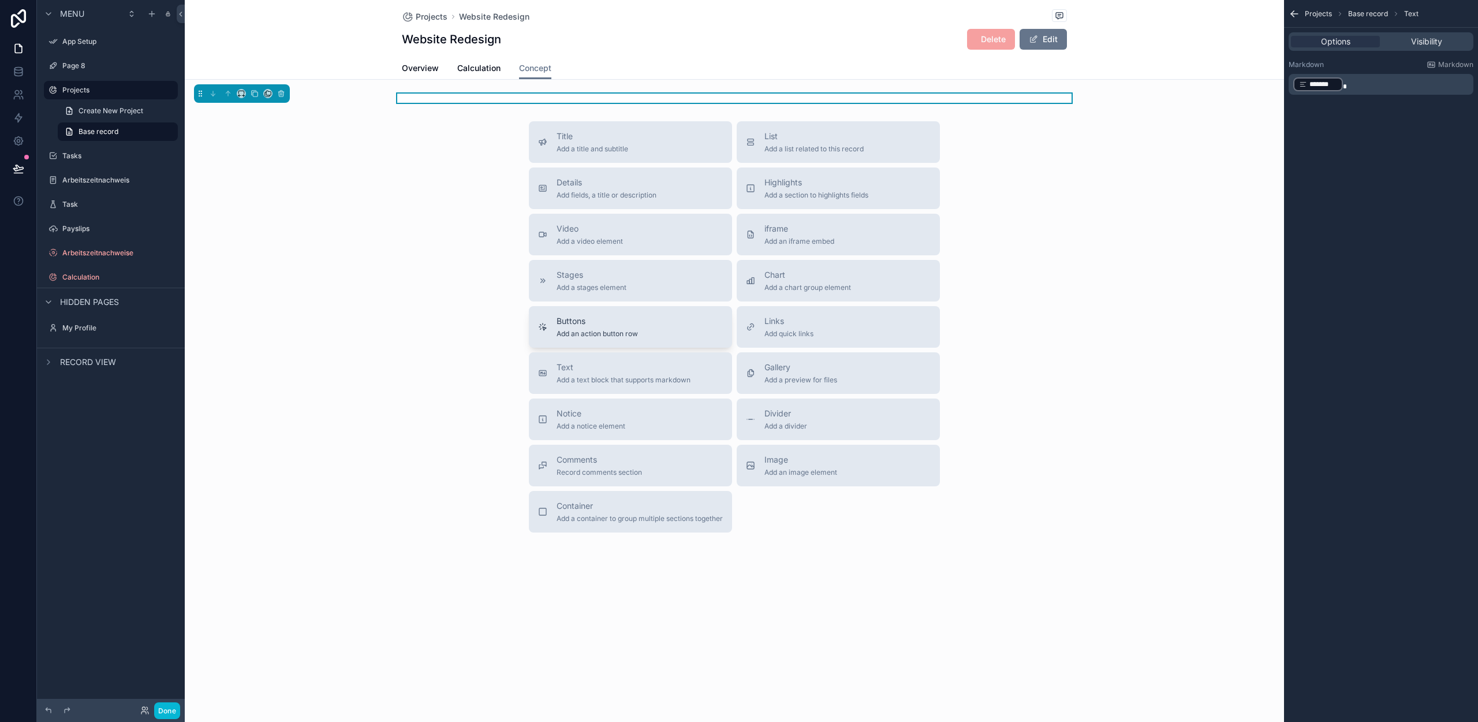
click at [610, 311] on button "Buttons Add an action button row" at bounding box center [630, 327] width 203 height 42
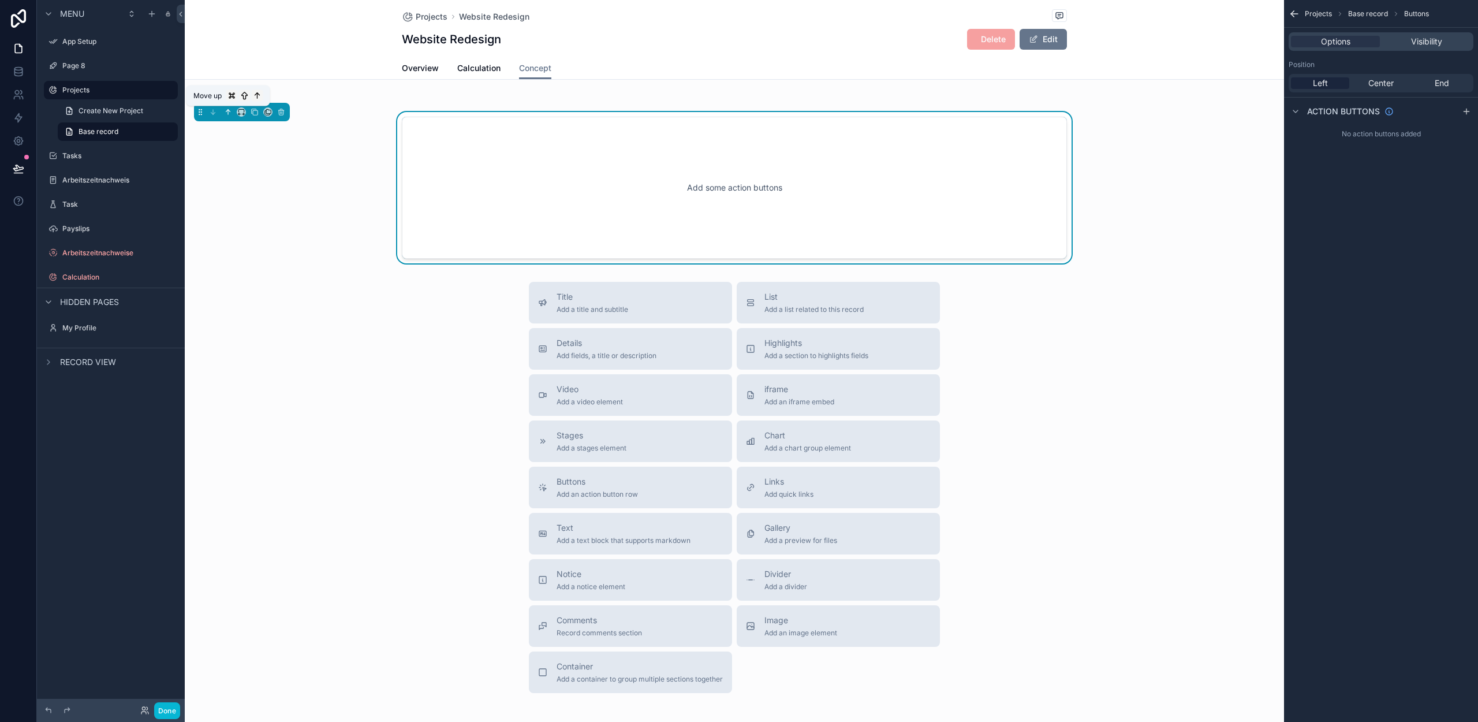
click at [227, 113] on icon "scrollable content" at bounding box center [228, 112] width 8 height 8
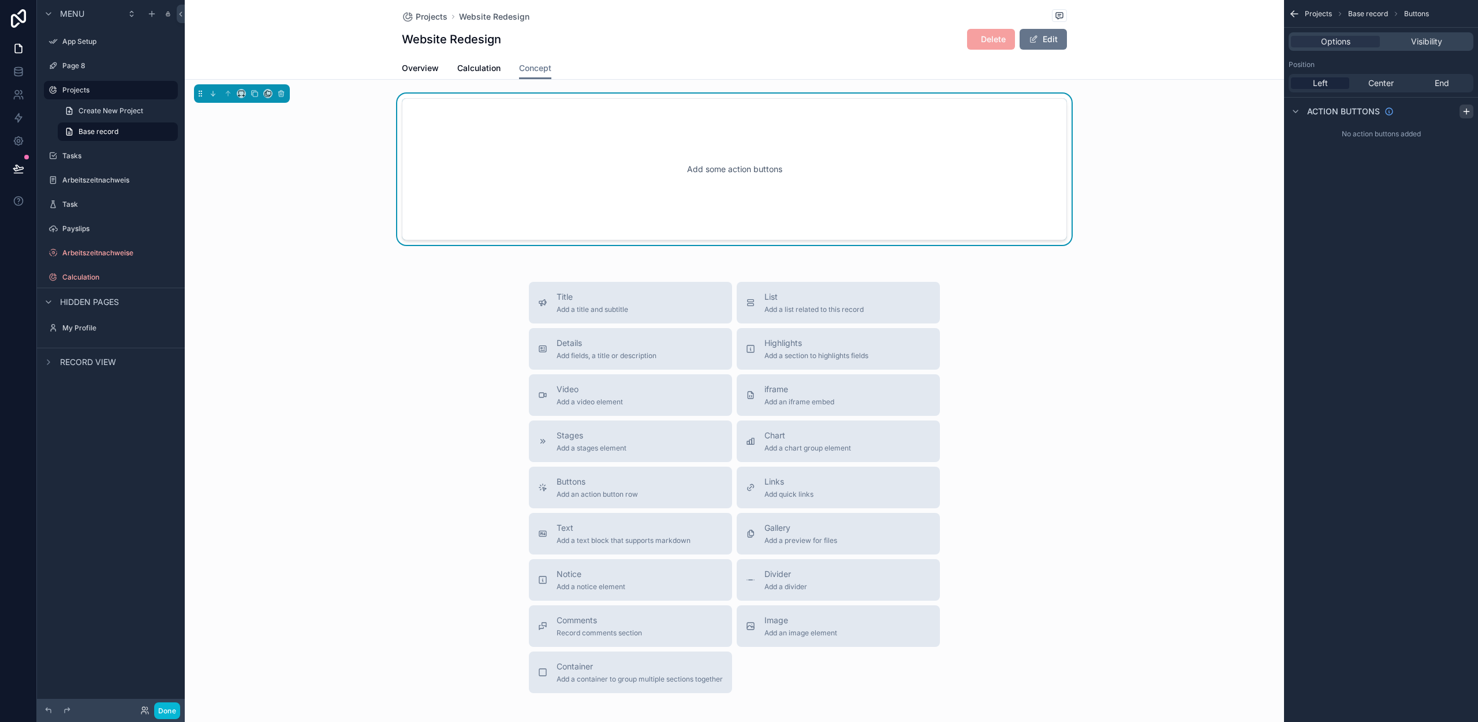
click at [1468, 113] on icon "scrollable content" at bounding box center [1466, 111] width 9 height 9
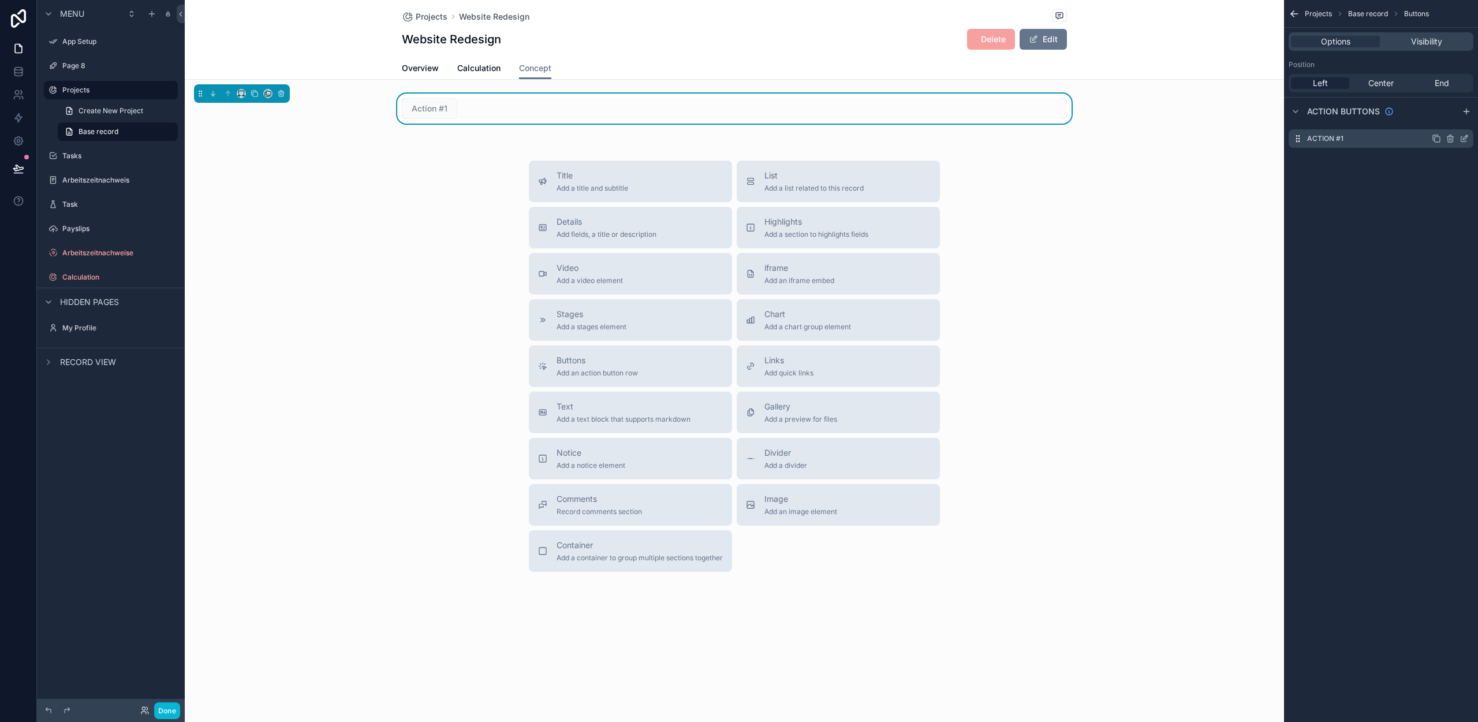
click at [1462, 137] on icon "scrollable content" at bounding box center [1464, 138] width 9 height 9
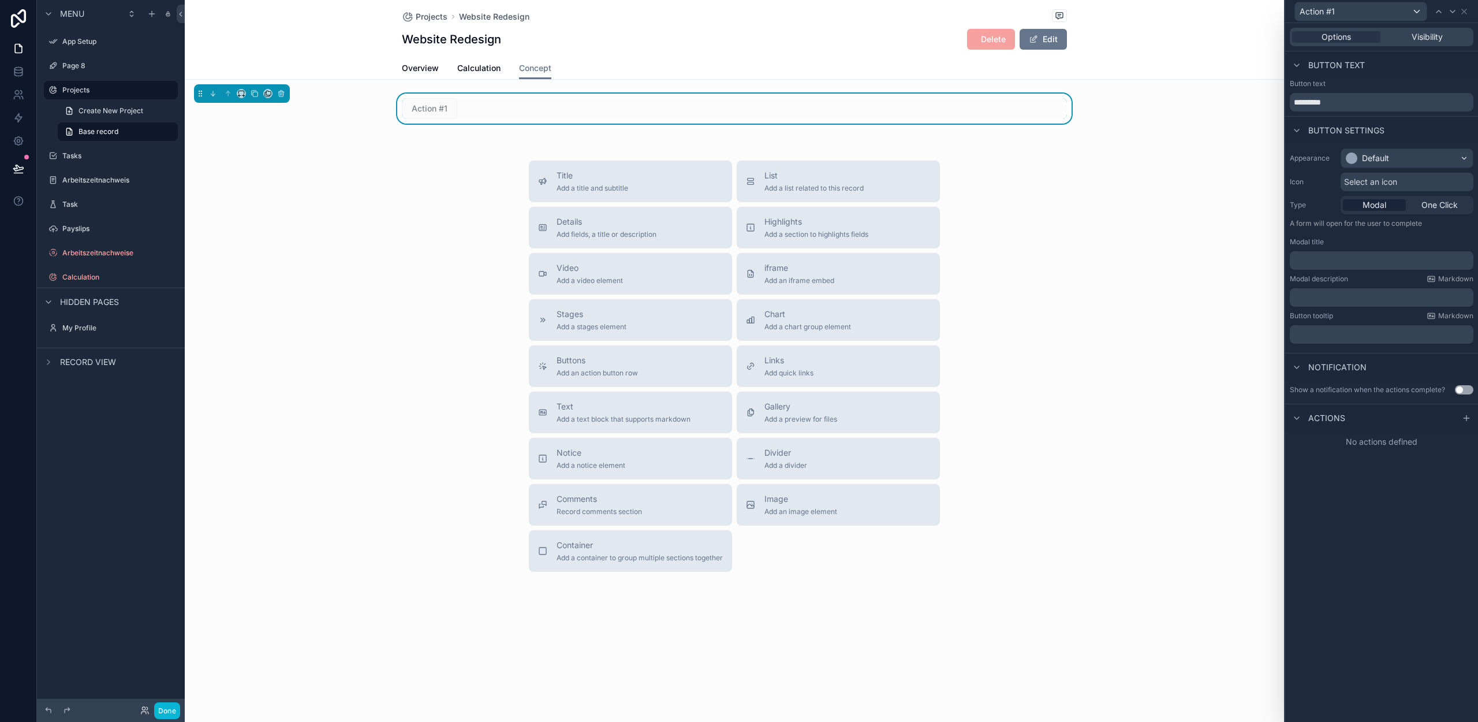
click at [515, 107] on div "Action #1" at bounding box center [734, 108] width 665 height 21
click at [608, 136] on div "scrollable content" at bounding box center [734, 137] width 1099 height 9
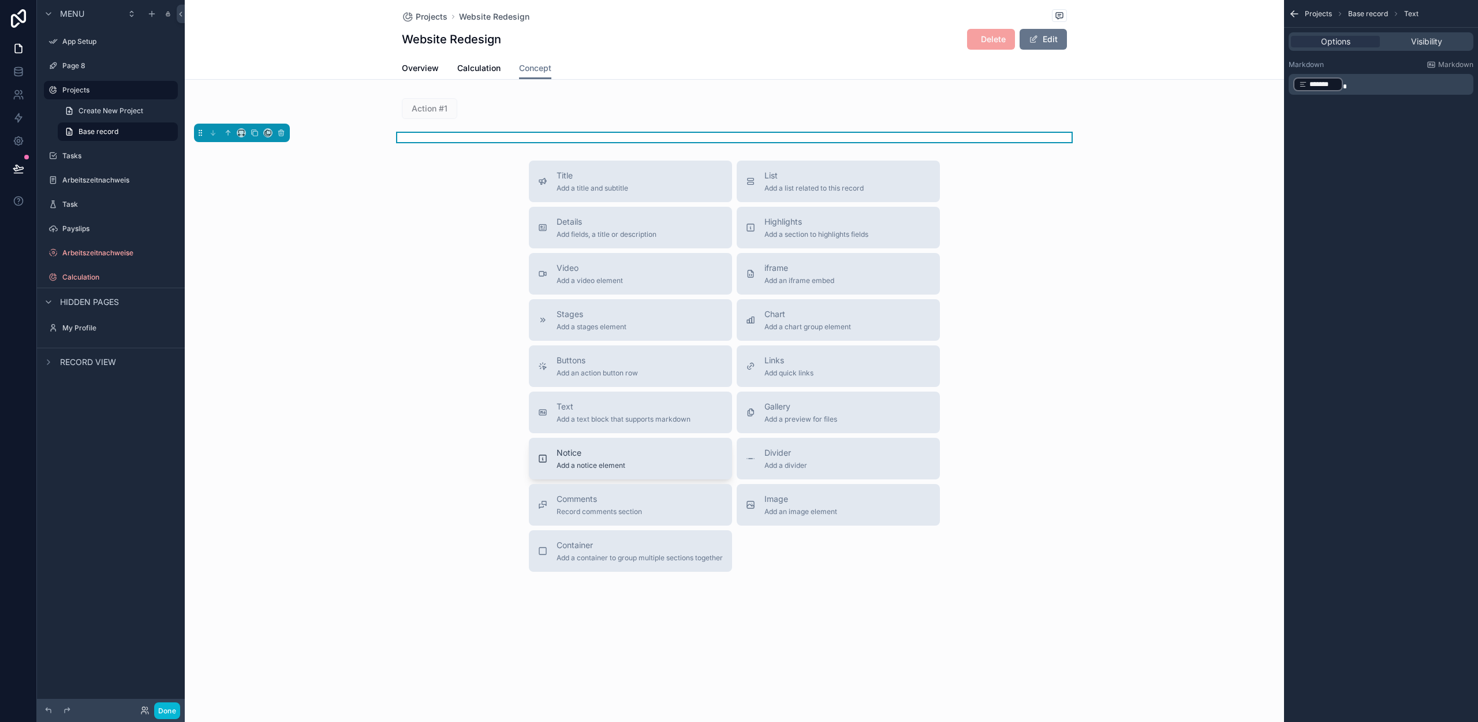
click at [624, 464] on span "Add a notice element" at bounding box center [591, 465] width 69 height 9
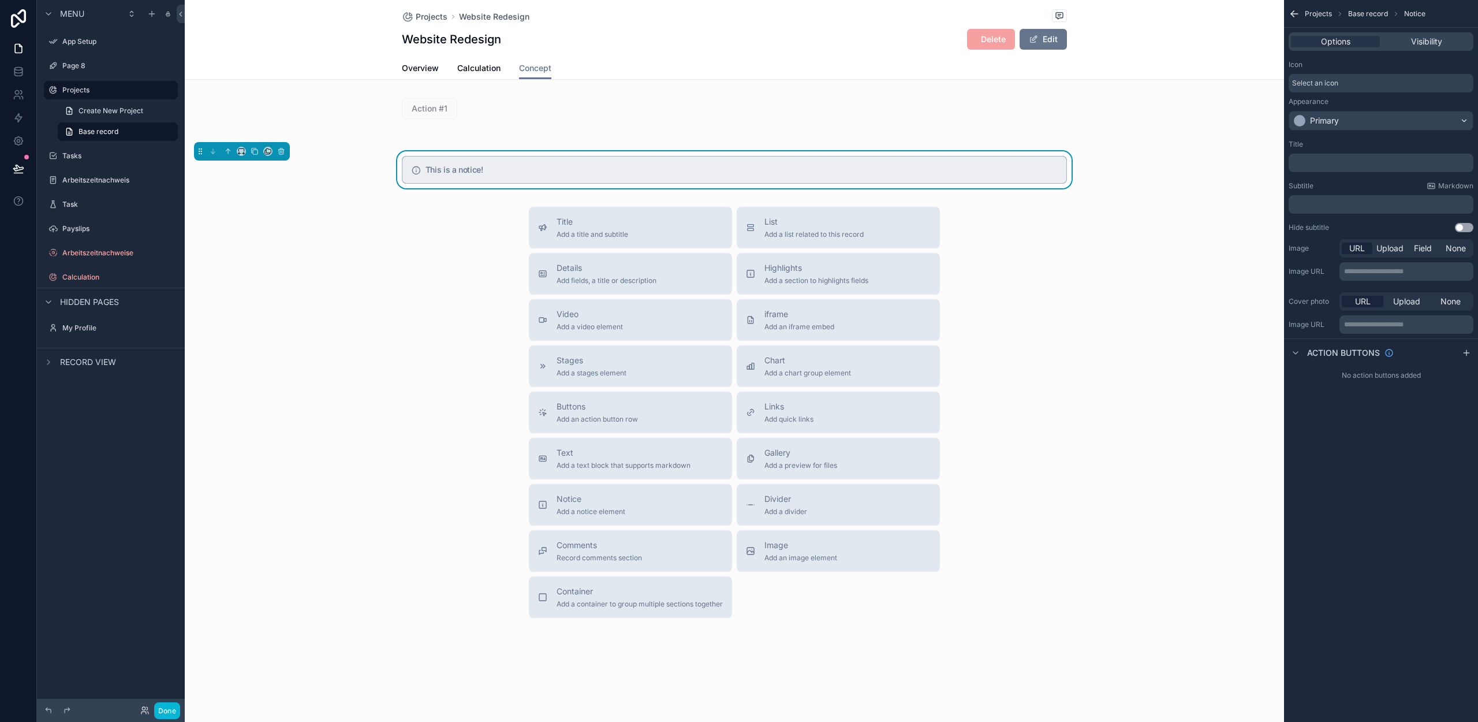
click at [1358, 80] on div "Select an icon" at bounding box center [1381, 83] width 185 height 18
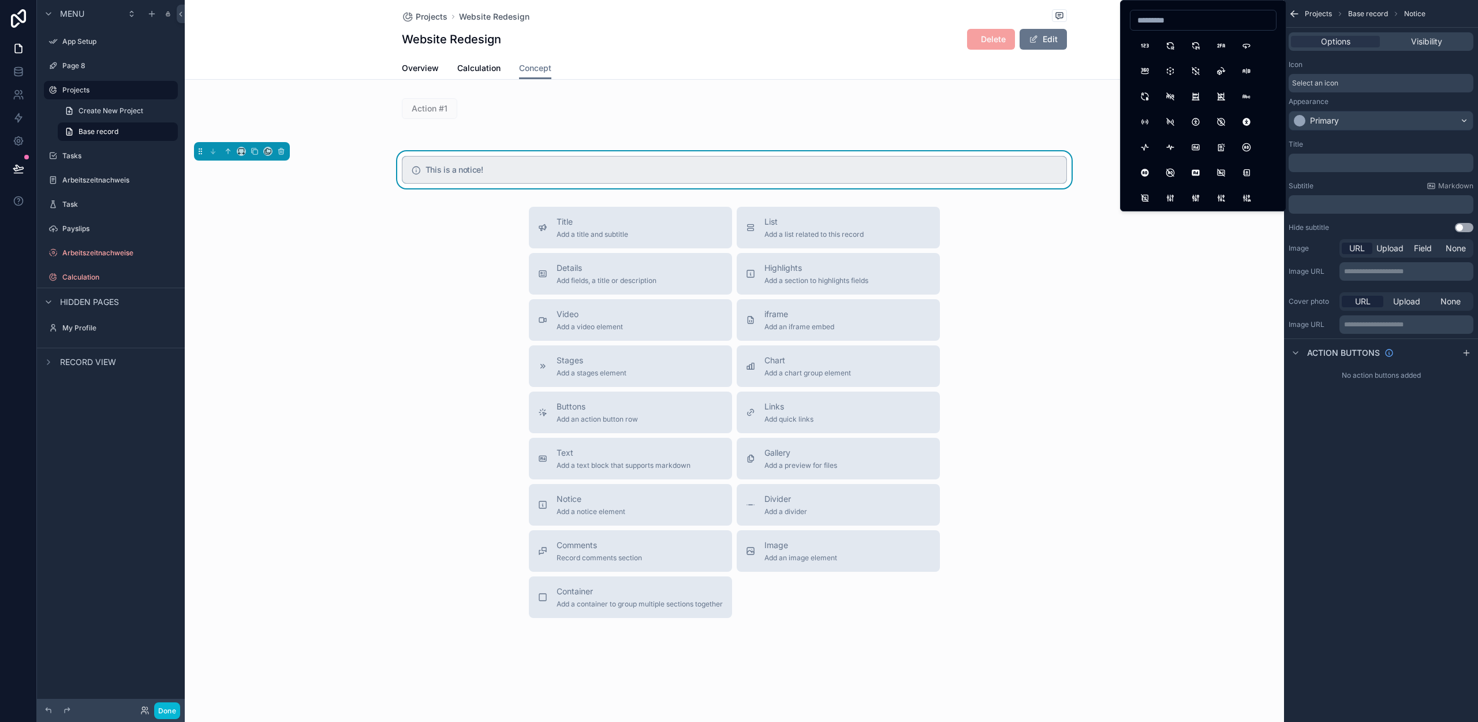
click at [1346, 95] on div "Icon Select an icon Appearance Primary" at bounding box center [1381, 95] width 194 height 80
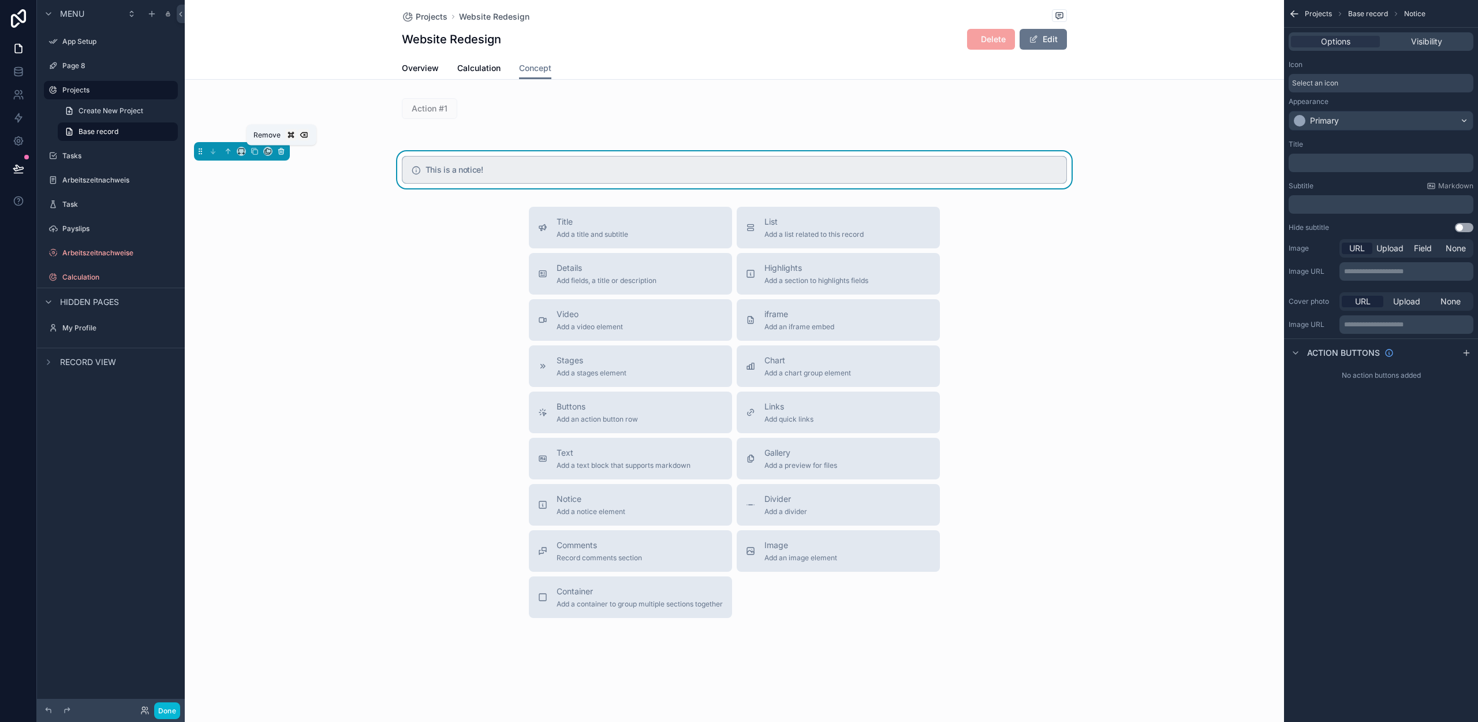
click at [281, 151] on icon "scrollable content" at bounding box center [281, 151] width 8 height 8
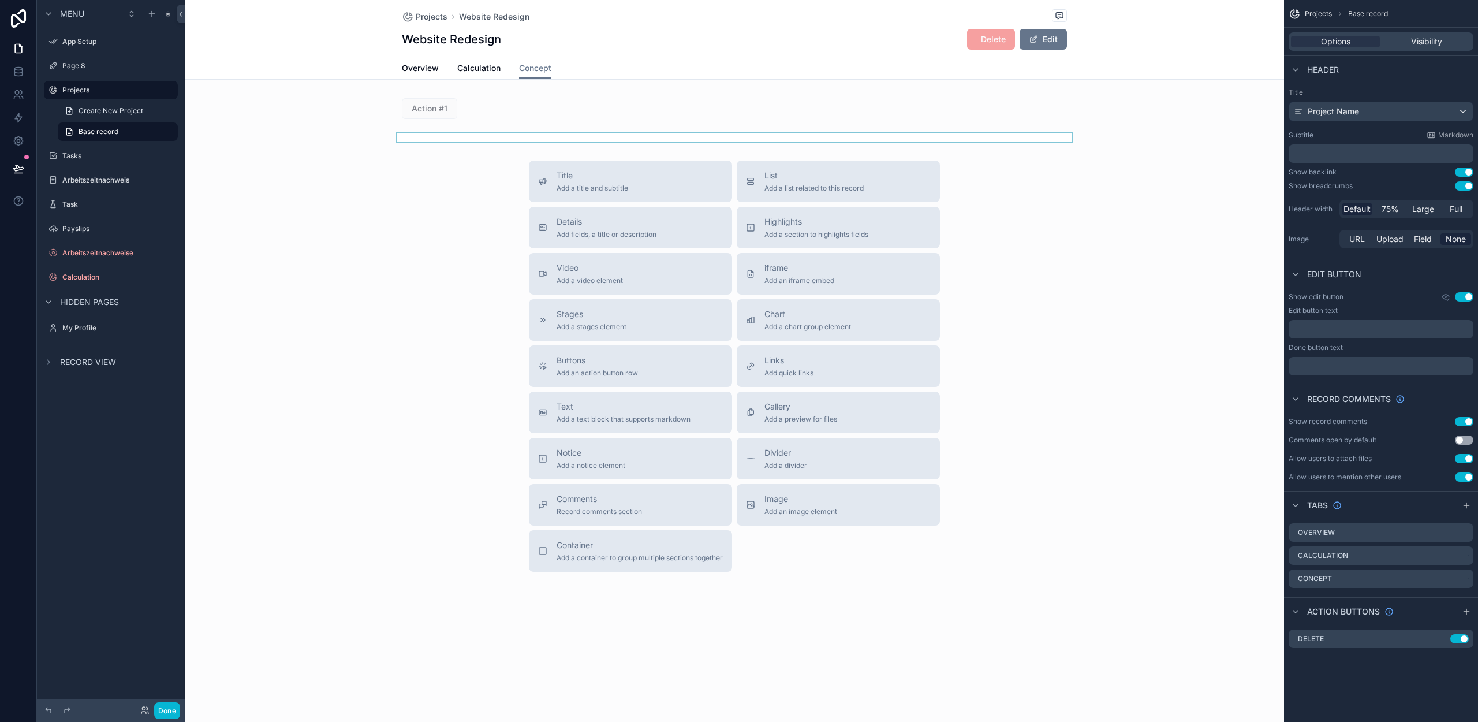
click at [494, 134] on div "scrollable content" at bounding box center [734, 137] width 1099 height 9
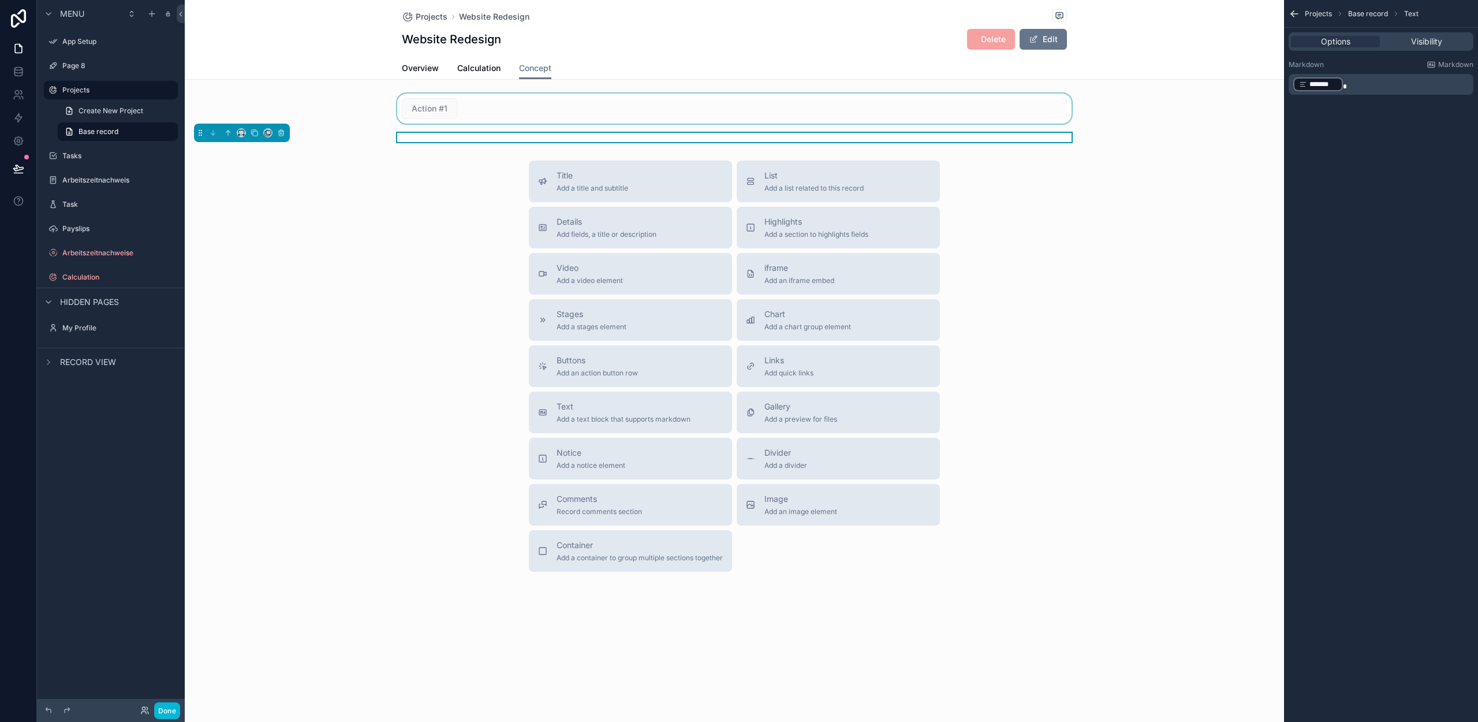
click at [479, 118] on div "scrollable content" at bounding box center [734, 109] width 1099 height 30
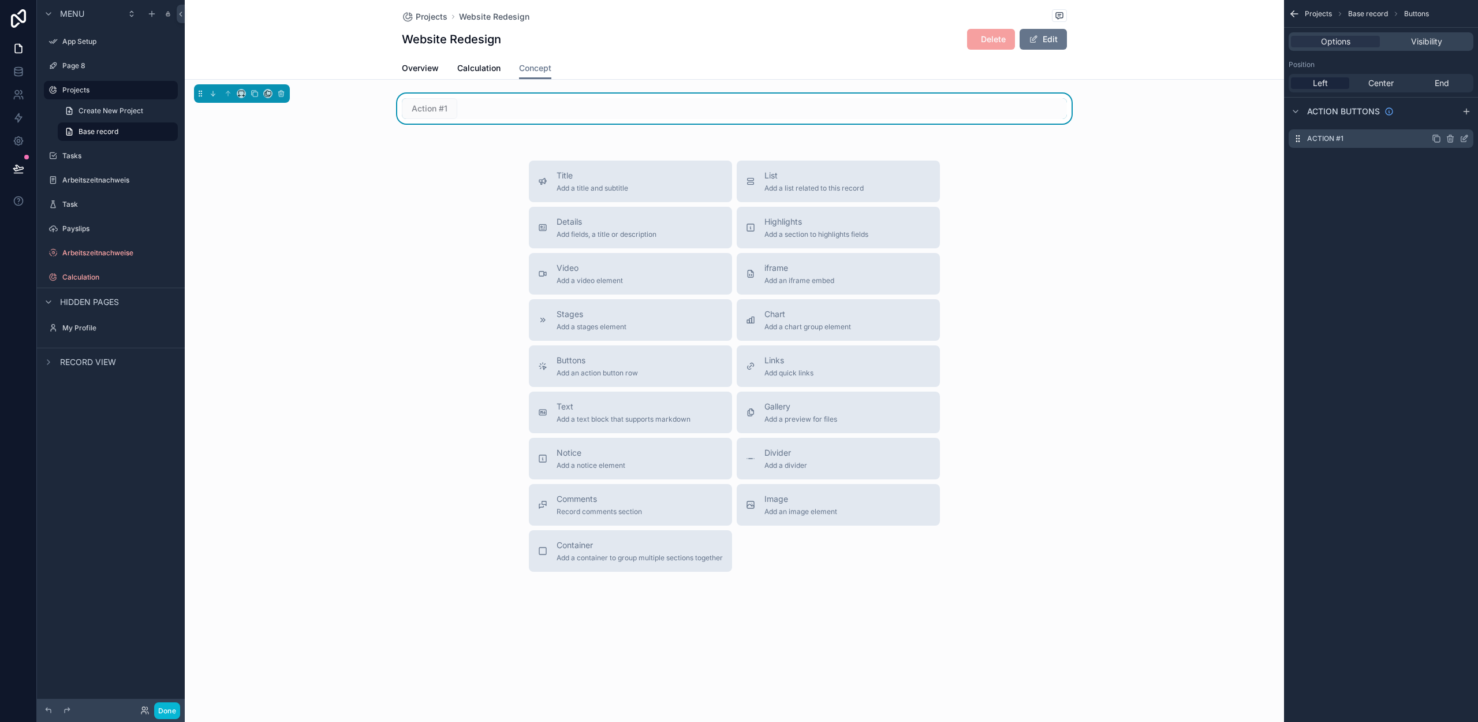
click at [1462, 141] on icon "scrollable content" at bounding box center [1463, 139] width 5 height 5
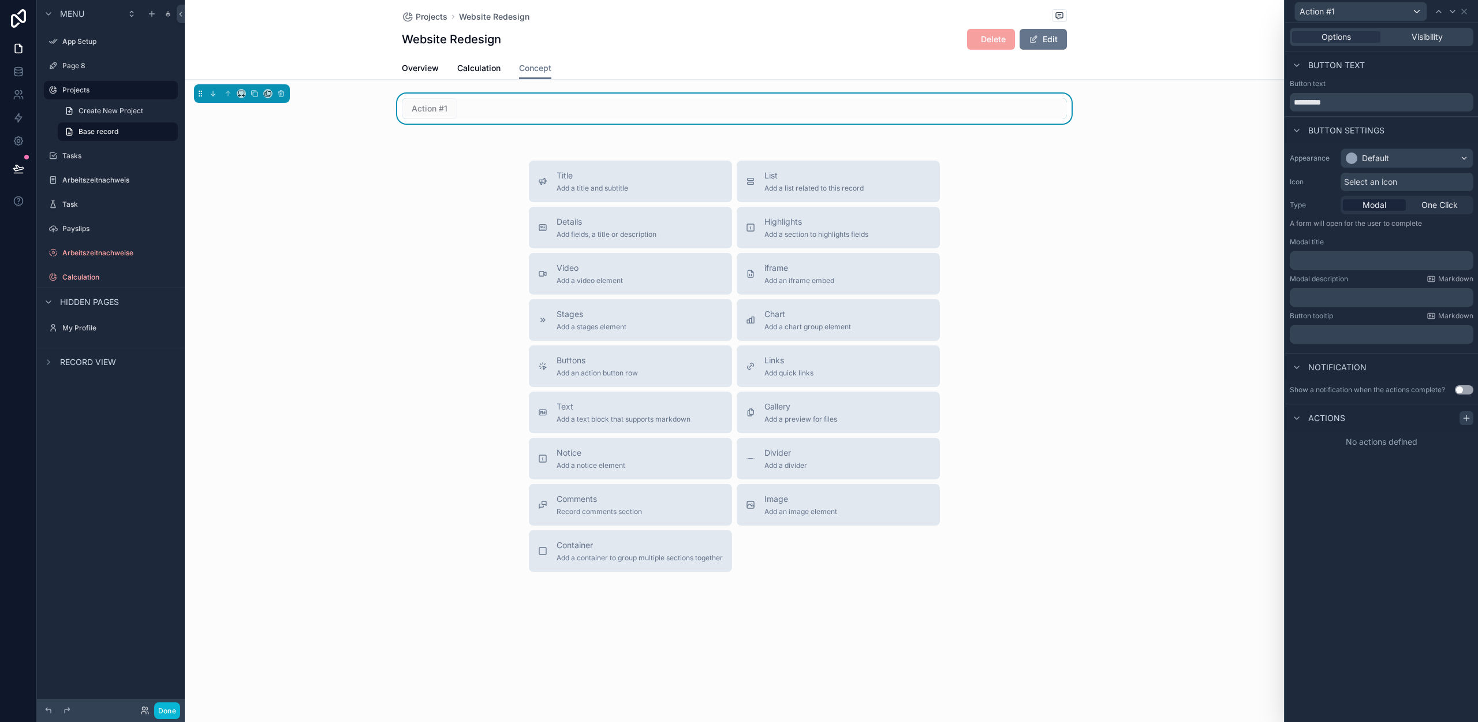
click at [1462, 417] on icon at bounding box center [1466, 417] width 9 height 9
click at [1351, 467] on div "Select a type" at bounding box center [1381, 464] width 173 height 18
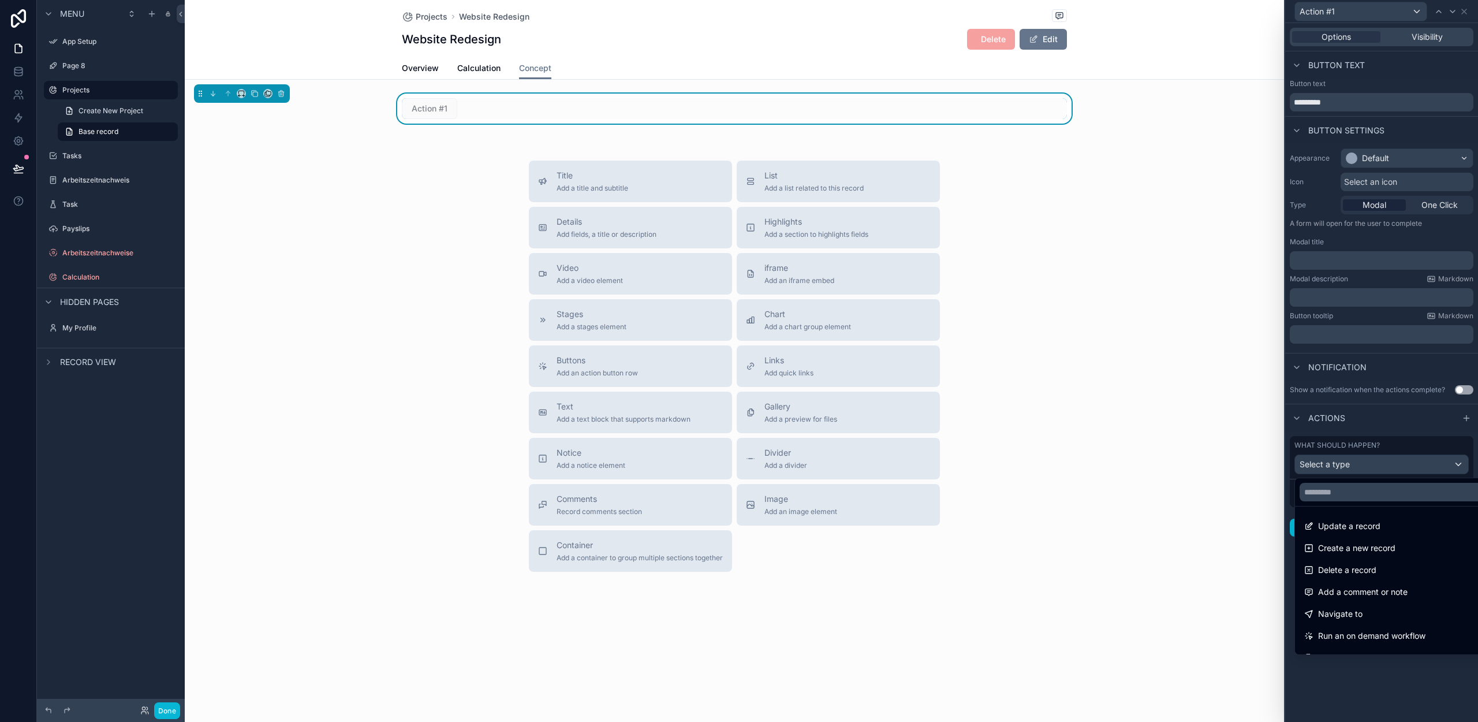
click at [1345, 520] on span "Update a record" at bounding box center [1349, 526] width 62 height 14
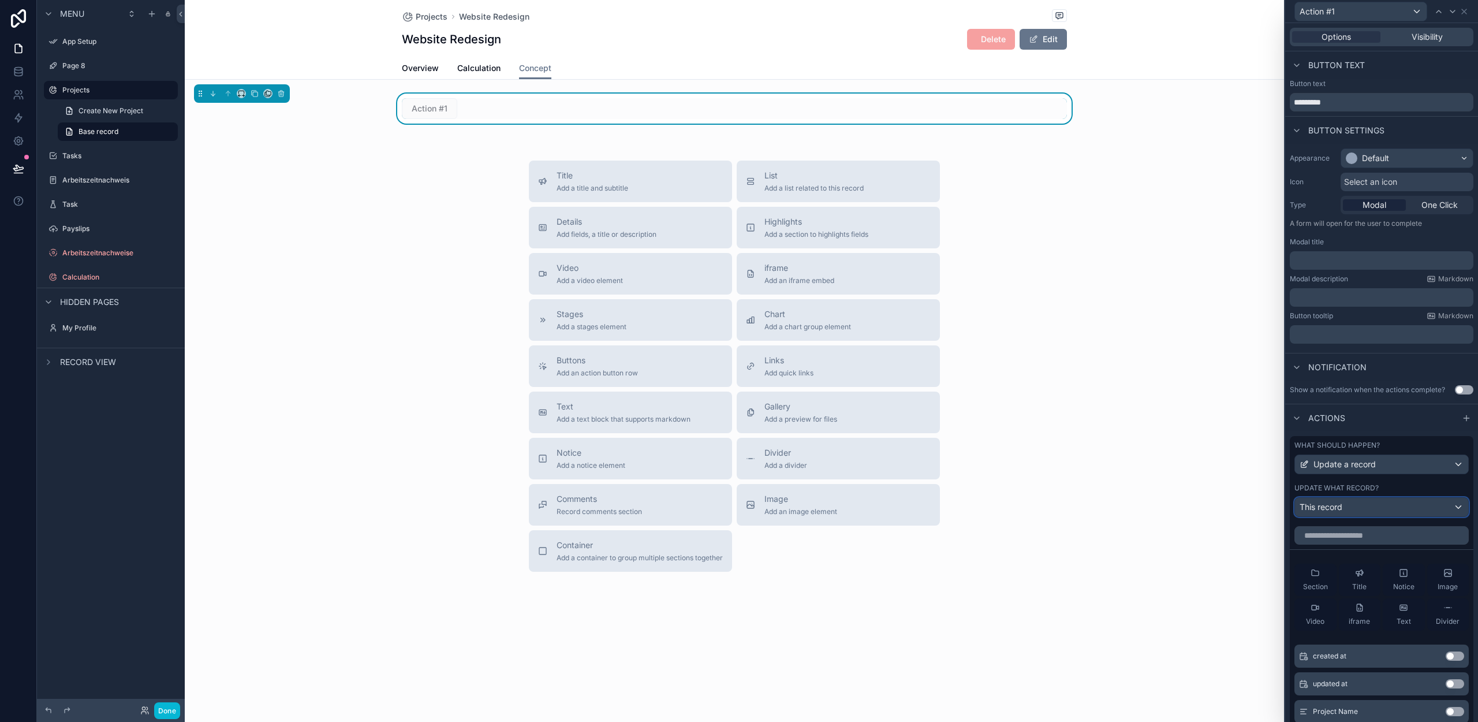
click at [1345, 505] on div "This record" at bounding box center [1381, 507] width 173 height 18
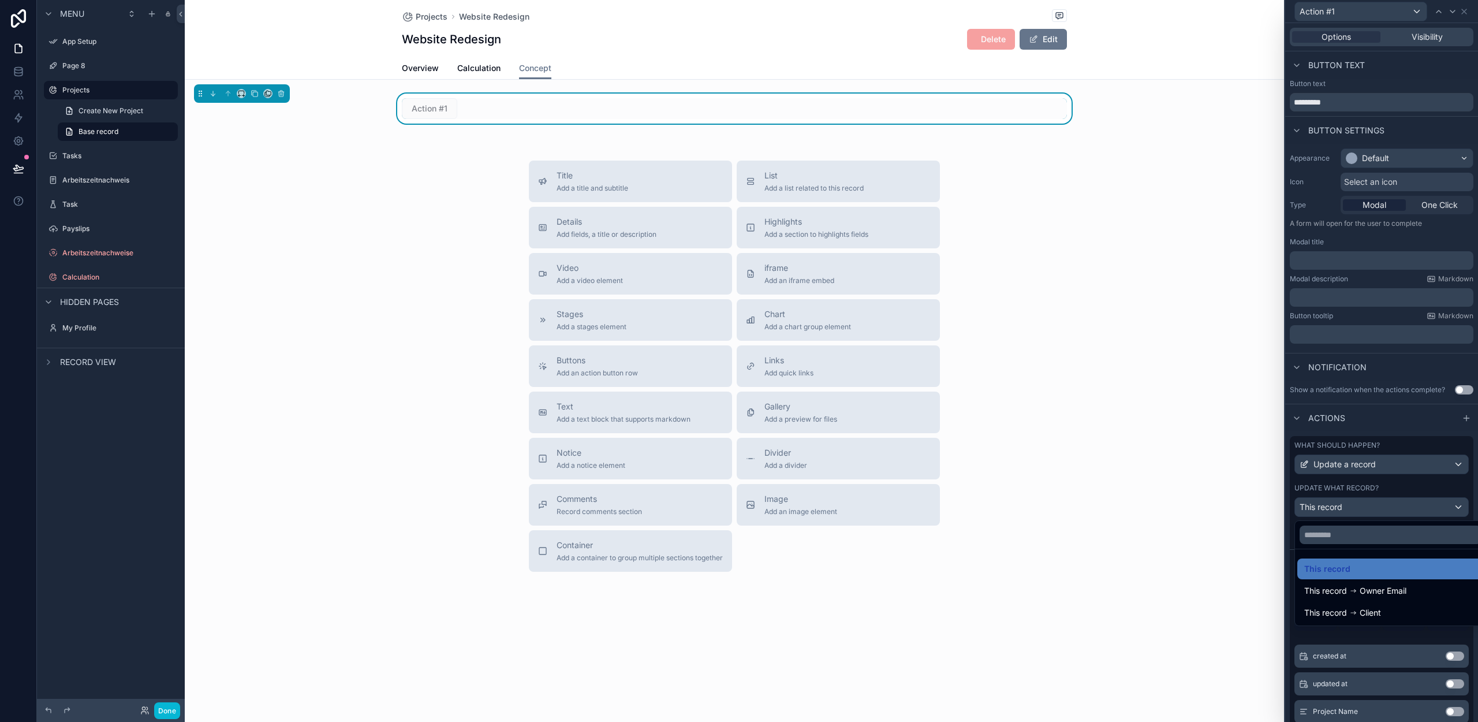
click at [1341, 505] on div at bounding box center [1381, 361] width 193 height 722
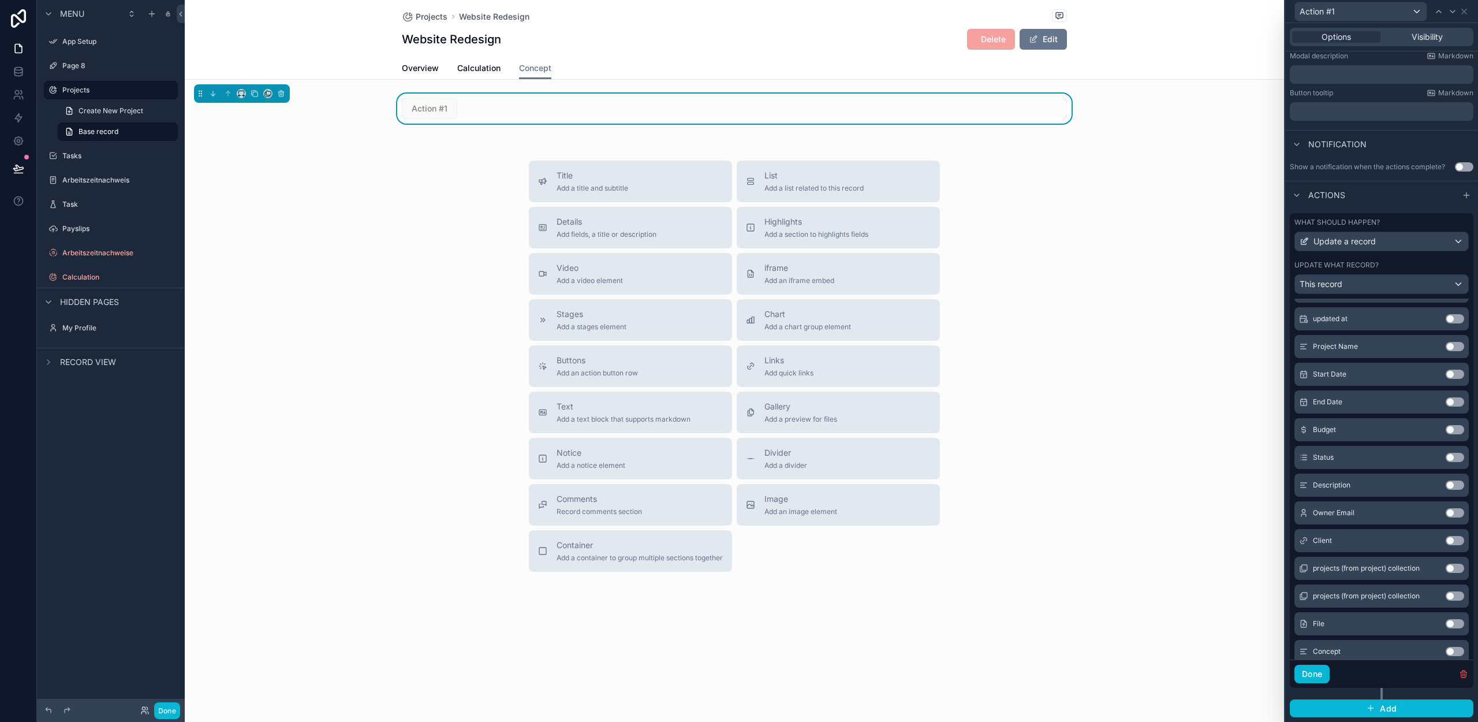
scroll to position [159, 0]
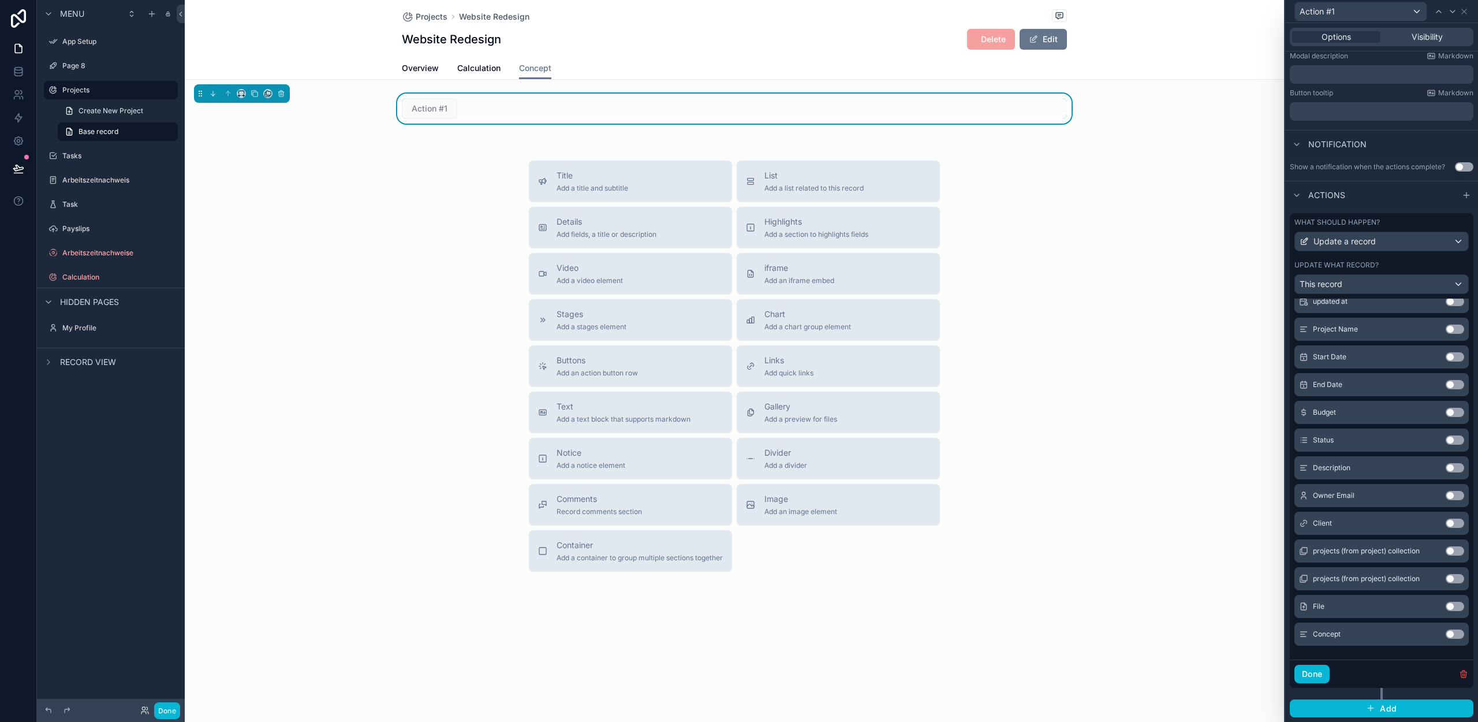
click at [1446, 634] on button "Use setting" at bounding box center [1455, 633] width 18 height 9
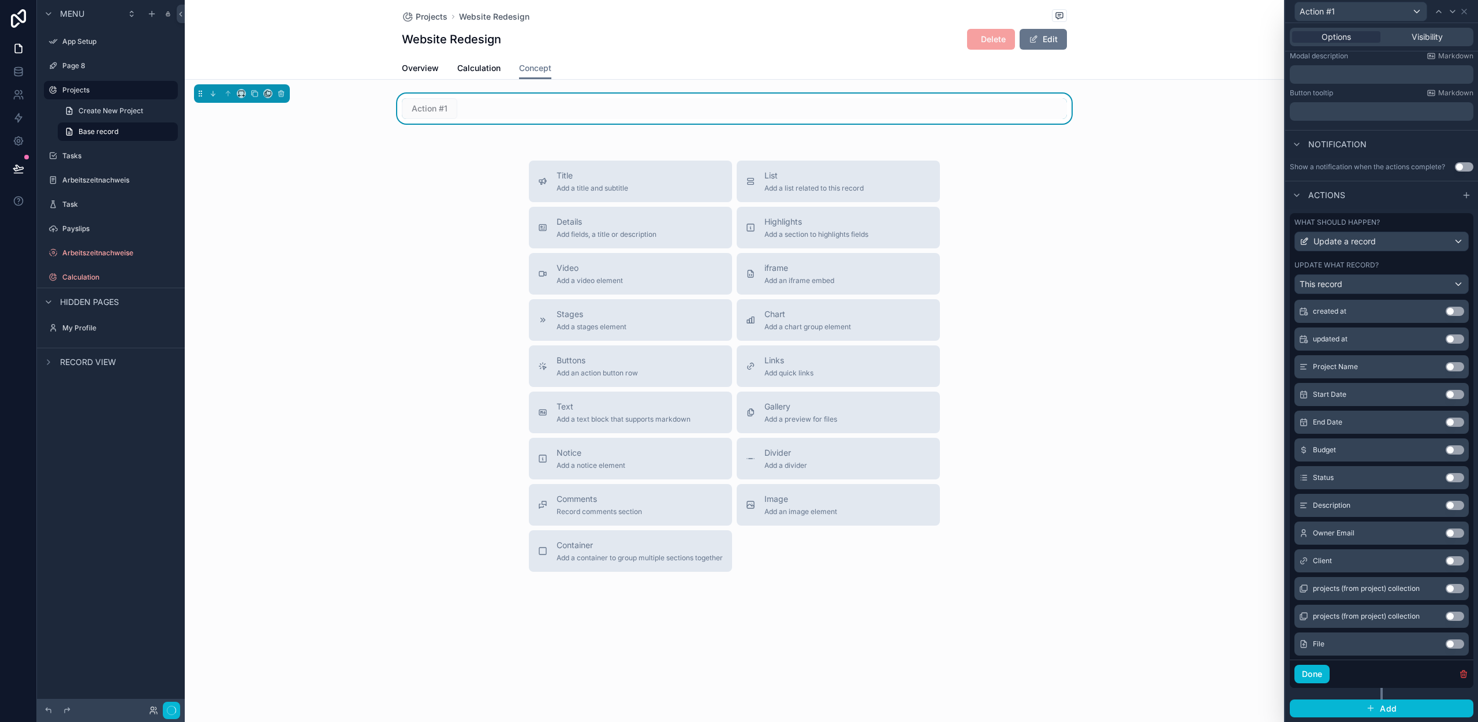
scroll to position [169, 0]
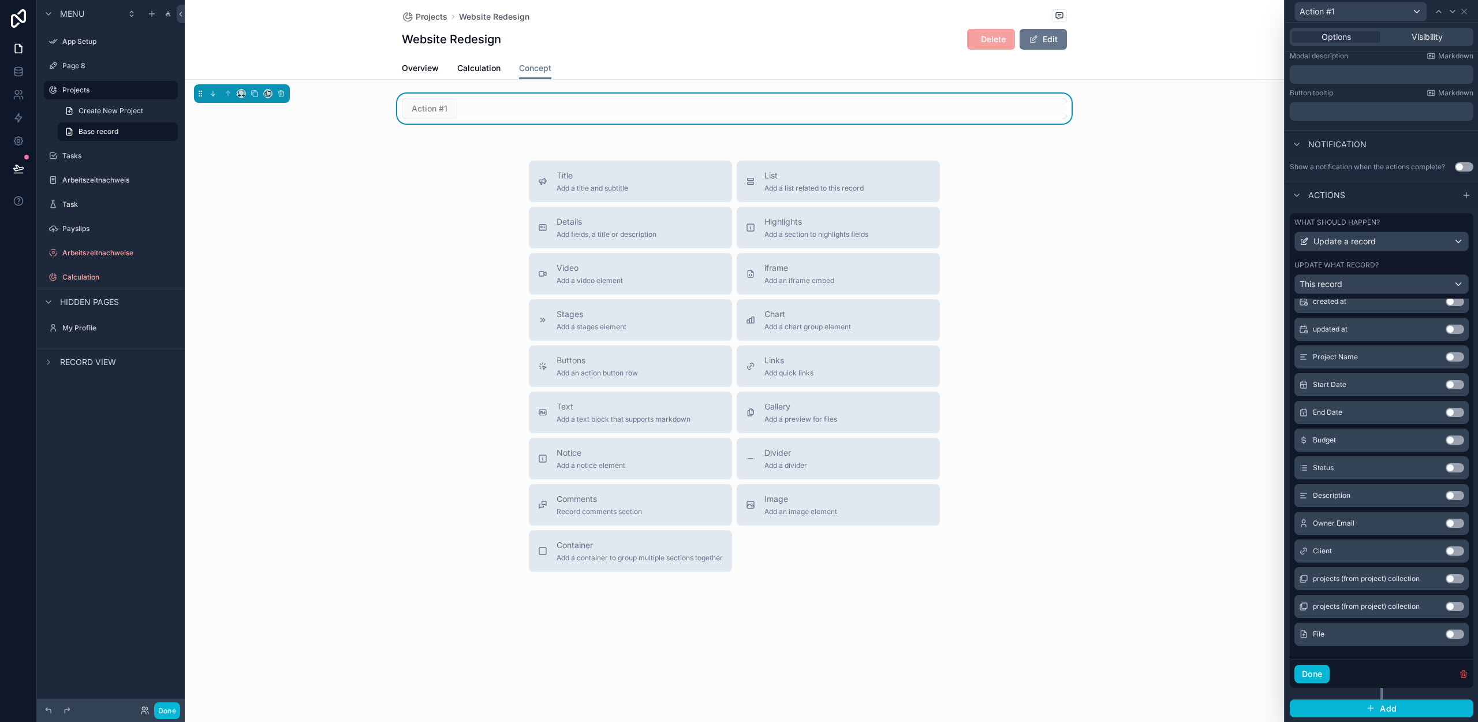
click at [1374, 666] on div "Done" at bounding box center [1382, 673] width 184 height 28
click at [1319, 678] on button "Done" at bounding box center [1311, 674] width 35 height 18
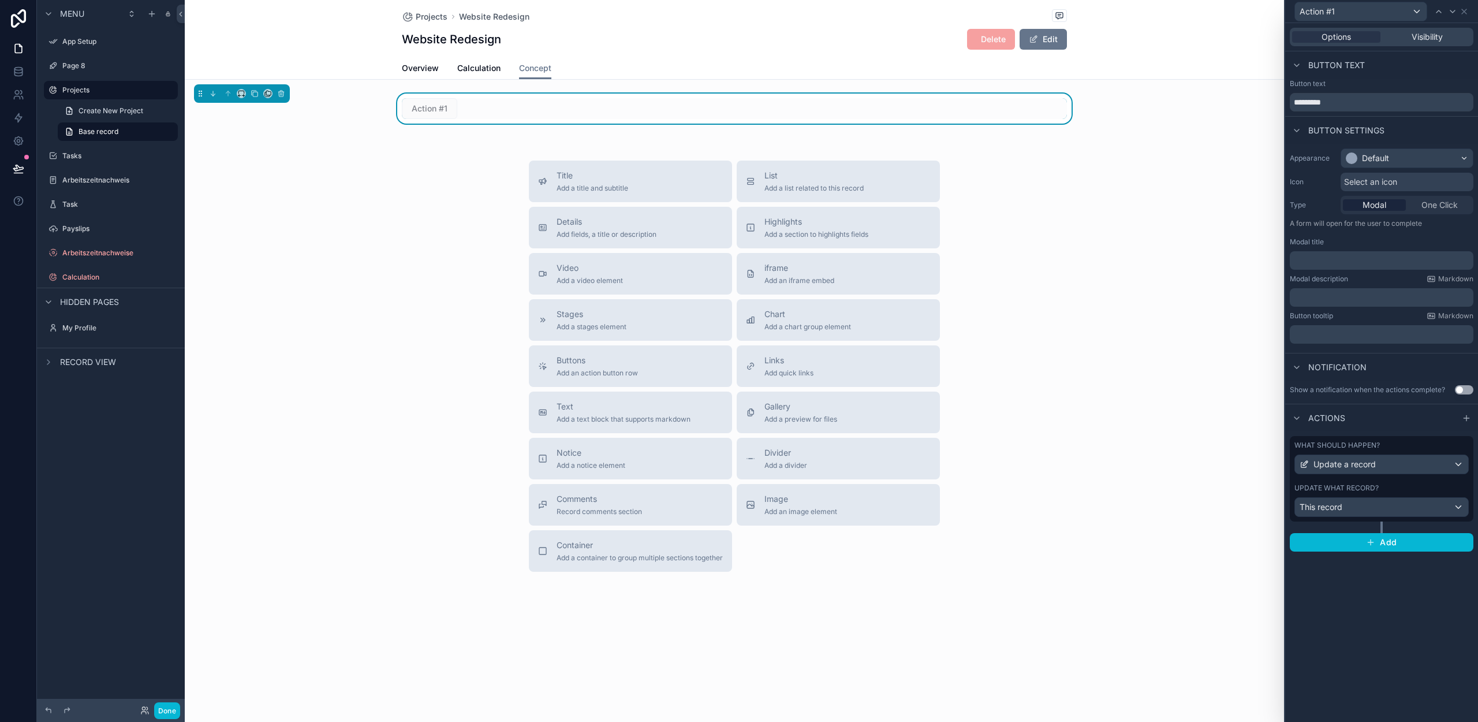
scroll to position [0, 0]
click at [162, 706] on button "Done" at bounding box center [167, 710] width 26 height 17
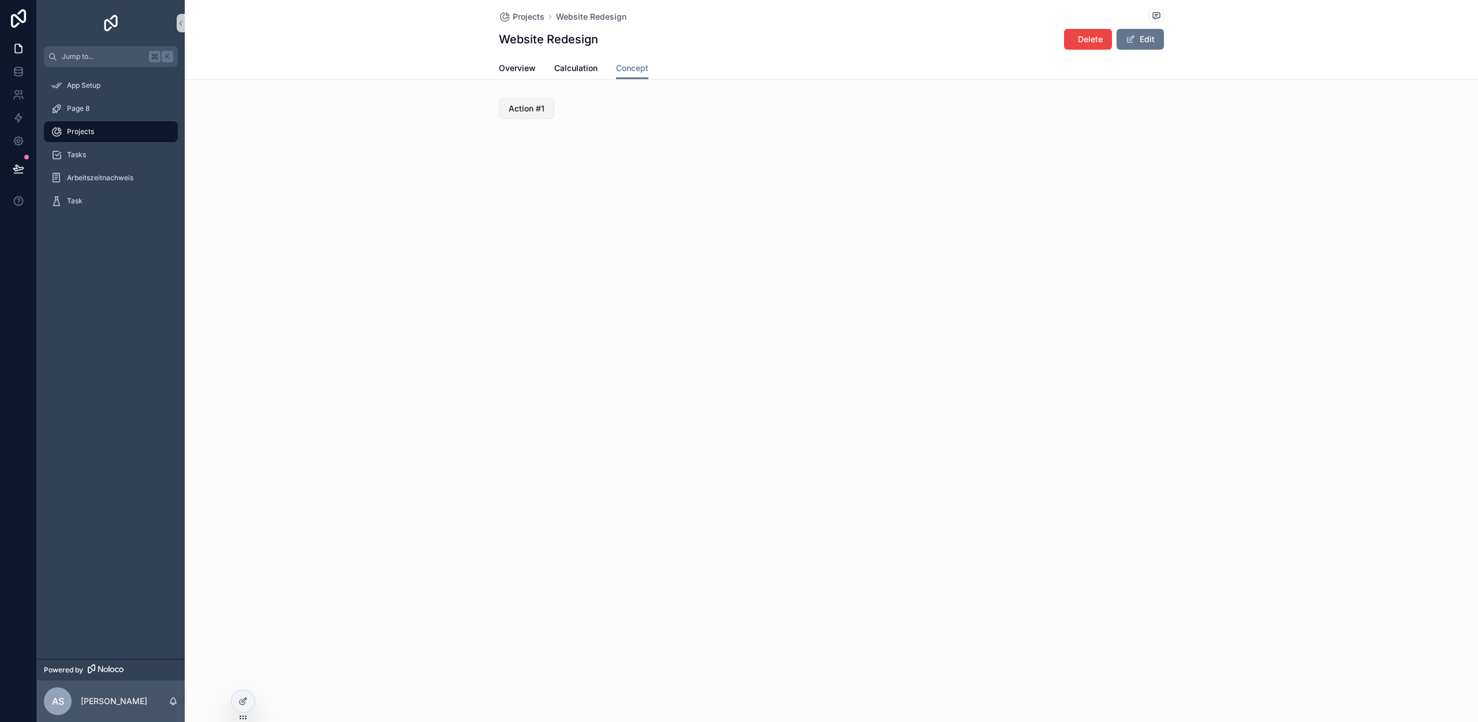
click at [538, 116] on button "Action #1" at bounding box center [526, 108] width 55 height 21
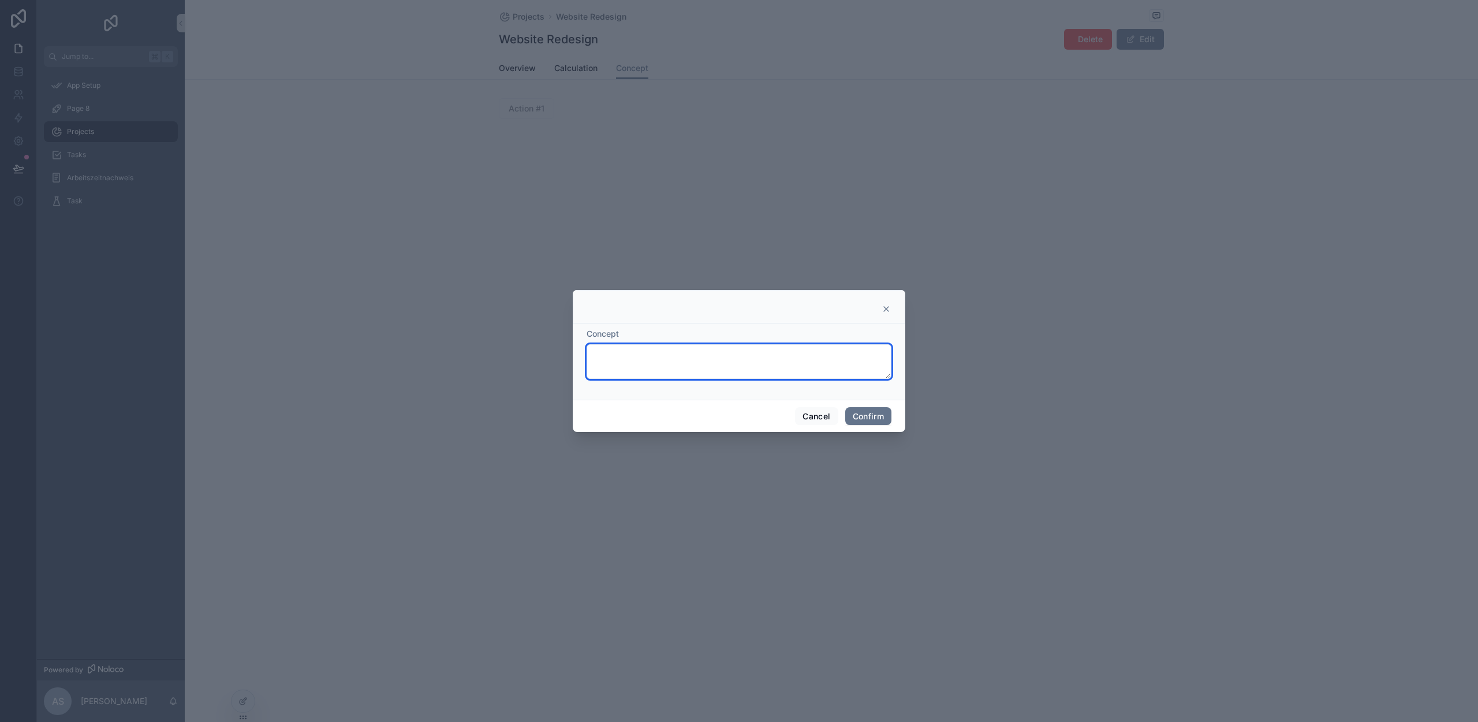
click at [660, 364] on textarea at bounding box center [739, 361] width 305 height 35
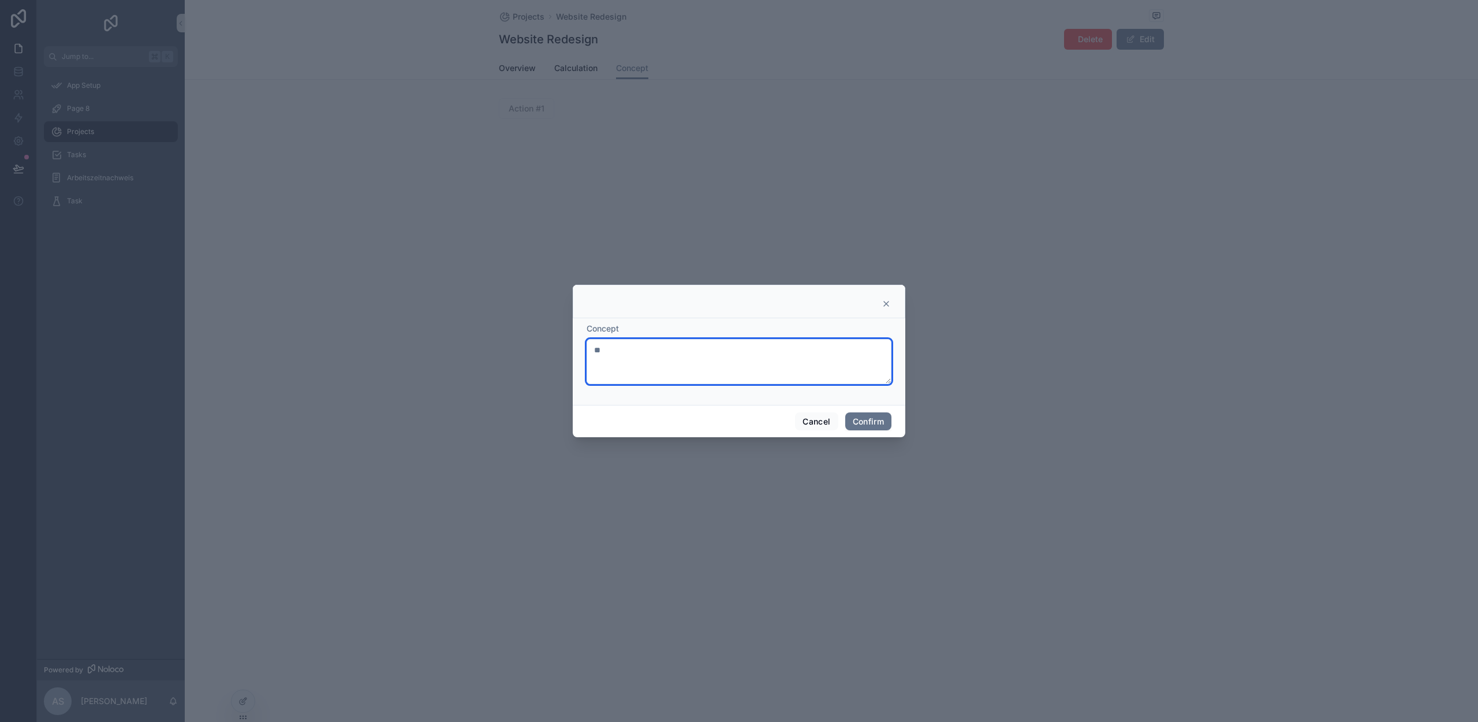
type textarea "*"
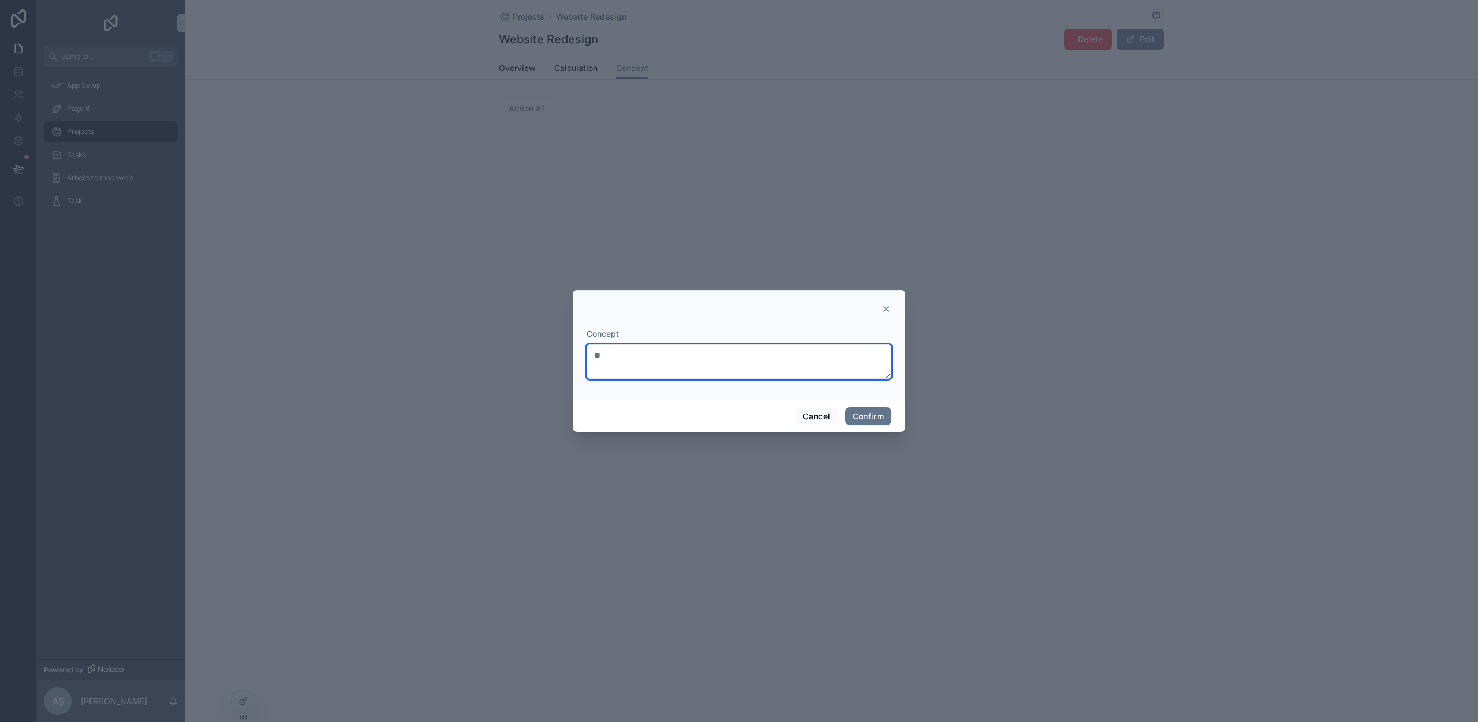
type textarea "*"
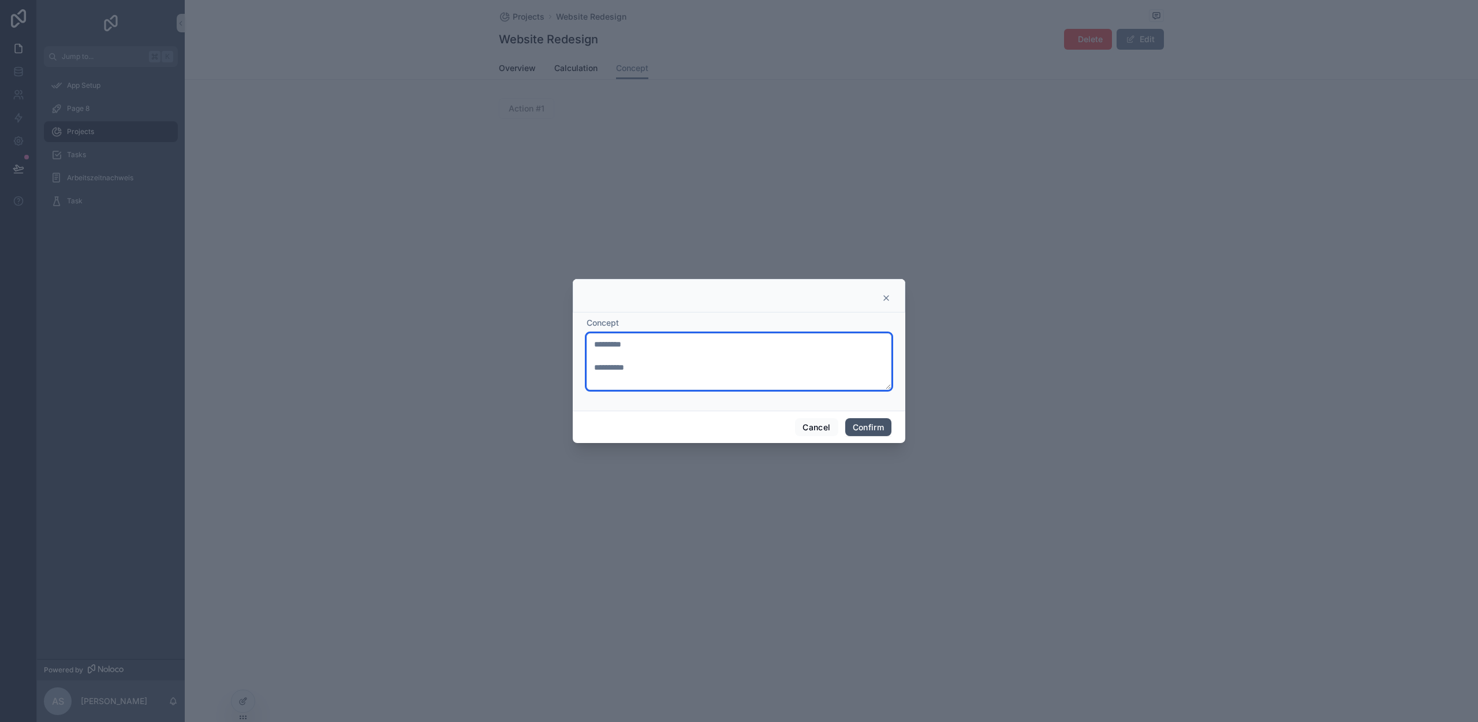
type textarea "********* *********"
click at [859, 428] on button "Confirm" at bounding box center [868, 427] width 46 height 18
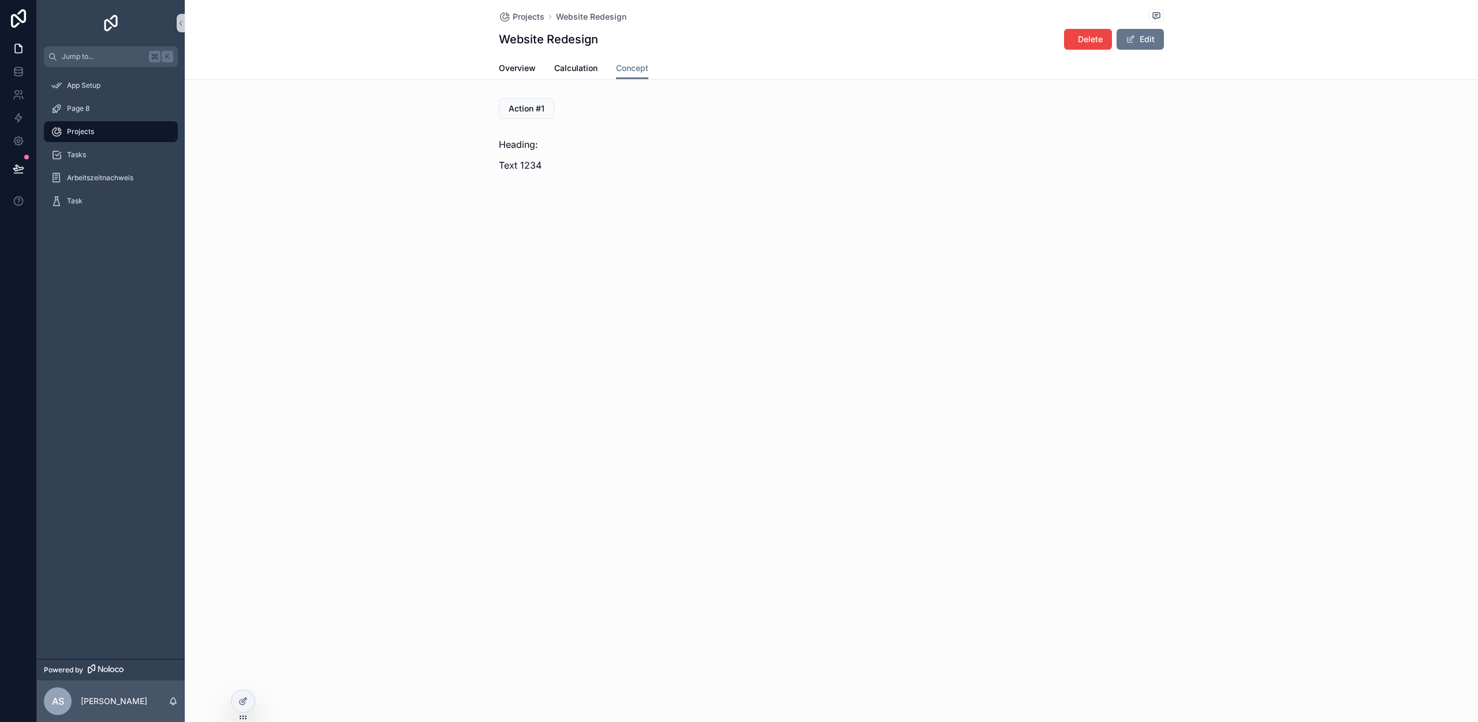
click at [549, 160] on p "Text 1234" at bounding box center [831, 165] width 665 height 14
click at [517, 157] on div "Heading: Text 1234" at bounding box center [831, 154] width 665 height 35
click at [241, 694] on div at bounding box center [243, 701] width 23 height 22
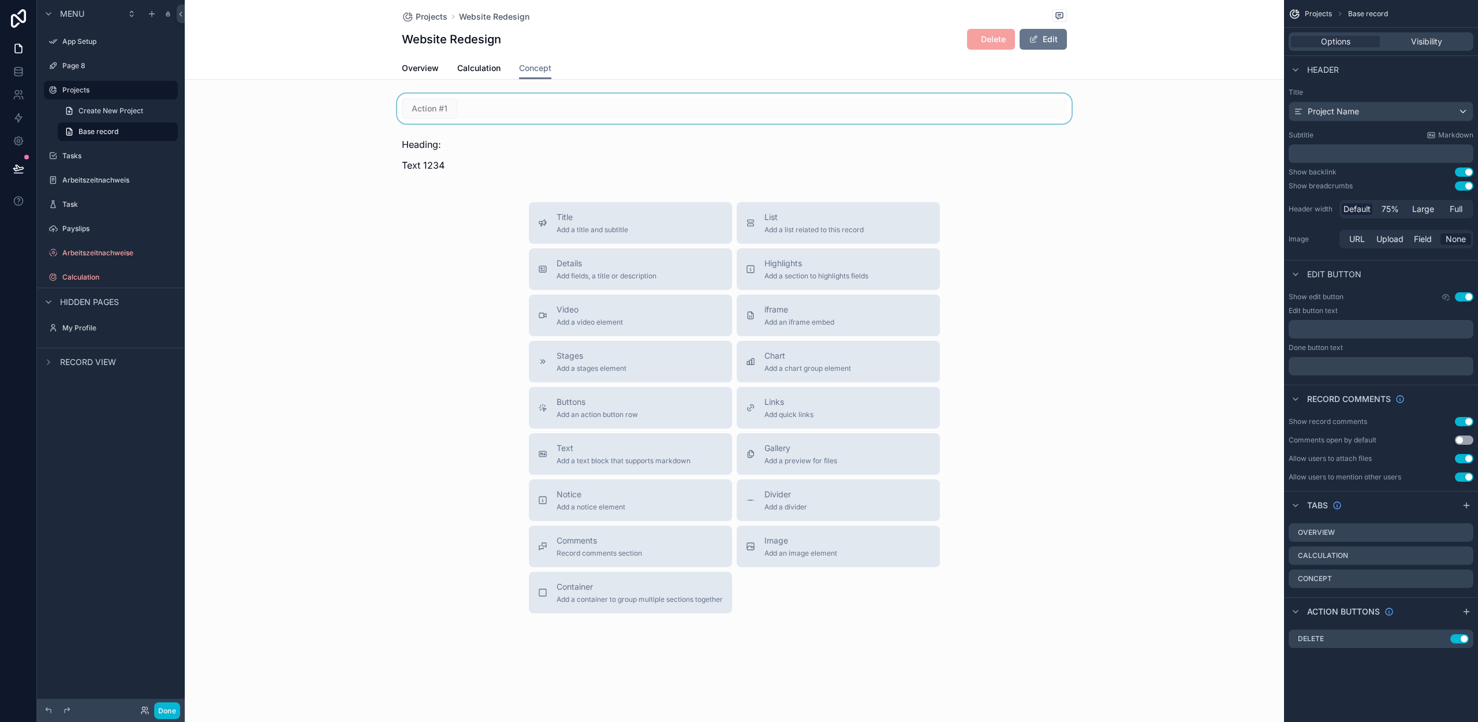
click at [533, 106] on div "scrollable content" at bounding box center [734, 109] width 1099 height 30
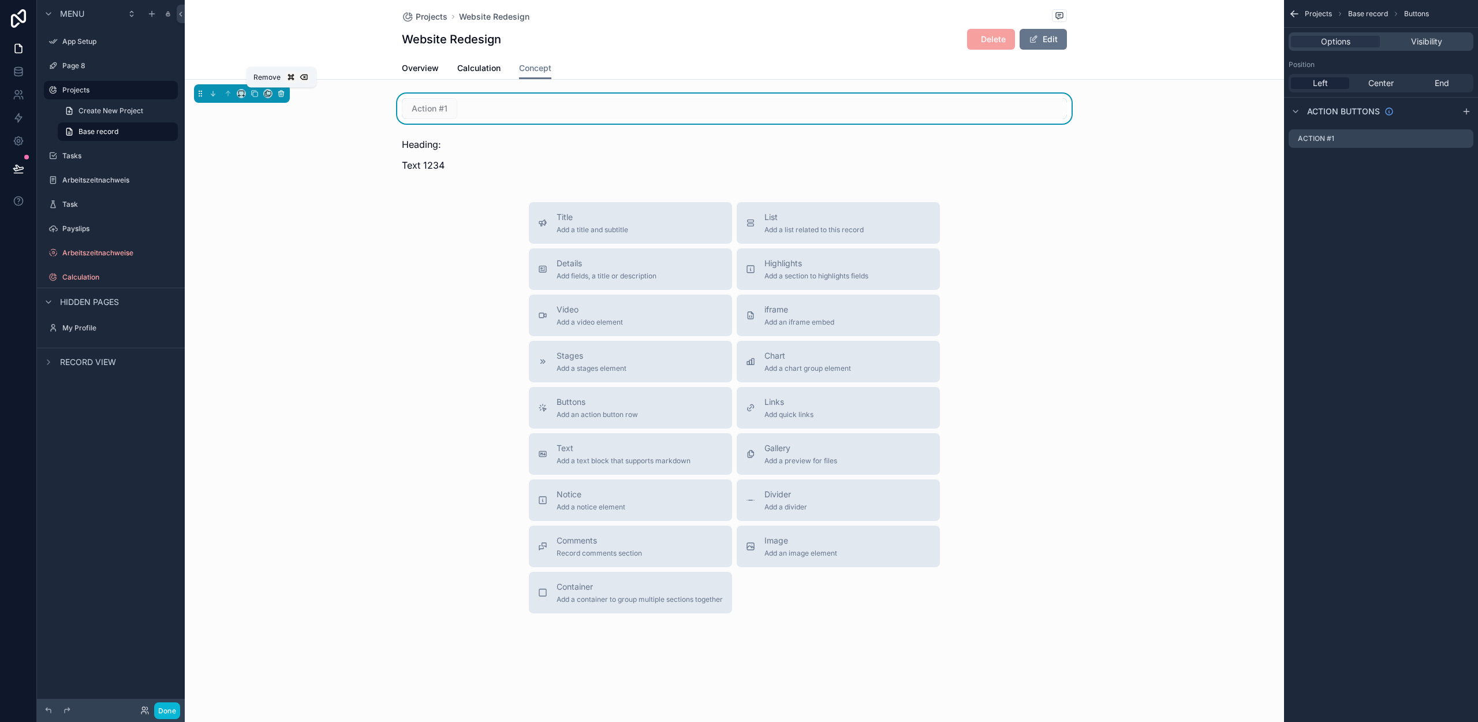
click at [279, 94] on icon "scrollable content" at bounding box center [281, 93] width 8 height 8
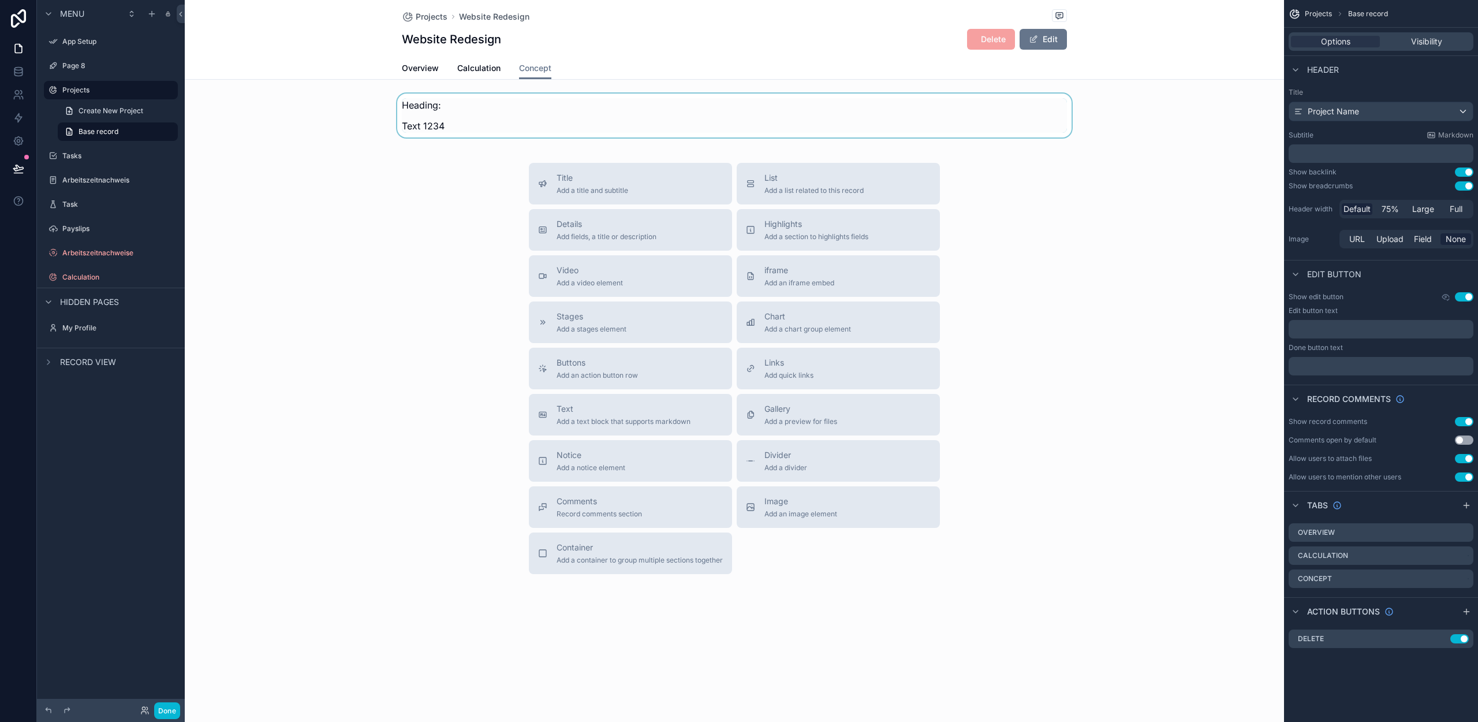
click at [589, 126] on div "scrollable content" at bounding box center [734, 119] width 1099 height 51
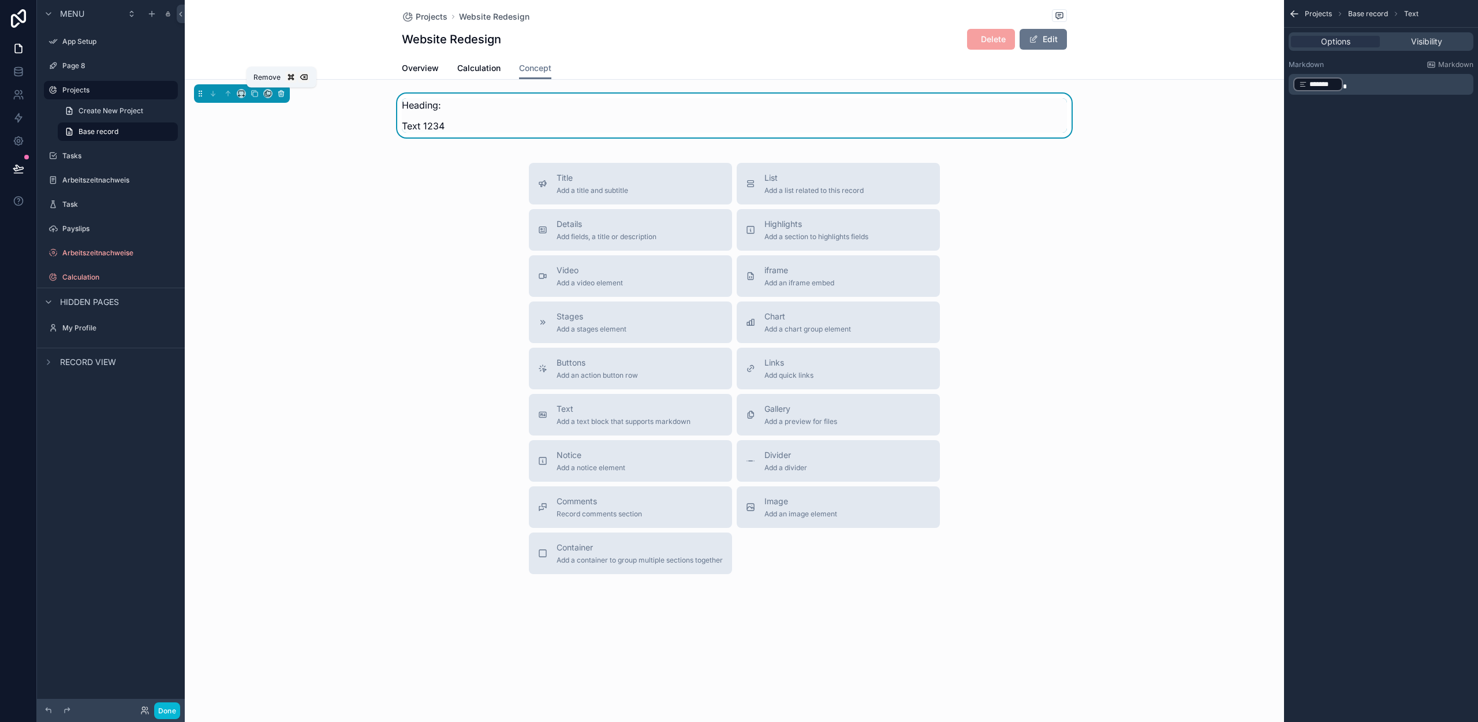
click at [282, 93] on icon "scrollable content" at bounding box center [282, 94] width 0 height 2
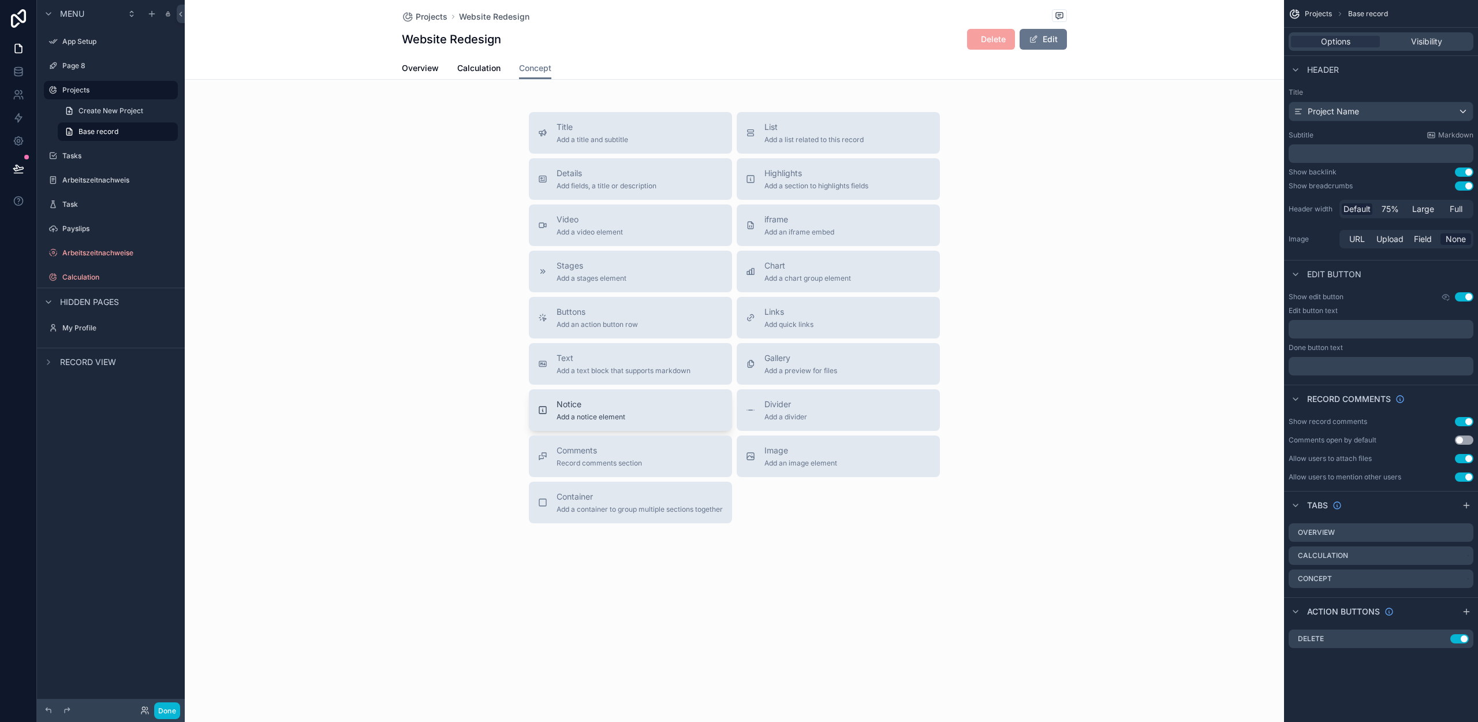
click at [574, 408] on span "Notice" at bounding box center [591, 404] width 69 height 12
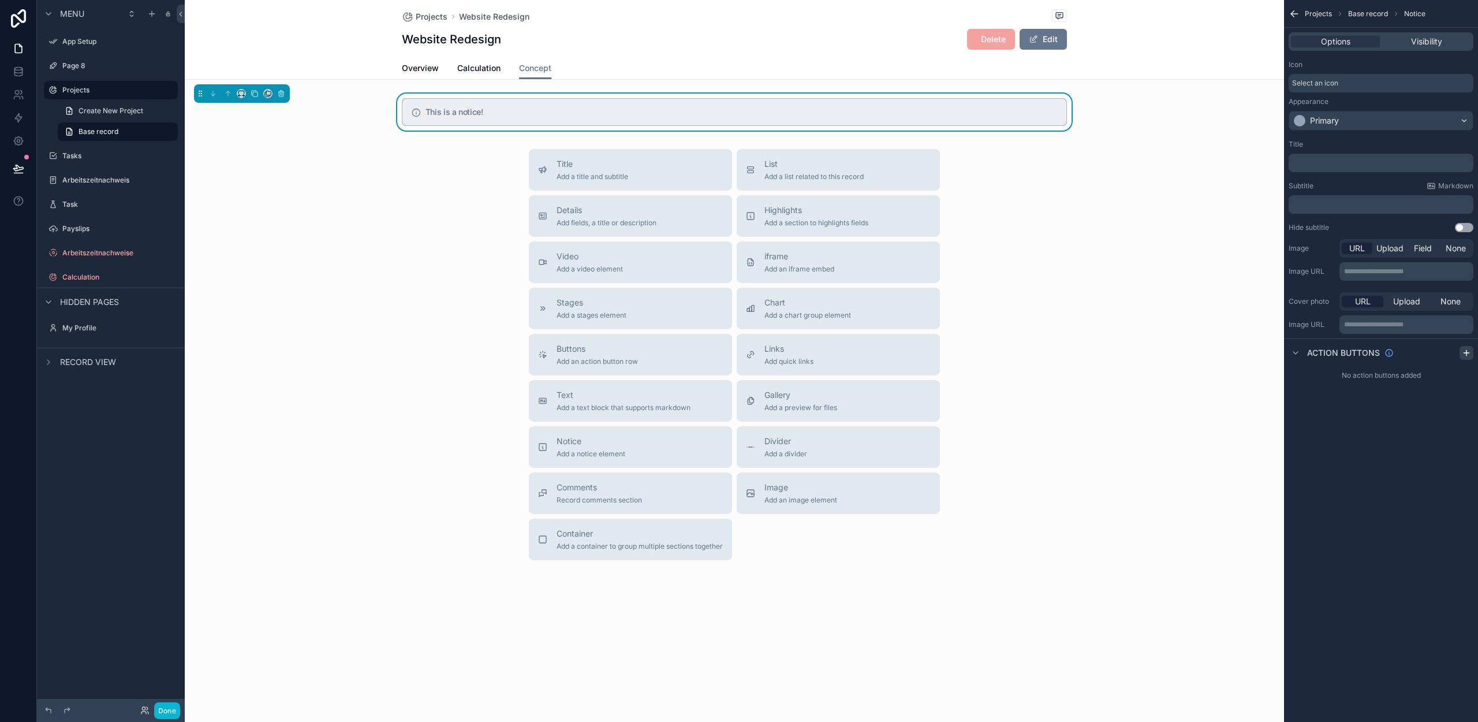
click at [1463, 352] on icon "scrollable content" at bounding box center [1466, 352] width 9 height 9
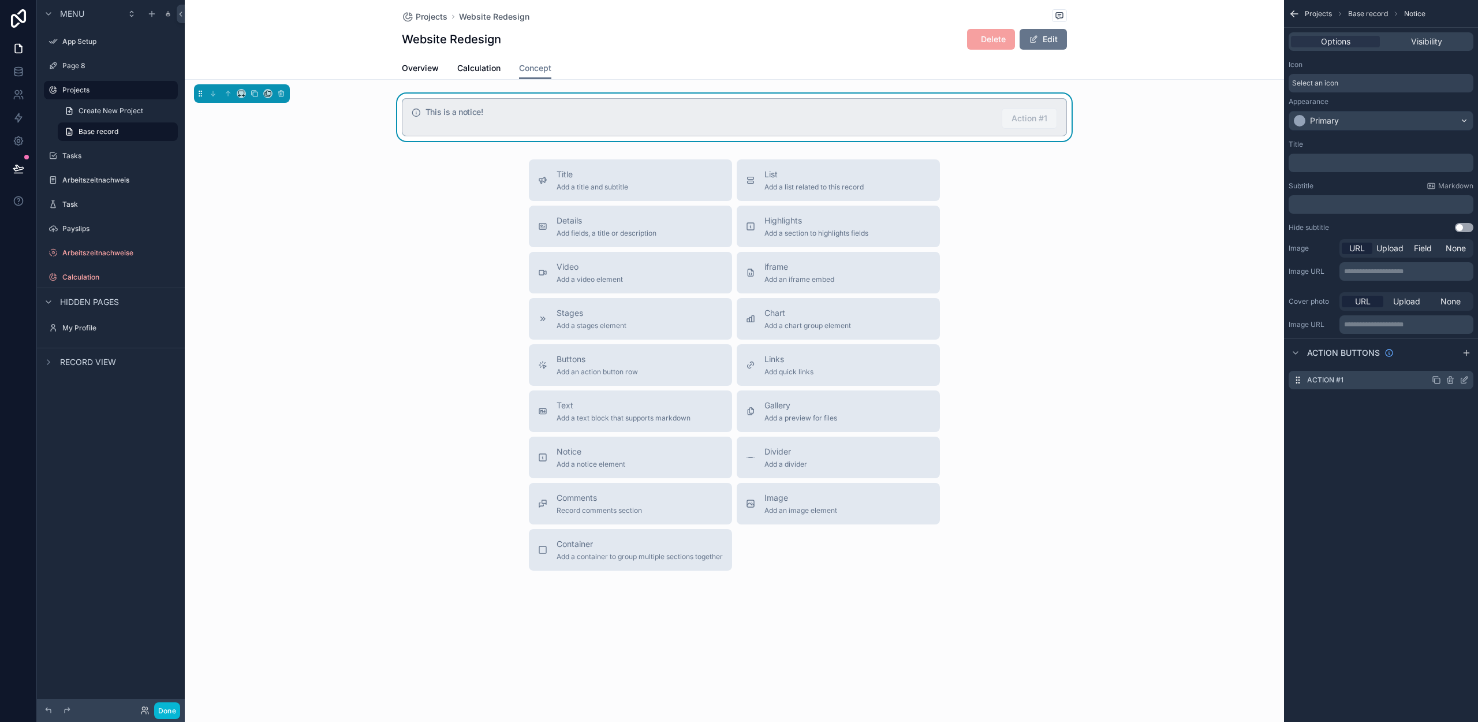
click at [1464, 380] on icon "scrollable content" at bounding box center [1465, 378] width 5 height 5
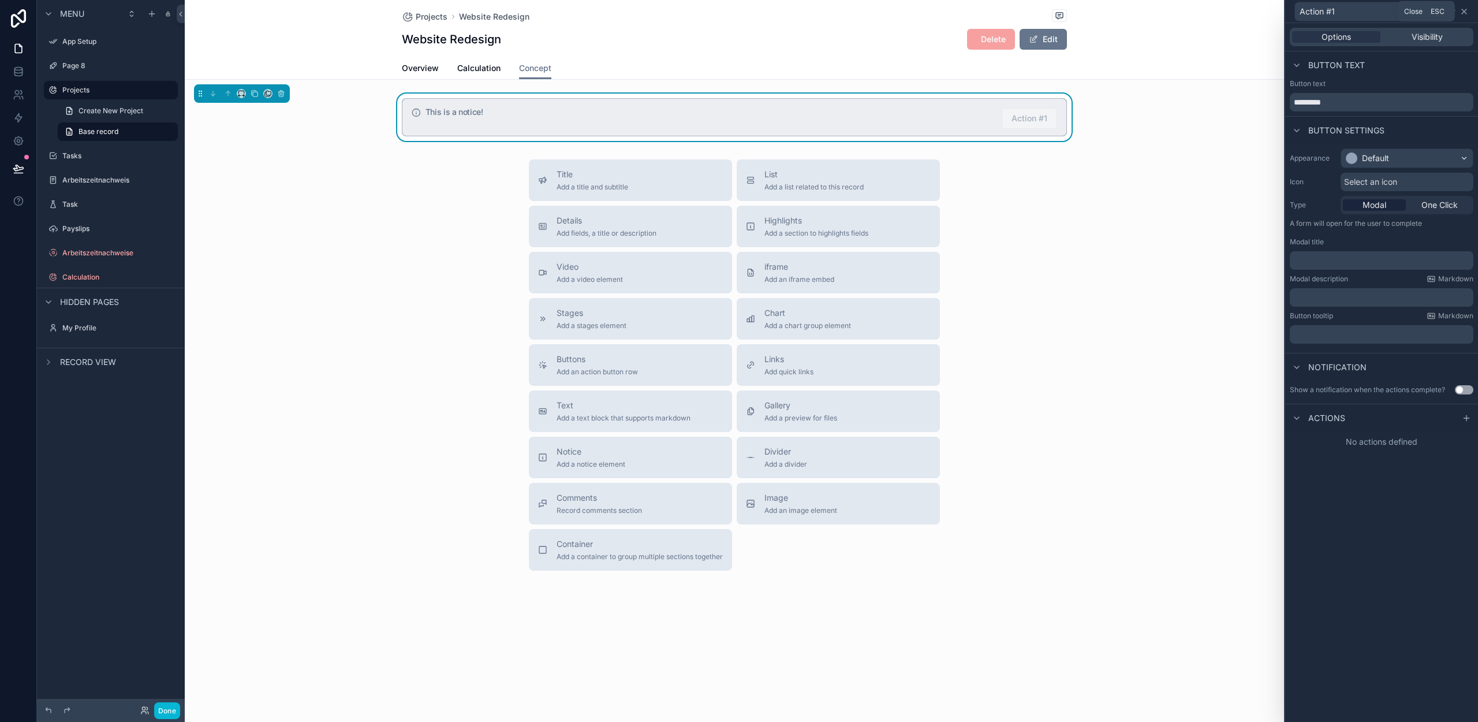
click at [1463, 10] on icon at bounding box center [1464, 11] width 9 height 9
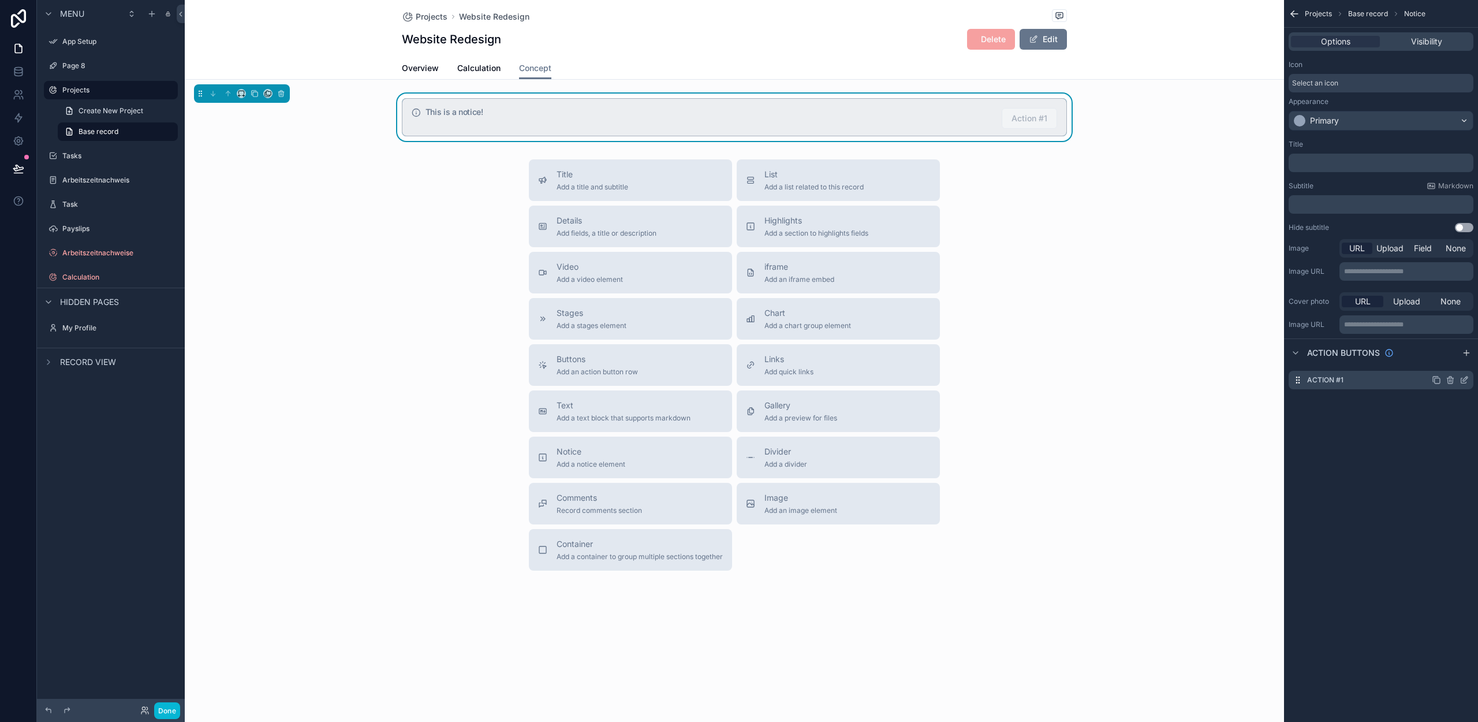
drag, startPoint x: 1449, startPoint y: 378, endPoint x: 1385, endPoint y: 377, distance: 64.7
click at [1449, 378] on icon "scrollable content" at bounding box center [1450, 379] width 9 height 9
click at [165, 706] on button "Done" at bounding box center [167, 710] width 26 height 17
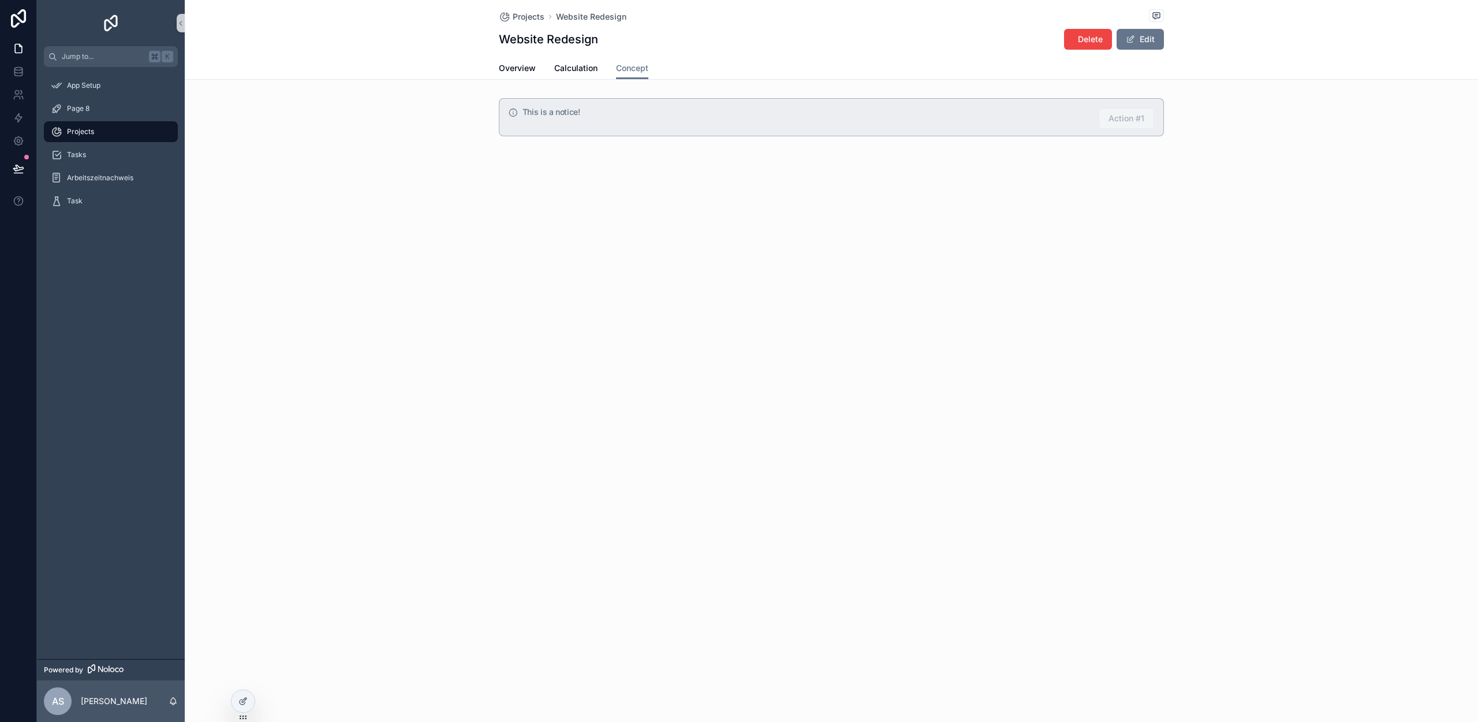
click at [545, 112] on h5 "This is a notice!" at bounding box center [806, 112] width 567 height 8
click at [543, 117] on div "This is a notice!" at bounding box center [806, 113] width 567 height 10
click at [542, 120] on div "This is a notice! Action #1" at bounding box center [839, 118] width 632 height 21
click at [565, 136] on div "This is a notice! Action #1" at bounding box center [831, 117] width 665 height 38
click at [237, 696] on div at bounding box center [243, 701] width 23 height 22
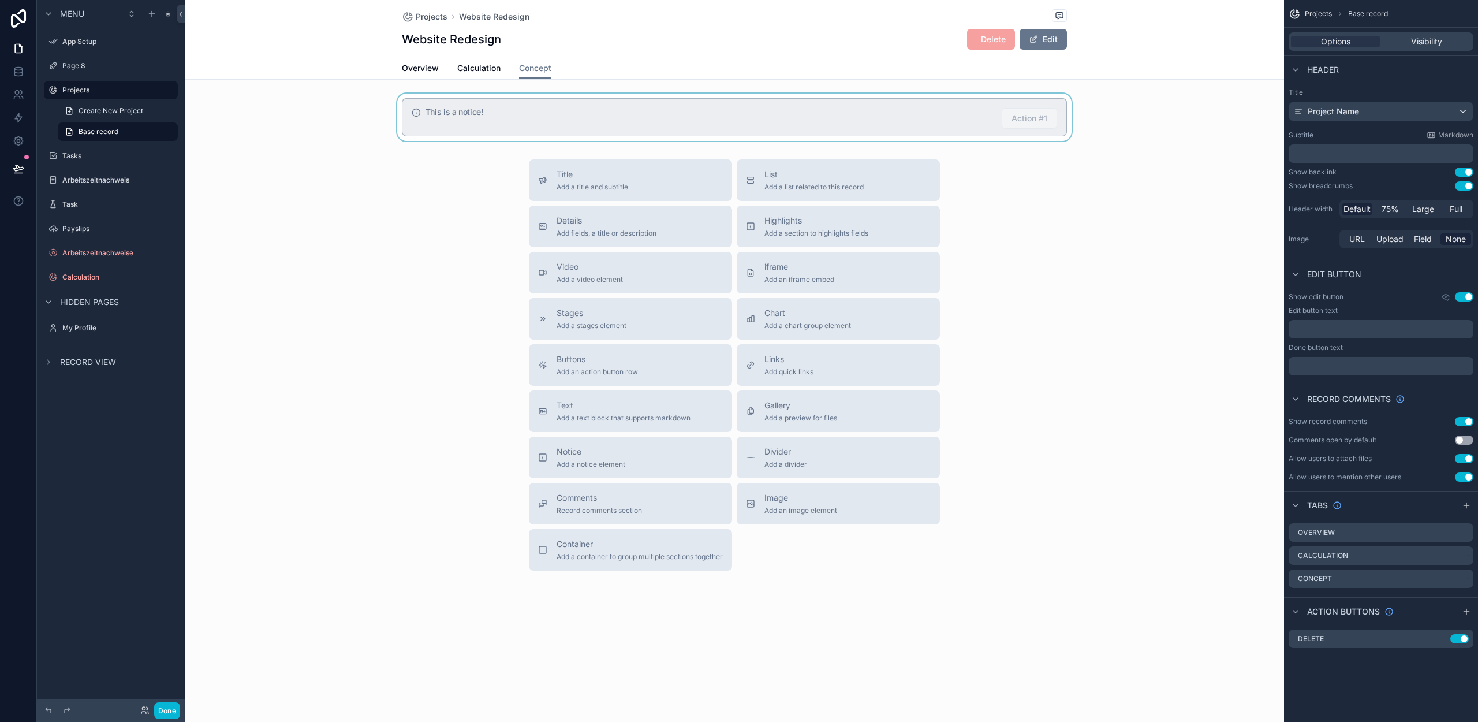
click at [498, 116] on div "scrollable content" at bounding box center [734, 117] width 1099 height 47
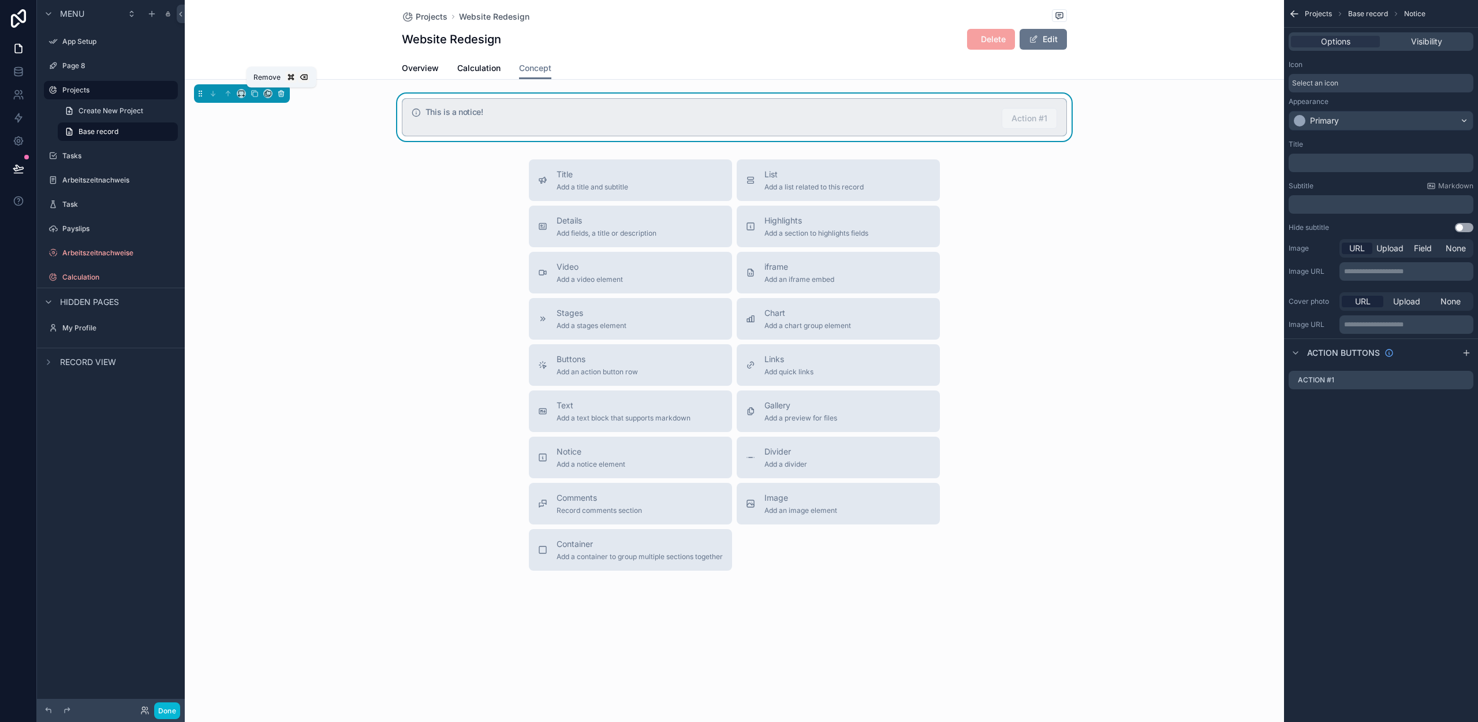
click at [282, 95] on icon "scrollable content" at bounding box center [282, 94] width 0 height 2
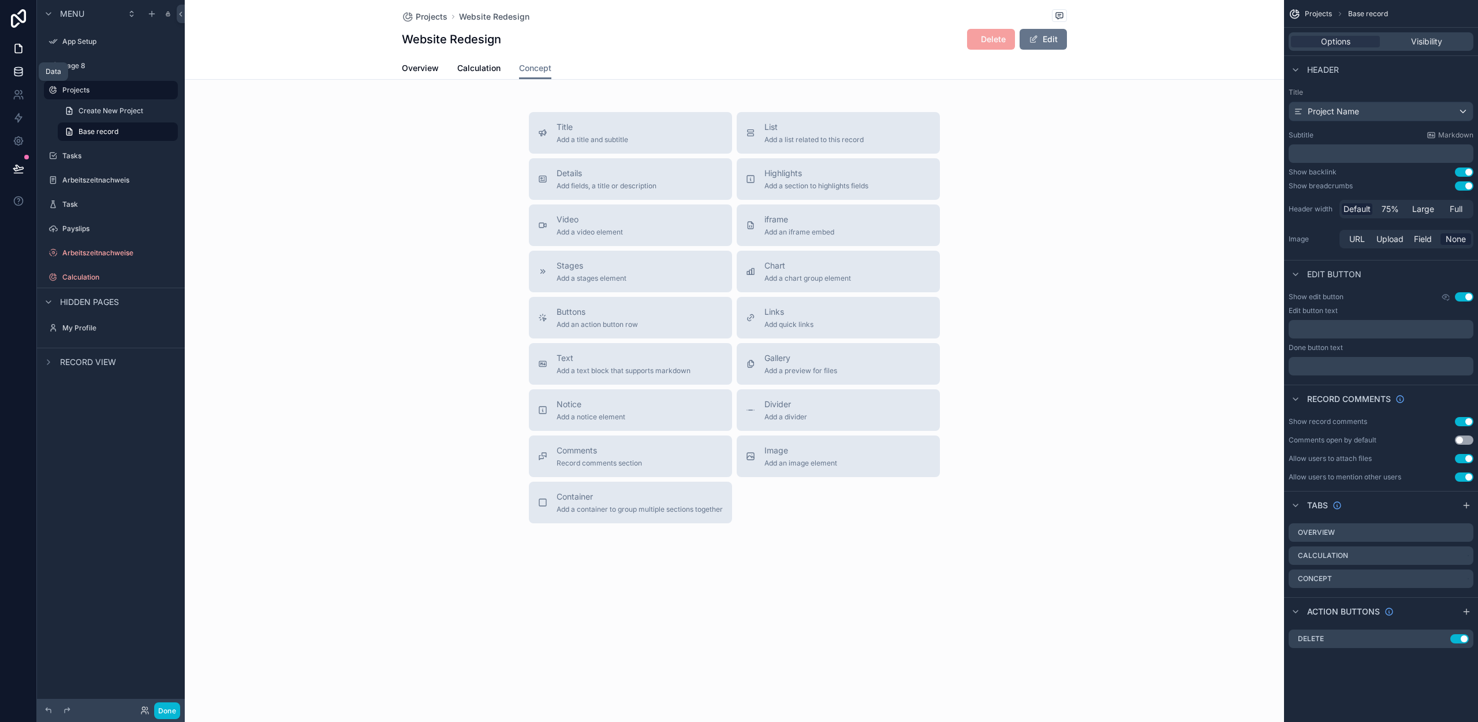
click at [18, 70] on icon at bounding box center [18, 69] width 8 height 3
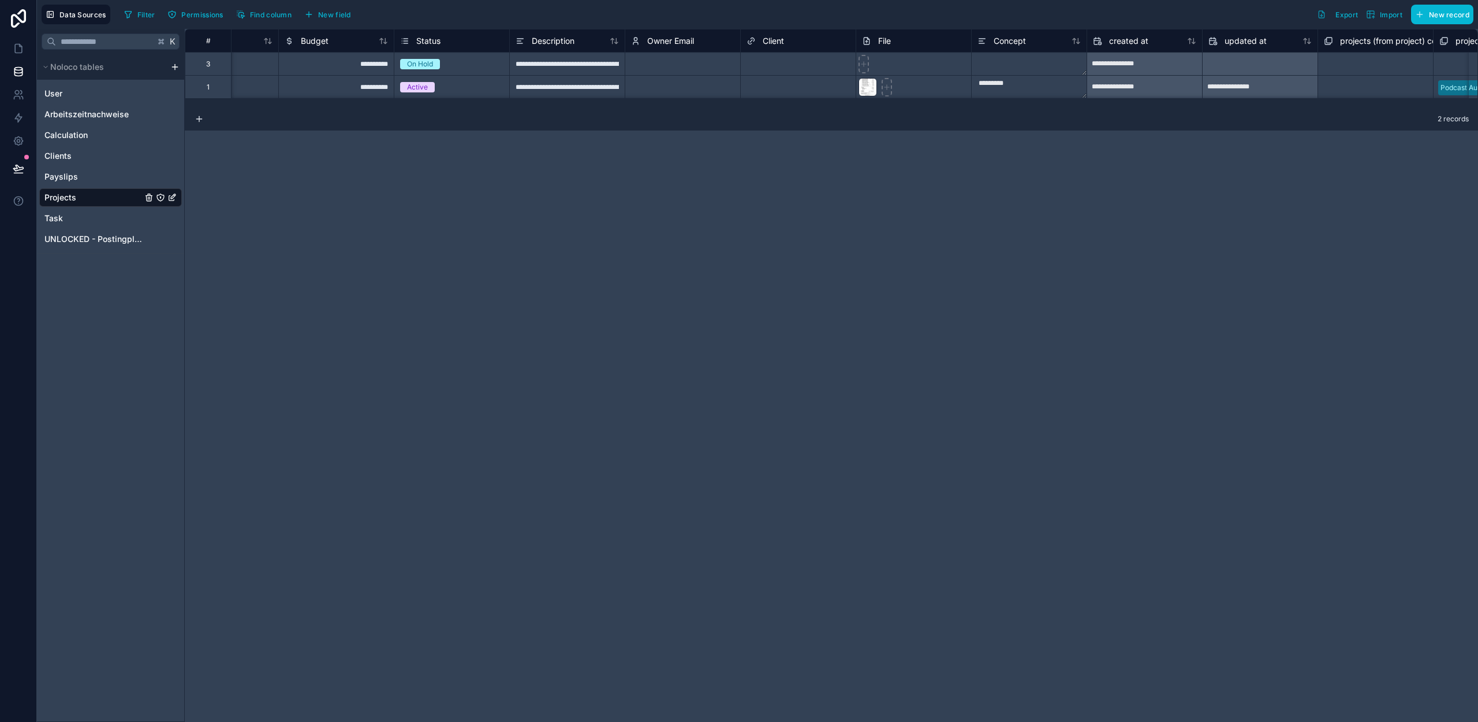
scroll to position [0, 393]
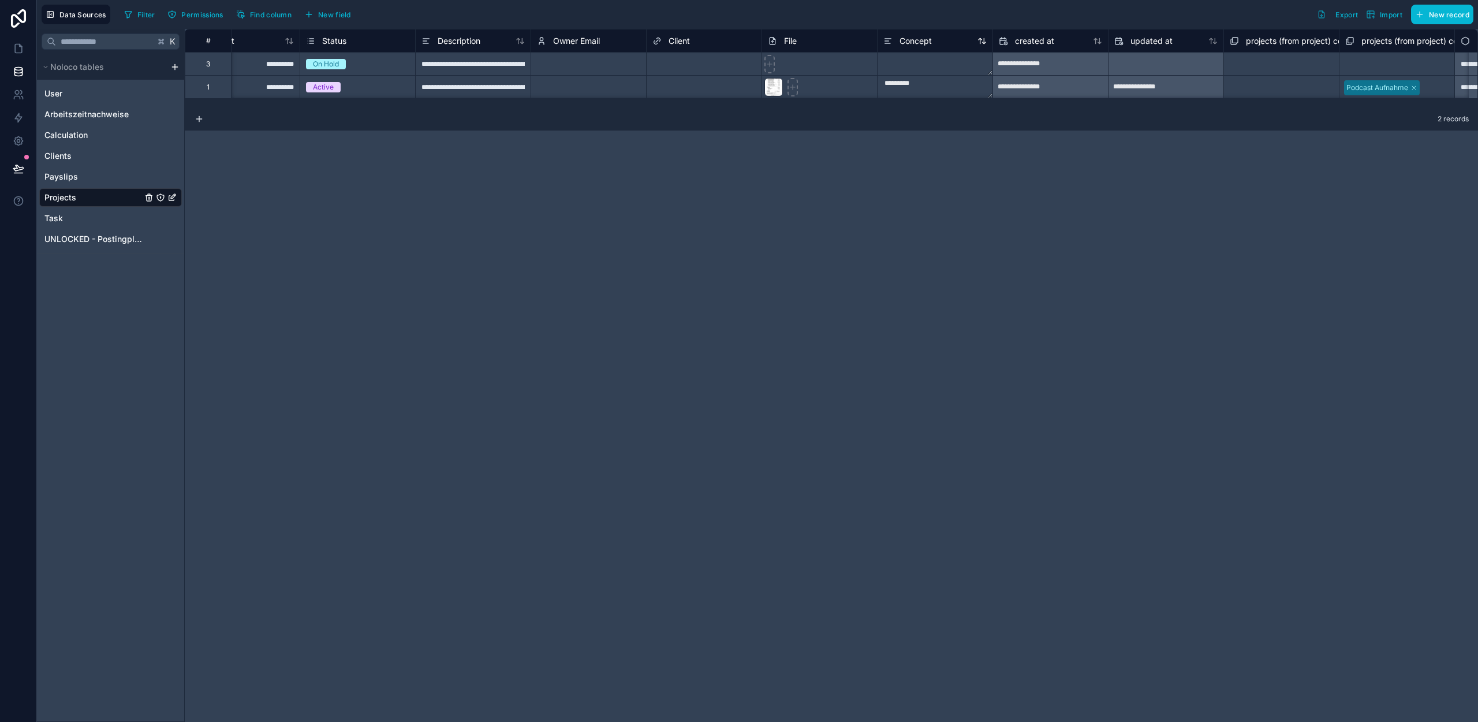
click at [916, 44] on span "Concept" at bounding box center [916, 41] width 32 height 12
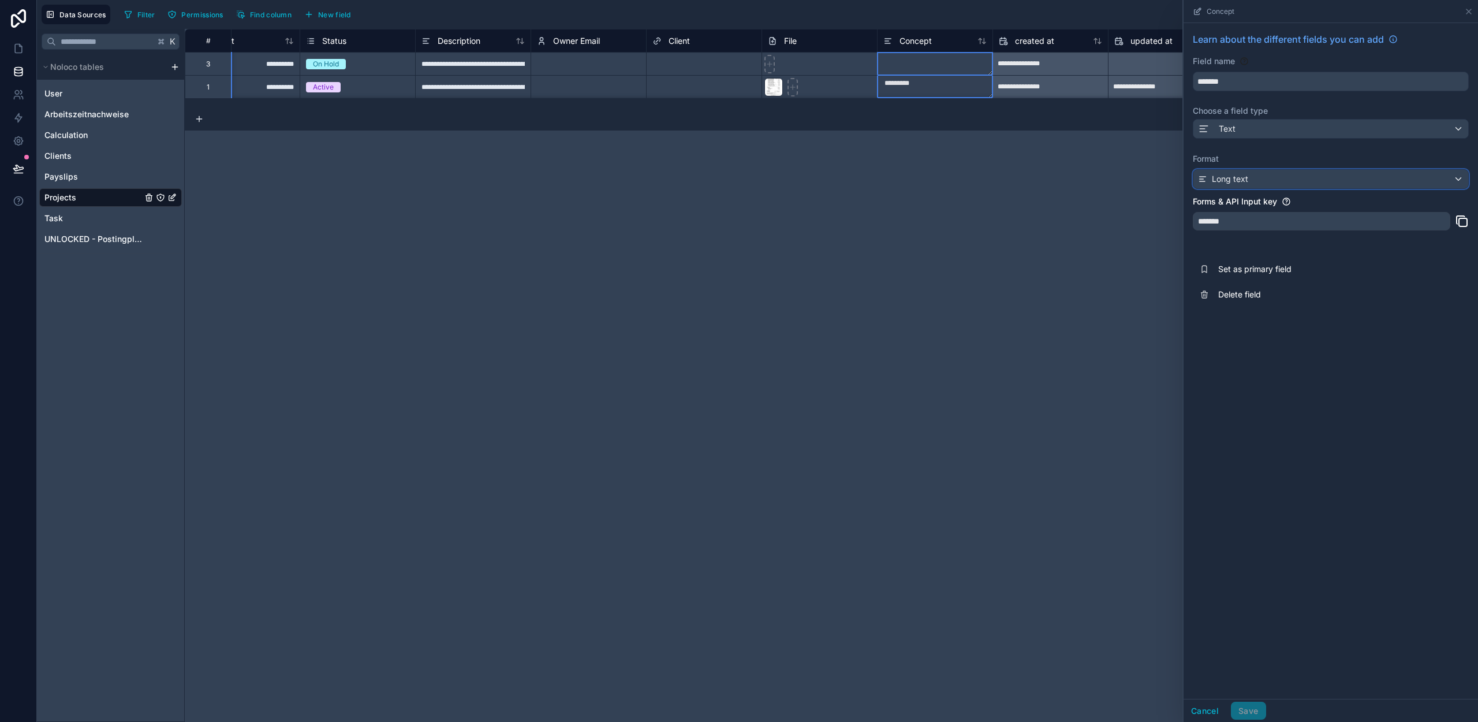
click at [1273, 182] on div "Long text" at bounding box center [1330, 179] width 275 height 18
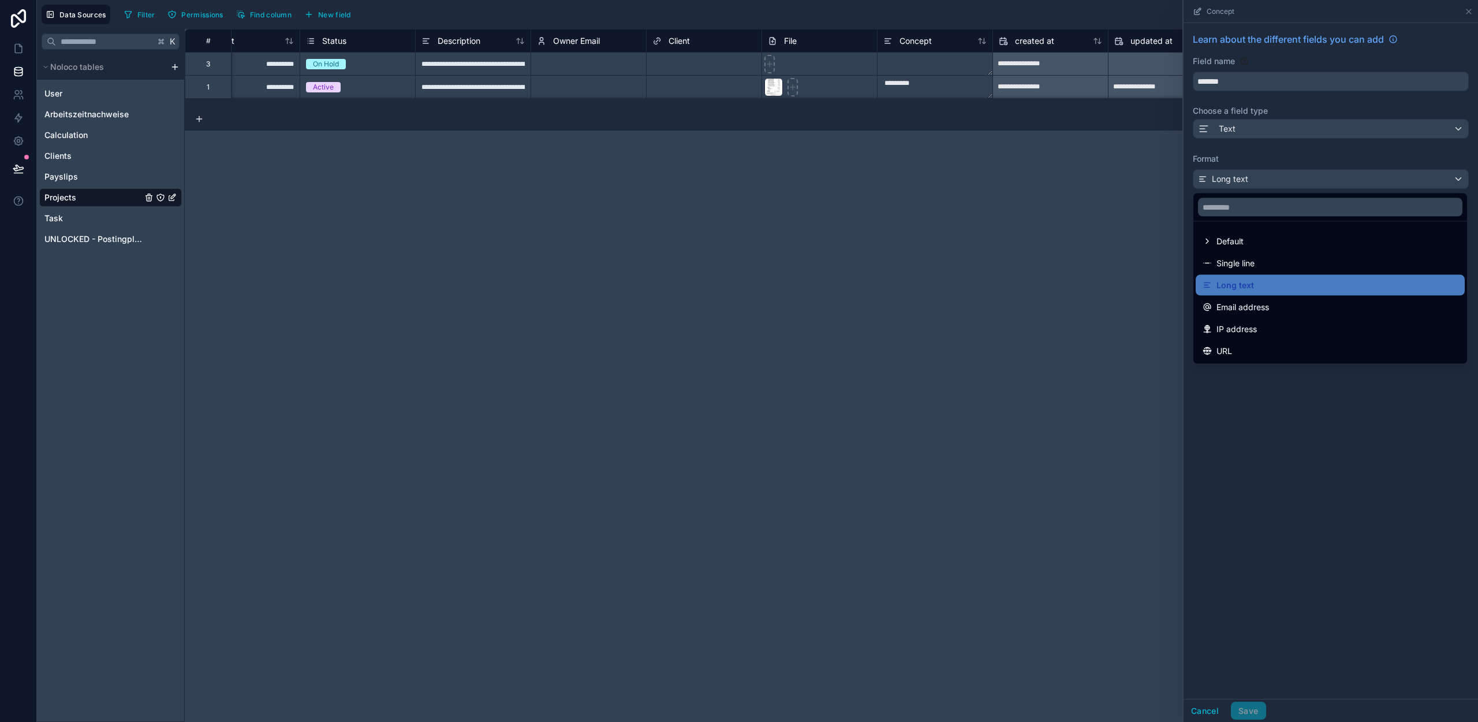
click at [1258, 135] on div at bounding box center [1331, 361] width 294 height 722
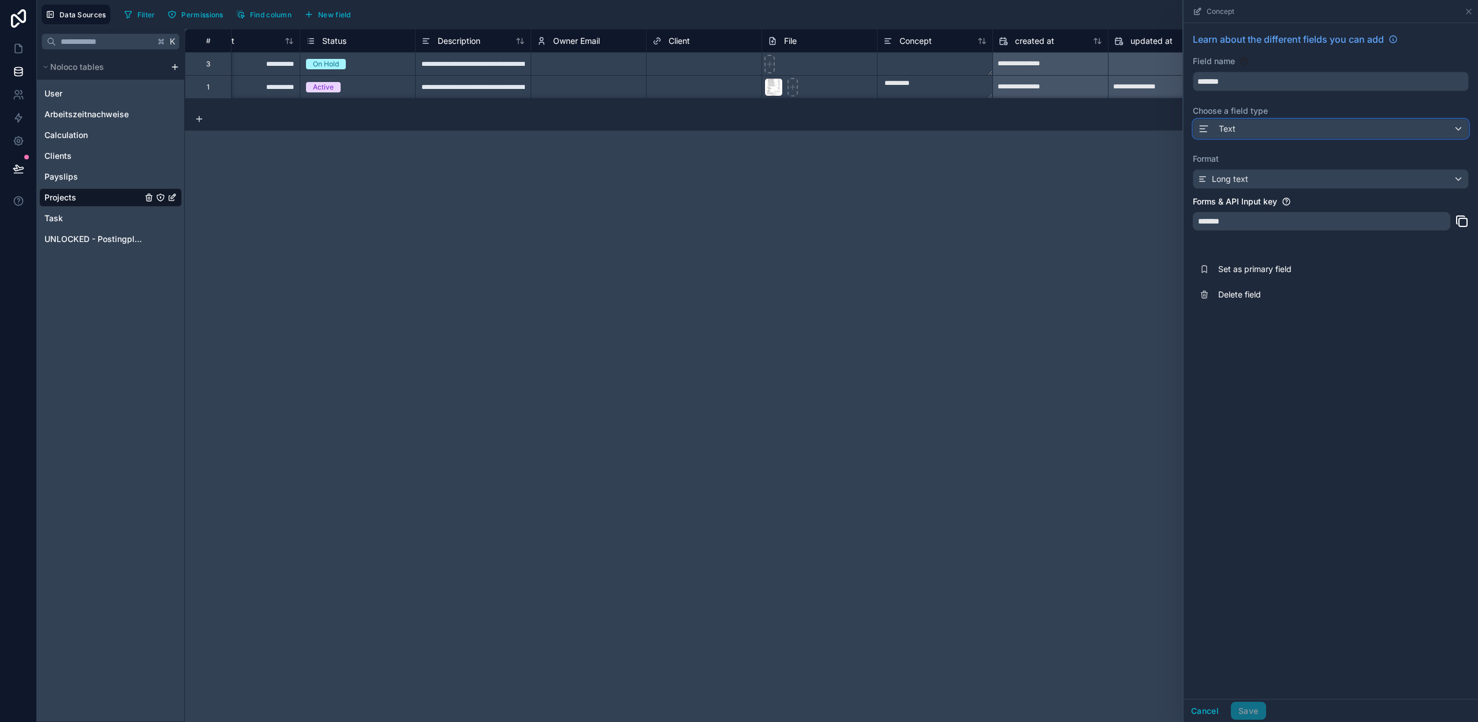
click at [1258, 125] on div "Text" at bounding box center [1330, 129] width 275 height 18
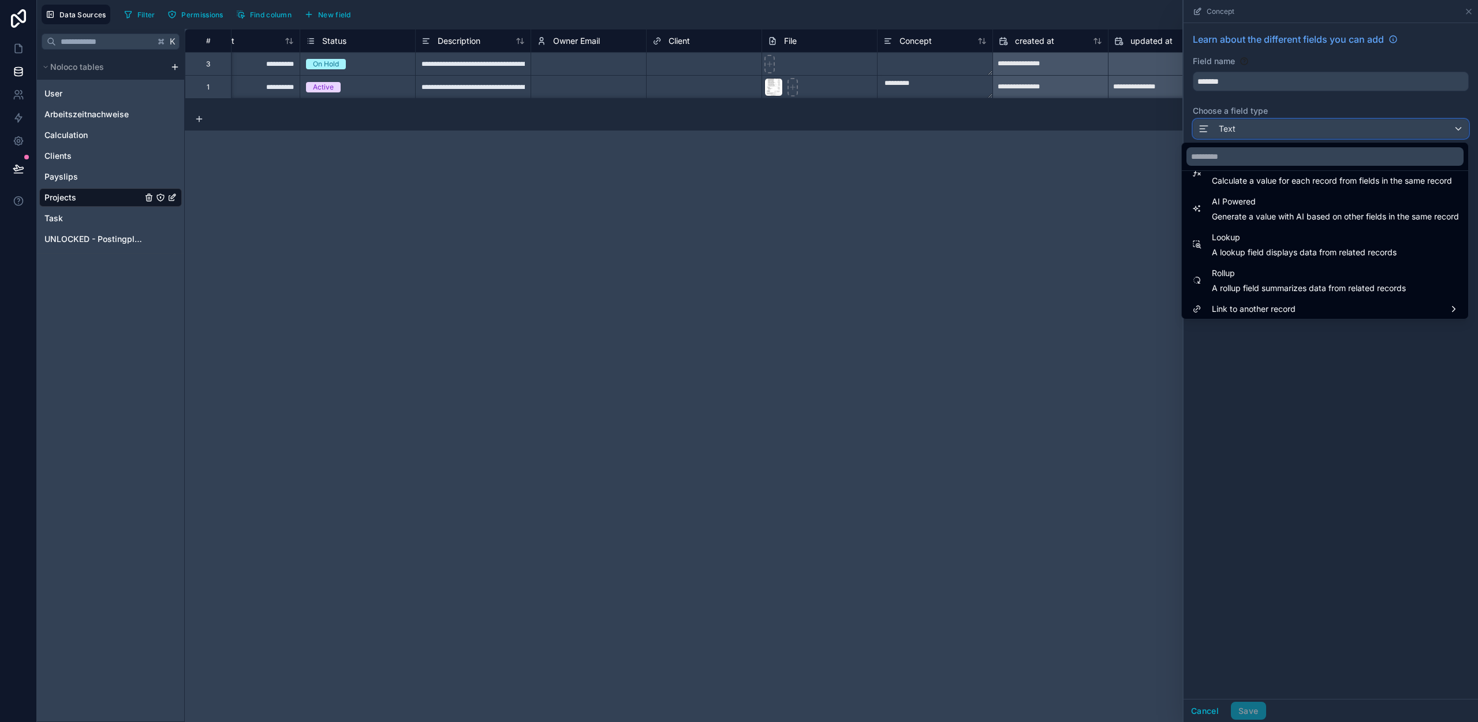
scroll to position [335, 0]
click at [1248, 363] on div at bounding box center [1331, 361] width 294 height 722
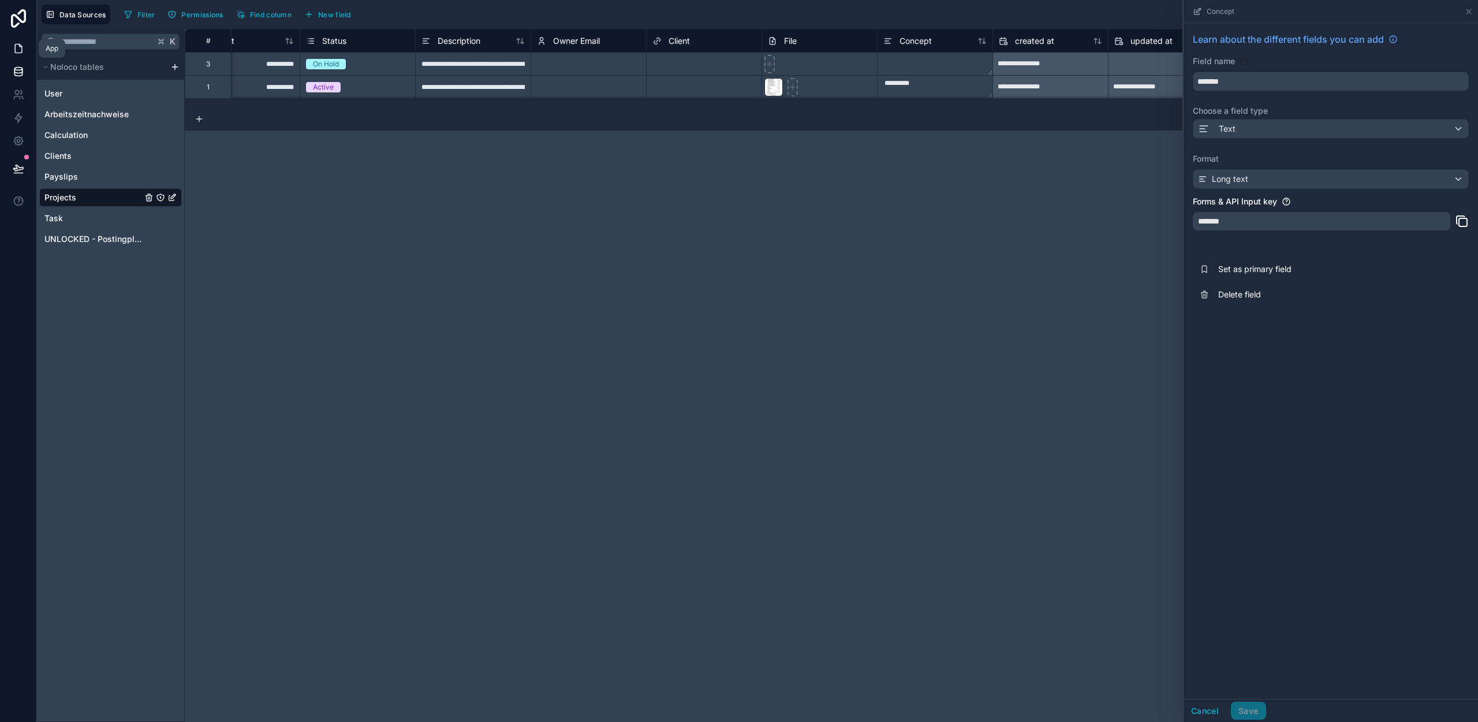
click at [16, 45] on icon at bounding box center [19, 49] width 12 height 12
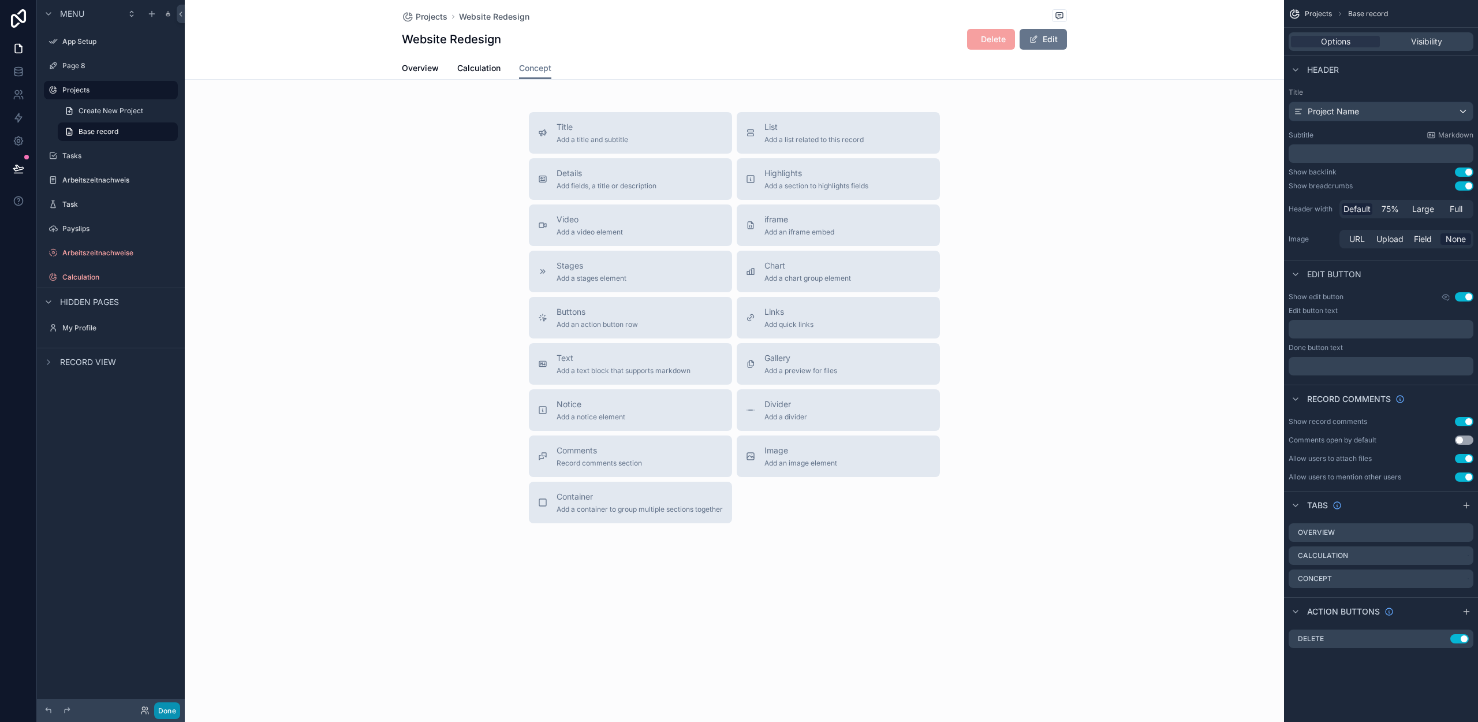
click at [168, 713] on button "Done" at bounding box center [167, 710] width 26 height 17
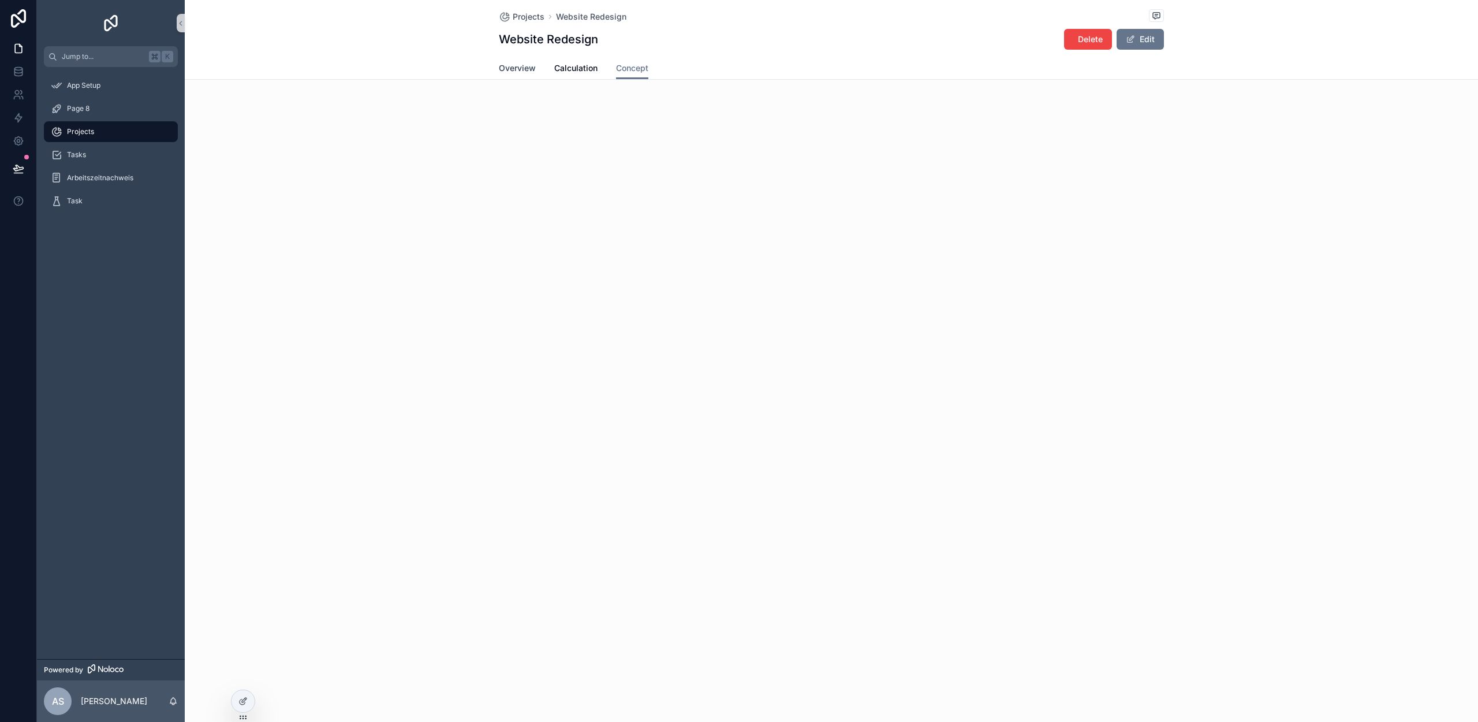
click at [532, 73] on span "Overview" at bounding box center [517, 68] width 37 height 12
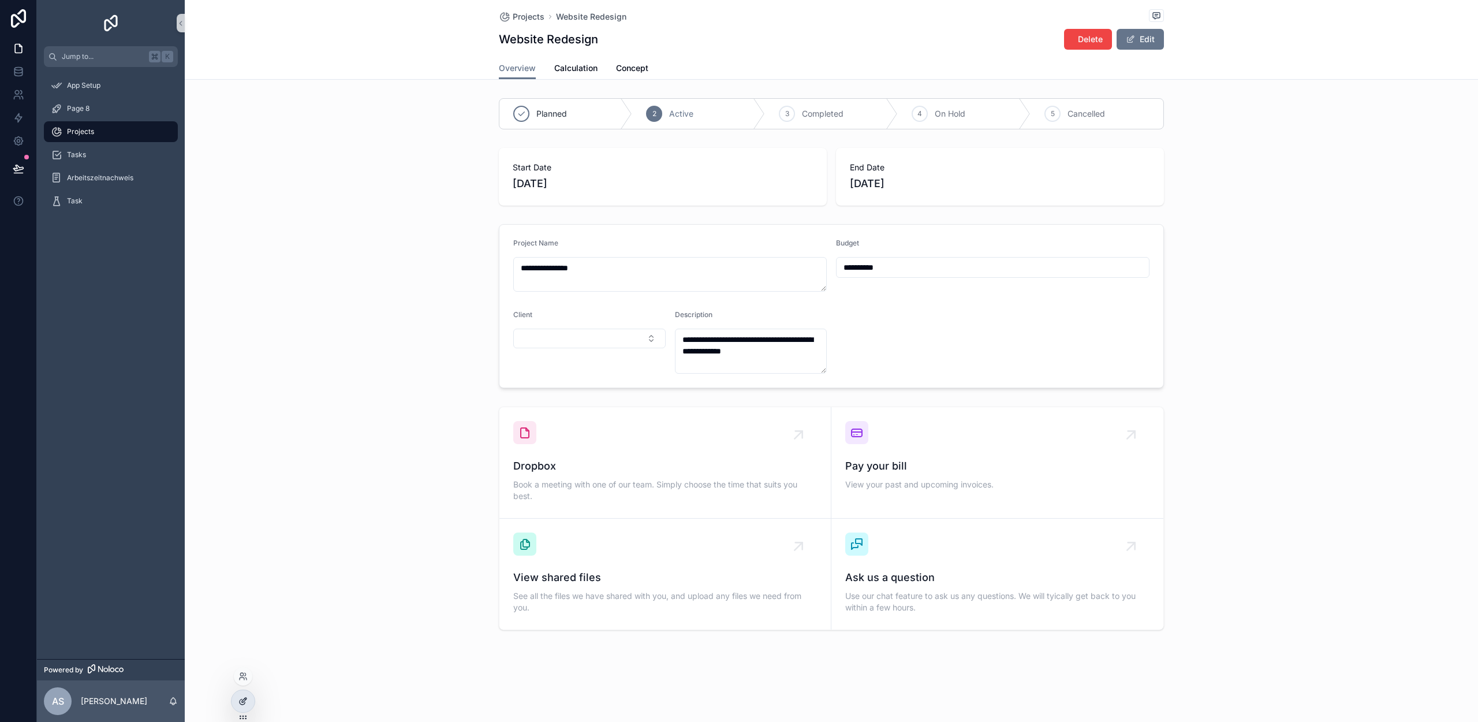
drag, startPoint x: 238, startPoint y: 702, endPoint x: 376, endPoint y: 647, distance: 148.0
click at [238, 702] on icon at bounding box center [242, 700] width 9 height 9
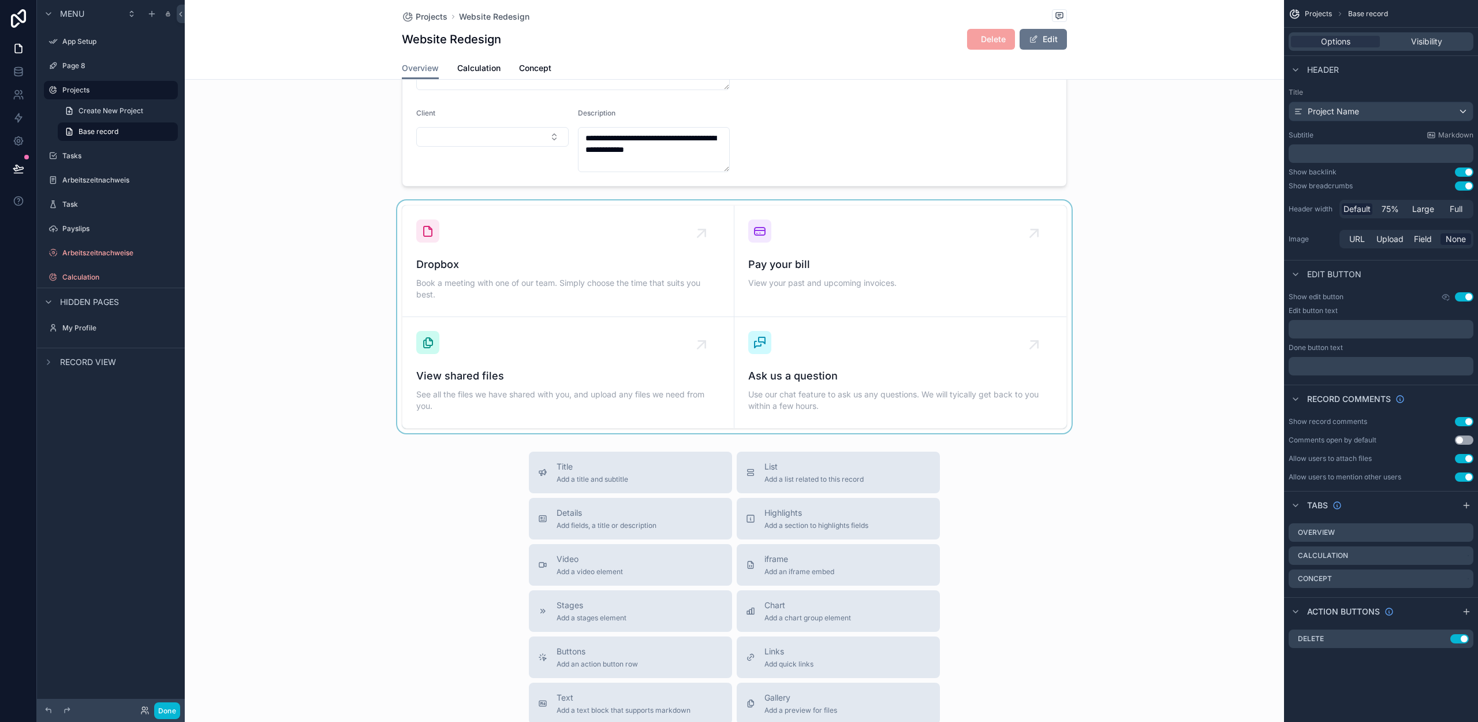
scroll to position [387, 0]
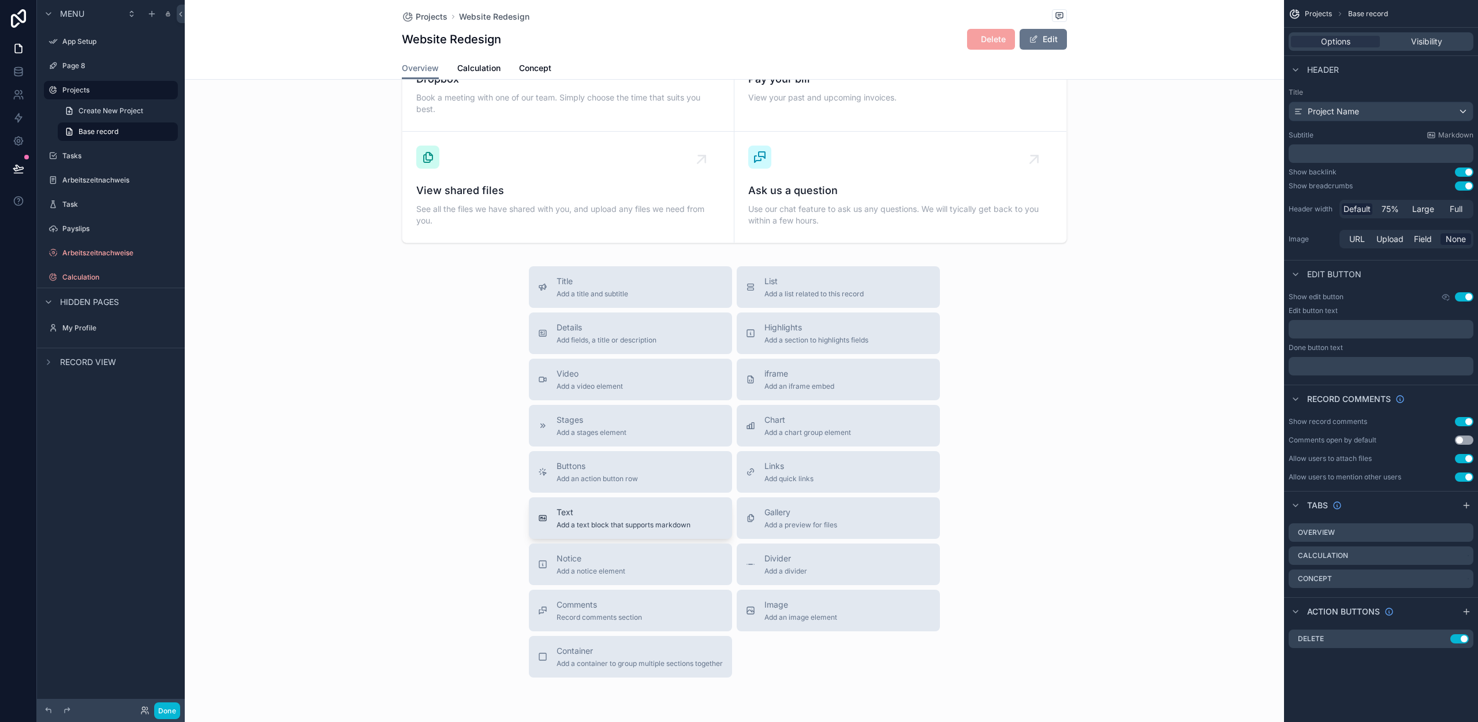
click at [594, 524] on span "Add a text block that supports markdown" at bounding box center [624, 524] width 134 height 9
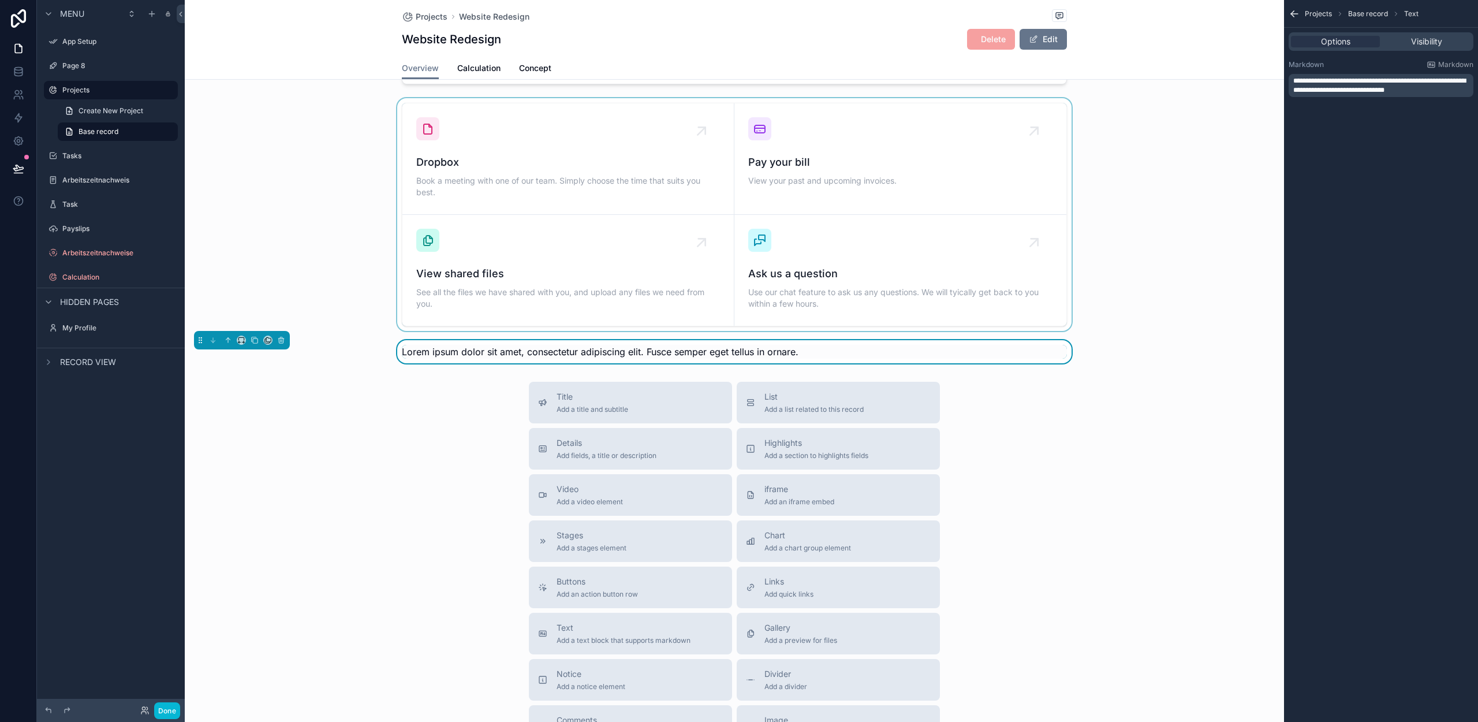
scroll to position [294, 0]
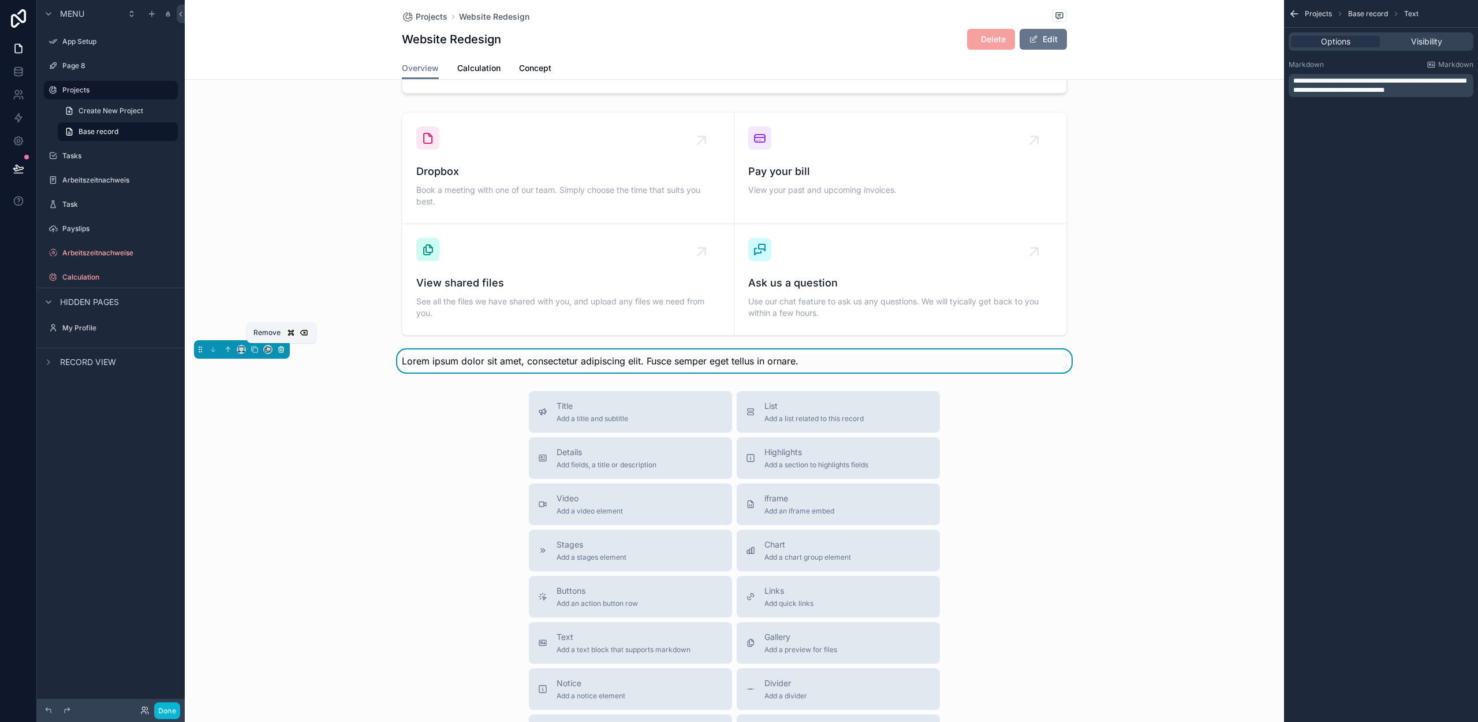
click at [282, 349] on icon "scrollable content" at bounding box center [281, 349] width 8 height 8
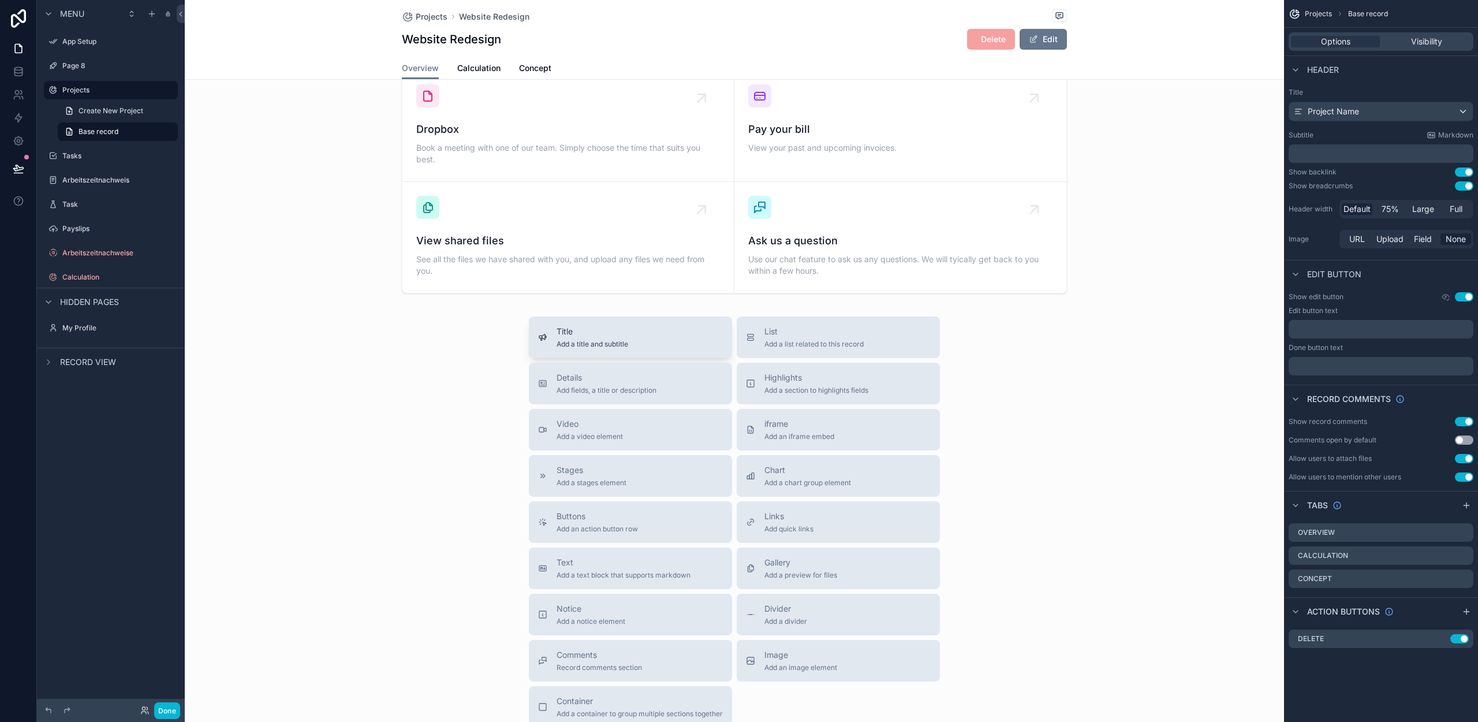
scroll to position [375, 0]
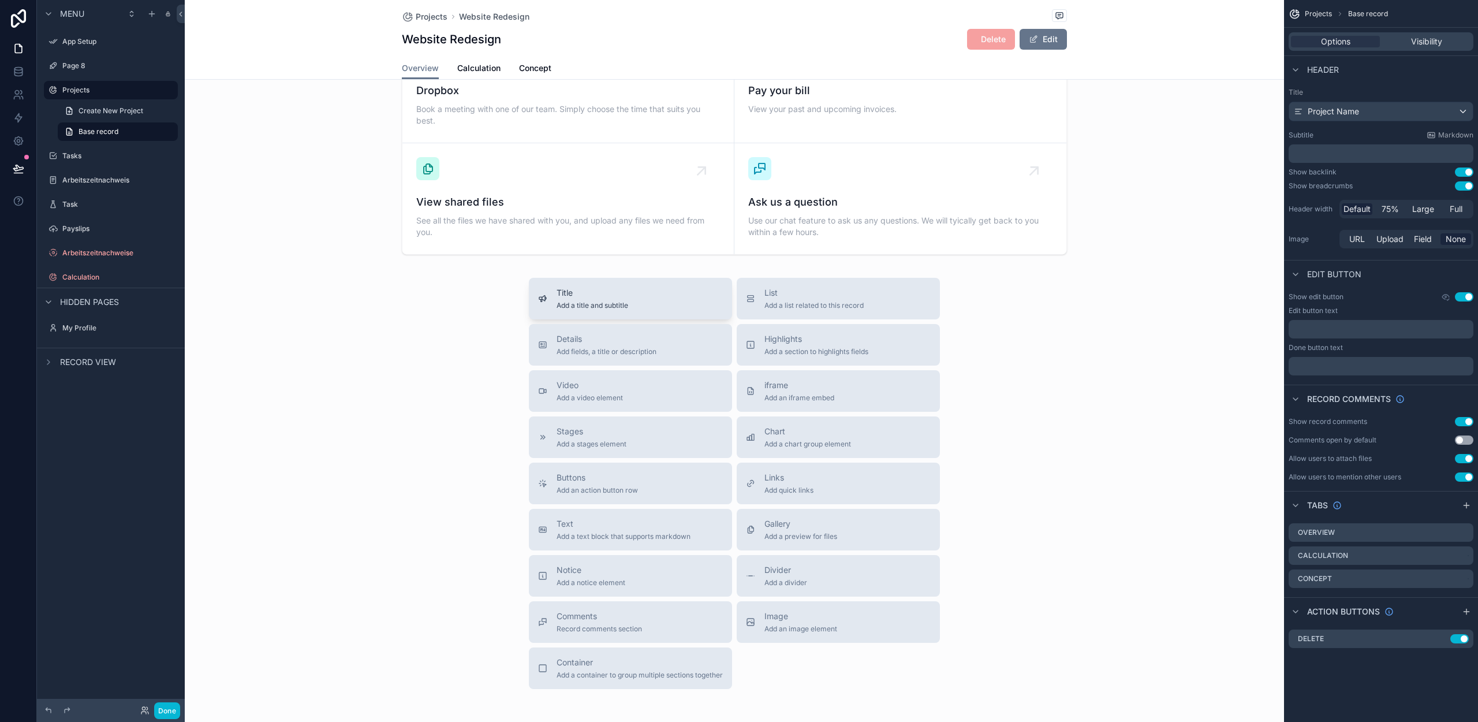
click at [600, 300] on div "Title Add a title and subtitle" at bounding box center [593, 298] width 72 height 23
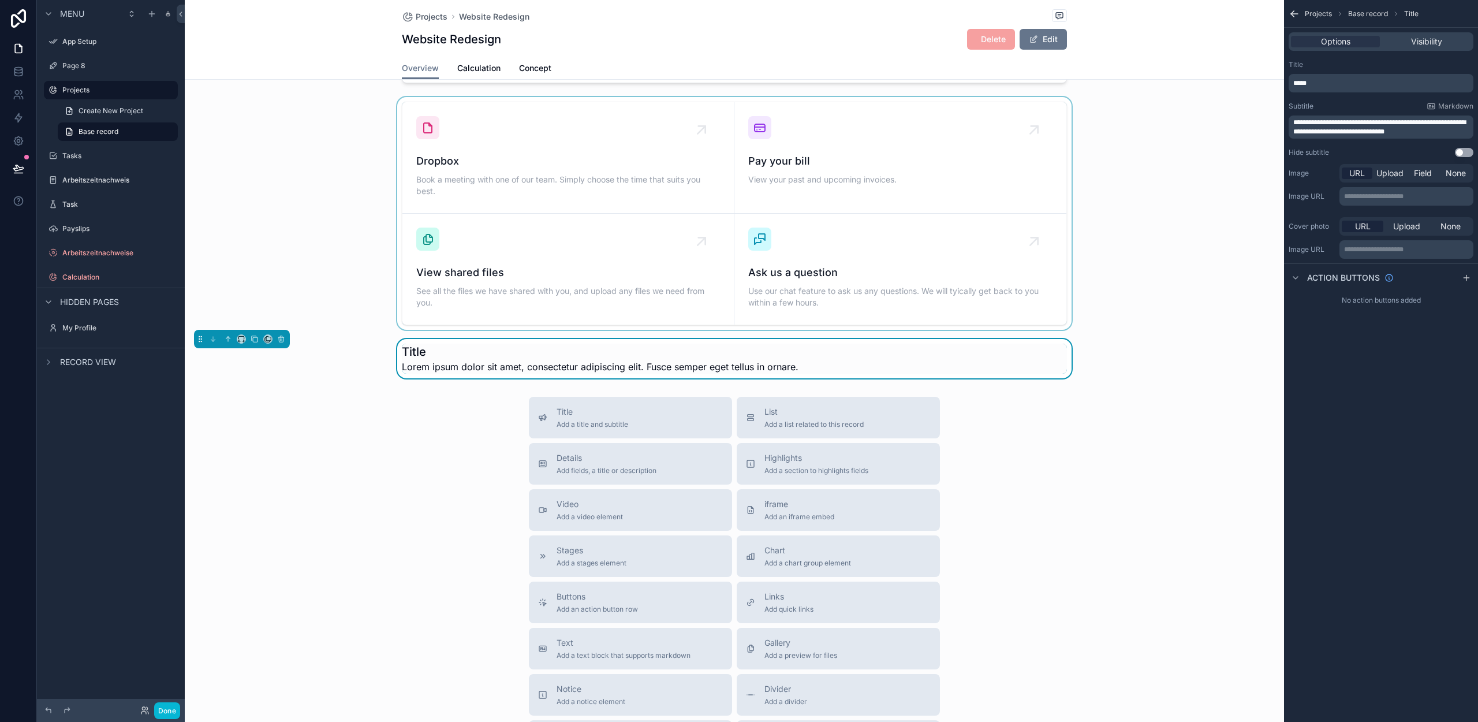
scroll to position [303, 0]
click at [282, 341] on icon "scrollable content" at bounding box center [282, 342] width 0 height 2
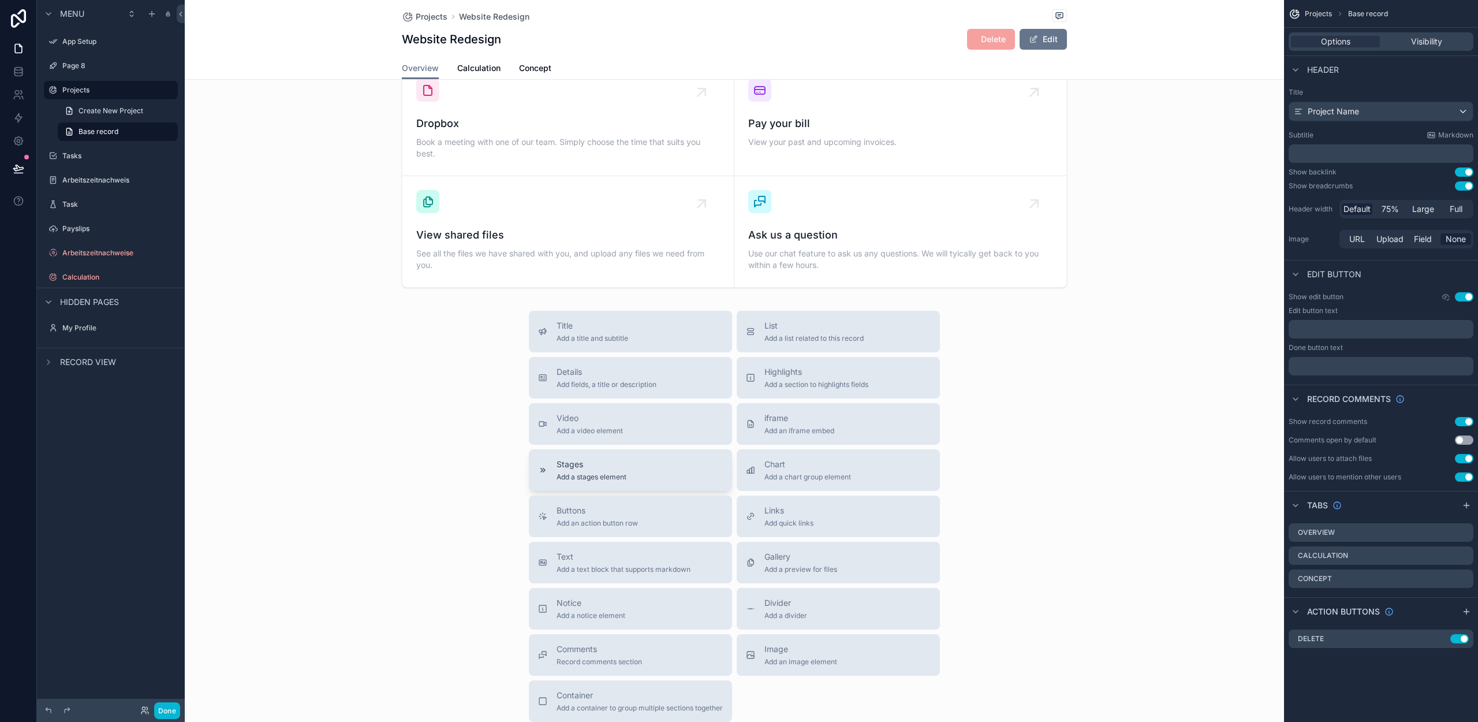
scroll to position [357, 0]
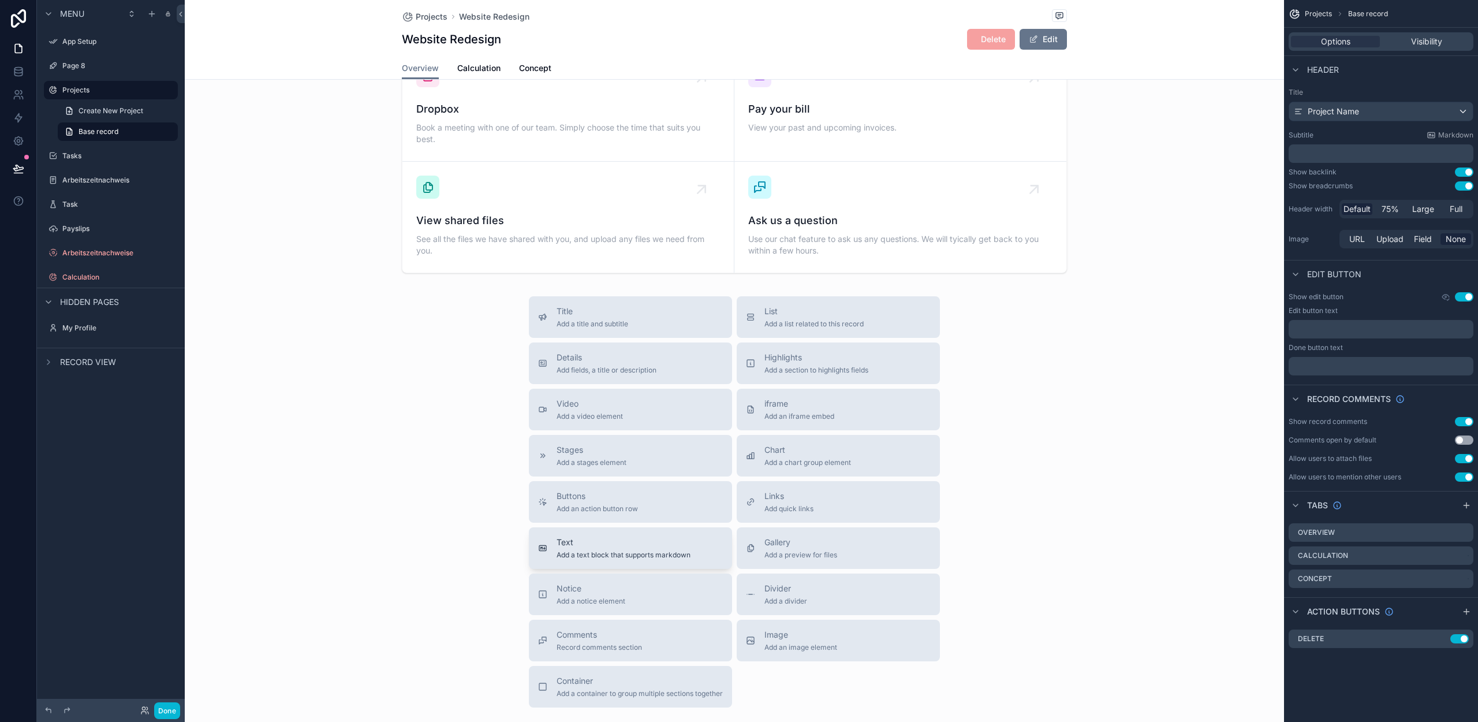
click at [593, 544] on span "Text" at bounding box center [624, 542] width 134 height 12
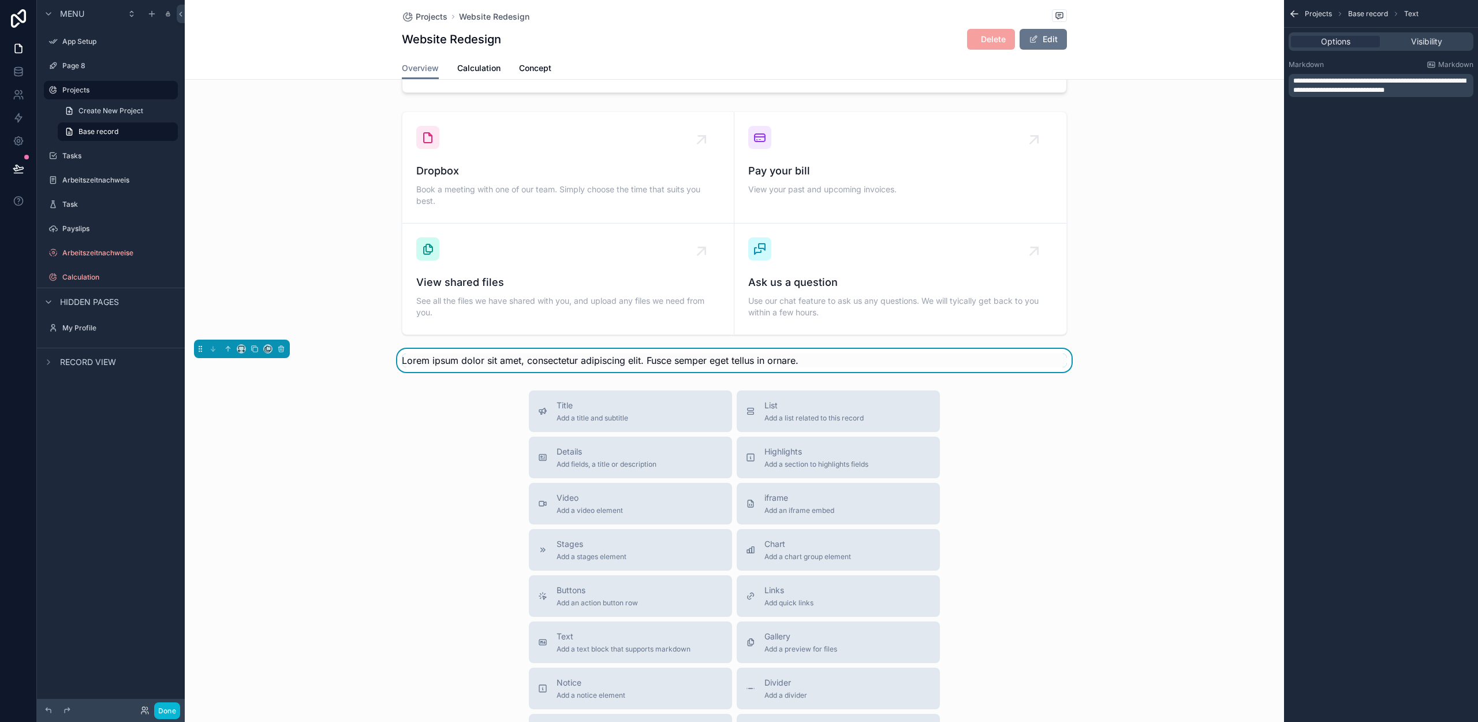
scroll to position [294, 0]
click at [1422, 42] on span "Visibility" at bounding box center [1426, 42] width 31 height 12
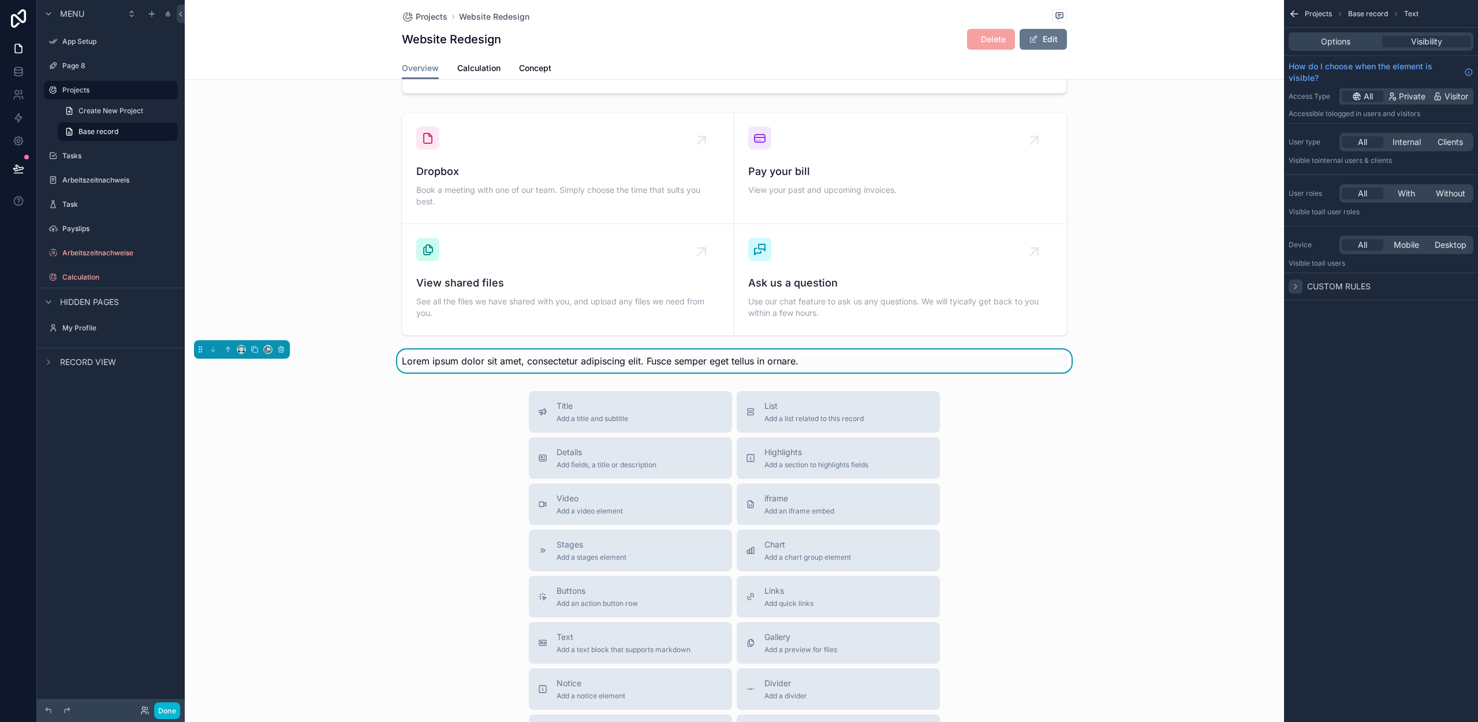
click at [1300, 284] on icon "scrollable content" at bounding box center [1295, 286] width 9 height 9
click at [1300, 285] on icon "scrollable content" at bounding box center [1295, 286] width 9 height 9
click at [1326, 47] on div "Options Visibility" at bounding box center [1381, 41] width 185 height 18
click at [1328, 44] on span "Options" at bounding box center [1335, 42] width 29 height 12
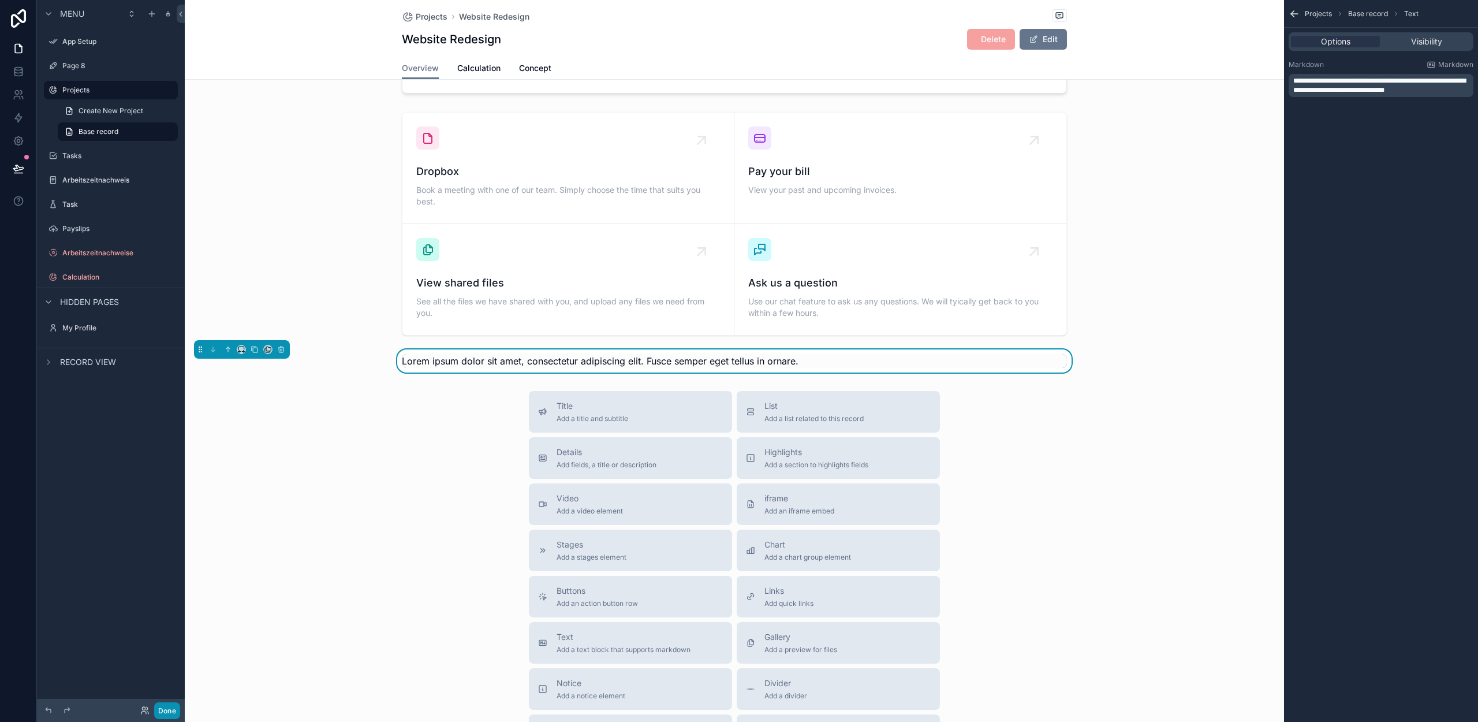
click at [169, 714] on button "Done" at bounding box center [167, 710] width 26 height 17
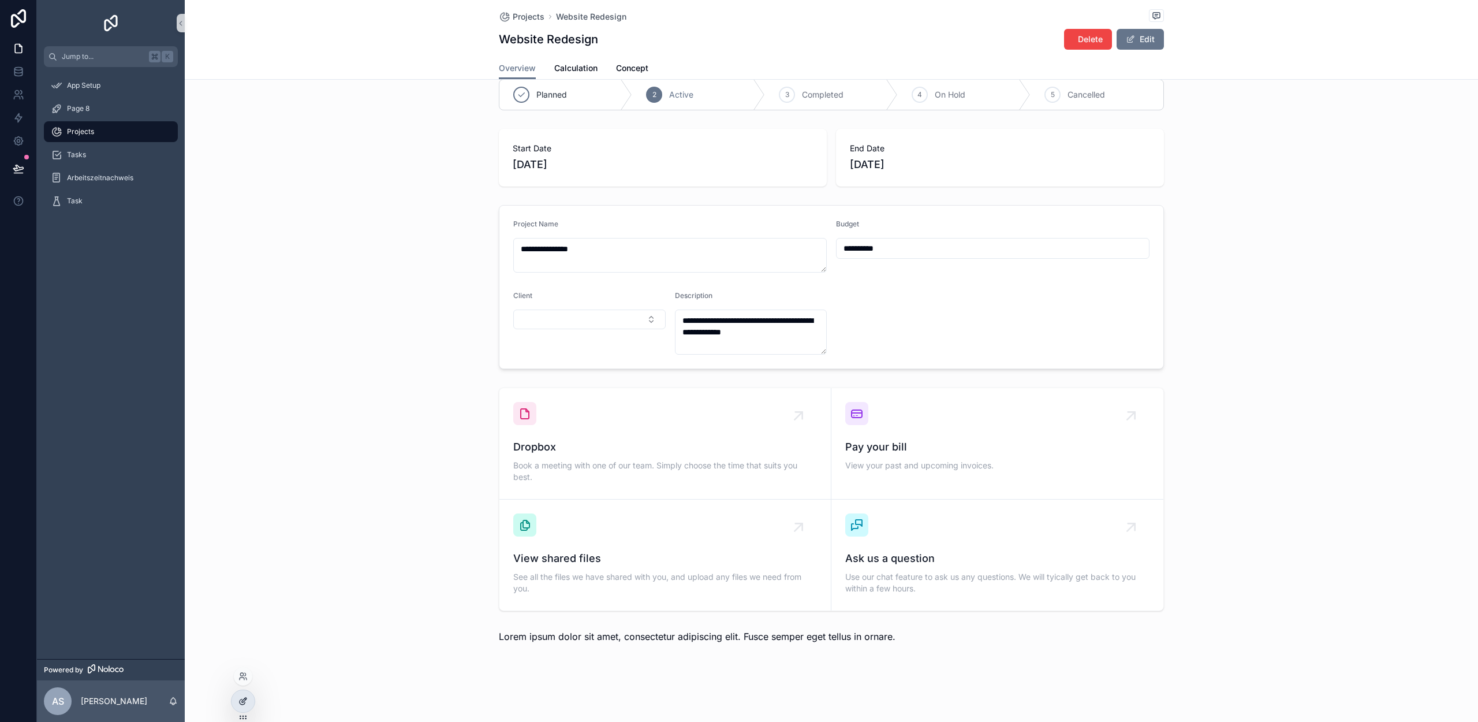
click at [238, 697] on icon at bounding box center [242, 700] width 9 height 9
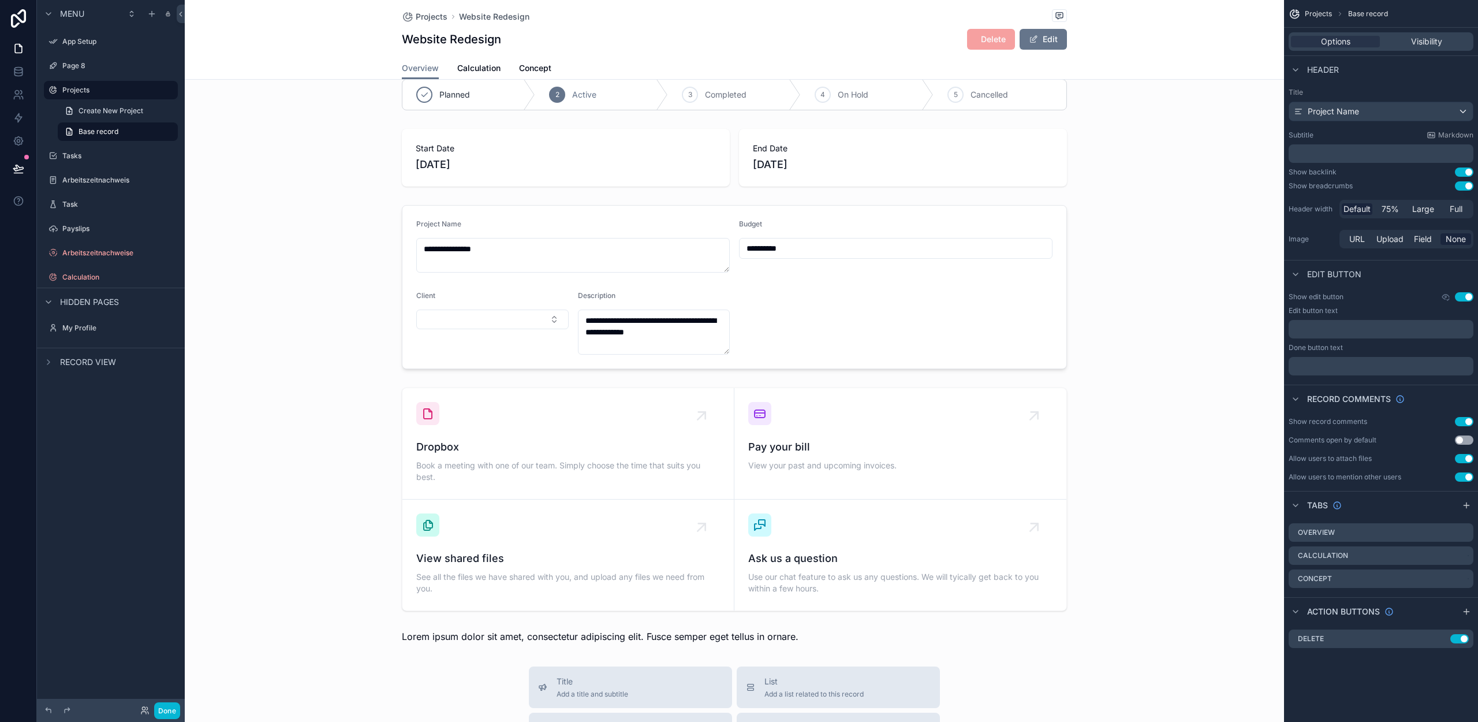
scroll to position [294, 0]
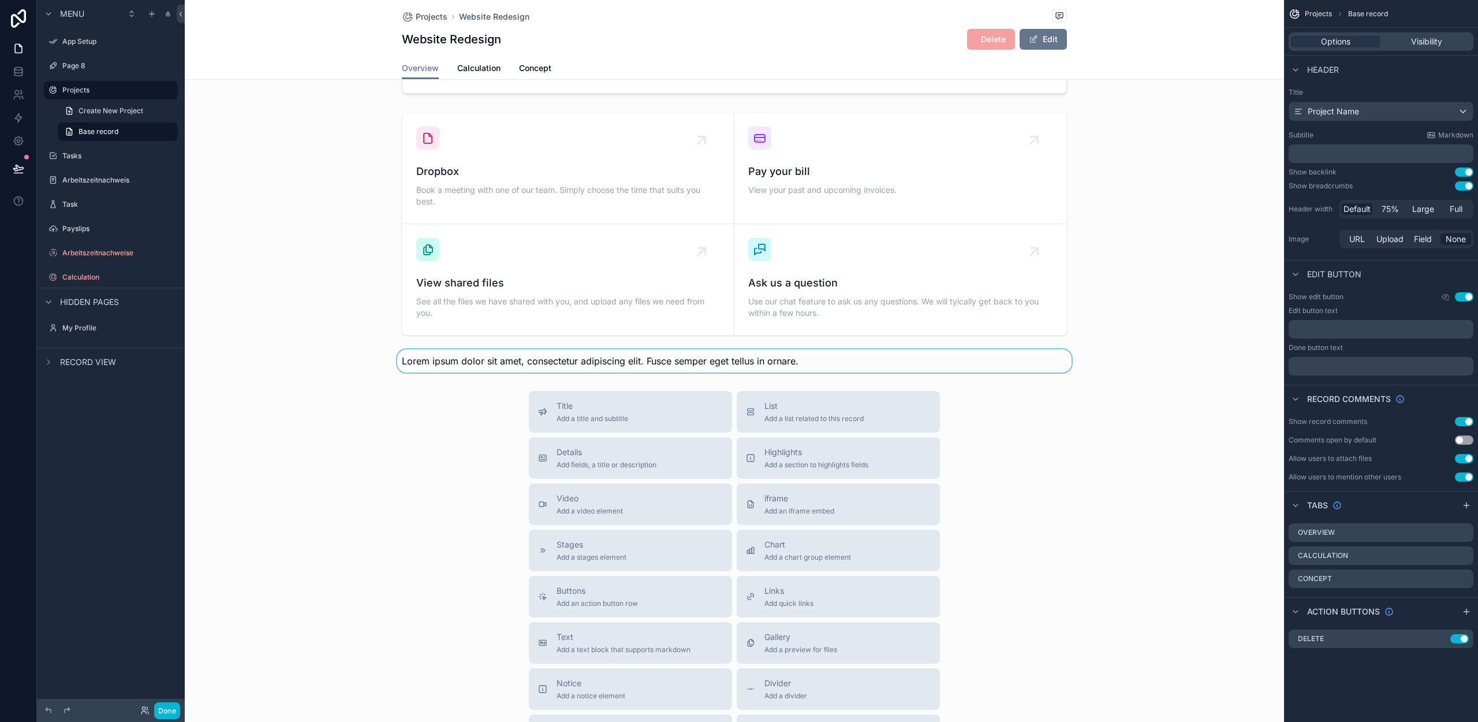
click at [496, 359] on div "scrollable content" at bounding box center [734, 360] width 1099 height 23
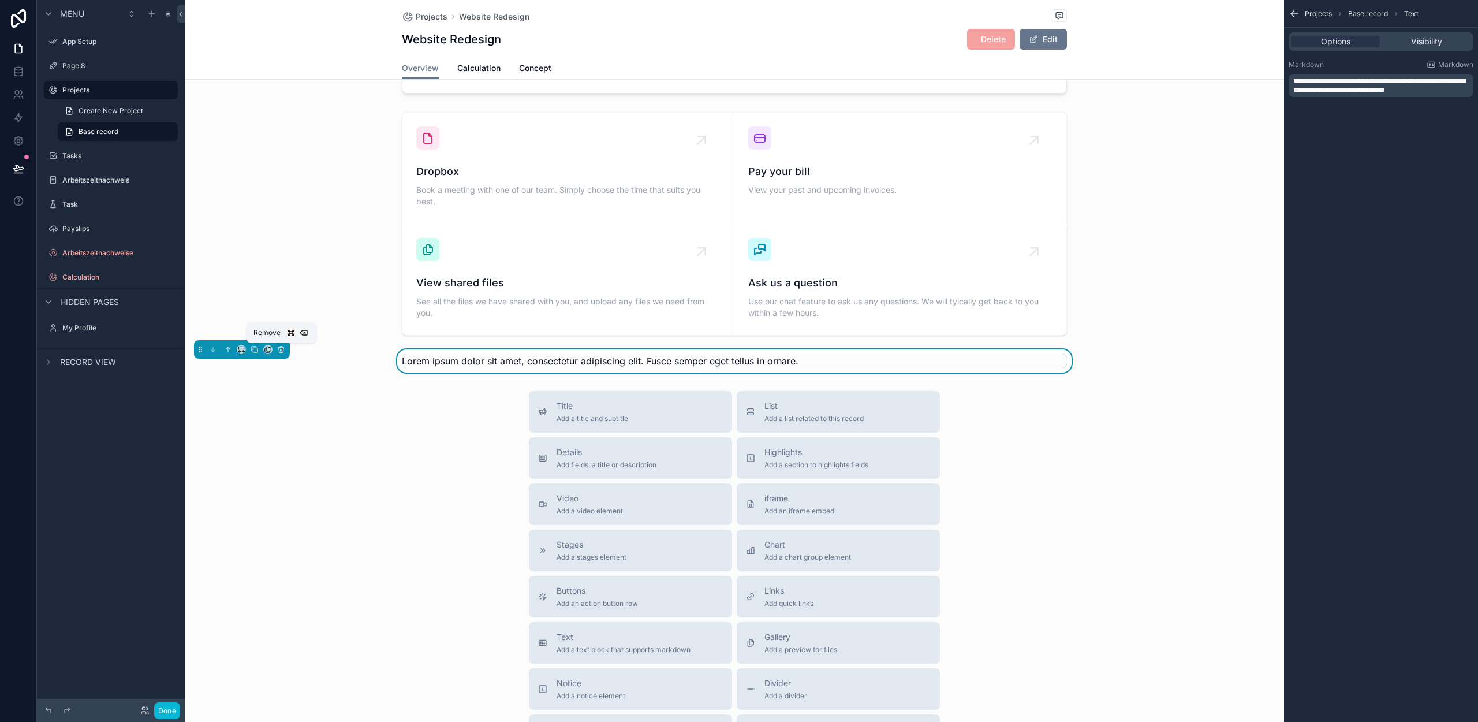
click at [279, 348] on icon "scrollable content" at bounding box center [281, 349] width 8 height 8
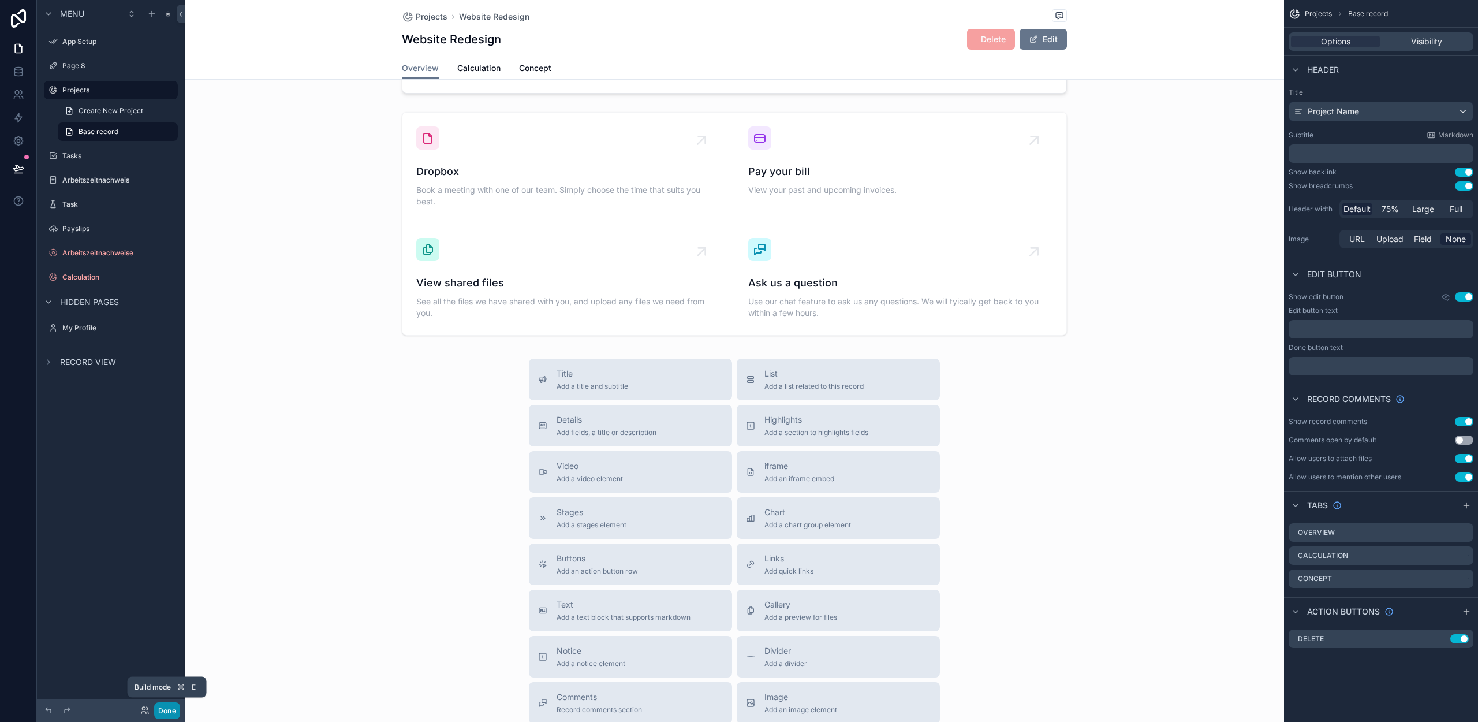
click at [173, 706] on button "Done" at bounding box center [167, 710] width 26 height 17
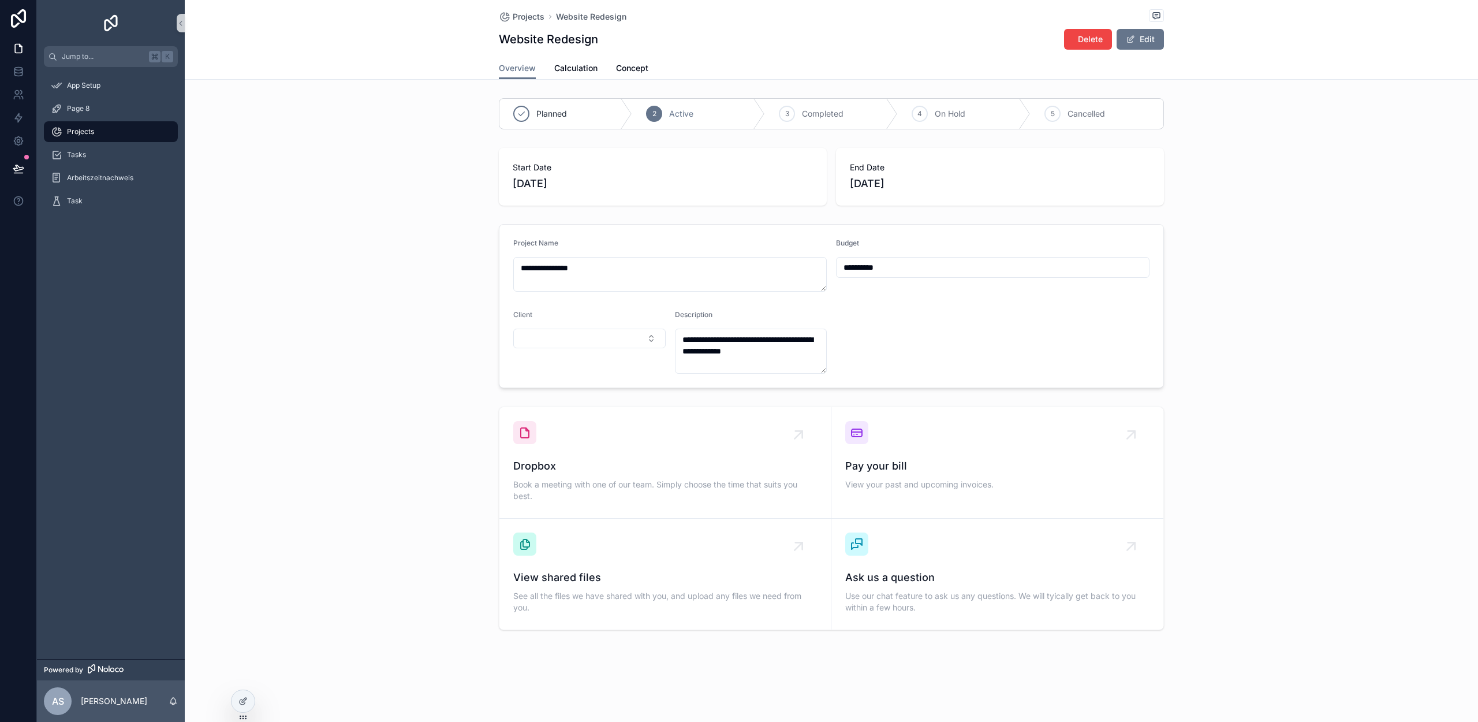
scroll to position [0, 0]
click at [21, 136] on icon at bounding box center [19, 141] width 12 height 12
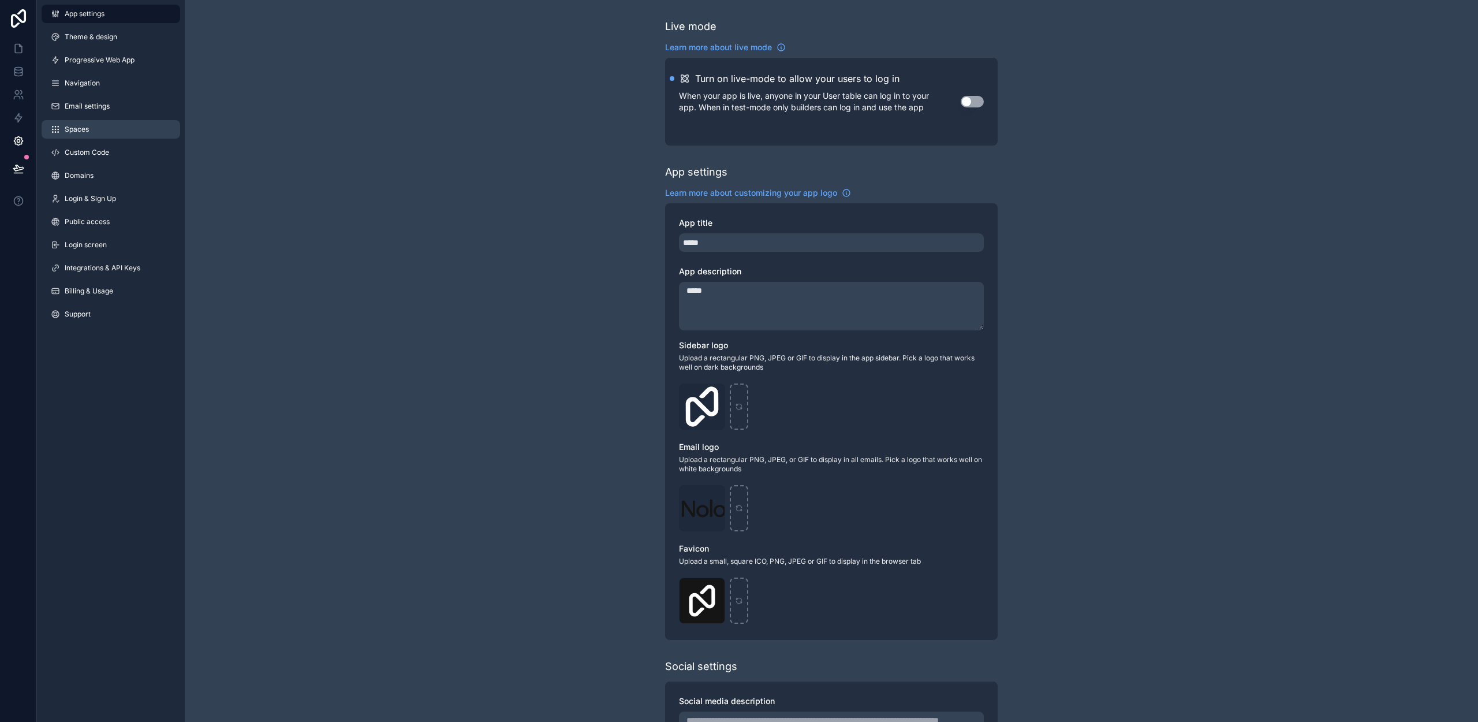
click at [115, 121] on link "Spaces" at bounding box center [111, 129] width 139 height 18
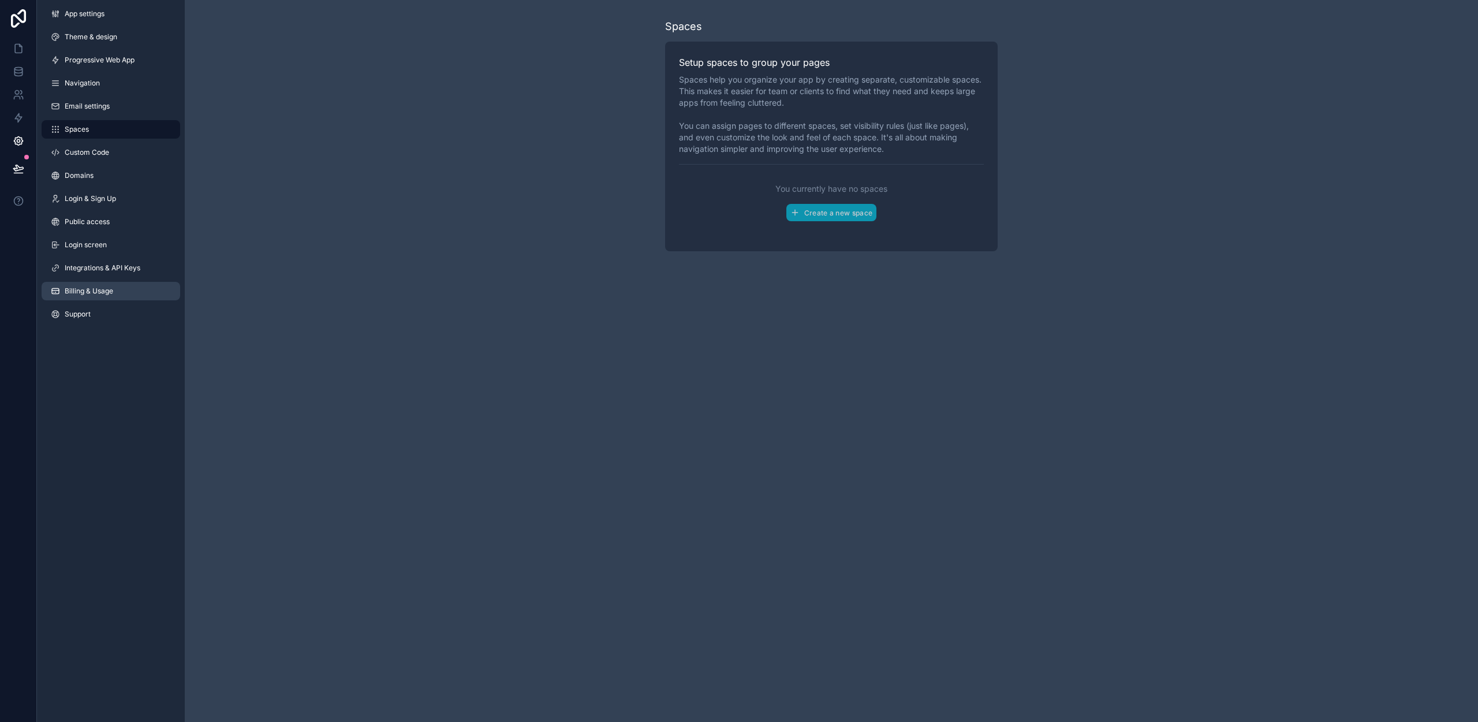
click at [106, 288] on span "Billing & Usage" at bounding box center [89, 290] width 48 height 9
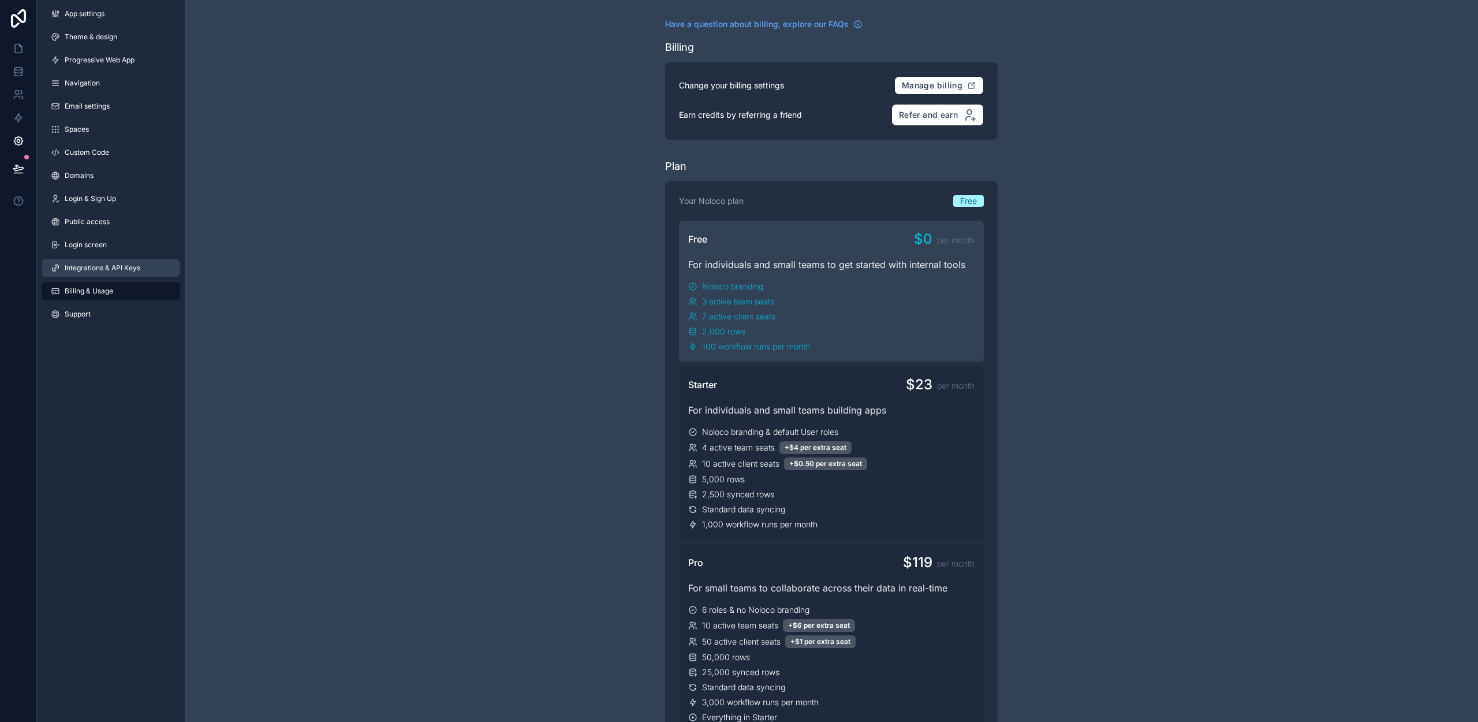
click at [115, 268] on span "Integrations & API Keys" at bounding box center [103, 267] width 76 height 9
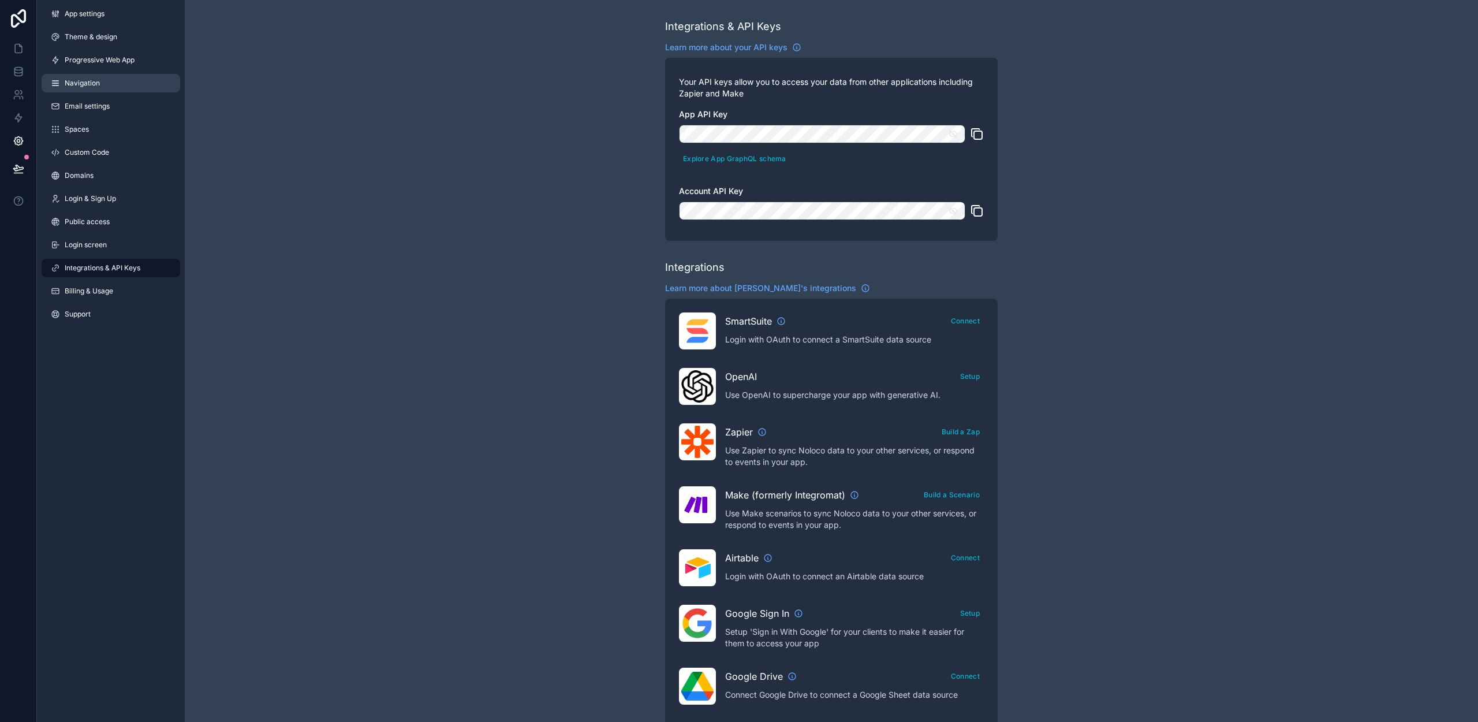
click at [113, 85] on link "Navigation" at bounding box center [111, 83] width 139 height 18
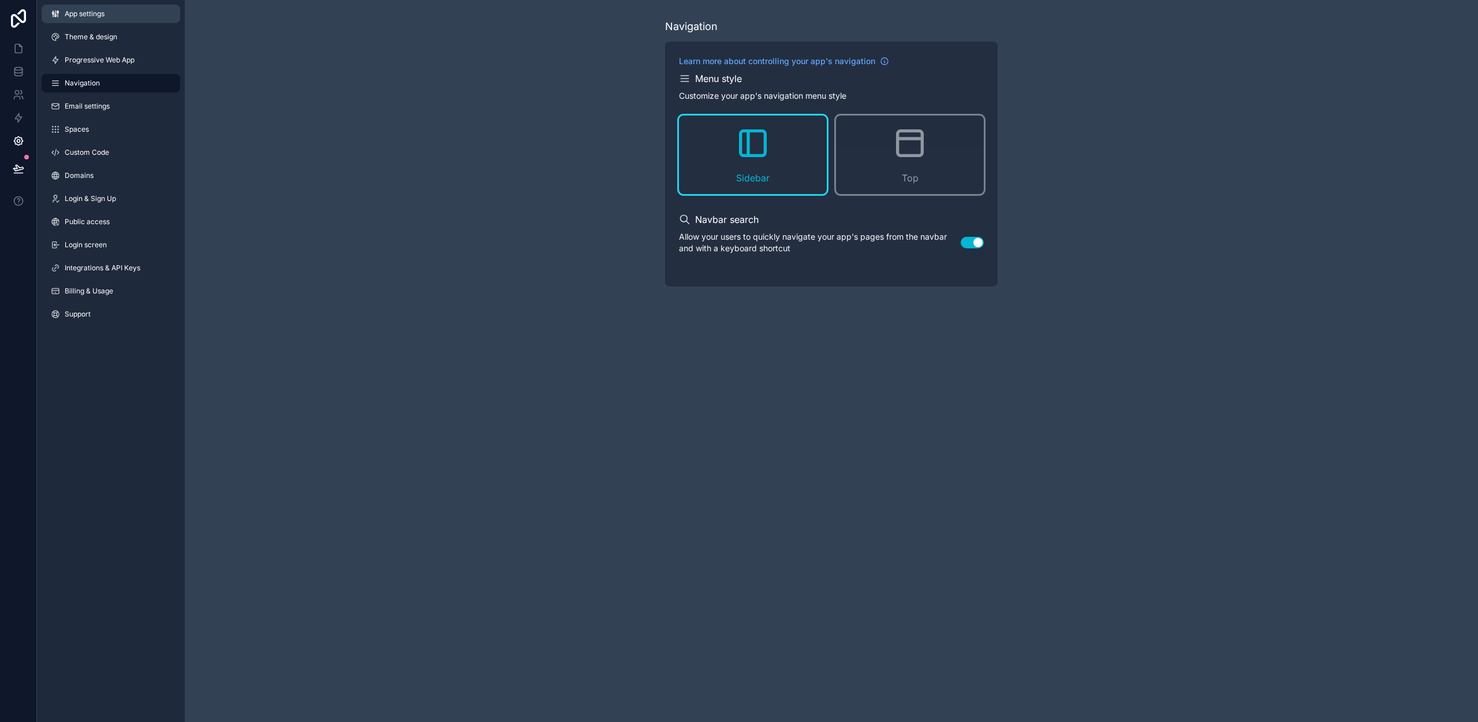
click at [123, 16] on link "App settings" at bounding box center [111, 14] width 139 height 18
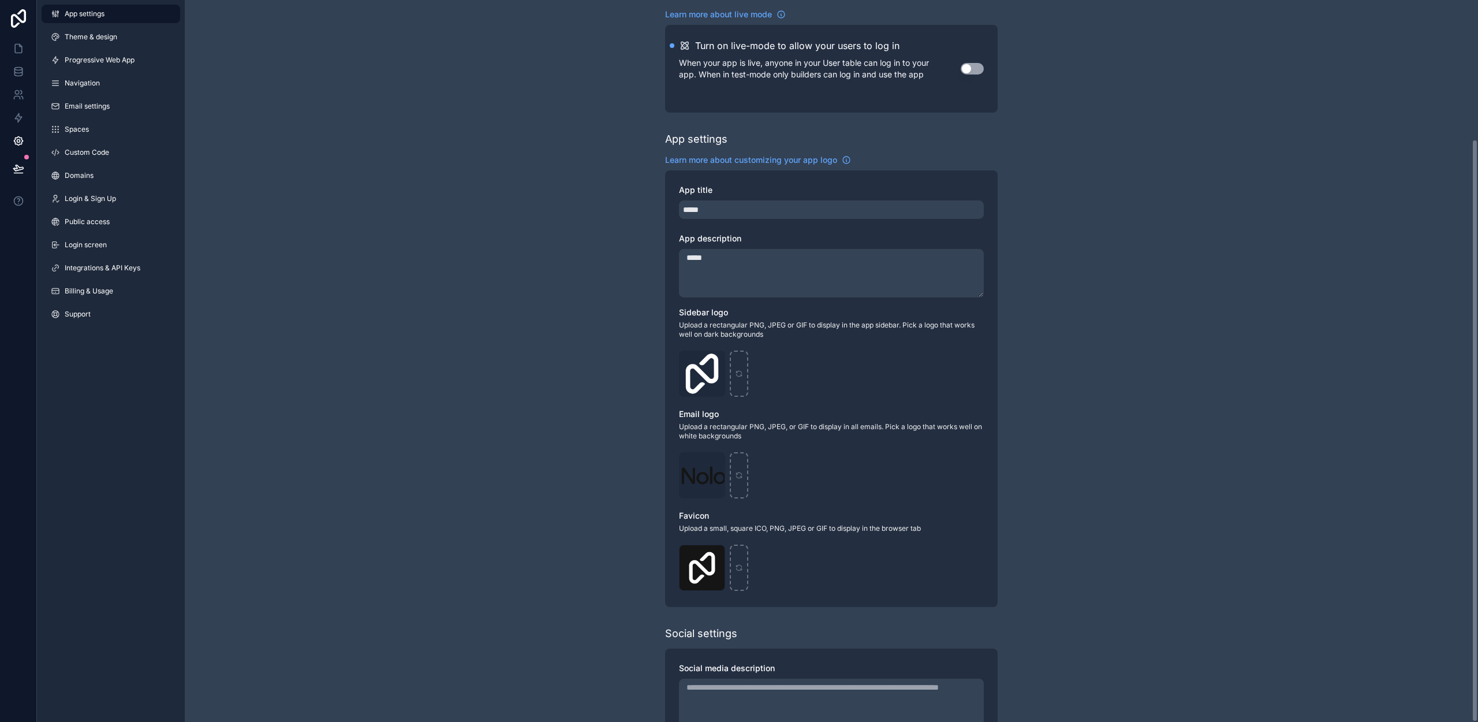
scroll to position [172, 0]
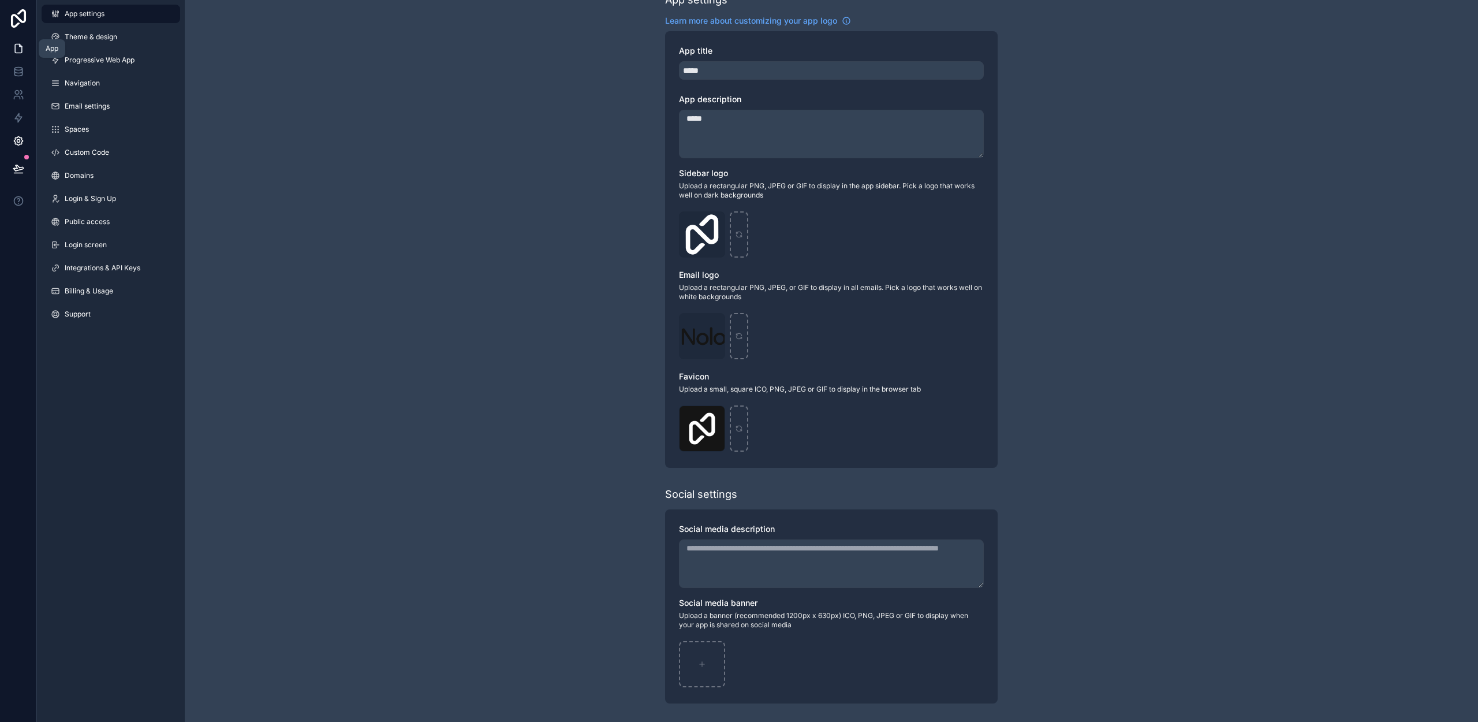
click at [20, 49] on icon at bounding box center [19, 49] width 12 height 12
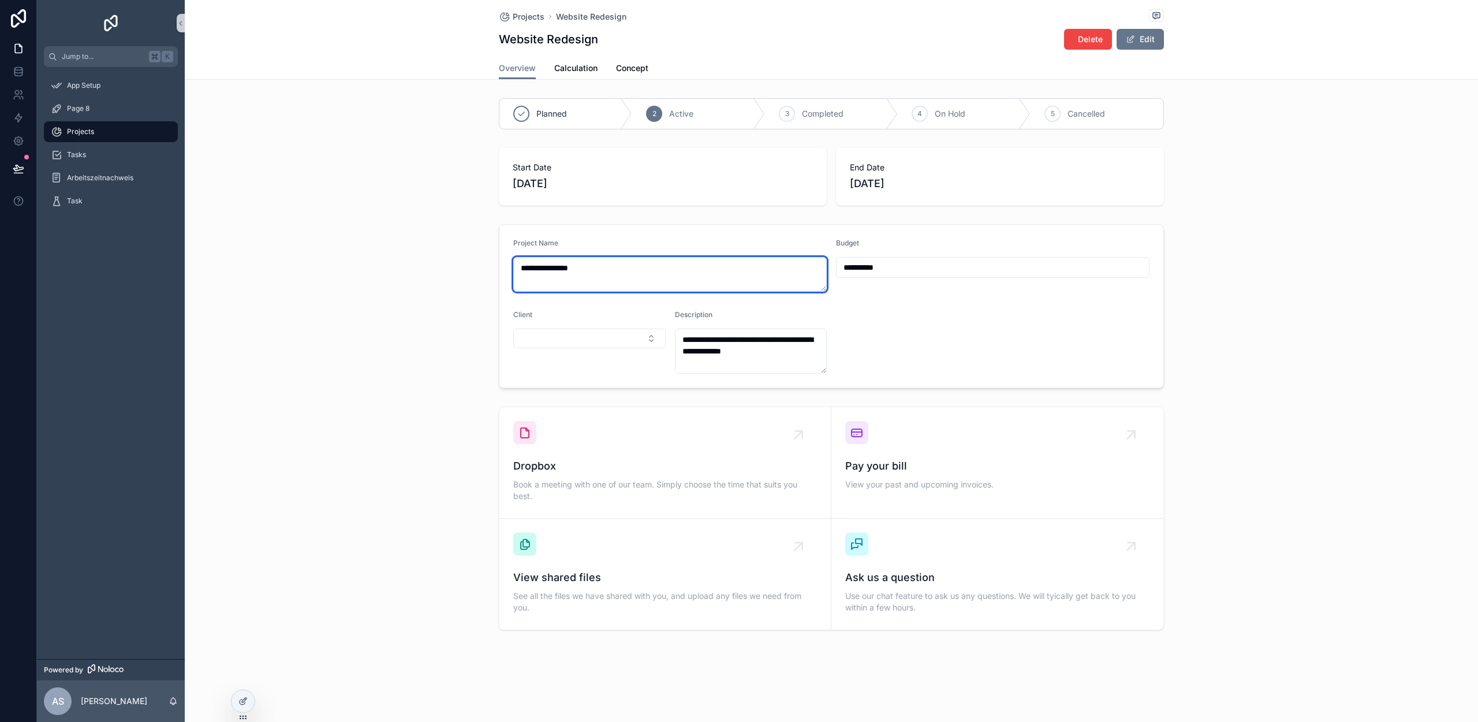
click at [629, 273] on textarea "**********" at bounding box center [670, 274] width 314 height 35
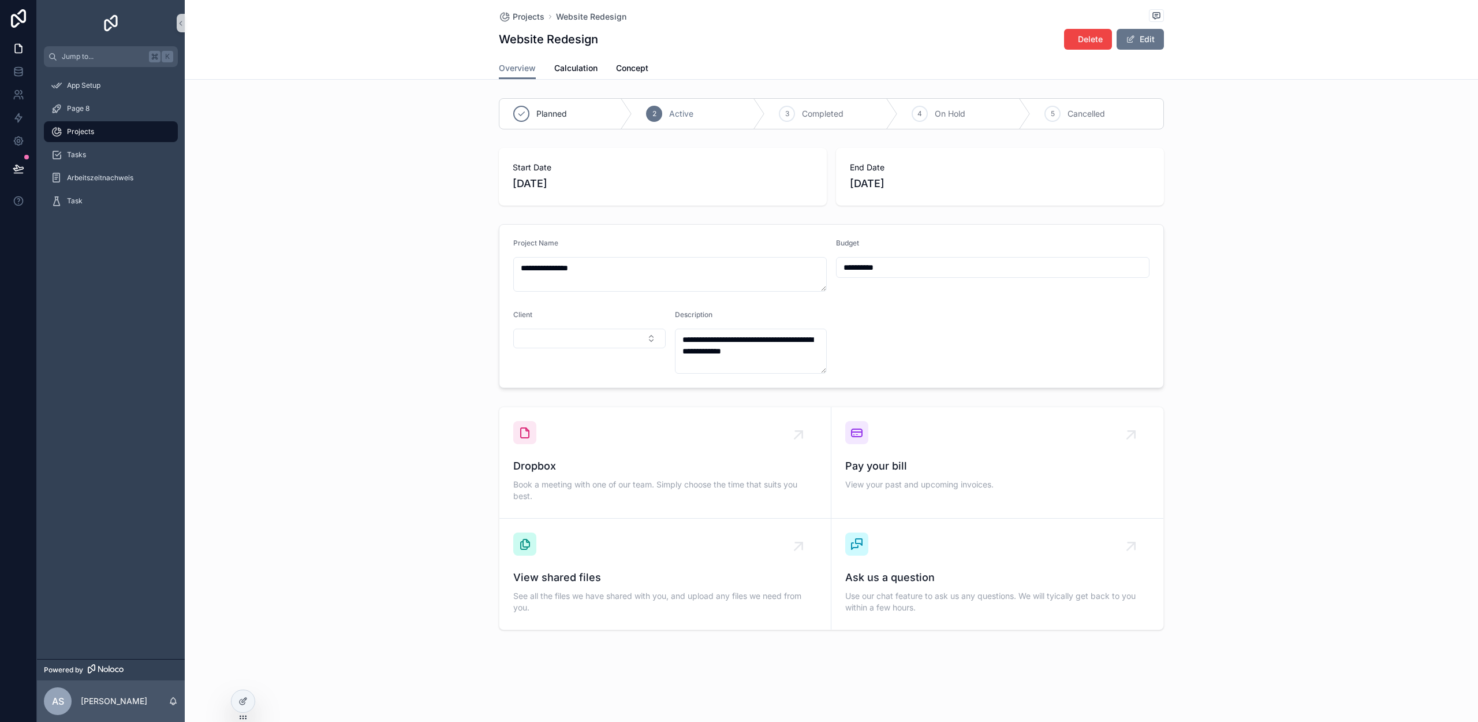
click at [586, 303] on form "**********" at bounding box center [831, 306] width 664 height 163
click at [240, 696] on icon at bounding box center [242, 700] width 9 height 9
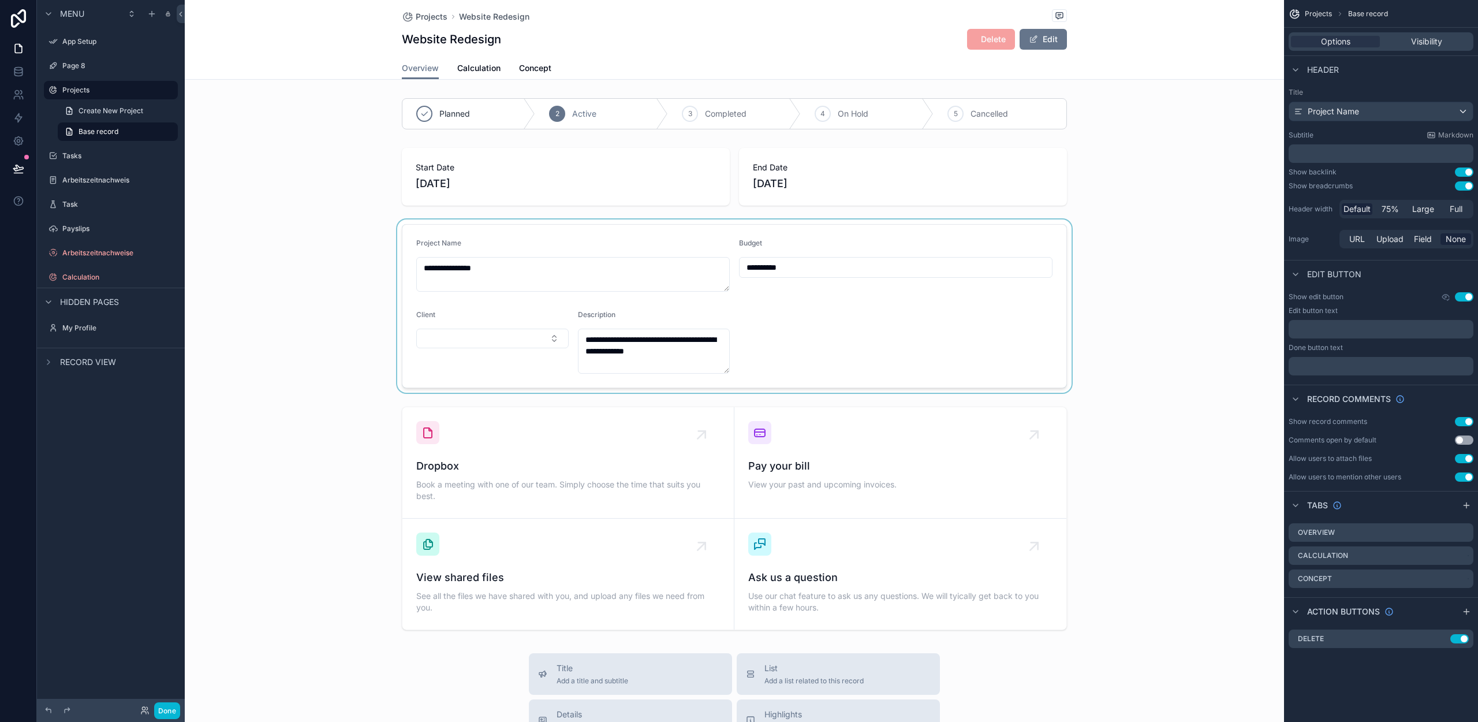
click at [569, 272] on div "scrollable content" at bounding box center [734, 305] width 1099 height 173
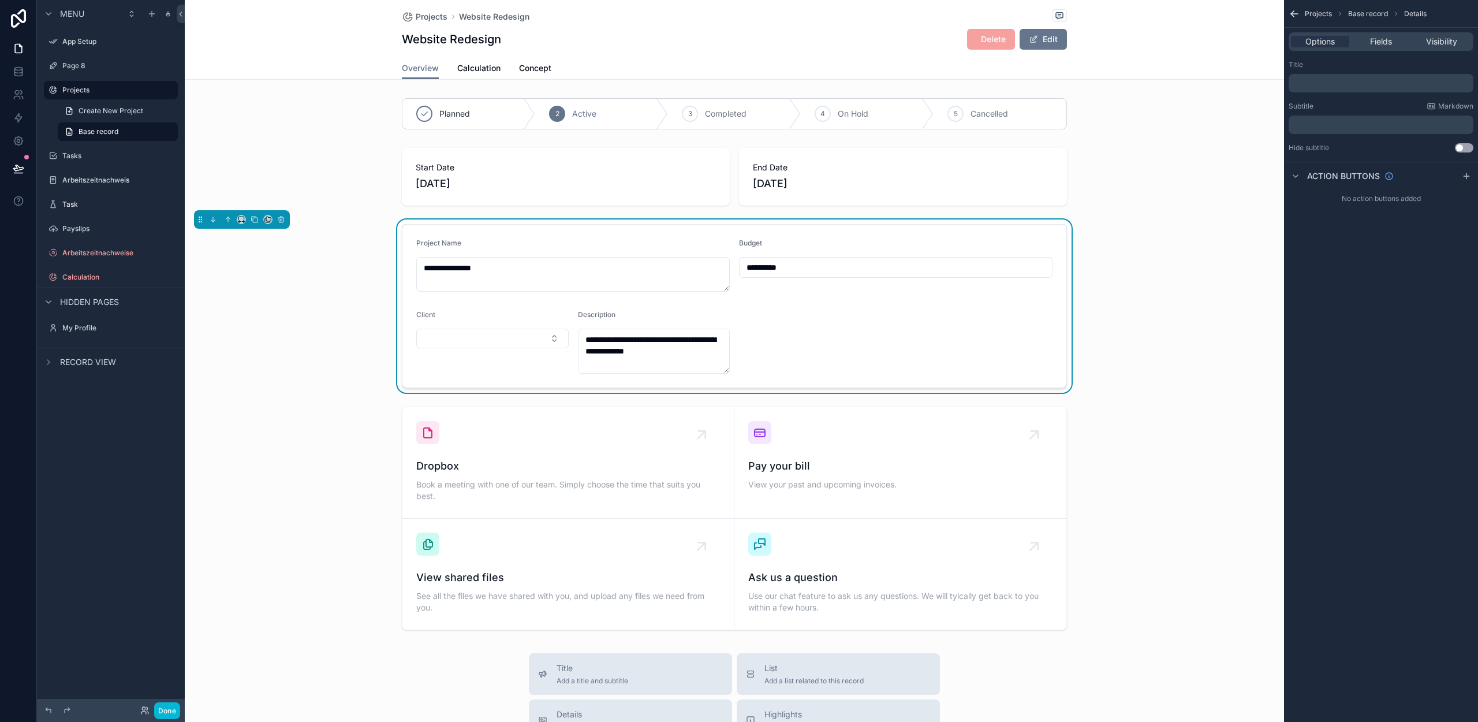
click at [1377, 50] on div "Options Fields Visibility" at bounding box center [1381, 41] width 185 height 18
click at [1378, 43] on span "Fields" at bounding box center [1381, 42] width 22 height 12
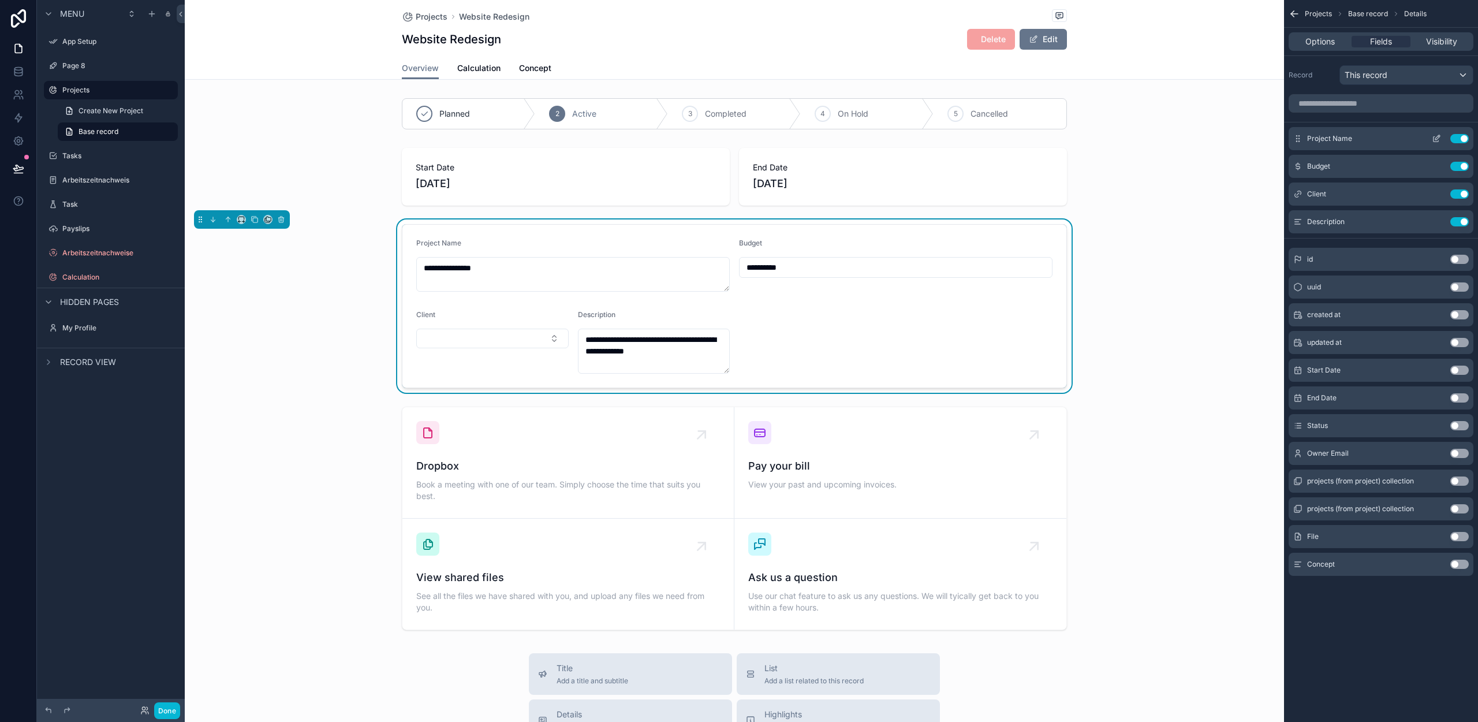
click at [1438, 140] on icon "scrollable content" at bounding box center [1436, 138] width 9 height 9
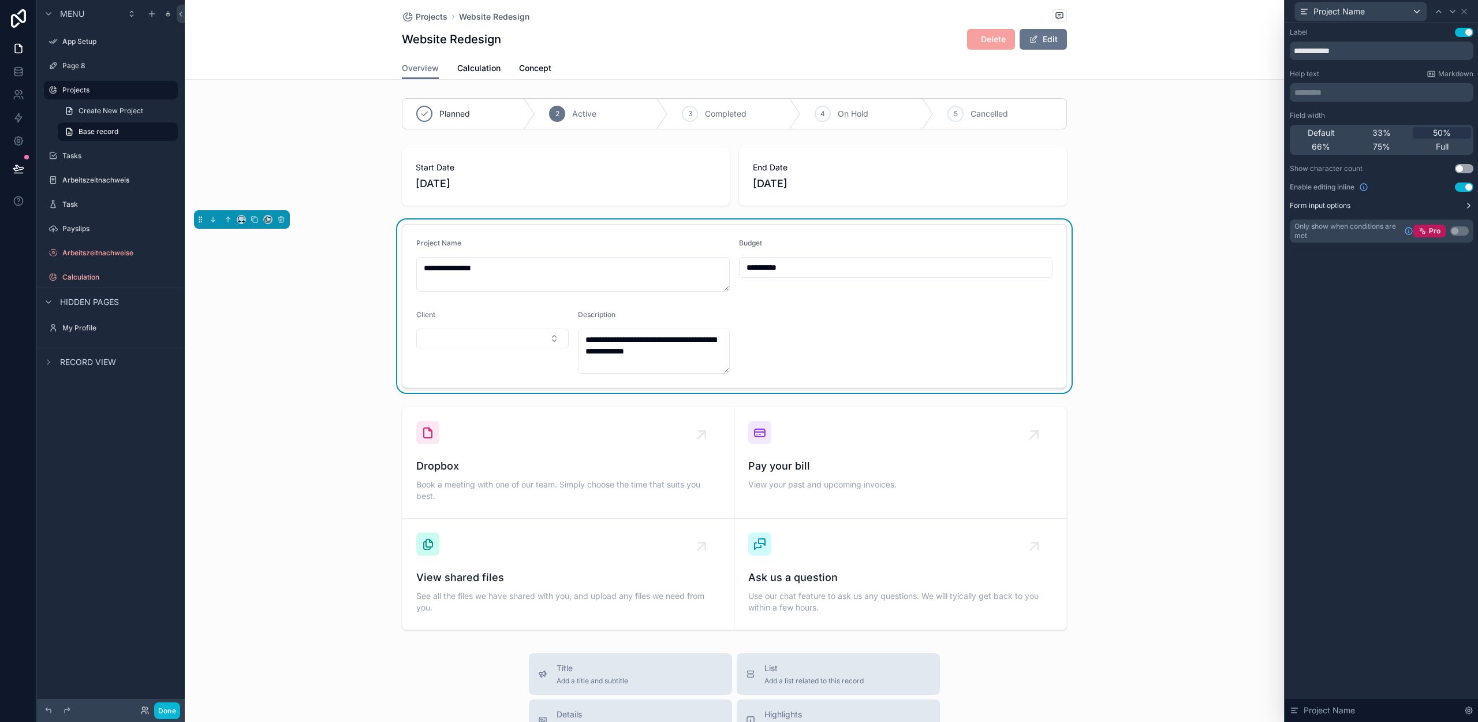
click at [1341, 207] on label "Form input options" at bounding box center [1320, 205] width 61 height 9
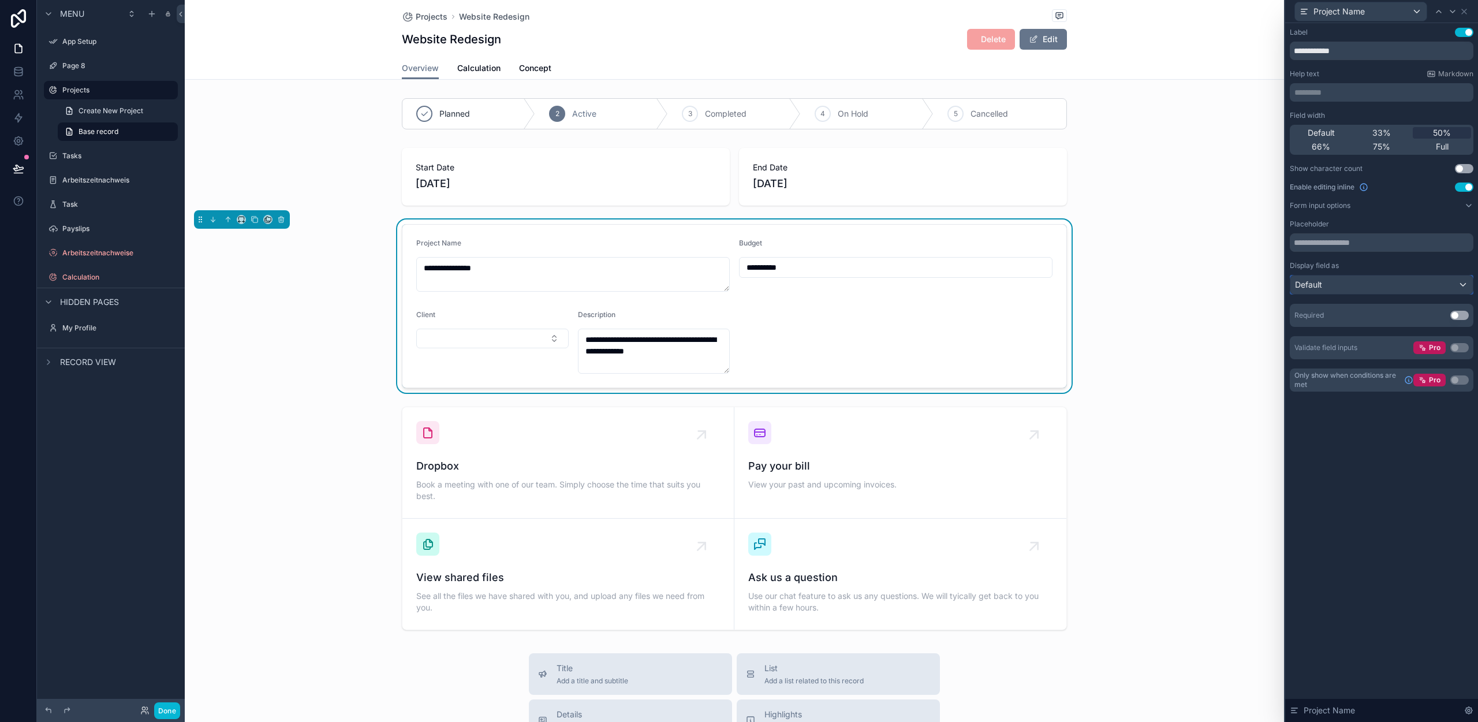
click at [1322, 280] on span "Default" at bounding box center [1308, 285] width 27 height 12
click at [1322, 280] on div at bounding box center [1381, 361] width 193 height 722
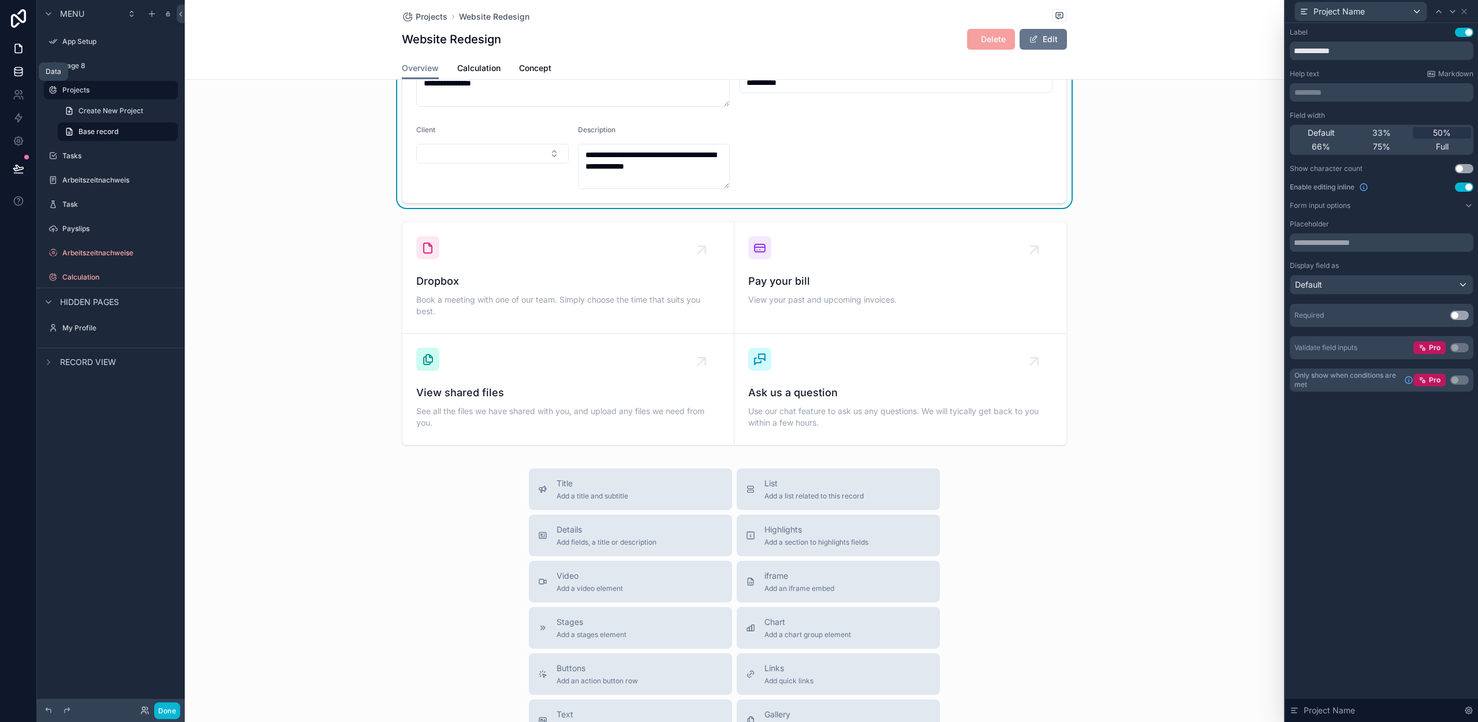
click at [20, 68] on icon at bounding box center [18, 69] width 8 height 3
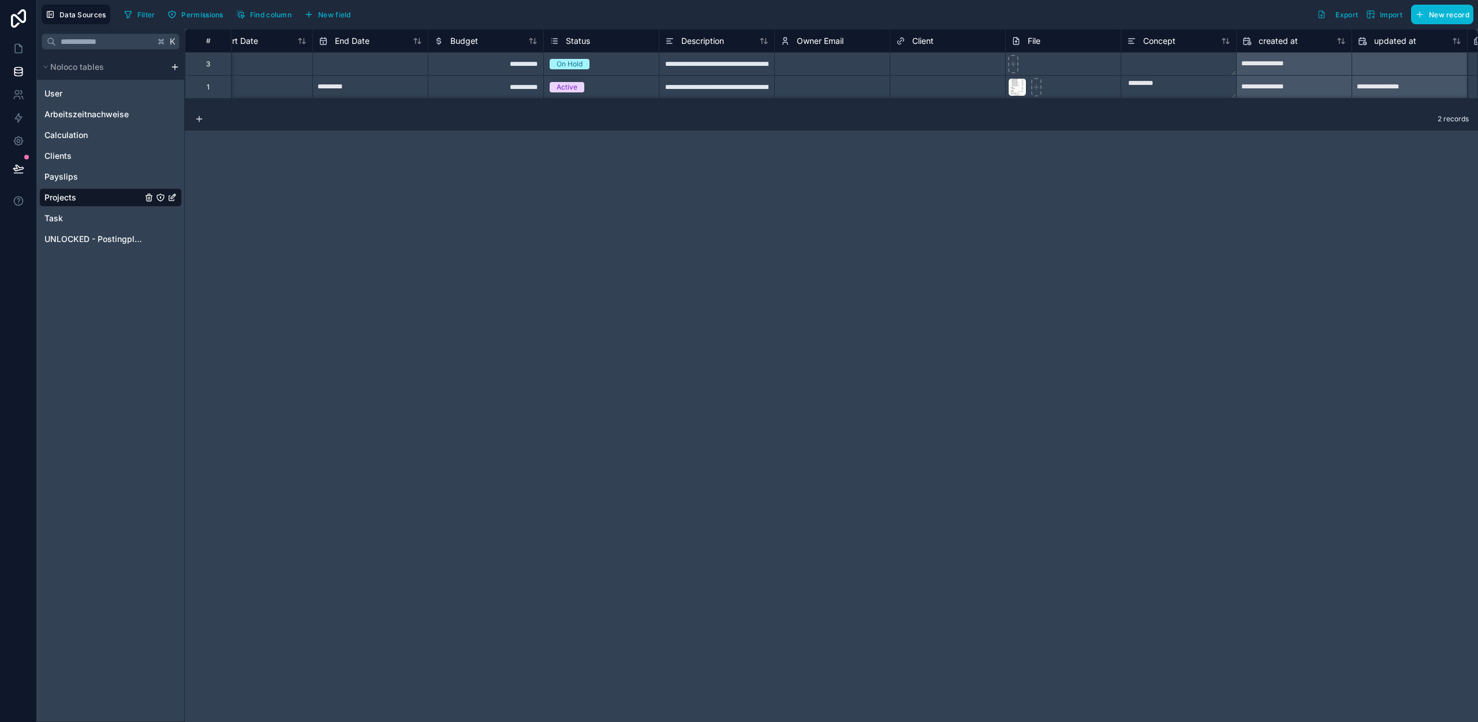
scroll to position [0, 180]
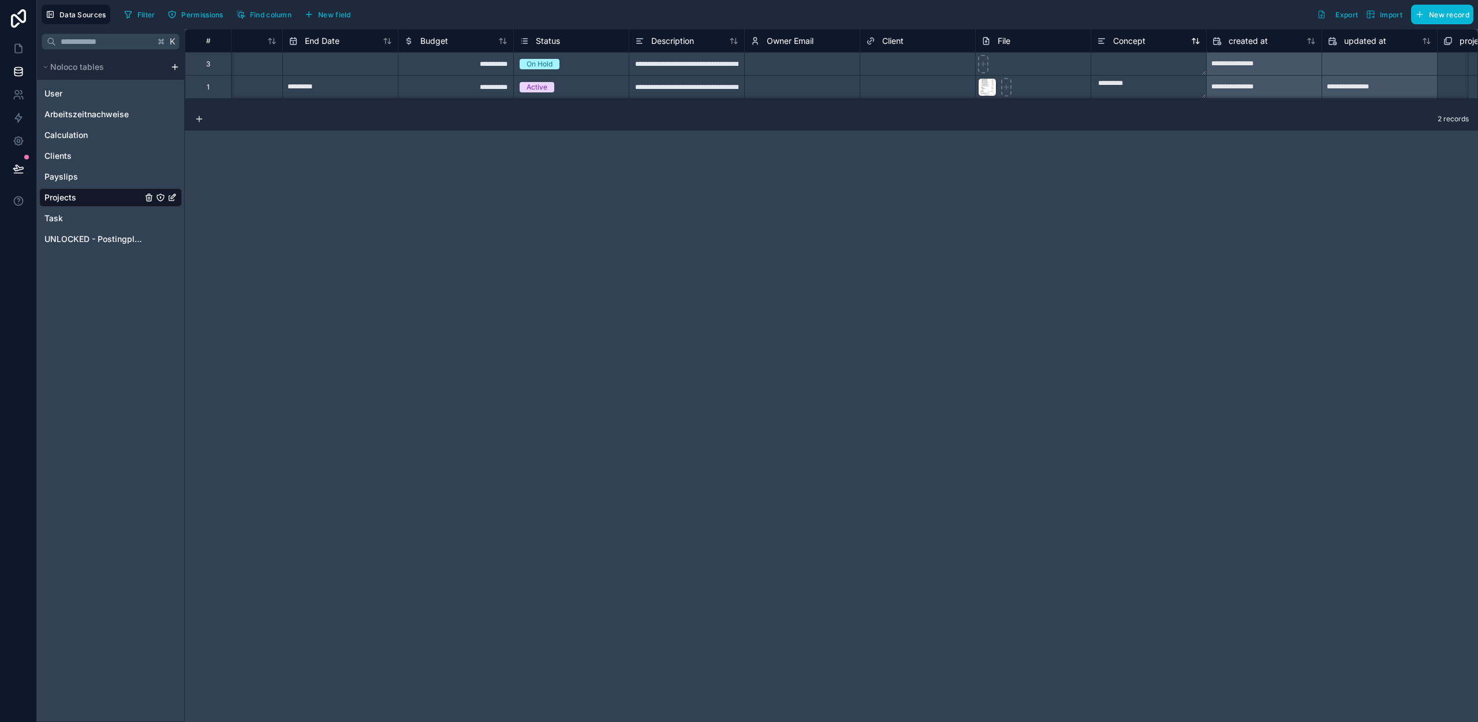
click at [1139, 43] on span "Concept" at bounding box center [1129, 41] width 32 height 12
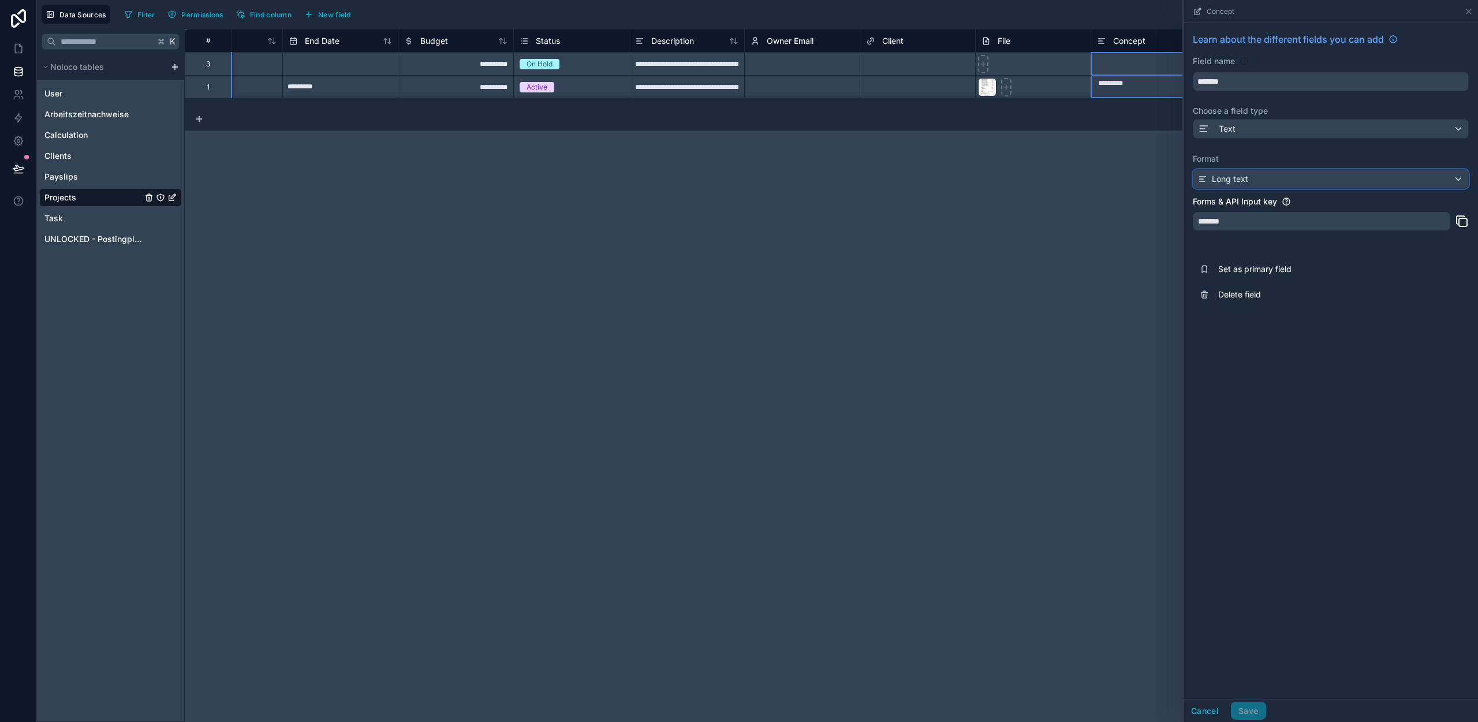
click at [1244, 178] on span "Long text" at bounding box center [1230, 179] width 36 height 12
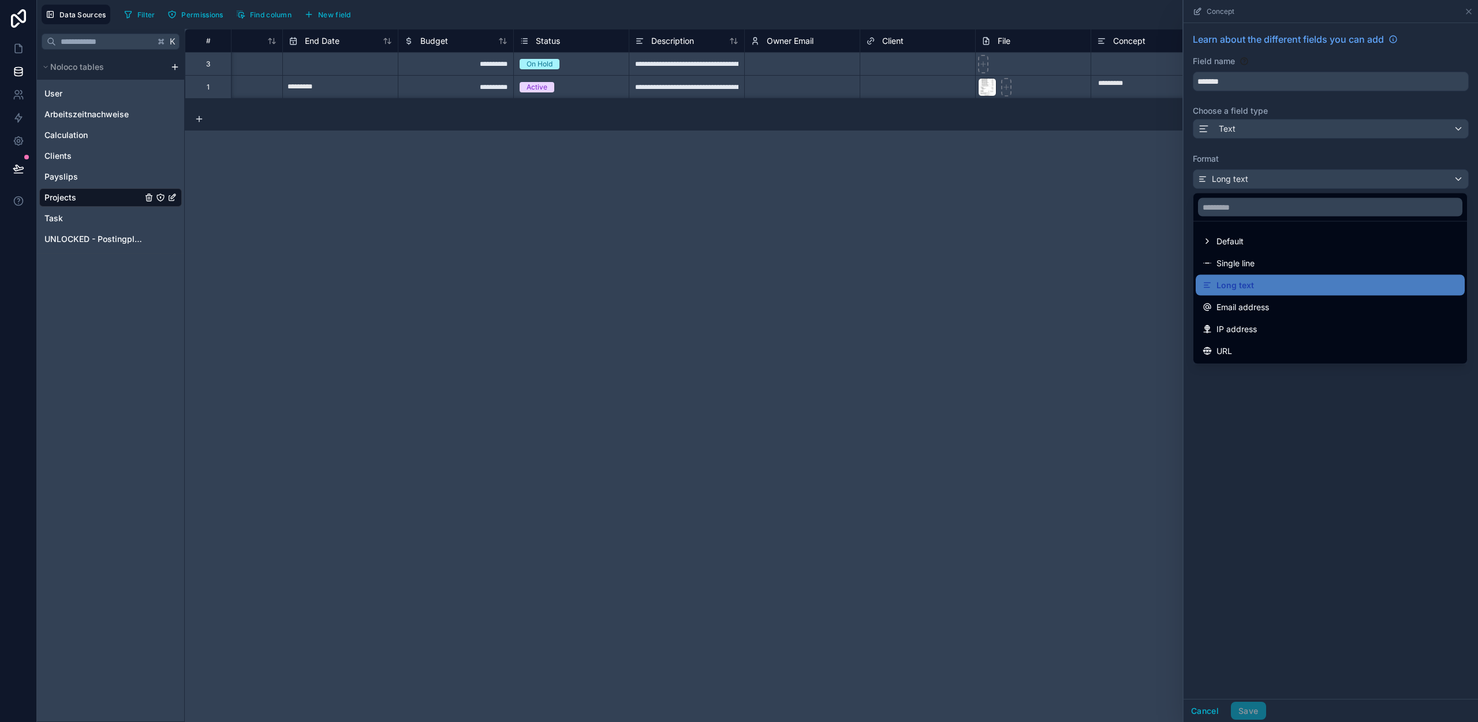
click at [1250, 130] on div at bounding box center [1331, 361] width 294 height 722
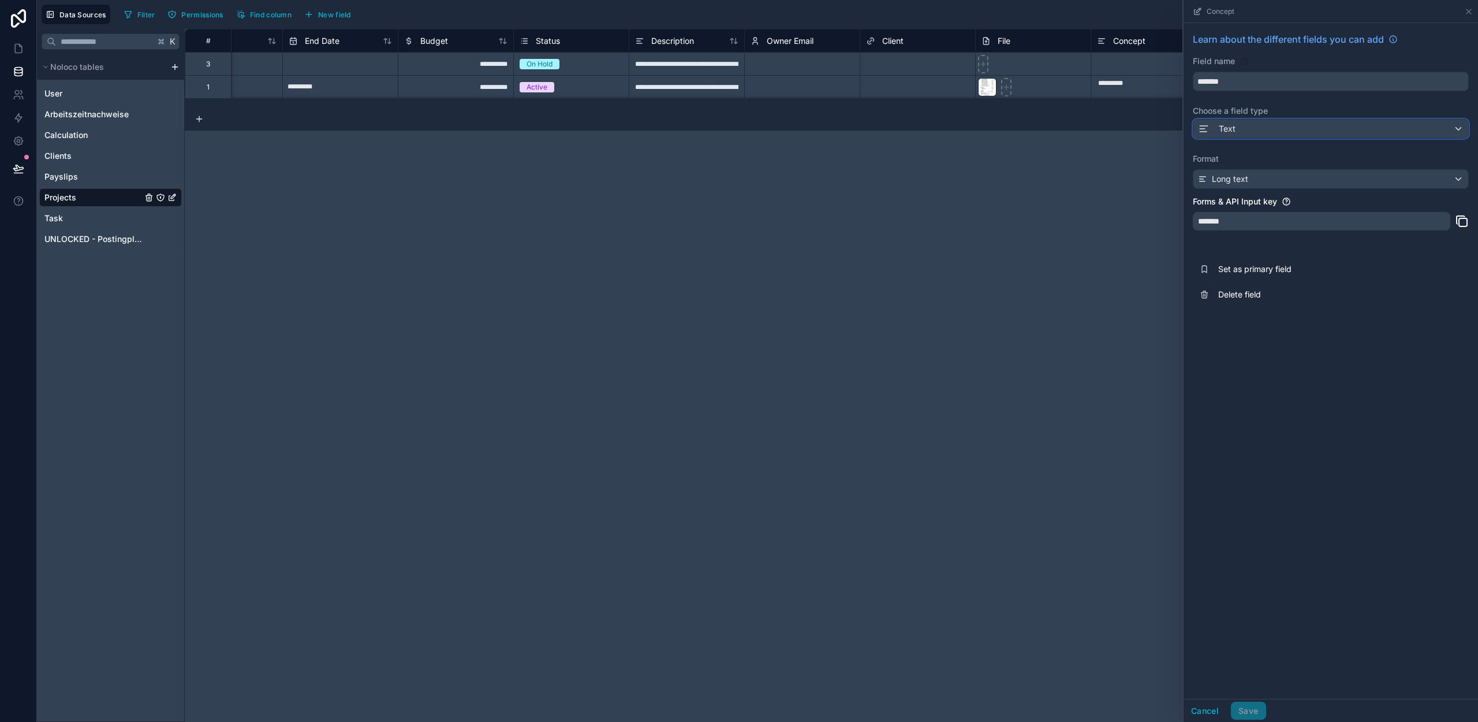
click at [1250, 130] on div "Text" at bounding box center [1330, 129] width 275 height 18
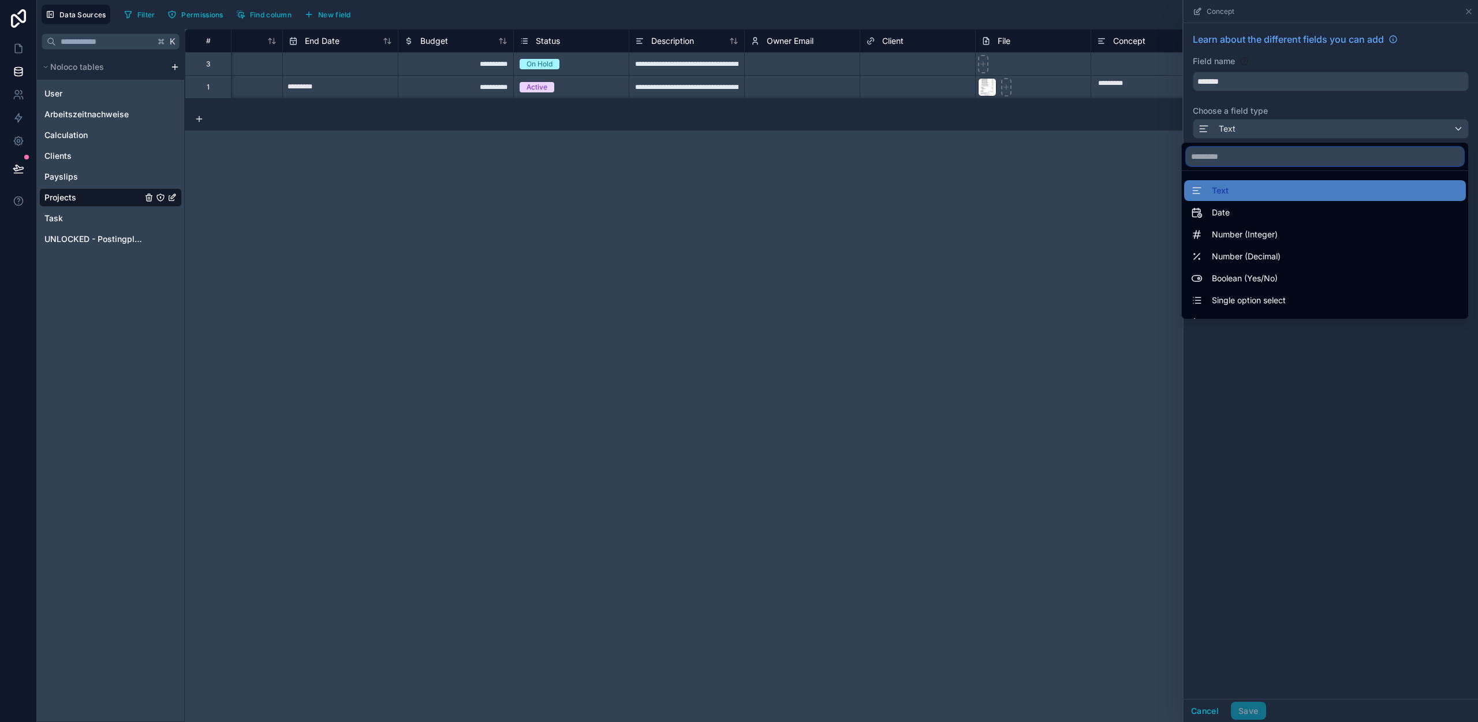
click at [1229, 158] on input "text" at bounding box center [1325, 156] width 277 height 18
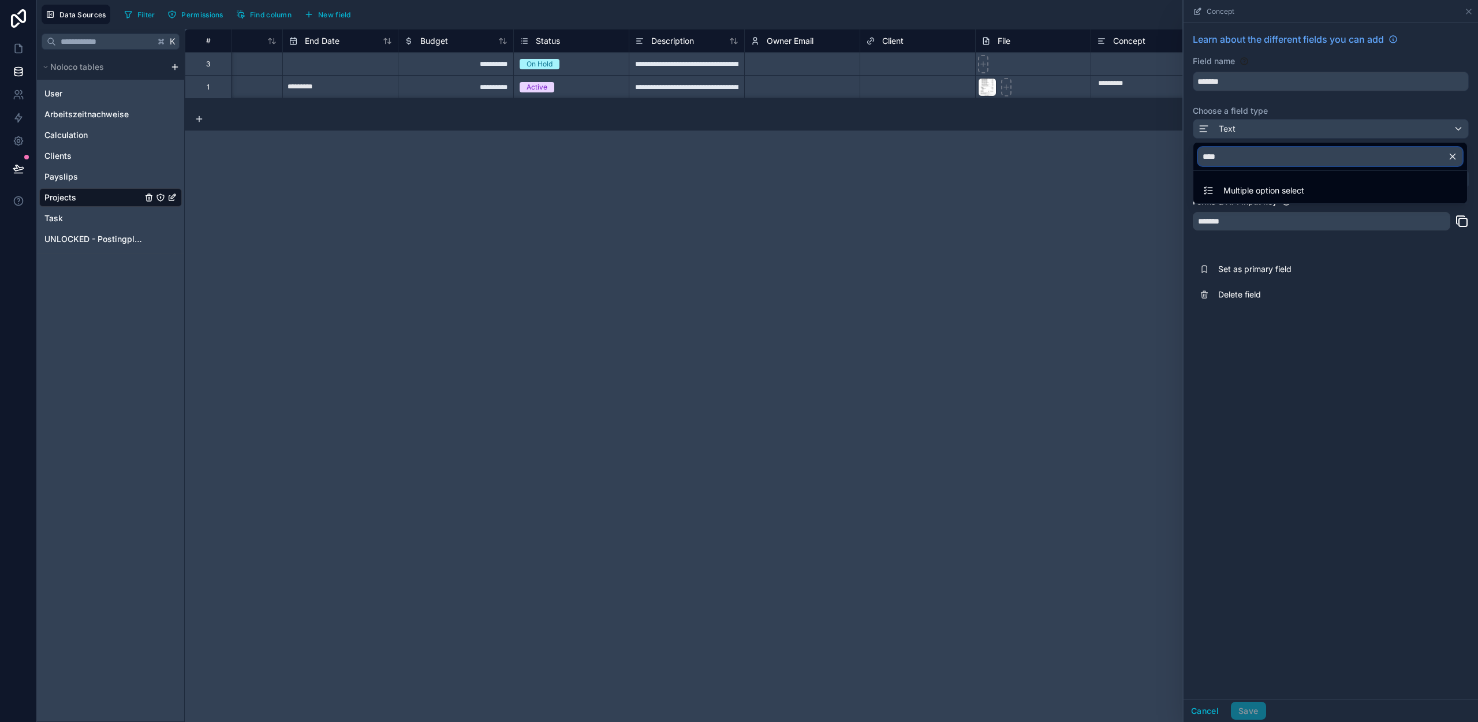
type input "****"
click at [1291, 102] on div at bounding box center [1331, 361] width 294 height 722
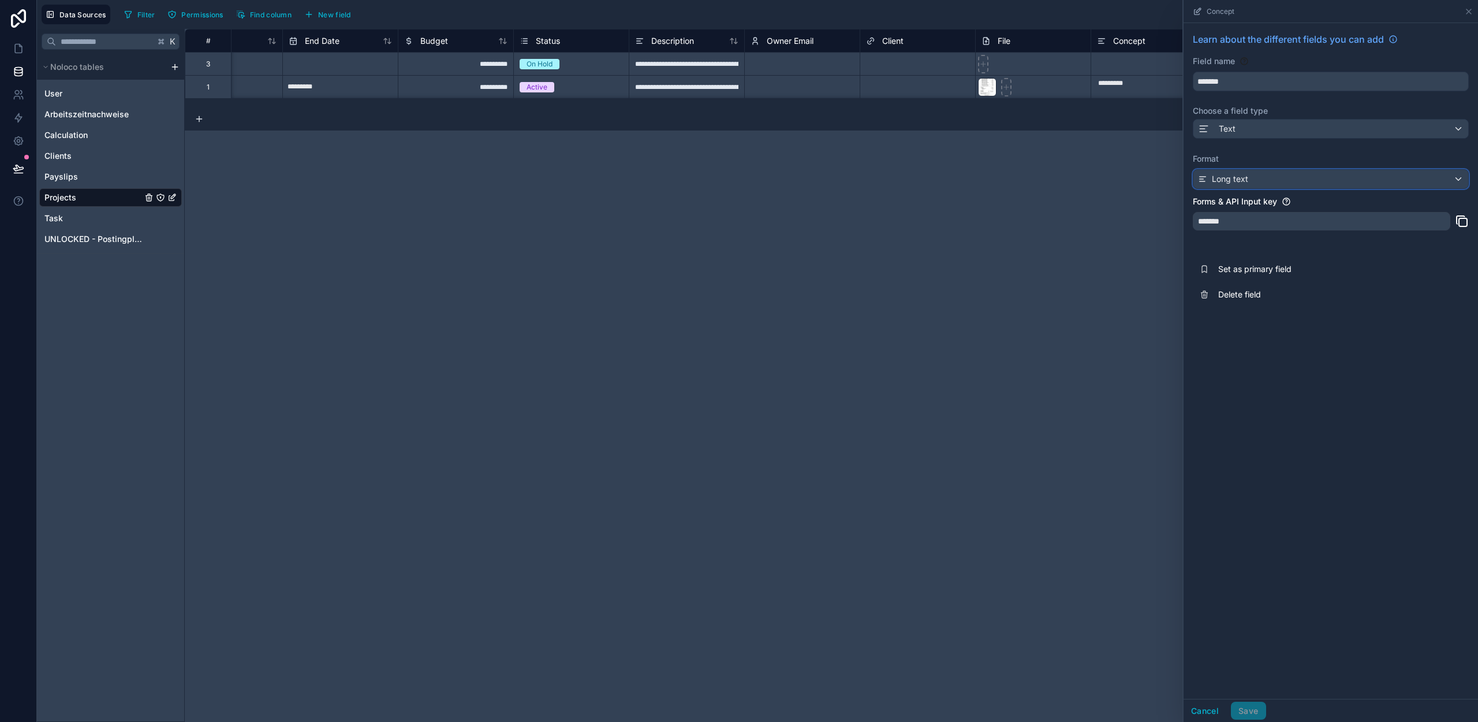
click at [1248, 181] on div "Long text" at bounding box center [1330, 179] width 275 height 18
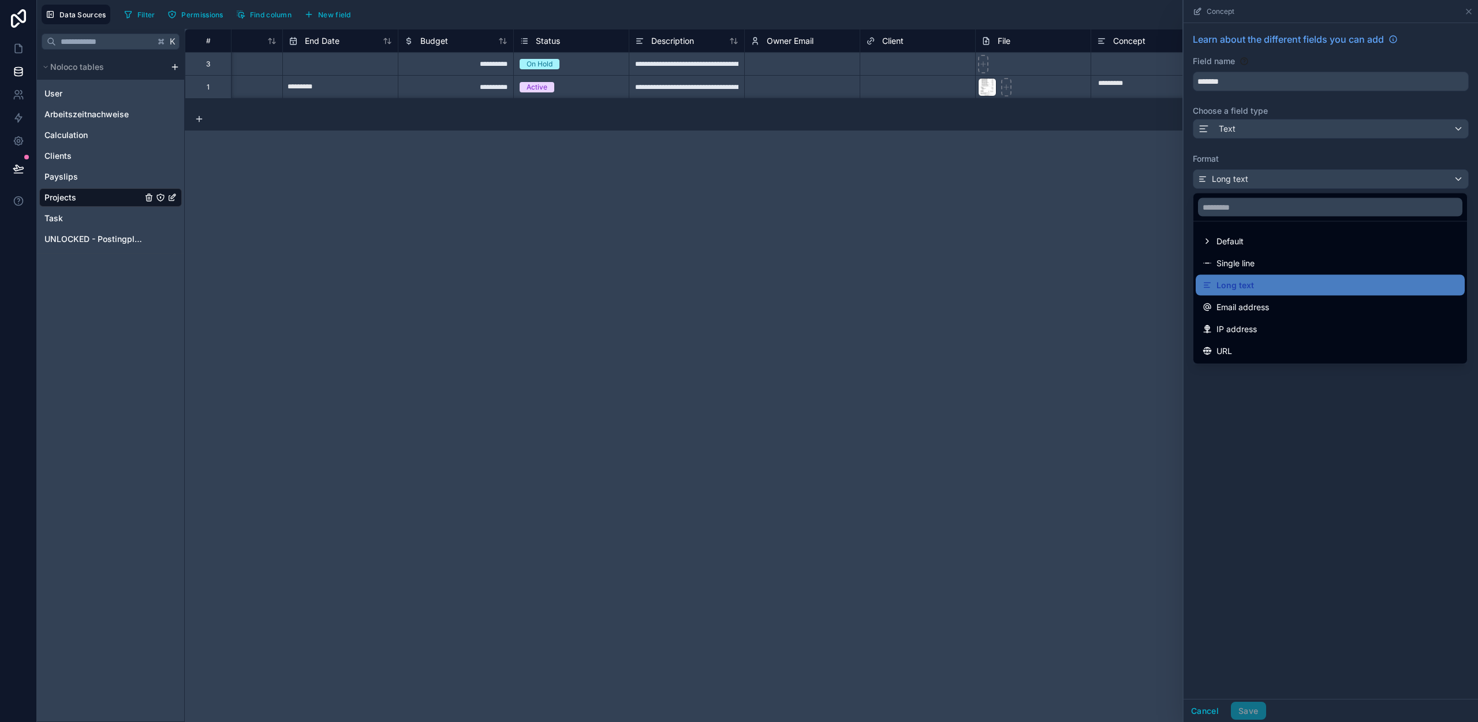
drag, startPoint x: 508, startPoint y: 380, endPoint x: 956, endPoint y: 573, distance: 487.5
click at [509, 380] on div "**********" at bounding box center [831, 375] width 1293 height 693
click at [17, 48] on icon at bounding box center [19, 49] width 12 height 12
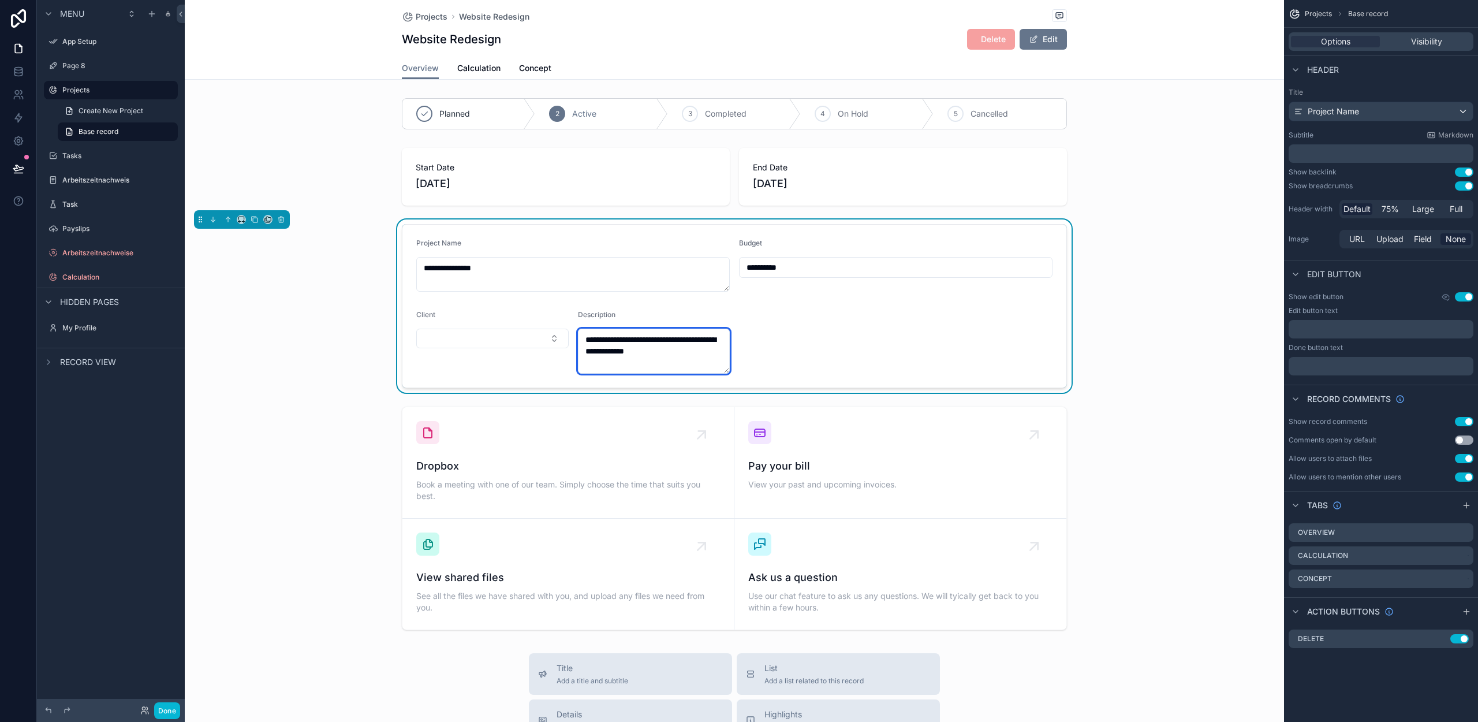
click at [617, 351] on textarea "**********" at bounding box center [654, 351] width 152 height 45
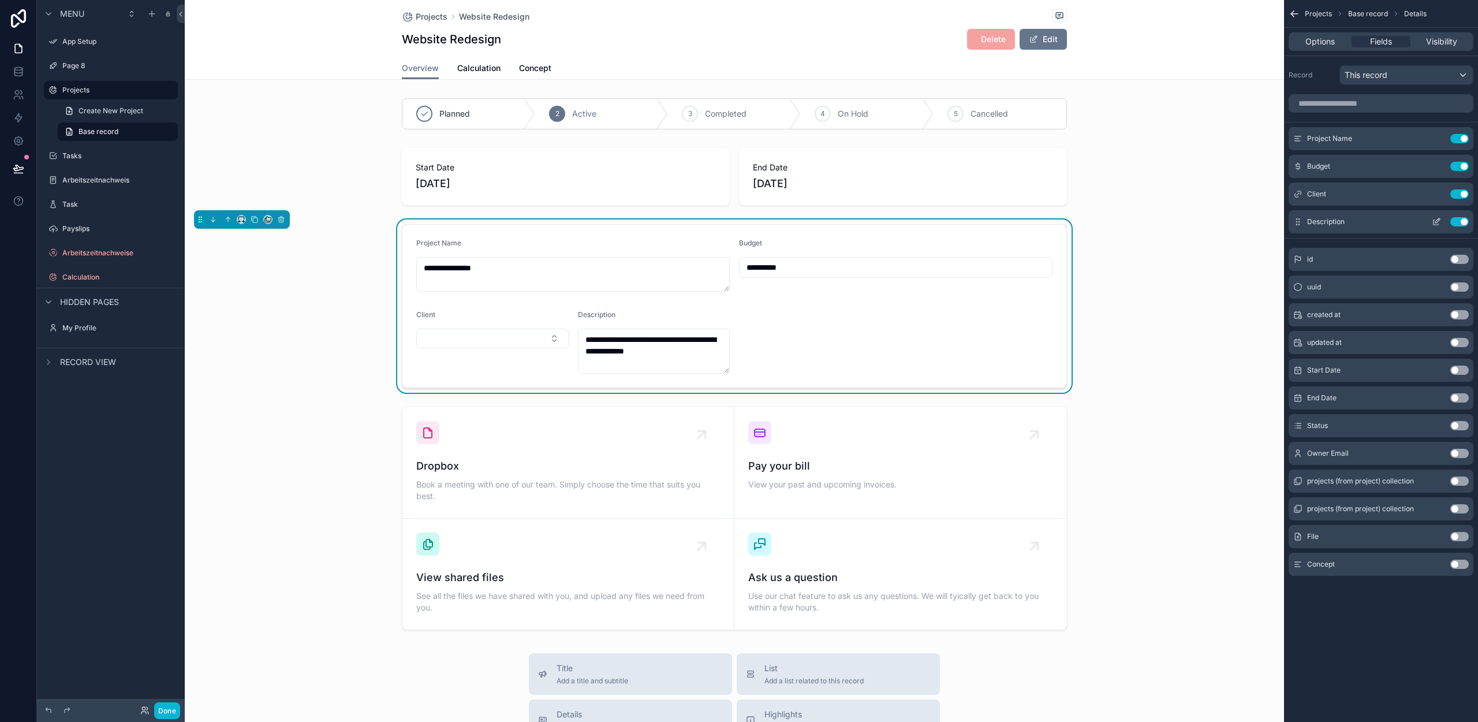
click at [1439, 224] on icon "scrollable content" at bounding box center [1436, 221] width 9 height 9
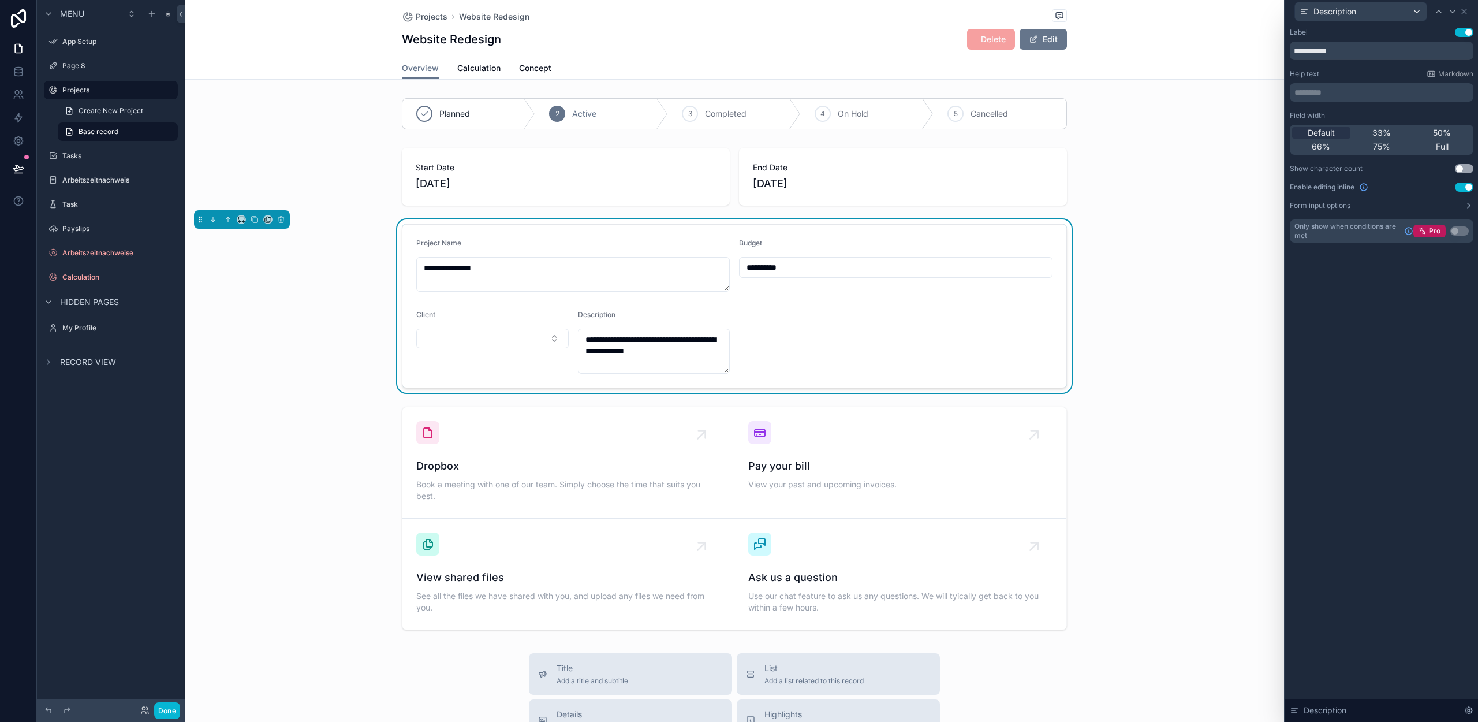
click at [1381, 108] on div "**********" at bounding box center [1382, 135] width 184 height 215
click at [1333, 206] on label "Form input options" at bounding box center [1320, 205] width 61 height 9
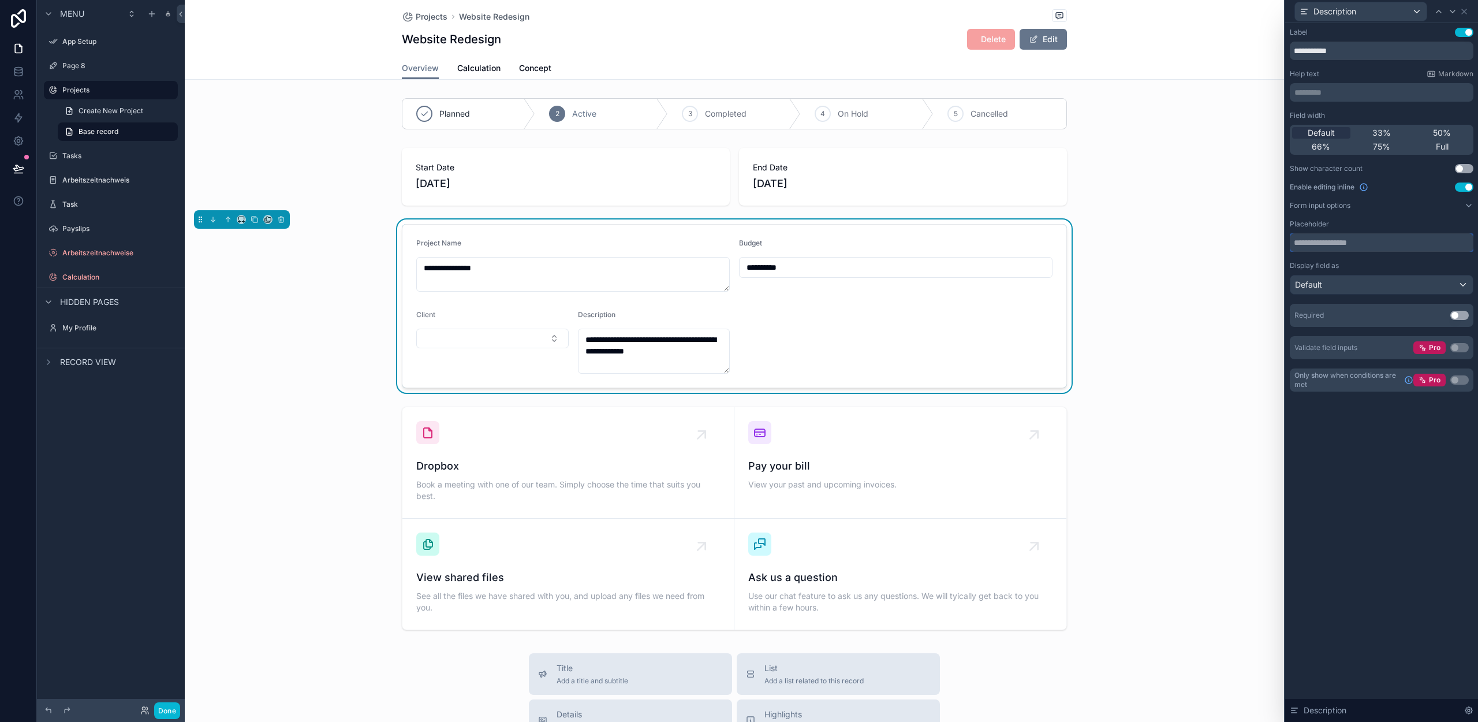
click at [1339, 241] on input "text" at bounding box center [1382, 242] width 184 height 18
click at [1355, 232] on div "Placeholder" at bounding box center [1382, 235] width 184 height 32
click at [1468, 711] on icon at bounding box center [1469, 710] width 2 height 2
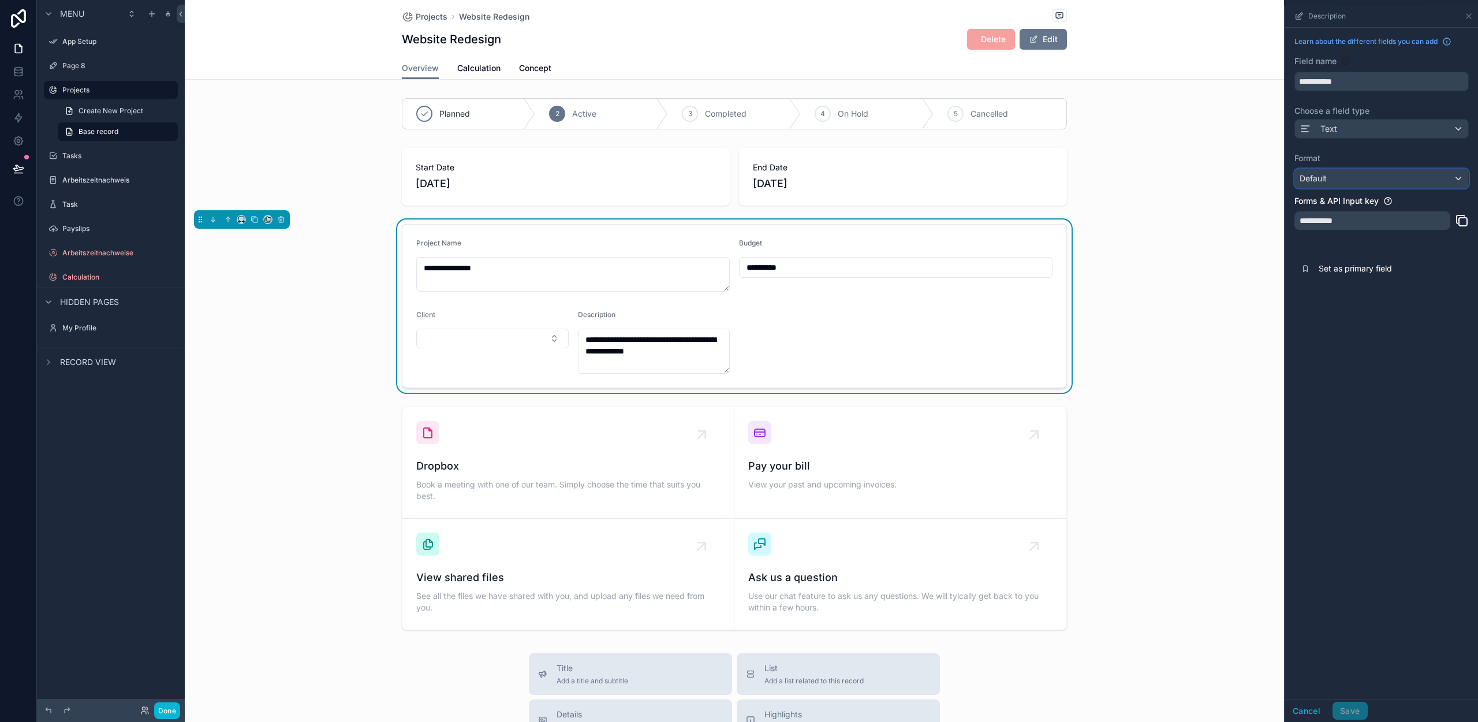
click at [1351, 176] on div "Default" at bounding box center [1381, 178] width 173 height 18
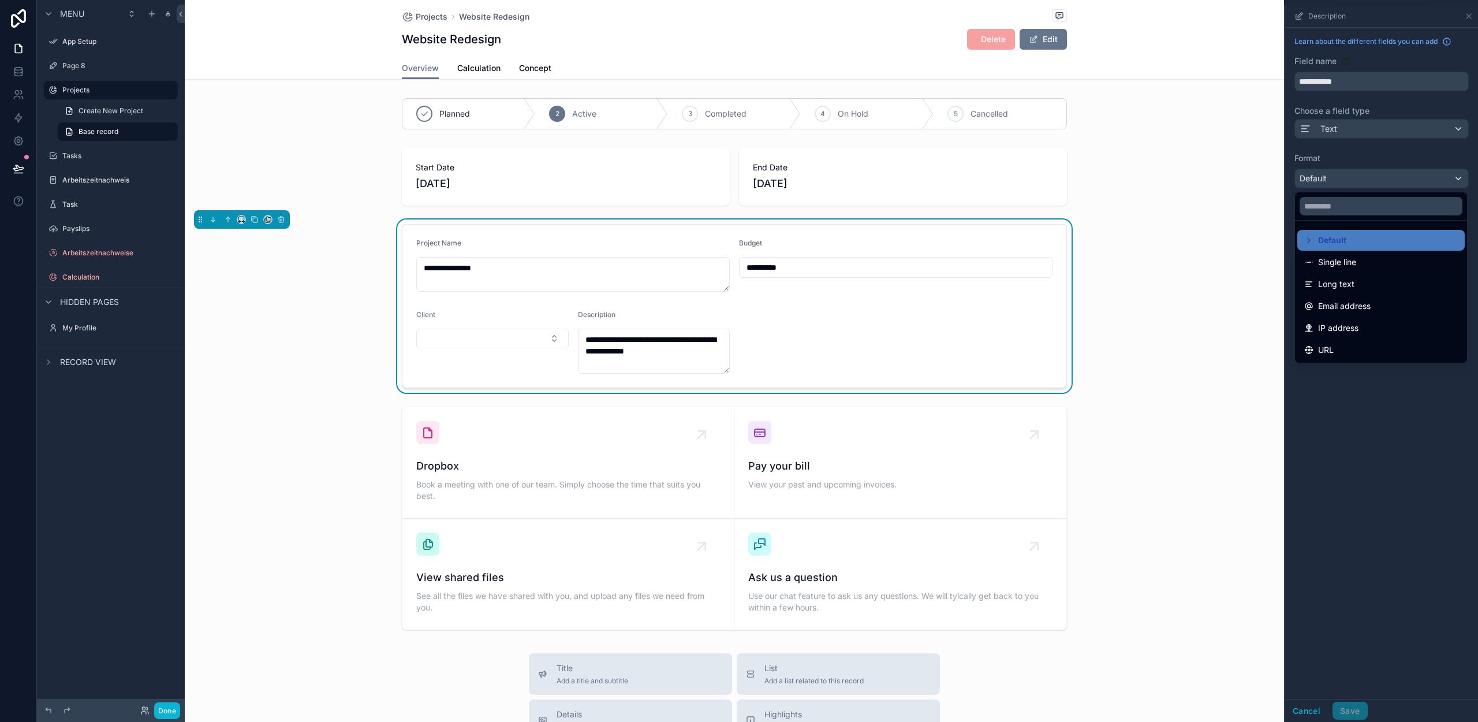
click at [1351, 177] on div "scrollable content" at bounding box center [1381, 363] width 193 height 717
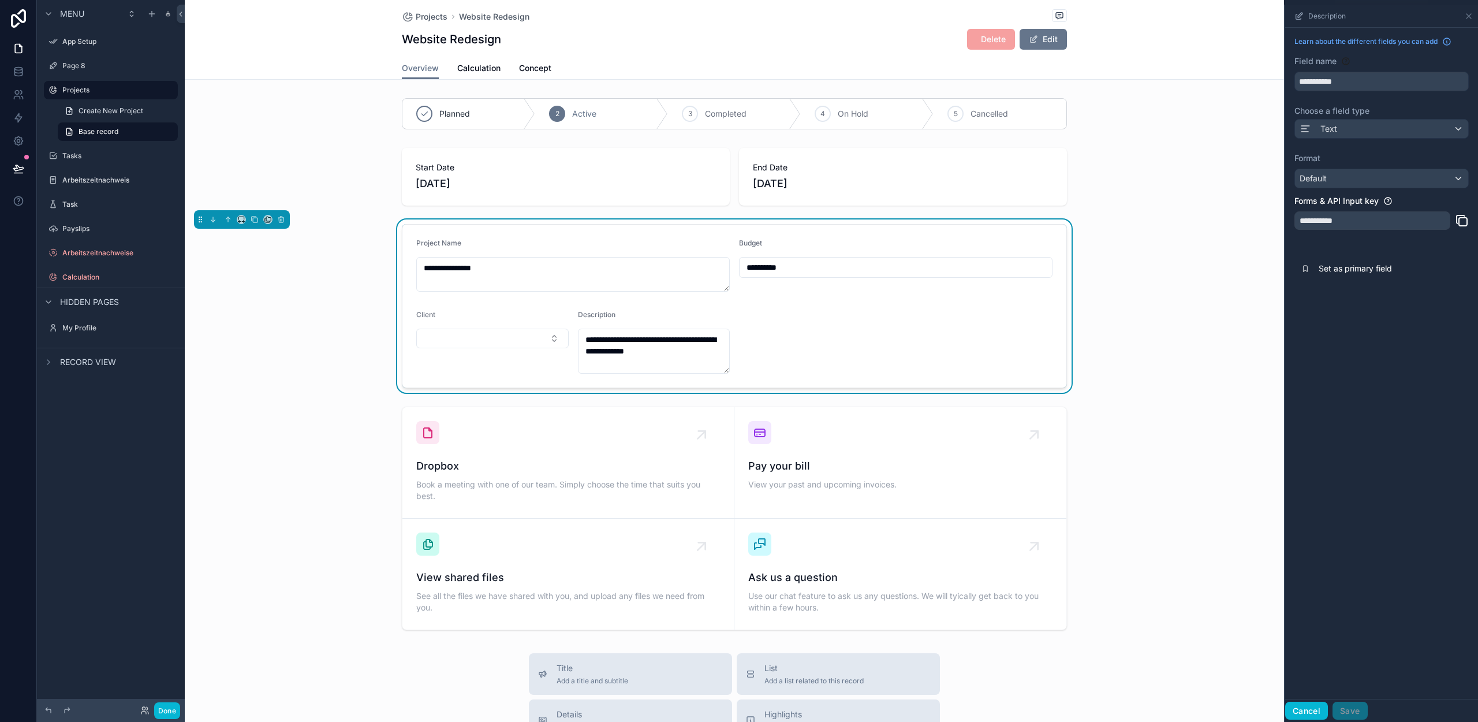
drag, startPoint x: 1318, startPoint y: 706, endPoint x: 1277, endPoint y: 688, distance: 45.0
click at [1318, 706] on button "Cancel" at bounding box center [1306, 711] width 43 height 18
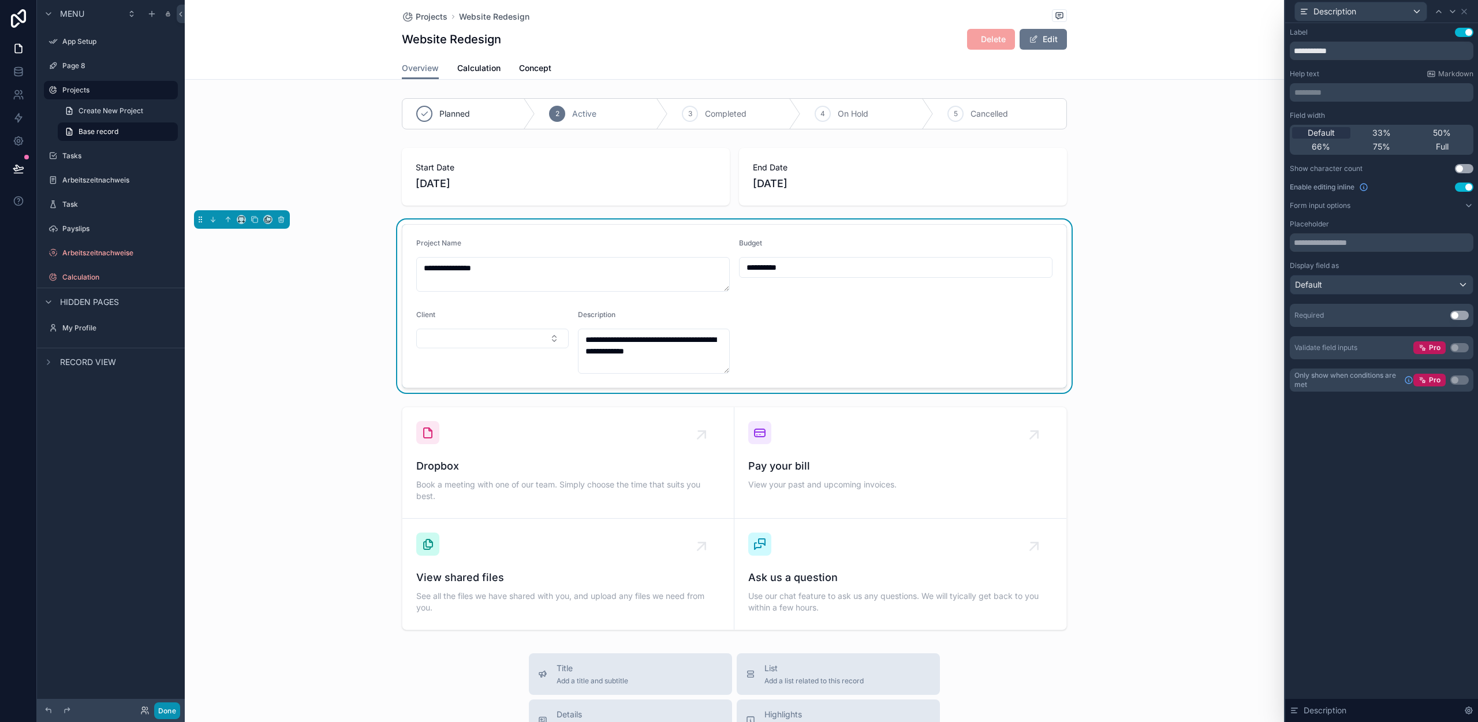
click at [176, 708] on button "Done" at bounding box center [167, 710] width 26 height 17
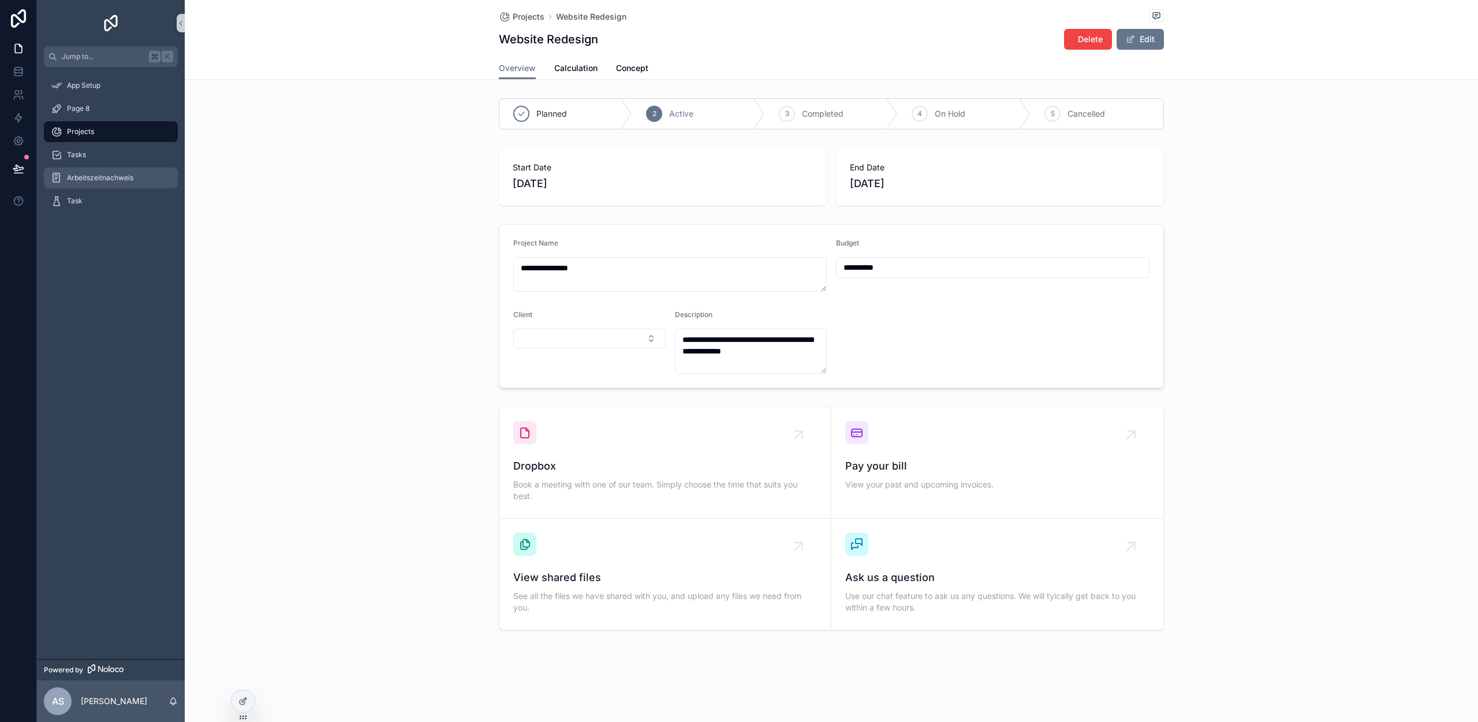
click at [103, 176] on span "Arbeitszeitnachweis" at bounding box center [100, 177] width 66 height 9
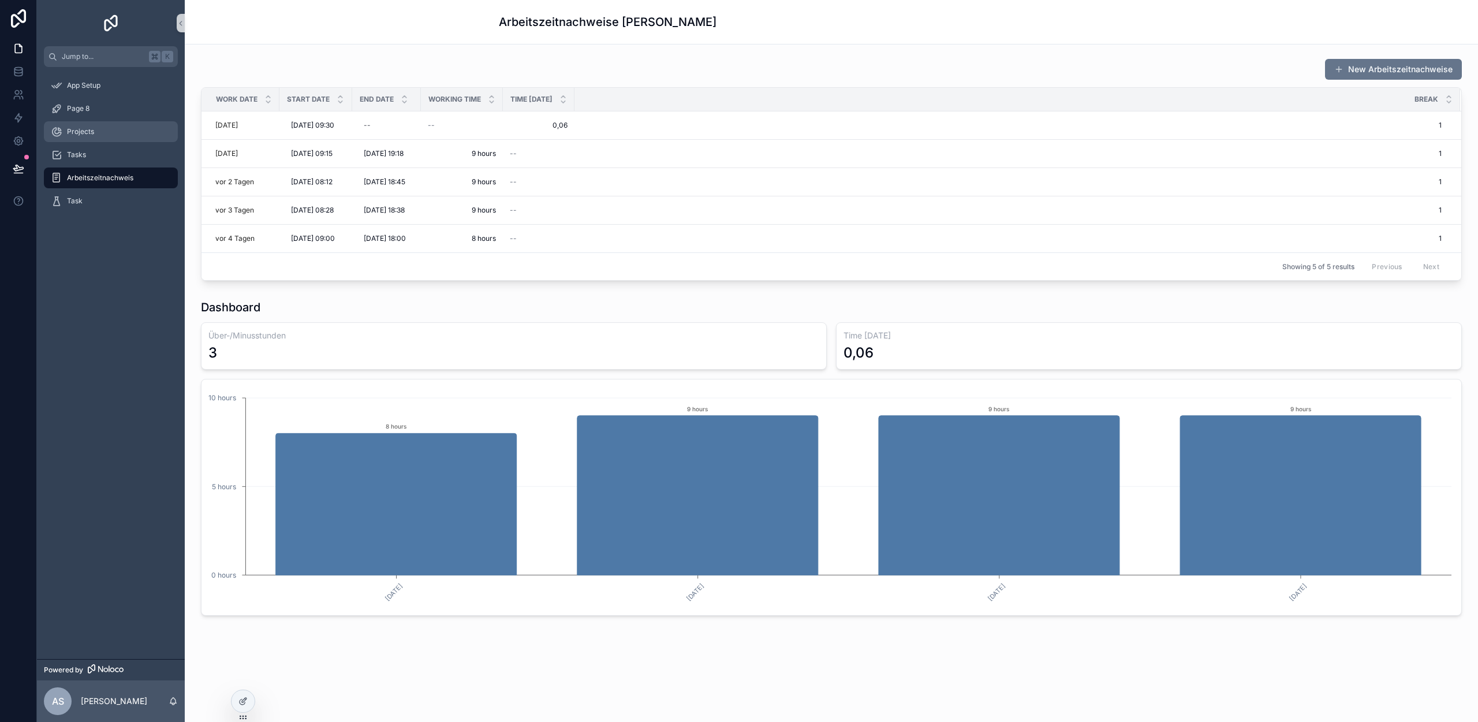
click at [93, 129] on span "Projects" at bounding box center [80, 131] width 27 height 9
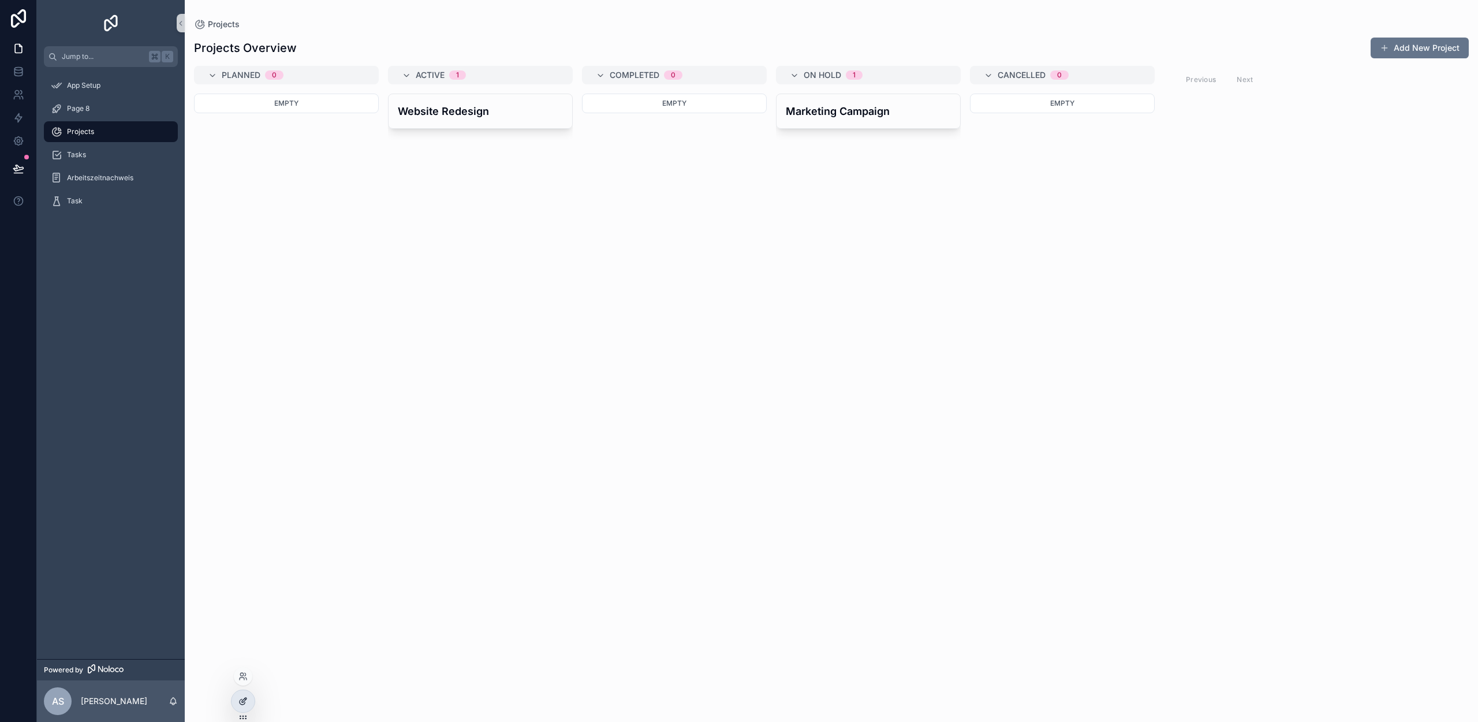
click at [244, 693] on div at bounding box center [243, 701] width 23 height 22
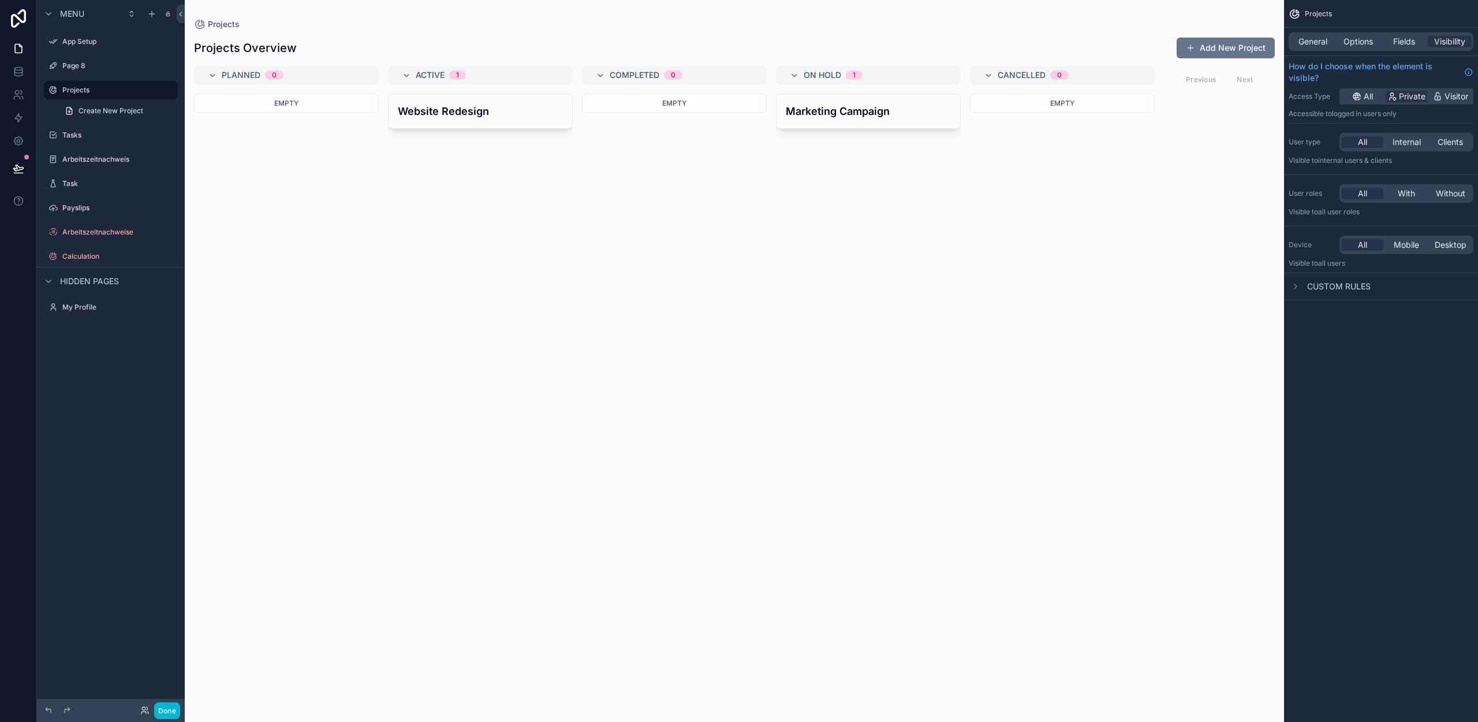
click at [456, 111] on div "scrollable content" at bounding box center [734, 361] width 1099 height 722
click at [457, 113] on h4 "Website Redesign" at bounding box center [480, 111] width 165 height 16
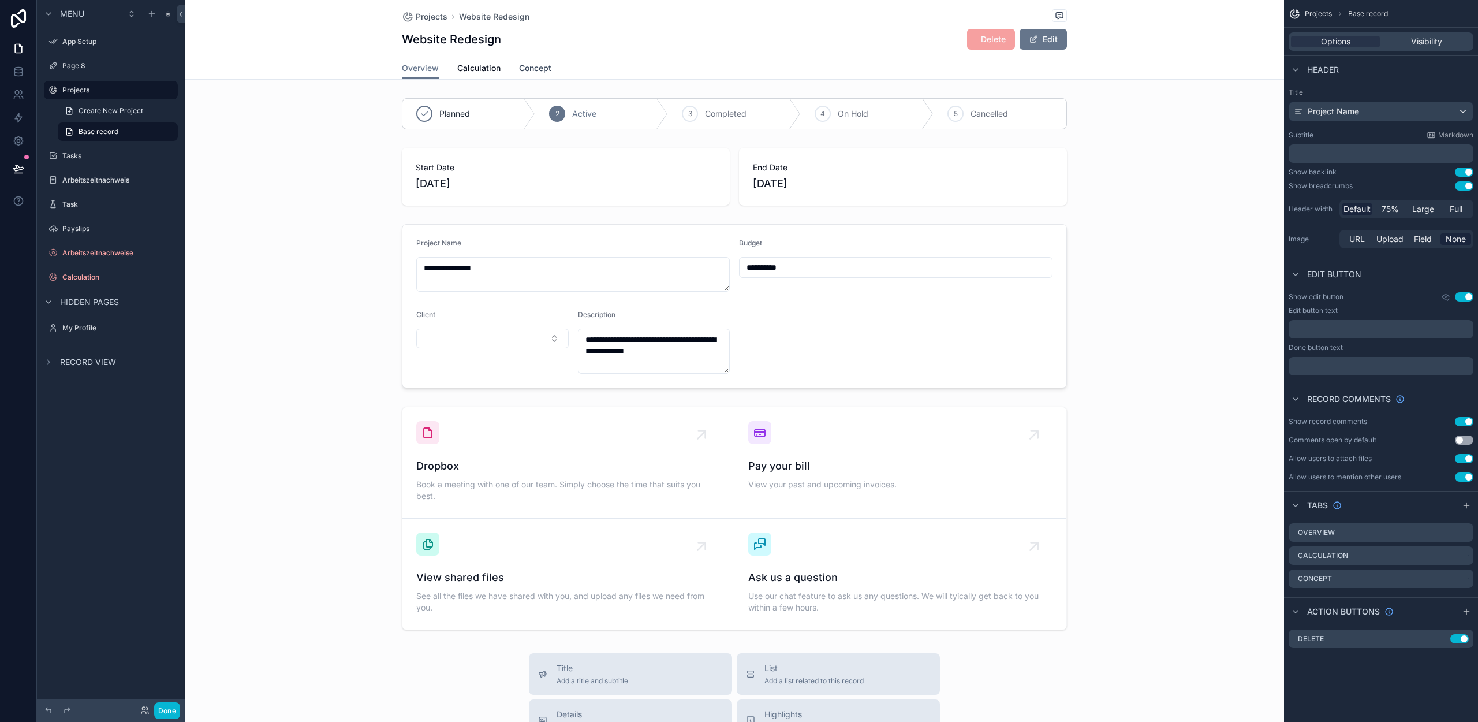
click at [539, 70] on span "Concept" at bounding box center [535, 68] width 32 height 12
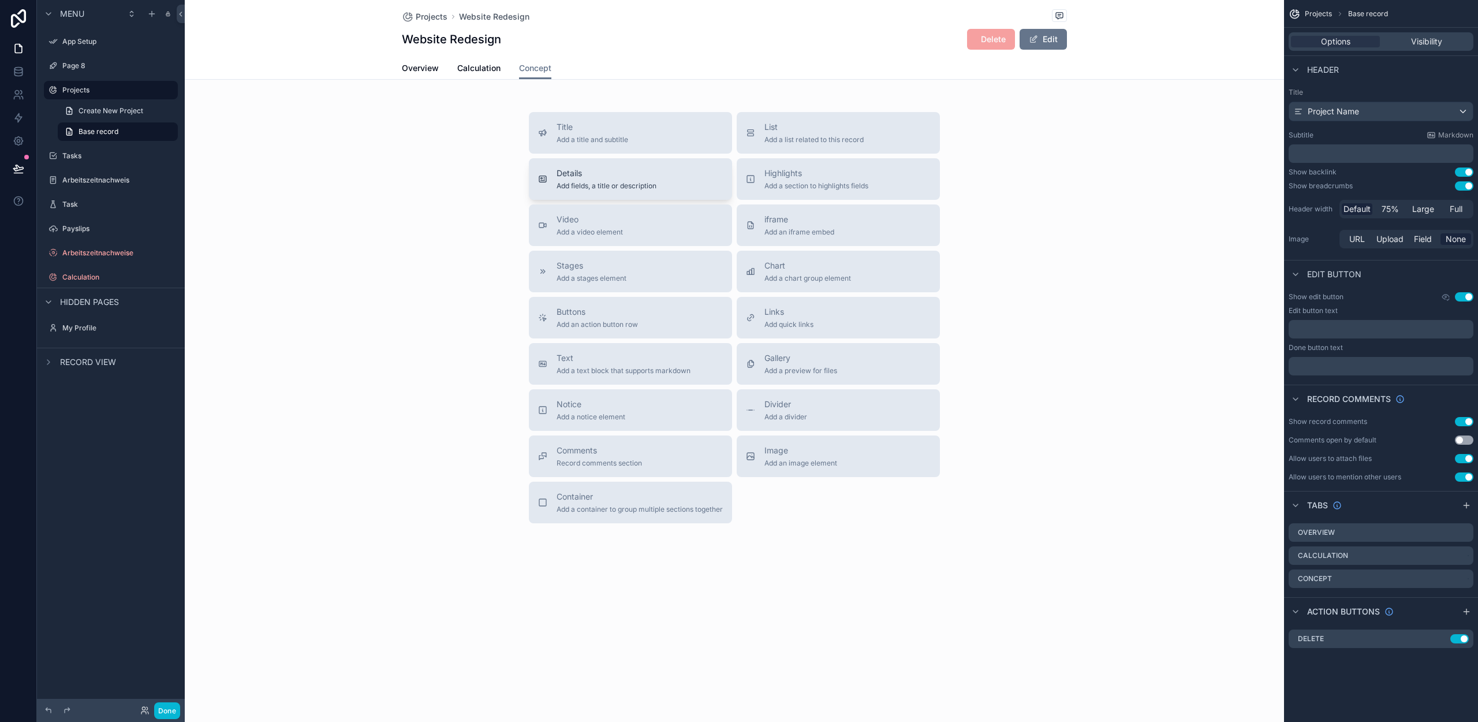
click at [629, 176] on span "Details" at bounding box center [607, 173] width 100 height 12
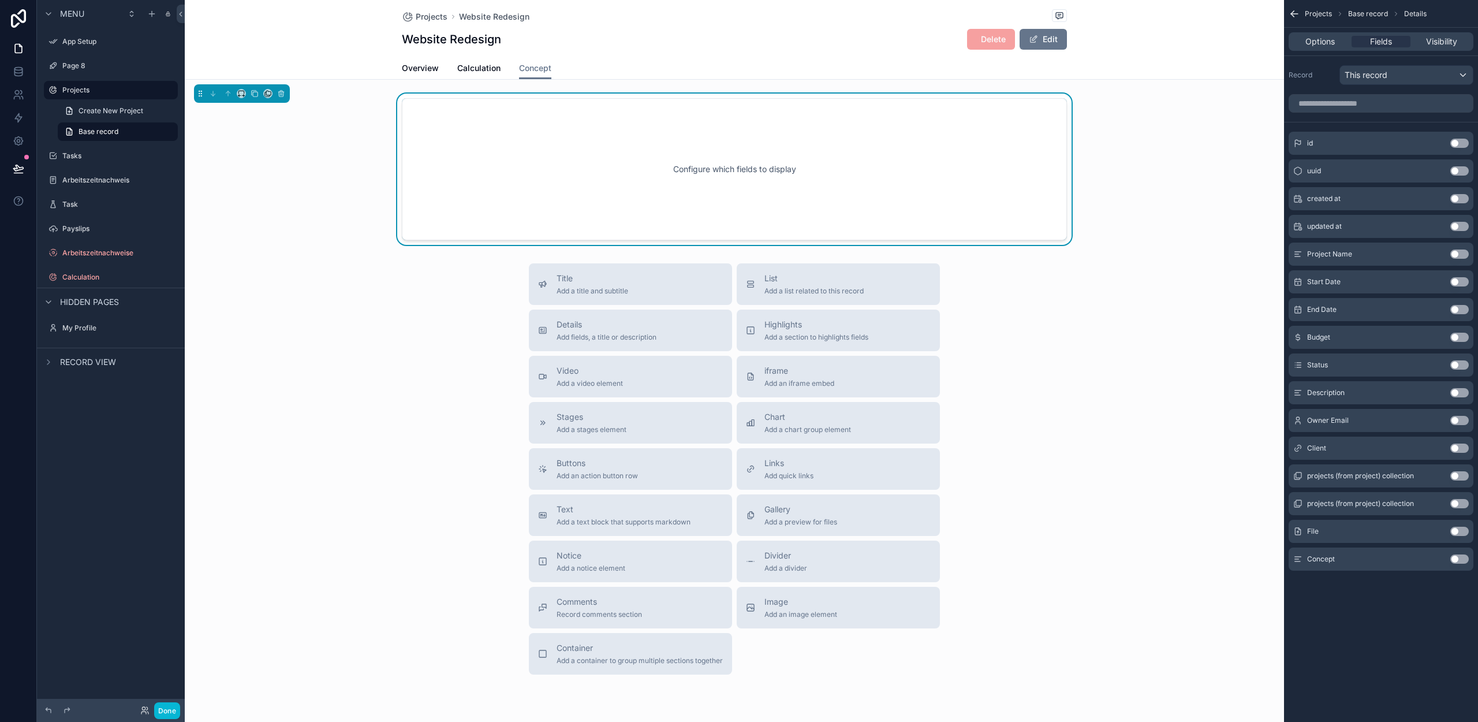
click at [703, 200] on div "Configure which fields to display" at bounding box center [734, 169] width 627 height 104
click at [1454, 559] on button "Use setting" at bounding box center [1459, 558] width 18 height 9
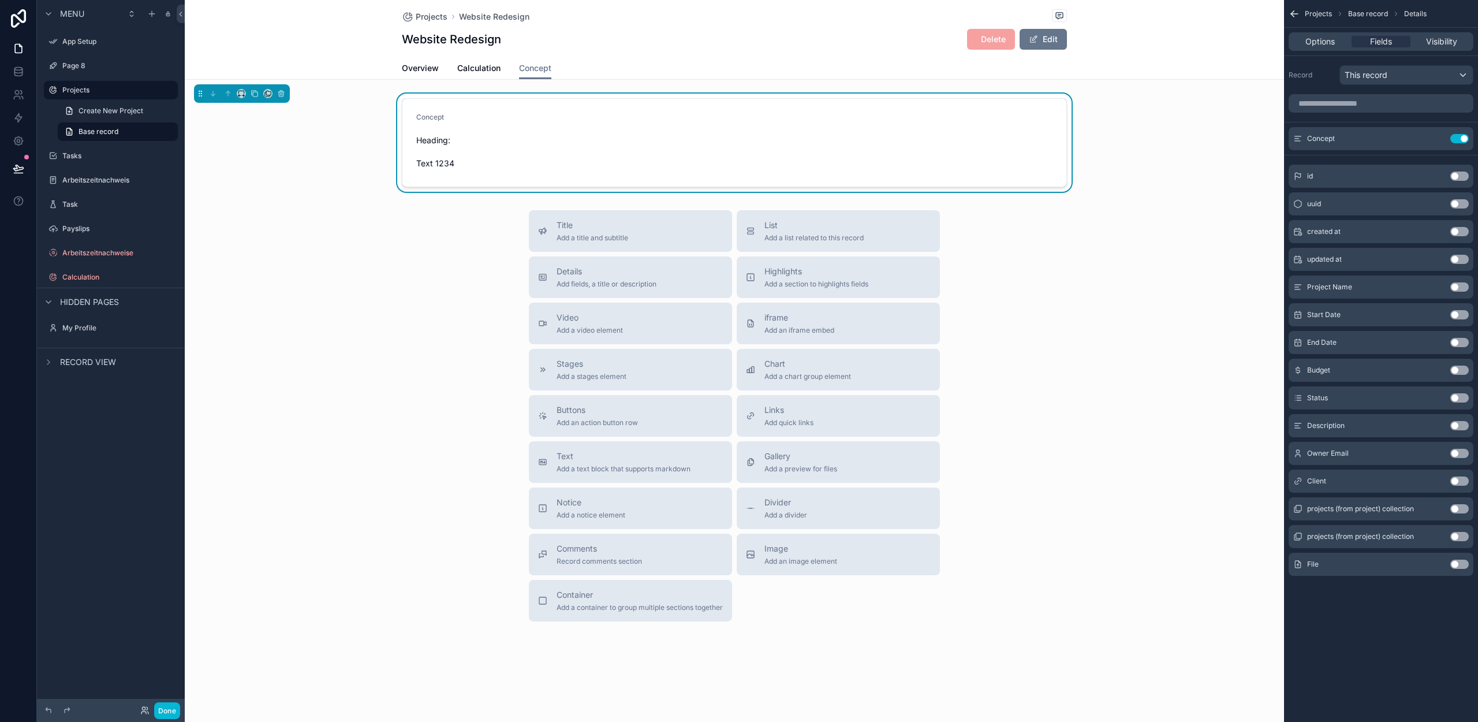
click at [505, 140] on span "Heading: Text 1234" at bounding box center [492, 152] width 152 height 35
click at [1318, 43] on span "Options" at bounding box center [1319, 42] width 29 height 12
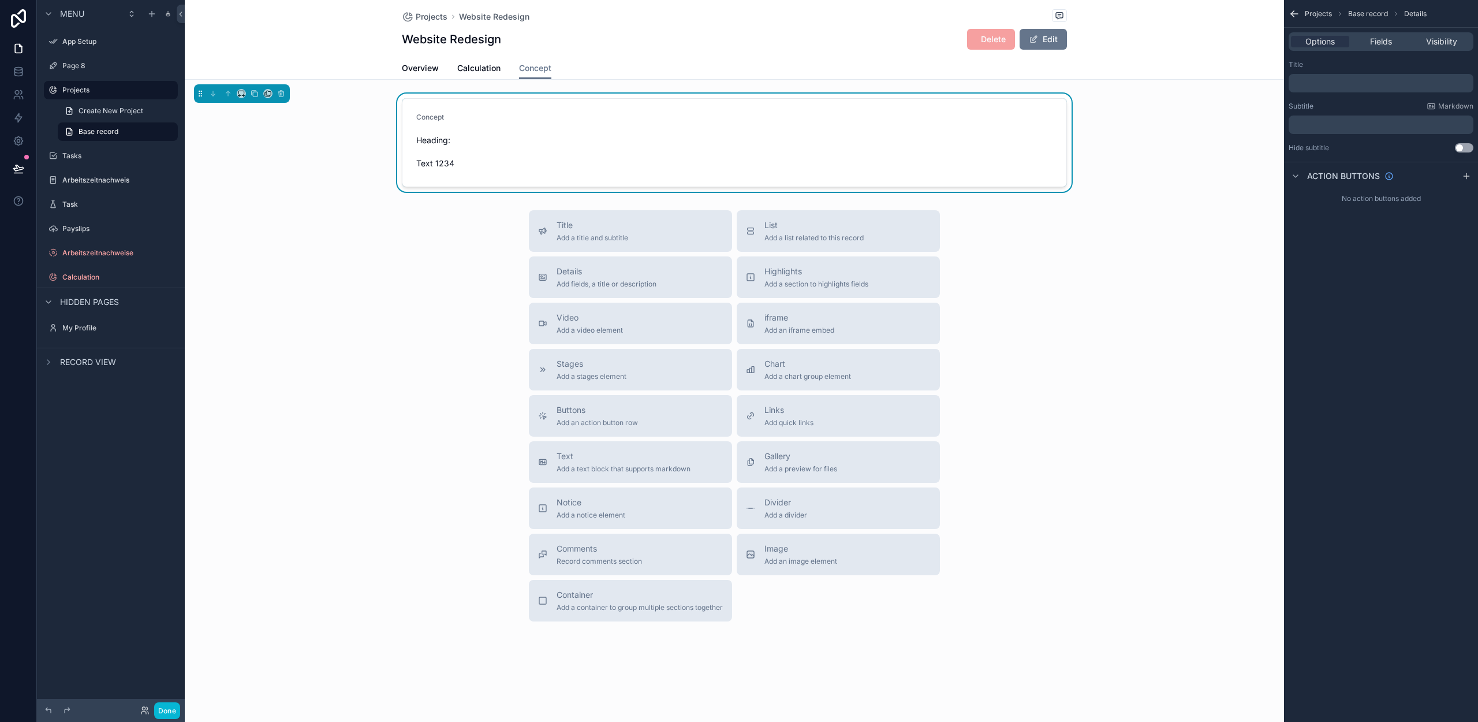
click at [665, 148] on form "Concept Heading: Text 1234" at bounding box center [734, 143] width 664 height 88
click at [1372, 40] on span "Fields" at bounding box center [1381, 42] width 22 height 12
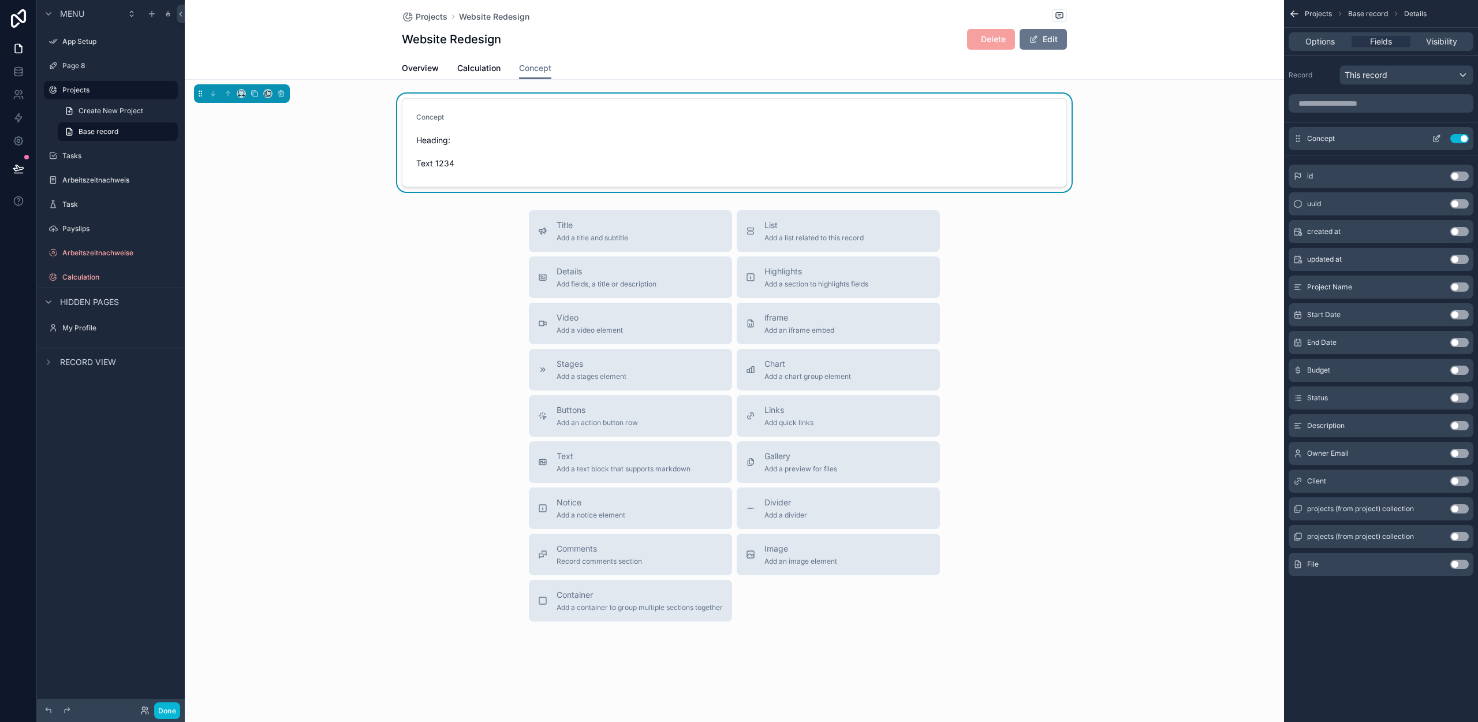
click at [1434, 138] on icon "scrollable content" at bounding box center [1436, 138] width 9 height 9
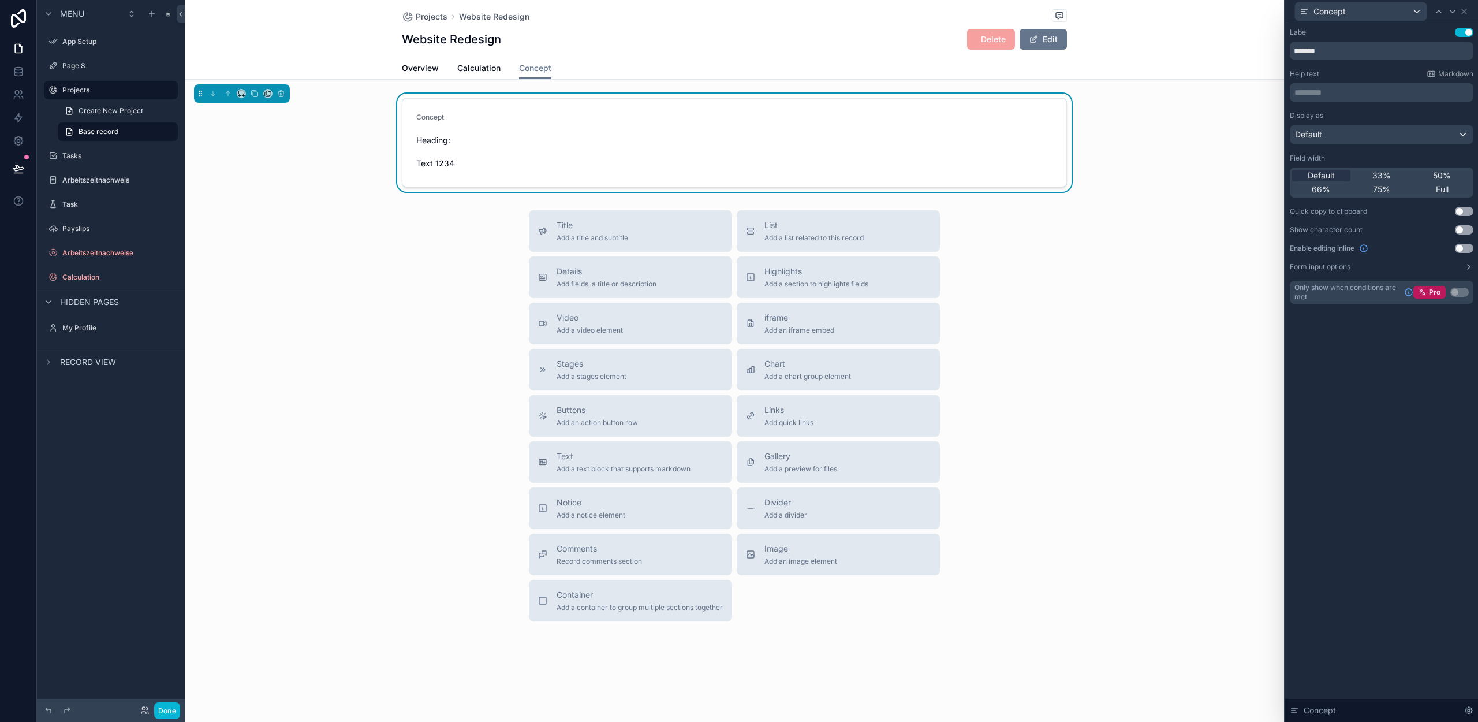
click at [1463, 247] on button "Use setting" at bounding box center [1464, 248] width 18 height 9
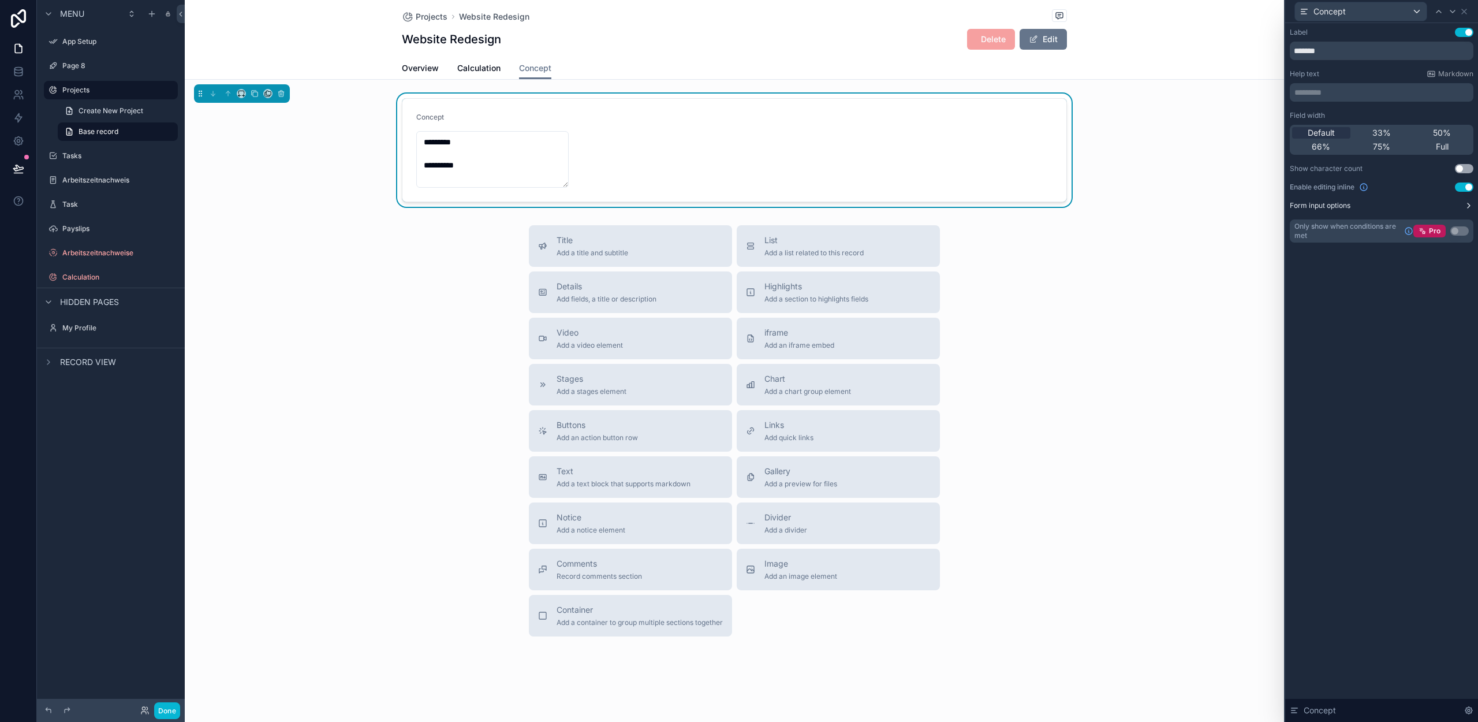
click at [1325, 203] on label "Form input options" at bounding box center [1320, 205] width 61 height 9
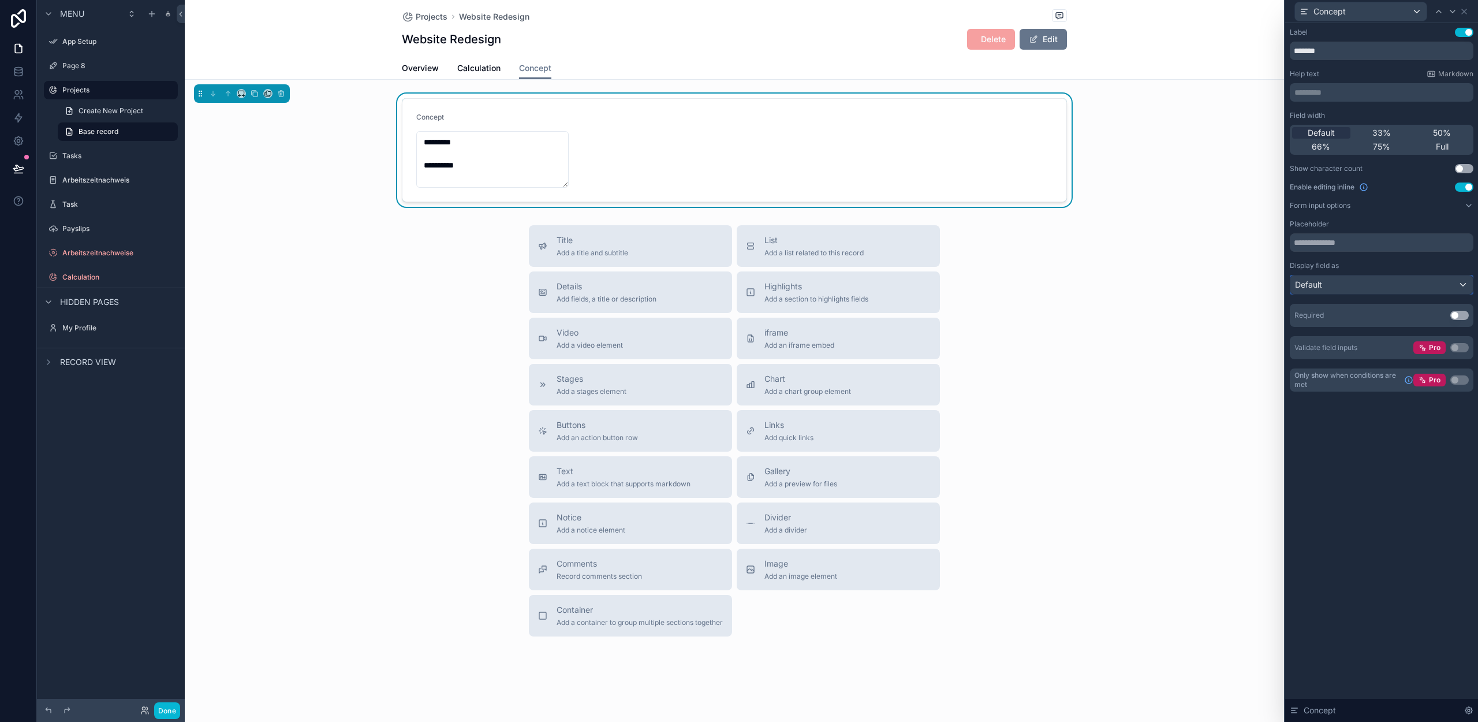
click at [1327, 282] on div "Default" at bounding box center [1381, 284] width 182 height 18
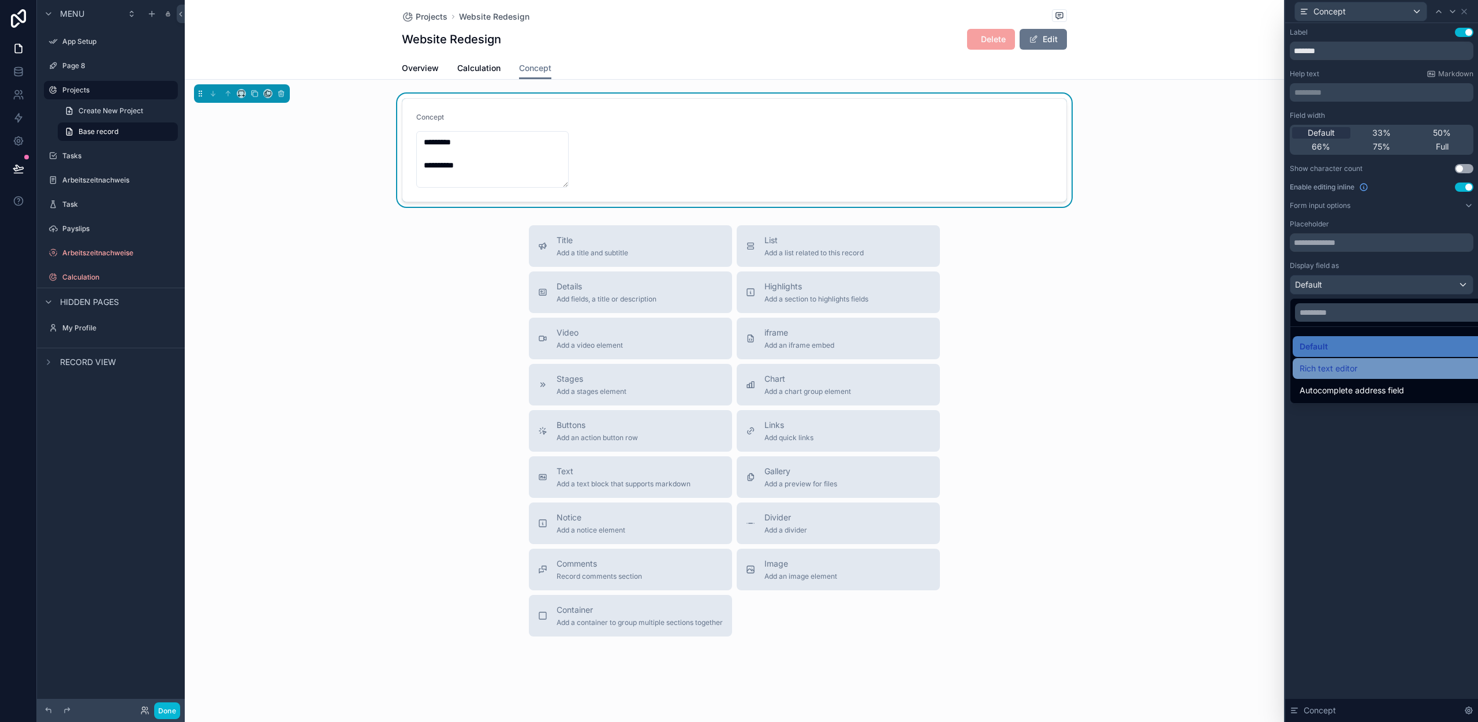
click at [1328, 370] on span "Rich text editor" at bounding box center [1329, 368] width 58 height 14
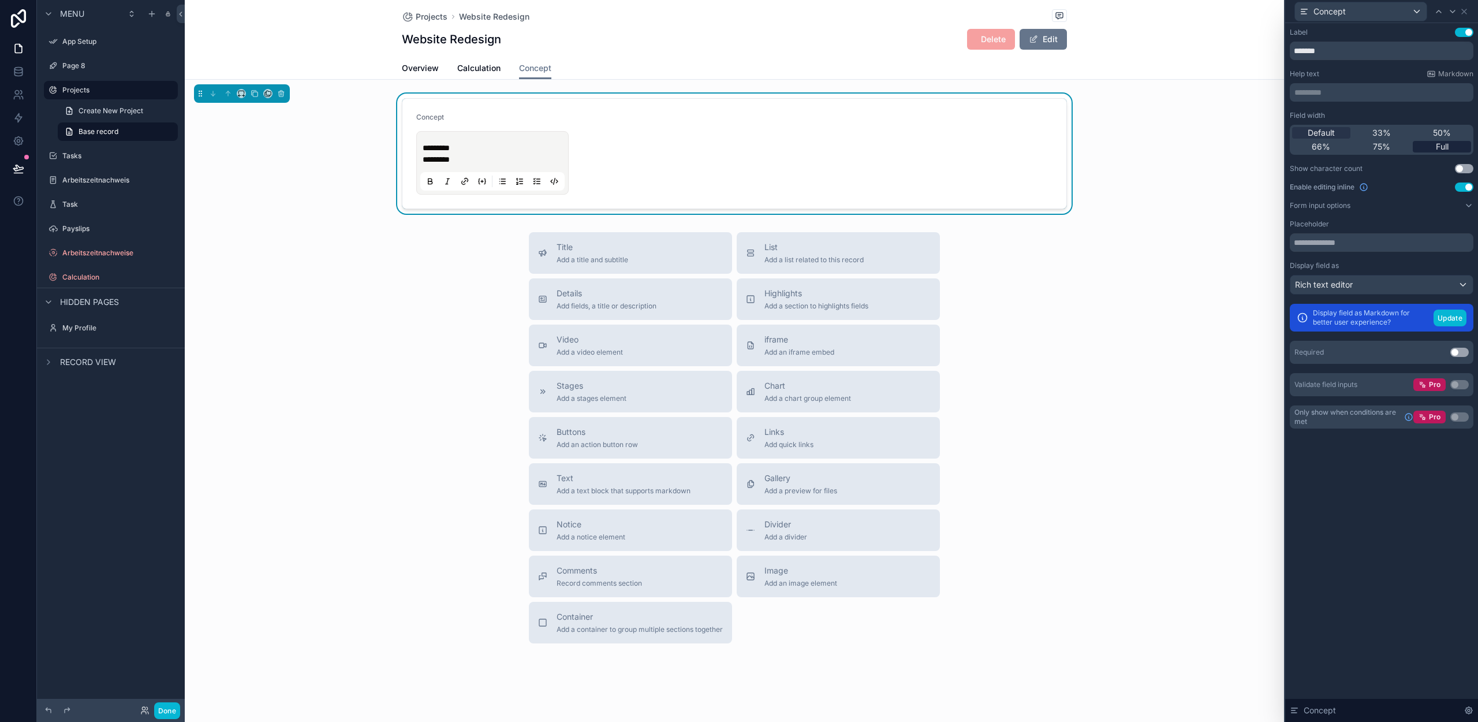
click at [1443, 147] on span "Full" at bounding box center [1442, 147] width 13 height 12
click at [490, 159] on p "*********" at bounding box center [737, 160] width 628 height 12
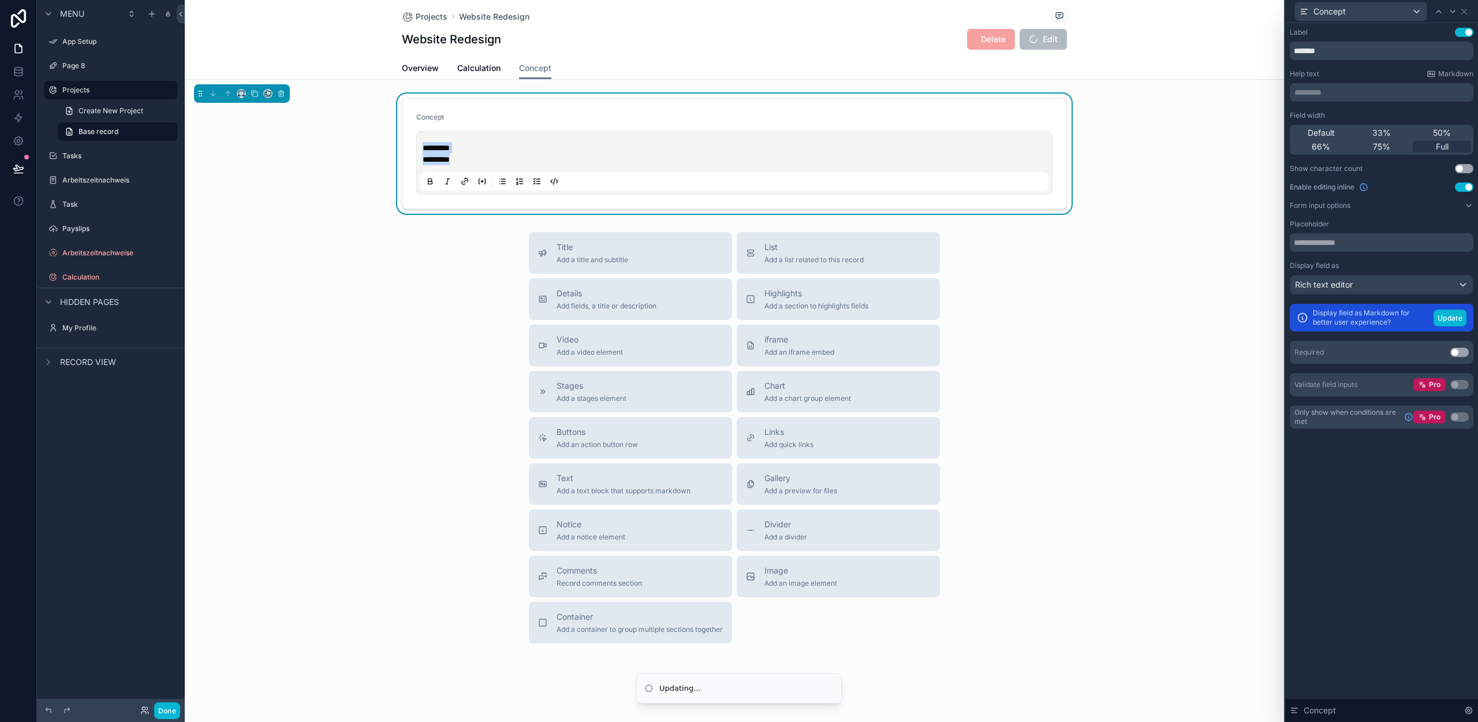
drag, startPoint x: 462, startPoint y: 153, endPoint x: 395, endPoint y: 133, distance: 70.5
click at [395, 133] on div "Concept ******** *********" at bounding box center [734, 154] width 1099 height 120
click at [471, 145] on p "********" at bounding box center [737, 148] width 628 height 12
click at [1457, 169] on button "Use setting" at bounding box center [1464, 168] width 18 height 9
click at [1461, 170] on button "Use setting" at bounding box center [1464, 168] width 18 height 9
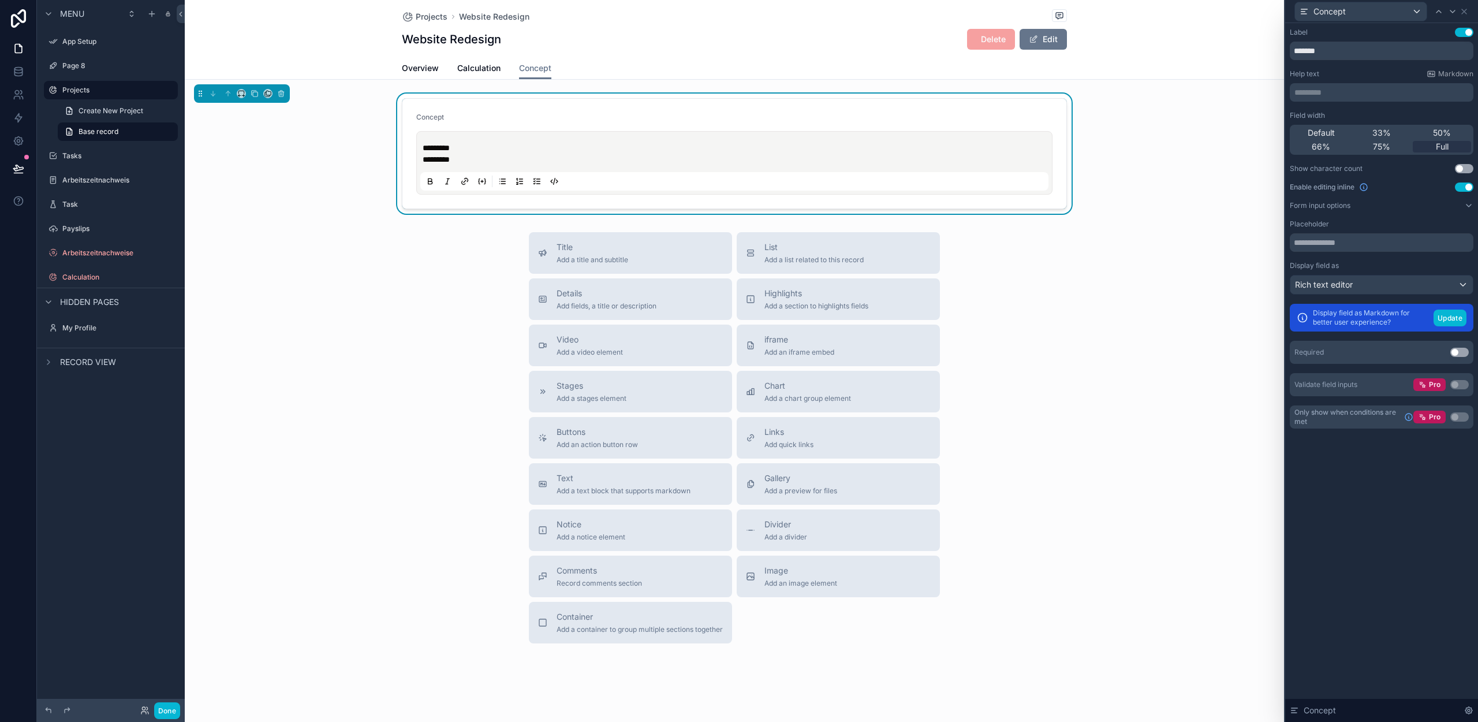
click at [1374, 72] on div "Help text Markdown" at bounding box center [1382, 73] width 184 height 9
click at [1372, 284] on div "Rich text editor" at bounding box center [1381, 284] width 182 height 18
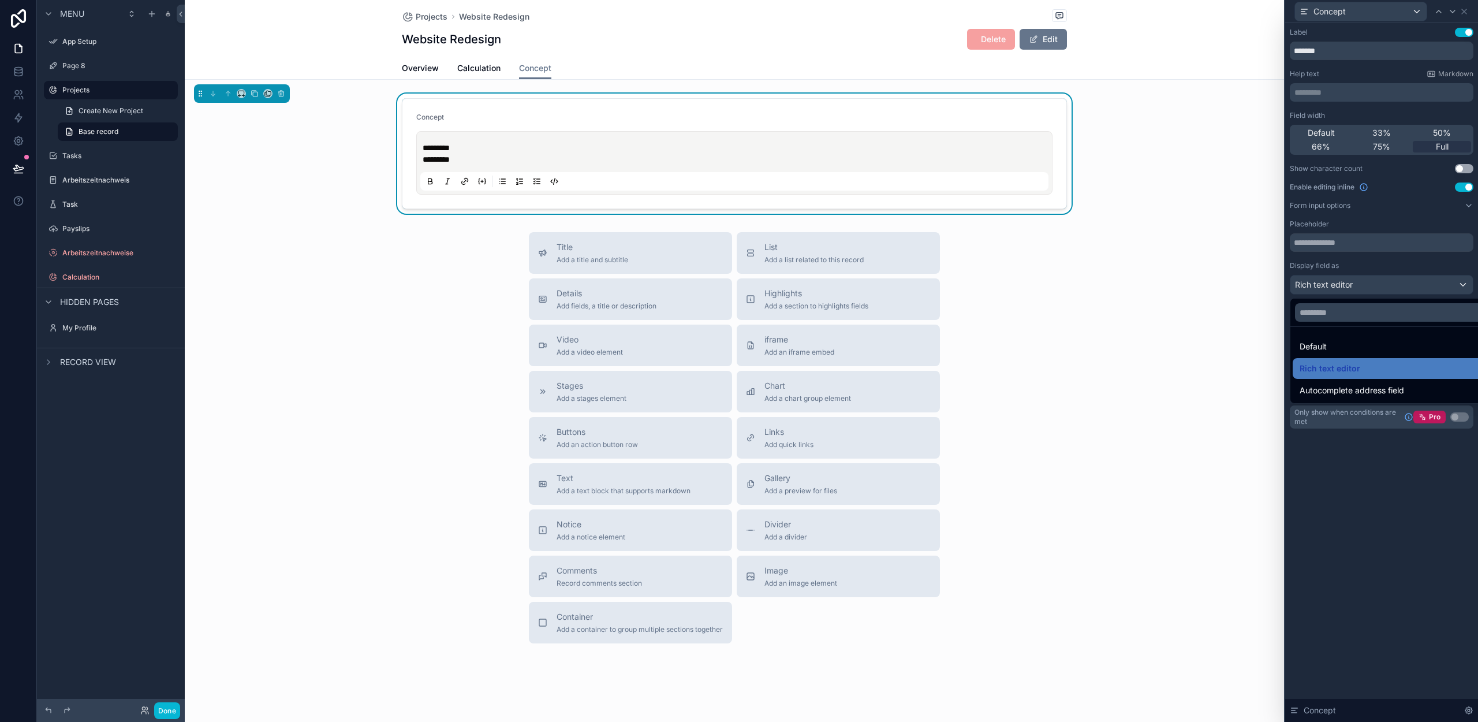
click at [1358, 284] on div at bounding box center [1381, 361] width 193 height 722
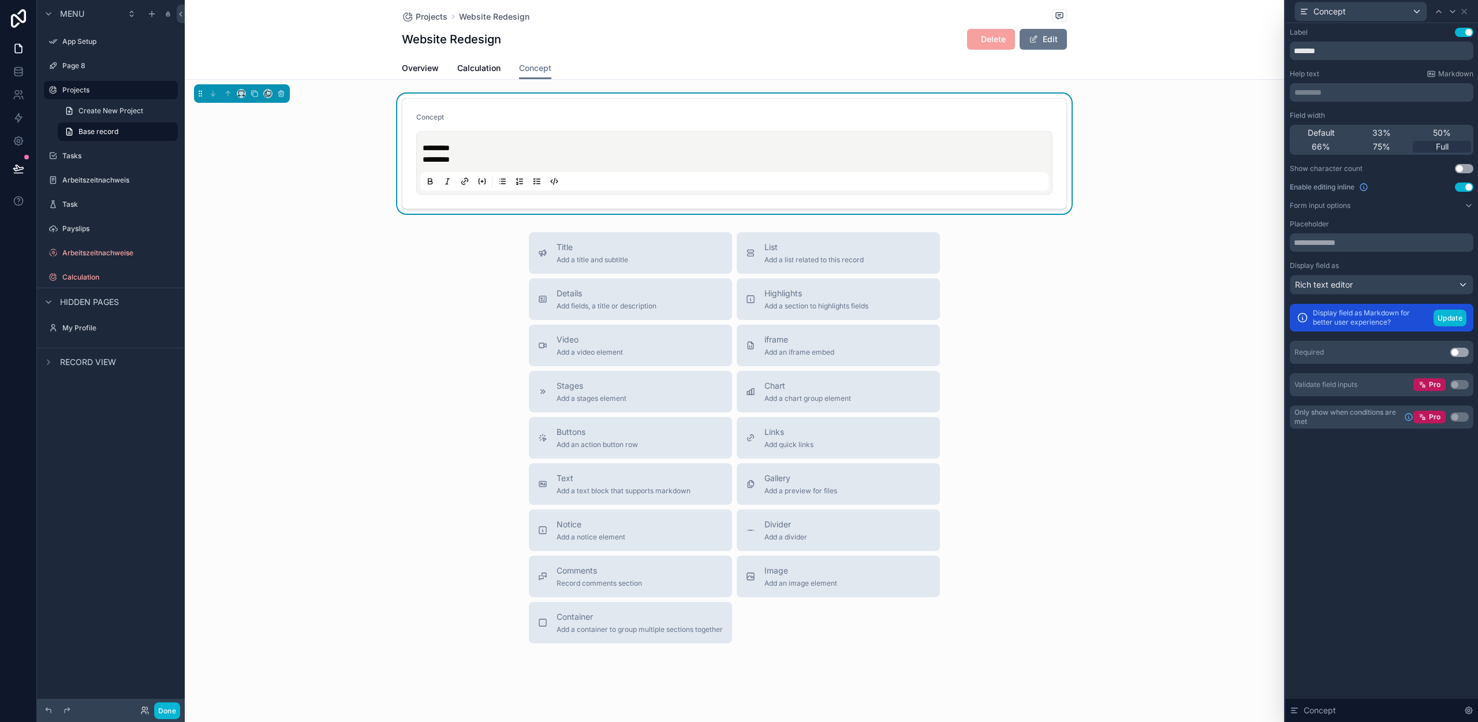
click at [1460, 352] on button "Use setting" at bounding box center [1459, 352] width 18 height 9
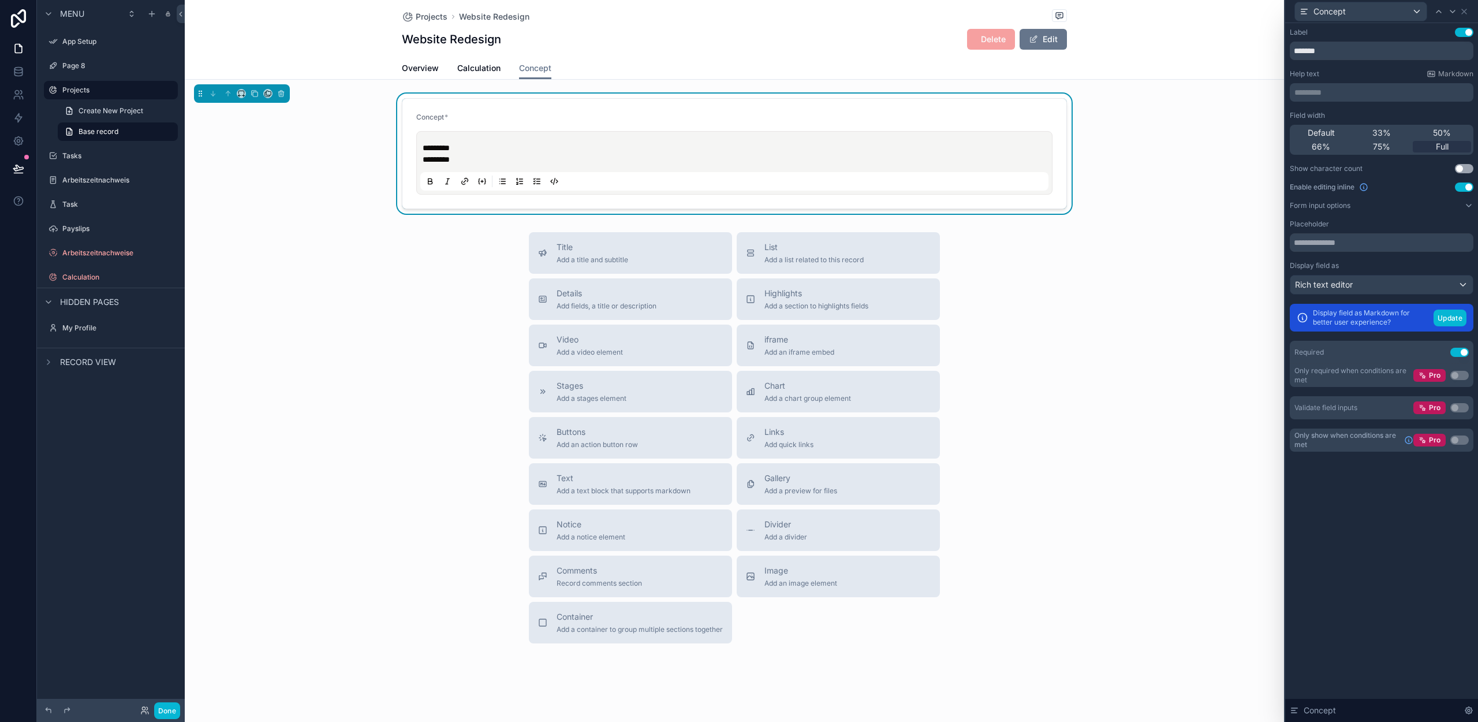
click at [1458, 352] on button "Use setting" at bounding box center [1459, 352] width 18 height 9
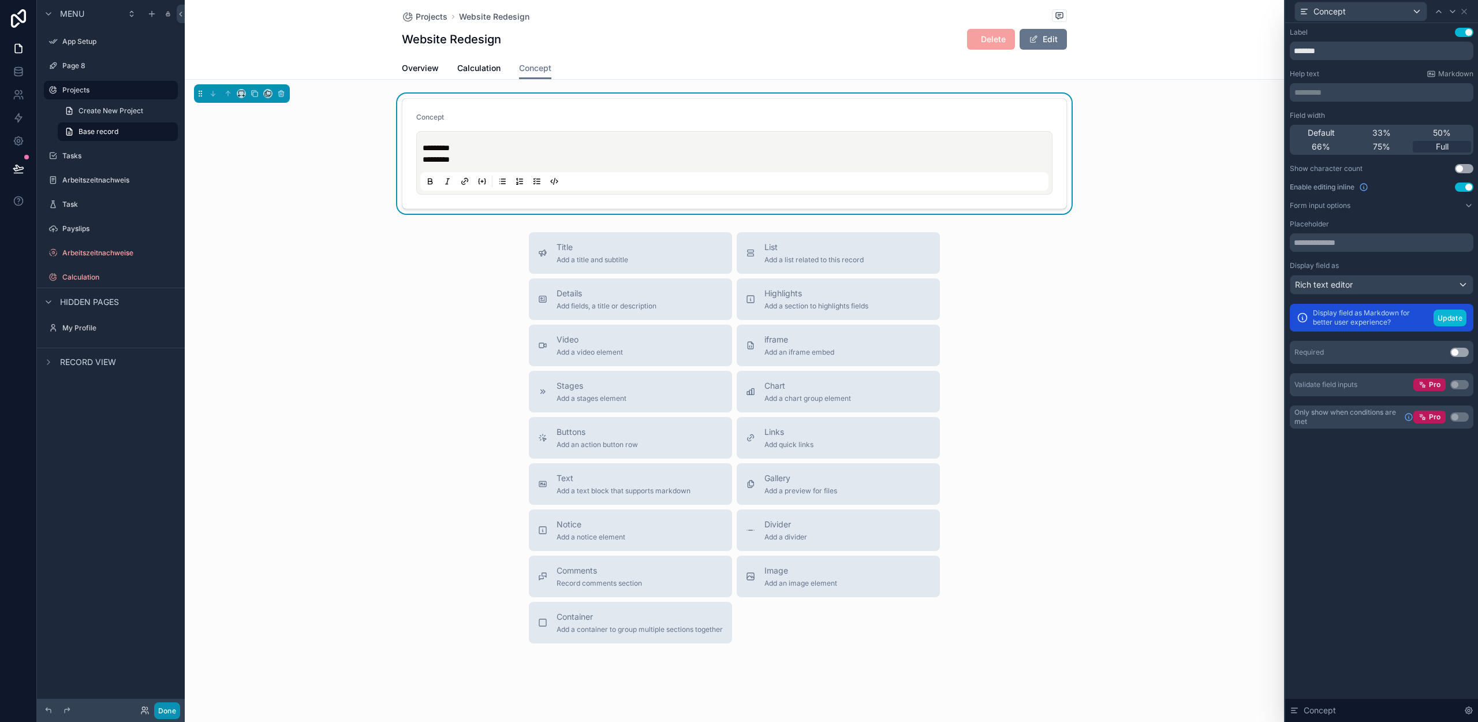
click at [165, 714] on button "Done" at bounding box center [167, 710] width 26 height 17
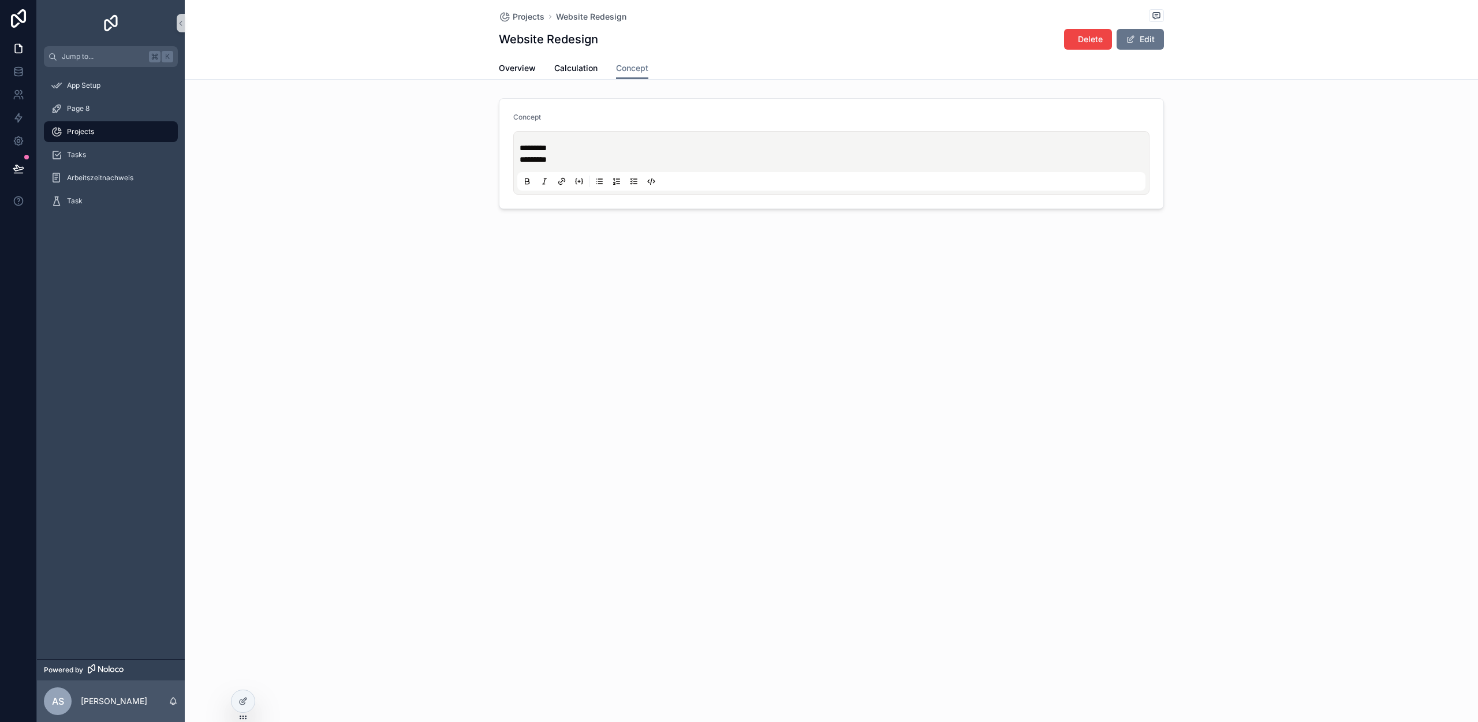
click at [571, 159] on p "*********" at bounding box center [834, 160] width 628 height 12
drag, startPoint x: 576, startPoint y: 163, endPoint x: 462, endPoint y: 138, distance: 117.1
click at [462, 138] on div "Concept ******** *********" at bounding box center [831, 154] width 1293 height 120
click at [464, 399] on div "Projects Website Redesign Website Redesign Delete Edit Concept Overview Calcula…" at bounding box center [831, 361] width 1293 height 722
click at [286, 657] on div "Projects Website Redesign Website Redesign Delete Edit Concept Overview Calcula…" at bounding box center [831, 361] width 1293 height 722
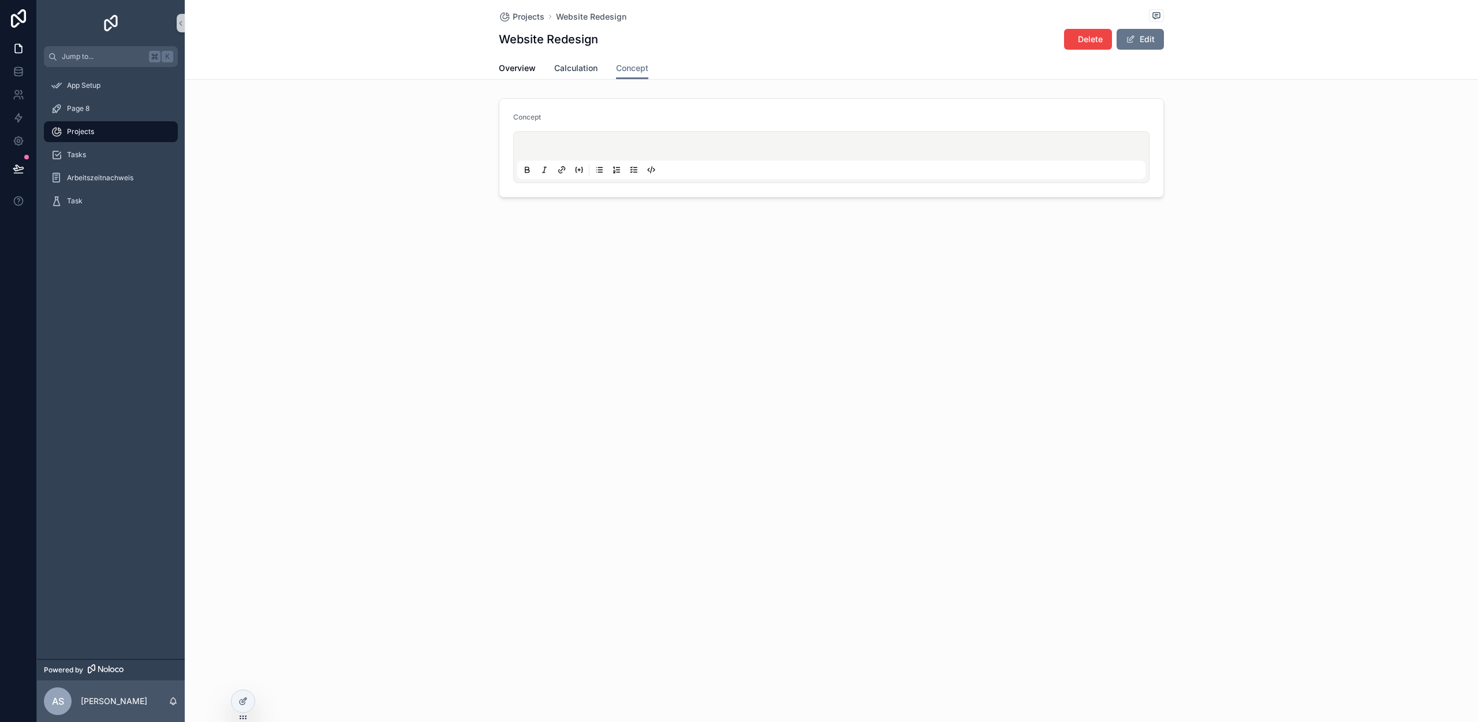
click at [579, 72] on span "Calculation" at bounding box center [575, 68] width 43 height 12
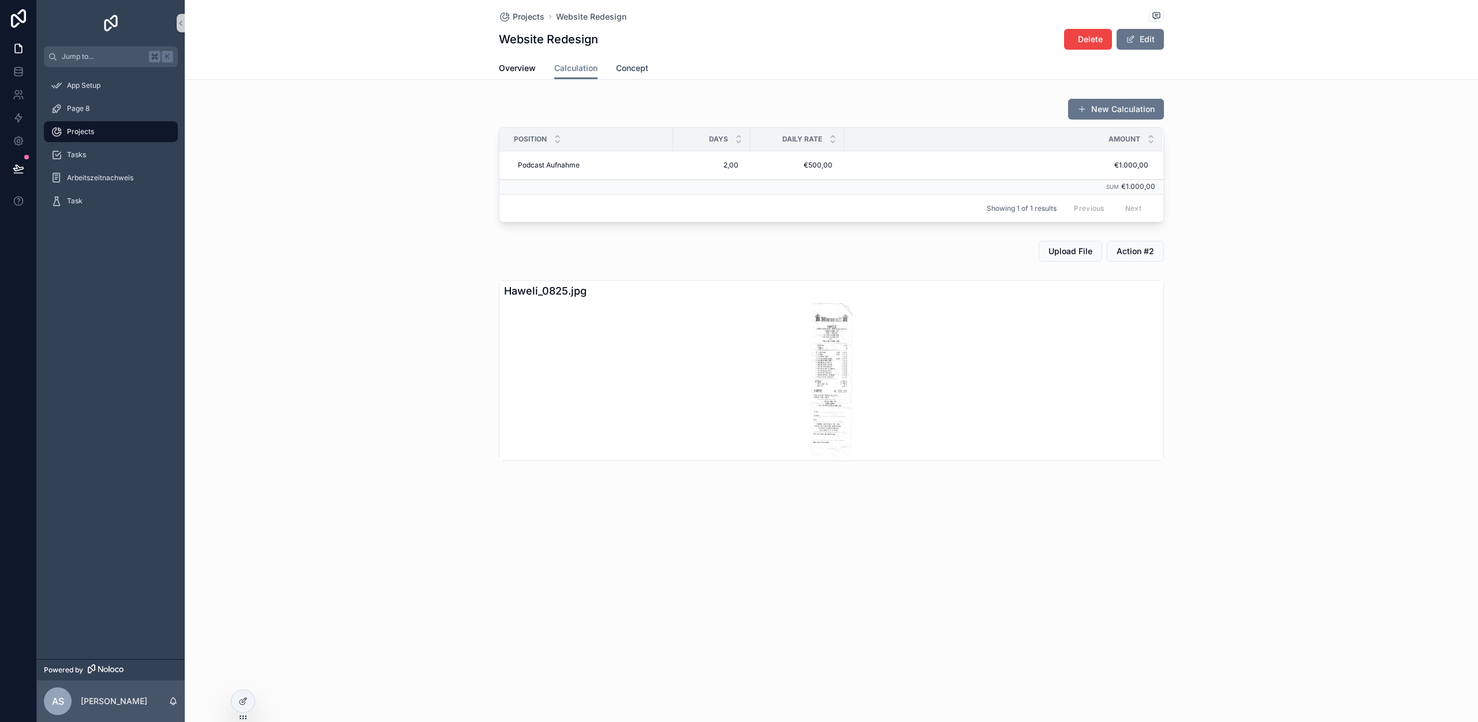
click at [623, 69] on span "Concept" at bounding box center [632, 68] width 32 height 12
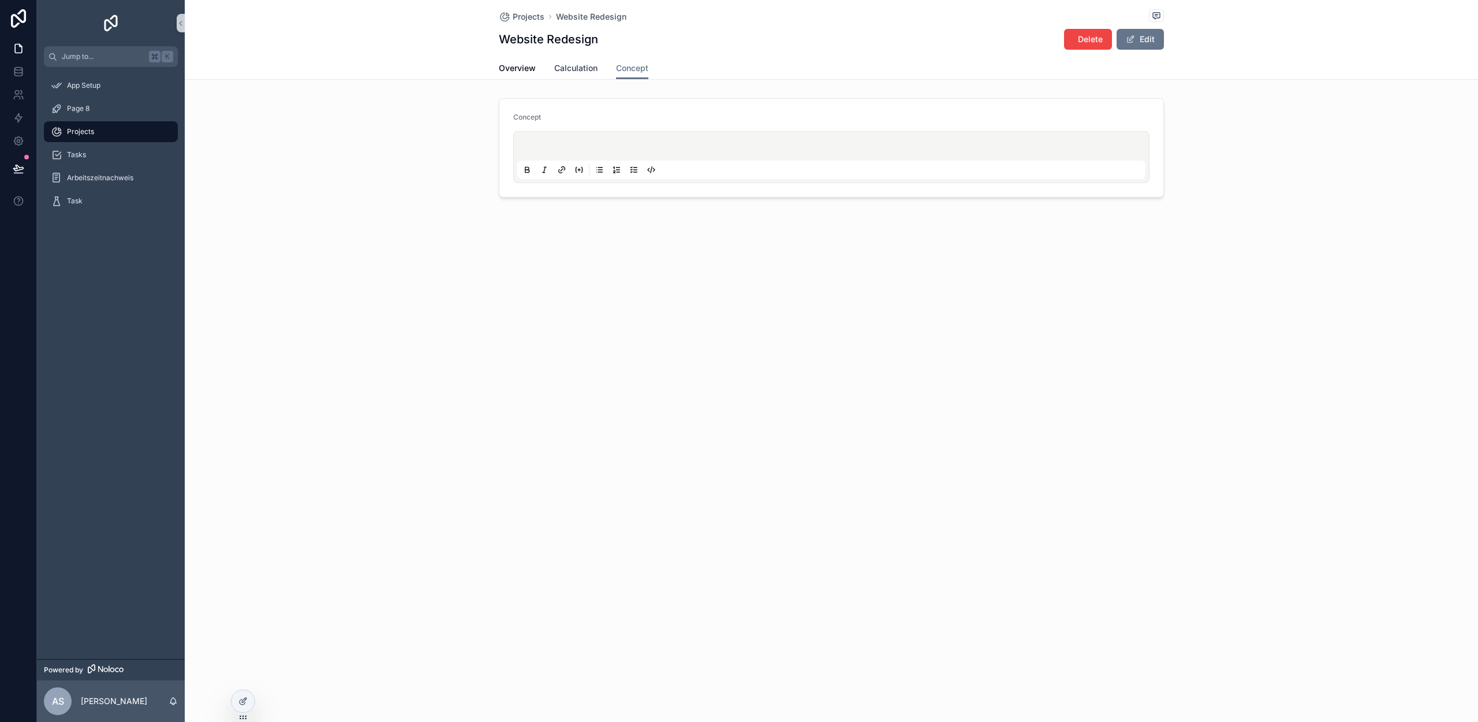
click at [574, 69] on span "Calculation" at bounding box center [575, 68] width 43 height 12
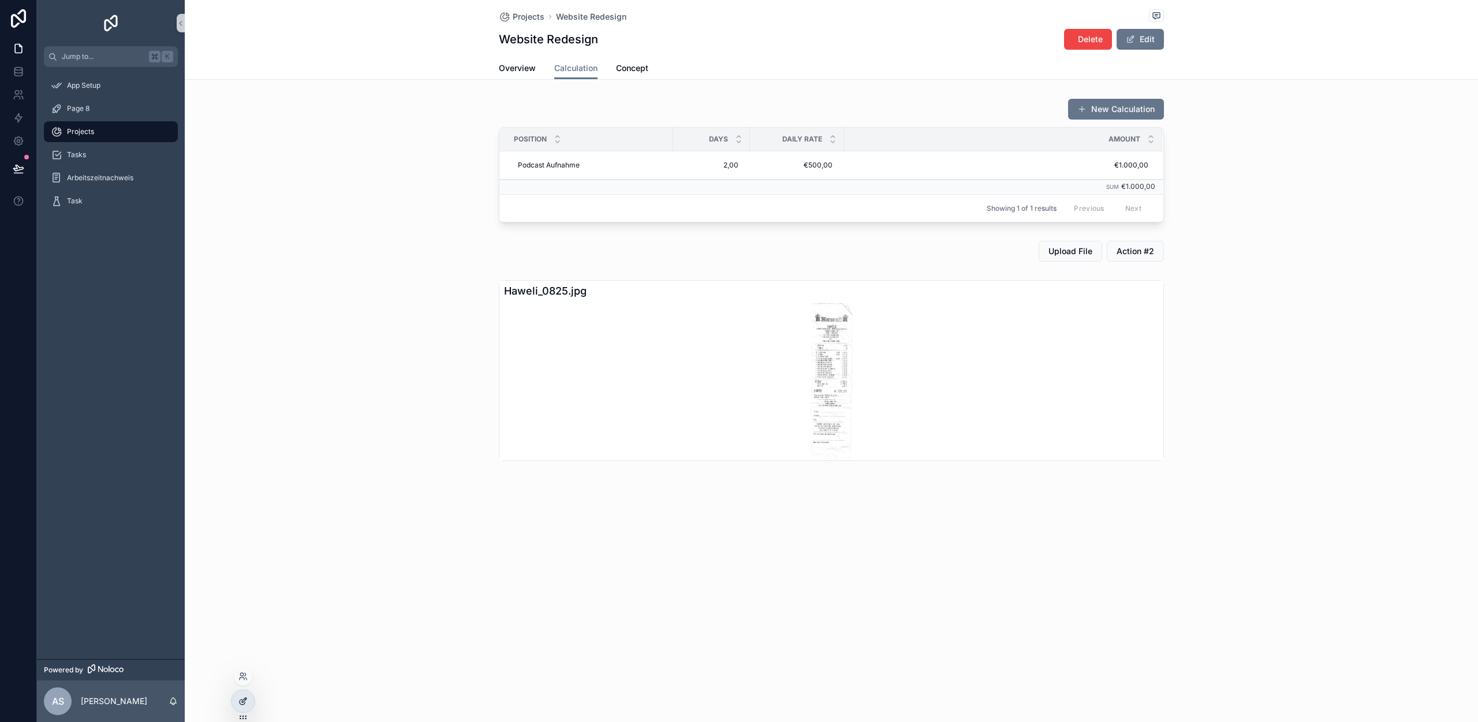
click at [240, 697] on icon at bounding box center [242, 700] width 9 height 9
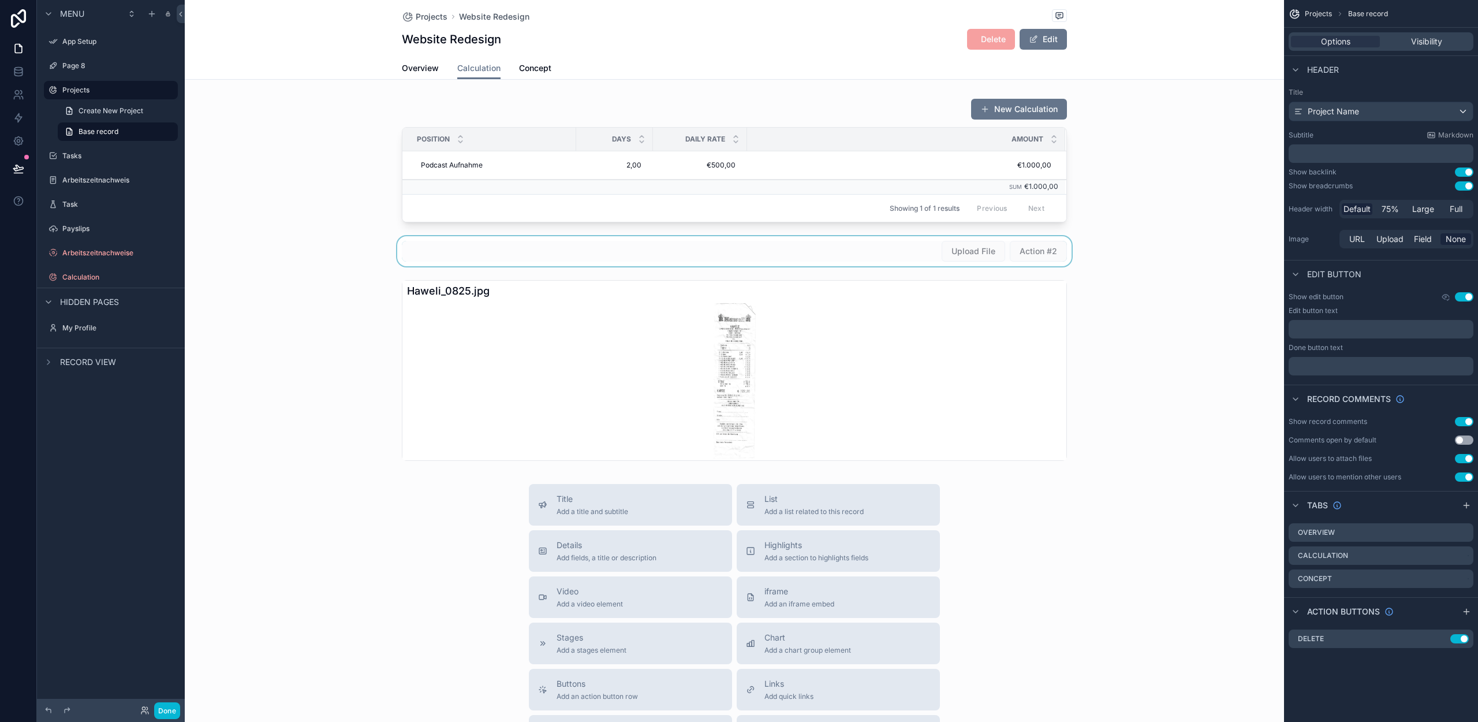
click at [915, 247] on div "scrollable content" at bounding box center [734, 251] width 1099 height 30
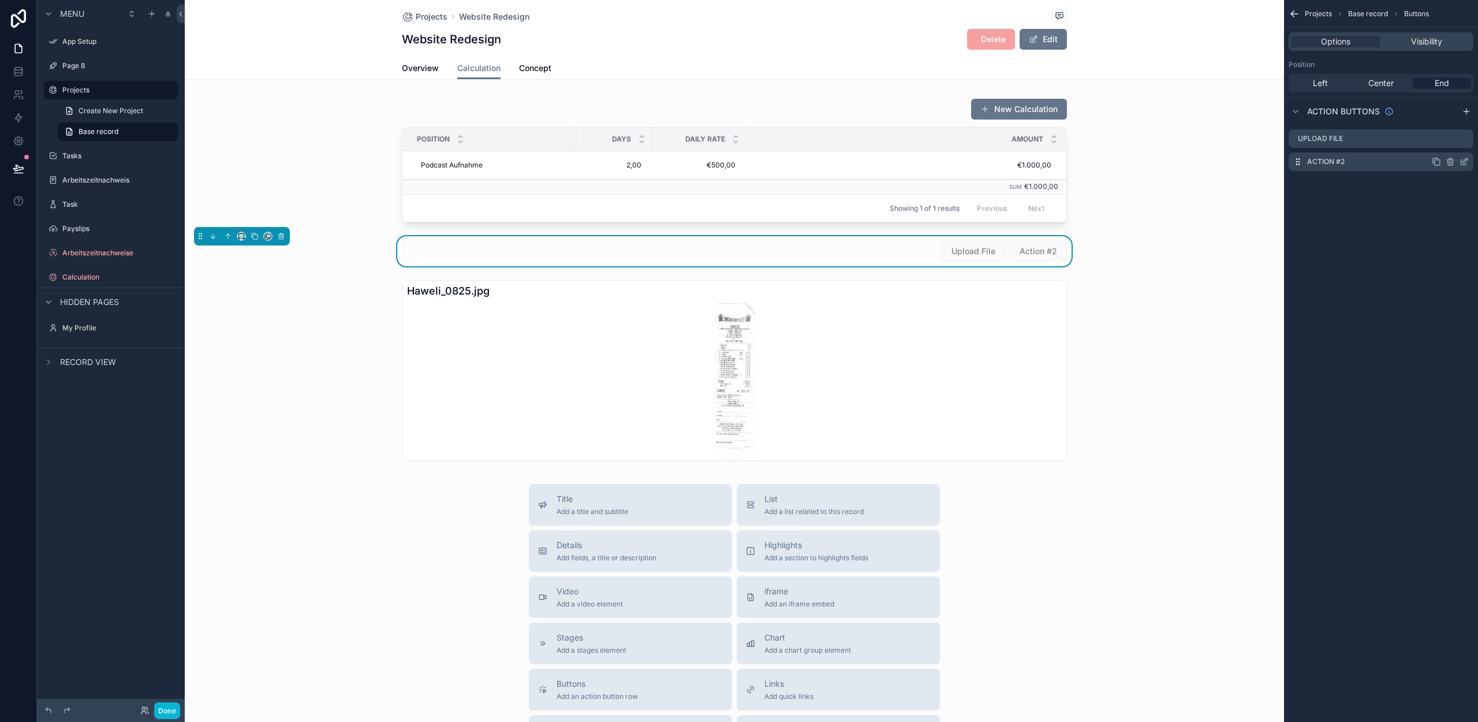
click at [1447, 163] on icon "scrollable content" at bounding box center [1449, 162] width 5 height 5
click at [1360, 212] on div "Projects Base record Buttons Options Visibility Position Left Center End Action…" at bounding box center [1381, 361] width 194 height 722
click at [1364, 230] on div "Projects Base record Buttons Options Visibility Position Left Center End Action…" at bounding box center [1381, 361] width 194 height 722
click at [1122, 225] on div "scrollable content" at bounding box center [734, 160] width 1099 height 133
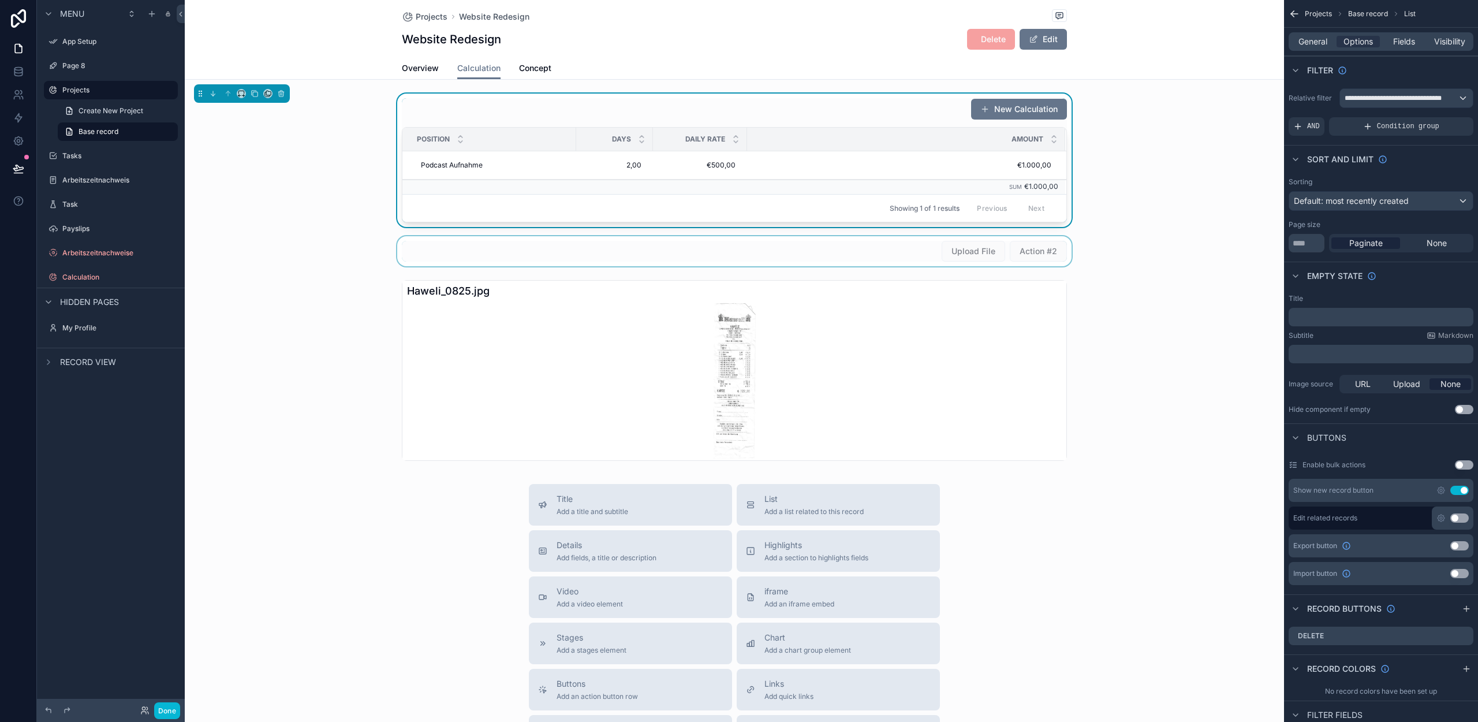
click at [886, 246] on div "scrollable content" at bounding box center [734, 251] width 1099 height 30
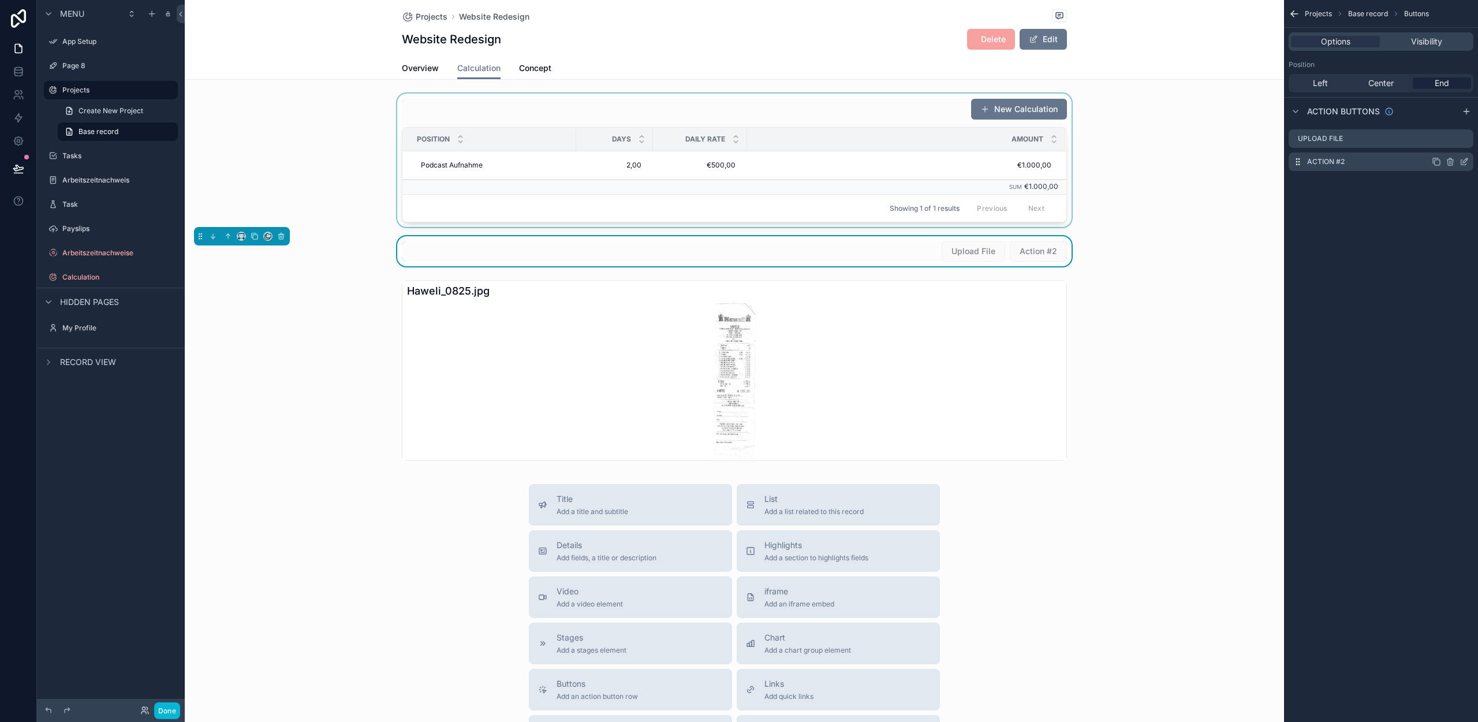
click at [1450, 161] on icon "scrollable content" at bounding box center [1450, 161] width 9 height 9
click at [1447, 144] on icon at bounding box center [1445, 143] width 9 height 9
click at [176, 704] on button "Done" at bounding box center [167, 710] width 26 height 17
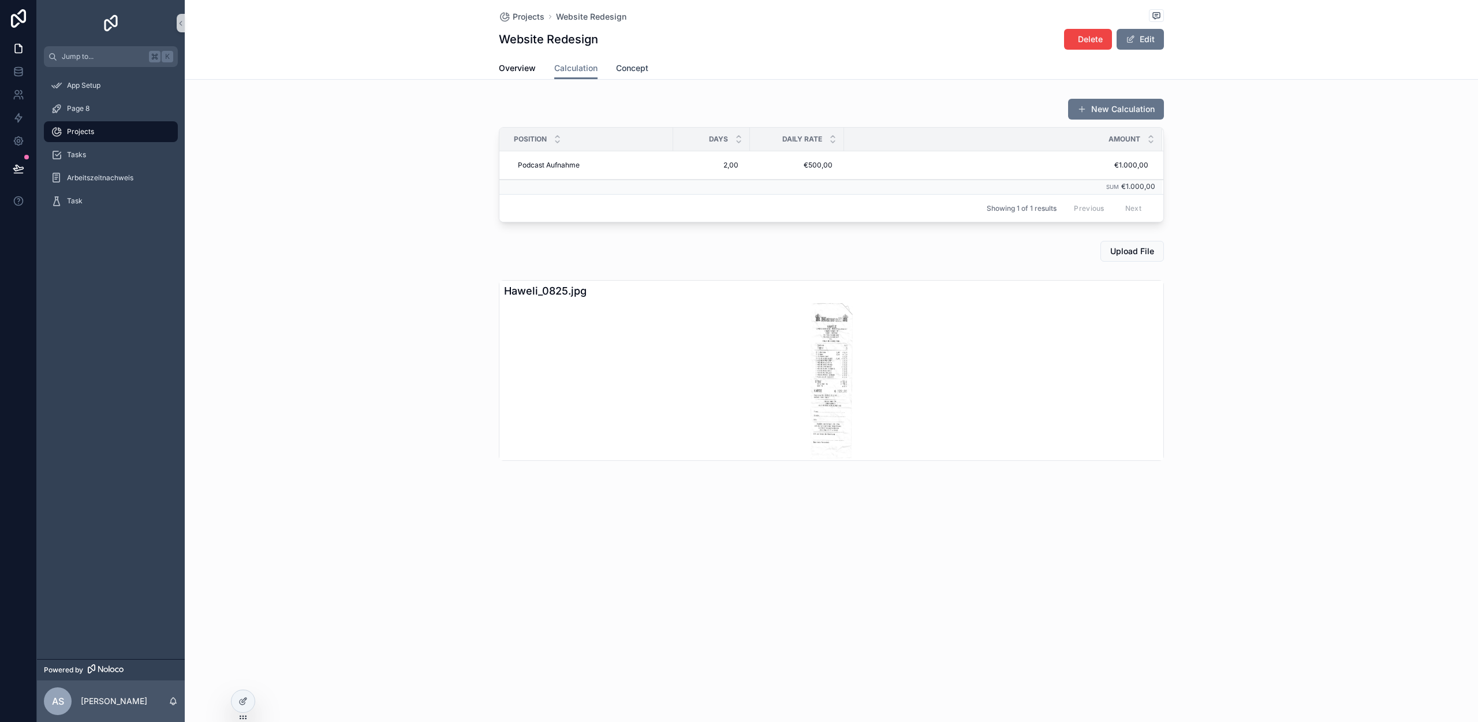
click at [627, 69] on span "Concept" at bounding box center [632, 68] width 32 height 12
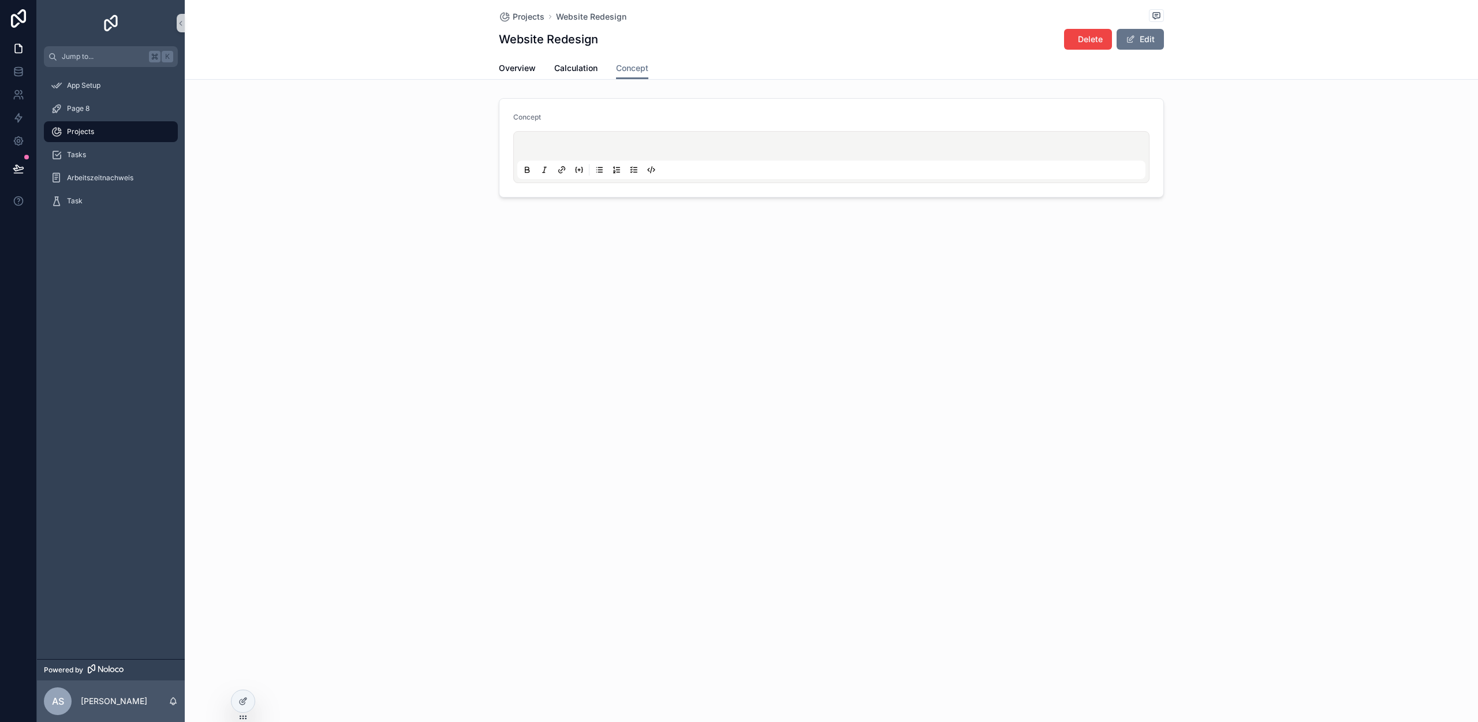
click at [609, 153] on p "scrollable content" at bounding box center [834, 148] width 628 height 12
click at [476, 167] on div "Concept" at bounding box center [831, 148] width 1293 height 109
click at [576, 167] on icon "scrollable content" at bounding box center [576, 169] width 1 height 5
click at [579, 173] on icon "scrollable content" at bounding box center [578, 169] width 9 height 9
click at [574, 170] on icon "scrollable content" at bounding box center [578, 169] width 9 height 9
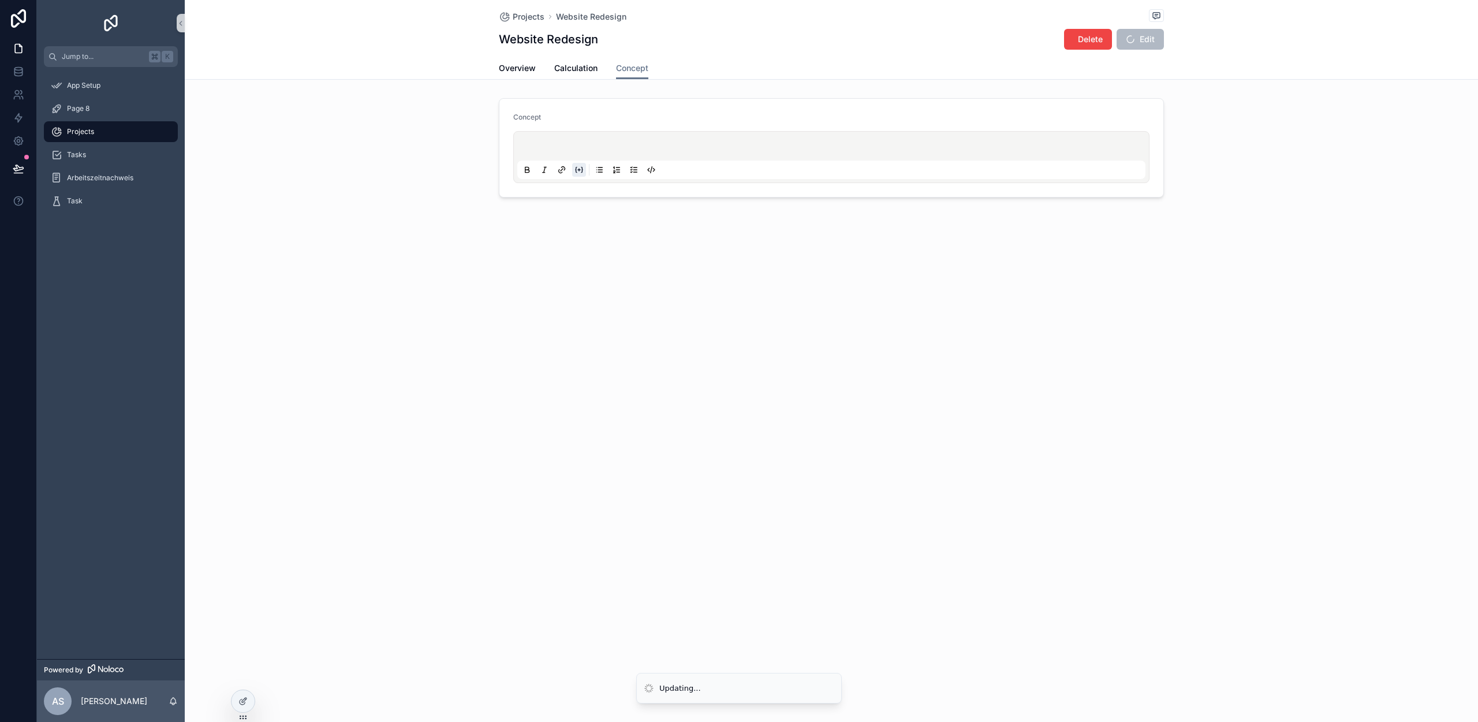
click at [581, 170] on icon "scrollable content" at bounding box center [578, 169] width 9 height 9
click at [446, 260] on div "Projects Website Redesign Website Redesign Delete Edit Concept Overview Calcula…" at bounding box center [831, 138] width 1293 height 276
click at [580, 72] on span "Calculation" at bounding box center [575, 68] width 43 height 12
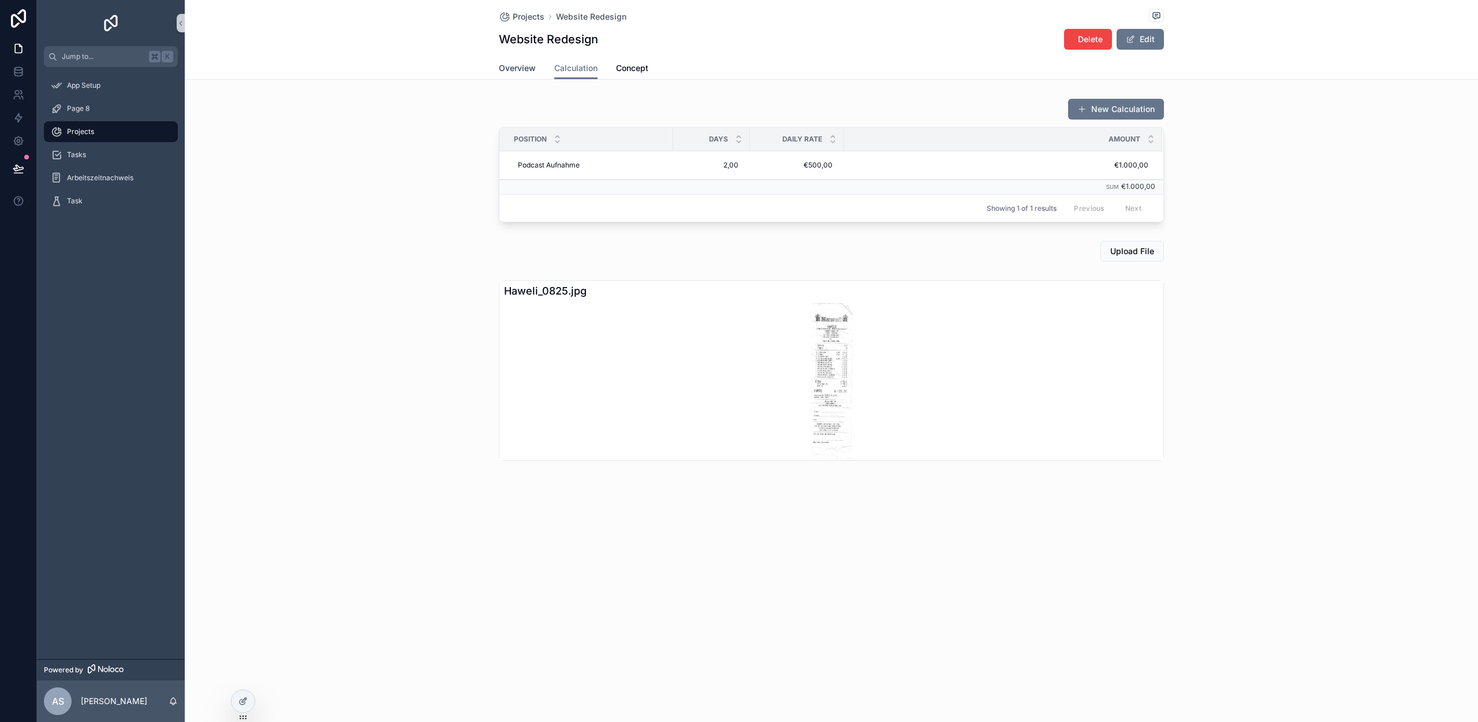
click at [501, 68] on span "Overview" at bounding box center [517, 68] width 37 height 12
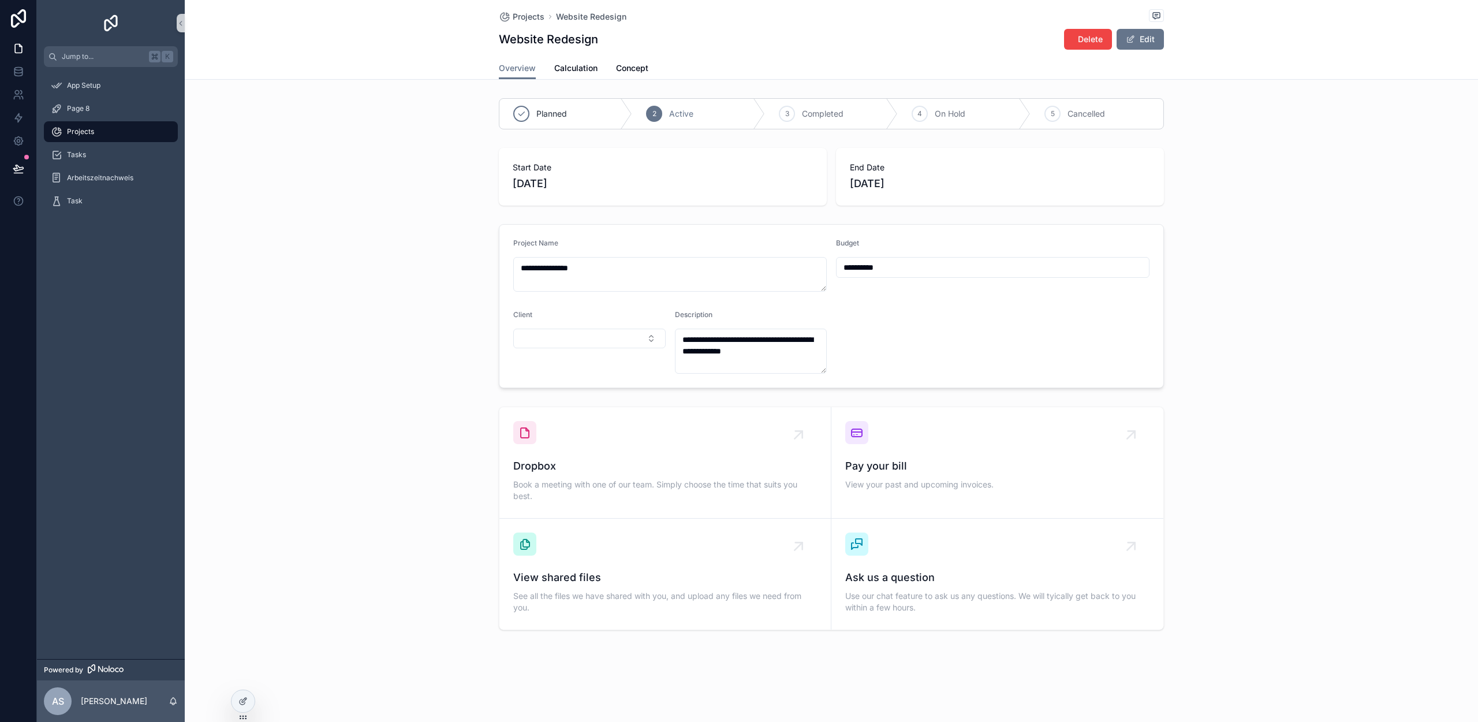
click at [296, 674] on div "**********" at bounding box center [831, 354] width 1293 height 708
click at [87, 126] on div "Projects" at bounding box center [111, 131] width 120 height 18
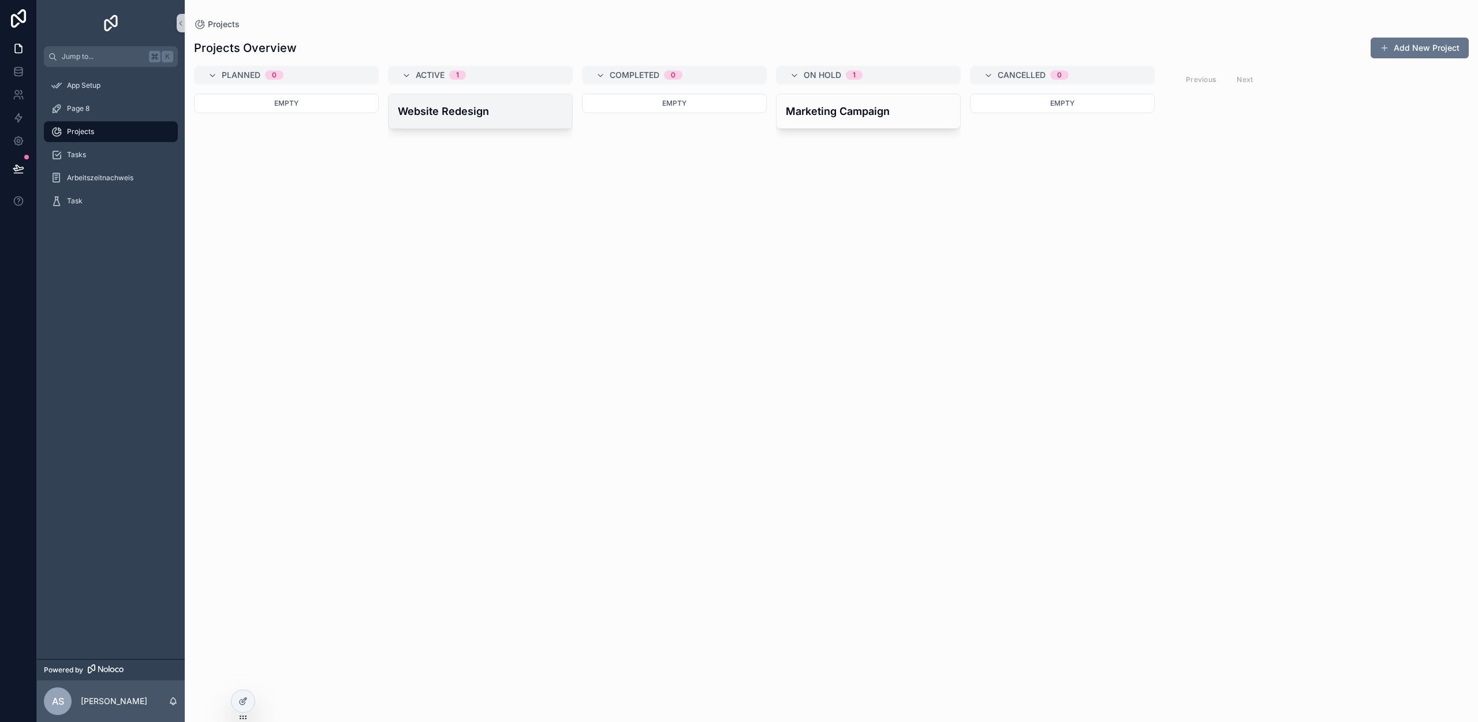
click at [465, 122] on div "Website Redesign" at bounding box center [481, 111] width 184 height 34
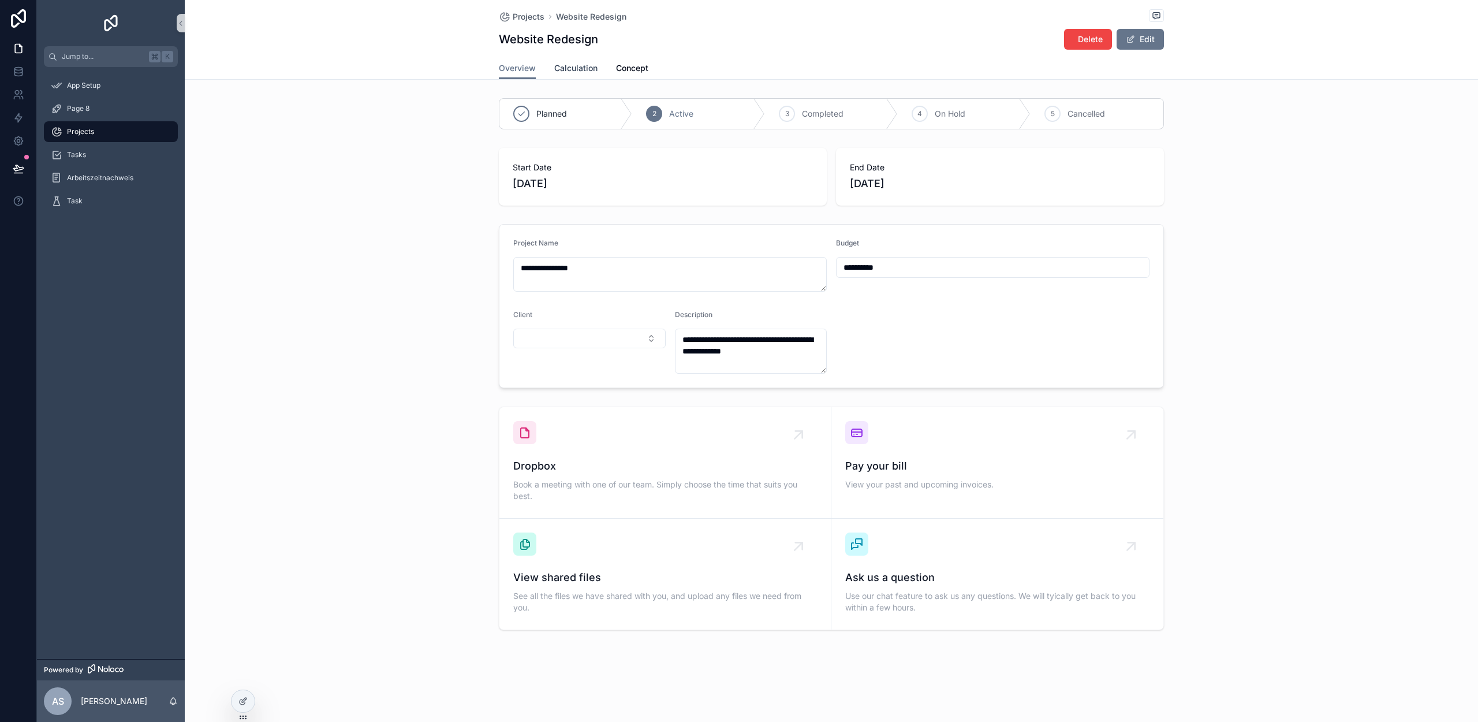
click at [588, 68] on span "Calculation" at bounding box center [575, 68] width 43 height 12
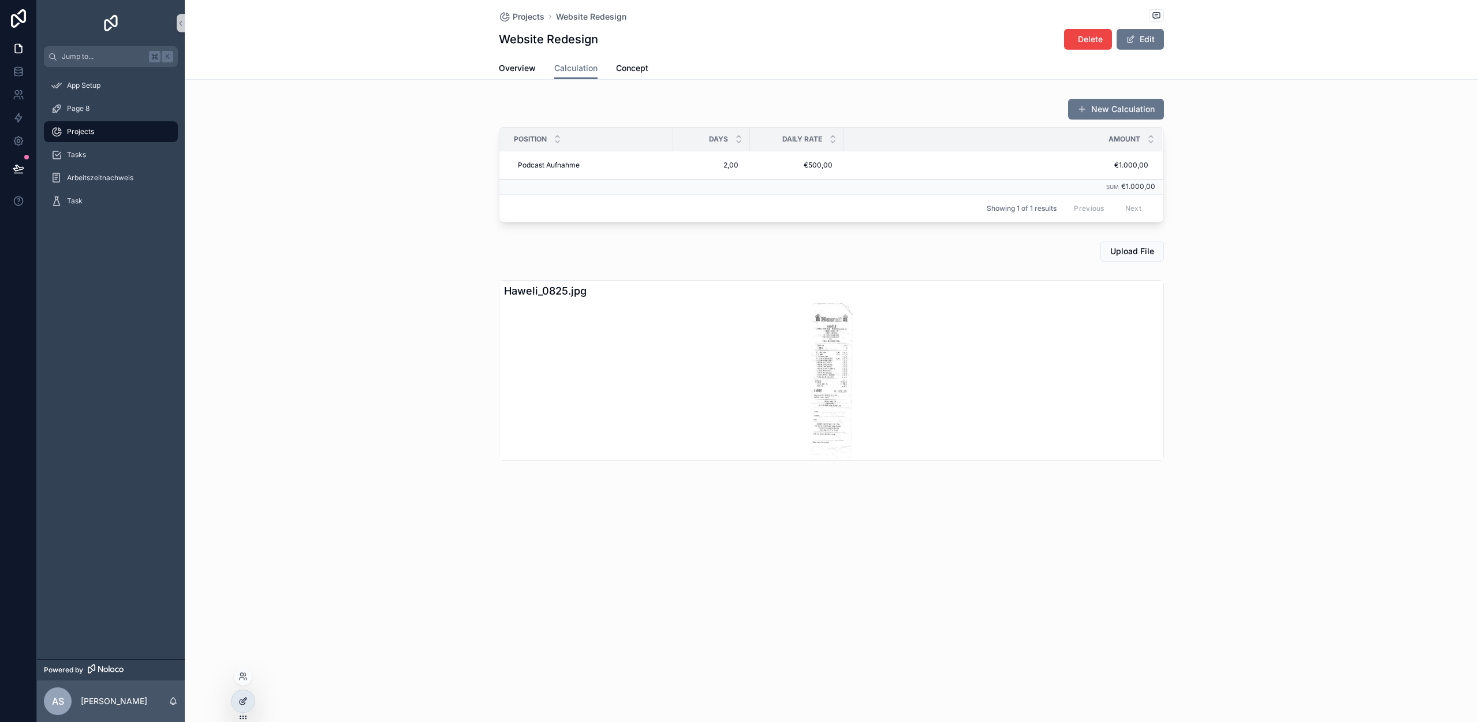
click at [237, 693] on div at bounding box center [243, 701] width 23 height 22
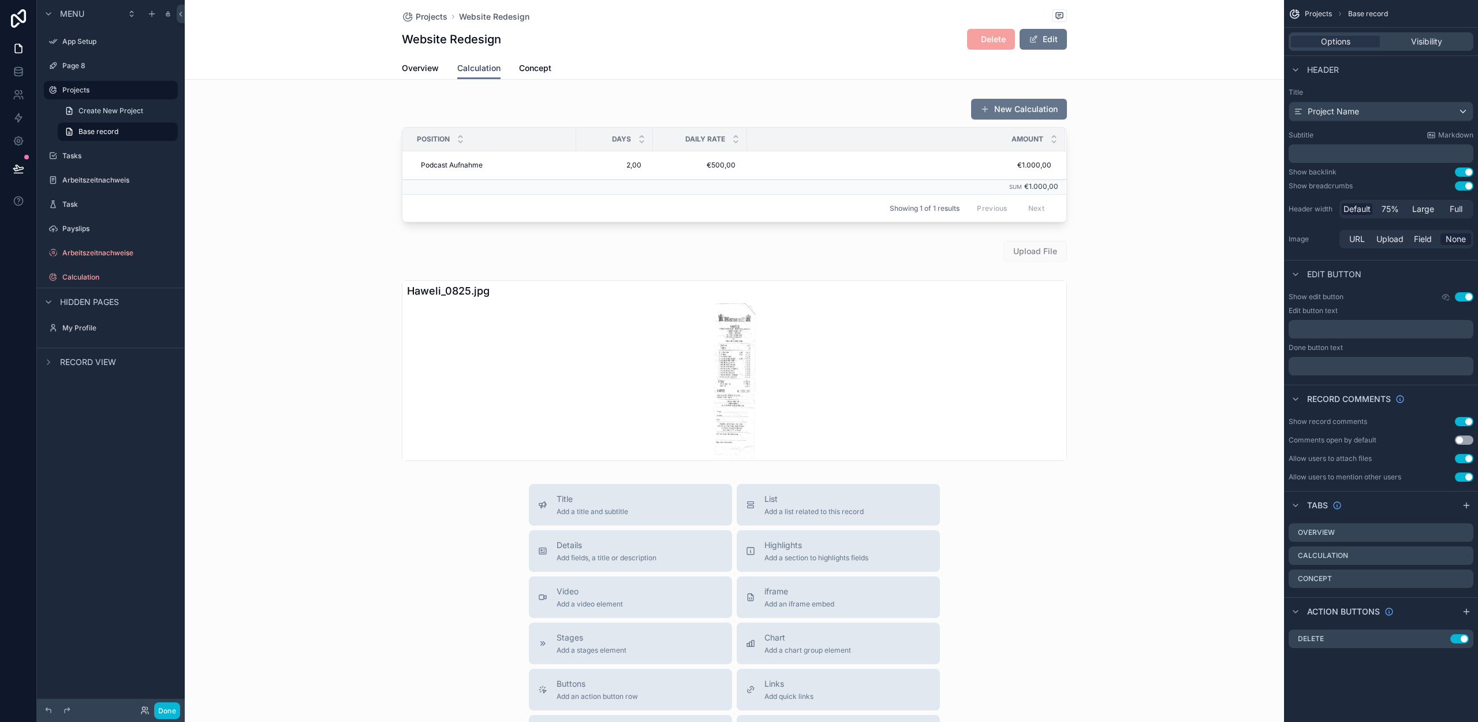
click at [478, 64] on span "Calculation" at bounding box center [478, 68] width 43 height 12
click at [345, 102] on div "scrollable content" at bounding box center [734, 160] width 1099 height 133
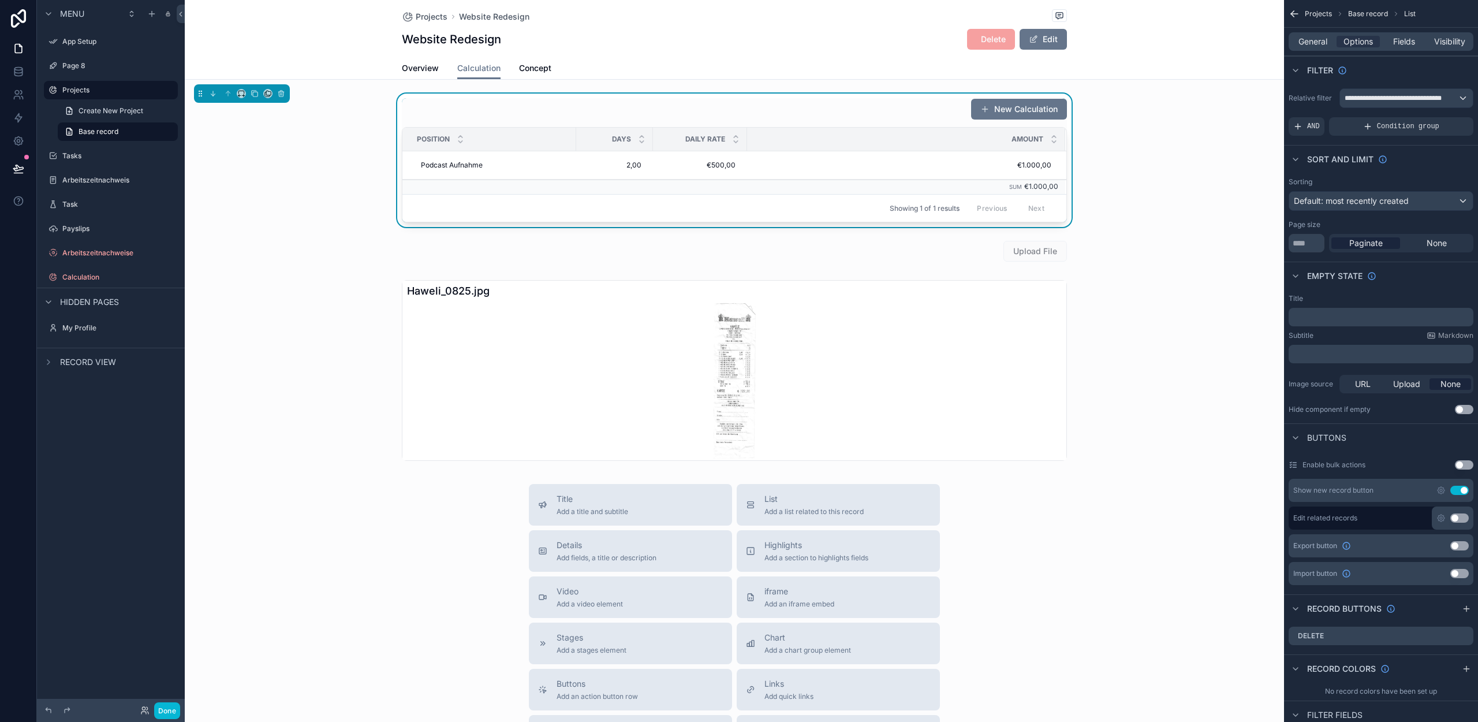
click at [298, 233] on div "New Calculation Position Days Daily Rate Amount Podcast Aufnahme Podcast Aufnah…" at bounding box center [734, 280] width 1099 height 372
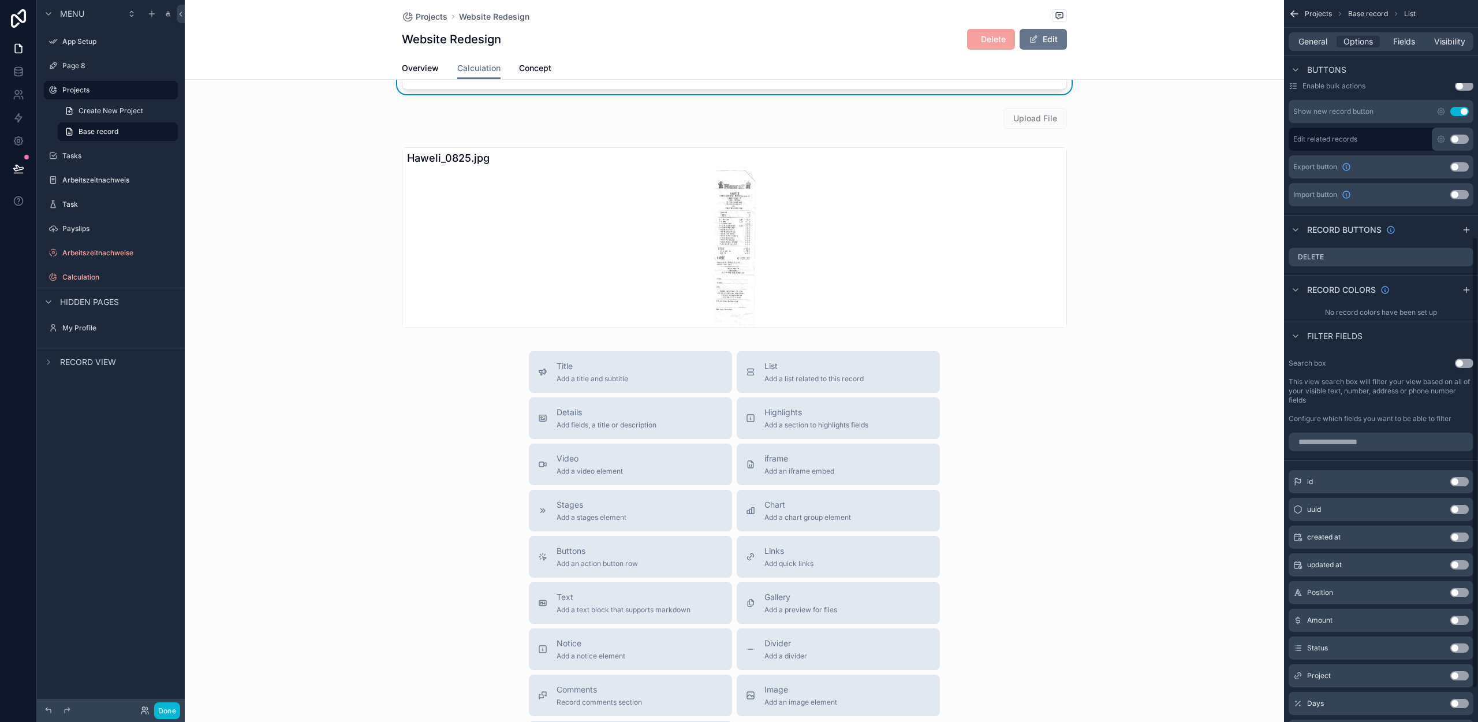
scroll to position [432, 0]
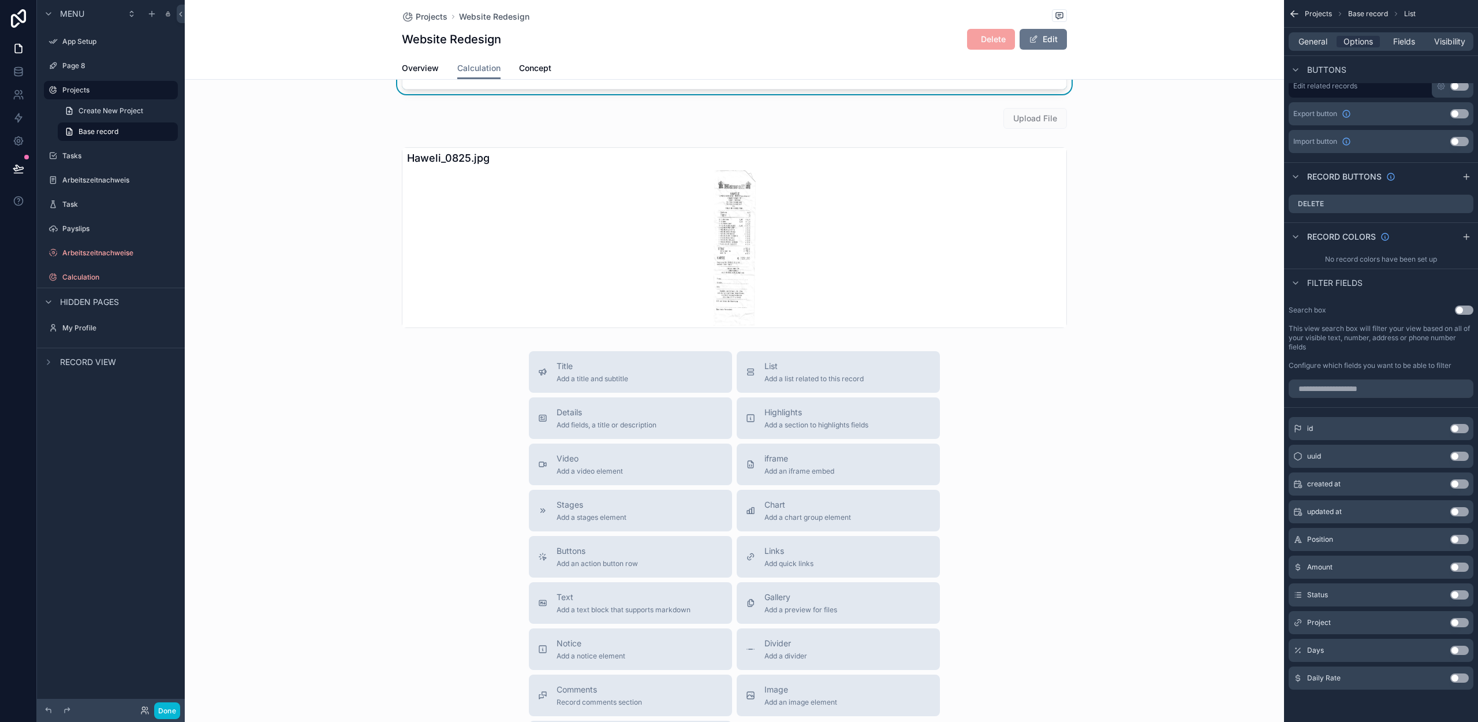
click at [1293, 285] on icon "scrollable content" at bounding box center [1295, 282] width 9 height 9
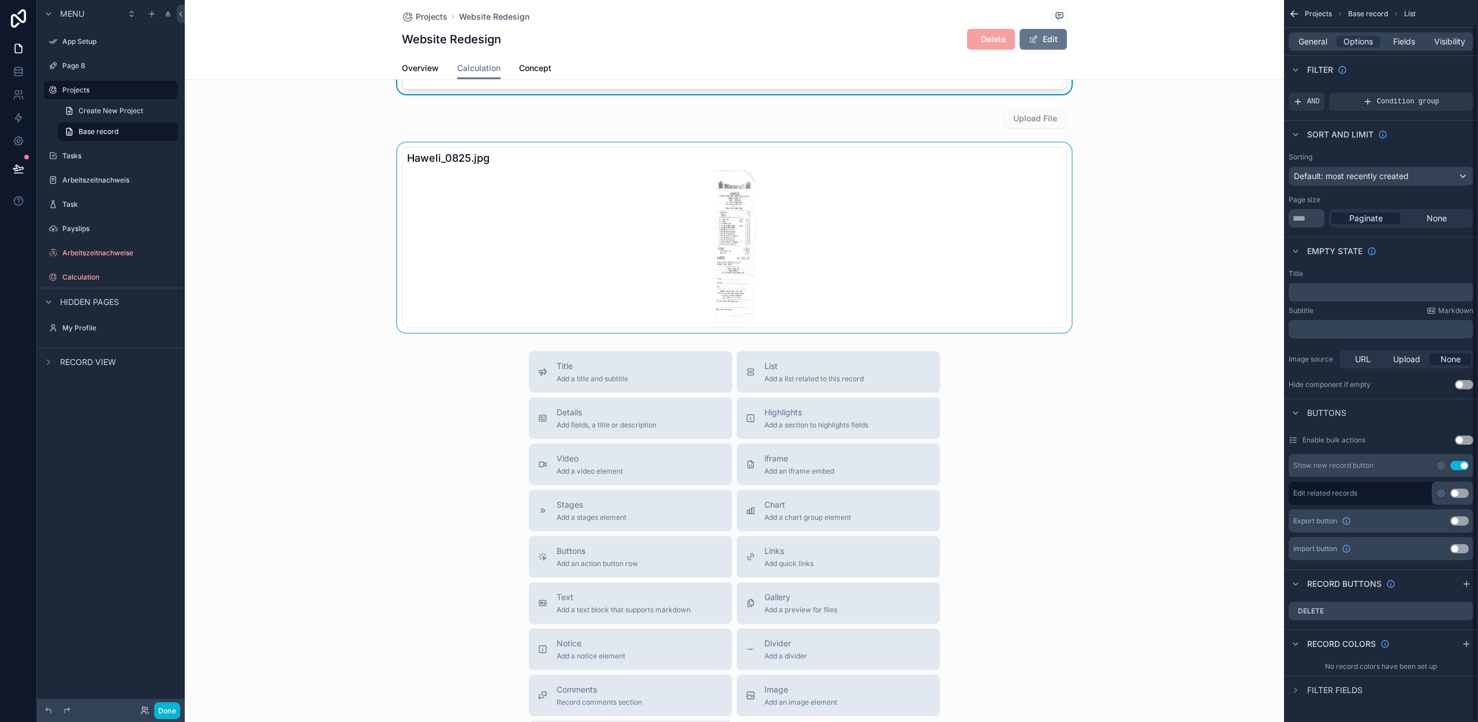
click at [1139, 285] on div "scrollable content" at bounding box center [734, 238] width 1099 height 190
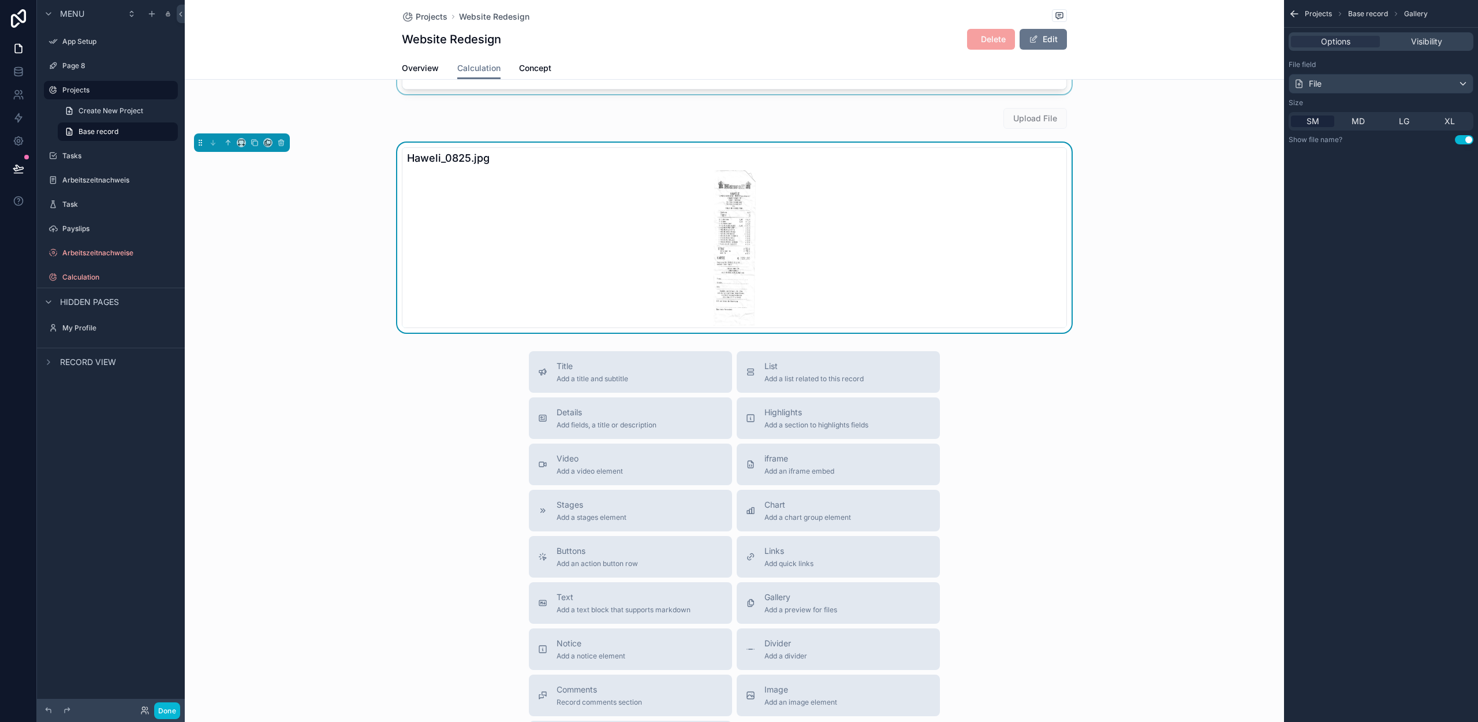
scroll to position [0, 0]
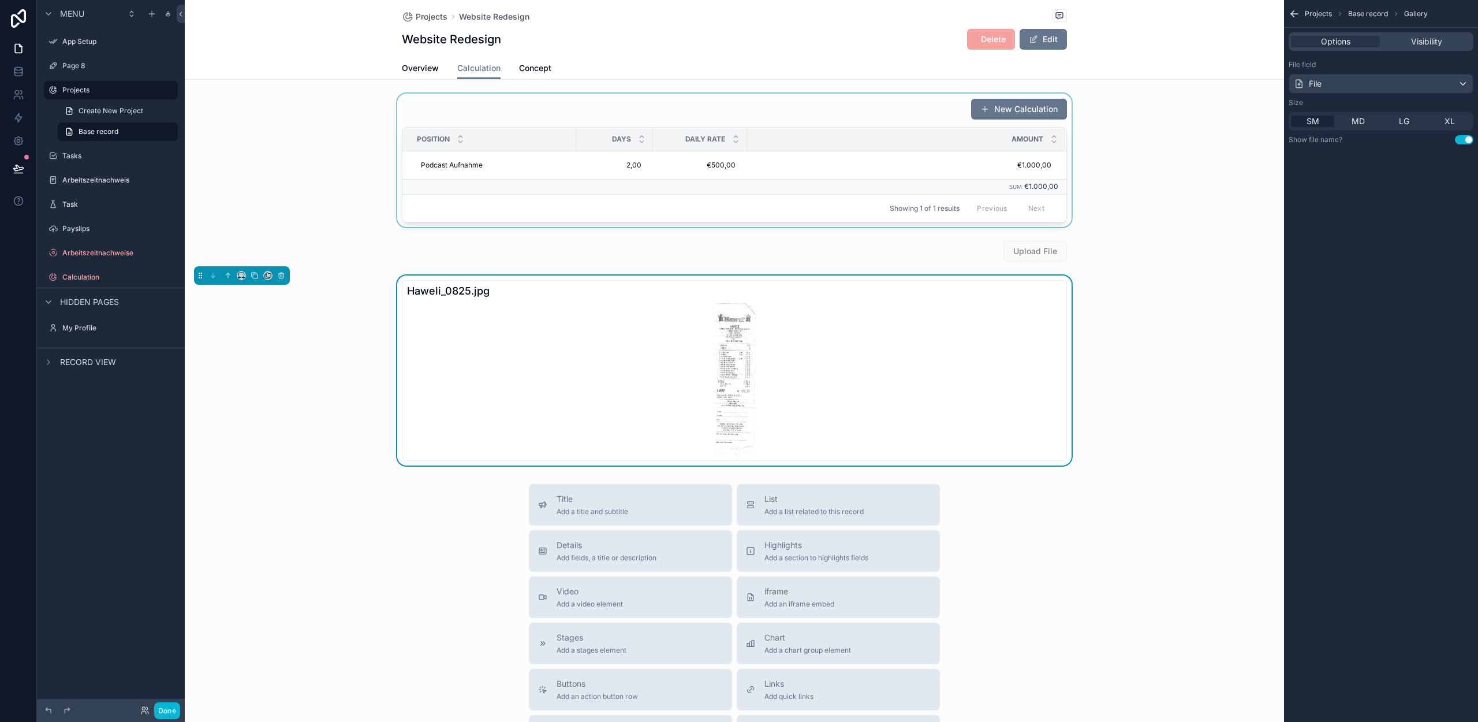
click at [574, 61] on div "Overview Calculation Concept" at bounding box center [734, 68] width 665 height 22
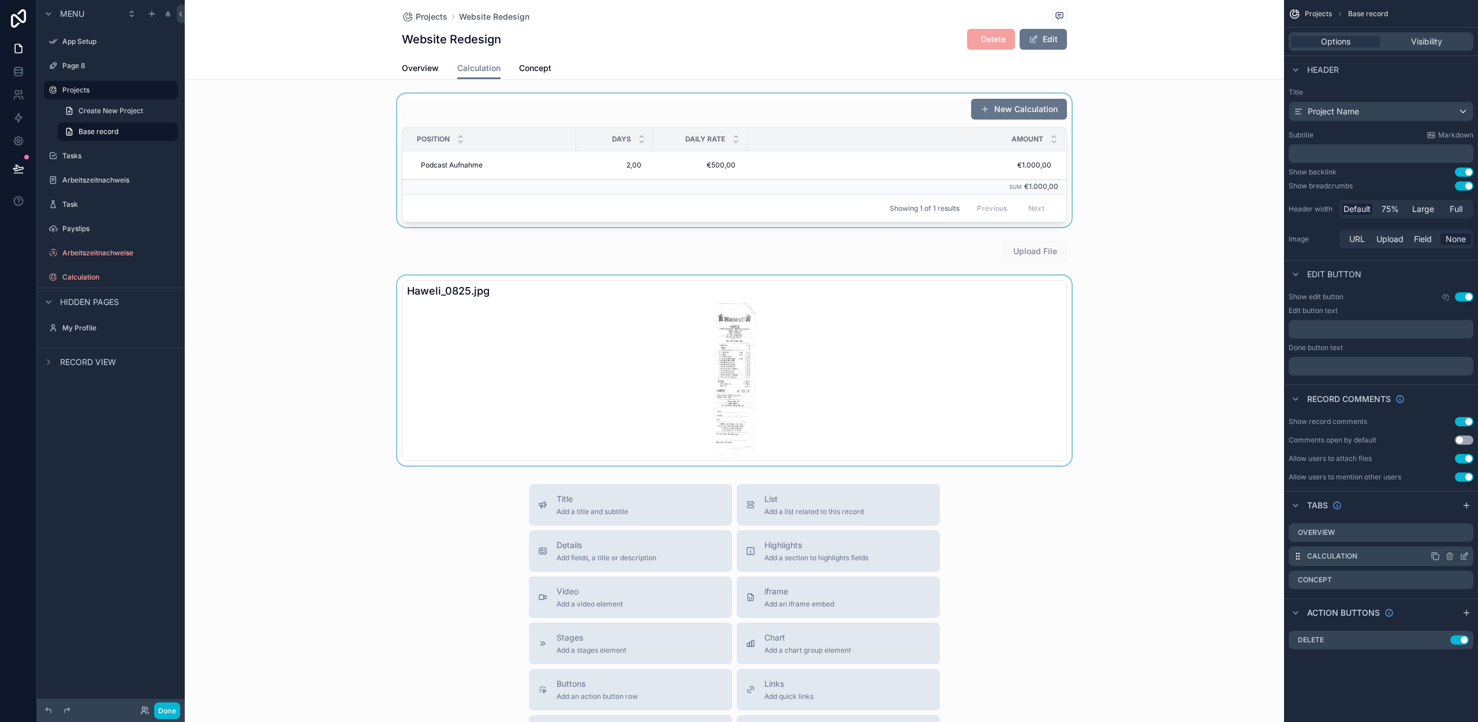
click at [1465, 556] on icon "scrollable content" at bounding box center [1465, 555] width 5 height 5
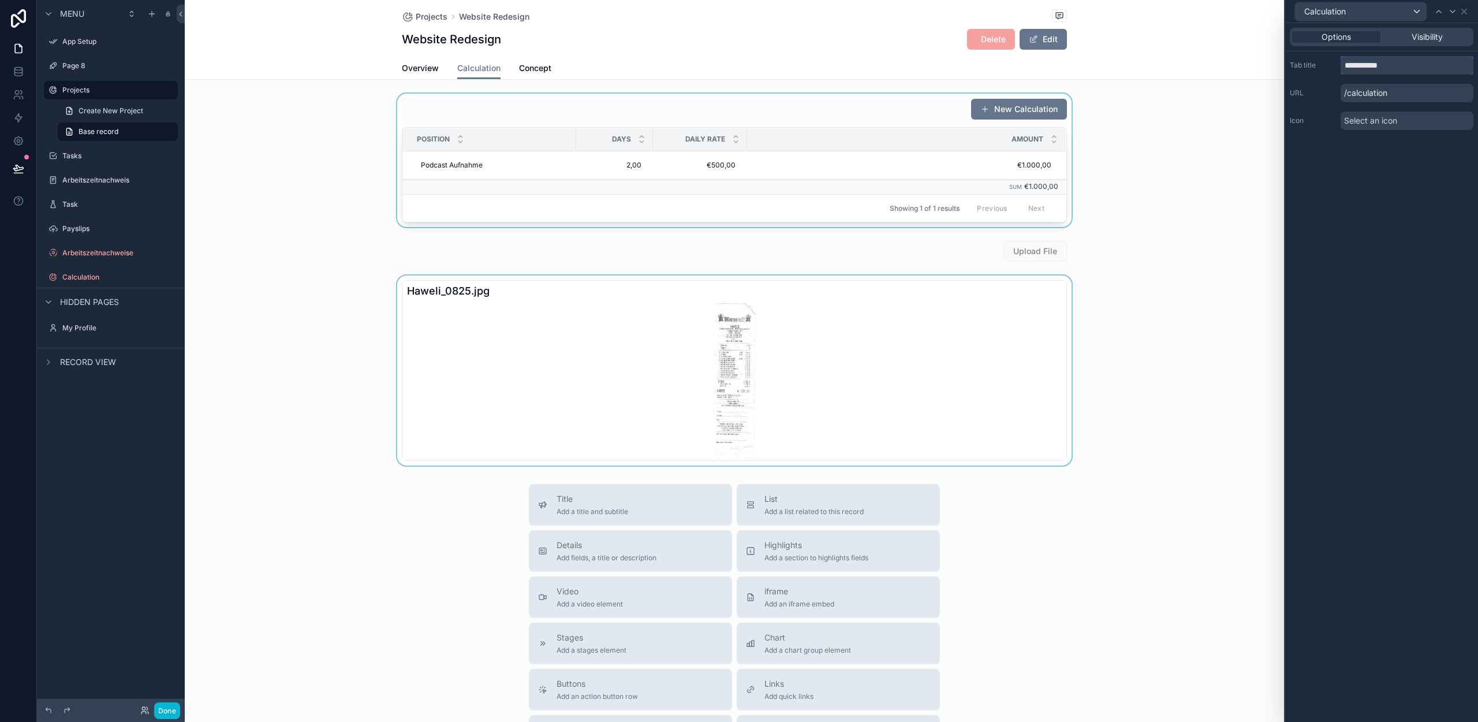
click at [1404, 68] on input "**********" at bounding box center [1407, 65] width 133 height 18
type input "**********"
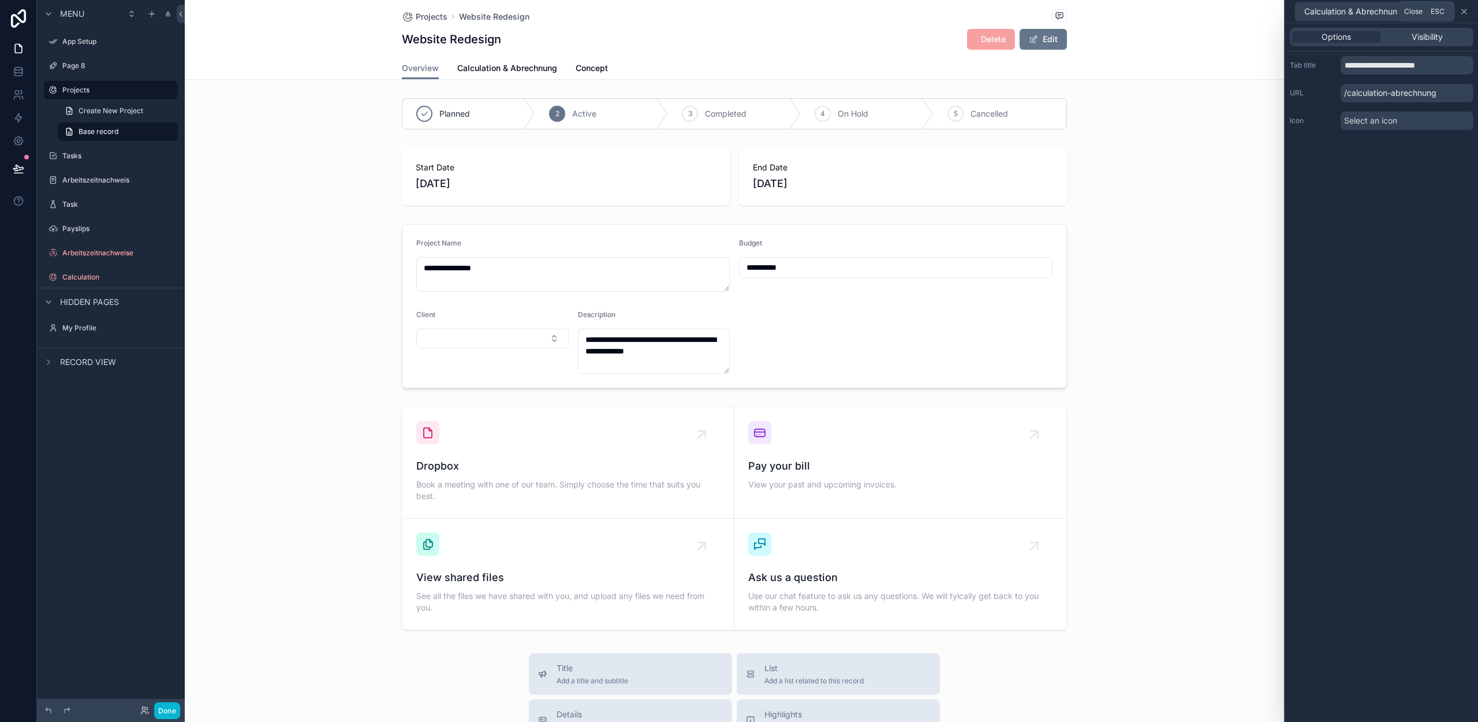
click at [1466, 9] on icon at bounding box center [1464, 11] width 5 height 5
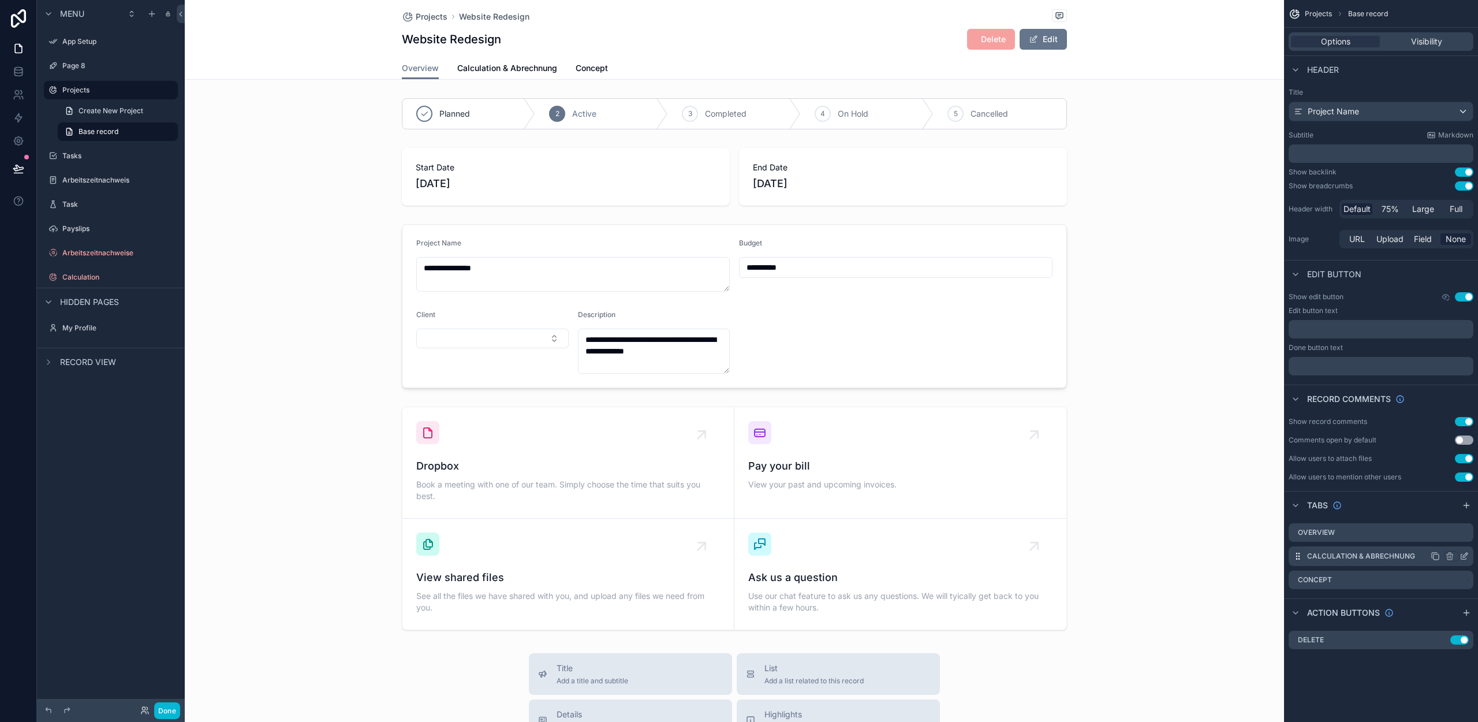
click at [1465, 554] on icon "scrollable content" at bounding box center [1465, 555] width 5 height 5
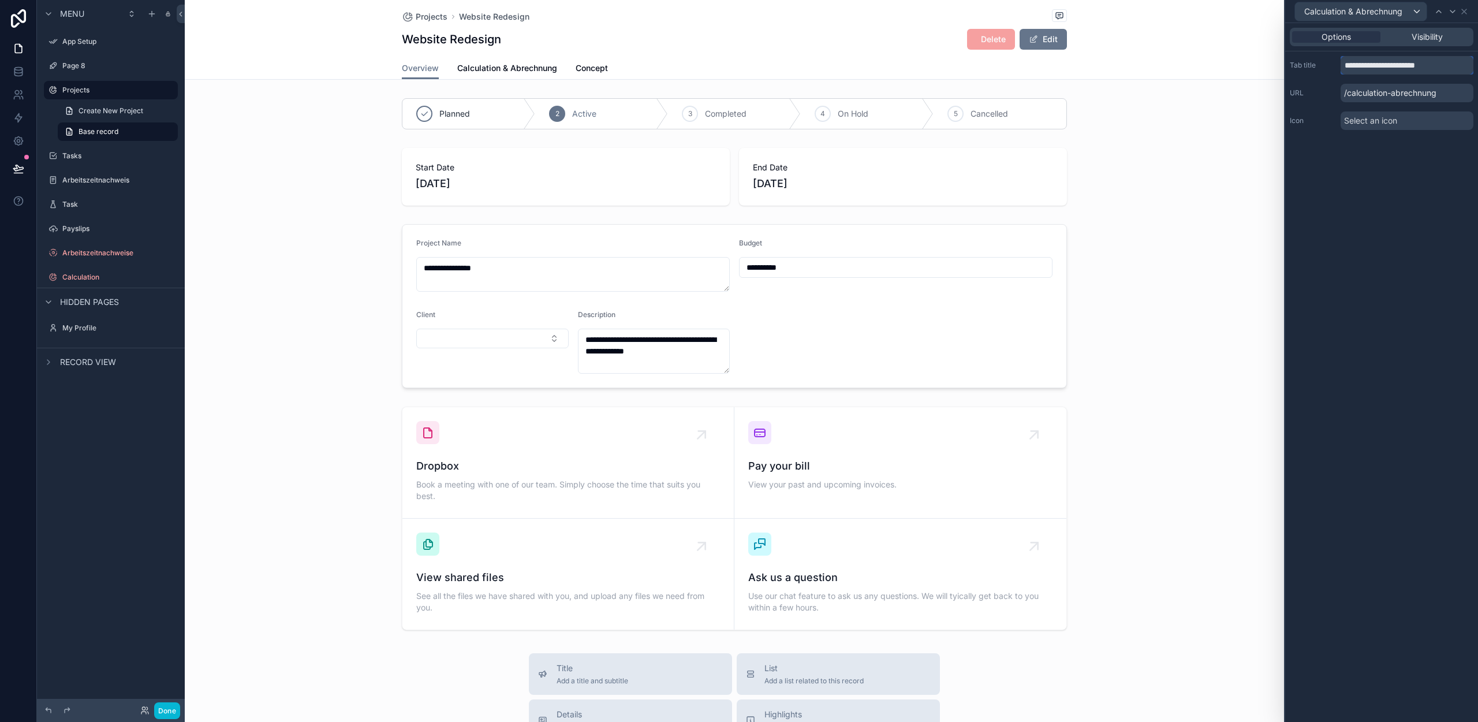
click at [1402, 65] on input "**********" at bounding box center [1407, 65] width 133 height 18
type input "**********"
drag, startPoint x: 1465, startPoint y: 10, endPoint x: 1349, endPoint y: 88, distance: 140.3
click at [1465, 10] on icon at bounding box center [1464, 11] width 5 height 5
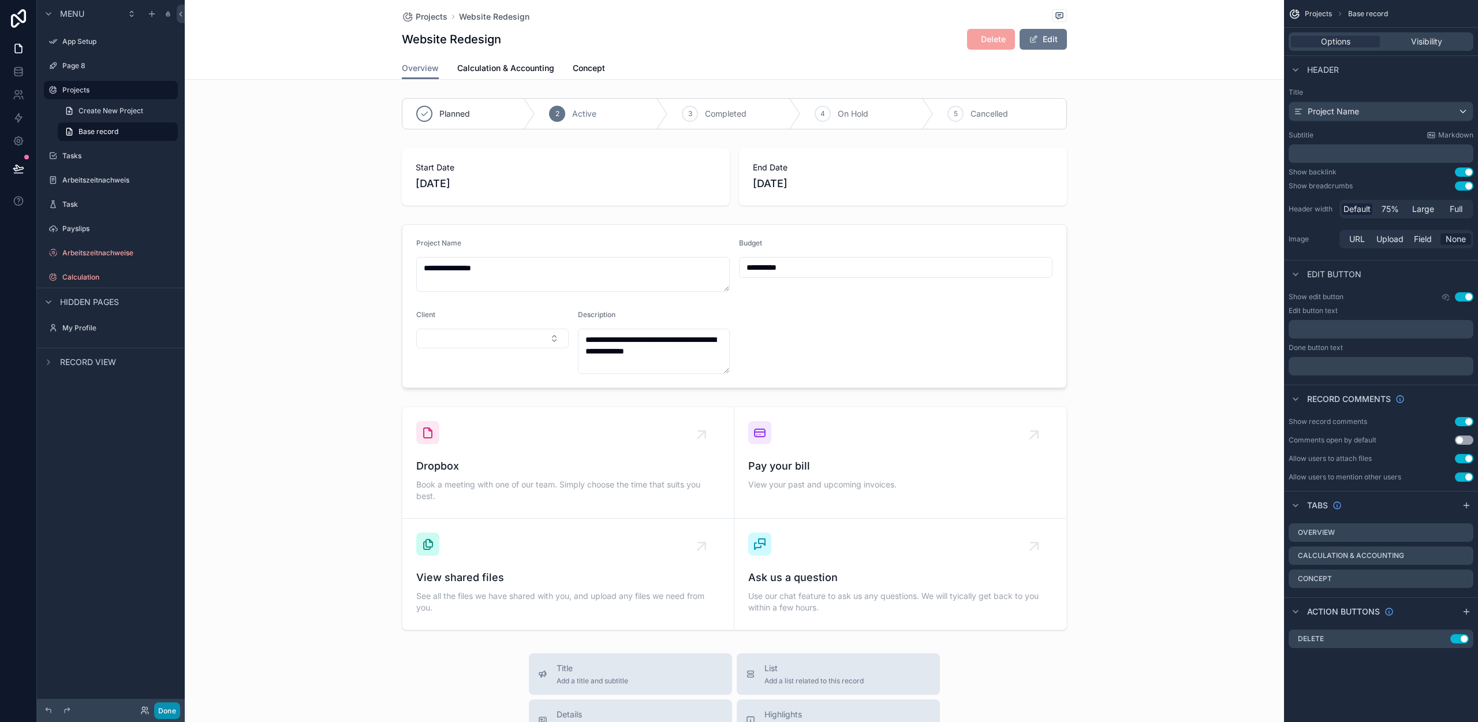
click at [167, 708] on button "Done" at bounding box center [167, 710] width 26 height 17
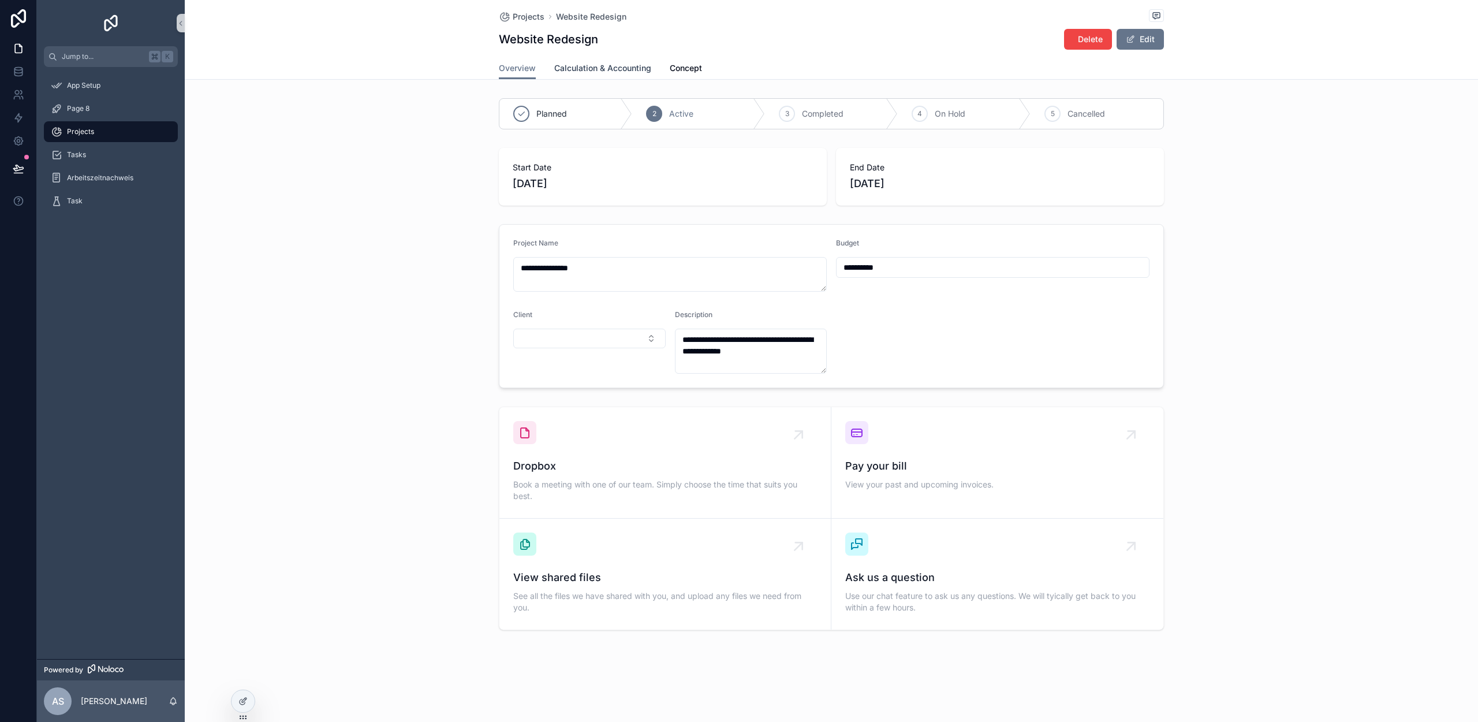
click at [584, 65] on span "Calculation & Accounting" at bounding box center [602, 68] width 97 height 12
